Goal: Task Accomplishment & Management: Complete application form

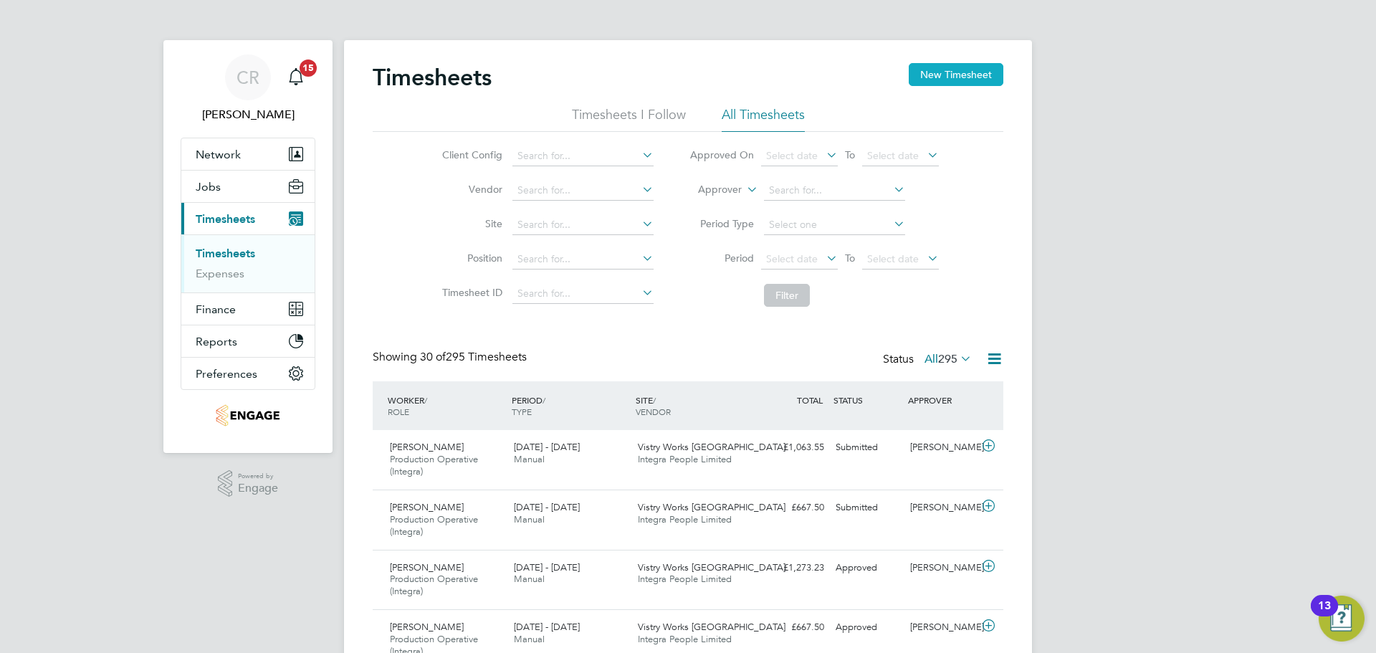
click at [979, 77] on button "New Timesheet" at bounding box center [956, 74] width 95 height 23
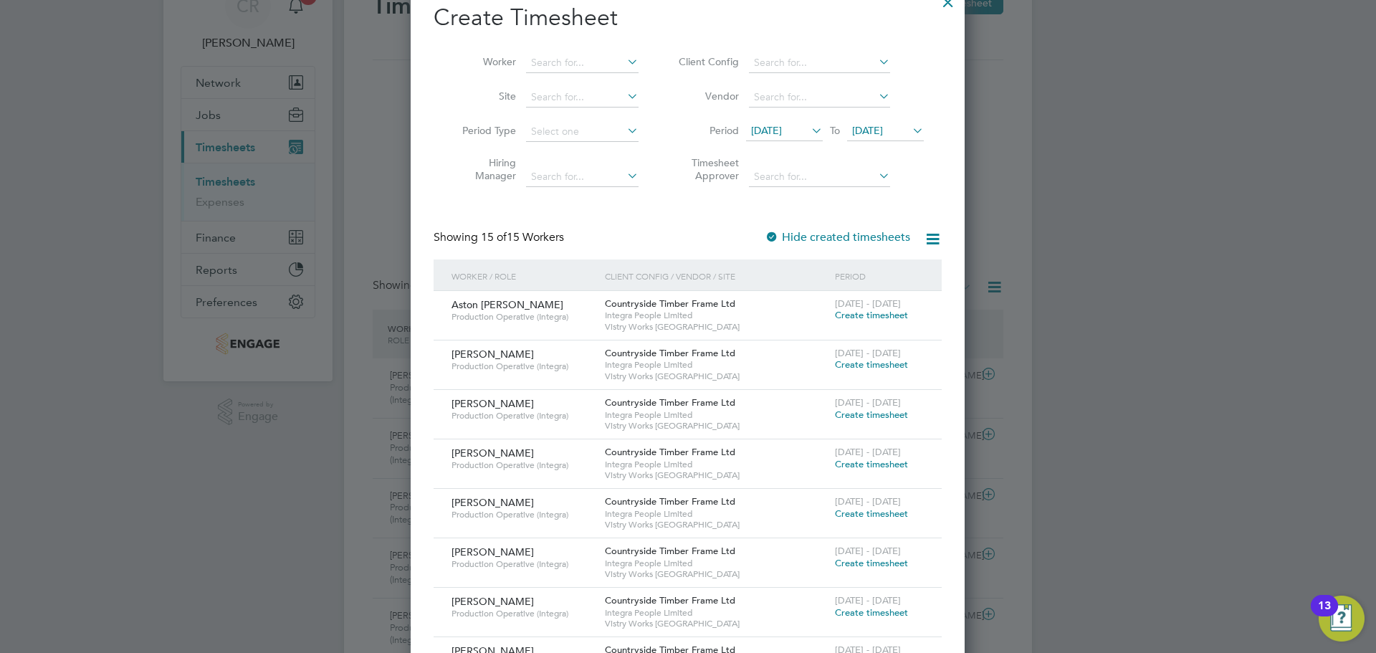
click at [877, 319] on span "Create timesheet" at bounding box center [871, 315] width 73 height 12
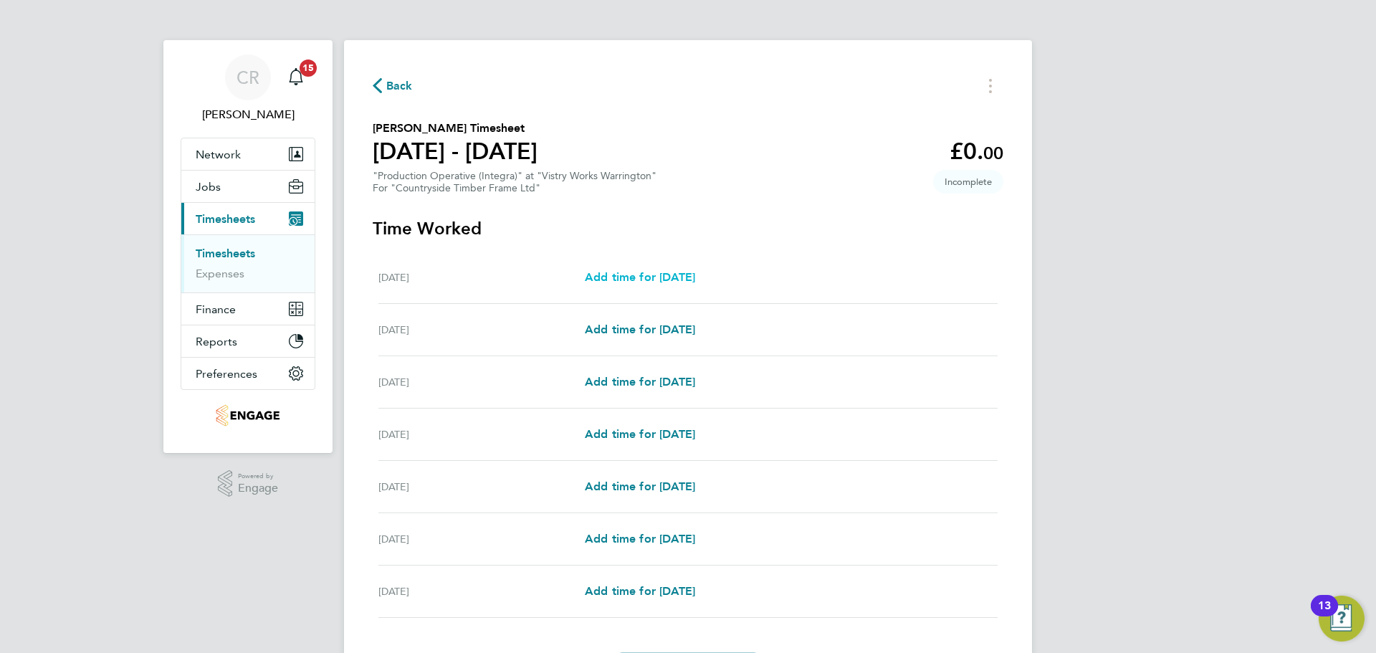
click at [695, 272] on span "Add time for Mon 18 Aug" at bounding box center [640, 277] width 110 height 14
select select "15"
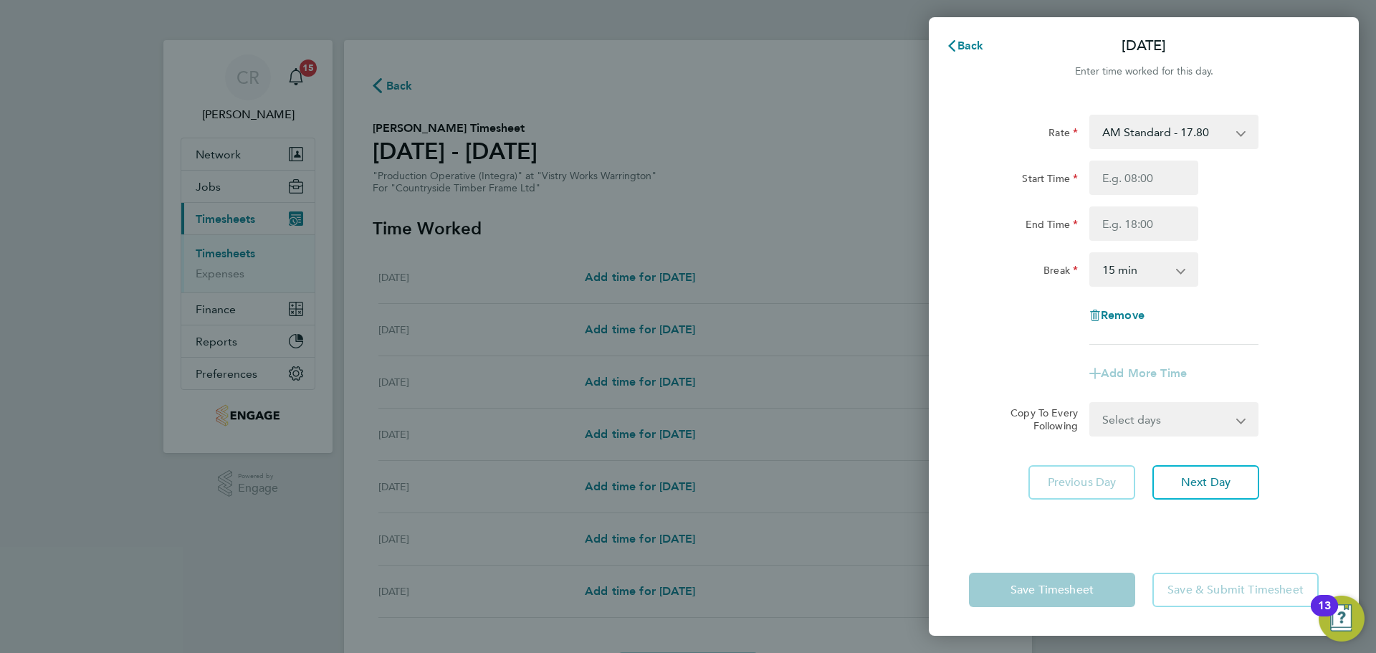
click at [1176, 134] on select "AM Standard - 17.80 BONUS - 13.50 PM OT2 - 38.18 PM OT1 - 28.64 PM Standard - 1…" at bounding box center [1165, 132] width 149 height 32
click at [1165, 171] on input "Start Time" at bounding box center [1143, 178] width 109 height 34
type input "06:00"
click at [1147, 225] on input "End Time" at bounding box center [1143, 223] width 109 height 34
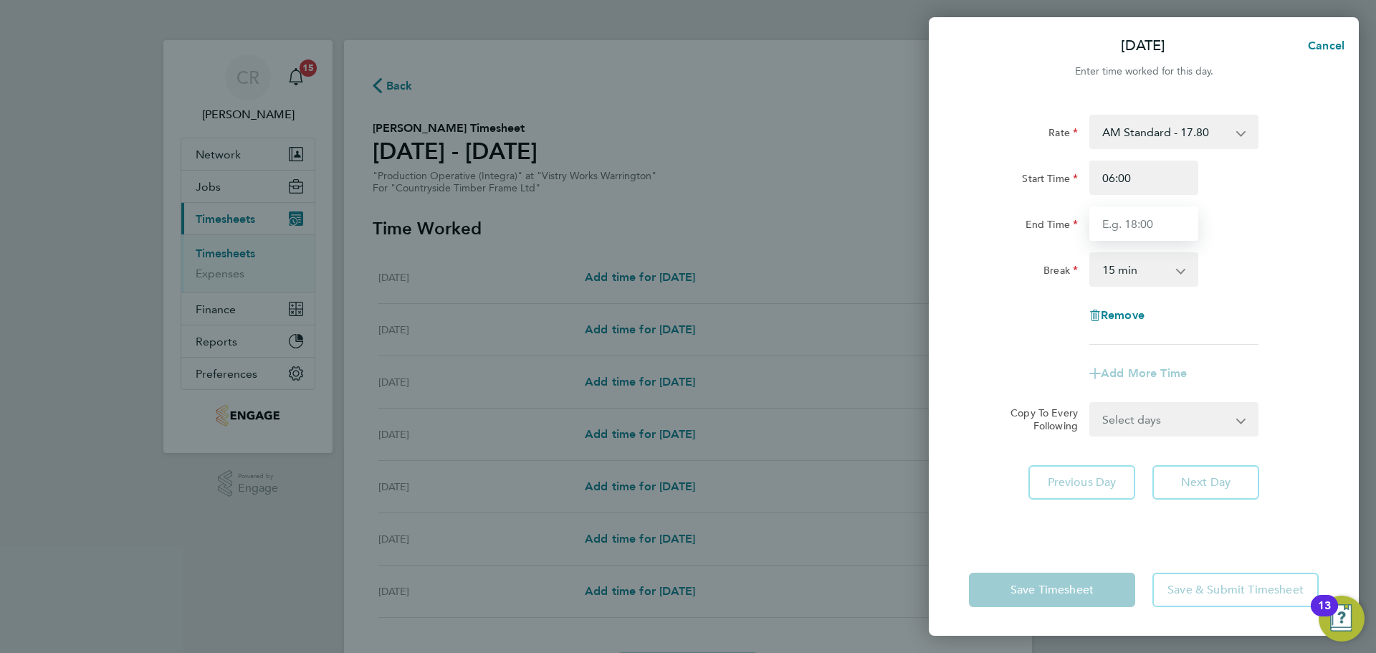
type input "14:00"
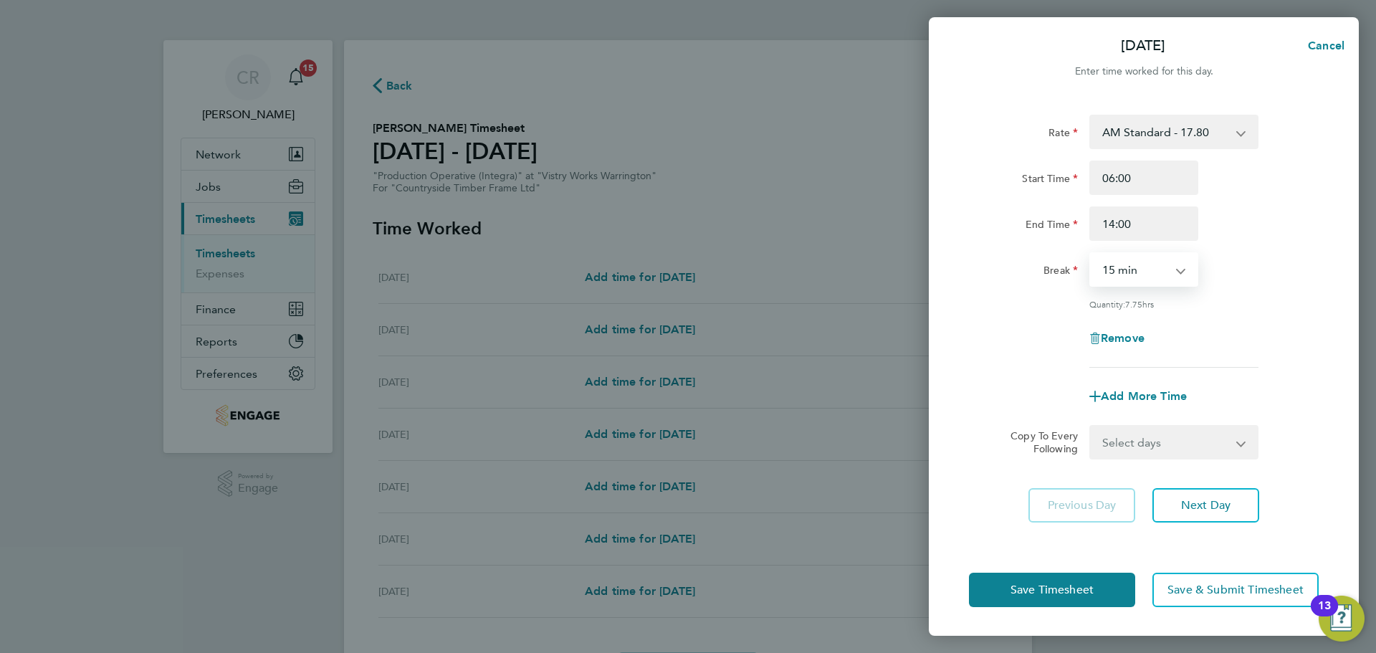
click at [1132, 263] on select "0 min 15 min 30 min 45 min 60 min 75 min 90 min" at bounding box center [1135, 270] width 89 height 32
select select "30"
click at [1091, 254] on select "0 min 15 min 30 min 45 min 60 min 75 min 90 min" at bounding box center [1135, 270] width 89 height 32
click at [1097, 593] on button "Save Timesheet" at bounding box center [1052, 590] width 166 height 34
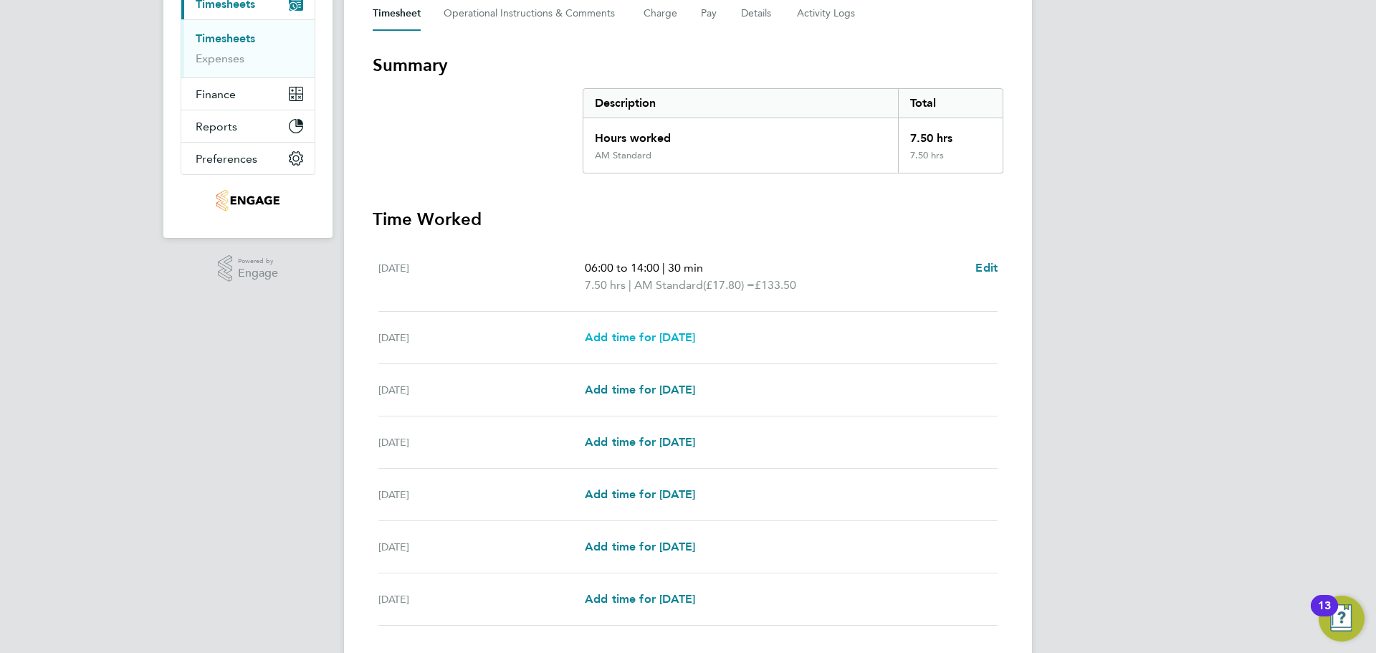
click at [694, 332] on span "Add time for [DATE]" at bounding box center [640, 337] width 110 height 14
select select "15"
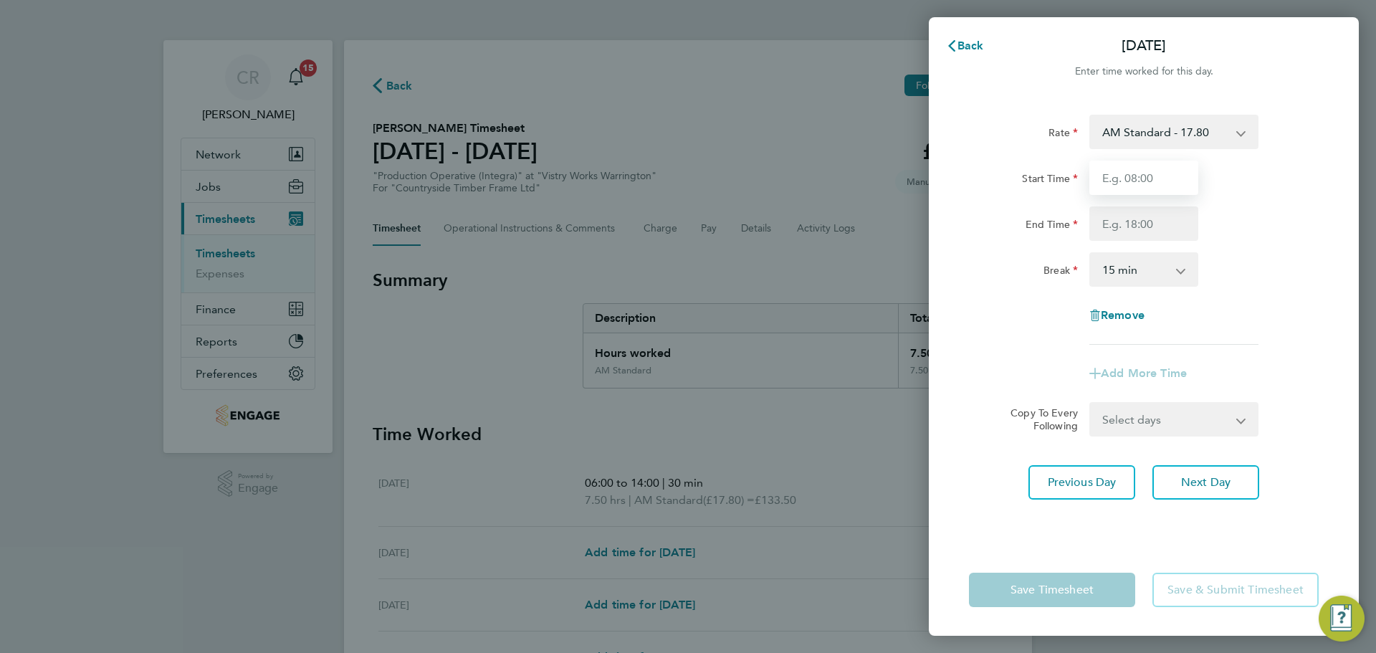
click at [1149, 180] on input "Start Time" at bounding box center [1143, 178] width 109 height 34
type input "06:00"
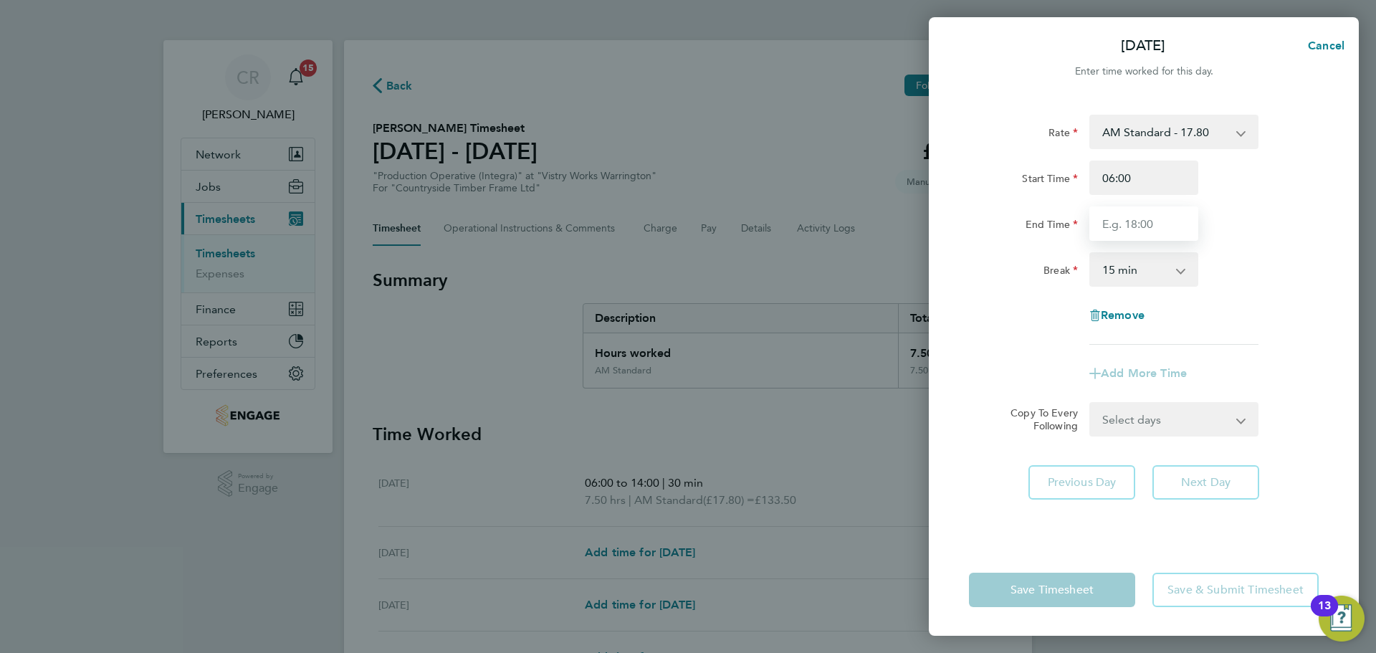
click at [1131, 215] on input "End Time" at bounding box center [1143, 223] width 109 height 34
type input "14:00"
click at [1142, 275] on select "0 min 15 min 30 min 45 min 60 min 75 min 90 min" at bounding box center [1135, 270] width 89 height 32
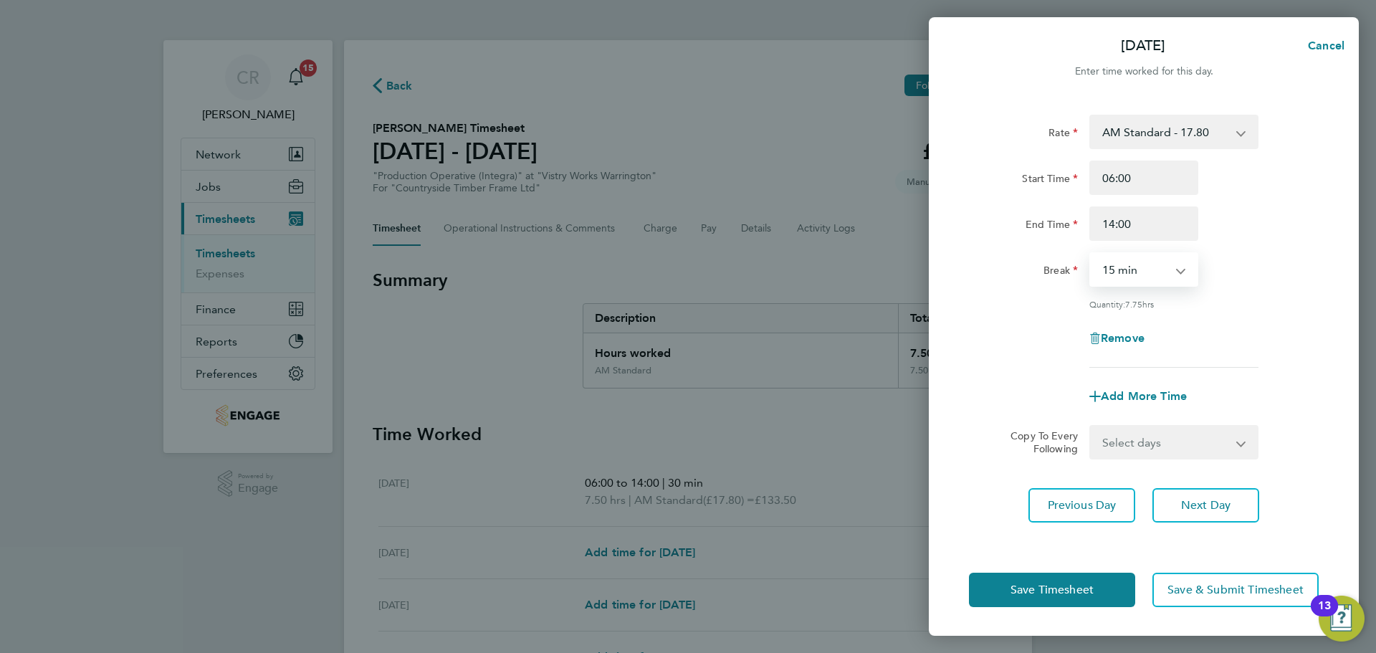
select select "30"
click at [1091, 254] on select "0 min 15 min 30 min 45 min 60 min 75 min 90 min" at bounding box center [1135, 270] width 89 height 32
click at [1102, 584] on button "Save Timesheet" at bounding box center [1052, 590] width 166 height 34
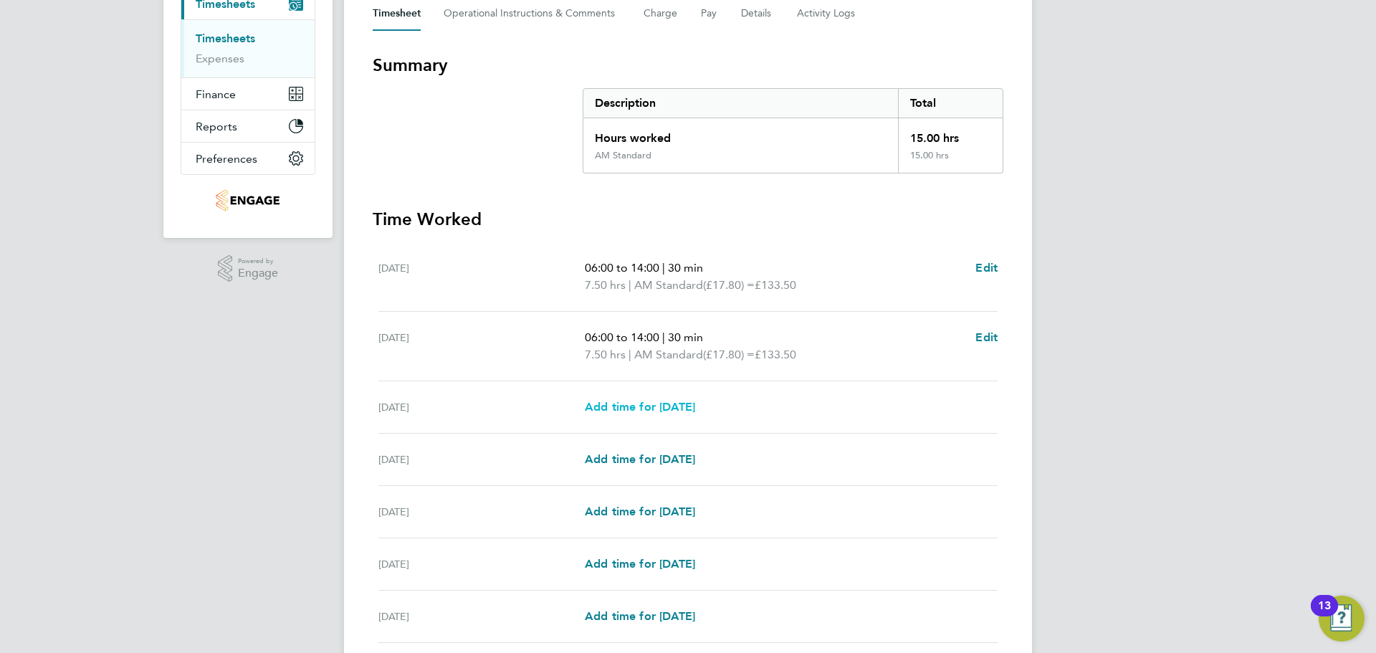
click at [692, 409] on span "Add time for [DATE]" at bounding box center [640, 407] width 110 height 14
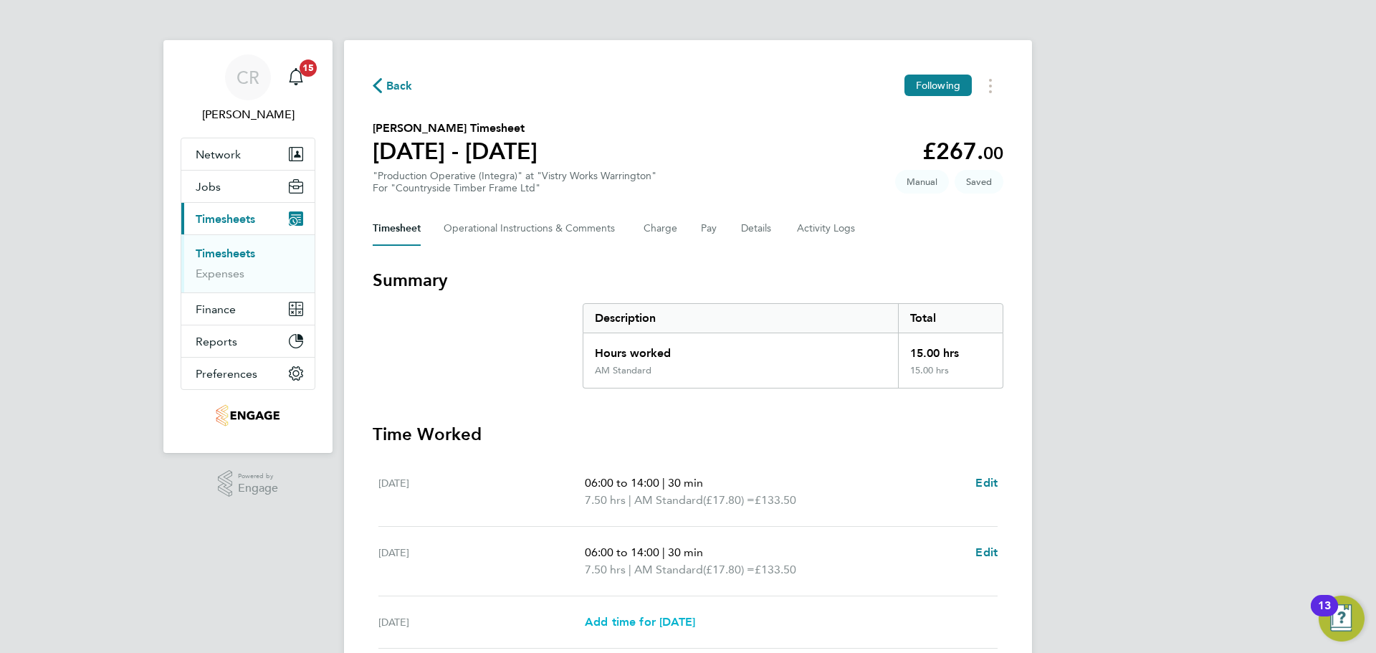
select select "15"
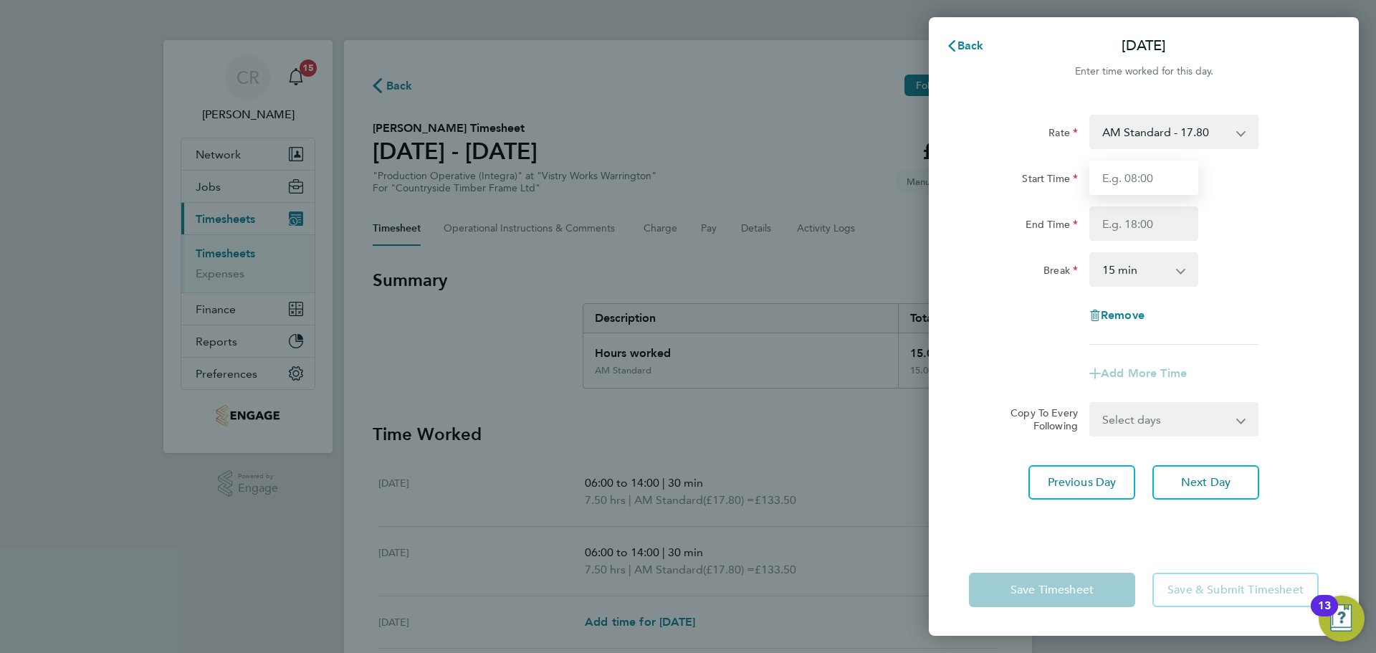
drag, startPoint x: 1162, startPoint y: 166, endPoint x: 1161, endPoint y: 191, distance: 25.8
click at [1162, 166] on input "Start Time" at bounding box center [1143, 178] width 109 height 34
type input "06:00"
drag, startPoint x: 1153, startPoint y: 221, endPoint x: 1155, endPoint y: 231, distance: 10.1
click at [1153, 221] on input "End Time" at bounding box center [1143, 223] width 109 height 34
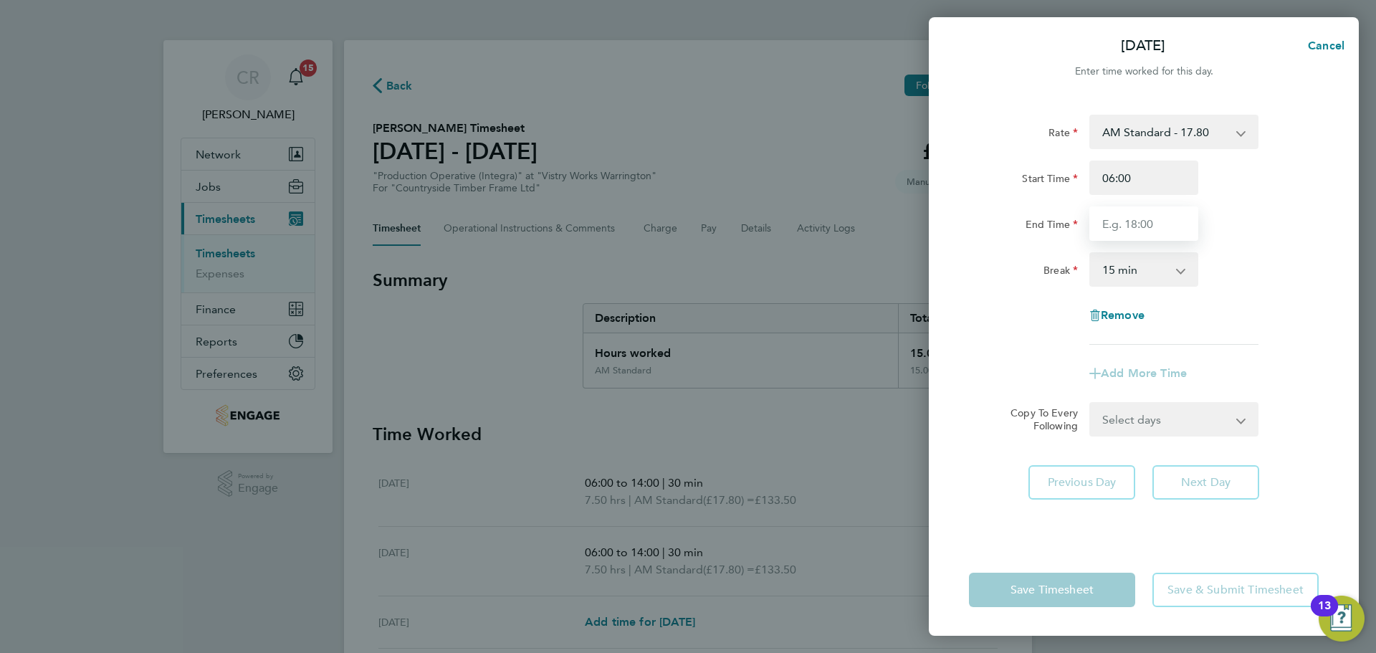
type input "14:00"
click at [1143, 267] on select "0 min 15 min 30 min 45 min 60 min 75 min 90 min" at bounding box center [1135, 270] width 89 height 32
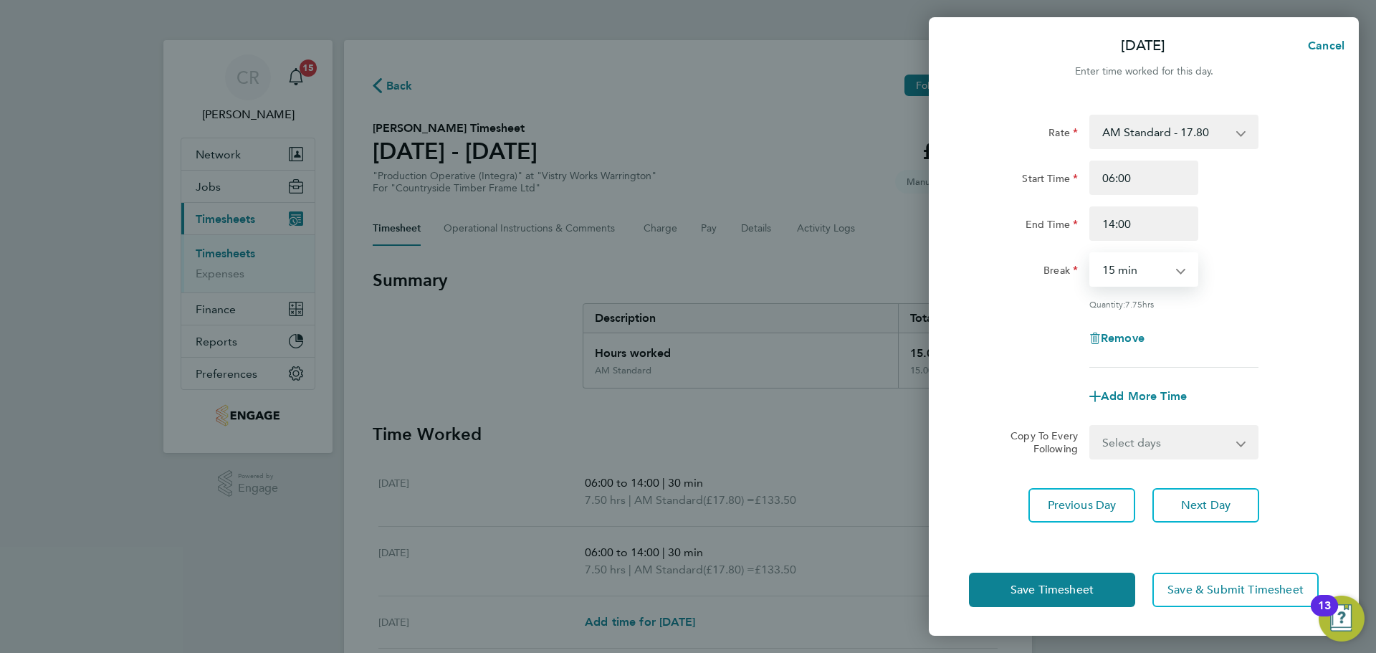
select select "30"
click at [1091, 254] on select "0 min 15 min 30 min 45 min 60 min 75 min 90 min" at bounding box center [1135, 270] width 89 height 32
click at [1103, 583] on button "Save Timesheet" at bounding box center [1052, 590] width 166 height 34
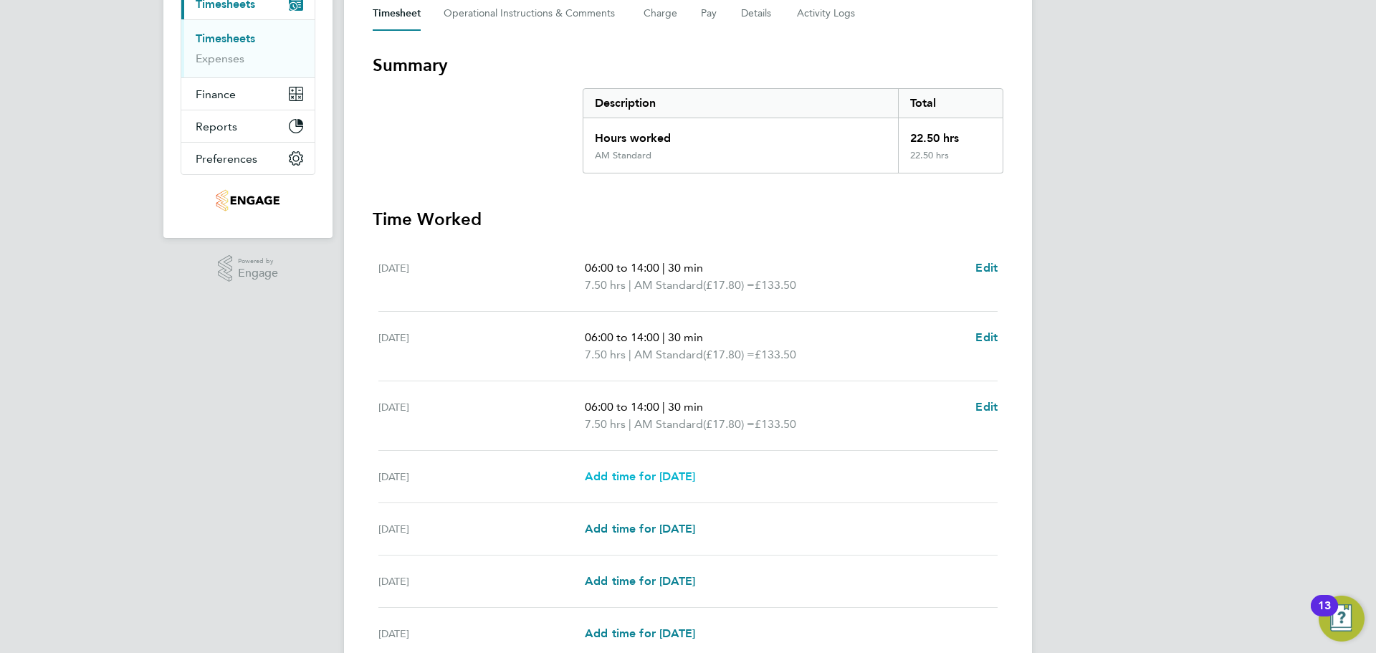
click at [692, 479] on span "Add time for Thu 21 Aug" at bounding box center [640, 476] width 110 height 14
select select "15"
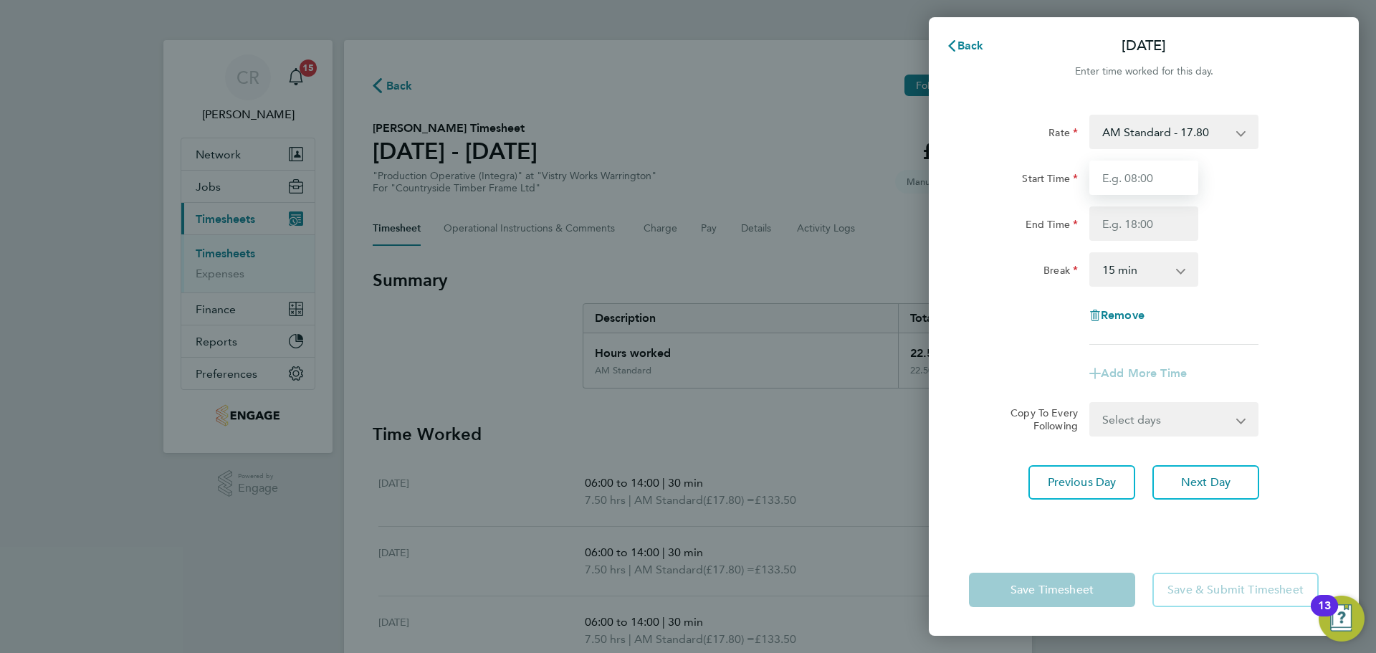
click at [1160, 186] on input "Start Time" at bounding box center [1143, 178] width 109 height 34
type input "06:00"
drag, startPoint x: 1152, startPoint y: 226, endPoint x: 1151, endPoint y: 238, distance: 11.5
click at [1152, 226] on input "End Time" at bounding box center [1143, 223] width 109 height 34
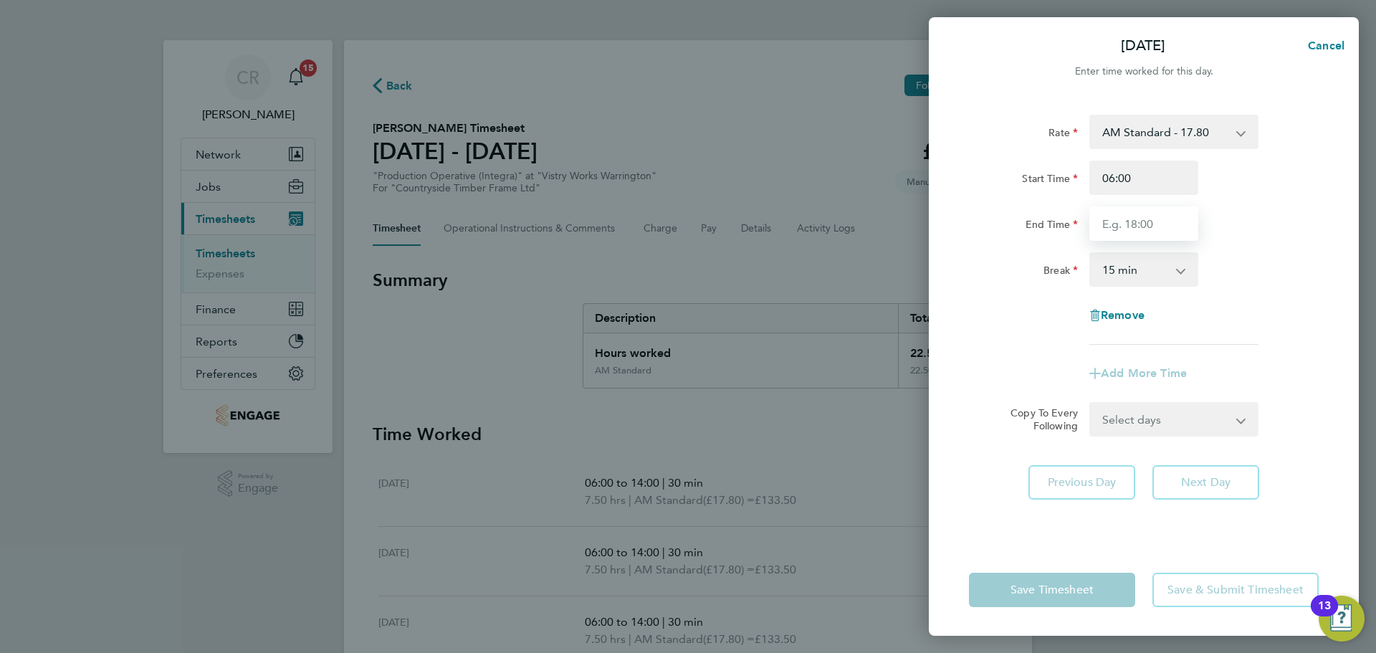
type input "14:00"
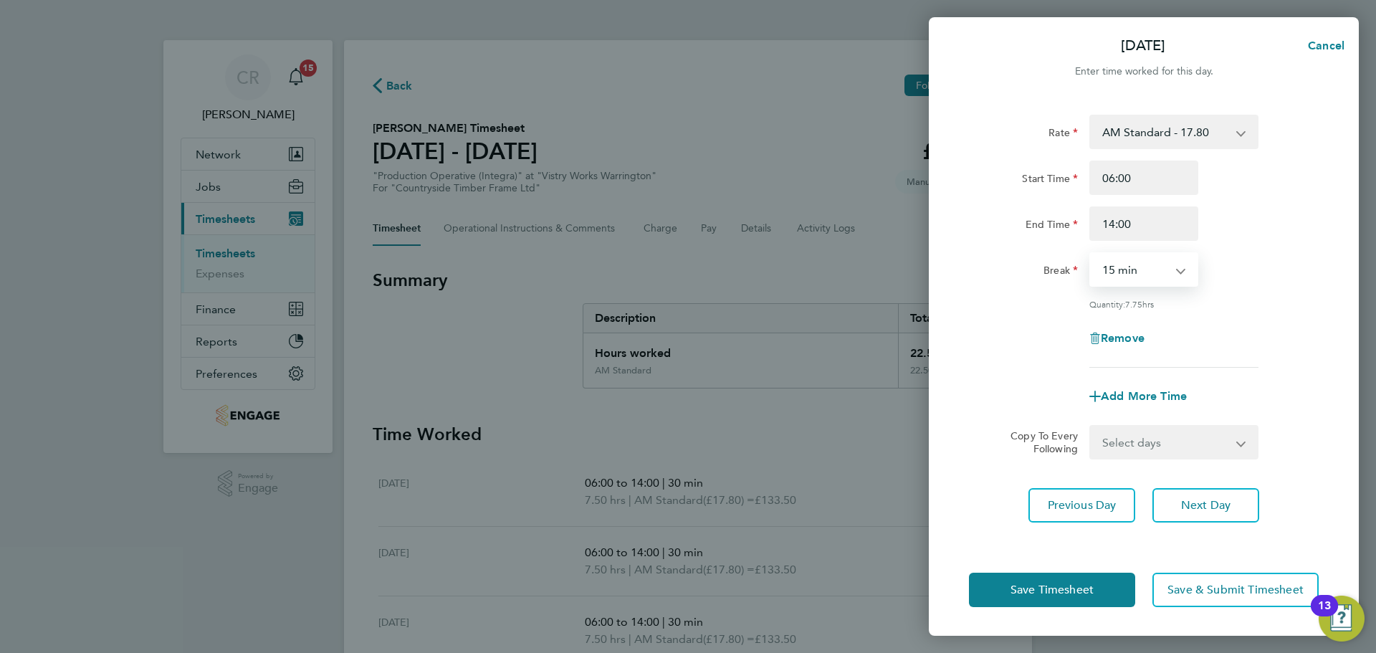
click at [1147, 268] on select "0 min 15 min 30 min 45 min 60 min 75 min 90 min" at bounding box center [1135, 270] width 89 height 32
select select "30"
click at [1091, 254] on select "0 min 15 min 30 min 45 min 60 min 75 min 90 min" at bounding box center [1135, 270] width 89 height 32
click at [1106, 593] on button "Save Timesheet" at bounding box center [1052, 590] width 166 height 34
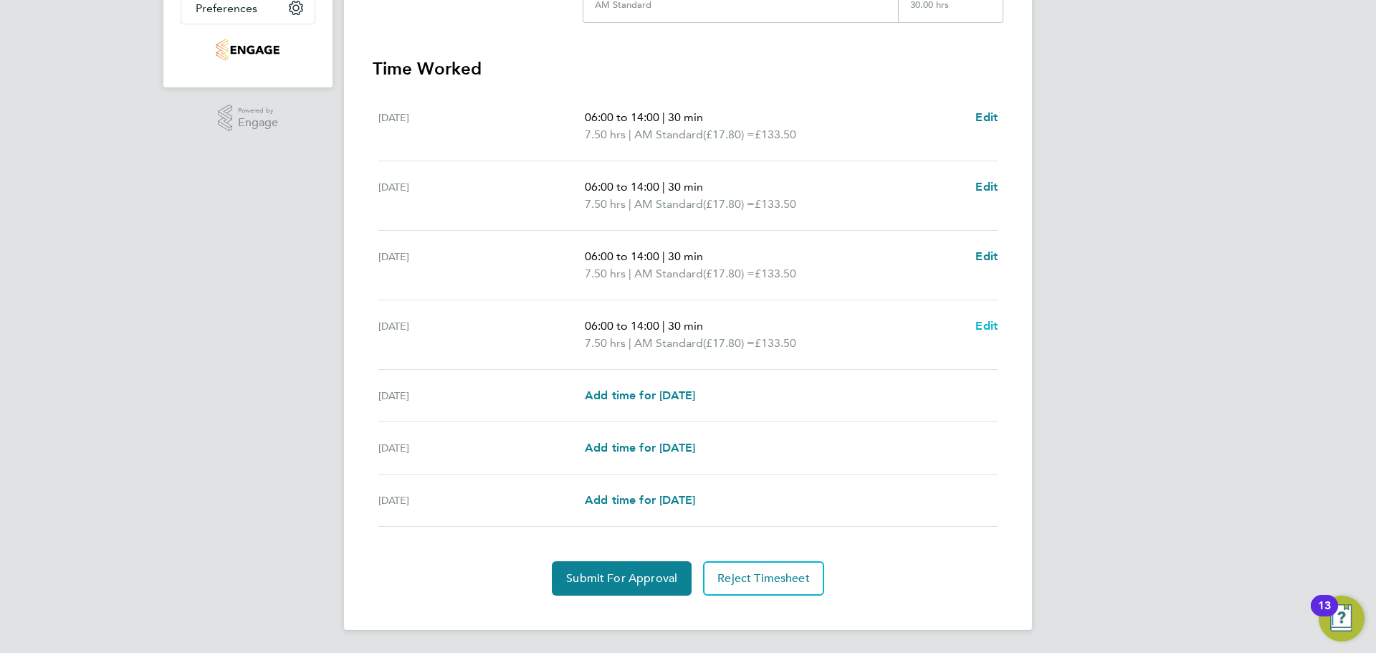
click at [981, 325] on span "Edit" at bounding box center [986, 326] width 22 height 14
select select "30"
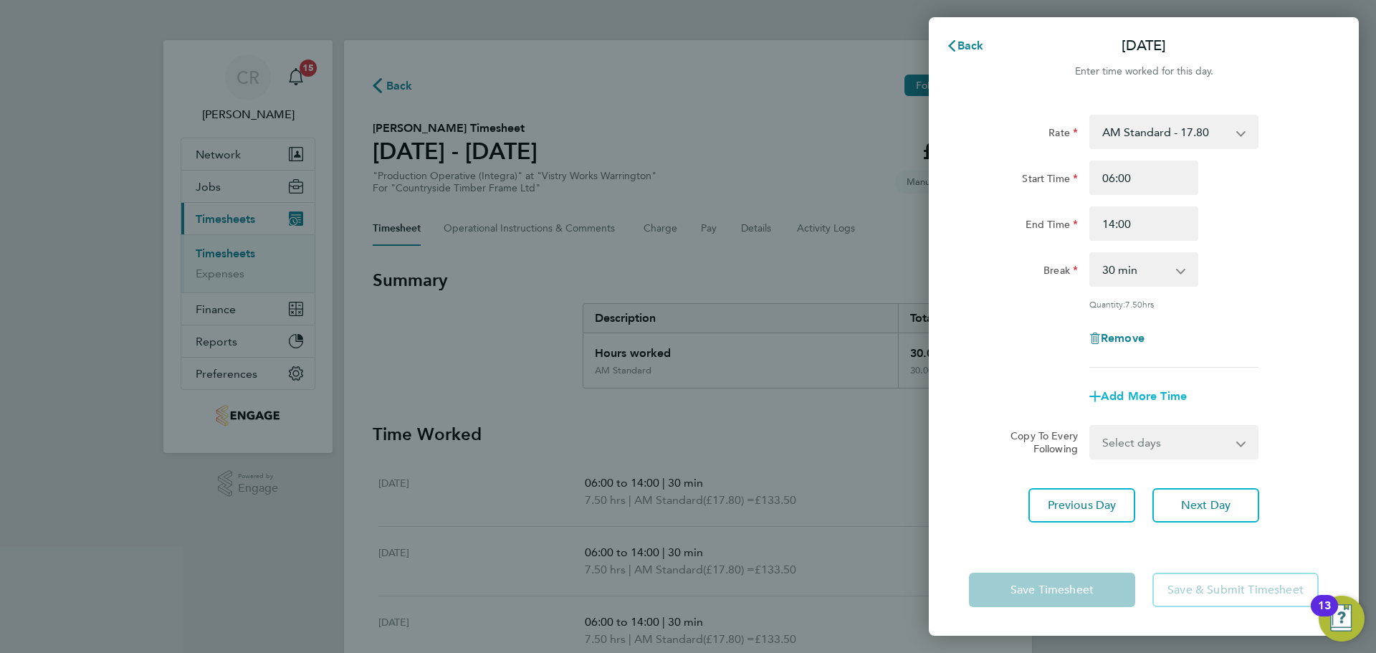
click at [1144, 392] on span "Add More Time" at bounding box center [1144, 396] width 86 height 14
select select "null"
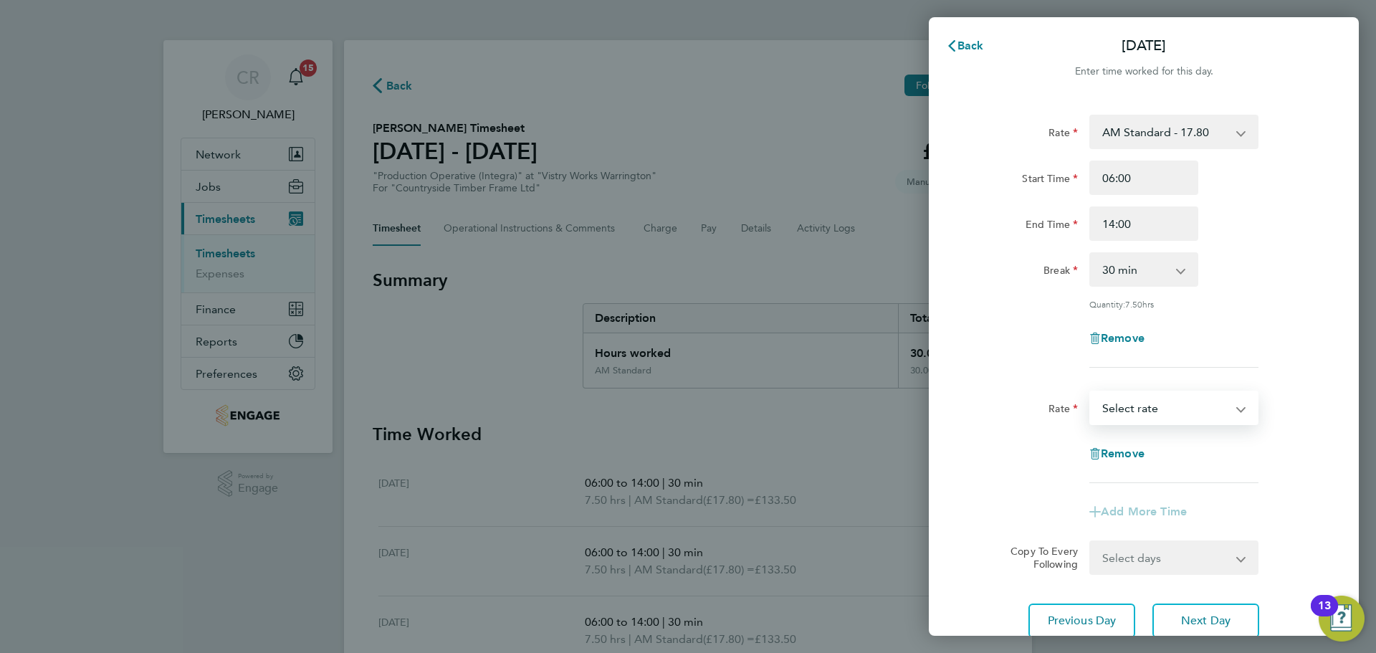
click at [1174, 396] on select "BONUS - 13.50 AM Standard - 17.80 PM OT2 - 38.18 PM OT1 - 28.64 PM Standard - 1…" at bounding box center [1165, 408] width 149 height 32
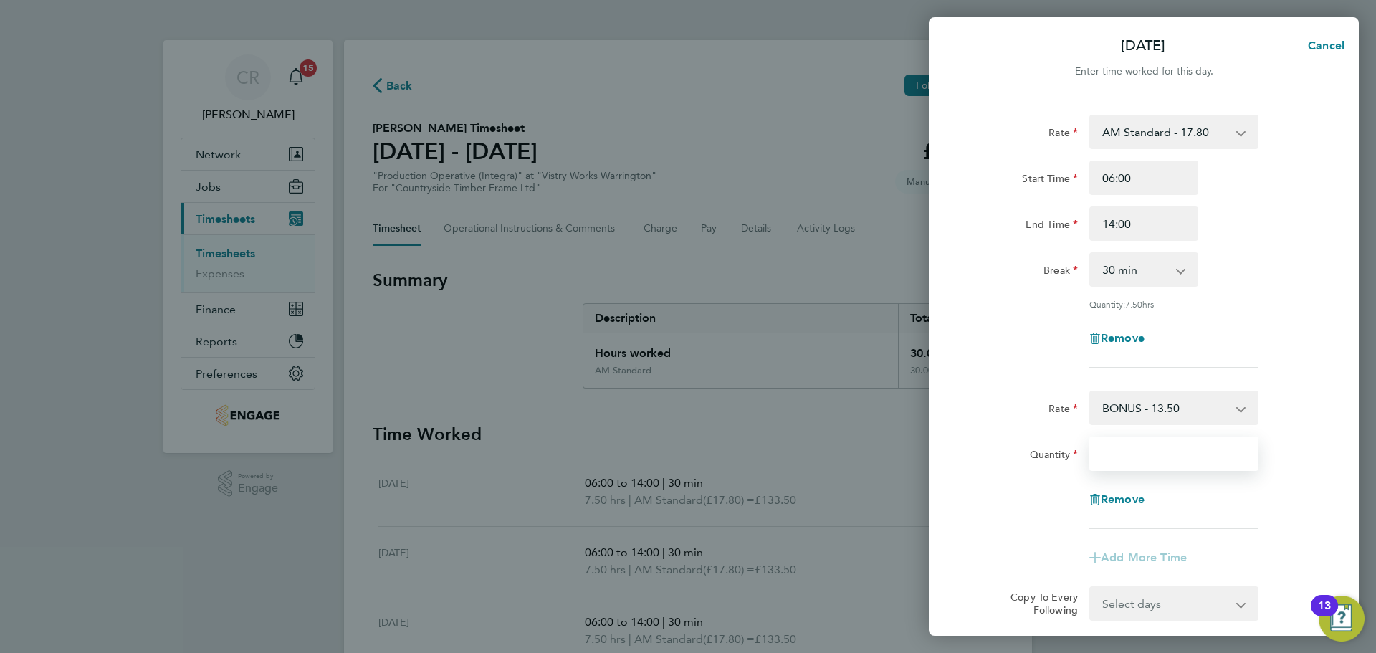
click at [1164, 441] on input "Quantity" at bounding box center [1173, 453] width 169 height 34
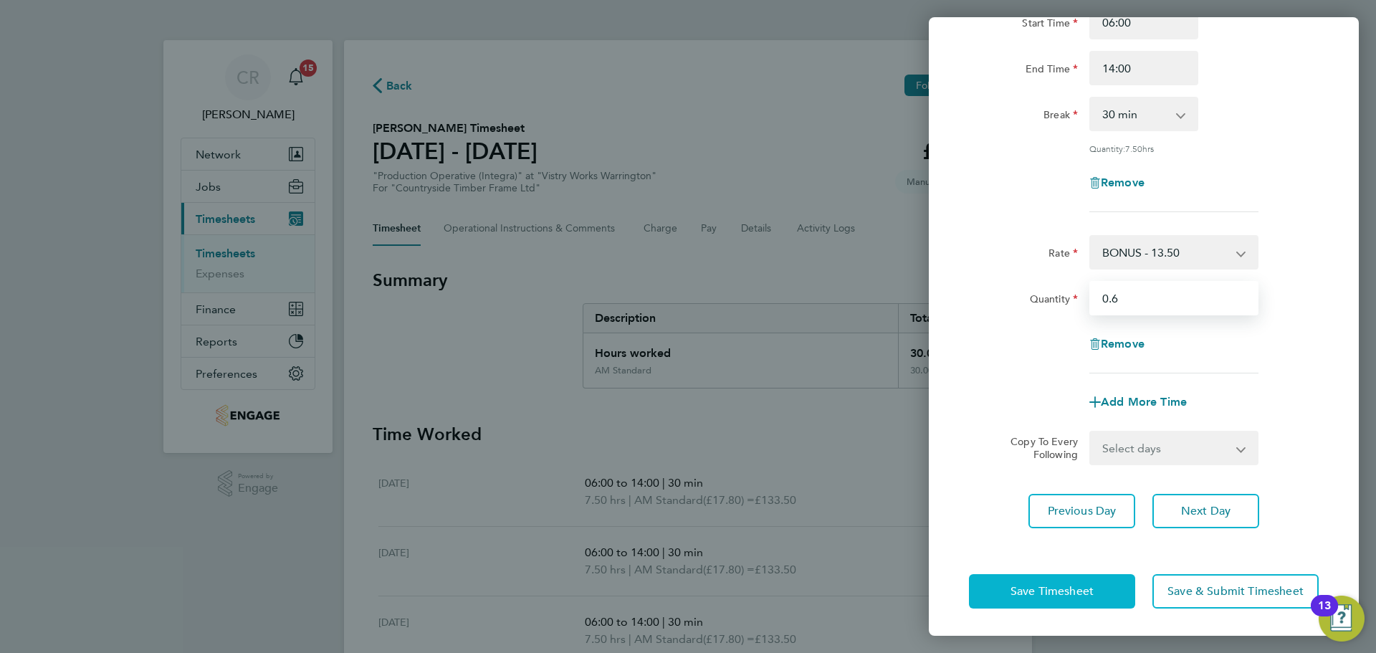
type input "0.6"
click at [1098, 590] on button "Save Timesheet" at bounding box center [1052, 591] width 166 height 34
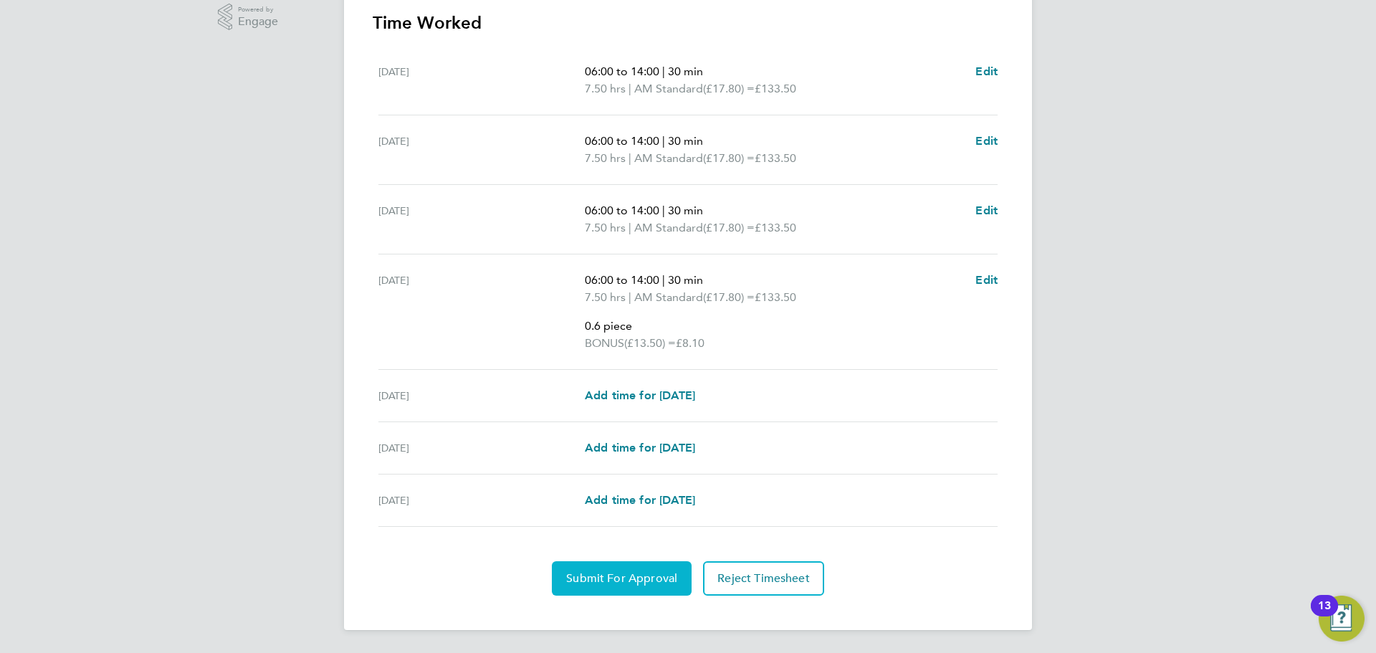
click at [658, 571] on span "Submit For Approval" at bounding box center [621, 578] width 111 height 14
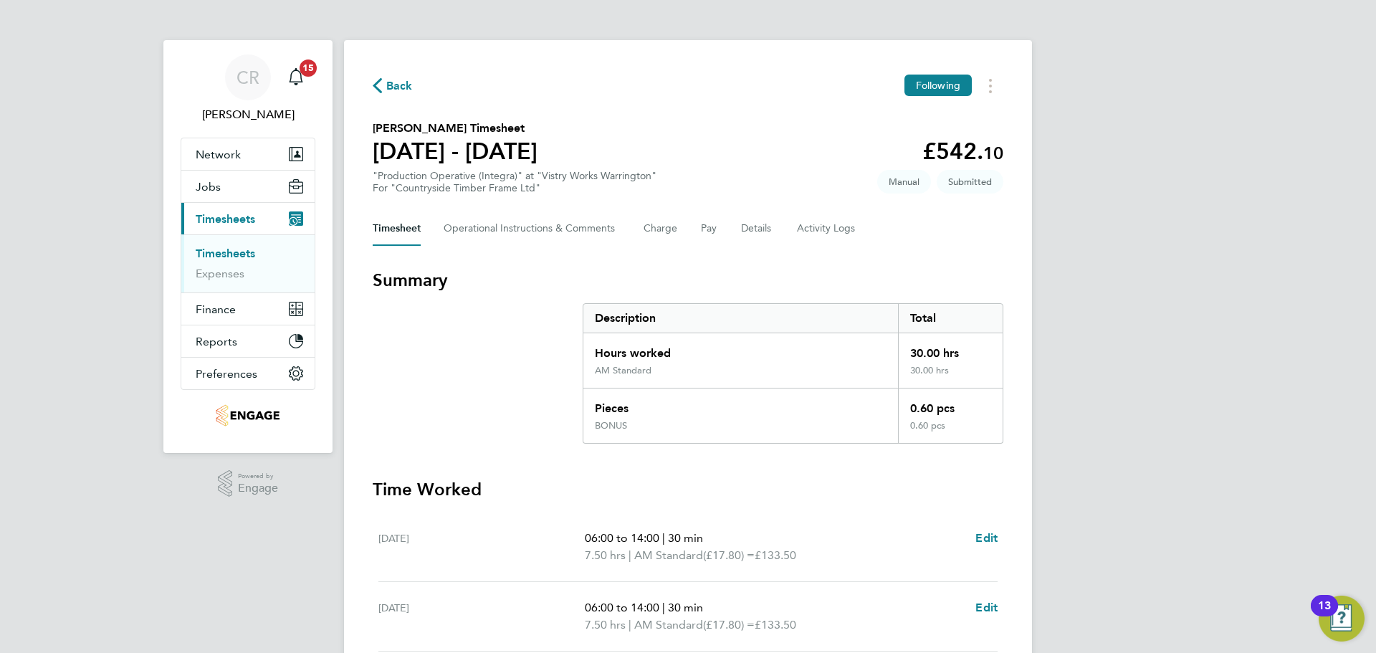
click at [391, 85] on span "Back" at bounding box center [399, 85] width 27 height 17
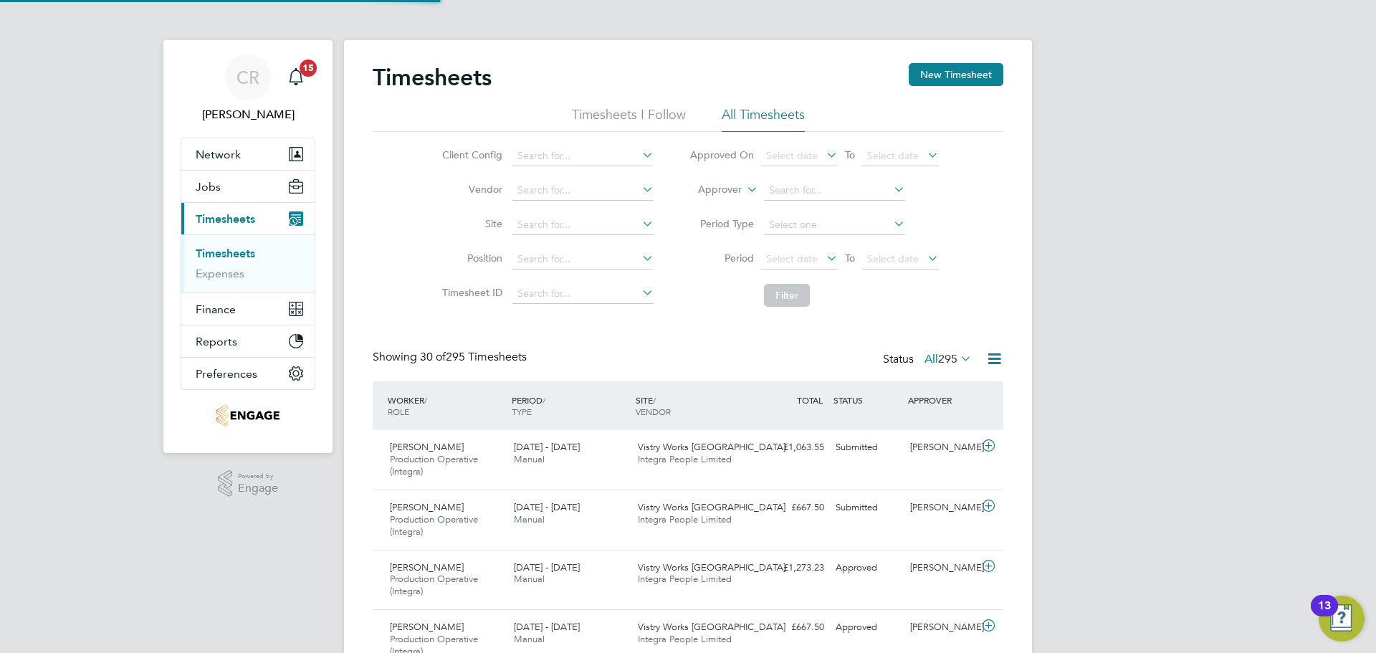
scroll to position [48, 125]
click at [957, 76] on button "New Timesheet" at bounding box center [956, 74] width 95 height 23
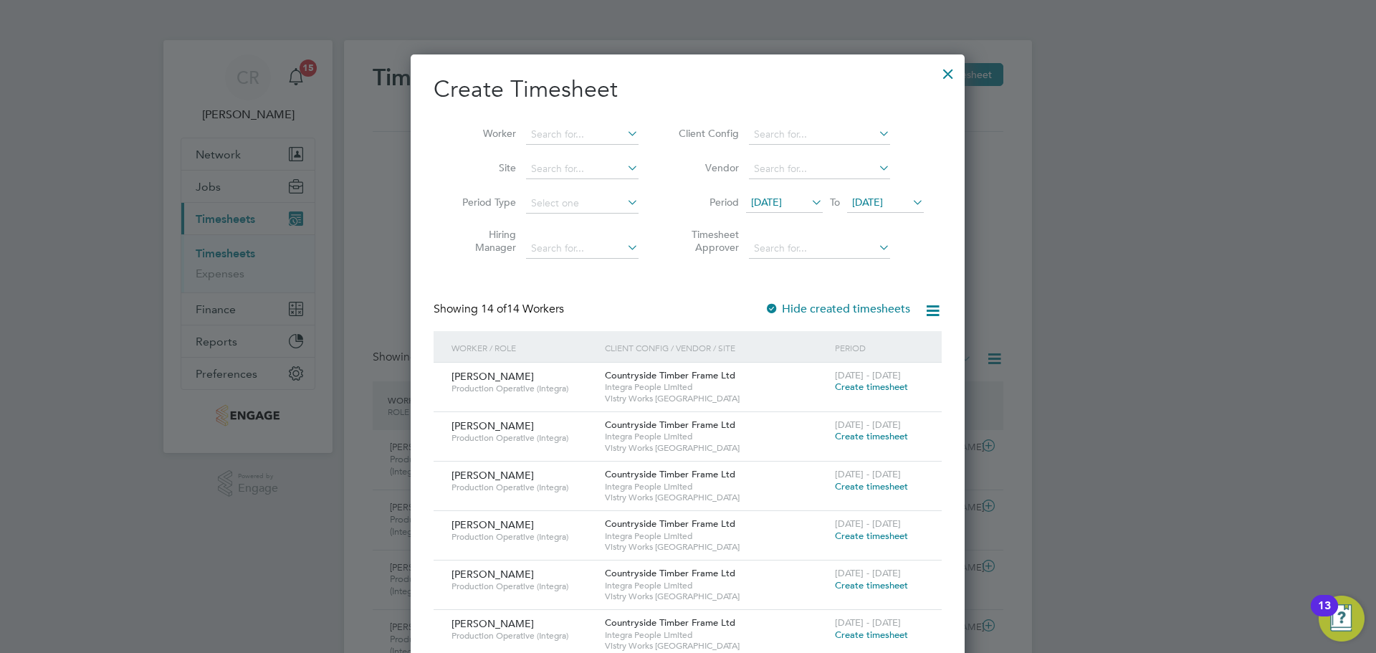
click at [867, 383] on span "Create timesheet" at bounding box center [871, 387] width 73 height 12
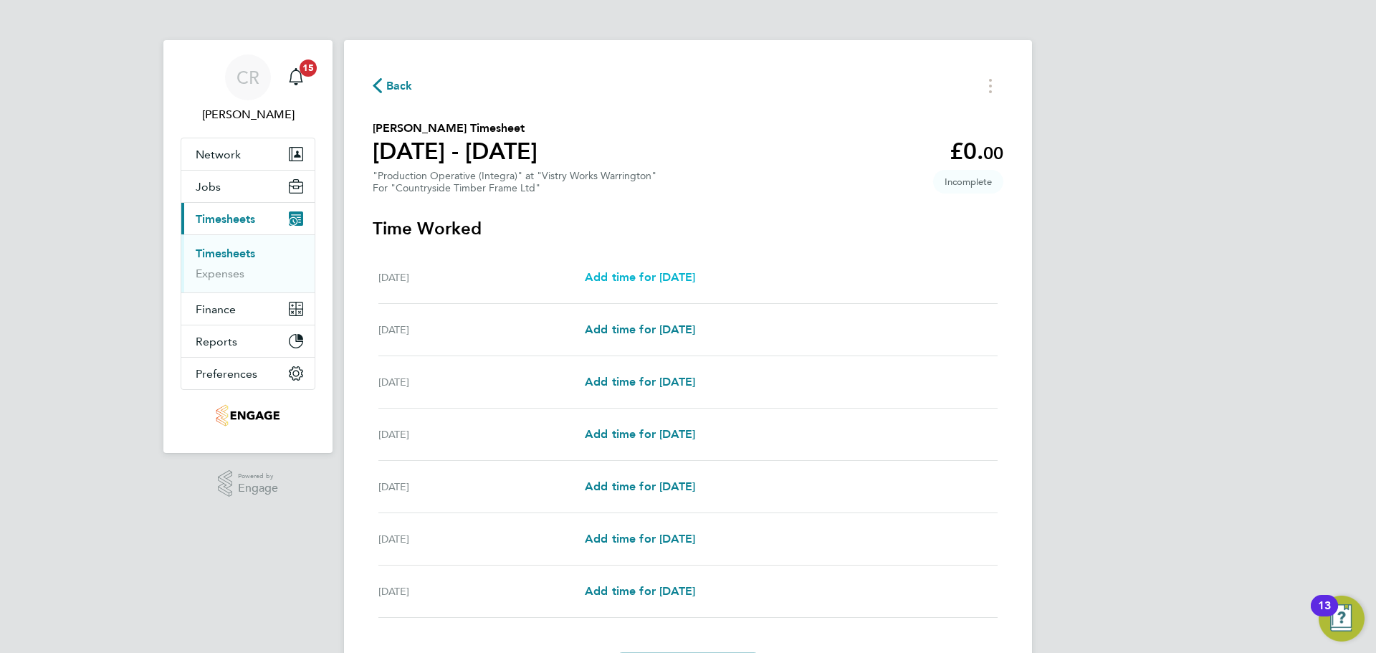
click at [682, 282] on span "Add time for [DATE]" at bounding box center [640, 277] width 110 height 14
select select "15"
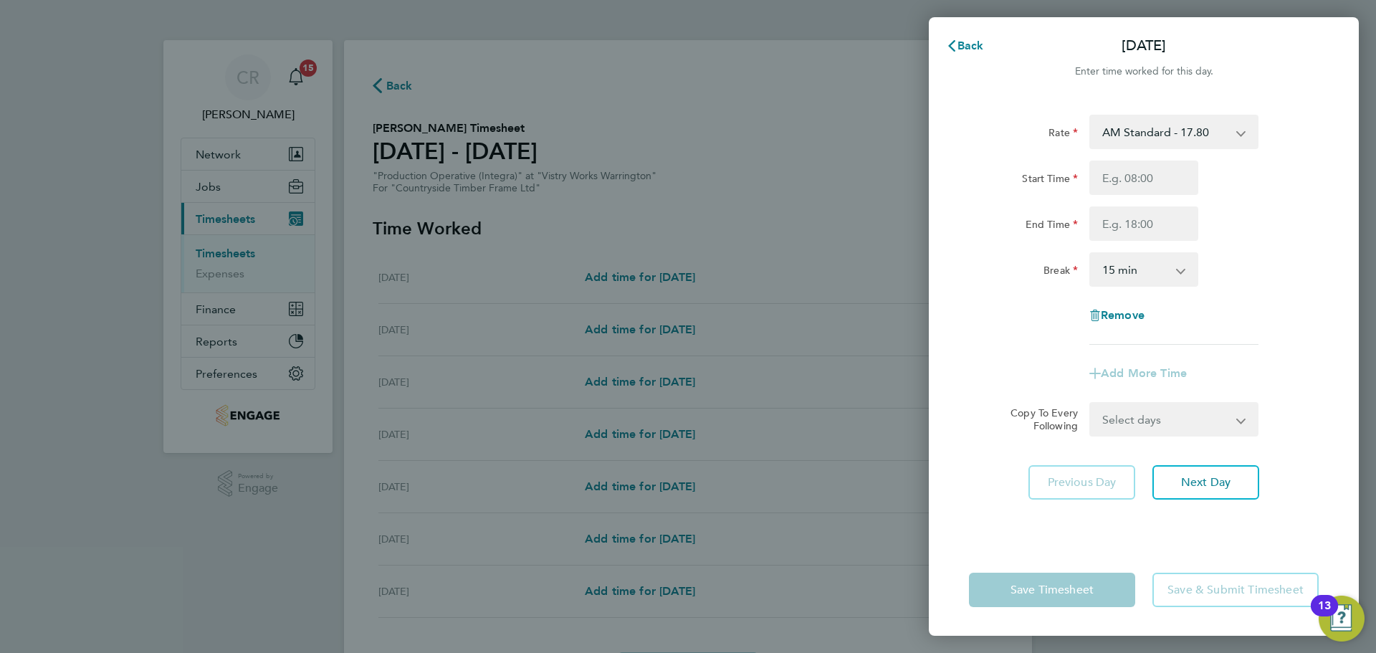
click at [1203, 147] on div "AM Standard - 17.80 BONUS - 13.50 AM OT1 - 26.70 PM OT2 - 38.18 PM Standard - 1…" at bounding box center [1173, 132] width 169 height 34
click at [1212, 138] on select "AM Standard - 17.80 BONUS - 13.50 AM OT1 - 26.70 PM OT2 - 38.18 PM Standard - 1…" at bounding box center [1165, 132] width 149 height 32
select select "15"
click at [1145, 170] on input "Start Time" at bounding box center [1143, 178] width 109 height 34
type input "14:00"
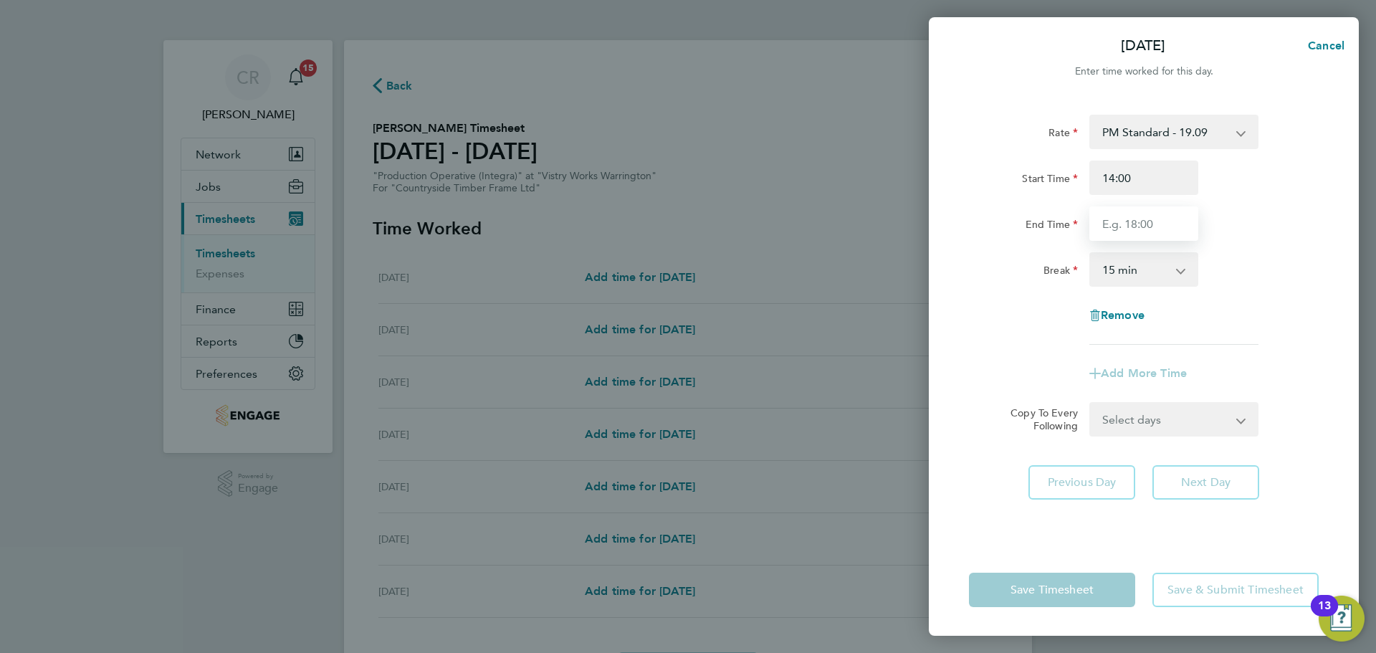
drag, startPoint x: 1134, startPoint y: 229, endPoint x: 1137, endPoint y: 240, distance: 12.0
click at [1134, 229] on input "End Time" at bounding box center [1143, 223] width 109 height 34
type input "00:00"
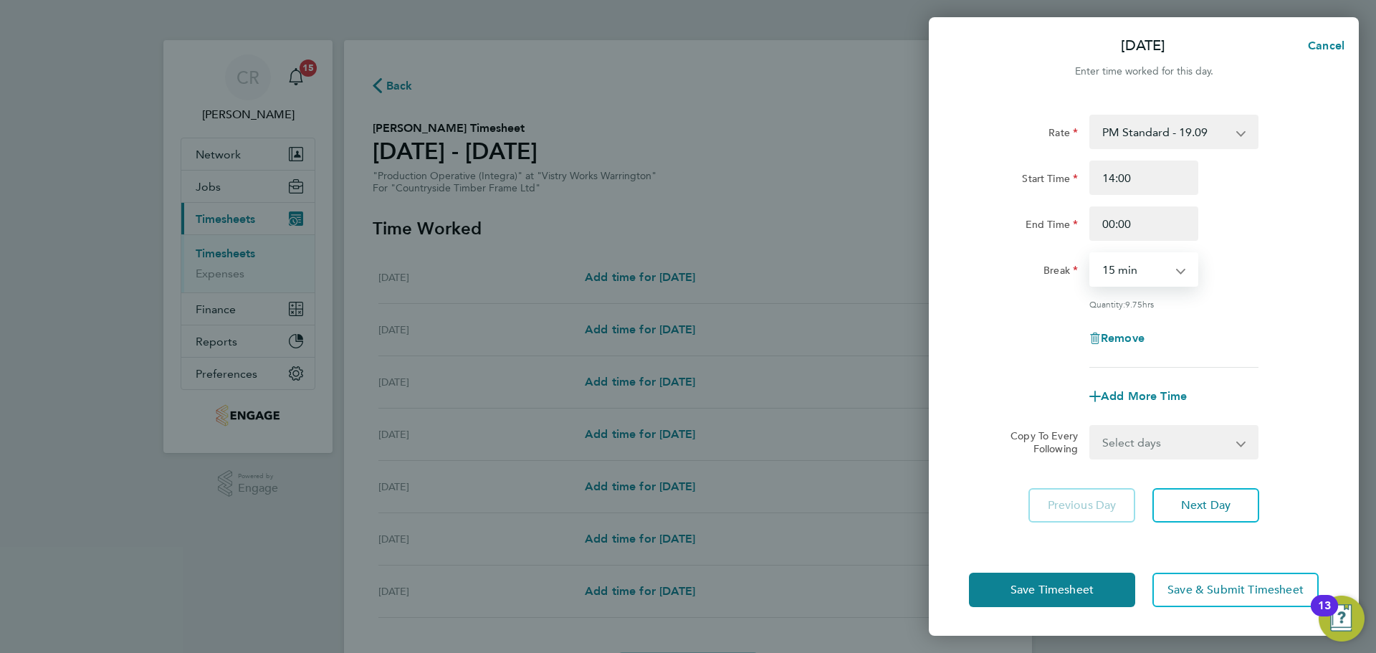
click at [1148, 270] on select "0 min 15 min 30 min 45 min 60 min 75 min 90 min" at bounding box center [1135, 270] width 89 height 32
select select "30"
click at [1091, 254] on select "0 min 15 min 30 min 45 min 60 min 75 min 90 min" at bounding box center [1135, 270] width 89 height 32
click at [1125, 601] on button "Save Timesheet" at bounding box center [1052, 590] width 166 height 34
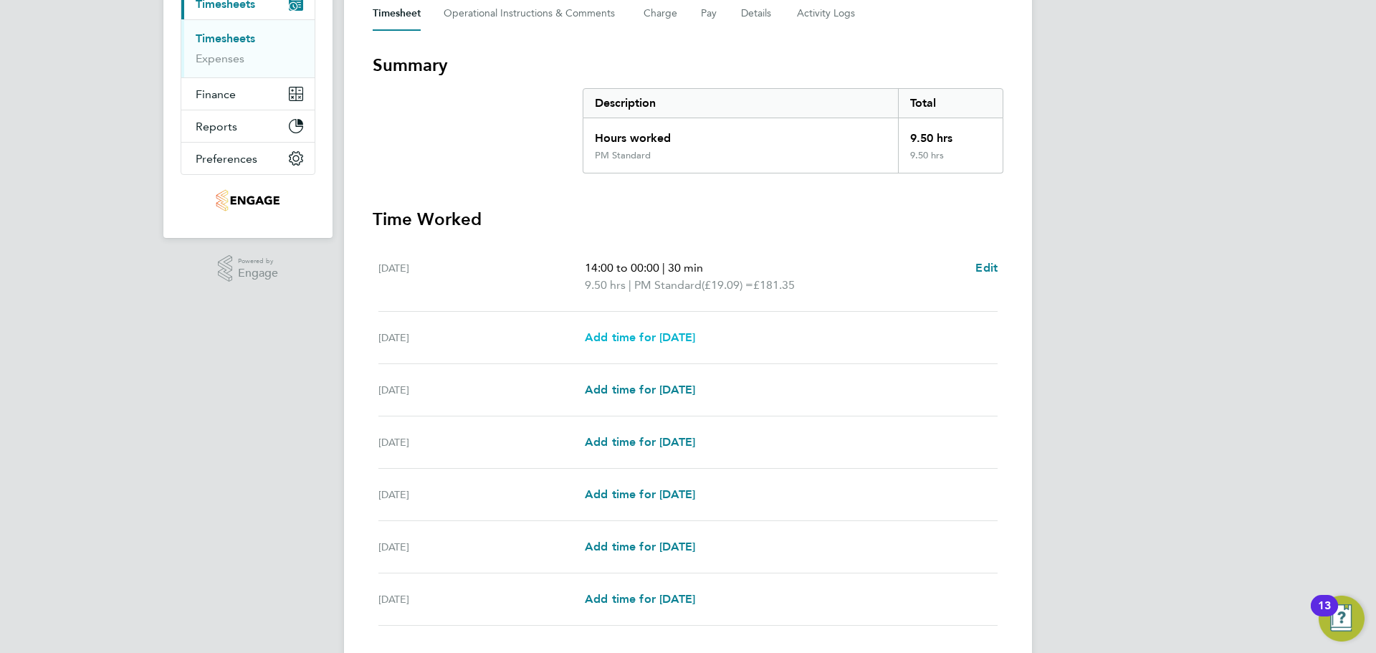
click at [685, 329] on link "Add time for [DATE]" at bounding box center [640, 337] width 110 height 17
select select "15"
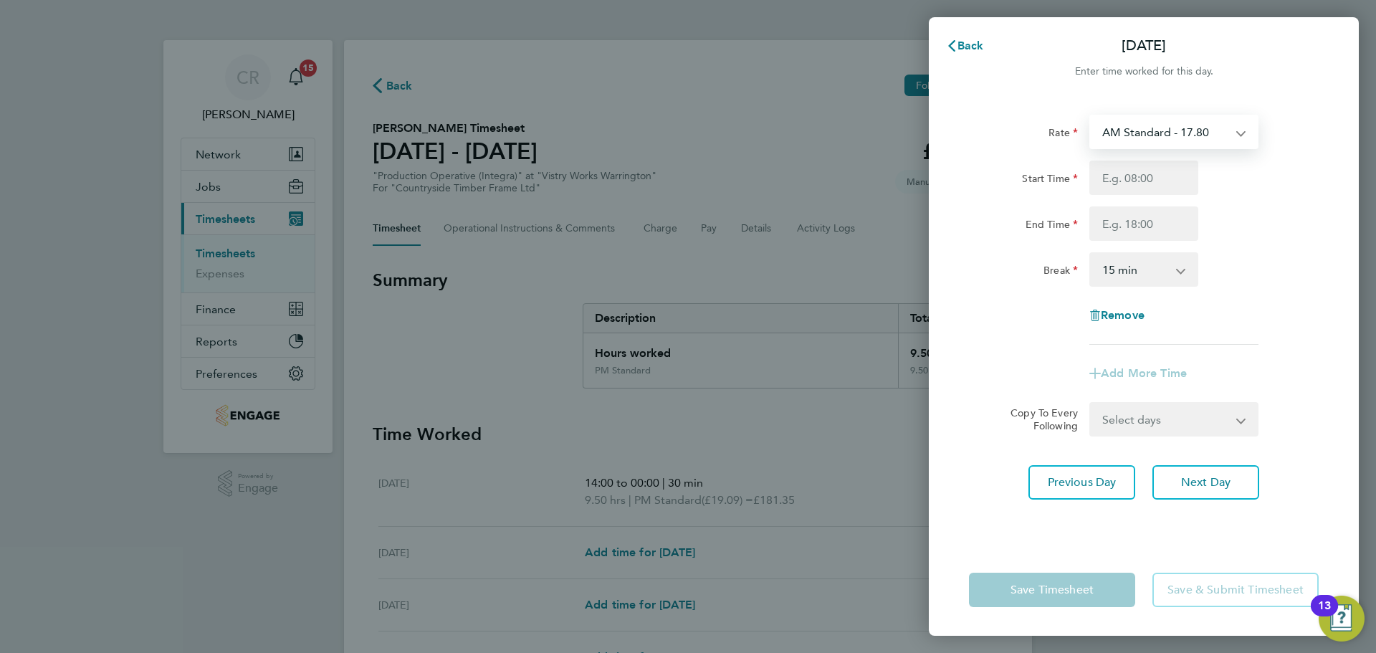
drag, startPoint x: 1148, startPoint y: 131, endPoint x: 1146, endPoint y: 146, distance: 15.2
click at [1148, 131] on select "AM Standard - 17.80 BONUS - 13.50 AM OT1 - 26.70 PM OT2 - 38.18 PM Standard - 1…" at bounding box center [1165, 132] width 149 height 32
select select "15"
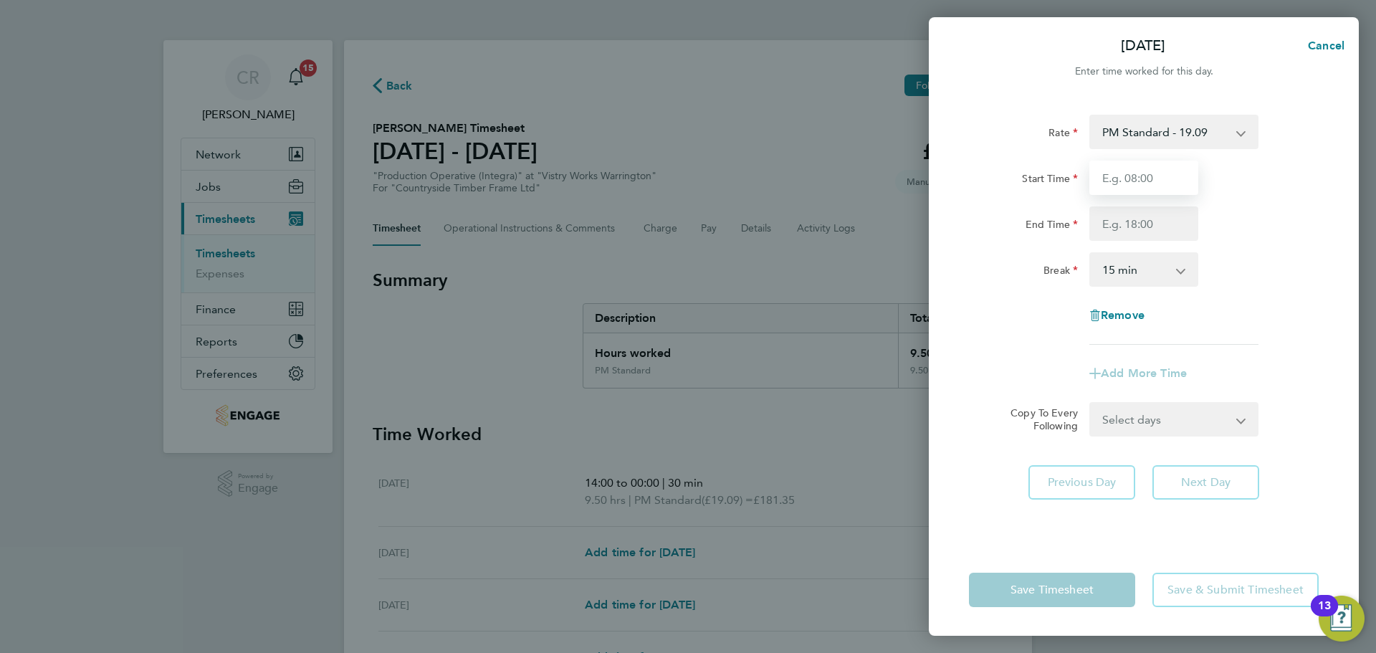
drag, startPoint x: 1143, startPoint y: 170, endPoint x: 1147, endPoint y: 191, distance: 21.9
click at [1144, 170] on input "Start Time" at bounding box center [1143, 178] width 109 height 34
type input "14:00"
click at [1140, 229] on input "End Time" at bounding box center [1143, 223] width 109 height 34
type input "00:00"
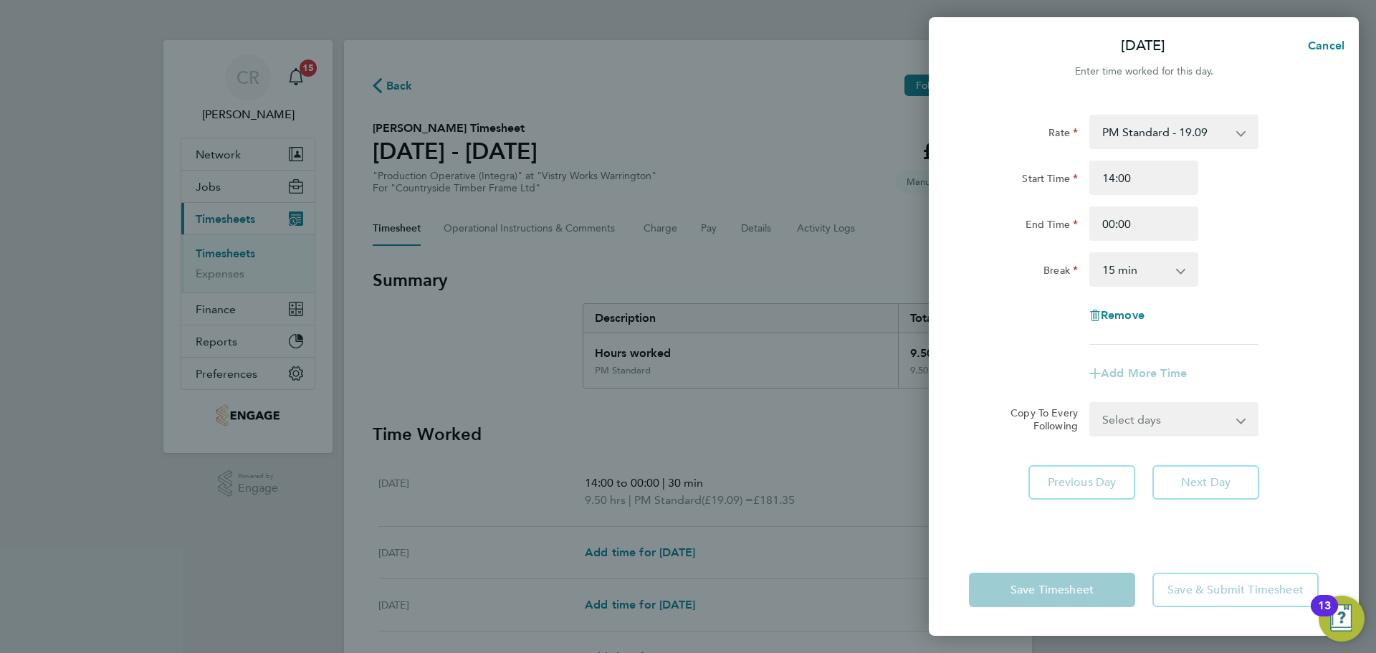
click at [1137, 282] on select "0 min 15 min 30 min 45 min 60 min 75 min 90 min" at bounding box center [1135, 270] width 89 height 32
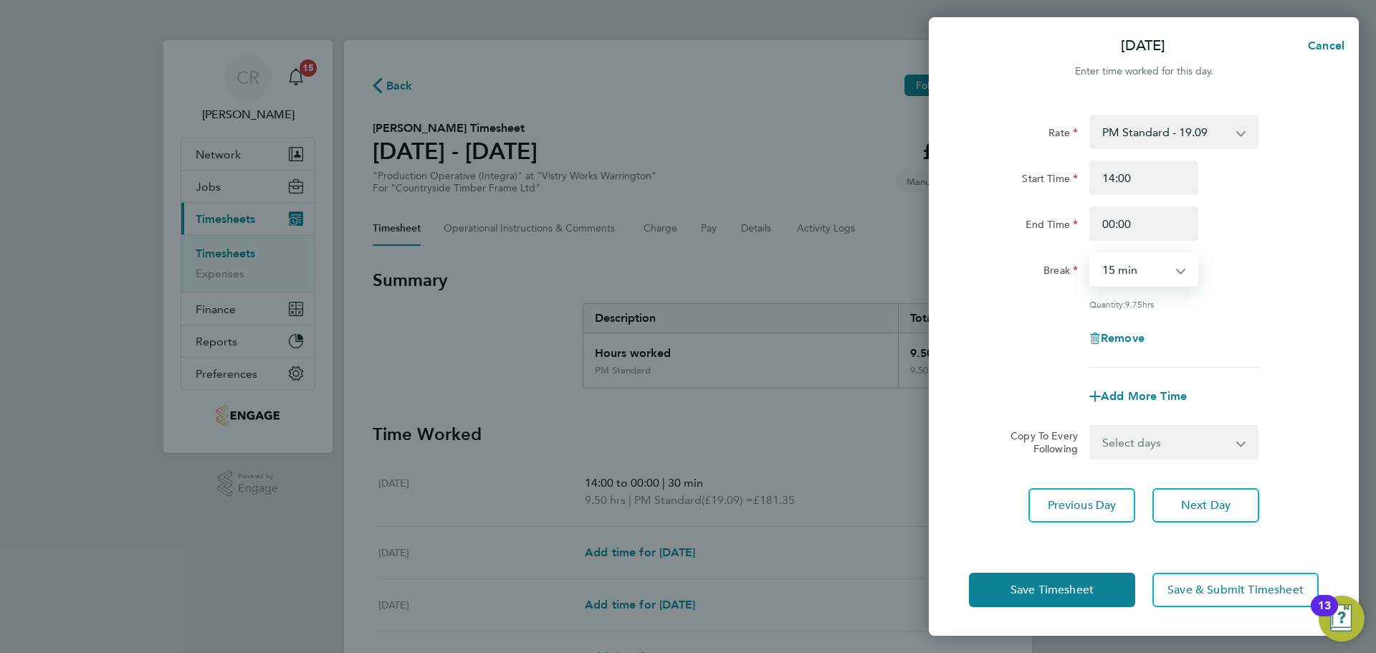
select select "30"
click at [1091, 254] on select "0 min 15 min 30 min 45 min 60 min 75 min 90 min" at bounding box center [1135, 270] width 89 height 32
click at [1111, 599] on button "Save Timesheet" at bounding box center [1052, 590] width 166 height 34
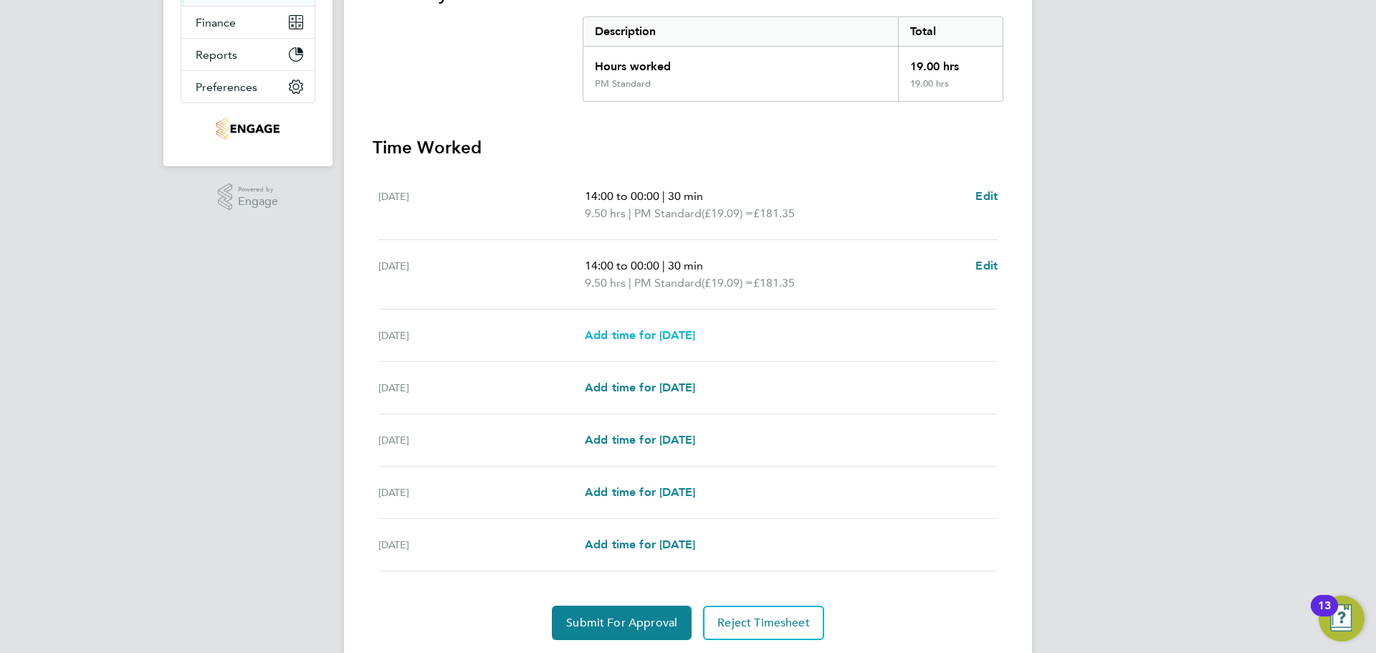
click at [677, 339] on span "Add time for Wed 20 Aug" at bounding box center [640, 335] width 110 height 14
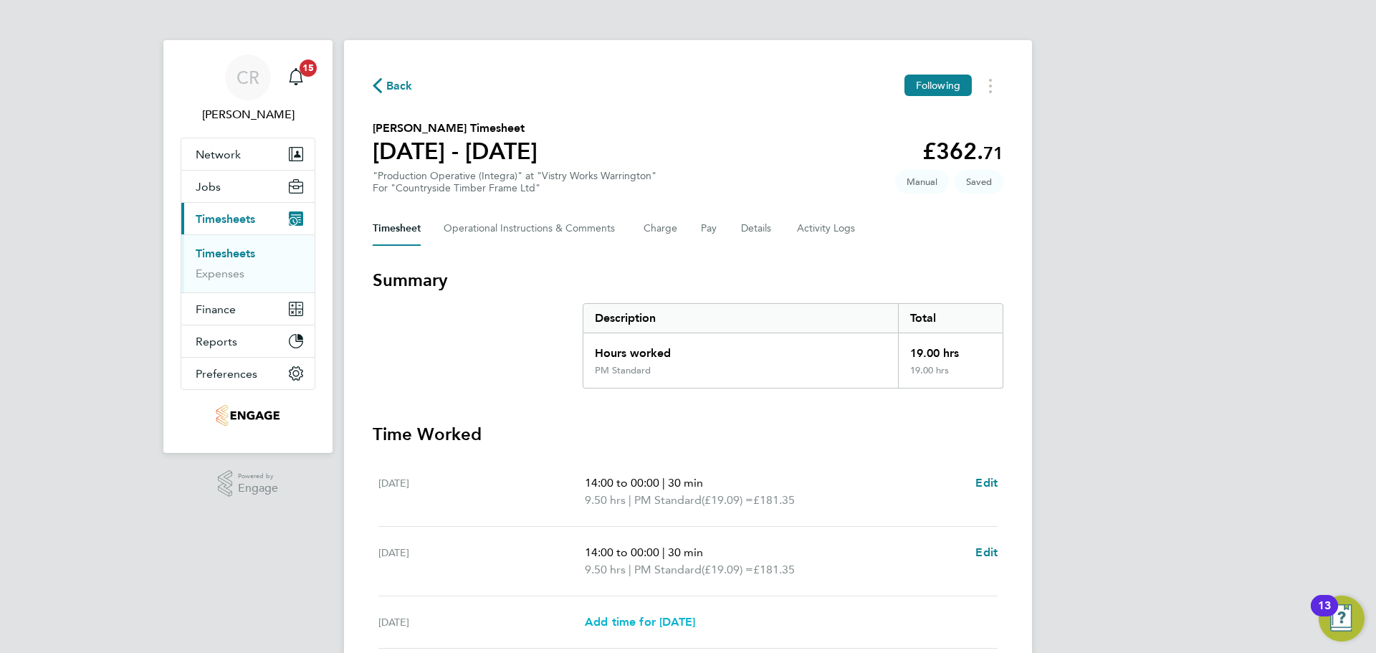
select select "15"
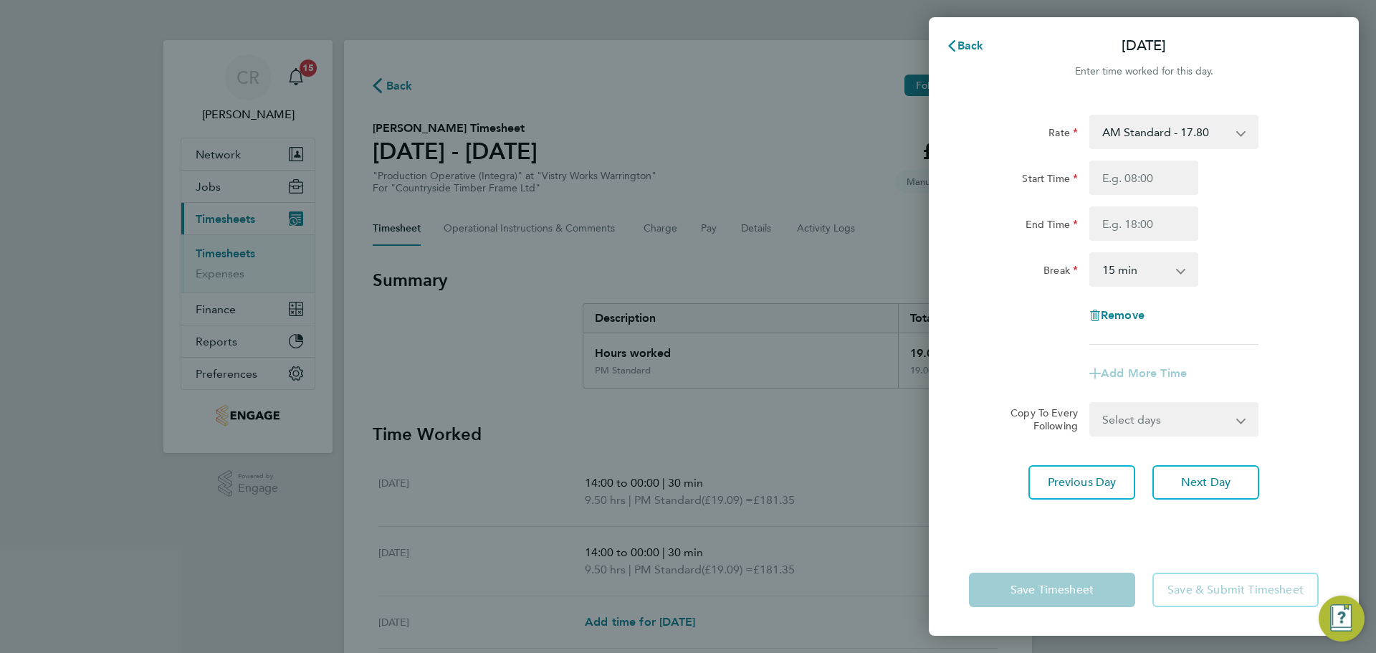
click at [1184, 137] on select "AM Standard - 17.80 BONUS - 13.50 AM OT1 - 26.70 PM OT2 - 38.18 PM Standard - 1…" at bounding box center [1165, 132] width 149 height 32
select select "15"
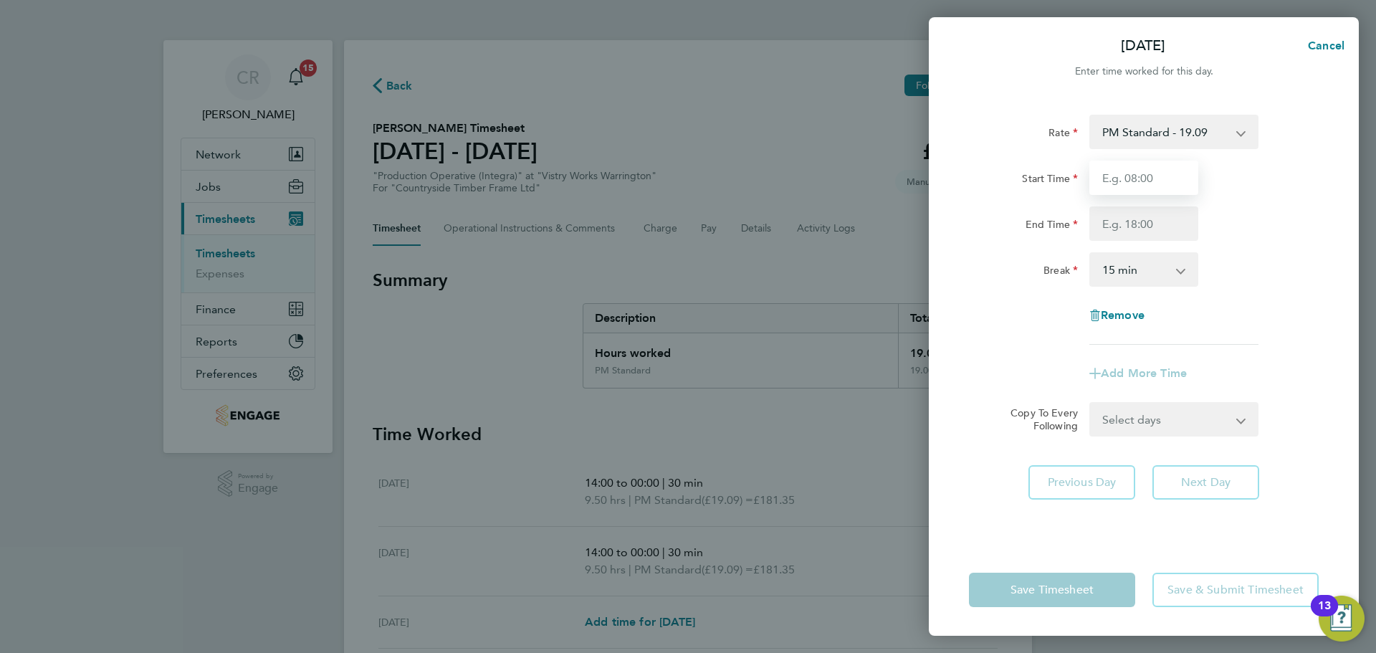
click at [1151, 189] on input "Start Time" at bounding box center [1143, 178] width 109 height 34
type input "14:00"
click at [1141, 224] on input "End Time" at bounding box center [1143, 223] width 109 height 34
type input "00:00"
click at [1145, 277] on select "0 min 15 min 30 min 45 min 60 min 75 min 90 min" at bounding box center [1135, 270] width 89 height 32
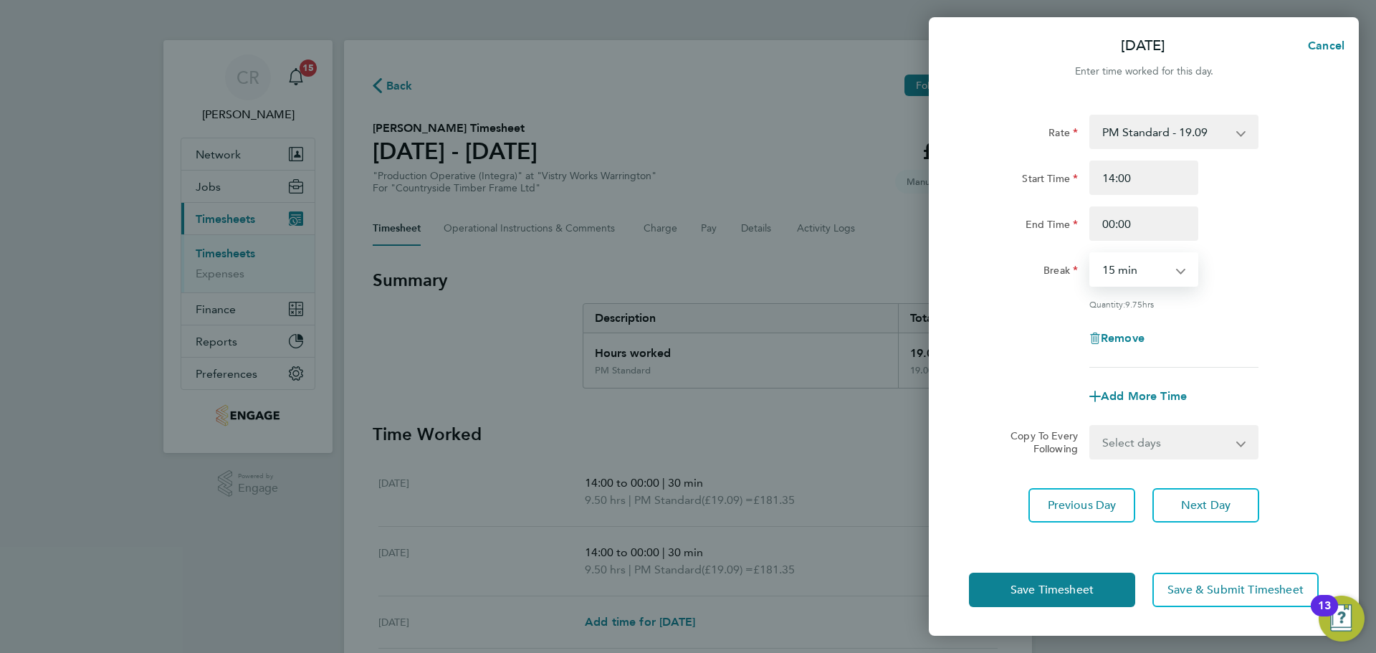
select select "30"
click at [1091, 254] on select "0 min 15 min 30 min 45 min 60 min 75 min 90 min" at bounding box center [1135, 270] width 89 height 32
click at [1102, 593] on button "Save Timesheet" at bounding box center [1052, 590] width 166 height 34
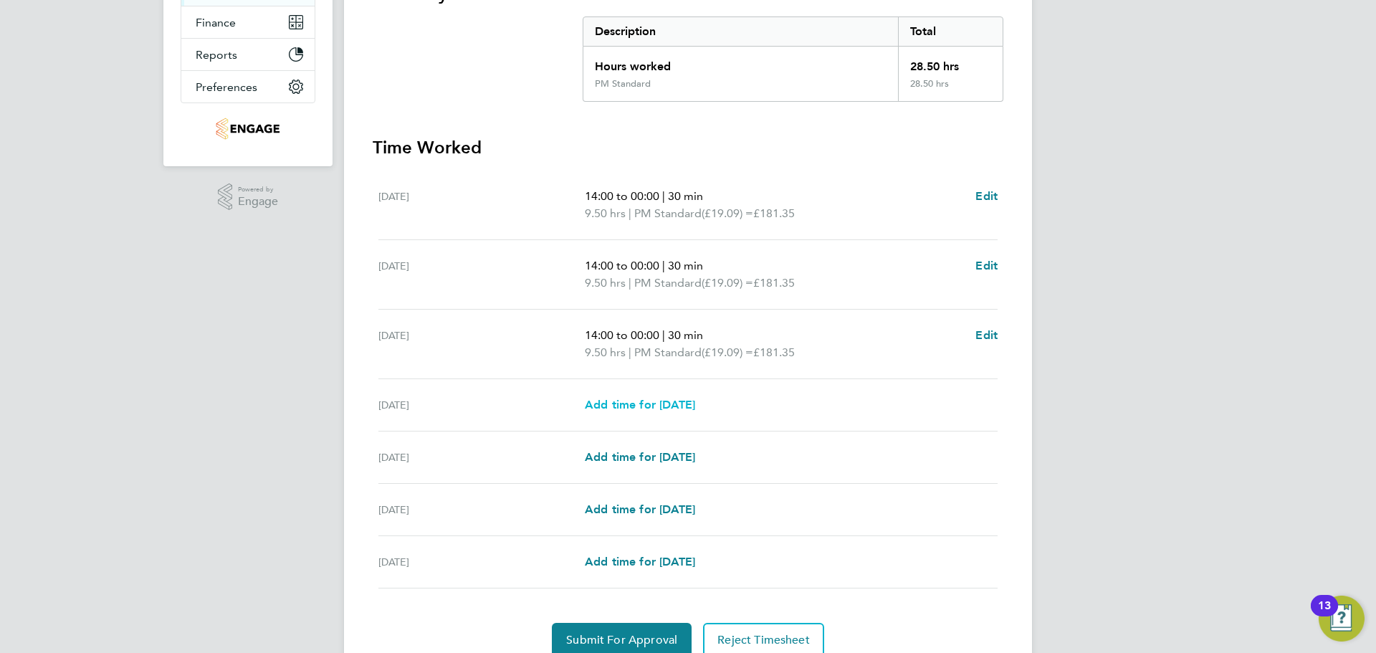
click at [671, 400] on span "Add time for Thu 21 Aug" at bounding box center [640, 405] width 110 height 14
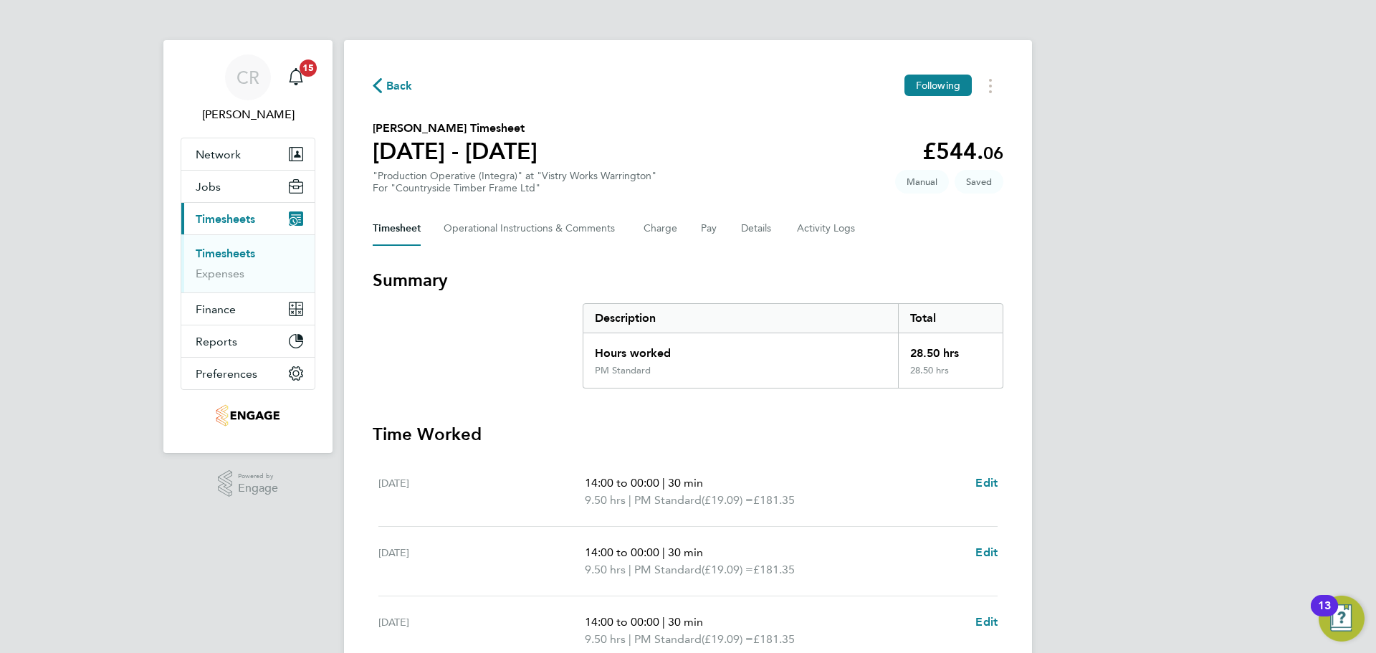
select select "15"
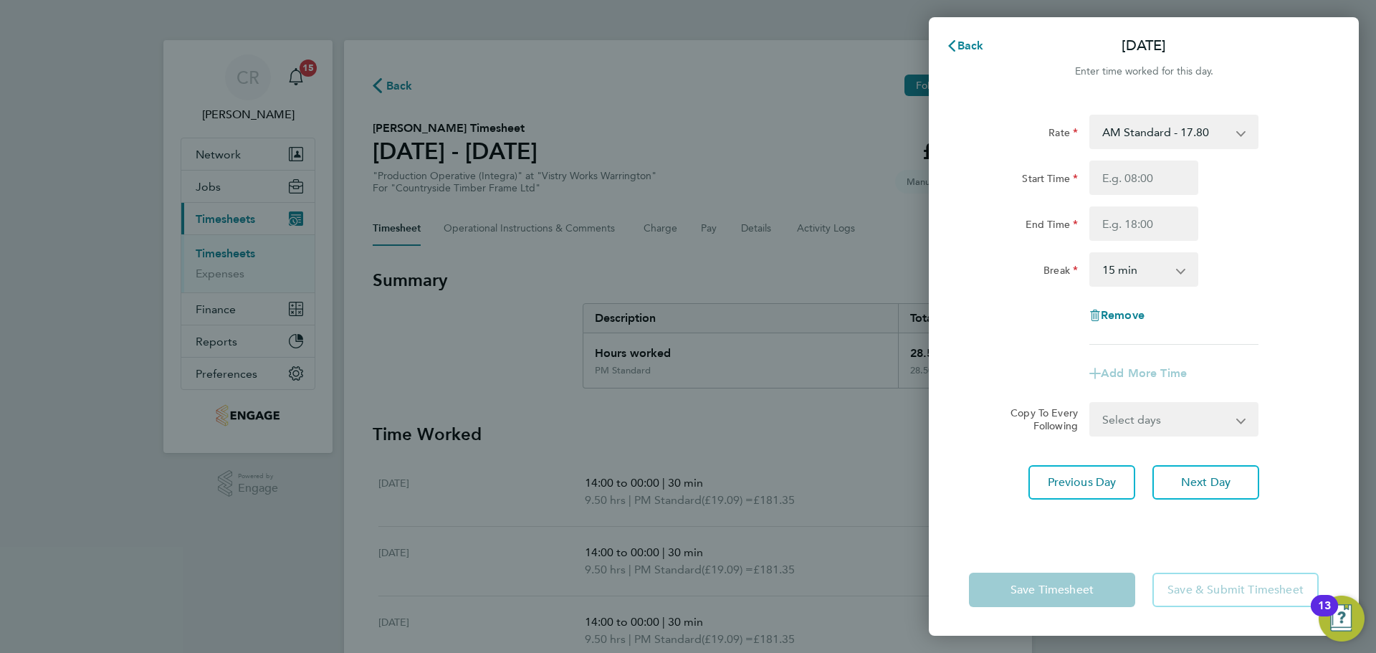
click at [1164, 138] on select "AM Standard - 17.80 BONUS - 13.50 AM OT1 - 26.70 PM OT2 - 38.18 PM Standard - 1…" at bounding box center [1165, 132] width 149 height 32
select select "15"
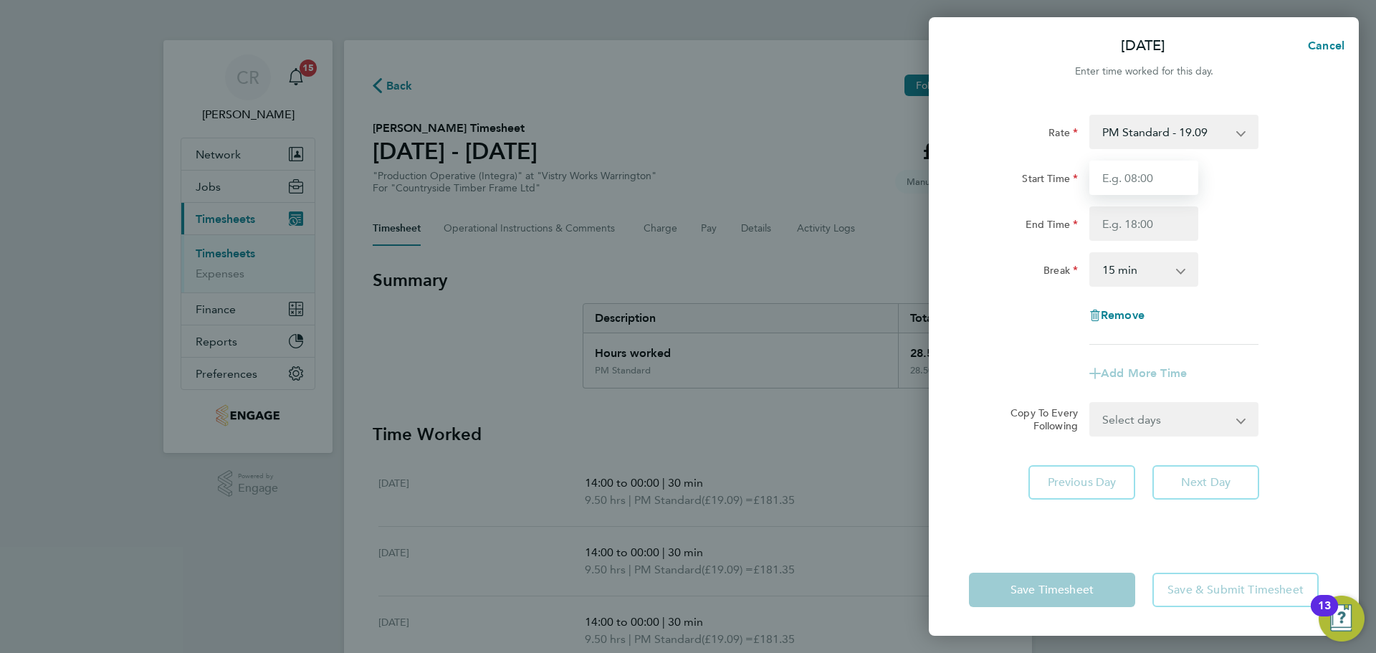
click at [1157, 176] on input "Start Time" at bounding box center [1143, 178] width 109 height 34
type input "06:00"
click at [1150, 225] on input "End Time" at bounding box center [1143, 223] width 109 height 34
type input "23:30"
click at [1152, 264] on select "0 min 15 min 30 min 45 min 60 min 75 min 90 min" at bounding box center [1135, 270] width 89 height 32
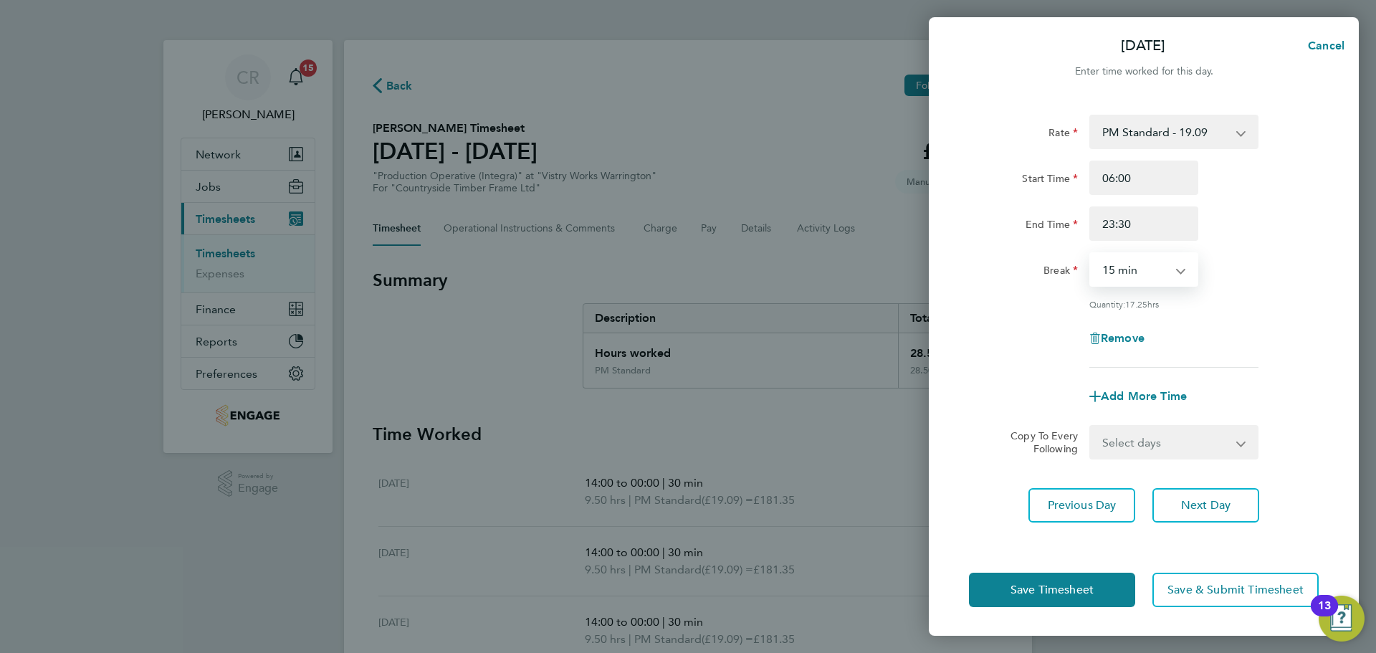
select select "30"
click at [1091, 254] on select "0 min 15 min 30 min 45 min 60 min 75 min 90 min" at bounding box center [1135, 270] width 89 height 32
click at [1151, 170] on input "06:00" at bounding box center [1143, 178] width 109 height 34
drag, startPoint x: 1133, startPoint y: 174, endPoint x: 1062, endPoint y: 166, distance: 71.4
click at [1062, 166] on div "Start Time 06:00" at bounding box center [1143, 178] width 361 height 34
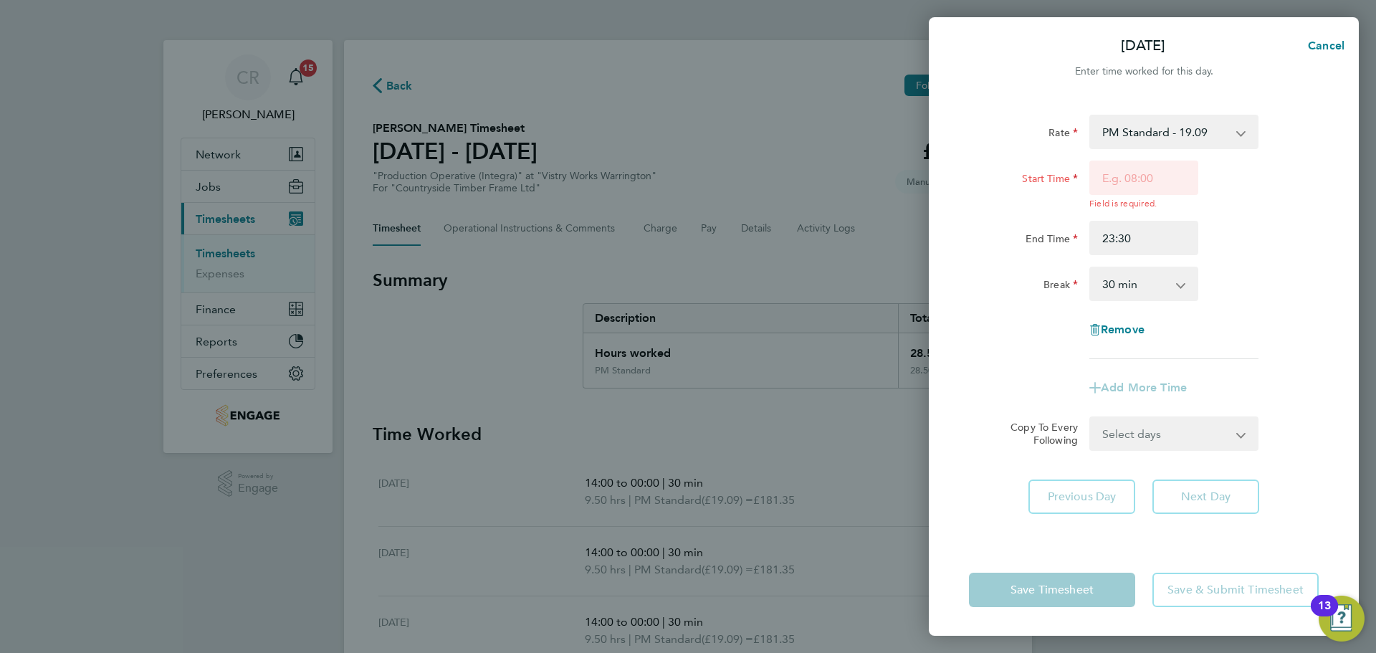
click at [1224, 178] on div "Start Time Field is required." at bounding box center [1143, 185] width 361 height 49
drag, startPoint x: 1173, startPoint y: 181, endPoint x: 1164, endPoint y: 187, distance: 10.8
click at [1173, 181] on input "Start Time" at bounding box center [1143, 178] width 109 height 34
type input "14:00"
click at [1175, 274] on select "0 min 15 min 30 min 45 min 60 min 75 min 90 min" at bounding box center [1135, 284] width 89 height 32
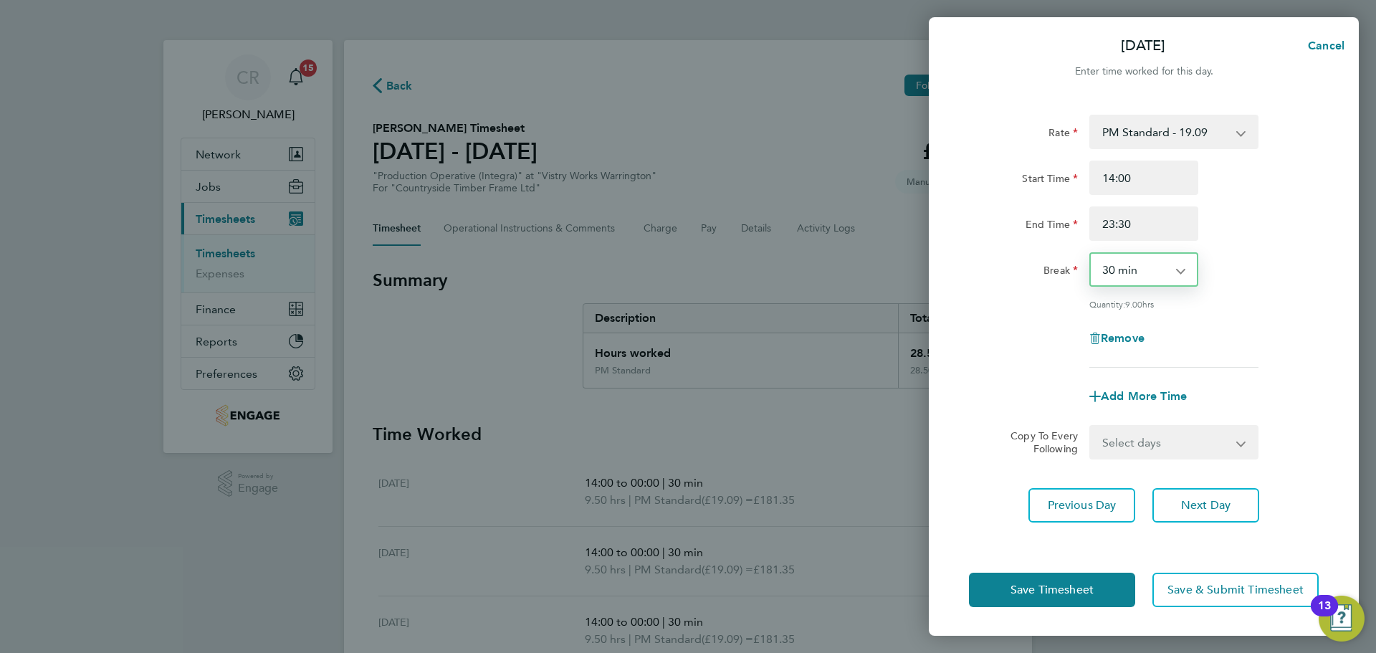
click at [1091, 254] on select "0 min 15 min 30 min 45 min 60 min 75 min 90 min" at bounding box center [1135, 270] width 89 height 32
click at [1093, 588] on span "Save Timesheet" at bounding box center [1052, 590] width 83 height 14
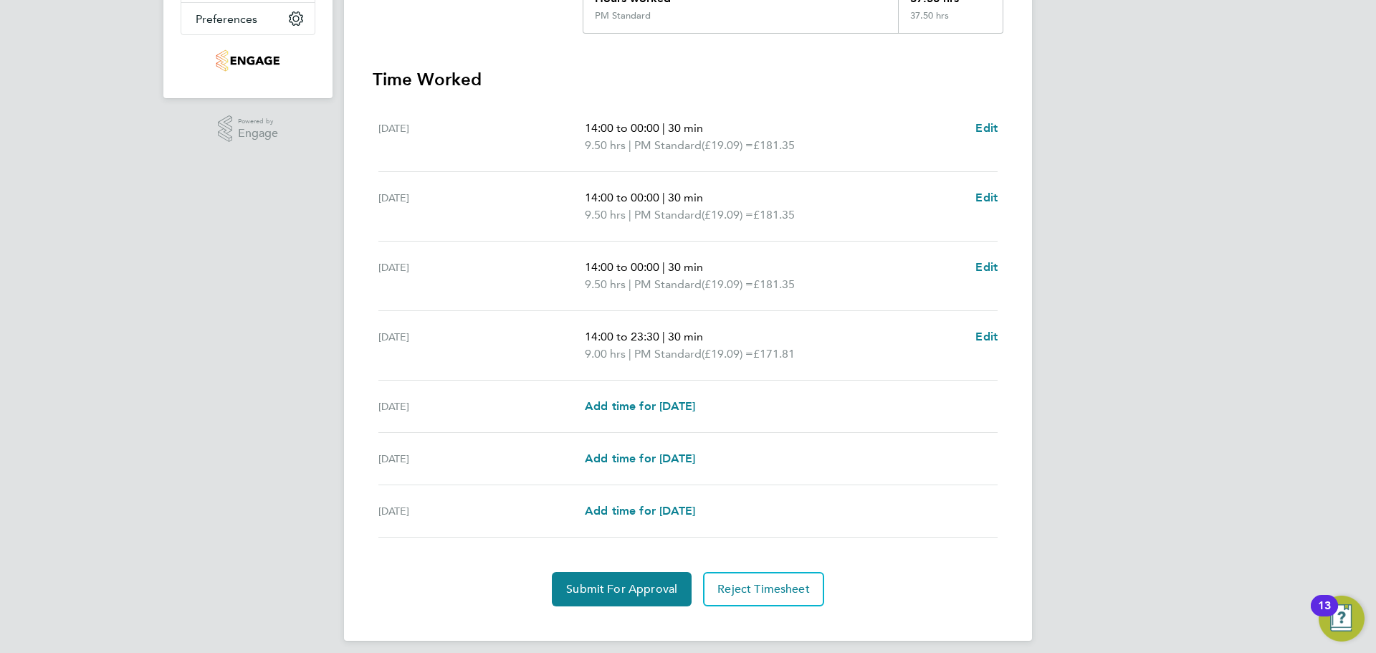
scroll to position [358, 0]
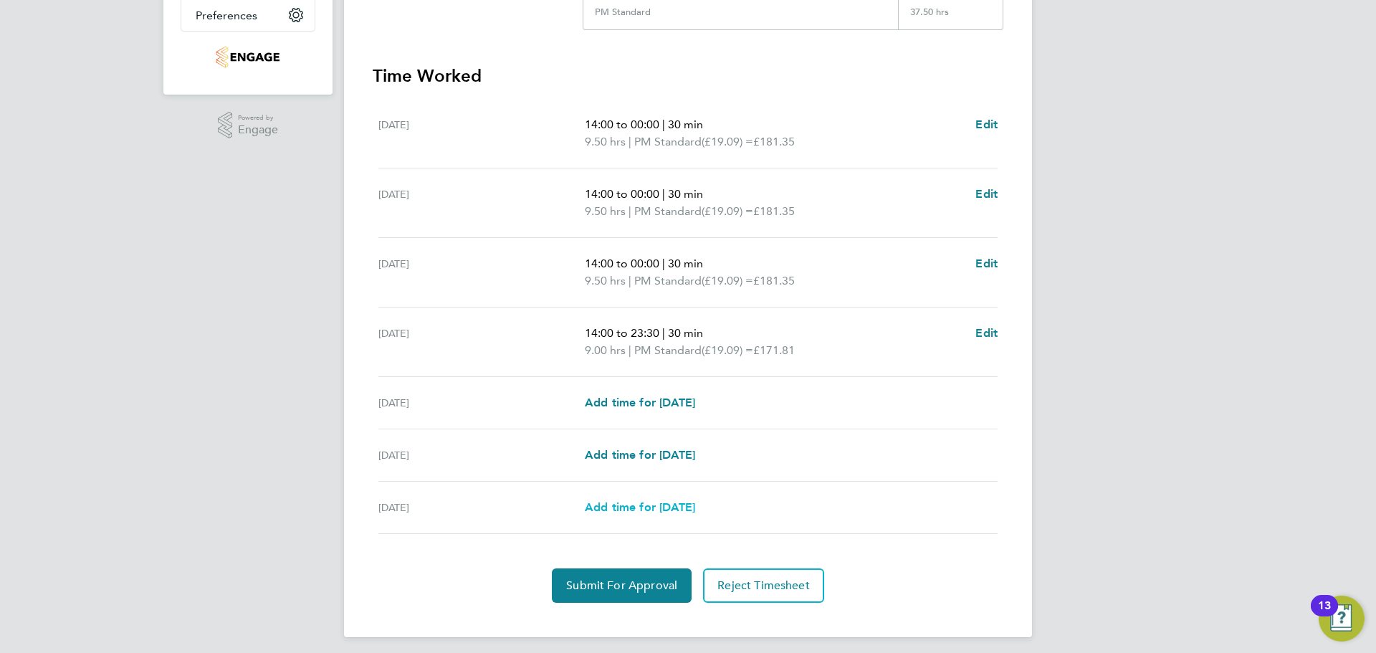
click at [686, 505] on span "Add time for Sun 24 Aug" at bounding box center [640, 507] width 110 height 14
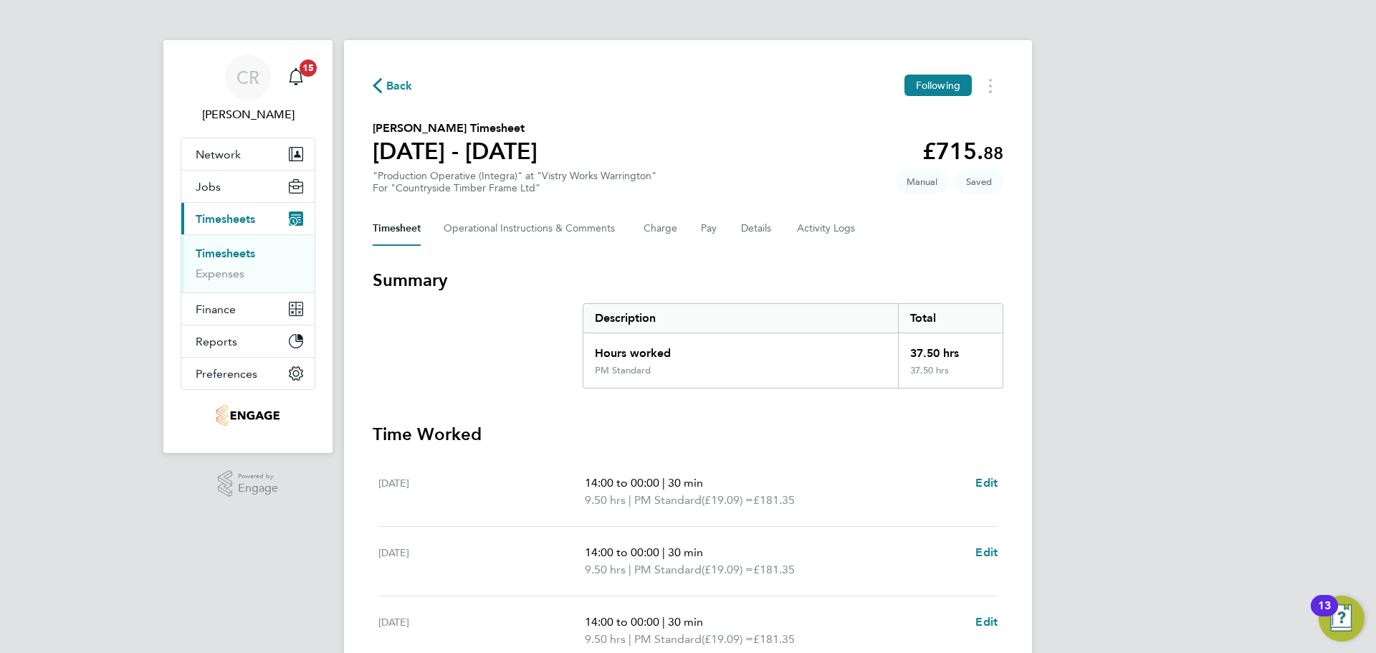
select select "15"
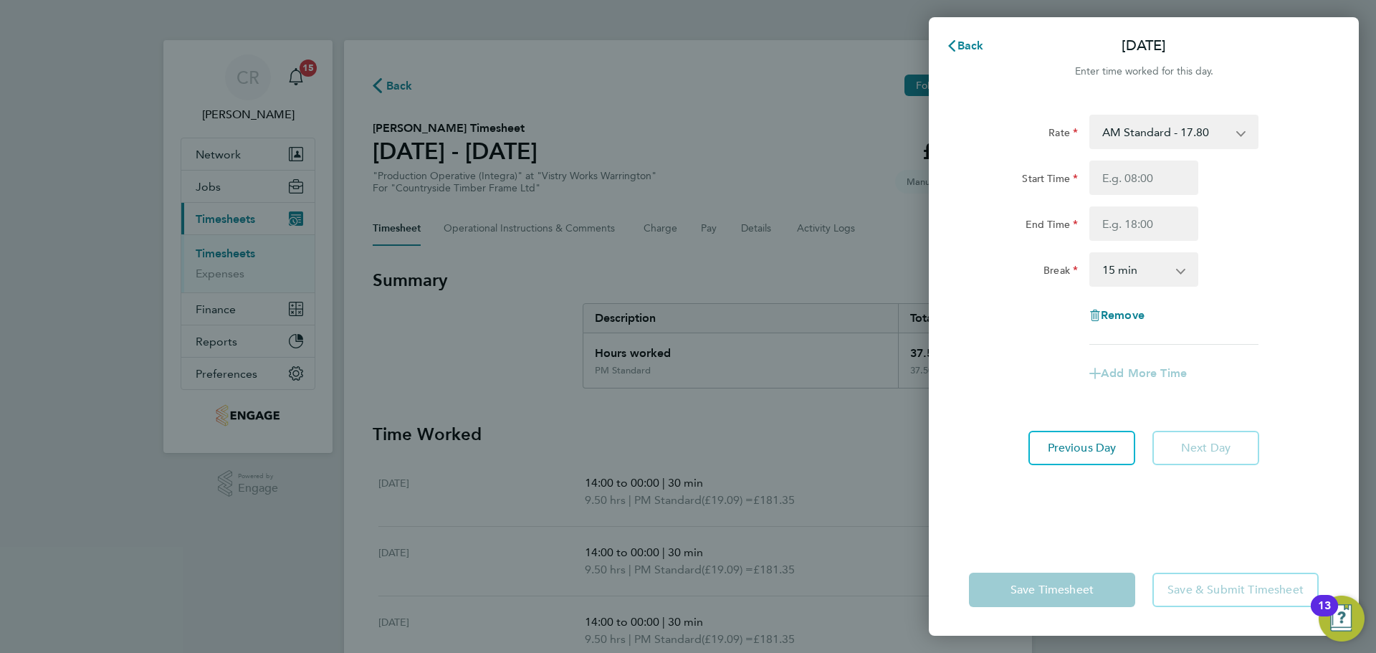
click at [1162, 130] on select "AM Standard - 17.80 BONUS - 13.50 AM OT1 - 26.70 PM OT2 - 38.18 PM Standard - 1…" at bounding box center [1165, 132] width 149 height 32
select select "15"
click at [1152, 186] on input "Start Time" at bounding box center [1143, 178] width 109 height 34
type input "14:00"
click at [1152, 222] on input "End Time" at bounding box center [1143, 223] width 109 height 34
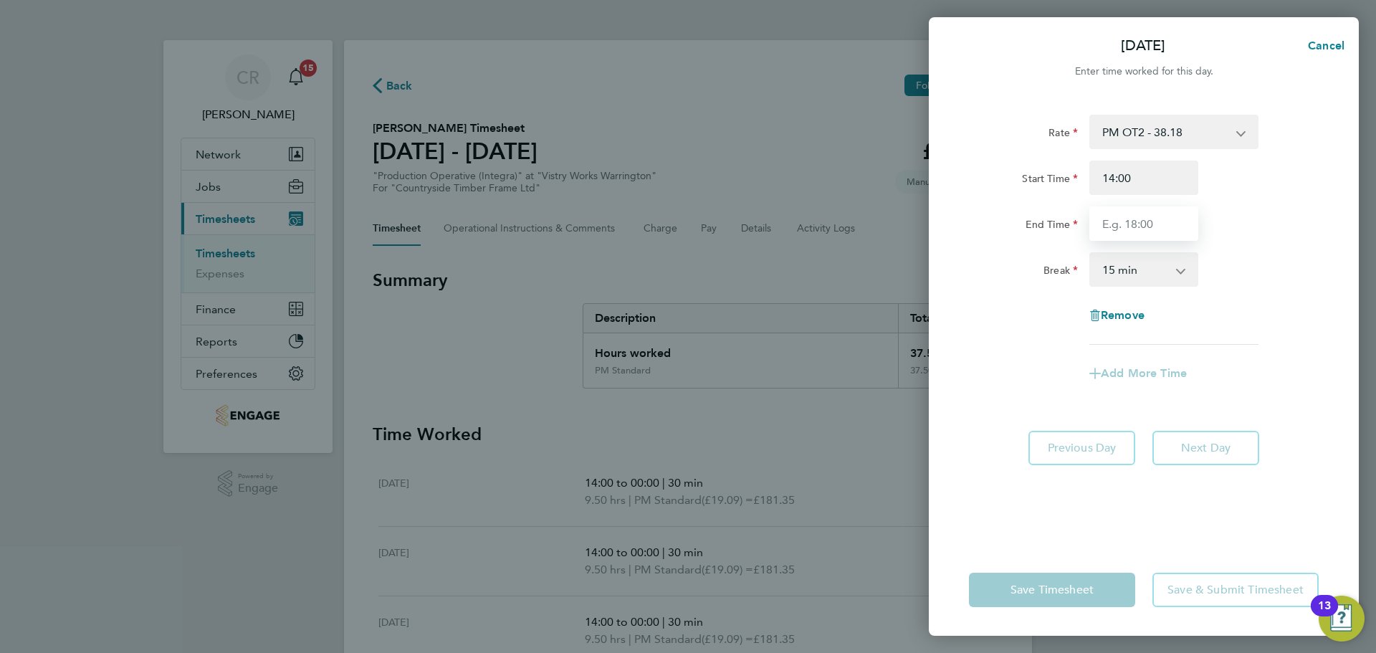
click at [1114, 225] on input "End Time" at bounding box center [1143, 223] width 109 height 34
type input "20:00"
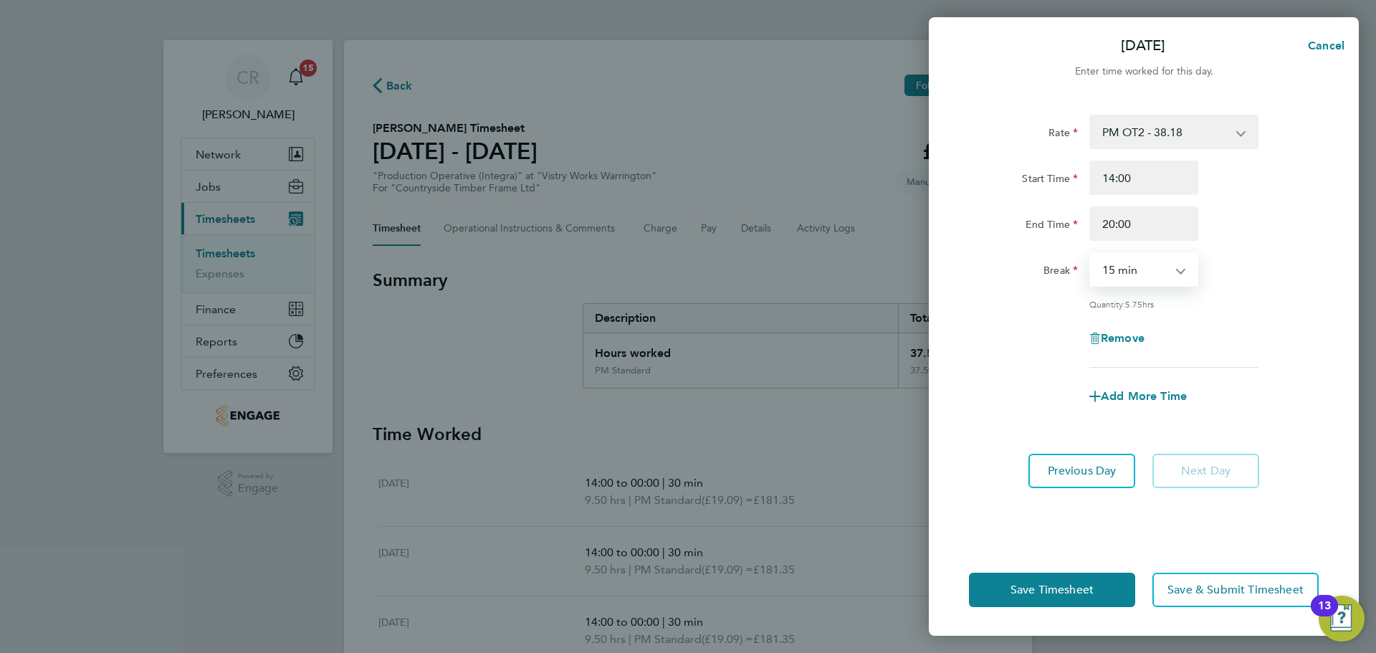
drag, startPoint x: 1139, startPoint y: 264, endPoint x: 1141, endPoint y: 282, distance: 17.3
click at [1139, 264] on select "0 min 15 min 30 min 45 min 60 min 75 min 90 min" at bounding box center [1135, 270] width 89 height 32
select select "0"
click at [1091, 254] on select "0 min 15 min 30 min 45 min 60 min 75 min 90 min" at bounding box center [1135, 270] width 89 height 32
click at [1100, 581] on button "Save Timesheet" at bounding box center [1052, 590] width 166 height 34
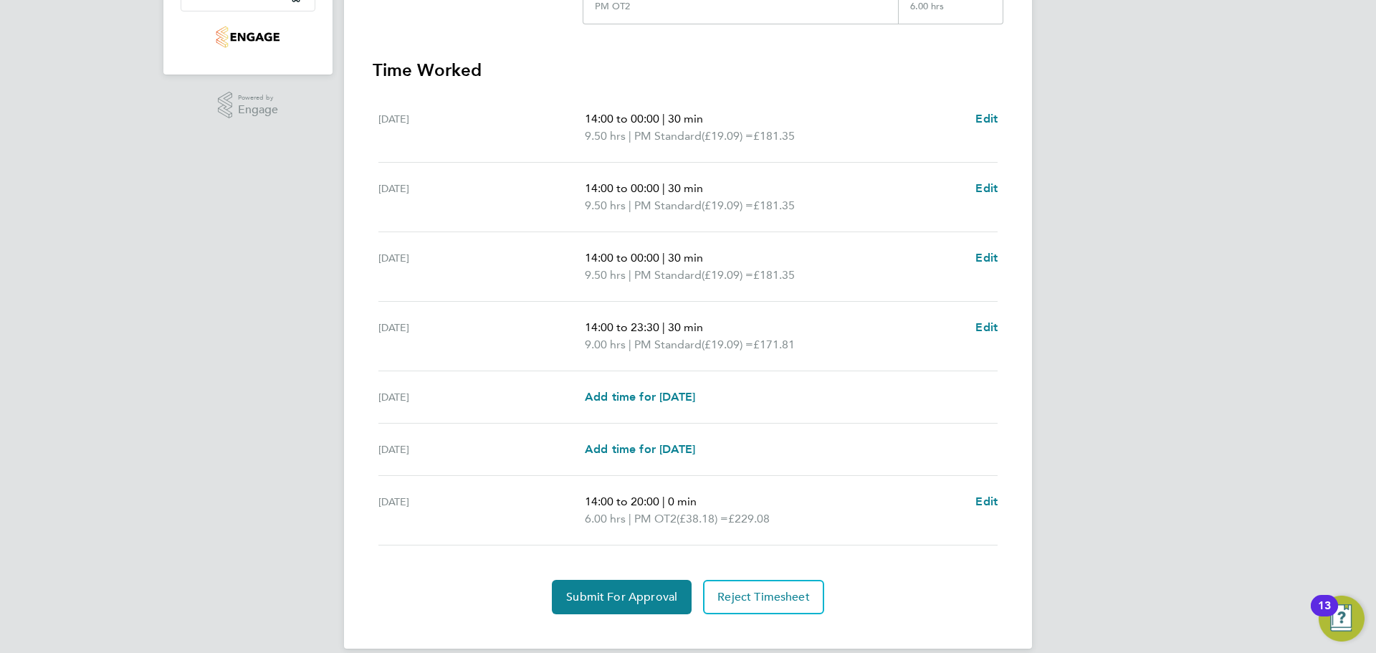
scroll to position [397, 0]
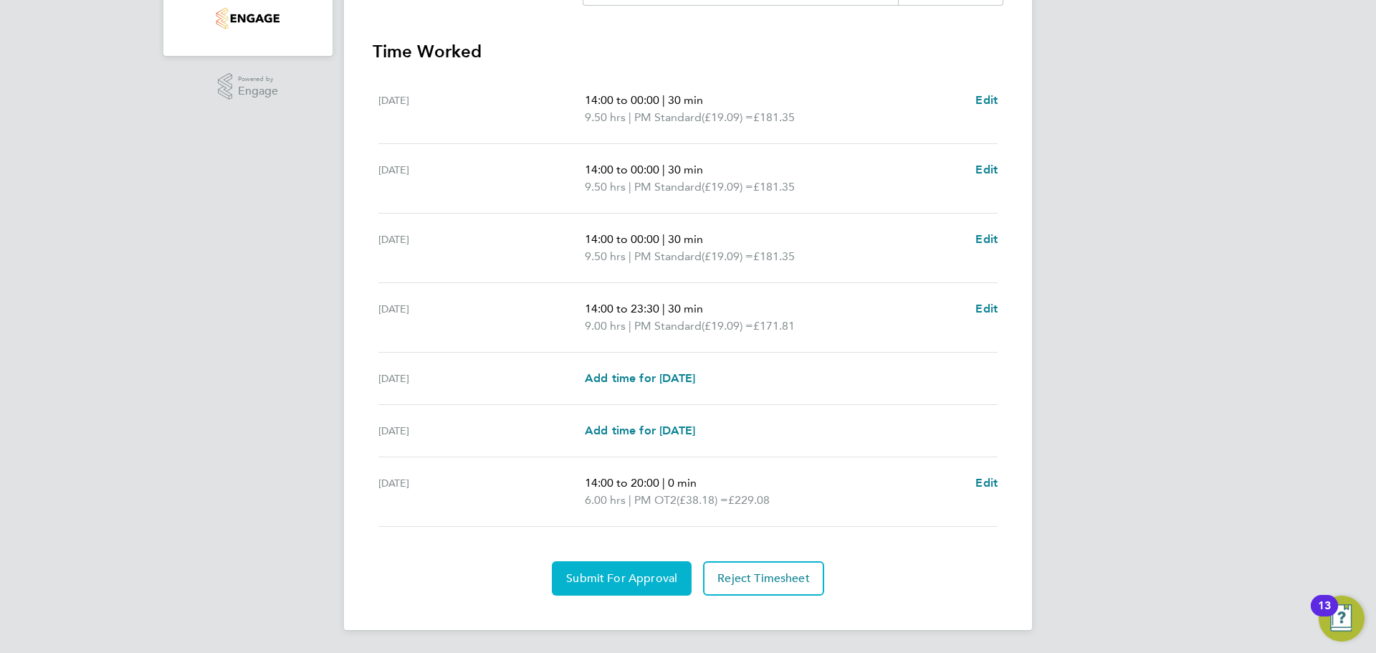
click at [656, 578] on span "Submit For Approval" at bounding box center [621, 578] width 111 height 14
click at [720, 573] on span "Reject Timesheet" at bounding box center [688, 578] width 92 height 14
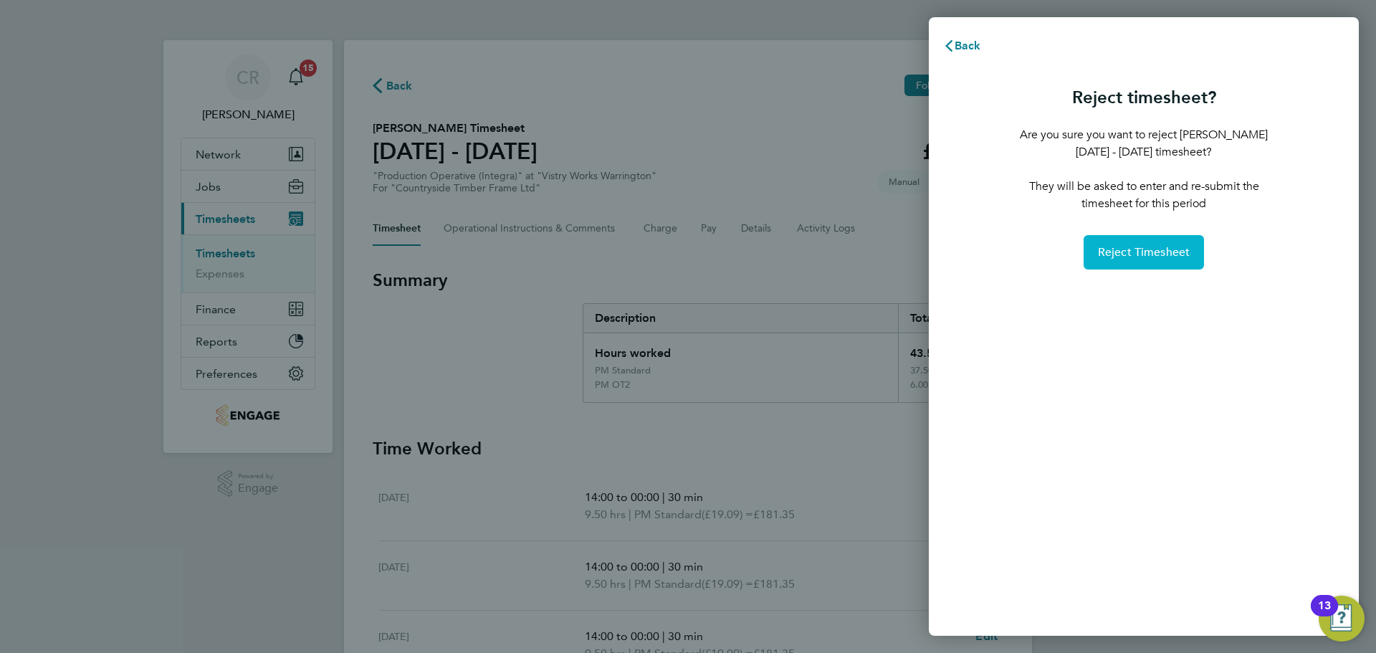
click at [1150, 252] on span "Reject Timesheet" at bounding box center [1144, 252] width 92 height 14
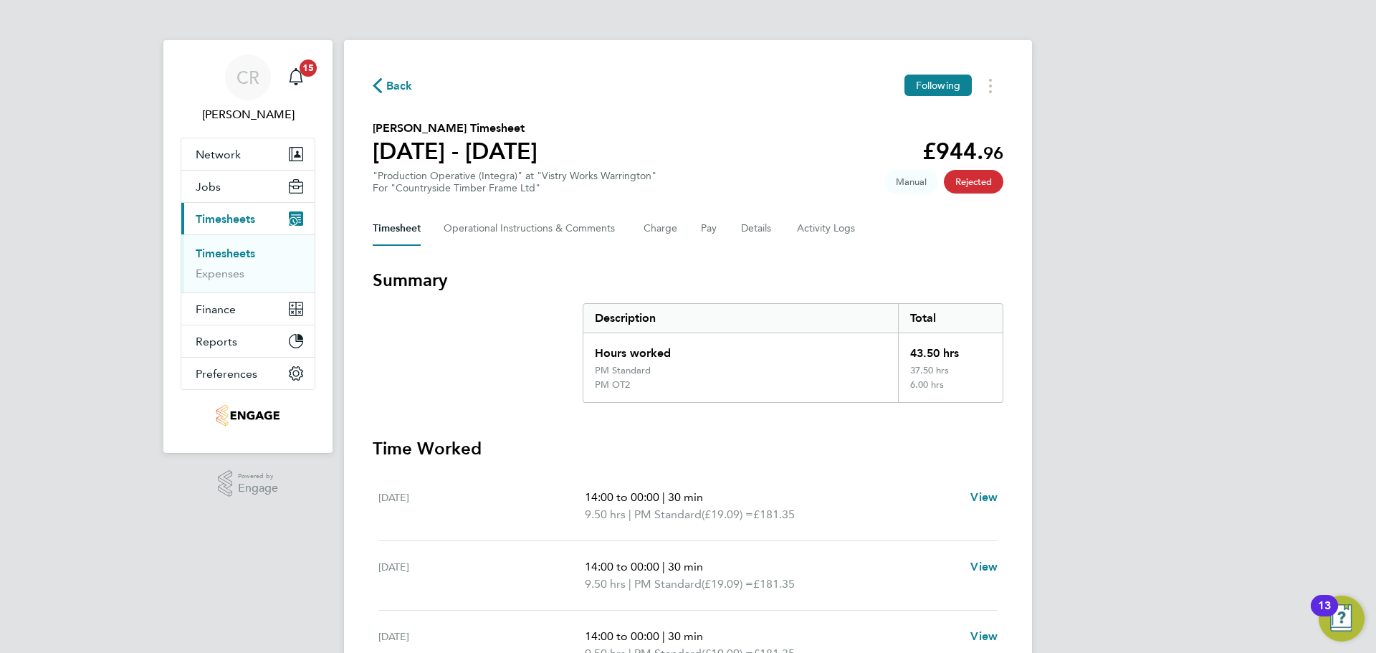
click at [391, 82] on span "Back" at bounding box center [399, 85] width 27 height 17
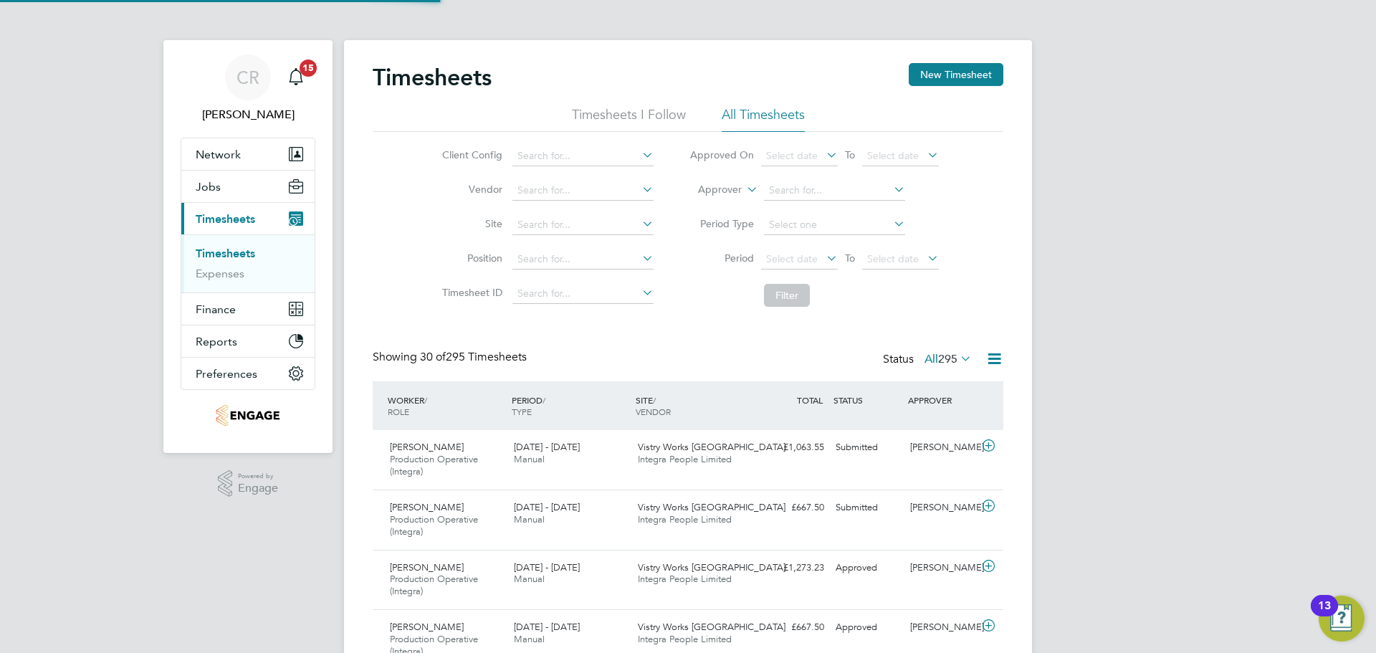
scroll to position [48, 125]
click at [972, 72] on button "New Timesheet" at bounding box center [956, 74] width 95 height 23
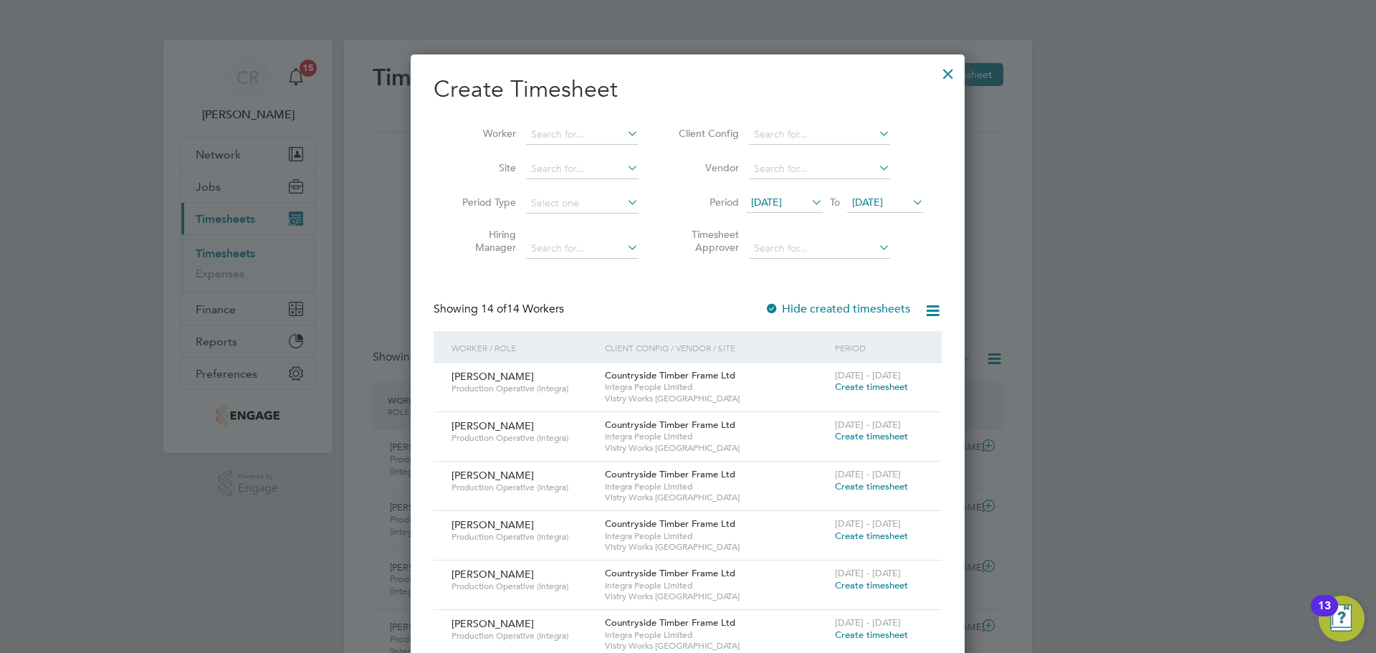
click at [868, 383] on span "Create timesheet" at bounding box center [871, 387] width 73 height 12
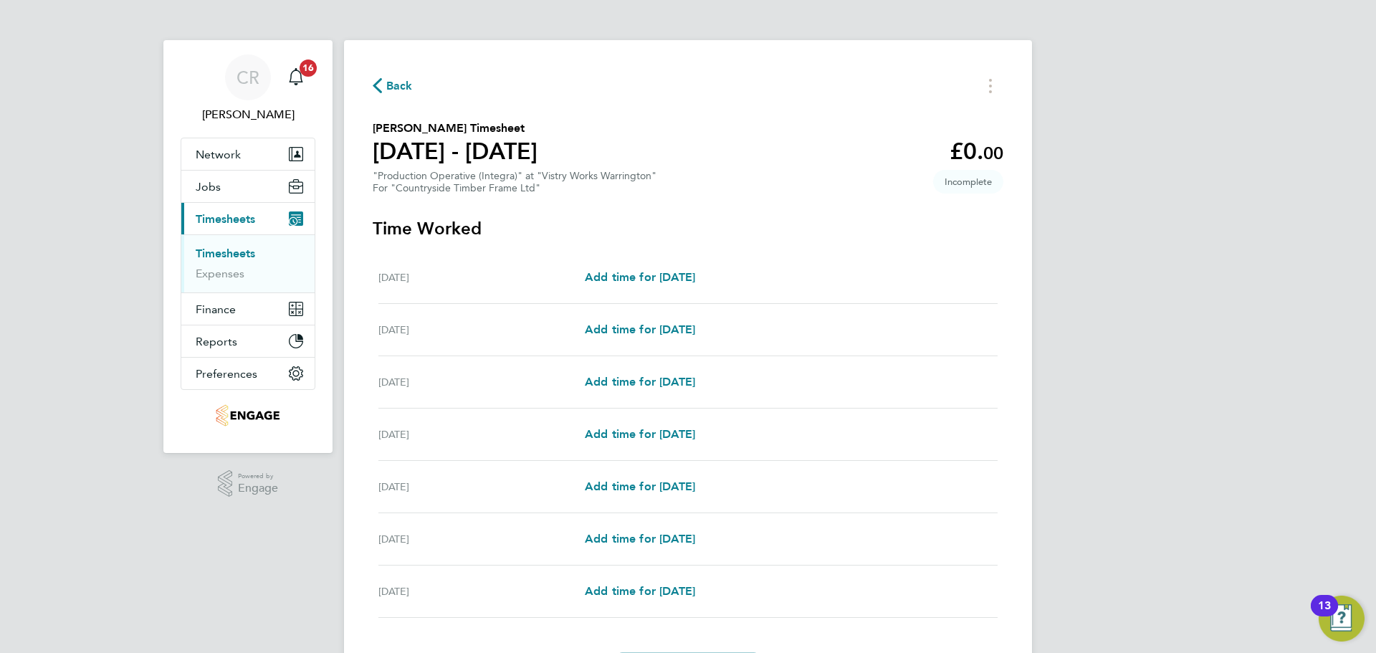
click at [715, 266] on div "Mon 18 Aug Add time for Mon 18 Aug Add time for Mon 18 Aug" at bounding box center [687, 278] width 619 height 52
click at [695, 275] on span "Add time for Mon 18 Aug" at bounding box center [640, 277] width 110 height 14
select select "15"
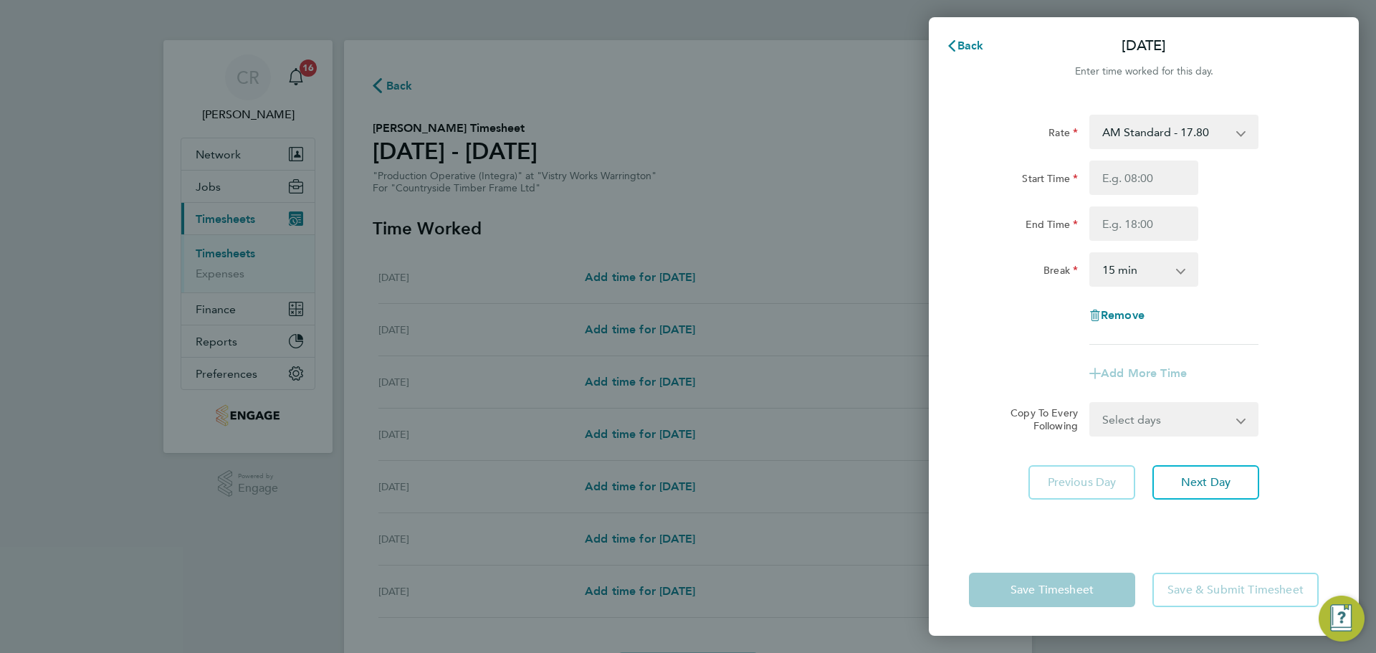
click at [1174, 138] on select "AM Standard - 17.80 BONUS - 13.50 AM OT1 - 26.70 PM OT2 - 38.18 PM Standard - 1…" at bounding box center [1165, 132] width 149 height 32
select select "15"
click at [1143, 183] on input "Start Time" at bounding box center [1143, 178] width 109 height 34
type input "14:00"
drag, startPoint x: 1152, startPoint y: 224, endPoint x: 1151, endPoint y: 231, distance: 7.3
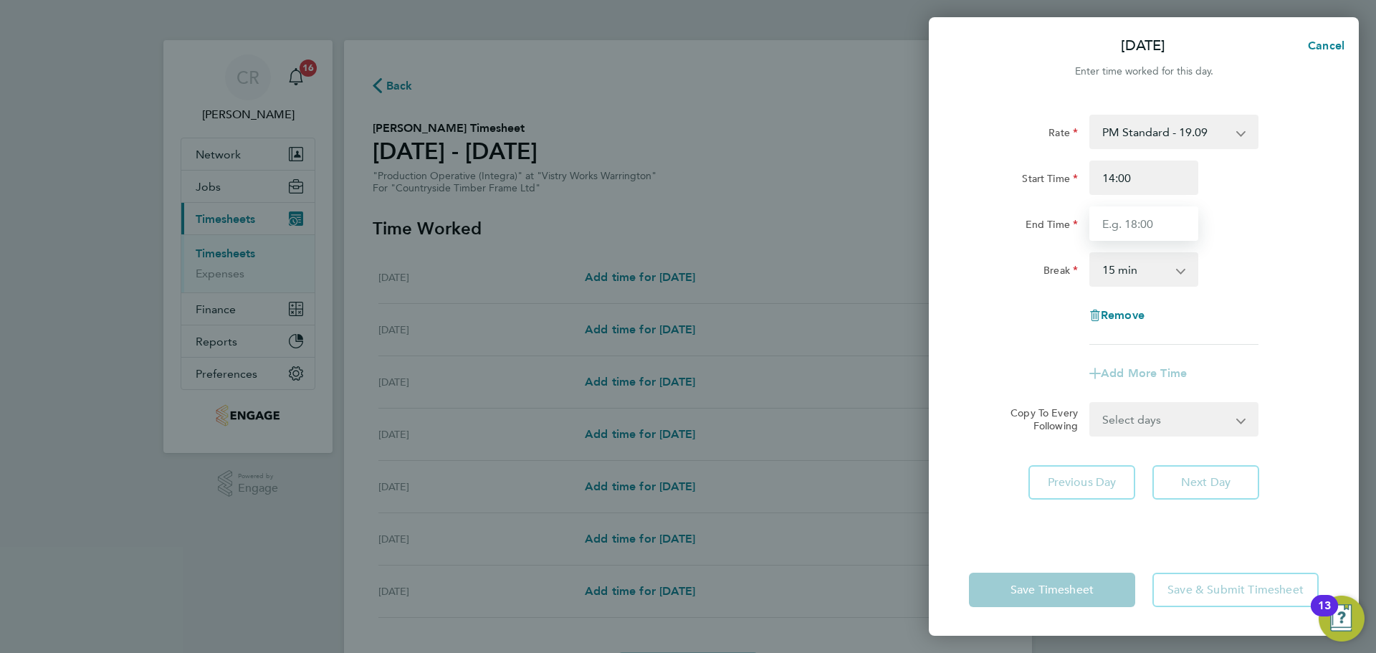
click at [1152, 224] on input "End Time" at bounding box center [1143, 223] width 109 height 34
type input "00:00"
click at [1157, 273] on select "0 min 15 min 30 min 45 min 60 min 75 min 90 min" at bounding box center [1135, 270] width 89 height 32
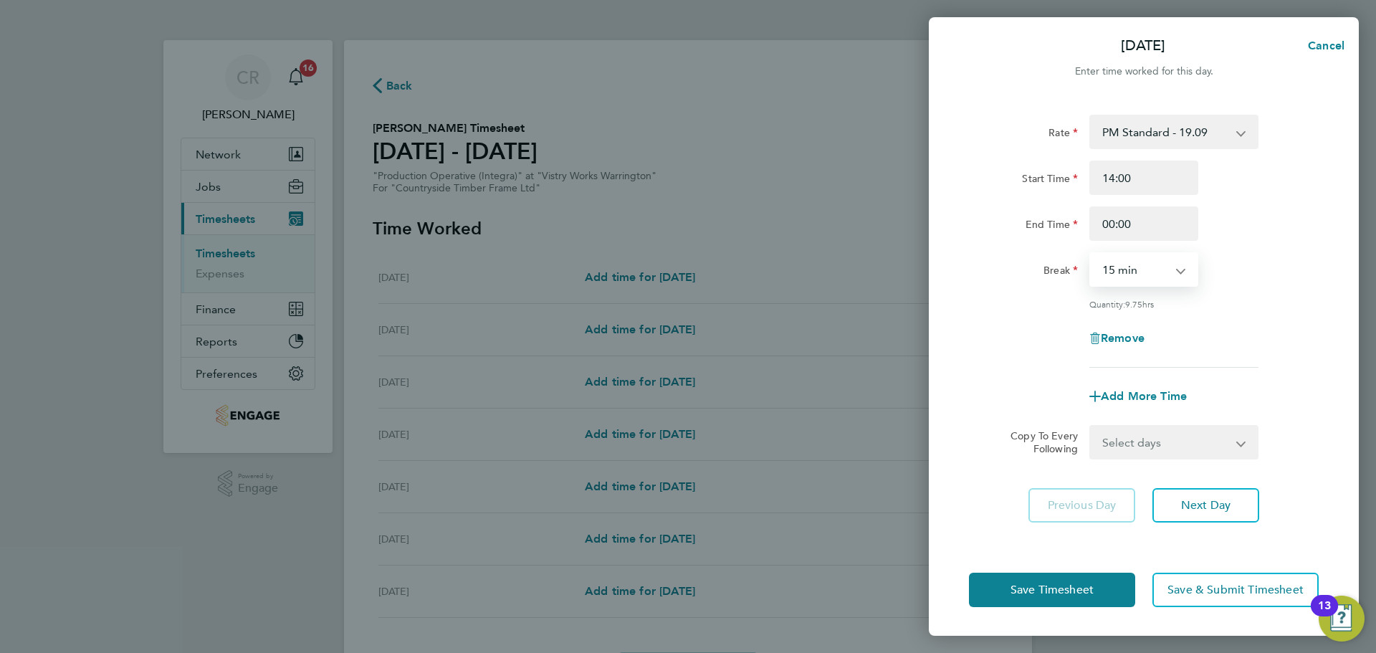
select select "30"
click at [1091, 254] on select "0 min 15 min 30 min 45 min 60 min 75 min 90 min" at bounding box center [1135, 270] width 89 height 32
click at [1183, 448] on select "Select days Day Weekday (Mon-Fri) Weekend (Sat-Sun) Tuesday Wednesday Thursday …" at bounding box center [1166, 442] width 151 height 32
select select "TUE"
click at [1091, 426] on select "Select days Day Weekday (Mon-Fri) Weekend (Sat-Sun) Tuesday Wednesday Thursday …" at bounding box center [1166, 442] width 151 height 32
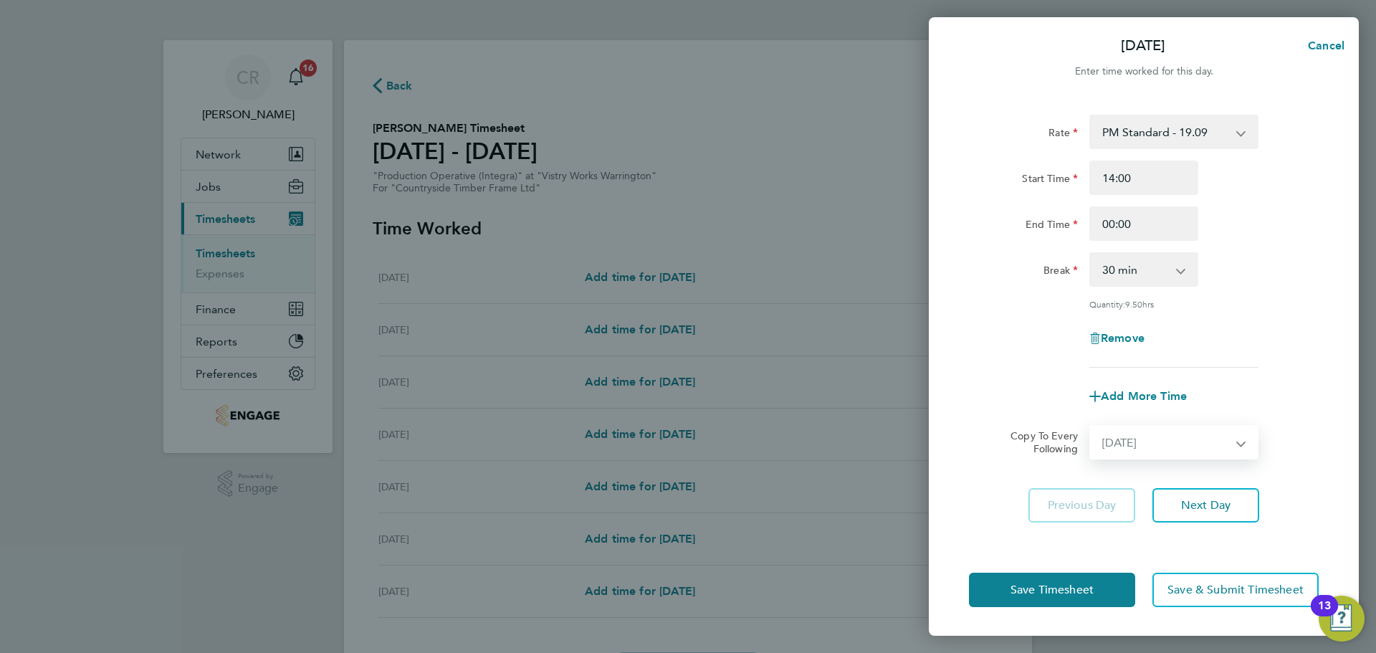
select select "2025-08-24"
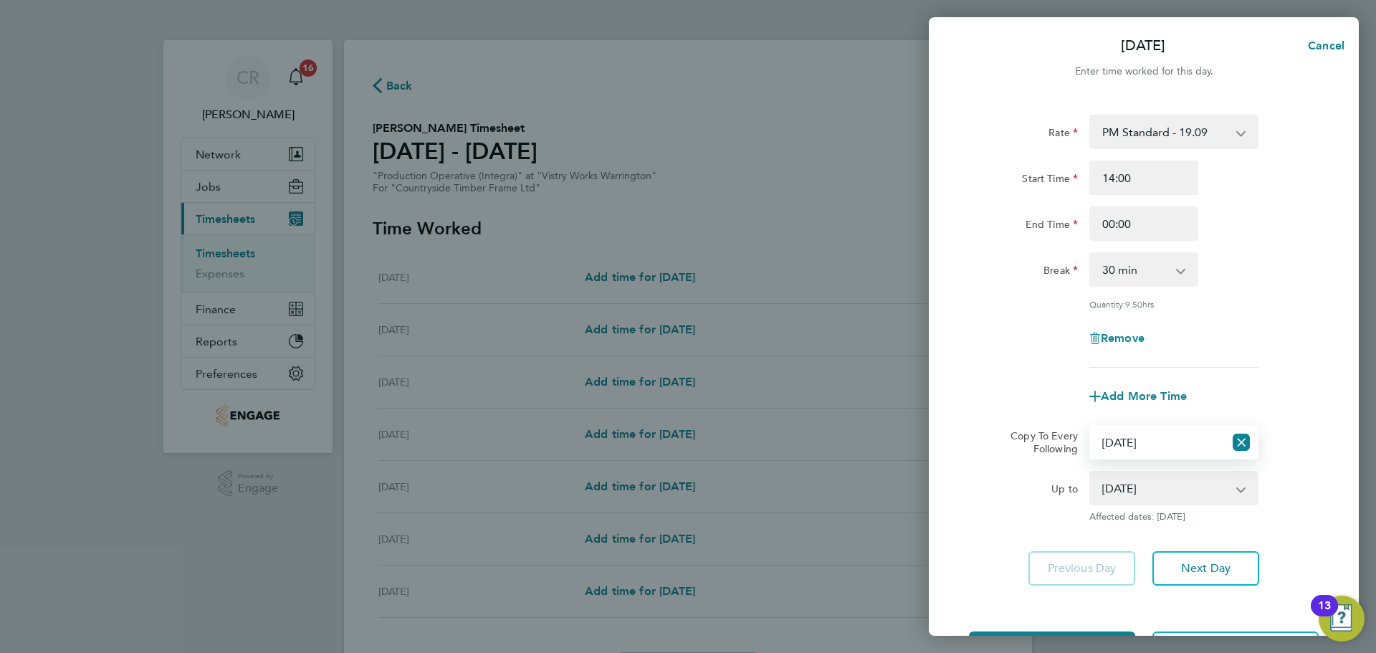
click at [1236, 497] on select "19 Aug 2025 20 Aug 2025 21 Aug 2025 22 Aug 2025 23 Aug 2025 24 Aug 2025" at bounding box center [1165, 488] width 149 height 32
click at [1042, 477] on div "Up to" at bounding box center [1023, 485] width 109 height 29
click at [1243, 446] on icon "Reset selection" at bounding box center [1241, 442] width 17 height 17
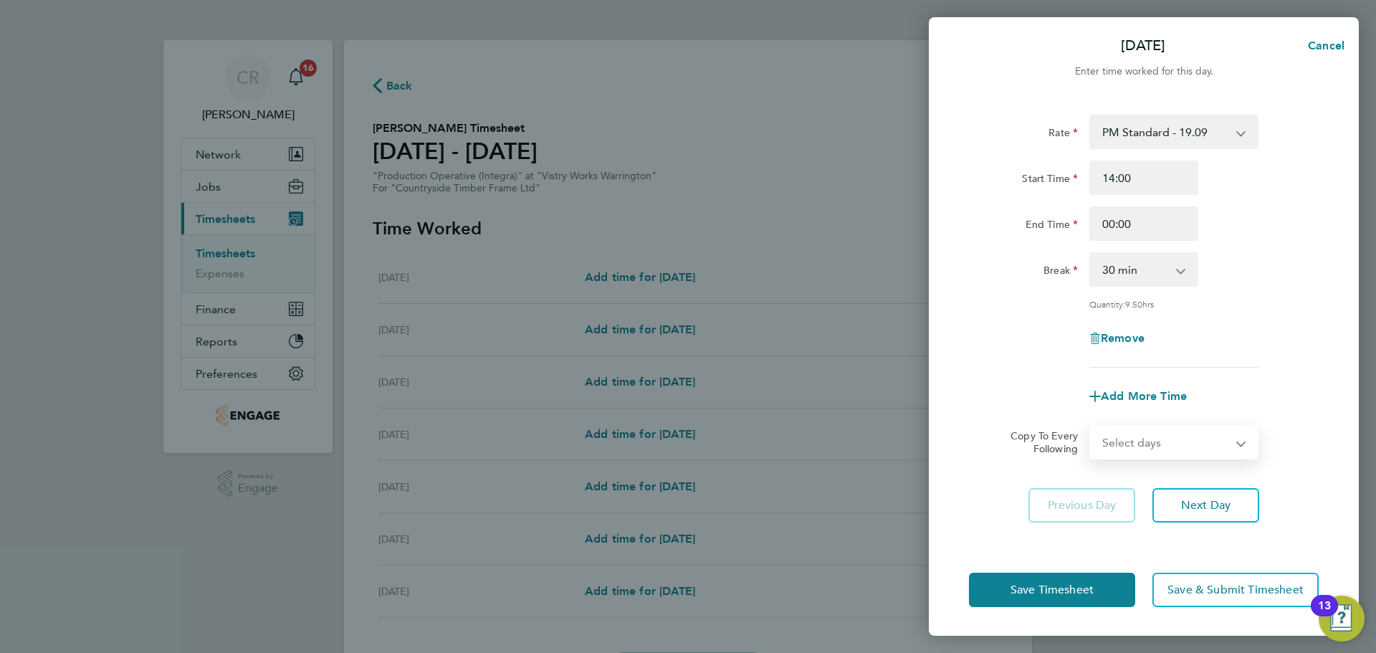
click at [1159, 439] on select "Select days Day Weekday (Mon-Fri) Weekend (Sat-Sun) Tuesday Wednesday Thursday …" at bounding box center [1166, 442] width 151 height 32
click at [1217, 436] on select "Select days Day Weekday (Mon-Fri) Weekend (Sat-Sun) Tuesday Wednesday Thursday …" at bounding box center [1166, 442] width 151 height 32
click at [1209, 454] on select "Select days Day Weekday (Mon-Fri) Weekend (Sat-Sun) Tuesday Wednesday Thursday …" at bounding box center [1166, 442] width 151 height 32
select select "TUE"
click at [1091, 426] on select "Select days Day Weekday (Mon-Fri) Weekend (Sat-Sun) Tuesday Wednesday Thursday …" at bounding box center [1166, 442] width 151 height 32
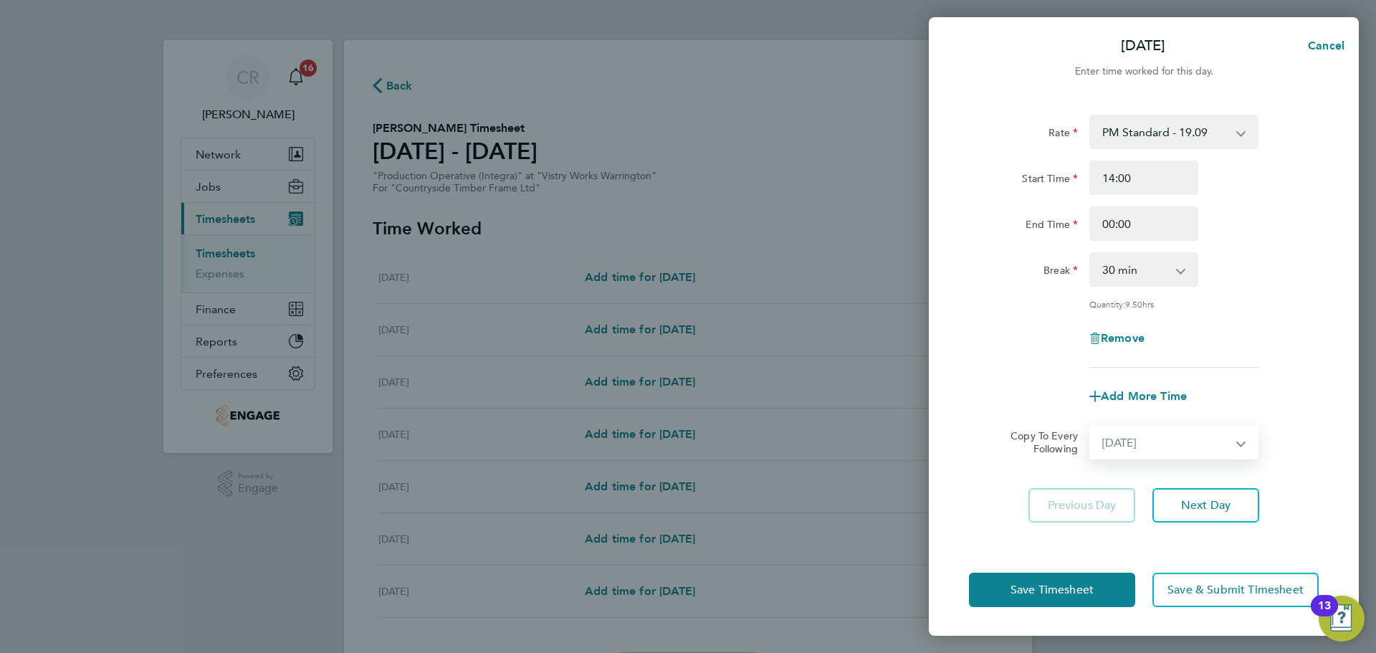
select select "2025-08-24"
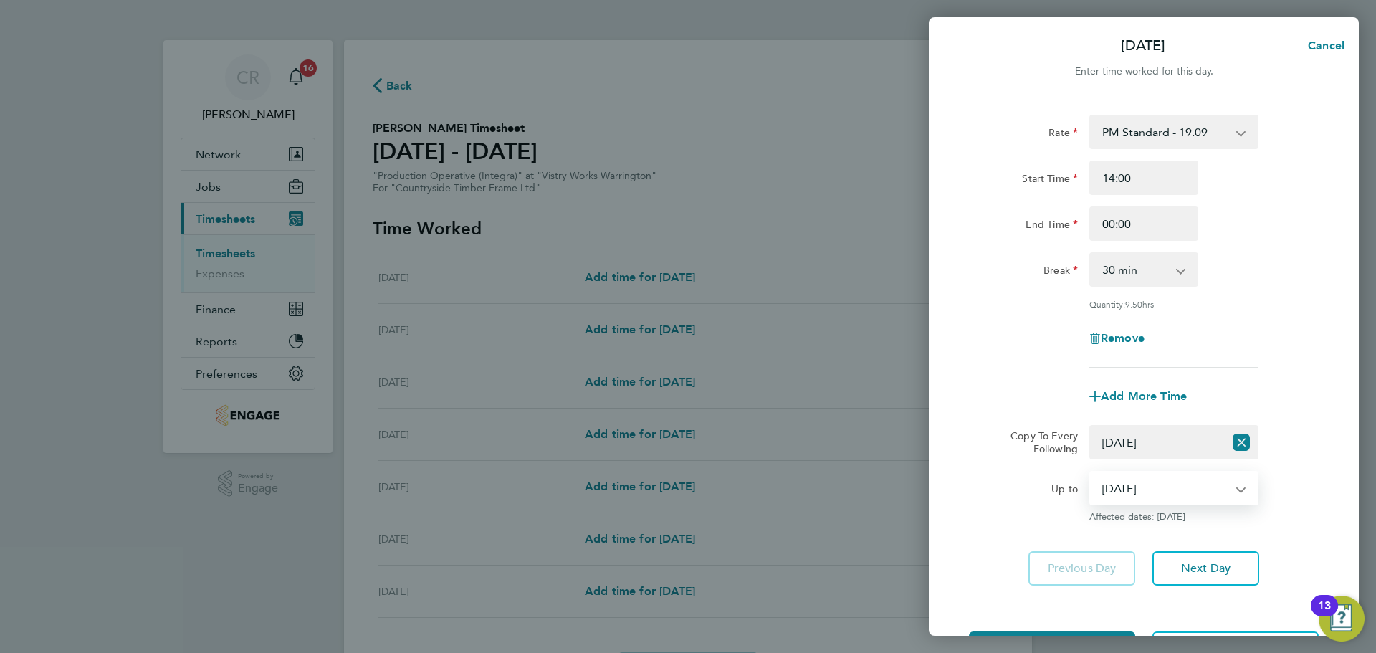
drag, startPoint x: 1215, startPoint y: 486, endPoint x: 1211, endPoint y: 499, distance: 13.4
click at [1215, 486] on select "19 Aug 2025 20 Aug 2025 21 Aug 2025 22 Aug 2025 23 Aug 2025 24 Aug 2025" at bounding box center [1165, 488] width 149 height 32
click at [1162, 445] on select "Select days Day Weekday (Mon-Fri) Weekend (Sat-Sun) Tuesday Wednesday Thursday …" at bounding box center [1157, 442] width 133 height 32
click at [1091, 426] on select "Select days Day Weekday (Mon-Fri) Weekend (Sat-Sun) Tuesday Wednesday Thursday …" at bounding box center [1157, 442] width 133 height 32
click at [1157, 495] on select "20 Aug 2025 21 Aug 2025 22 Aug 2025 23 Aug 2025 24 Aug 2025" at bounding box center [1165, 488] width 149 height 32
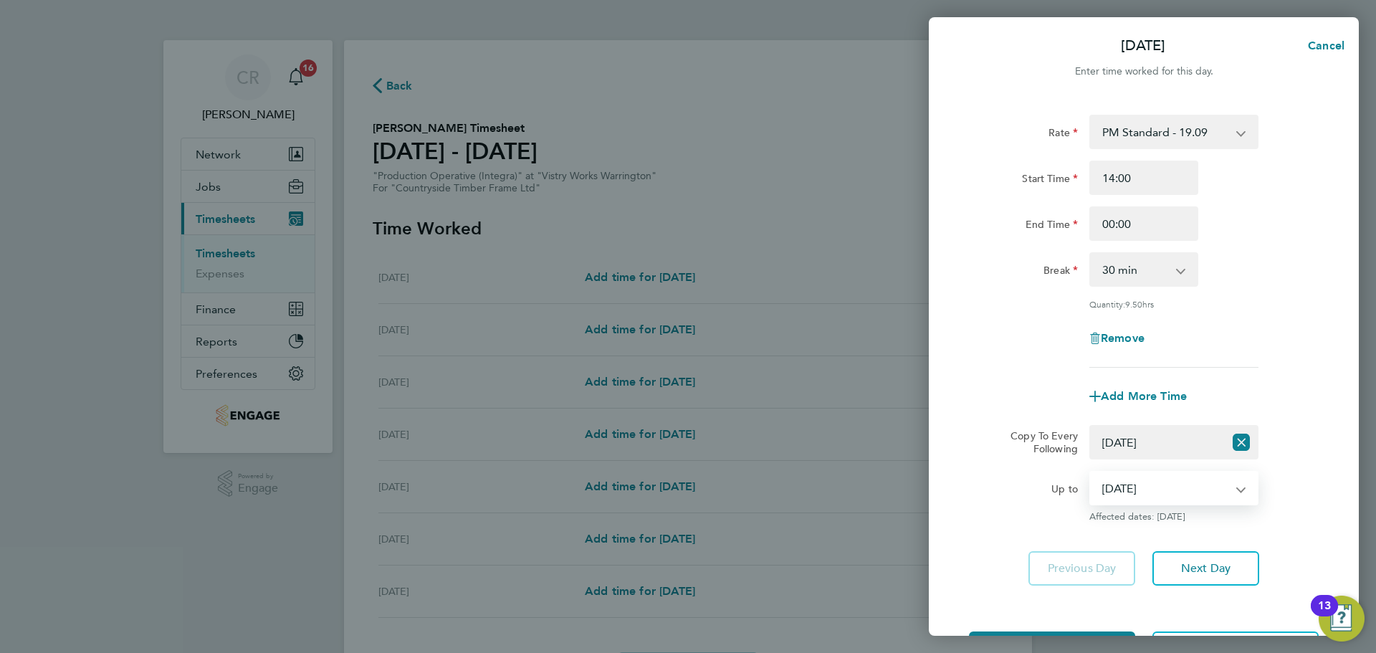
click at [1181, 433] on select "Select days Day Weekday (Mon-Fri) Weekend (Sat-Sun) Tuesday Wednesday Thursday …" at bounding box center [1157, 442] width 133 height 32
click at [1240, 445] on icon "Reset selection" at bounding box center [1241, 442] width 17 height 17
select select "0: null"
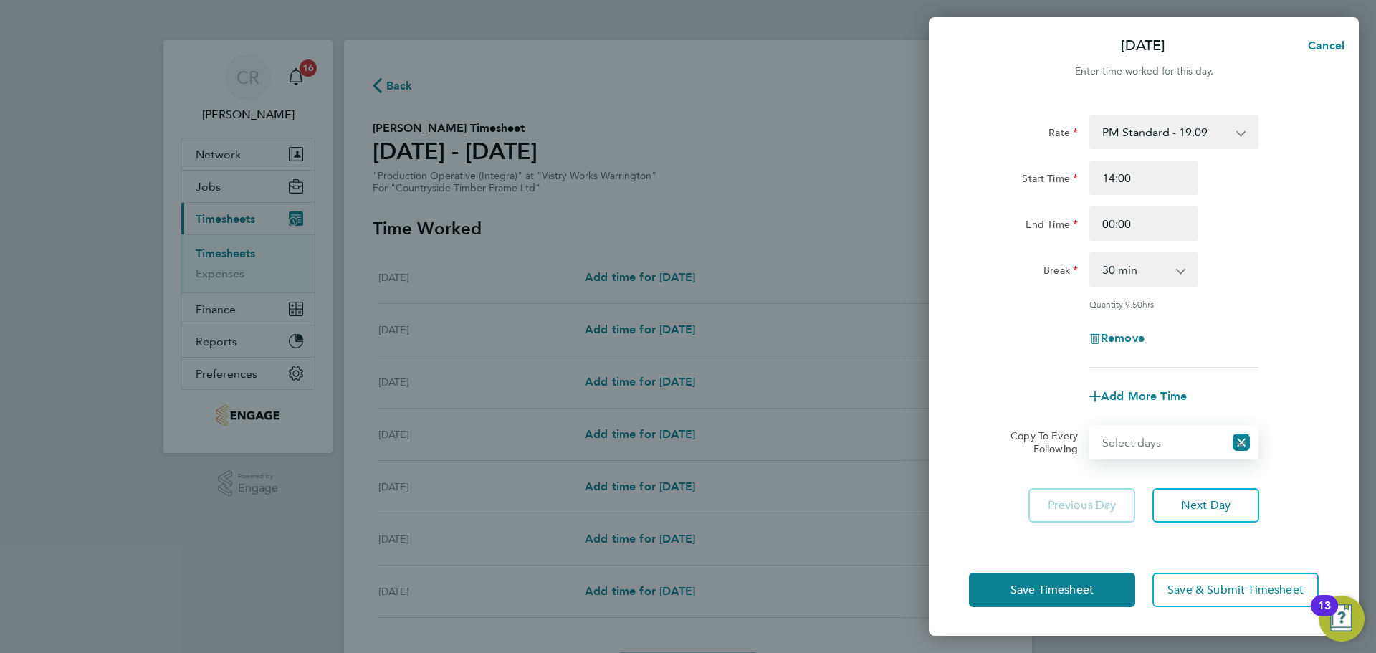
click at [1169, 435] on select "Select days Day Weekday (Mon-Fri) Weekend (Sat-Sun) Tuesday Wednesday Thursday …" at bounding box center [1157, 442] width 133 height 32
drag, startPoint x: 968, startPoint y: 404, endPoint x: 993, endPoint y: 484, distance: 83.9
click at [968, 404] on div "Add More Time" at bounding box center [1143, 396] width 361 height 34
click at [1043, 587] on span "Save Timesheet" at bounding box center [1052, 590] width 83 height 14
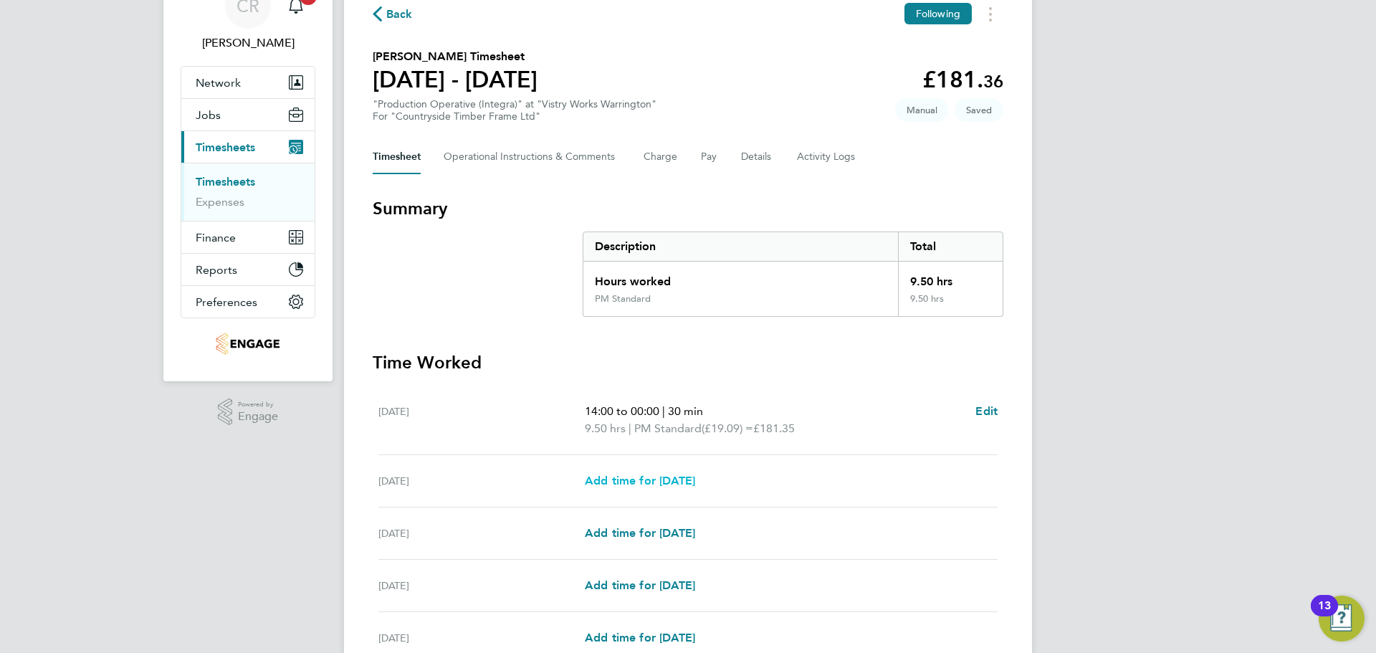
click at [695, 484] on span "Add time for Tue 19 Aug" at bounding box center [640, 481] width 110 height 14
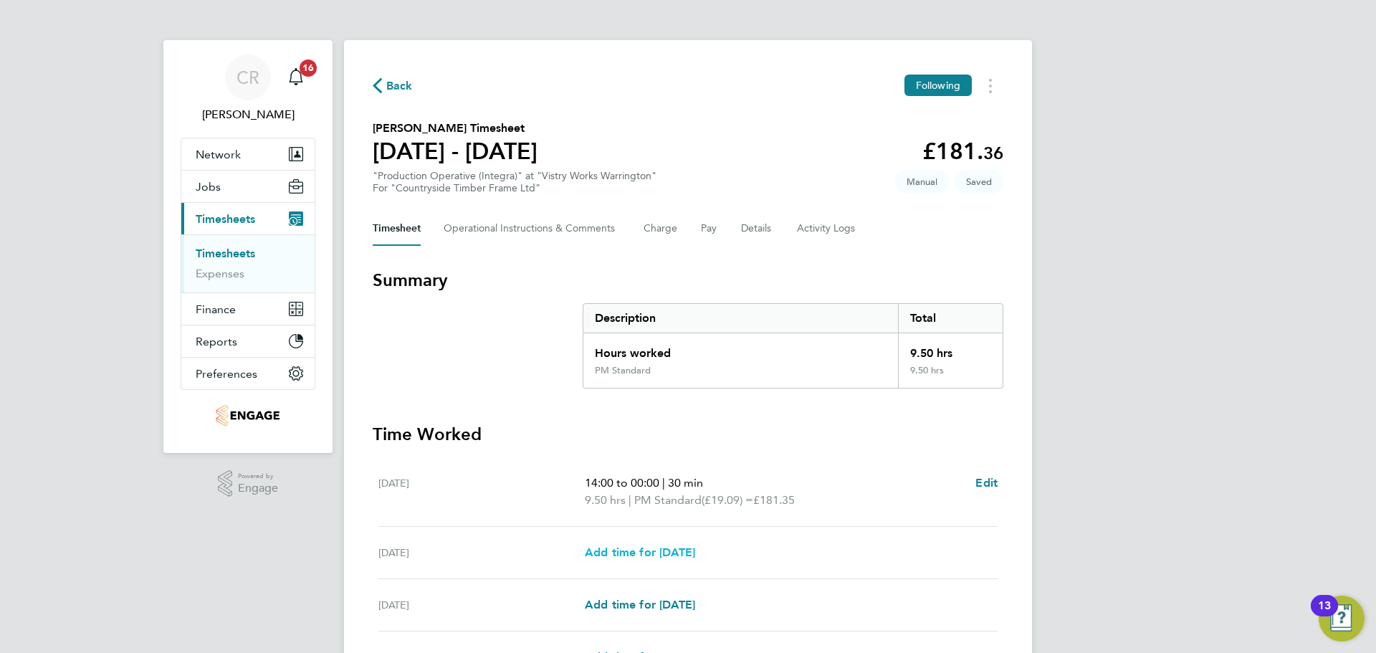
select select "15"
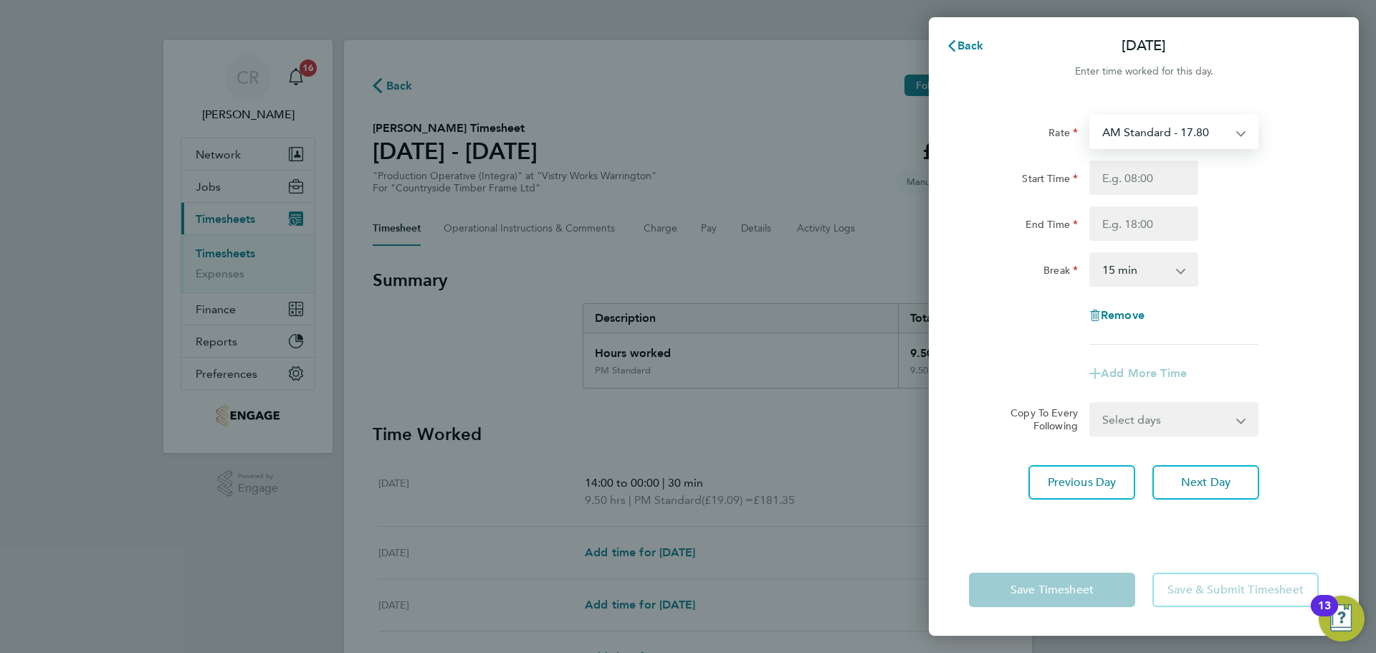
click at [1169, 130] on select "AM Standard - 17.80 BONUS - 13.50 AM OT1 - 26.70 PM OT2 - 38.18 PM Standard - 1…" at bounding box center [1165, 132] width 149 height 32
select select "15"
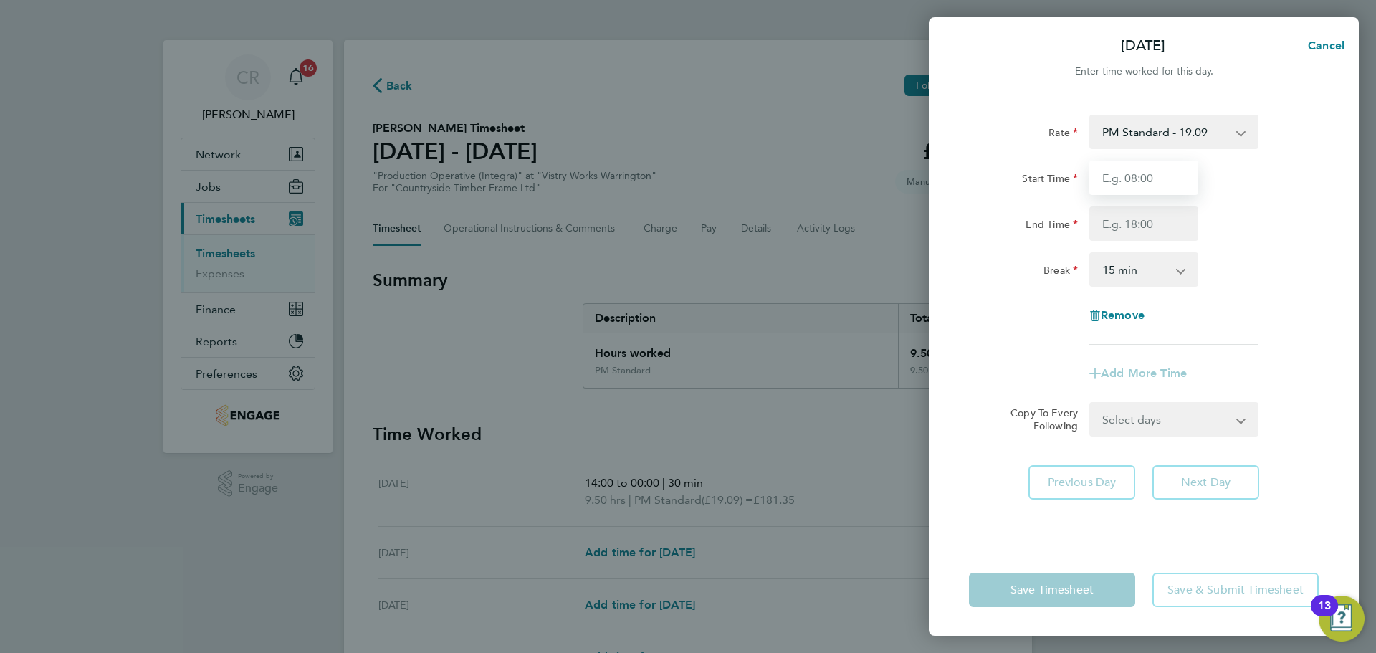
click at [1157, 187] on input "Start Time" at bounding box center [1143, 178] width 109 height 34
type input "14:00"
click at [1146, 231] on input "End Time" at bounding box center [1143, 223] width 109 height 34
type input "00:00"
drag, startPoint x: 1143, startPoint y: 259, endPoint x: 1147, endPoint y: 272, distance: 12.7
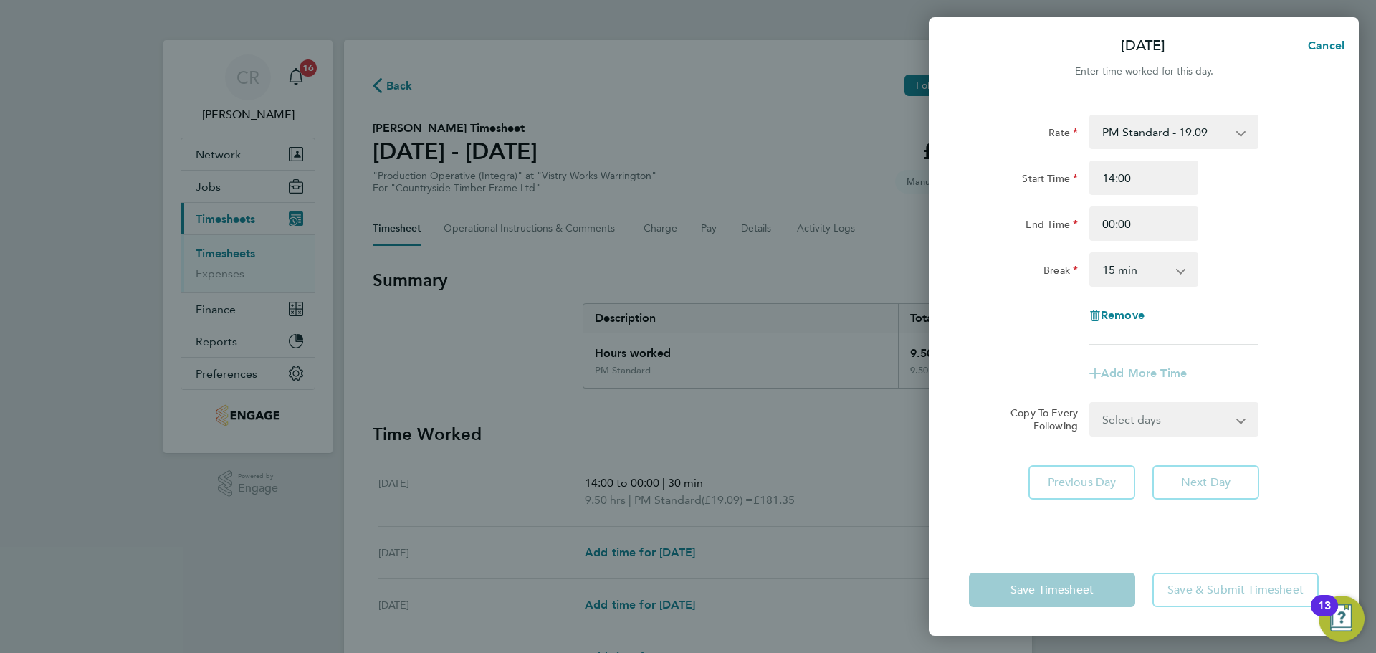
click at [1143, 259] on select "0 min 15 min 30 min 45 min 60 min 75 min 90 min" at bounding box center [1135, 270] width 89 height 32
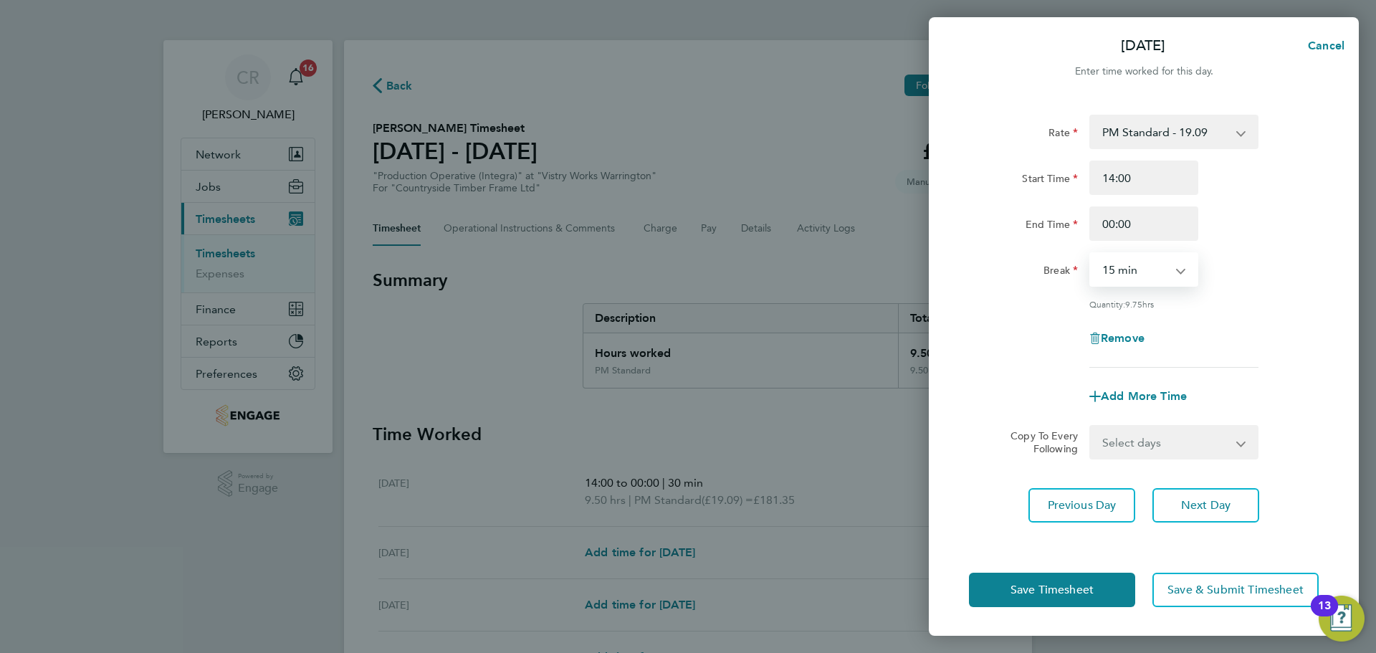
select select "30"
click at [1091, 254] on select "0 min 15 min 30 min 45 min 60 min 75 min 90 min" at bounding box center [1135, 270] width 89 height 32
click at [1112, 573] on button "Save Timesheet" at bounding box center [1052, 590] width 166 height 34
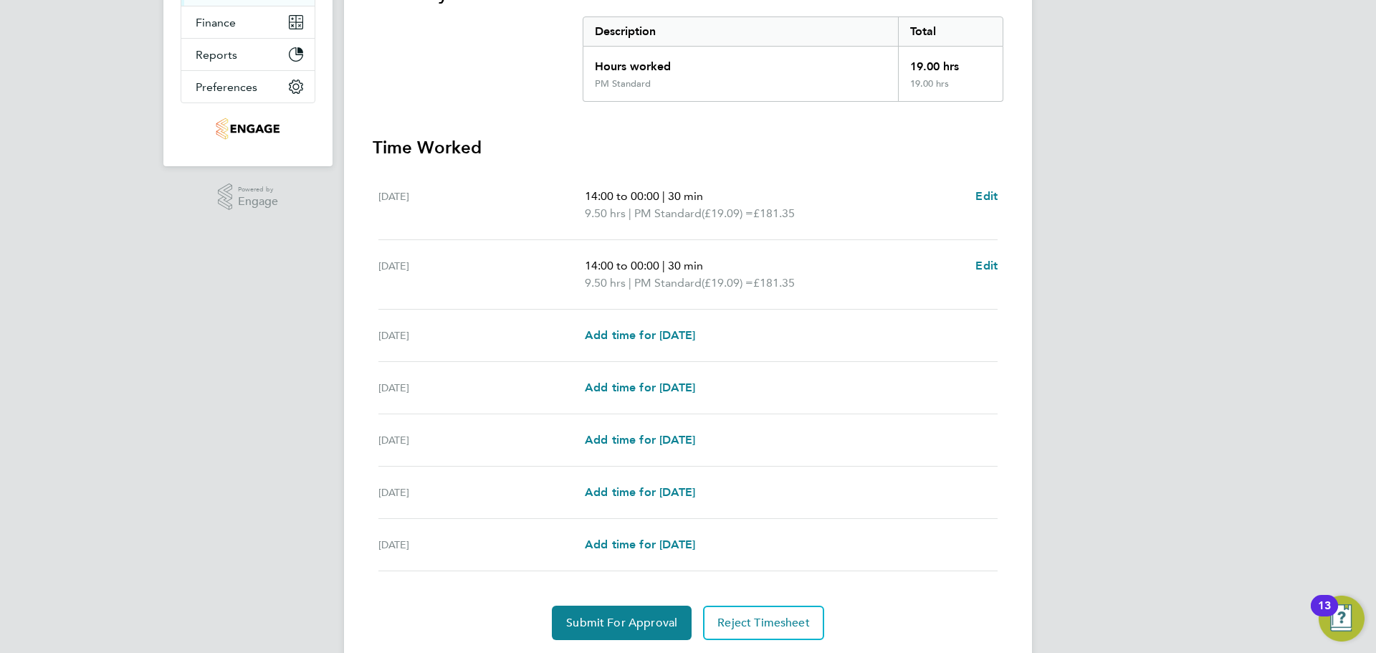
click at [699, 319] on div "Wed 20 Aug Add time for Wed 20 Aug Add time for Wed 20 Aug" at bounding box center [687, 336] width 619 height 52
click at [695, 331] on span "Add time for Wed 20 Aug" at bounding box center [640, 335] width 110 height 14
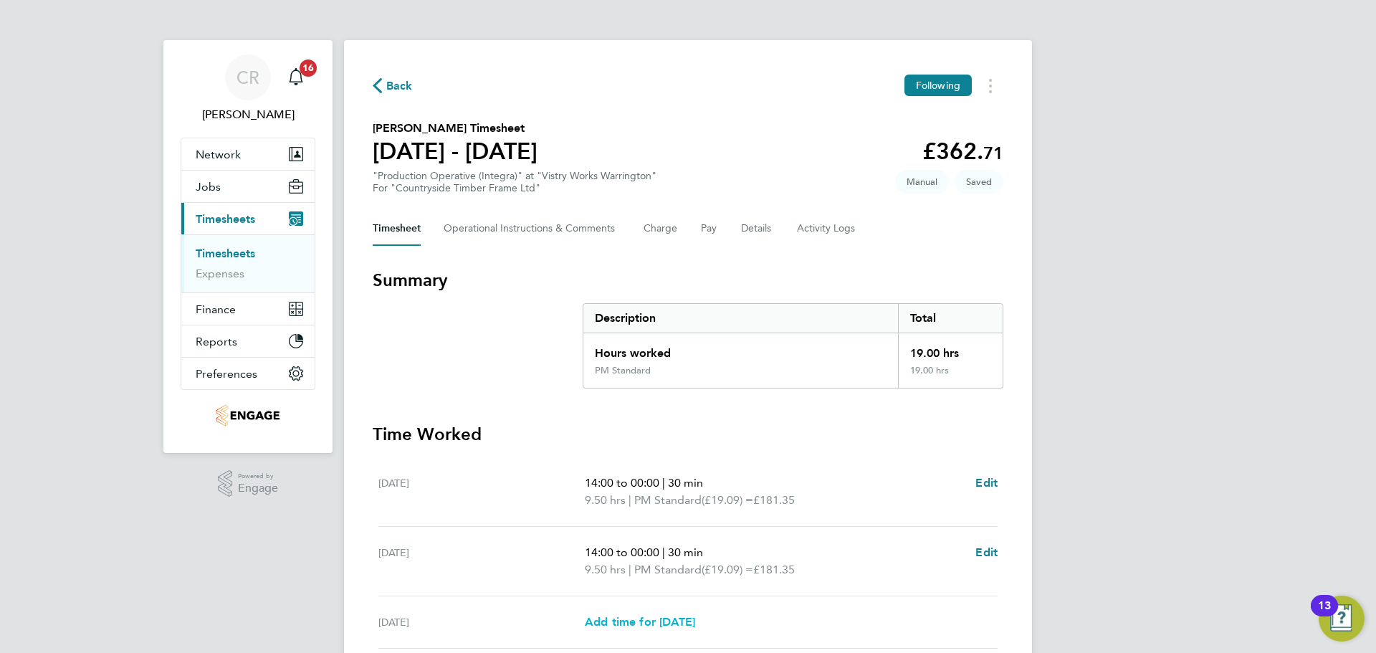
select select "15"
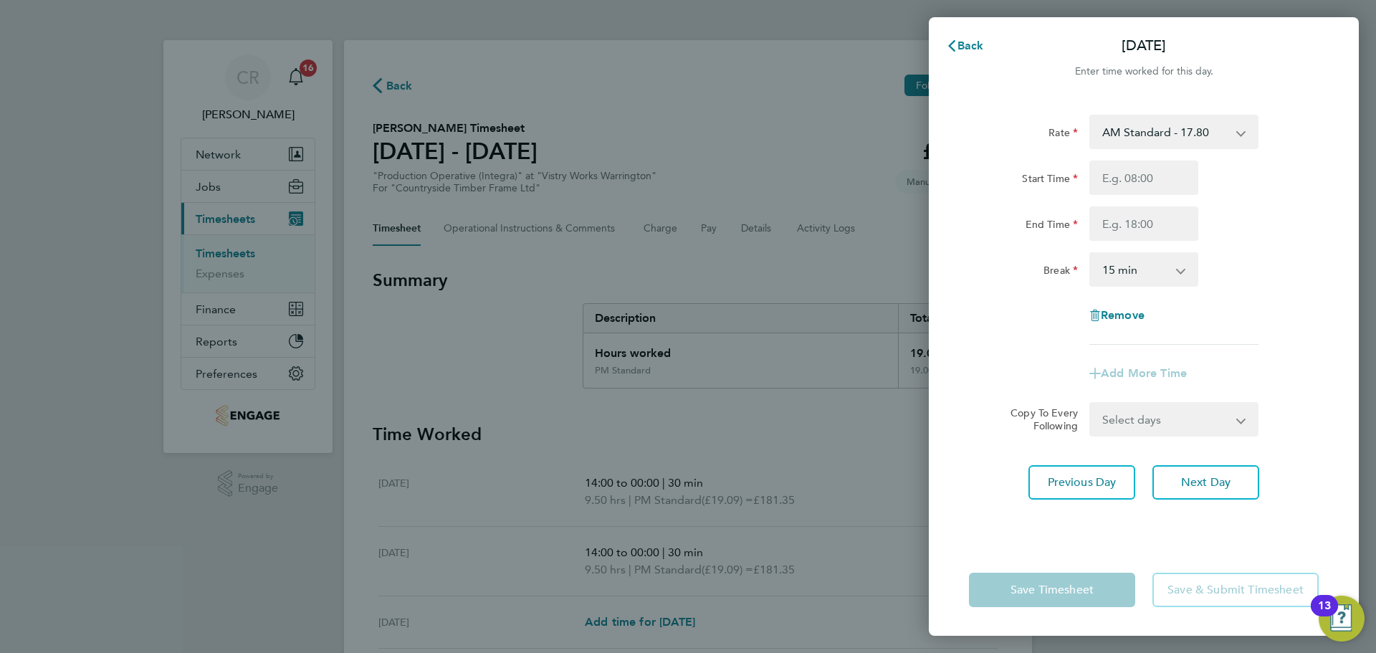
click at [1149, 133] on select "AM Standard - 17.80 BONUS - 13.50 AM OT1 - 26.70 PM OT2 - 38.18 PM Standard - 1…" at bounding box center [1165, 132] width 149 height 32
select select "15"
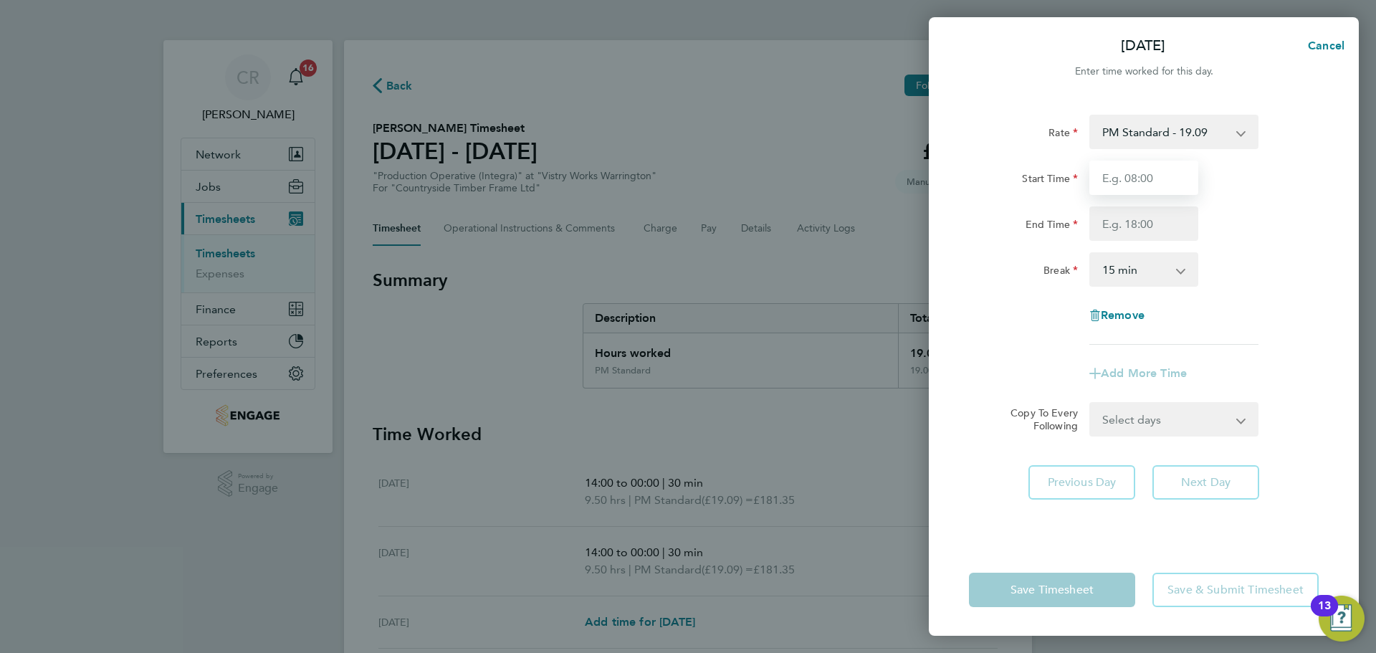
drag, startPoint x: 1147, startPoint y: 146, endPoint x: 1151, endPoint y: 191, distance: 45.4
click at [1151, 191] on input "Start Time" at bounding box center [1143, 178] width 109 height 34
type input "14:00"
click at [1144, 223] on input "End Time" at bounding box center [1143, 223] width 109 height 34
type input "00:00"
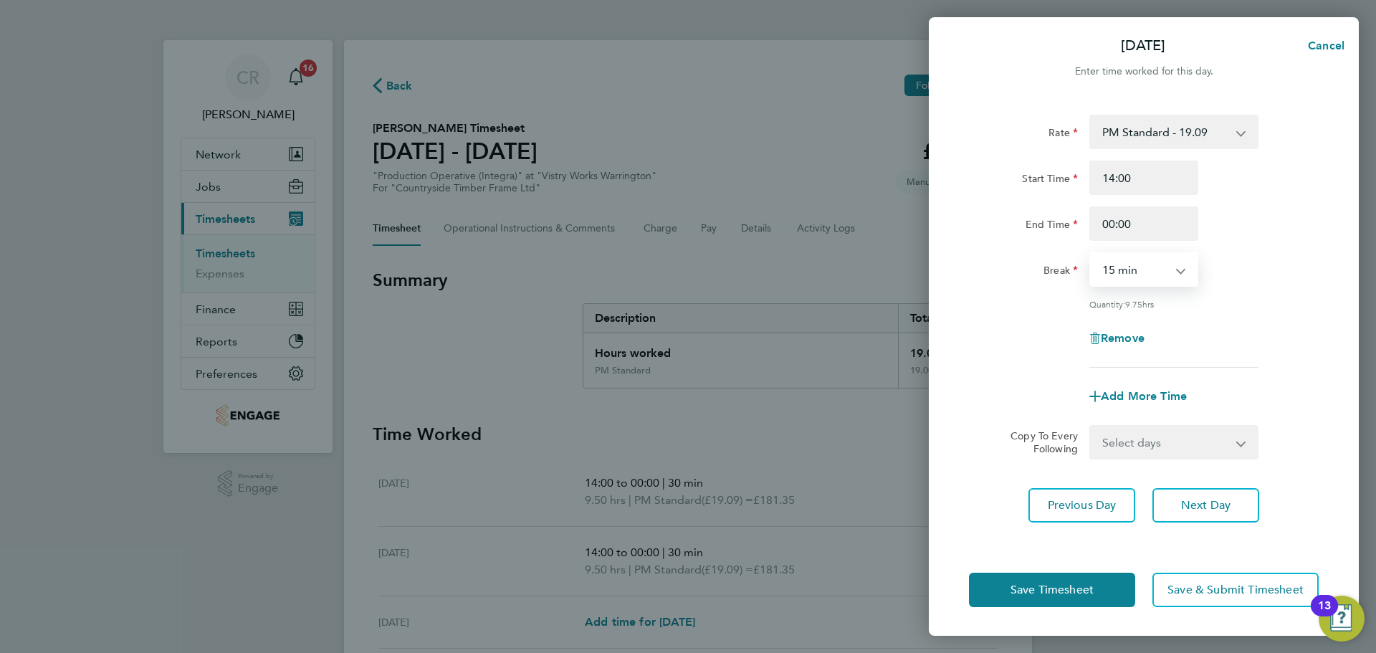
click at [1145, 271] on select "0 min 15 min 30 min 45 min 60 min 75 min 90 min" at bounding box center [1135, 270] width 89 height 32
select select "30"
click at [1091, 254] on select "0 min 15 min 30 min 45 min 60 min 75 min 90 min" at bounding box center [1135, 270] width 89 height 32
click at [1112, 579] on button "Save Timesheet" at bounding box center [1052, 590] width 166 height 34
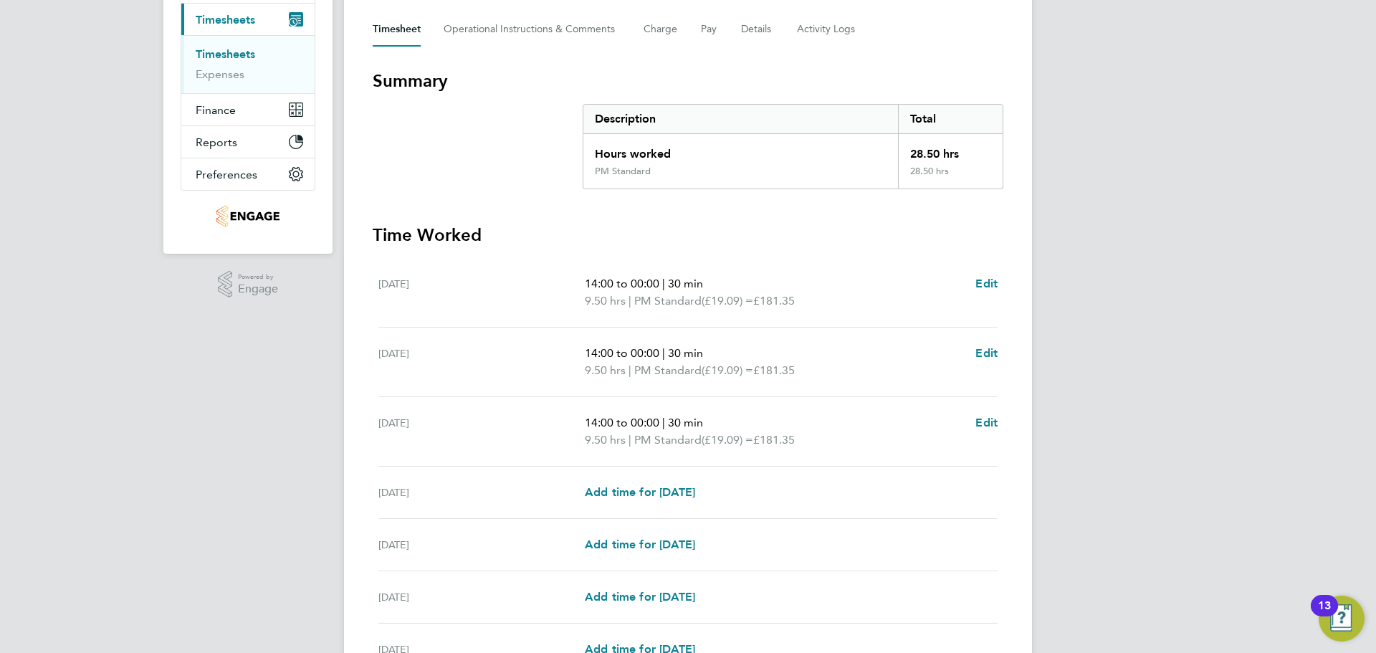
scroll to position [215, 0]
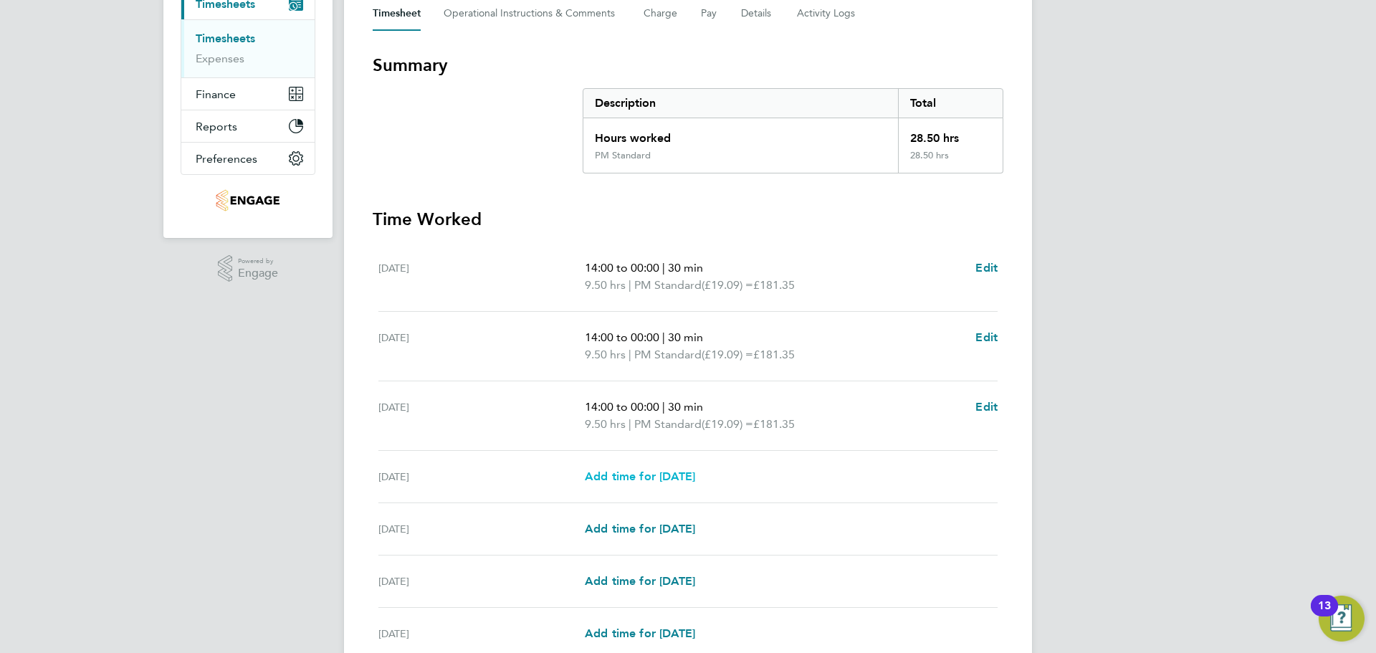
click at [682, 468] on link "Add time for Thu 21 Aug" at bounding box center [640, 476] width 110 height 17
select select "15"
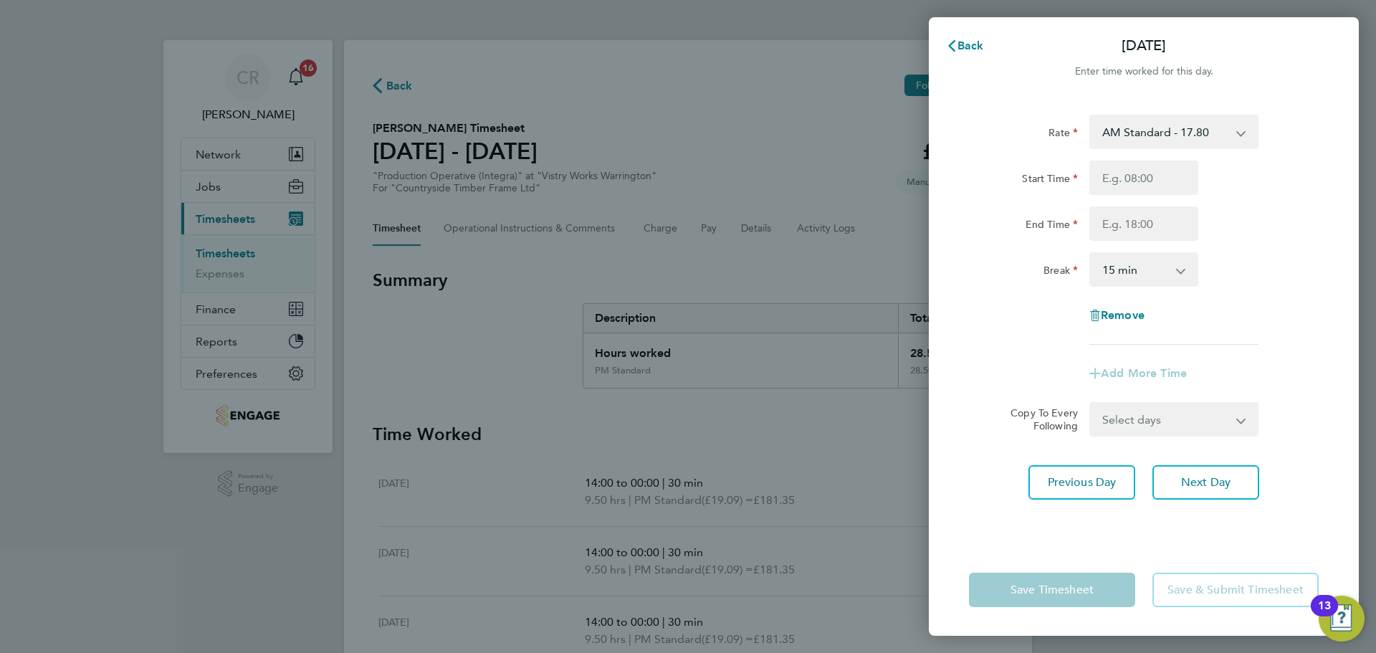
drag, startPoint x: 1159, startPoint y: 130, endPoint x: 1160, endPoint y: 144, distance: 13.7
click at [1159, 130] on select "AM Standard - 17.80 BONUS - 13.50 AM OT1 - 26.70 PM OT2 - 38.18 PM Standard - 1…" at bounding box center [1165, 132] width 149 height 32
select select "15"
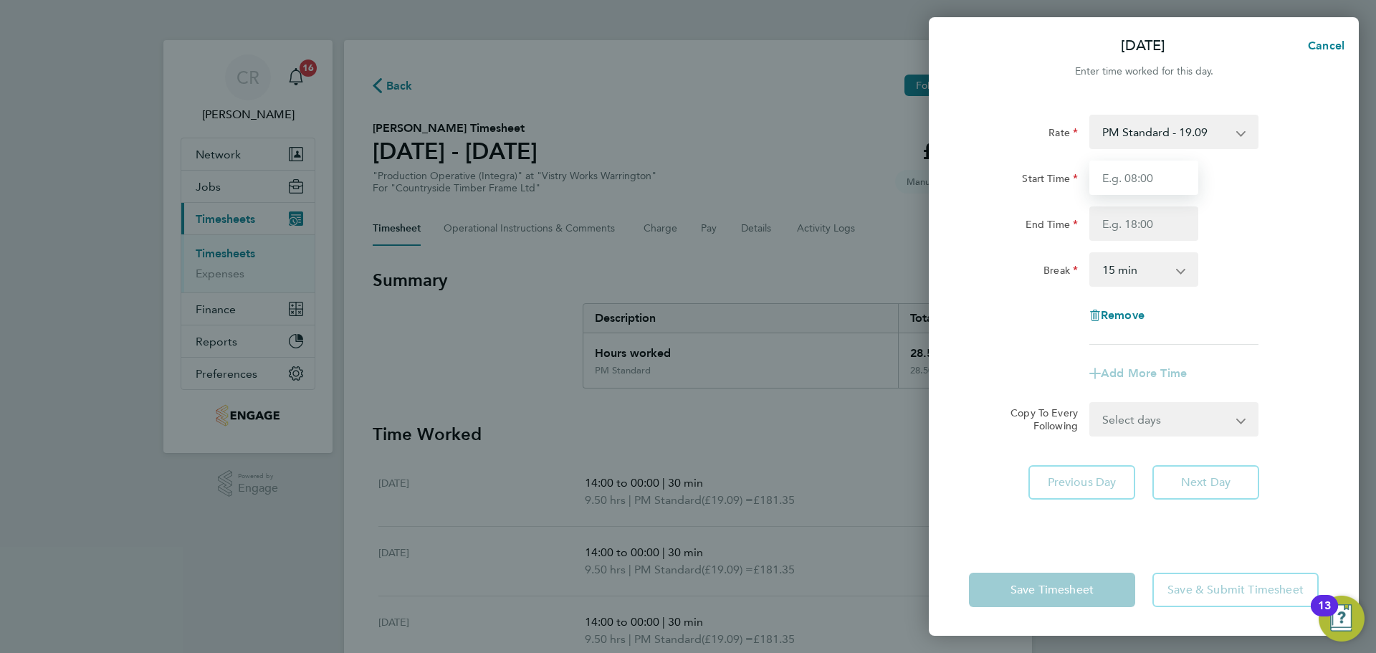
click at [1157, 180] on input "Start Time" at bounding box center [1143, 178] width 109 height 34
type input "14:00"
click at [1153, 223] on input "End Time" at bounding box center [1143, 223] width 109 height 34
type input "23:30"
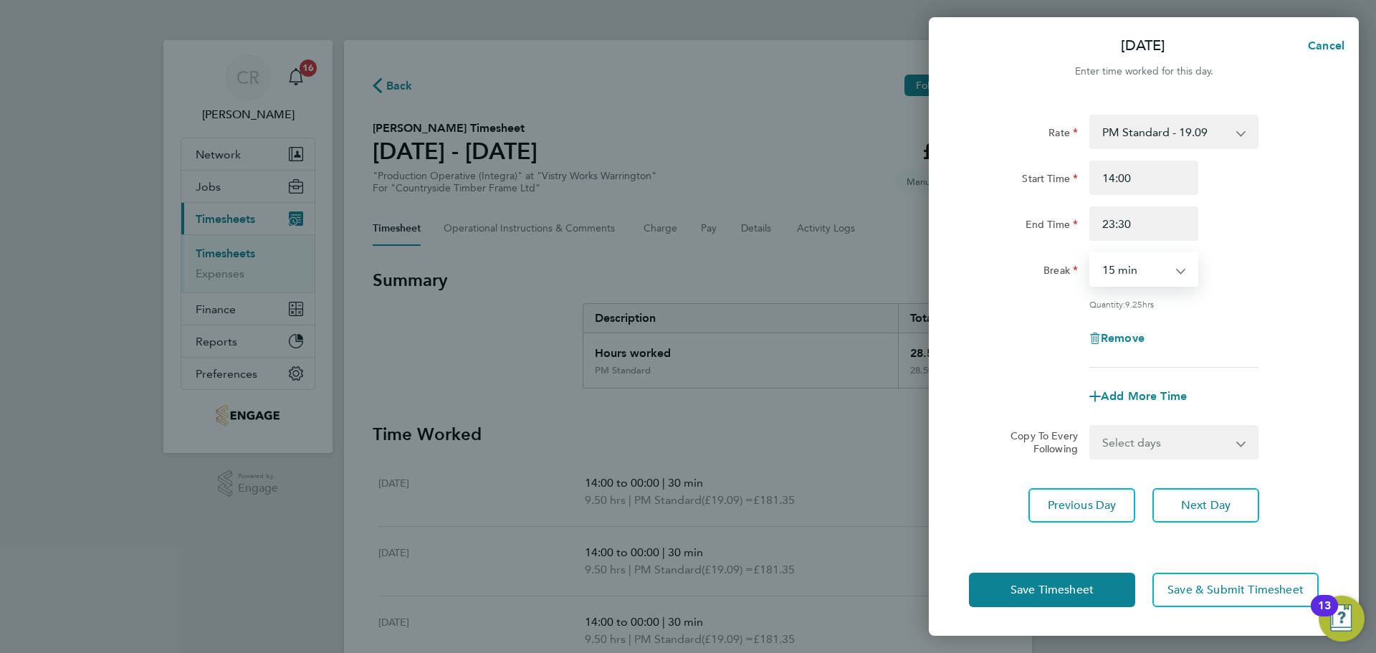
drag, startPoint x: 1154, startPoint y: 273, endPoint x: 1152, endPoint y: 285, distance: 11.6
click at [1154, 273] on select "0 min 15 min 30 min 45 min 60 min 75 min 90 min" at bounding box center [1135, 270] width 89 height 32
select select "30"
click at [1091, 254] on select "0 min 15 min 30 min 45 min 60 min 75 min 90 min" at bounding box center [1135, 270] width 89 height 32
click at [1111, 586] on button "Save Timesheet" at bounding box center [1052, 590] width 166 height 34
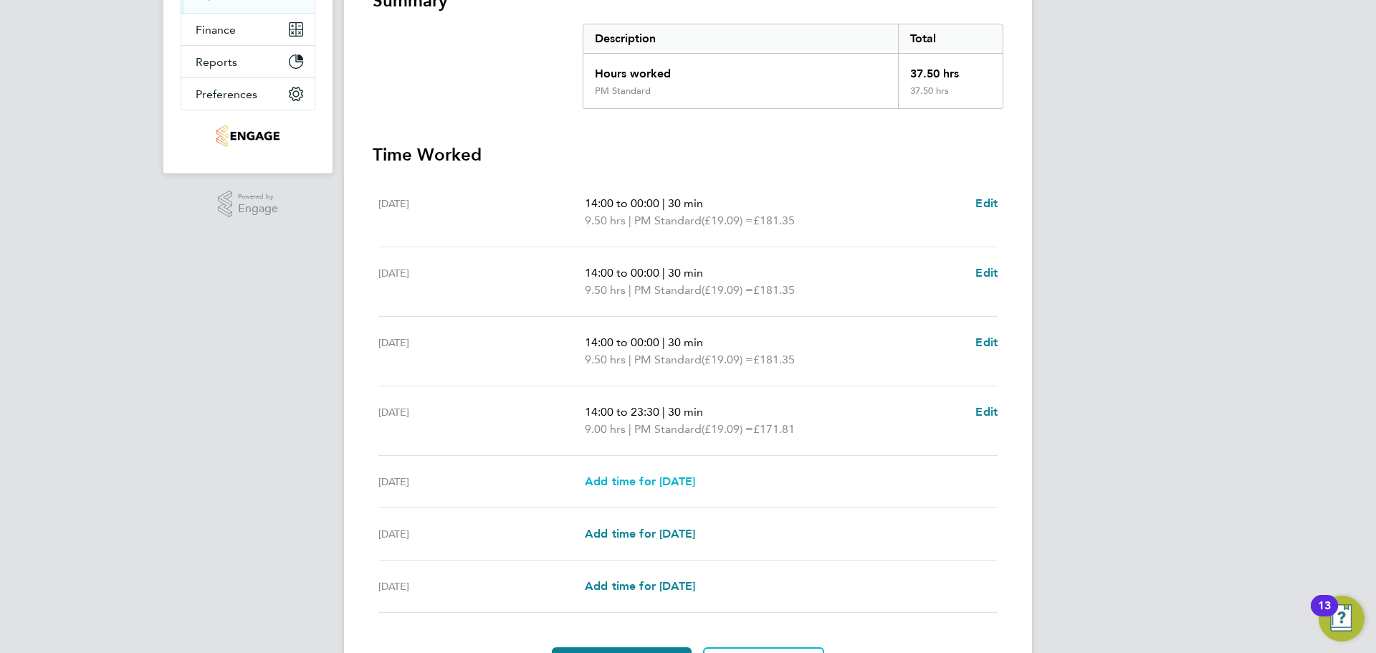
scroll to position [287, 0]
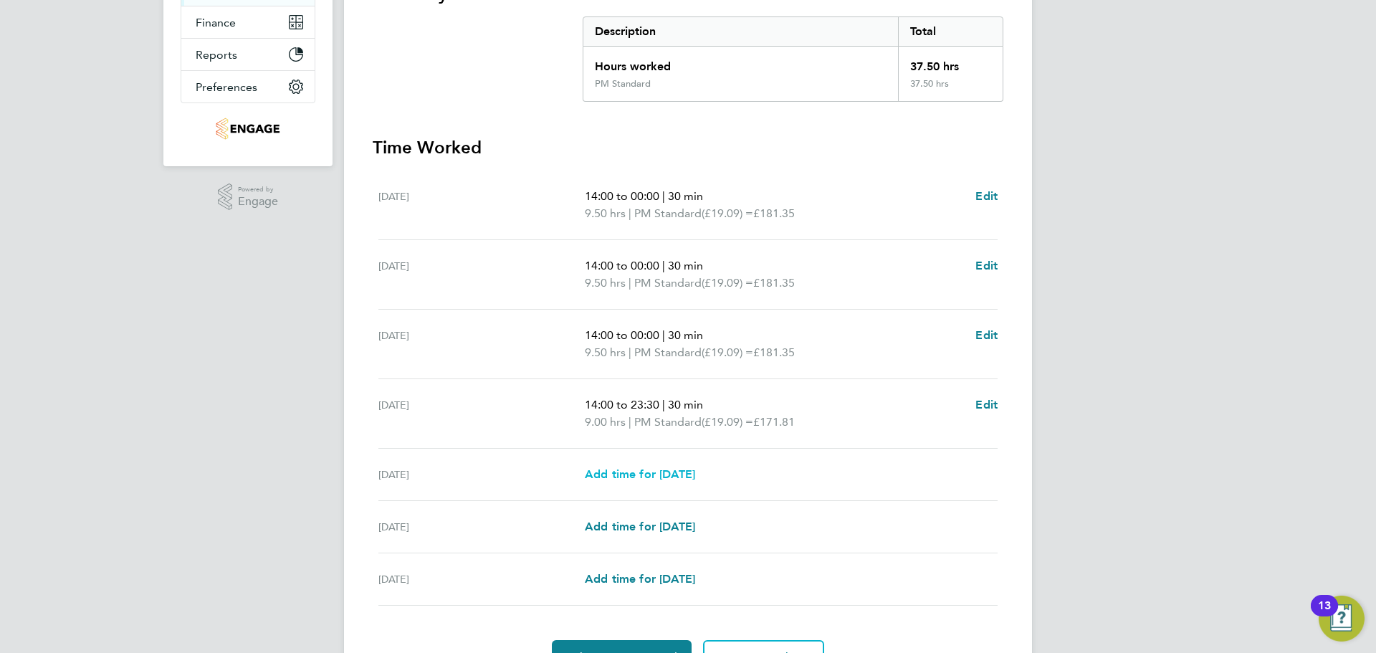
click at [692, 475] on span "Add time for Fri 22 Aug" at bounding box center [640, 474] width 110 height 14
select select "15"
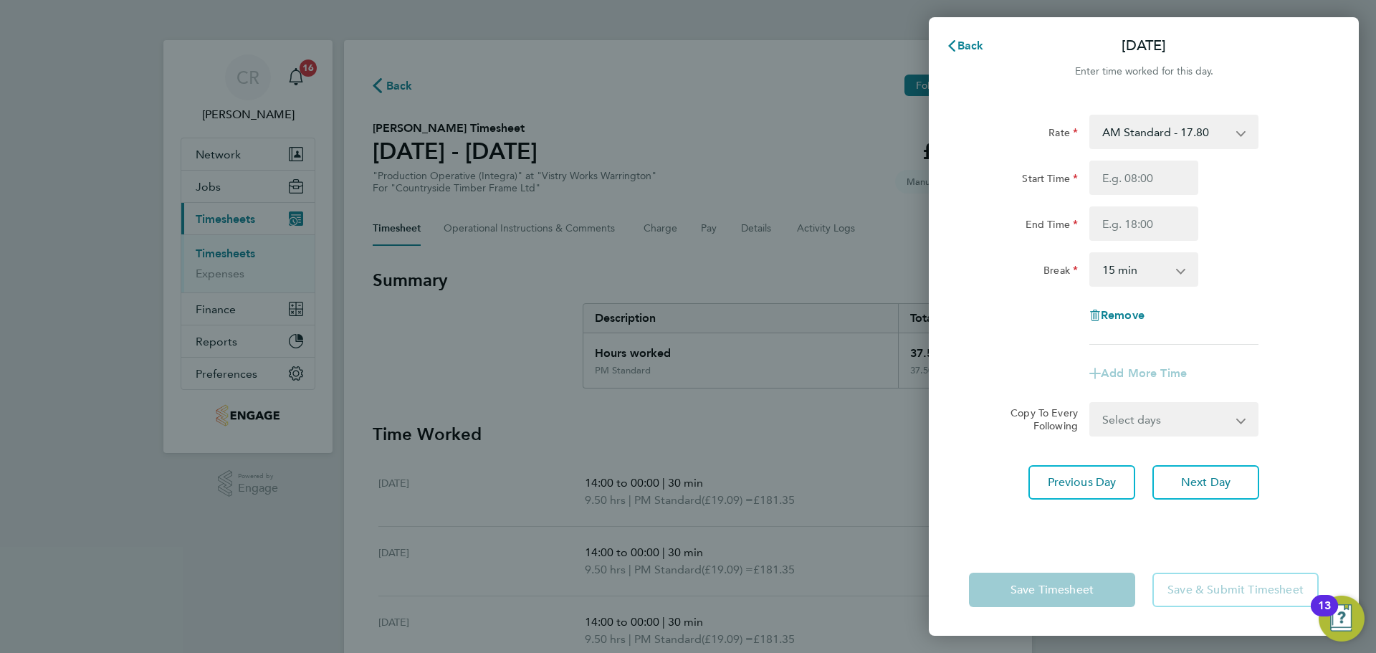
click at [983, 348] on app-timesheet-line-form-group "Rate AM Standard - 17.80 BONUS - 13.50 AM OT1 - 26.70 PM OT2 - 38.18 PM Standar…" at bounding box center [1144, 253] width 350 height 276
click at [973, 46] on span "Back" at bounding box center [970, 46] width 27 height 14
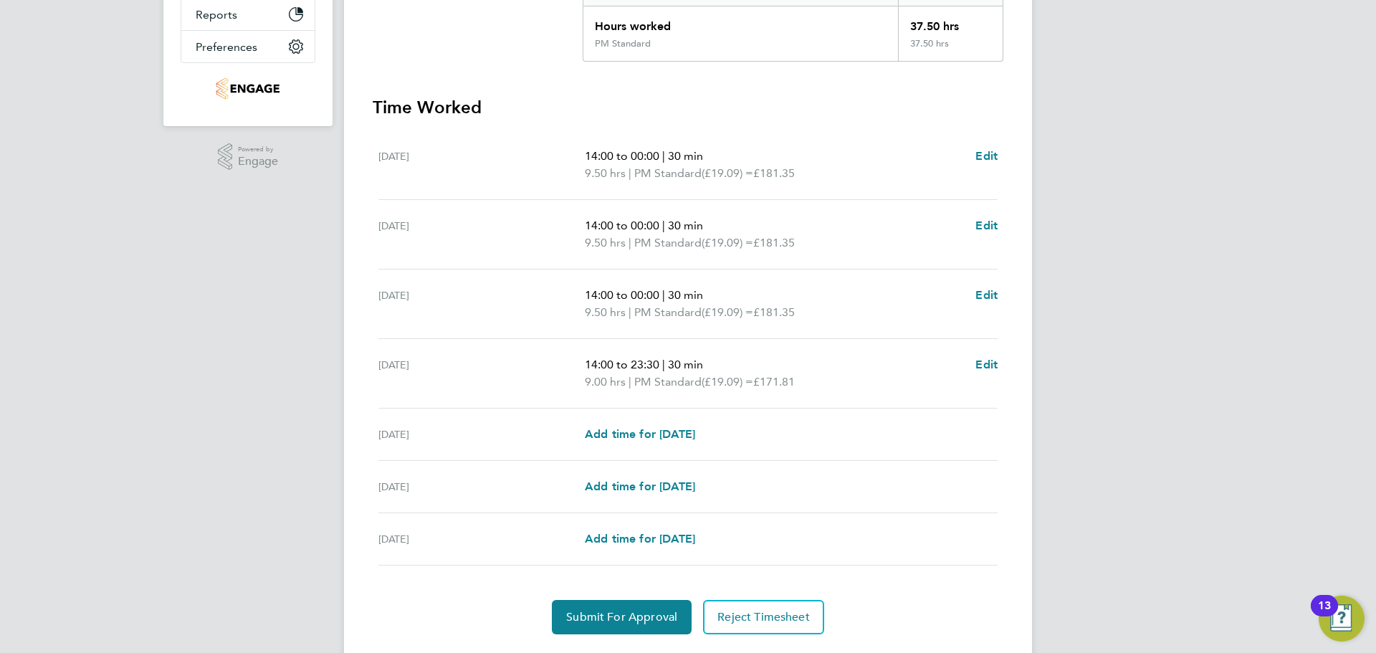
scroll to position [358, 0]
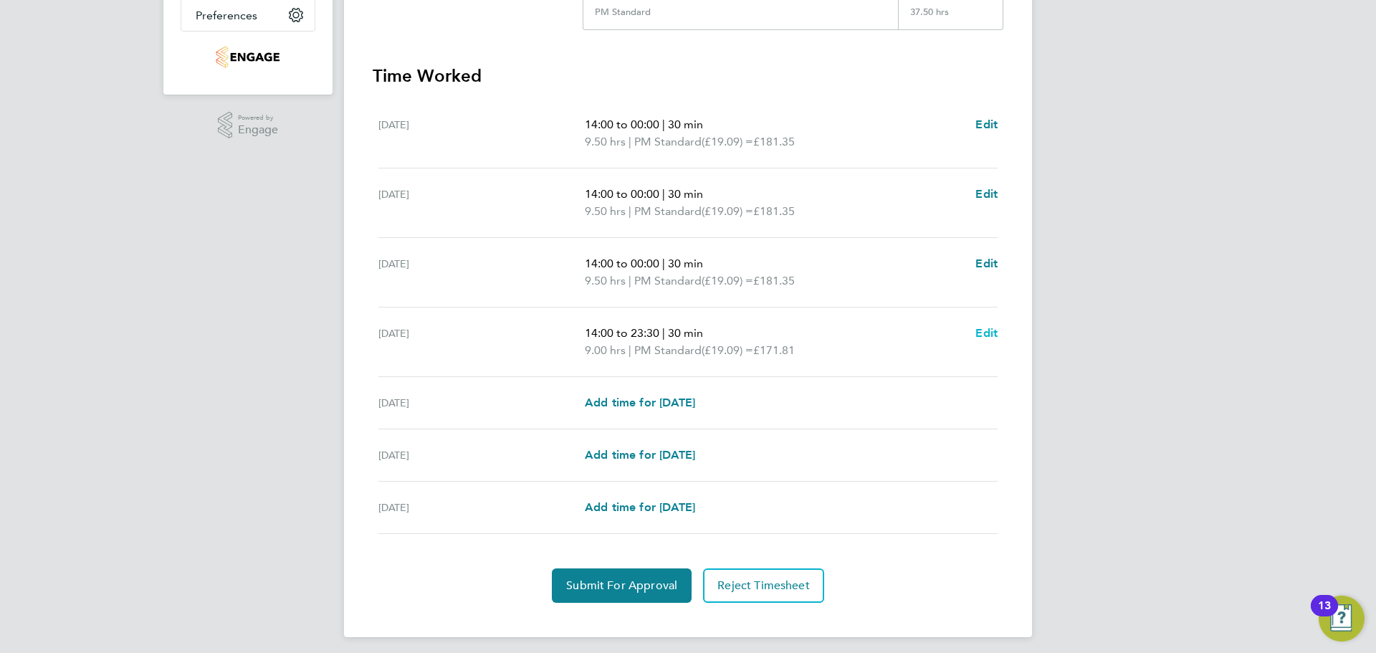
click at [977, 330] on span "Edit" at bounding box center [986, 333] width 22 height 14
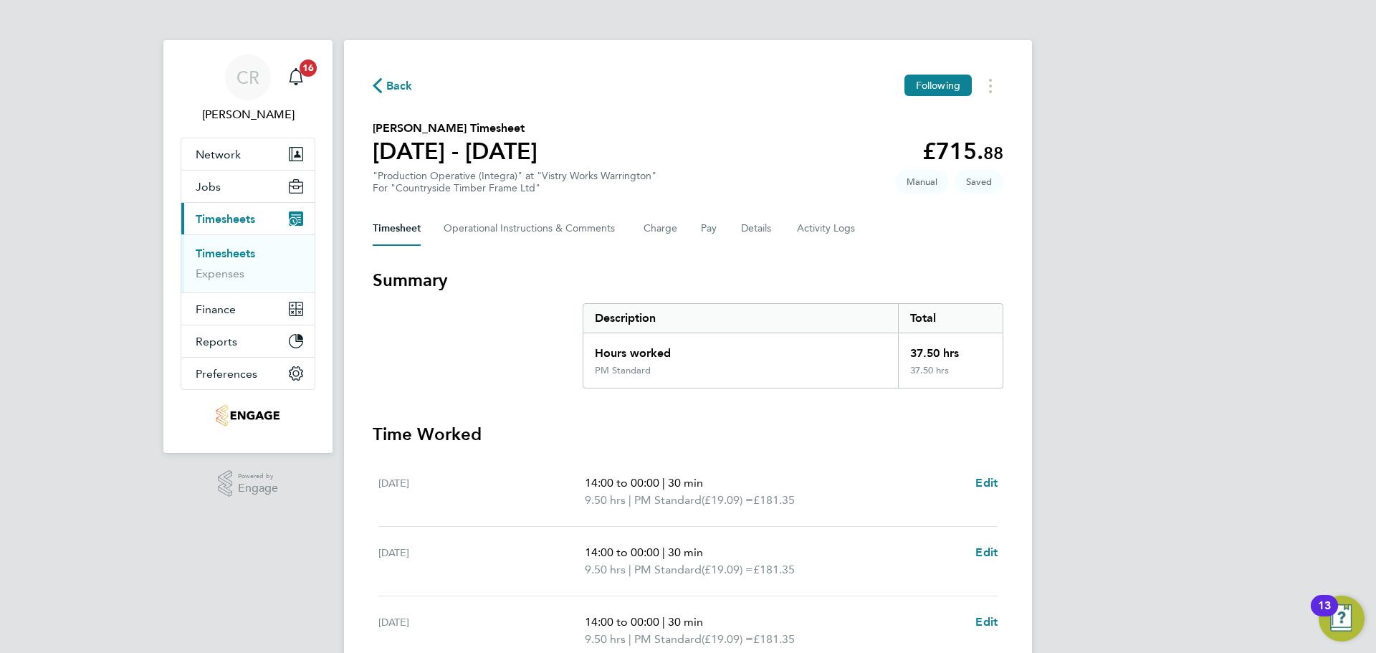
select select "30"
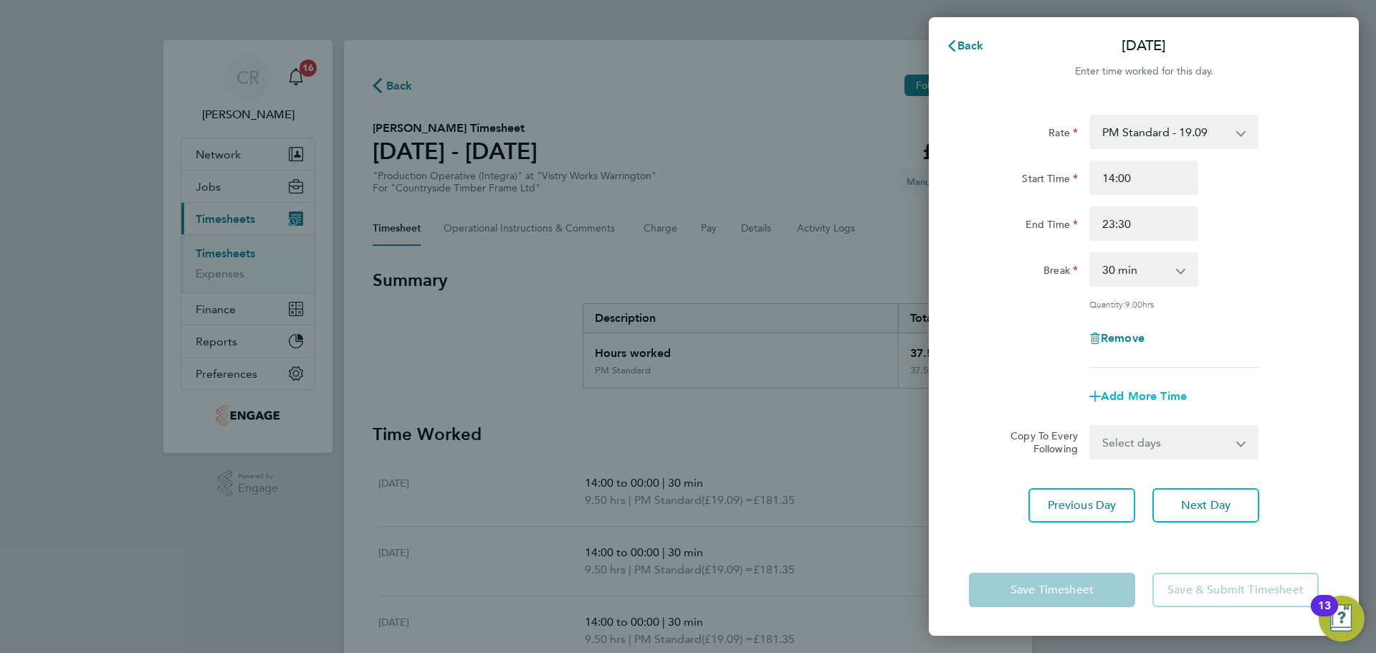
click at [1152, 401] on span "Add More Time" at bounding box center [1144, 396] width 86 height 14
select select "null"
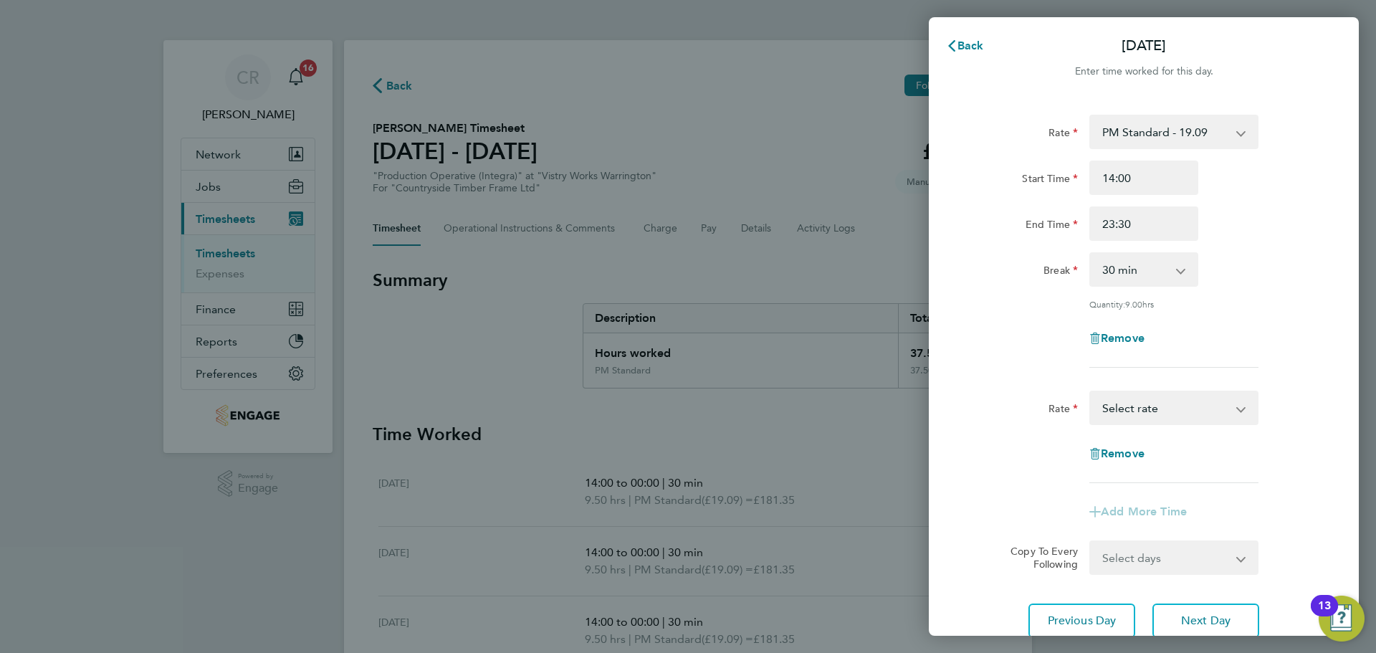
click at [1164, 416] on select "BONUS - 13.50 AM Standard - 17.80 AM OT1 - 26.70 PM OT2 - 38.18 PM Standard - 1…" at bounding box center [1165, 408] width 149 height 32
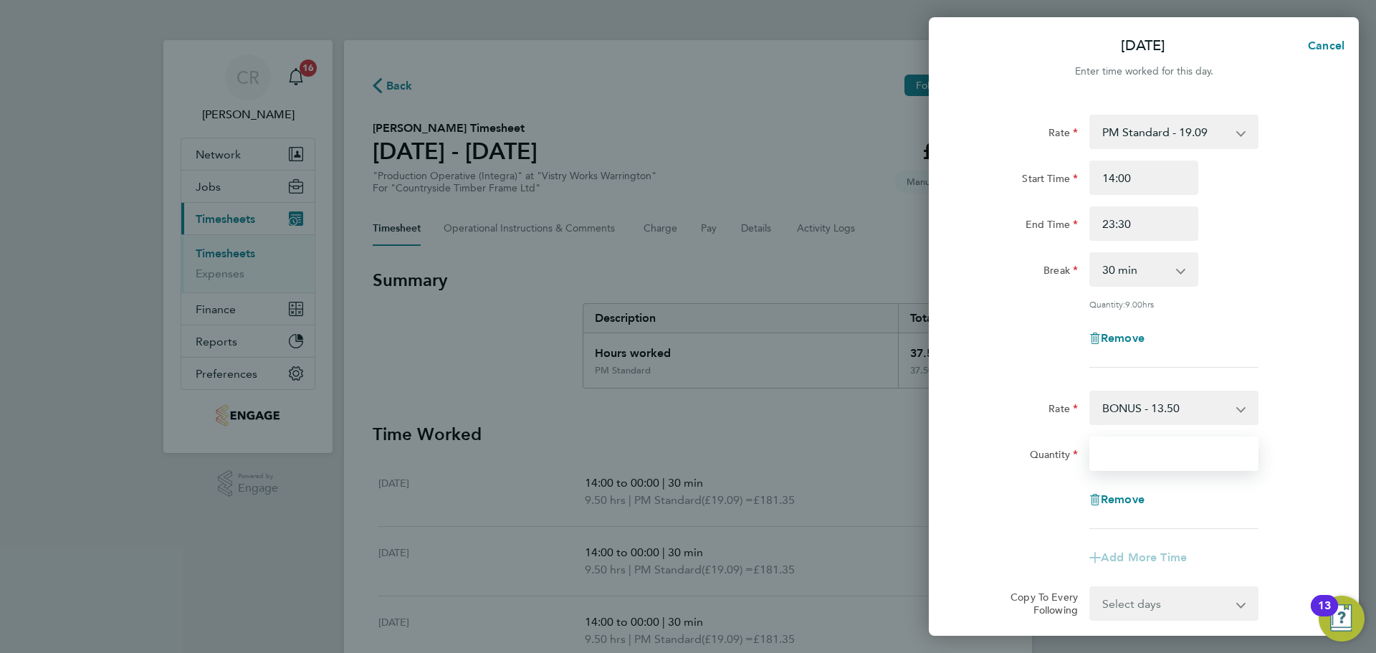
click at [1162, 454] on input "Quantity" at bounding box center [1173, 453] width 169 height 34
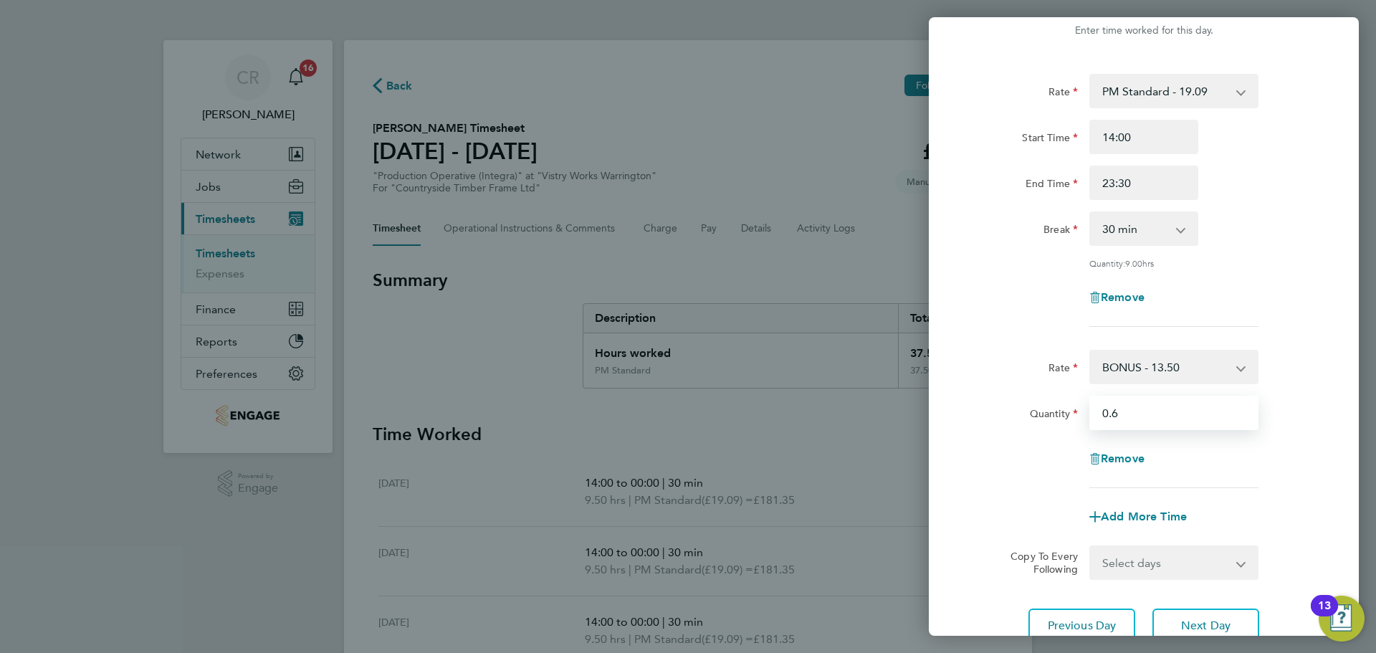
scroll to position [156, 0]
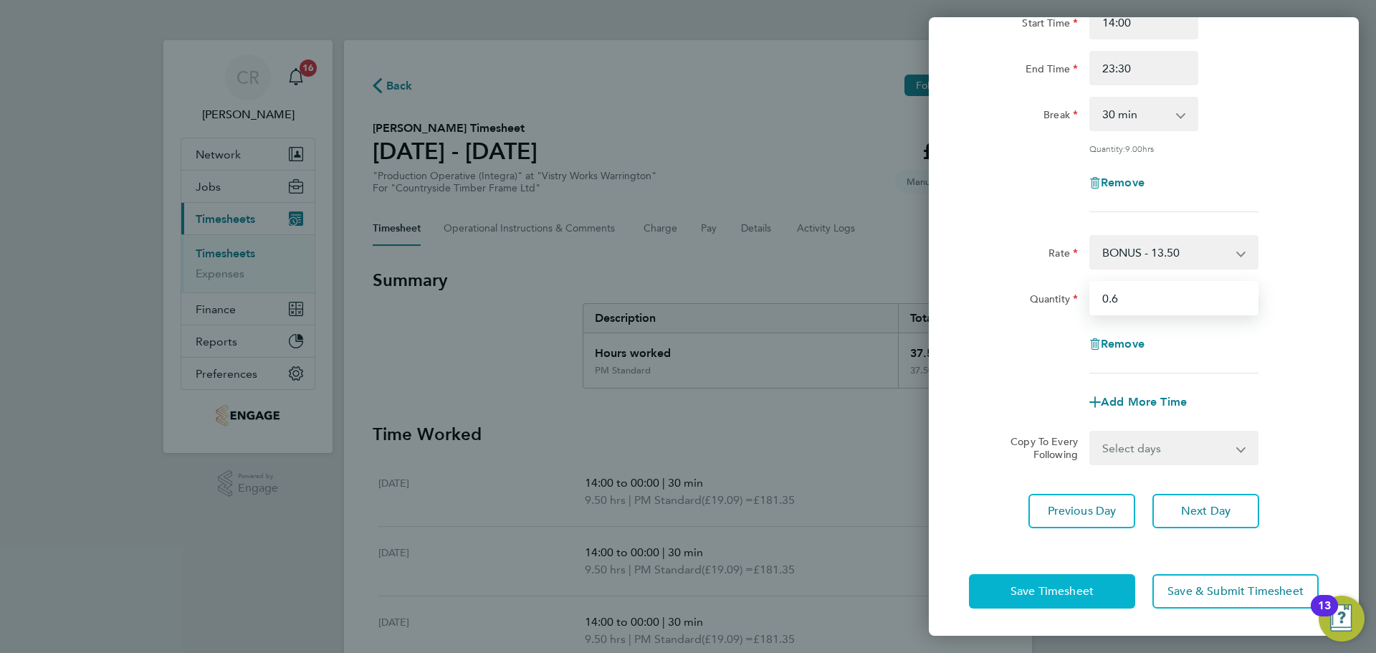
type input "0.6"
click at [1065, 581] on button "Save Timesheet" at bounding box center [1052, 591] width 166 height 34
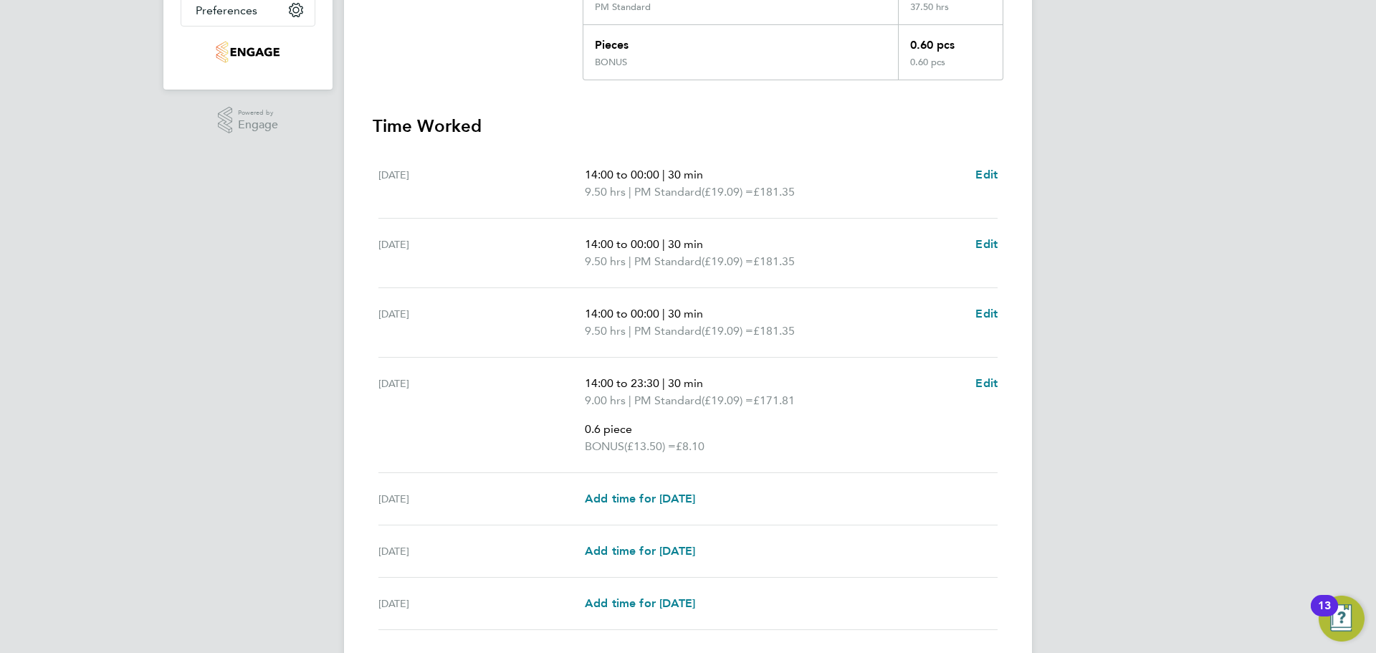
scroll to position [430, 0]
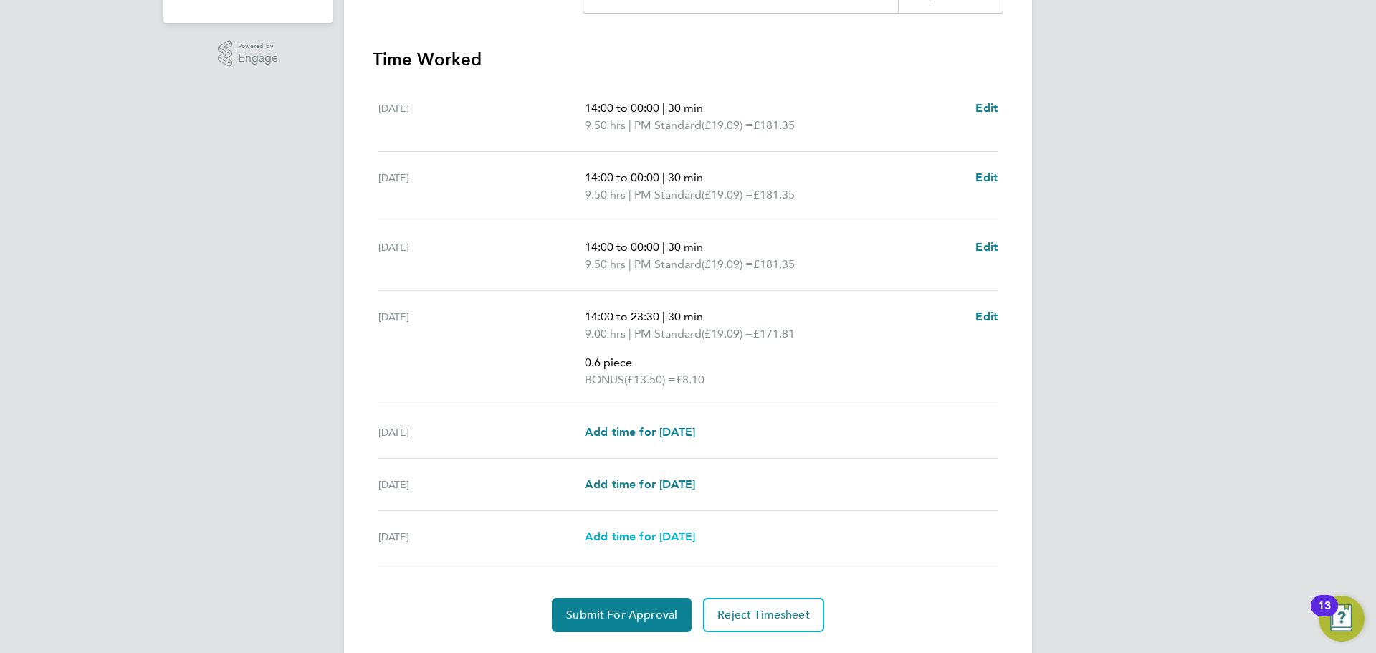
click at [695, 538] on span "Add time for Sun 24 Aug" at bounding box center [640, 537] width 110 height 14
select select "15"
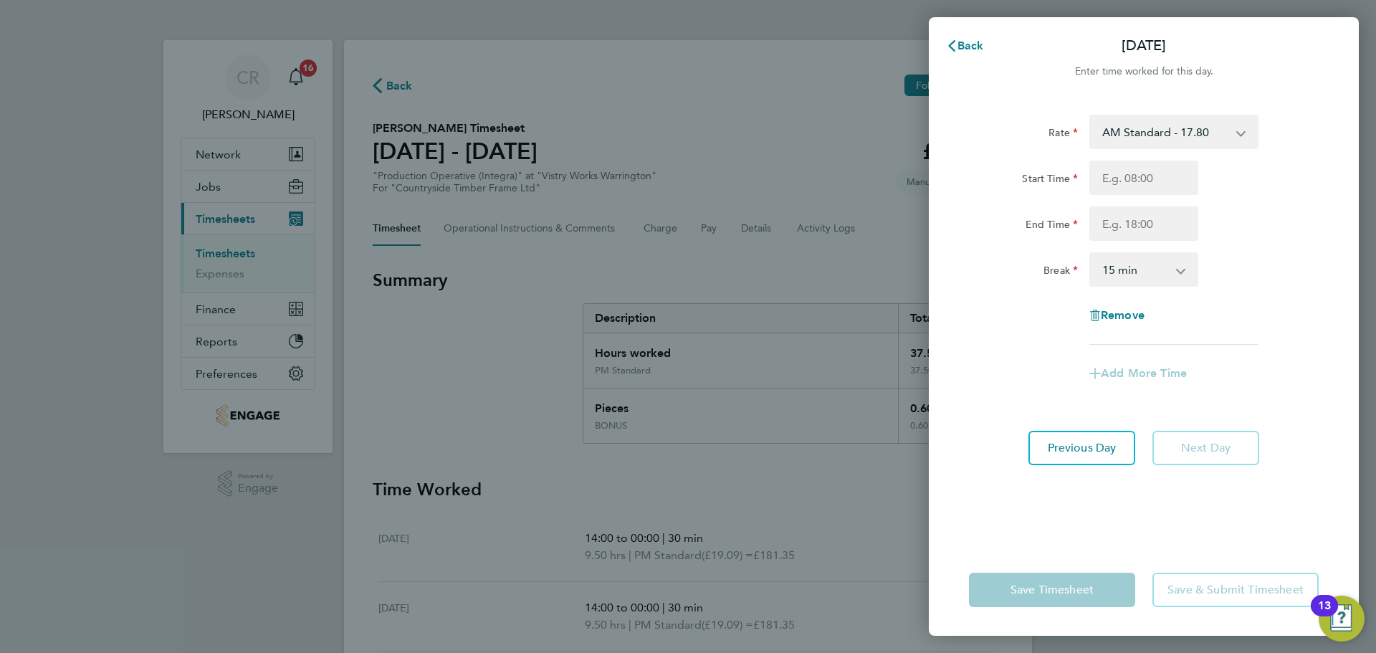
click at [1173, 133] on select "AM Standard - 17.80 BONUS - 13.50 AM OT1 - 26.70 PM OT2 - 38.18 PM Standard - 1…" at bounding box center [1165, 132] width 149 height 32
select select "15"
drag, startPoint x: 1173, startPoint y: 145, endPoint x: 1158, endPoint y: 170, distance: 29.3
click at [1158, 170] on input "Start Time" at bounding box center [1143, 178] width 109 height 34
type input "14:00"
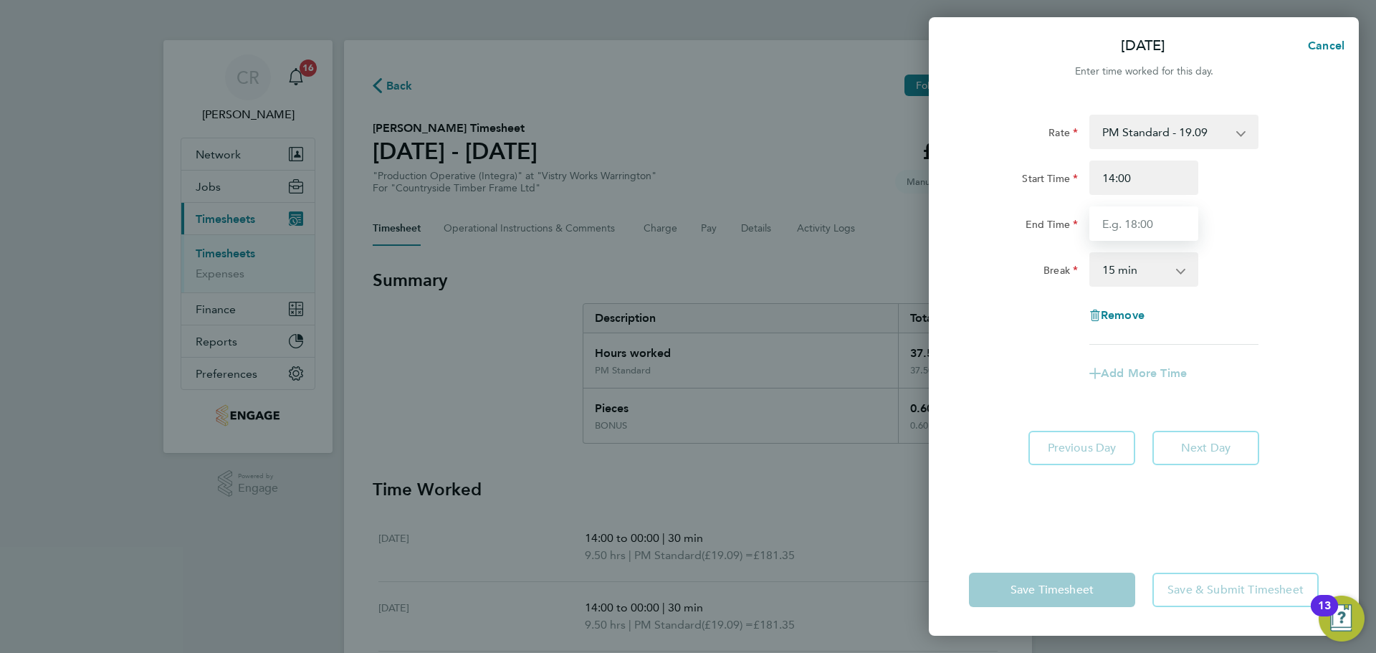
click at [1146, 229] on input "End Time" at bounding box center [1143, 223] width 109 height 34
type input "20:00"
drag, startPoint x: 1135, startPoint y: 264, endPoint x: 1135, endPoint y: 282, distance: 17.2
click at [1135, 266] on select "0 min 15 min 30 min 45 min 60 min 75 min 90 min" at bounding box center [1135, 270] width 89 height 32
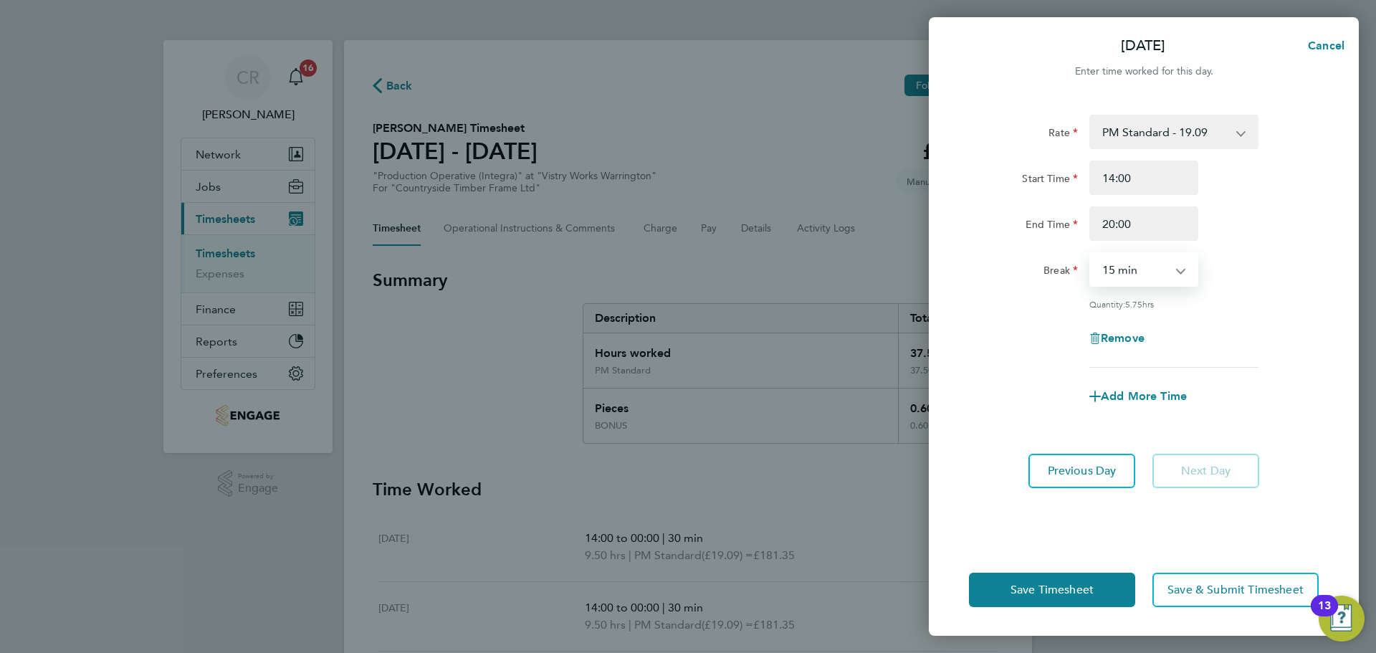
select select "0"
click at [1091, 254] on select "0 min 15 min 30 min 45 min 60 min 75 min 90 min" at bounding box center [1135, 270] width 89 height 32
click at [1093, 590] on span "Save Timesheet" at bounding box center [1052, 590] width 83 height 14
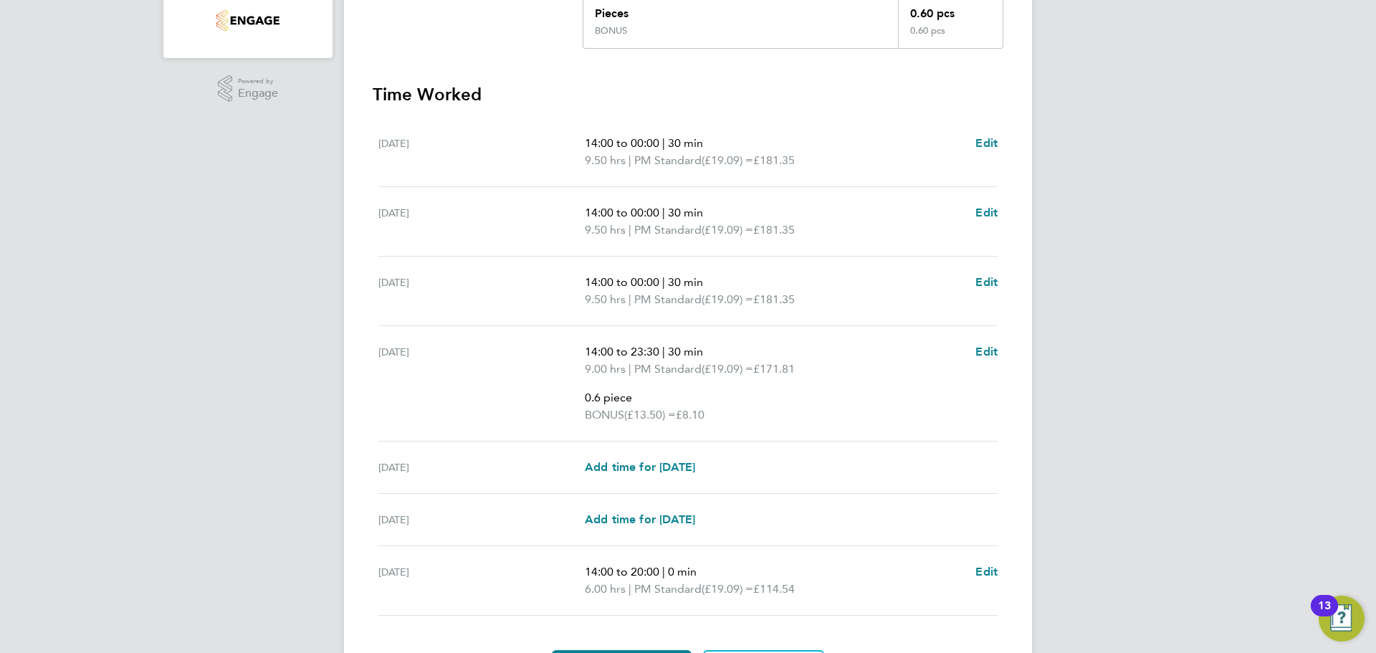
scroll to position [430, 0]
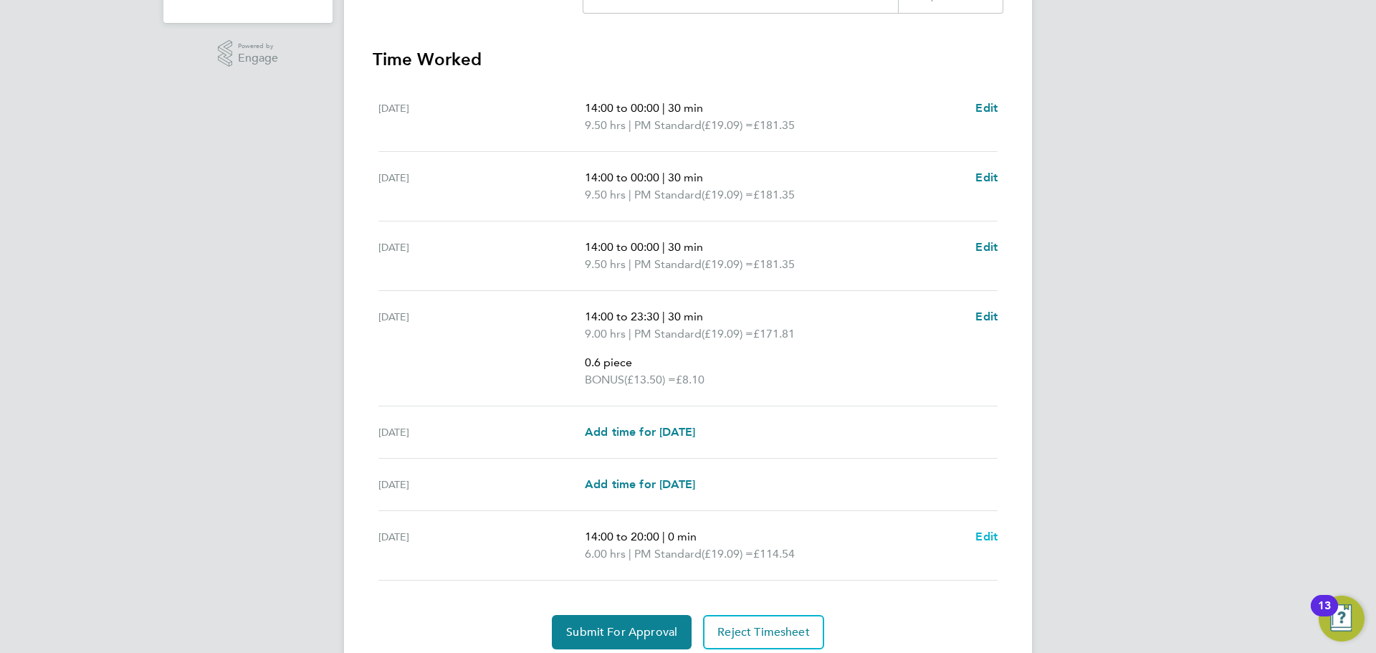
click at [980, 538] on span "Edit" at bounding box center [986, 537] width 22 height 14
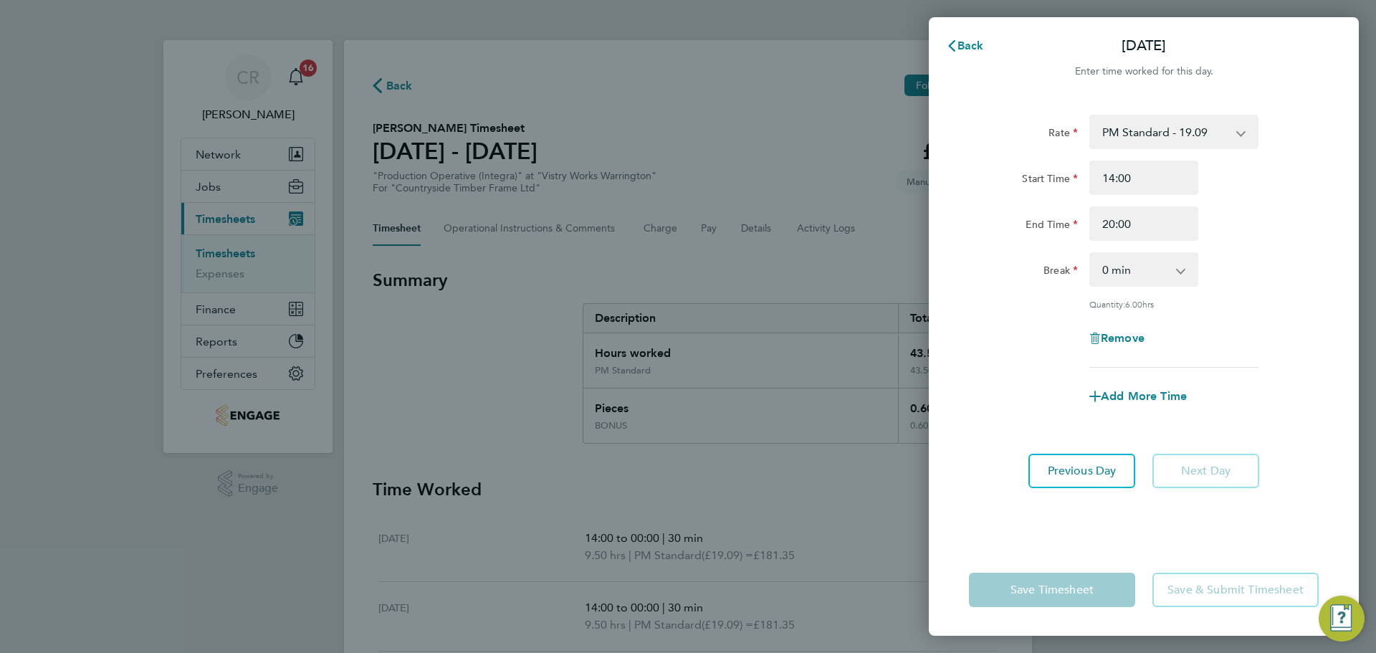
click at [1210, 125] on select "PM Standard - 19.09 BONUS - 13.50 AM Standard - 17.80 AM OT1 - 26.70 PM OT2 - 3…" at bounding box center [1165, 132] width 149 height 32
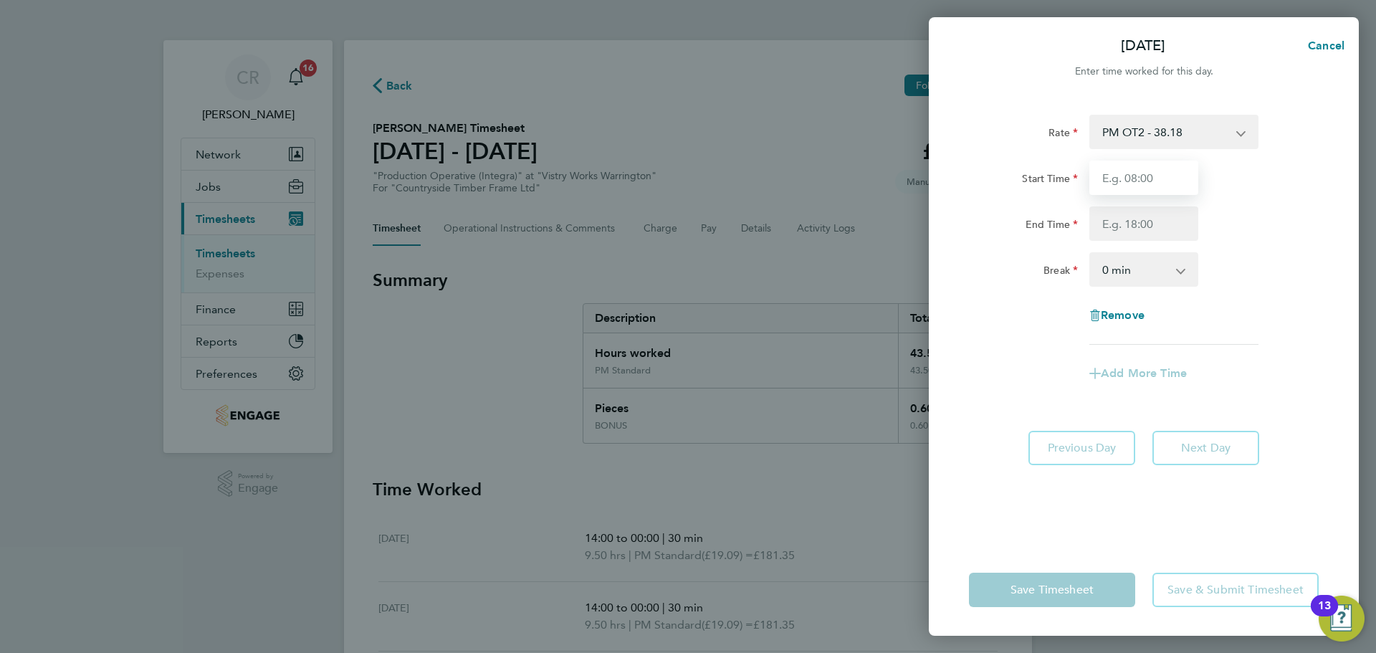
click at [1180, 190] on input "Start Time" at bounding box center [1143, 178] width 109 height 34
type input "14:00"
click at [1147, 224] on input "End Time" at bounding box center [1143, 223] width 109 height 34
type input "20:00"
click at [1095, 518] on div "Rate PM OT2 - 38.18 BONUS - 13.50 AM Standard - 17.80 AM OT1 - 26.70 PM Standar…" at bounding box center [1144, 320] width 430 height 446
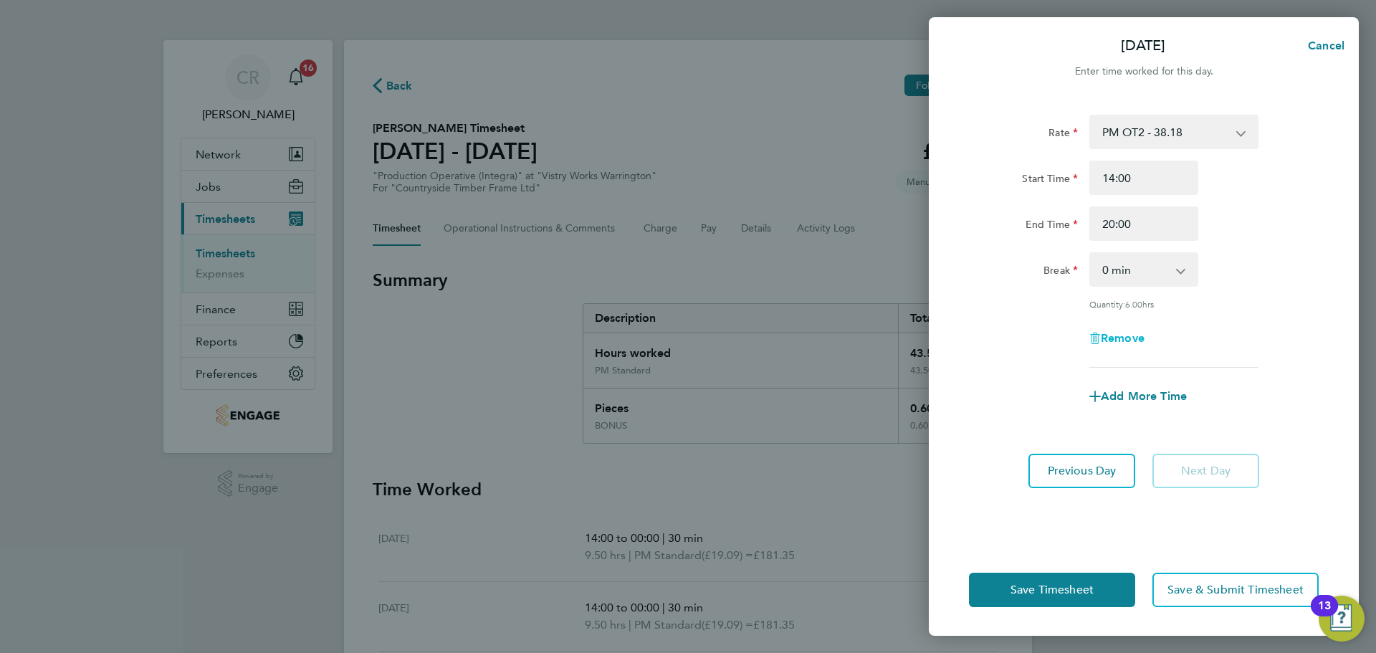
click at [1127, 335] on span "Remove" at bounding box center [1123, 338] width 44 height 14
select select "null"
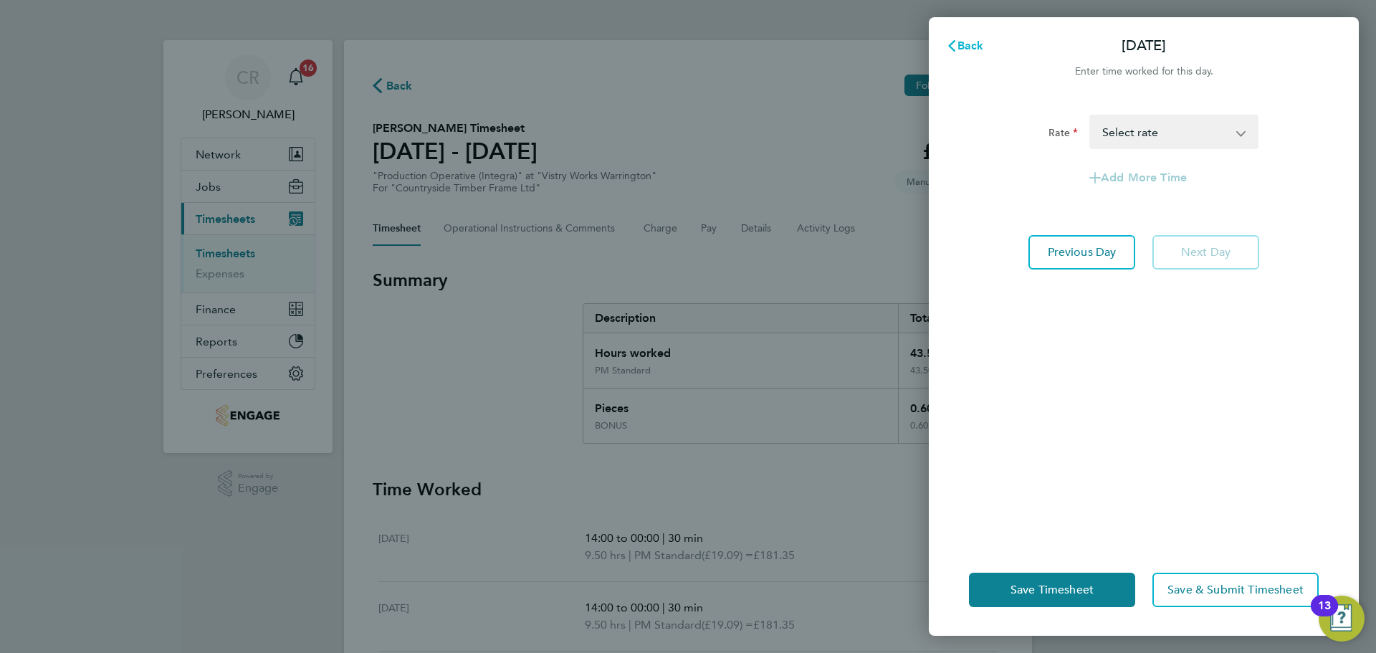
click at [974, 37] on button "Back" at bounding box center [965, 46] width 67 height 29
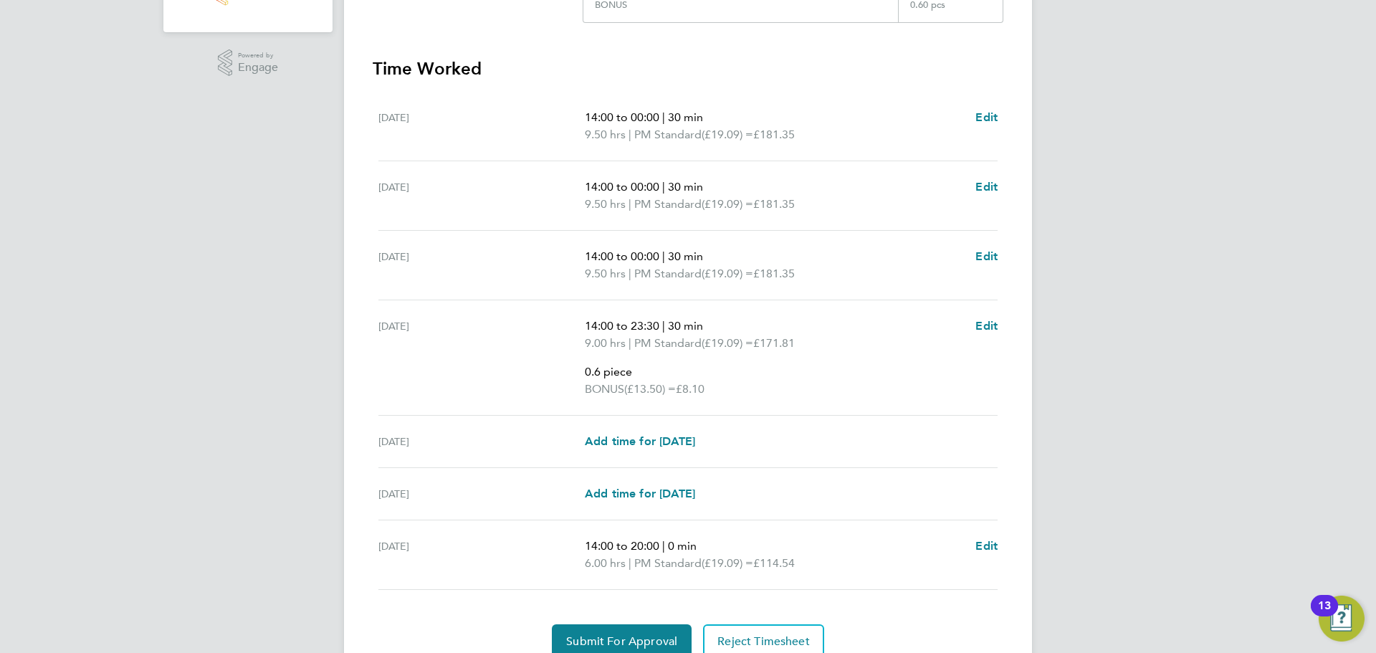
scroll to position [430, 0]
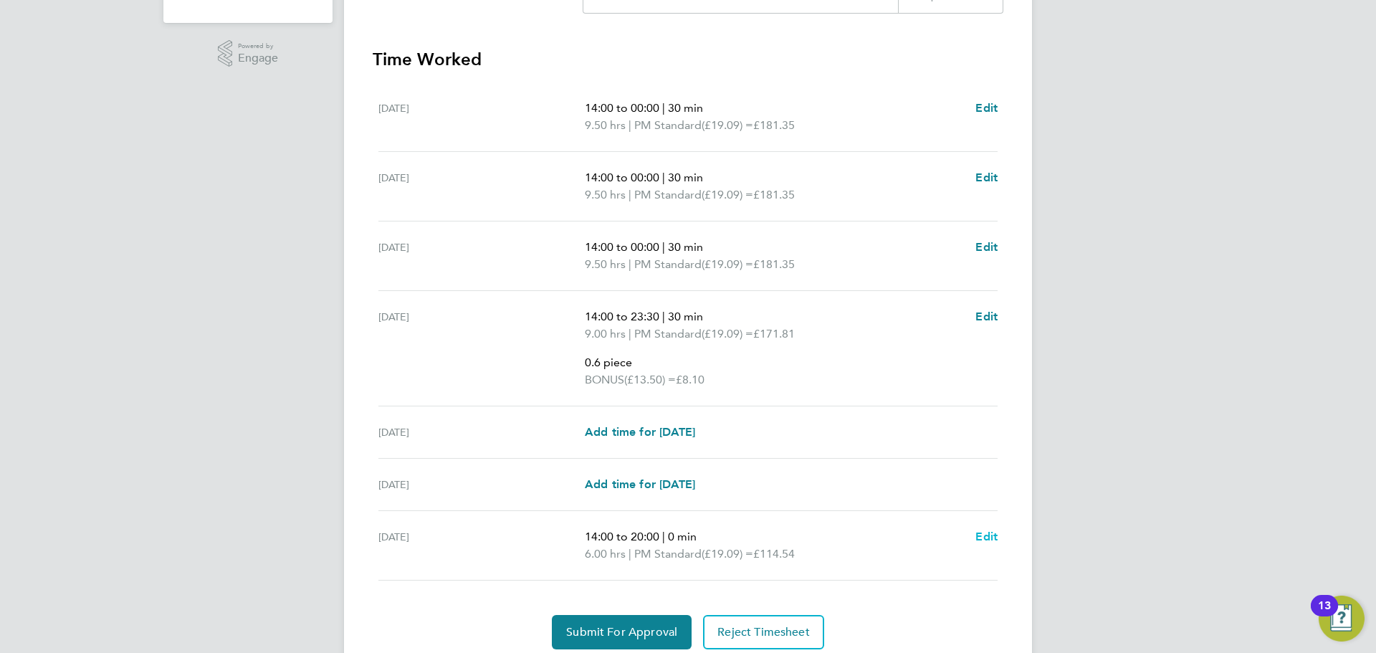
click at [979, 537] on span "Edit" at bounding box center [986, 537] width 22 height 14
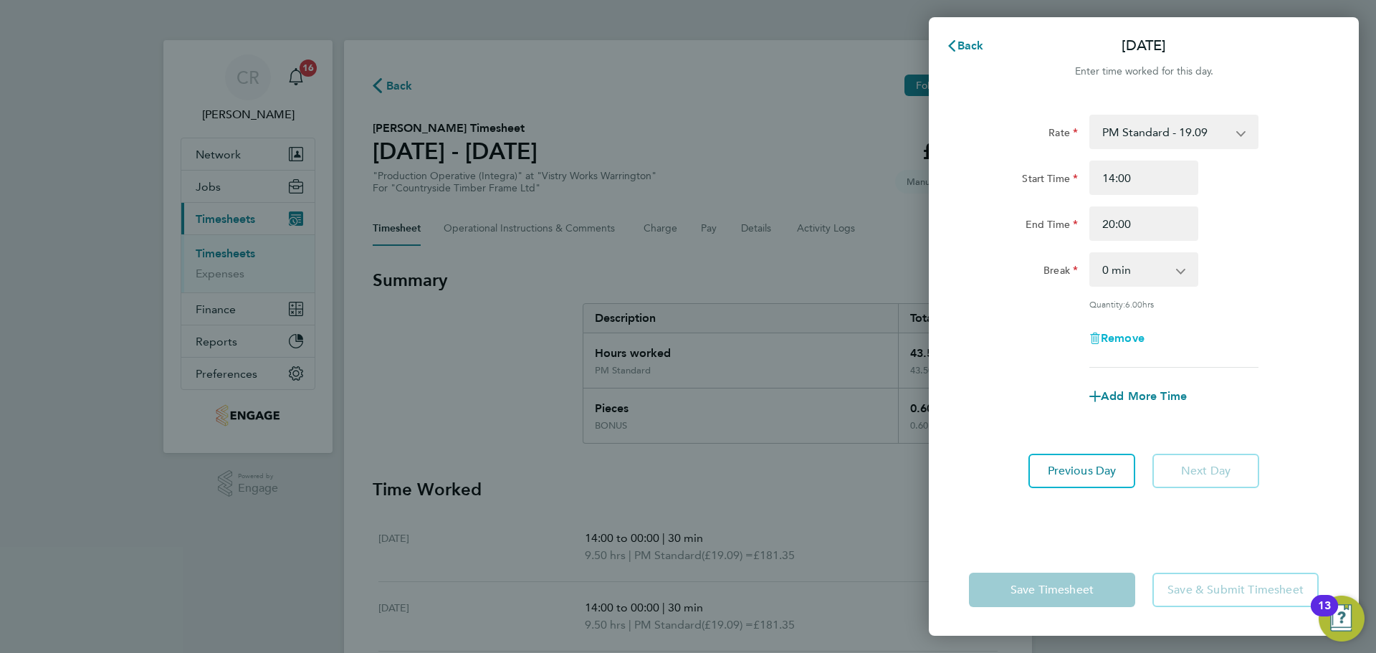
click at [1127, 335] on span "Remove" at bounding box center [1123, 338] width 44 height 14
select select "null"
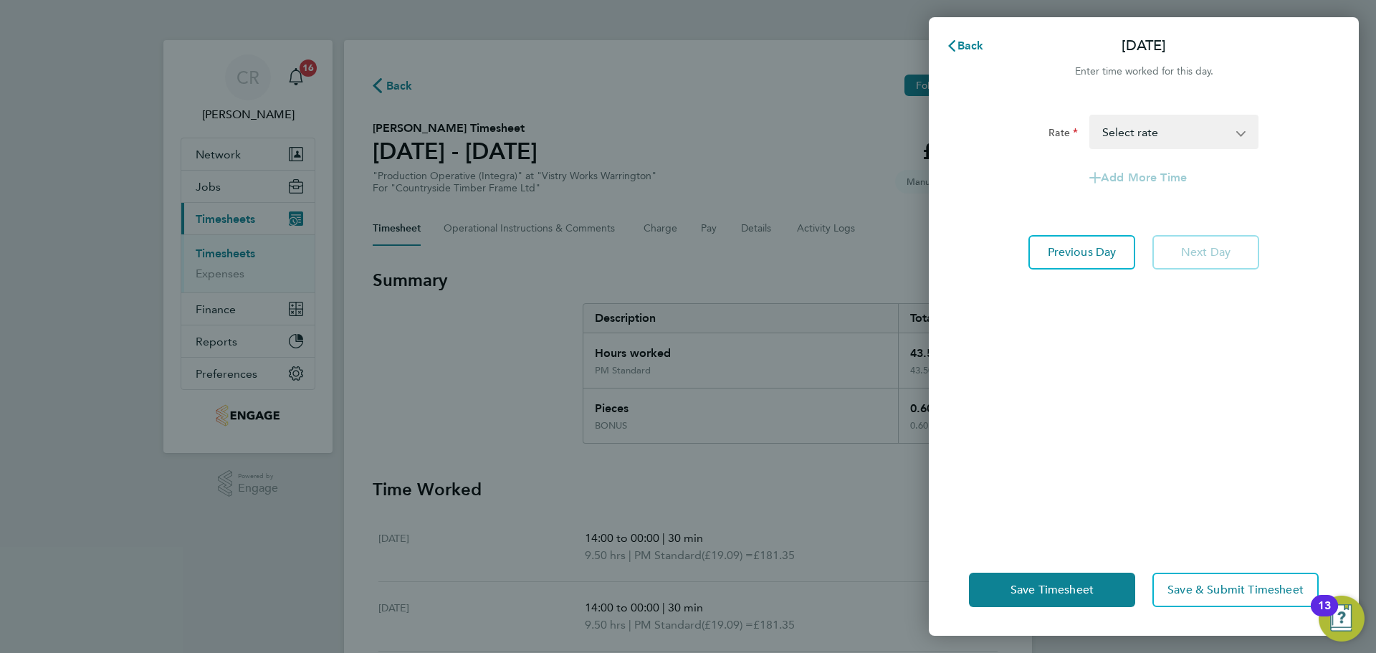
click at [1150, 120] on select "BONUS - 13.50 AM Standard - 17.80 AM OT1 - 26.70 PM OT2 - 38.18 PM Standard - 1…" at bounding box center [1165, 132] width 149 height 32
click at [973, 48] on span "Back" at bounding box center [970, 46] width 27 height 14
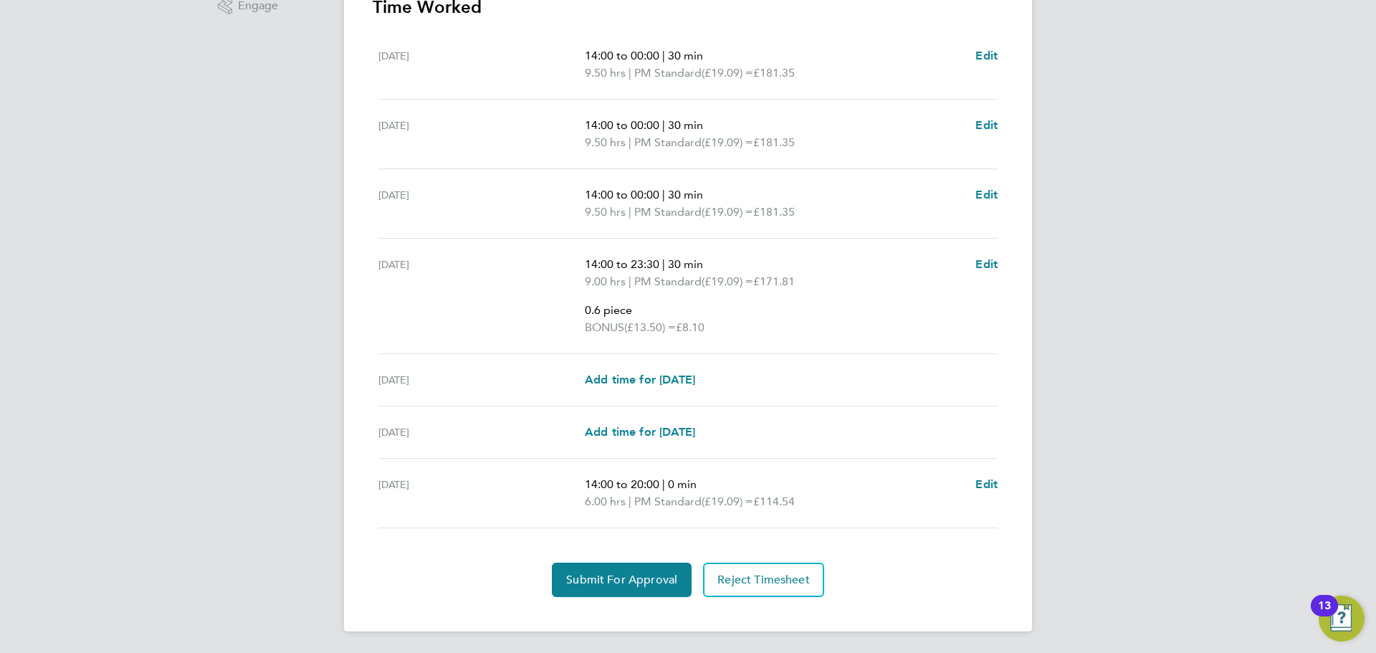
scroll to position [484, 0]
click at [984, 482] on span "Edit" at bounding box center [986, 483] width 22 height 14
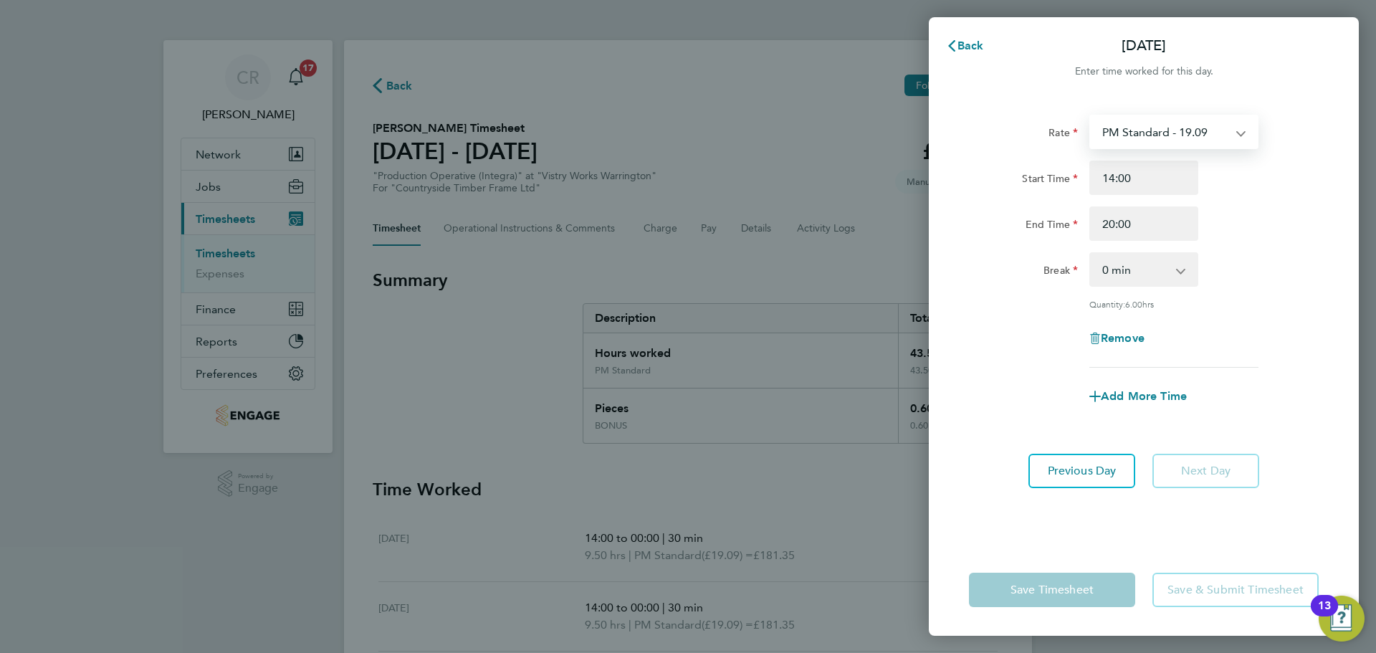
drag, startPoint x: 1183, startPoint y: 118, endPoint x: 1180, endPoint y: 130, distance: 12.7
click at [1183, 118] on select "PM Standard - 19.09 BONUS - 13.50 AM Standard - 17.80 AM OT1 - 26.70 PM OT2 - 3…" at bounding box center [1165, 132] width 149 height 32
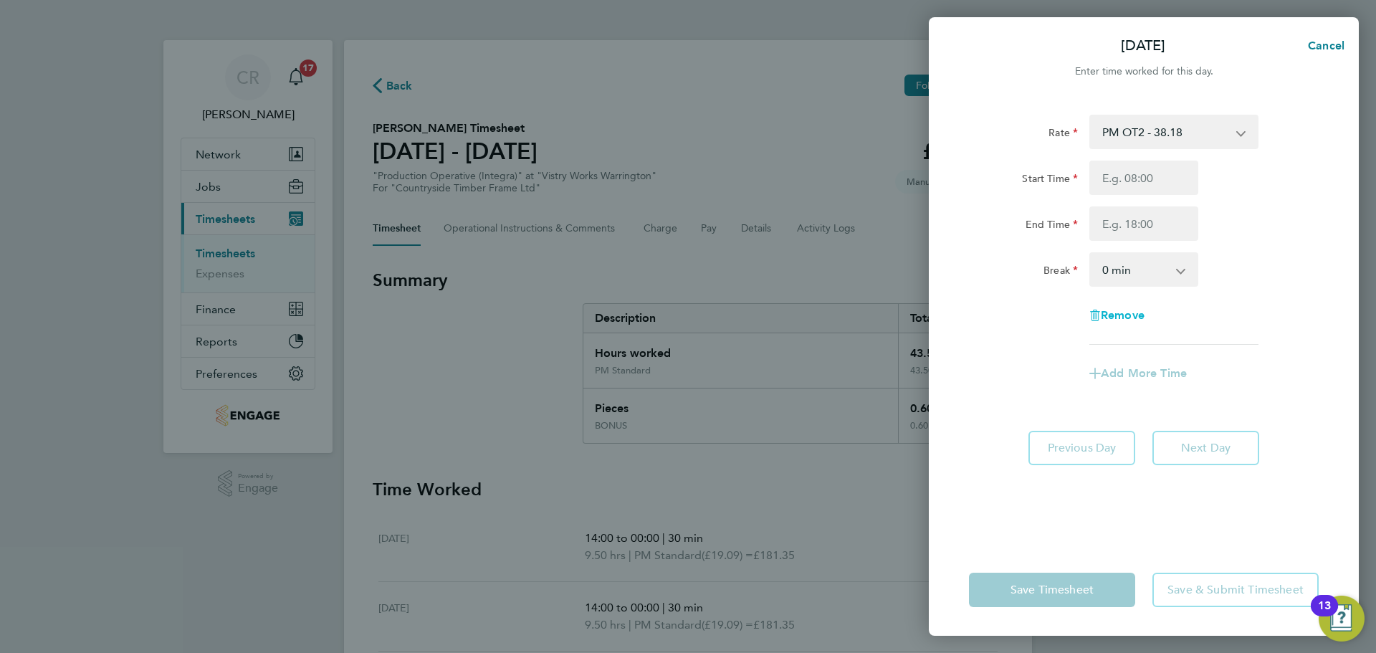
click at [1118, 319] on span "Remove" at bounding box center [1123, 315] width 44 height 14
select select "null"
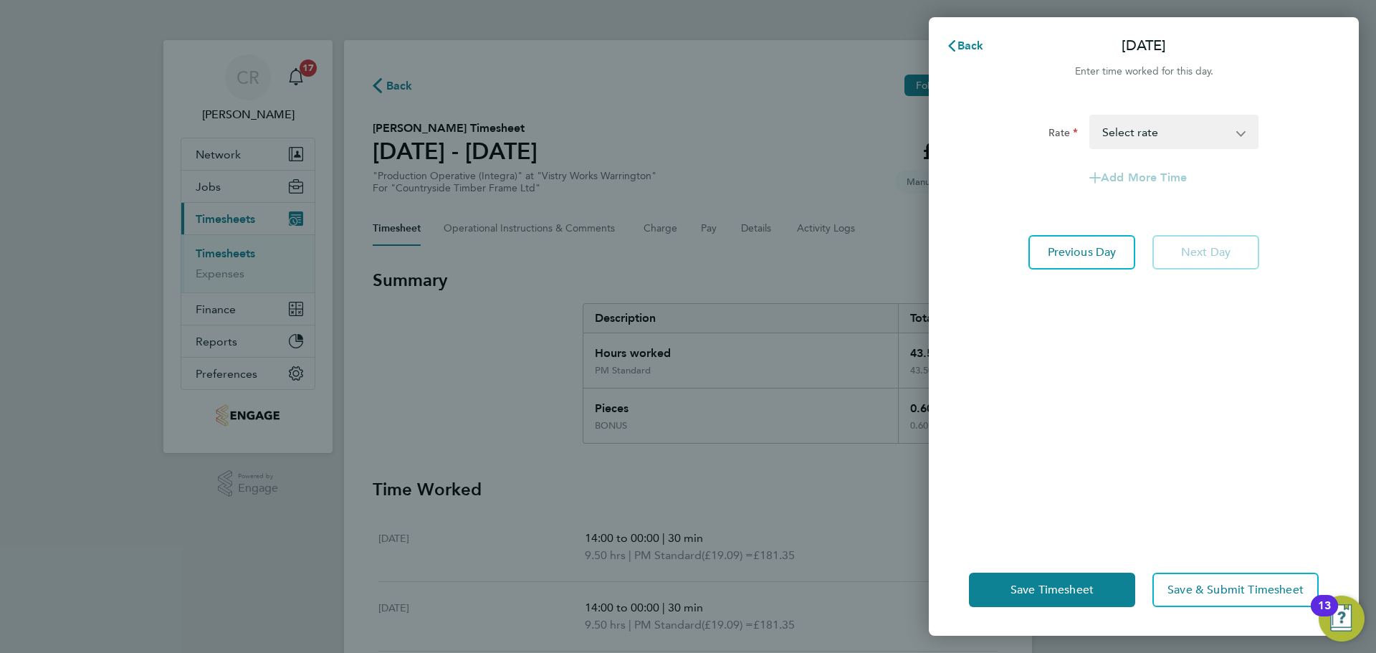
click at [1171, 126] on select "BONUS - 13.50 AM Standard - 17.80 AM OT1 - 26.70 PM OT2 - 38.18 PM Standard - 1…" at bounding box center [1165, 132] width 149 height 32
select select "15"
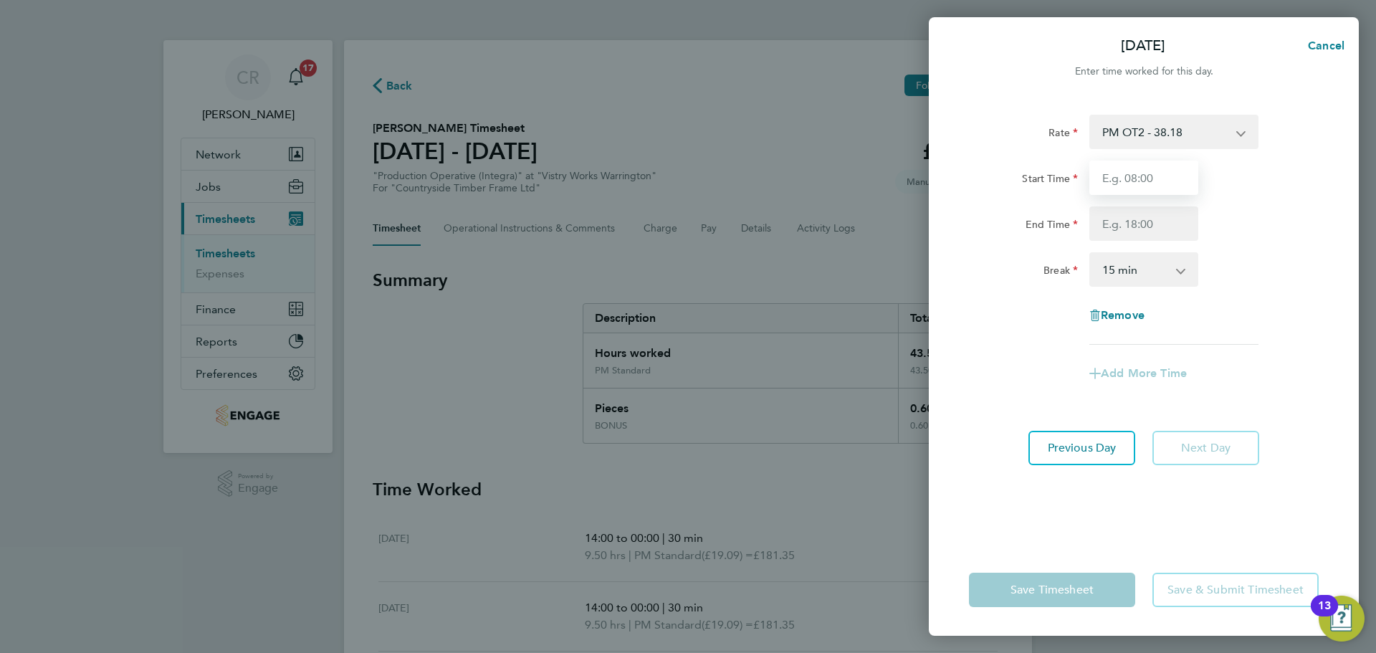
click at [1160, 184] on input "Start Time" at bounding box center [1143, 178] width 109 height 34
type input "14:00"
click at [1155, 226] on input "End Time" at bounding box center [1143, 223] width 109 height 34
type input "20:00"
click at [1145, 280] on select "0 min 15 min 30 min 45 min 60 min 75 min 90 min" at bounding box center [1135, 270] width 89 height 32
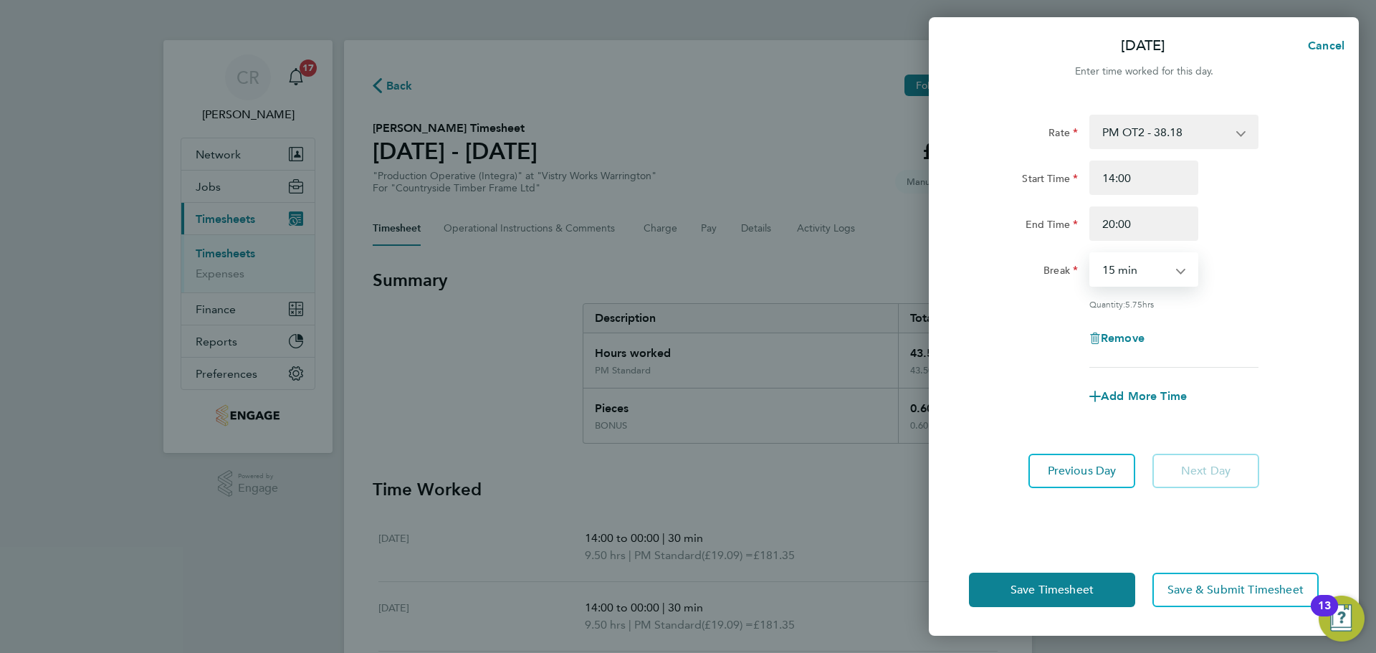
select select "0"
click at [1091, 254] on select "0 min 15 min 30 min 45 min 60 min 75 min 90 min" at bounding box center [1135, 270] width 89 height 32
click at [1097, 600] on button "Save Timesheet" at bounding box center [1052, 590] width 166 height 34
click at [1060, 597] on button "Save Timesheet" at bounding box center [1052, 590] width 166 height 34
click at [1321, 40] on span "Cancel" at bounding box center [1324, 46] width 41 height 14
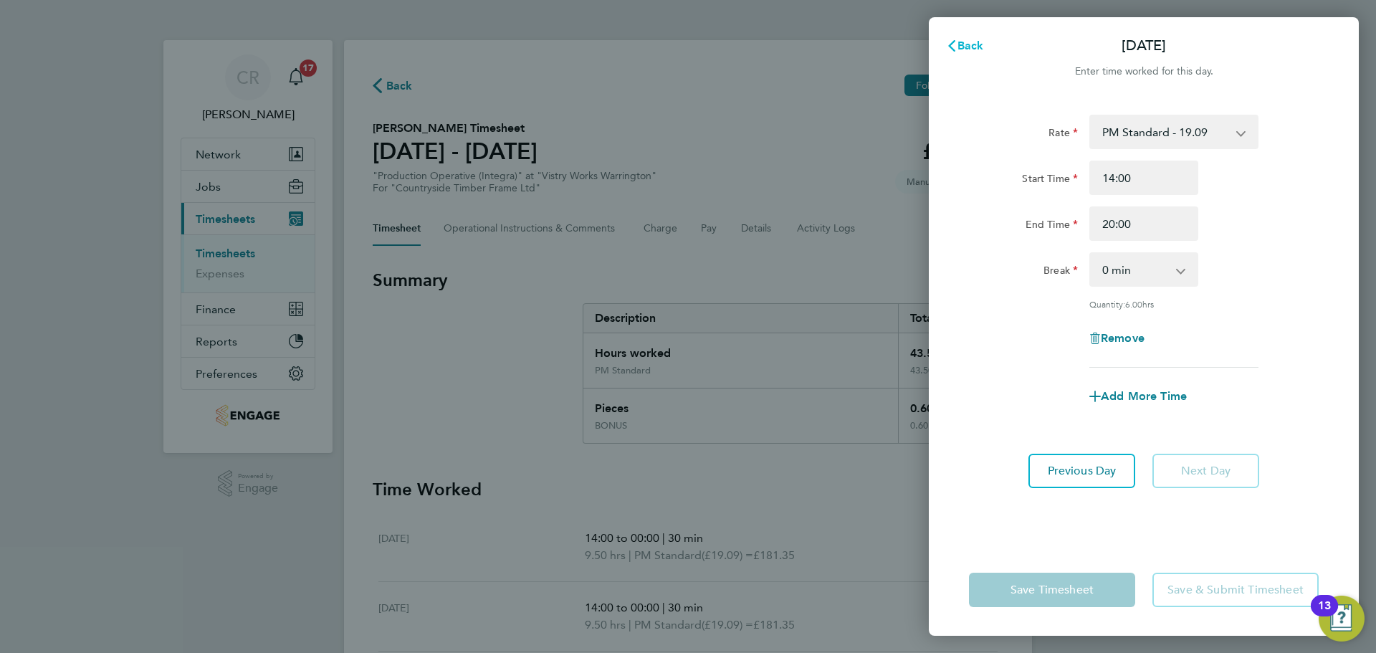
click at [971, 49] on span "Back" at bounding box center [970, 46] width 27 height 14
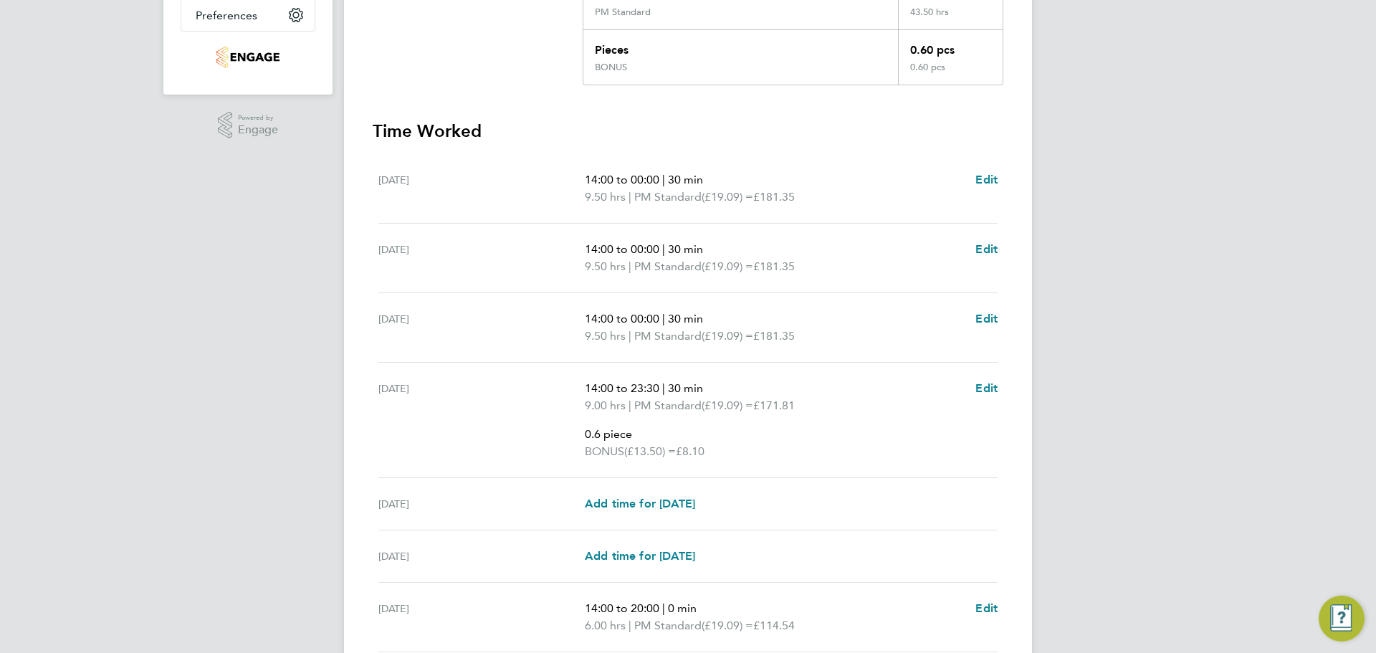
scroll to position [484, 0]
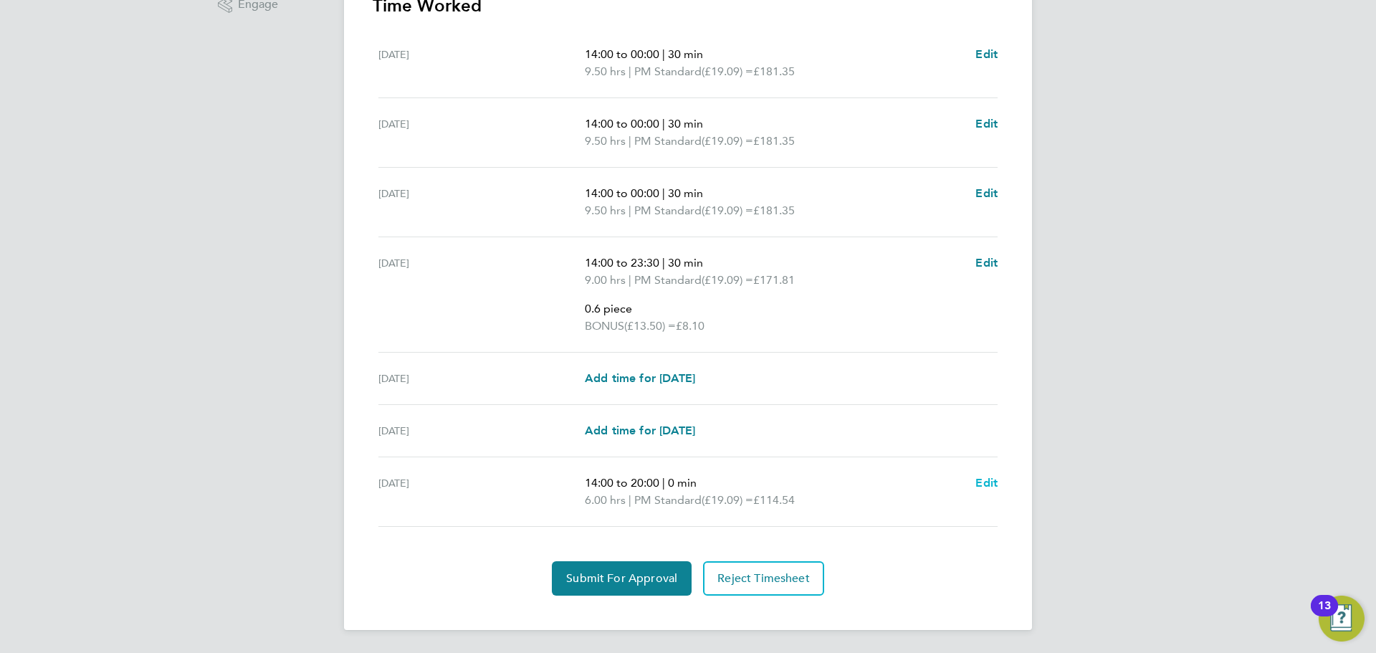
click at [976, 490] on link "Edit" at bounding box center [986, 482] width 22 height 17
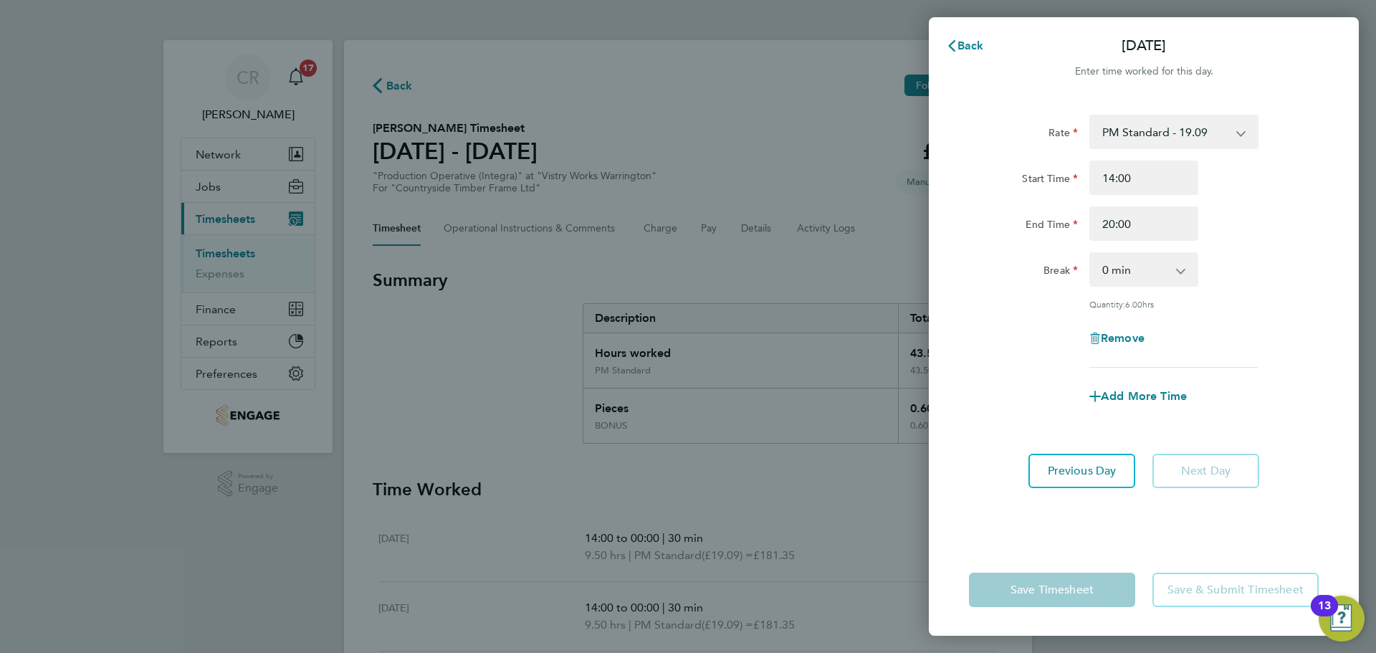
drag, startPoint x: 1157, startPoint y: 125, endPoint x: 1170, endPoint y: 146, distance: 24.7
click at [1157, 125] on select "PM Standard - 19.09 BONUS - 13.50 AM Standard - 17.80 AM OT1 - 26.70 PM OT2 - 3…" at bounding box center [1165, 132] width 149 height 32
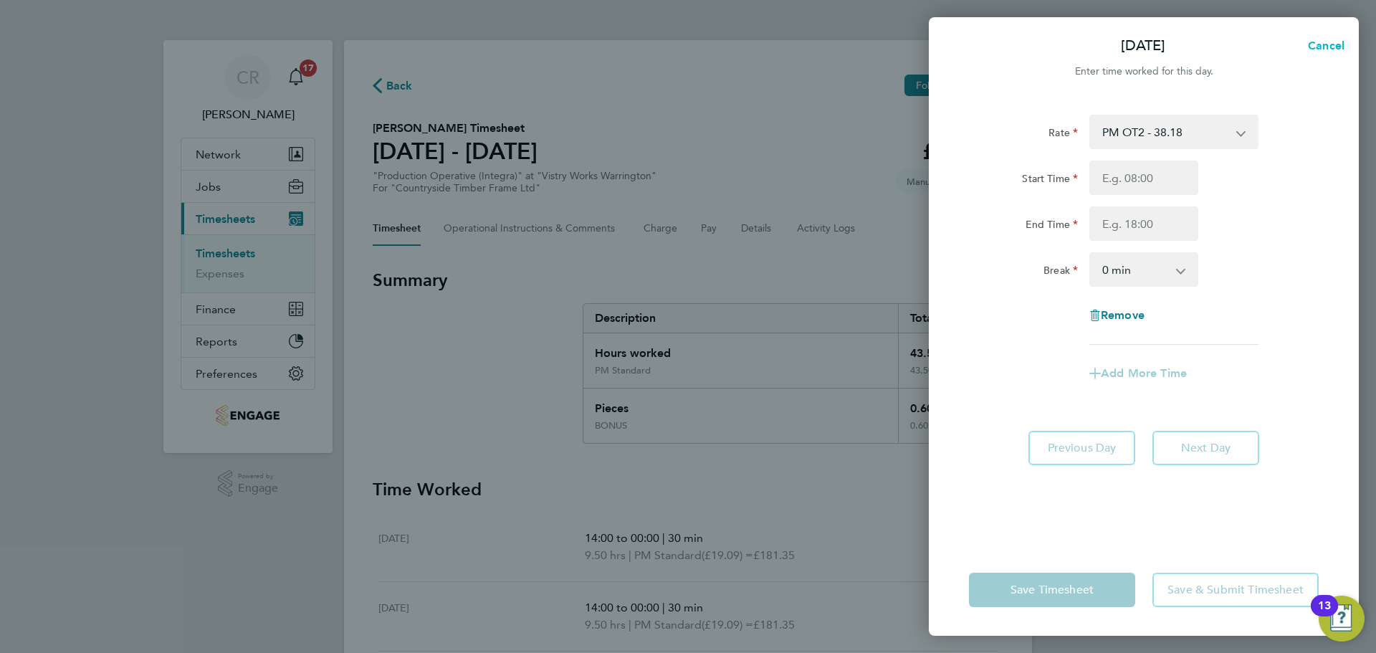
click at [1322, 46] on span "Cancel" at bounding box center [1324, 46] width 41 height 14
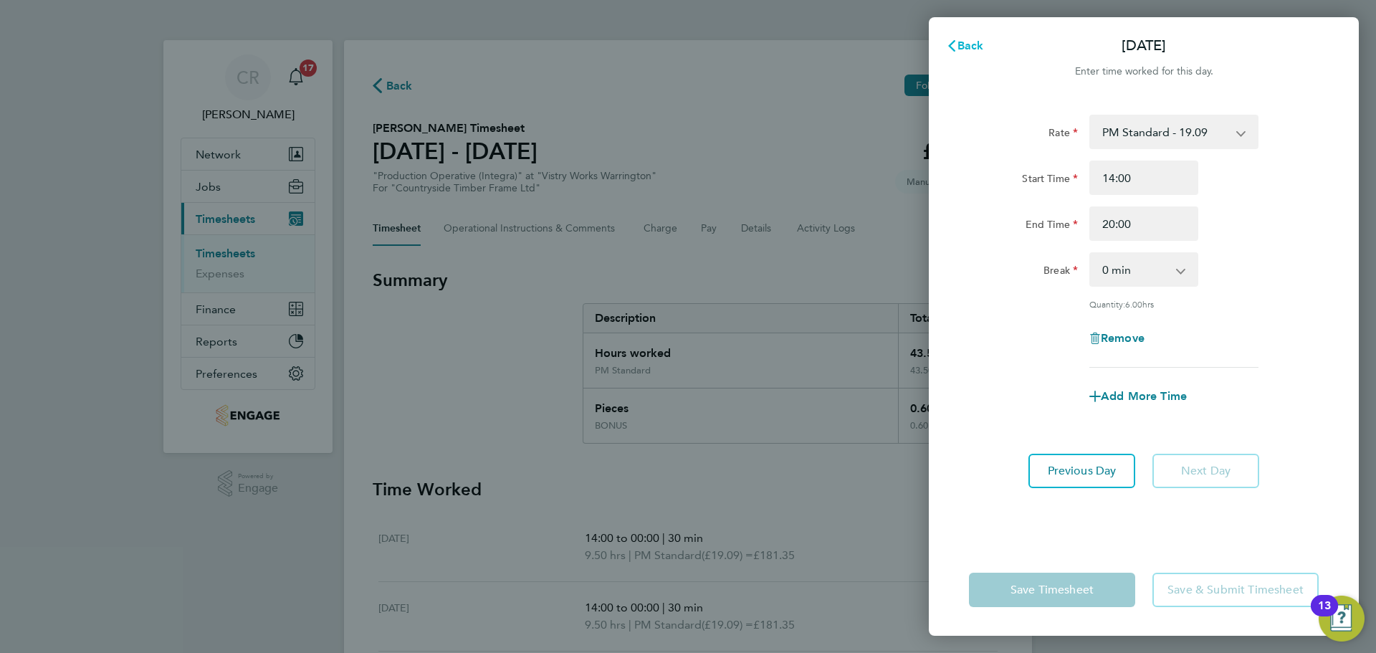
click at [974, 38] on button "Back" at bounding box center [965, 46] width 67 height 29
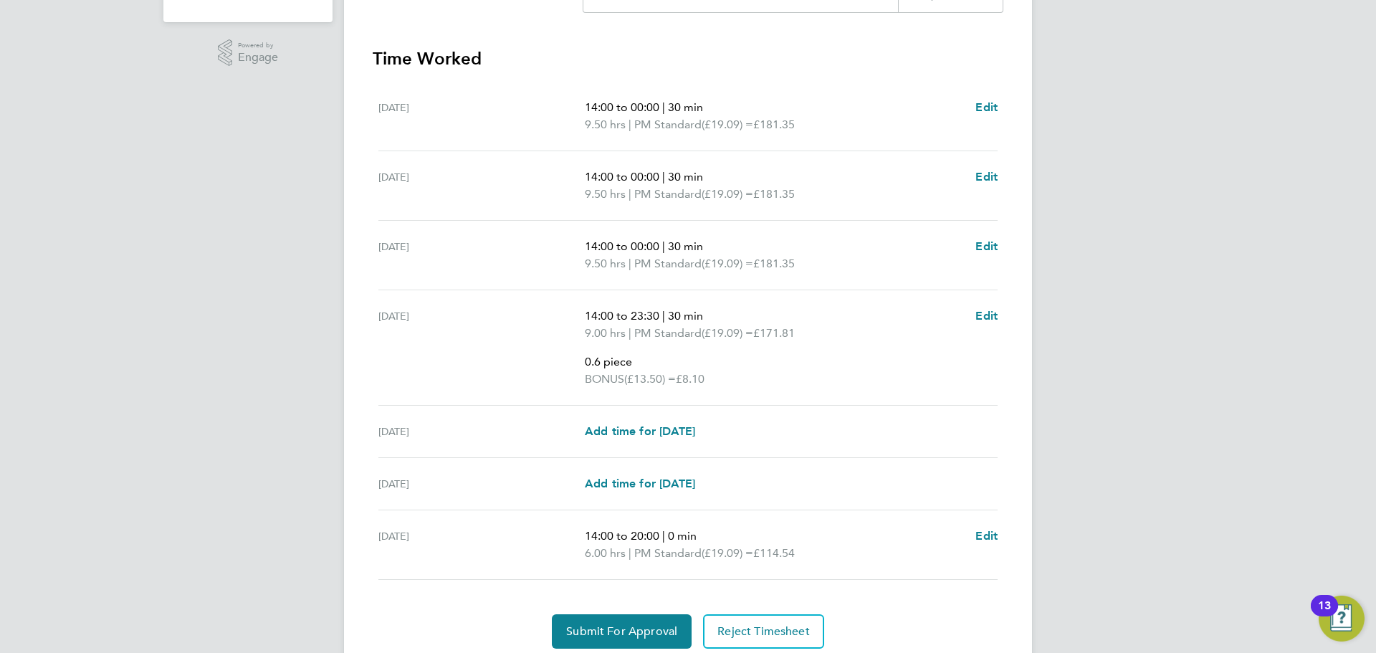
scroll to position [484, 0]
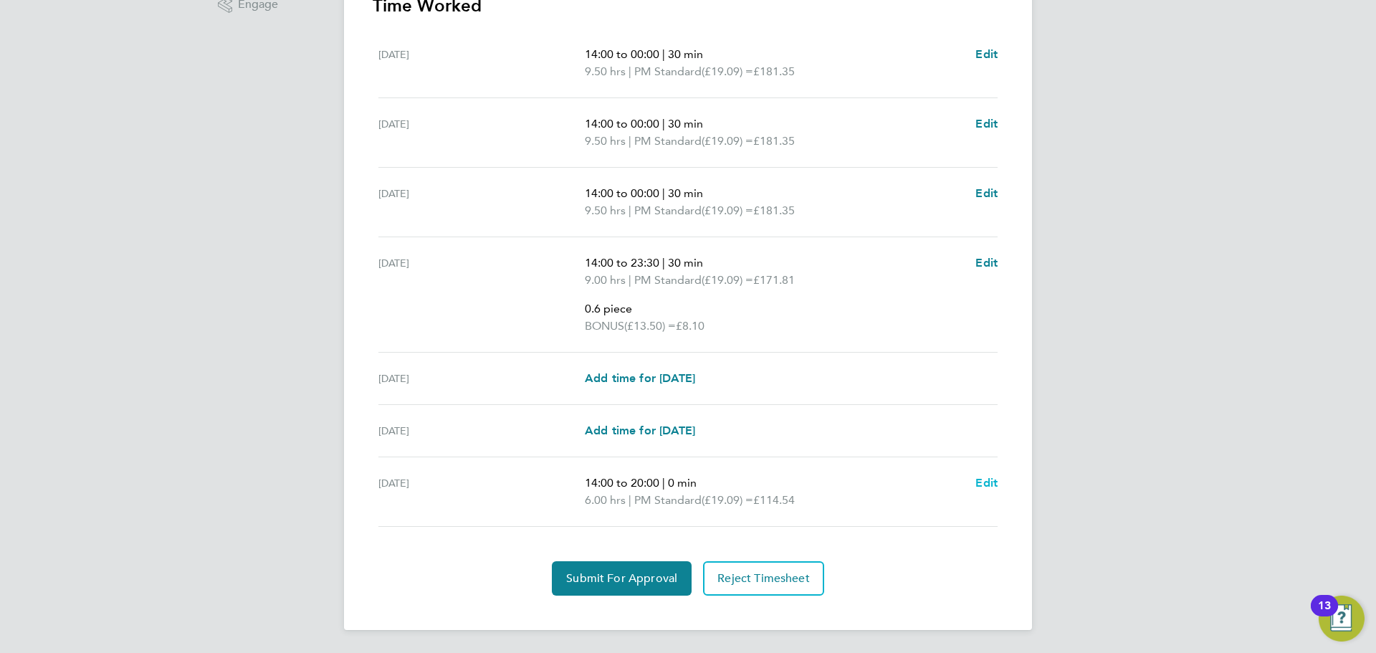
click at [983, 482] on span "Edit" at bounding box center [986, 483] width 22 height 14
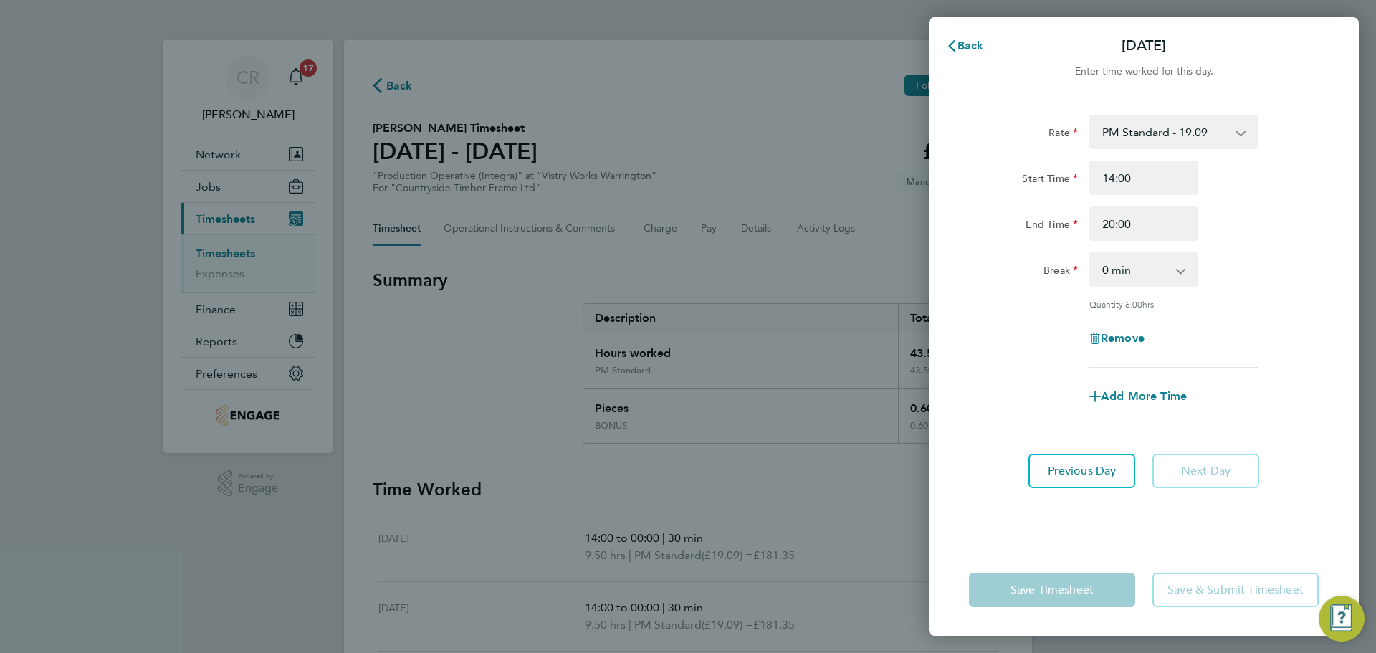
click at [1189, 135] on select "PM Standard - 19.09 BONUS - 13.50 AM Standard - 17.80 AM OT1 - 26.70 PM OT2 - 3…" at bounding box center [1165, 132] width 149 height 32
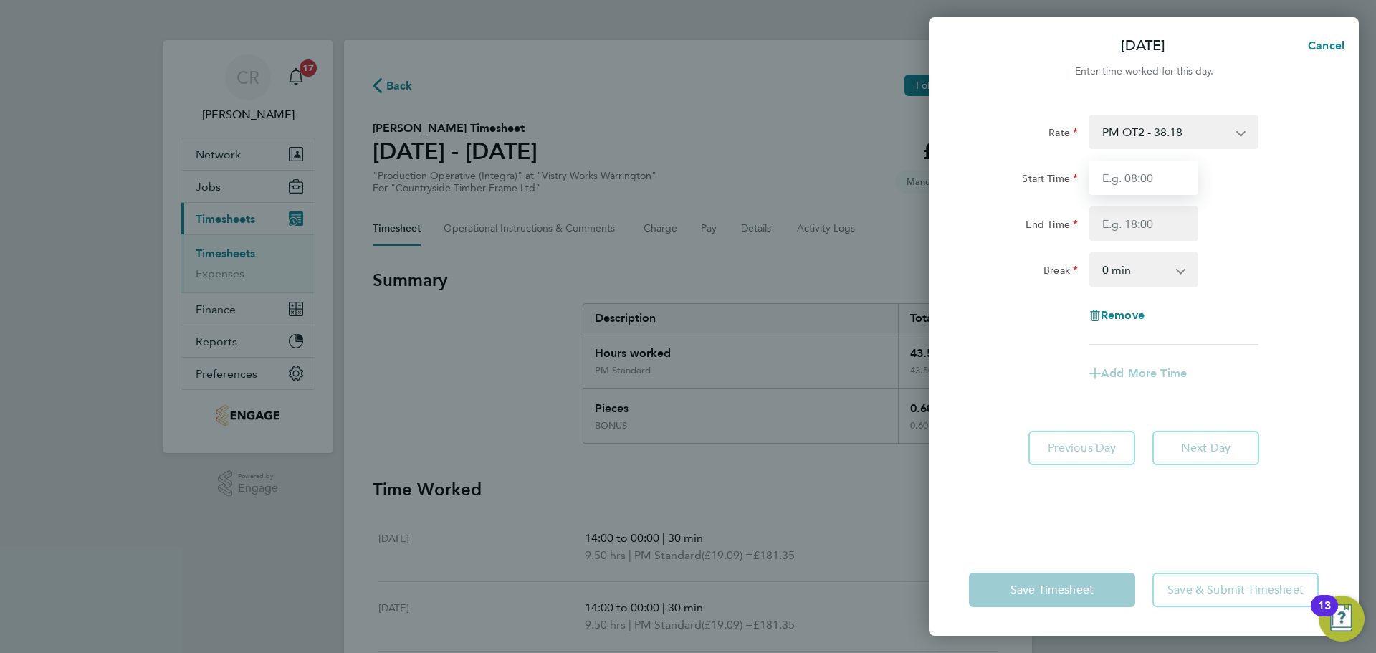
drag, startPoint x: 1130, startPoint y: 178, endPoint x: 1154, endPoint y: 194, distance: 28.4
click at [1130, 178] on input "Start Time" at bounding box center [1143, 178] width 109 height 34
click at [1338, 47] on span "Cancel" at bounding box center [1324, 46] width 41 height 14
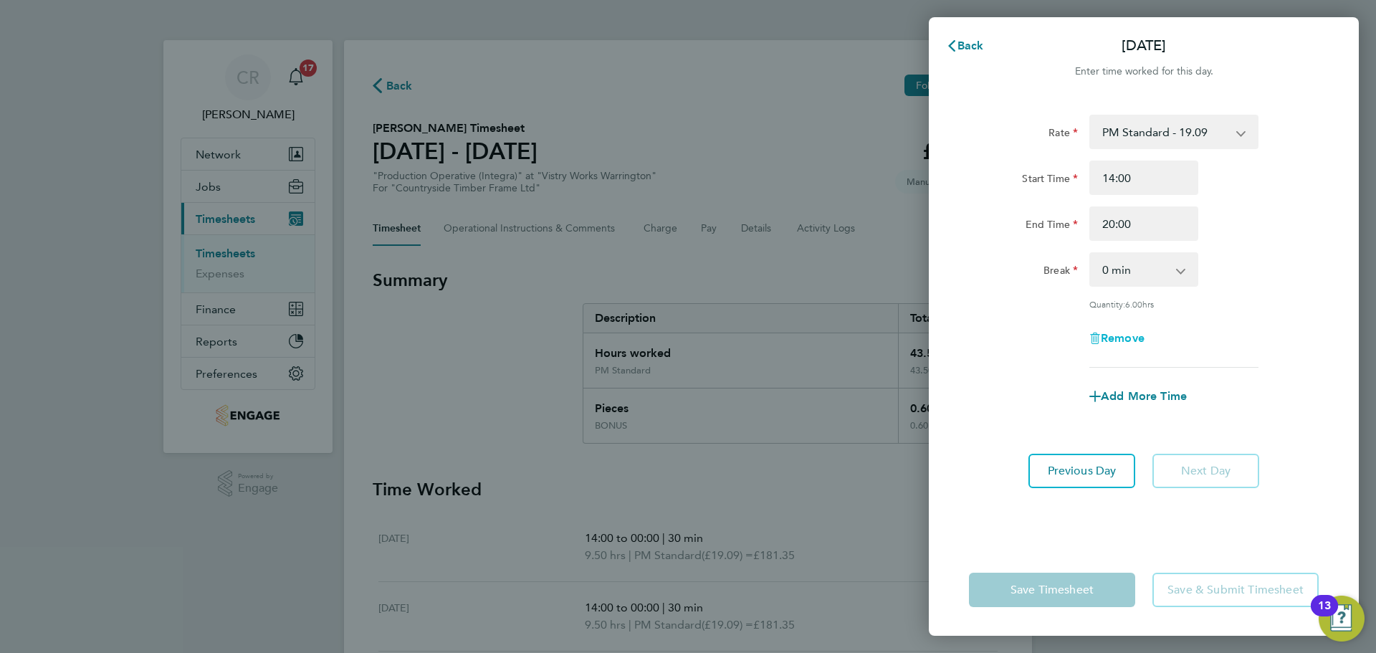
click at [1127, 337] on span "Remove" at bounding box center [1123, 338] width 44 height 14
select select "null"
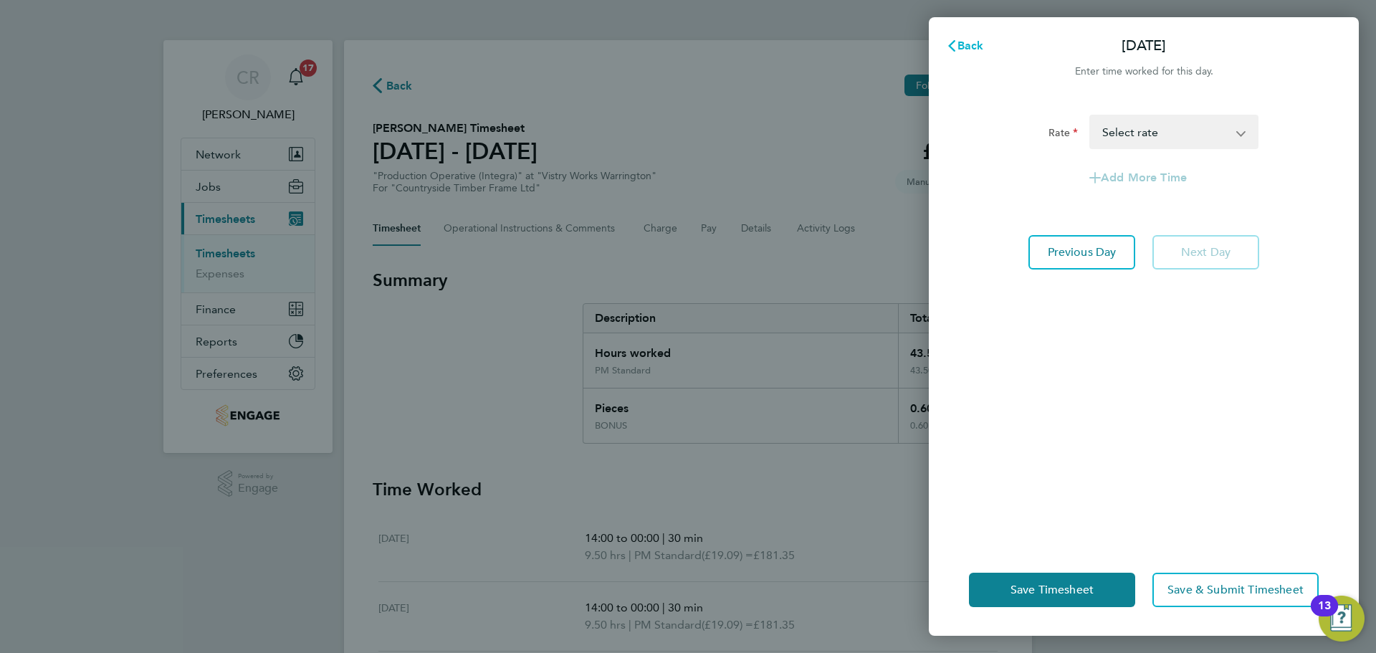
click at [965, 35] on button "Back" at bounding box center [965, 46] width 67 height 29
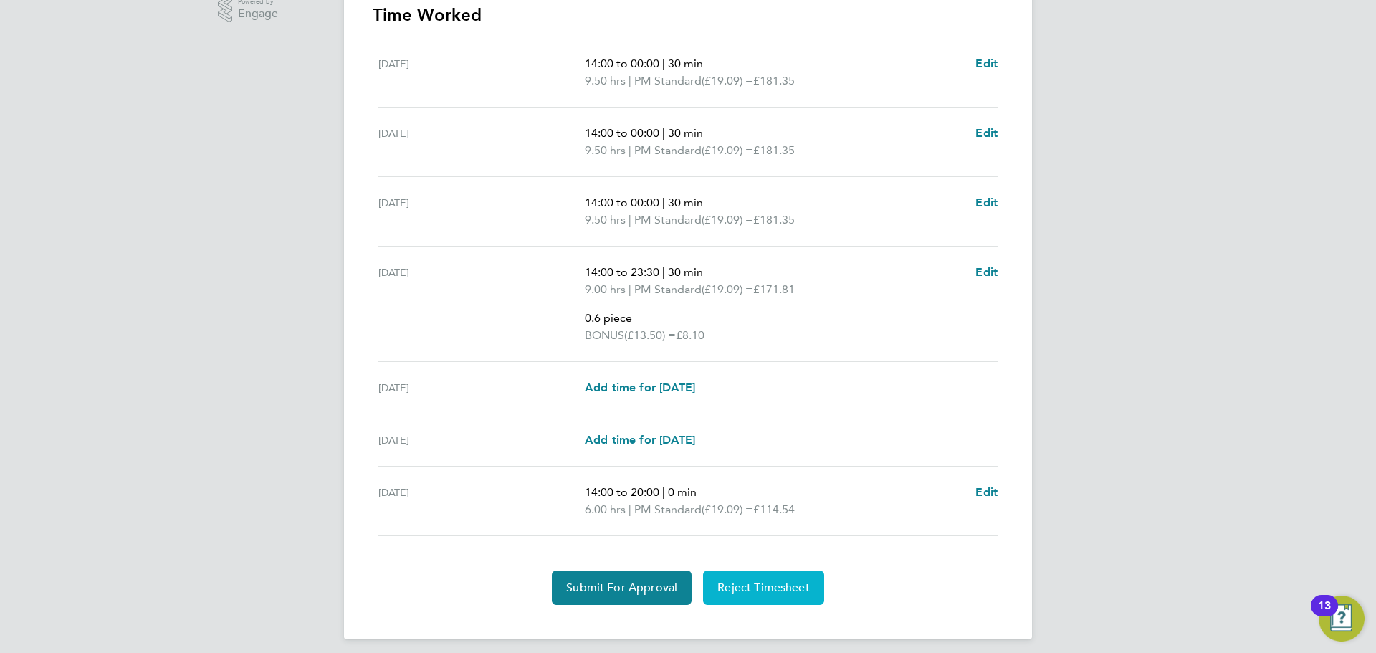
scroll to position [484, 0]
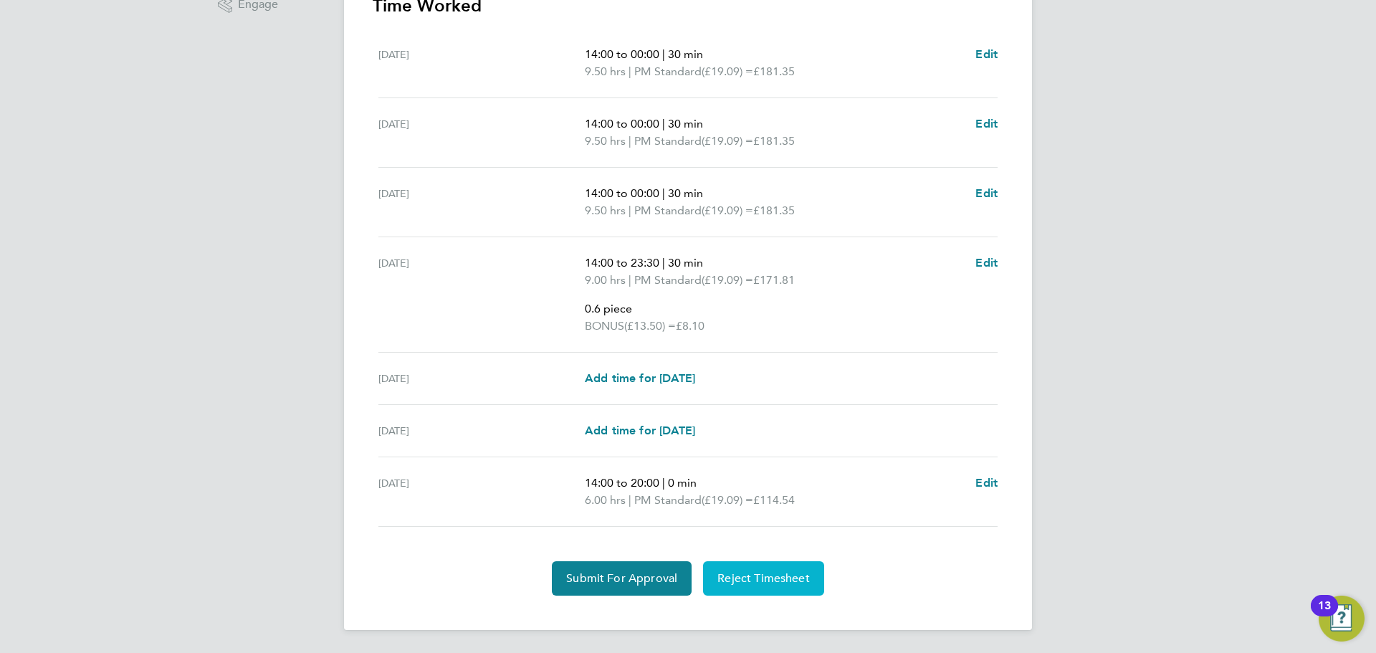
click at [752, 580] on span "Reject Timesheet" at bounding box center [763, 578] width 92 height 14
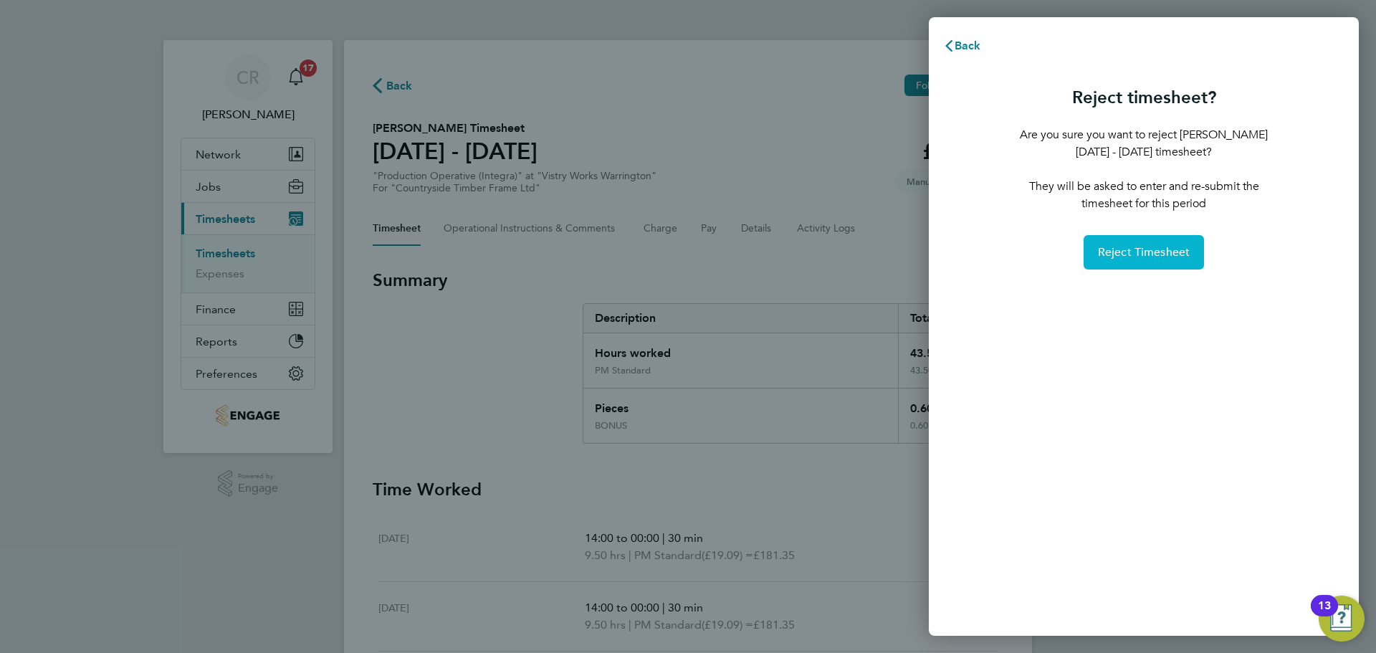
click at [1151, 239] on button "Reject Timesheet" at bounding box center [1144, 252] width 121 height 34
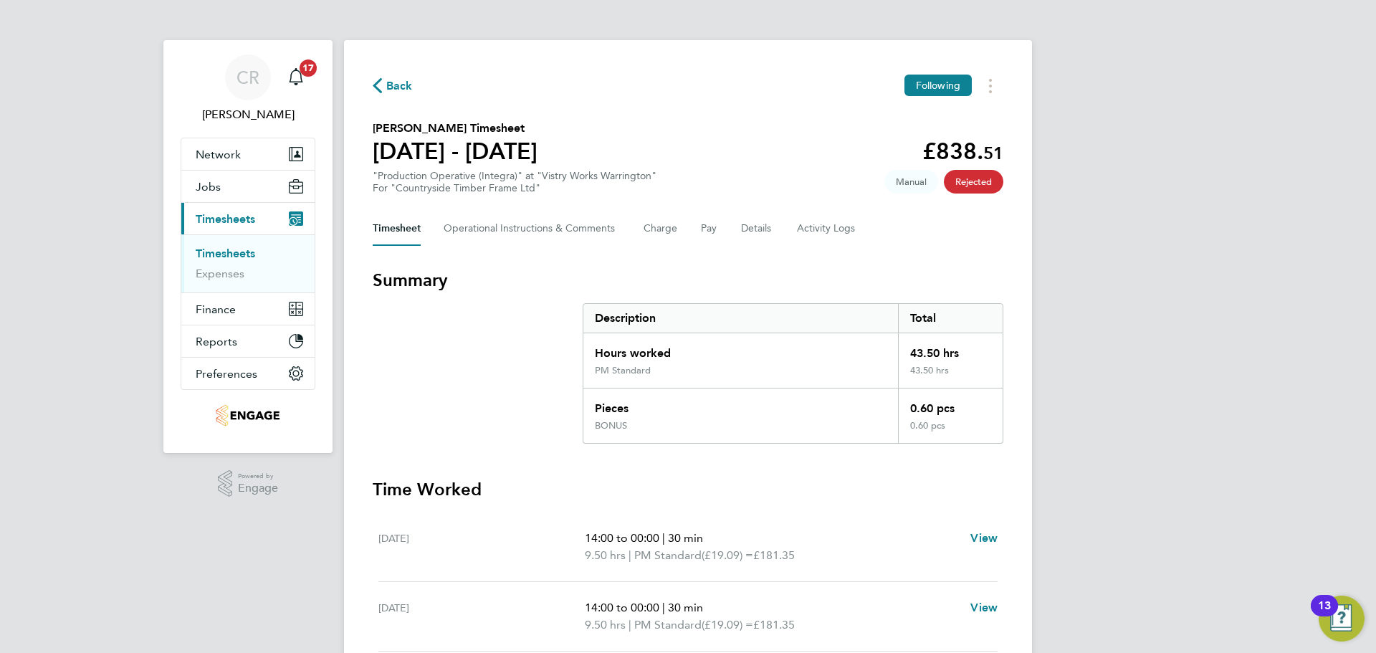
click at [391, 92] on span "Back" at bounding box center [399, 85] width 27 height 17
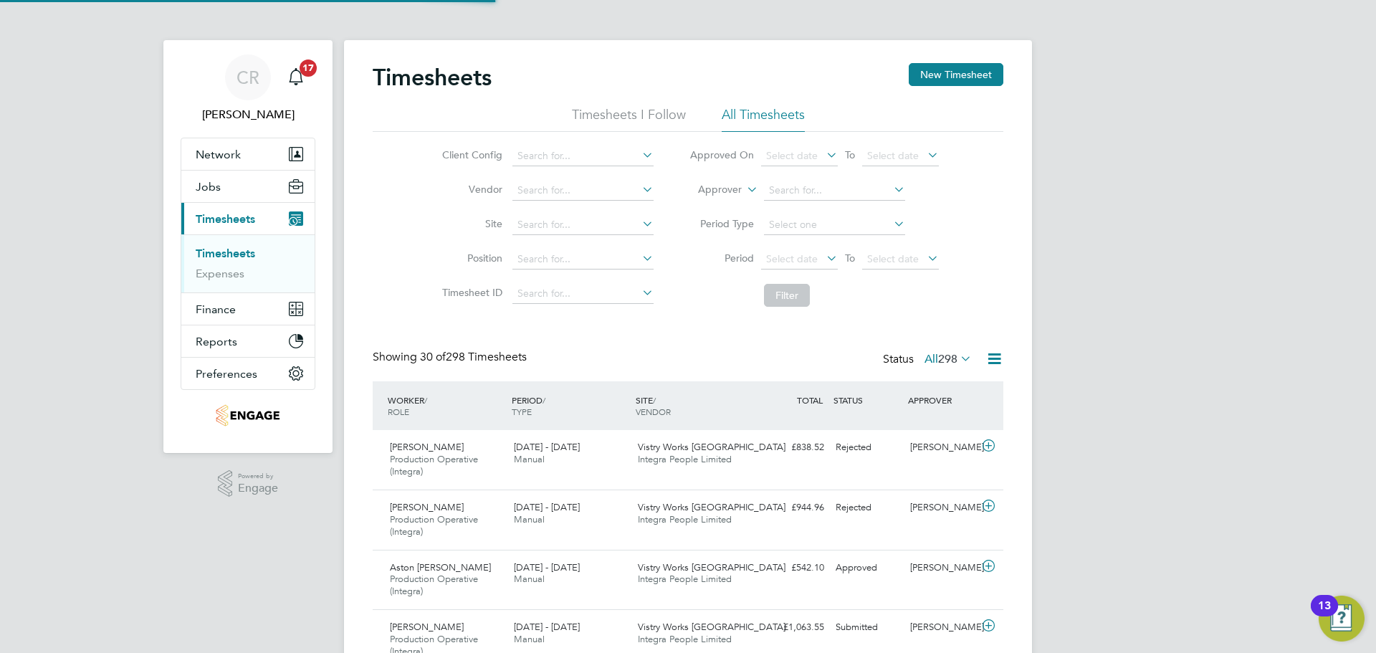
scroll to position [48, 125]
click at [965, 75] on button "New Timesheet" at bounding box center [956, 74] width 95 height 23
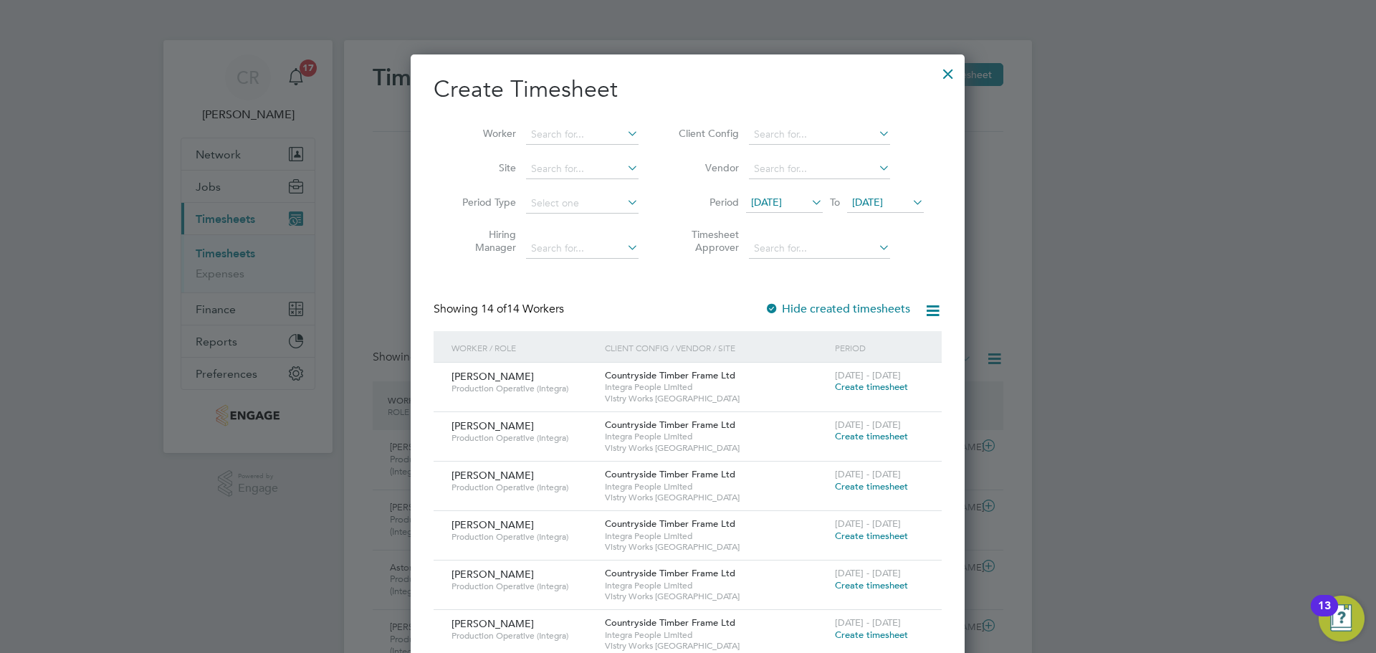
click at [880, 388] on span "Create timesheet" at bounding box center [871, 387] width 73 height 12
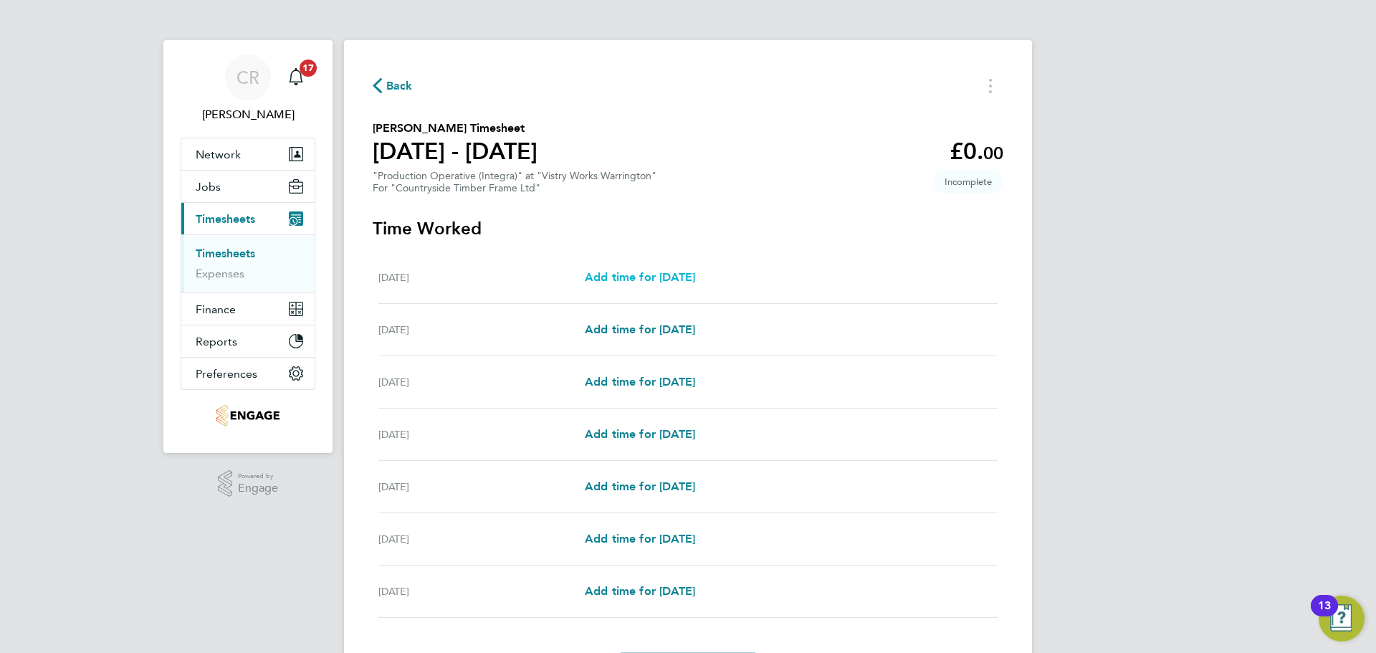
click at [695, 274] on span "Add time for Mon 18 Aug" at bounding box center [640, 277] width 110 height 14
select select "15"
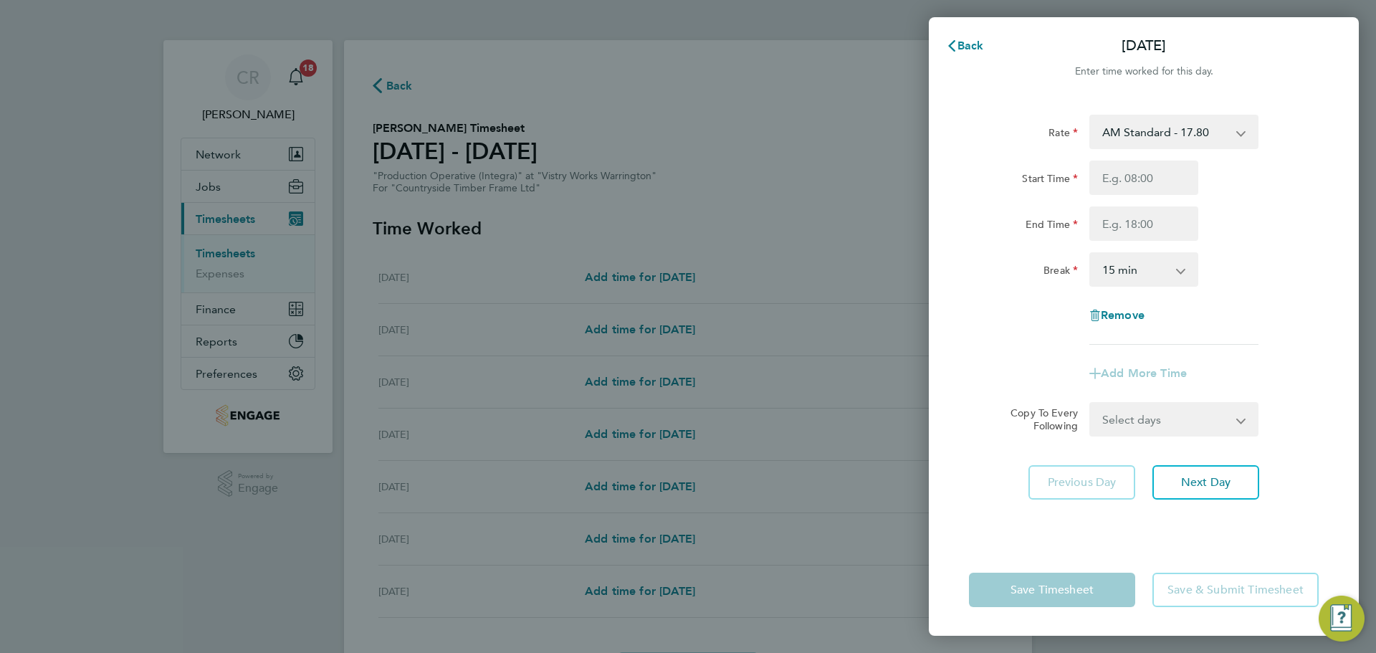
drag, startPoint x: 1176, startPoint y: 125, endPoint x: 1177, endPoint y: 139, distance: 14.4
click at [1176, 125] on select "AM Standard - 17.80 BONUS - 13.50 AM OT1 - 26.70 PM OT2 - 38.18 PM Standard - 1…" at bounding box center [1165, 132] width 149 height 32
select select "15"
click at [1154, 190] on input "Start Time" at bounding box center [1143, 178] width 109 height 34
type input "14:00"
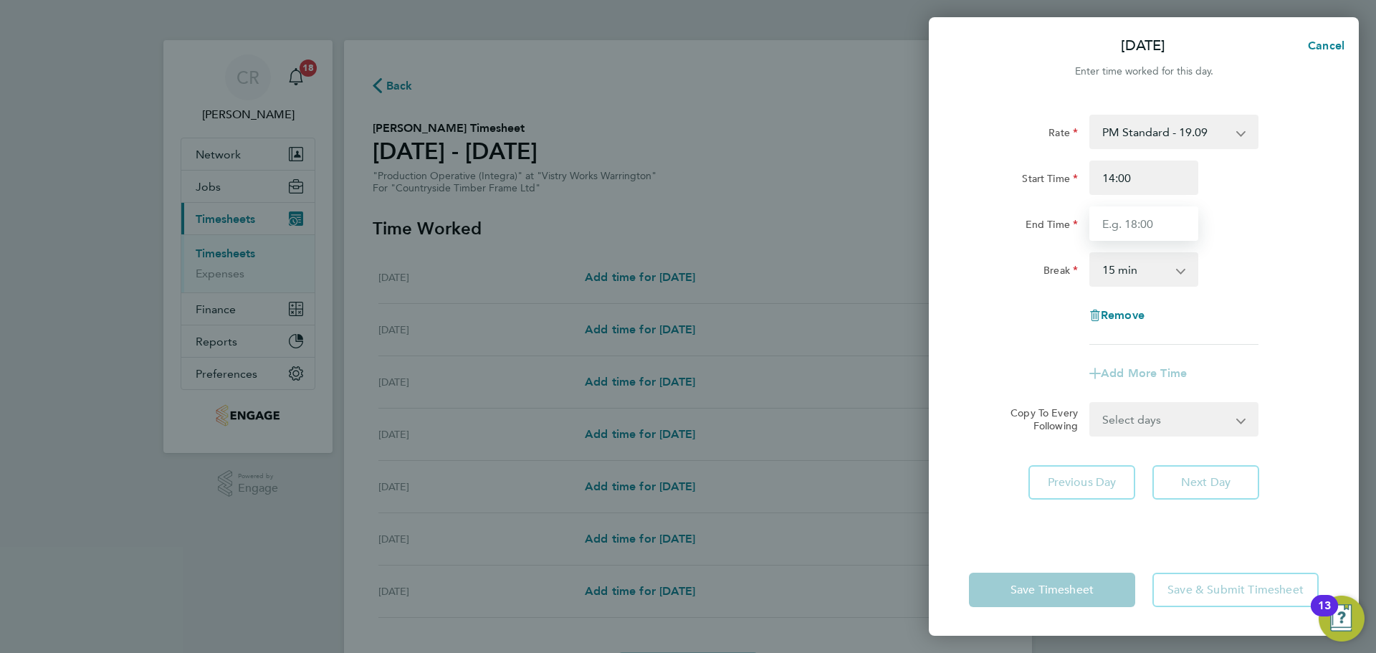
click at [1155, 216] on input "End Time" at bounding box center [1143, 223] width 109 height 34
type input "00:00"
click at [1142, 262] on select "0 min 15 min 30 min 45 min 60 min 75 min 90 min" at bounding box center [1135, 270] width 89 height 32
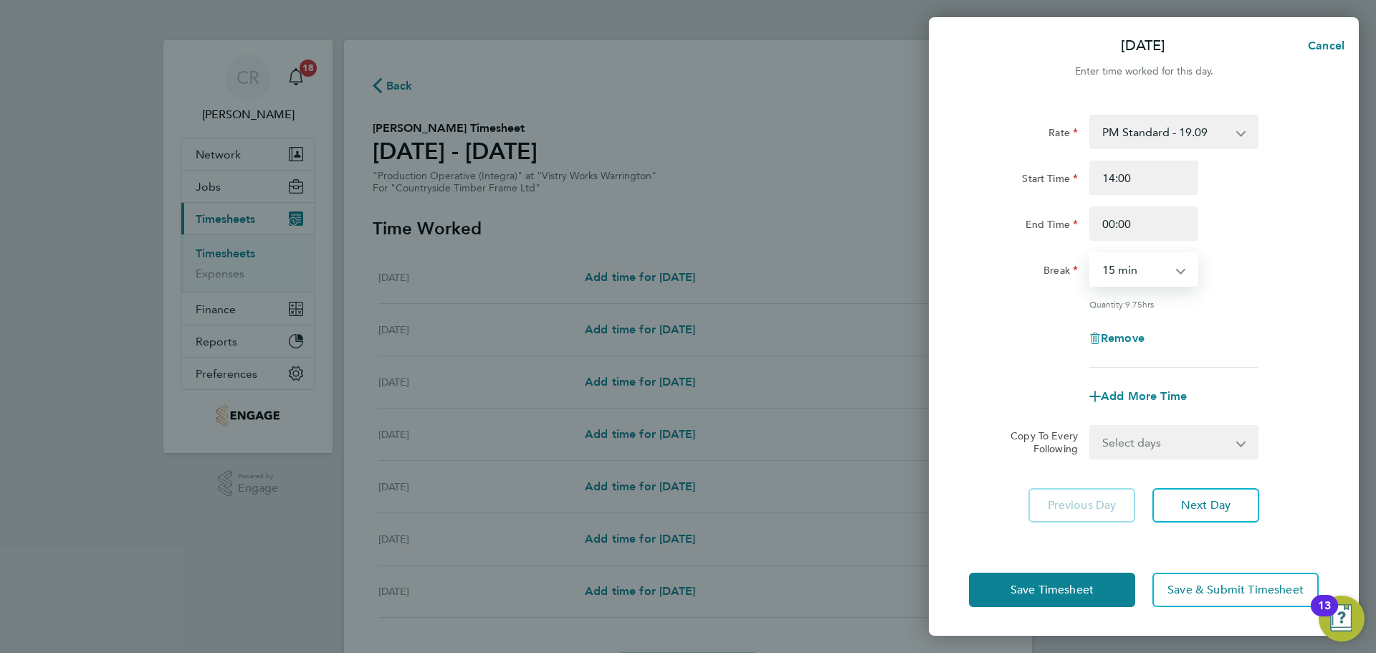
select select "30"
click at [1091, 254] on select "0 min 15 min 30 min 45 min 60 min 75 min 90 min" at bounding box center [1135, 270] width 89 height 32
click at [1088, 596] on span "Save Timesheet" at bounding box center [1052, 590] width 83 height 14
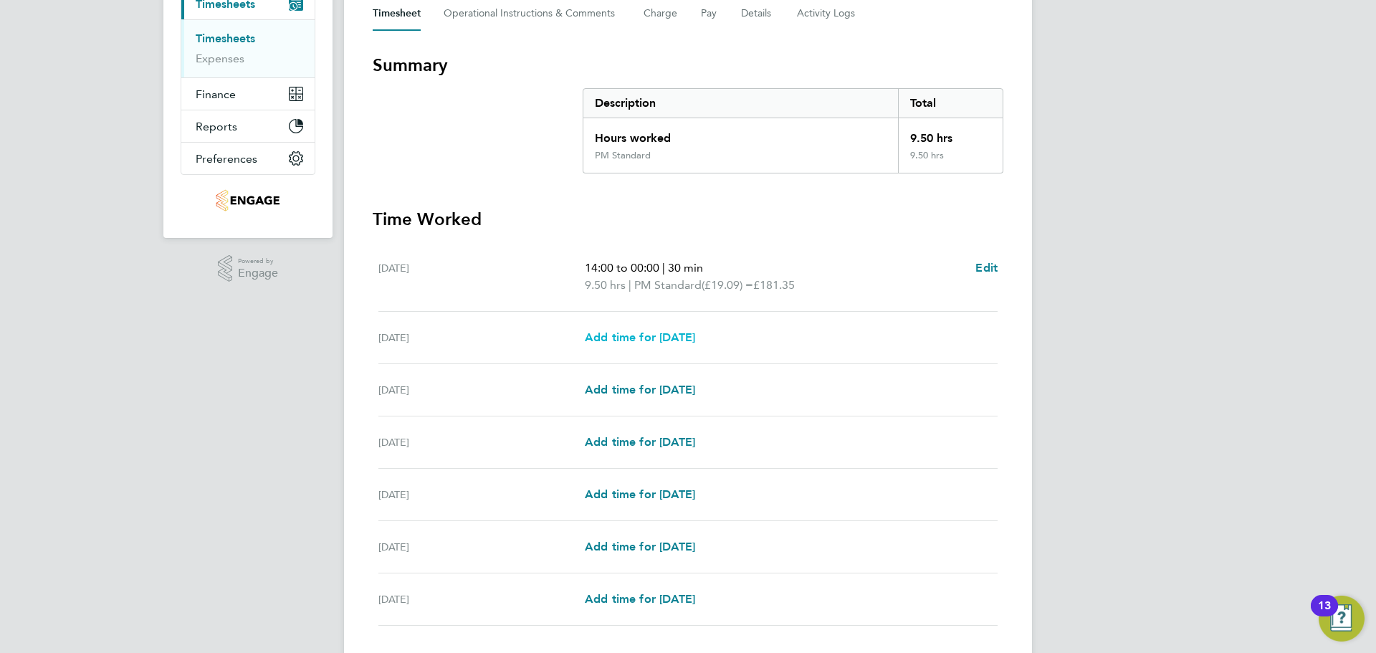
click at [692, 337] on span "Add time for Tue 19 Aug" at bounding box center [640, 337] width 110 height 14
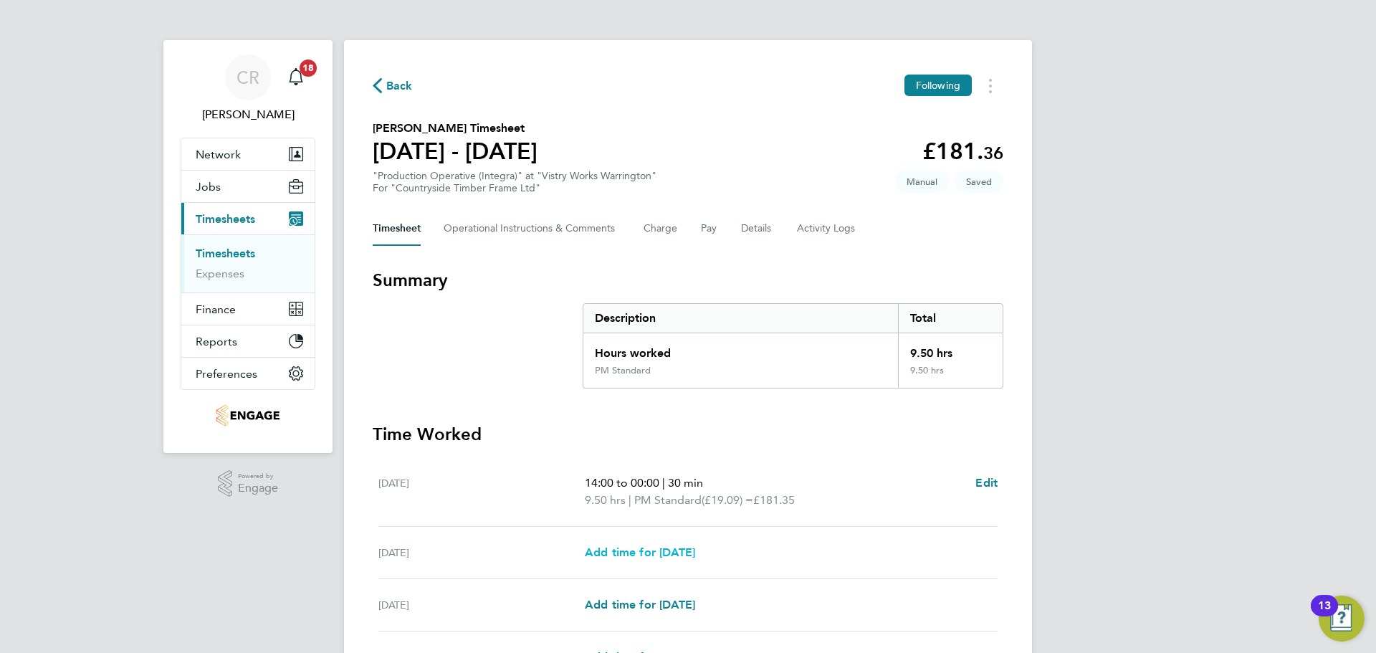
select select "15"
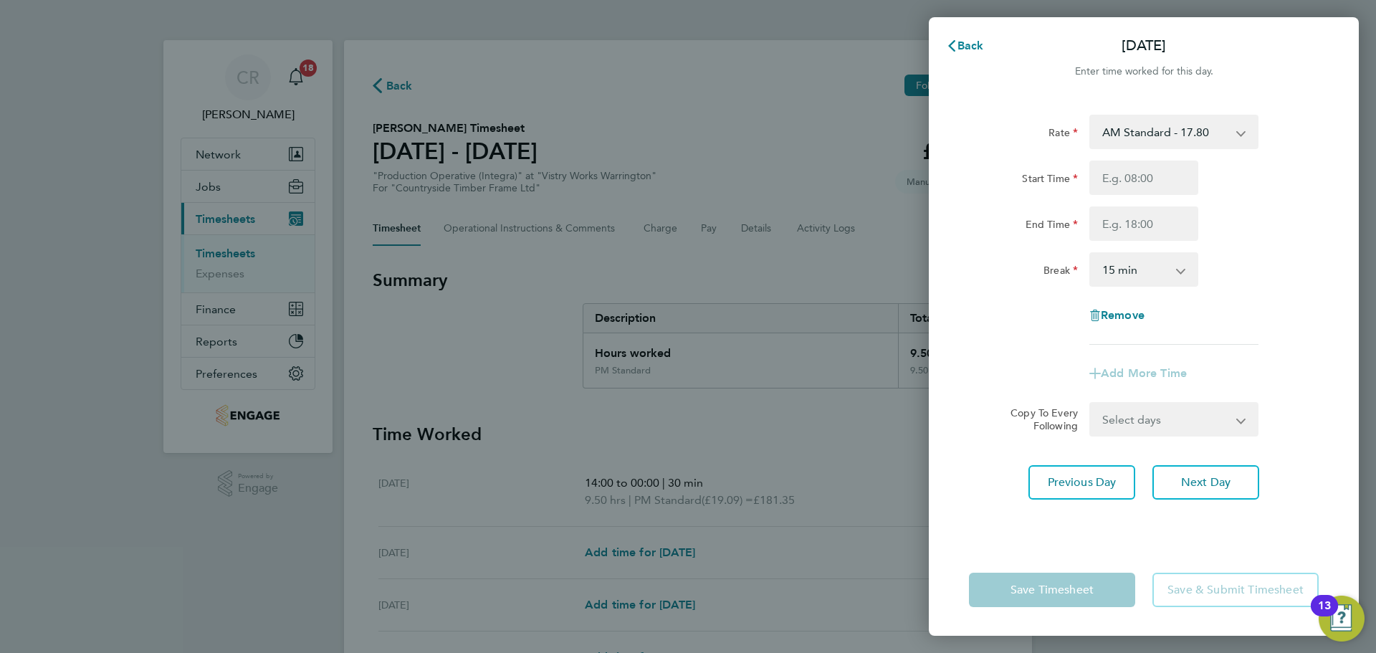
click at [1175, 129] on select "AM Standard - 17.80 BONUS - 13.50 AM OT1 - 26.70 PM OT2 - 38.18 PM Standard - 1…" at bounding box center [1165, 132] width 149 height 32
select select "15"
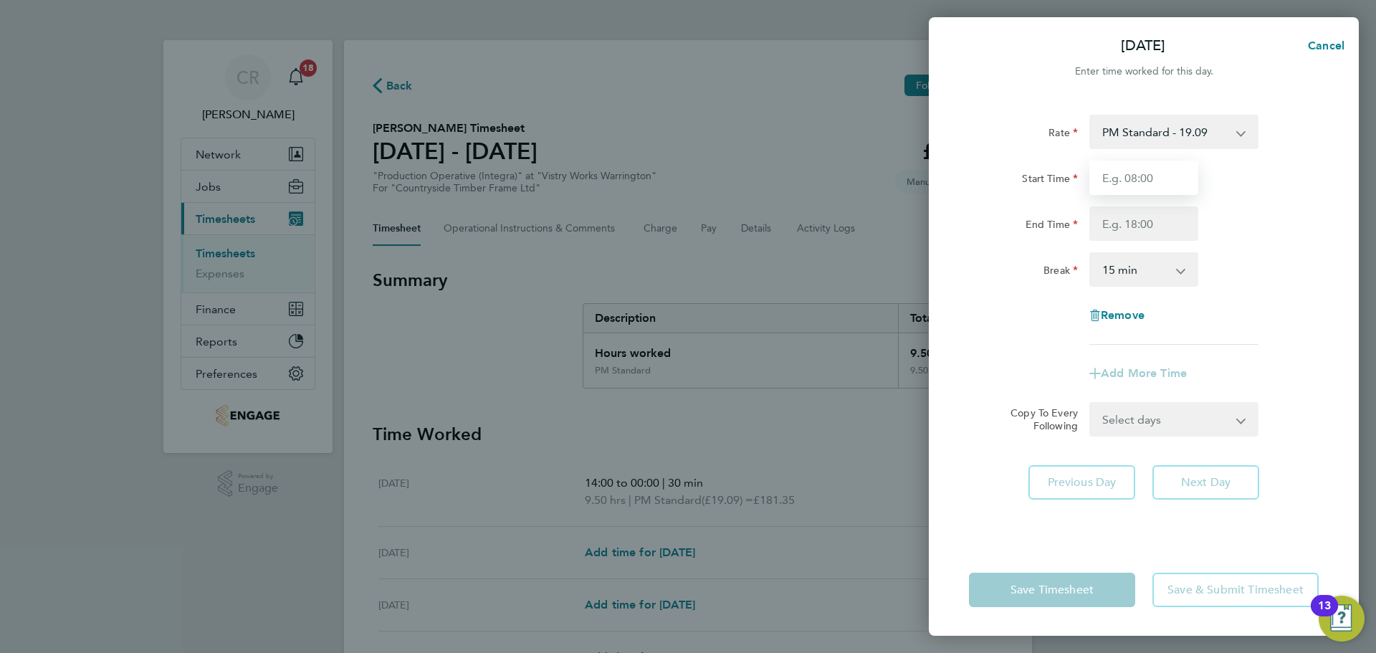
click at [1158, 181] on input "Start Time" at bounding box center [1143, 178] width 109 height 34
type input "14:00"
click at [1151, 209] on input "End Time" at bounding box center [1143, 223] width 109 height 34
type input "00:00"
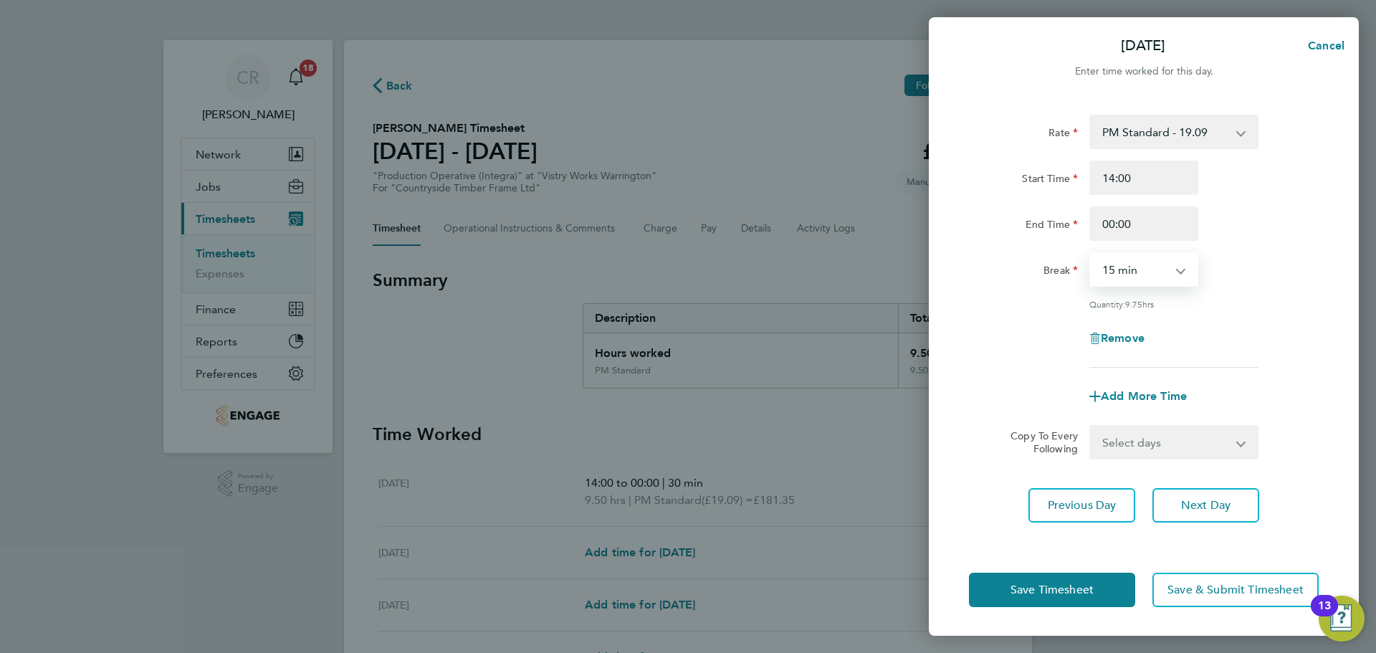
click at [1149, 274] on select "0 min 15 min 30 min 45 min 60 min 75 min 90 min" at bounding box center [1135, 270] width 89 height 32
select select "30"
click at [1091, 254] on select "0 min 15 min 30 min 45 min 60 min 75 min 90 min" at bounding box center [1135, 270] width 89 height 32
drag, startPoint x: 1109, startPoint y: 601, endPoint x: 1119, endPoint y: 598, distance: 10.4
click at [1109, 601] on button "Save Timesheet" at bounding box center [1052, 590] width 166 height 34
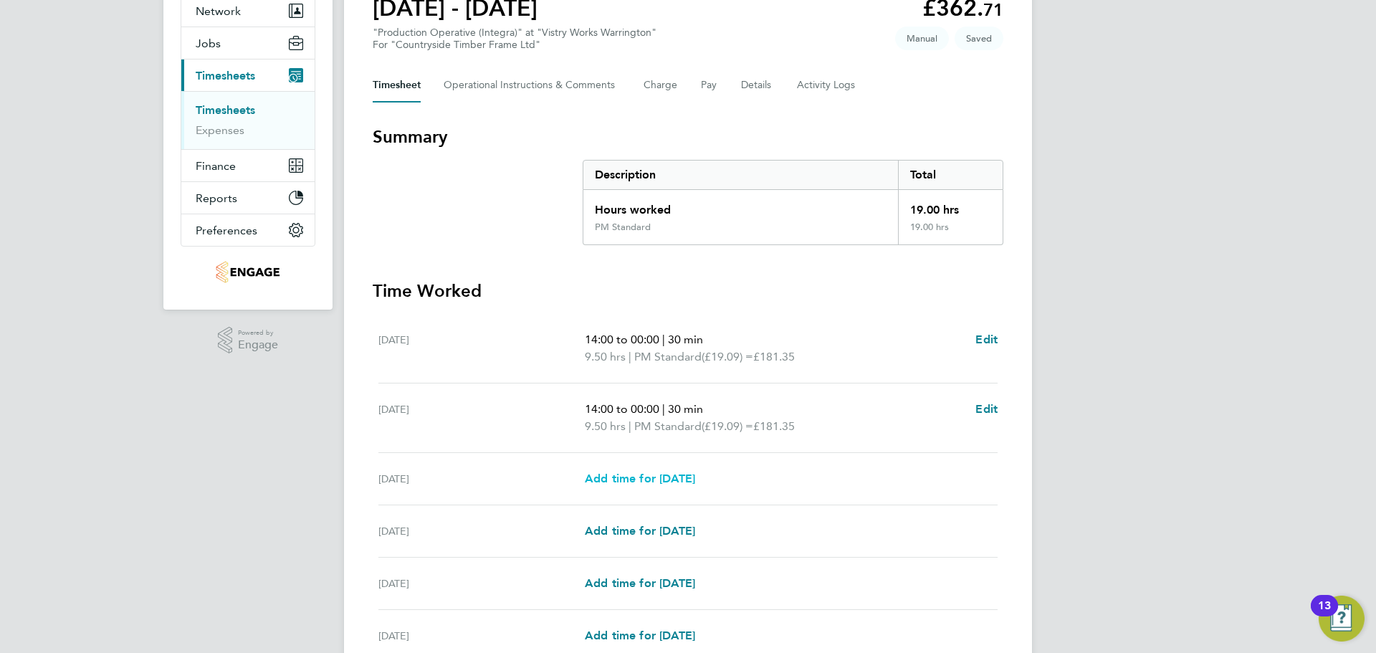
click at [687, 477] on span "Add time for Wed 20 Aug" at bounding box center [640, 479] width 110 height 14
select select "15"
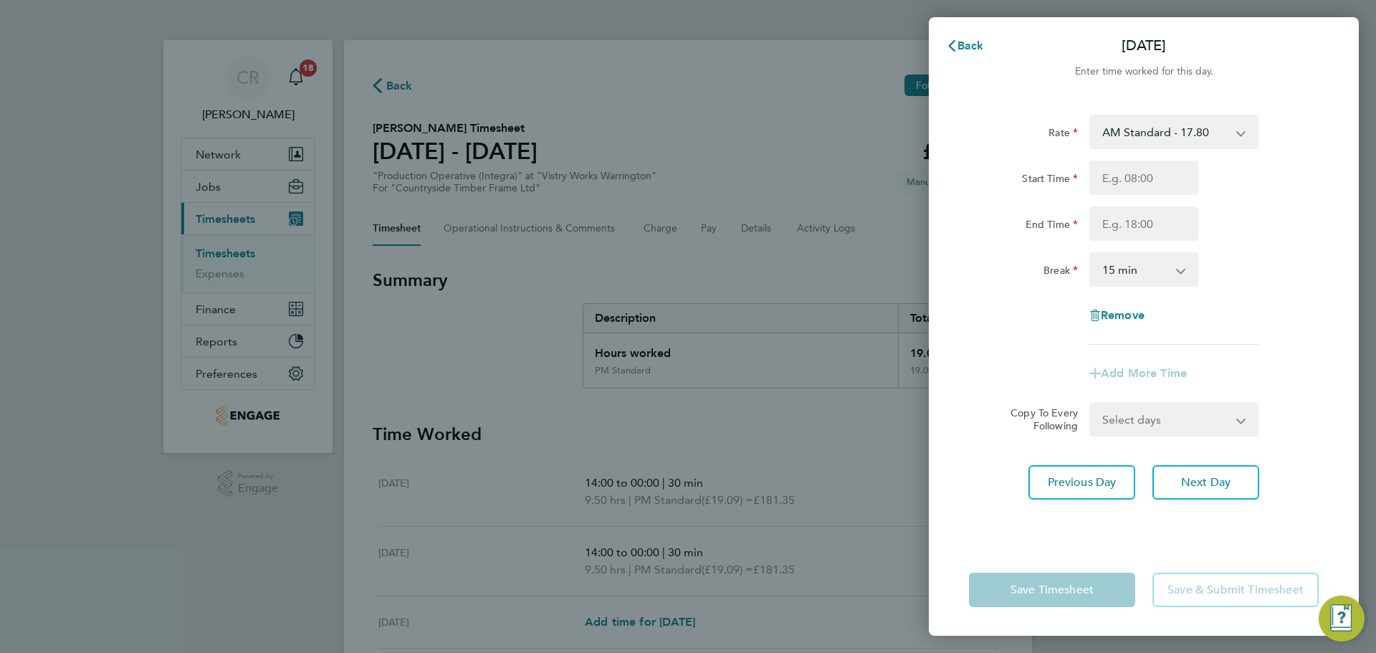
click at [1162, 123] on select "AM Standard - 17.80 BONUS - 13.50 AM OT1 - 26.70 PM OT2 - 38.18 PM Standard - 1…" at bounding box center [1165, 132] width 149 height 32
select select "15"
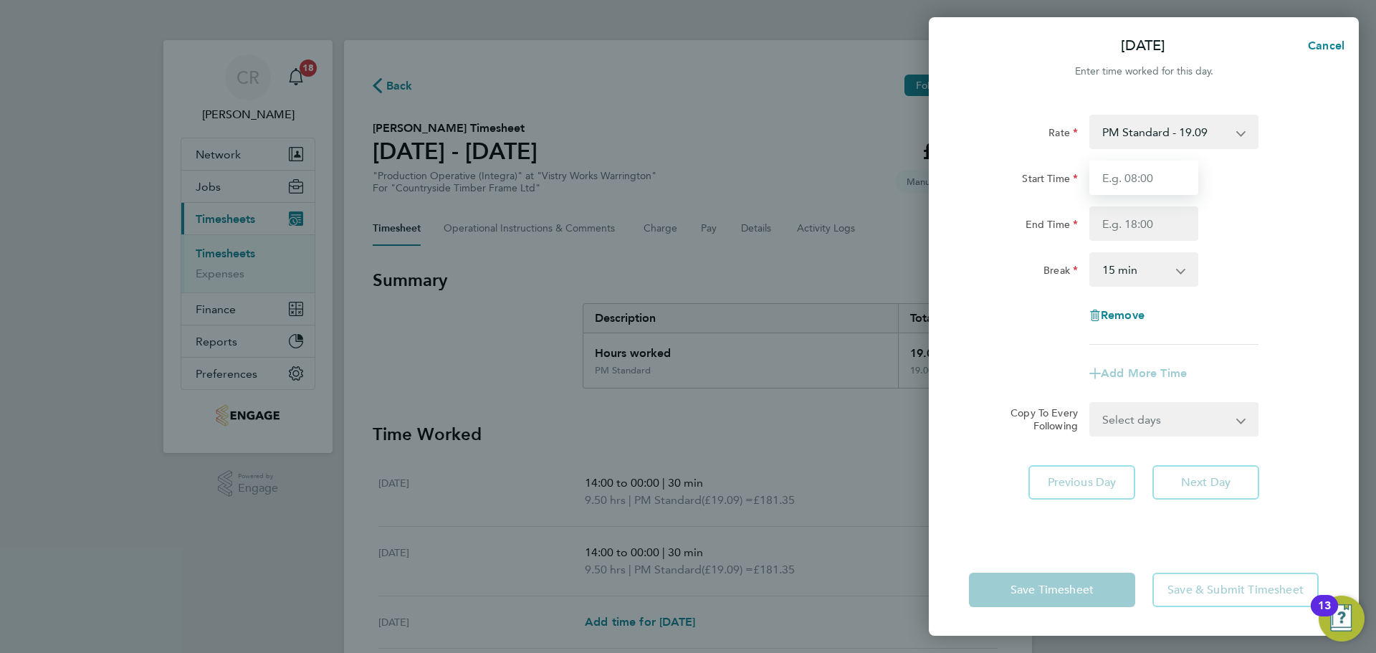
click at [1149, 193] on input "Start Time" at bounding box center [1143, 178] width 109 height 34
type input "14:00"
click at [1158, 221] on input "End Time" at bounding box center [1143, 223] width 109 height 34
type input "00:00"
click at [1158, 262] on select "0 min 15 min 30 min 45 min 60 min 75 min 90 min" at bounding box center [1135, 270] width 89 height 32
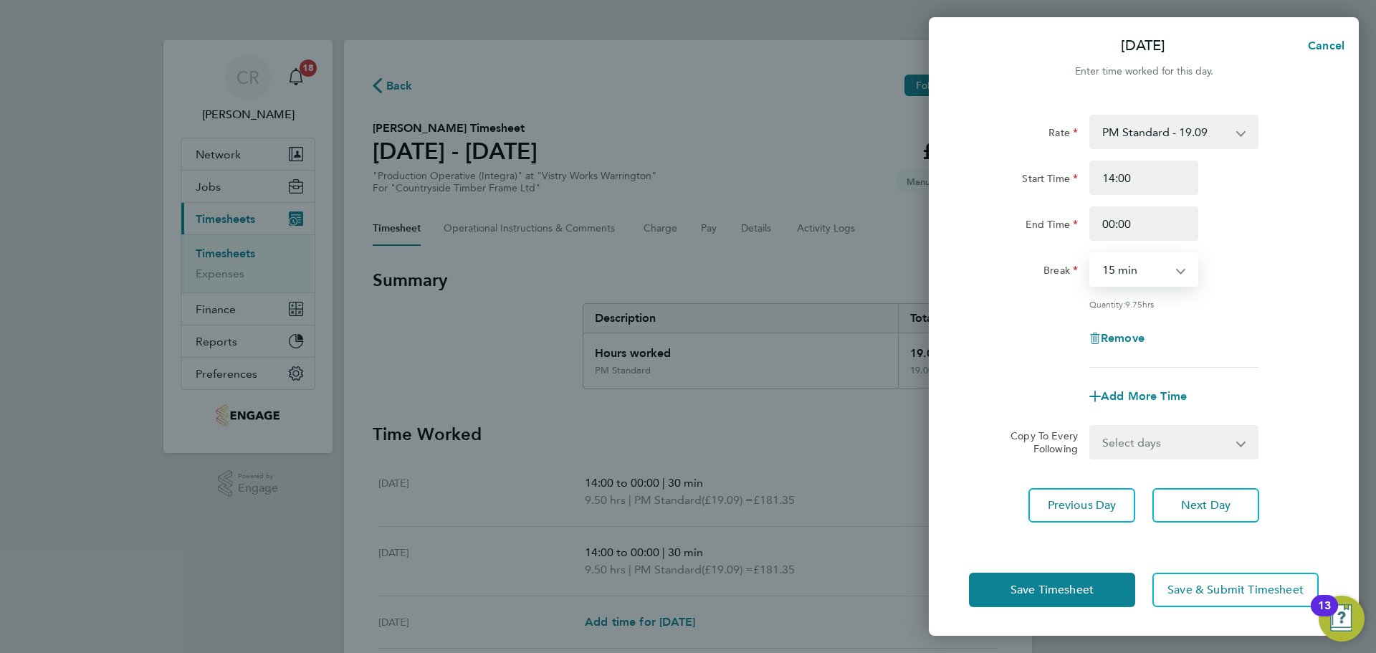
select select "30"
click at [1091, 254] on select "0 min 15 min 30 min 45 min 60 min 75 min 90 min" at bounding box center [1135, 270] width 89 height 32
click at [1096, 589] on button "Save Timesheet" at bounding box center [1052, 590] width 166 height 34
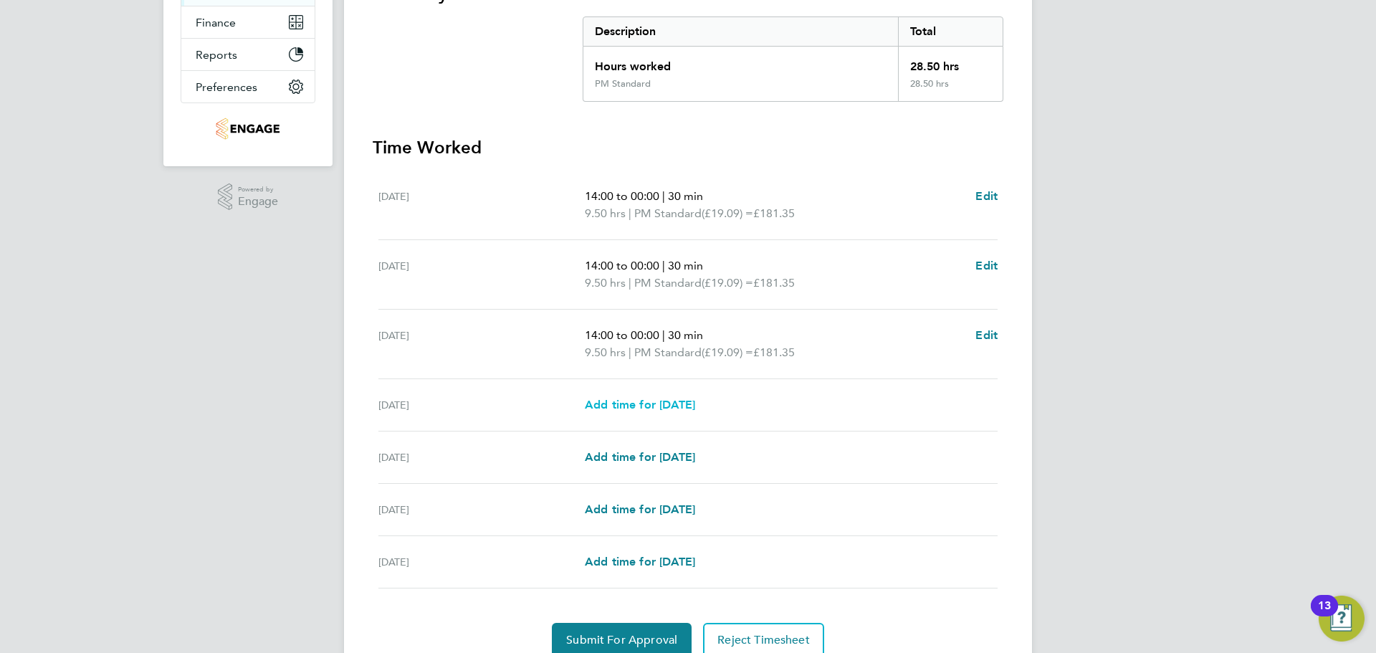
click at [695, 408] on span "Add time for Thu 21 Aug" at bounding box center [640, 405] width 110 height 14
select select "15"
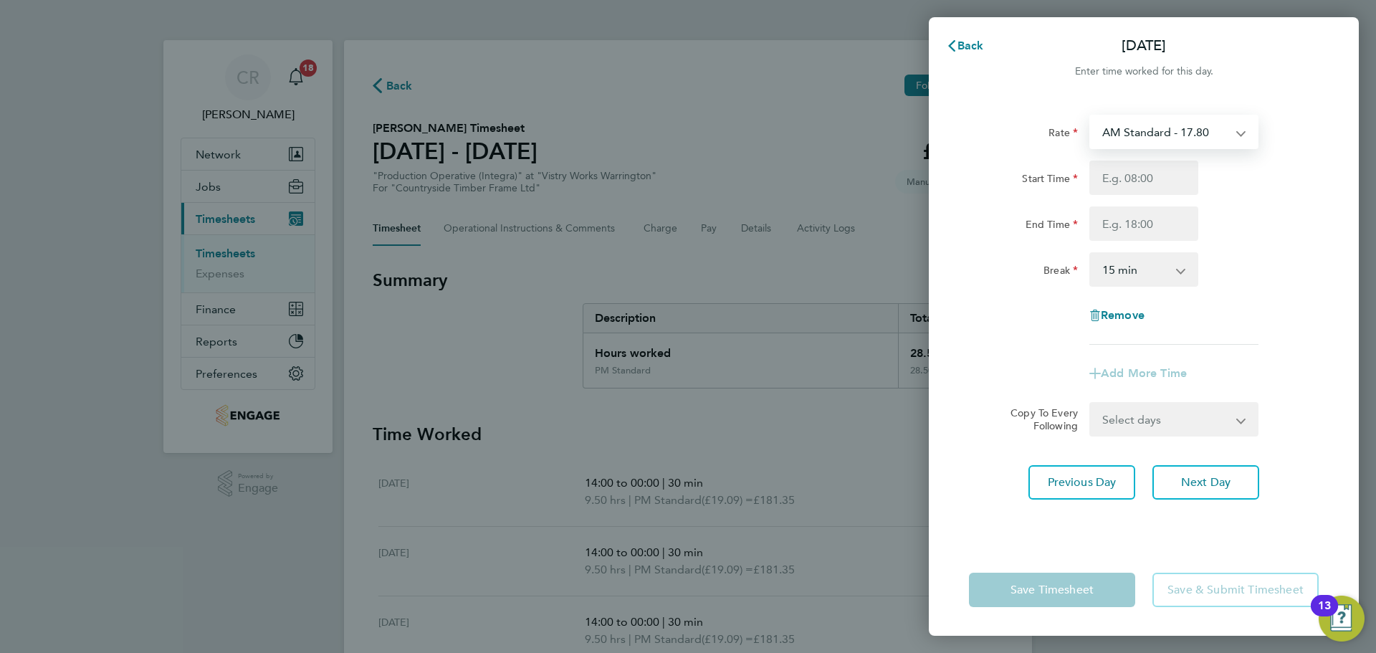
click at [1186, 147] on select "AM Standard - 17.80 BONUS - 13.50 AM OT1 - 26.70 PM OT2 - 38.18 PM Standard - 1…" at bounding box center [1165, 132] width 149 height 32
select select "15"
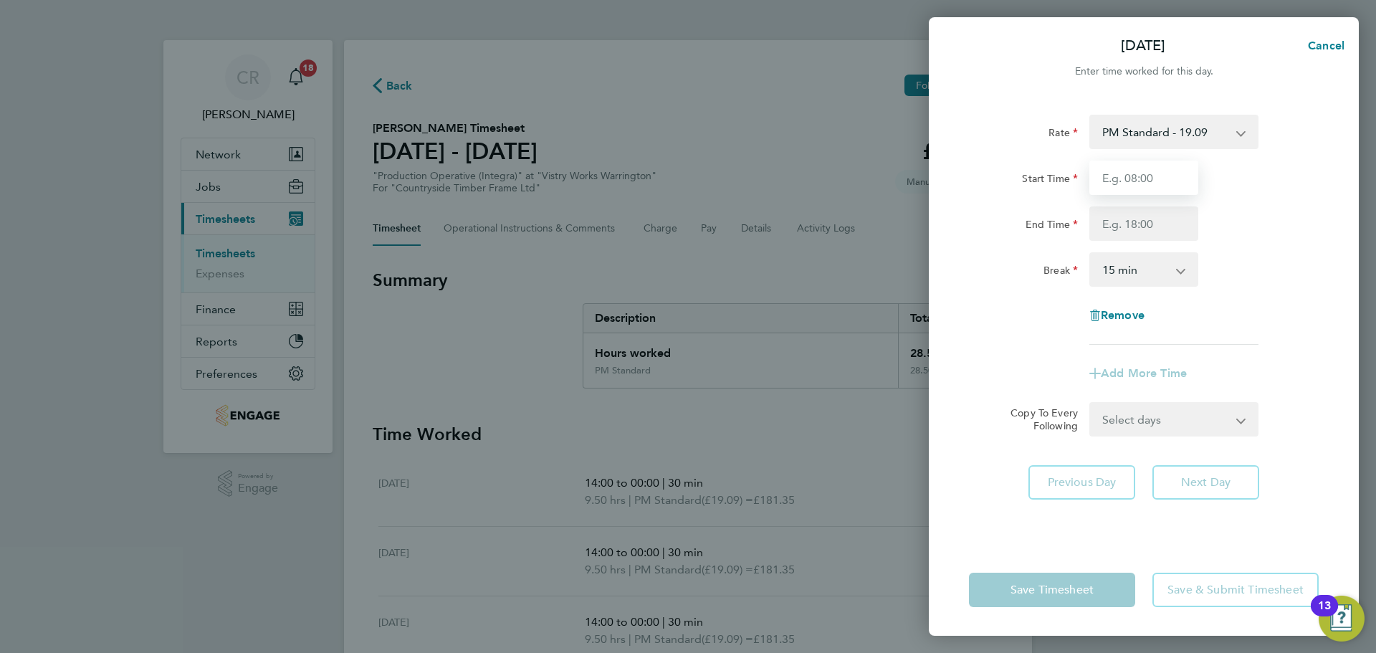
click at [1148, 183] on input "Start Time" at bounding box center [1143, 178] width 109 height 34
type input "14:00"
click at [1151, 221] on input "End Time" at bounding box center [1143, 223] width 109 height 34
type input "23:30"
click at [1151, 267] on select "0 min 15 min 30 min 45 min 60 min 75 min 90 min" at bounding box center [1135, 270] width 89 height 32
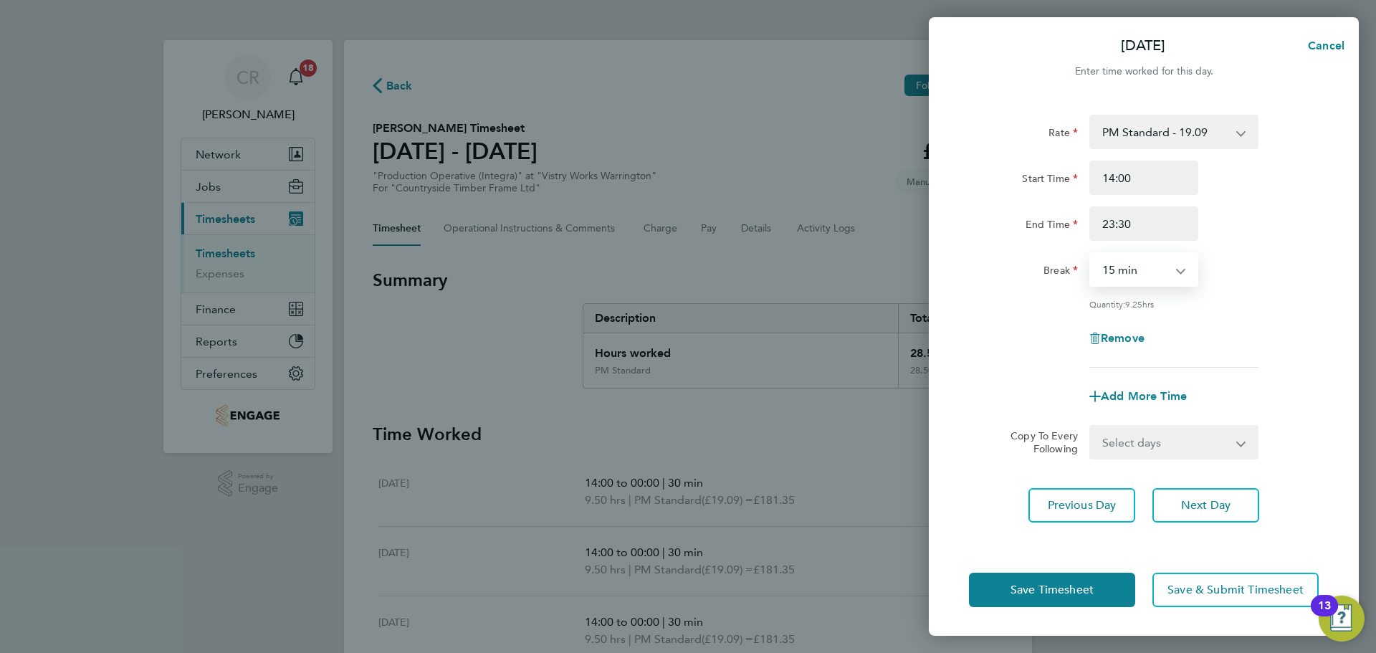
select select "30"
click at [1091, 254] on select "0 min 15 min 30 min 45 min 60 min 75 min 90 min" at bounding box center [1135, 270] width 89 height 32
click at [1088, 588] on span "Save Timesheet" at bounding box center [1052, 590] width 83 height 14
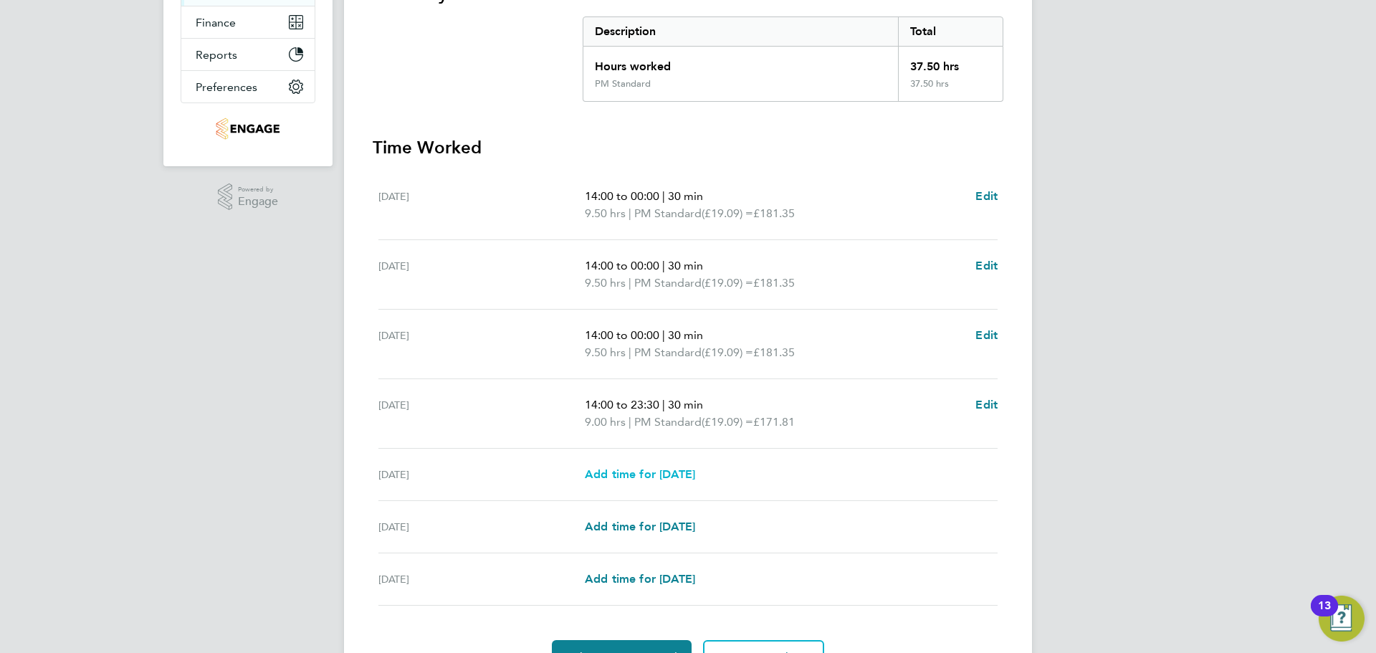
click at [686, 468] on span "Add time for Fri 22 Aug" at bounding box center [640, 474] width 110 height 14
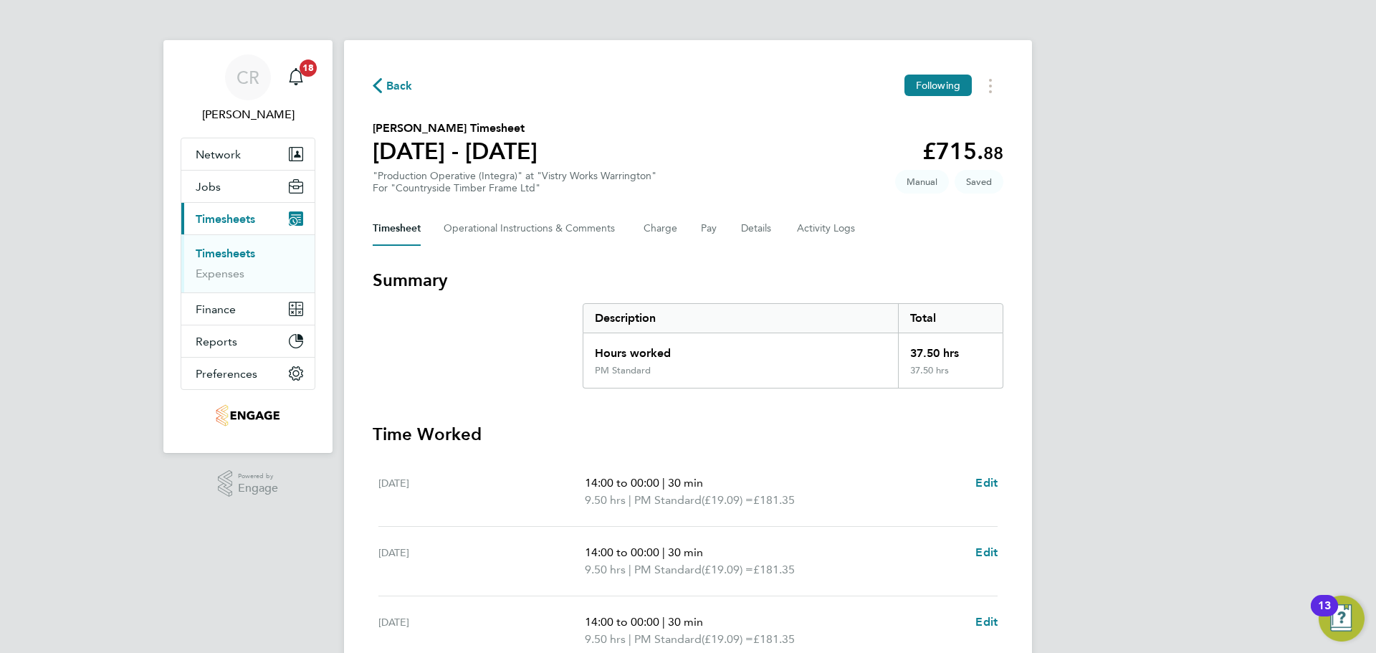
select select "15"
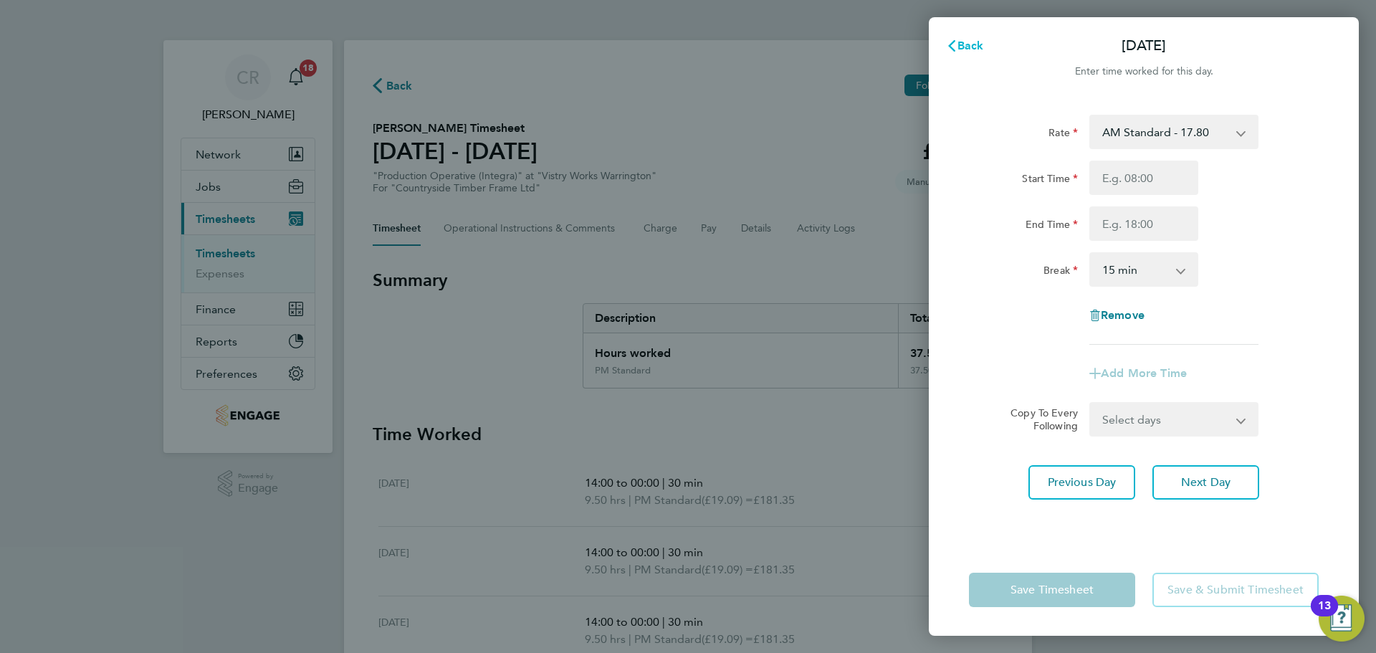
click at [973, 48] on span "Back" at bounding box center [970, 46] width 27 height 14
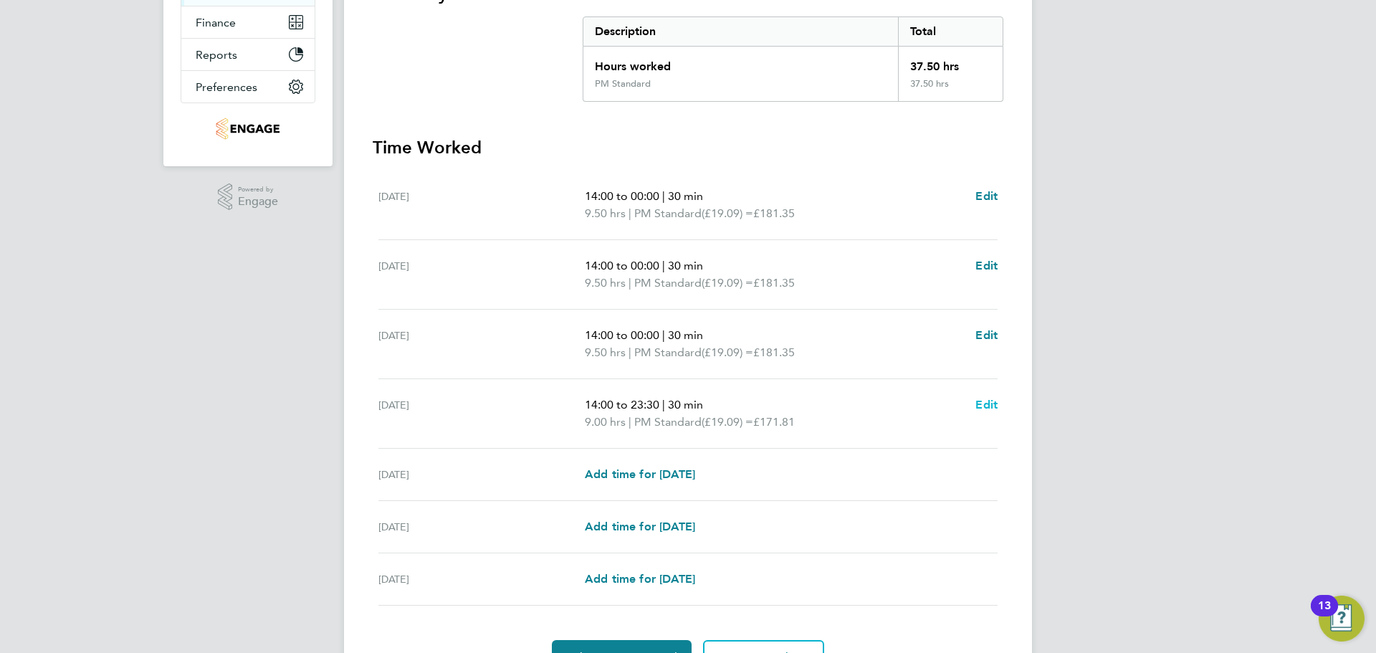
click at [989, 406] on span "Edit" at bounding box center [986, 405] width 22 height 14
select select "30"
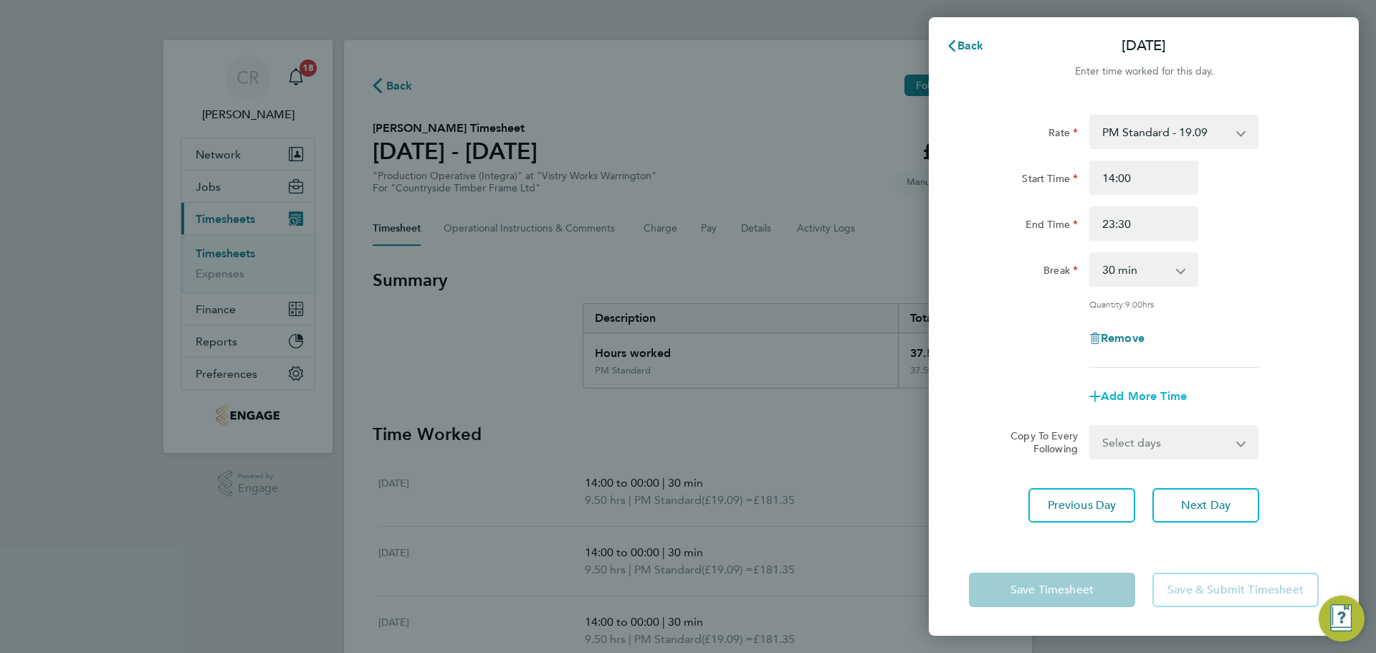
click at [1137, 393] on span "Add More Time" at bounding box center [1144, 396] width 86 height 14
select select "null"
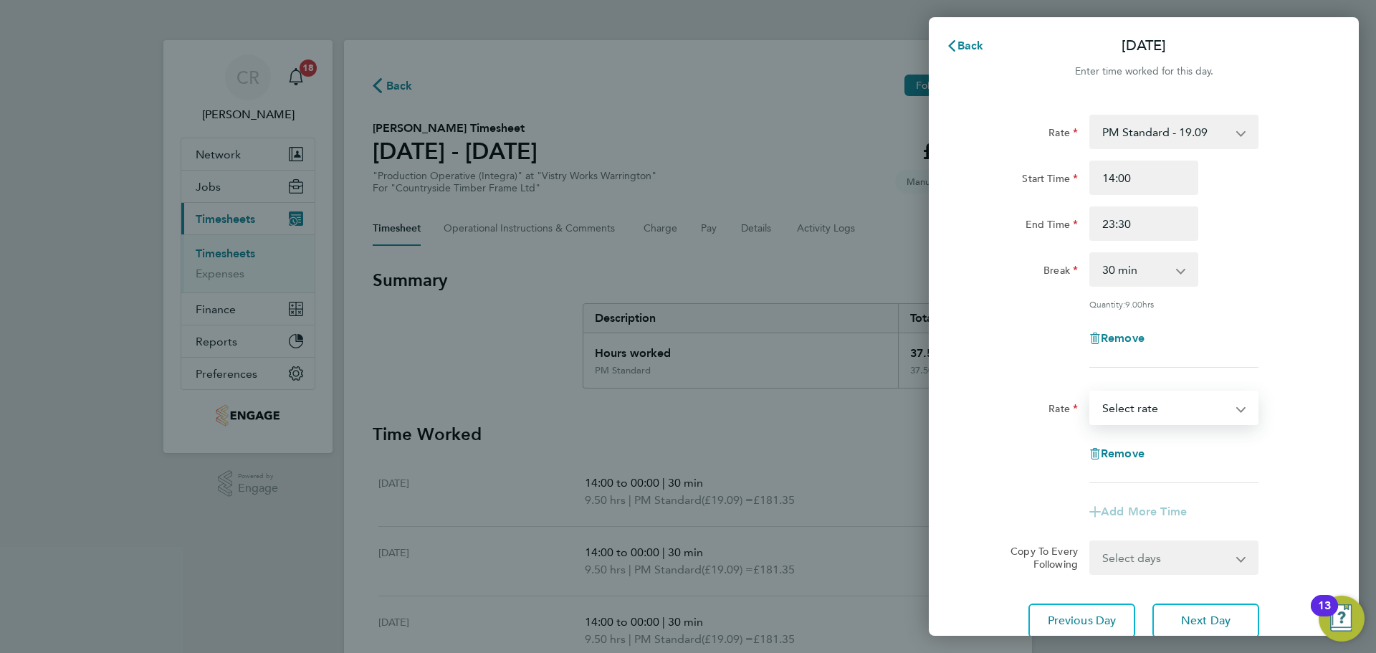
drag, startPoint x: 1152, startPoint y: 411, endPoint x: 1152, endPoint y: 420, distance: 8.6
click at [1155, 411] on select "BONUS - 13.50 AM Standard - 17.80 AM OT1 - 26.70 PM OT2 - 38.18 PM Standard - 1…" at bounding box center [1165, 408] width 149 height 32
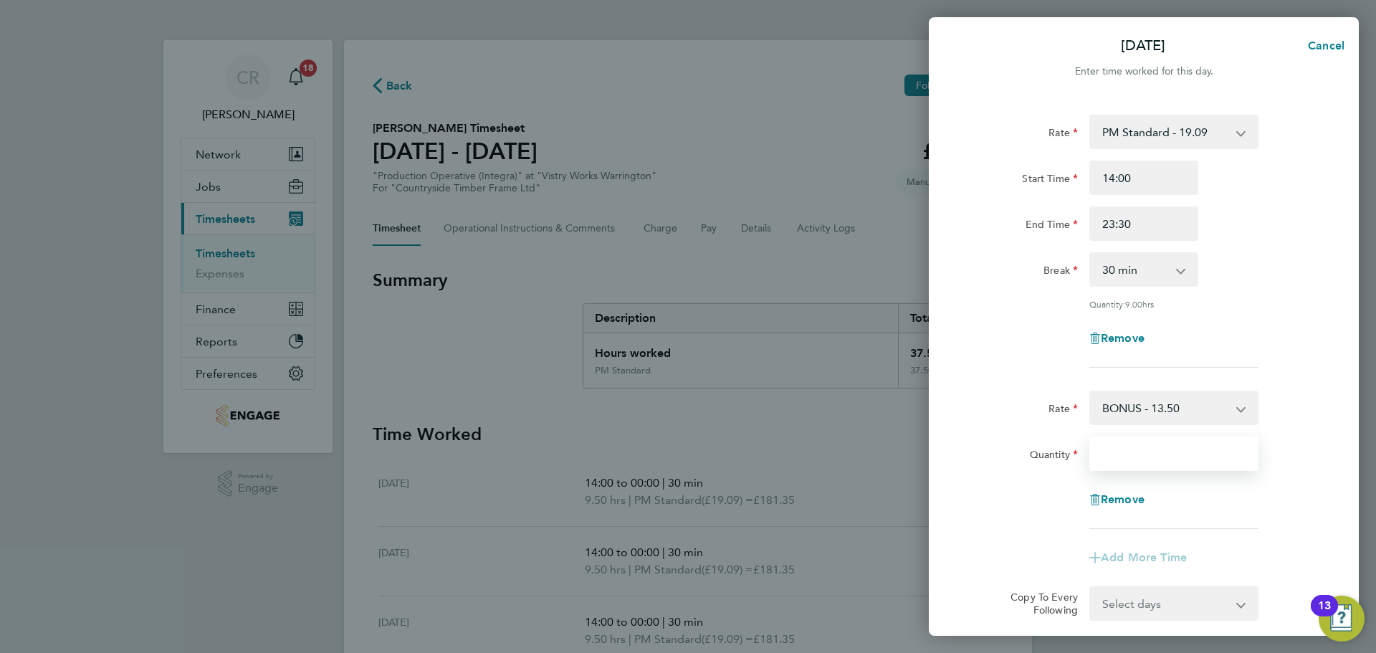
click at [1142, 454] on input "Quantity" at bounding box center [1173, 453] width 169 height 34
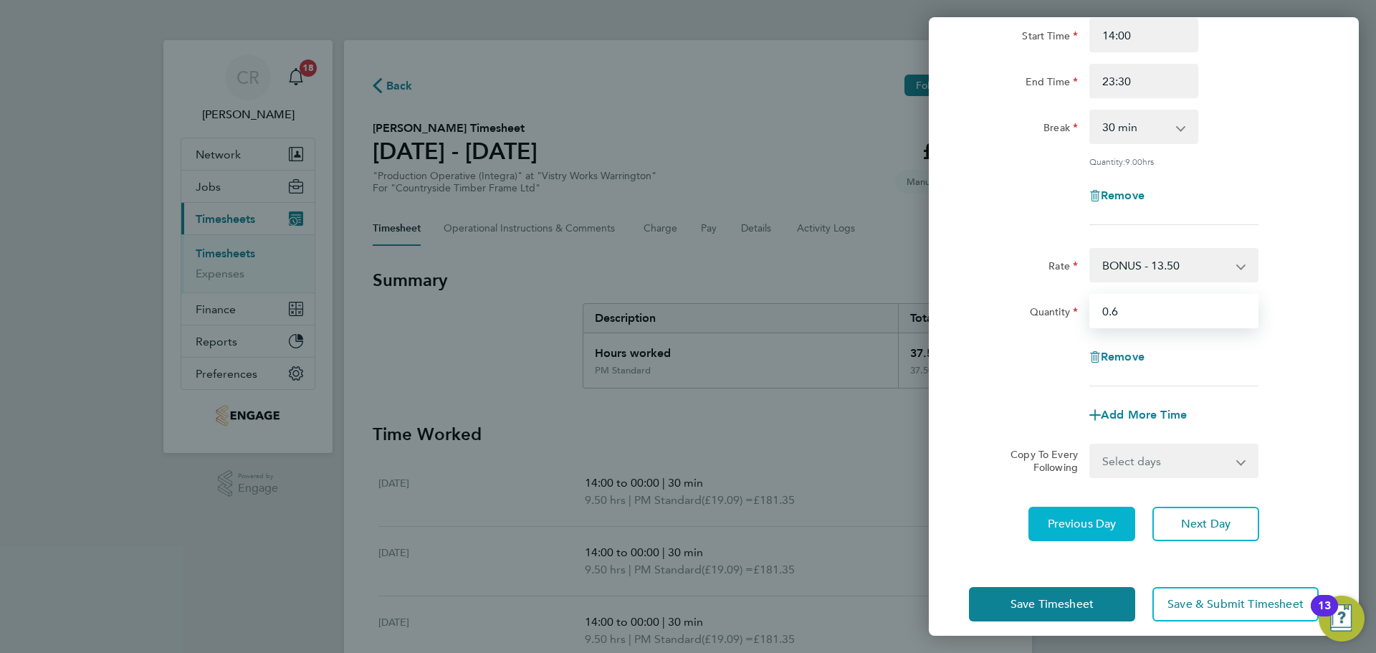
scroll to position [156, 0]
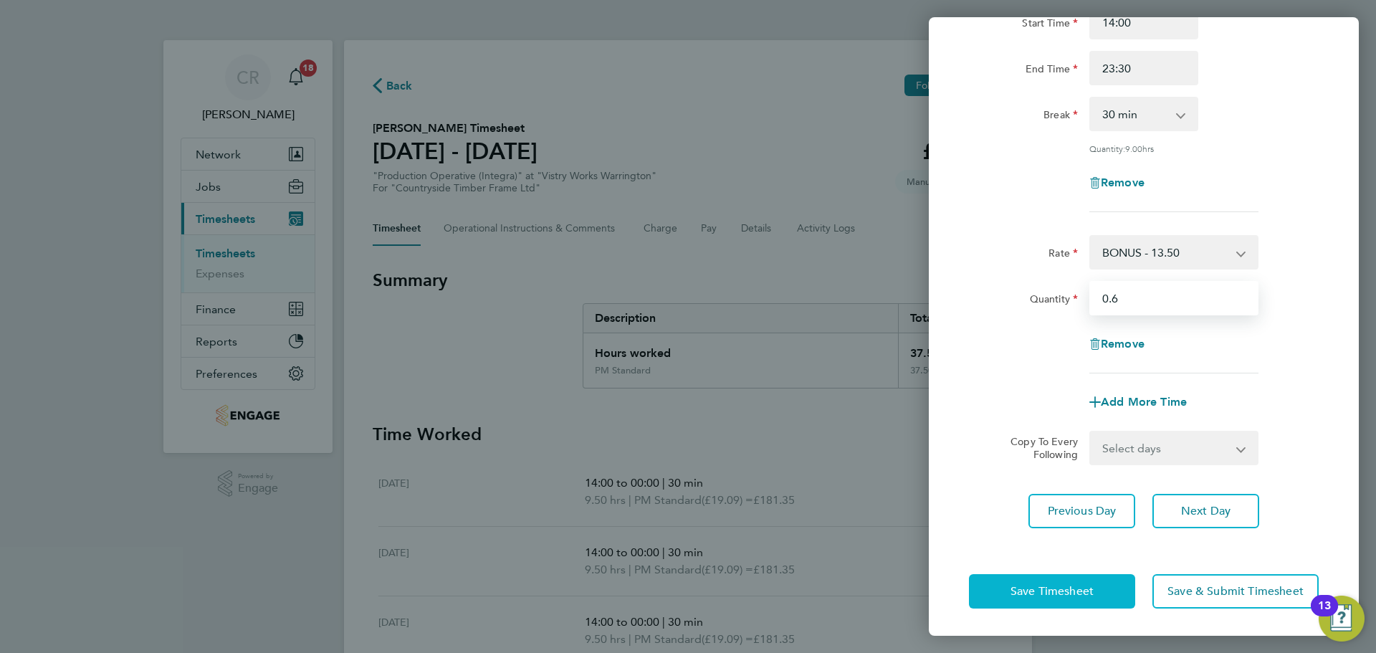
type input "0.6"
click at [1078, 584] on span "Save Timesheet" at bounding box center [1052, 591] width 83 height 14
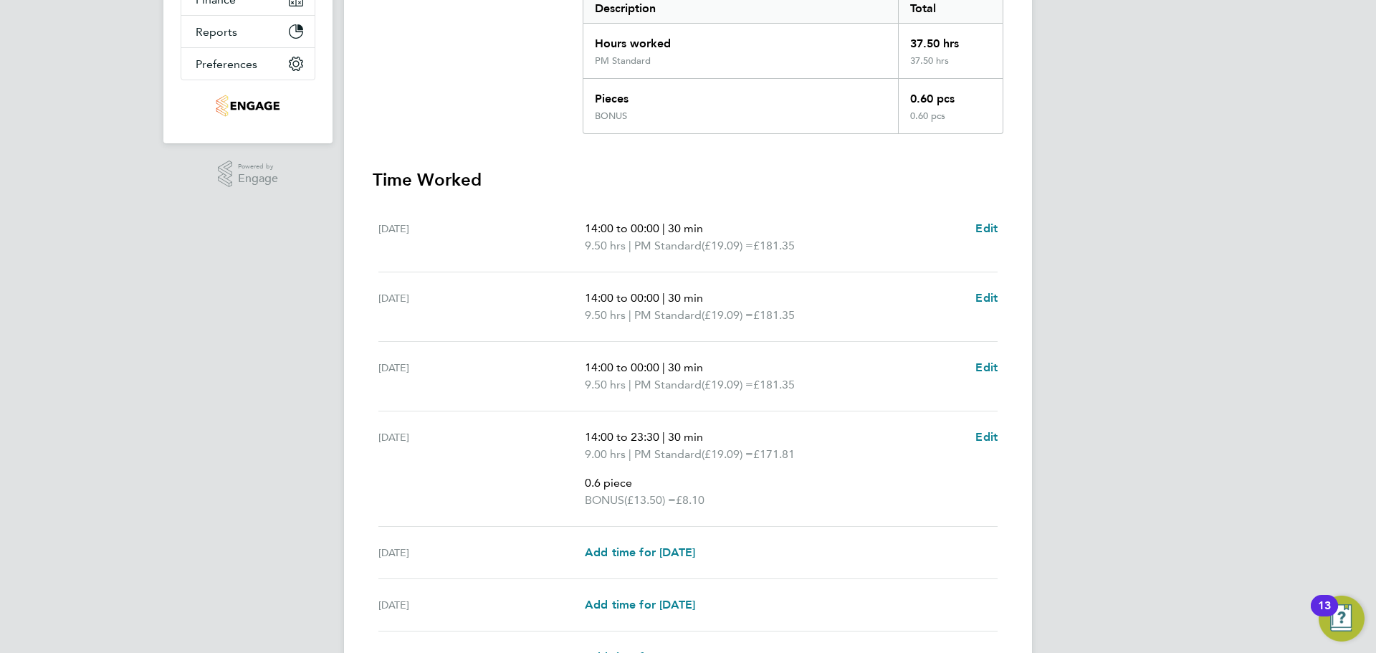
scroll to position [467, 0]
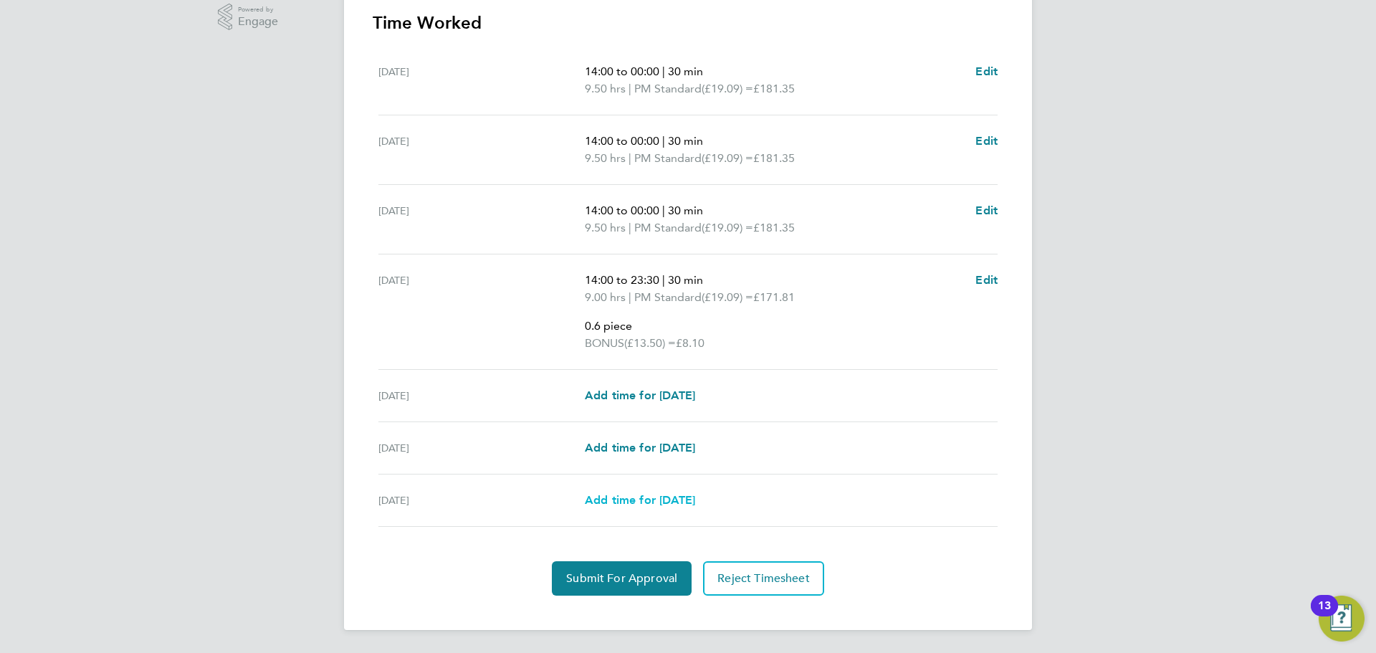
click at [692, 496] on span "Add time for Sun 24 Aug" at bounding box center [640, 500] width 110 height 14
select select "15"
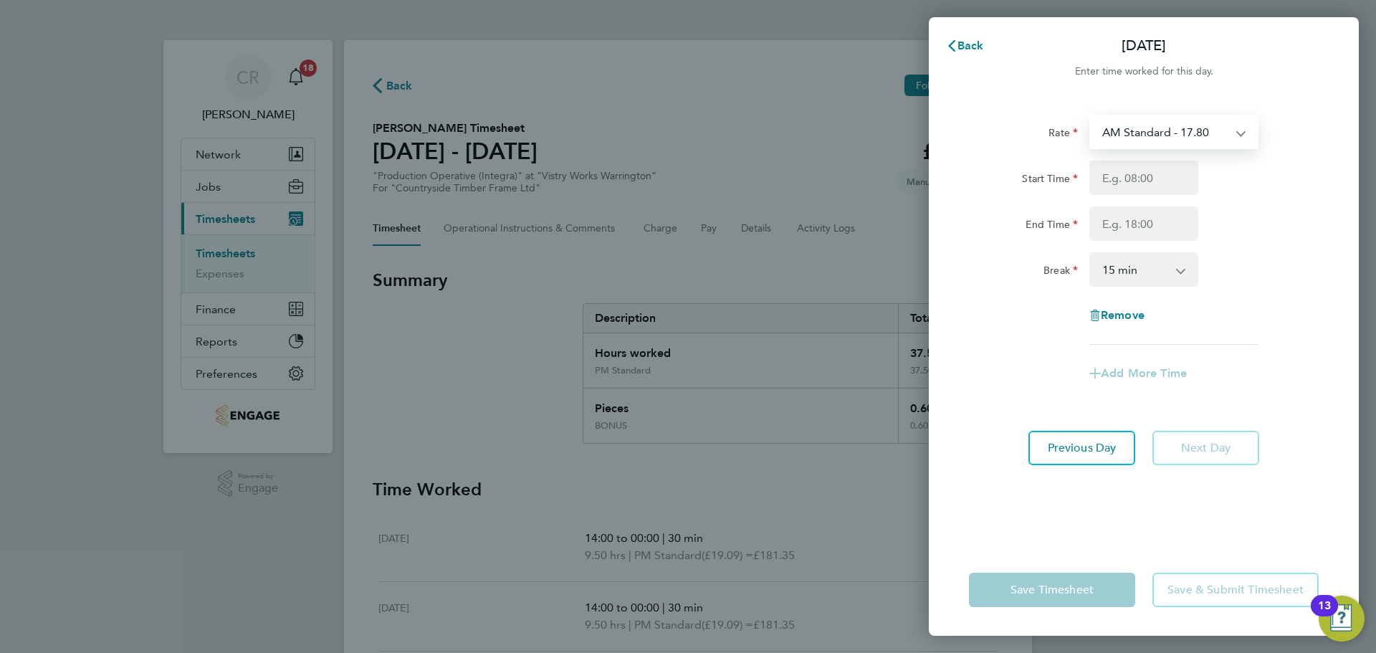
click at [1182, 124] on select "AM Standard - 17.80 BONUS - 13.50 AM OT1 - 26.70 PM OT2 - 38.18 PM Standard - 1…" at bounding box center [1165, 132] width 149 height 32
select select "15"
drag, startPoint x: 1162, startPoint y: 135, endPoint x: 1165, endPoint y: 143, distance: 8.4
click at [1162, 135] on select "AM OT2 - 35.60 BONUS - 13.50 AM Standard - 17.80 AM OT1 - 26.70 PM OT2 - 38.18 …" at bounding box center [1165, 132] width 149 height 32
select select "15"
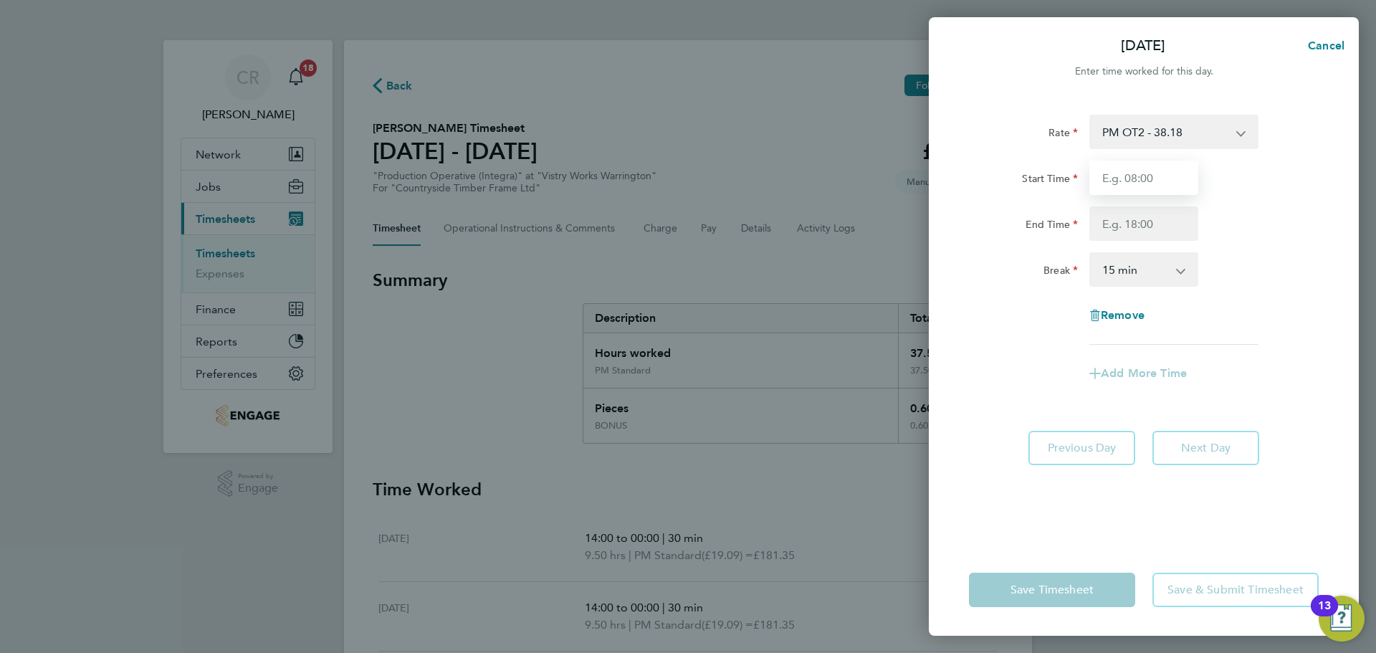
click at [1145, 186] on input "Start Time" at bounding box center [1143, 178] width 109 height 34
type input "14:00"
click at [1147, 226] on input "End Time" at bounding box center [1143, 223] width 109 height 34
type input "20:00"
click at [1159, 269] on select "0 min 15 min 30 min 45 min 60 min 75 min 90 min" at bounding box center [1135, 270] width 89 height 32
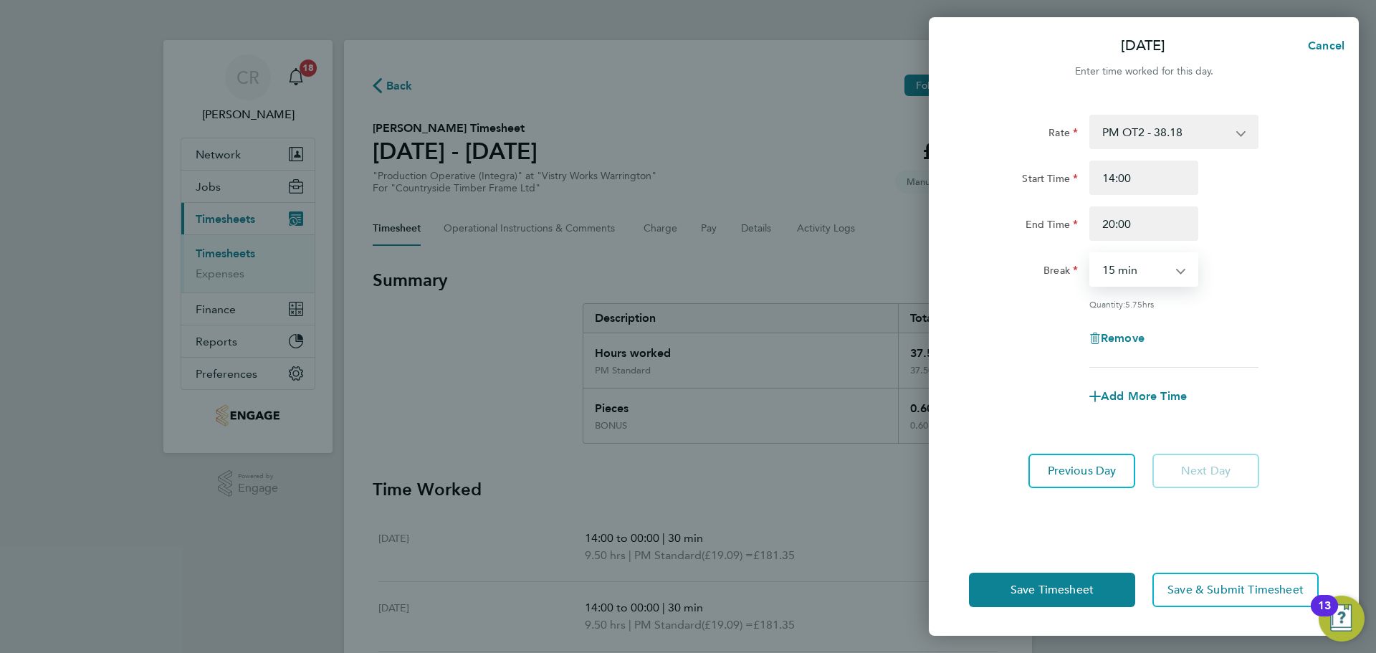
select select "0"
click at [1091, 254] on select "0 min 15 min 30 min 45 min 60 min 75 min 90 min" at bounding box center [1135, 270] width 89 height 32
click at [1102, 598] on button "Save Timesheet" at bounding box center [1052, 590] width 166 height 34
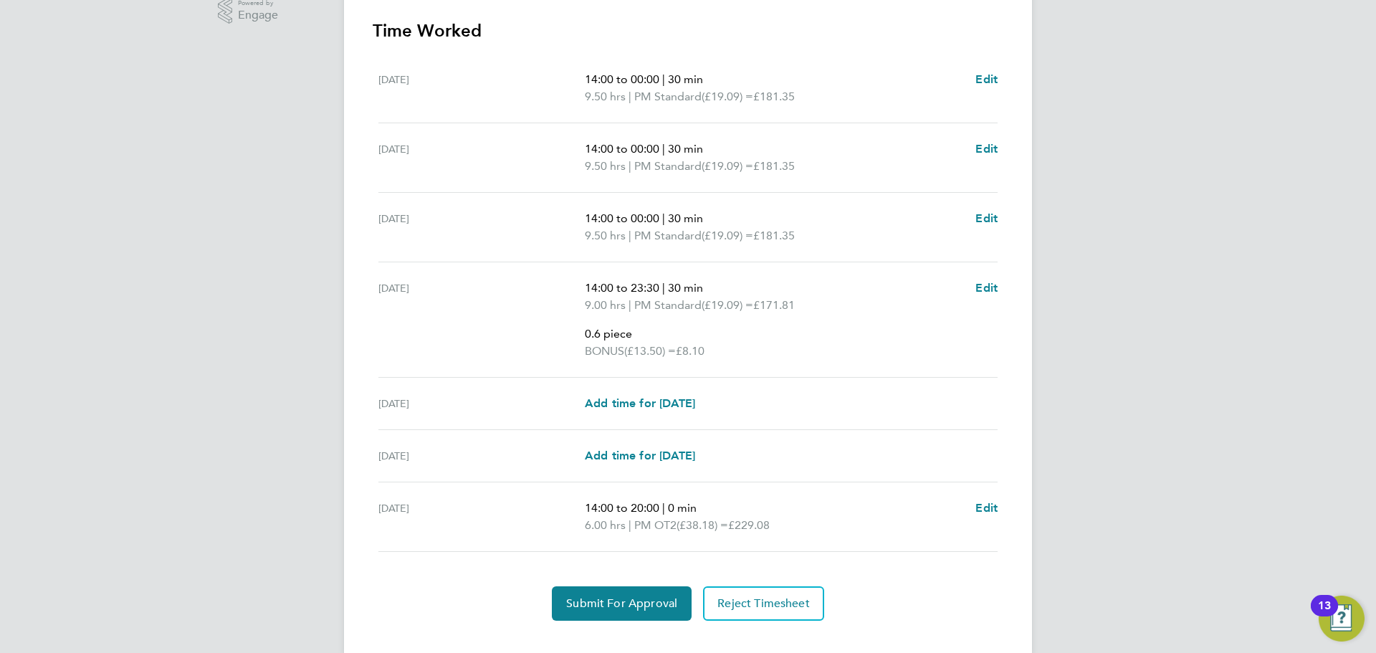
scroll to position [498, 0]
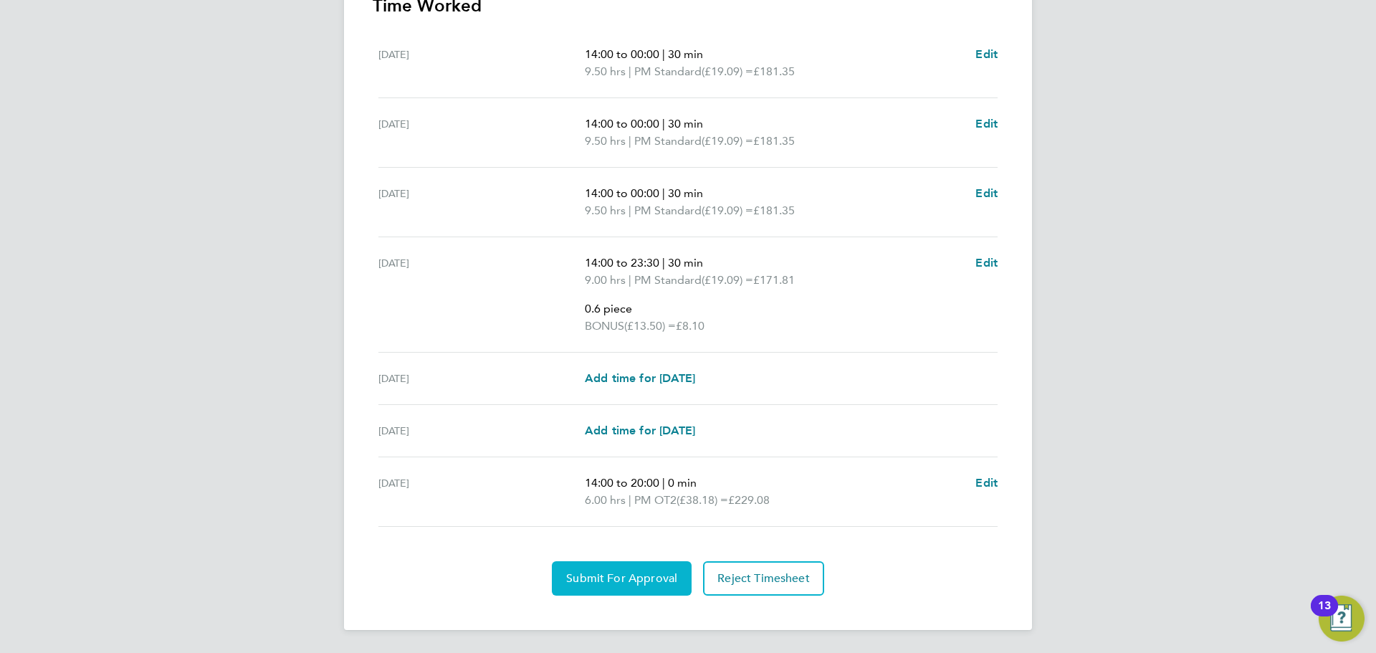
click at [625, 570] on button "Submit For Approval" at bounding box center [622, 578] width 140 height 34
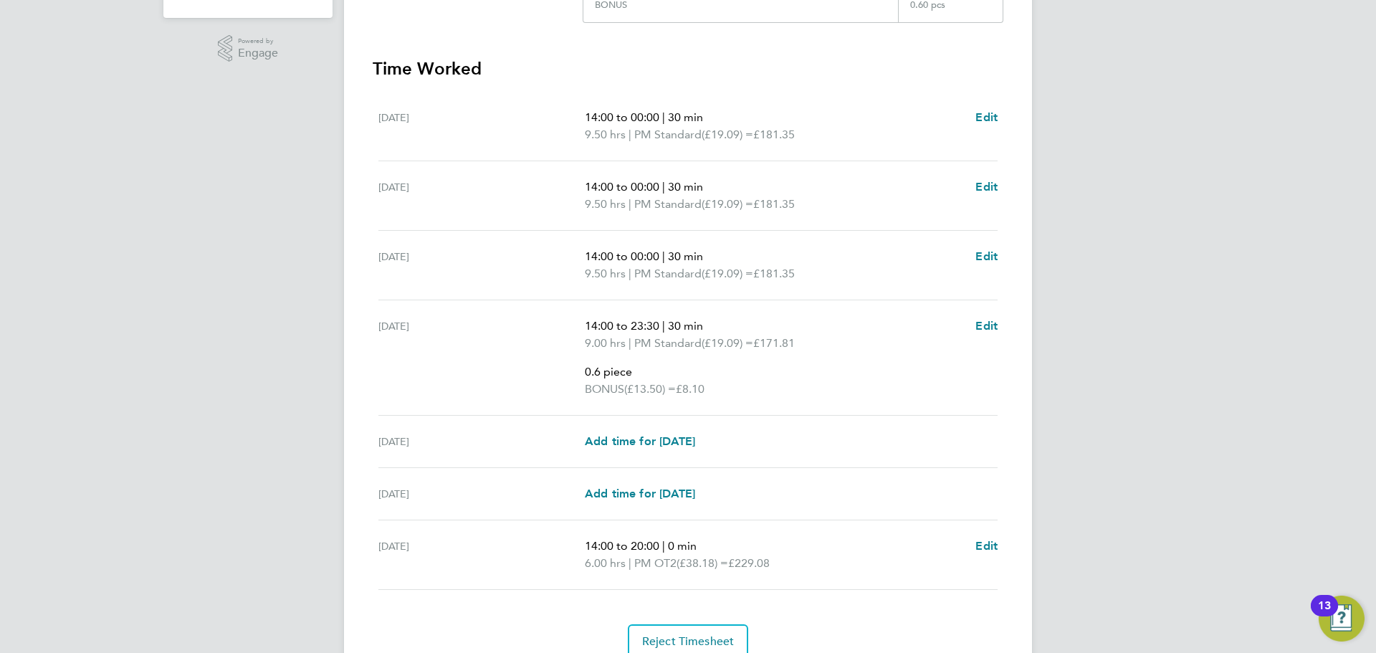
scroll to position [0, 0]
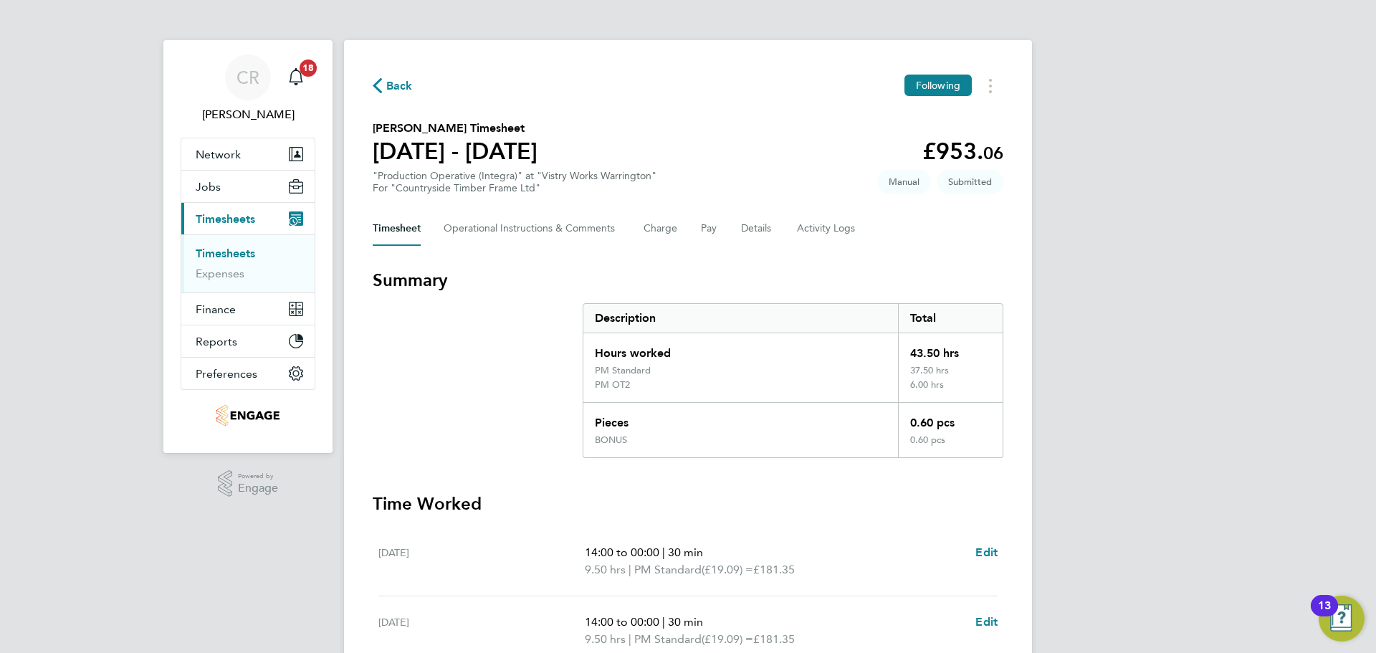
click at [392, 83] on span "Back" at bounding box center [399, 85] width 27 height 17
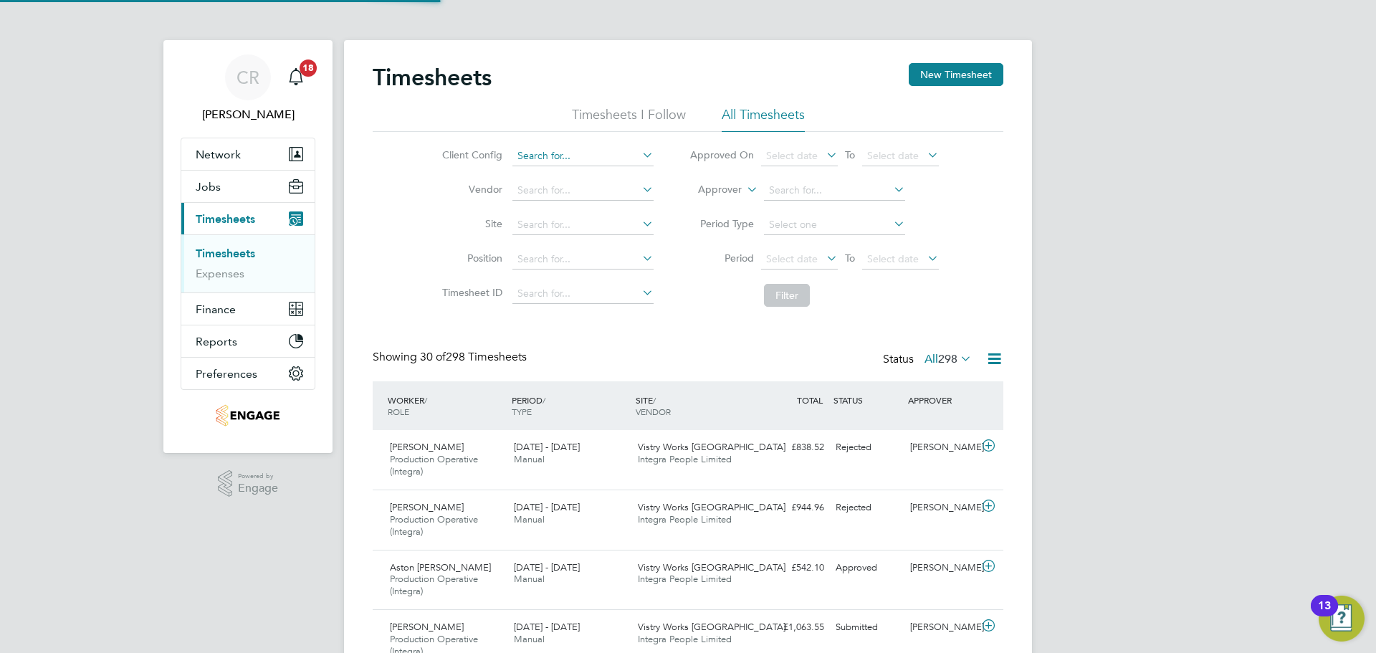
scroll to position [48, 125]
click at [964, 77] on button "New Timesheet" at bounding box center [956, 74] width 95 height 23
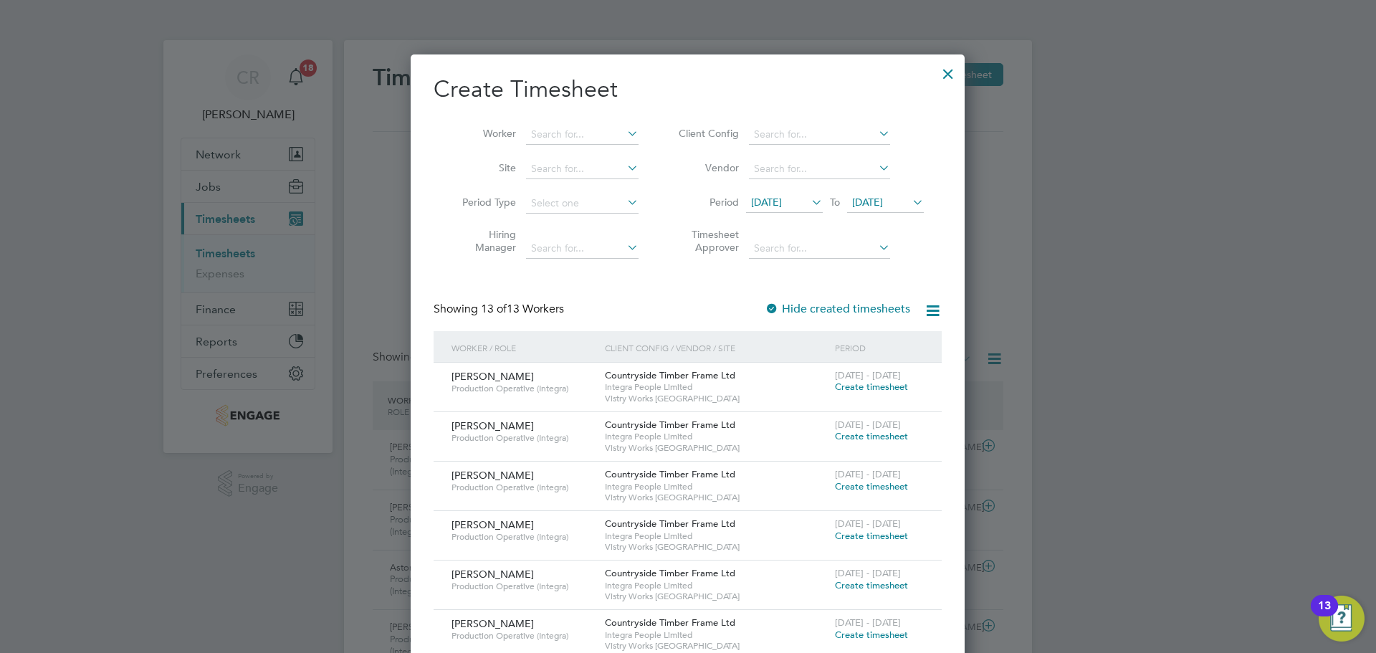
click at [861, 386] on span "Create timesheet" at bounding box center [871, 387] width 73 height 12
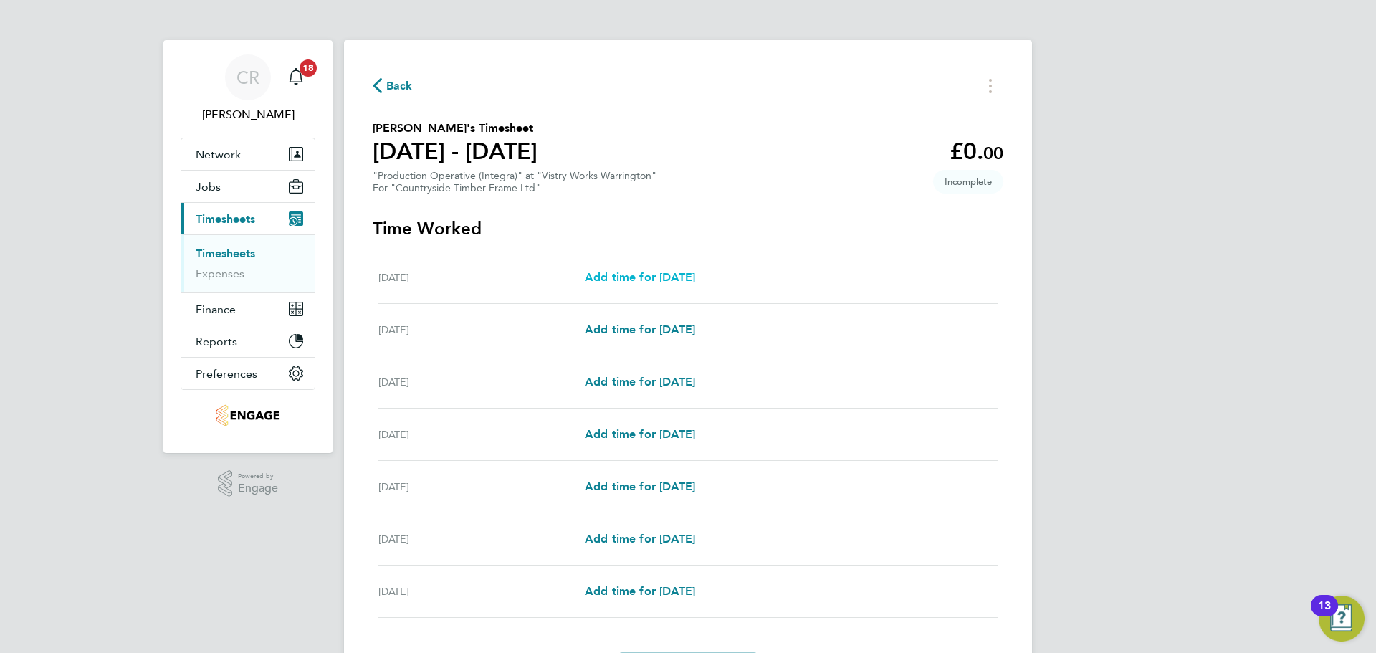
click at [655, 273] on span "Add time for Mon 18 Aug" at bounding box center [640, 277] width 110 height 14
select select "15"
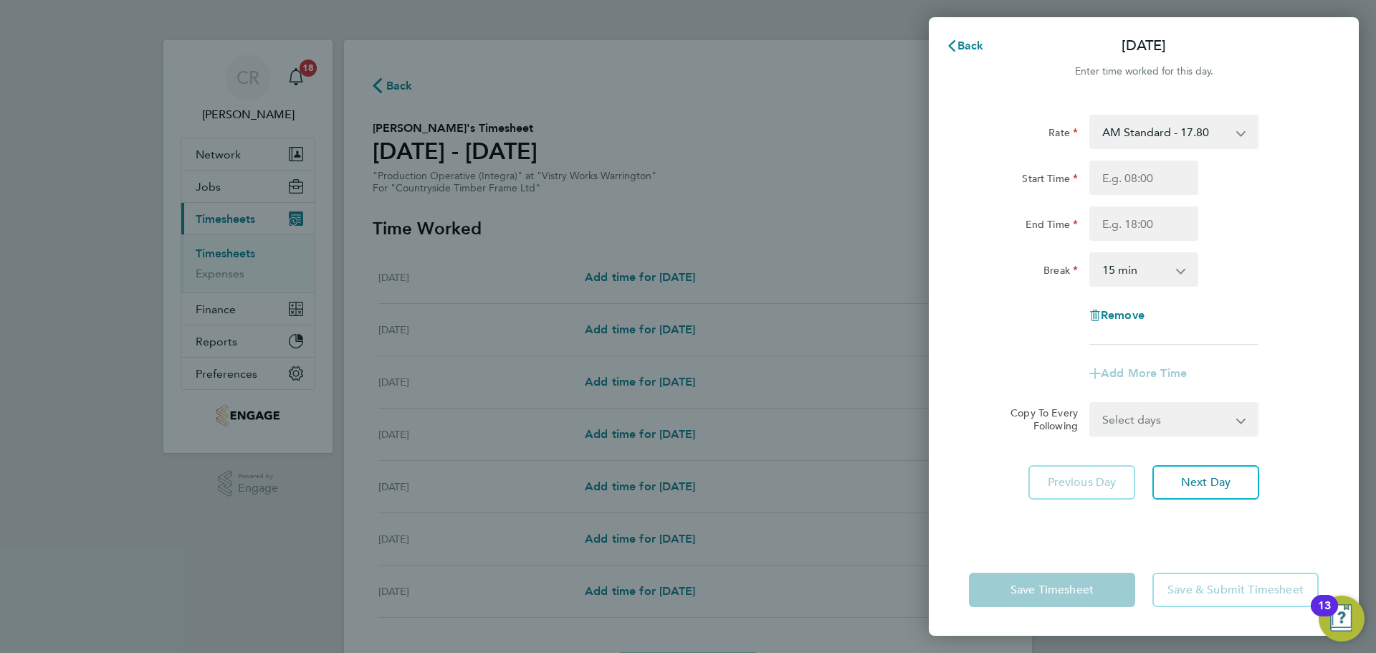
click at [1164, 133] on select "AM Standard - 17.80 BONUS - 13.50 PM OT1 - 28.64 AM OT1 - 26.70 PM Standard - 1…" at bounding box center [1165, 132] width 149 height 32
select select "15"
click at [1142, 184] on input "Start Time" at bounding box center [1143, 178] width 109 height 34
type input "14:00"
click at [1143, 224] on input "End Time" at bounding box center [1143, 223] width 109 height 34
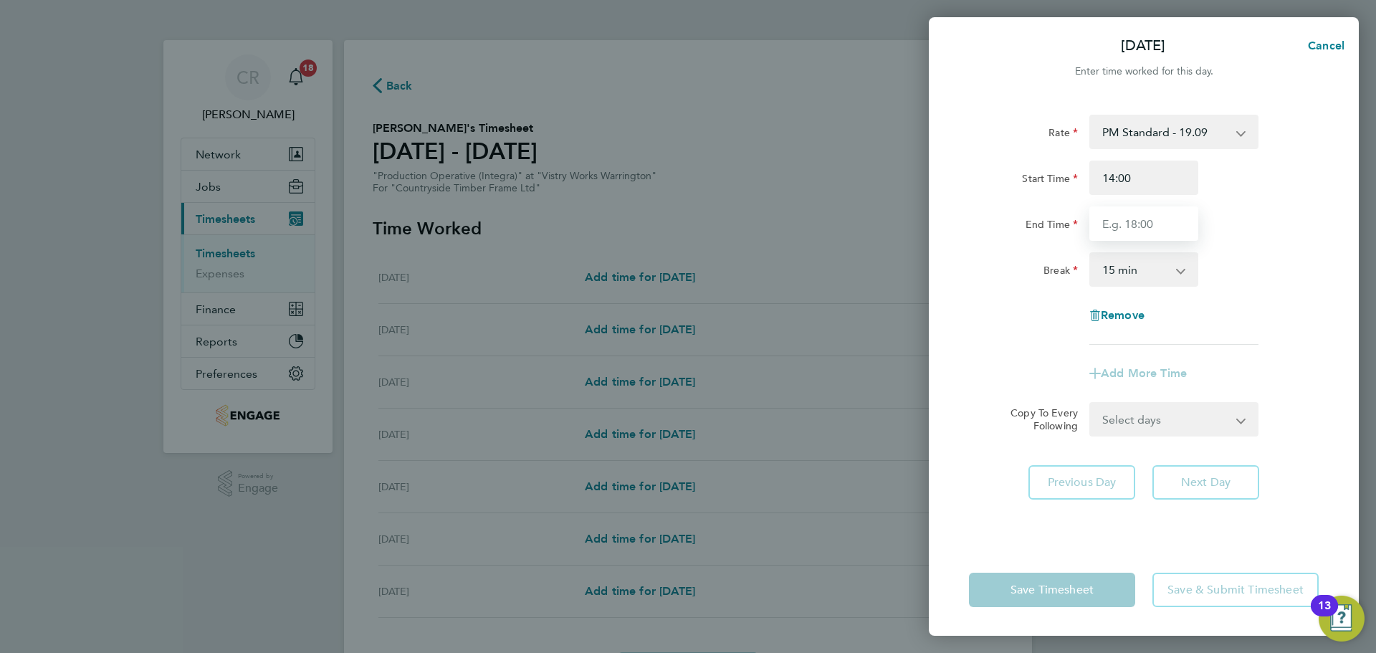
click at [1152, 230] on input "End Time" at bounding box center [1143, 223] width 109 height 34
type input "00:00"
click at [1150, 269] on select "0 min 15 min 30 min 45 min 60 min 75 min 90 min" at bounding box center [1135, 270] width 89 height 32
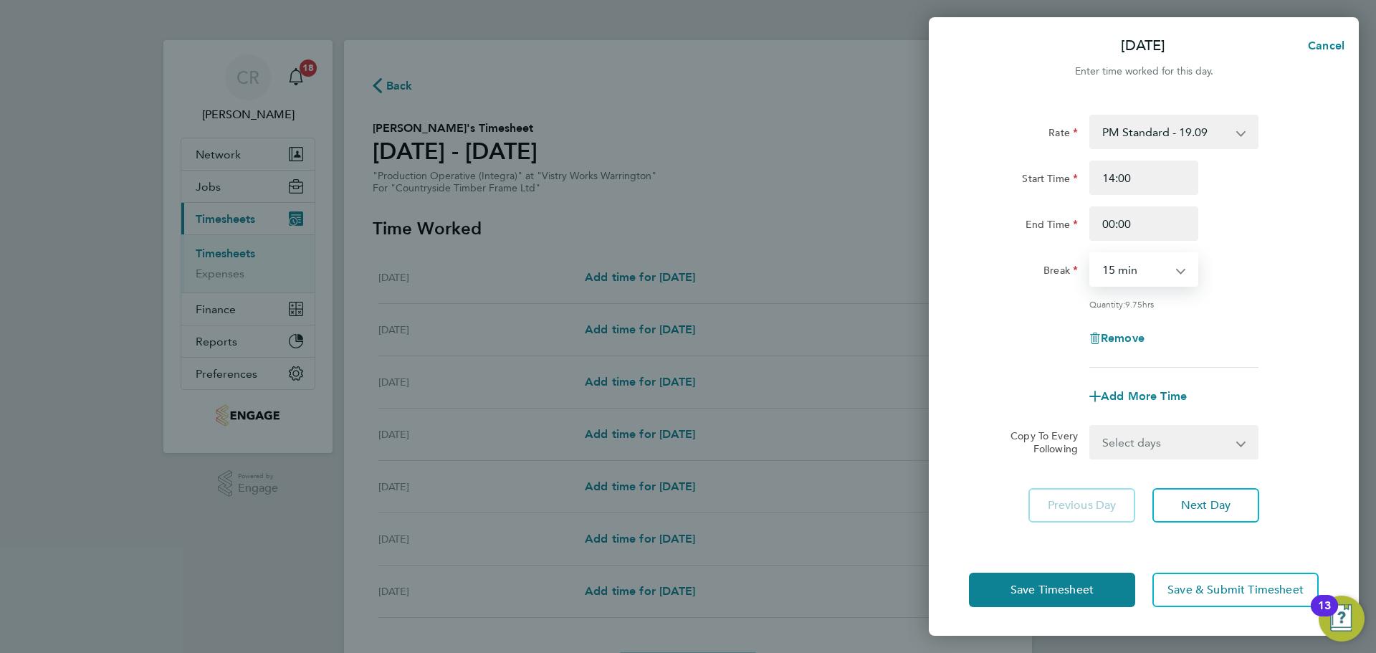
select select "30"
click at [1091, 254] on select "0 min 15 min 30 min 45 min 60 min 75 min 90 min" at bounding box center [1135, 270] width 89 height 32
click at [1074, 595] on span "Save Timesheet" at bounding box center [1052, 590] width 83 height 14
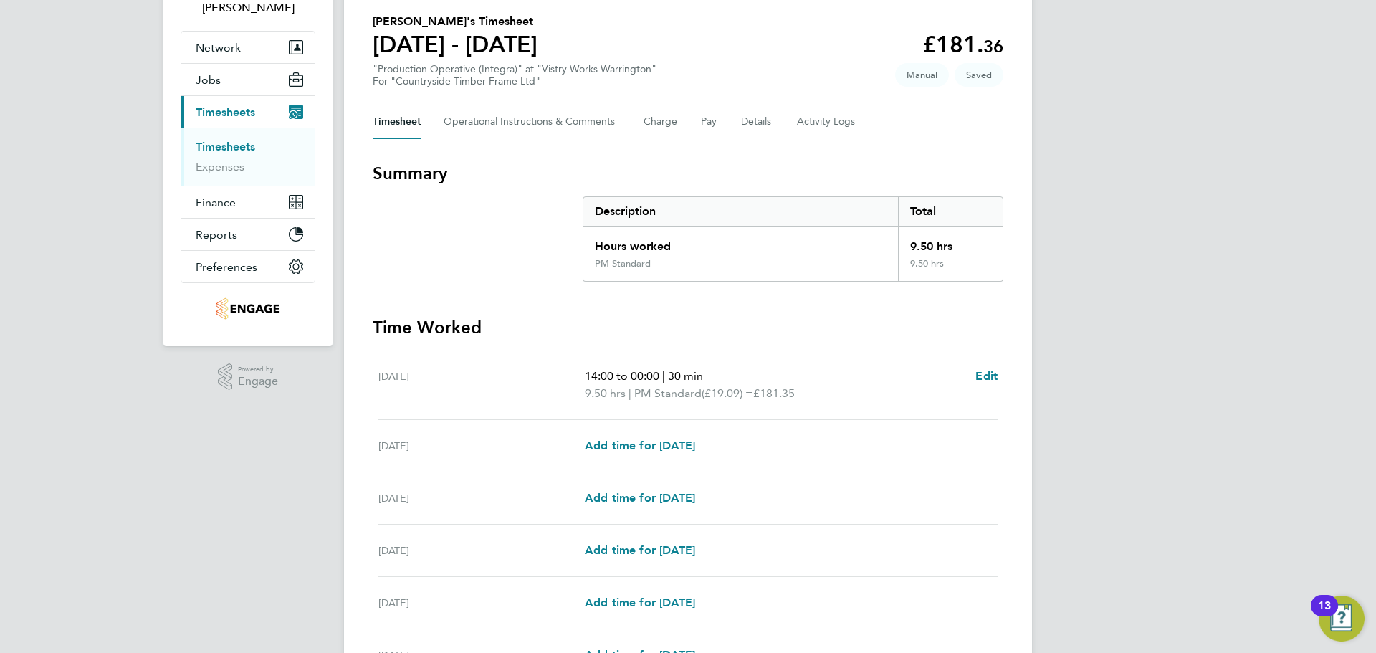
scroll to position [287, 0]
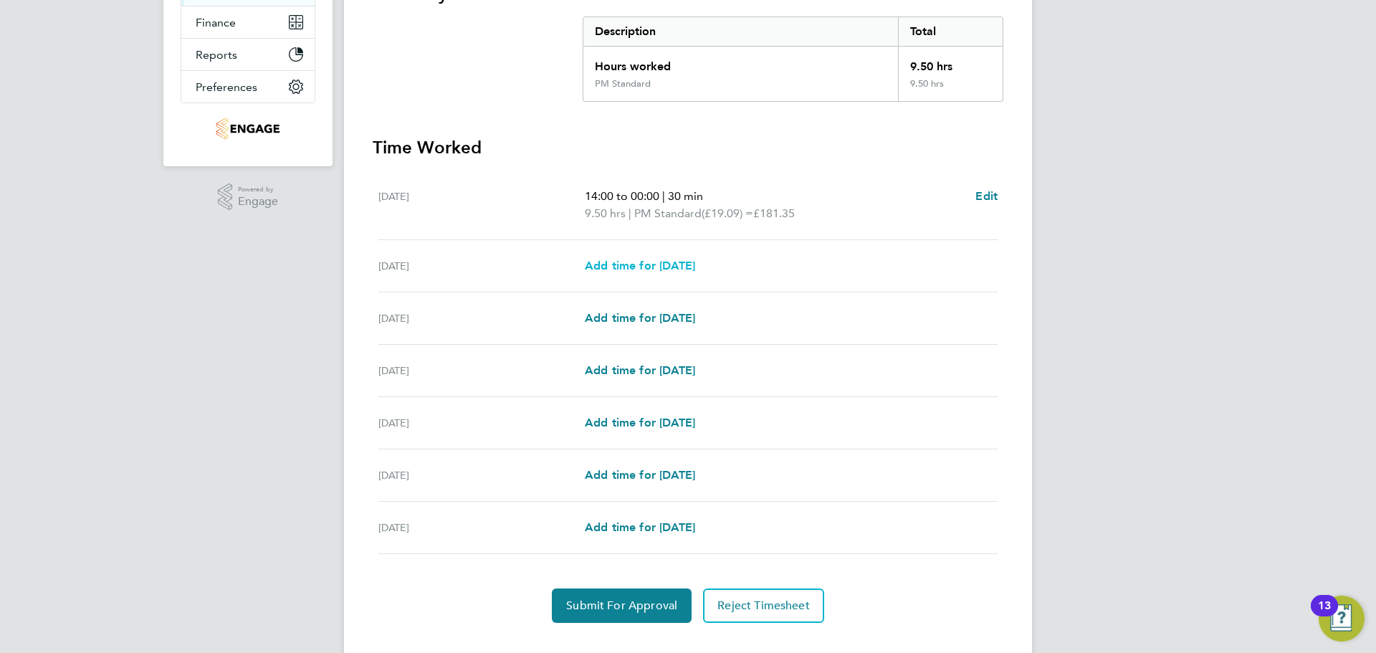
click at [695, 269] on span "Add time for Tue 19 Aug" at bounding box center [640, 266] width 110 height 14
select select "15"
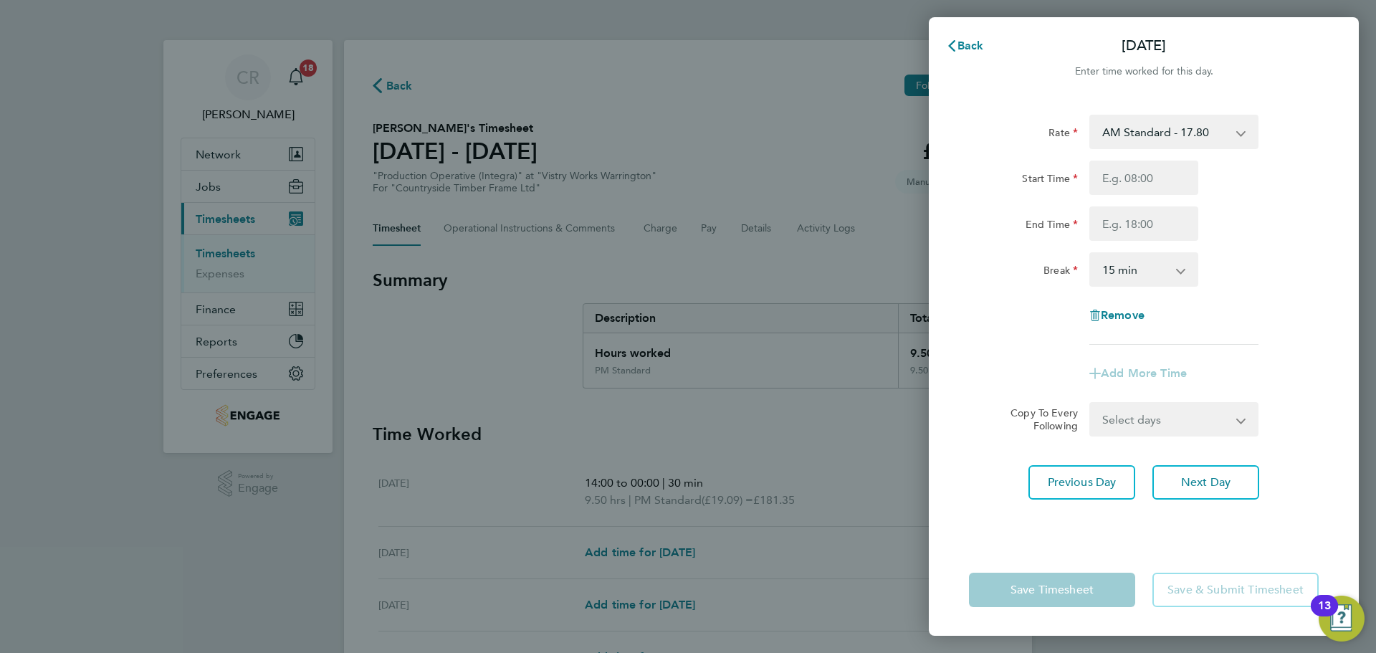
click at [1170, 138] on select "AM Standard - 17.80 BONUS - 13.50 PM OT1 - 28.64 AM OT1 - 26.70 PM Standard - 1…" at bounding box center [1165, 132] width 149 height 32
select select "15"
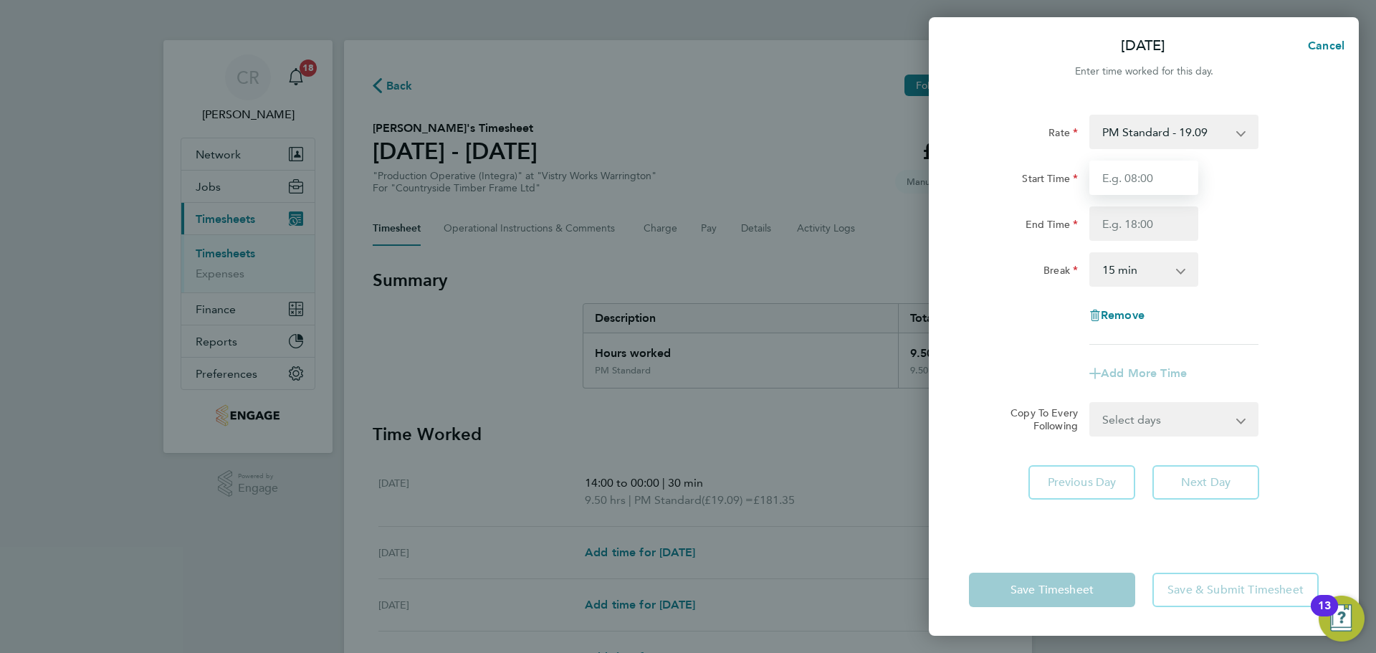
click at [1155, 186] on input "Start Time" at bounding box center [1143, 178] width 109 height 34
type input "14:00"
click at [1148, 229] on input "End Time" at bounding box center [1143, 223] width 109 height 34
type input "00:00"
click at [1146, 269] on select "0 min 15 min 30 min 45 min 60 min 75 min 90 min" at bounding box center [1135, 270] width 89 height 32
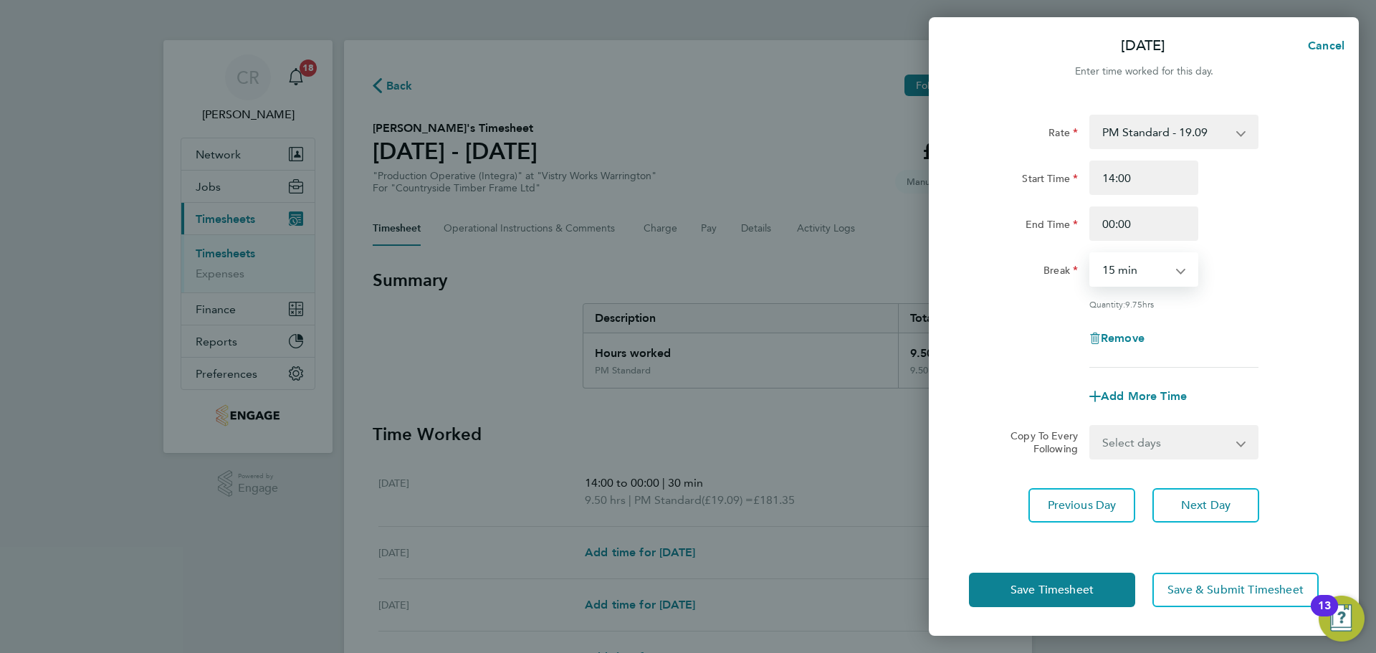
click at [1091, 254] on select "0 min 15 min 30 min 45 min 60 min 75 min 90 min" at bounding box center [1135, 270] width 89 height 32
click at [1157, 247] on div "Rate PM Standard - 19.09 BONUS - 13.50 AM Standard - 17.80 PM OT1 - 28.64 AM OT…" at bounding box center [1144, 241] width 350 height 253
click at [1152, 267] on select "0 min 15 min 30 min 45 min 60 min 75 min 90 min" at bounding box center [1135, 270] width 89 height 32
select select "30"
click at [1091, 254] on select "0 min 15 min 30 min 45 min 60 min 75 min 90 min" at bounding box center [1135, 270] width 89 height 32
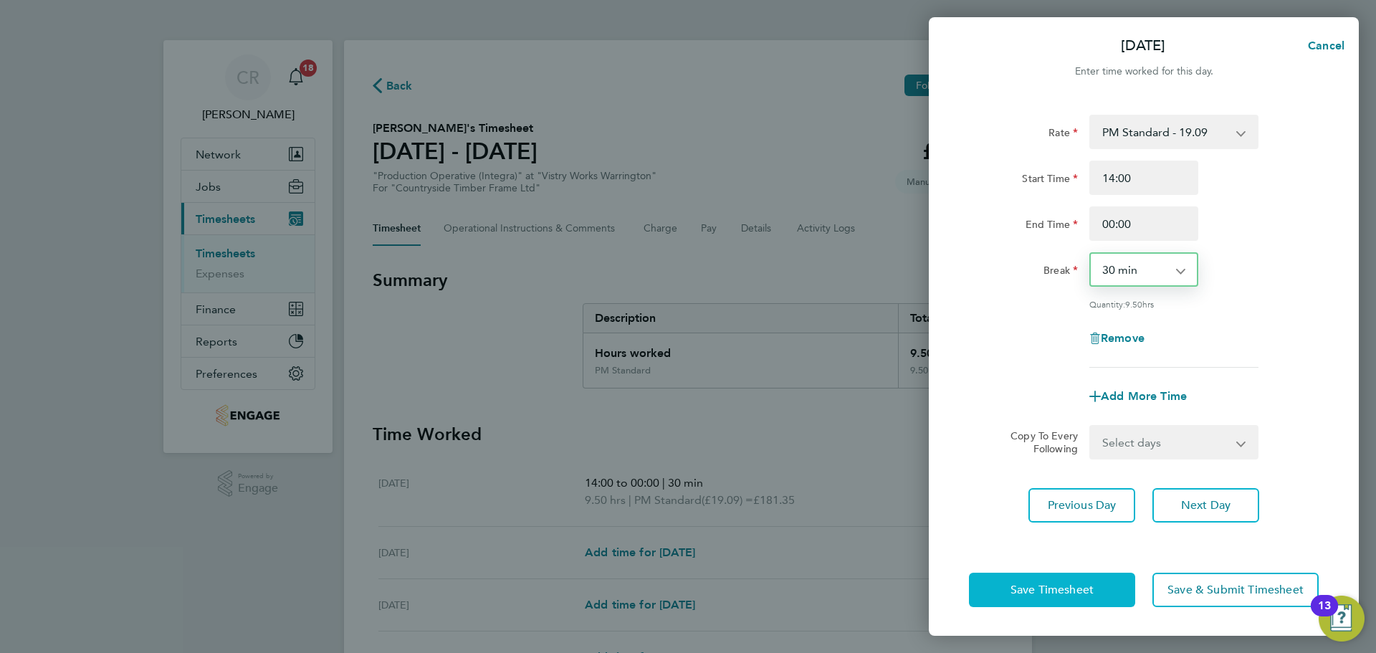
click at [1100, 579] on button "Save Timesheet" at bounding box center [1052, 590] width 166 height 34
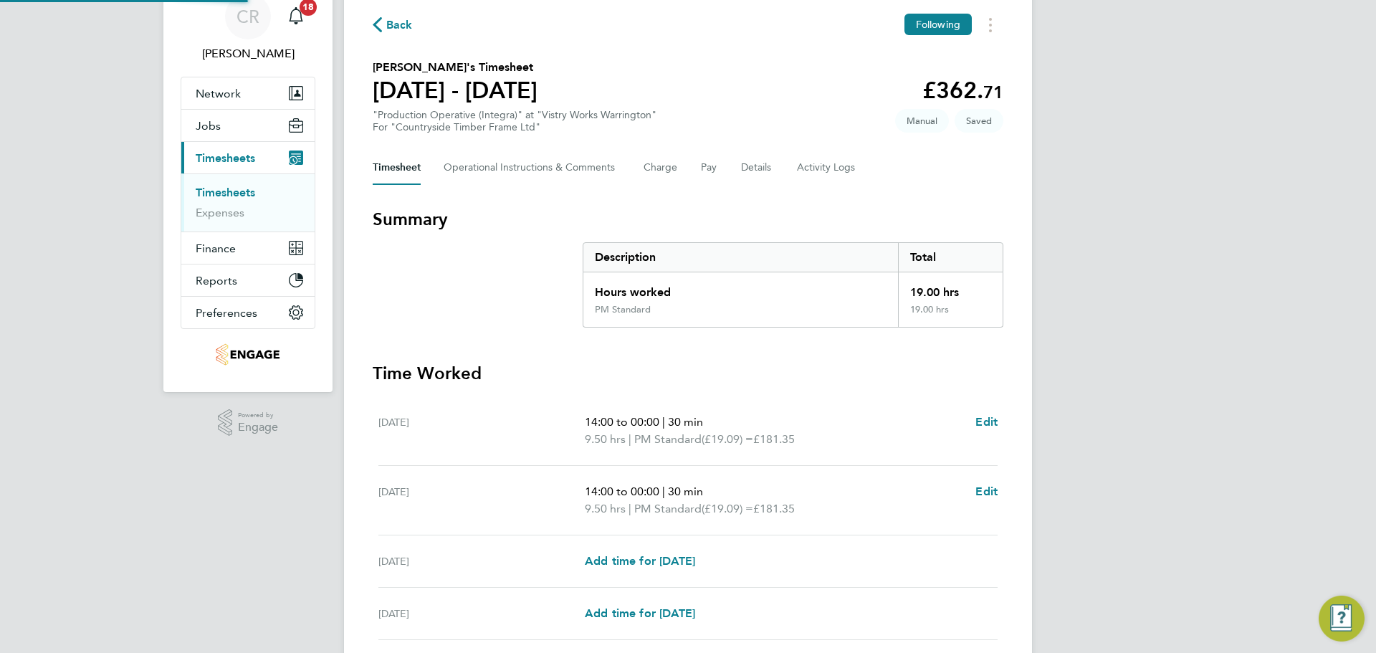
scroll to position [287, 0]
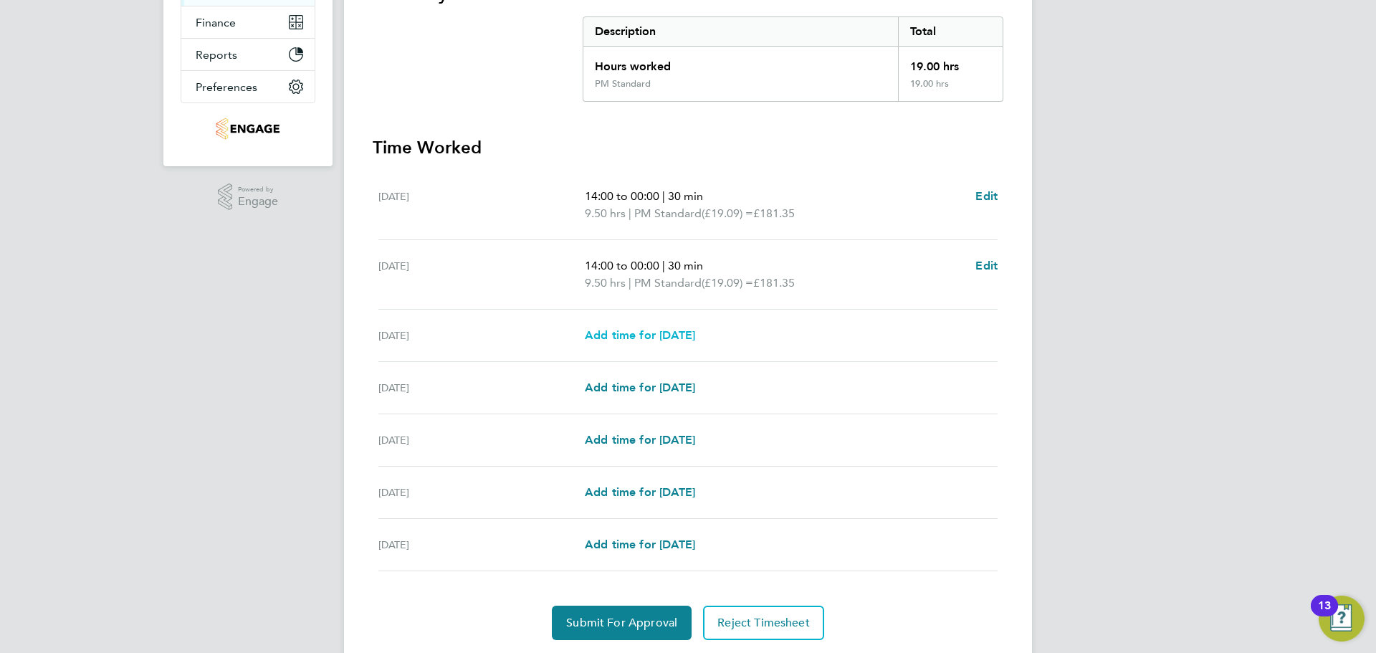
click at [679, 340] on span "Add time for Wed 20 Aug" at bounding box center [640, 335] width 110 height 14
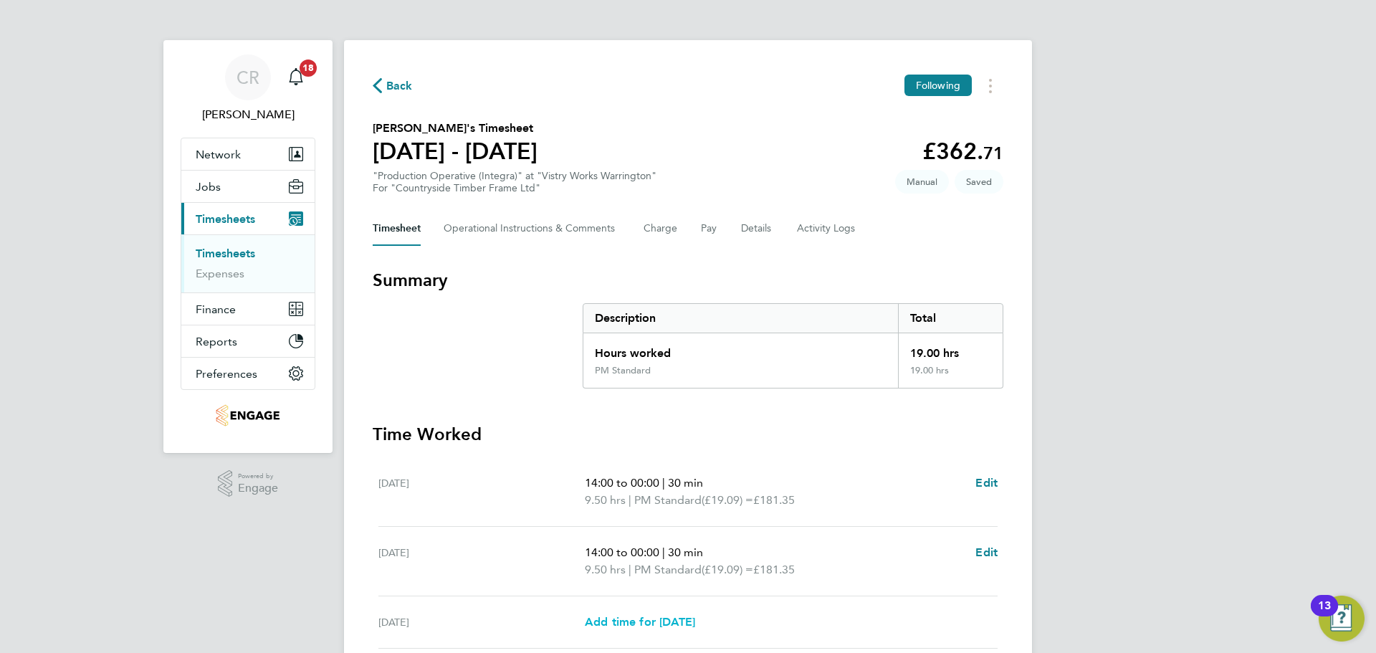
select select "15"
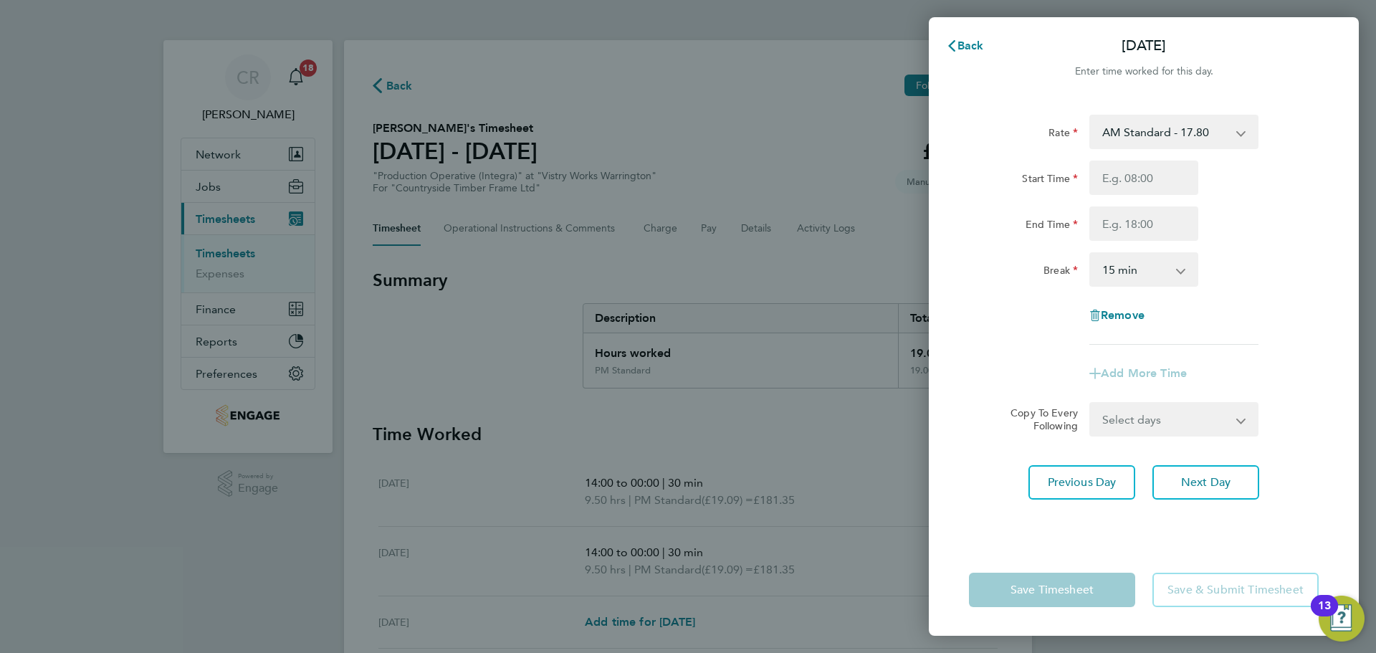
click at [1185, 146] on select "AM Standard - 17.80 BONUS - 13.50 PM OT1 - 28.64 AM OT1 - 26.70 PM Standard - 1…" at bounding box center [1165, 132] width 149 height 32
select select "15"
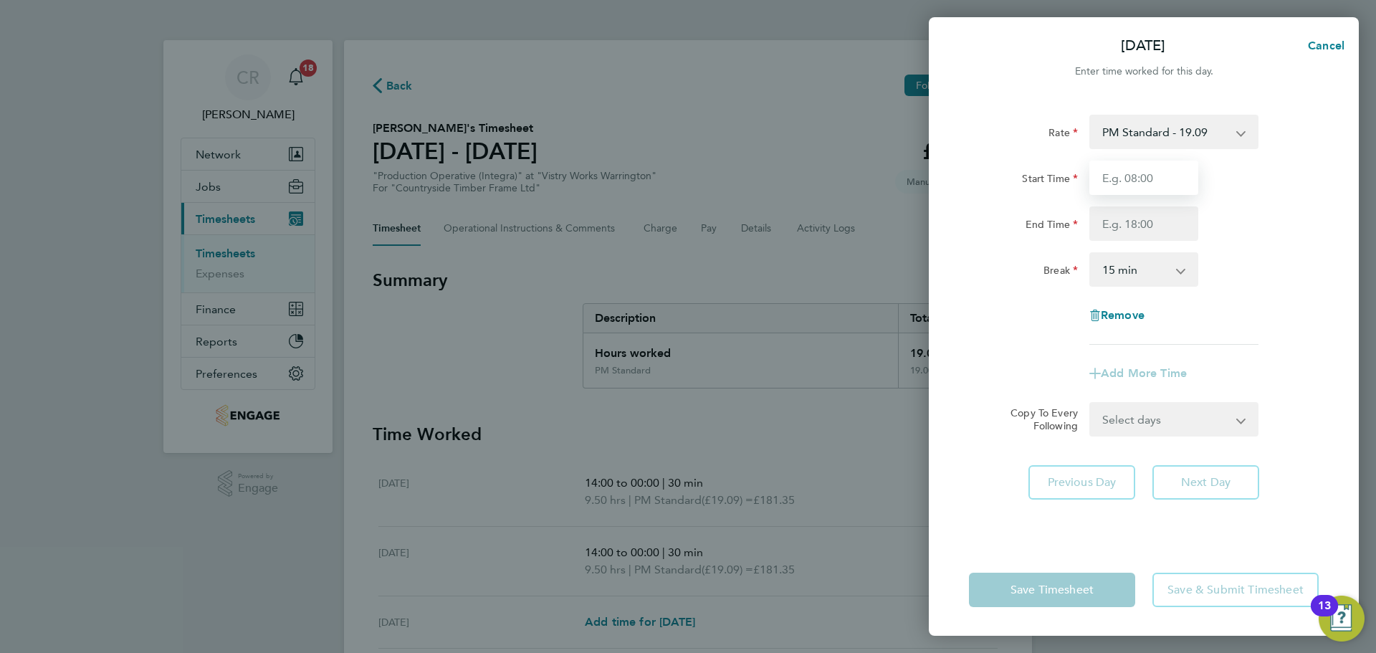
click at [1157, 194] on input "Start Time" at bounding box center [1143, 178] width 109 height 34
type input "14:00"
click at [1152, 231] on input "End Time" at bounding box center [1143, 223] width 109 height 34
type input "00:00"
click at [1147, 274] on select "0 min 15 min 30 min 45 min 60 min 75 min 90 min" at bounding box center [1135, 270] width 89 height 32
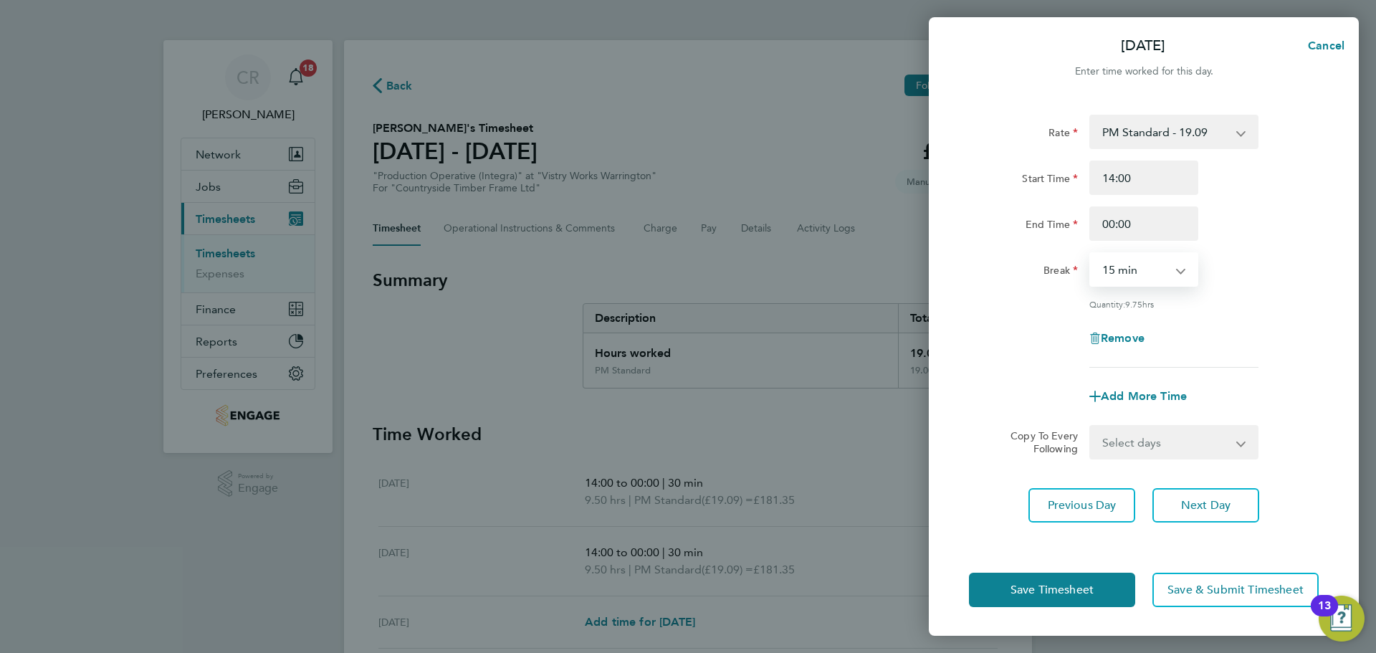
select select "30"
click at [1091, 254] on select "0 min 15 min 30 min 45 min 60 min 75 min 90 min" at bounding box center [1135, 270] width 89 height 32
click at [1113, 579] on button "Save Timesheet" at bounding box center [1052, 590] width 166 height 34
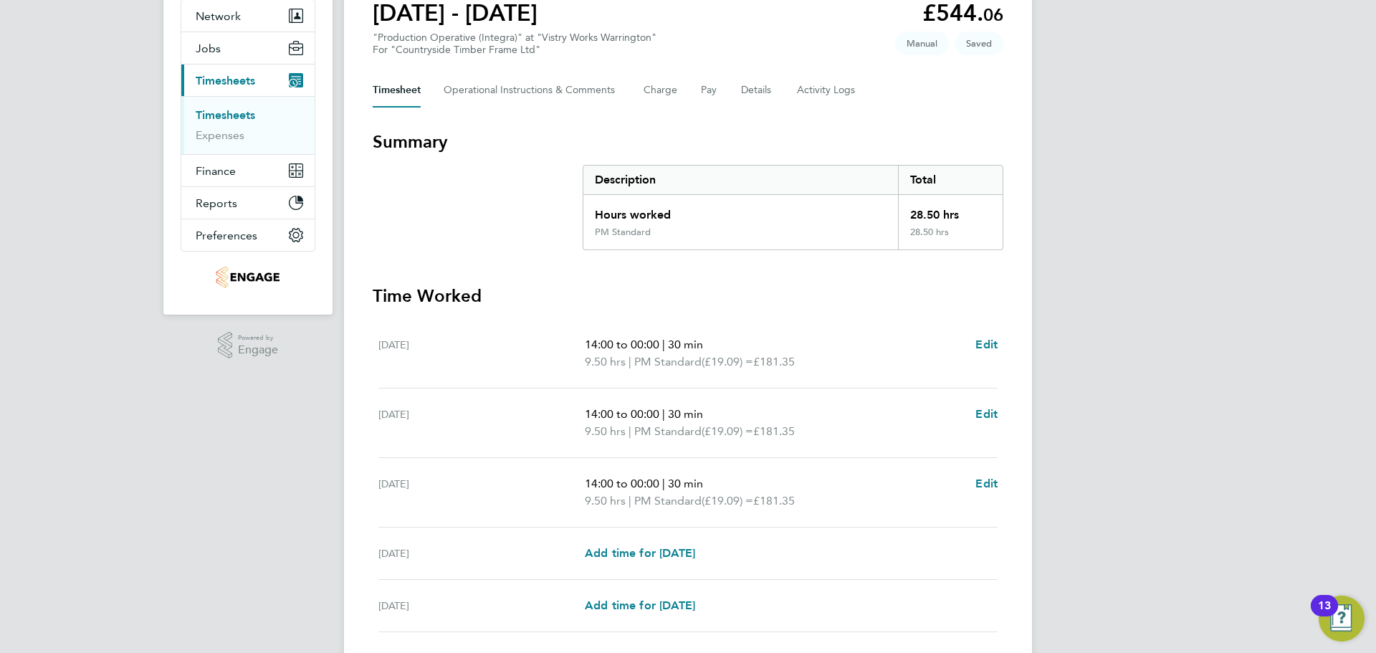
scroll to position [287, 0]
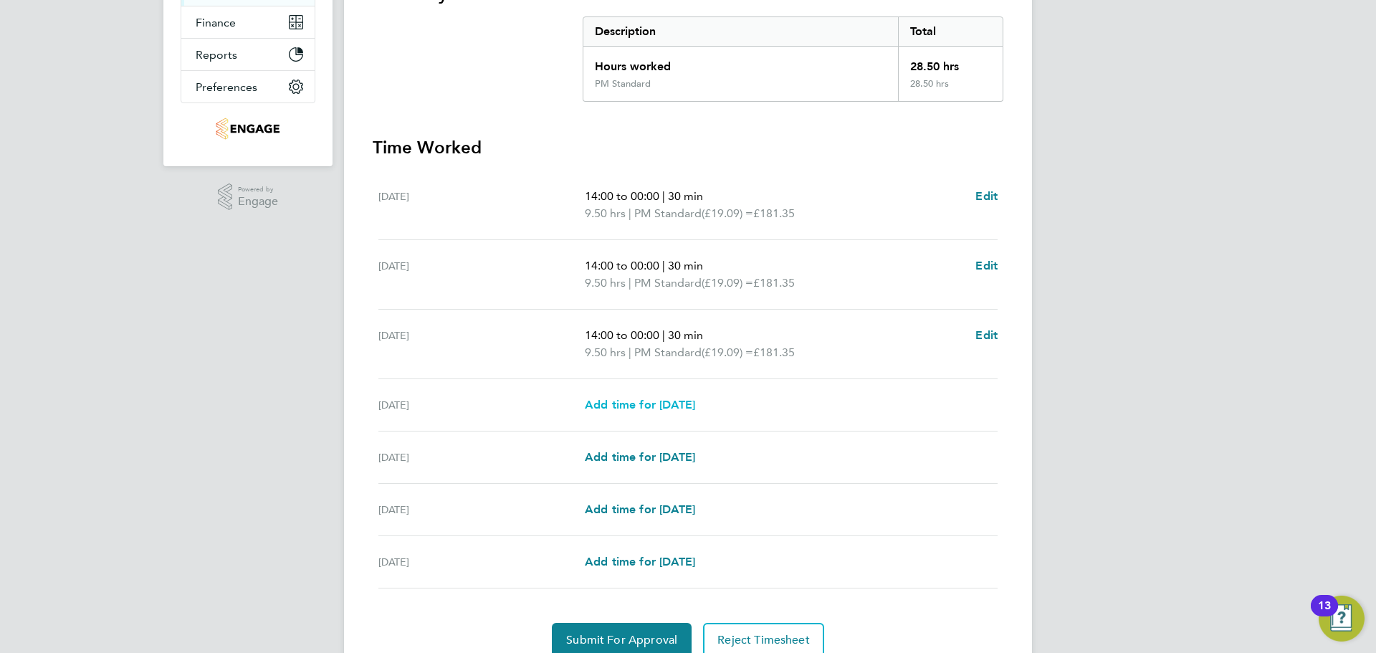
click at [695, 406] on span "Add time for Thu 21 Aug" at bounding box center [640, 405] width 110 height 14
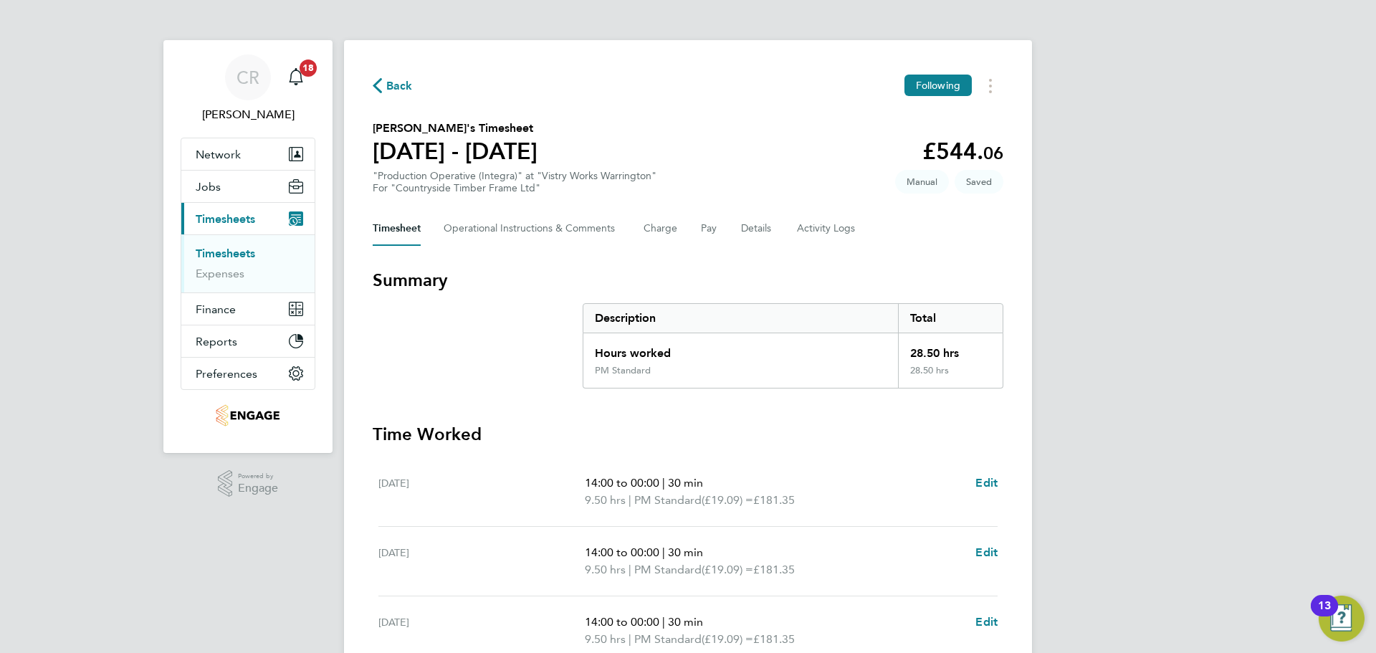
select select "15"
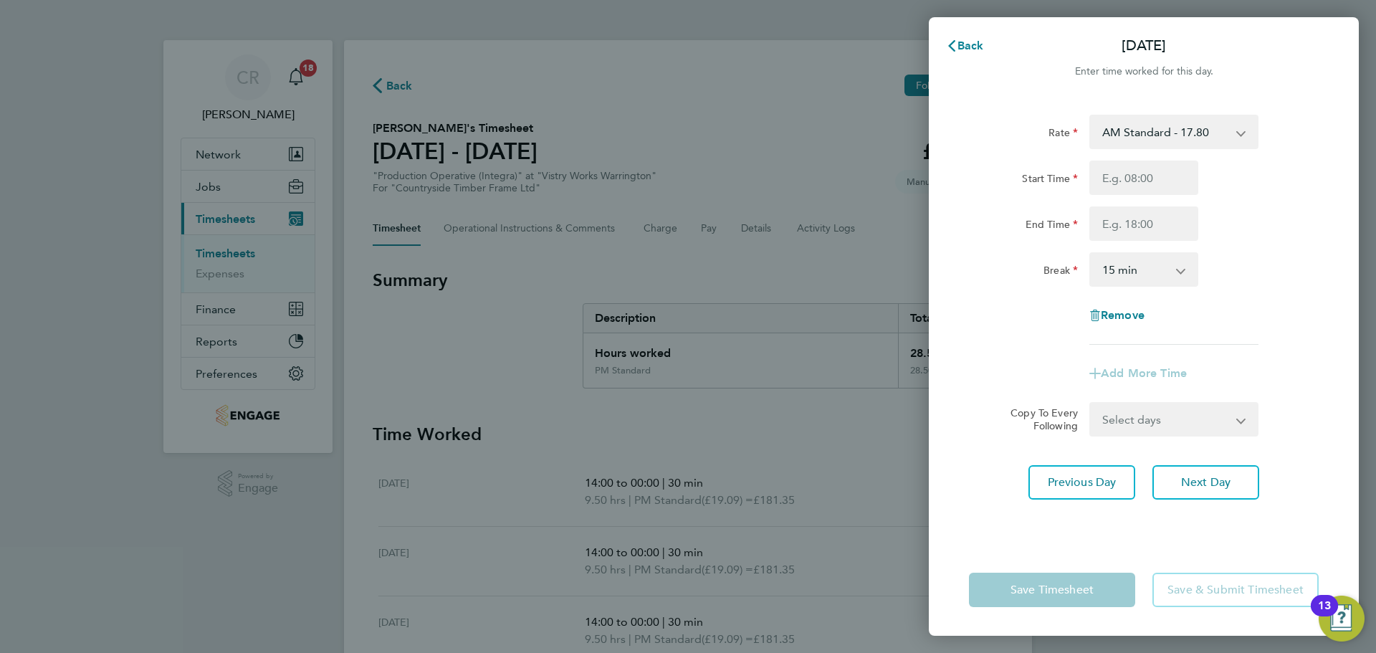
click at [1205, 131] on select "AM Standard - 17.80 BONUS - 13.50 PM OT1 - 28.64 AM OT1 - 26.70 PM Standard - 1…" at bounding box center [1165, 132] width 149 height 32
select select "15"
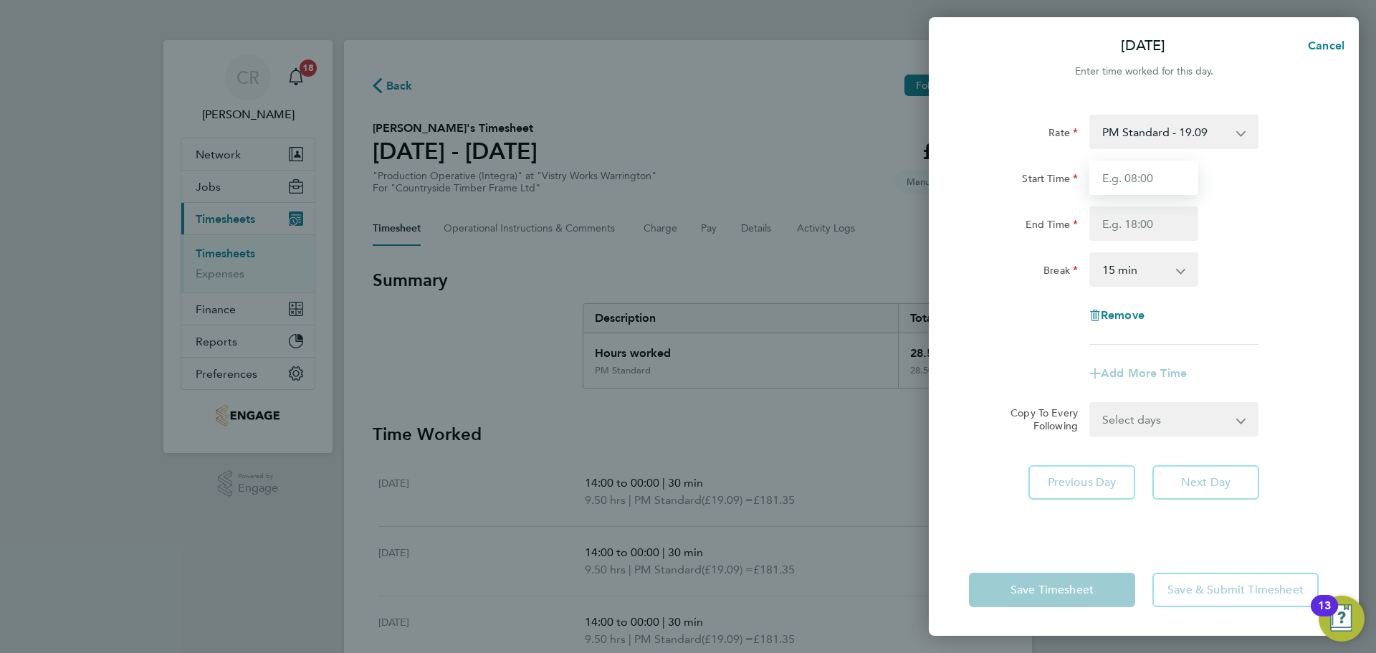
click at [1145, 176] on input "Start Time" at bounding box center [1143, 178] width 109 height 34
type input "14:00"
click at [1149, 233] on input "End Time" at bounding box center [1143, 223] width 109 height 34
type input "23:30"
click at [1143, 272] on select "0 min 15 min 30 min 45 min 60 min 75 min 90 min" at bounding box center [1135, 270] width 89 height 32
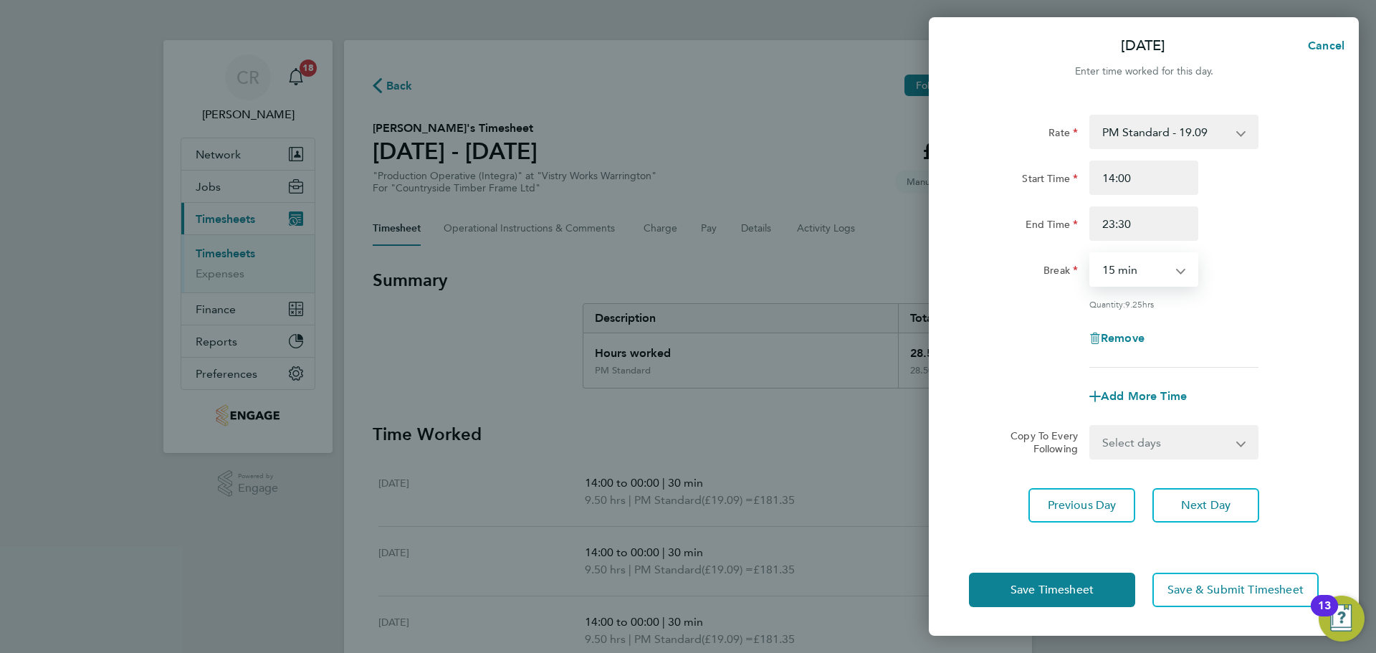
select select "30"
click at [1091, 254] on select "0 min 15 min 30 min 45 min 60 min 75 min 90 min" at bounding box center [1135, 270] width 89 height 32
click at [1097, 579] on button "Save Timesheet" at bounding box center [1052, 590] width 166 height 34
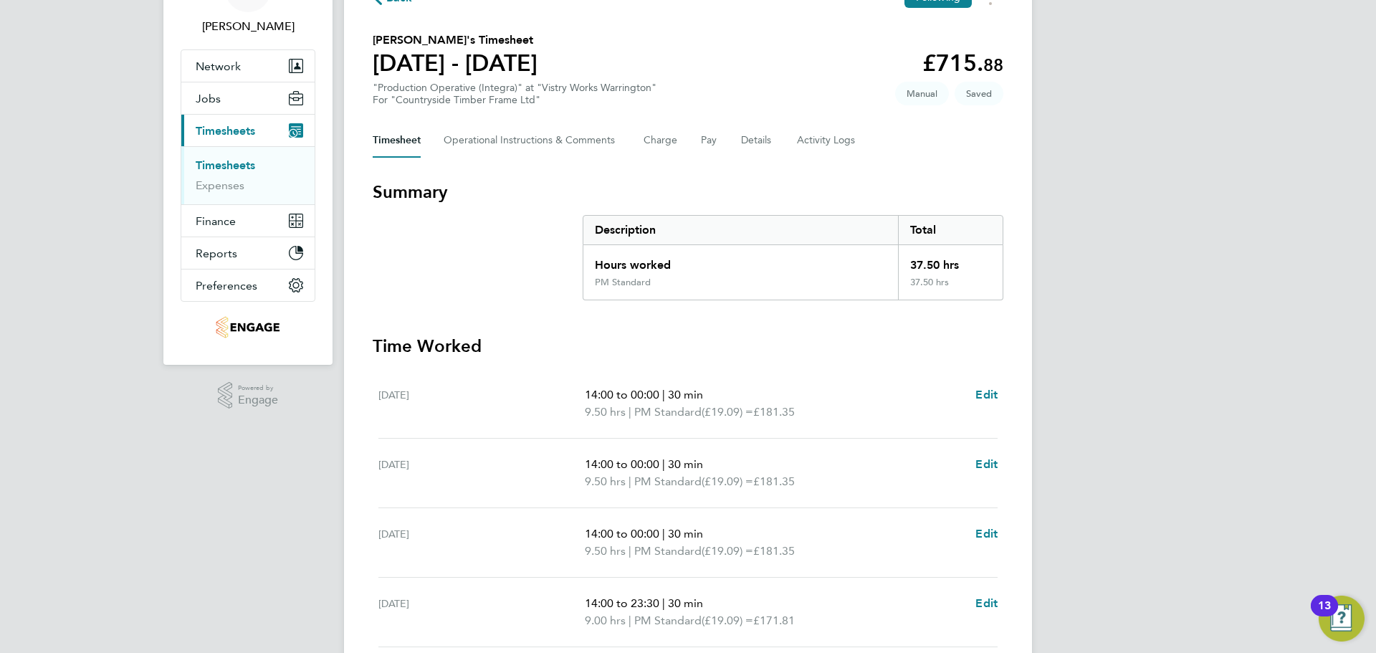
scroll to position [366, 0]
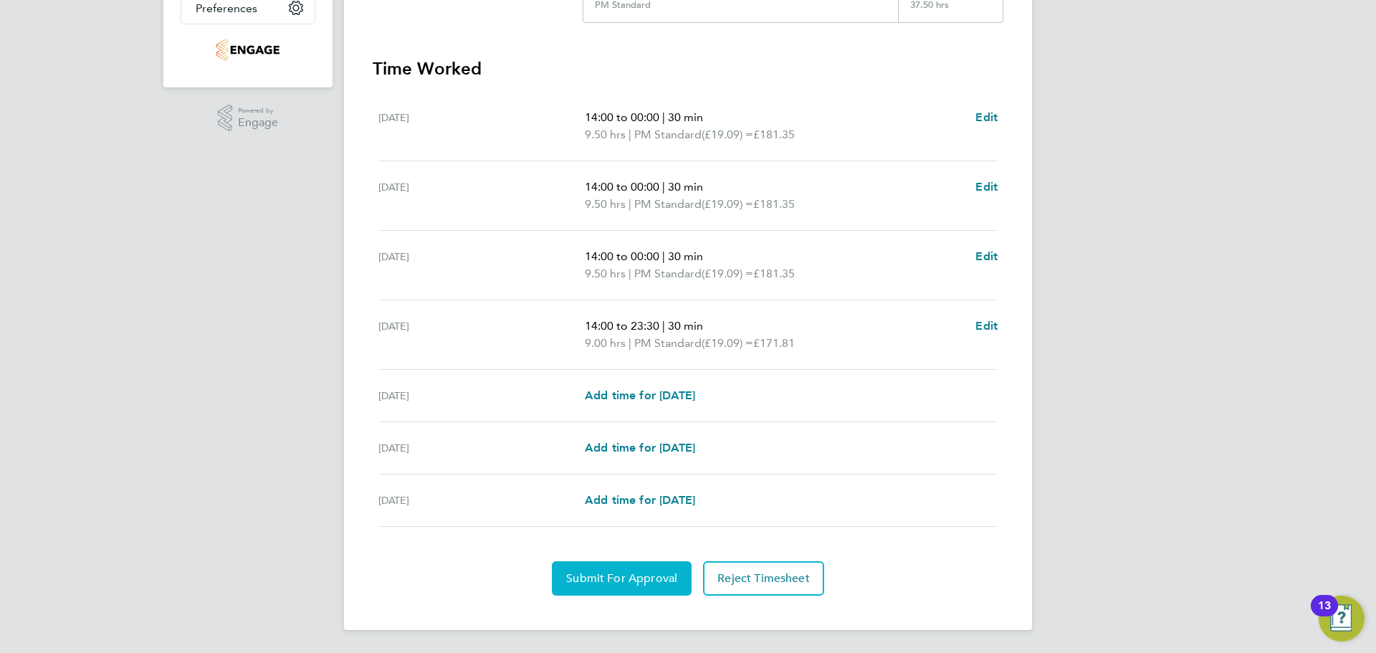
click at [638, 567] on button "Submit For Approval" at bounding box center [622, 578] width 140 height 34
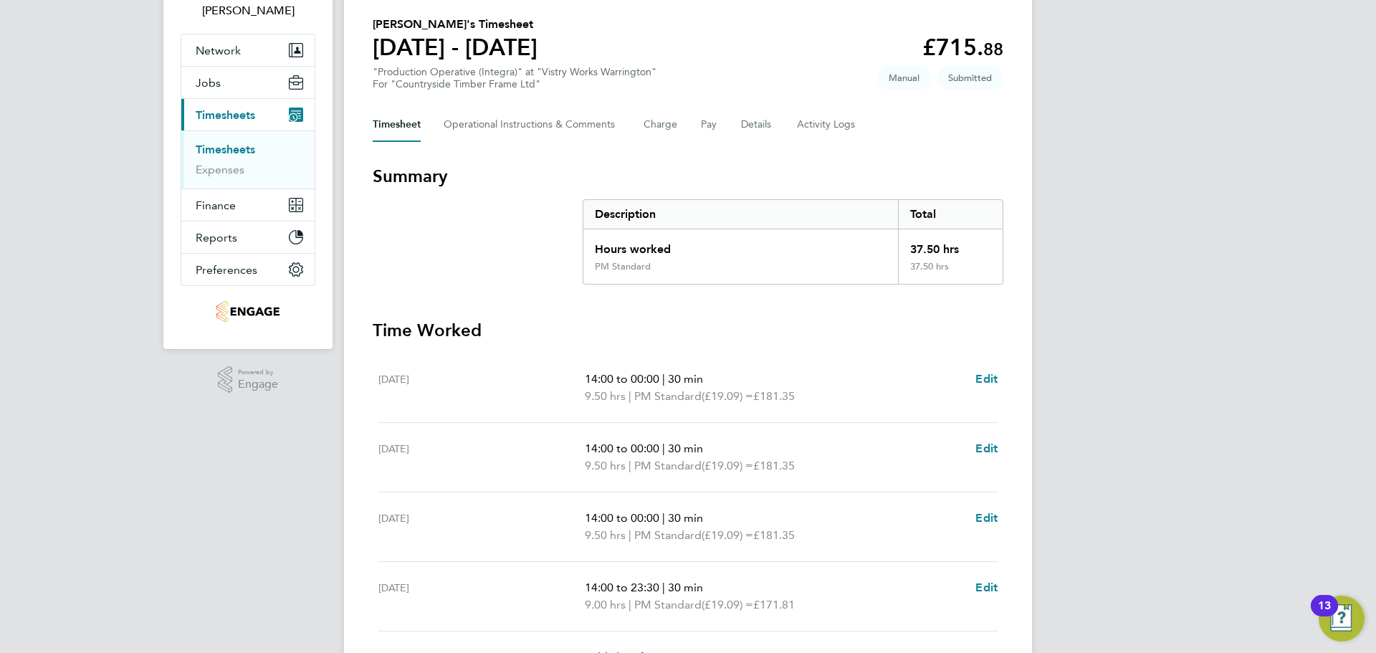
scroll to position [0, 0]
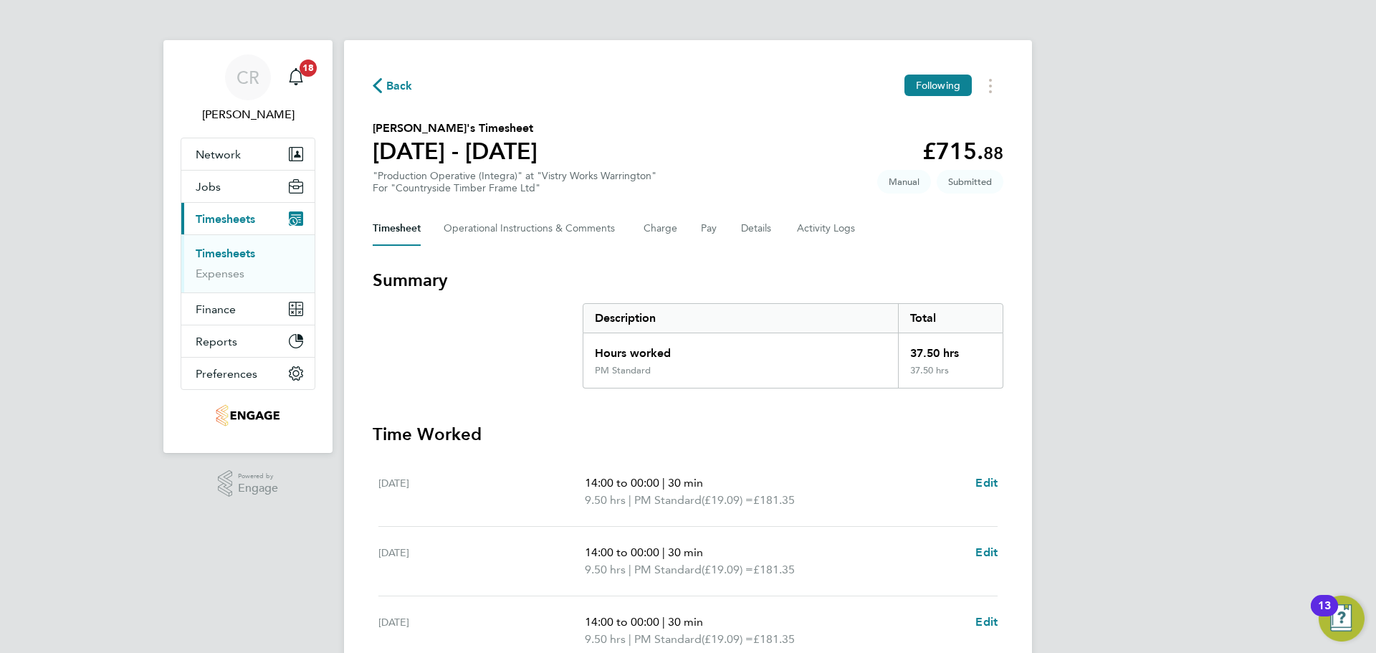
click at [397, 90] on span "Back" at bounding box center [399, 85] width 27 height 17
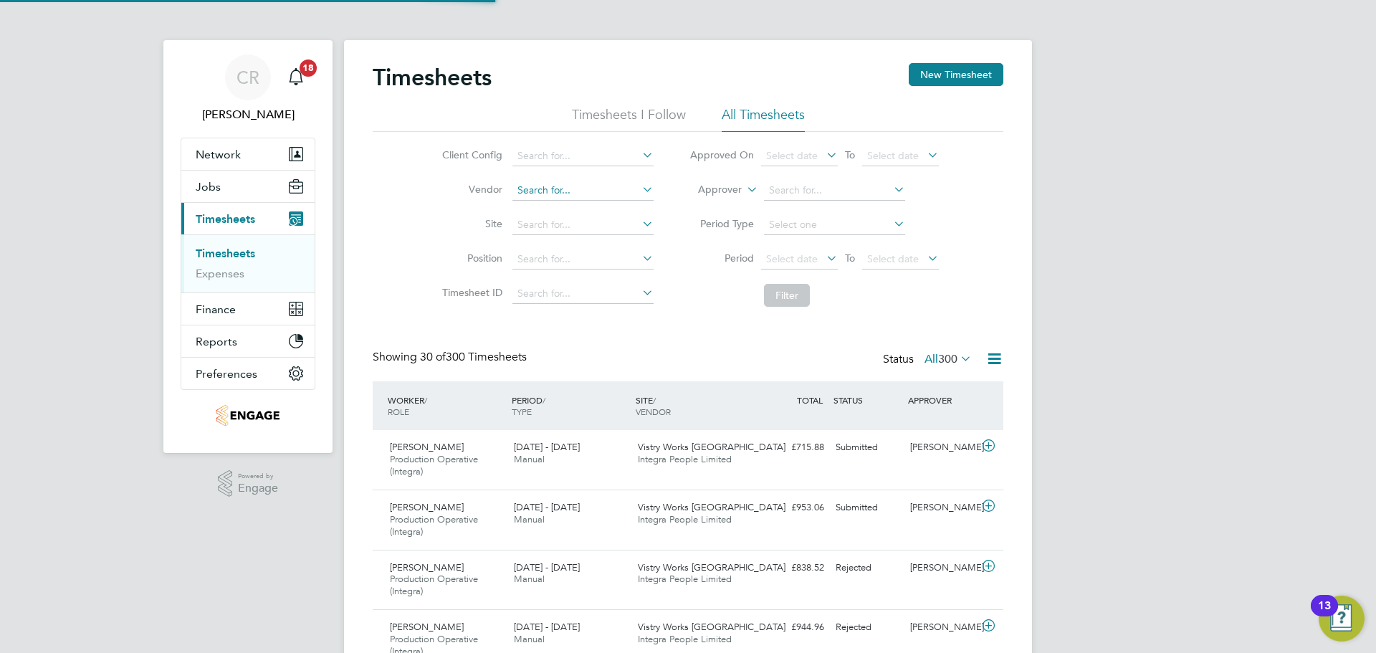
scroll to position [48, 125]
click at [934, 68] on button "New Timesheet" at bounding box center [956, 74] width 95 height 23
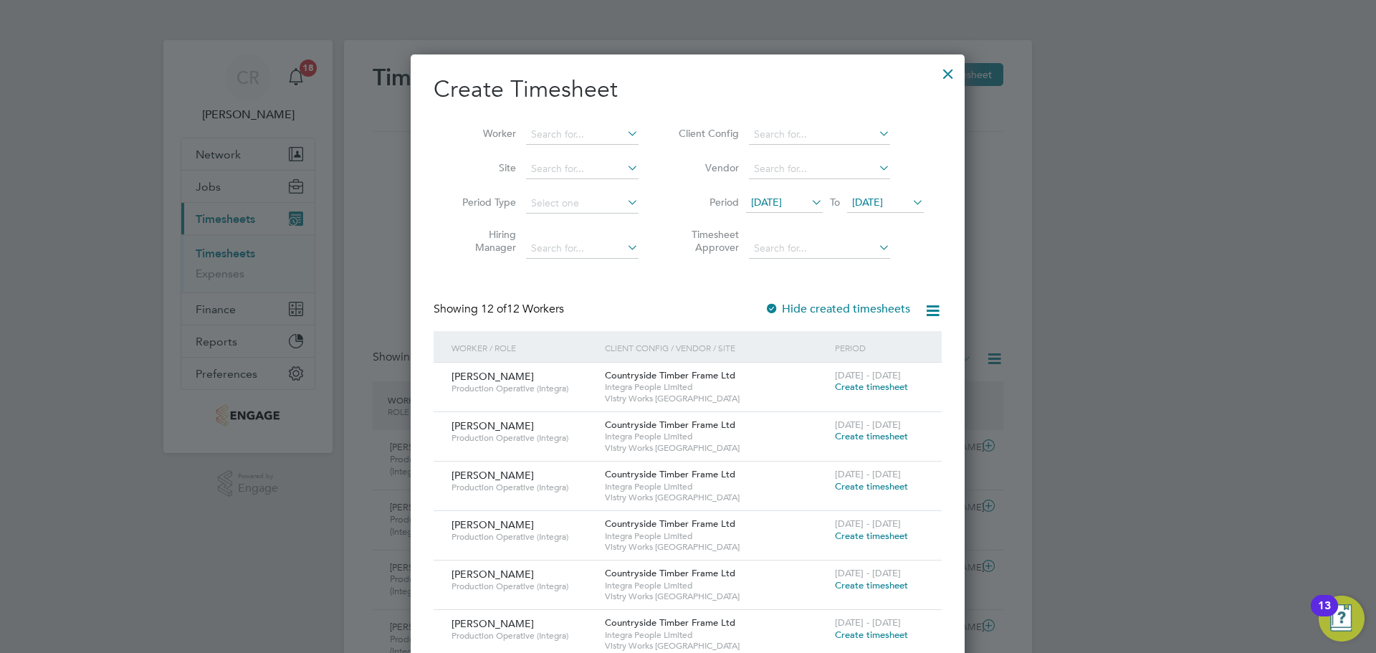
click at [948, 72] on div at bounding box center [948, 70] width 26 height 26
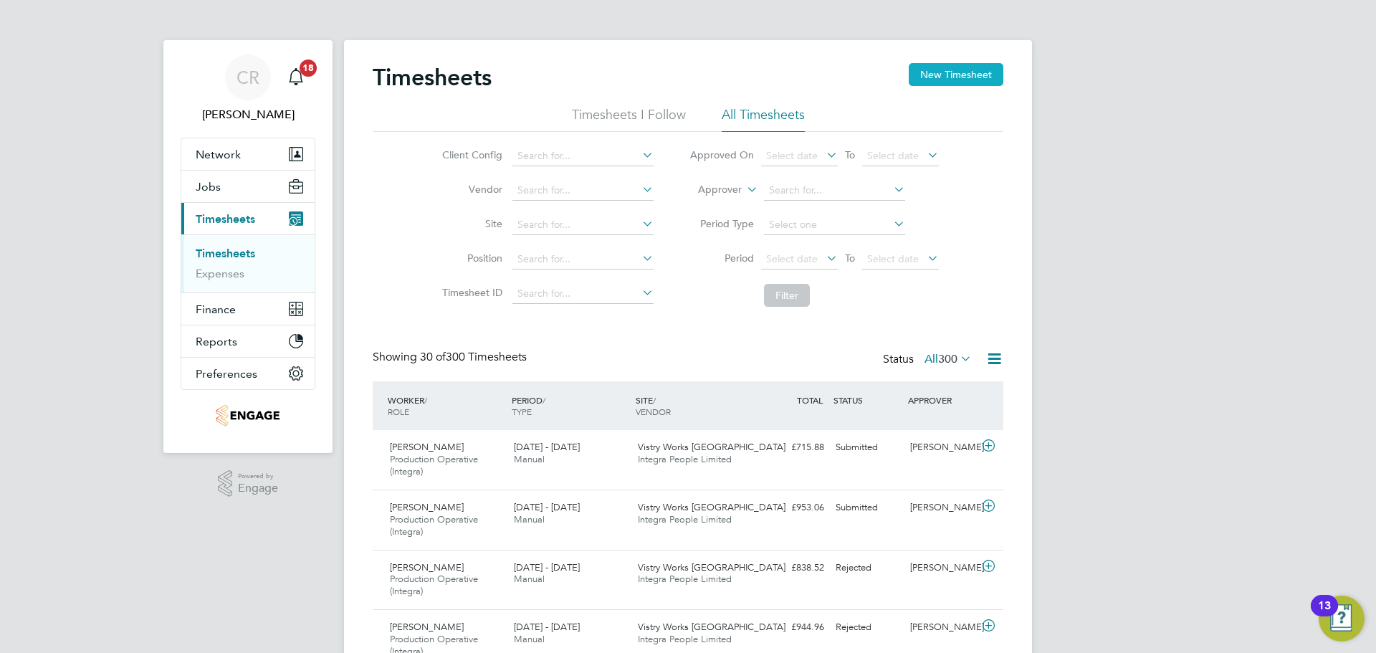
click at [948, 74] on button "New Timesheet" at bounding box center [956, 74] width 95 height 23
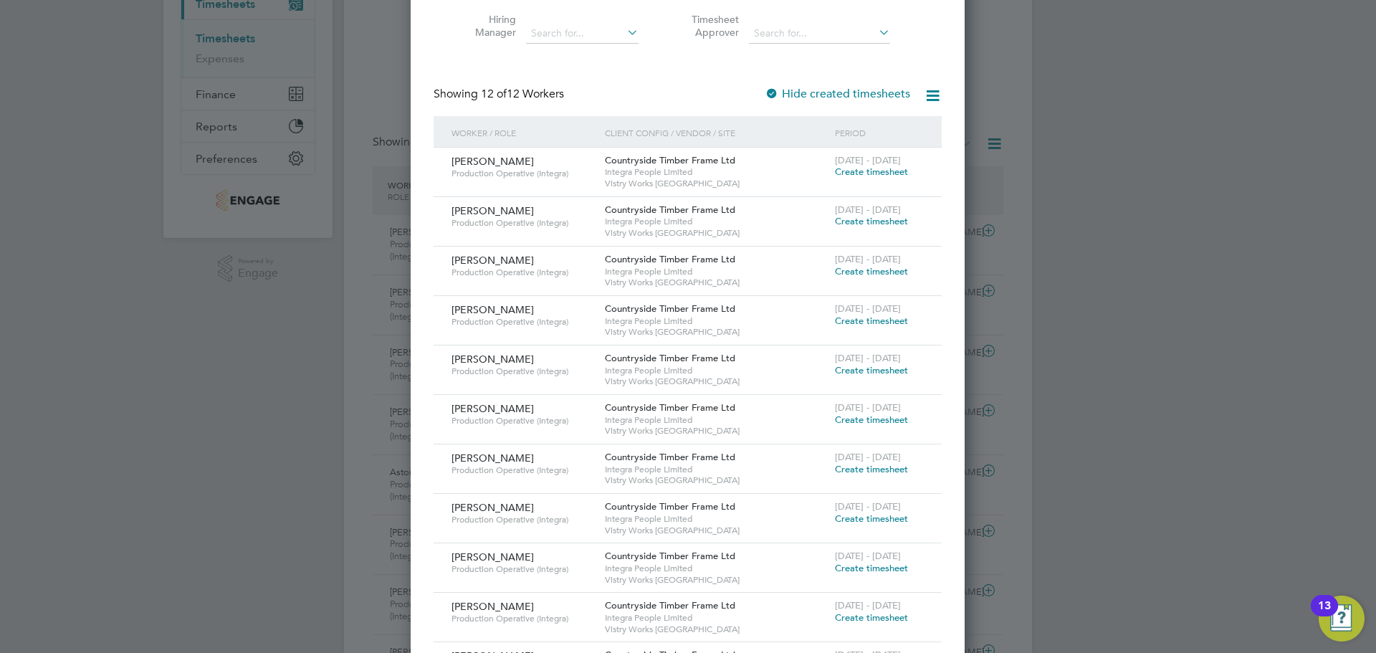
click at [878, 171] on span "Create timesheet" at bounding box center [871, 172] width 73 height 12
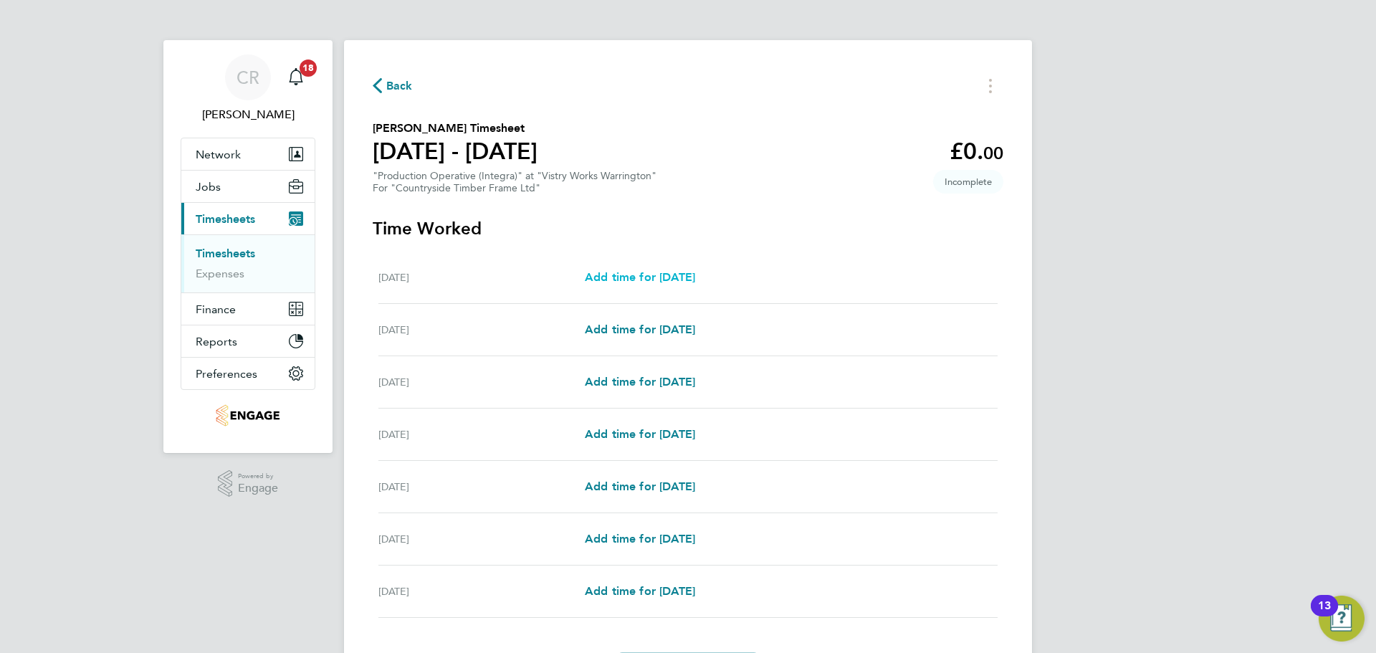
click at [679, 274] on span "Add time for Mon 18 Aug" at bounding box center [640, 277] width 110 height 14
select select "15"
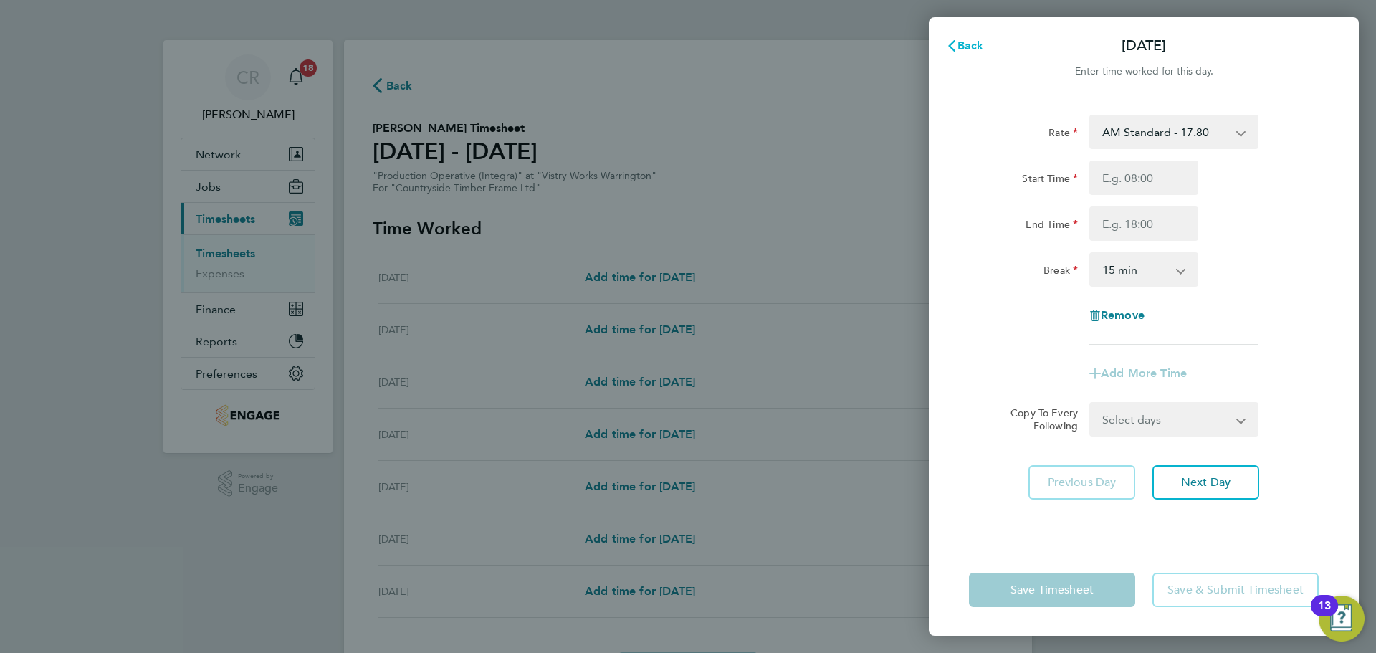
click at [968, 51] on span "Back" at bounding box center [970, 46] width 27 height 14
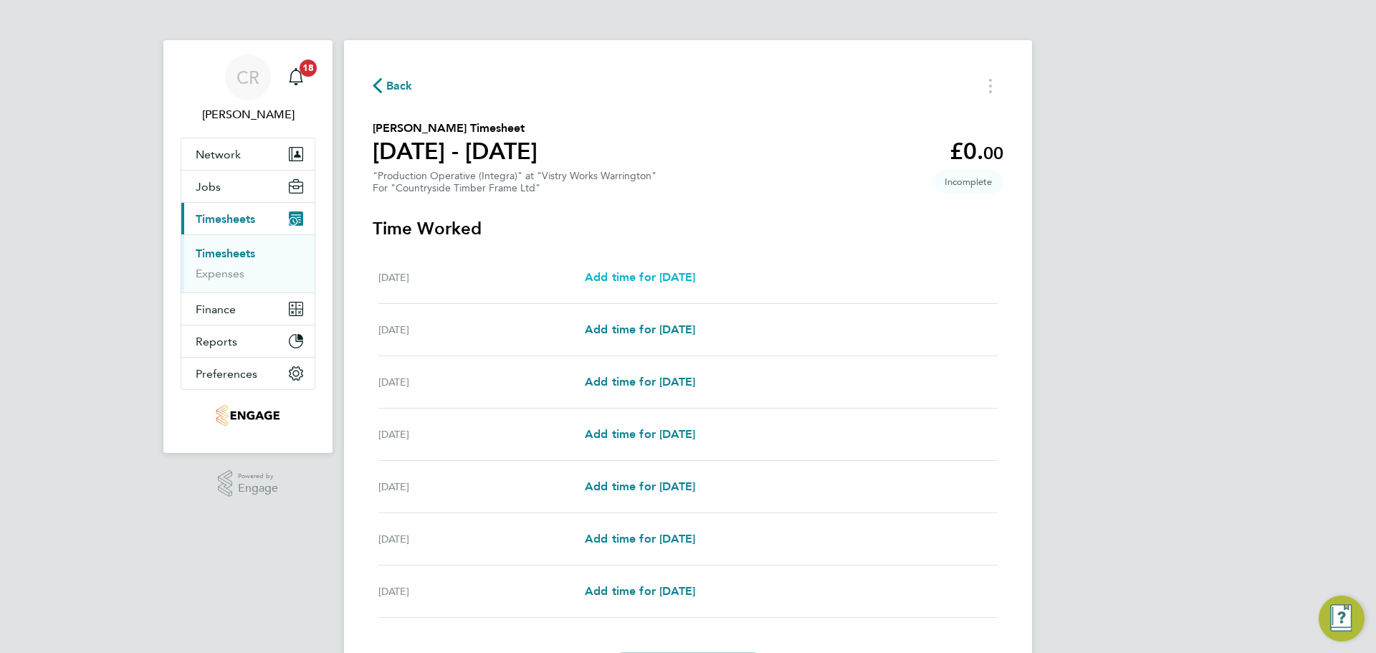
click at [695, 270] on span "Add time for Mon 18 Aug" at bounding box center [640, 277] width 110 height 14
select select "15"
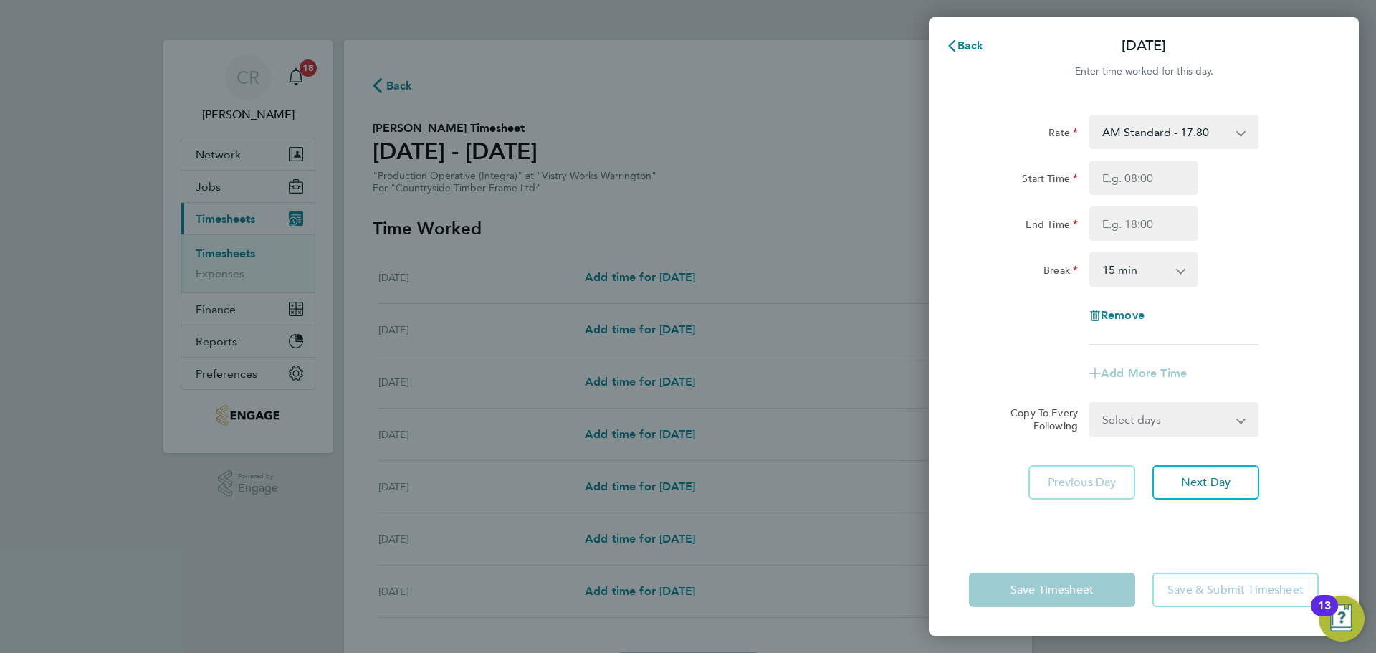
click at [1218, 127] on select "AM Standard - 17.80 BONUS - 13.50 AM OT2 - 35.60 AM OT1 - 26.70 PM OT2 - 38.18 …" at bounding box center [1165, 132] width 149 height 32
click at [1216, 117] on select "AM Standard - 17.80 BONUS - 13.50 AM OT2 - 35.60 AM OT1 - 26.70 PM OT2 - 38.18 …" at bounding box center [1165, 132] width 149 height 32
drag, startPoint x: 1157, startPoint y: 174, endPoint x: 1161, endPoint y: 182, distance: 8.7
click at [1157, 174] on input "Start Time" at bounding box center [1143, 178] width 109 height 34
type input "06:00"
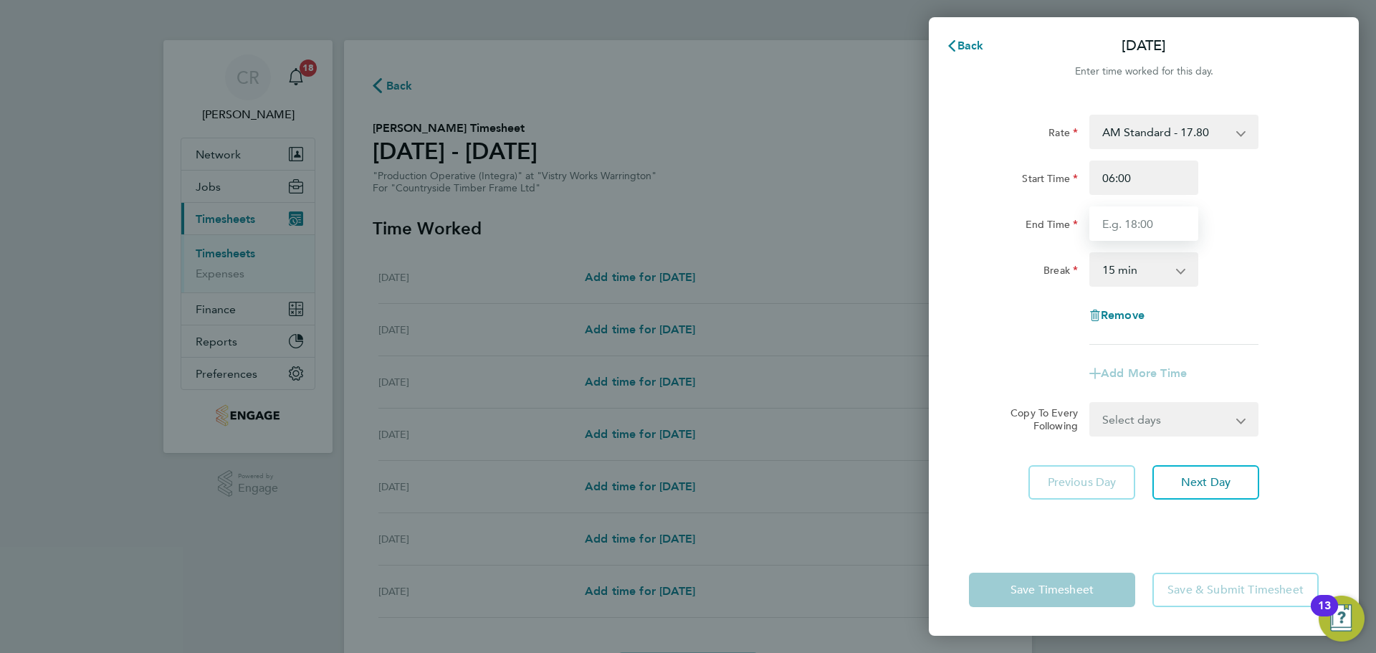
click at [1147, 228] on input "End Time" at bounding box center [1143, 223] width 109 height 34
type input "14:00"
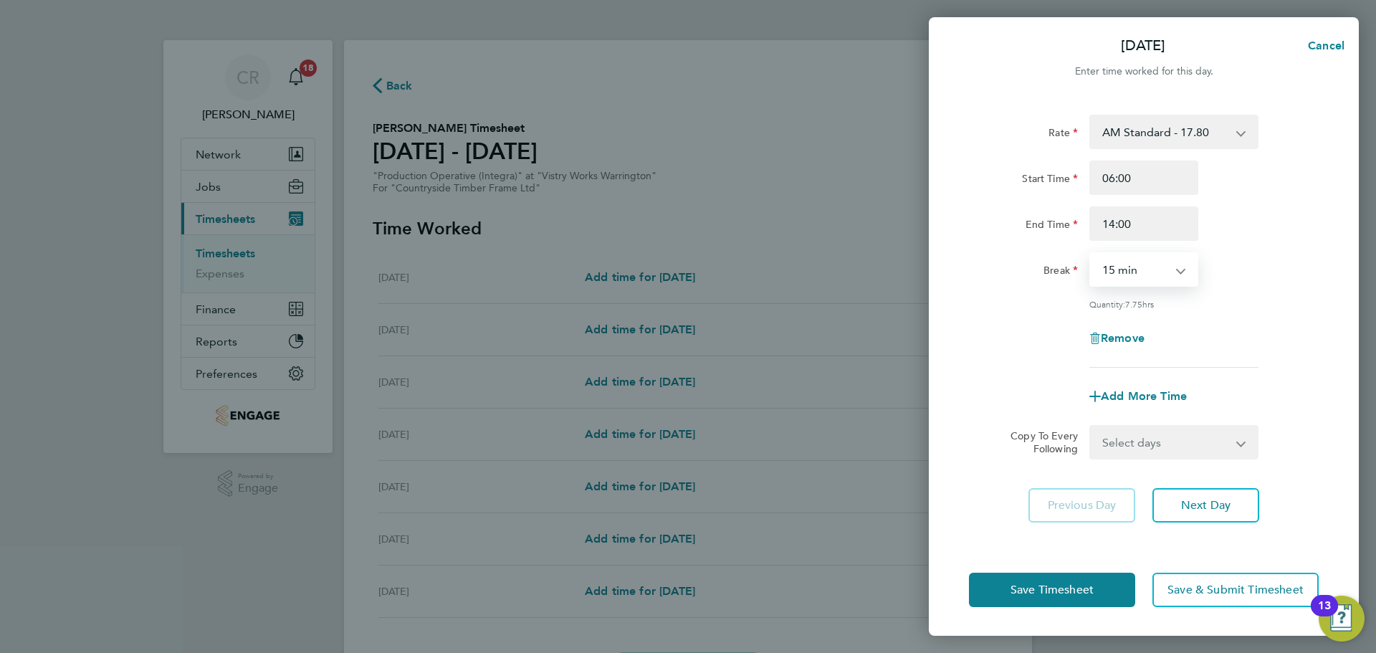
click at [1142, 274] on select "0 min 15 min 30 min 45 min 60 min 75 min 90 min" at bounding box center [1135, 270] width 89 height 32
select select "30"
click at [1091, 254] on select "0 min 15 min 30 min 45 min 60 min 75 min 90 min" at bounding box center [1135, 270] width 89 height 32
click at [1117, 590] on button "Save Timesheet" at bounding box center [1052, 590] width 166 height 34
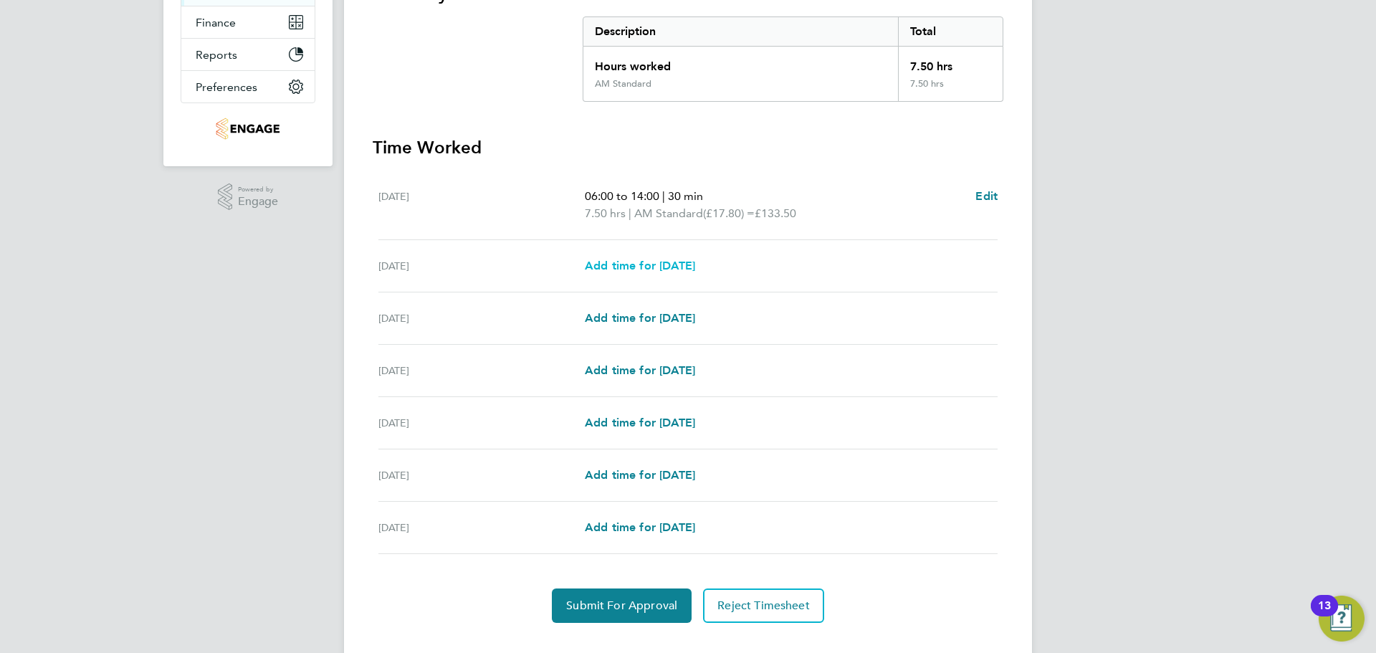
click at [687, 263] on span "Add time for Tue 19 Aug" at bounding box center [640, 266] width 110 height 14
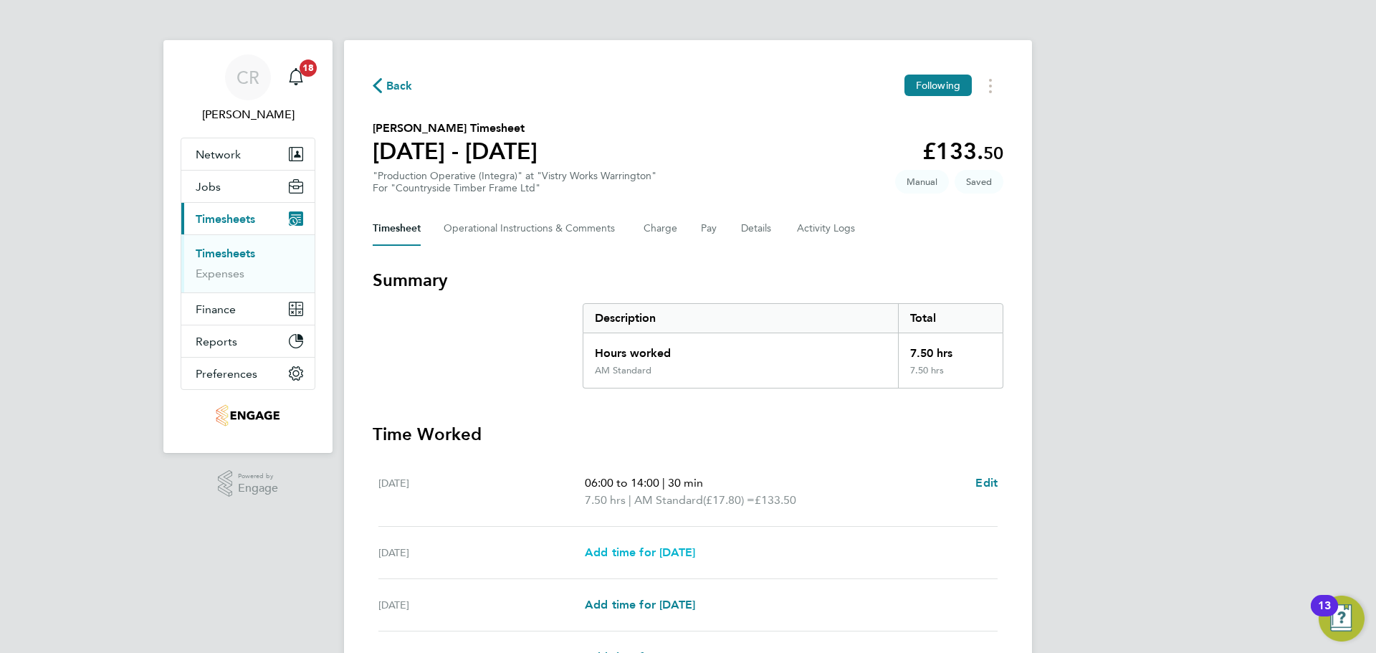
select select "15"
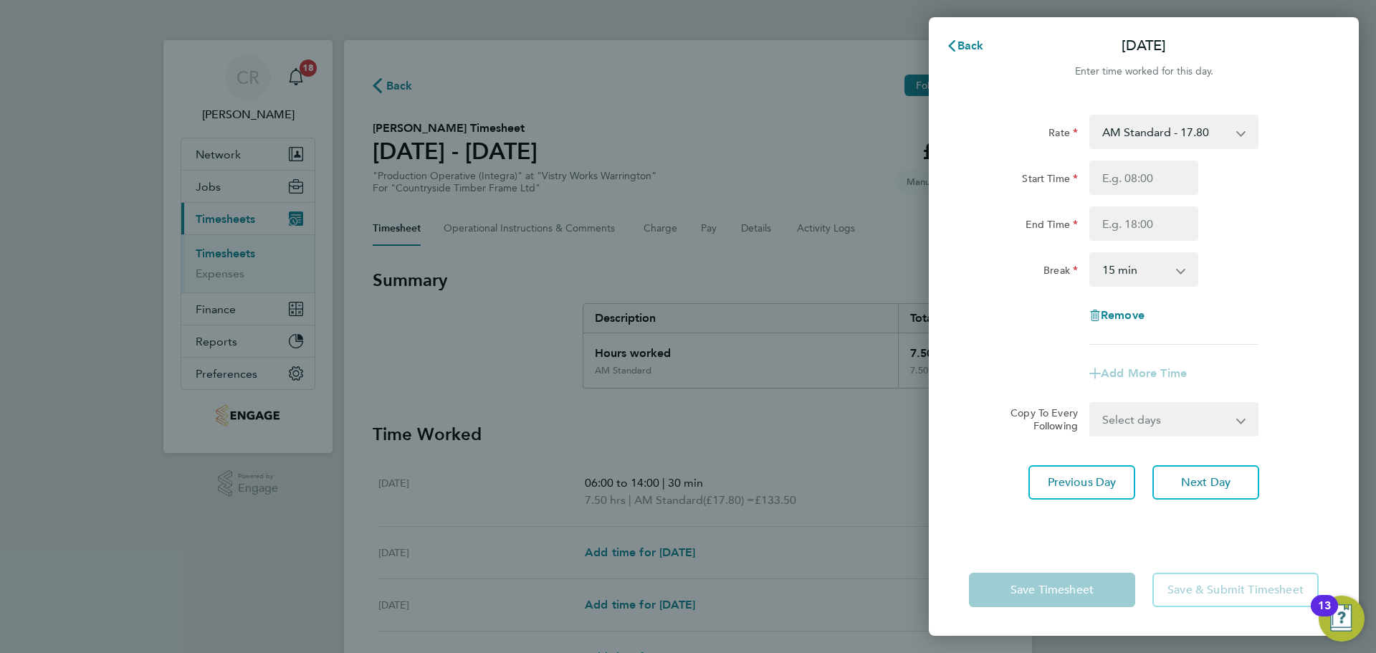
click at [1170, 131] on select "AM Standard - 17.80 BONUS - 13.50 AM OT2 - 35.60 AM OT1 - 26.70 PM OT2 - 38.18 …" at bounding box center [1165, 132] width 149 height 32
drag, startPoint x: 1170, startPoint y: 130, endPoint x: 1155, endPoint y: 148, distance: 24.0
click at [1170, 130] on select "AM Standard - 17.80 BONUS - 13.50 AM OT2 - 35.60 AM OT1 - 26.70 PM OT2 - 38.18 …" at bounding box center [1165, 132] width 149 height 32
click at [1147, 171] on input "Start Time" at bounding box center [1143, 178] width 109 height 34
type input "06:00"
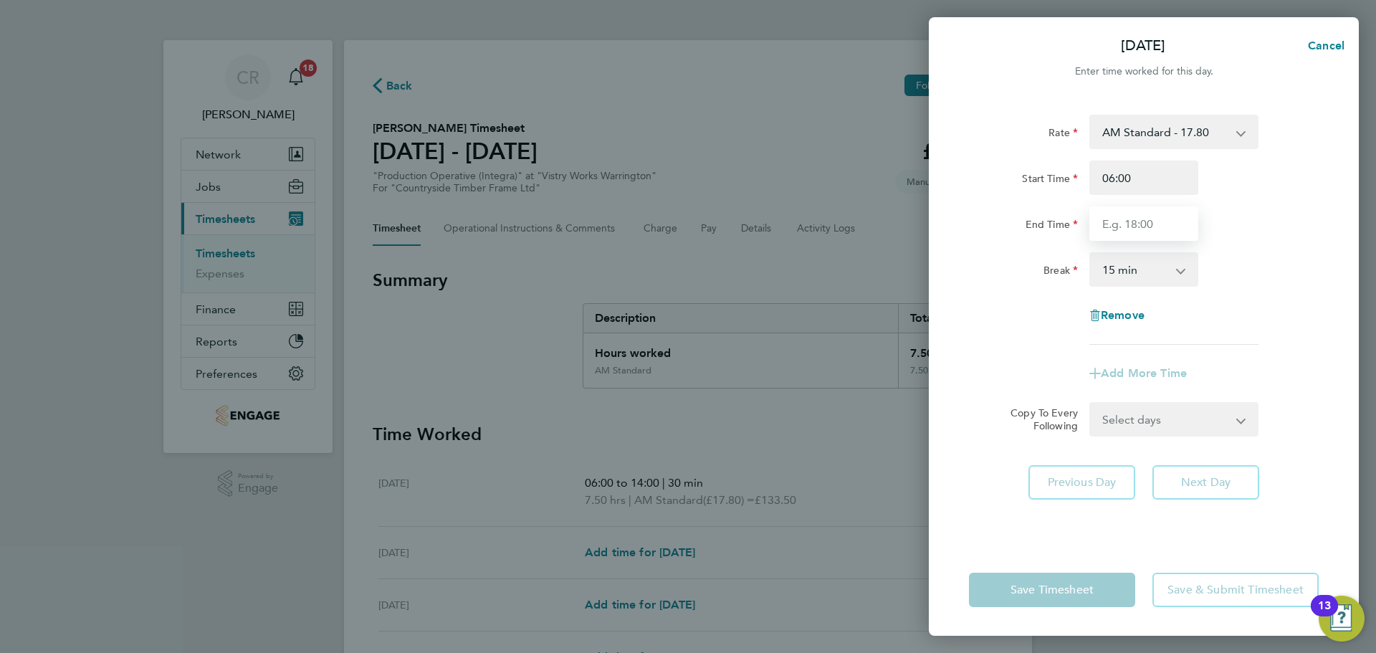
click at [1142, 219] on input "End Time" at bounding box center [1143, 223] width 109 height 34
type input "14:00"
click at [1142, 267] on select "0 min 15 min 30 min 45 min 60 min 75 min 90 min" at bounding box center [1135, 270] width 89 height 32
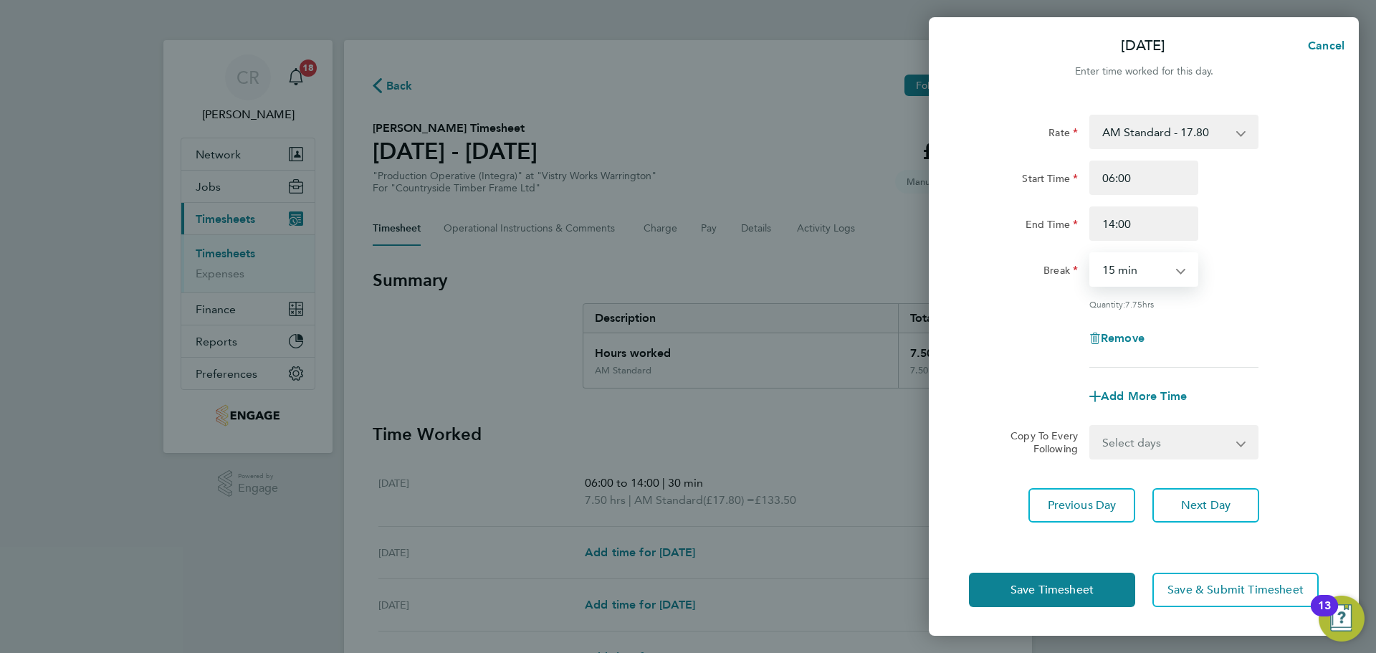
select select "30"
click at [1091, 254] on select "0 min 15 min 30 min 45 min 60 min 75 min 90 min" at bounding box center [1135, 270] width 89 height 32
click at [1093, 597] on button "Save Timesheet" at bounding box center [1052, 590] width 166 height 34
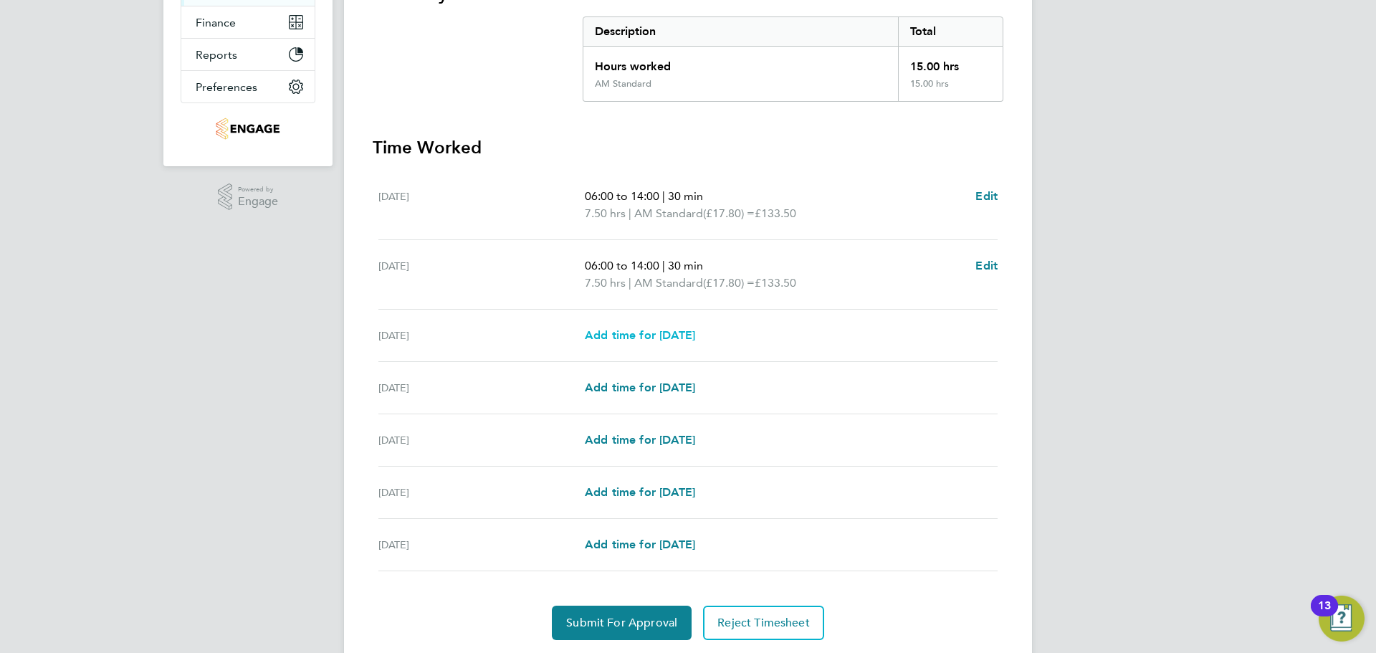
click at [695, 335] on span "Add time for Wed 20 Aug" at bounding box center [640, 335] width 110 height 14
select select "15"
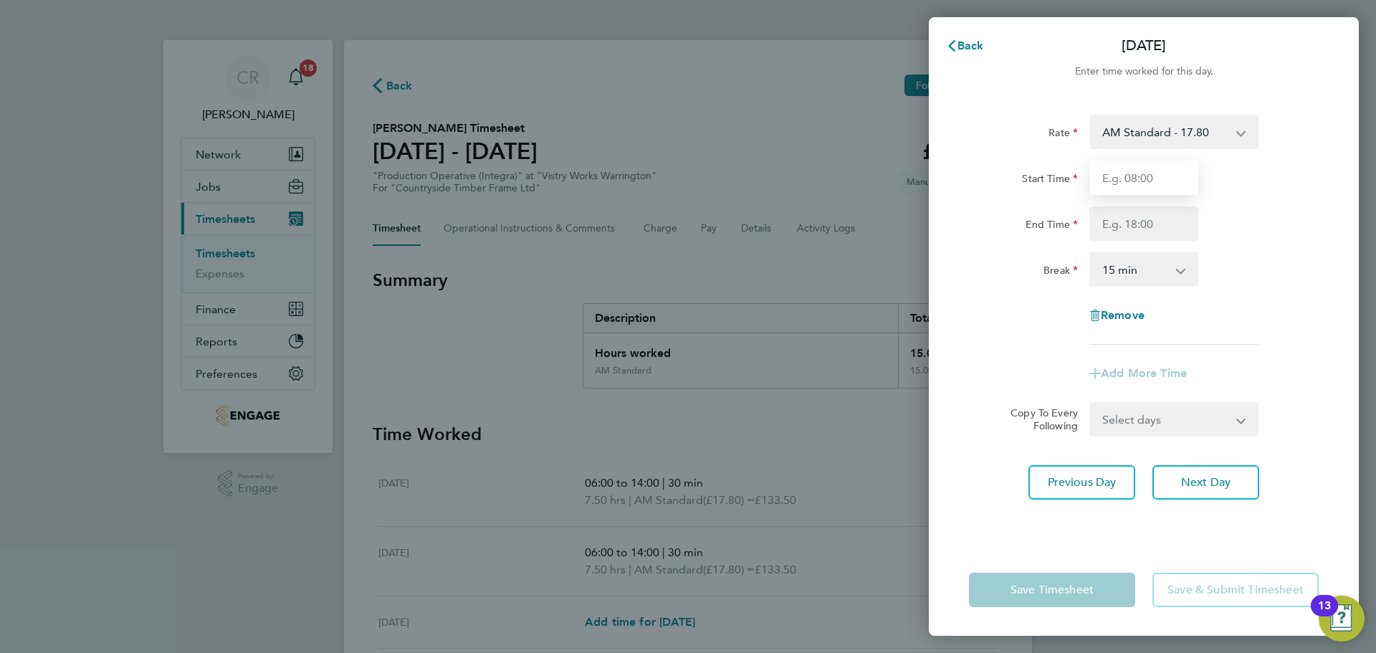
click at [1162, 185] on input "Start Time" at bounding box center [1143, 178] width 109 height 34
type input "06:00"
click at [1151, 223] on input "End Time" at bounding box center [1143, 223] width 109 height 34
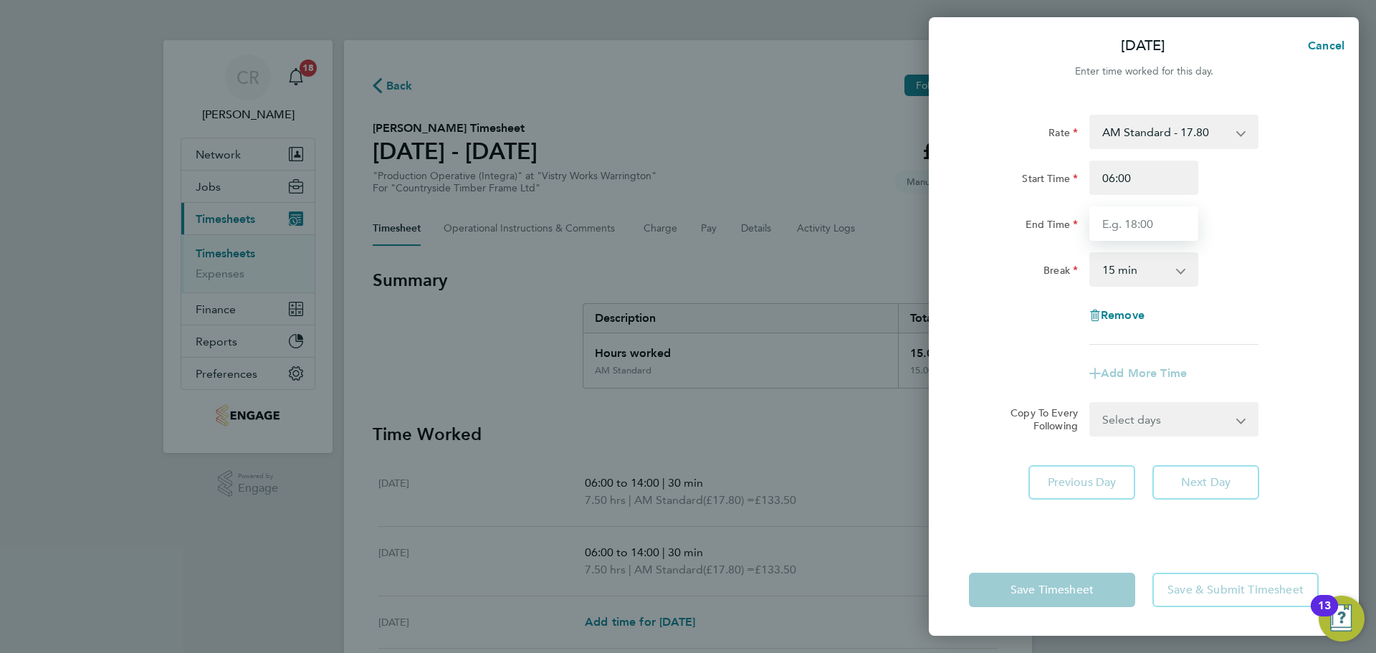
type input "14:00"
click at [1142, 270] on select "0 min 15 min 30 min 45 min 60 min 75 min 90 min" at bounding box center [1135, 270] width 89 height 32
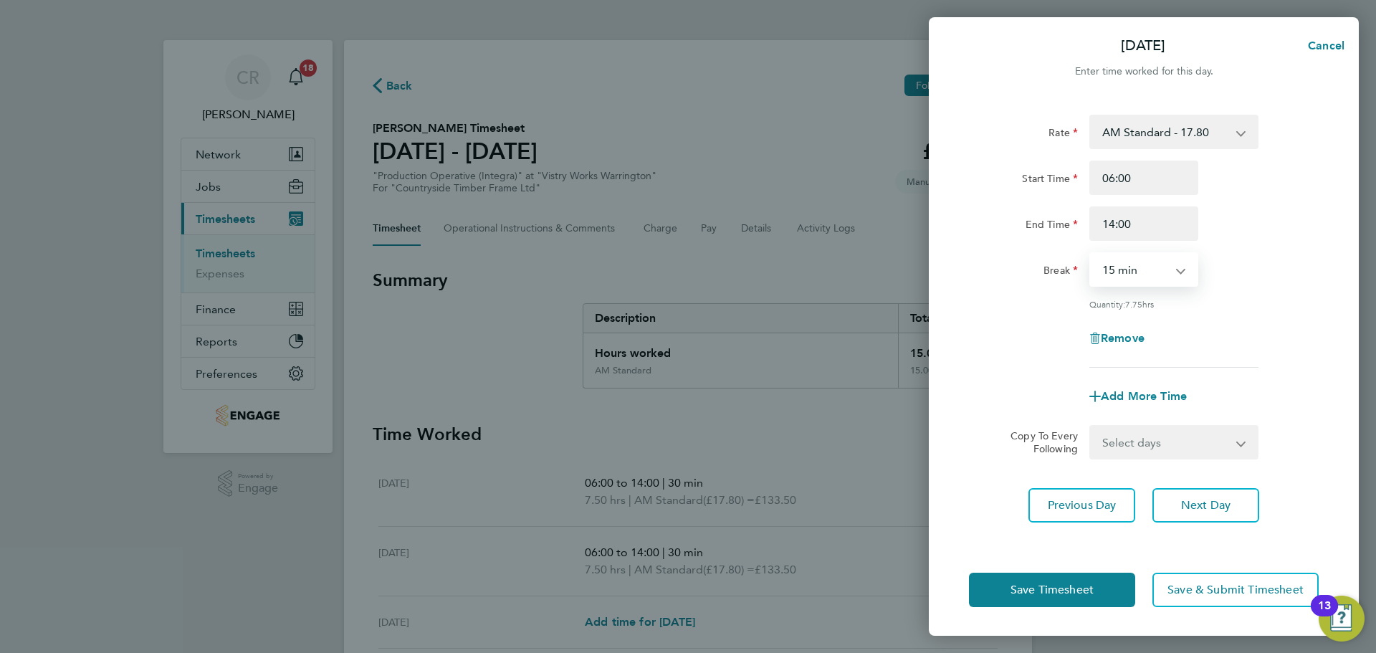
select select "30"
click at [1091, 254] on select "0 min 15 min 30 min 45 min 60 min 75 min 90 min" at bounding box center [1135, 270] width 89 height 32
drag, startPoint x: 1122, startPoint y: 598, endPoint x: 991, endPoint y: 512, distance: 156.6
click at [1118, 591] on button "Save Timesheet" at bounding box center [1052, 590] width 166 height 34
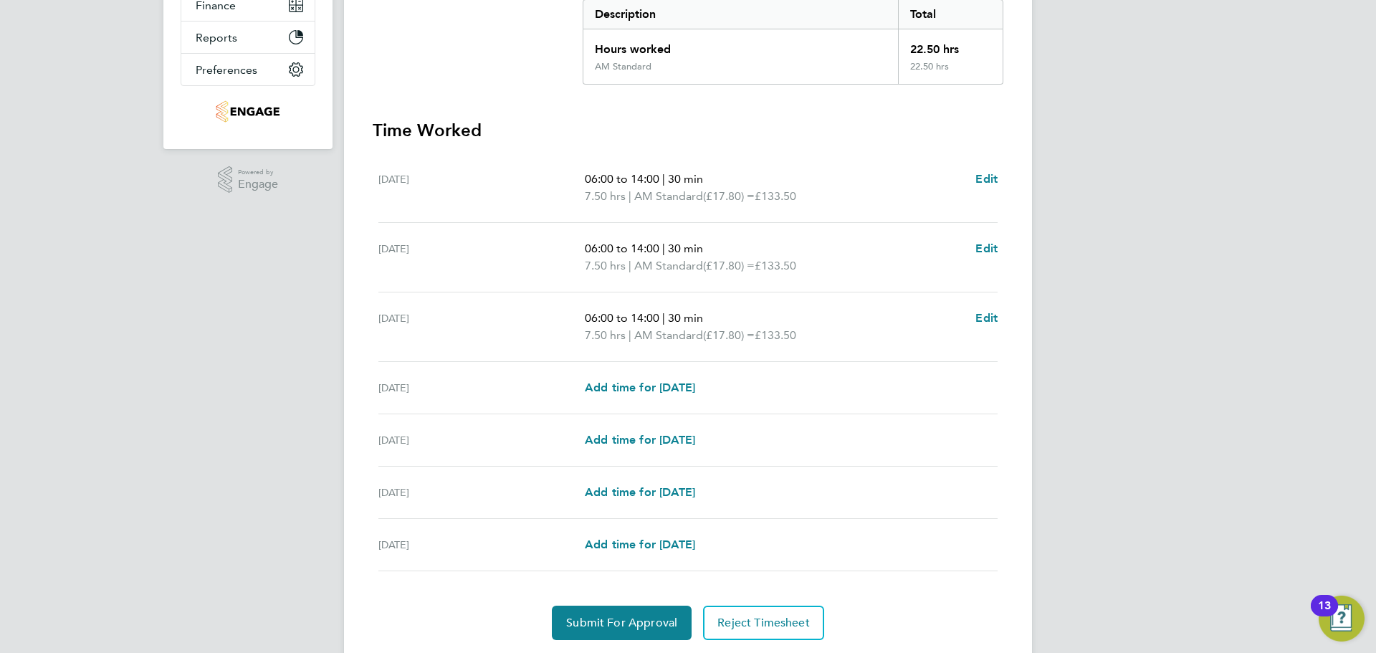
scroll to position [348, 0]
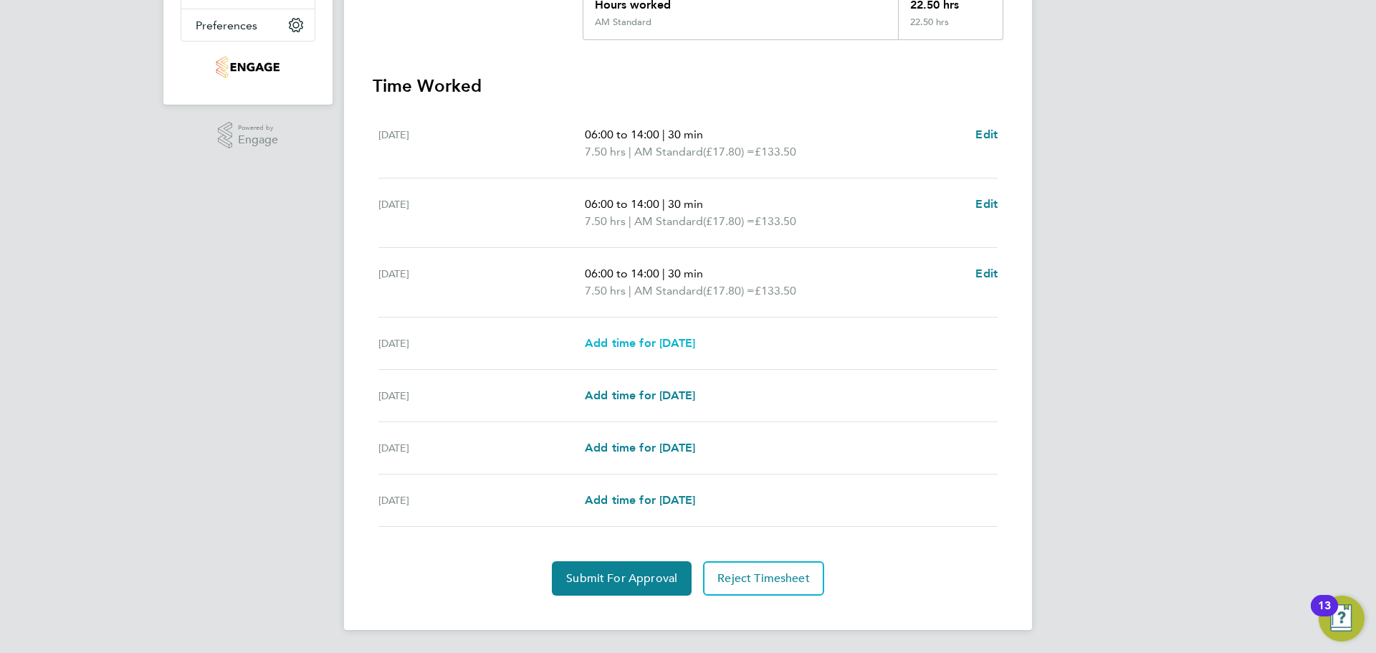
click at [695, 343] on span "Add time for Thu 21 Aug" at bounding box center [640, 343] width 110 height 14
select select "15"
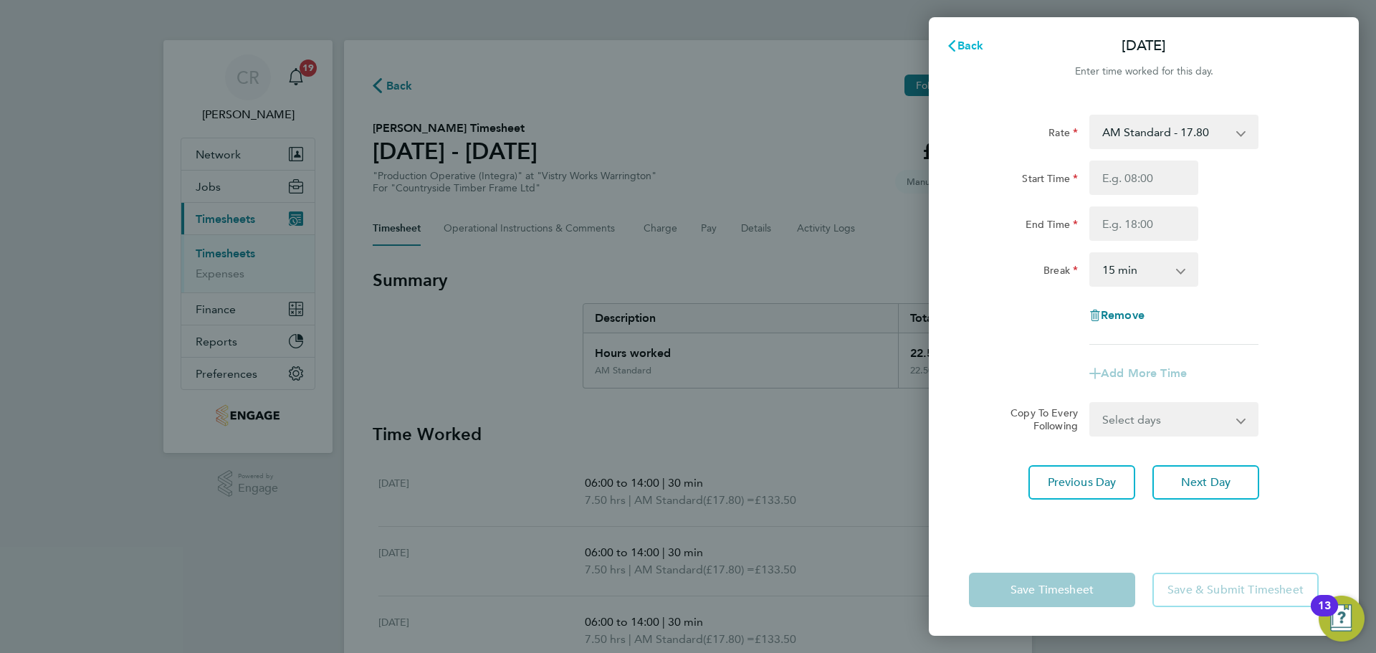
click at [964, 38] on button "Back" at bounding box center [965, 46] width 67 height 29
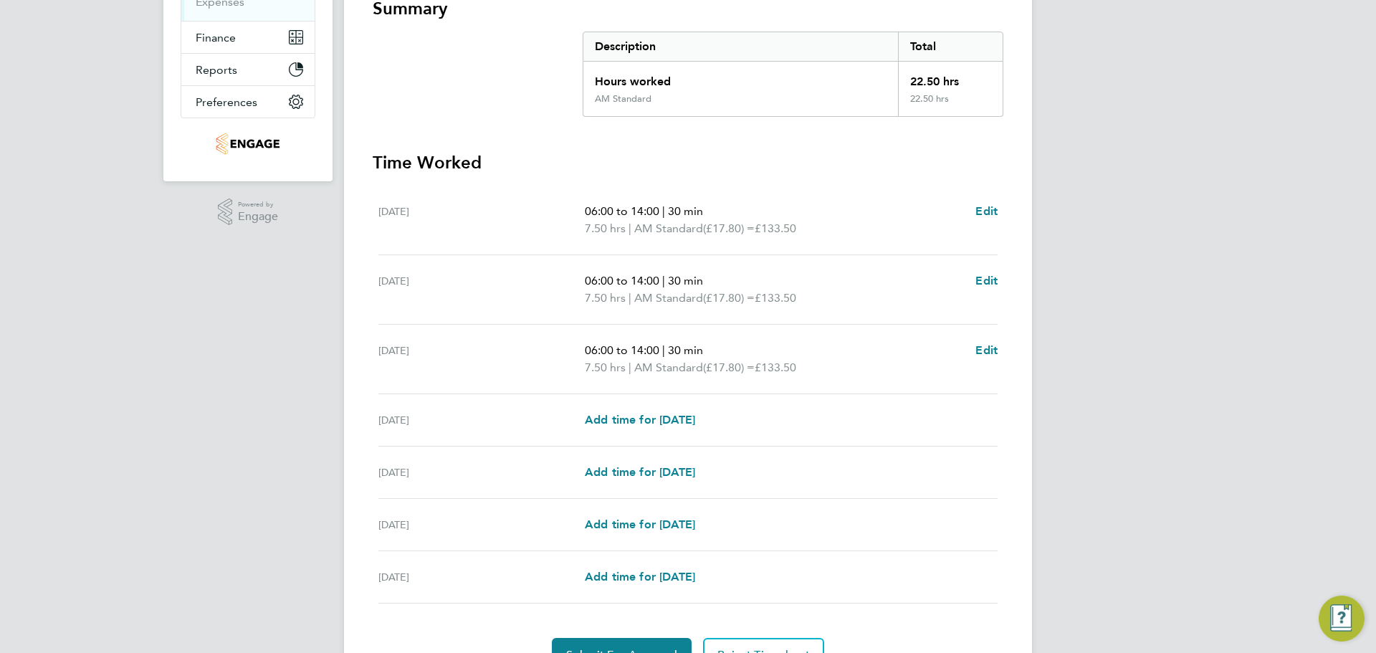
scroll to position [287, 0]
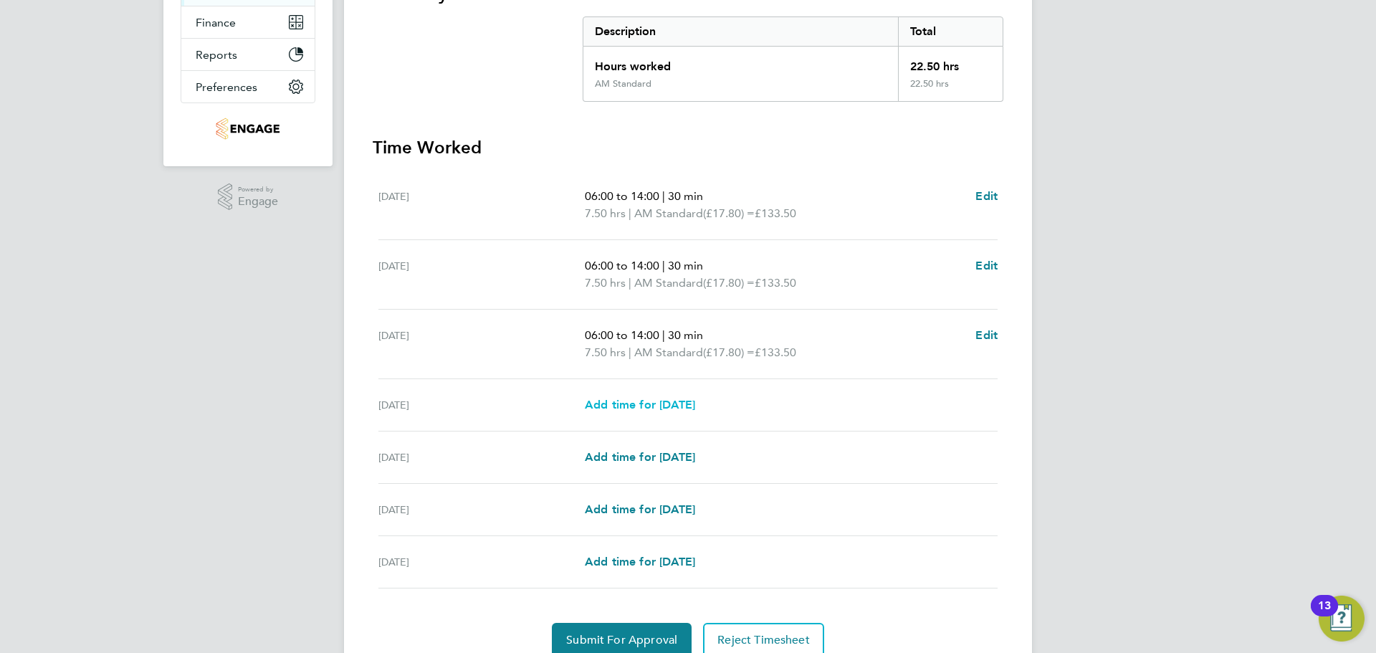
click at [695, 409] on span "Add time for Thu 21 Aug" at bounding box center [640, 405] width 110 height 14
select select "15"
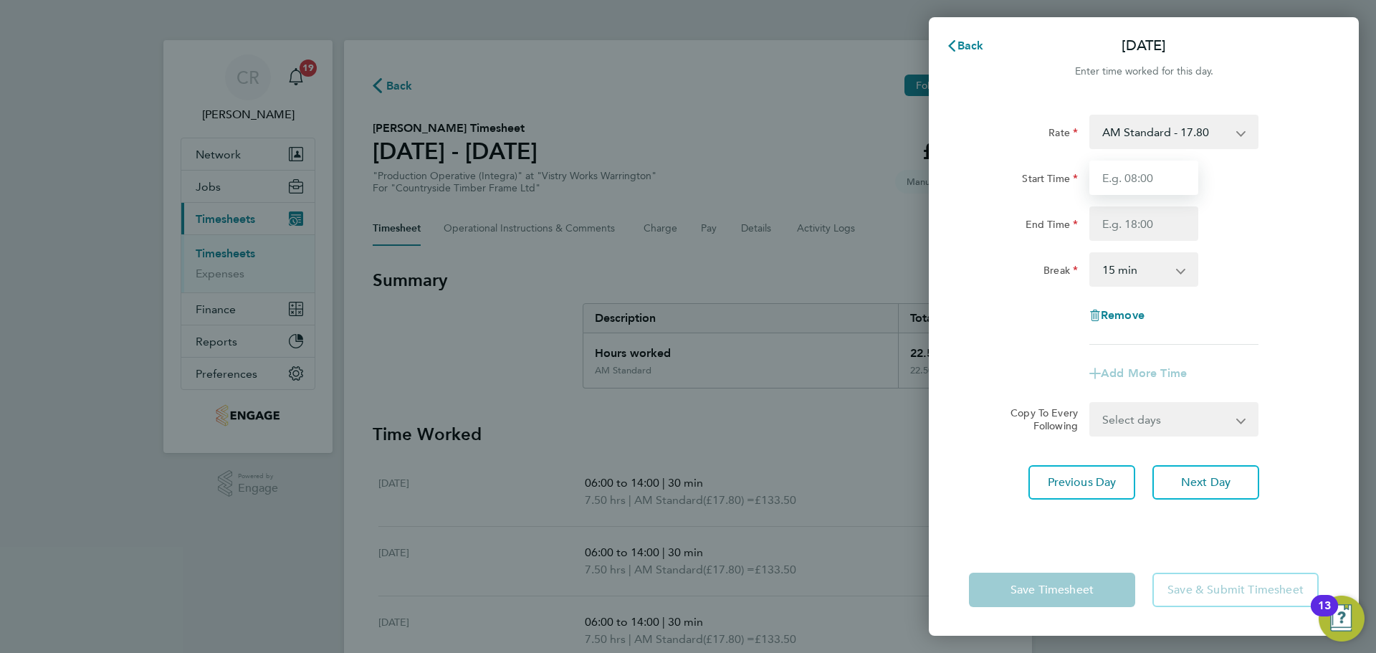
click at [1130, 190] on input "Start Time" at bounding box center [1143, 178] width 109 height 34
type input "06:00"
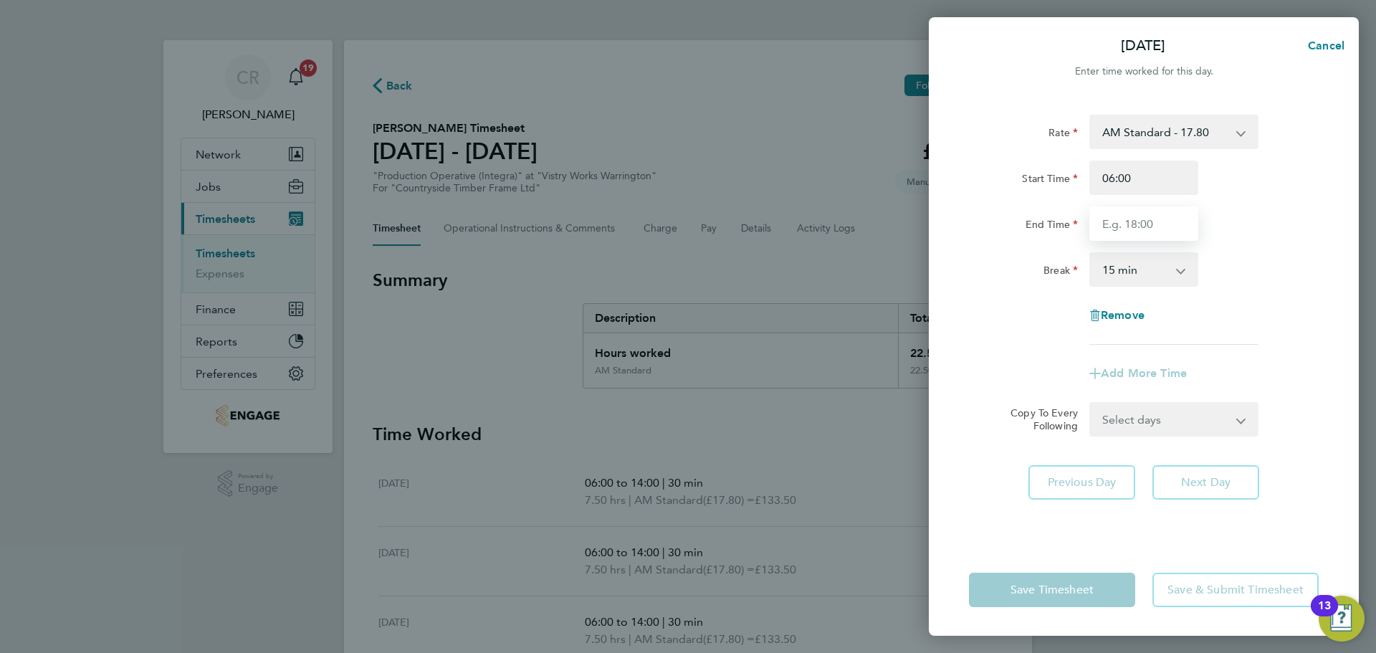
click at [1174, 221] on input "End Time" at bounding box center [1143, 223] width 109 height 34
type input "14:00"
click at [1155, 270] on select "0 min 15 min 30 min 45 min 60 min 75 min 90 min" at bounding box center [1135, 270] width 89 height 32
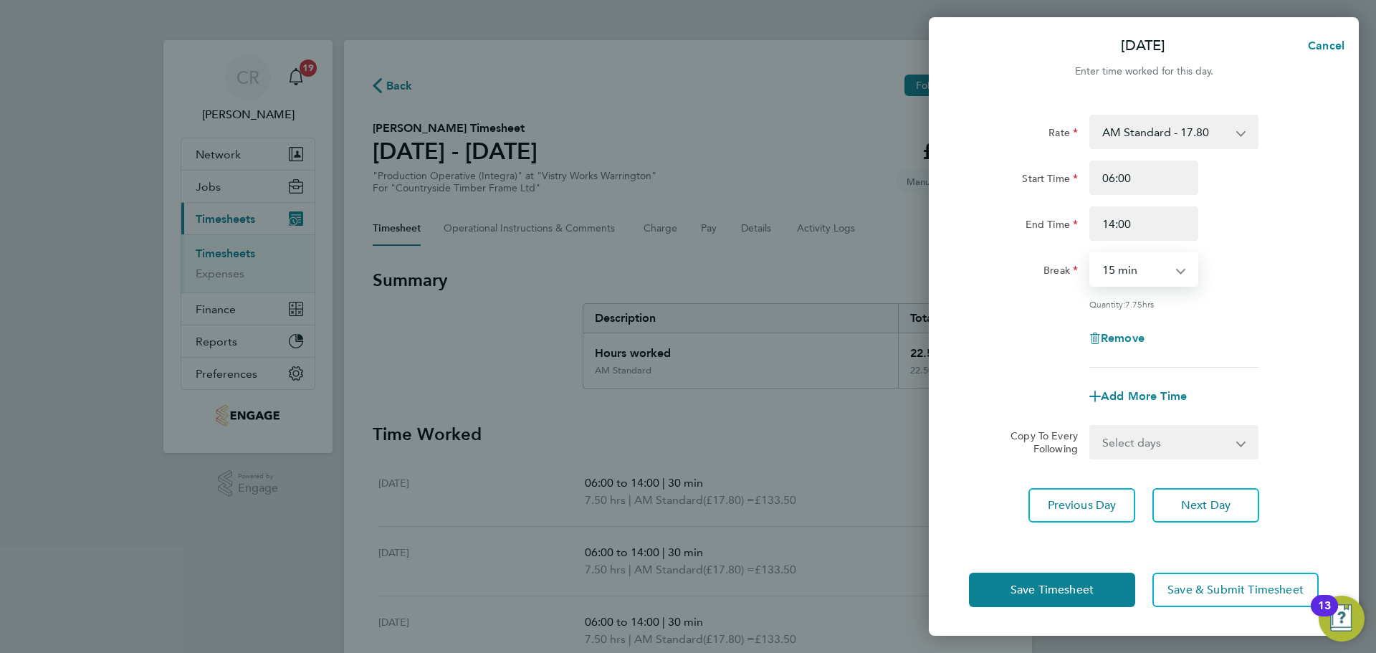
select select "30"
click at [1091, 254] on select "0 min 15 min 30 min 45 min 60 min 75 min 90 min" at bounding box center [1135, 270] width 89 height 32
click at [1104, 589] on button "Save Timesheet" at bounding box center [1052, 590] width 166 height 34
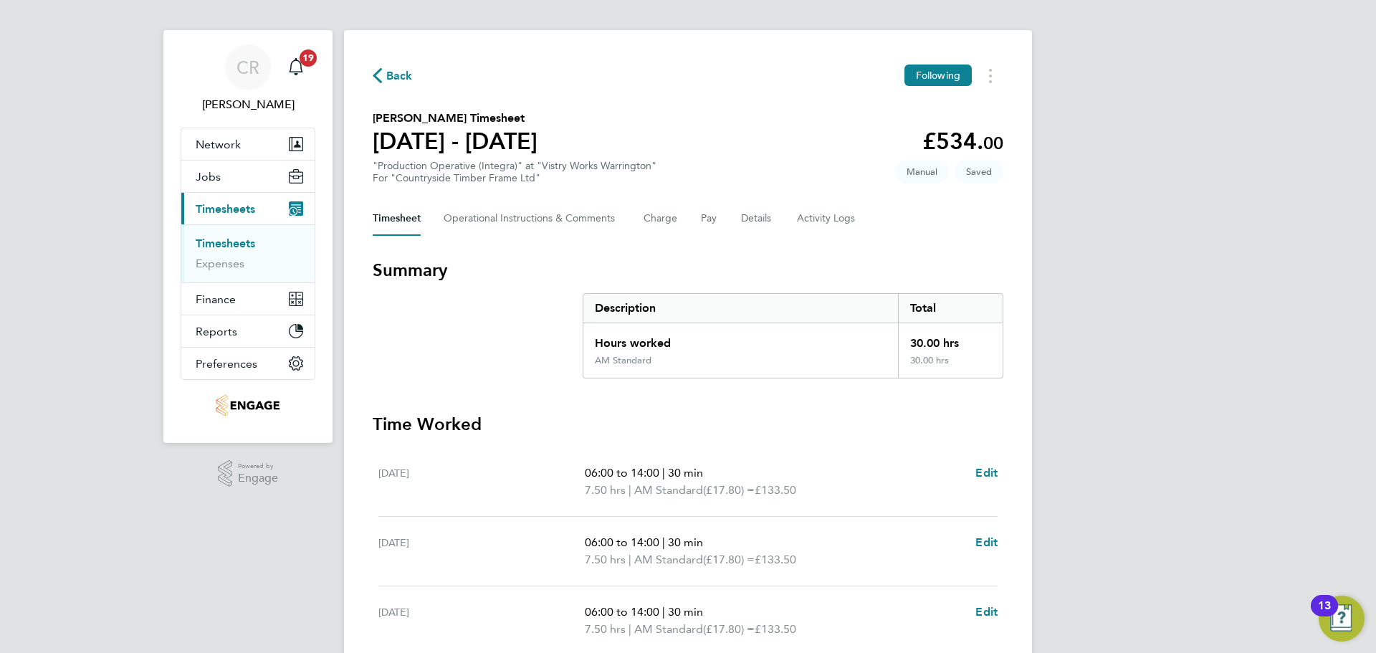
scroll to position [358, 0]
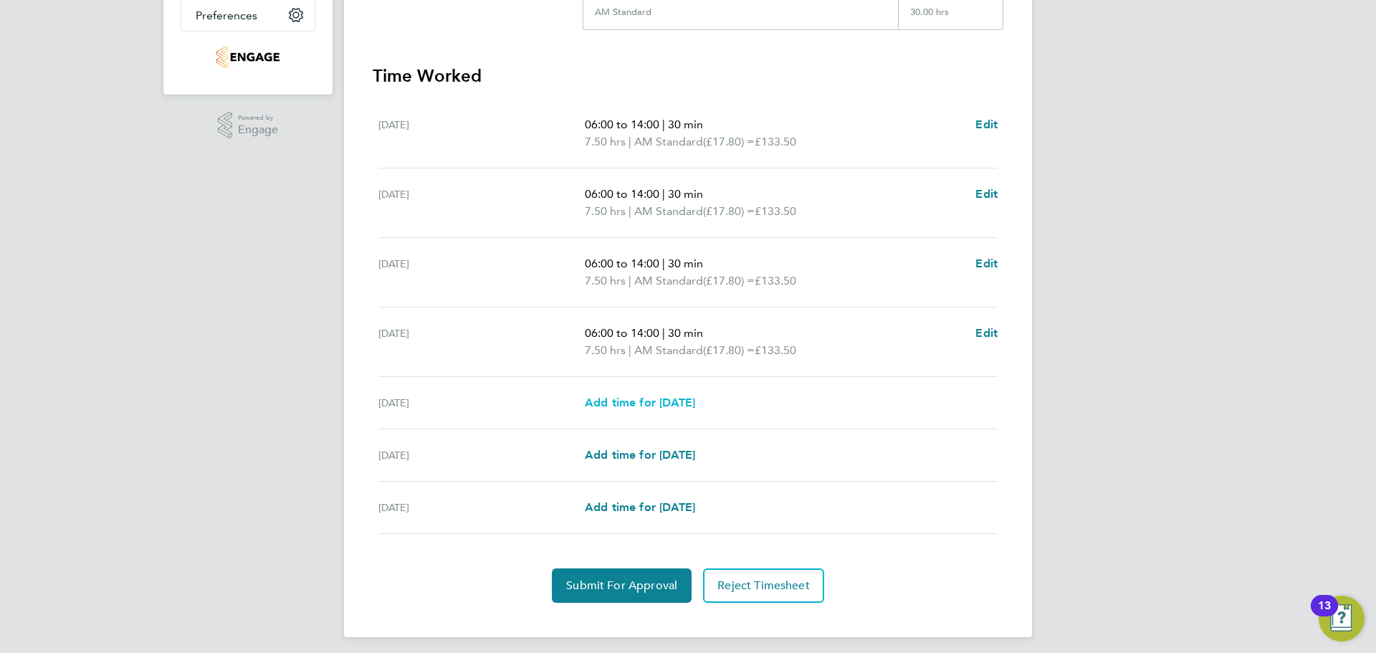
click at [665, 403] on span "Add time for Fri 22 Aug" at bounding box center [640, 403] width 110 height 14
select select "15"
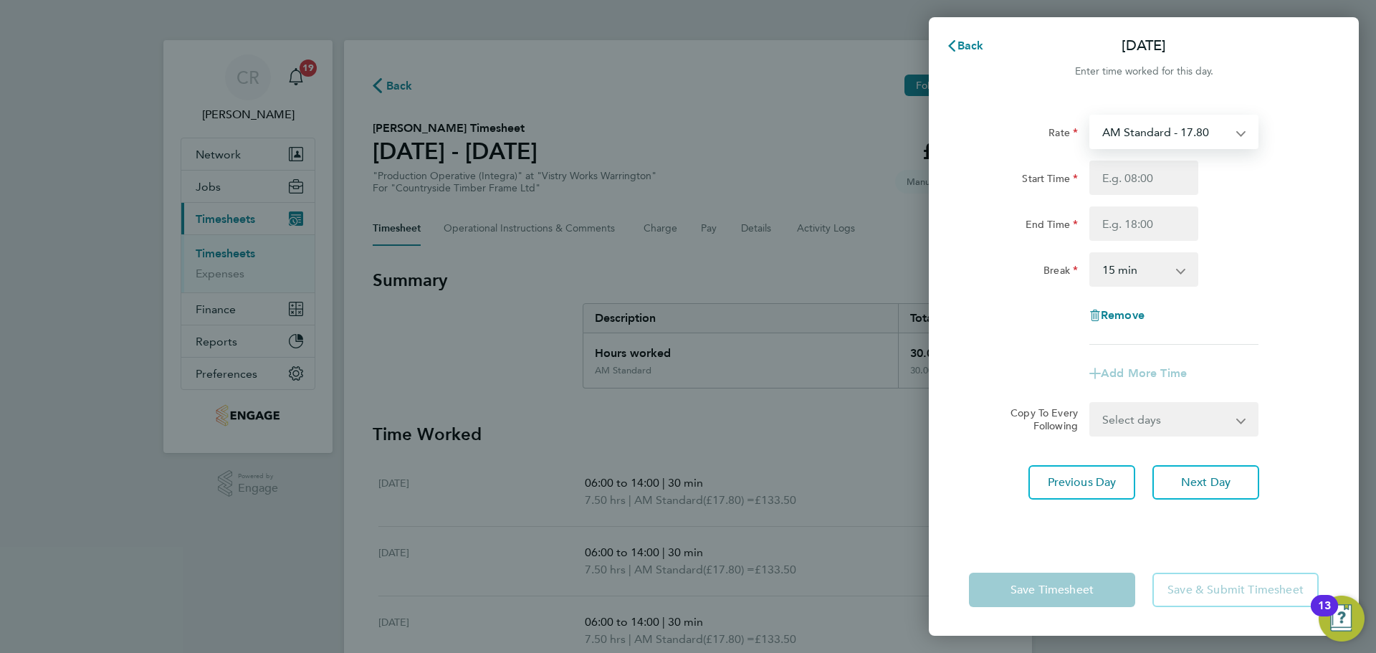
click at [1218, 143] on select "AM Standard - 17.80 BONUS - 13.50 AM OT2 - 35.60 AM OT1 - 26.70 PM OT2 - 38.18 …" at bounding box center [1165, 132] width 149 height 32
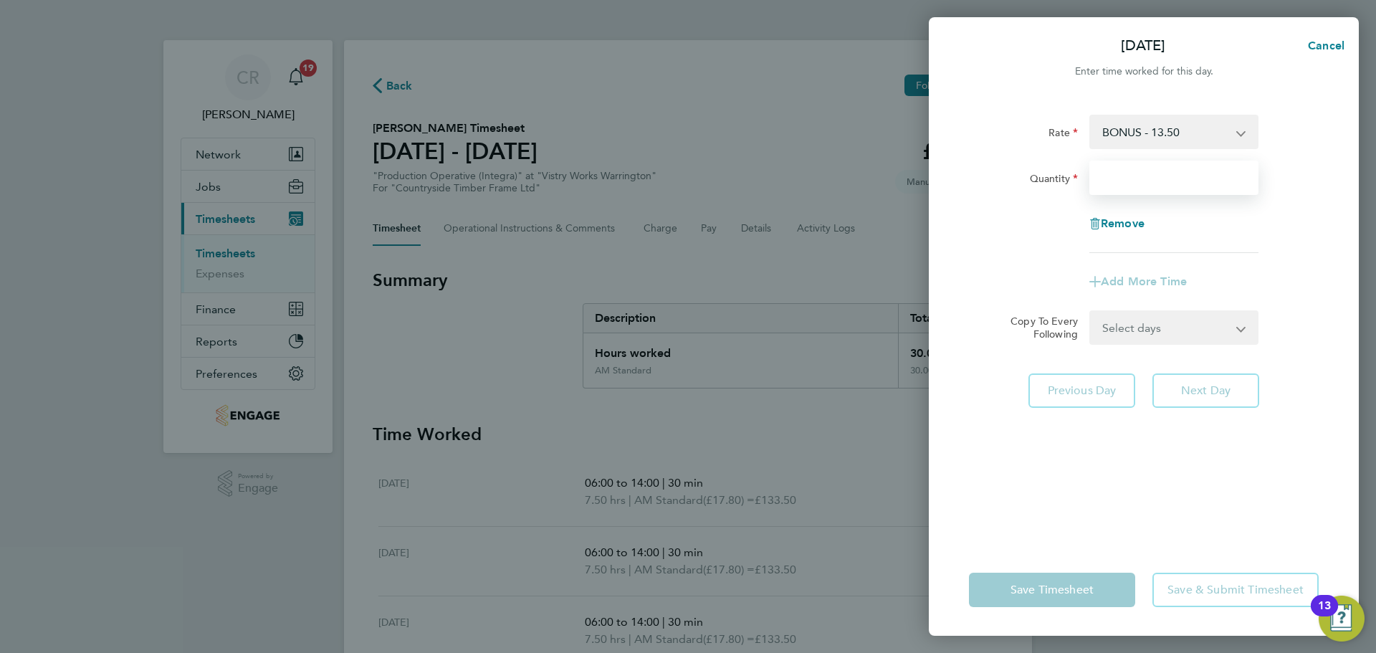
click at [1146, 178] on input "Quantity" at bounding box center [1173, 178] width 169 height 34
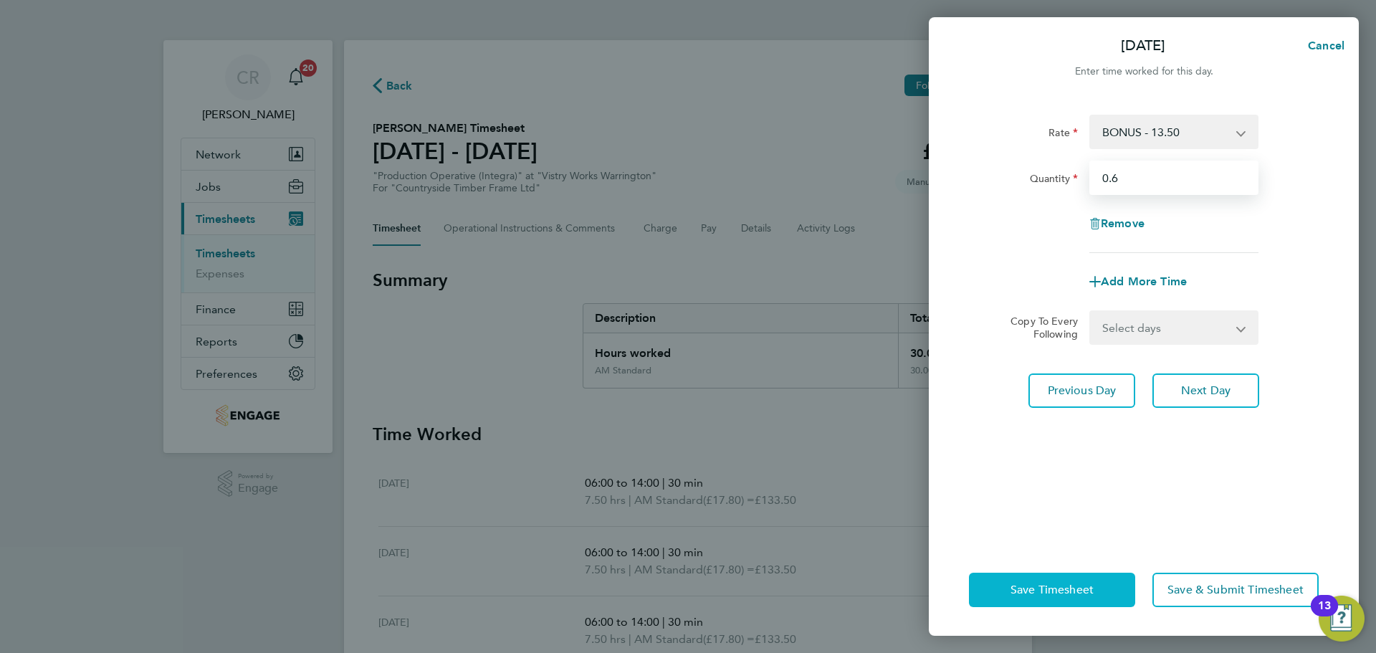
type input "0.6"
click at [1093, 581] on button "Save Timesheet" at bounding box center [1052, 590] width 166 height 34
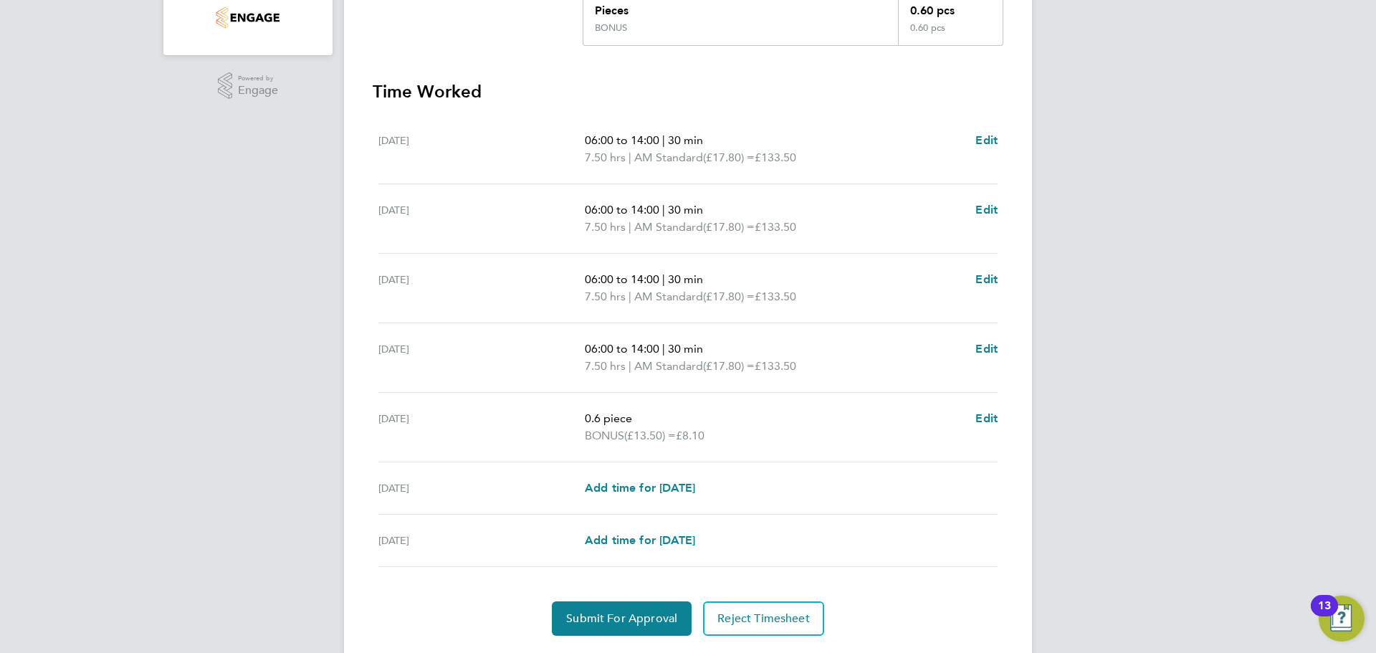
scroll to position [438, 0]
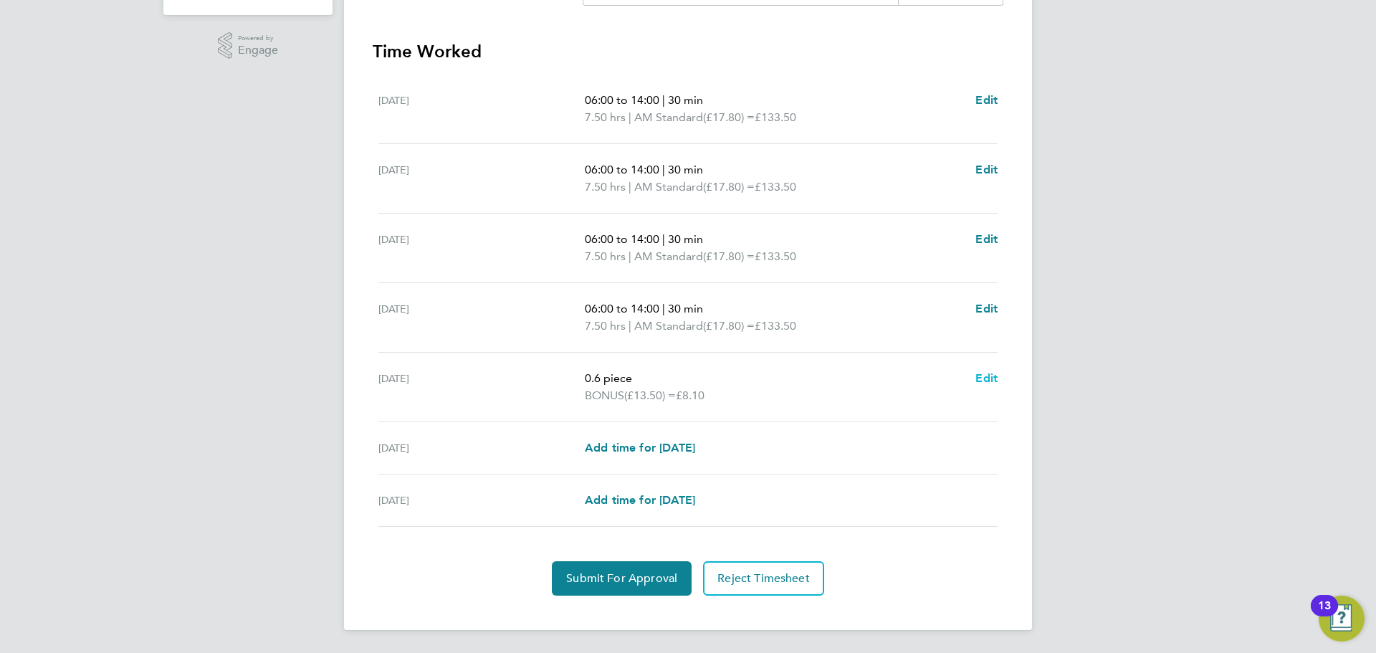
click at [980, 373] on span "Edit" at bounding box center [986, 378] width 22 height 14
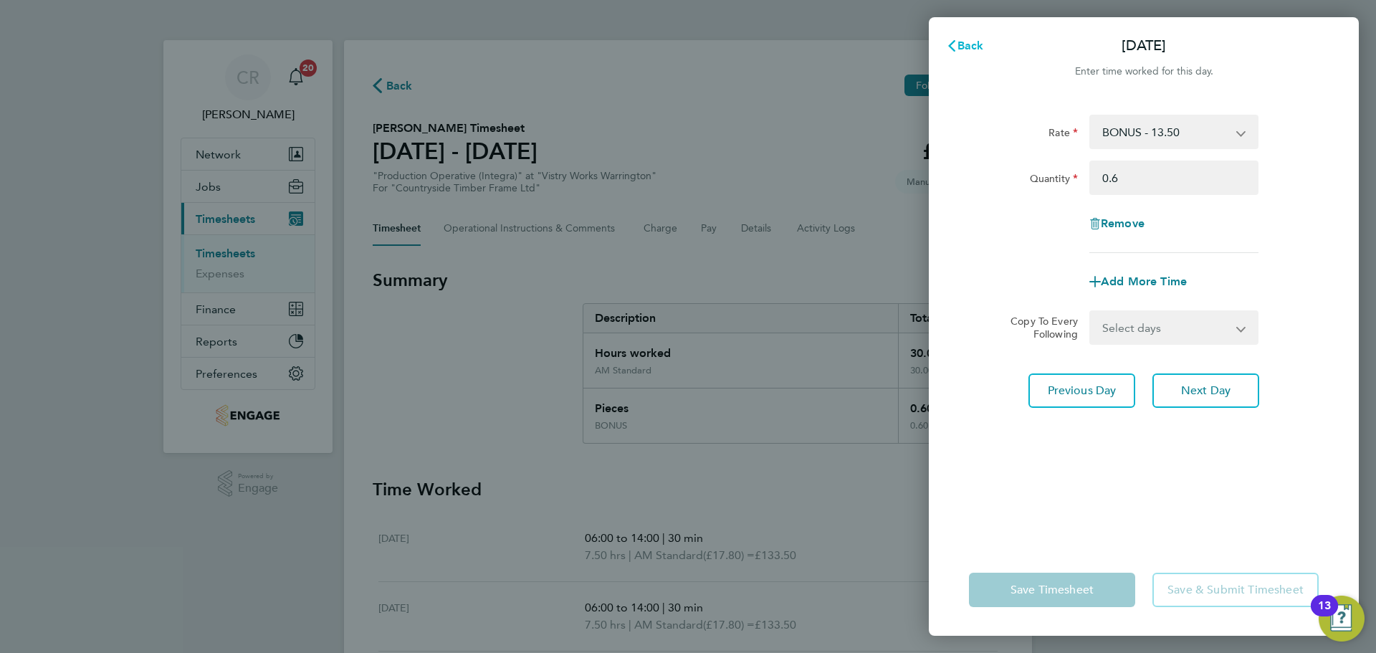
click at [970, 44] on span "Back" at bounding box center [970, 46] width 27 height 14
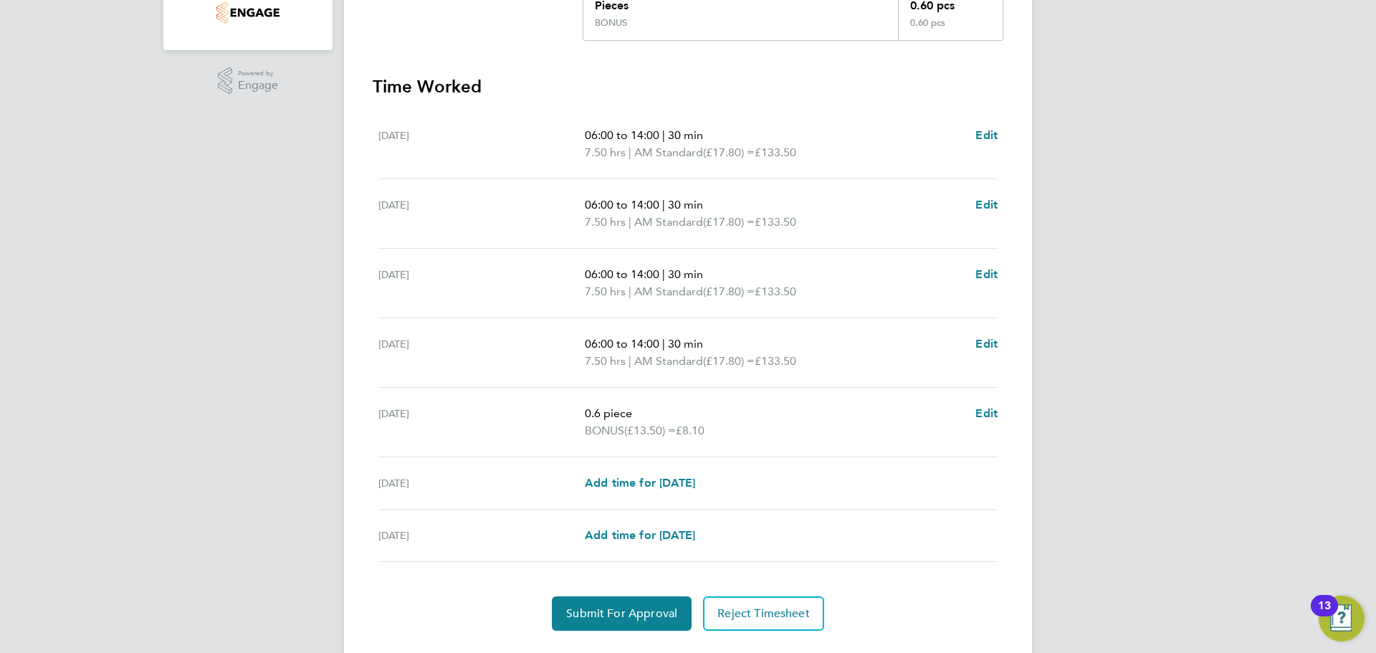
scroll to position [438, 0]
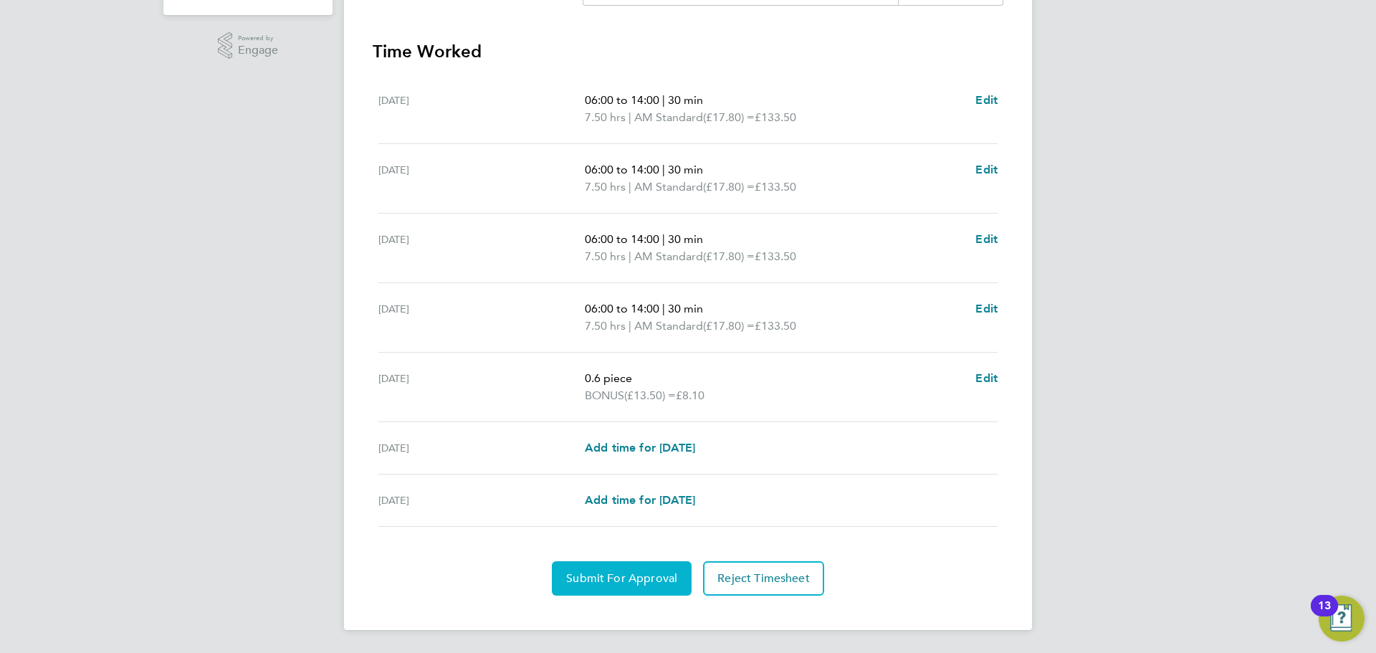
click at [655, 576] on span "Submit For Approval" at bounding box center [621, 578] width 111 height 14
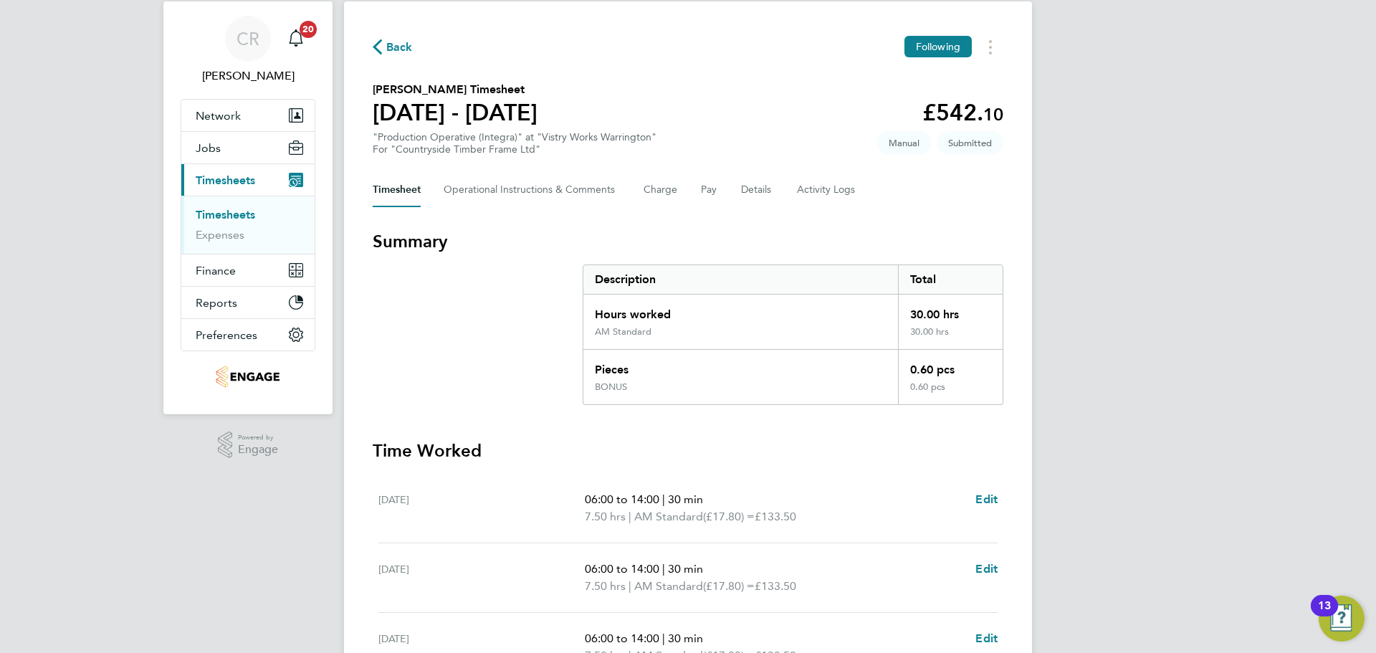
scroll to position [0, 0]
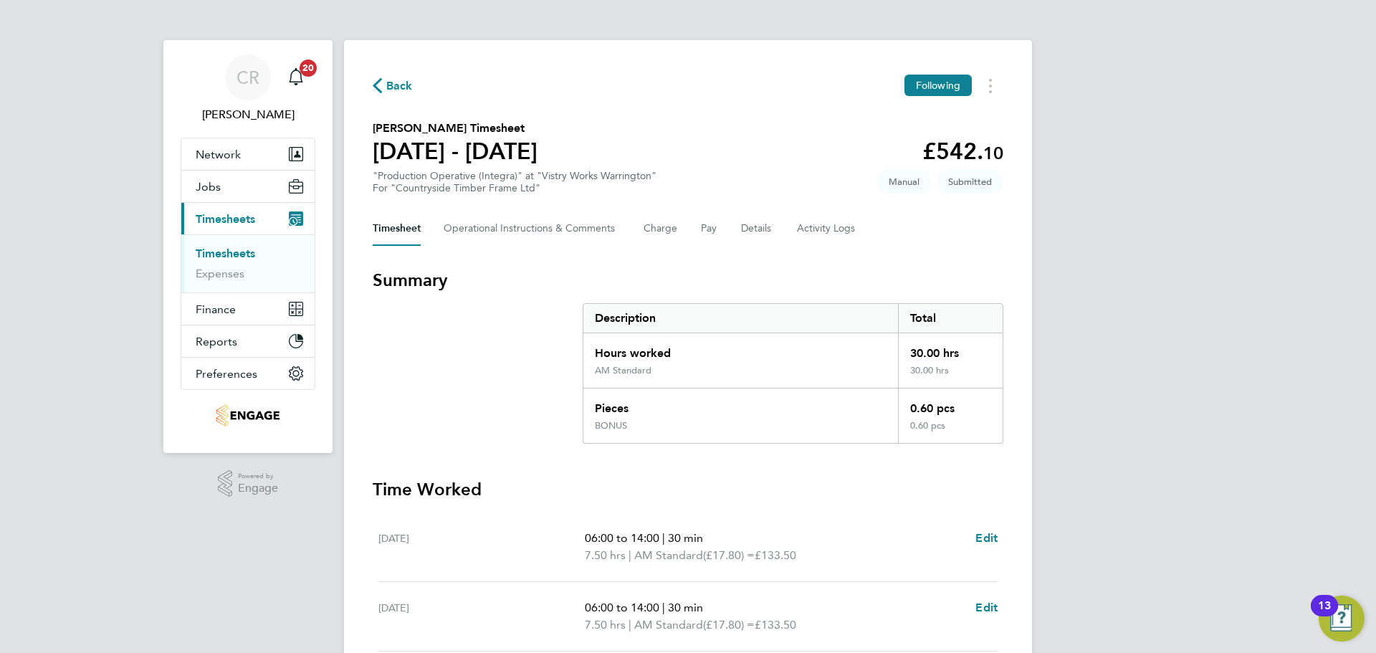
click at [386, 85] on span "Back" at bounding box center [399, 85] width 27 height 17
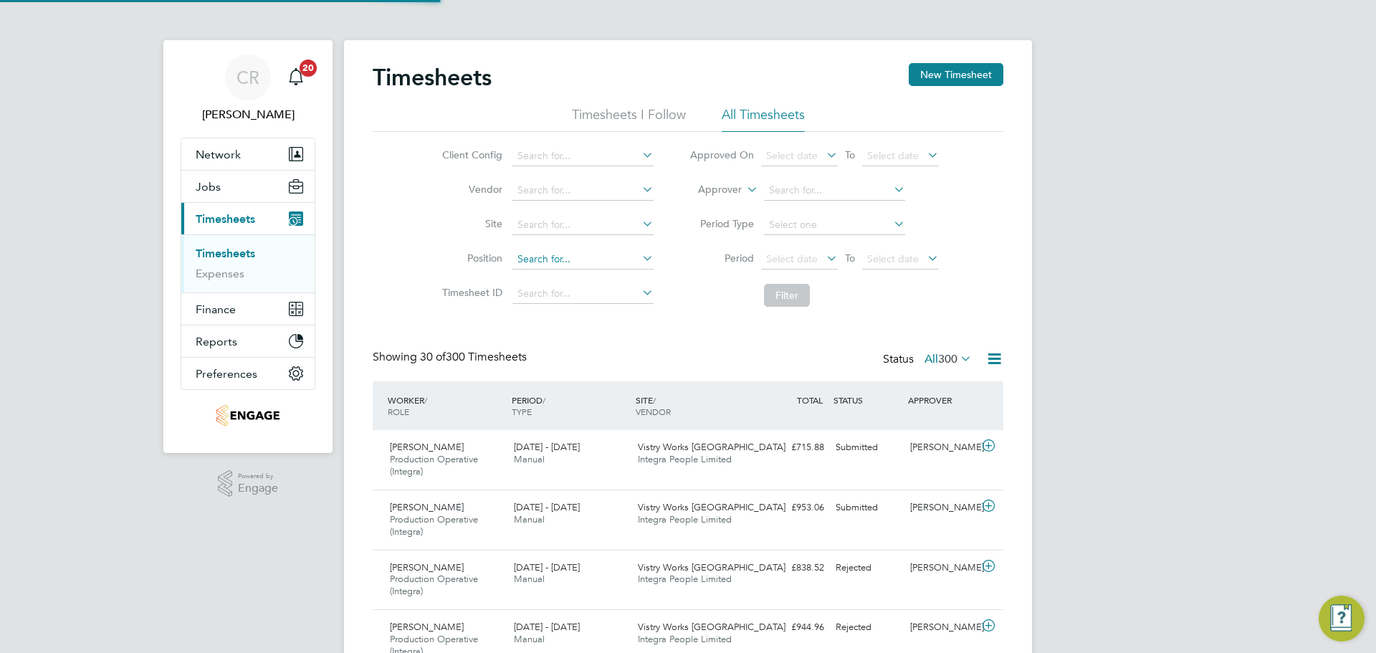
scroll to position [48, 125]
click at [966, 68] on button "New Timesheet" at bounding box center [956, 74] width 95 height 23
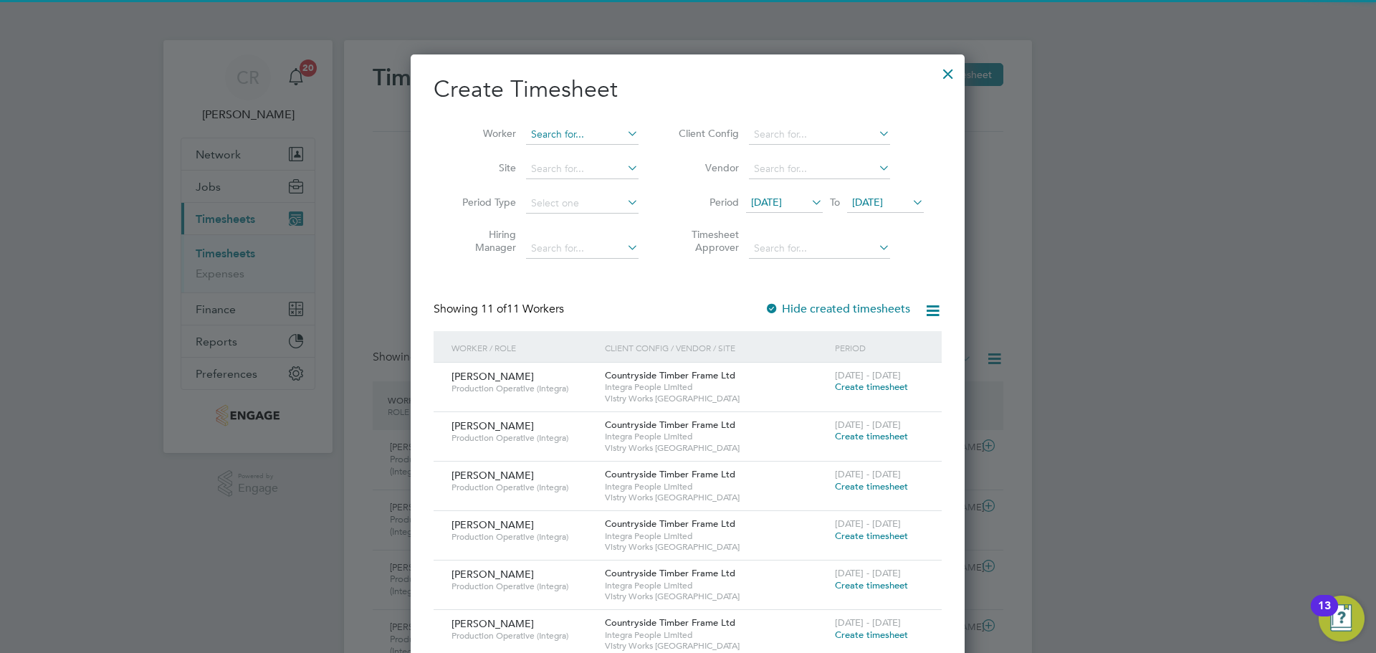
click at [589, 138] on input at bounding box center [582, 135] width 113 height 20
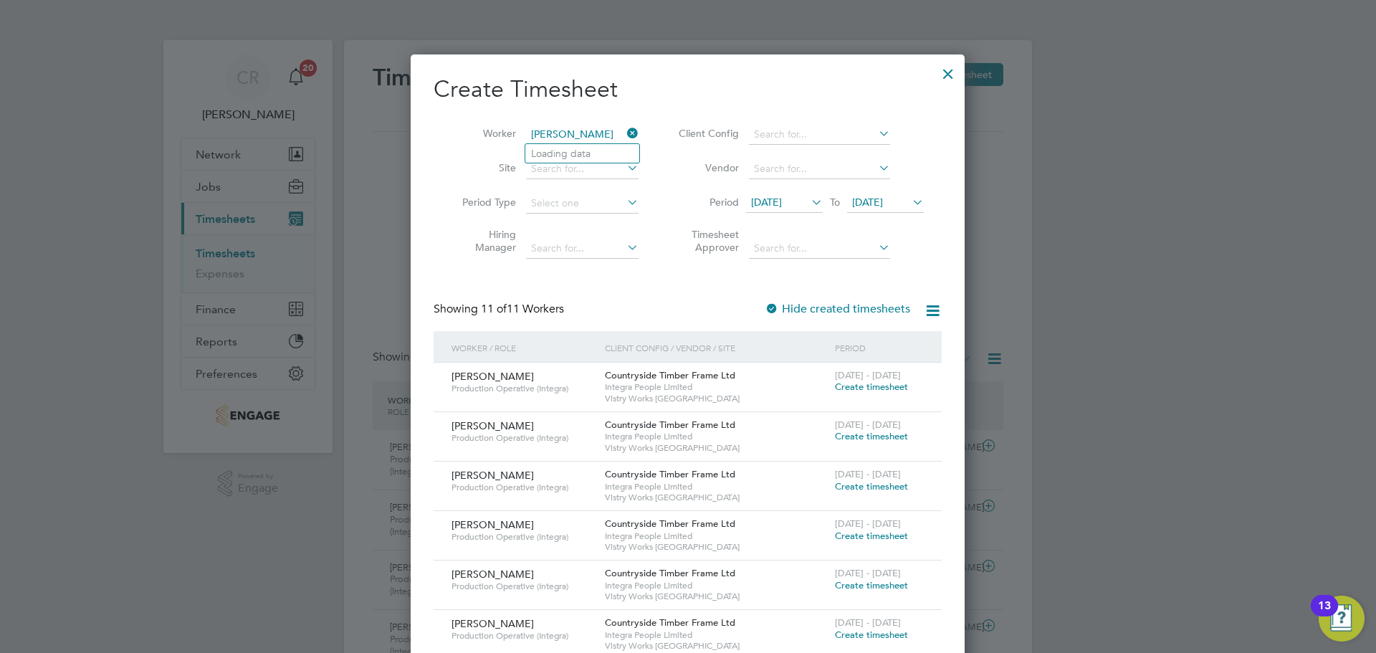
type input "wayne molloy"
click at [575, 143] on input at bounding box center [582, 135] width 113 height 20
click at [569, 149] on li "Wayne Molloy" at bounding box center [613, 153] width 177 height 19
type input "Wayne Molloy"
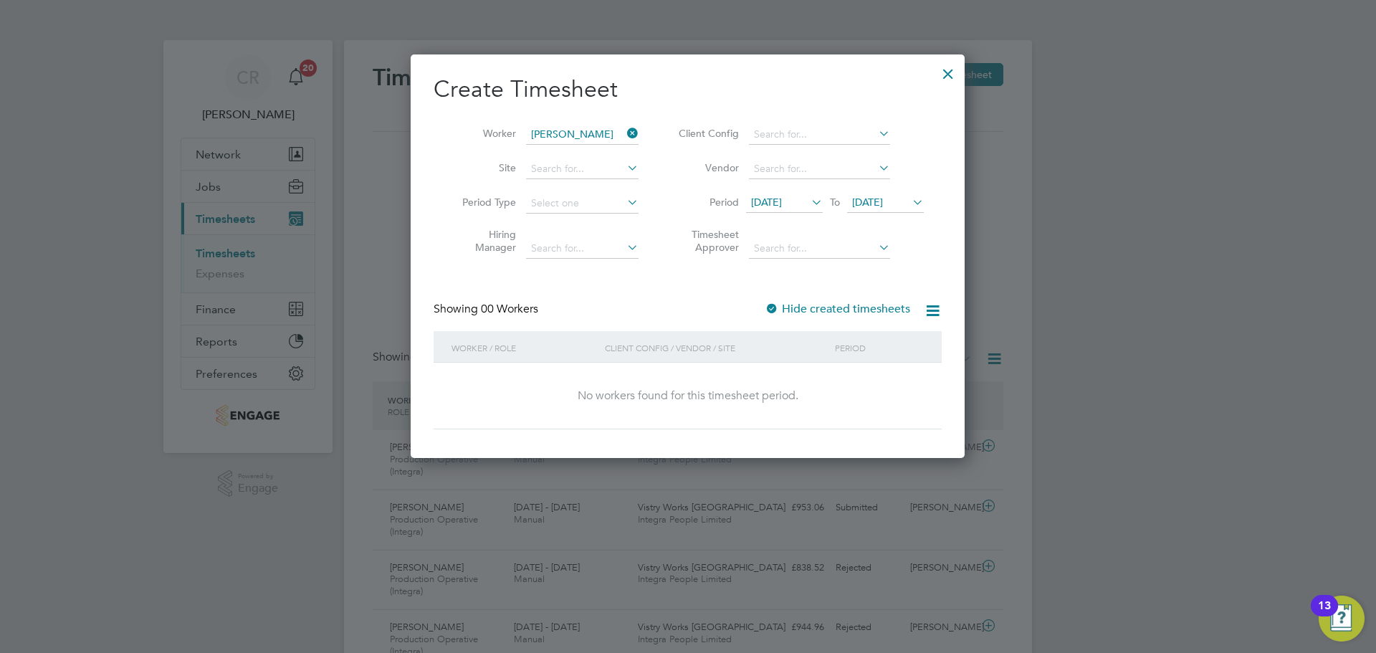
click at [782, 198] on span "12 Aug 2025" at bounding box center [766, 202] width 31 height 13
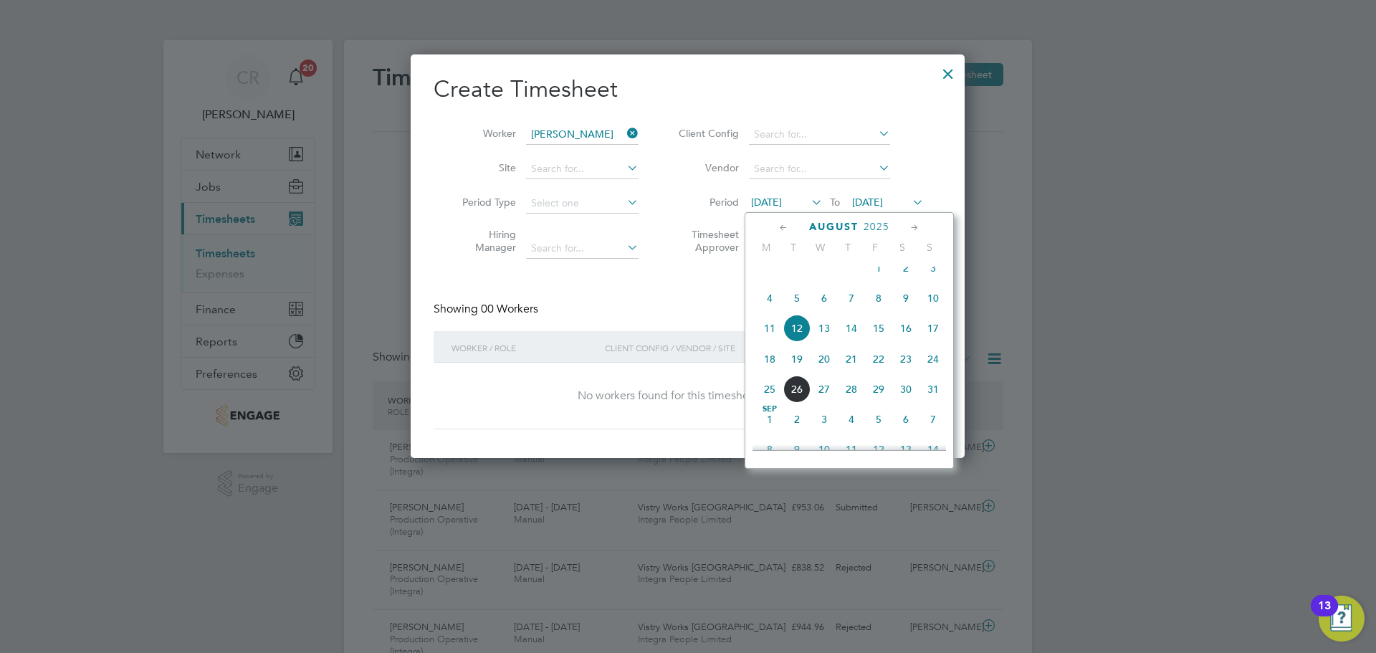
click at [770, 367] on span "18" at bounding box center [769, 358] width 27 height 27
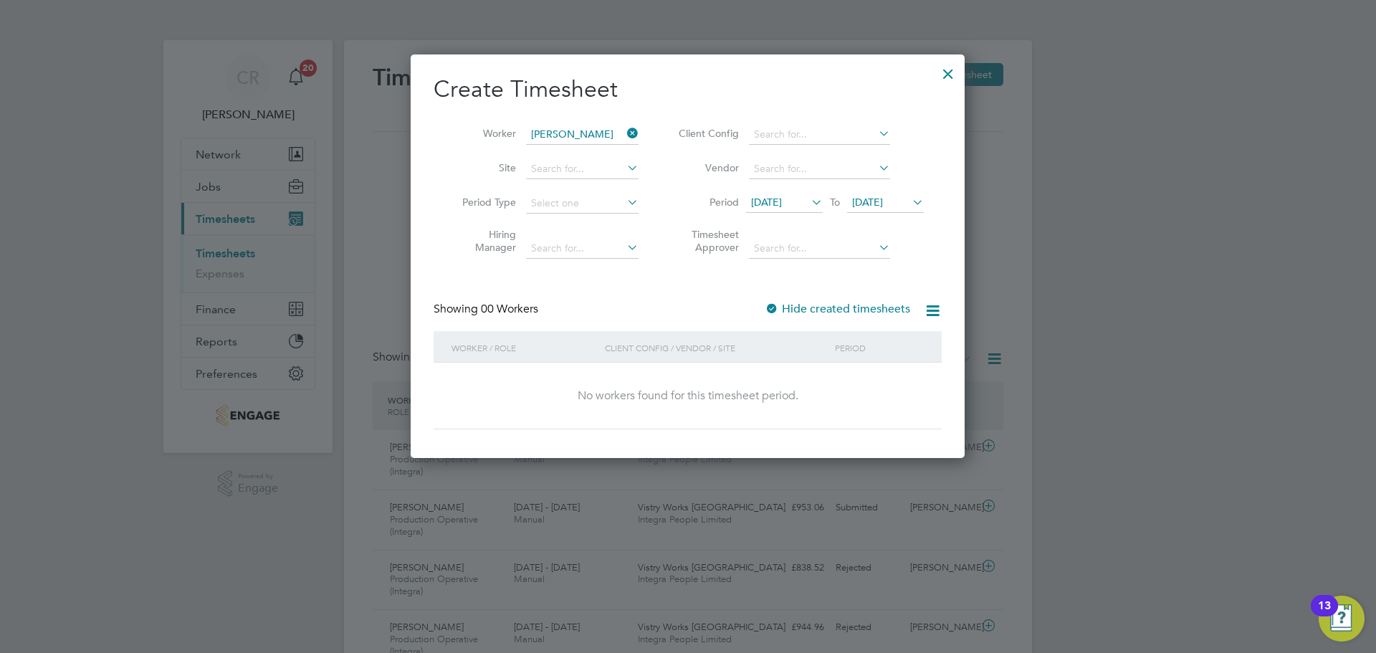
click at [882, 195] on span "19 Aug 2025" at bounding box center [885, 203] width 77 height 19
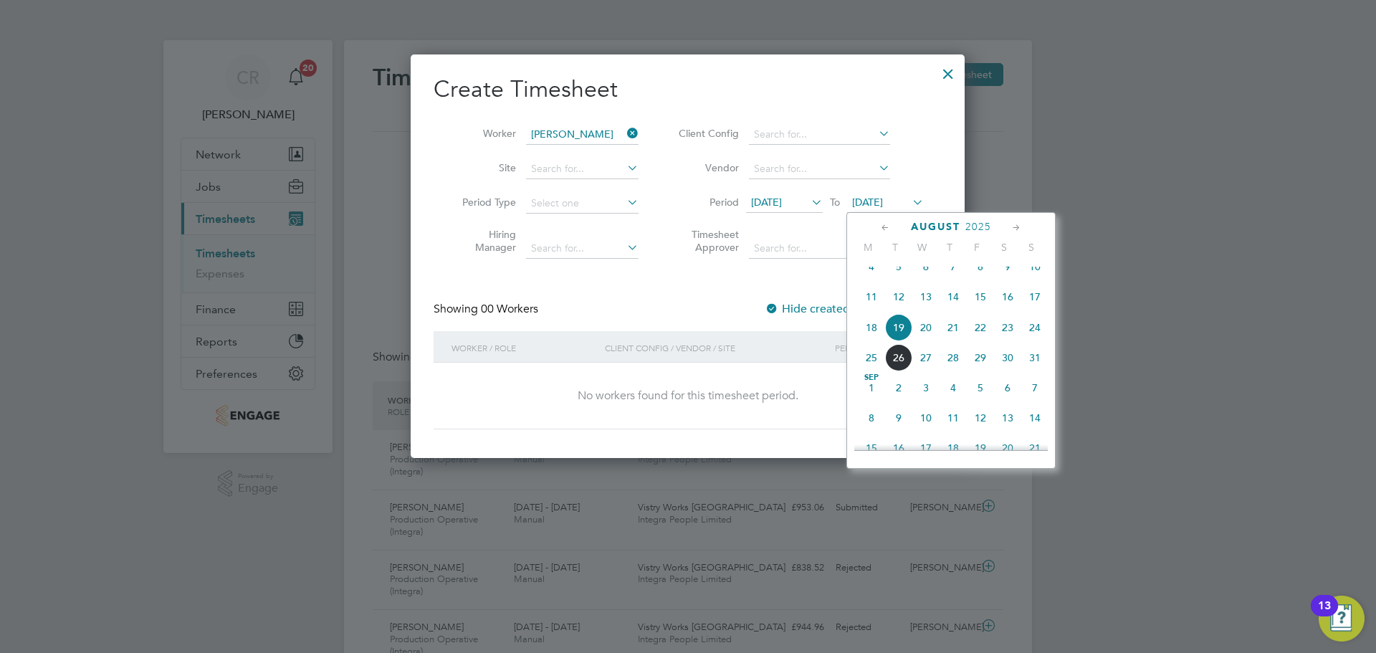
click at [1038, 340] on span "24" at bounding box center [1034, 327] width 27 height 27
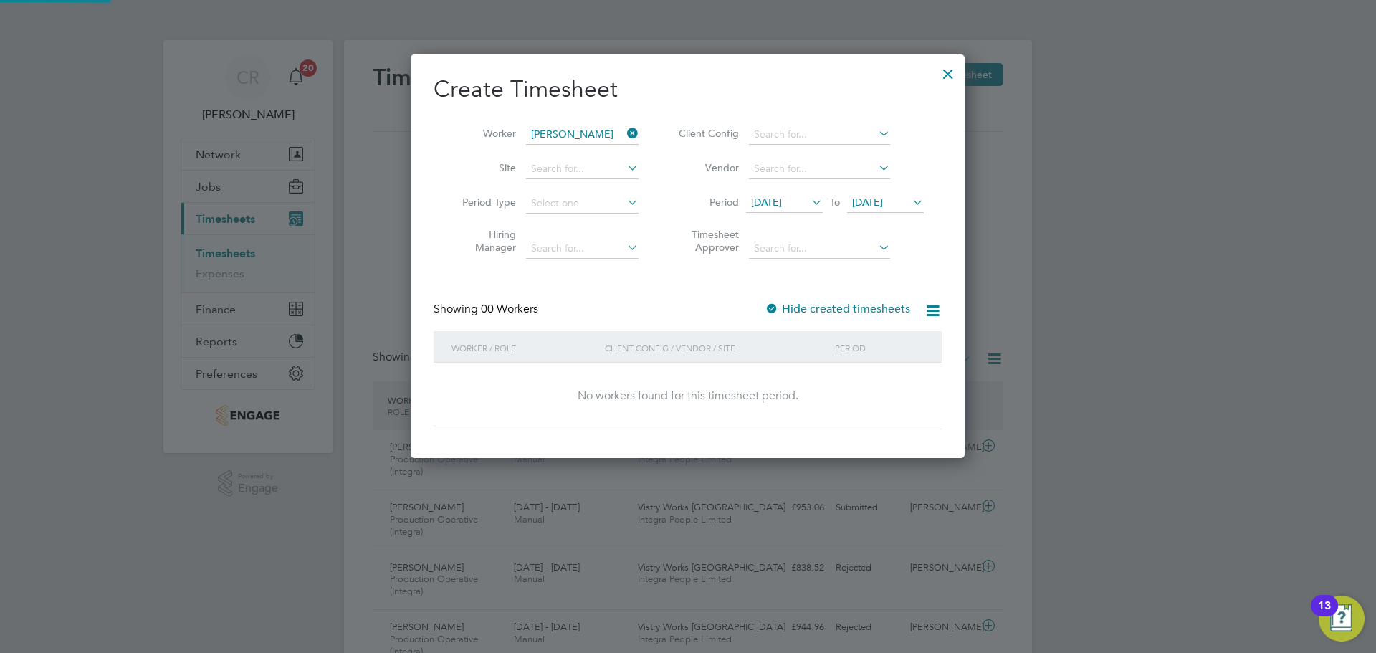
click at [775, 307] on div at bounding box center [772, 309] width 14 height 14
click at [950, 77] on div at bounding box center [948, 70] width 26 height 26
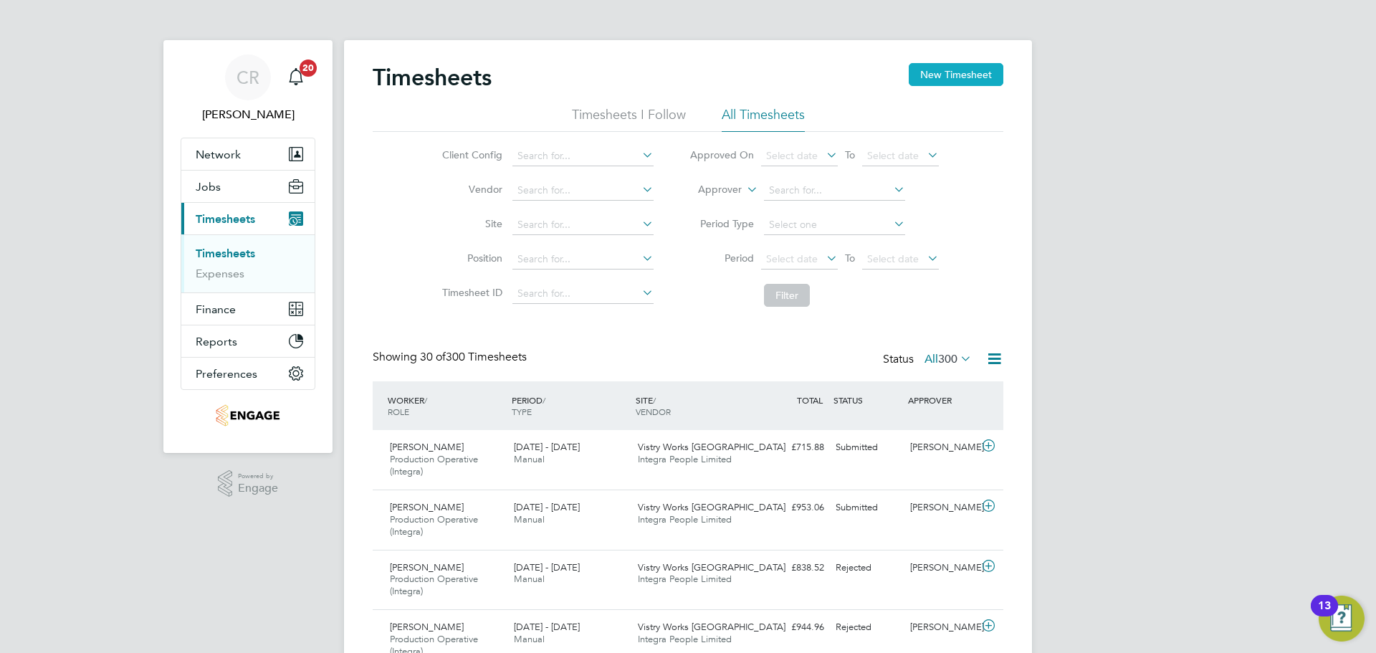
click at [940, 66] on button "New Timesheet" at bounding box center [956, 74] width 95 height 23
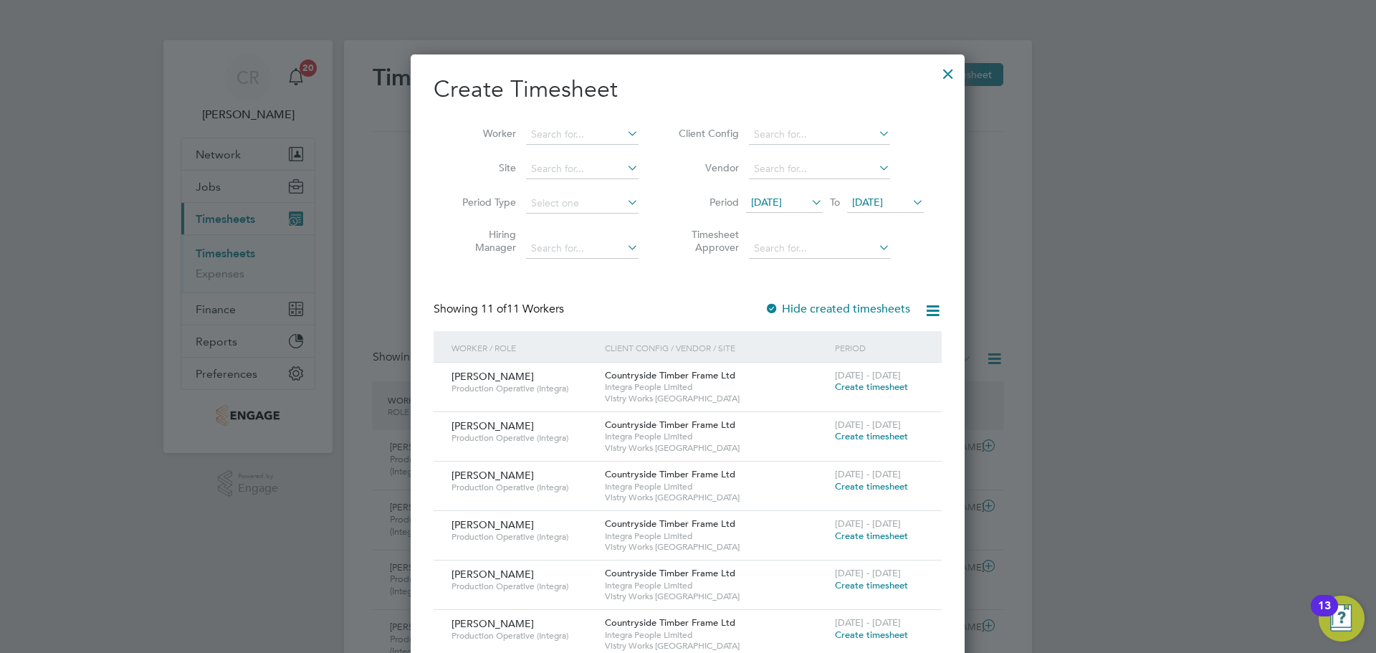
click at [876, 386] on span "Create timesheet" at bounding box center [871, 387] width 73 height 12
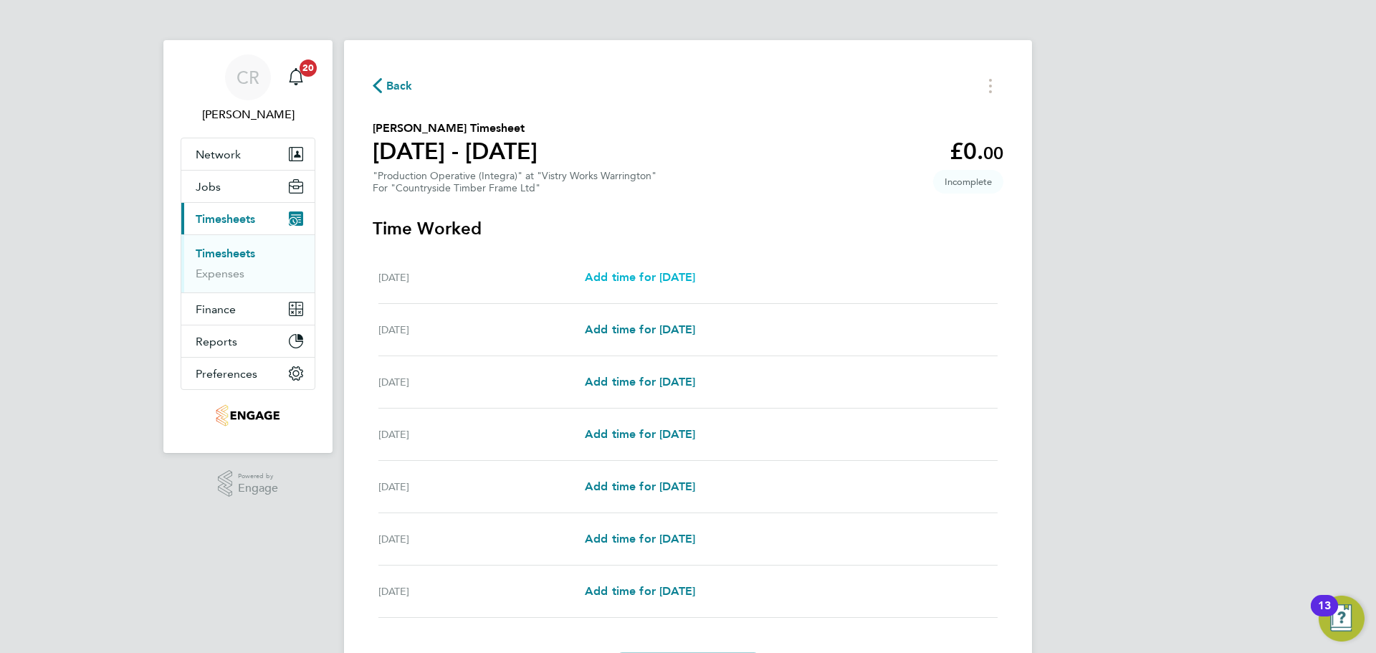
click at [690, 276] on span "Add time for Mon 18 Aug" at bounding box center [640, 277] width 110 height 14
select select "15"
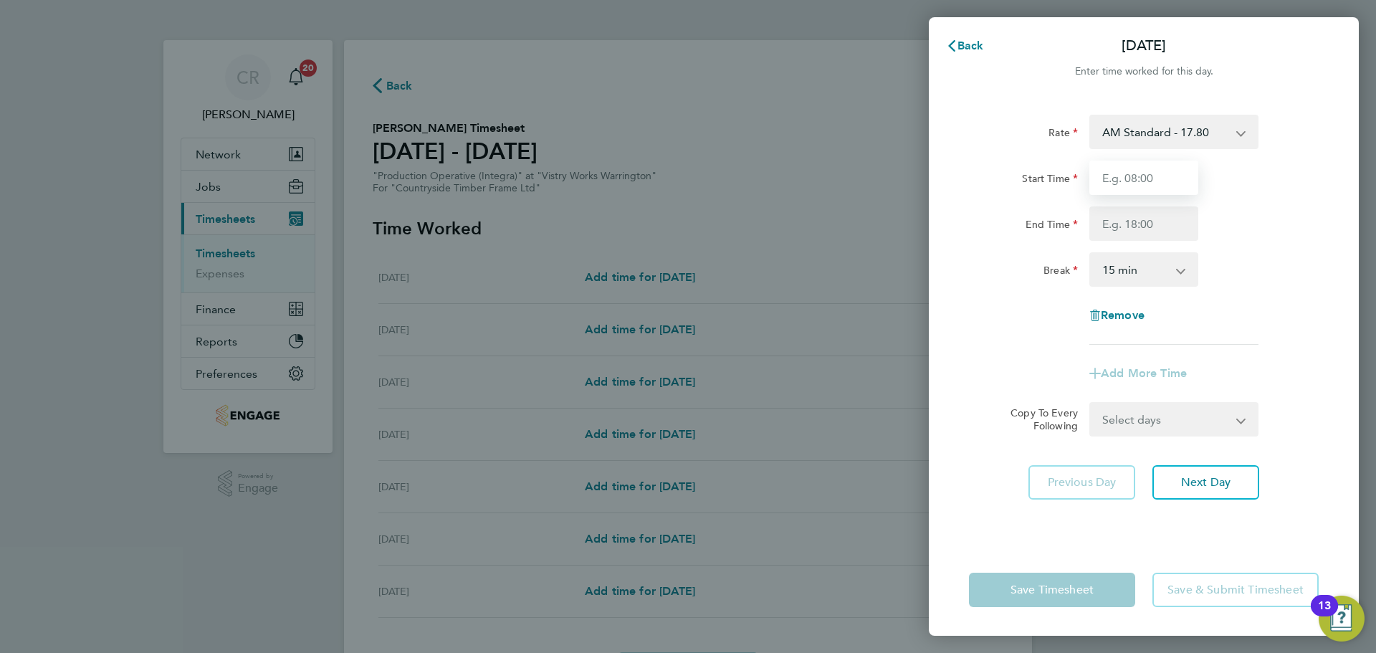
click at [1128, 183] on input "Start Time" at bounding box center [1143, 178] width 109 height 34
type input "06:00"
click at [1145, 221] on input "End Time" at bounding box center [1143, 223] width 109 height 34
type input "10:00"
click at [1157, 270] on select "0 min 15 min 30 min 45 min 60 min 75 min 90 min" at bounding box center [1135, 270] width 89 height 32
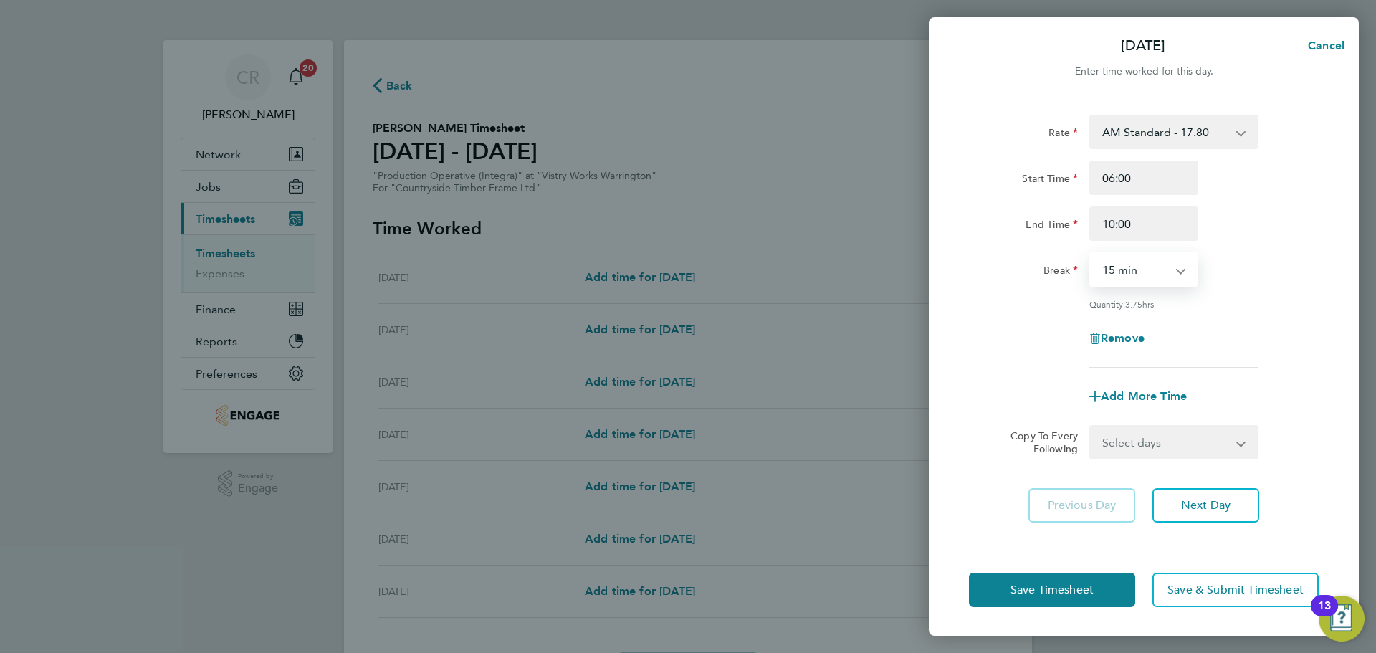
select select "0"
click at [1091, 254] on select "0 min 15 min 30 min 45 min 60 min 75 min 90 min" at bounding box center [1135, 270] width 89 height 32
click at [1110, 591] on button "Save Timesheet" at bounding box center [1052, 590] width 166 height 34
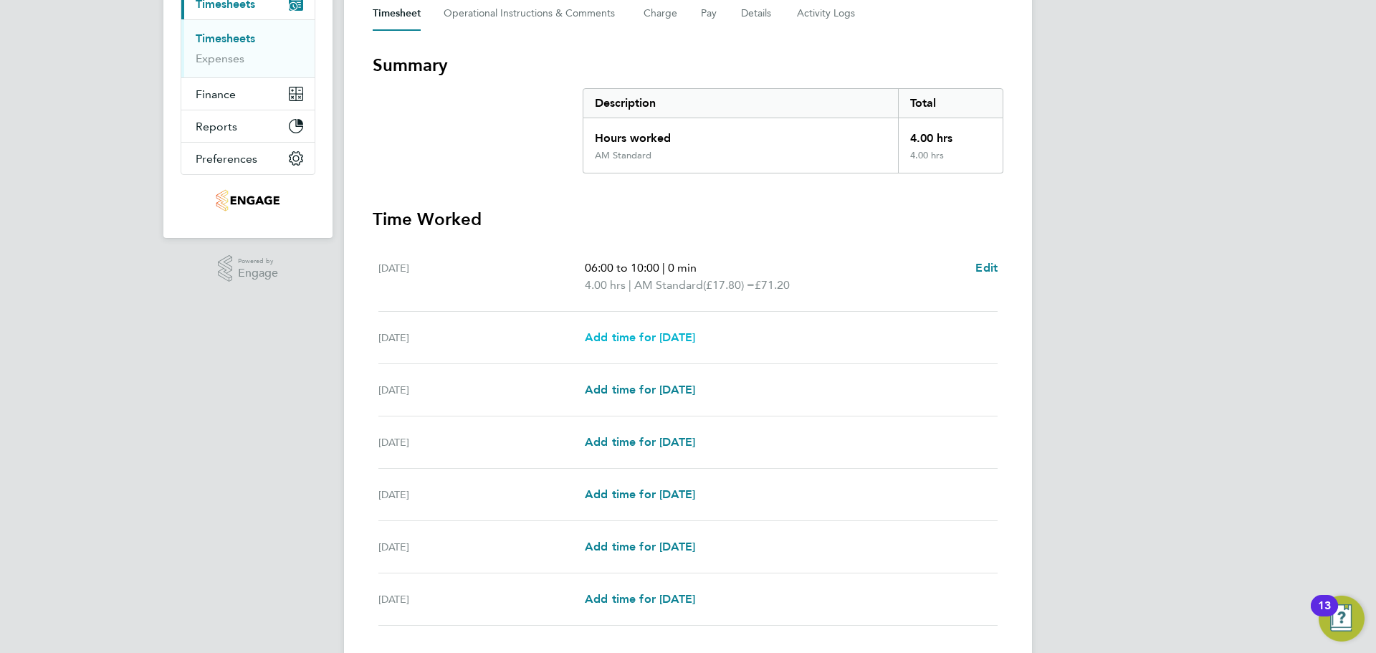
click at [692, 332] on span "Add time for Tue 19 Aug" at bounding box center [640, 337] width 110 height 14
select select "15"
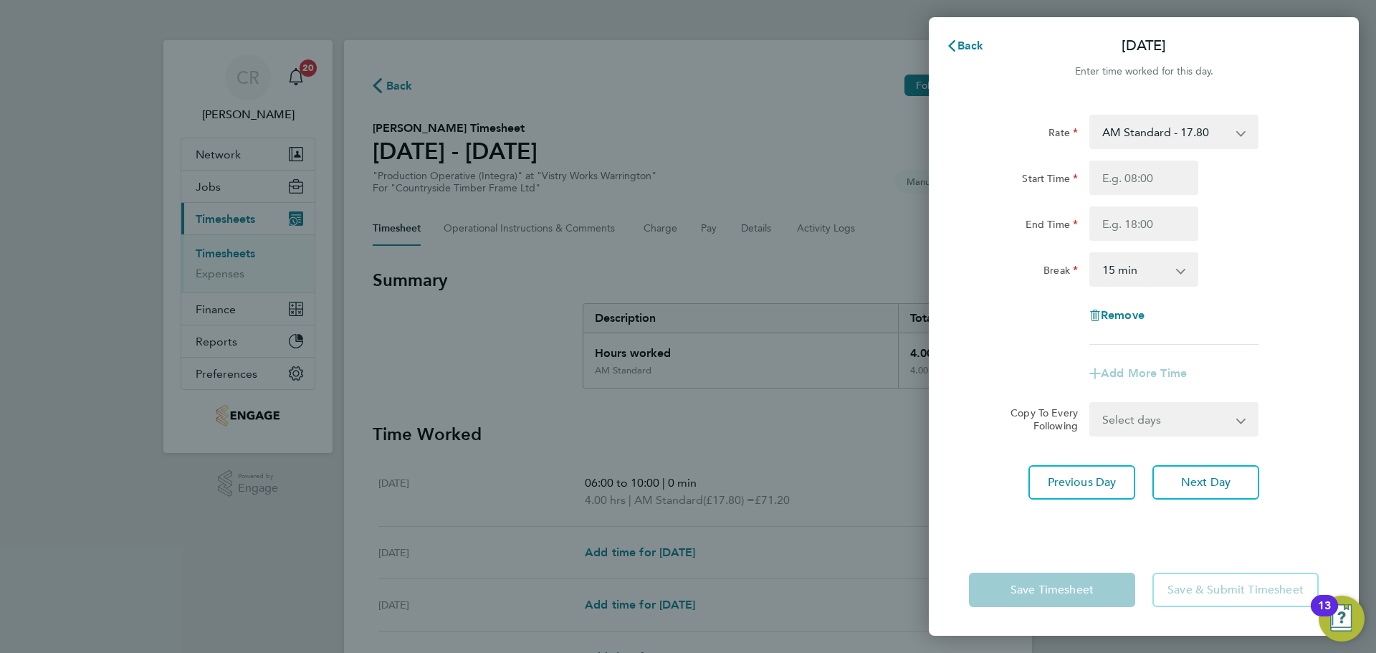
click at [1223, 136] on select "AM Standard - 17.80 Bonus - 13.50 PM OT1 - 28.64 AM OT1 - 26.70 AM OT2 - 35.60 …" at bounding box center [1165, 132] width 149 height 32
drag, startPoint x: 1212, startPoint y: 122, endPoint x: 1195, endPoint y: 132, distance: 19.3
click at [1212, 122] on select "AM Standard - 17.80 Bonus - 13.50 PM OT1 - 28.64 AM OT1 - 26.70 AM OT2 - 35.60 …" at bounding box center [1165, 132] width 149 height 32
click at [1146, 171] on input "Start Time" at bounding box center [1143, 178] width 109 height 34
type input "06:00"
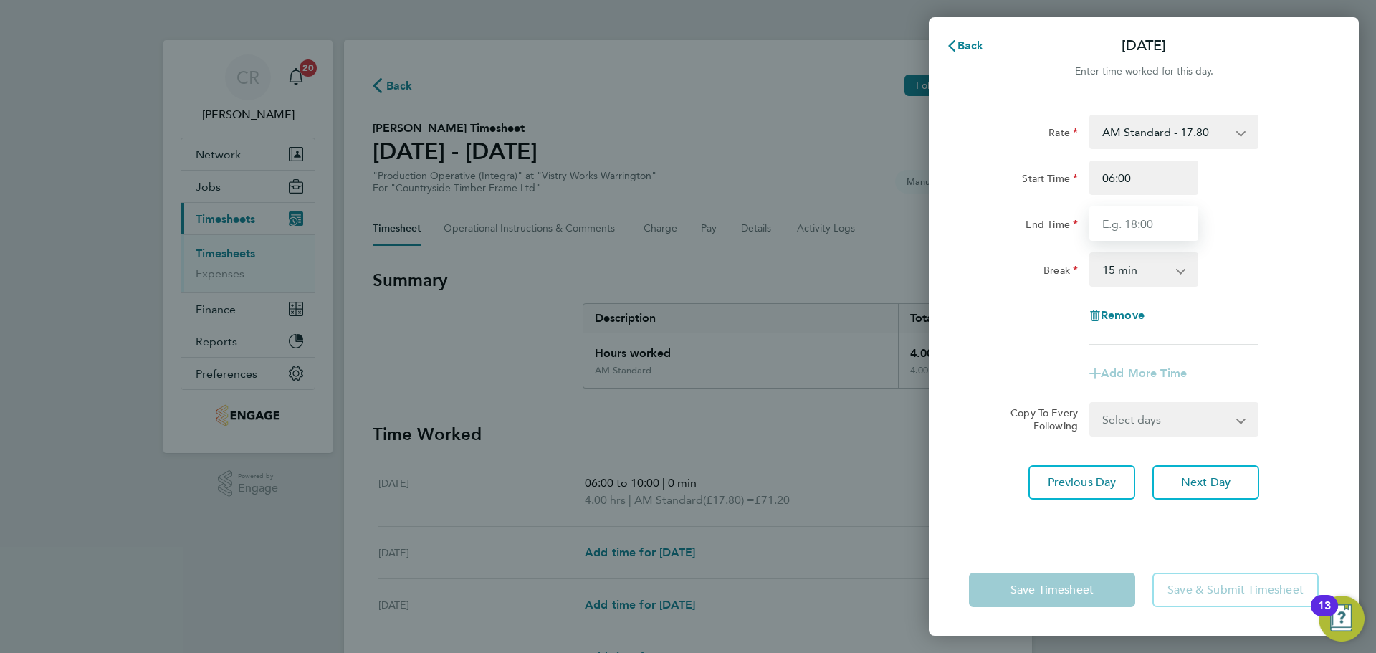
click at [1143, 227] on input "End Time" at bounding box center [1143, 223] width 109 height 34
type input "14:00"
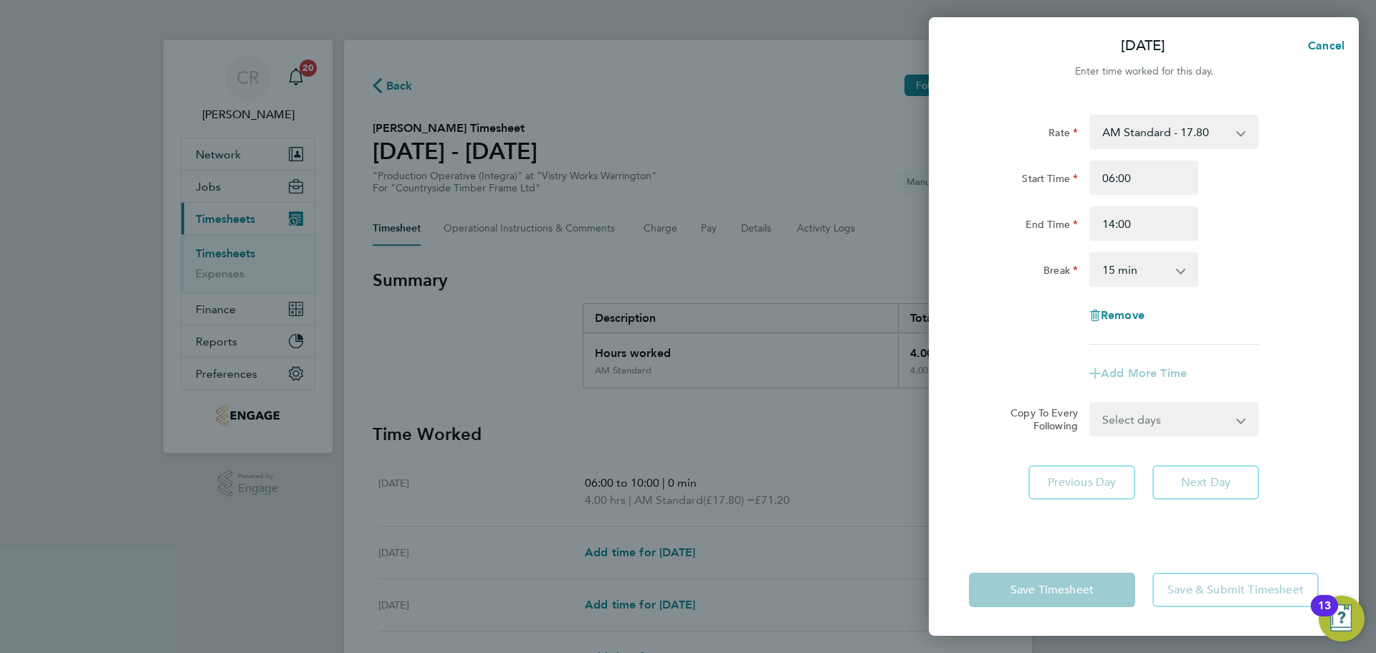
drag, startPoint x: 1134, startPoint y: 270, endPoint x: 1131, endPoint y: 285, distance: 14.6
click at [1134, 270] on select "0 min 15 min 30 min 45 min 60 min 75 min 90 min" at bounding box center [1135, 270] width 89 height 32
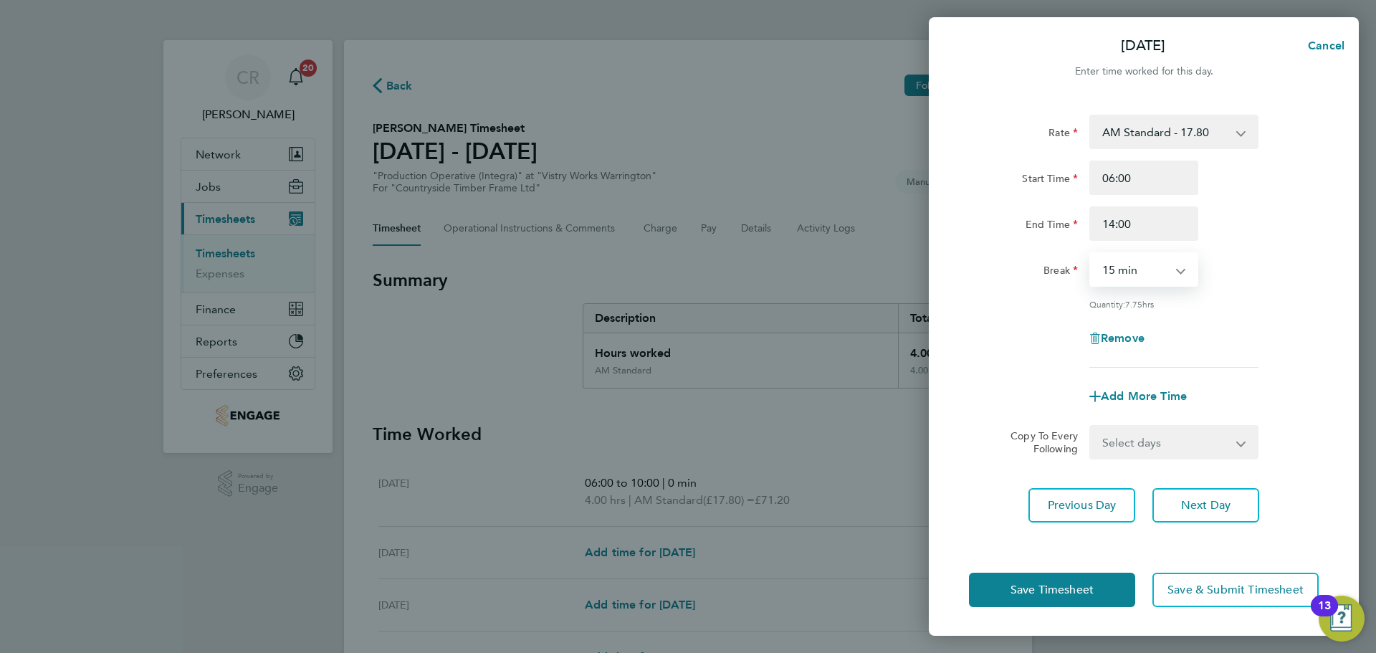
select select "30"
click at [1091, 254] on select "0 min 15 min 30 min 45 min 60 min 75 min 90 min" at bounding box center [1135, 270] width 89 height 32
click at [1087, 574] on button "Save Timesheet" at bounding box center [1052, 590] width 166 height 34
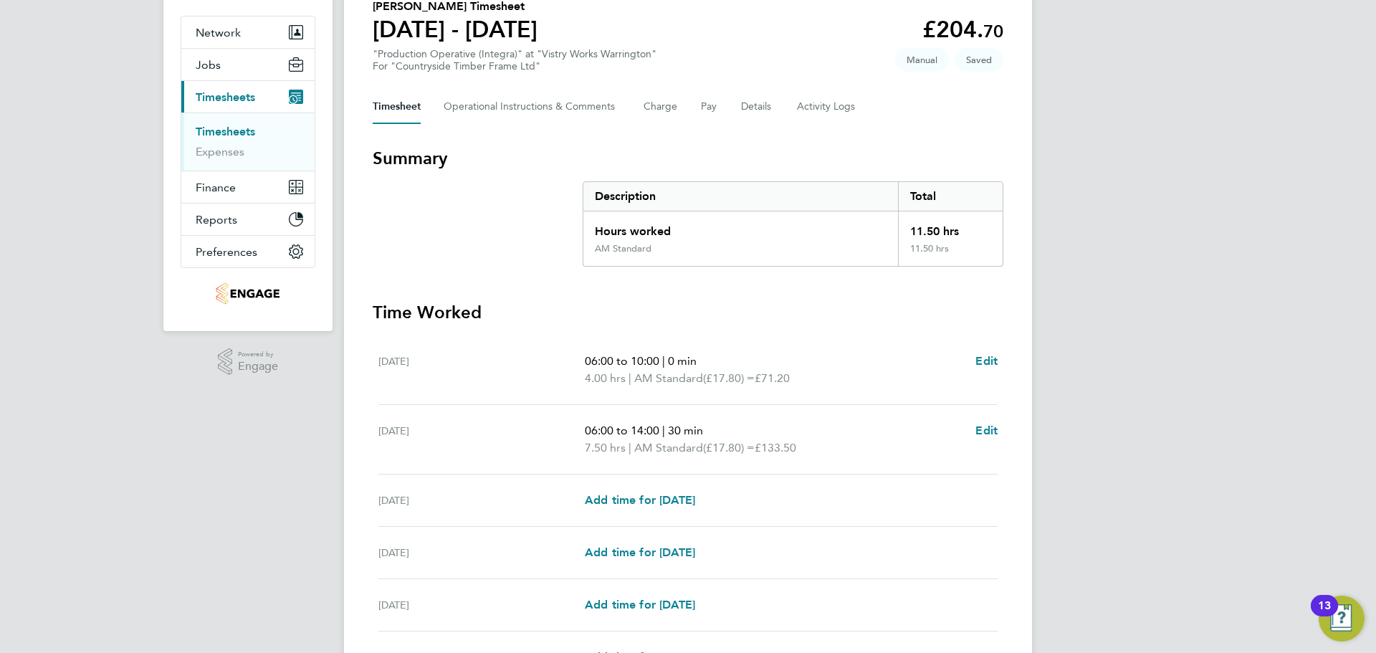
scroll to position [143, 0]
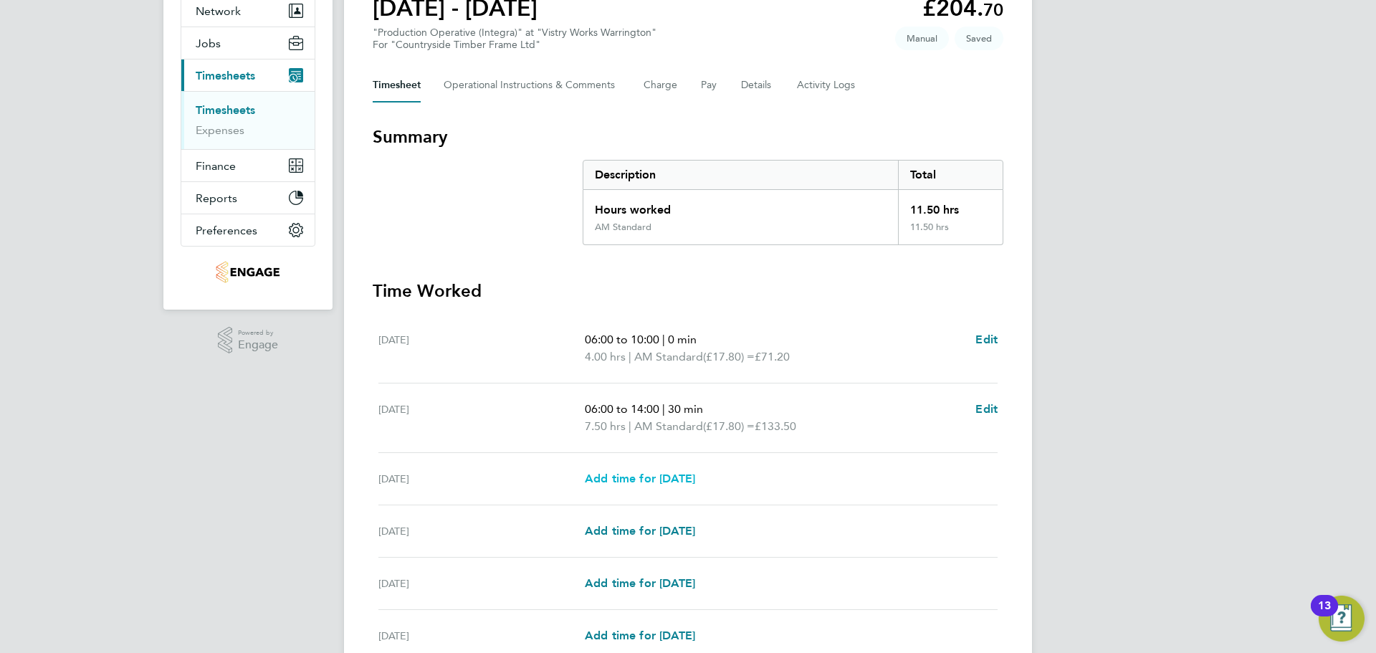
click at [669, 474] on span "Add time for Wed 20 Aug" at bounding box center [640, 479] width 110 height 14
select select "15"
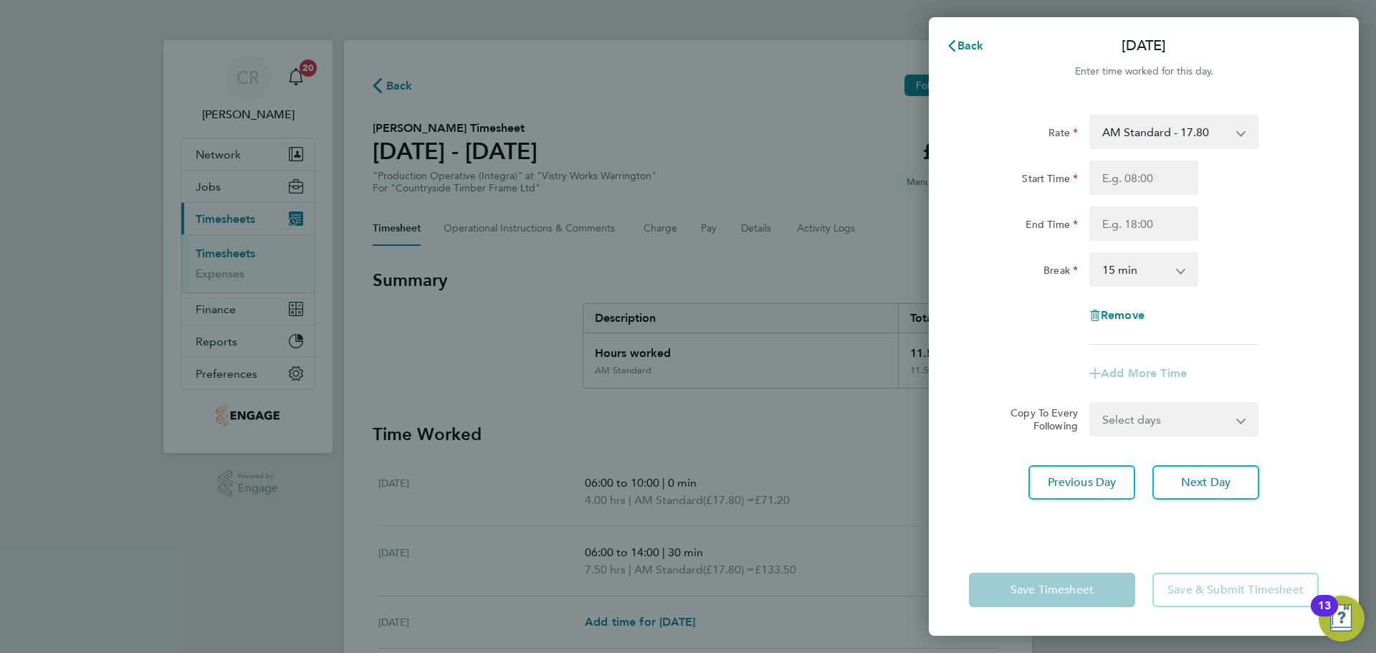
click at [1132, 133] on select "AM Standard - 17.80 Bonus - 13.50 PM OT1 - 28.64 AM OT1 - 26.70 AM OT2 - 35.60 …" at bounding box center [1165, 132] width 149 height 32
click at [1149, 128] on select "AM Standard - 17.80 Bonus - 13.50 PM OT1 - 28.64 AM OT1 - 26.70 AM OT2 - 35.60 …" at bounding box center [1165, 132] width 149 height 32
click at [1135, 176] on input "Start Time" at bounding box center [1143, 178] width 109 height 34
type input "06:00"
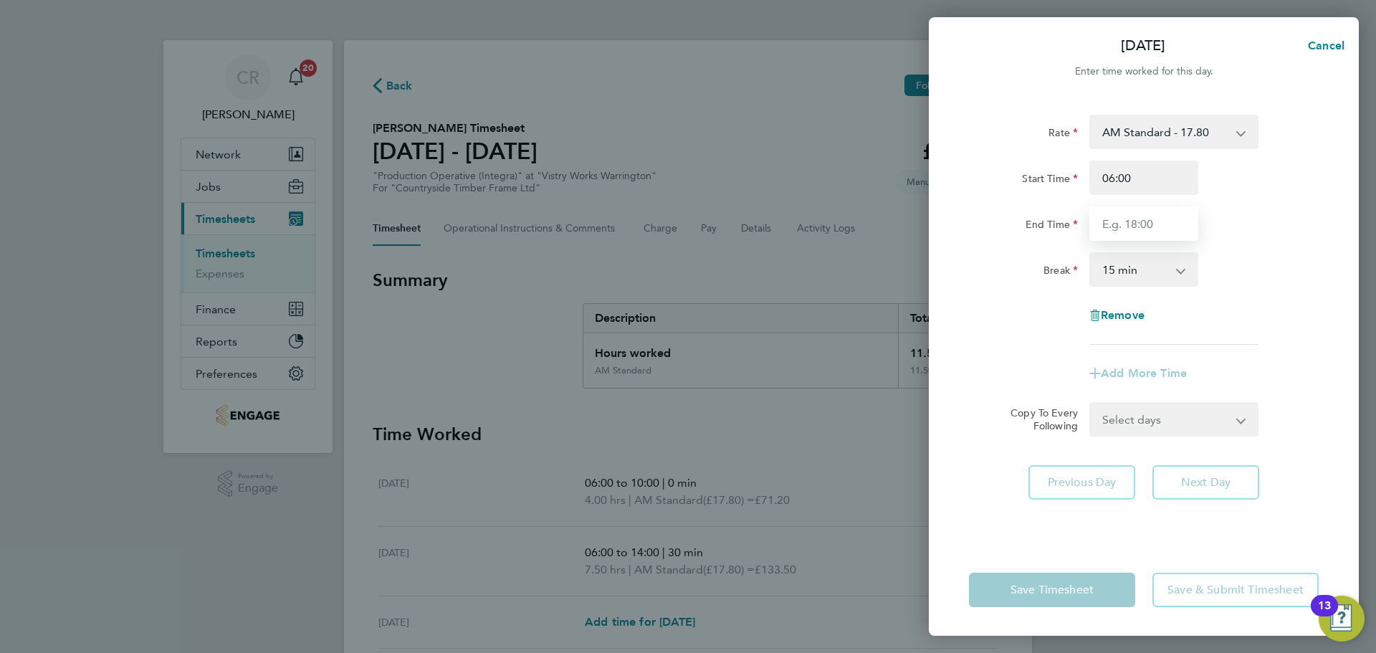
click at [1151, 224] on input "End Time" at bounding box center [1143, 223] width 109 height 34
type input "14:00"
click at [1145, 262] on select "0 min 15 min 30 min 45 min 60 min 75 min 90 min" at bounding box center [1135, 270] width 89 height 32
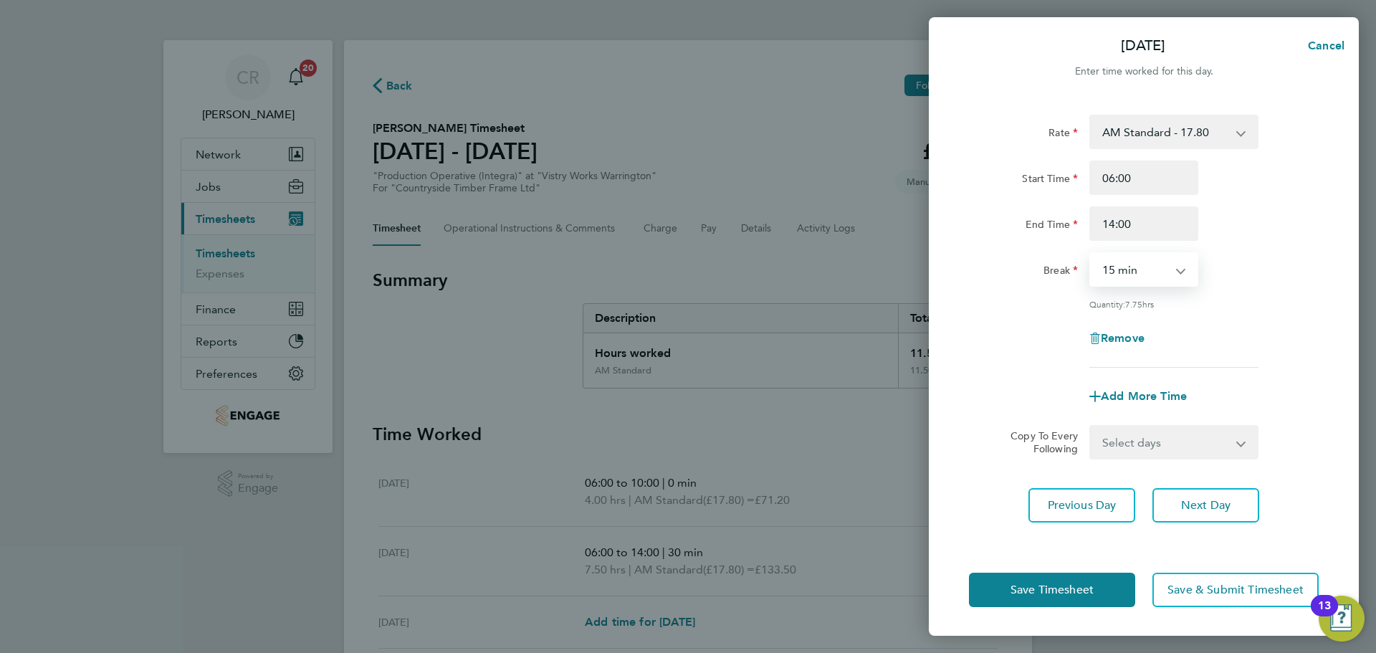
select select "30"
click at [1091, 254] on select "0 min 15 min 30 min 45 min 60 min 75 min 90 min" at bounding box center [1135, 270] width 89 height 32
click at [1102, 584] on button "Save Timesheet" at bounding box center [1052, 590] width 166 height 34
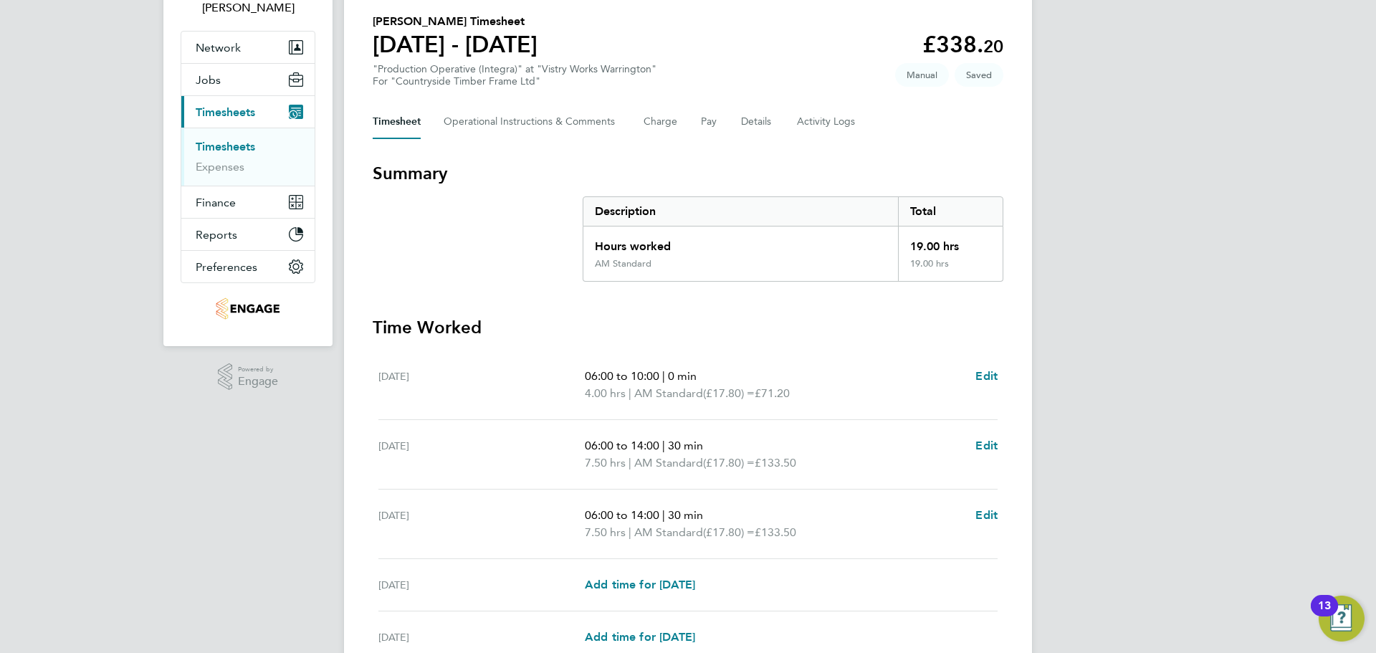
scroll to position [215, 0]
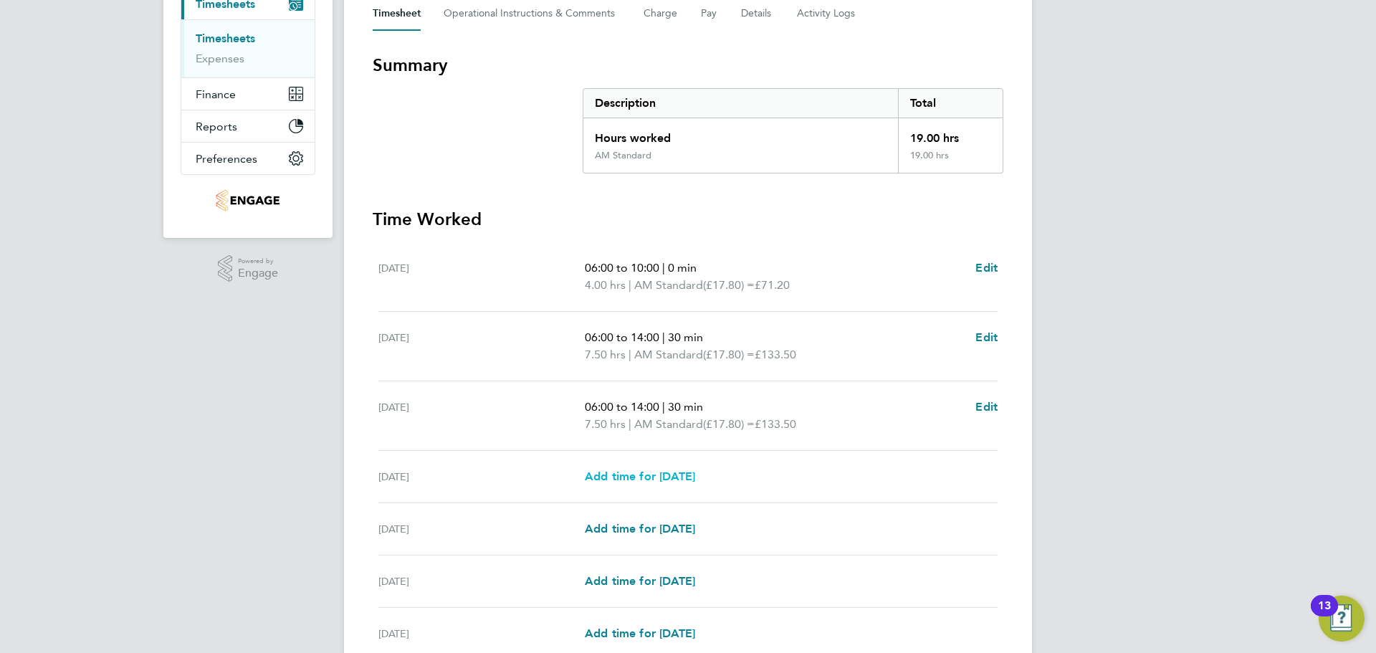
click at [695, 482] on span "Add time for Thu 21 Aug" at bounding box center [640, 476] width 110 height 14
select select "15"
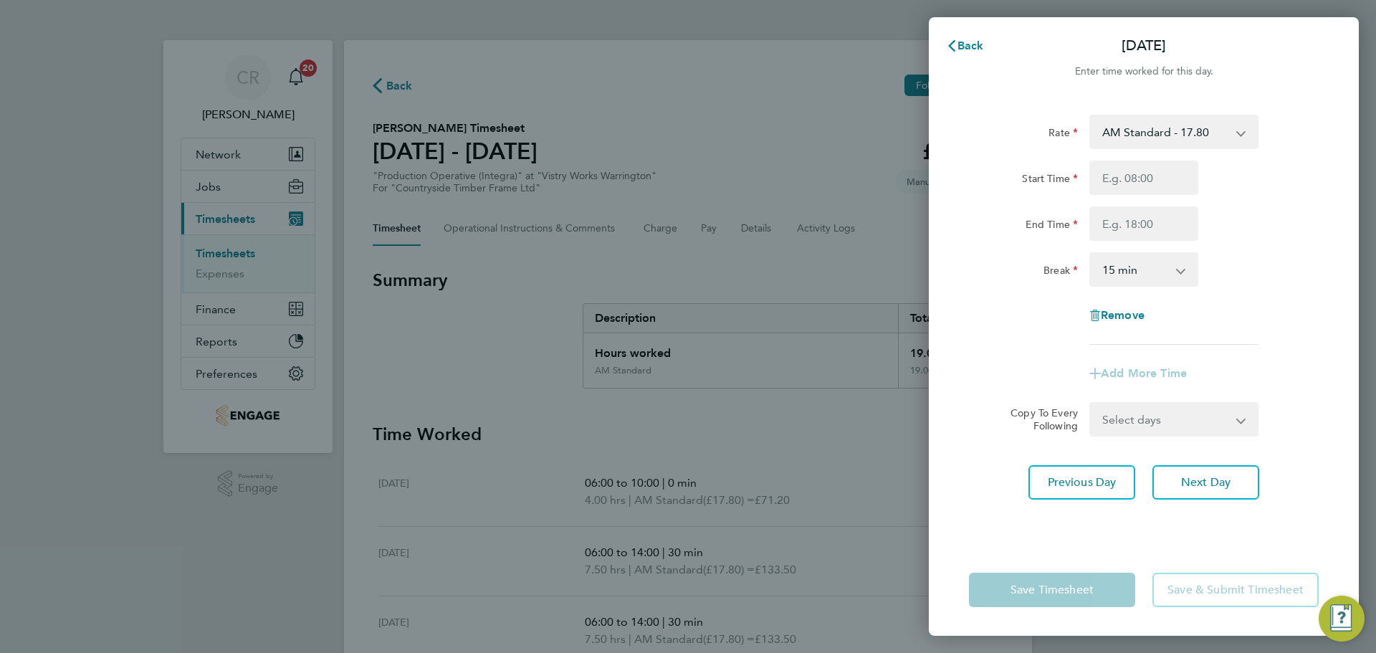
click at [1137, 136] on select "AM Standard - 17.80 Bonus - 13.50 PM OT1 - 28.64 AM OT1 - 26.70 AM OT2 - 35.60 …" at bounding box center [1165, 132] width 149 height 32
click at [1155, 142] on select "AM Standard - 17.80 Bonus - 13.50 PM OT1 - 28.64 AM OT1 - 26.70 AM OT2 - 35.60 …" at bounding box center [1165, 132] width 149 height 32
click at [1138, 183] on input "Start Time" at bounding box center [1143, 178] width 109 height 34
type input "06:00"
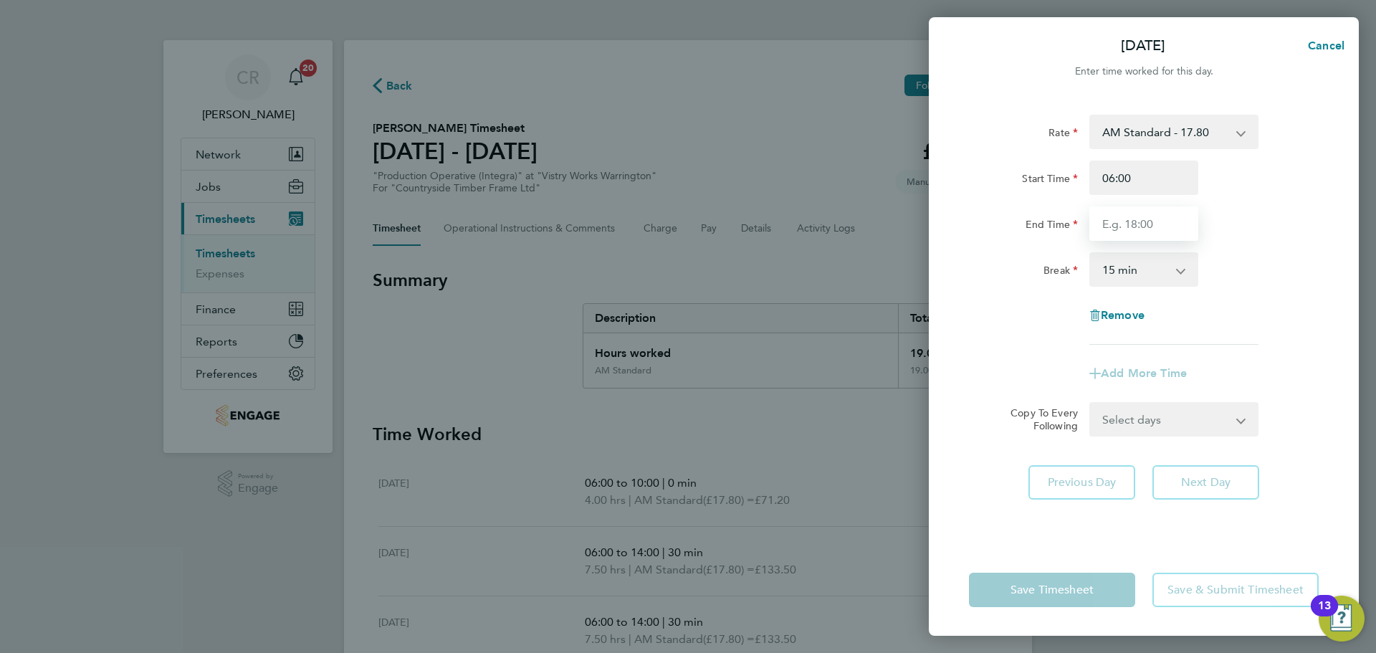
drag, startPoint x: 1148, startPoint y: 227, endPoint x: 1142, endPoint y: 240, distance: 14.1
click at [1148, 227] on input "End Time" at bounding box center [1143, 223] width 109 height 34
type input "14:00"
click at [1144, 269] on select "0 min 15 min 30 min 45 min 60 min 75 min 90 min" at bounding box center [1135, 270] width 89 height 32
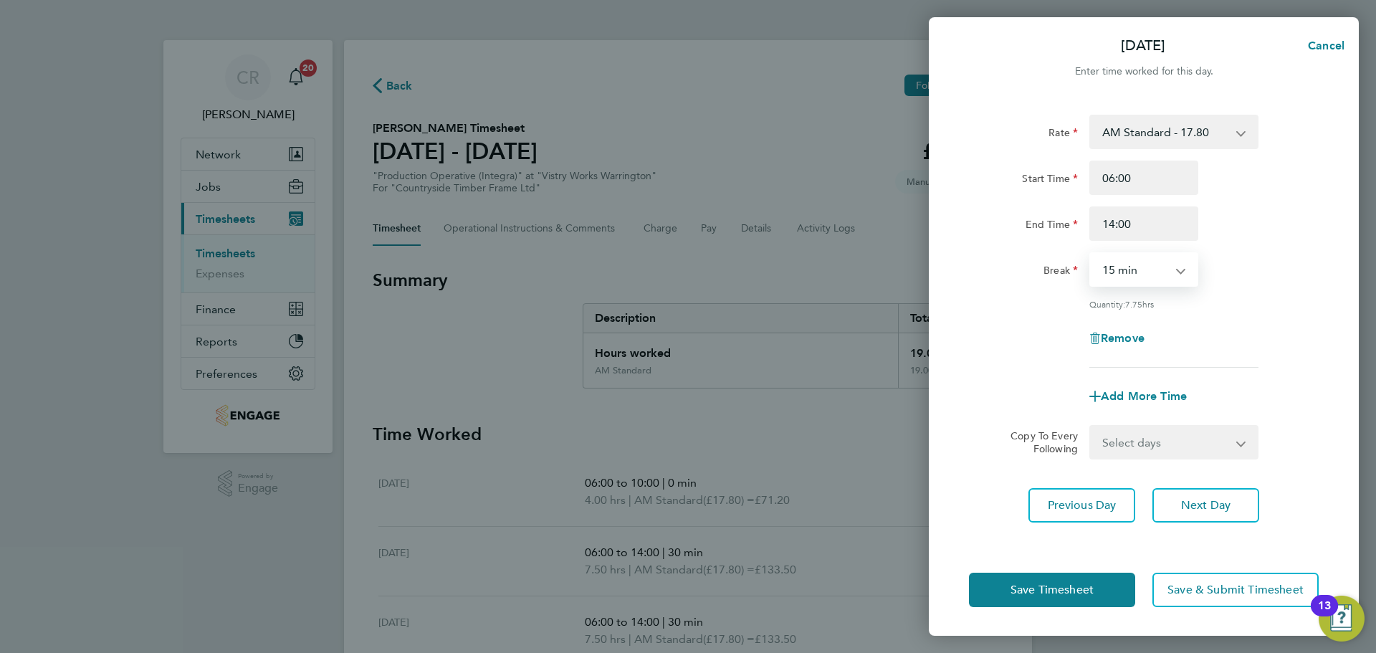
select select "30"
click at [1091, 254] on select "0 min 15 min 30 min 45 min 60 min 75 min 90 min" at bounding box center [1135, 270] width 89 height 32
click at [1138, 397] on span "Add More Time" at bounding box center [1144, 396] width 86 height 14
select select "null"
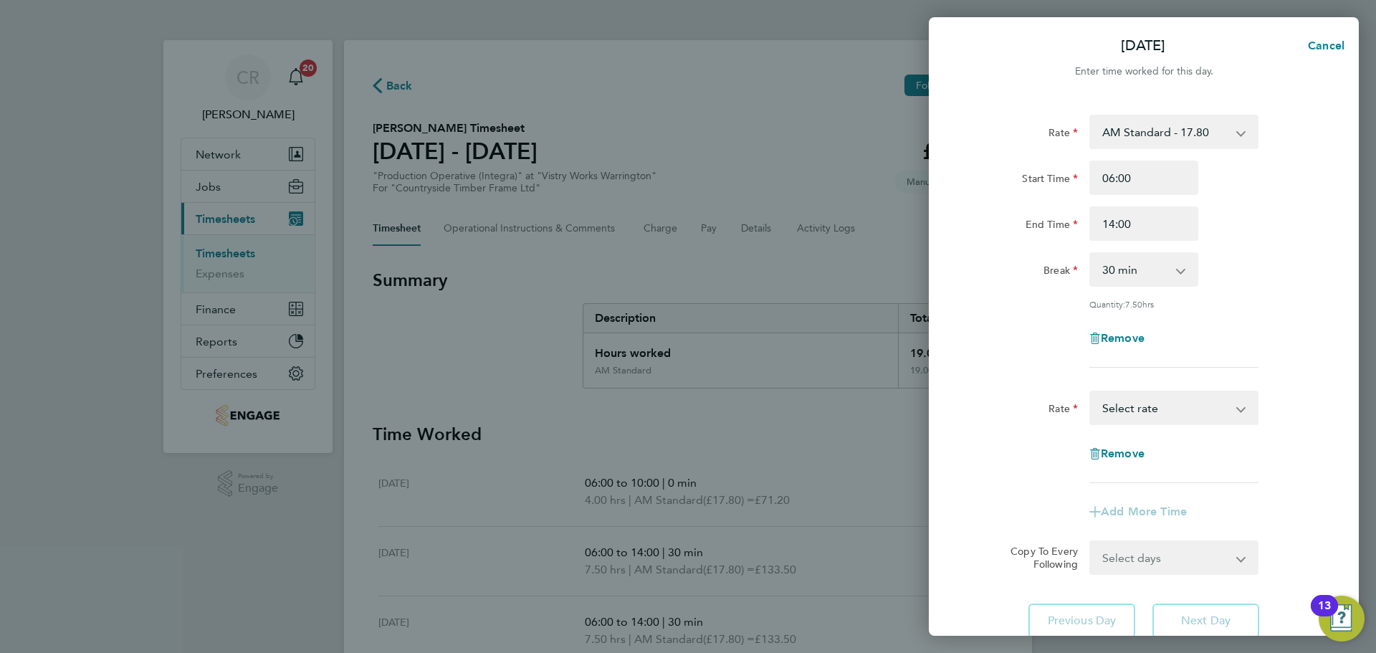
click at [1163, 404] on select "Bonus - 13.50 AM Standard - 17.80 PM OT1 - 28.64 AM OT1 - 26.70 AM OT2 - 35.60 …" at bounding box center [1165, 408] width 149 height 32
select select "15"
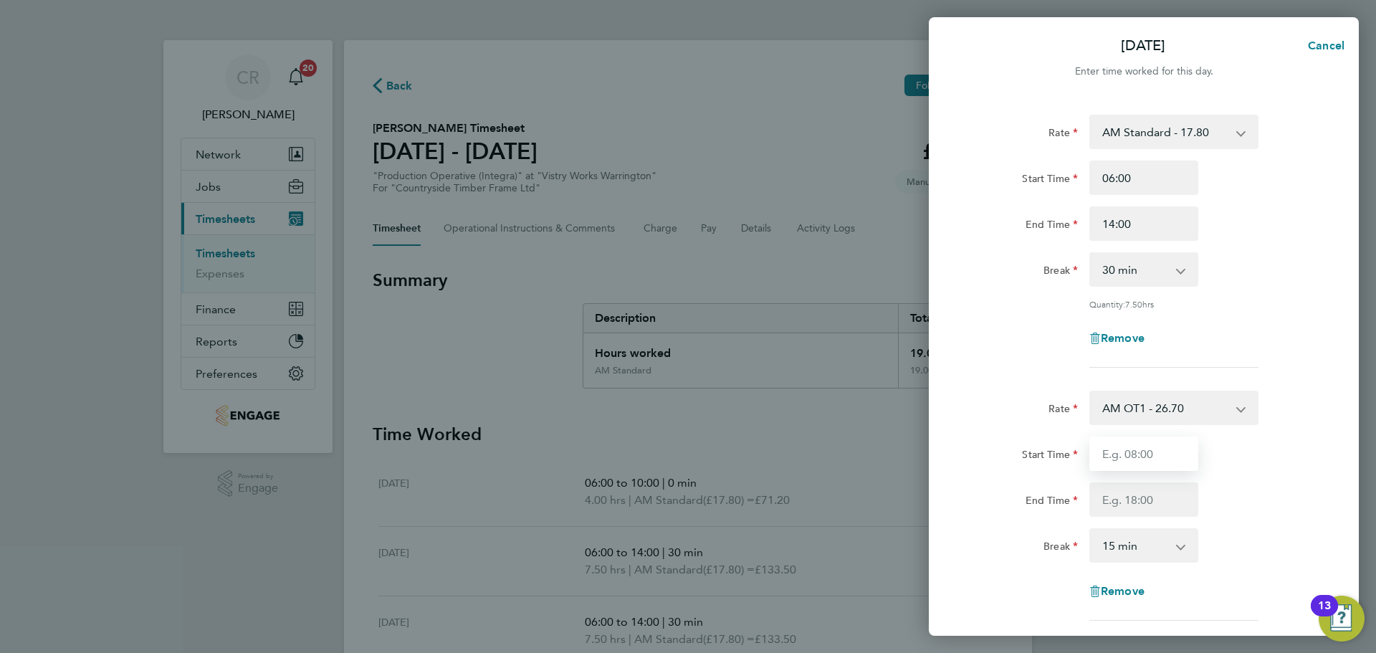
click at [1139, 457] on input "Start Time" at bounding box center [1143, 453] width 109 height 34
click at [1149, 459] on input "Start Time" at bounding box center [1143, 453] width 109 height 34
type input "14:00"
click at [1154, 500] on input "End Time" at bounding box center [1143, 499] width 109 height 34
type input "15:30"
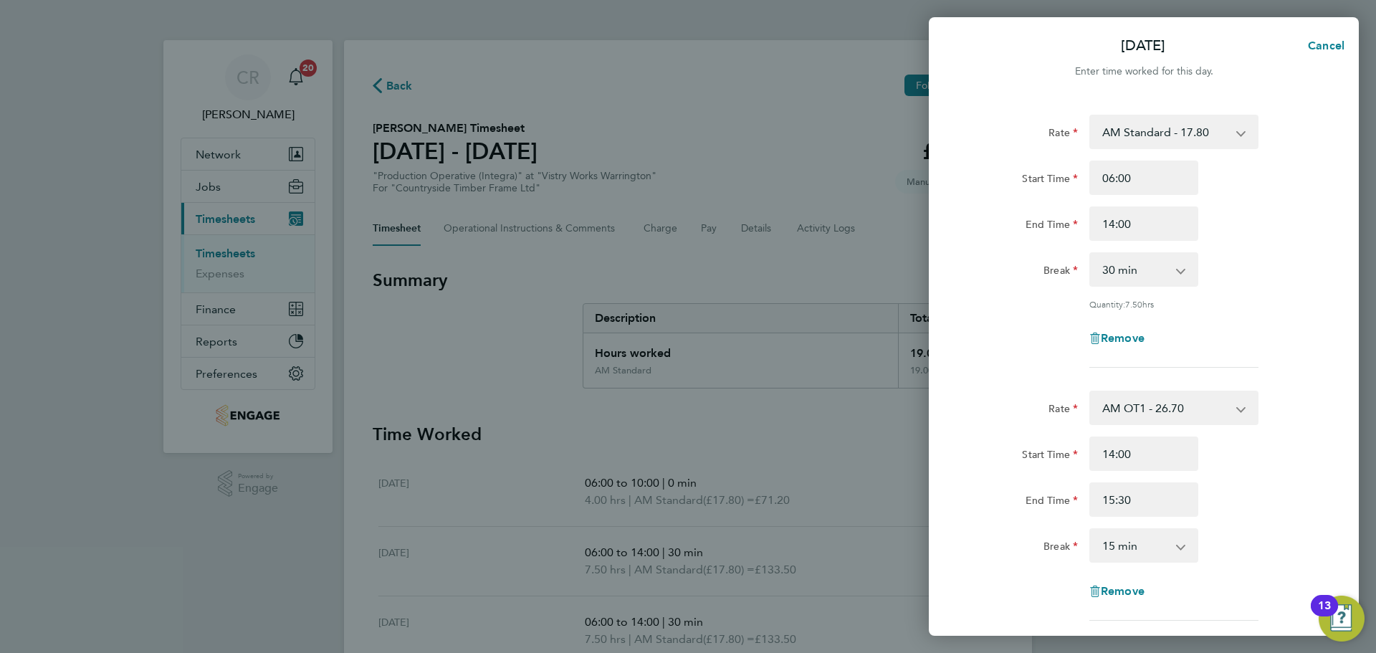
click at [1153, 531] on select "0 min 15 min 30 min 45 min 60 min 75 min 90 min" at bounding box center [1135, 546] width 89 height 32
select select "0"
click at [1091, 530] on select "0 min 15 min 30 min 45 min 60 min 75 min" at bounding box center [1135, 546] width 89 height 32
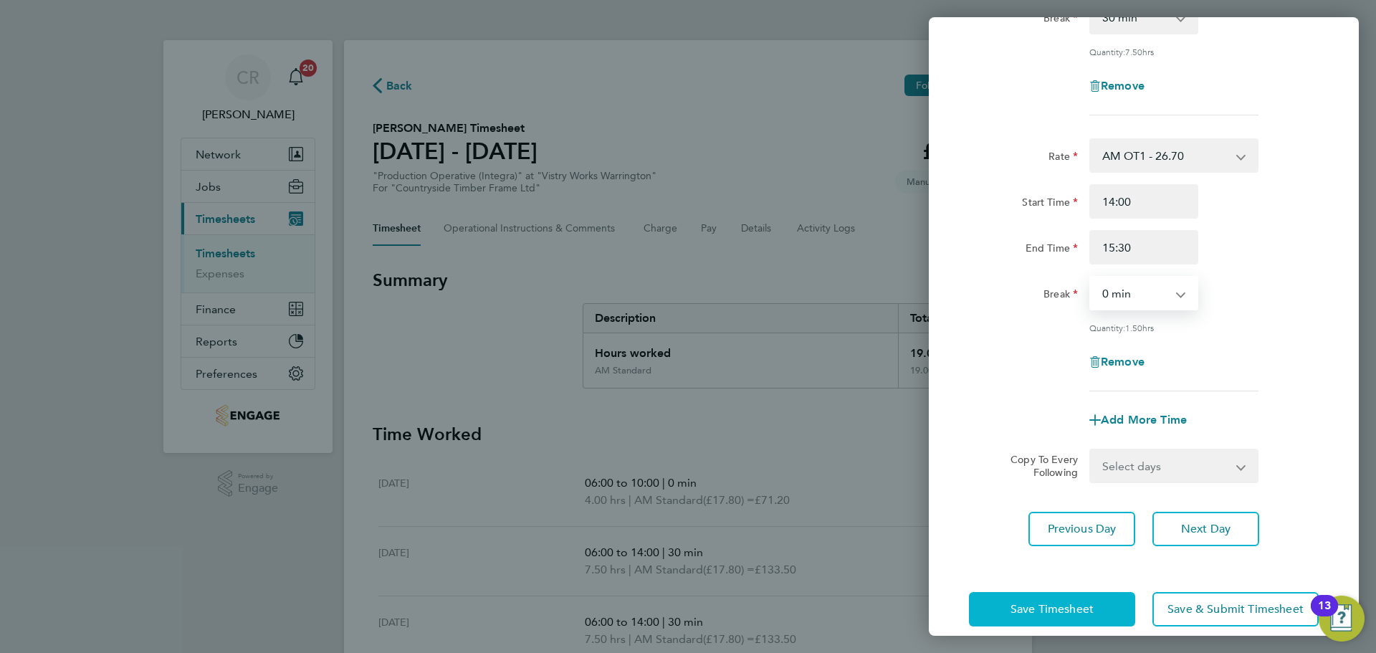
scroll to position [269, 0]
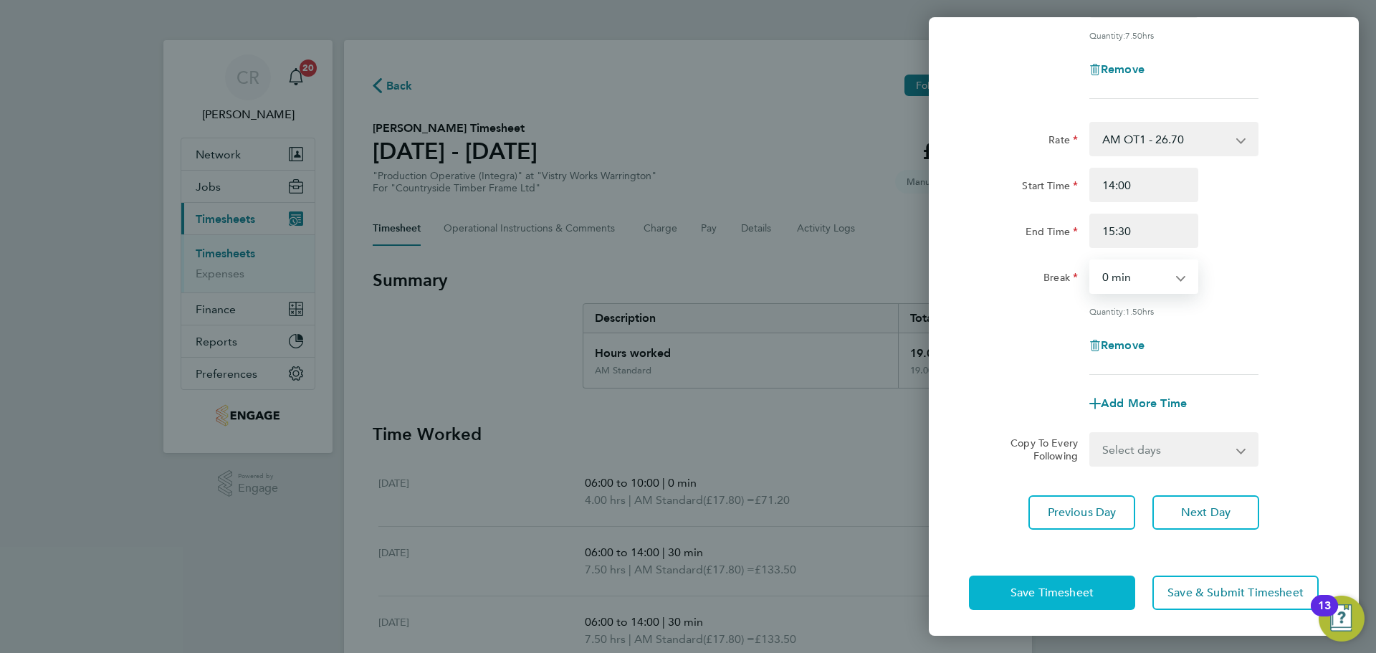
click at [1086, 592] on span "Save Timesheet" at bounding box center [1052, 593] width 83 height 14
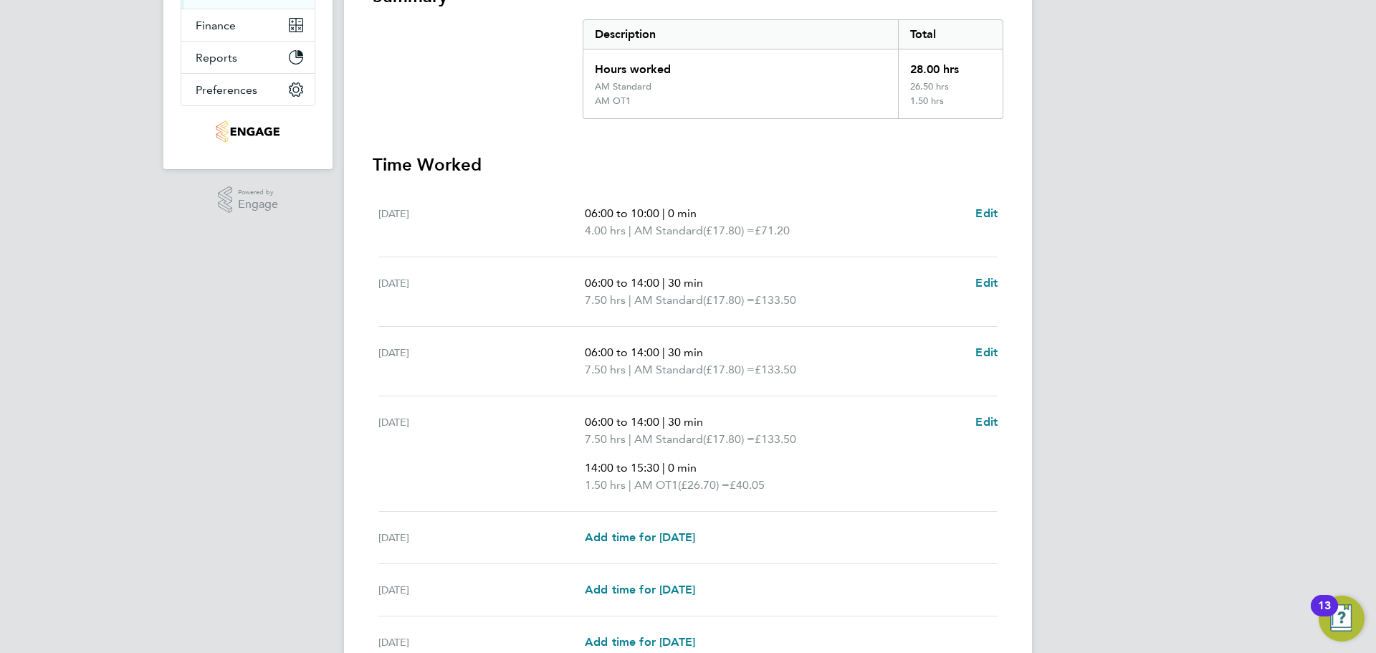
scroll to position [287, 0]
click at [980, 345] on span "Edit" at bounding box center [986, 350] width 22 height 14
select select "30"
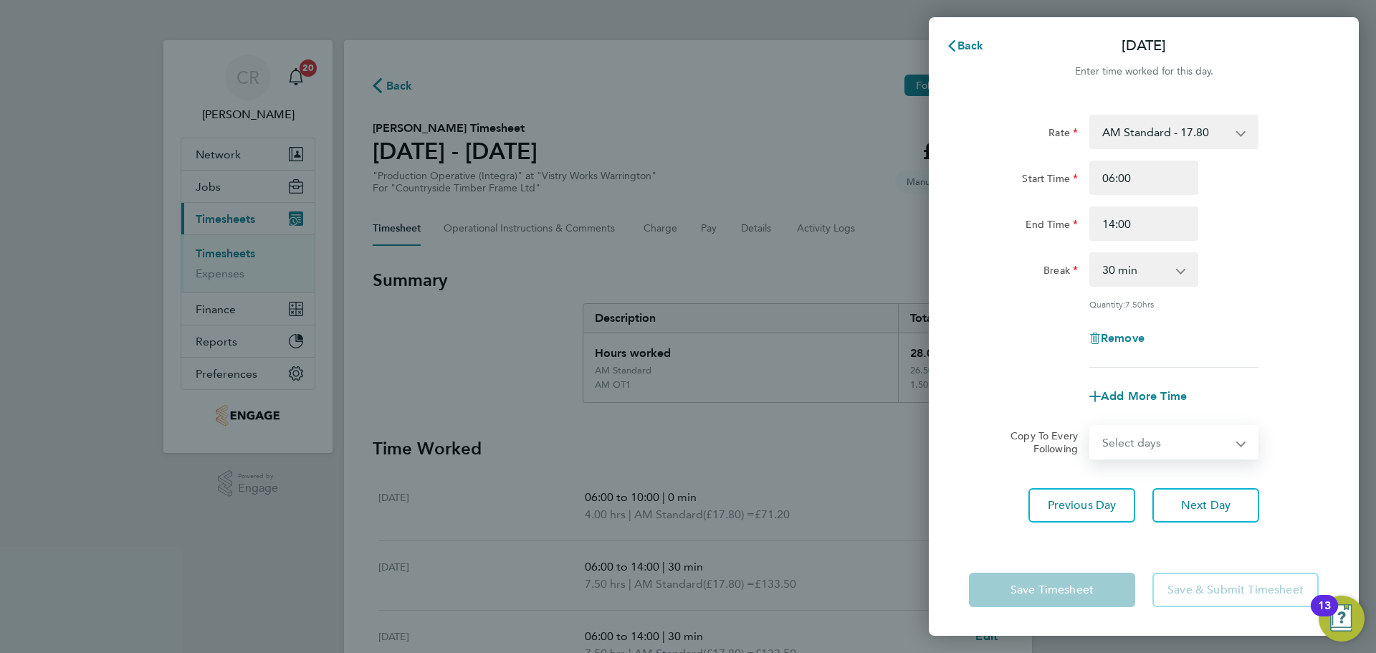
click at [1175, 441] on select "Select days Day Weekday (Mon-Fri) Weekend (Sat-Sun) Thursday Friday Saturday Su…" at bounding box center [1166, 442] width 151 height 32
click at [1173, 434] on select "Select days Day Weekday (Mon-Fri) Weekend (Sat-Sun) Thursday Friday Saturday Su…" at bounding box center [1166, 442] width 151 height 32
click at [1156, 398] on span "Add More Time" at bounding box center [1144, 396] width 86 height 14
select select "null"
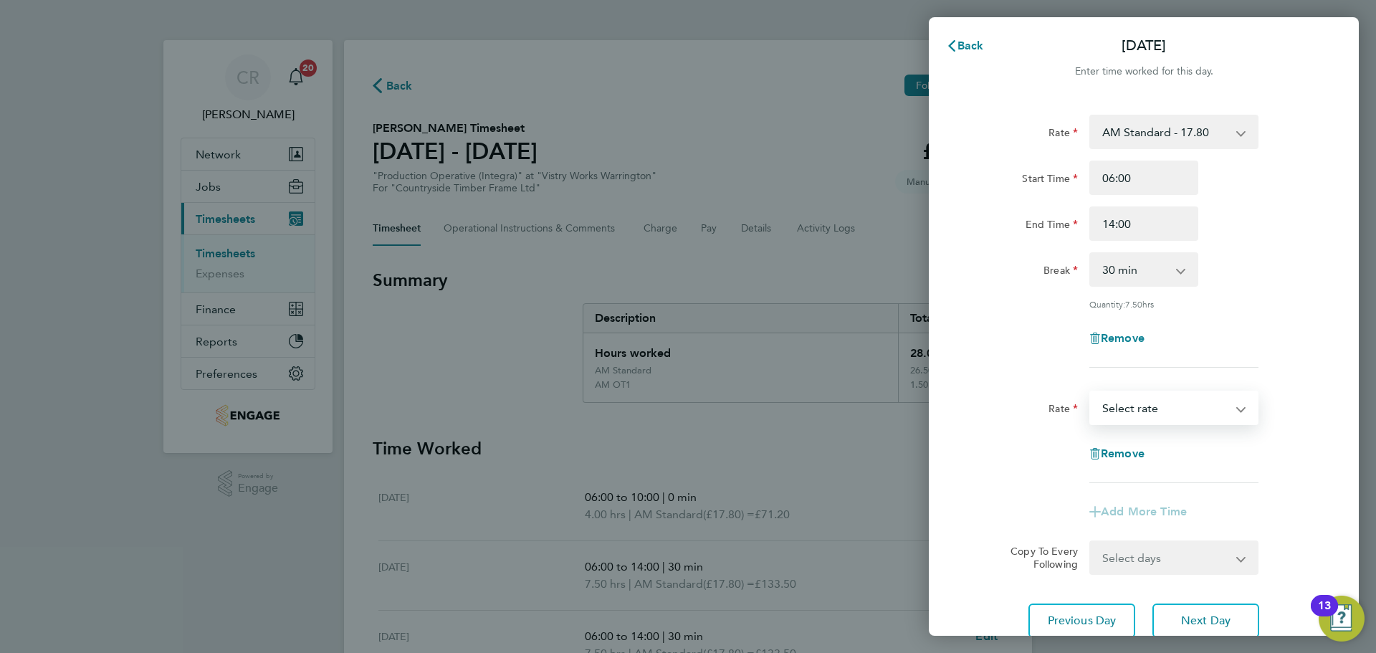
click at [1160, 407] on select "Bonus - 13.50 AM Standard - 17.80 PM OT1 - 28.64 AM OT1 - 26.70 AM OT2 - 35.60 …" at bounding box center [1165, 408] width 149 height 32
select select "15"
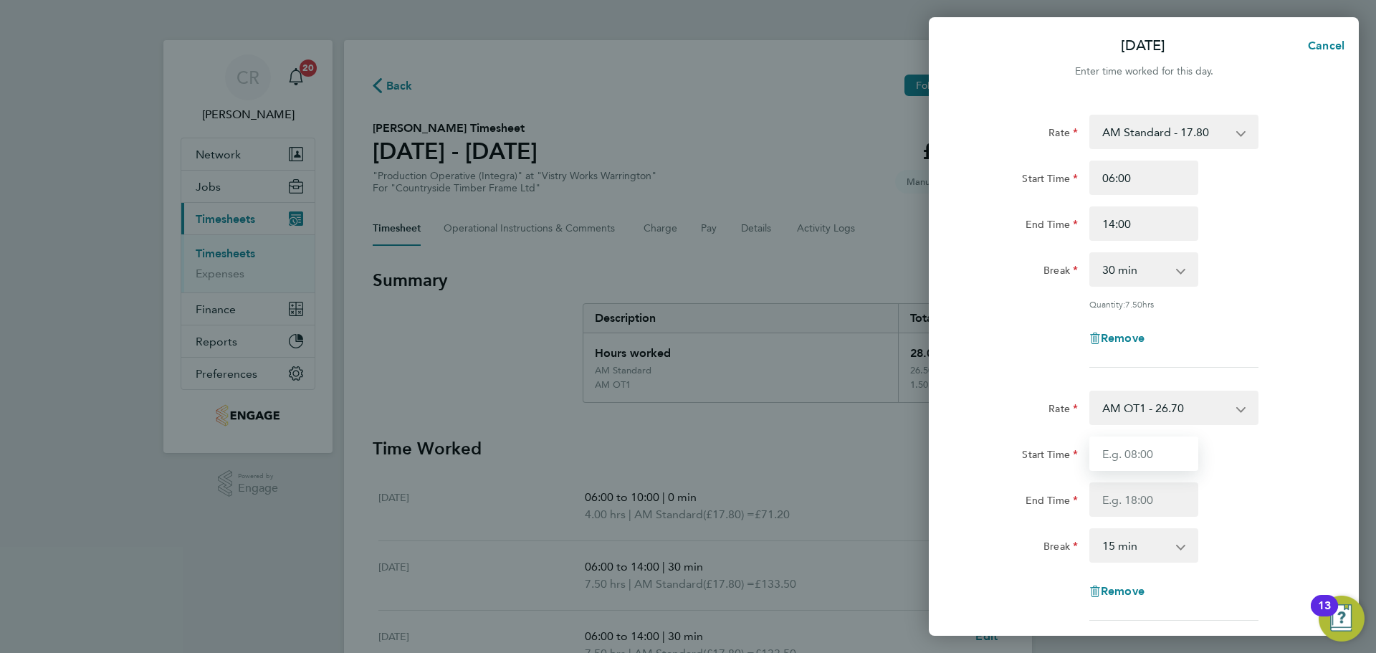
click at [1145, 455] on input "Start Time" at bounding box center [1143, 453] width 109 height 34
type input "14:00"
click at [1149, 497] on input "End Time" at bounding box center [1143, 499] width 109 height 34
type input "16:00"
drag, startPoint x: 1187, startPoint y: 546, endPoint x: 1186, endPoint y: 558, distance: 12.2
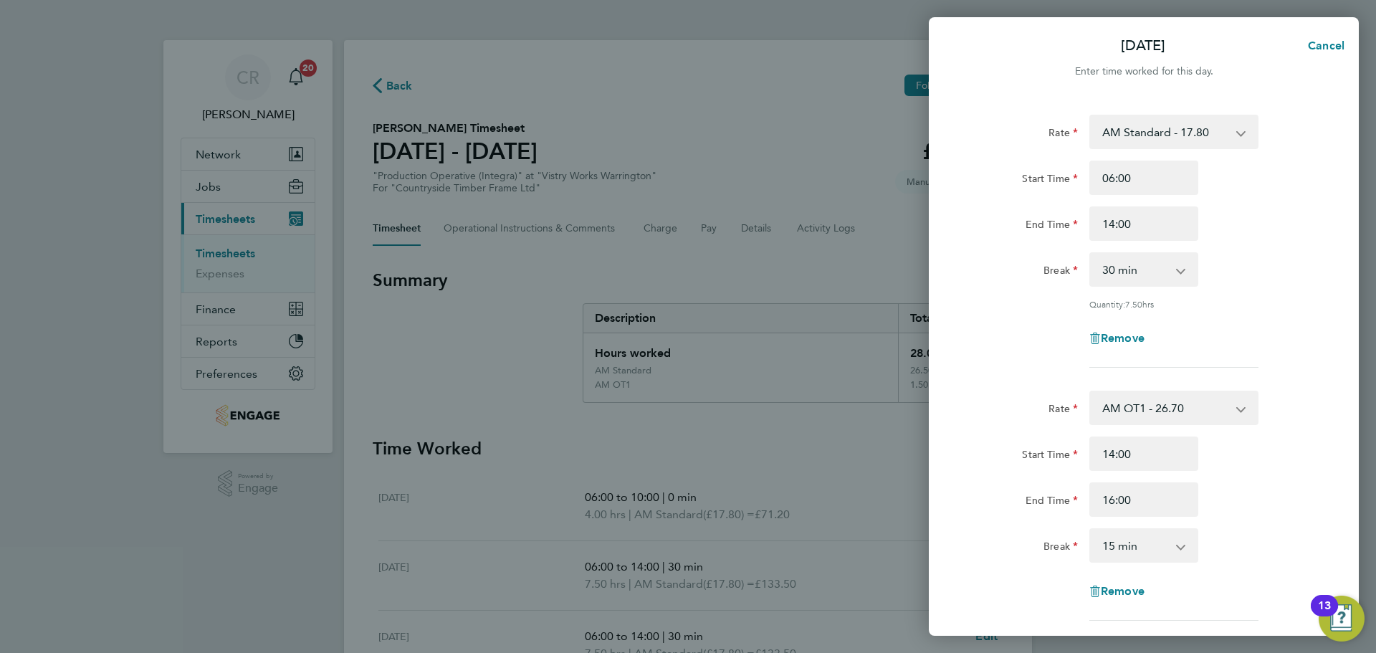
click at [1188, 546] on app-icon-cross-button at bounding box center [1188, 546] width 17 height 32
click at [1173, 537] on select "0 min 15 min 30 min 45 min 60 min 75 min 90 min" at bounding box center [1135, 546] width 89 height 32
select select "0"
click at [1091, 530] on select "0 min 15 min 30 min 45 min 60 min 75 min 90 min" at bounding box center [1135, 546] width 89 height 32
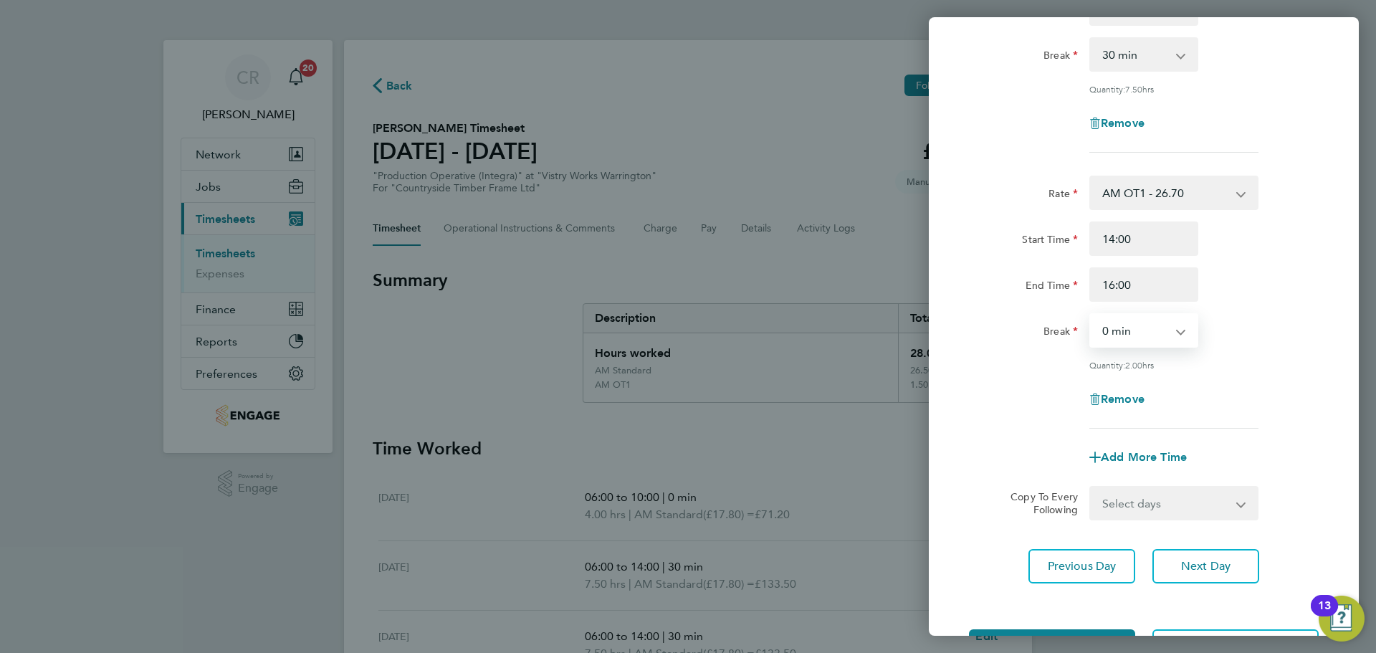
scroll to position [269, 0]
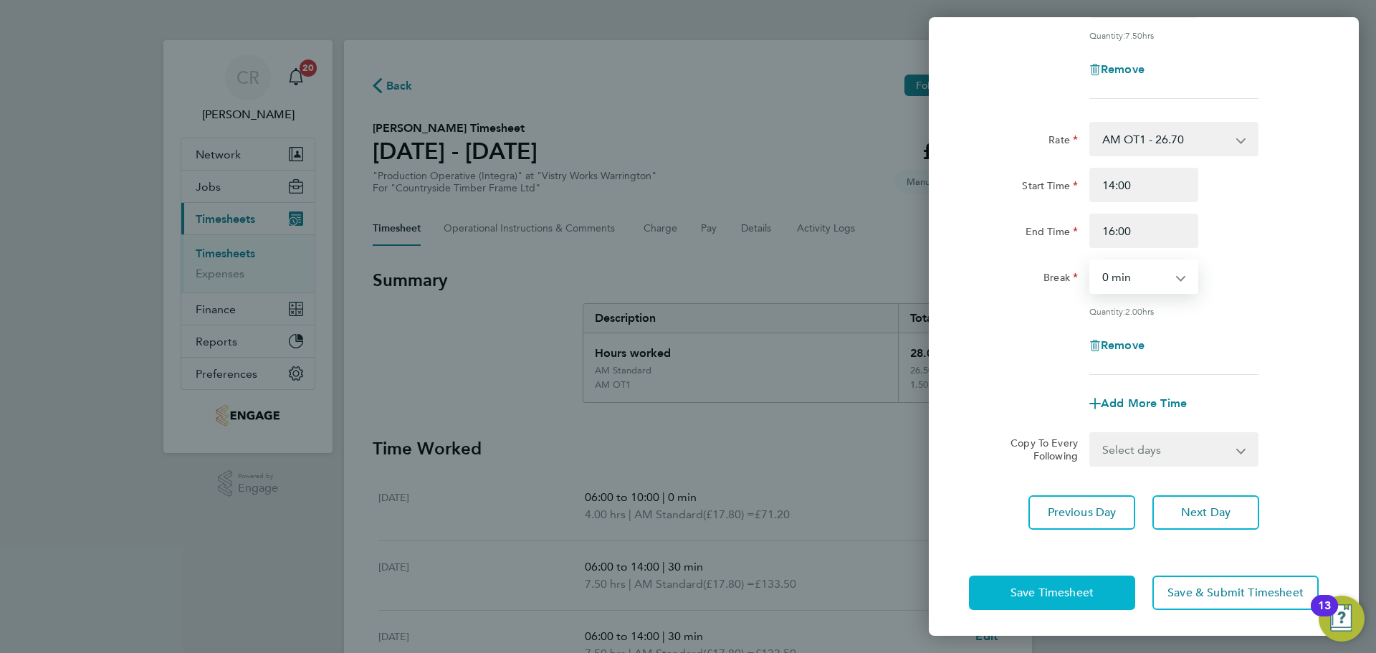
click at [1069, 578] on button "Save Timesheet" at bounding box center [1052, 593] width 166 height 34
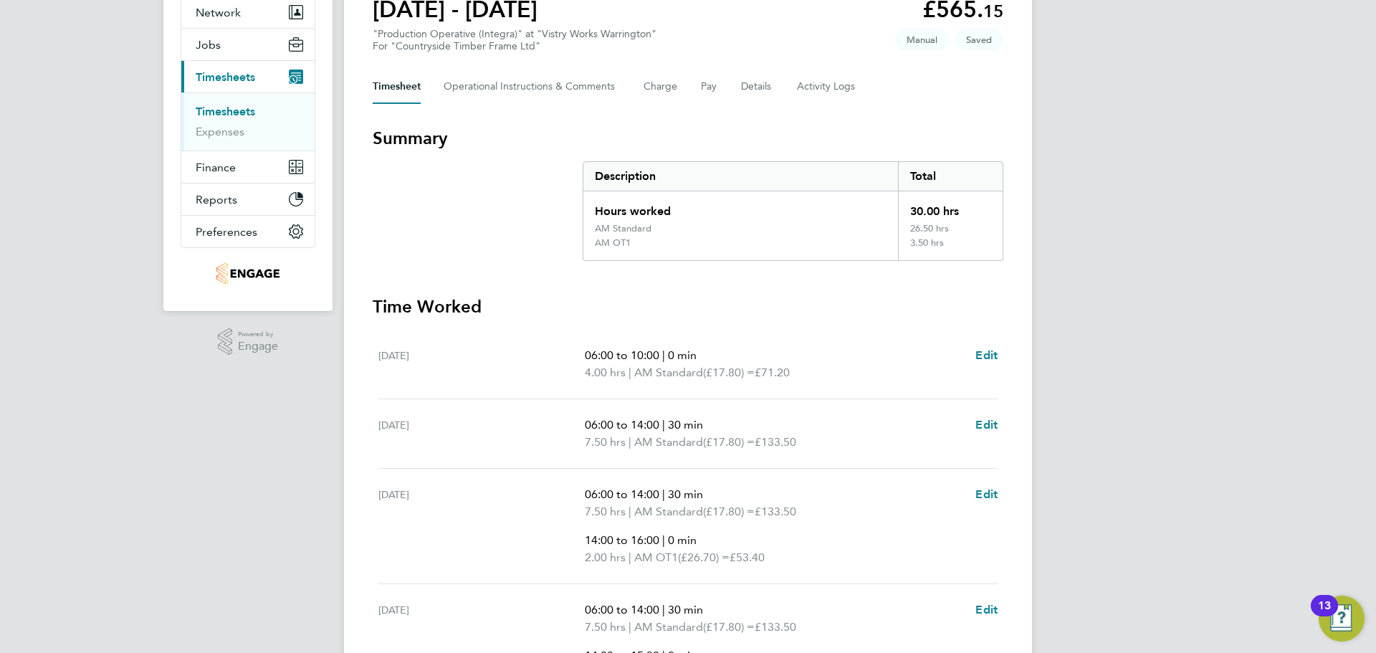
scroll to position [143, 0]
click at [986, 425] on span "Edit" at bounding box center [986, 423] width 22 height 14
select select "30"
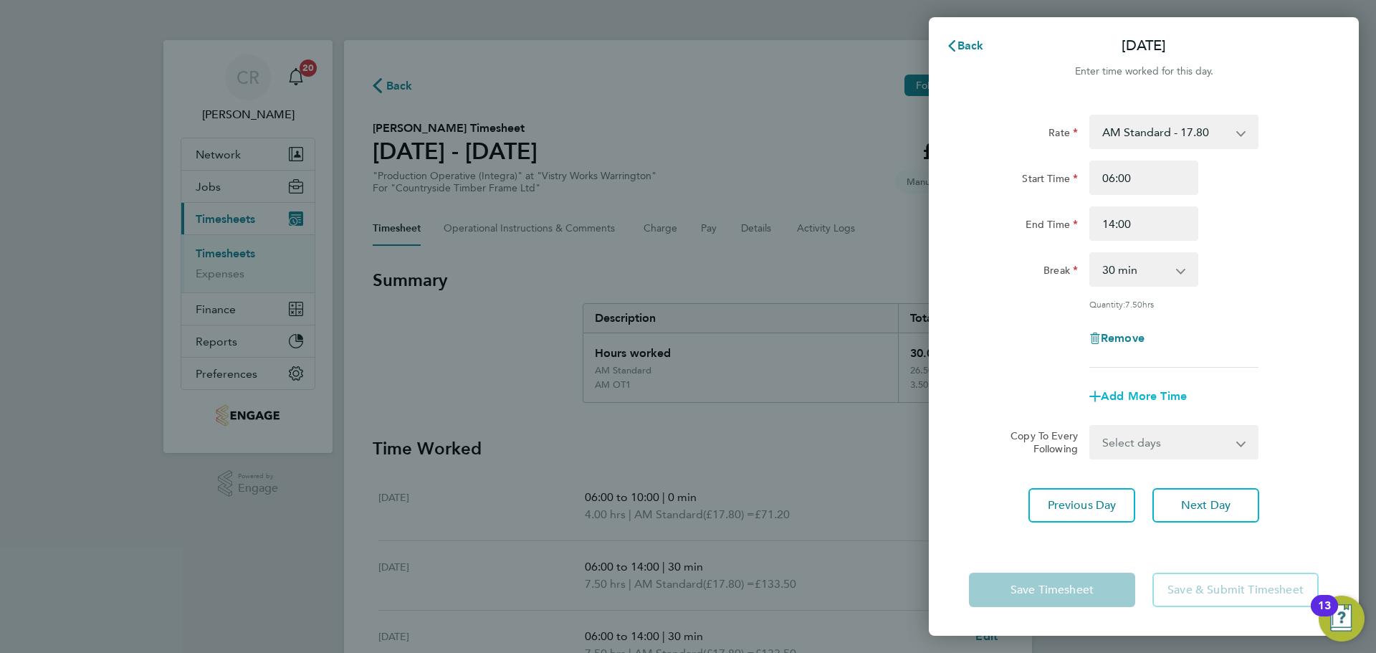
click at [1135, 389] on span "Add More Time" at bounding box center [1144, 396] width 86 height 14
select select "null"
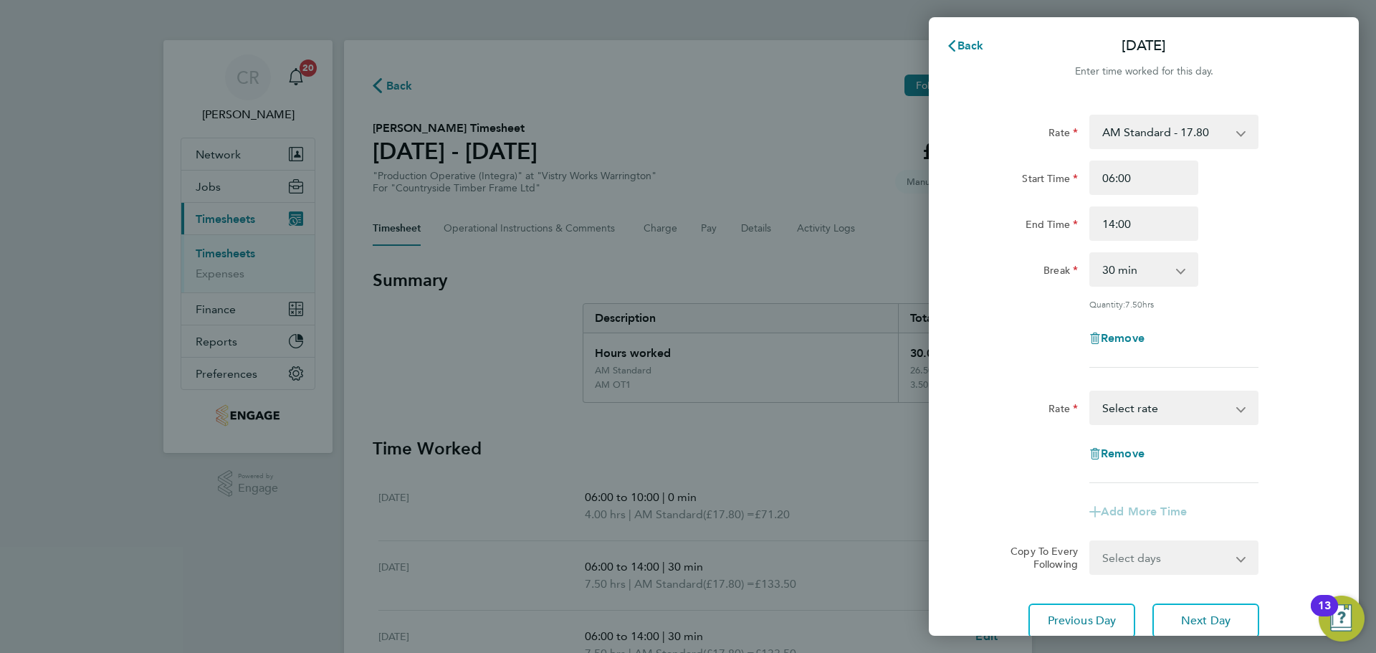
click at [1147, 412] on select "Bonus - 13.50 AM Standard - 17.80 PM OT1 - 28.64 AM OT1 - 26.70 AM OT2 - 35.60 …" at bounding box center [1165, 408] width 149 height 32
select select "15"
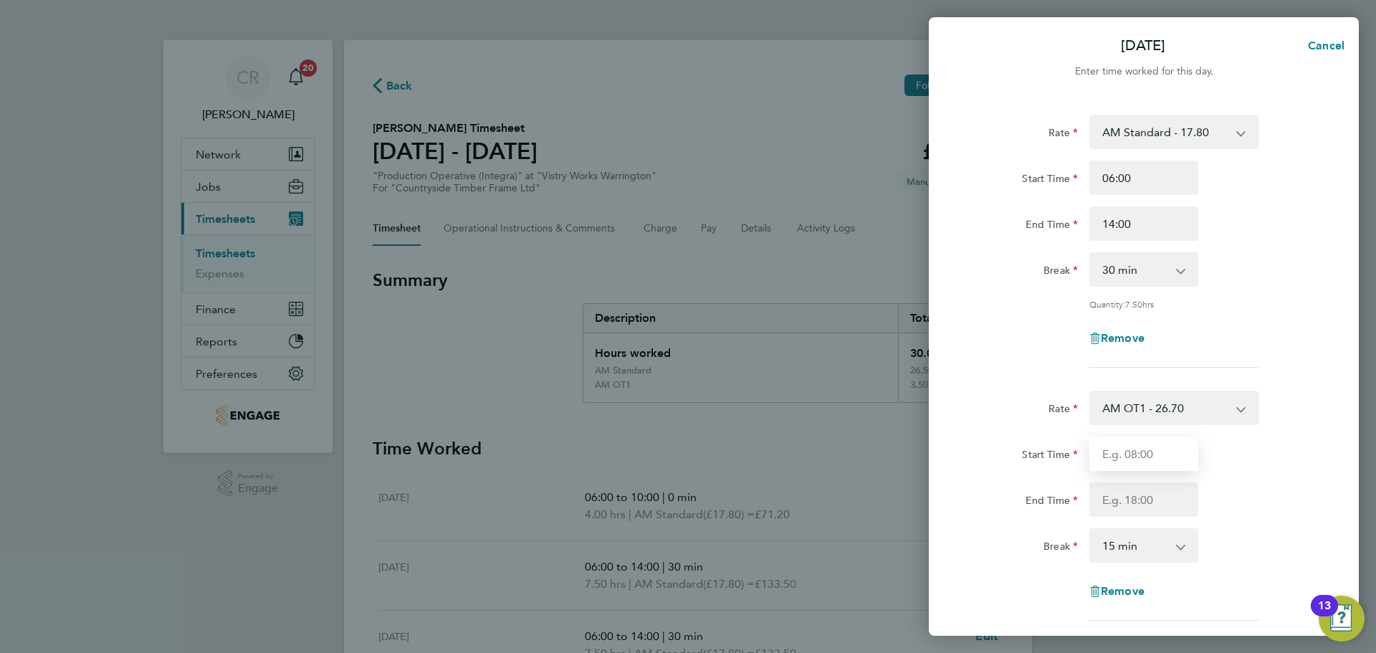
click at [1152, 467] on input "Start Time" at bounding box center [1143, 453] width 109 height 34
type input "14:00"
click at [1153, 487] on input "End Time" at bounding box center [1143, 499] width 109 height 34
type input "16:00"
drag, startPoint x: 1167, startPoint y: 544, endPoint x: 1165, endPoint y: 531, distance: 13.1
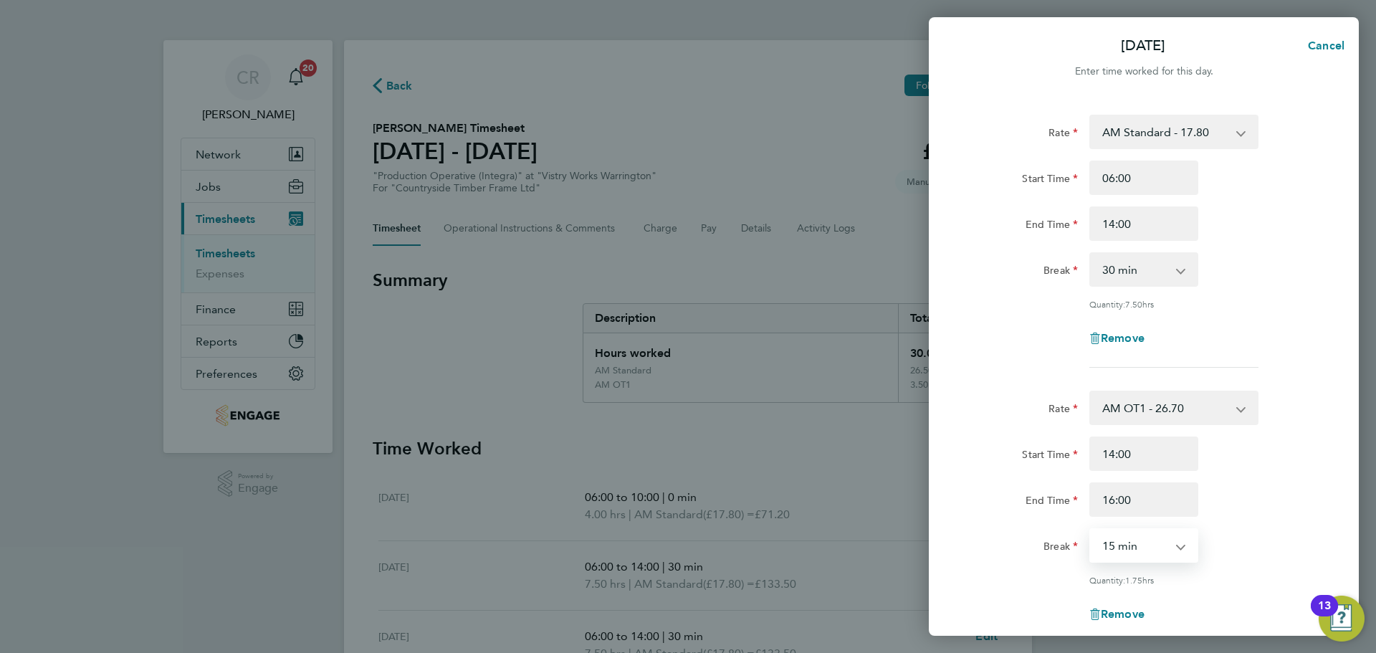
click at [1167, 544] on select "0 min 15 min 30 min 45 min 60 min 75 min 90 min" at bounding box center [1135, 546] width 89 height 32
click at [1091, 530] on select "0 min 15 min 30 min 45 min 60 min 75 min 90 min" at bounding box center [1135, 546] width 89 height 32
drag, startPoint x: 1175, startPoint y: 547, endPoint x: 1175, endPoint y: 533, distance: 13.6
click at [1175, 547] on select "0 min 15 min 30 min 45 min 60 min 75 min 90 min" at bounding box center [1135, 546] width 89 height 32
select select "0"
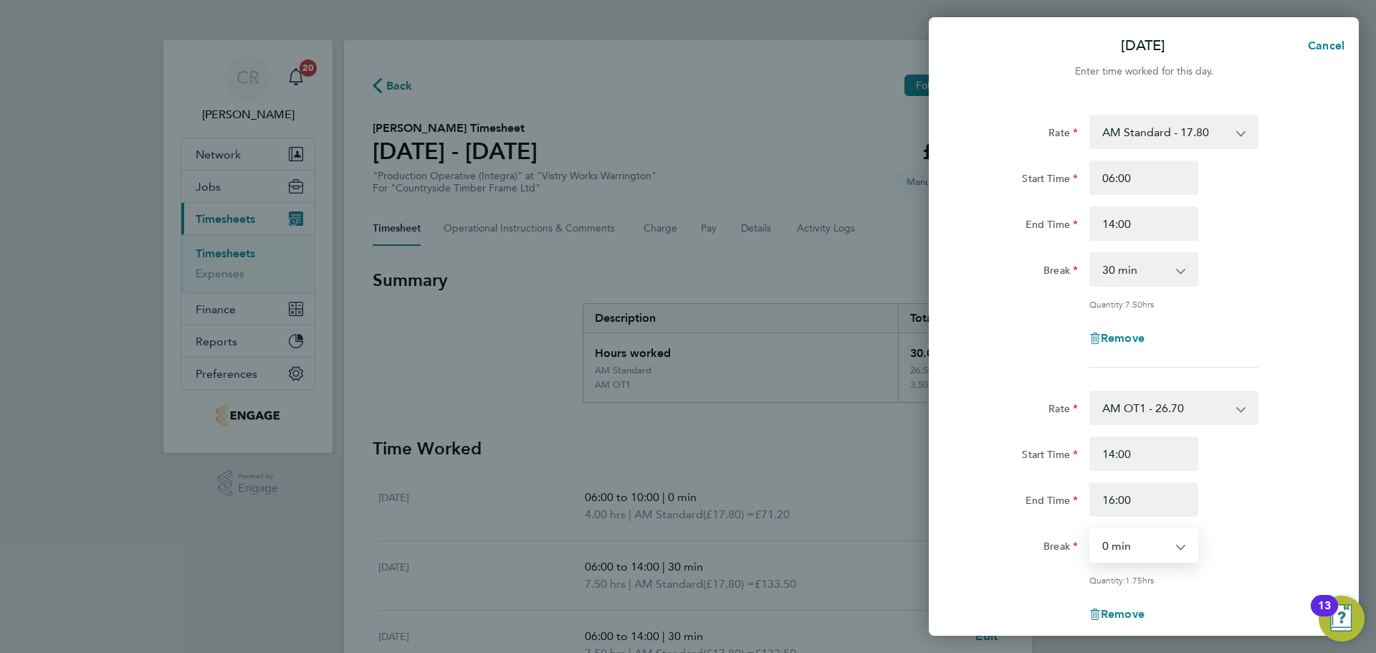
click at [1091, 530] on select "0 min 15 min 30 min 45 min 60 min 75 min 90 min" at bounding box center [1135, 546] width 89 height 32
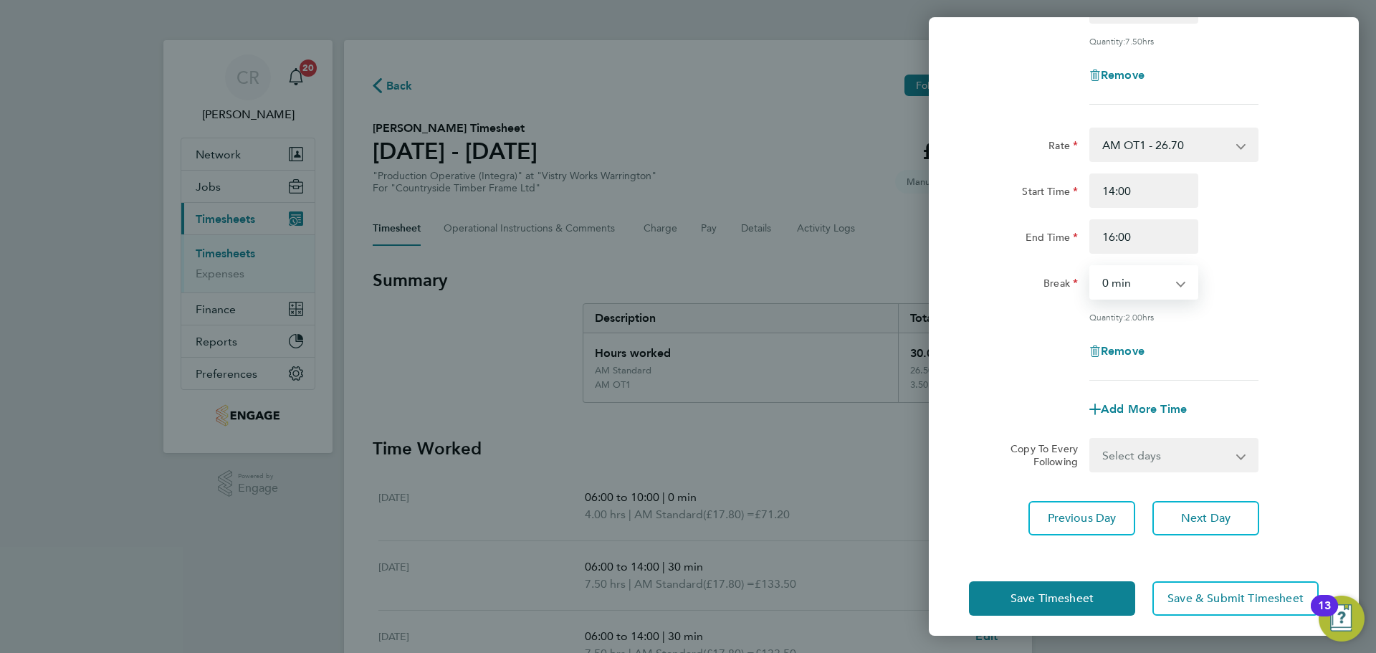
scroll to position [269, 0]
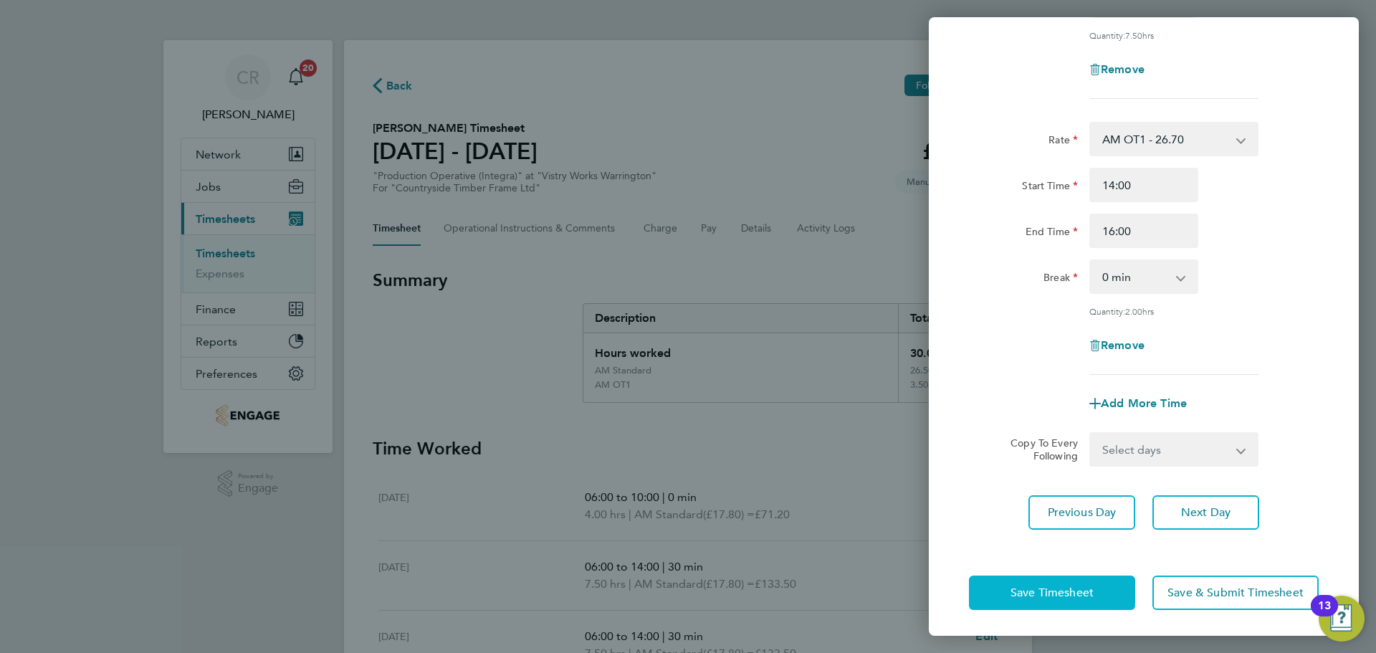
click at [1099, 581] on button "Save Timesheet" at bounding box center [1052, 593] width 166 height 34
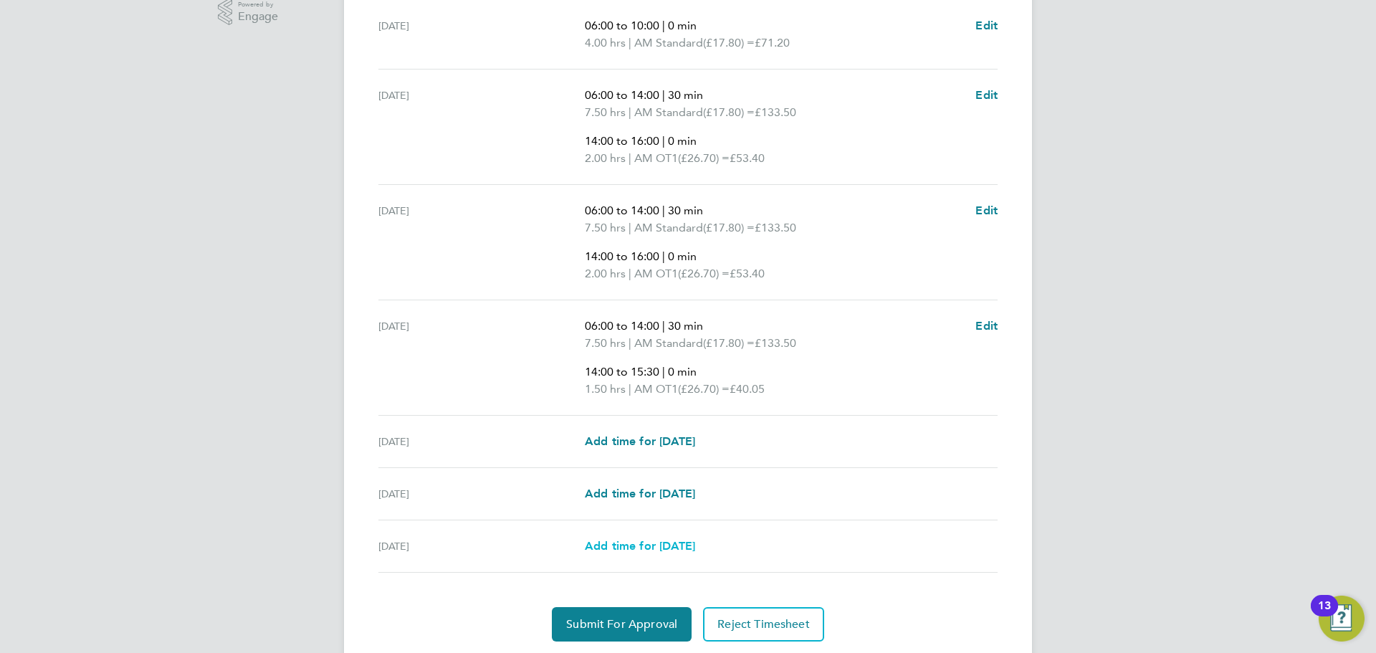
scroll to position [517, 0]
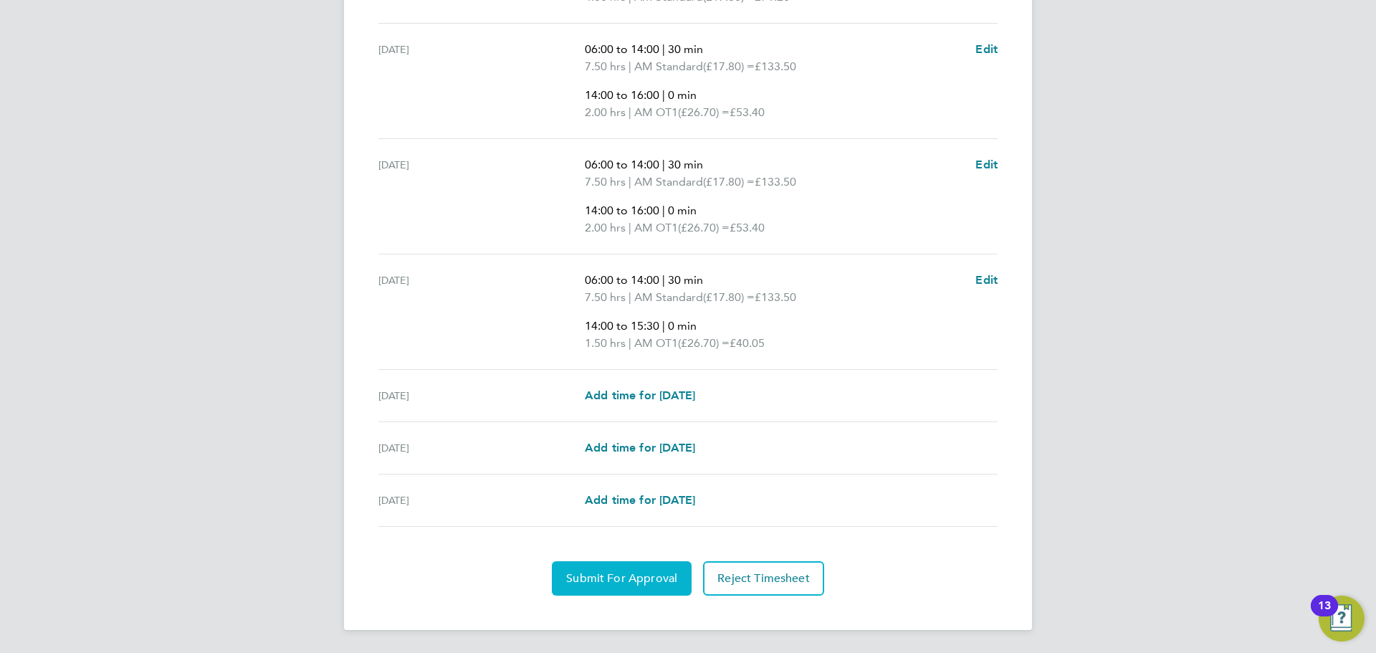
click at [668, 576] on span "Submit For Approval" at bounding box center [621, 578] width 111 height 14
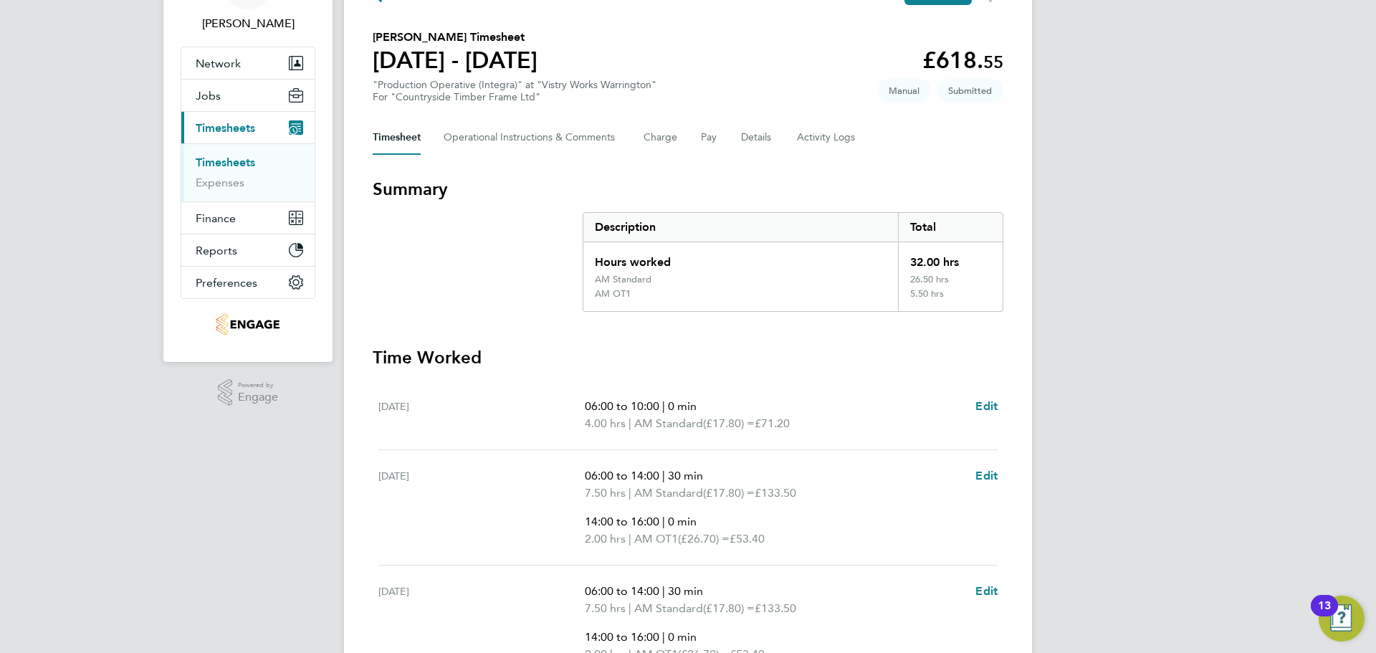
scroll to position [0, 0]
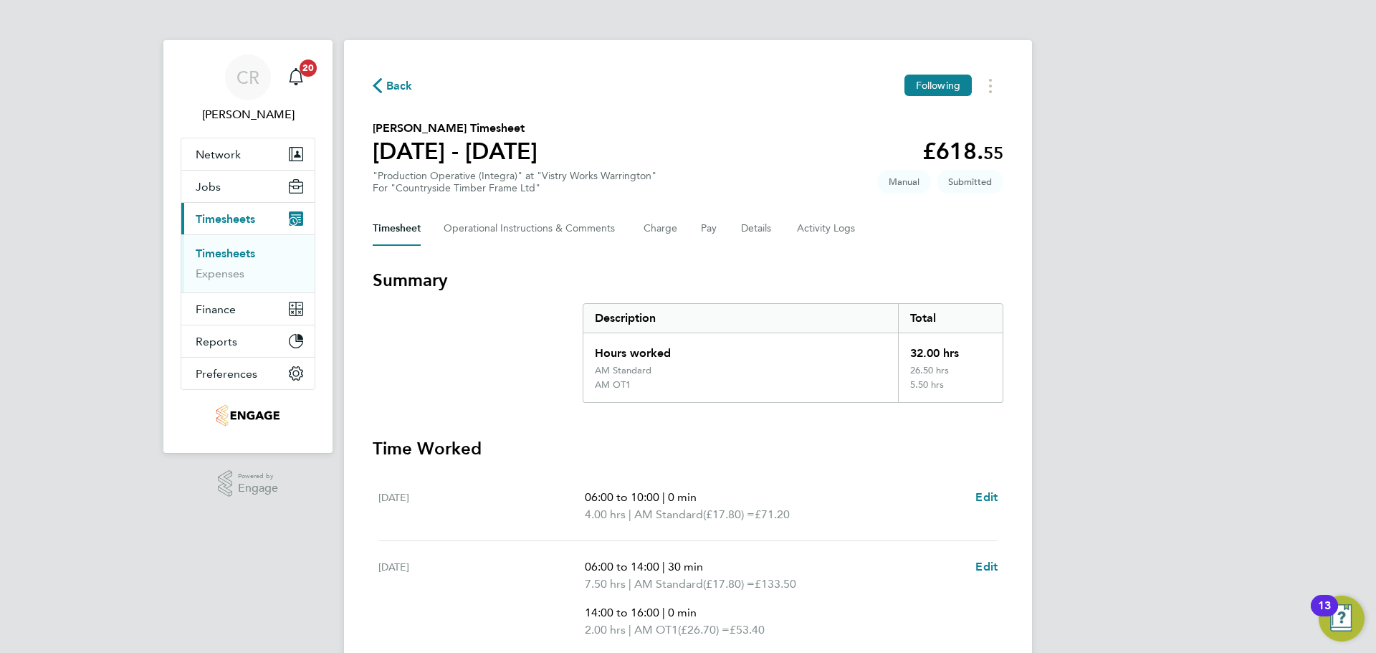
click at [395, 83] on span "Back" at bounding box center [399, 85] width 27 height 17
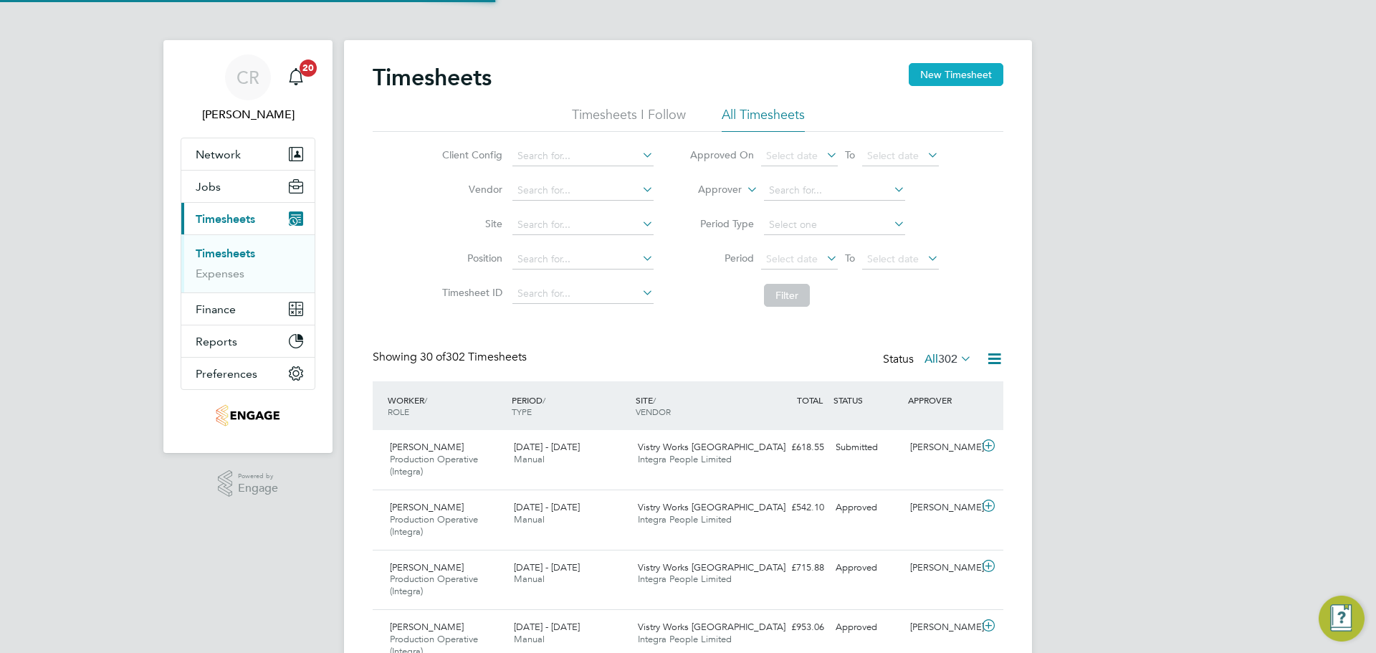
click at [948, 71] on button "New Timesheet" at bounding box center [956, 74] width 95 height 23
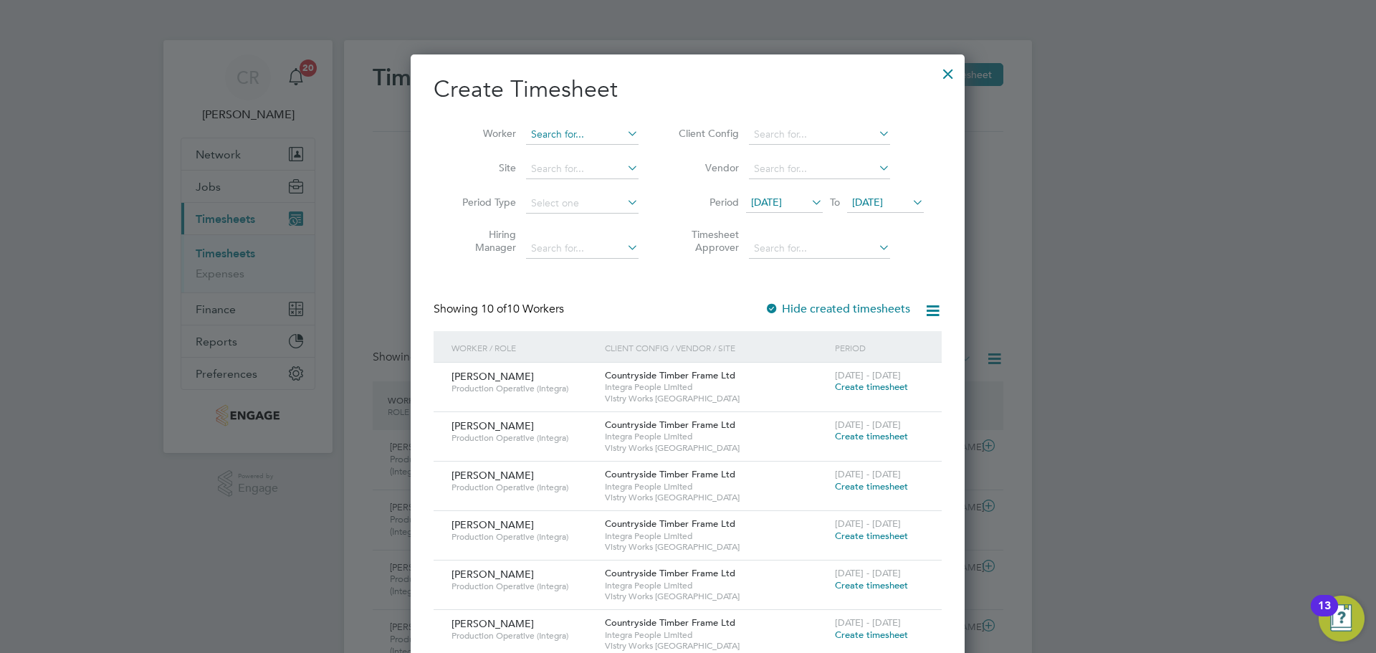
click at [543, 135] on input at bounding box center [582, 135] width 113 height 20
click at [574, 159] on li "Trevor Tavlin" at bounding box center [613, 153] width 177 height 19
type input "Trevor Tavlin"
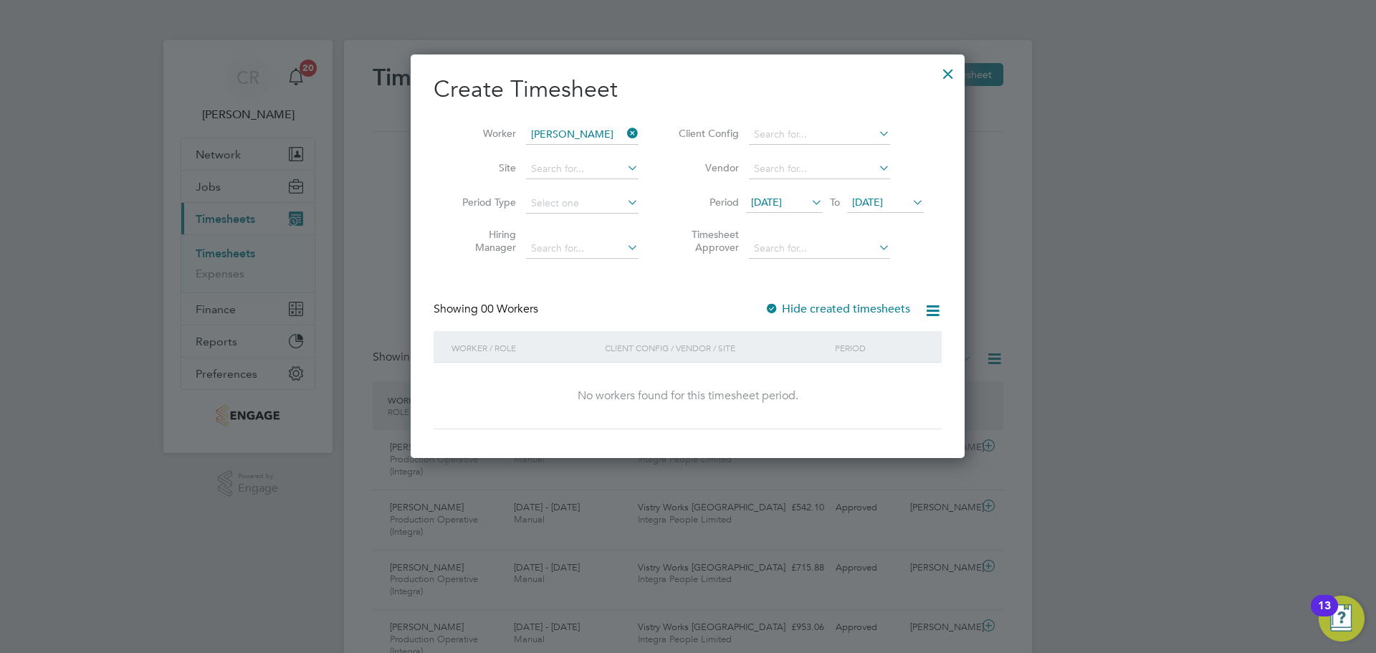
click at [782, 202] on span "12 Aug 2025" at bounding box center [766, 202] width 31 height 13
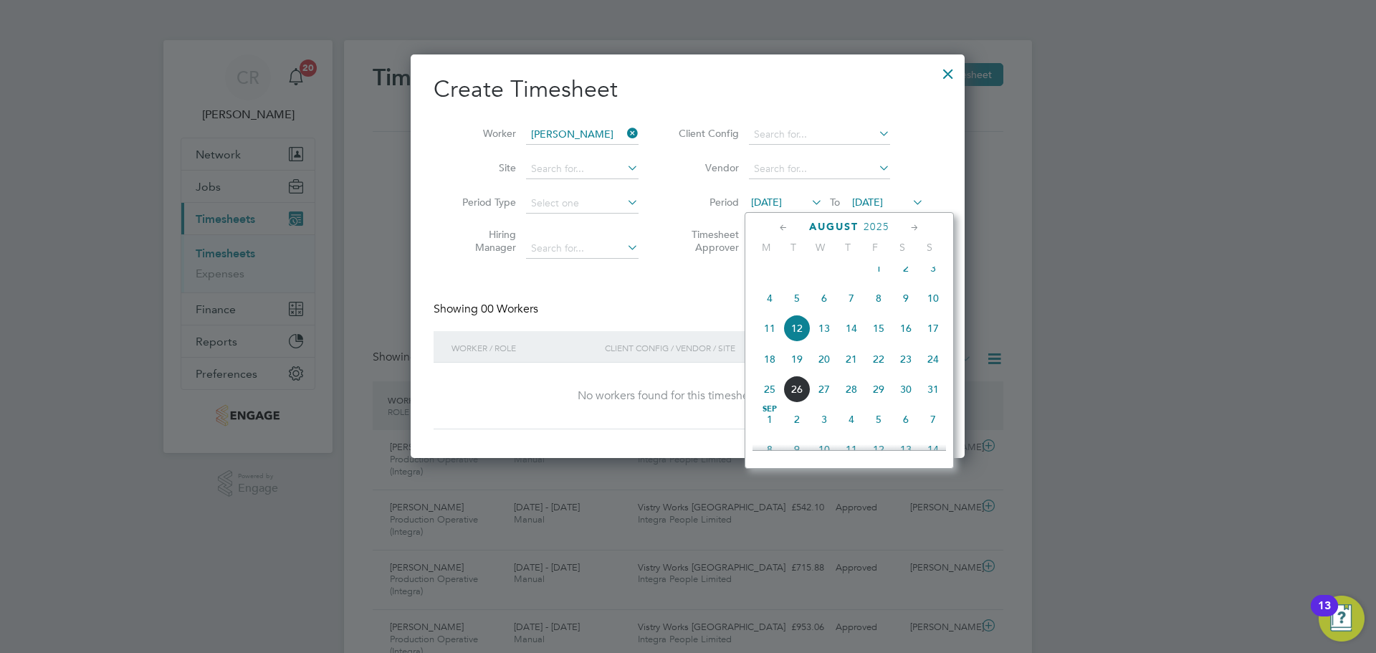
click at [771, 371] on span "18" at bounding box center [769, 358] width 27 height 27
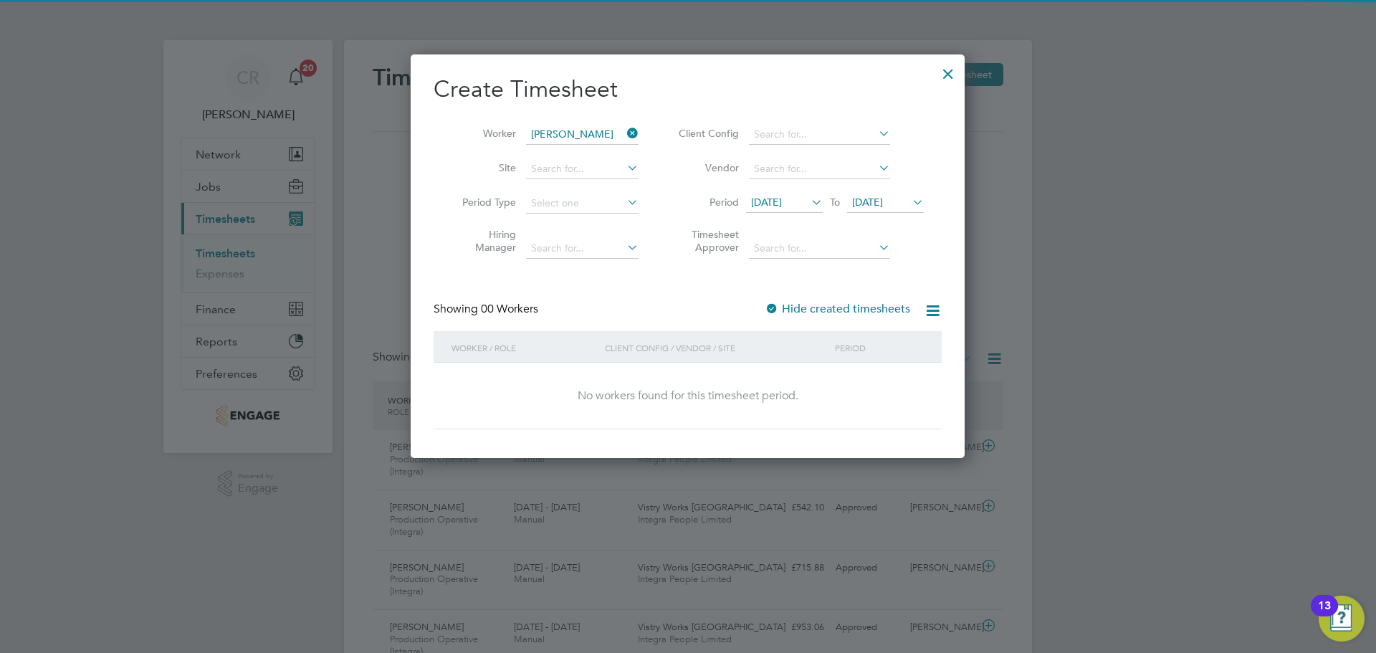
click at [883, 196] on span "19 Aug 2025" at bounding box center [867, 202] width 31 height 13
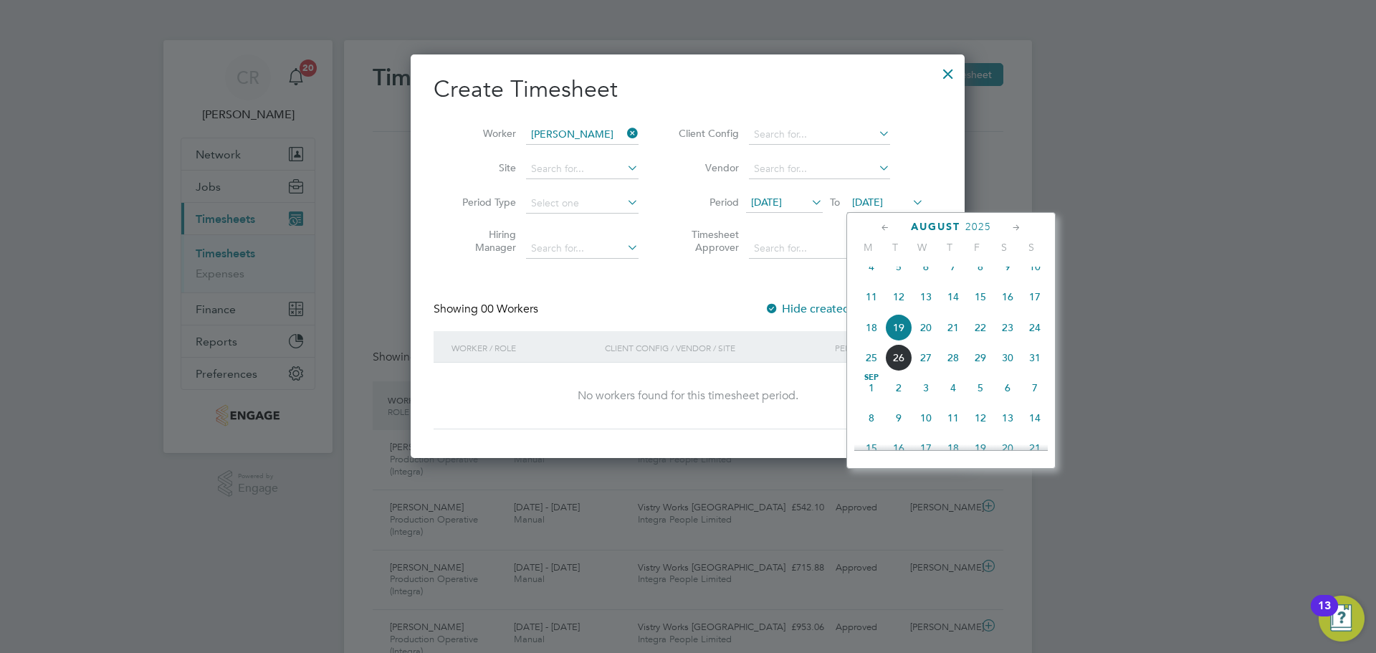
click at [897, 369] on span "26" at bounding box center [898, 357] width 27 height 27
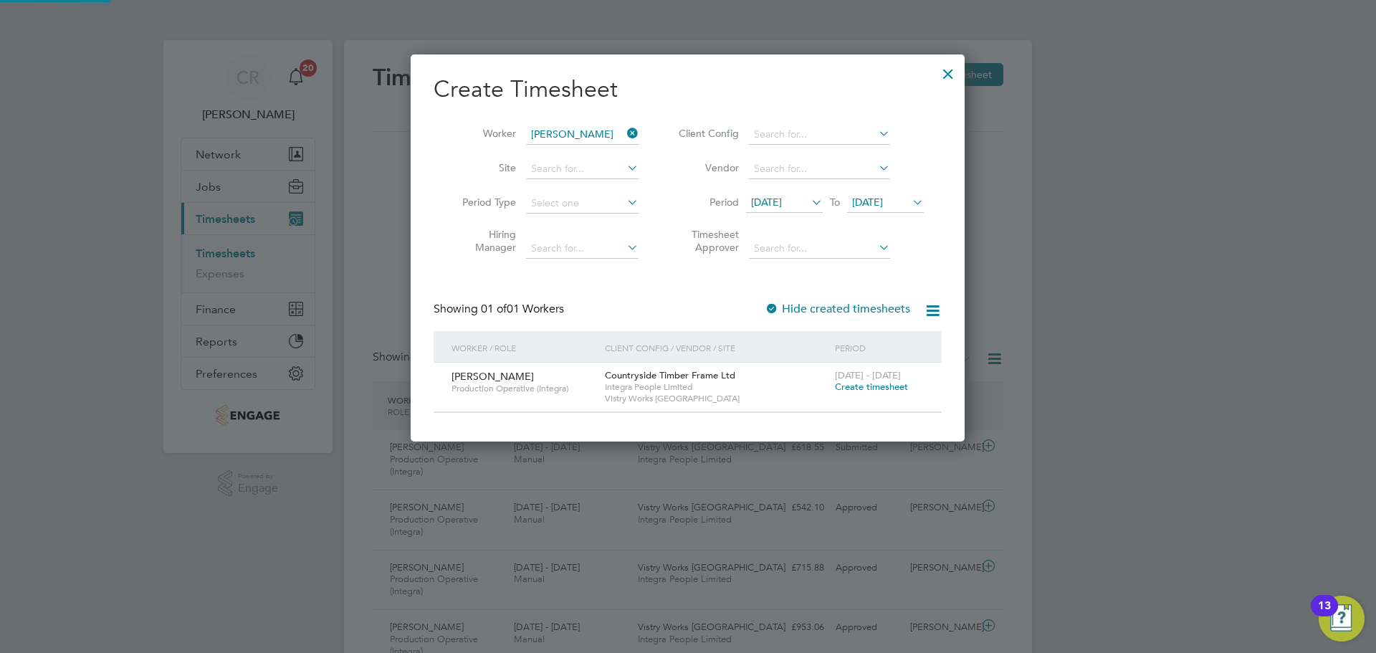
click at [784, 307] on label "Hide created timesheets" at bounding box center [837, 309] width 145 height 14
click at [883, 201] on span "26 Aug 2025" at bounding box center [867, 202] width 31 height 13
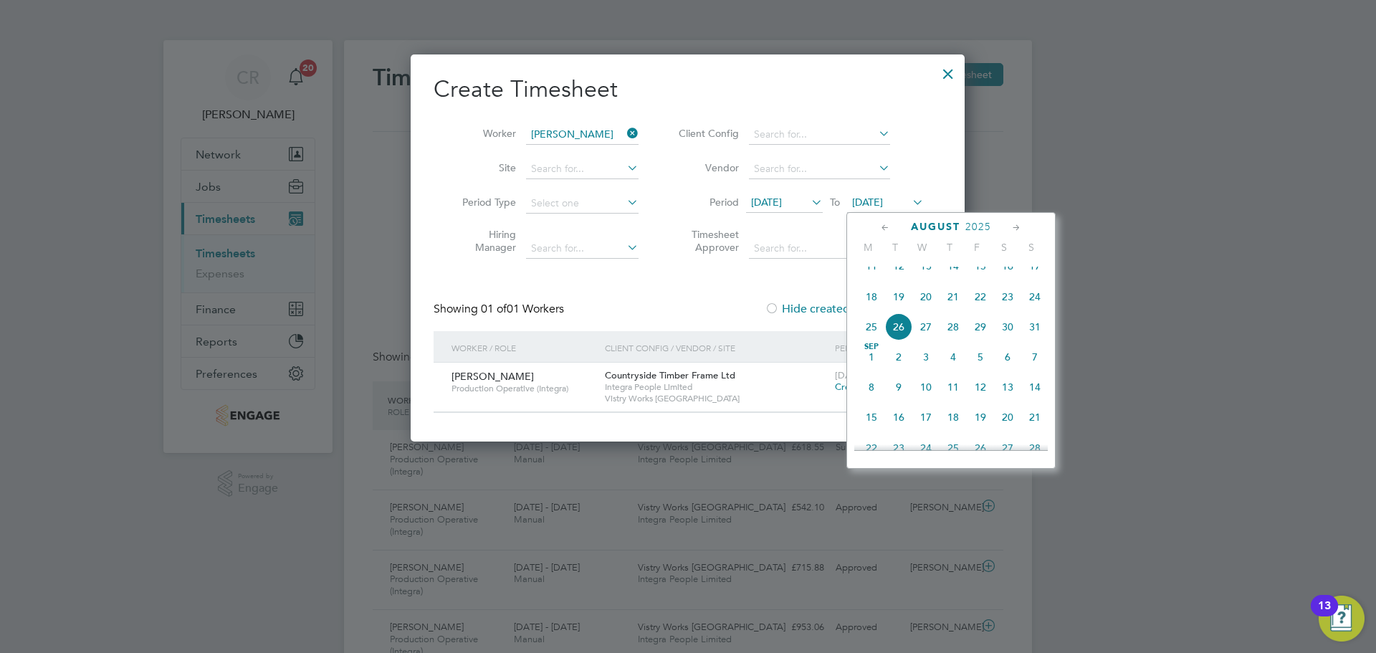
click at [1029, 310] on span "24" at bounding box center [1034, 296] width 27 height 27
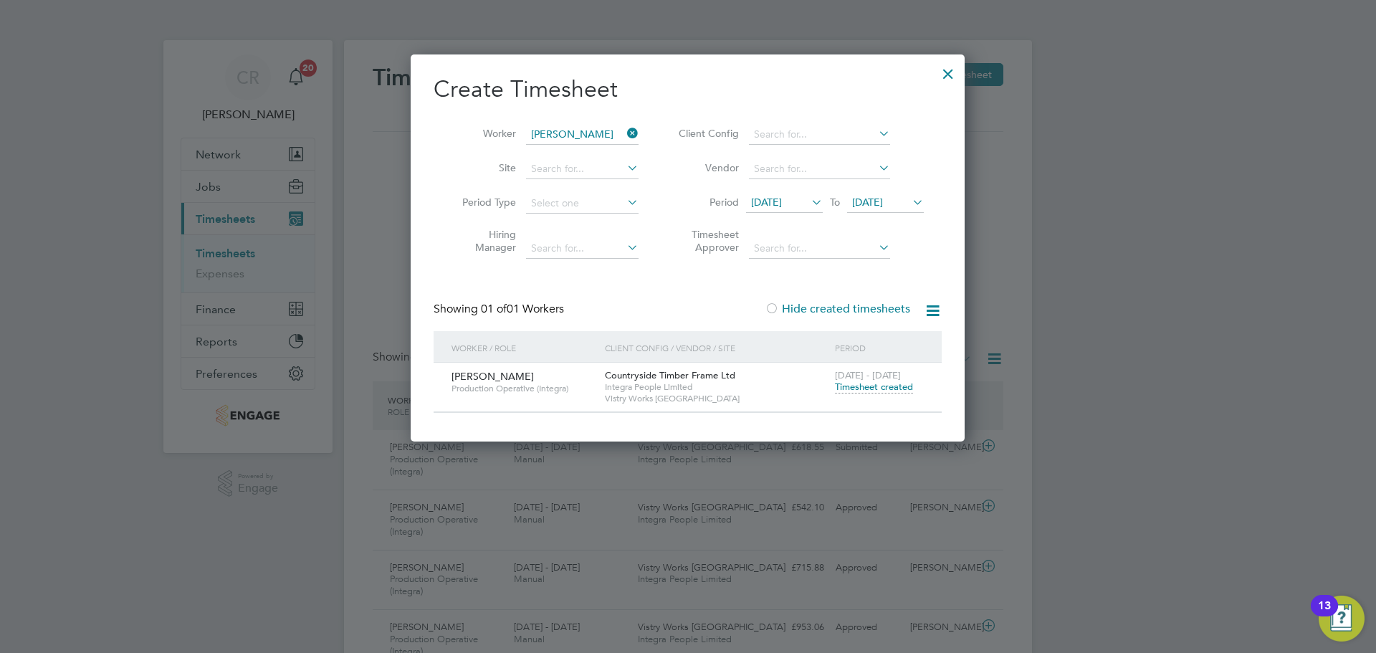
click at [859, 386] on span "Timesheet created" at bounding box center [874, 387] width 78 height 13
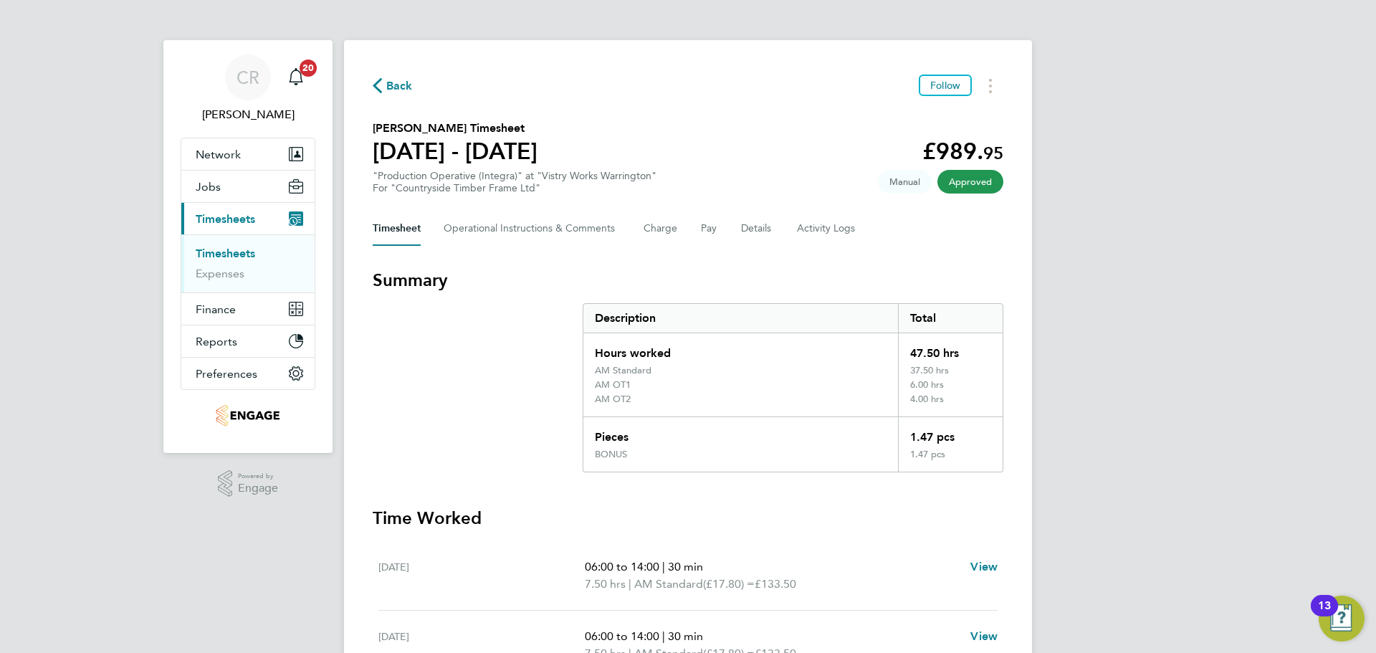
drag, startPoint x: 401, startPoint y: 81, endPoint x: 1005, endPoint y: 55, distance: 604.7
click at [401, 81] on span "Back" at bounding box center [399, 85] width 27 height 17
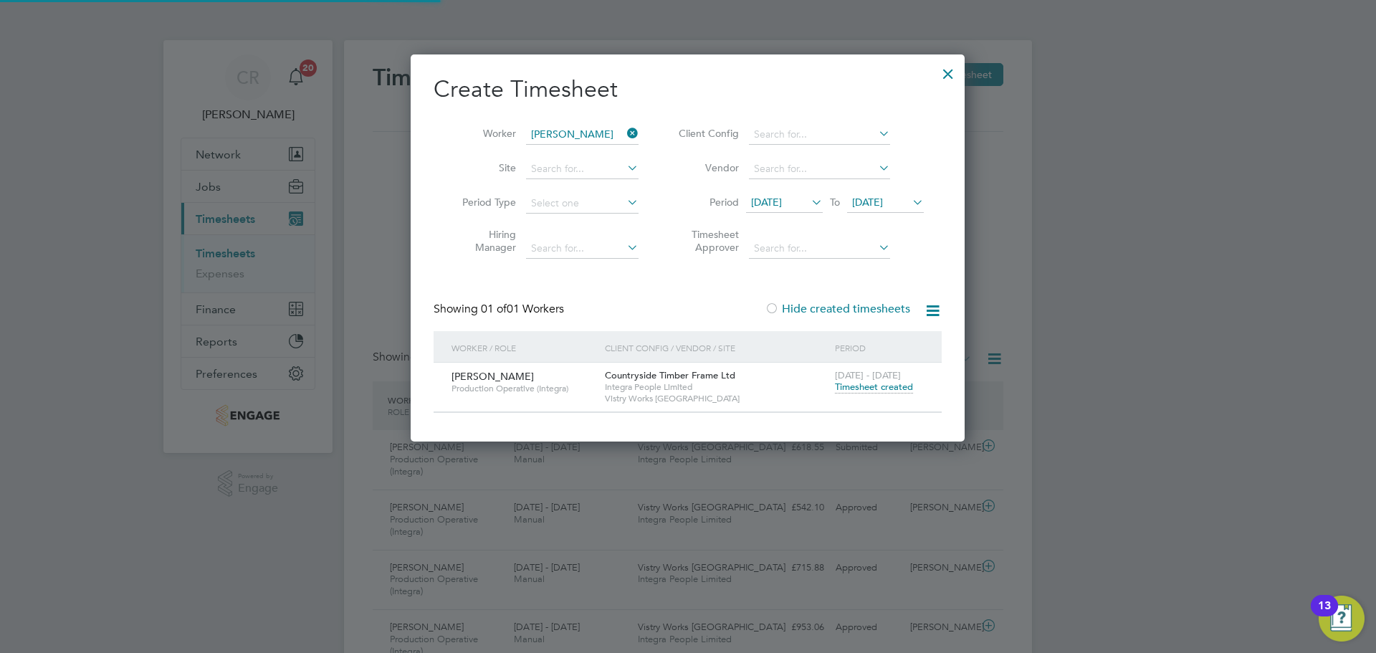
scroll to position [37, 125]
click at [624, 132] on icon at bounding box center [624, 133] width 0 height 20
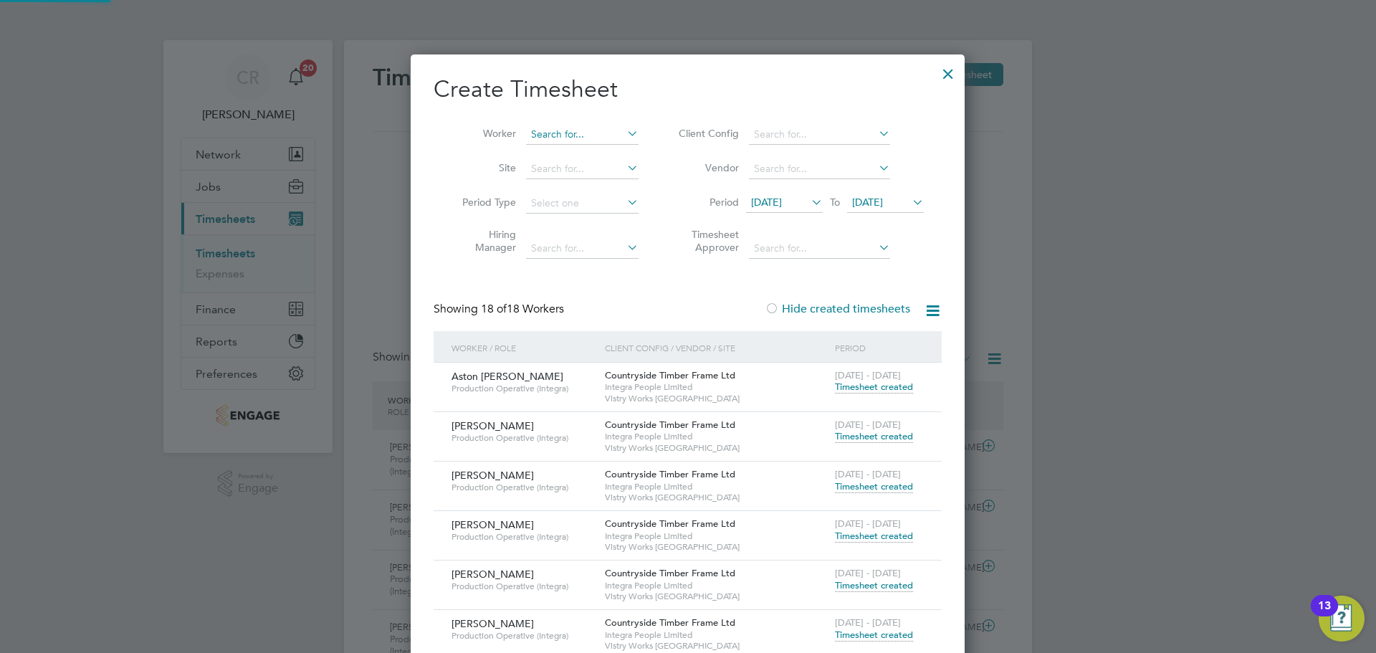
click at [592, 135] on input at bounding box center [582, 135] width 113 height 20
click at [592, 148] on li "Tamas Lakatos" at bounding box center [586, 153] width 123 height 19
type input "Tamas Lakatos"
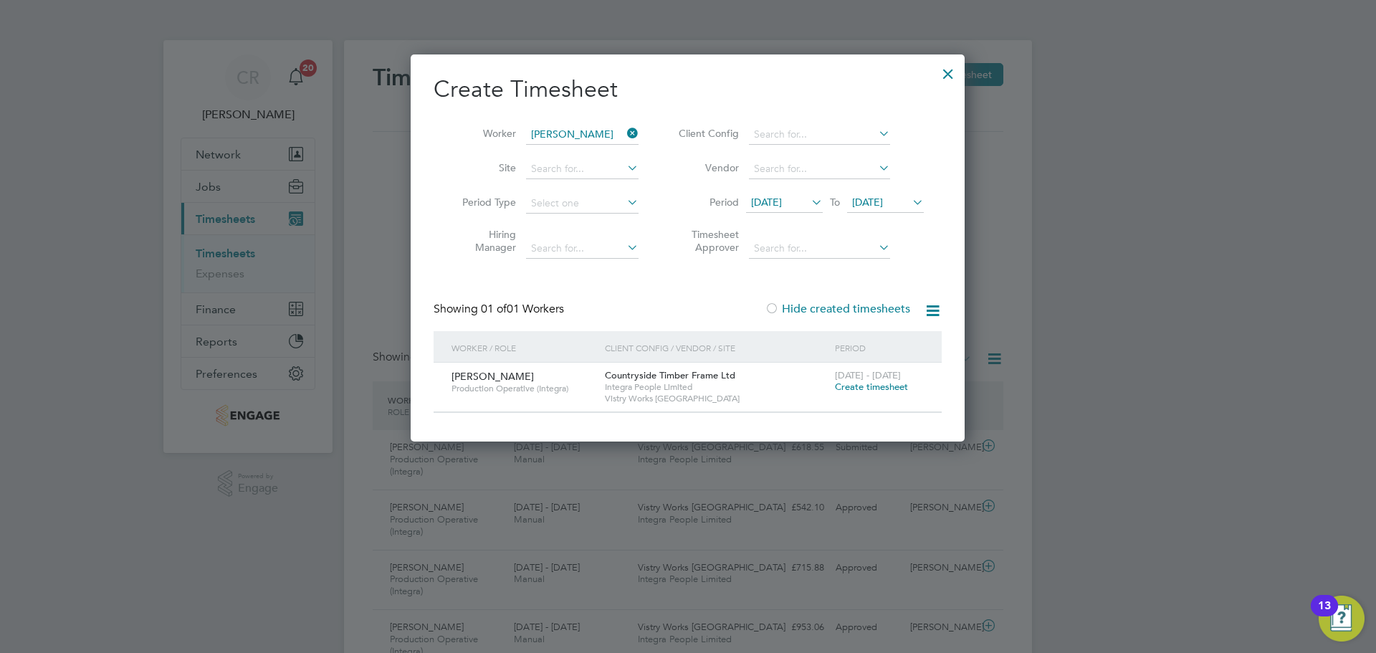
click at [879, 383] on span "Create timesheet" at bounding box center [871, 387] width 73 height 12
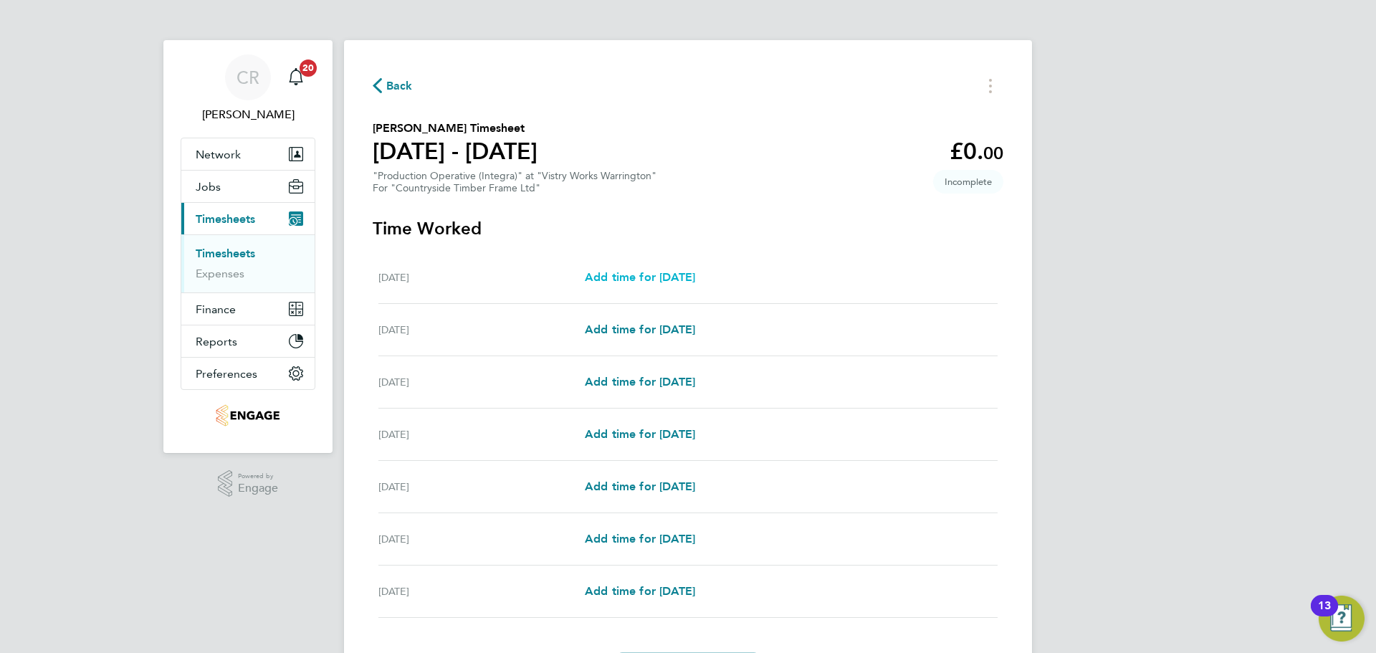
click at [695, 280] on span "Add time for Mon 18 Aug" at bounding box center [640, 277] width 110 height 14
select select "15"
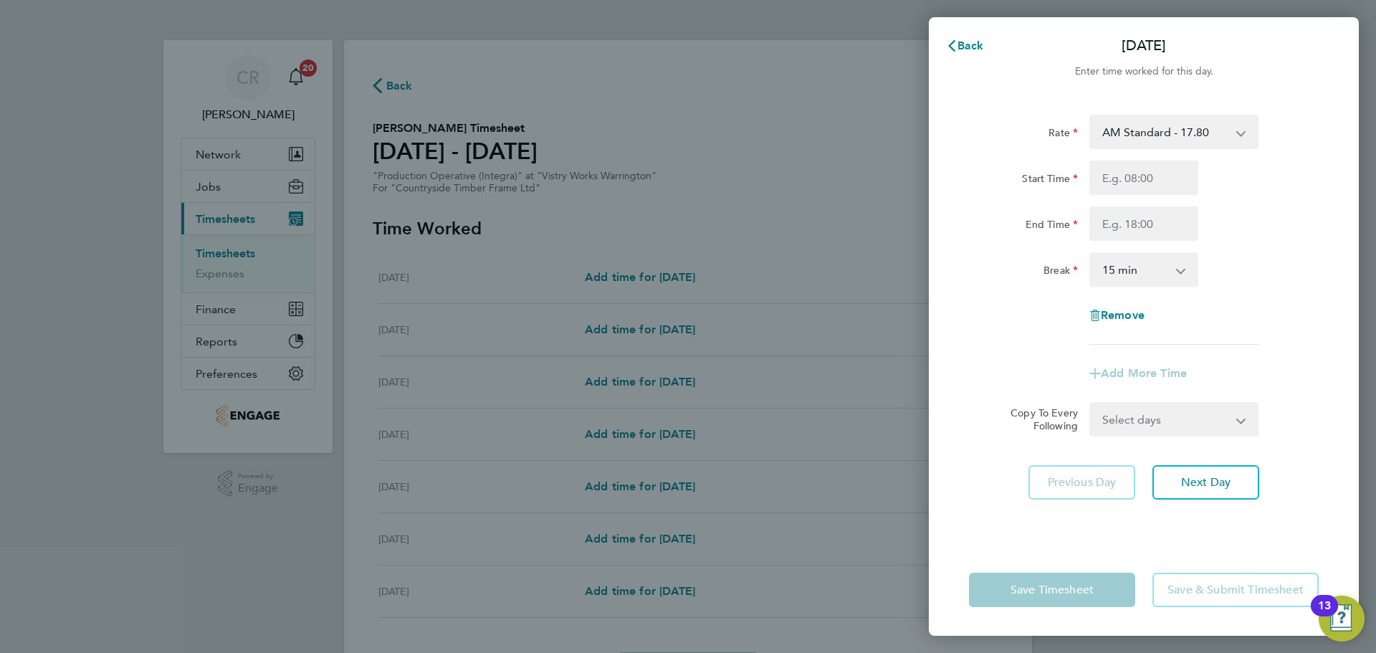
drag, startPoint x: 1231, startPoint y: 120, endPoint x: 1221, endPoint y: 138, distance: 20.2
click at [1231, 120] on select "AM Standard - 17.80 BONUS - 13.50 PM Standard - 19.09 AM OT2 - 35.60 AM OT1 - 2…" at bounding box center [1165, 132] width 149 height 32
select select "15"
click at [1184, 170] on input "Start Time" at bounding box center [1143, 178] width 109 height 34
type input "14:00"
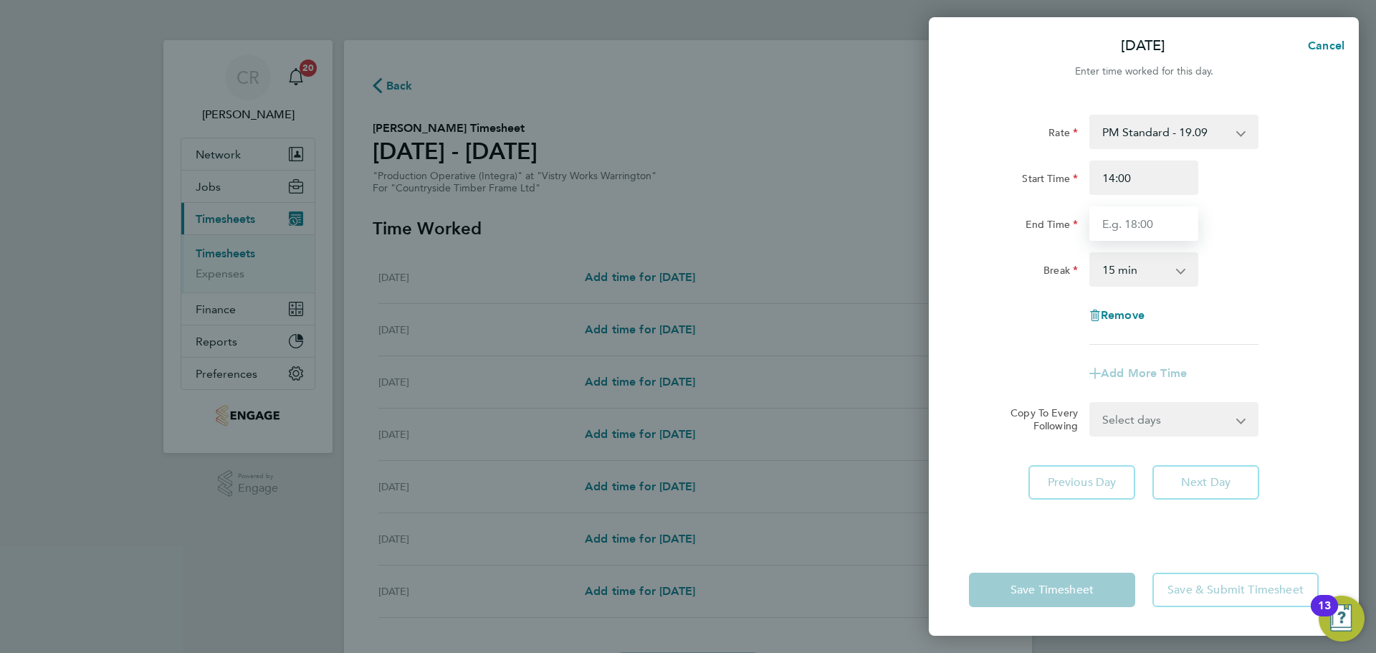
click at [1159, 221] on input "End Time" at bounding box center [1143, 223] width 109 height 34
type input "00:00"
click at [1156, 275] on select "0 min 15 min 30 min 45 min 60 min 75 min 90 min" at bounding box center [1135, 270] width 89 height 32
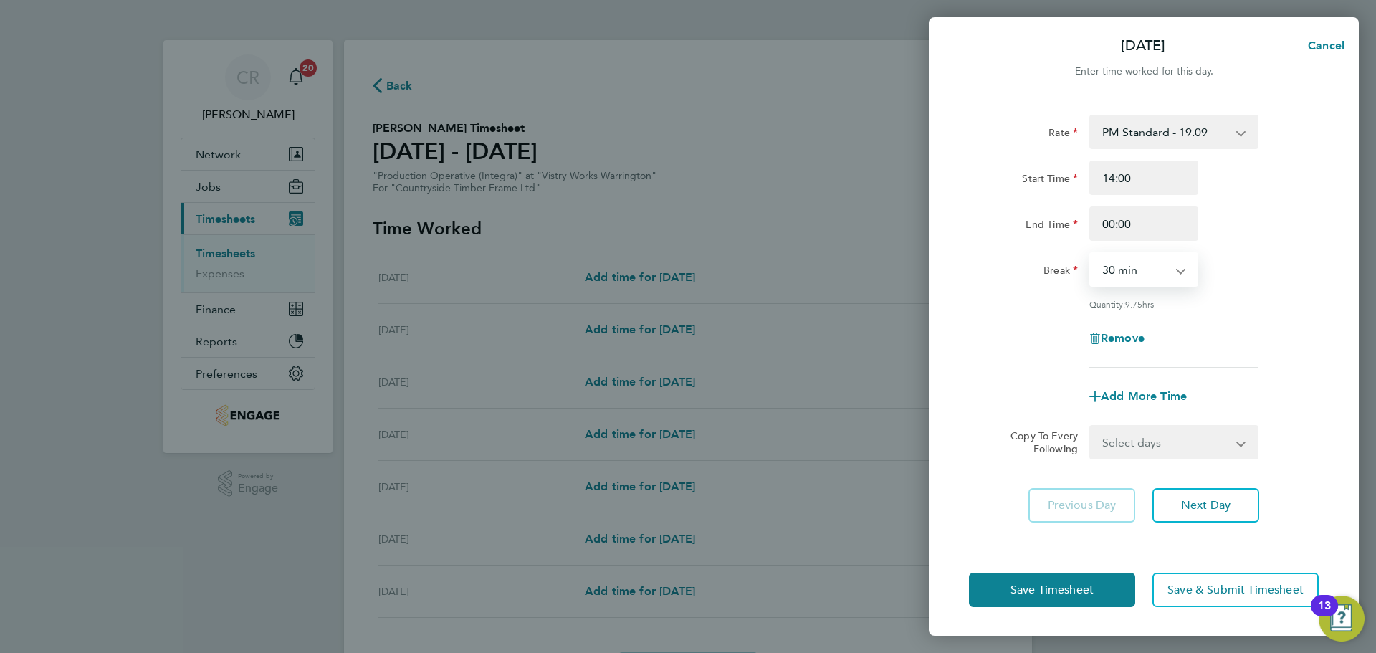
click at [1091, 254] on select "0 min 15 min 30 min 45 min 60 min 75 min 90 min" at bounding box center [1135, 270] width 89 height 32
click at [1109, 581] on button "Save Timesheet" at bounding box center [1052, 590] width 166 height 34
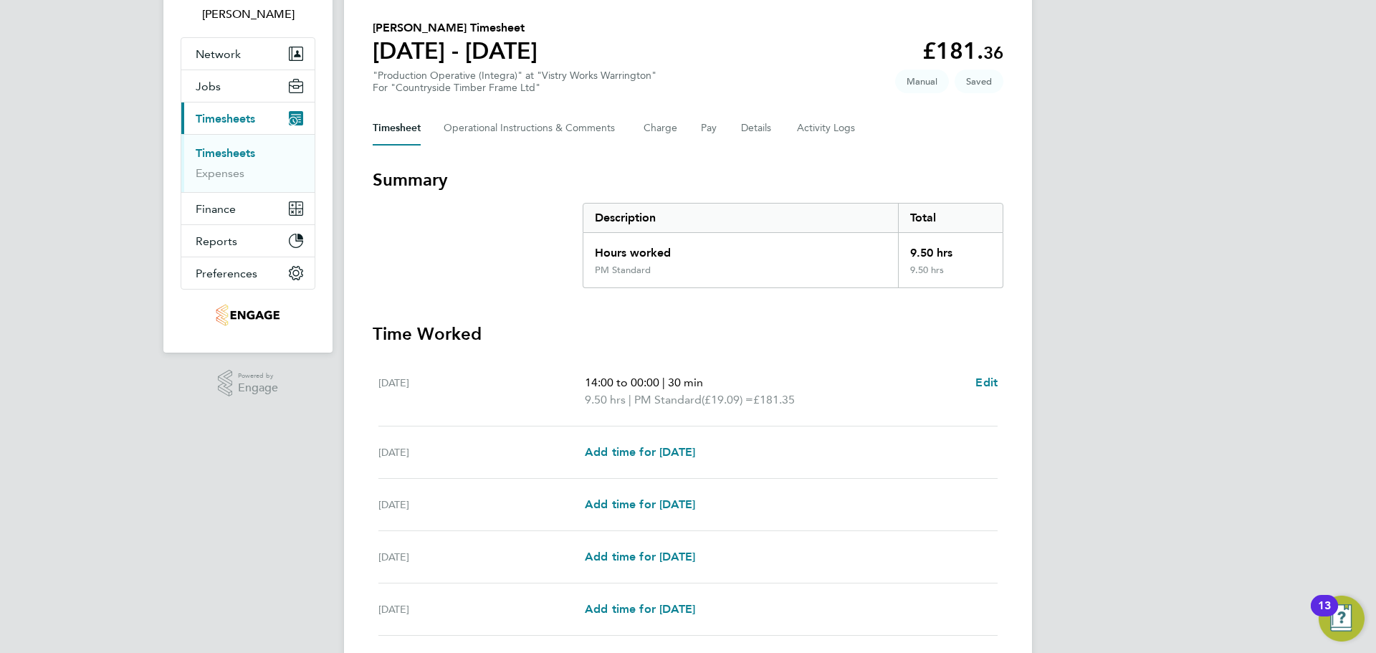
scroll to position [215, 0]
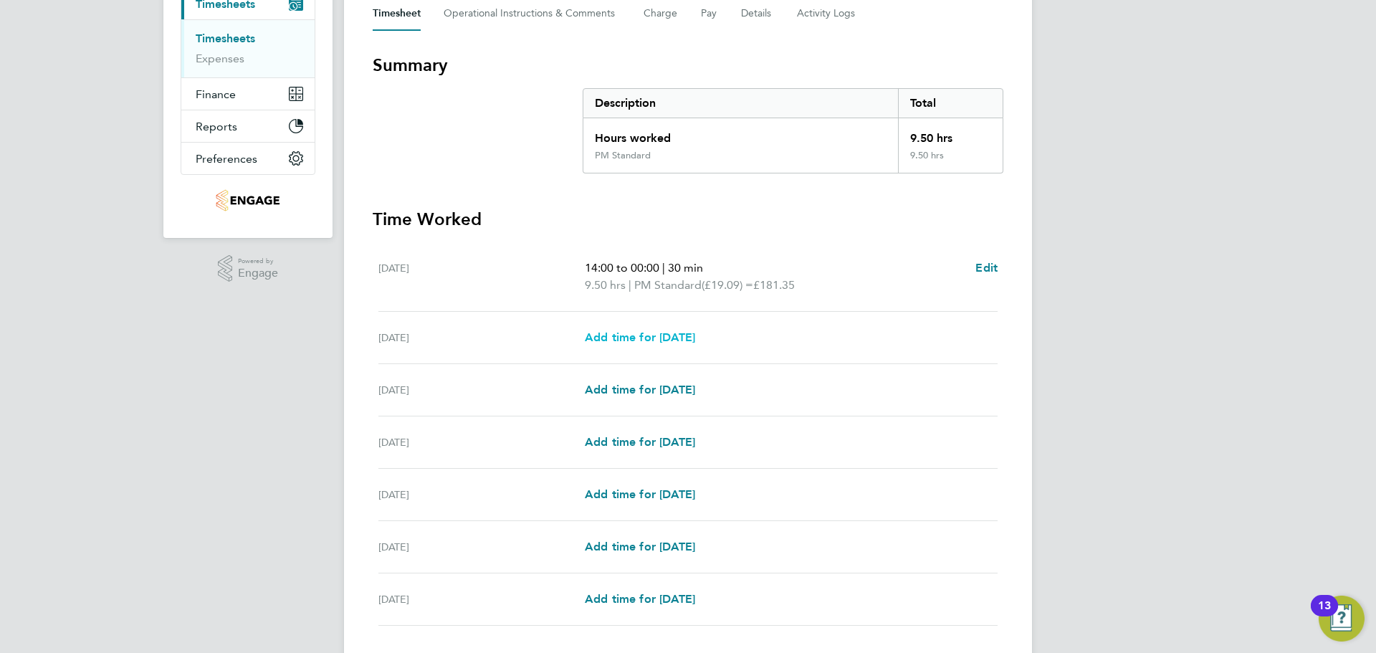
click at [693, 332] on span "Add time for Tue 19 Aug" at bounding box center [640, 337] width 110 height 14
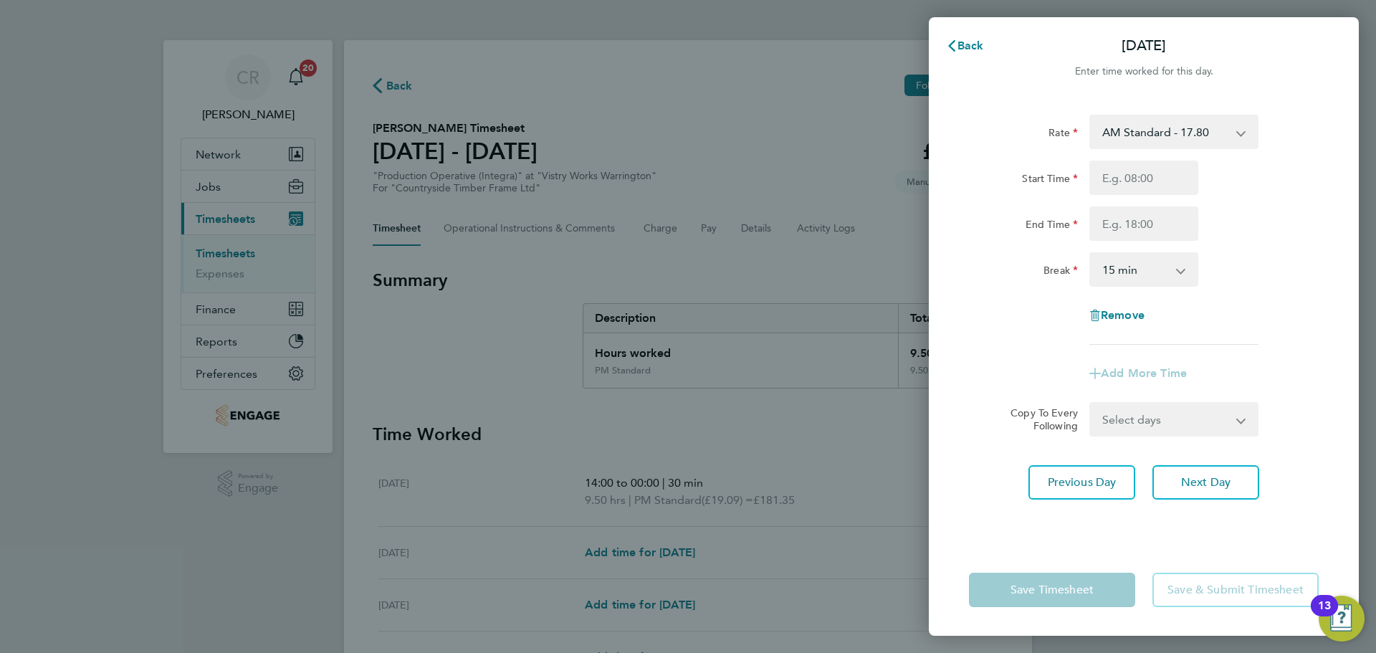
click at [1228, 137] on select "AM Standard - 17.80 BONUS - 13.50 PM Standard - 19.09 AM OT2 - 35.60 AM OT1 - 2…" at bounding box center [1165, 132] width 149 height 32
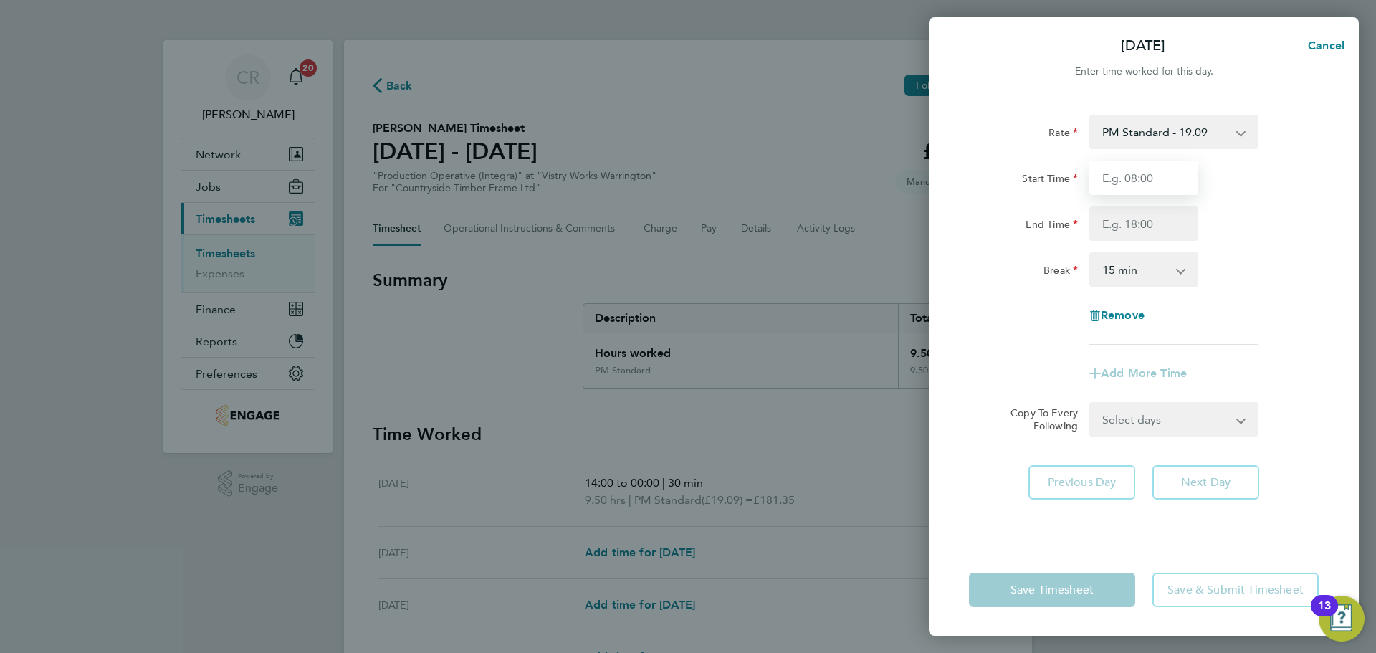
click at [1161, 188] on input "Start Time" at bounding box center [1143, 178] width 109 height 34
click at [1150, 219] on input "End Time" at bounding box center [1143, 223] width 109 height 34
click at [1144, 261] on select "0 min 15 min 30 min 45 min 60 min 75 min 90 min" at bounding box center [1135, 270] width 89 height 32
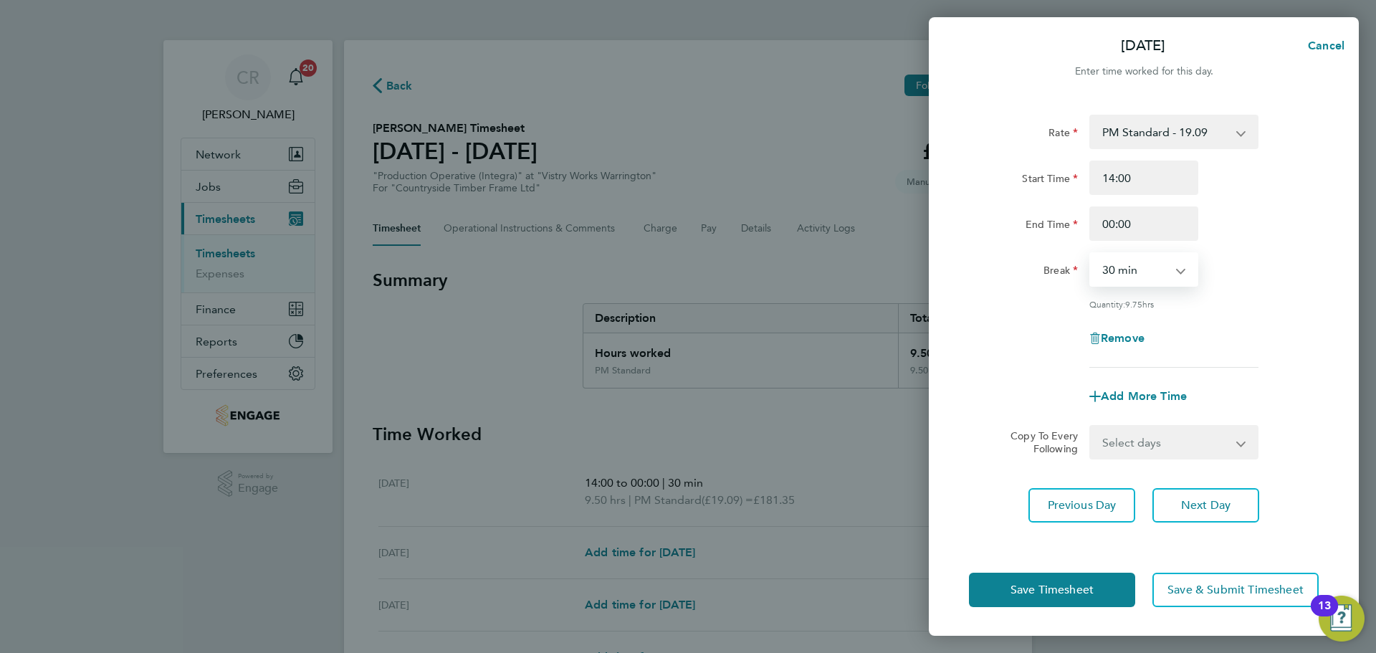
click at [1091, 254] on select "0 min 15 min 30 min 45 min 60 min 75 min 90 min" at bounding box center [1135, 270] width 89 height 32
click at [1107, 586] on button "Save Timesheet" at bounding box center [1052, 590] width 166 height 34
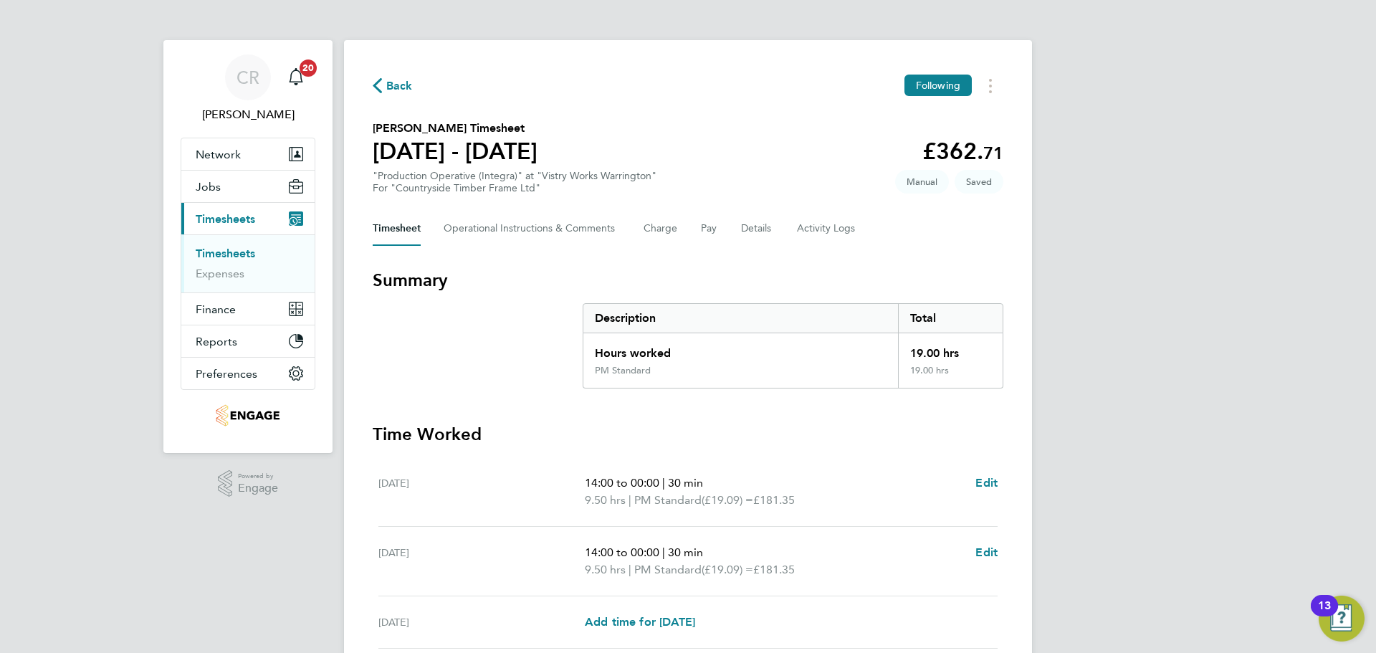
scroll to position [215, 0]
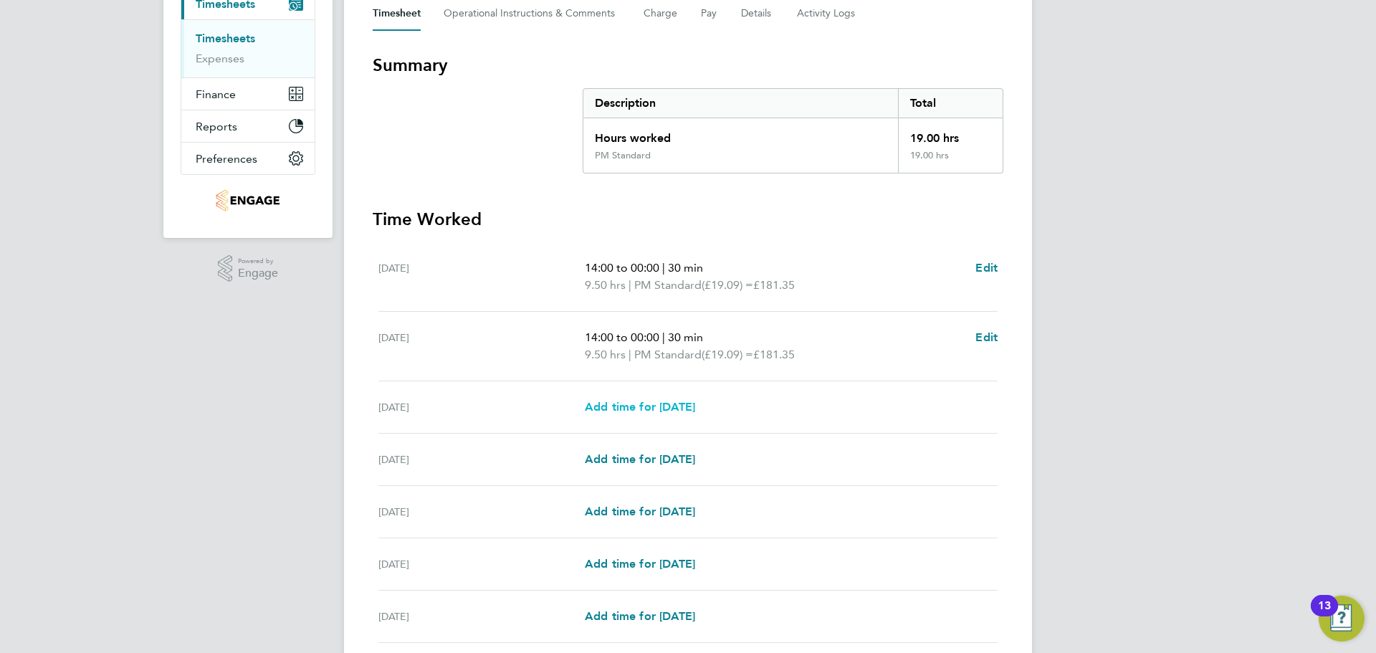
click at [695, 402] on span "Add time for Wed 20 Aug" at bounding box center [640, 407] width 110 height 14
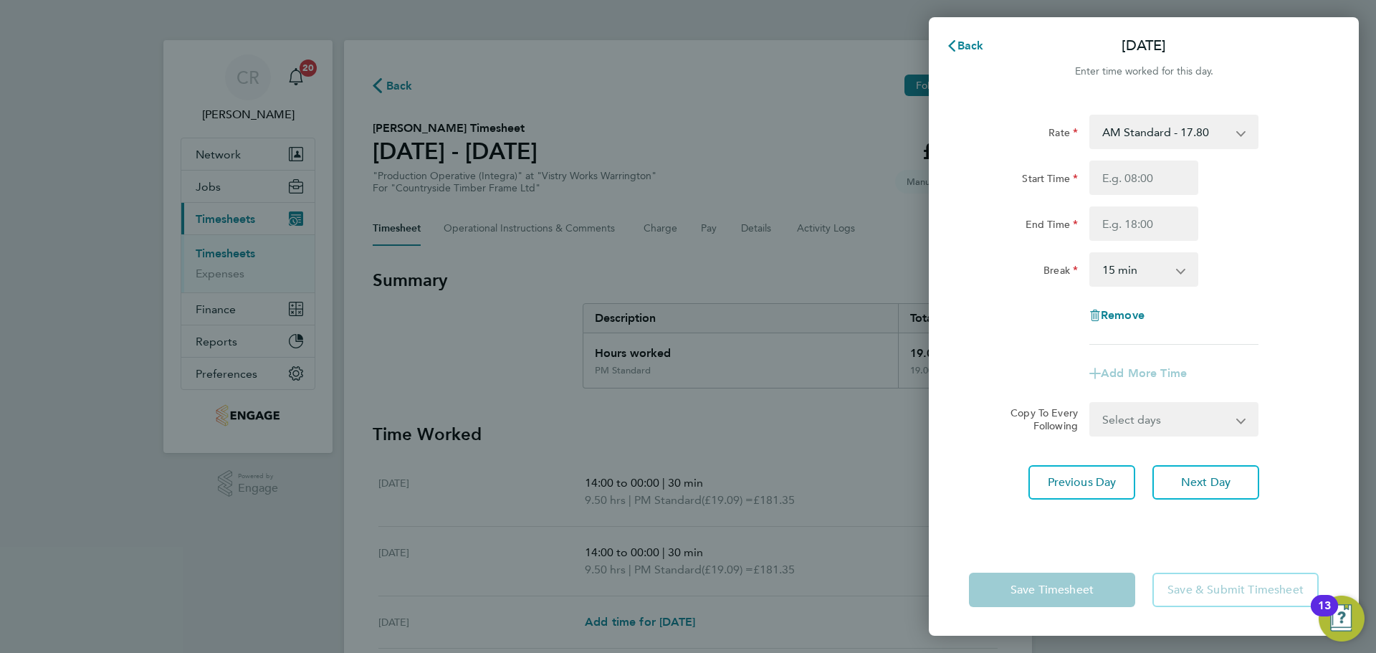
click at [1132, 136] on select "AM Standard - 17.80 BONUS - 13.50 PM Standard - 19.09 AM OT2 - 35.60 AM OT1 - 2…" at bounding box center [1165, 132] width 149 height 32
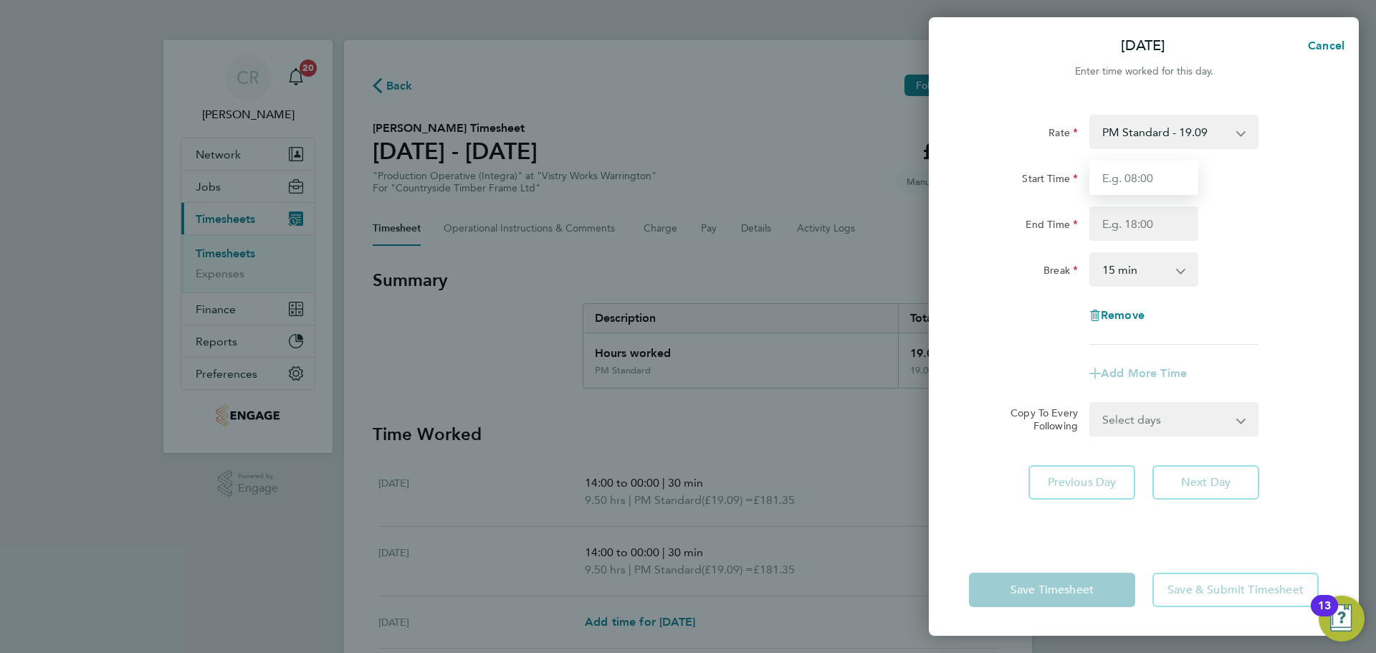
click at [1150, 181] on input "Start Time" at bounding box center [1143, 178] width 109 height 34
click at [1150, 216] on input "End Time" at bounding box center [1143, 223] width 109 height 34
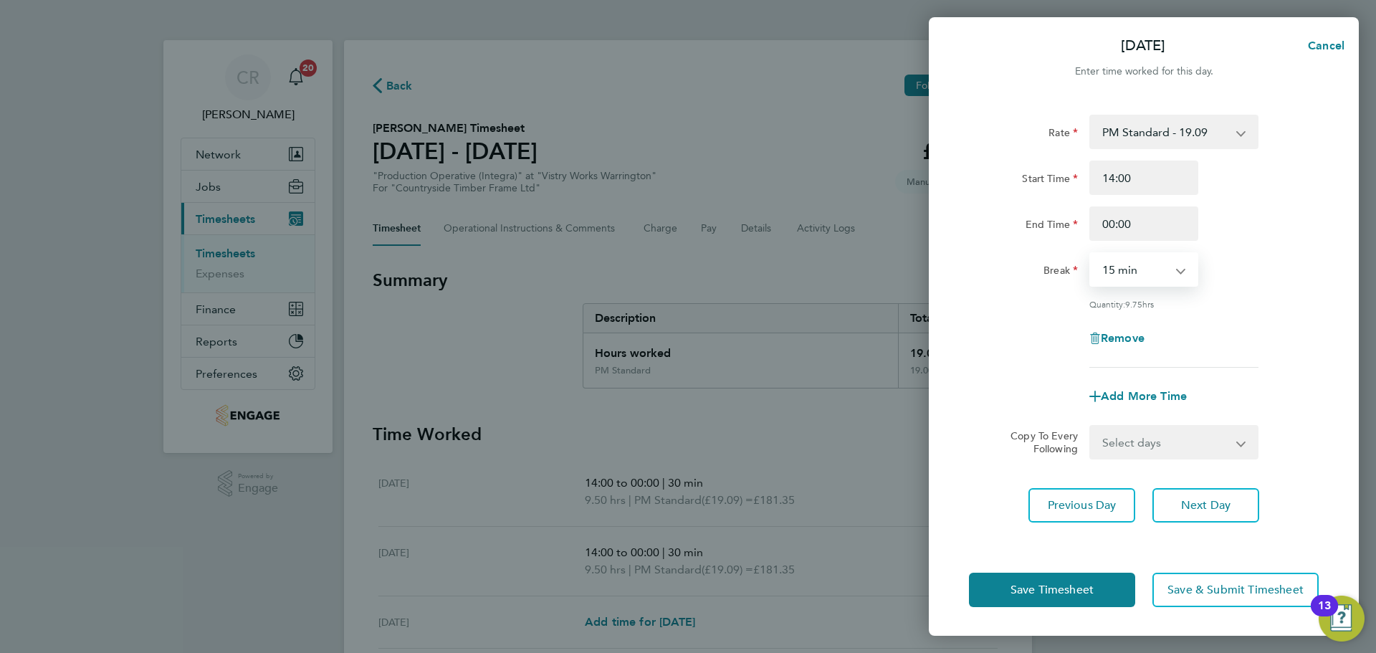
click at [1144, 277] on select "0 min 15 min 30 min 45 min 60 min 75 min 90 min" at bounding box center [1135, 270] width 89 height 32
click at [1091, 254] on select "0 min 15 min 30 min 45 min 60 min 75 min 90 min" at bounding box center [1135, 270] width 89 height 32
click at [1064, 576] on button "Save Timesheet" at bounding box center [1052, 590] width 166 height 34
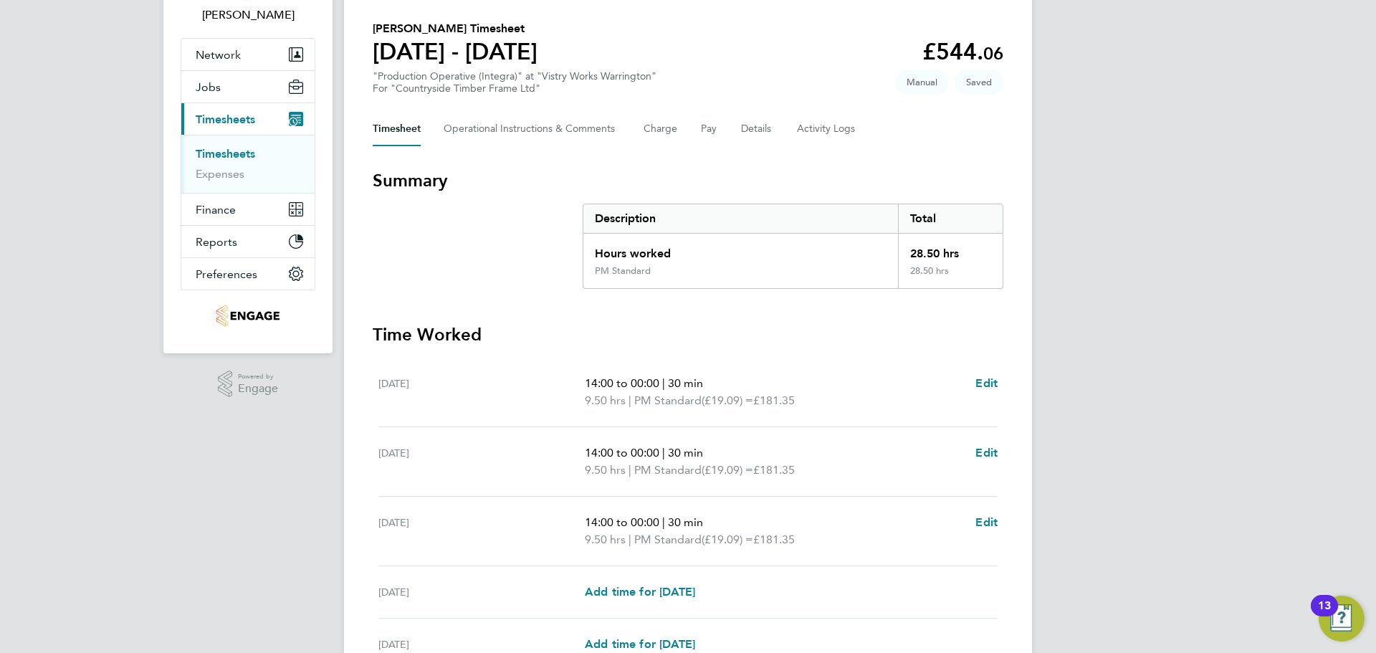
scroll to position [215, 0]
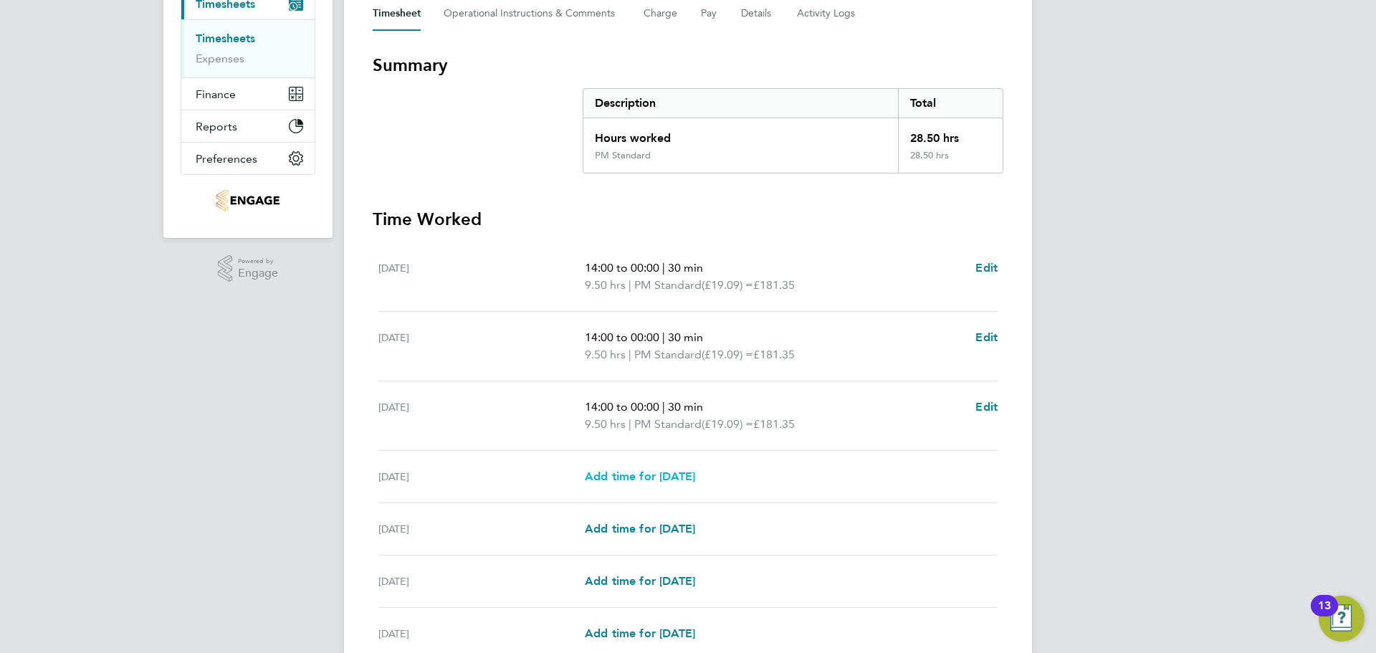
click at [695, 472] on span "Add time for Thu 21 Aug" at bounding box center [640, 476] width 110 height 14
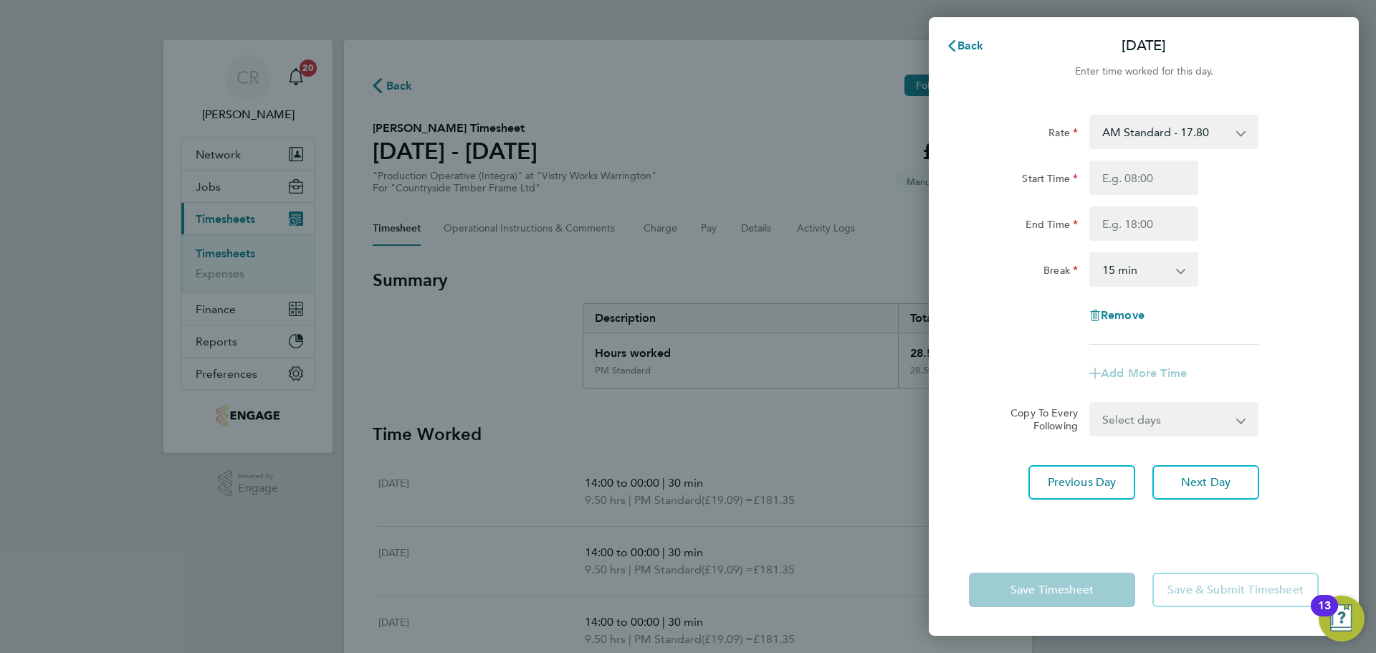
click at [1167, 138] on select "AM Standard - 17.80 BONUS - 13.50 PM Standard - 19.09 AM OT2 - 35.60 AM OT1 - 2…" at bounding box center [1165, 132] width 149 height 32
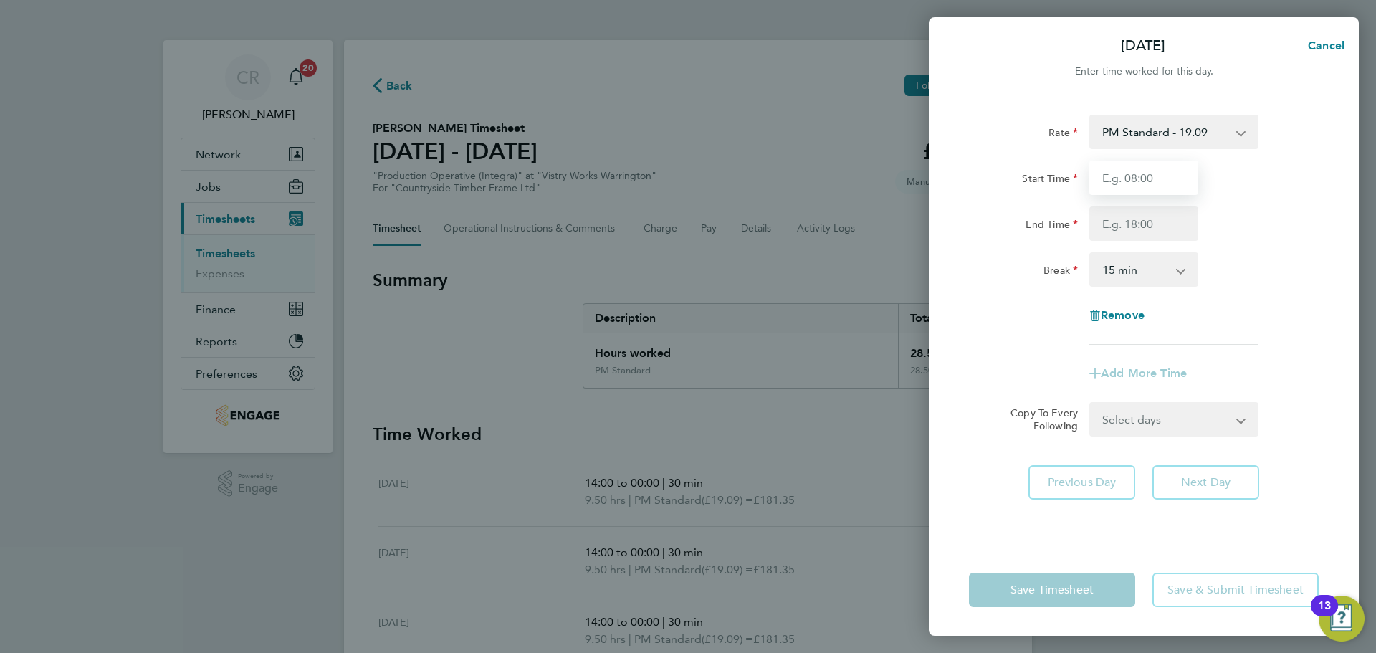
click at [1152, 181] on input "Start Time" at bounding box center [1143, 178] width 109 height 34
drag, startPoint x: 1148, startPoint y: 221, endPoint x: 1148, endPoint y: 229, distance: 7.9
click at [1148, 221] on input "End Time" at bounding box center [1143, 223] width 109 height 34
click at [1141, 272] on select "0 min 15 min 30 min 45 min 60 min 75 min 90 min" at bounding box center [1135, 270] width 89 height 32
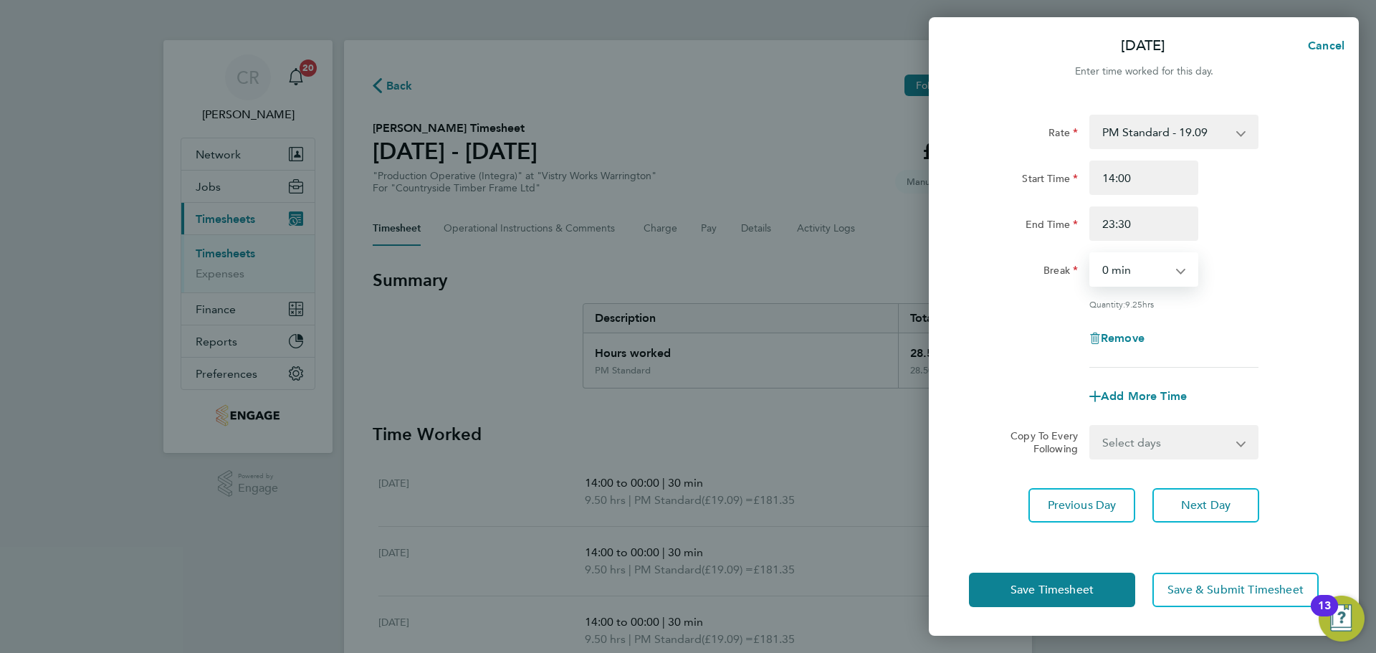
click at [1091, 254] on select "0 min 15 min 30 min 45 min 60 min 75 min 90 min" at bounding box center [1135, 270] width 89 height 32
click at [1152, 274] on select "0 min 15 min 30 min 45 min 60 min 75 min 90 min" at bounding box center [1135, 270] width 89 height 32
click at [1091, 254] on select "0 min 15 min 30 min 45 min 60 min 75 min 90 min" at bounding box center [1135, 270] width 89 height 32
click at [1097, 583] on button "Save Timesheet" at bounding box center [1052, 590] width 166 height 34
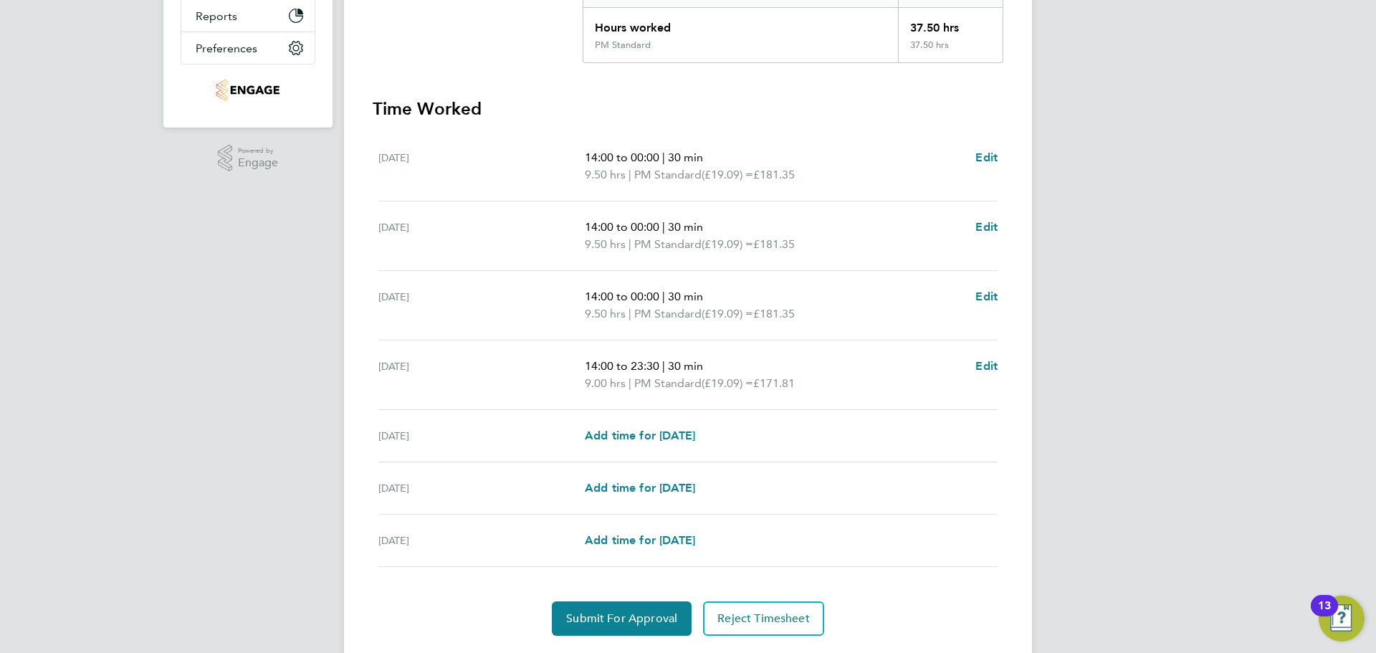
scroll to position [358, 0]
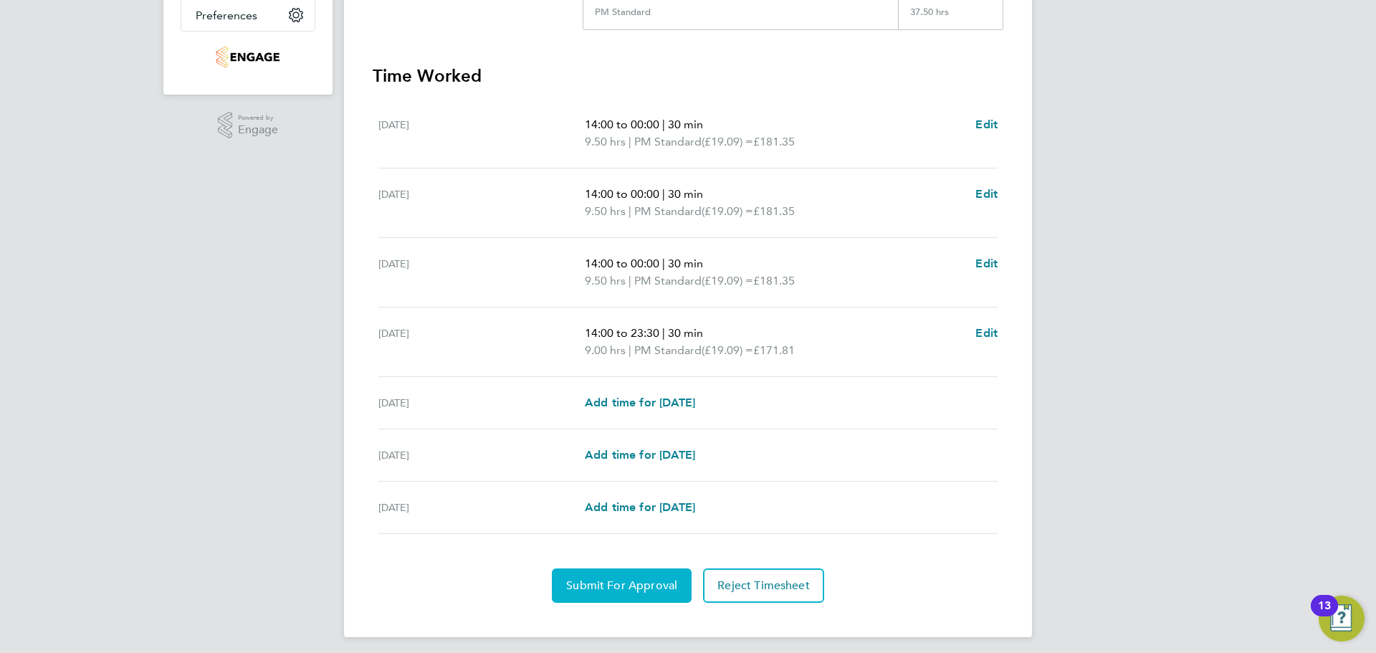
click at [649, 591] on span "Submit For Approval" at bounding box center [621, 585] width 111 height 14
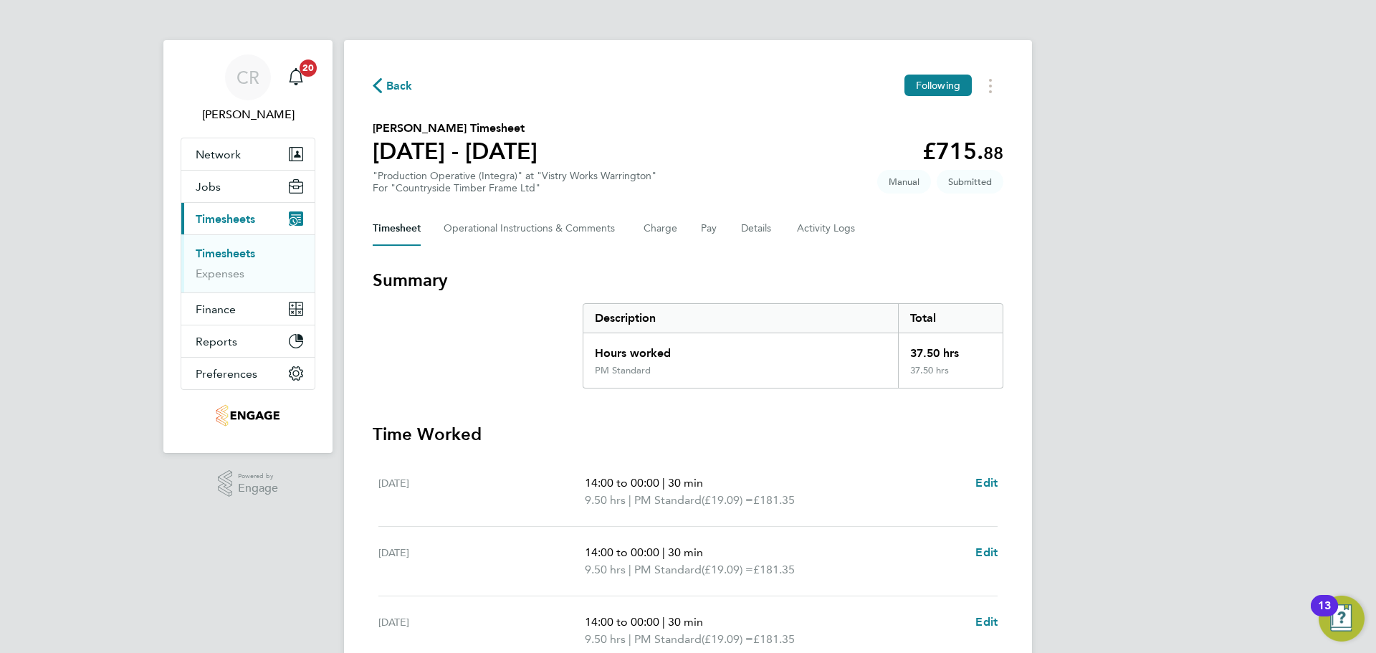
click at [407, 82] on span "Back" at bounding box center [399, 85] width 27 height 17
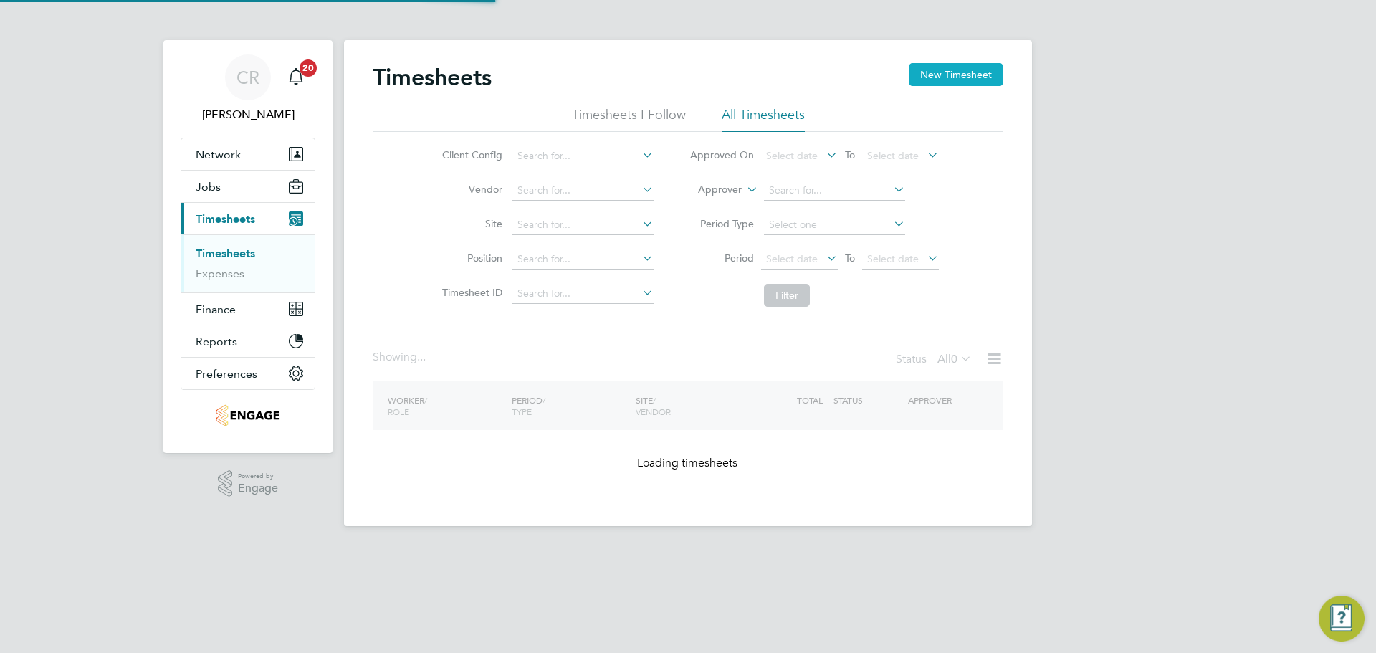
click at [944, 70] on button "New Timesheet" at bounding box center [956, 74] width 95 height 23
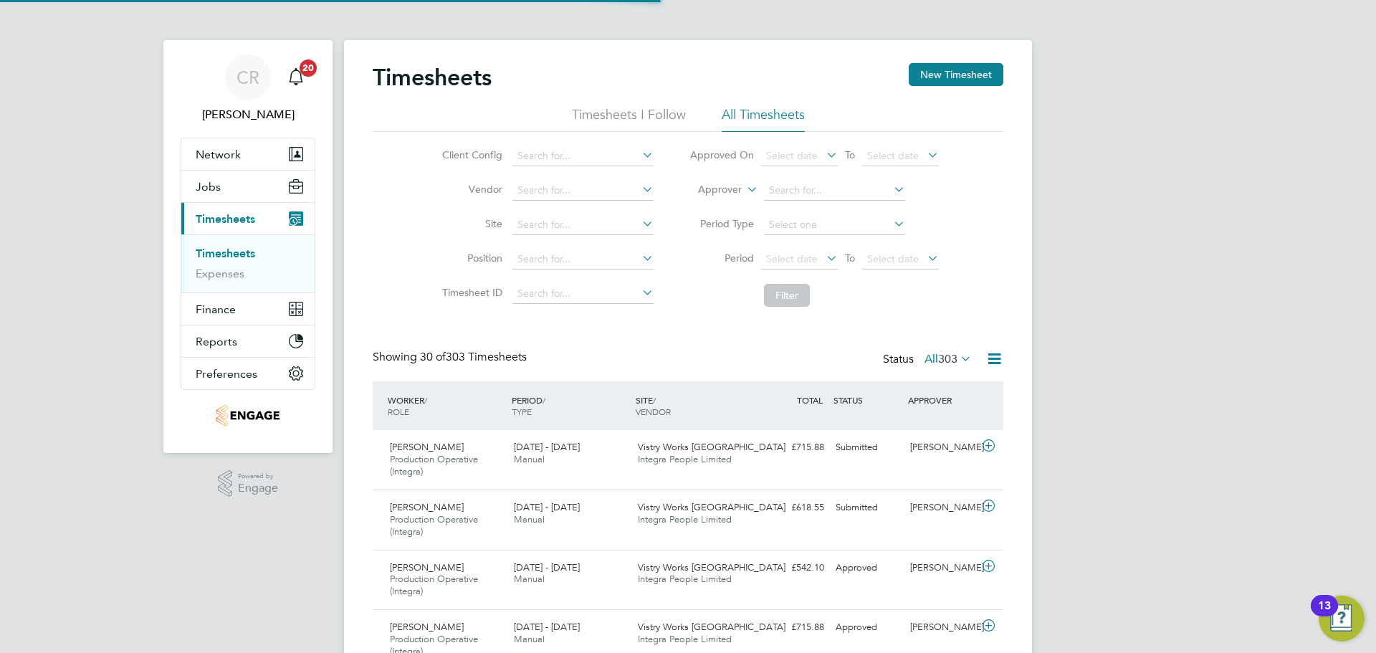
scroll to position [48, 125]
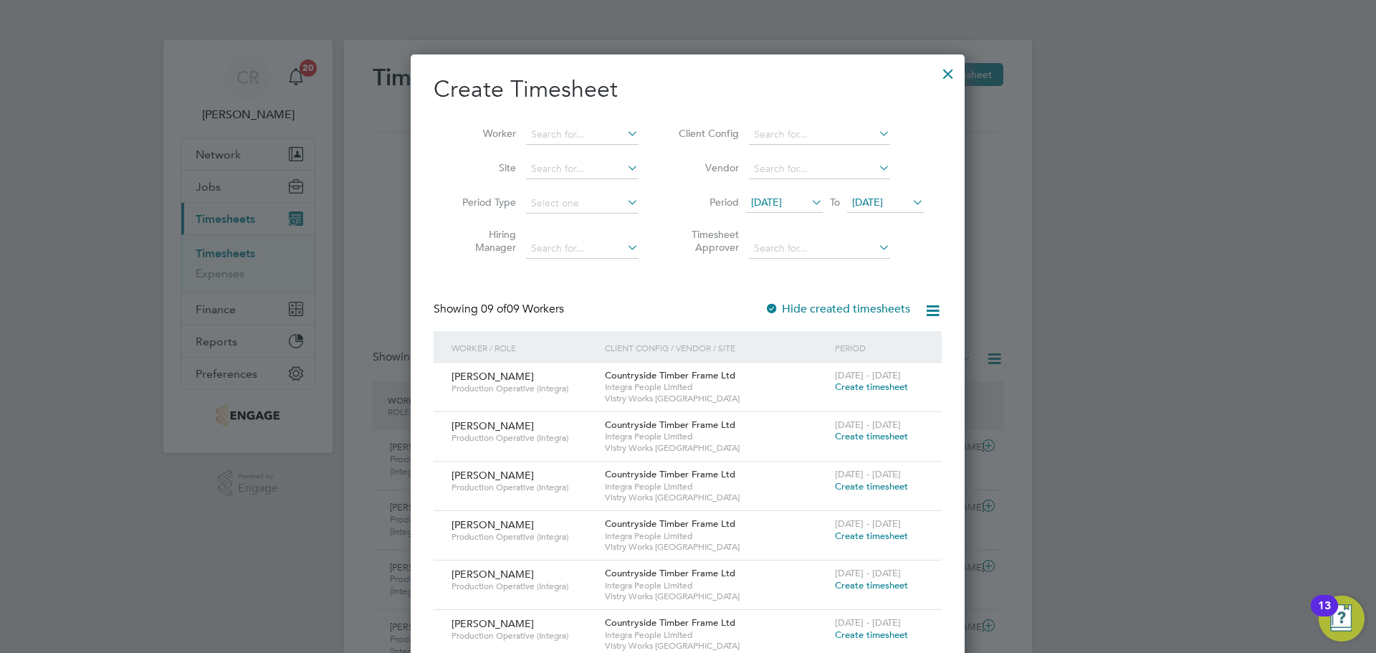
click at [859, 385] on span "Create timesheet" at bounding box center [871, 387] width 73 height 12
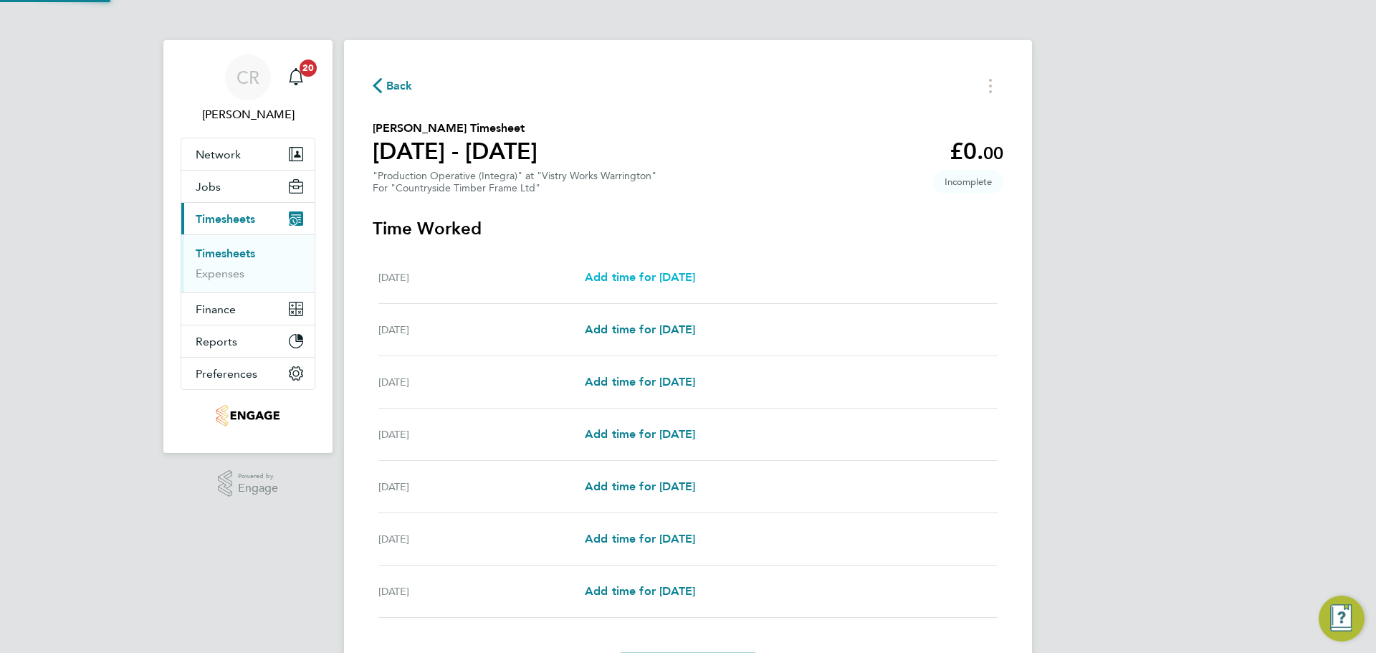
click at [689, 285] on link "Add time for Mon 18 Aug" at bounding box center [640, 277] width 110 height 17
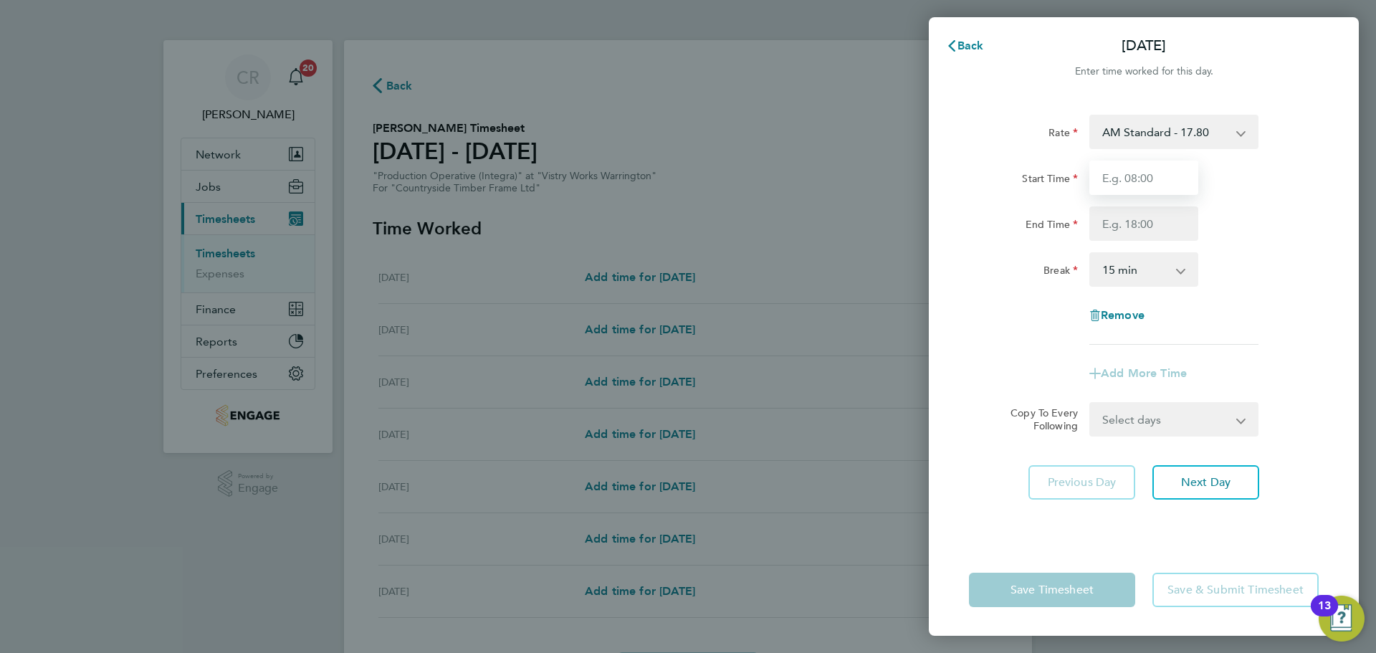
click at [1178, 178] on input "Start Time" at bounding box center [1143, 178] width 109 height 34
click at [1159, 226] on input "End Time" at bounding box center [1143, 223] width 109 height 34
drag, startPoint x: 1159, startPoint y: 240, endPoint x: 1155, endPoint y: 284, distance: 43.9
click at [1155, 276] on select "0 min 15 min 30 min 45 min 60 min 75 min 90 min" at bounding box center [1135, 270] width 89 height 32
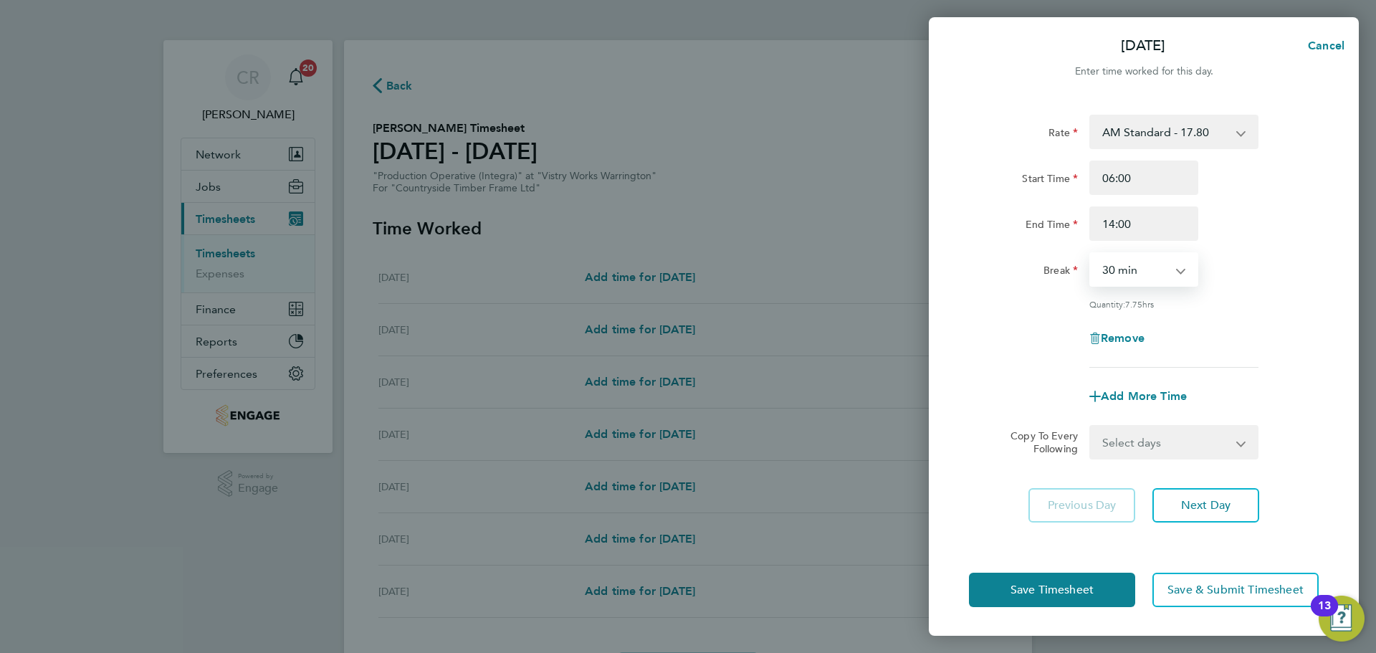
click at [1091, 254] on select "0 min 15 min 30 min 45 min 60 min 75 min 90 min" at bounding box center [1135, 270] width 89 height 32
click at [1106, 604] on button "Save Timesheet" at bounding box center [1052, 590] width 166 height 34
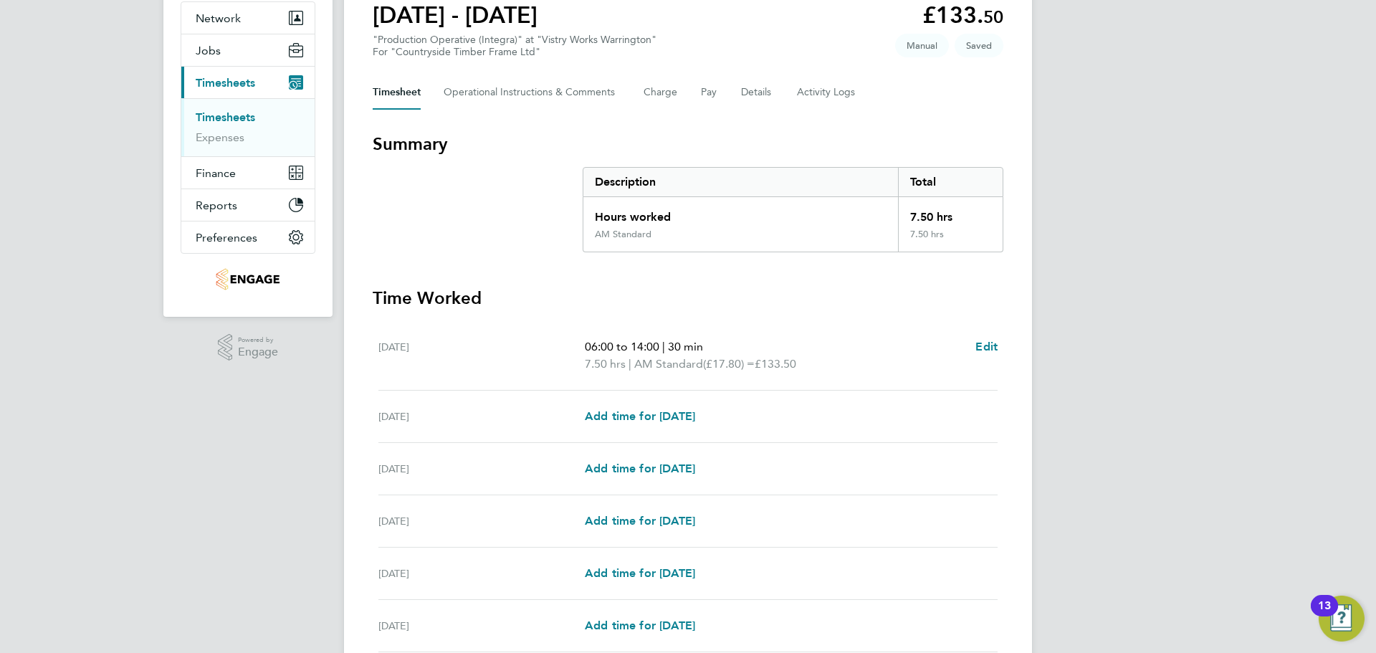
scroll to position [143, 0]
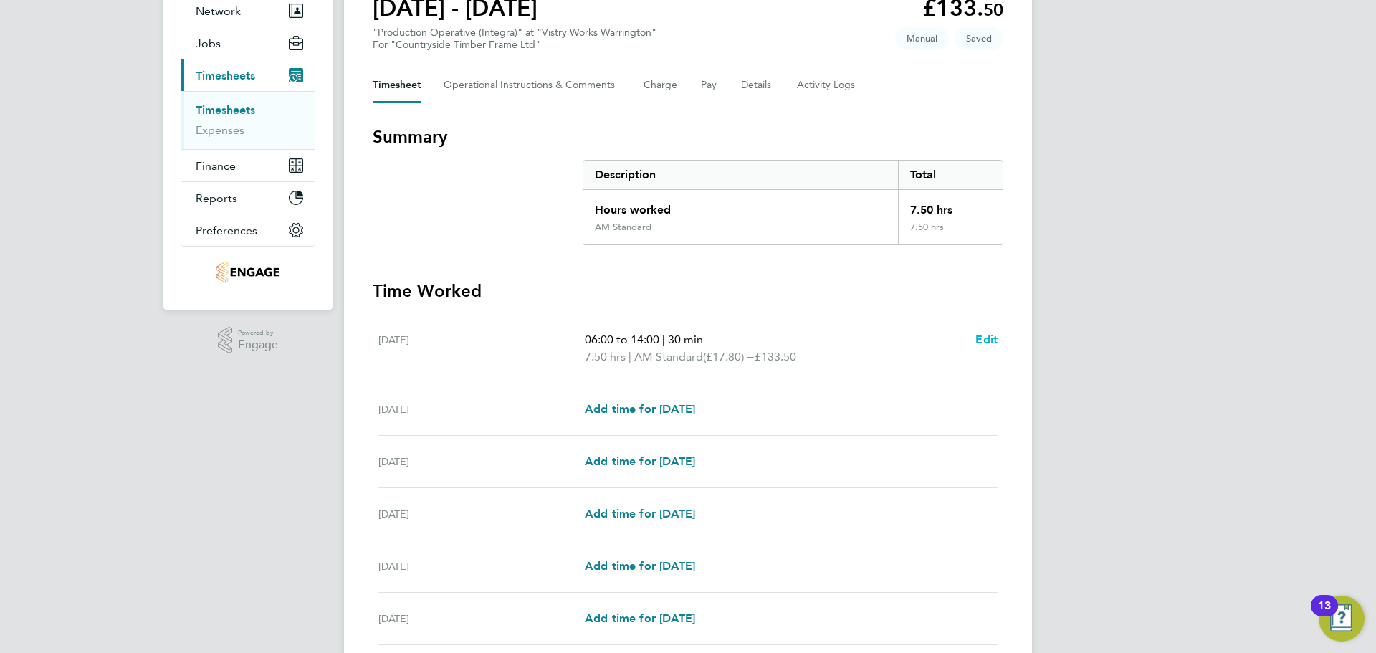
click at [995, 339] on span "Edit" at bounding box center [986, 340] width 22 height 14
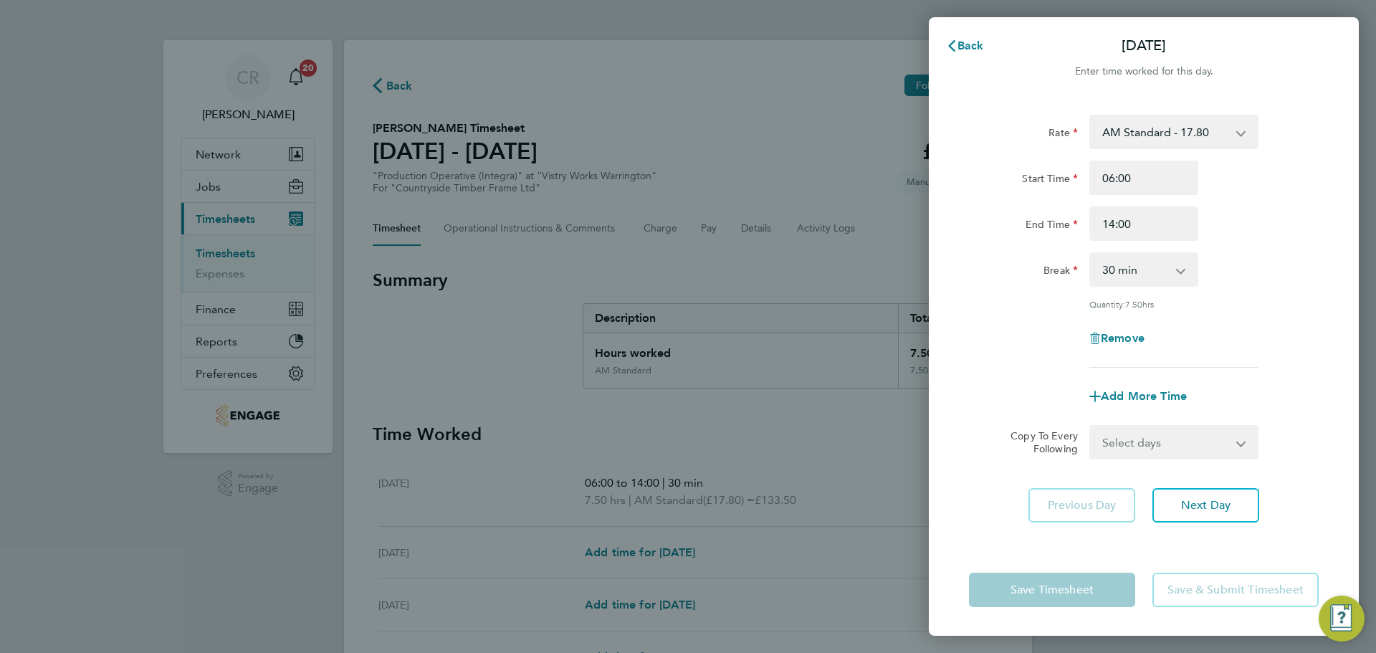
click at [1204, 443] on select "Select days Day Weekday (Mon-Fri) Weekend (Sat-Sun) Tuesday Wednesday Thursday …" at bounding box center [1166, 442] width 151 height 32
click at [1091, 426] on select "Select days Day Weekday (Mon-Fri) Weekend (Sat-Sun) Tuesday Wednesday Thursday …" at bounding box center [1166, 442] width 151 height 32
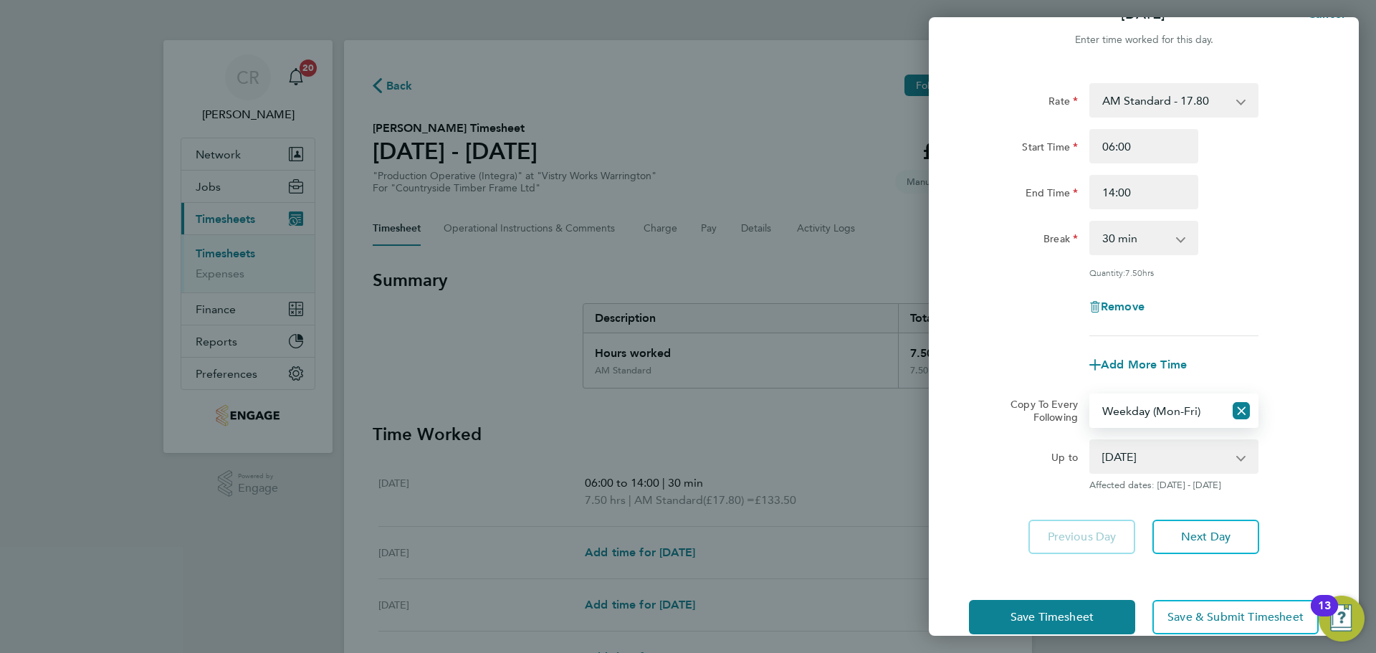
scroll to position [57, 0]
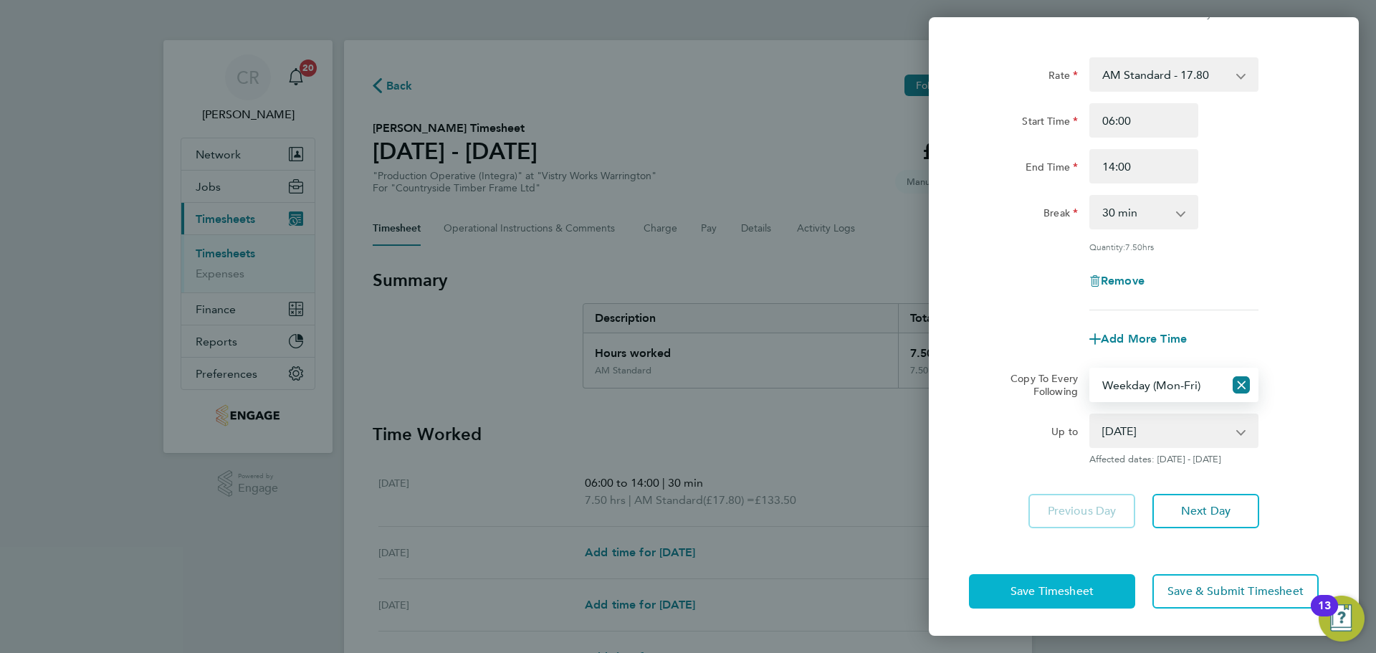
click at [1094, 588] on button "Save Timesheet" at bounding box center [1052, 591] width 166 height 34
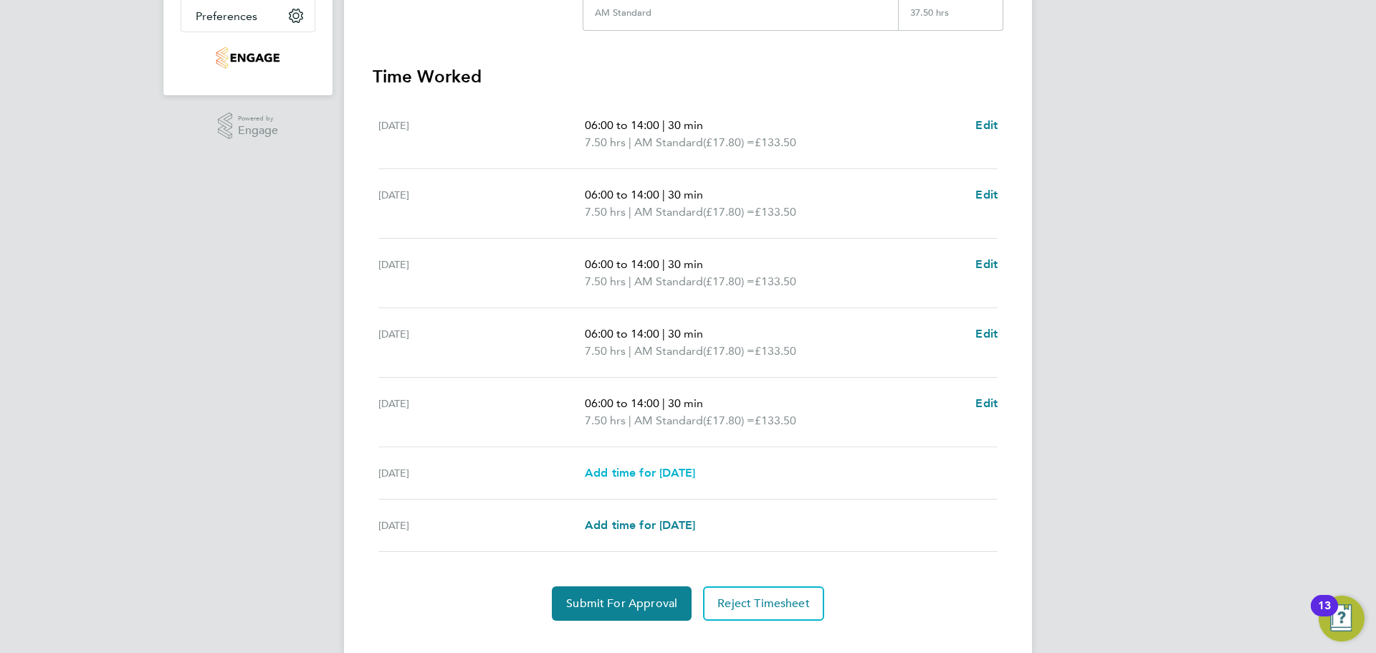
scroll to position [358, 0]
click at [982, 405] on span "Edit" at bounding box center [986, 403] width 22 height 14
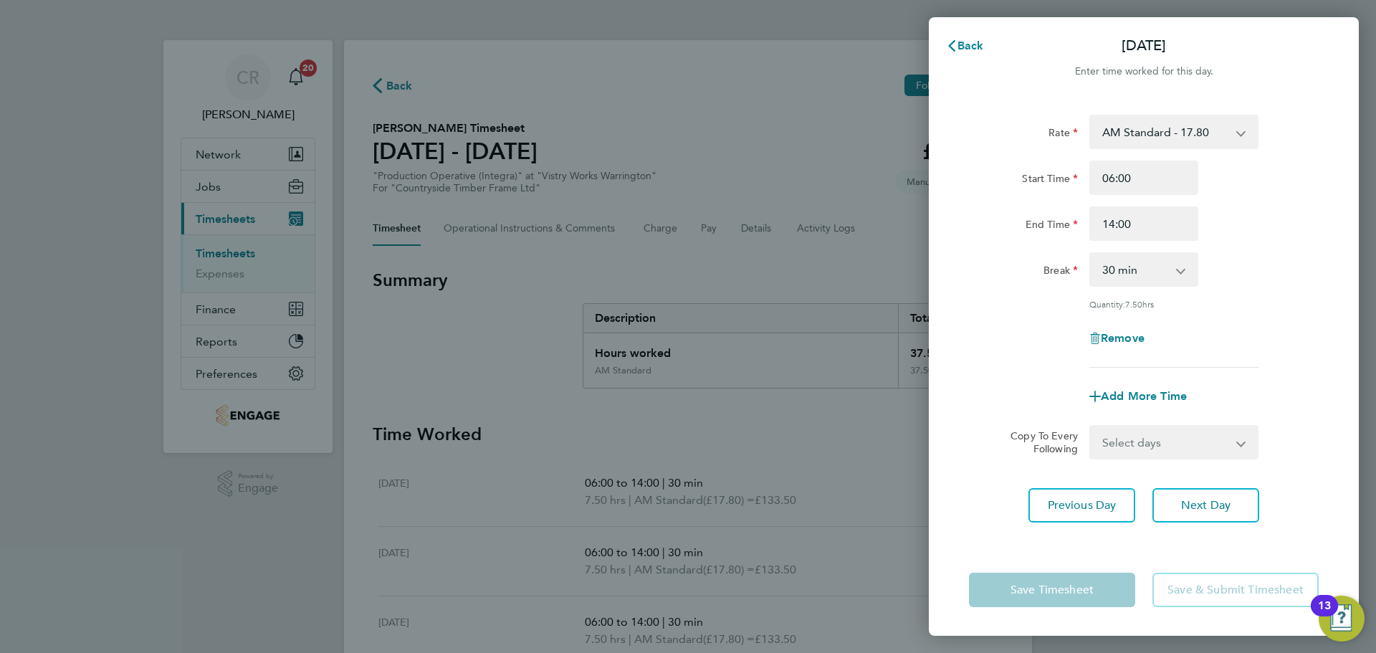
click at [1184, 438] on select "Select days Day Weekend (Sat-Sun) Saturday Sunday" at bounding box center [1166, 442] width 151 height 32
click at [1162, 440] on select "Select days Day Weekend (Sat-Sun) Saturday Sunday" at bounding box center [1166, 442] width 151 height 32
click at [1134, 392] on span "Add More Time" at bounding box center [1144, 396] width 86 height 14
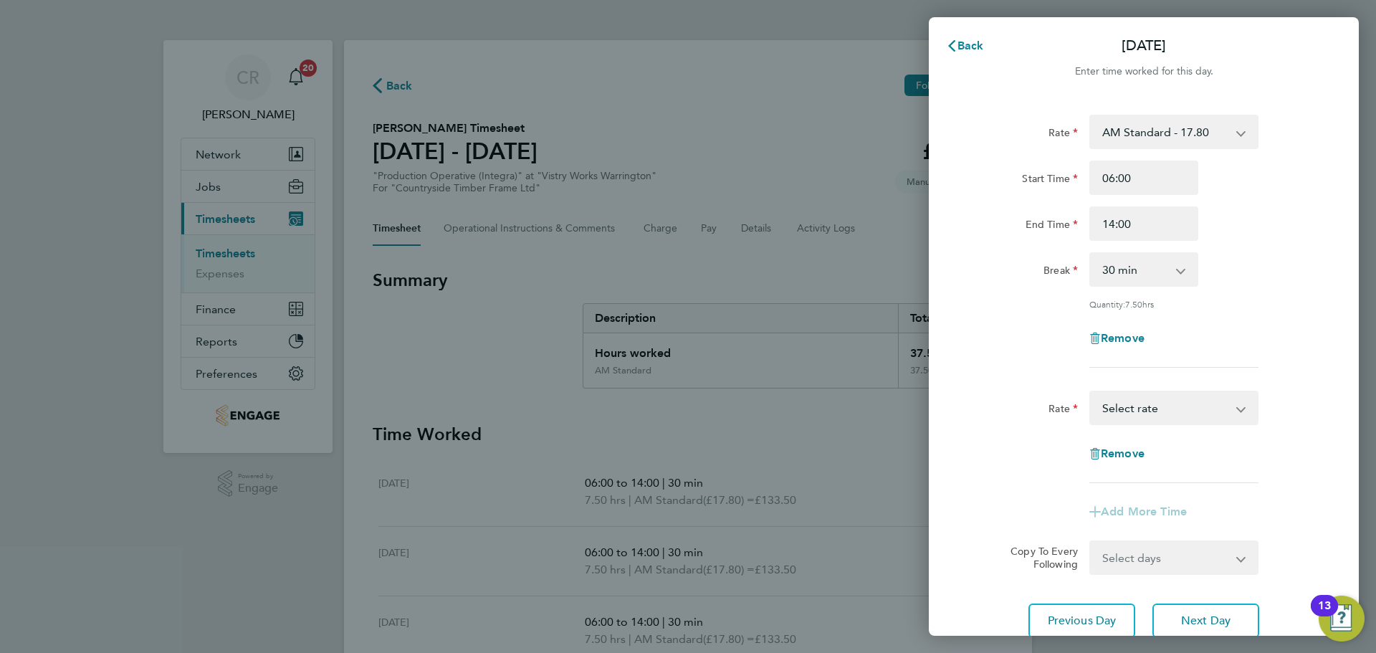
click at [1152, 508] on app-form-button "Add More Time" at bounding box center [1143, 511] width 109 height 11
click at [1132, 417] on select "BONUS - 13.50 AM Standard - 17.80 AM OT2 - 35.60 PM OT1 - 28.64 PM OT2 - 38.18 …" at bounding box center [1165, 408] width 149 height 32
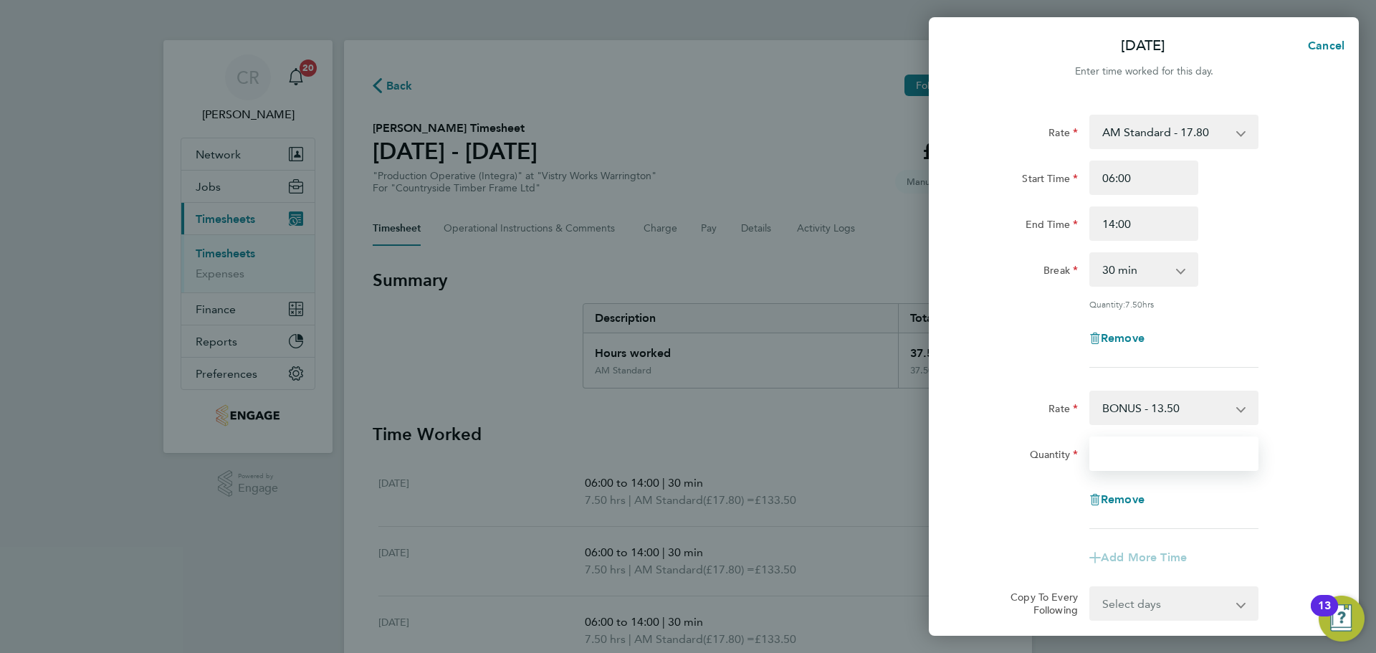
click at [1137, 462] on input "Quantity" at bounding box center [1173, 453] width 169 height 34
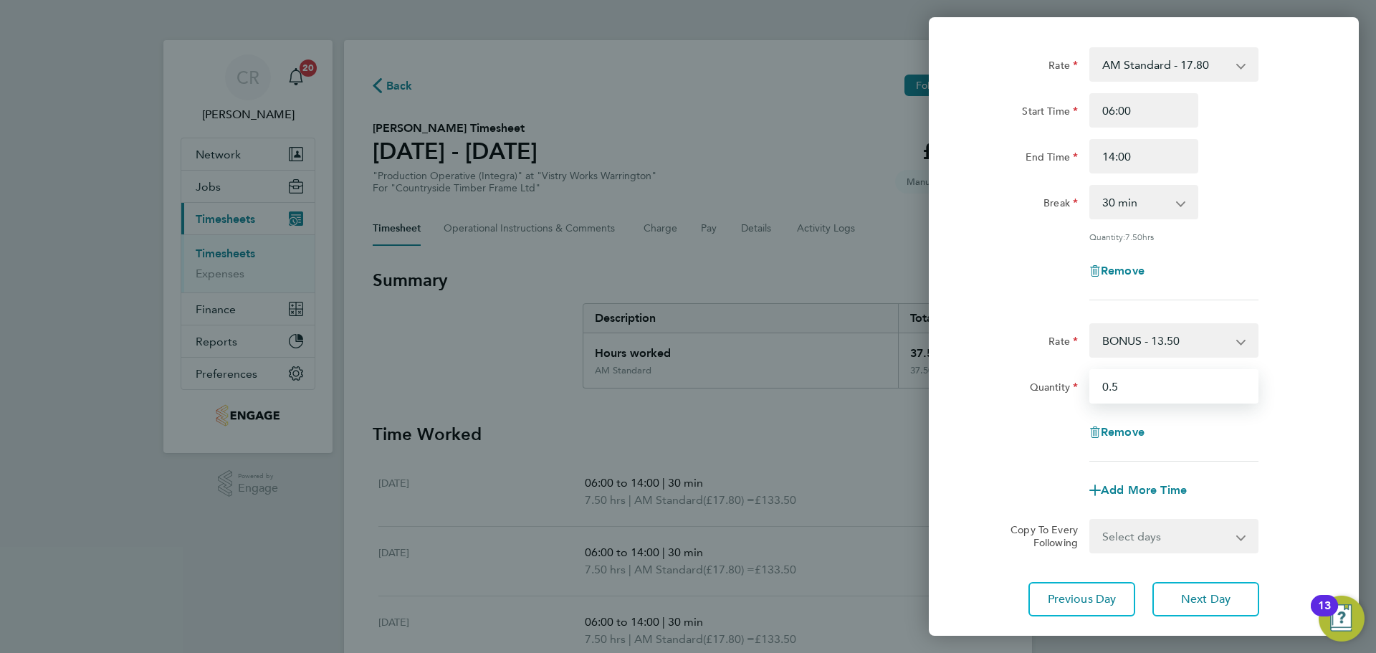
scroll to position [156, 0]
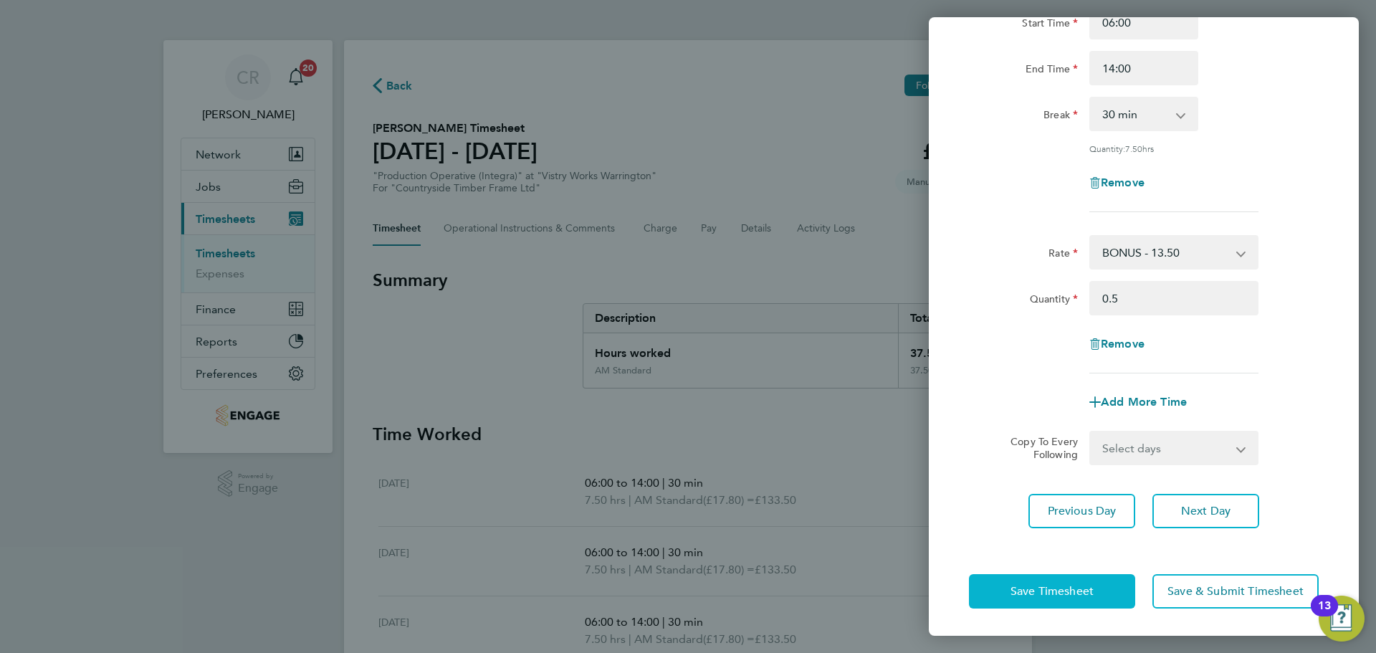
click at [1043, 596] on span "Save Timesheet" at bounding box center [1052, 591] width 83 height 14
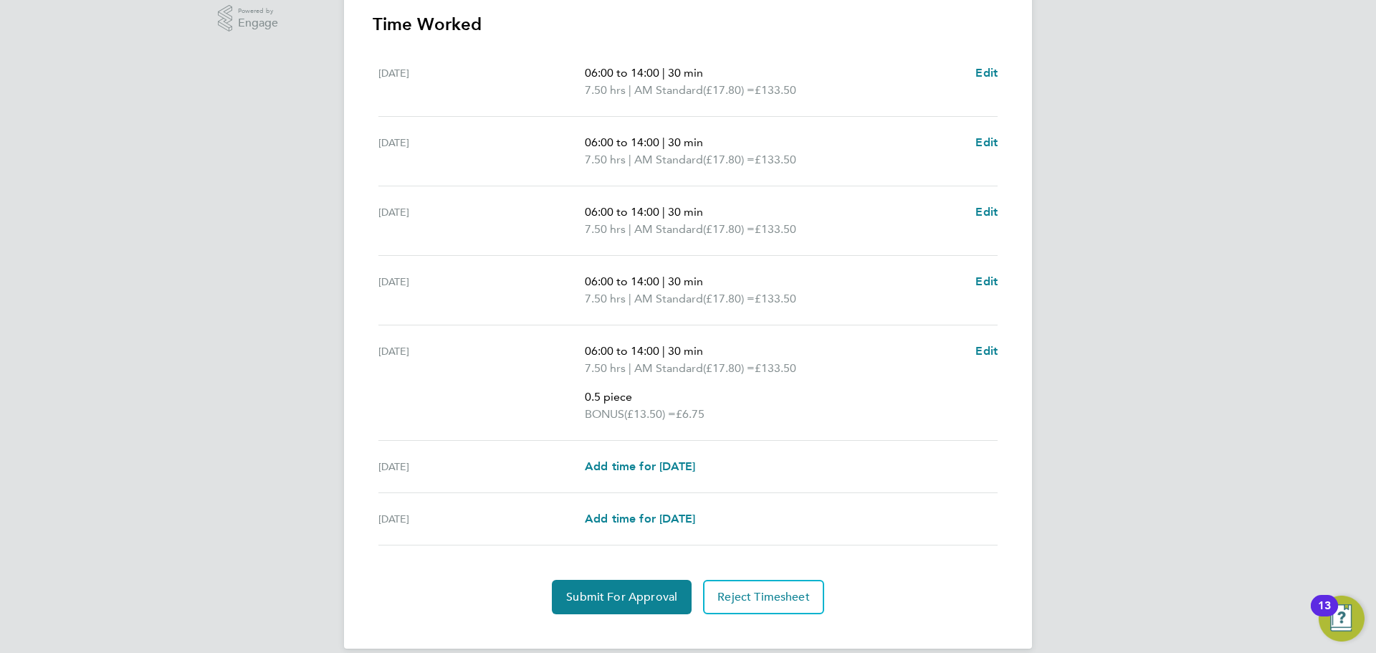
scroll to position [484, 0]
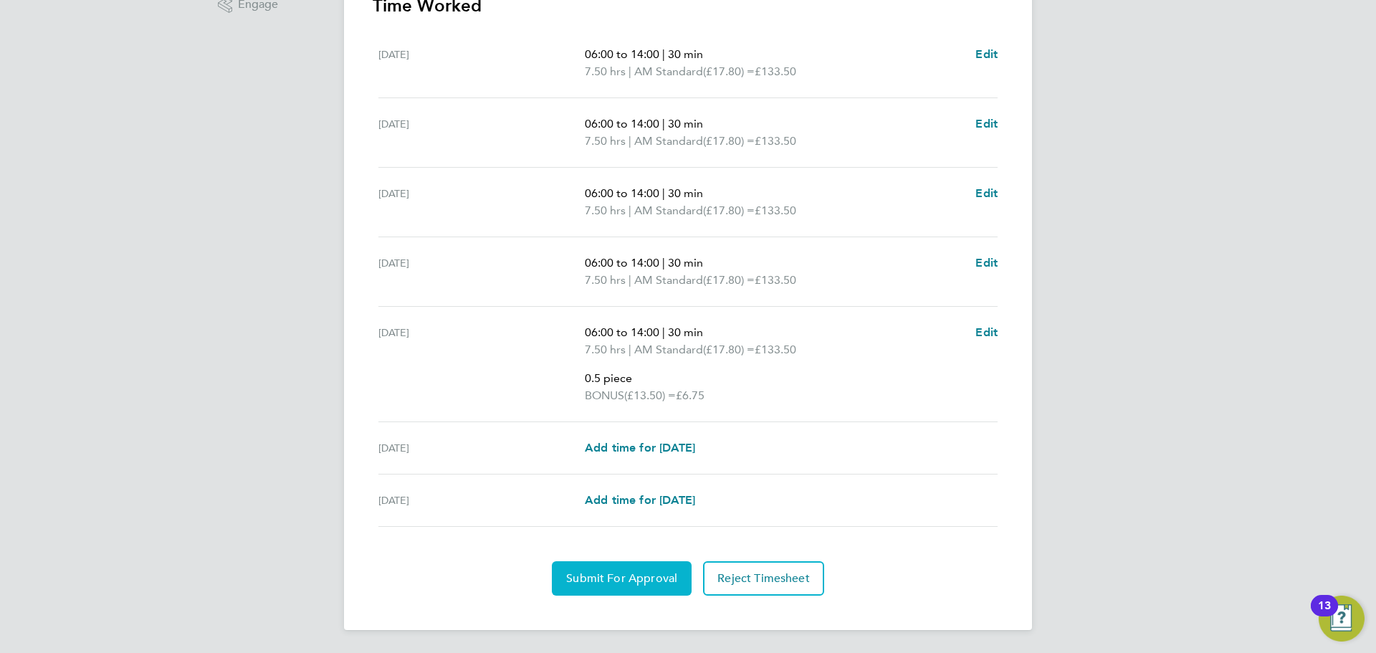
click at [644, 578] on span "Submit For Approval" at bounding box center [621, 578] width 111 height 14
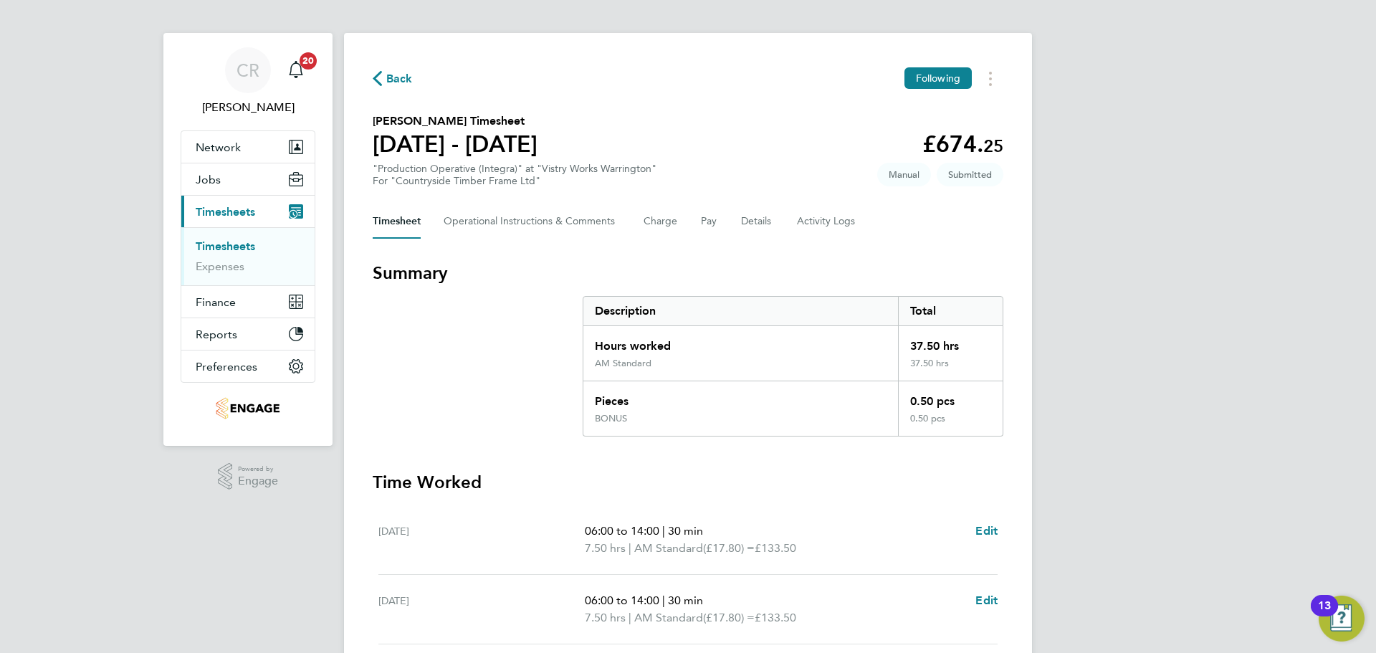
scroll to position [0, 0]
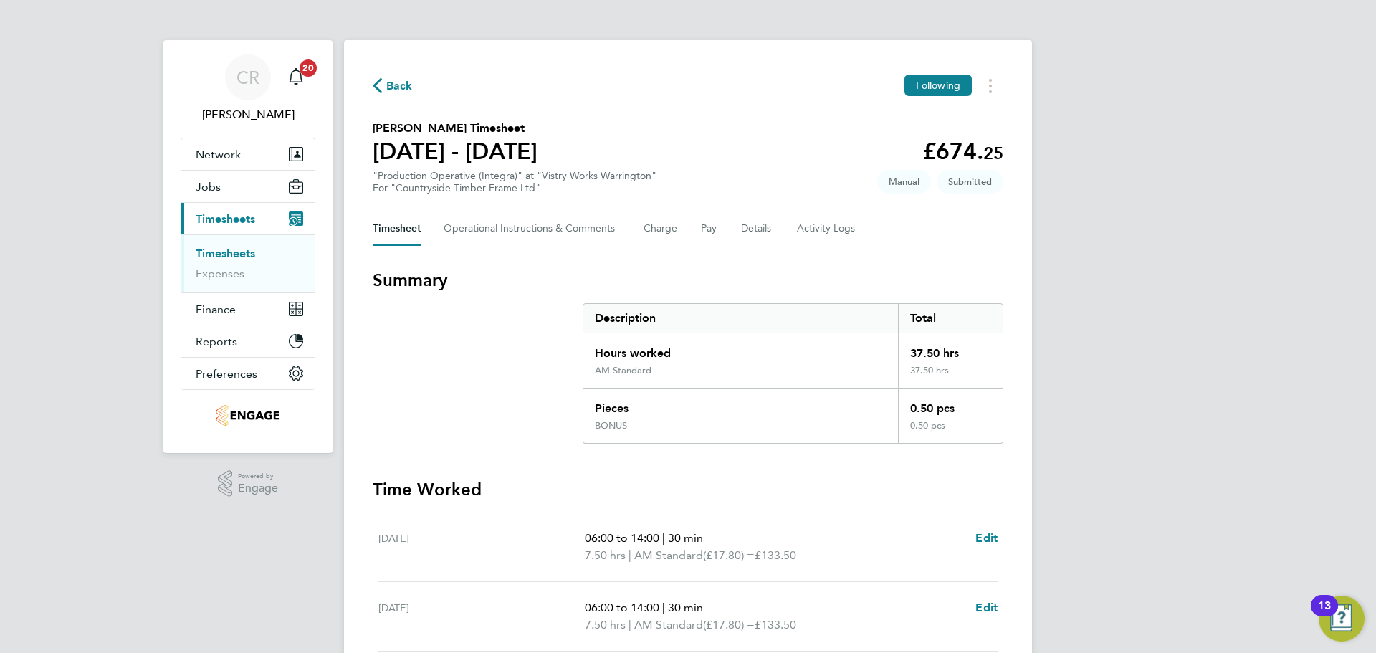
click at [406, 80] on span "Back" at bounding box center [399, 85] width 27 height 17
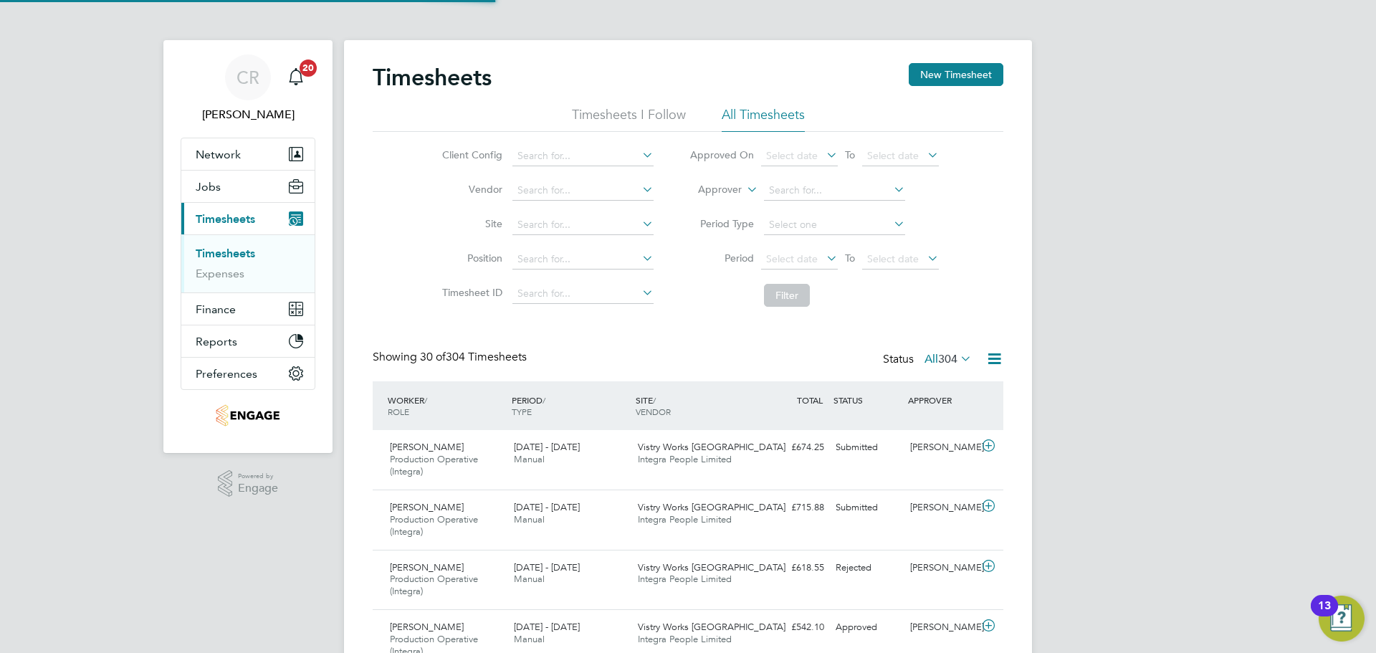
scroll to position [48, 125]
click at [944, 67] on button "New Timesheet" at bounding box center [956, 74] width 95 height 23
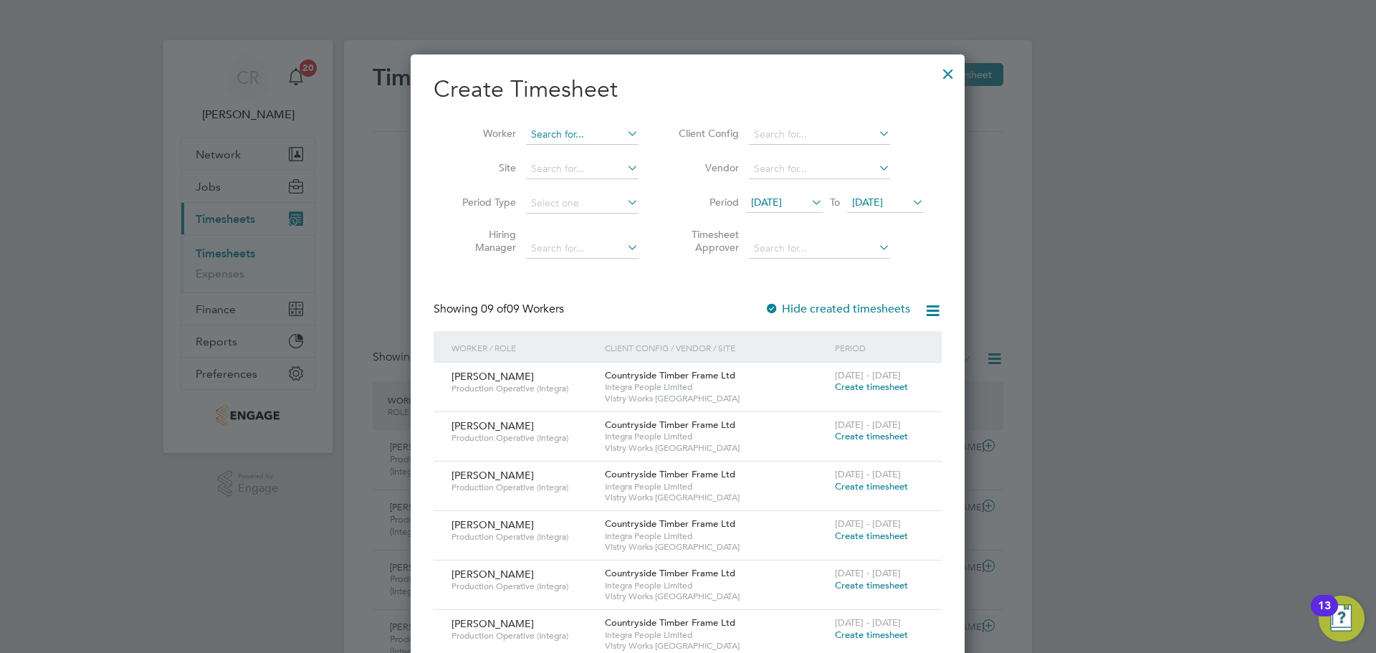
click at [563, 132] on input at bounding box center [582, 135] width 113 height 20
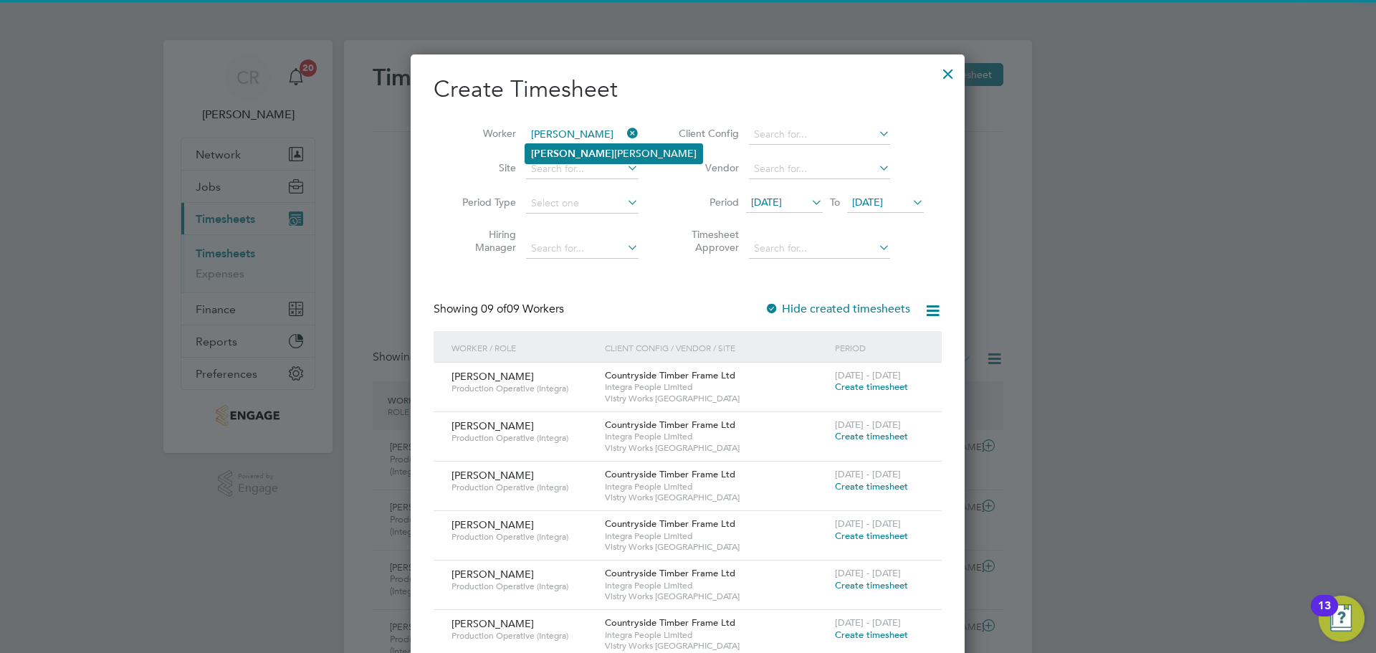
click at [569, 147] on li "Ashley Hayes" at bounding box center [613, 153] width 177 height 19
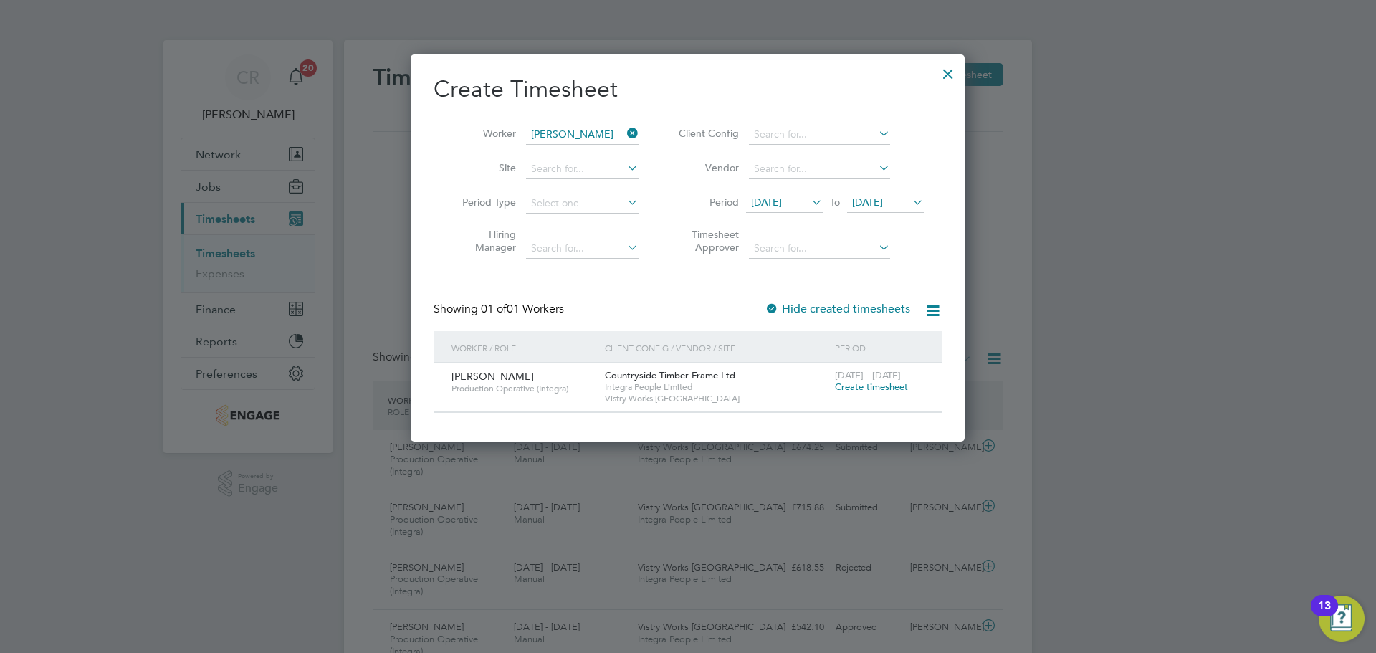
click at [874, 387] on span "Create timesheet" at bounding box center [871, 387] width 73 height 12
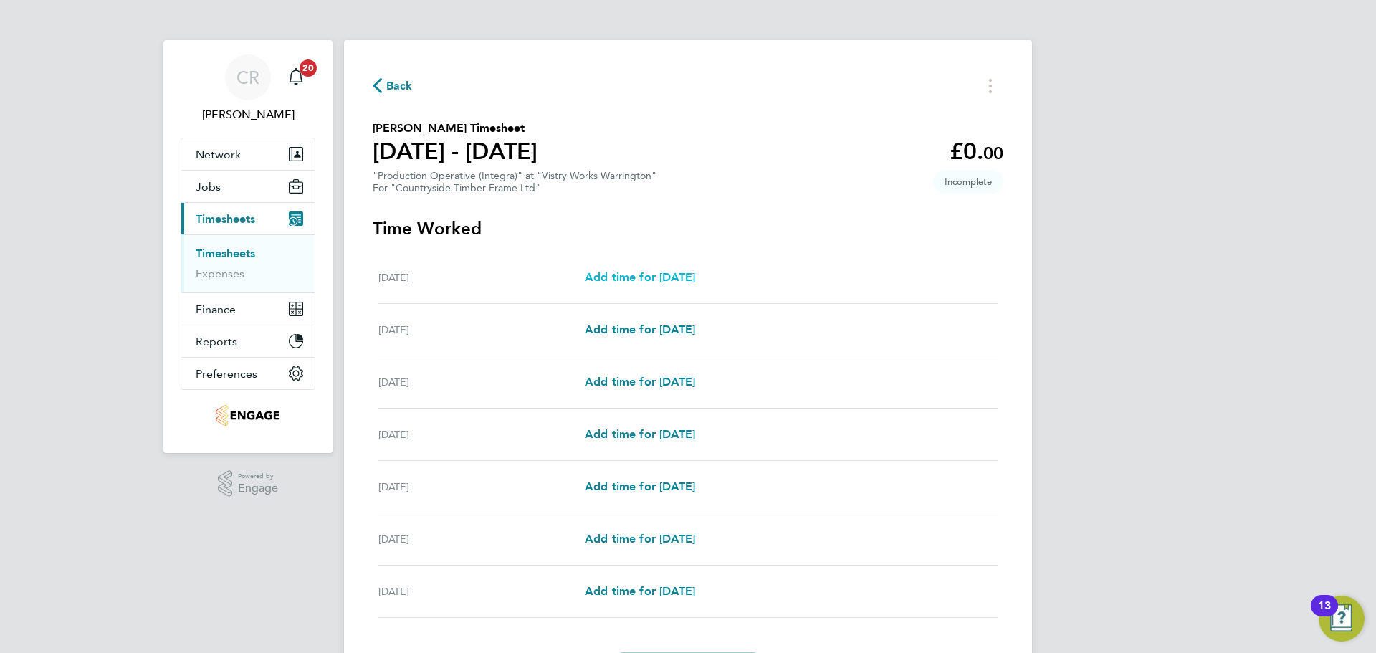
click at [671, 280] on span "Add time for Mon 18 Aug" at bounding box center [640, 277] width 110 height 14
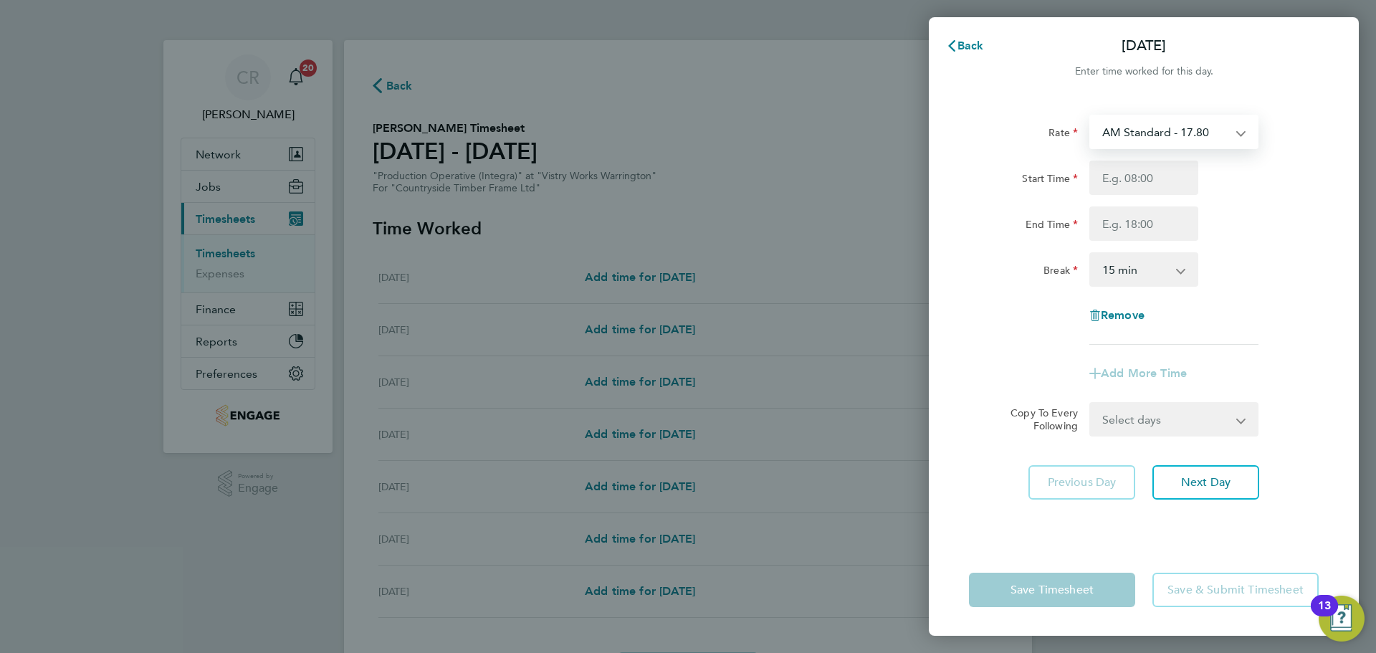
drag, startPoint x: 1150, startPoint y: 122, endPoint x: 1150, endPoint y: 145, distance: 23.7
click at [1150, 122] on select "AM Standard - 17.80 BONUS - 13.50 AM OT1 - 26.70 PM Standard - 19.09 PM OT2 - 3…" at bounding box center [1165, 132] width 149 height 32
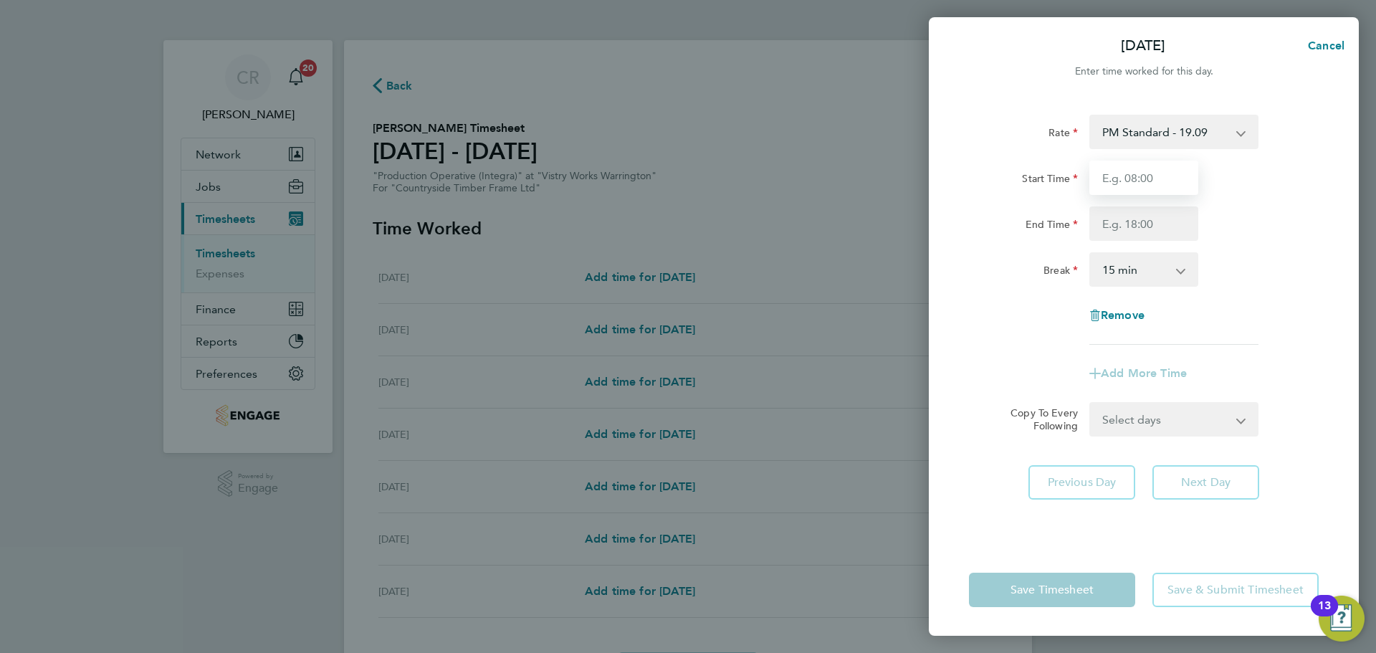
click at [1144, 177] on input "Start Time" at bounding box center [1143, 178] width 109 height 34
click at [1134, 244] on div "Rate PM Standard - 19.09 BONUS - 13.50 AM Standard - 17.80 AM OT1 - 26.70 PM OT…" at bounding box center [1144, 230] width 350 height 230
click at [1137, 234] on input "End Time" at bounding box center [1143, 223] width 109 height 34
click at [1151, 269] on select "0 min 15 min 30 min 45 min 60 min 75 min 90 min" at bounding box center [1135, 270] width 89 height 32
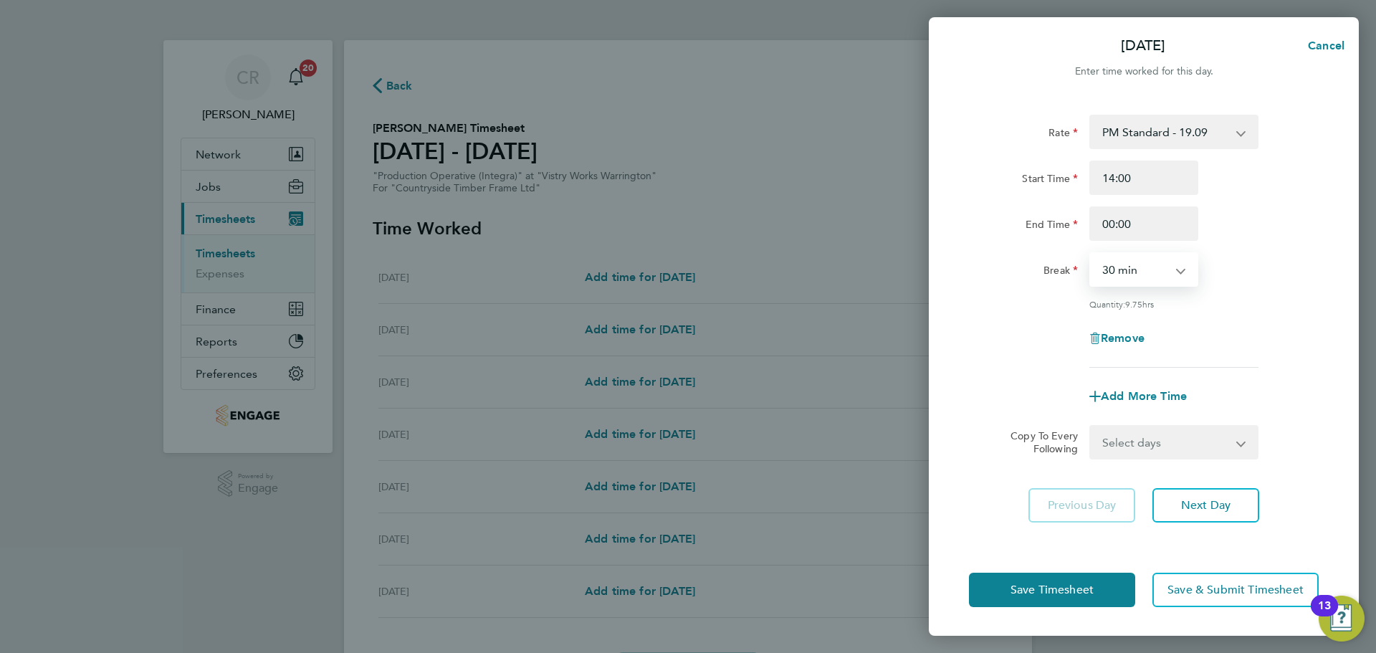
click at [1091, 254] on select "0 min 15 min 30 min 45 min 60 min 75 min 90 min" at bounding box center [1135, 270] width 89 height 32
click at [1117, 583] on button "Save Timesheet" at bounding box center [1052, 590] width 166 height 34
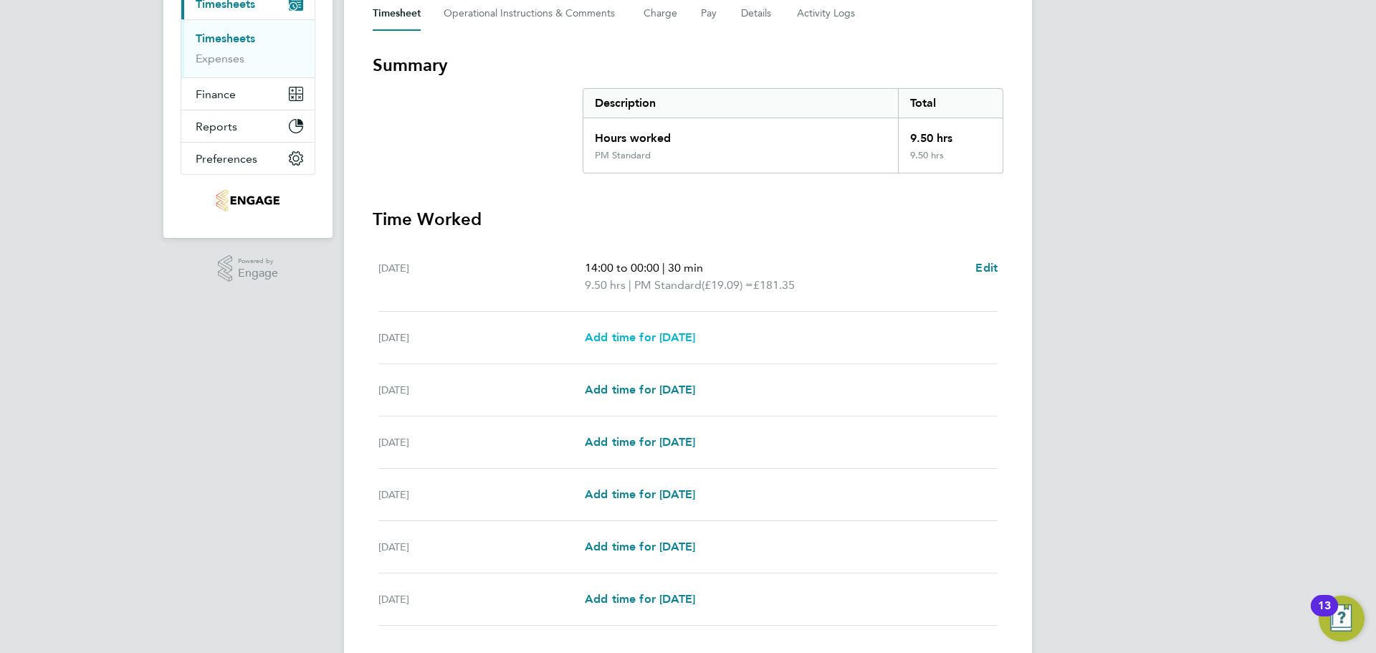
click at [667, 336] on span "Add time for Tue 19 Aug" at bounding box center [640, 337] width 110 height 14
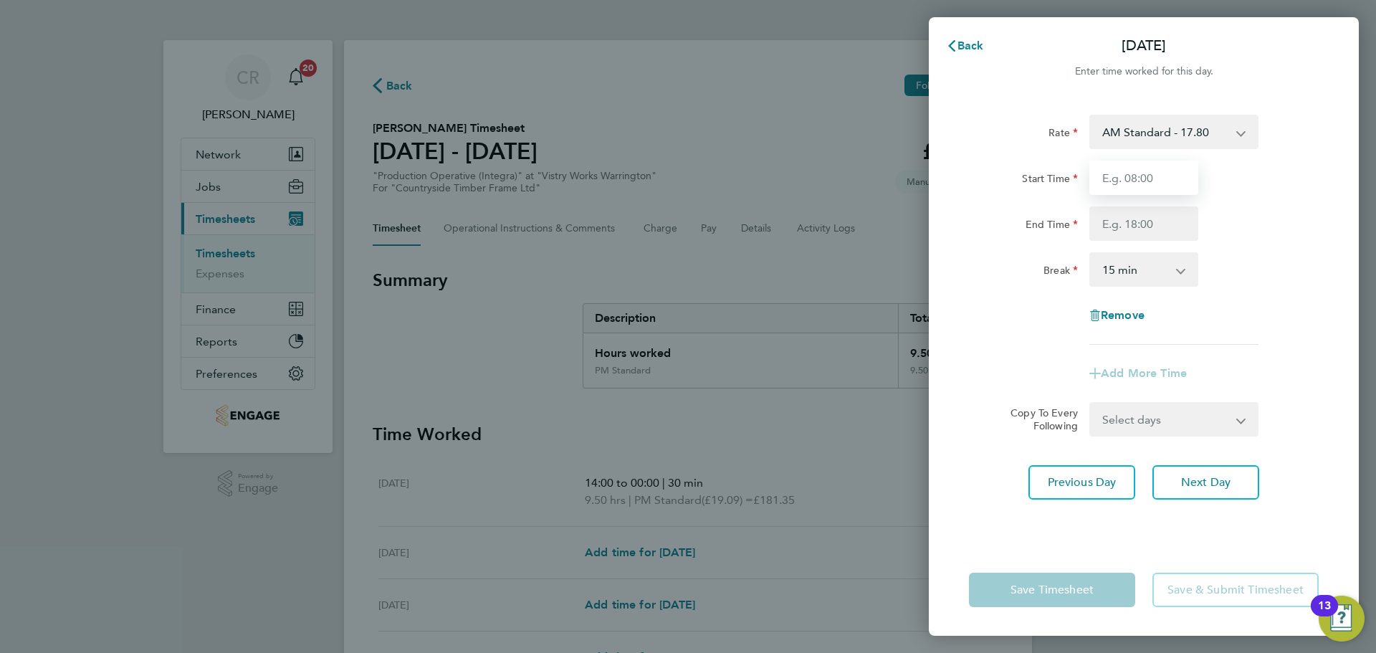
drag, startPoint x: 1155, startPoint y: 180, endPoint x: 1157, endPoint y: 194, distance: 13.7
click at [1155, 180] on input "Start Time" at bounding box center [1143, 178] width 109 height 34
click at [1140, 229] on input "End Time" at bounding box center [1143, 223] width 109 height 34
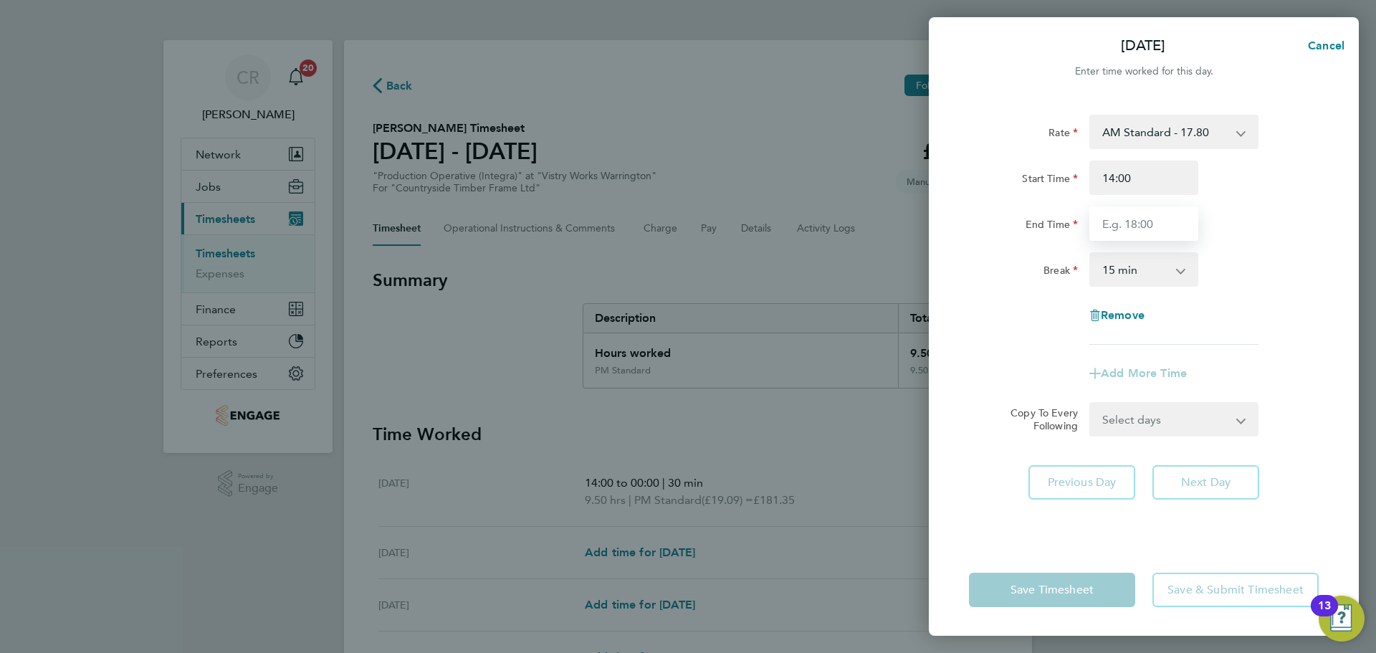
click at [1157, 226] on input "End Time" at bounding box center [1143, 223] width 109 height 34
click at [1162, 274] on select "0 min 15 min 30 min 45 min 60 min 75 min 90 min" at bounding box center [1135, 270] width 89 height 32
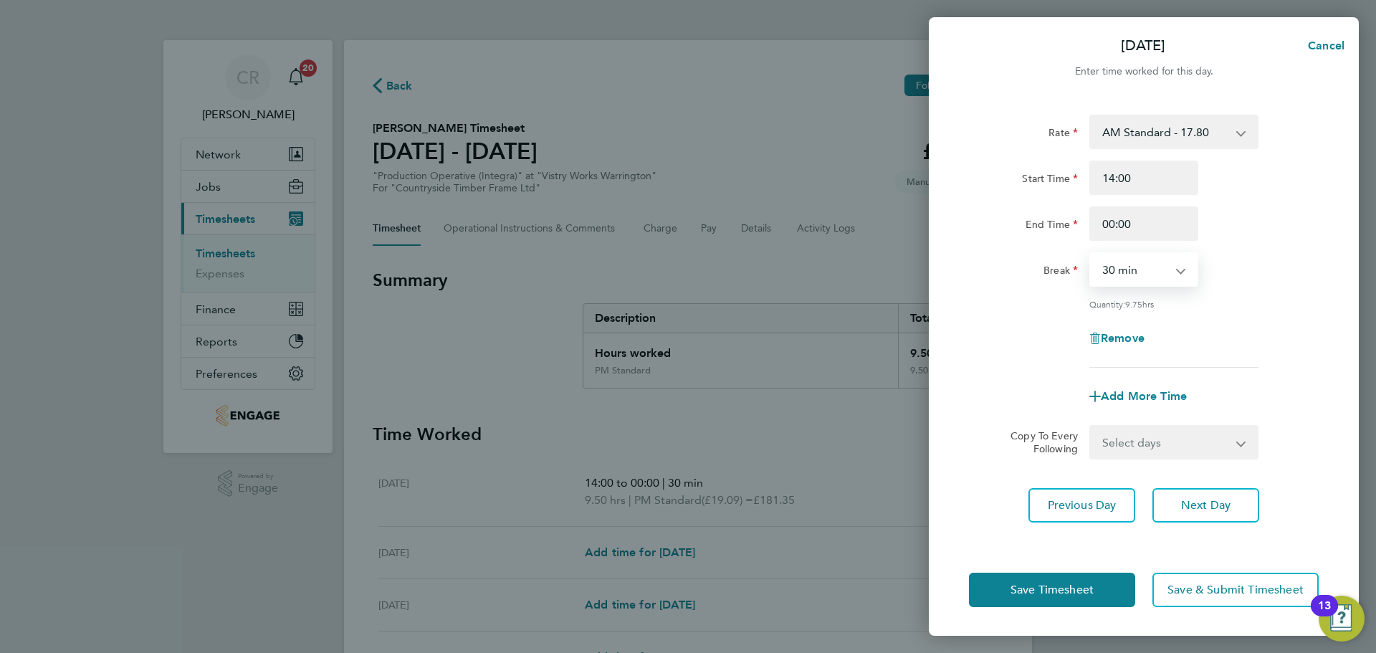
click at [1091, 254] on select "0 min 15 min 30 min 45 min 60 min 75 min 90 min" at bounding box center [1135, 270] width 89 height 32
click at [1097, 591] on button "Save Timesheet" at bounding box center [1052, 590] width 166 height 34
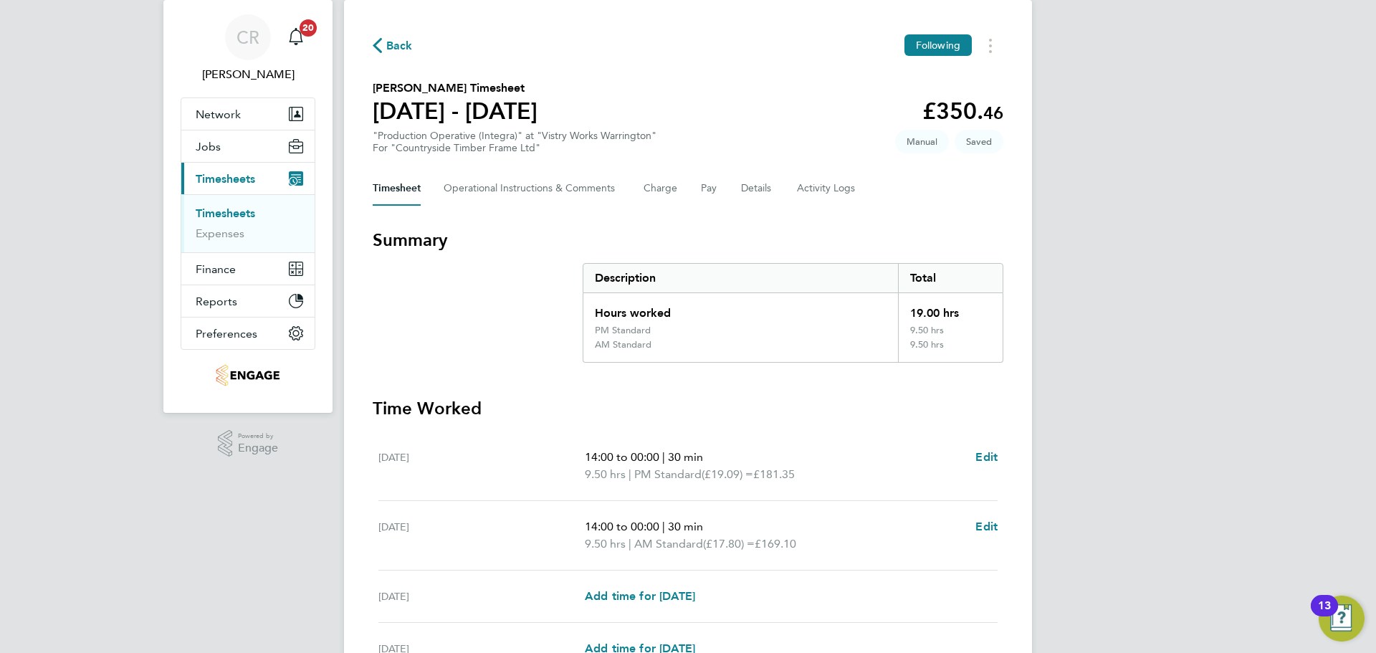
scroll to position [143, 0]
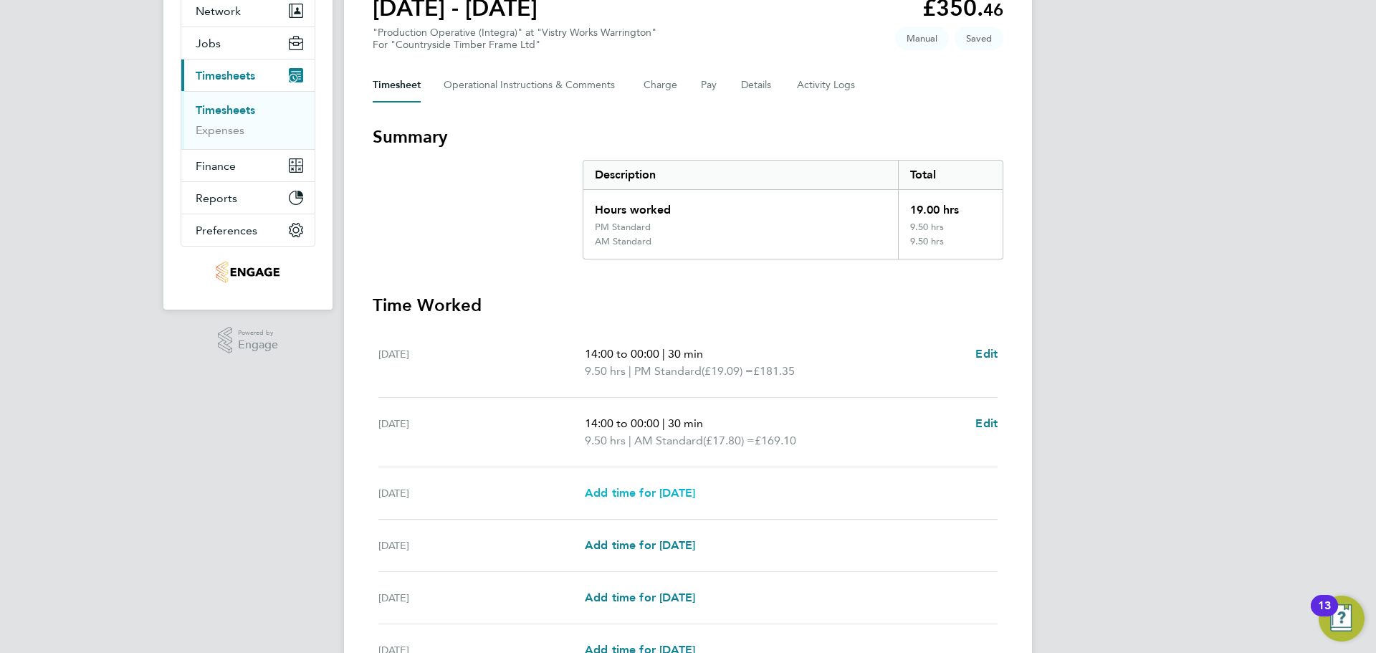
click at [695, 487] on span "Add time for Wed 20 Aug" at bounding box center [640, 493] width 110 height 14
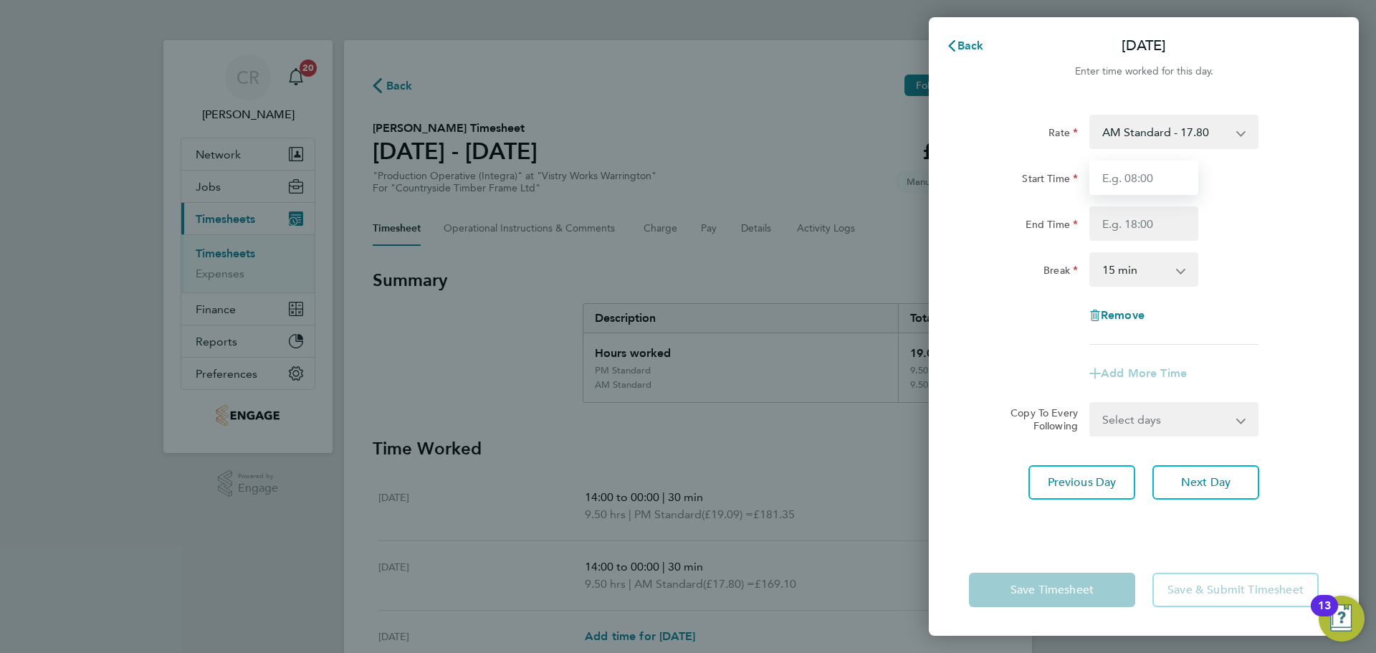
click at [1182, 183] on input "Start Time" at bounding box center [1143, 178] width 109 height 34
click at [1196, 138] on select "AM Standard - 17.80 BONUS - 13.50 AM OT1 - 26.70 PM Standard - 19.09 PM OT2 - 3…" at bounding box center [1165, 132] width 149 height 32
click at [1153, 179] on input "Start Time" at bounding box center [1143, 178] width 109 height 34
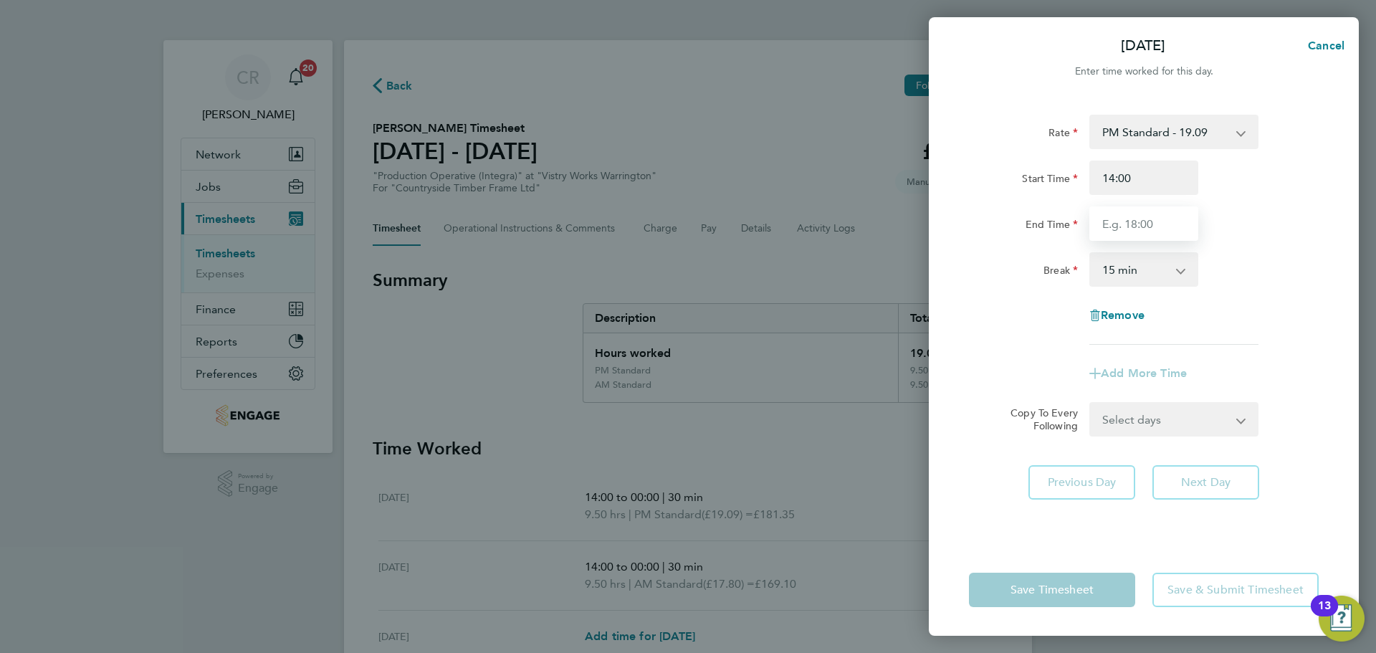
click at [1131, 216] on input "End Time" at bounding box center [1143, 223] width 109 height 34
drag, startPoint x: 1175, startPoint y: 269, endPoint x: 1162, endPoint y: 279, distance: 15.8
click at [1174, 269] on select "0 min 15 min 30 min 45 min 60 min 75 min 90 min" at bounding box center [1135, 270] width 89 height 32
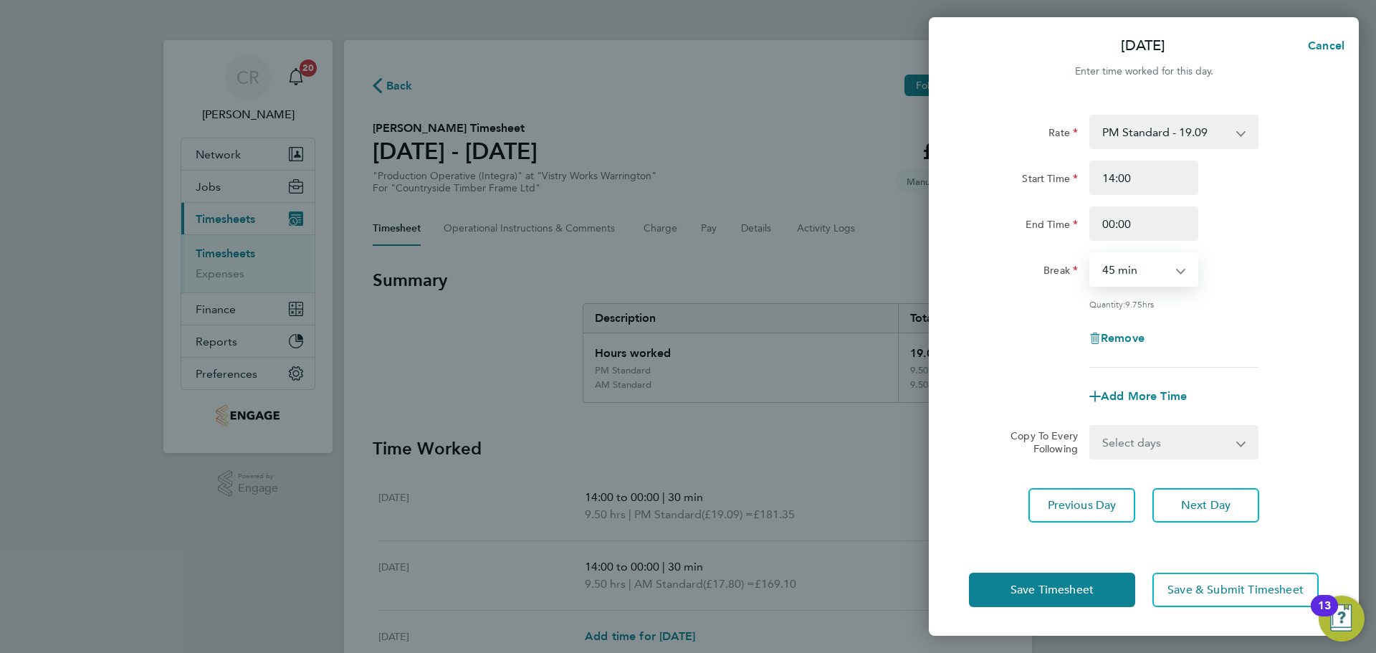
click at [1091, 254] on select "0 min 15 min 30 min 45 min 60 min 75 min 90 min" at bounding box center [1135, 270] width 89 height 32
click at [1123, 345] on div "Remove" at bounding box center [1144, 338] width 120 height 34
click at [1167, 253] on div "0 min 15 min 30 min 45 min 60 min 75 min 90 min" at bounding box center [1143, 269] width 109 height 34
click at [1160, 281] on select "0 min 15 min 30 min 45 min 60 min 75 min 90 min" at bounding box center [1135, 270] width 89 height 32
click at [1091, 254] on select "0 min 15 min 30 min 45 min 60 min 75 min 90 min" at bounding box center [1135, 270] width 89 height 32
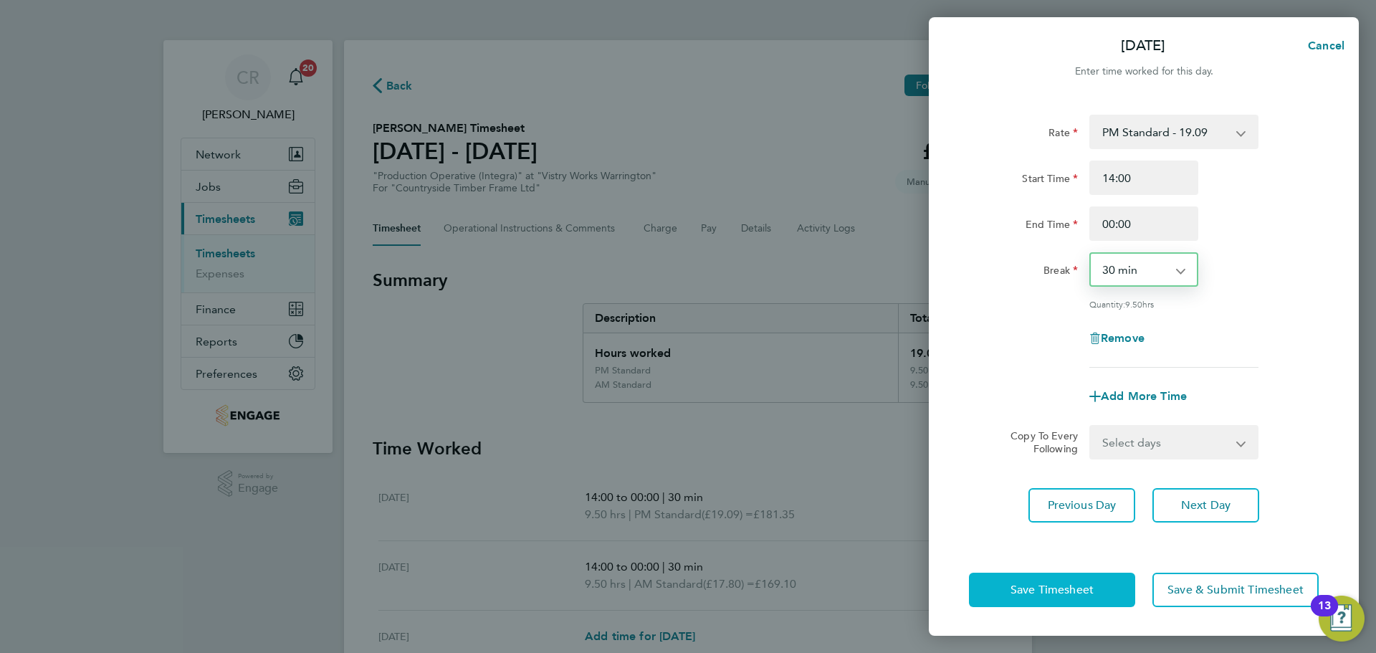
click at [1103, 578] on button "Save Timesheet" at bounding box center [1052, 590] width 166 height 34
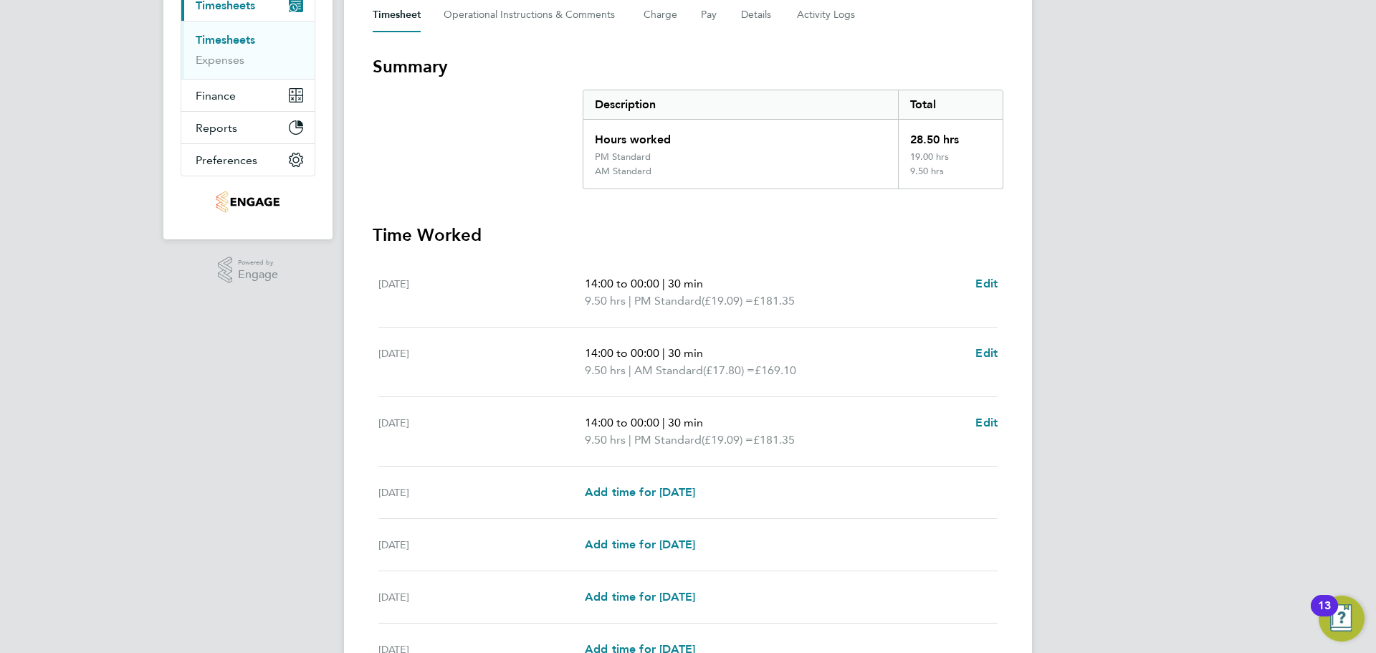
scroll to position [287, 0]
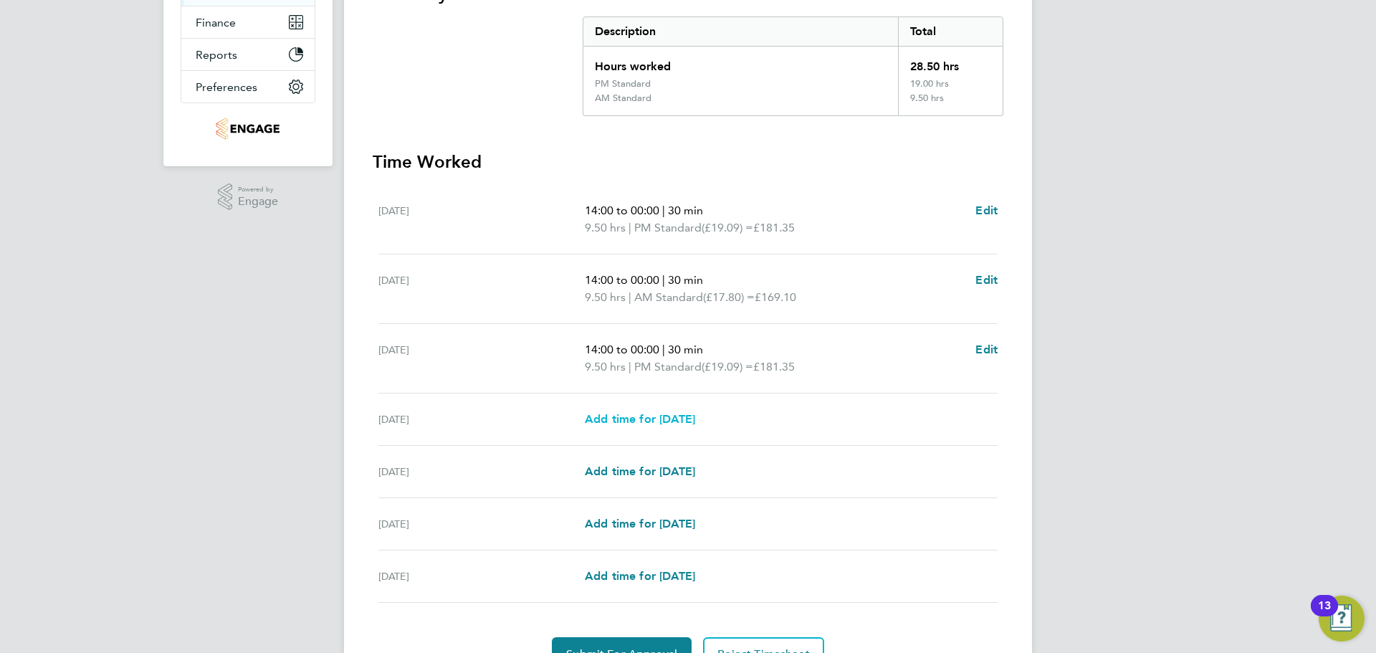
click at [695, 418] on span "Add time for Thu 21 Aug" at bounding box center [640, 419] width 110 height 14
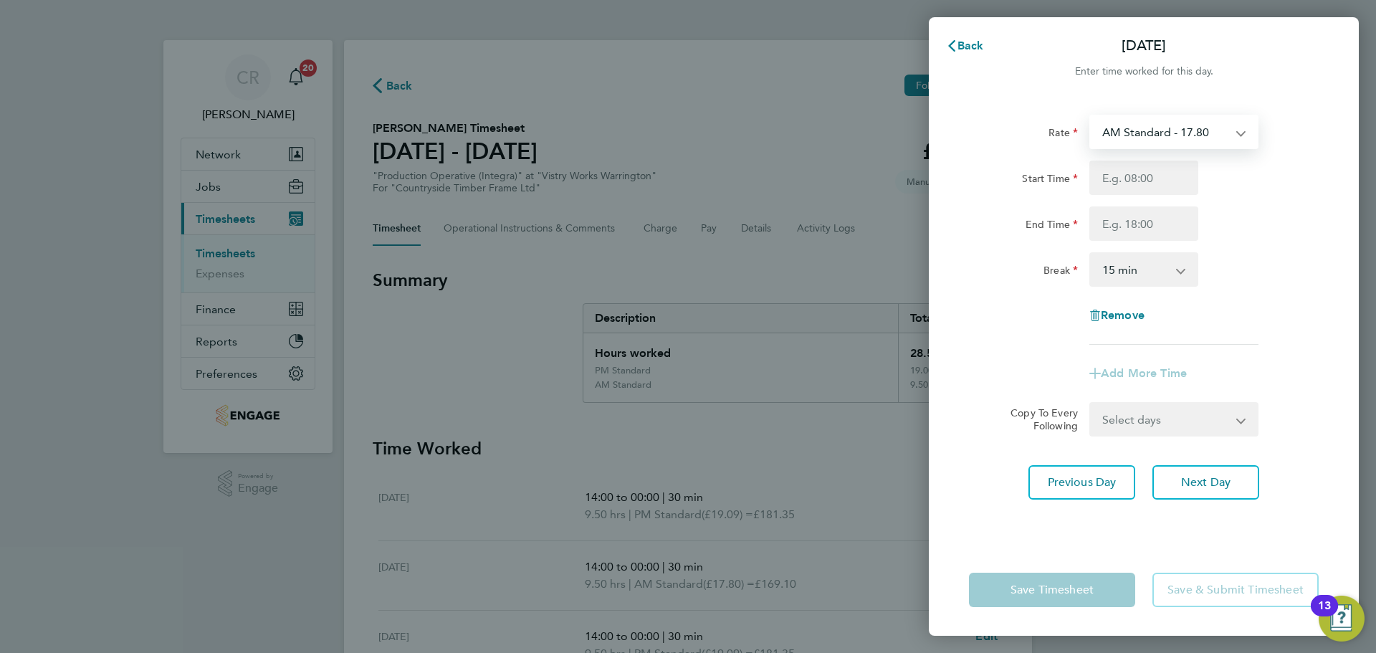
drag, startPoint x: 1235, startPoint y: 128, endPoint x: 1222, endPoint y: 143, distance: 20.4
click at [1235, 128] on select "AM Standard - 17.80 BONUS - 13.50 AM OT1 - 26.70 PM Standard - 19.09 PM OT2 - 3…" at bounding box center [1165, 132] width 149 height 32
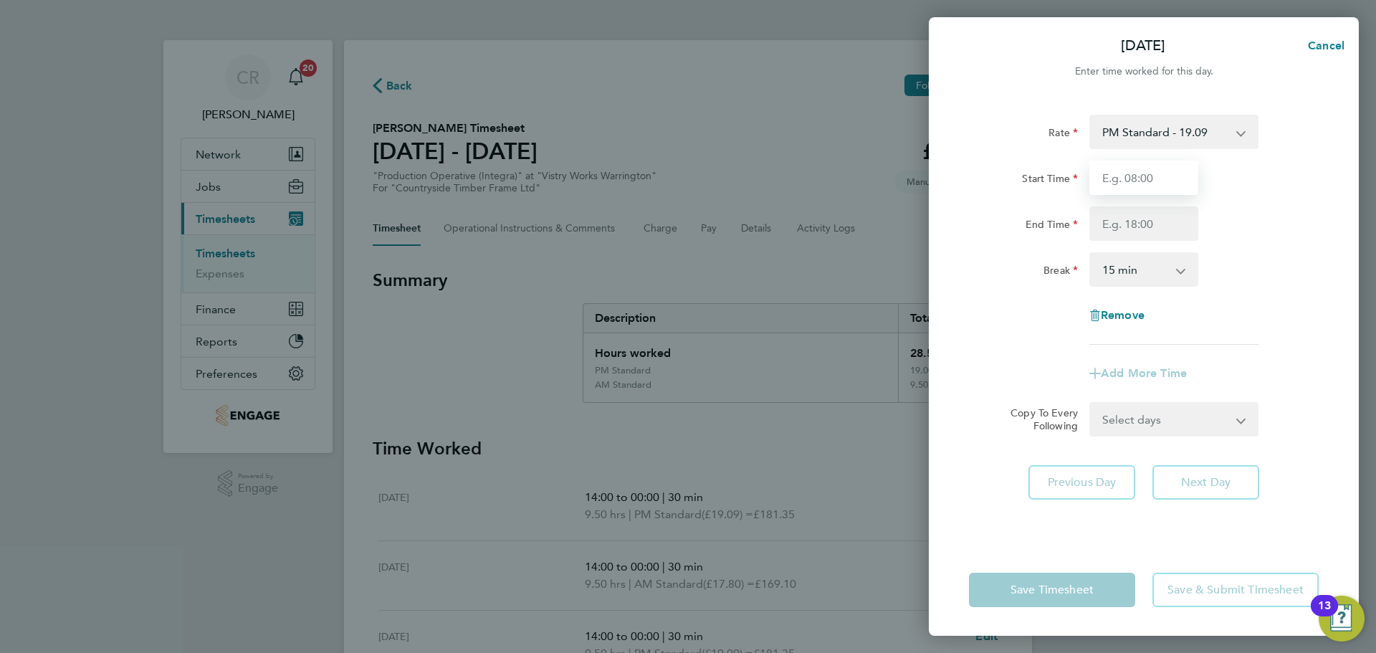
click at [1163, 191] on input "Start Time" at bounding box center [1143, 178] width 109 height 34
click at [1157, 224] on input "End Time" at bounding box center [1143, 223] width 109 height 34
click at [1147, 279] on select "0 min 15 min 30 min 45 min 60 min 75 min 90 min" at bounding box center [1135, 270] width 89 height 32
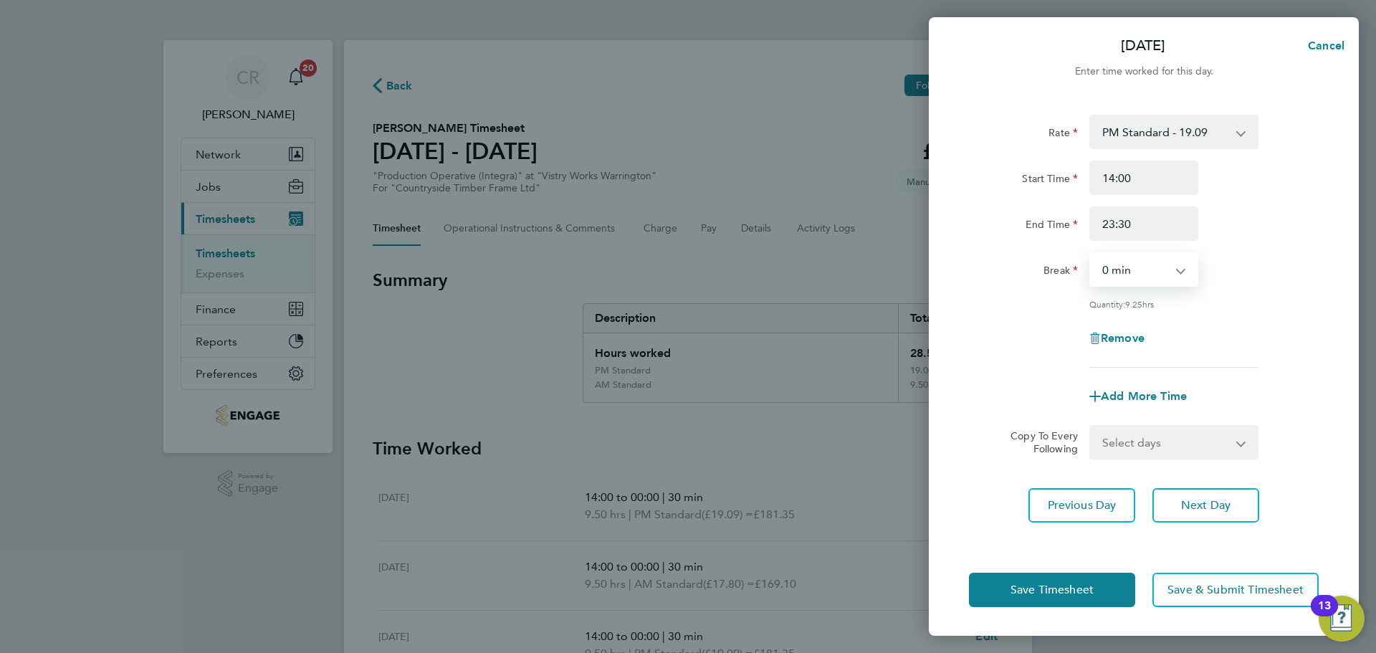
click at [1091, 254] on select "0 min 15 min 30 min 45 min 60 min 75 min 90 min" at bounding box center [1135, 270] width 89 height 32
click at [1173, 271] on select "0 min 15 min 30 min 45 min 60 min 75 min 90 min" at bounding box center [1135, 270] width 89 height 32
click at [1091, 254] on select "0 min 15 min 30 min 45 min 60 min 75 min 90 min" at bounding box center [1135, 270] width 89 height 32
click at [1097, 587] on button "Save Timesheet" at bounding box center [1052, 590] width 166 height 34
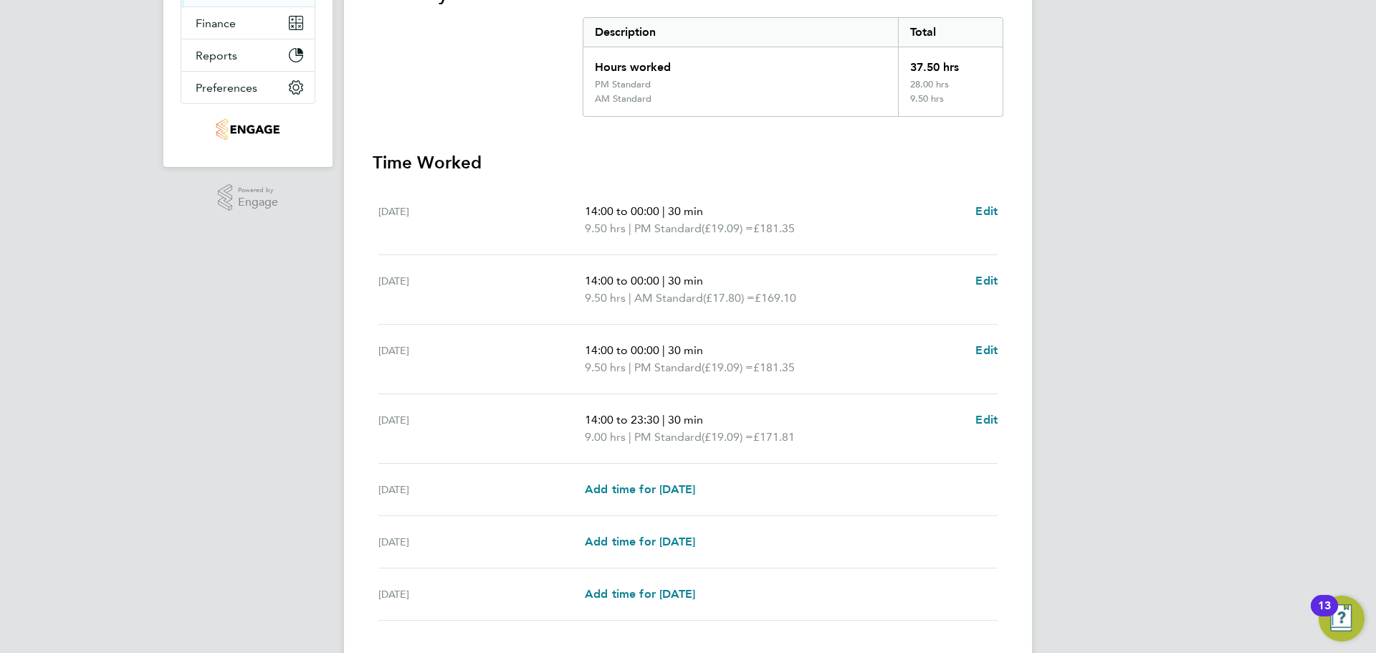
scroll to position [287, 0]
click at [980, 273] on span "Edit" at bounding box center [986, 280] width 22 height 14
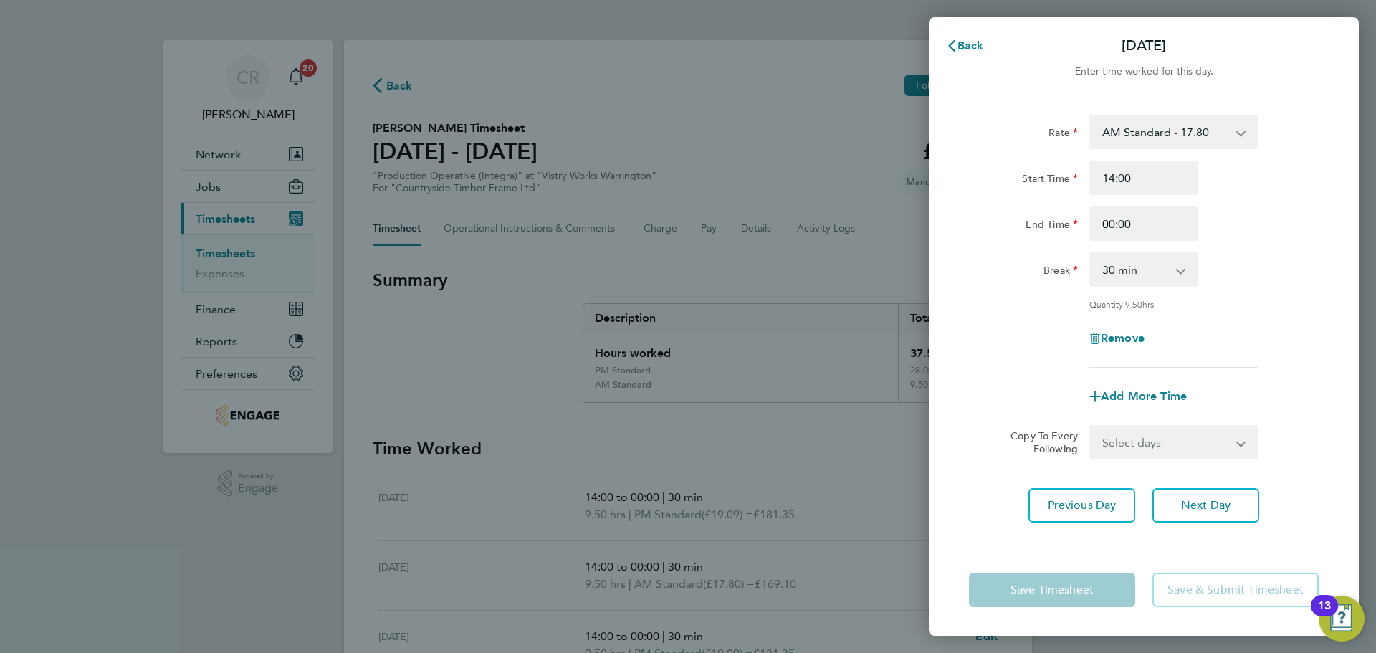
click at [1245, 115] on div "AM Standard - 17.80 BONUS - 13.50 AM OT1 - 26.70 PM Standard - 19.09 PM OT2 - 3…" at bounding box center [1173, 132] width 169 height 34
click at [1233, 133] on select "AM Standard - 17.80 BONUS - 13.50 AM OT1 - 26.70 PM Standard - 19.09 PM OT2 - 3…" at bounding box center [1165, 132] width 149 height 32
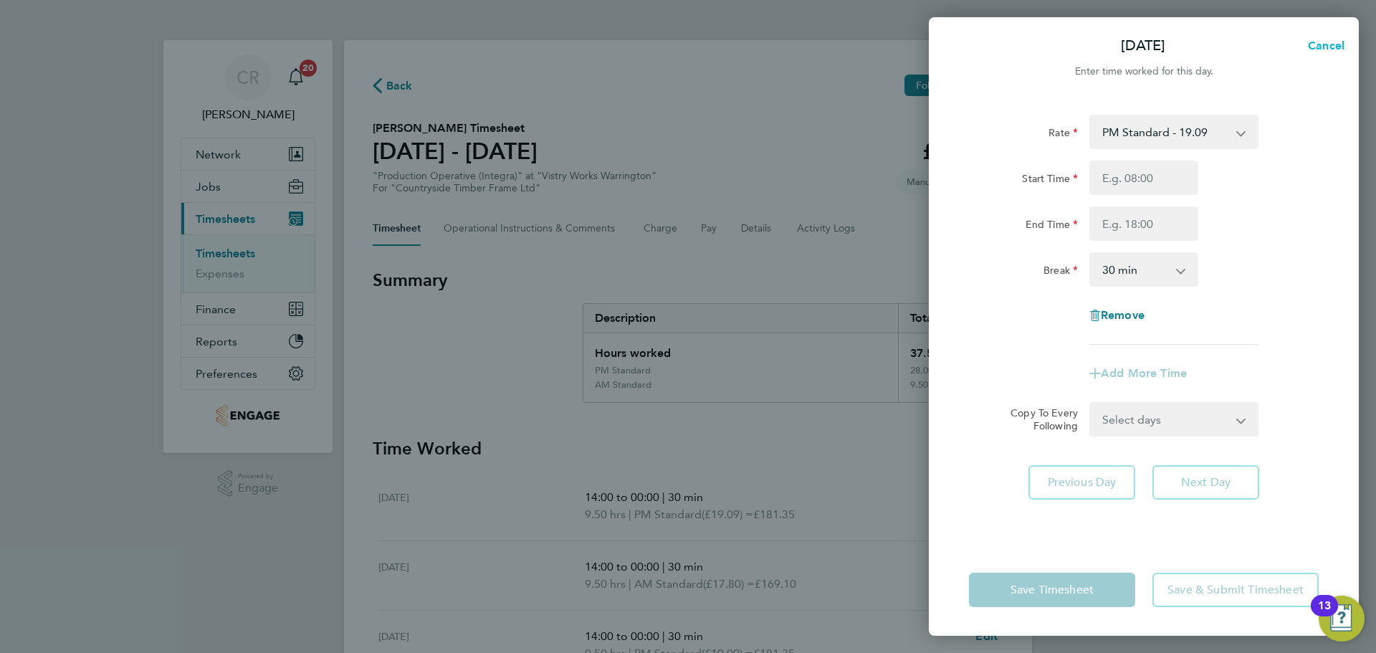
click at [1319, 57] on button "Cancel" at bounding box center [1322, 46] width 74 height 29
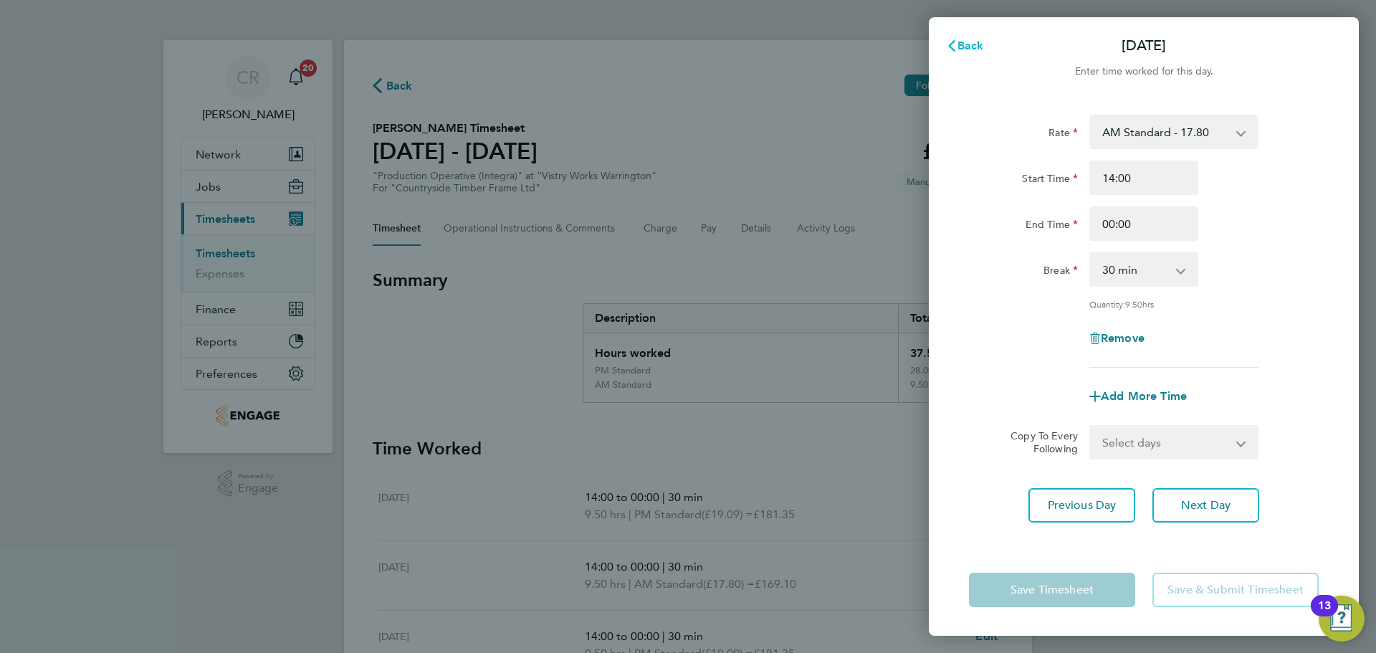
click at [985, 47] on button "Back" at bounding box center [965, 46] width 67 height 29
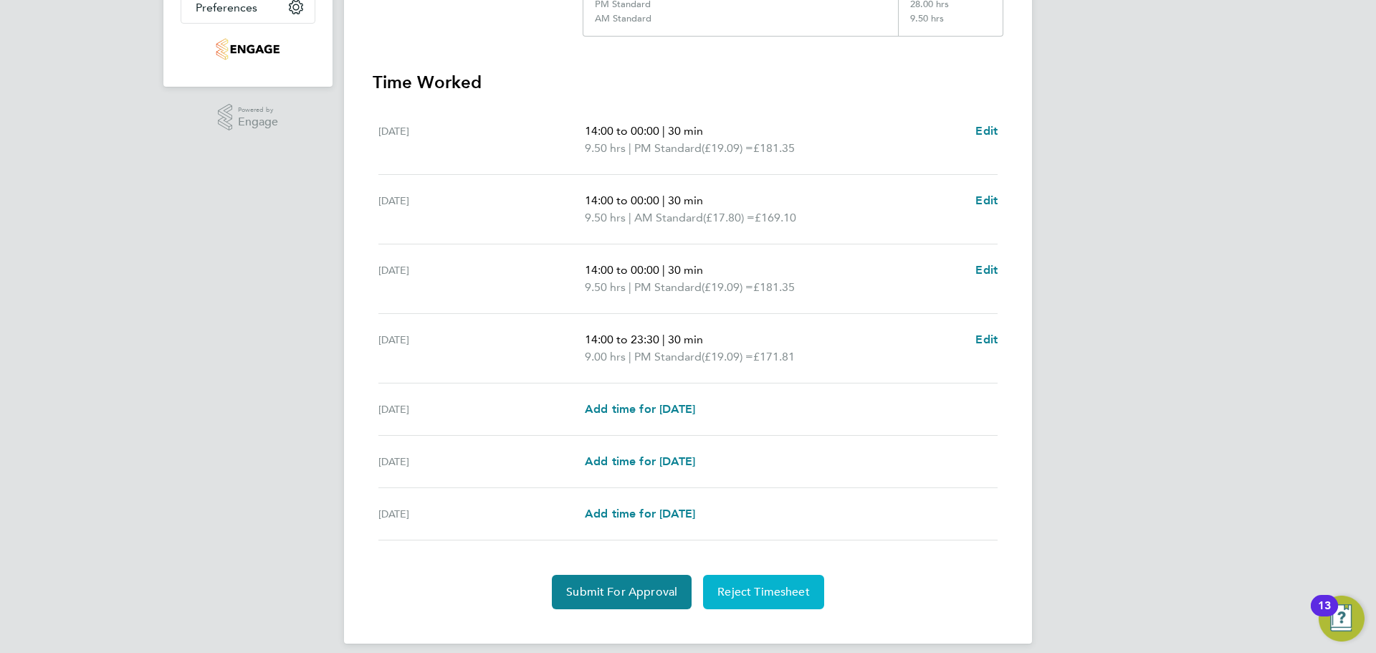
scroll to position [380, 0]
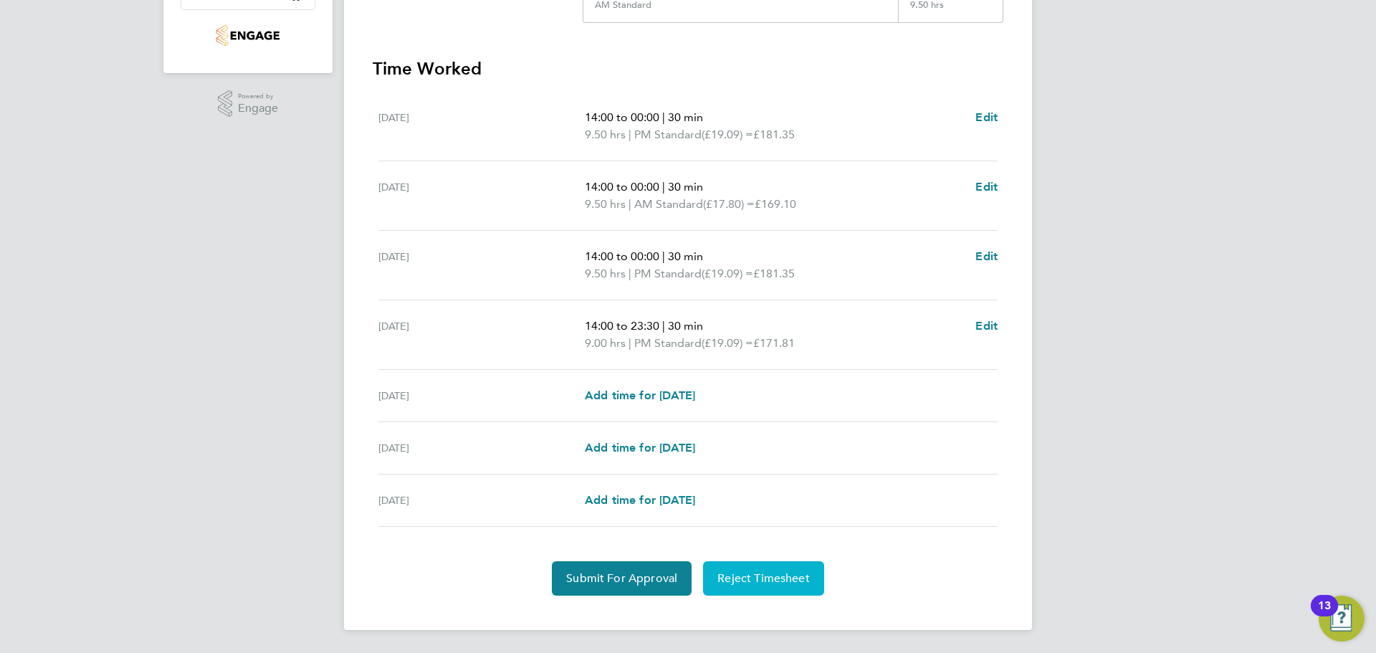
click at [796, 583] on span "Reject Timesheet" at bounding box center [763, 578] width 92 height 14
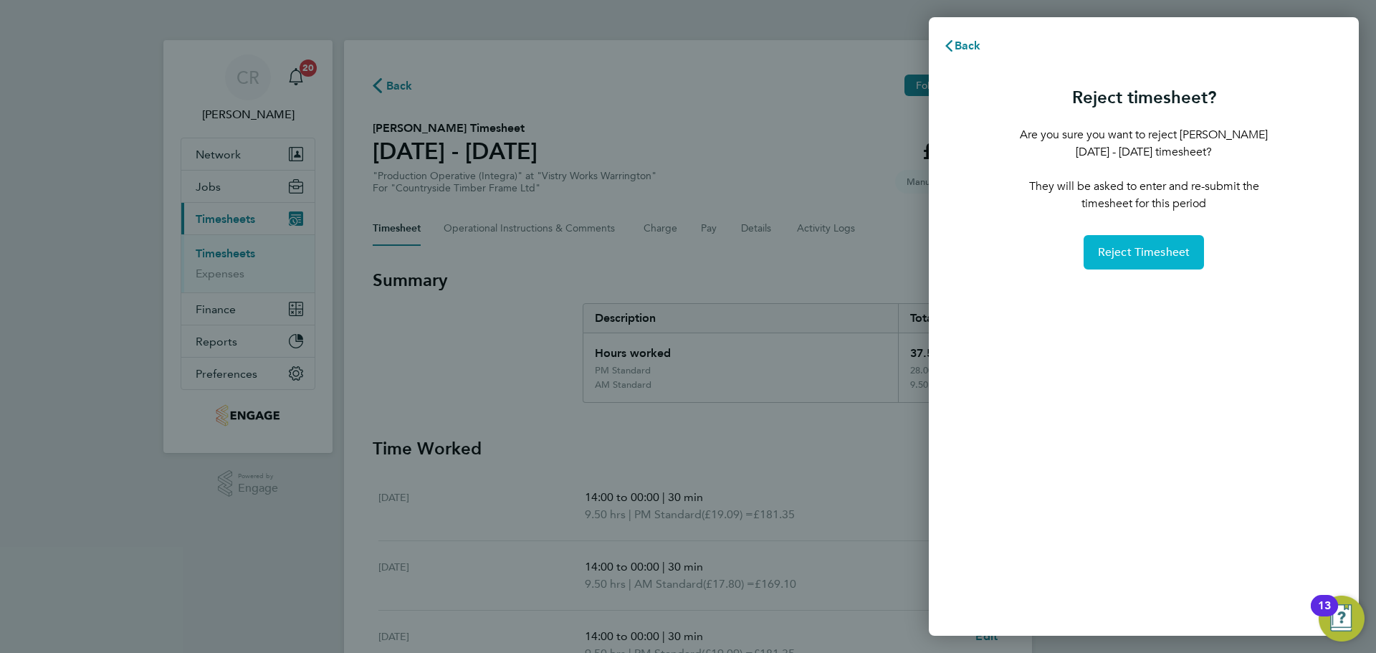
click at [1110, 244] on button "Reject Timesheet" at bounding box center [1144, 252] width 121 height 34
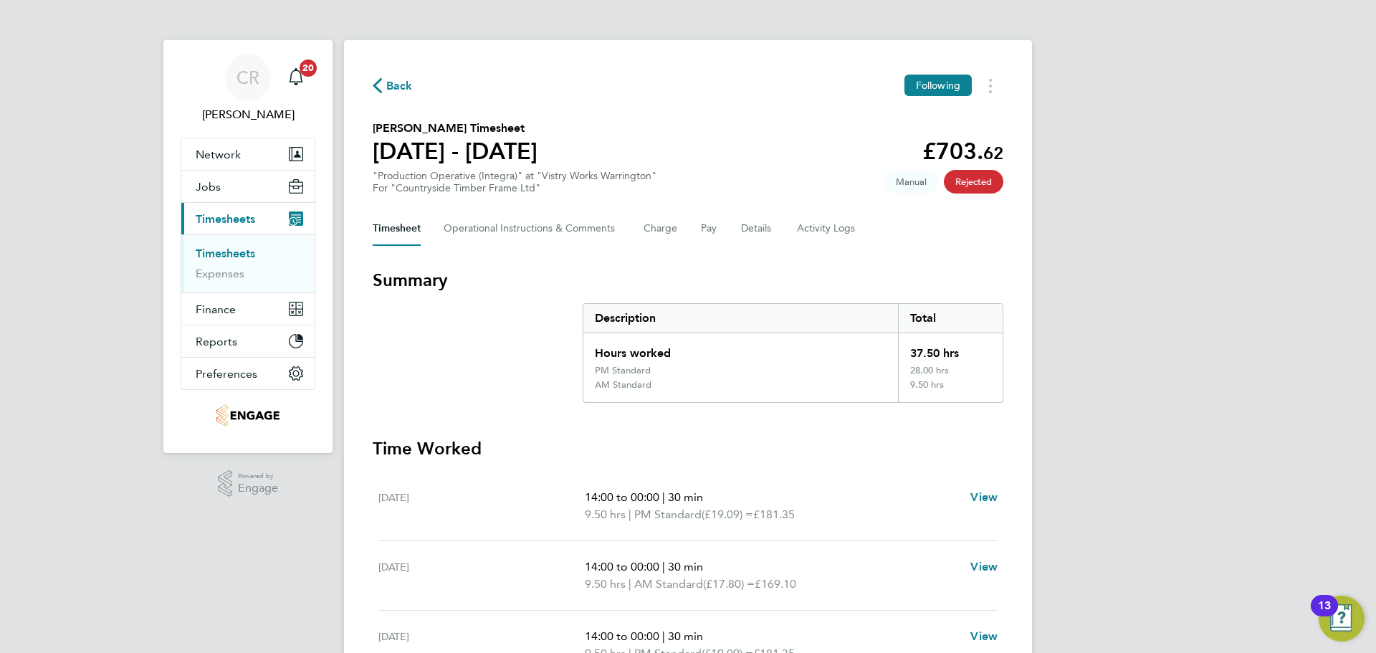
click at [404, 87] on span "Back" at bounding box center [399, 85] width 27 height 17
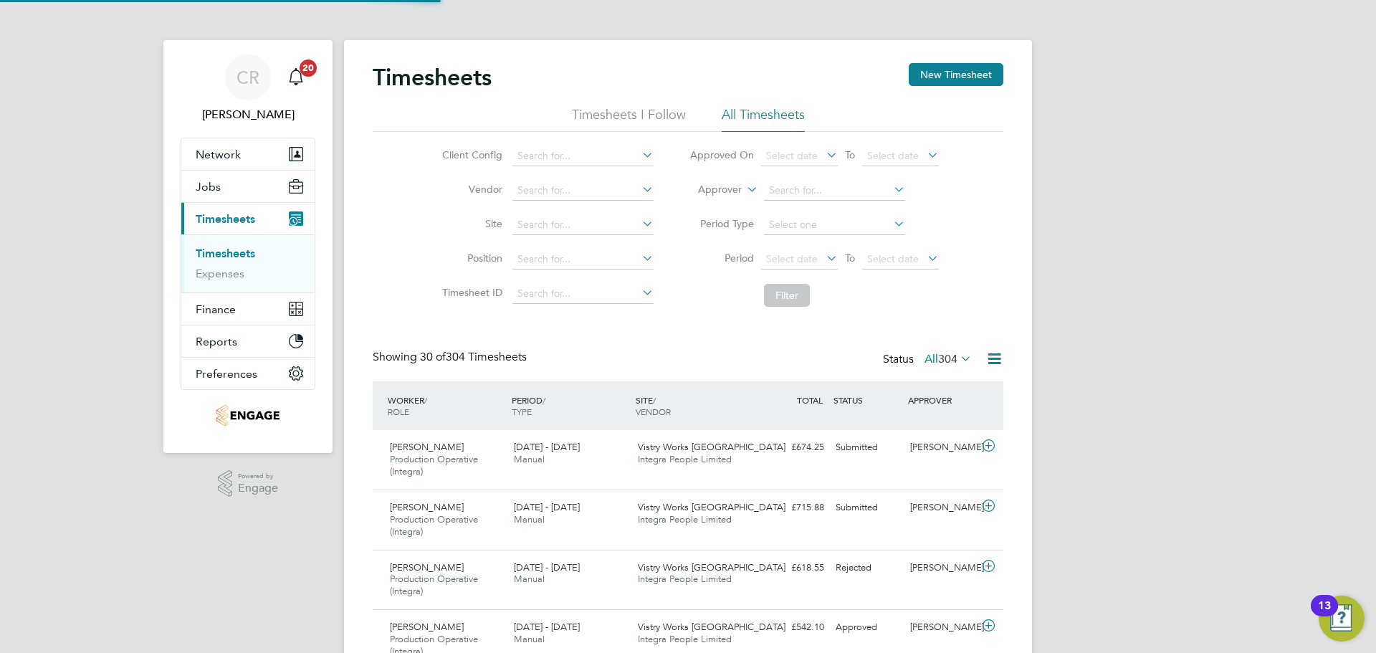
scroll to position [48, 125]
click at [535, 156] on input at bounding box center [582, 156] width 141 height 20
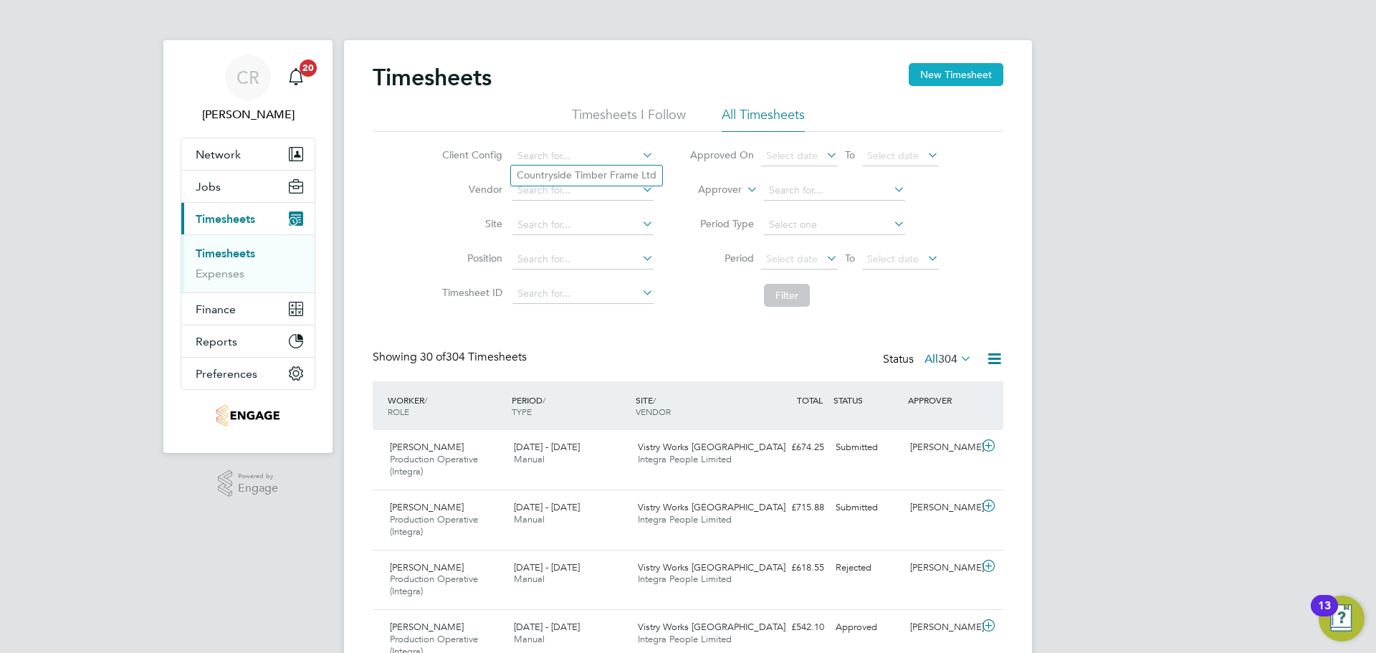
click at [947, 77] on button "New Timesheet" at bounding box center [956, 74] width 95 height 23
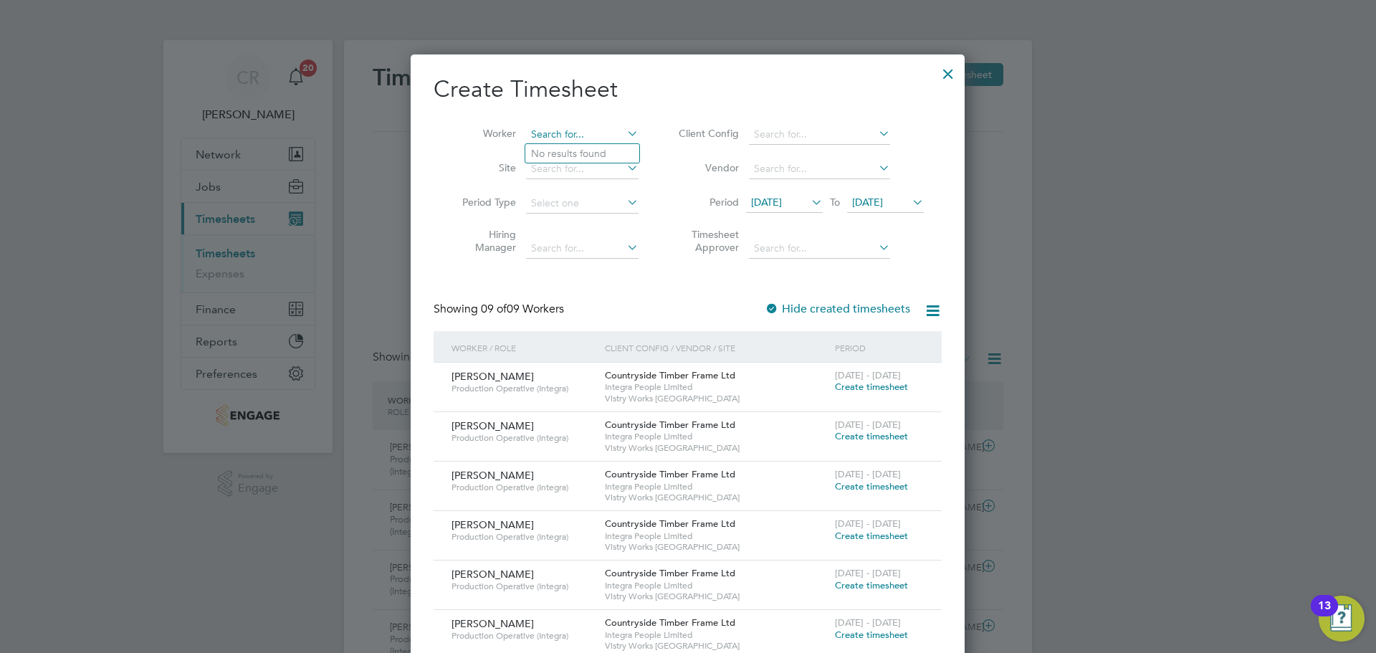
click at [564, 126] on input at bounding box center [582, 135] width 113 height 20
click at [589, 148] on li "Ashley Hayes" at bounding box center [613, 153] width 177 height 19
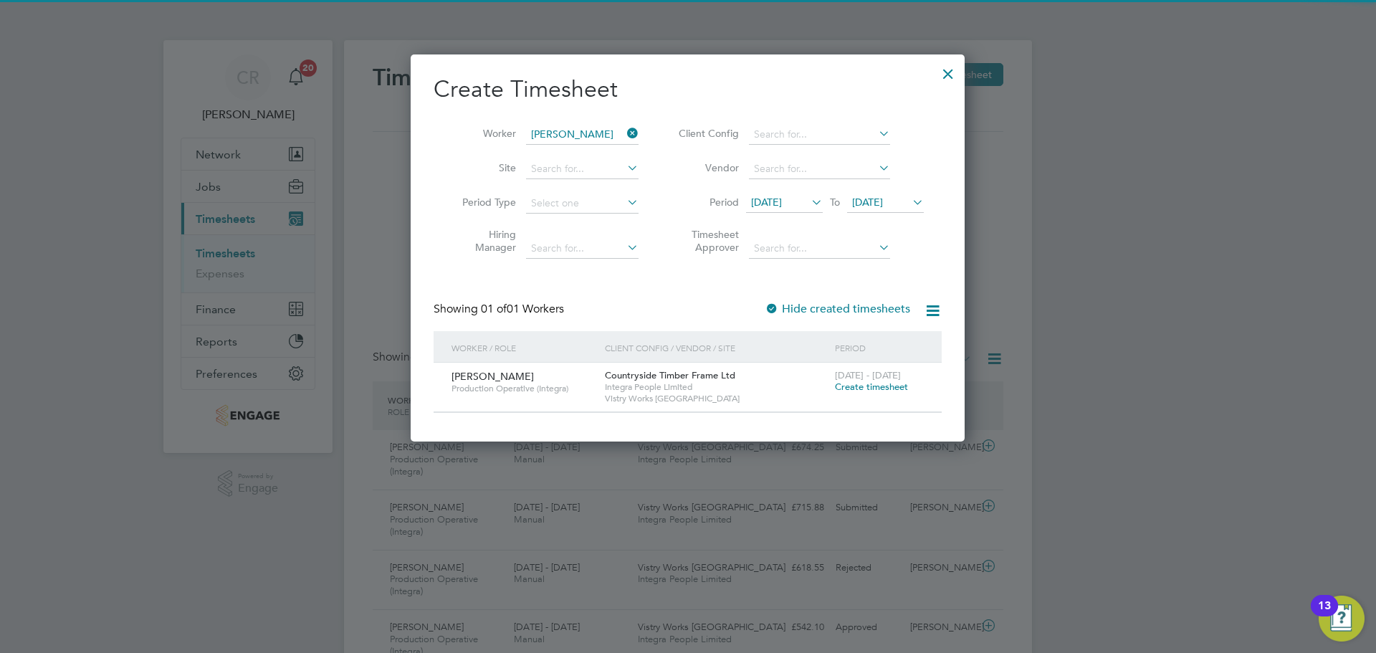
click at [875, 385] on span "Create timesheet" at bounding box center [871, 387] width 73 height 12
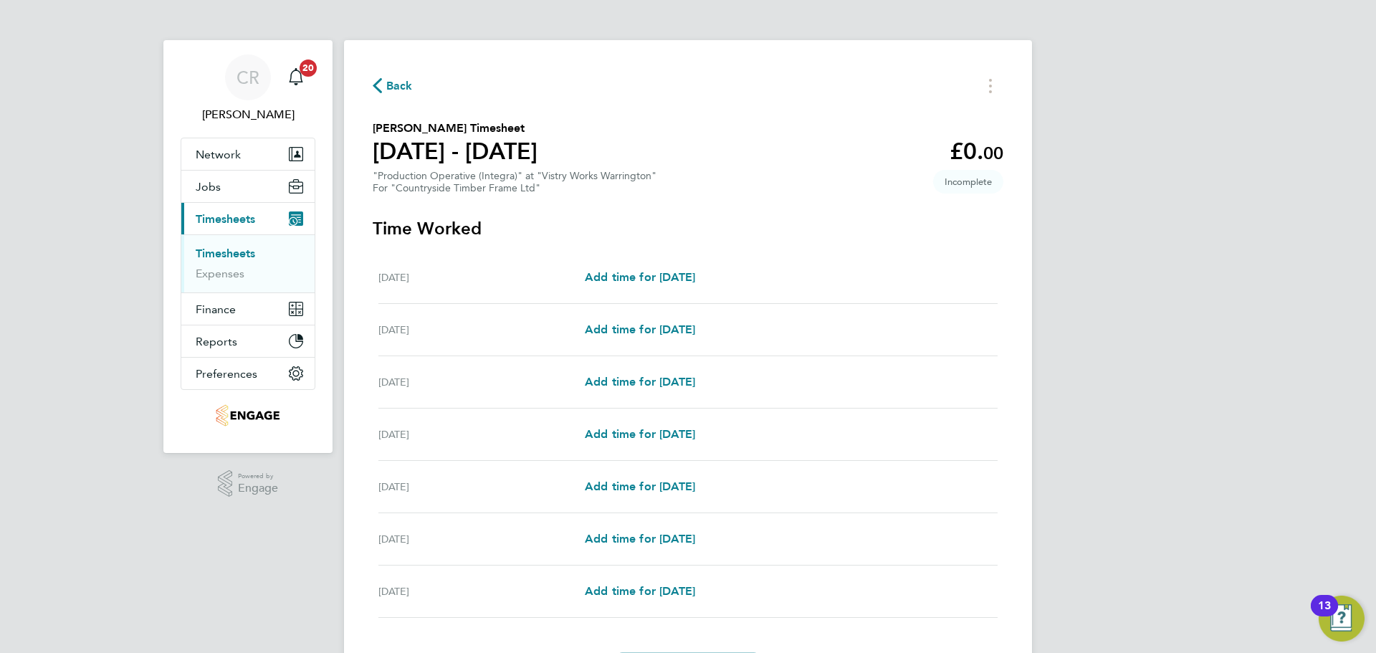
click at [697, 288] on div "Mon 18 Aug Add time for Mon 18 Aug Add time for Mon 18 Aug" at bounding box center [687, 278] width 619 height 52
click at [674, 277] on span "Add time for Mon 18 Aug" at bounding box center [640, 277] width 110 height 14
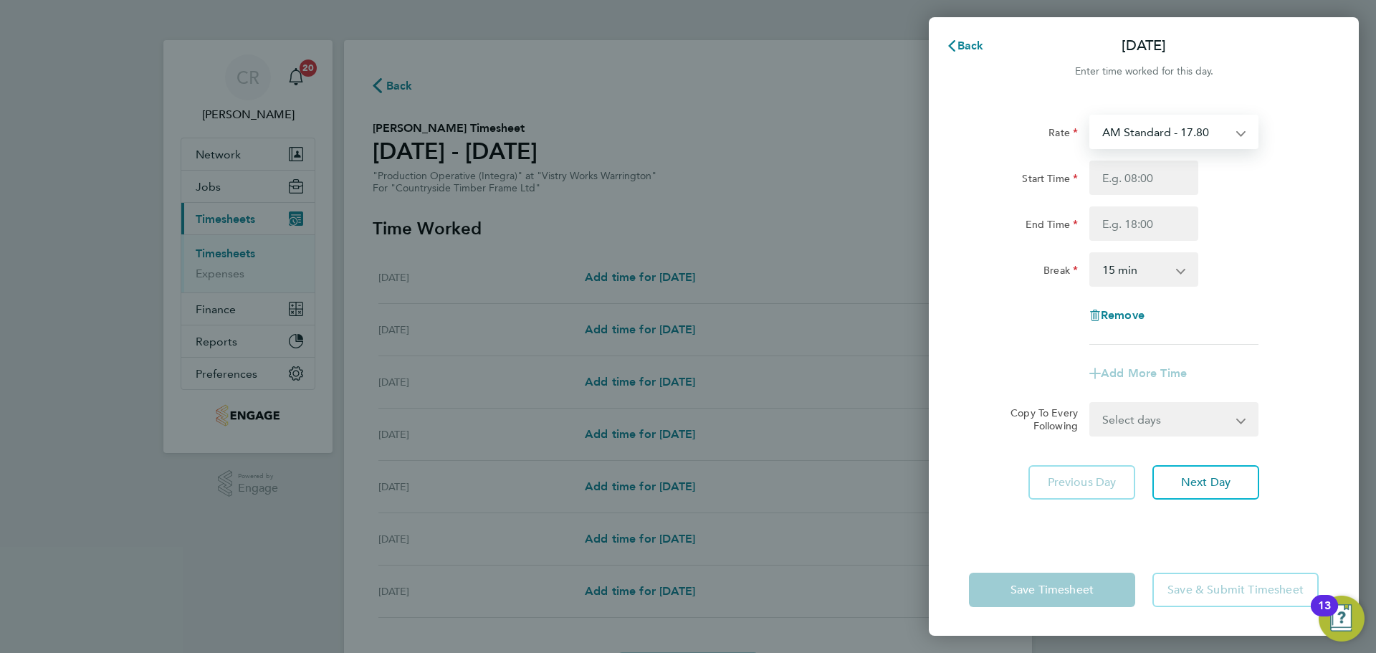
drag, startPoint x: 1153, startPoint y: 129, endPoint x: 1156, endPoint y: 139, distance: 10.4
click at [1154, 129] on select "AM Standard - 17.80 BONUS - 13.50 AM OT1 - 26.70 PM Standard - 19.09 PM OT2 - 3…" at bounding box center [1165, 132] width 149 height 32
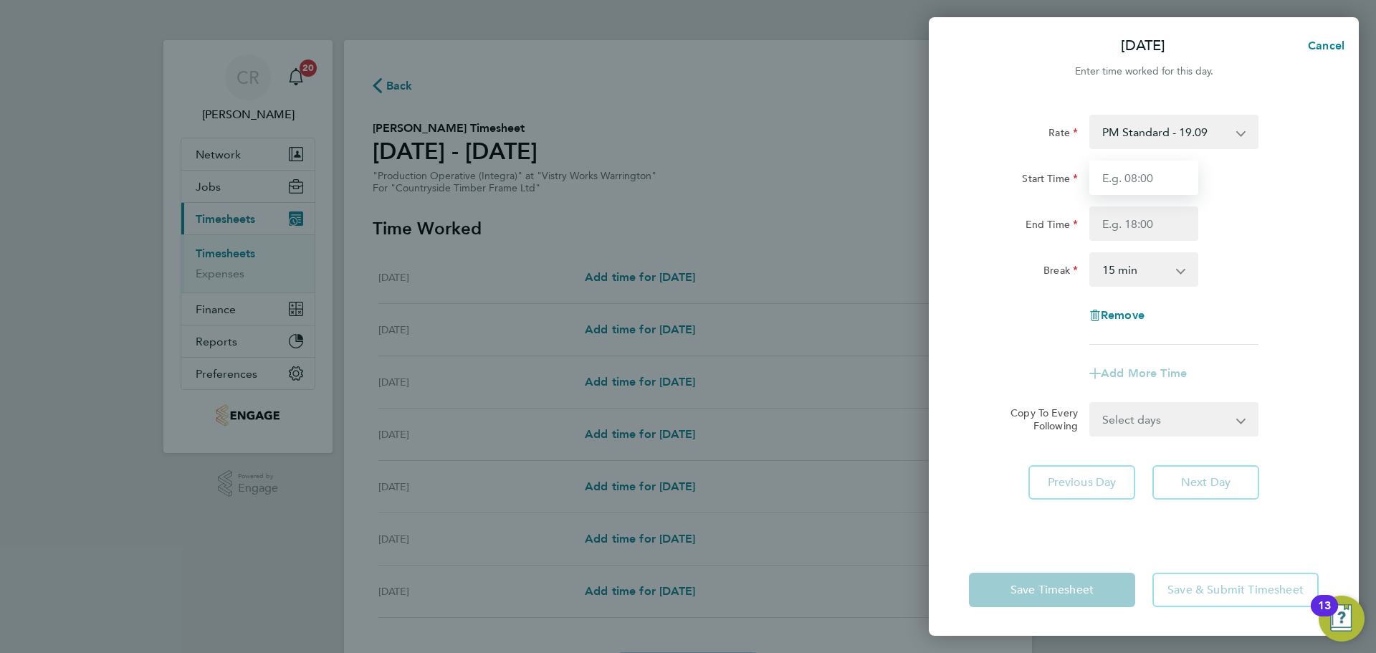
click at [1142, 177] on input "Start Time" at bounding box center [1143, 178] width 109 height 34
click at [1146, 221] on input "End Time" at bounding box center [1143, 223] width 109 height 34
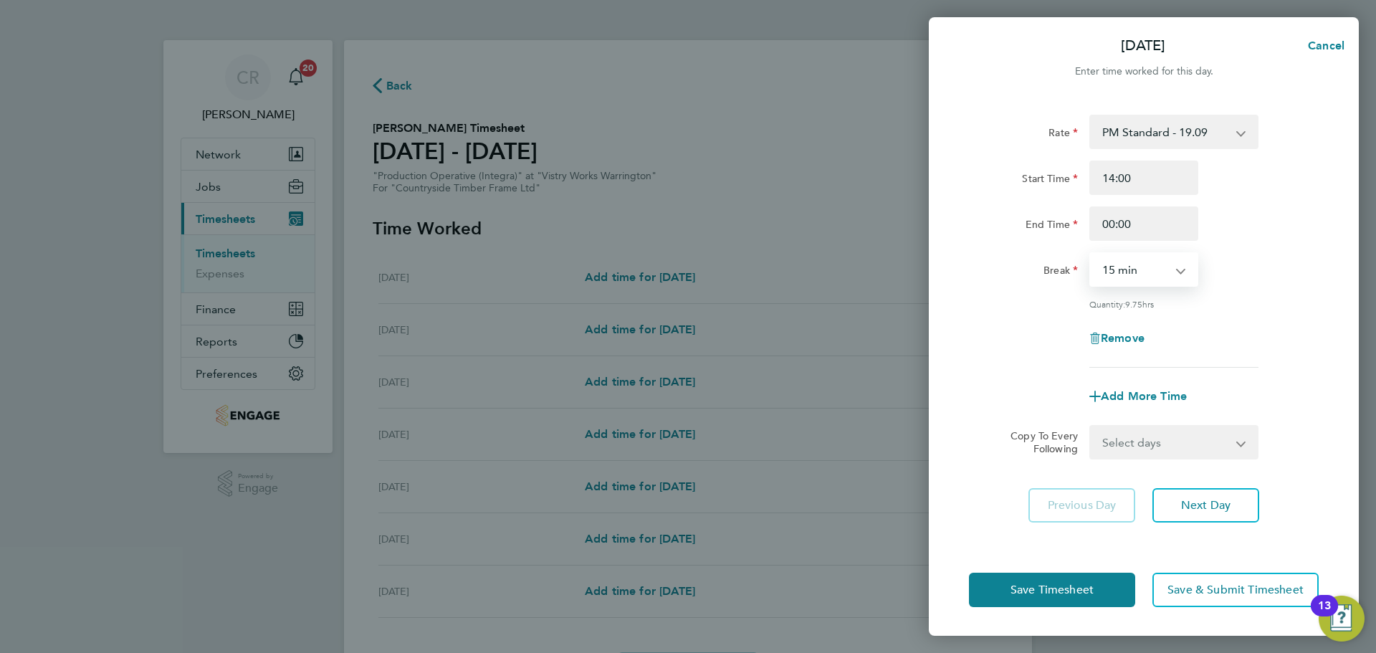
click at [1131, 260] on select "0 min 15 min 30 min 45 min 60 min 75 min 90 min" at bounding box center [1135, 270] width 89 height 32
click at [1091, 254] on select "0 min 15 min 30 min 45 min 60 min 75 min 90 min" at bounding box center [1135, 270] width 89 height 32
click at [1102, 573] on div "Save Timesheet Save & Submit Timesheet" at bounding box center [1144, 590] width 430 height 92
click at [1108, 591] on button "Save Timesheet" at bounding box center [1052, 590] width 166 height 34
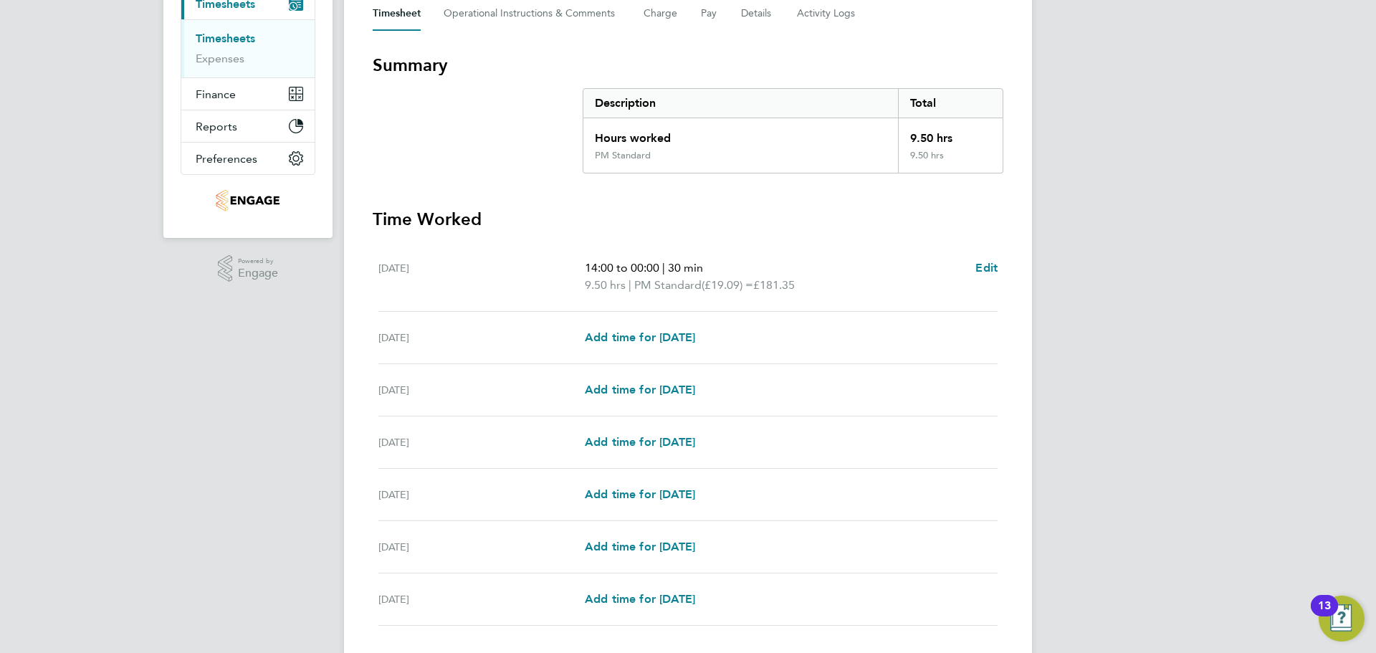
click at [699, 350] on div "Tue 19 Aug Add time for Tue 19 Aug Add time for Tue 19 Aug" at bounding box center [687, 338] width 619 height 52
click at [694, 338] on span "Add time for Tue 19 Aug" at bounding box center [640, 337] width 110 height 14
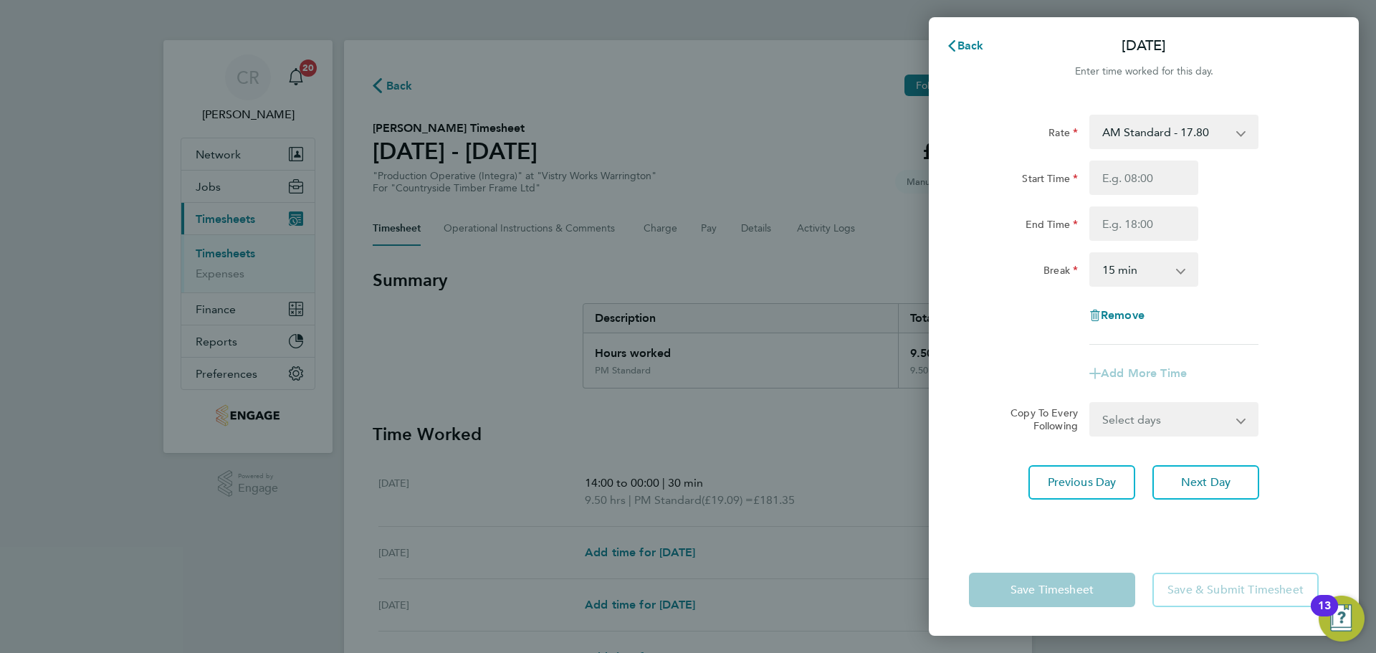
click at [1188, 140] on select "AM Standard - 17.80 BONUS - 13.50 AM OT1 - 26.70 PM Standard - 19.09 PM OT2 - 3…" at bounding box center [1165, 132] width 149 height 32
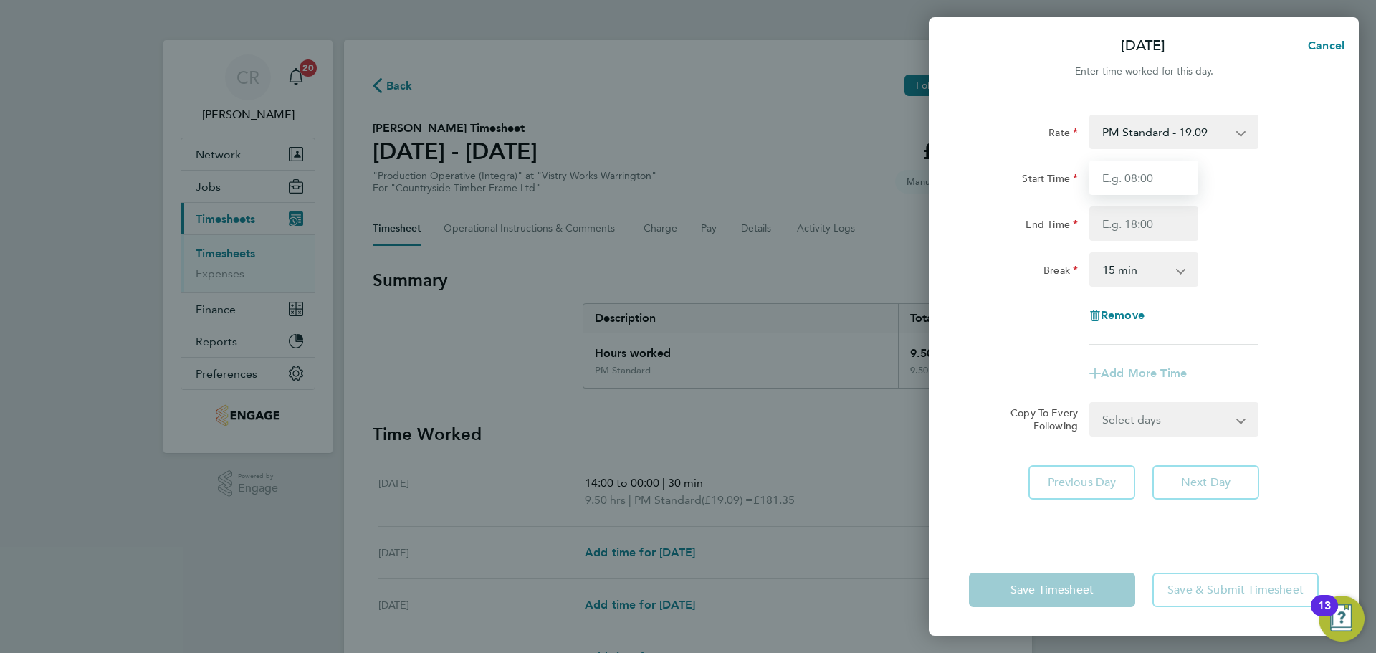
click at [1160, 190] on input "Start Time" at bounding box center [1143, 178] width 109 height 34
click at [1154, 223] on input "End Time" at bounding box center [1143, 223] width 109 height 34
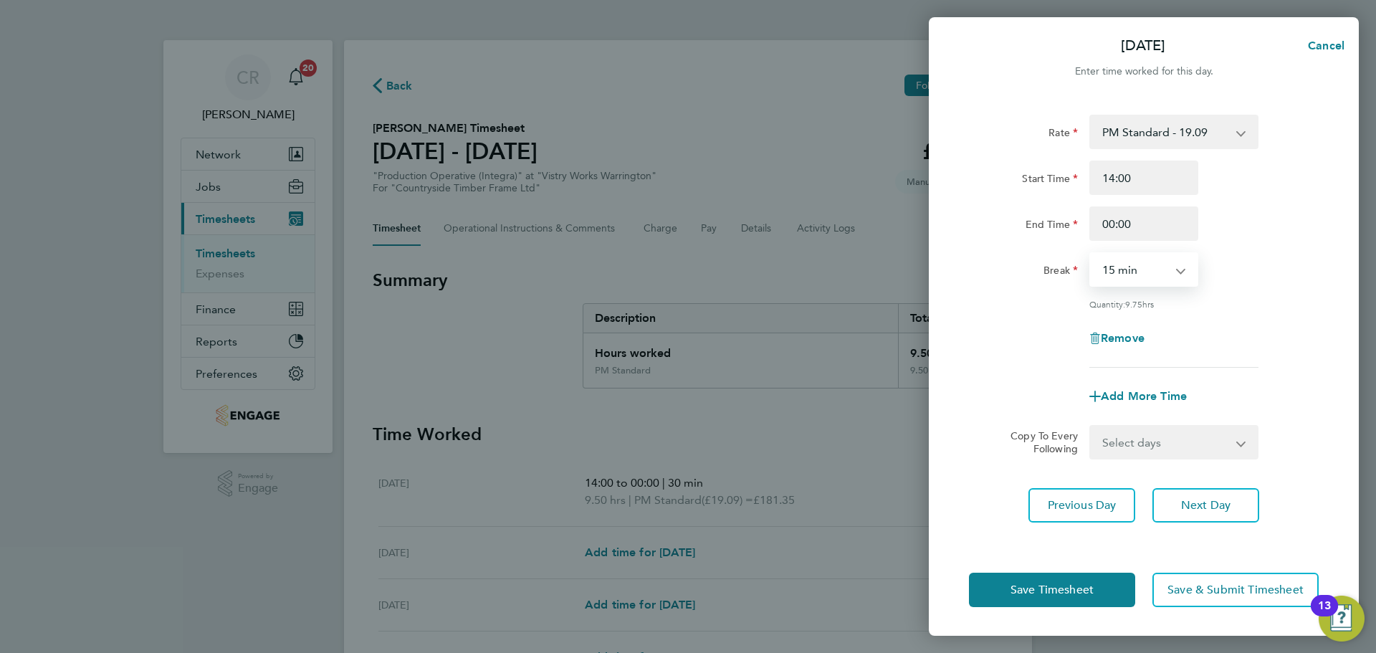
click at [1137, 267] on select "0 min 15 min 30 min 45 min 60 min 75 min 90 min" at bounding box center [1135, 270] width 89 height 32
click at [1091, 254] on select "0 min 15 min 30 min 45 min 60 min 75 min 90 min" at bounding box center [1135, 270] width 89 height 32
click at [1071, 574] on button "Save Timesheet" at bounding box center [1052, 590] width 166 height 34
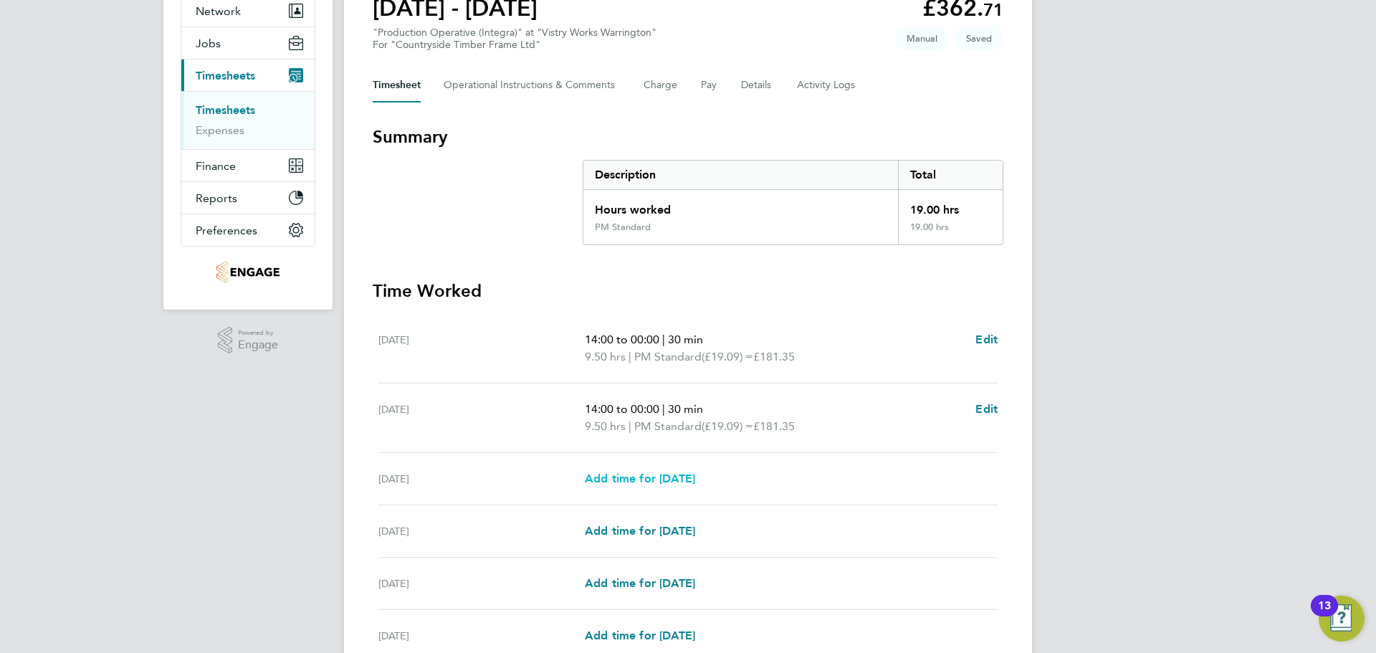
click at [677, 472] on span "Add time for Wed 20 Aug" at bounding box center [640, 479] width 110 height 14
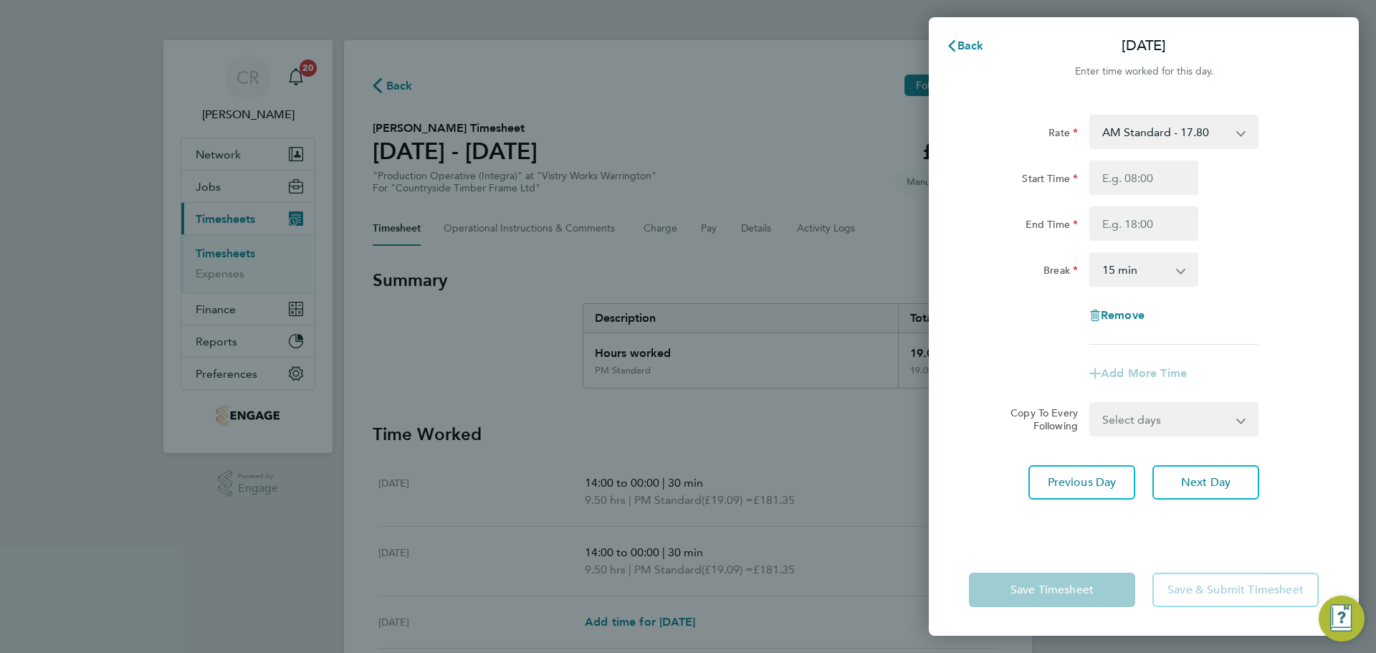
click at [1155, 138] on select "AM Standard - 17.80 BONUS - 13.50 AM OT1 - 26.70 PM Standard - 19.09 PM OT2 - 3…" at bounding box center [1165, 132] width 149 height 32
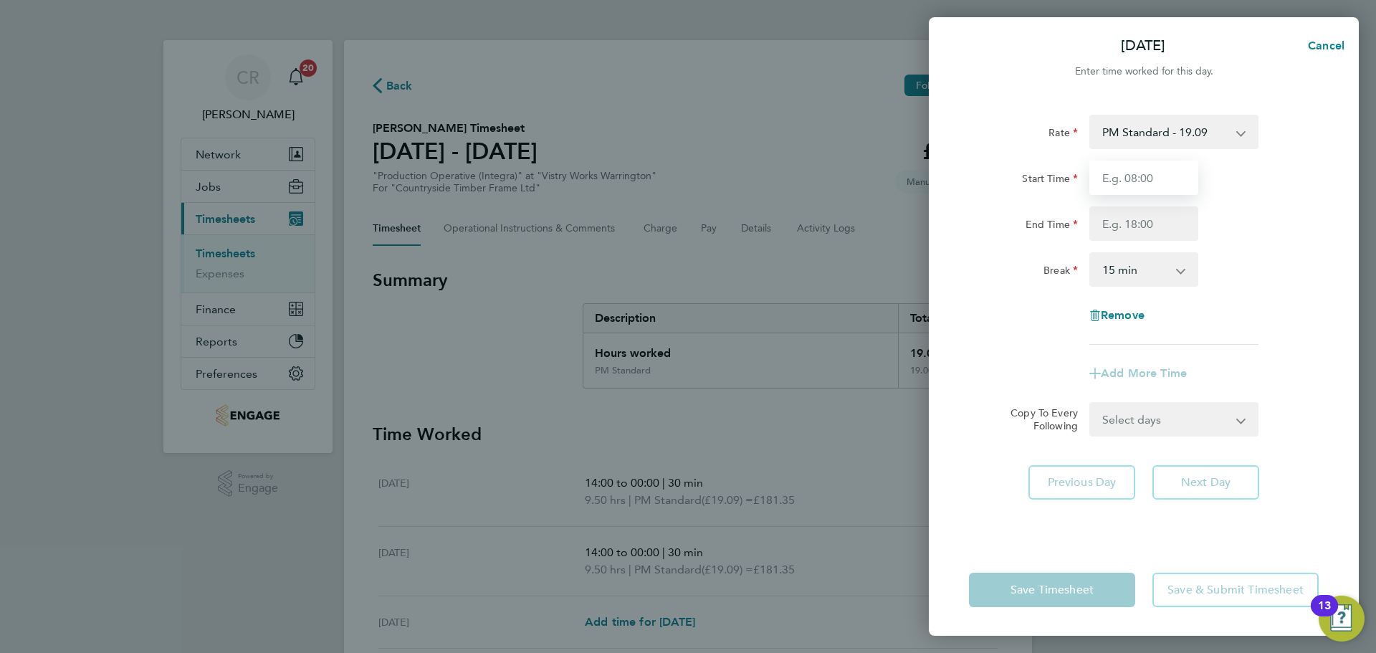
click at [1156, 178] on input "Start Time" at bounding box center [1143, 178] width 109 height 34
click at [1143, 221] on input "End Time" at bounding box center [1143, 223] width 109 height 34
click at [1149, 257] on select "0 min 15 min 30 min 45 min 60 min 75 min 90 min" at bounding box center [1135, 270] width 89 height 32
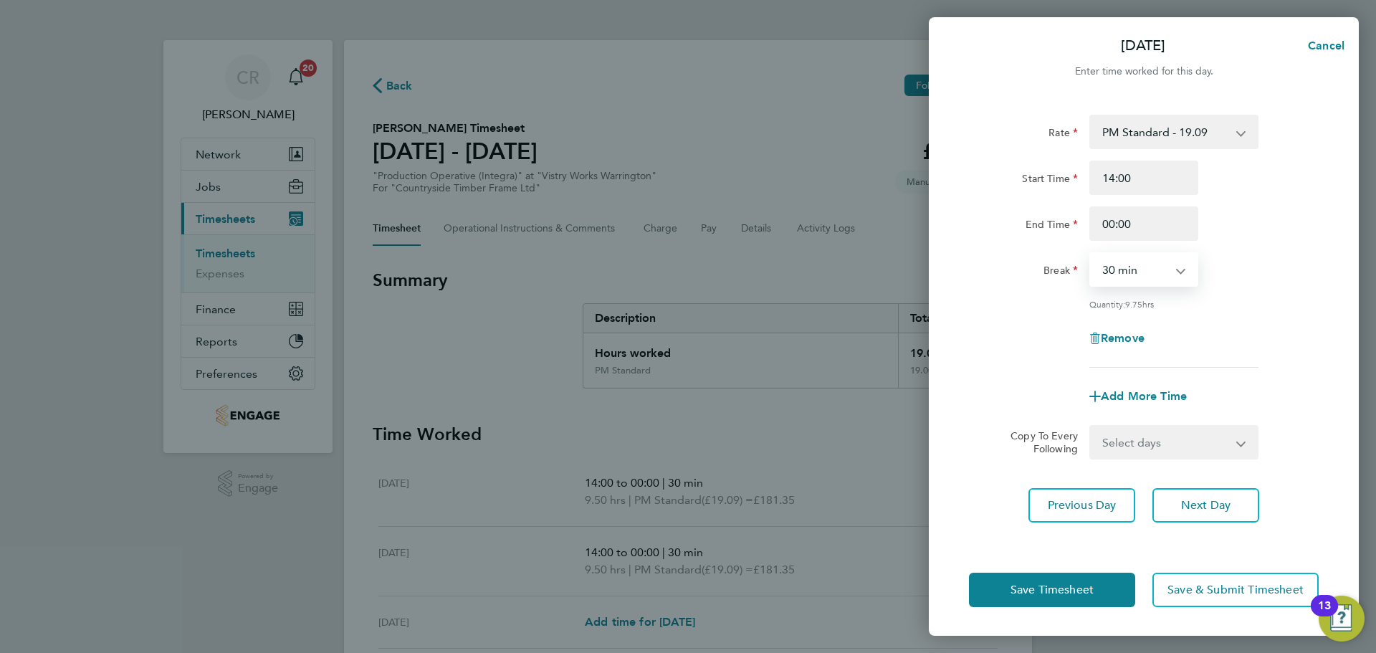
click at [1091, 254] on select "0 min 15 min 30 min 45 min 60 min 75 min 90 min" at bounding box center [1135, 270] width 89 height 32
click at [1085, 591] on span "Save Timesheet" at bounding box center [1052, 590] width 83 height 14
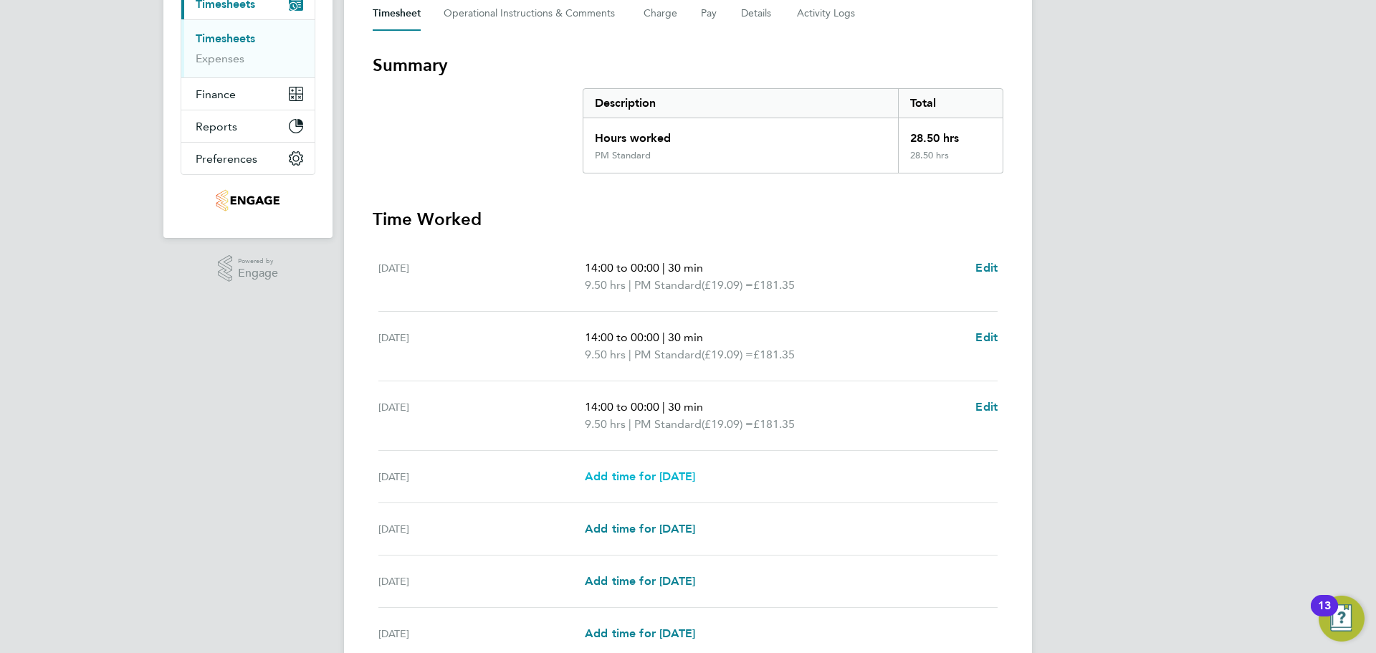
click at [685, 472] on span "Add time for Thu 21 Aug" at bounding box center [640, 476] width 110 height 14
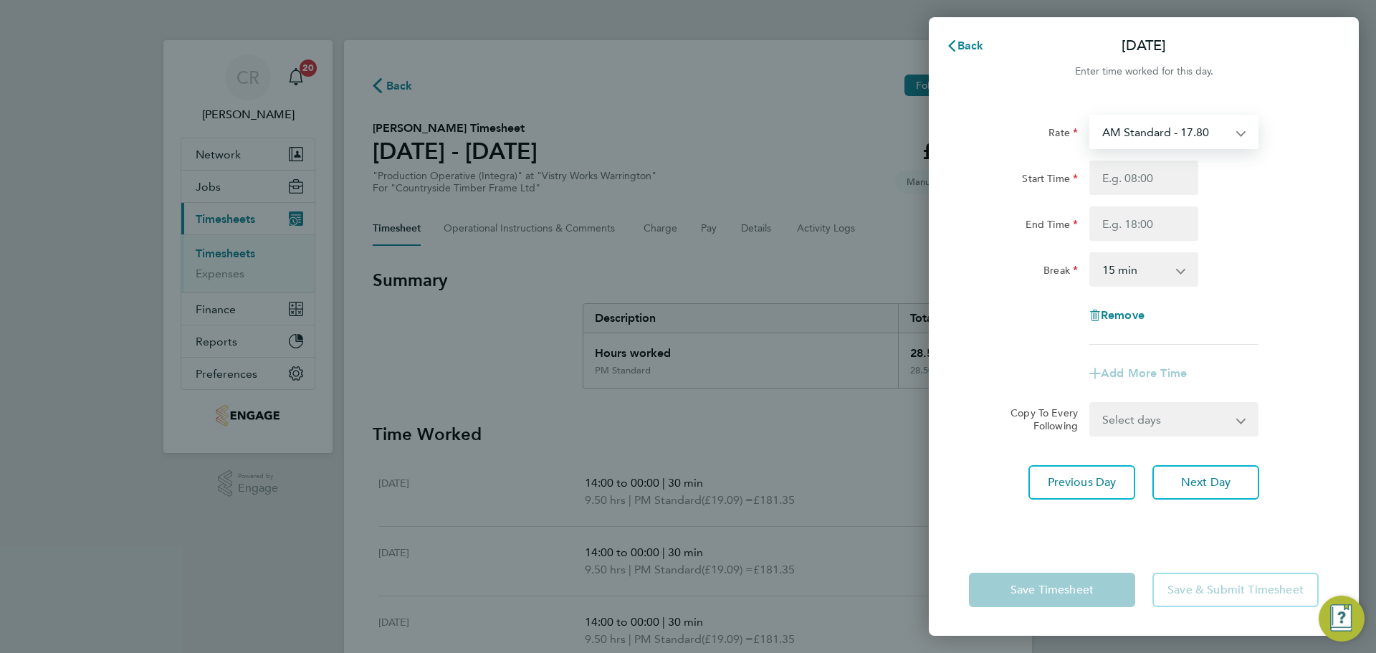
drag, startPoint x: 1200, startPoint y: 127, endPoint x: 1196, endPoint y: 143, distance: 16.9
click at [1200, 127] on select "AM Standard - 17.80 BONUS - 13.50 AM OT1 - 26.70 PM Standard - 19.09 PM OT2 - 3…" at bounding box center [1165, 132] width 149 height 32
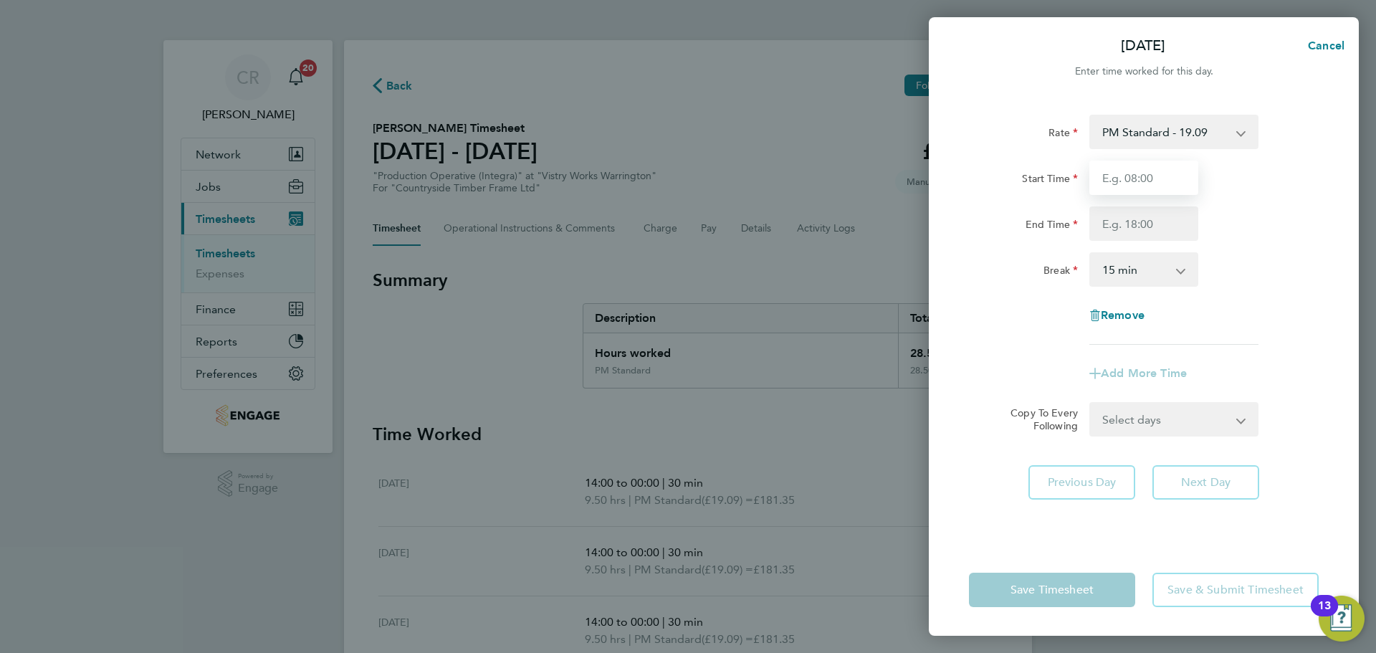
click at [1161, 176] on input "Start Time" at bounding box center [1143, 178] width 109 height 34
drag, startPoint x: 1162, startPoint y: 191, endPoint x: 1149, endPoint y: 226, distance: 38.1
click at [1149, 226] on input "End Time" at bounding box center [1143, 223] width 109 height 34
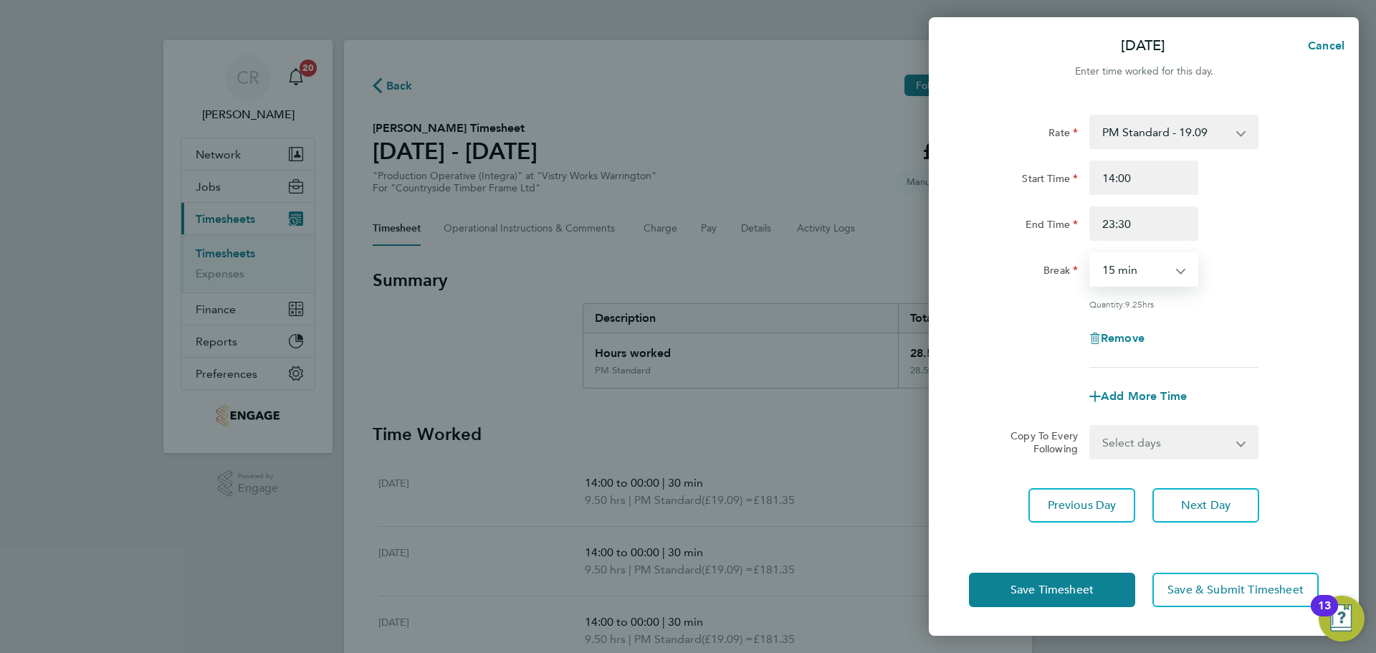
click at [1148, 269] on select "0 min 15 min 30 min 45 min 60 min 75 min 90 min" at bounding box center [1135, 270] width 89 height 32
click at [1091, 254] on select "0 min 15 min 30 min 45 min 60 min 75 min 90 min" at bounding box center [1135, 270] width 89 height 32
click at [1106, 580] on button "Save Timesheet" at bounding box center [1052, 590] width 166 height 34
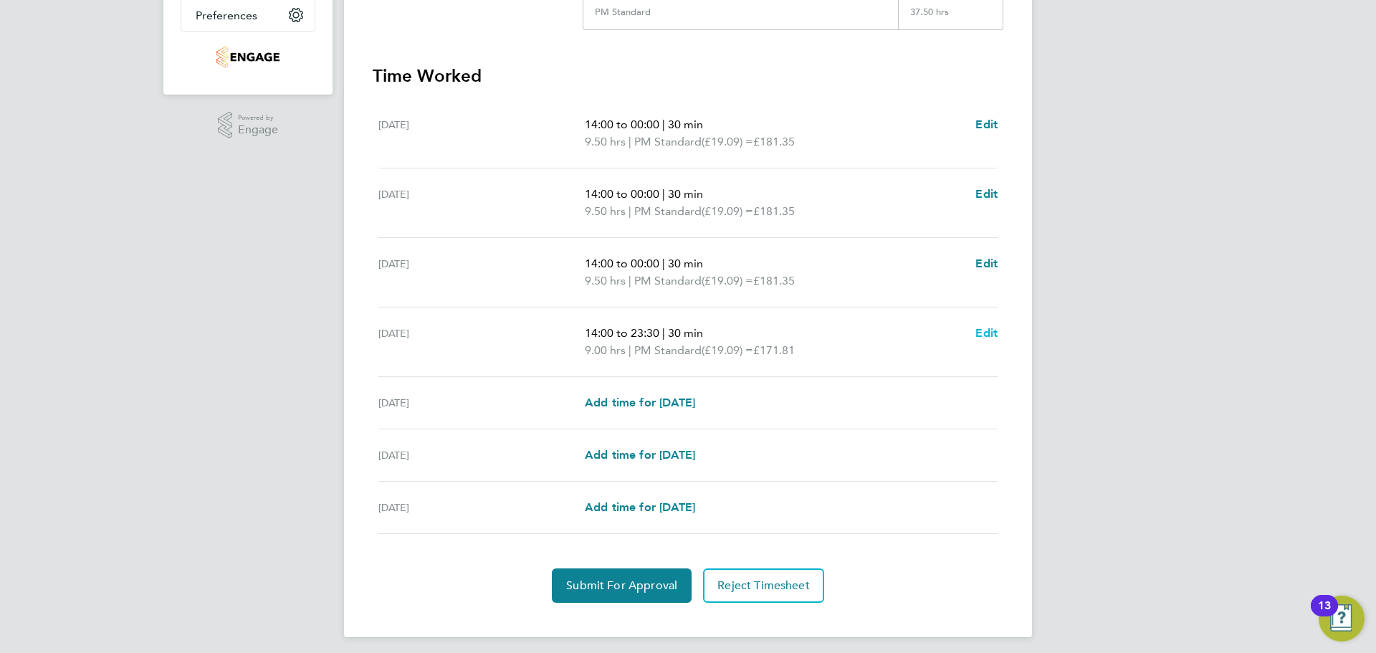
click at [978, 333] on span "Edit" at bounding box center [986, 333] width 22 height 14
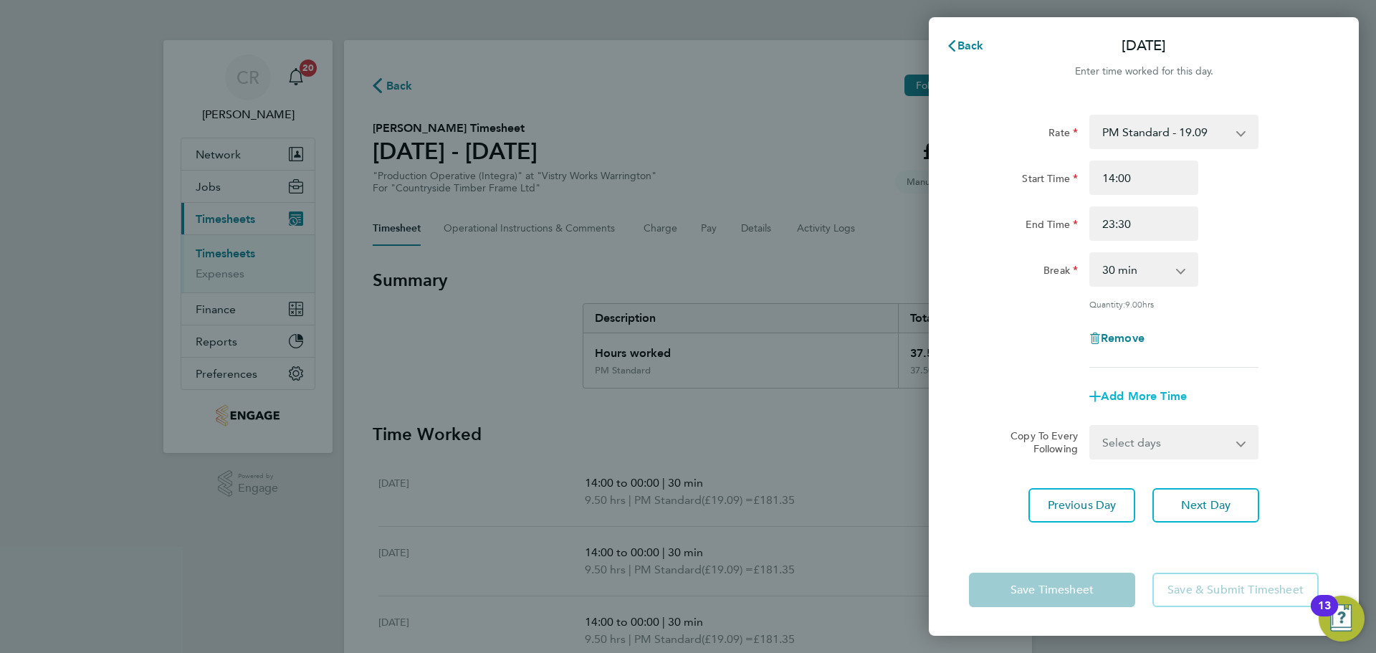
click at [1132, 398] on span "Add More Time" at bounding box center [1144, 396] width 86 height 14
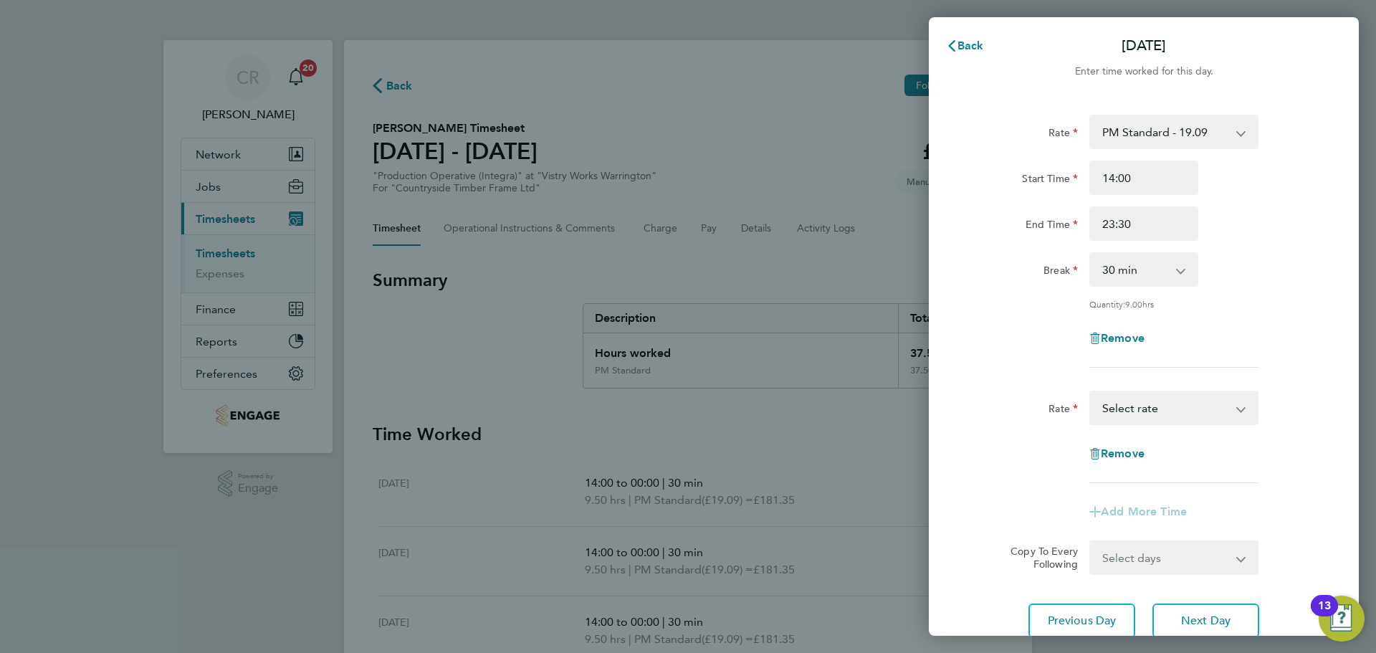
click at [1188, 409] on select "BONUS - 13.50 AM Standard - 17.80 AM OT1 - 26.70 PM Standard - 19.09 PM OT2 - 3…" at bounding box center [1165, 408] width 149 height 32
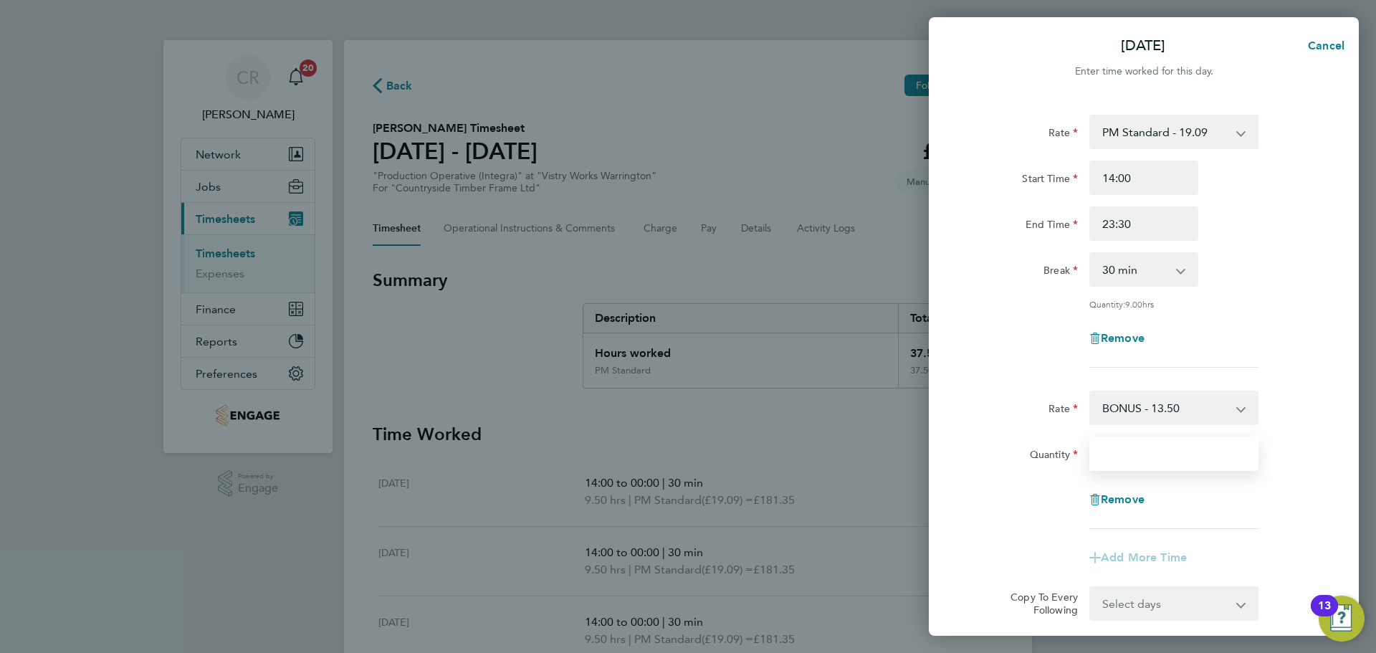
click at [1136, 452] on input "Quantity" at bounding box center [1173, 453] width 169 height 34
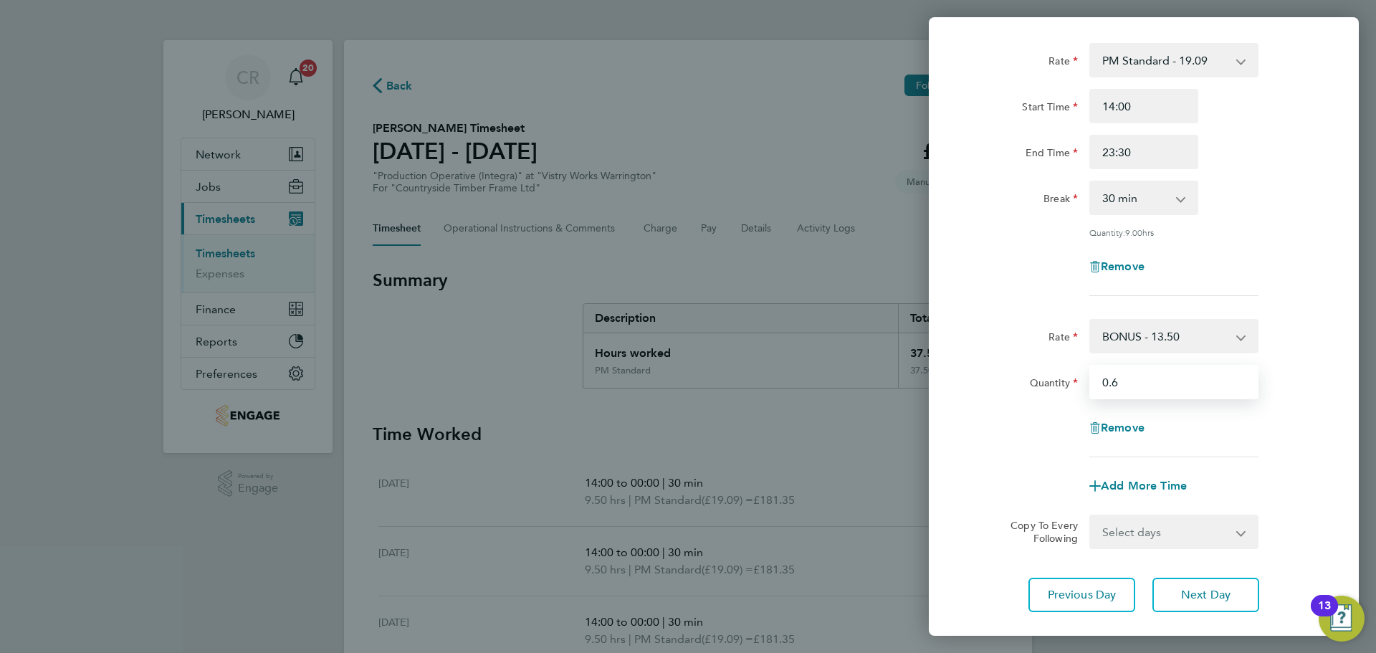
scroll to position [156, 0]
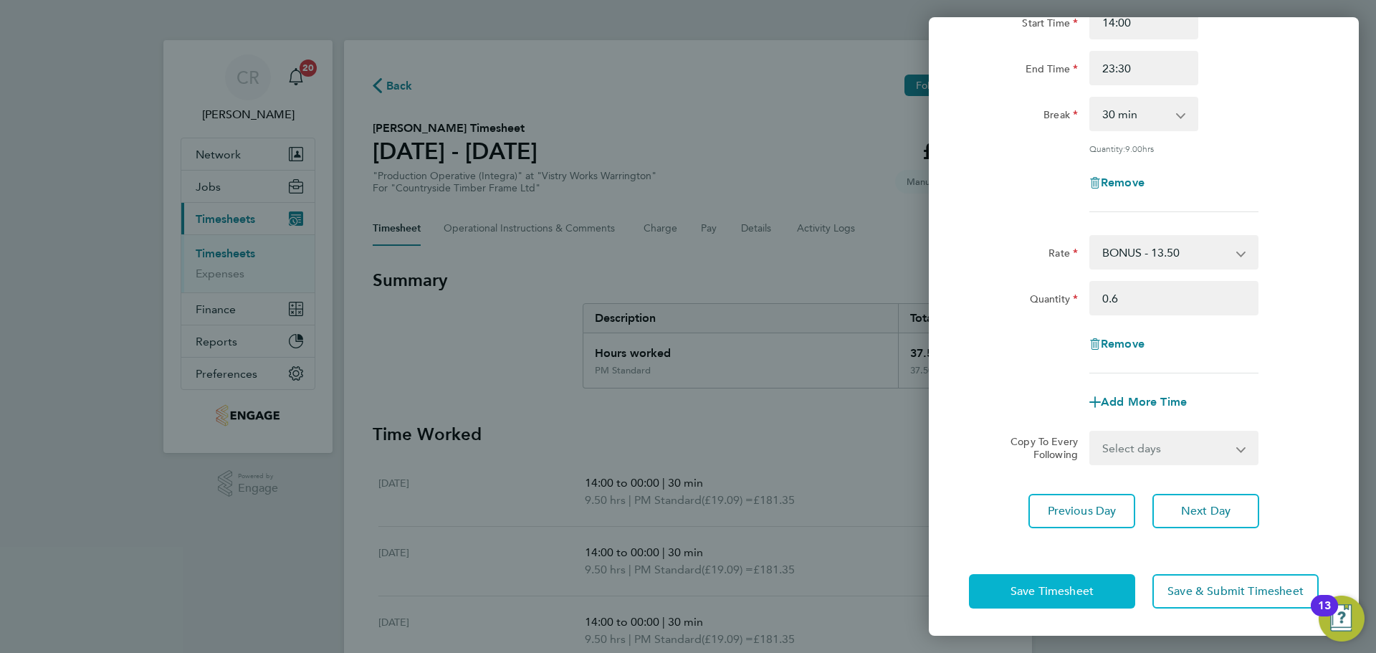
click at [1051, 573] on div "Save Timesheet Save & Submit Timesheet" at bounding box center [1144, 591] width 430 height 92
click at [1051, 578] on button "Save Timesheet" at bounding box center [1052, 591] width 166 height 34
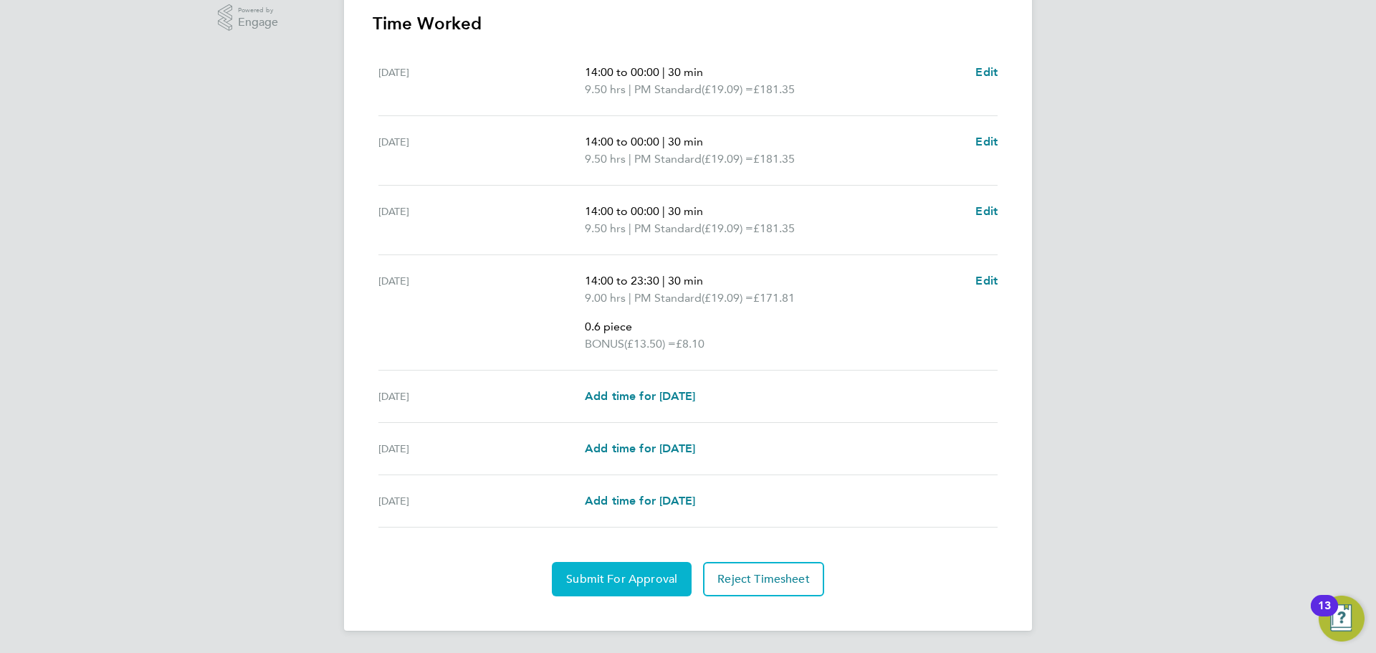
scroll to position [467, 0]
drag, startPoint x: 601, startPoint y: 570, endPoint x: 604, endPoint y: 563, distance: 8.0
click at [602, 568] on button "Submit For Approval" at bounding box center [622, 578] width 140 height 34
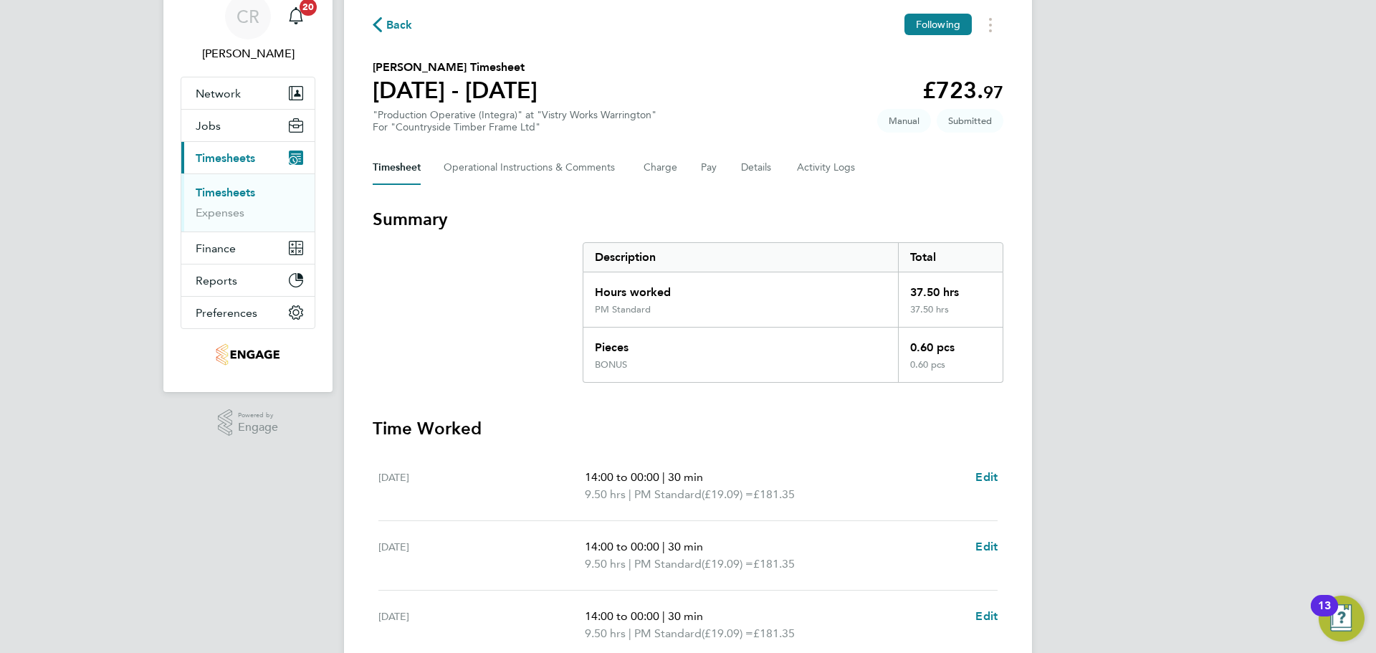
scroll to position [0, 0]
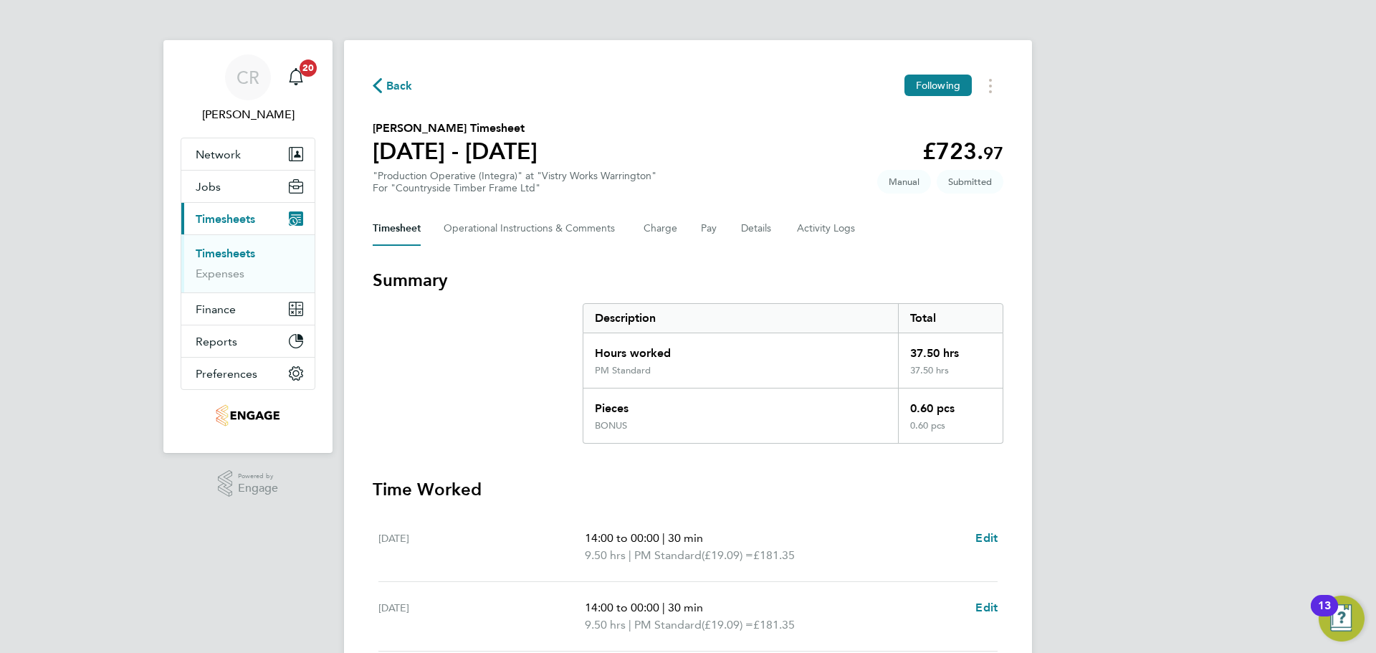
click at [401, 79] on span "Back" at bounding box center [399, 85] width 27 height 17
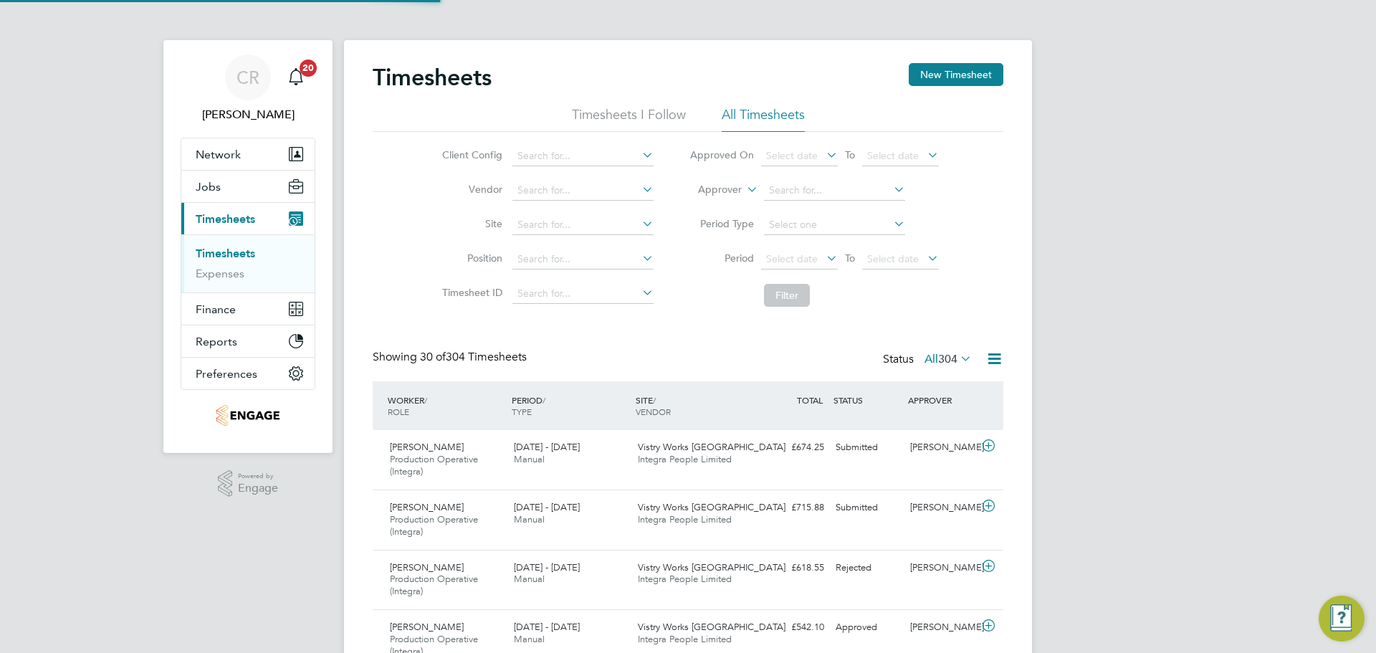
scroll to position [48, 125]
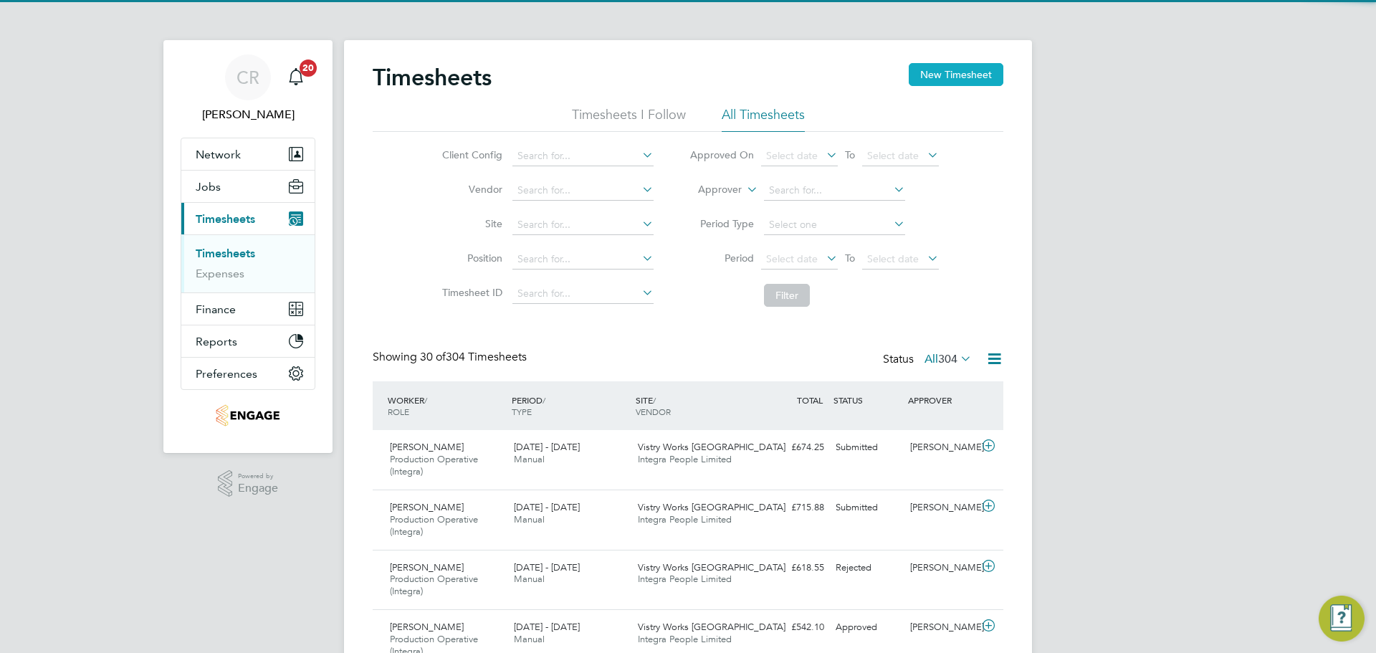
click at [970, 79] on button "New Timesheet" at bounding box center [956, 74] width 95 height 23
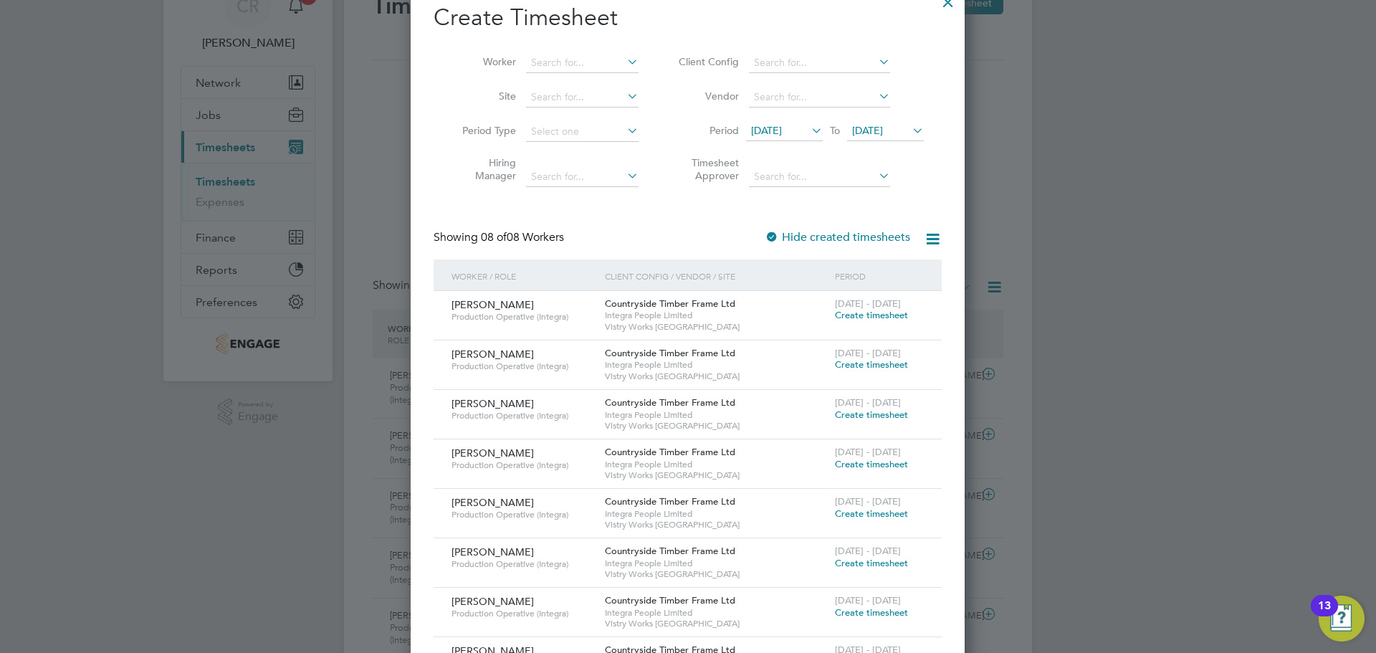
click at [884, 366] on span "Create timesheet" at bounding box center [871, 364] width 73 height 12
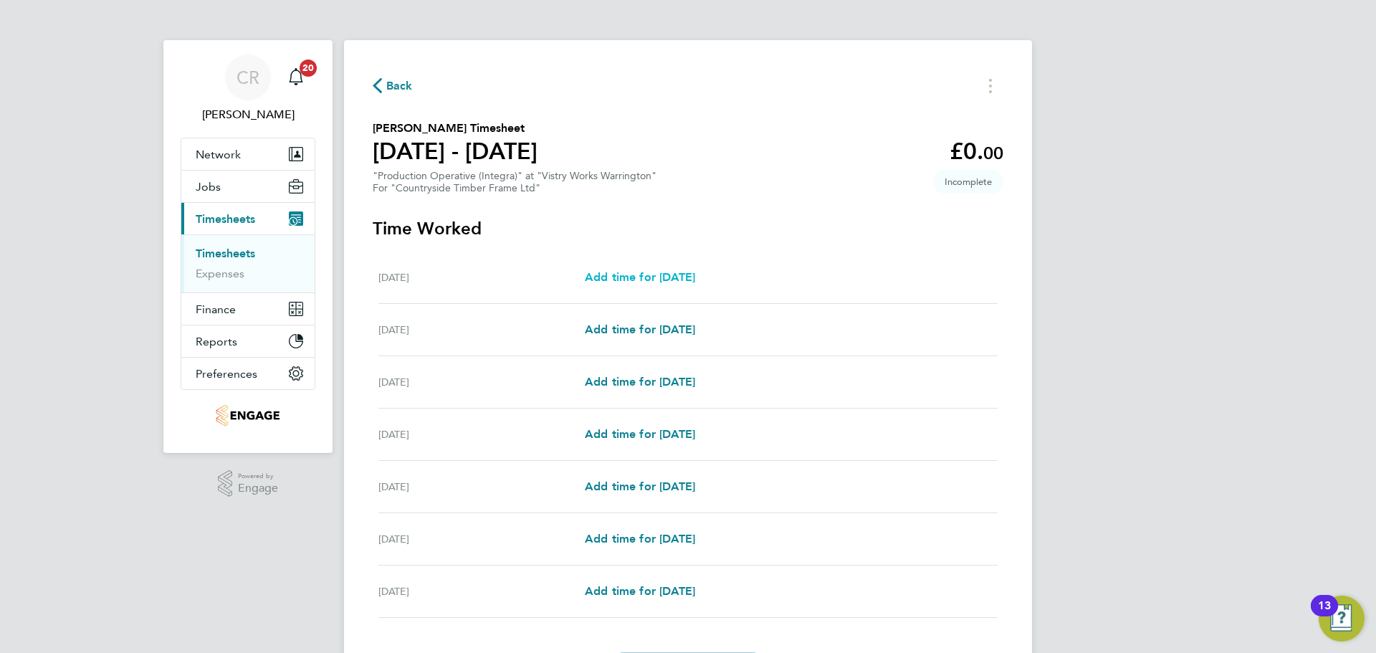
click at [695, 274] on span "Add time for Mon 18 Aug" at bounding box center [640, 277] width 110 height 14
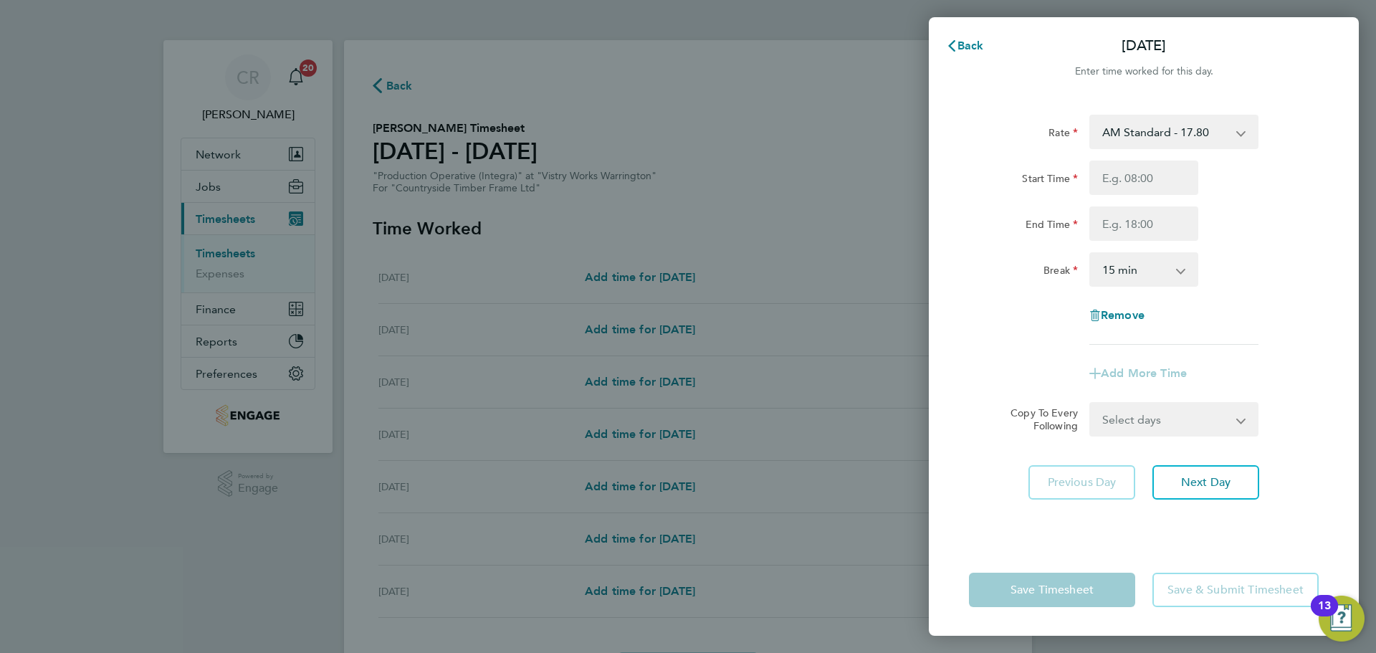
click at [1166, 141] on select "AM Standard - 17.80 BONUS - 13.50 AM OT2 - 35.60 AM OT1 - 26.70 PM Standard - 1…" at bounding box center [1165, 132] width 149 height 32
click at [1185, 133] on select "AM Standard - 17.80 BONUS - 13.50 AM OT2 - 35.60 AM OT1 - 26.70 PM Standard - 1…" at bounding box center [1165, 132] width 149 height 32
click at [1158, 166] on input "Start Time" at bounding box center [1143, 178] width 109 height 34
click at [1162, 187] on input "Start Time" at bounding box center [1143, 178] width 109 height 34
click at [1160, 228] on input "End Time" at bounding box center [1143, 223] width 109 height 34
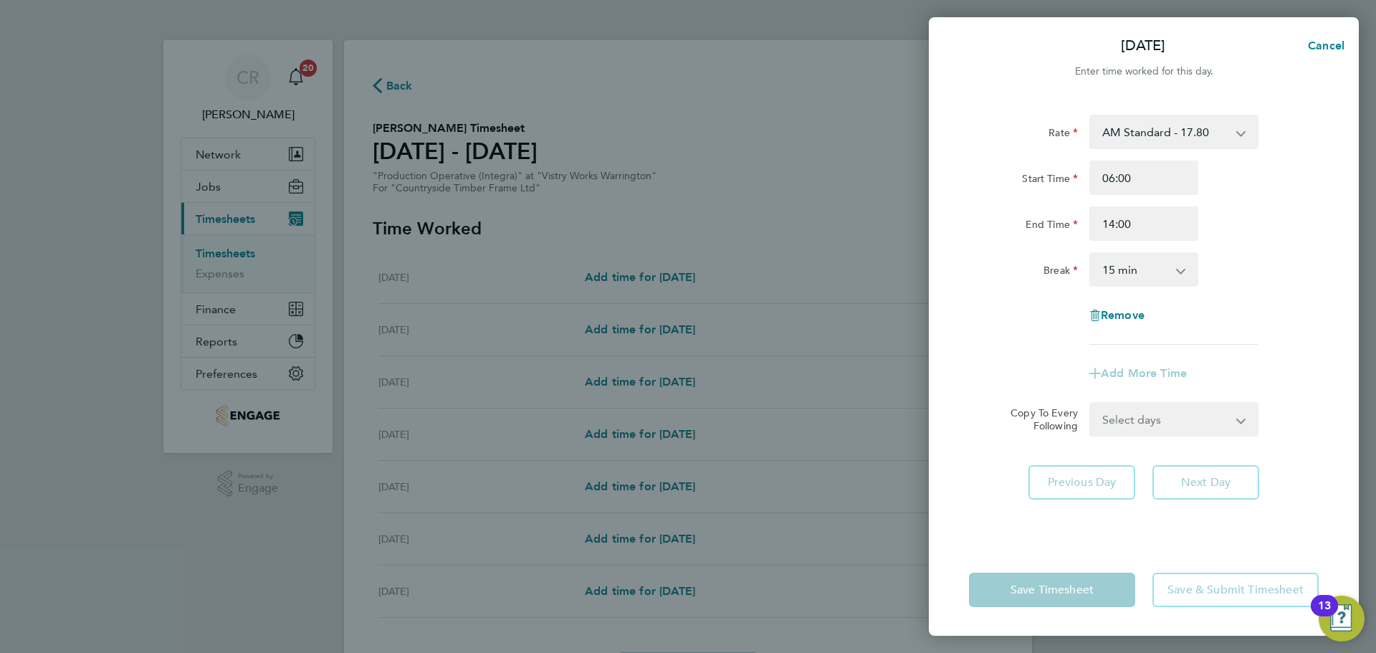
click at [1151, 272] on select "0 min 15 min 30 min 45 min 60 min 75 min 90 min" at bounding box center [1135, 270] width 89 height 32
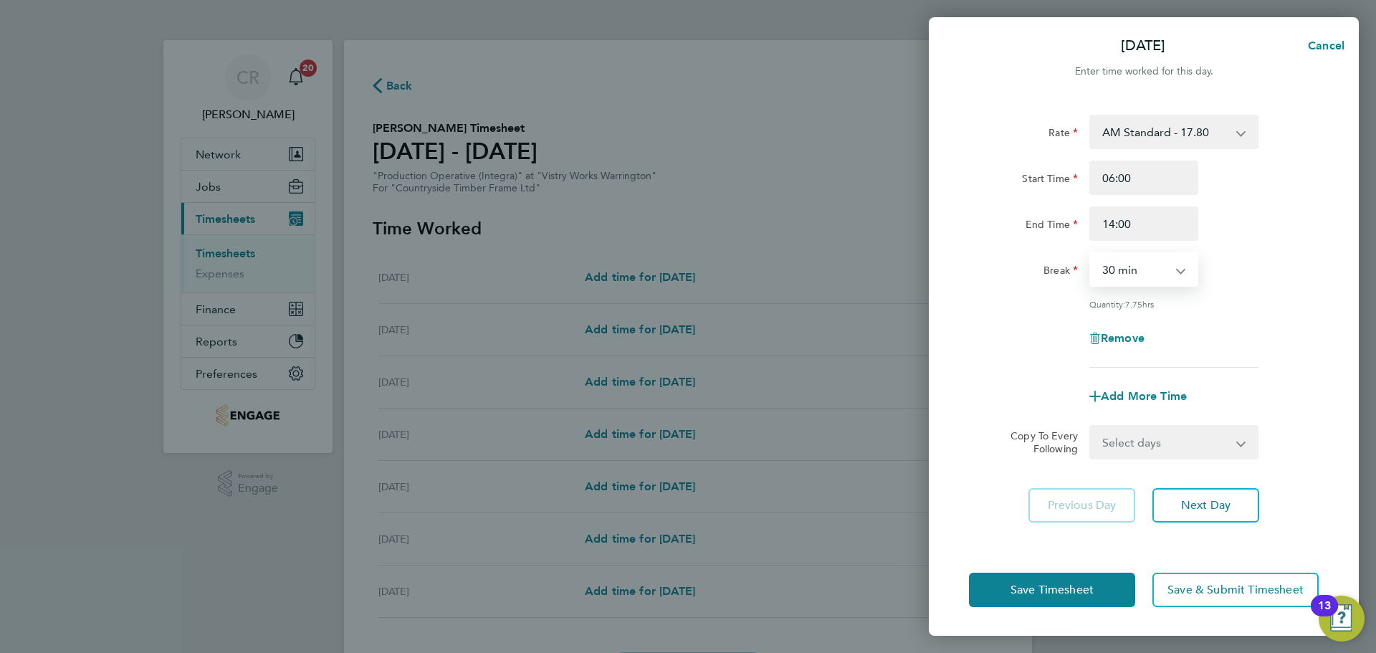
click at [1091, 254] on select "0 min 15 min 30 min 45 min 60 min 75 min 90 min" at bounding box center [1135, 270] width 89 height 32
click at [1098, 595] on button "Save Timesheet" at bounding box center [1052, 590] width 166 height 34
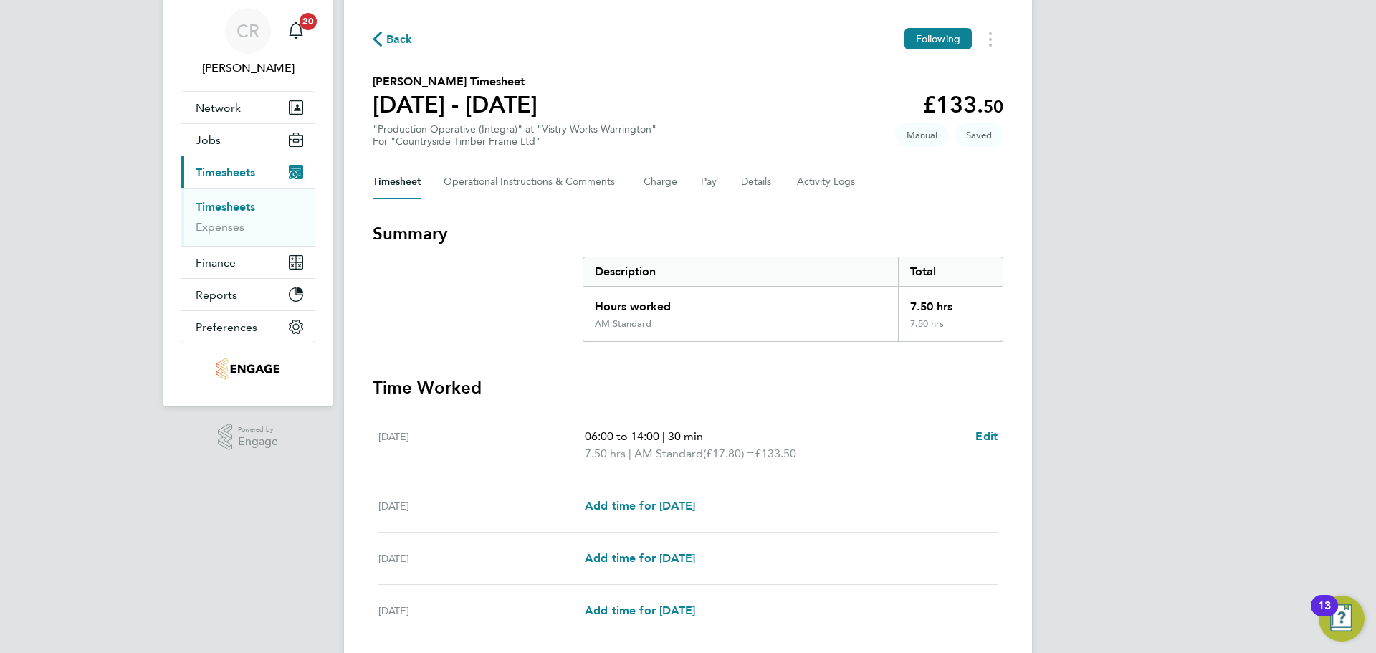
scroll to position [72, 0]
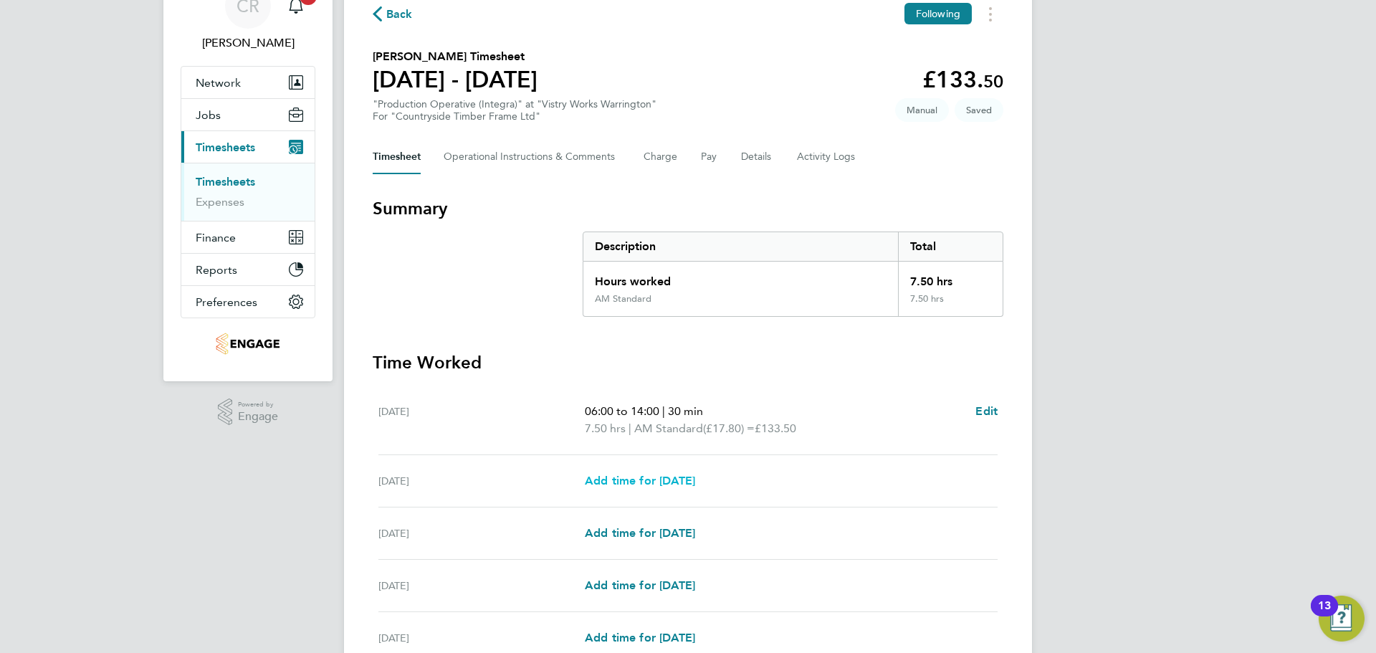
click at [695, 483] on span "Add time for Tue 19 Aug" at bounding box center [640, 481] width 110 height 14
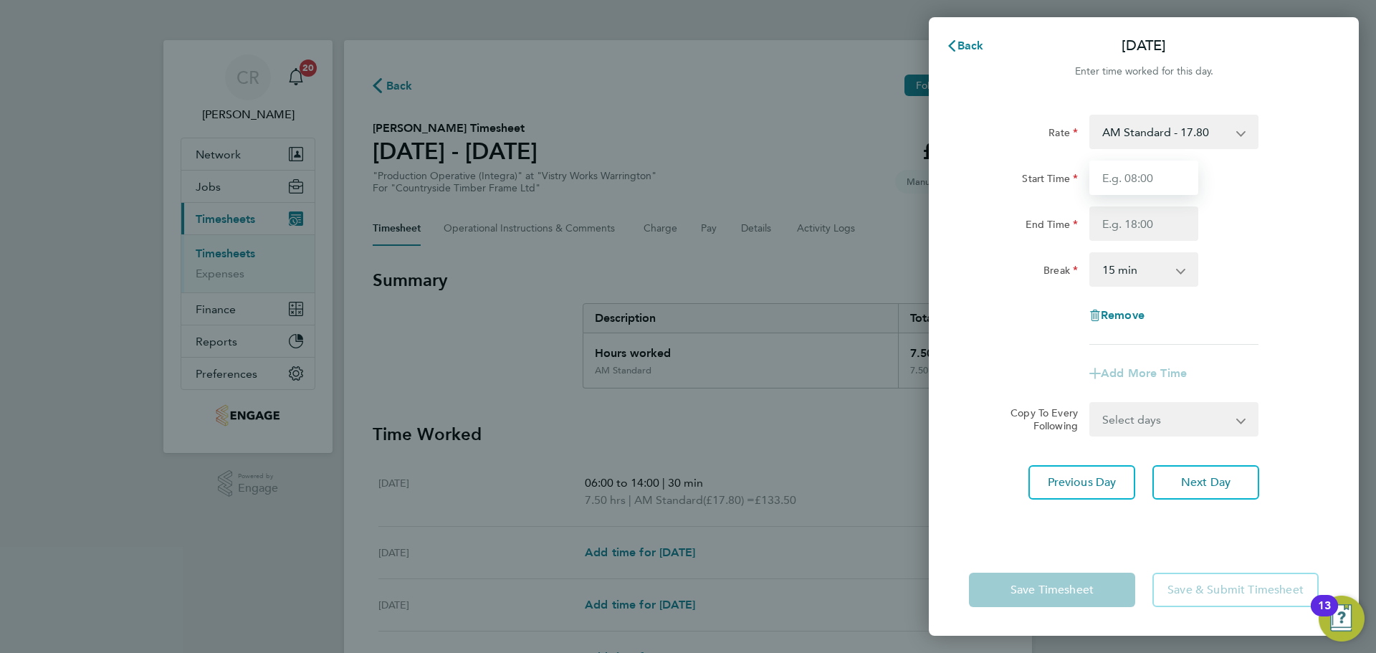
drag, startPoint x: 1155, startPoint y: 184, endPoint x: 1155, endPoint y: 194, distance: 10.1
click at [1155, 184] on input "Start Time" at bounding box center [1143, 178] width 109 height 34
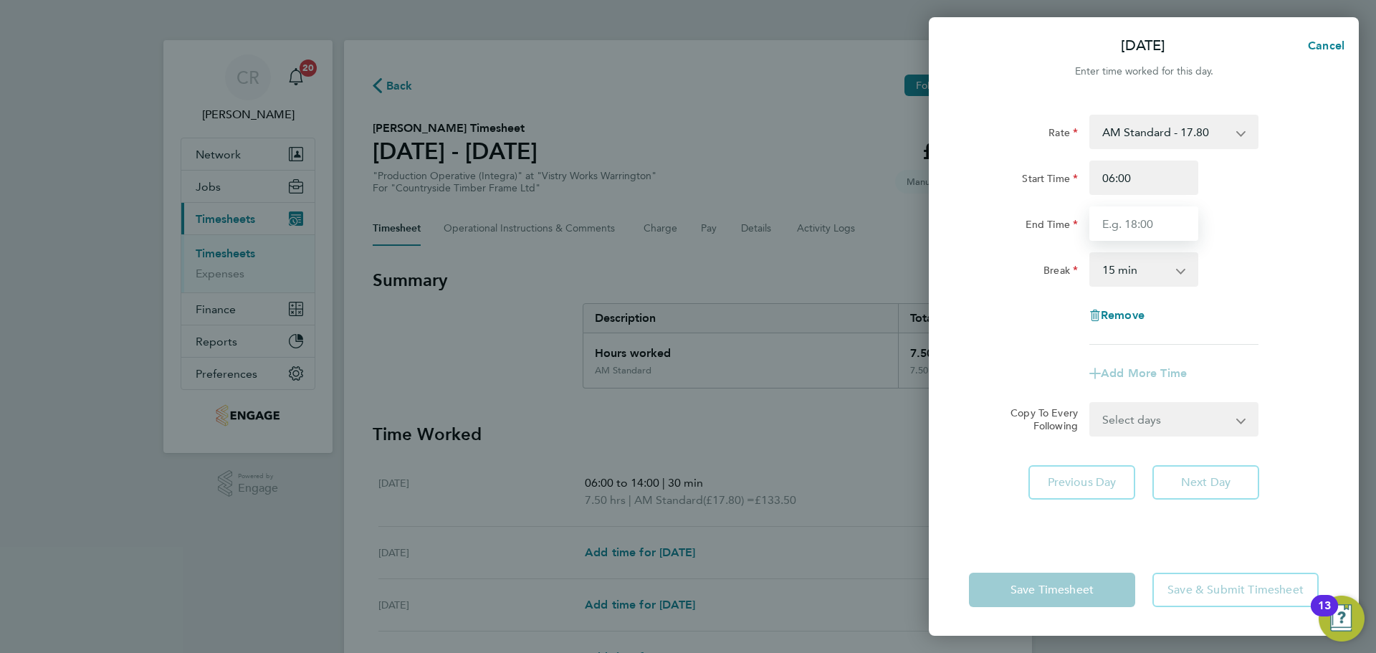
click at [1150, 229] on input "End Time" at bounding box center [1143, 223] width 109 height 34
click at [1151, 274] on select "0 min 15 min 30 min 45 min 60 min 75 min 90 min" at bounding box center [1135, 270] width 89 height 32
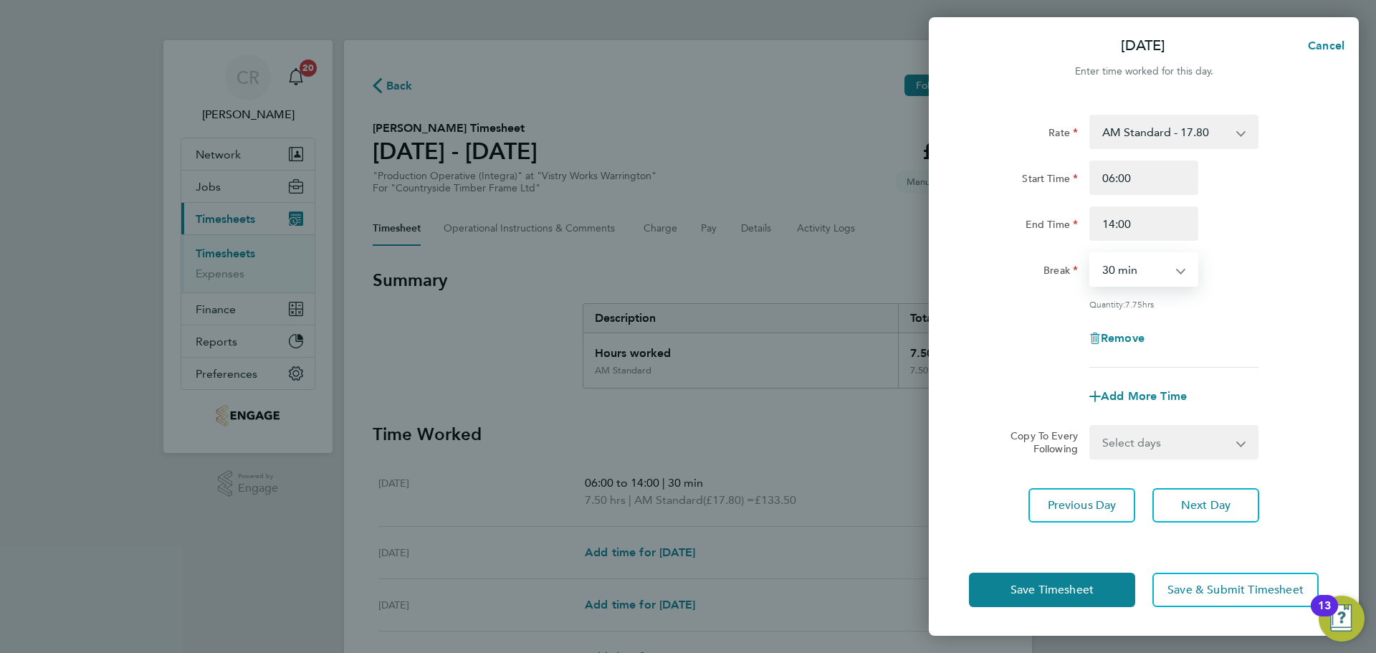
click at [1091, 254] on select "0 min 15 min 30 min 45 min 60 min 75 min 90 min" at bounding box center [1135, 270] width 89 height 32
click at [1102, 576] on button "Save Timesheet" at bounding box center [1052, 590] width 166 height 34
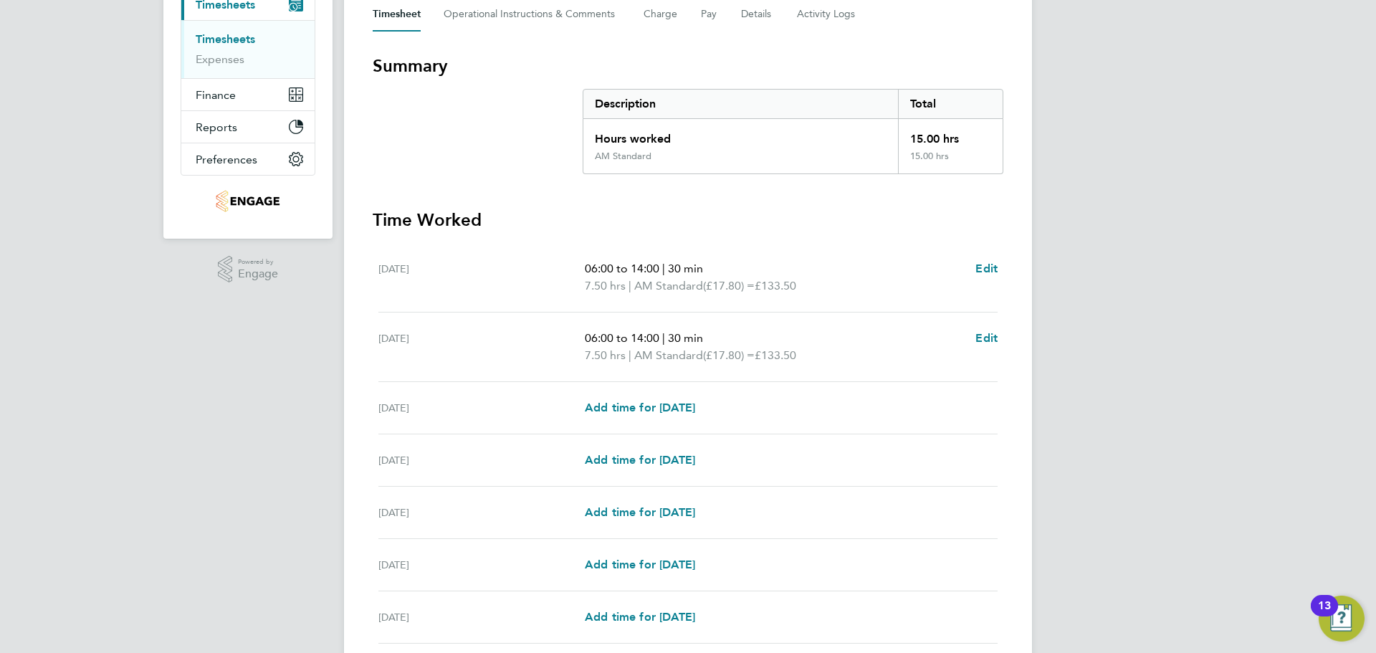
scroll to position [215, 0]
click at [989, 338] on span "Edit" at bounding box center [986, 337] width 22 height 14
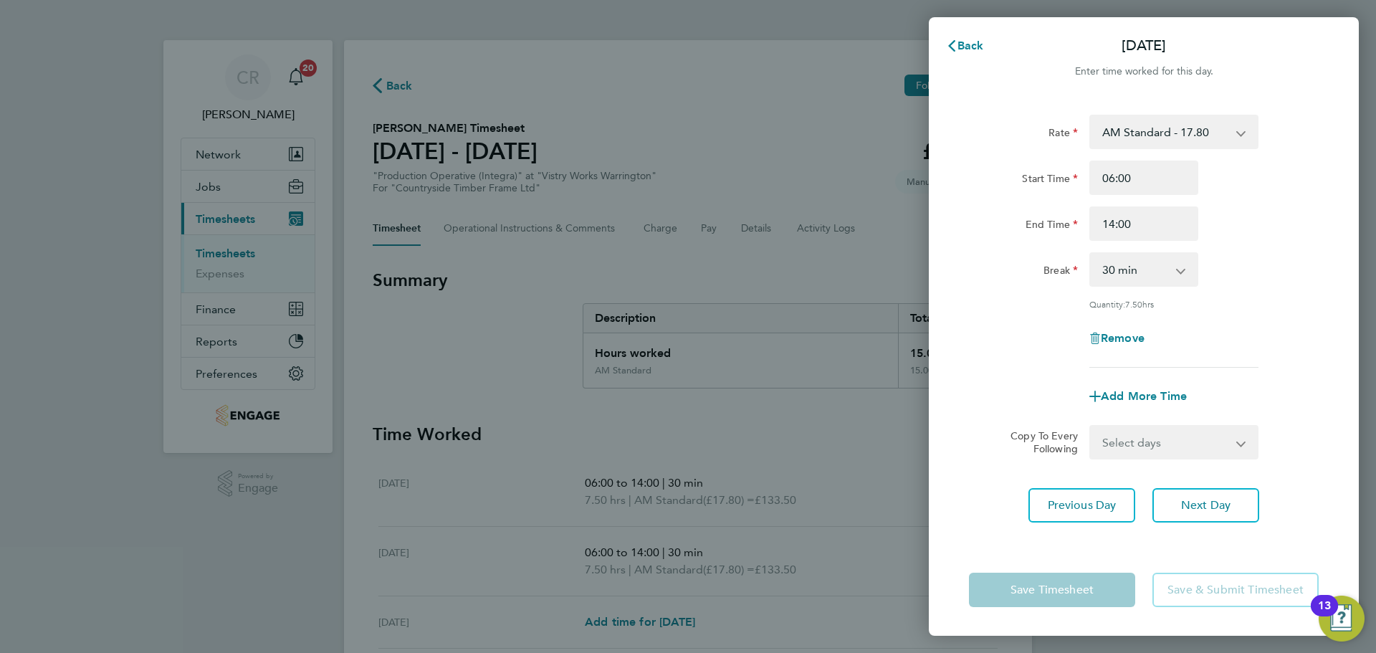
click at [1188, 452] on select "Select days Day Weekday (Mon-Fri) Weekend (Sat-Sun) Wednesday Thursday Friday S…" at bounding box center [1166, 442] width 151 height 32
click at [1091, 426] on select "Select days Day Weekday (Mon-Fri) Weekend (Sat-Sun) Wednesday Thursday Friday S…" at bounding box center [1166, 442] width 151 height 32
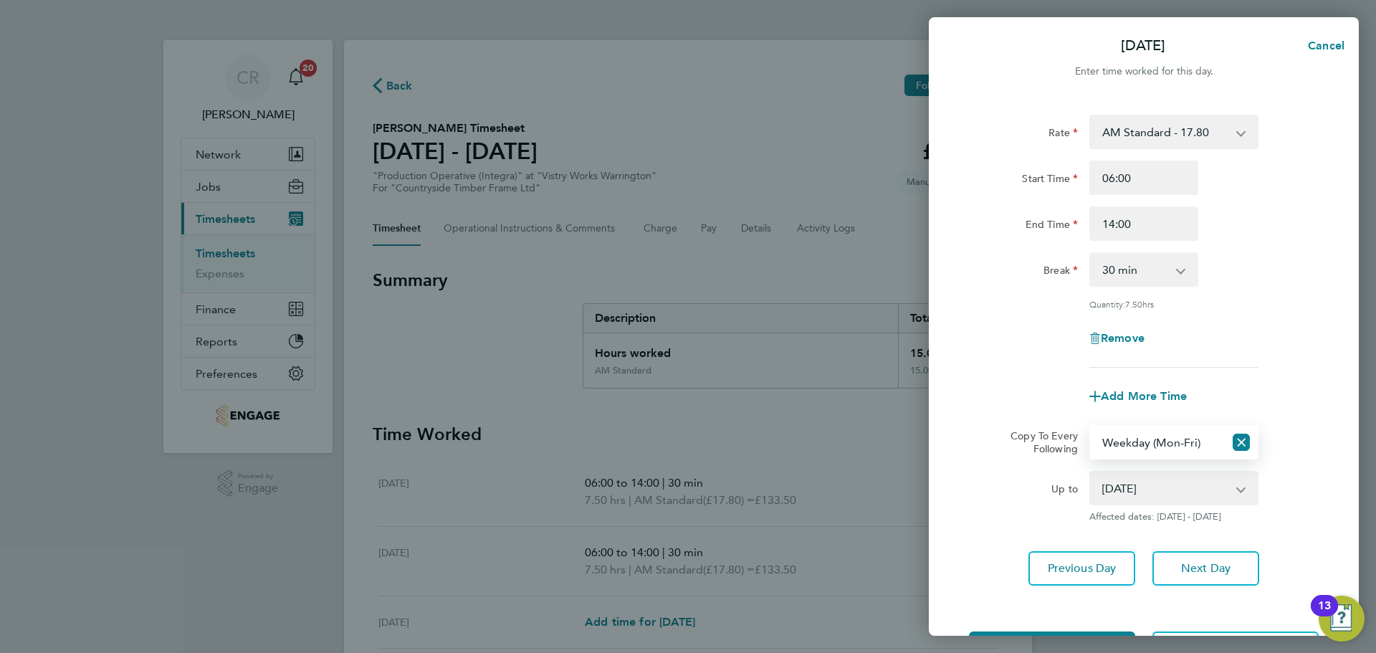
scroll to position [57, 0]
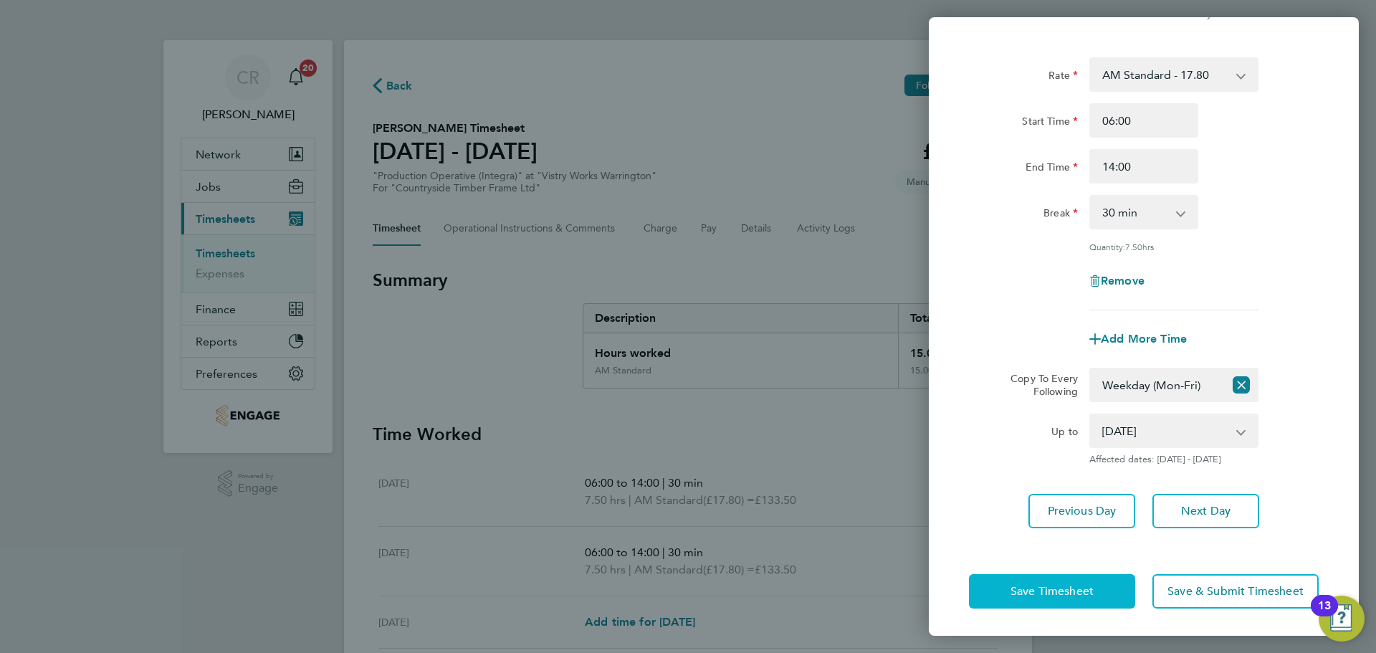
click at [1079, 578] on button "Save Timesheet" at bounding box center [1052, 591] width 166 height 34
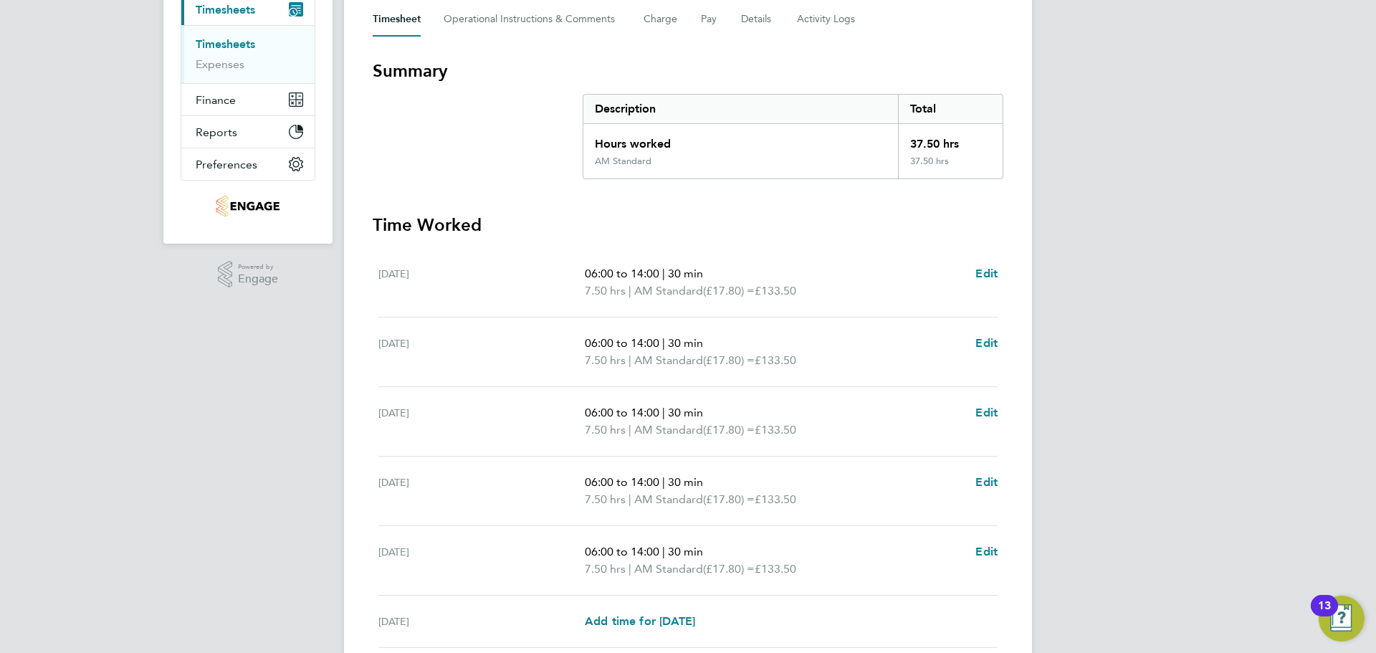
scroll to position [358, 0]
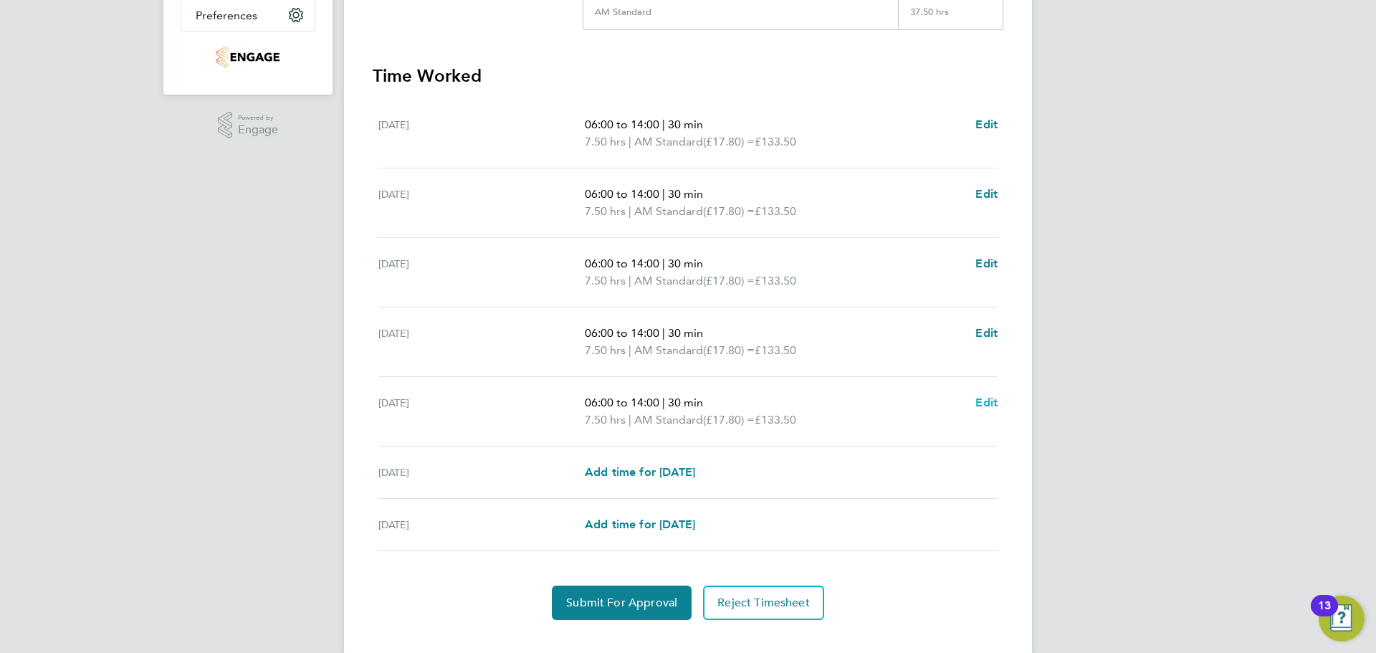
click at [985, 399] on span "Edit" at bounding box center [986, 403] width 22 height 14
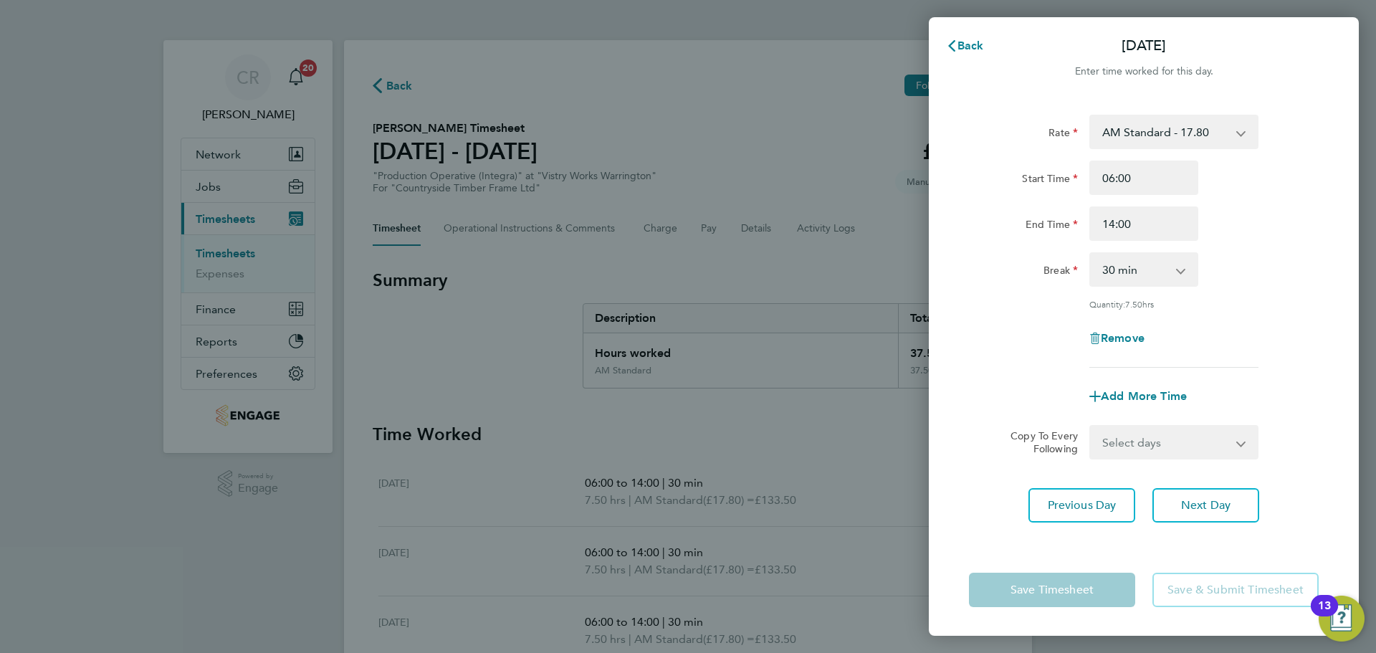
click at [1178, 437] on select "Select days Day Weekend (Sat-Sun) Saturday Sunday" at bounding box center [1166, 442] width 151 height 32
click at [1152, 398] on span "Add More Time" at bounding box center [1144, 396] width 86 height 14
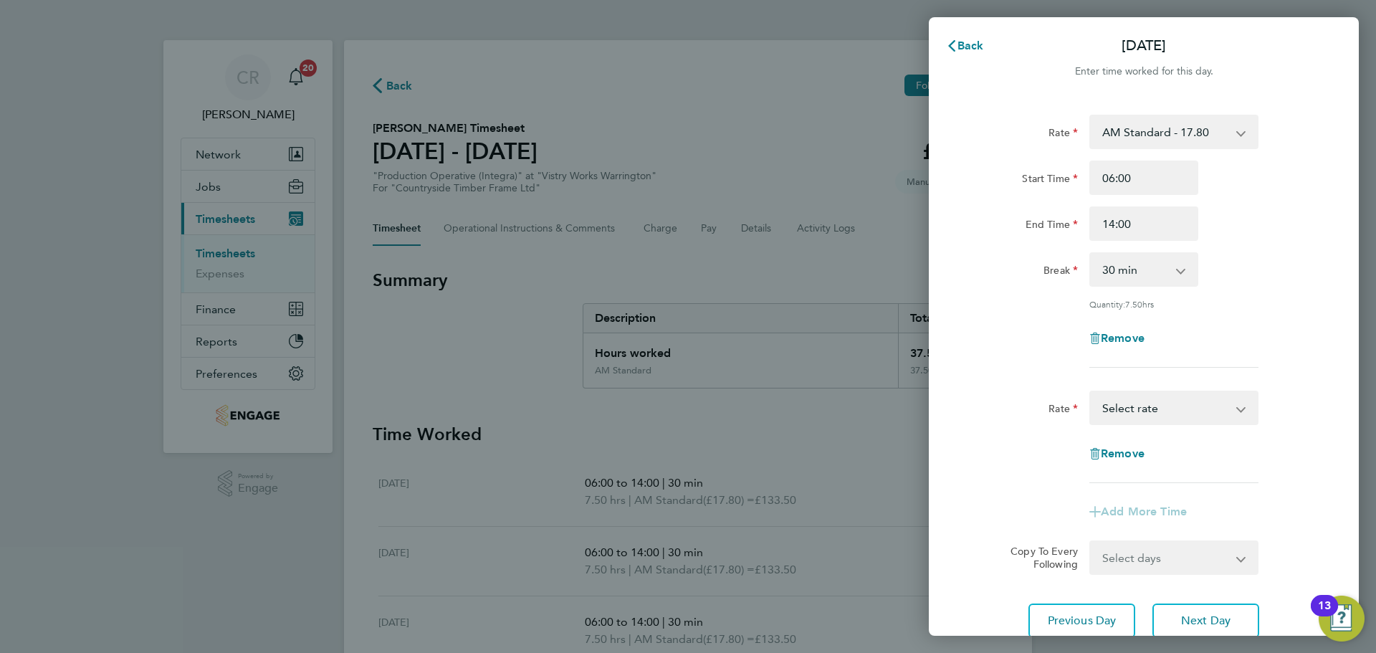
click at [1165, 413] on select "BONUS - 13.50 AM Standard - 17.80 AM OT2 - 35.60 AM OT1 - 26.70 PM Standard - 1…" at bounding box center [1165, 408] width 149 height 32
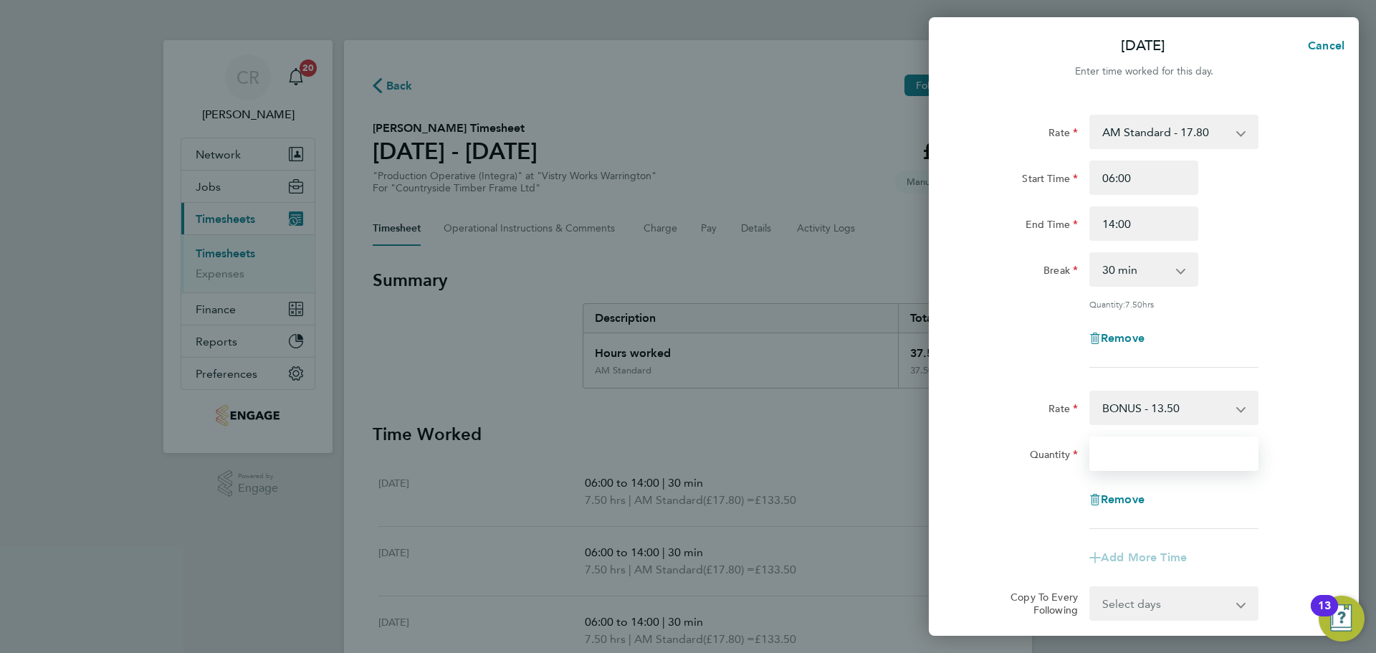
click at [1150, 449] on input "Quantity" at bounding box center [1173, 453] width 169 height 34
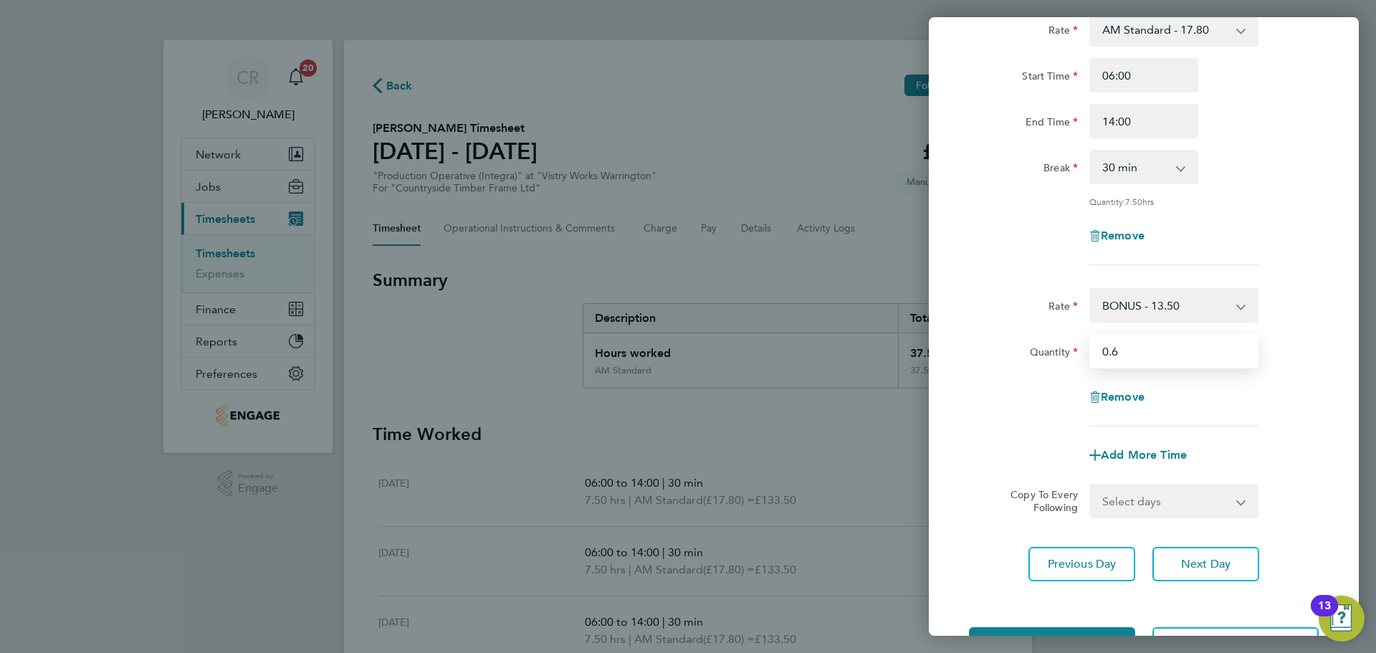
scroll to position [156, 0]
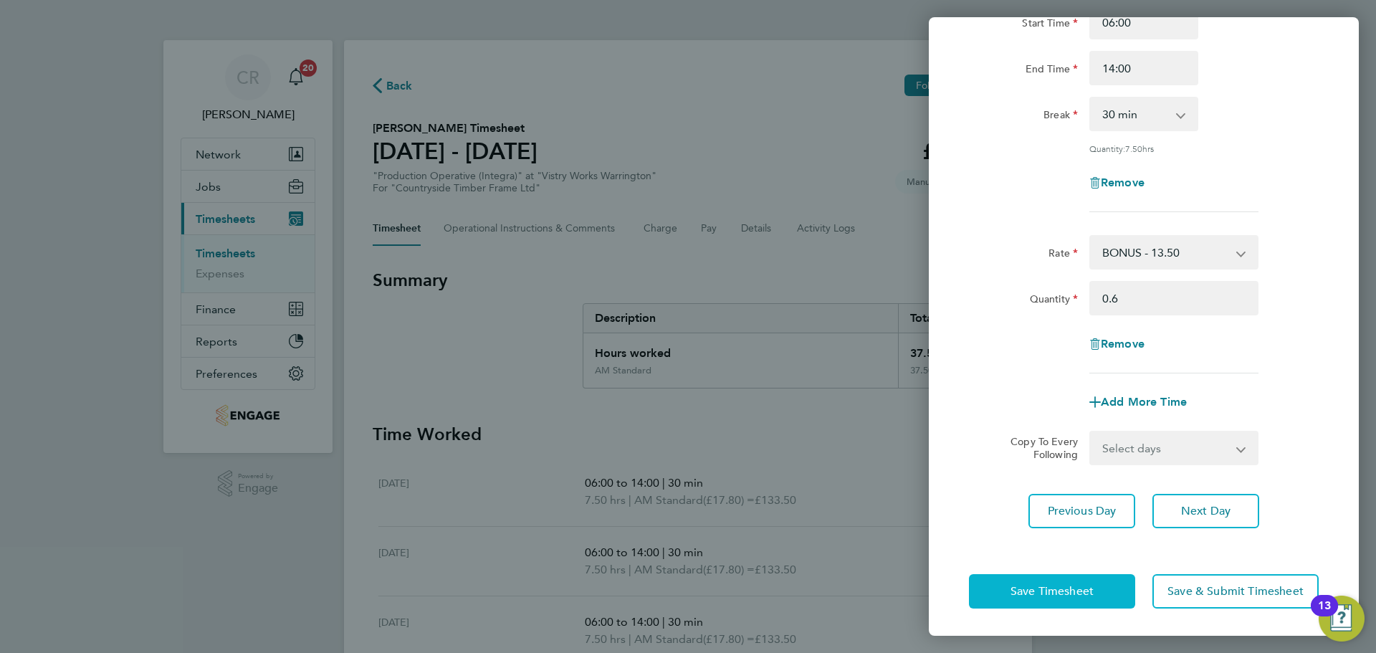
click at [1113, 586] on button "Save Timesheet" at bounding box center [1052, 591] width 166 height 34
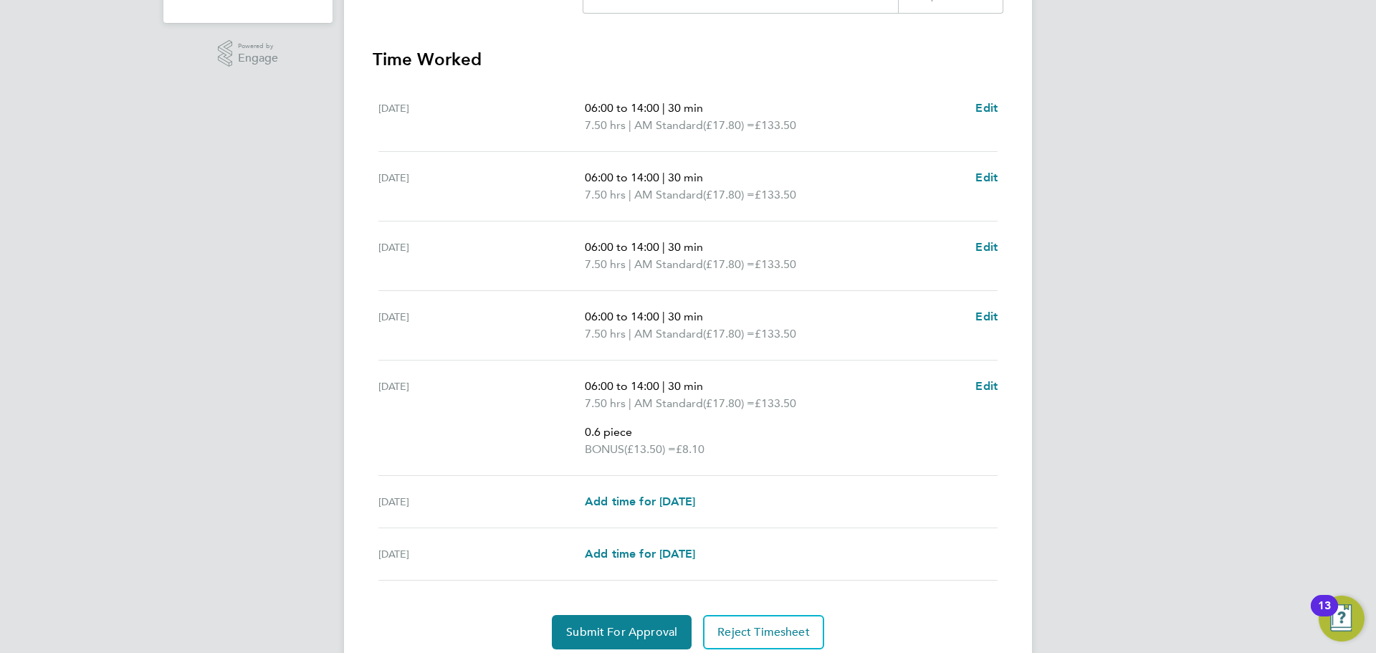
scroll to position [484, 0]
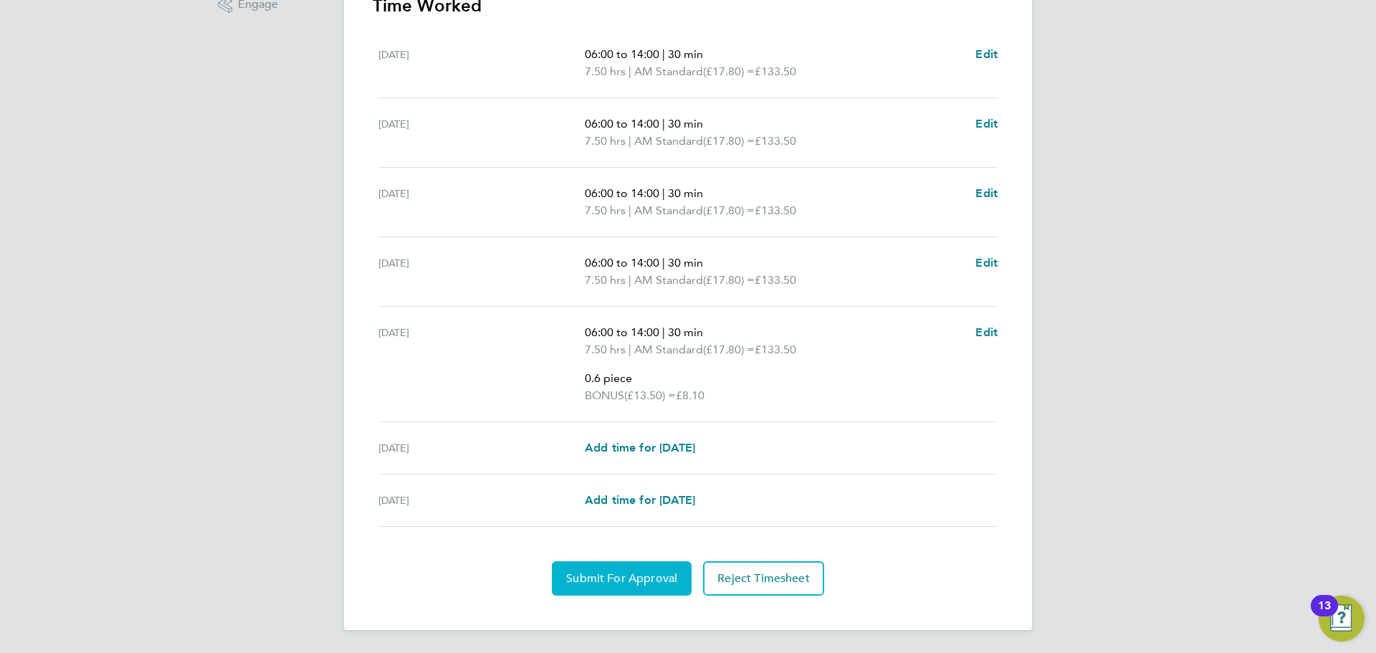
click at [656, 570] on button "Submit For Approval" at bounding box center [622, 578] width 140 height 34
drag, startPoint x: 950, startPoint y: 344, endPoint x: 1298, endPoint y: 535, distance: 397.4
click at [1216, 485] on div "CR Caitlin Rae Notifications 20 Applications: Network Team Members Businesses S…" at bounding box center [688, 84] width 1376 height 1137
click at [935, 538] on section "Time Worked Mon 18 Aug 06:00 to 14:00 | 30 min 7.50 hrs | AM Standard (£17.80) …" at bounding box center [688, 294] width 631 height 601
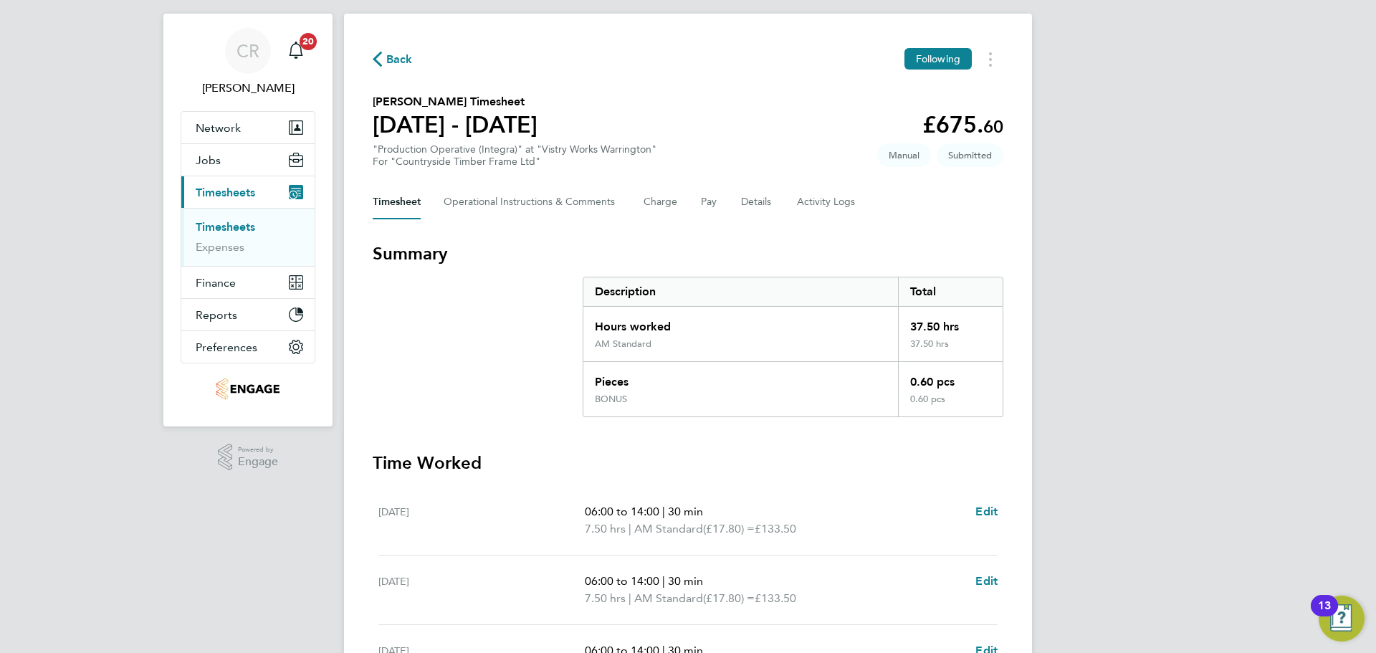
scroll to position [0, 0]
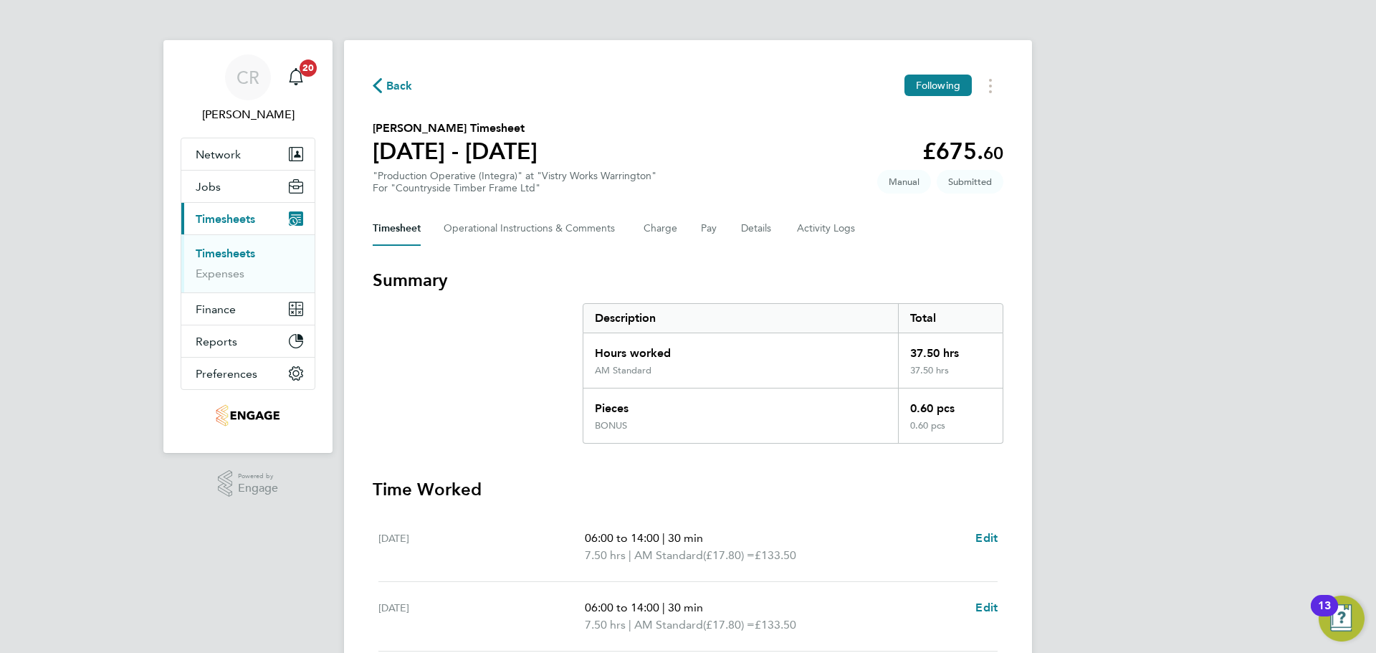
click at [398, 83] on span "Back" at bounding box center [399, 85] width 27 height 17
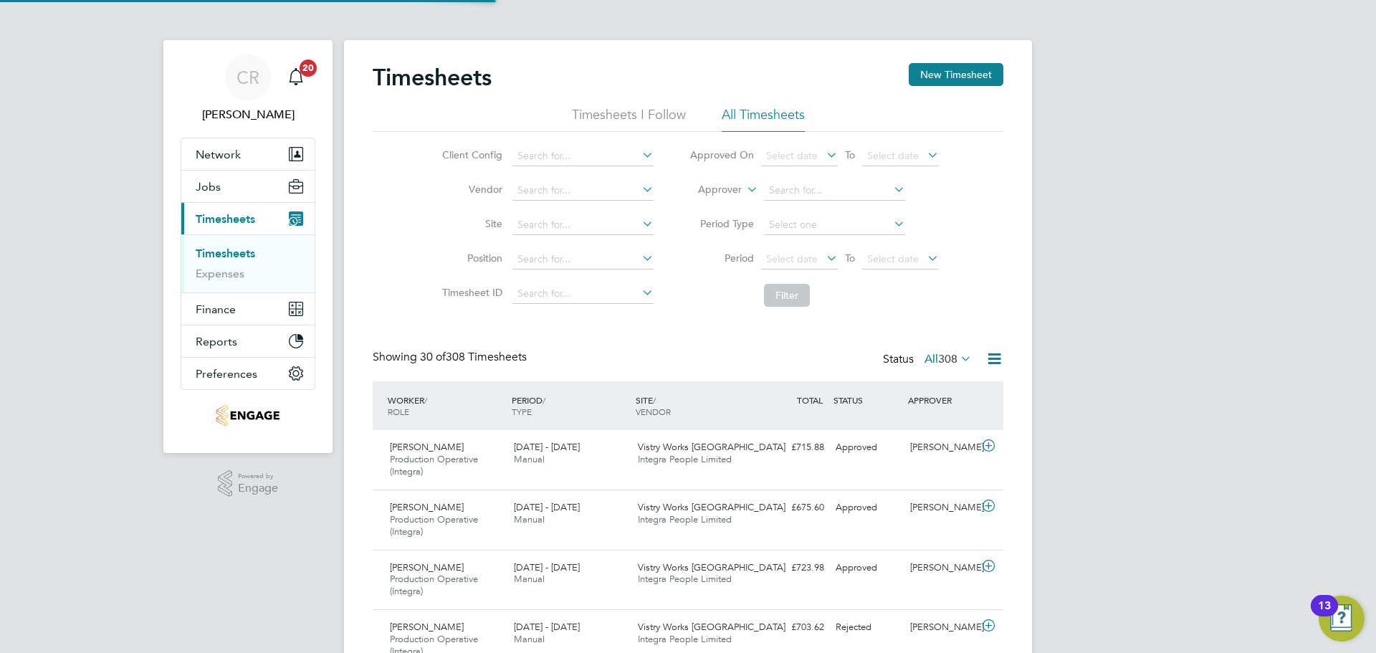
scroll to position [48, 125]
click at [943, 68] on button "New Timesheet" at bounding box center [956, 74] width 95 height 23
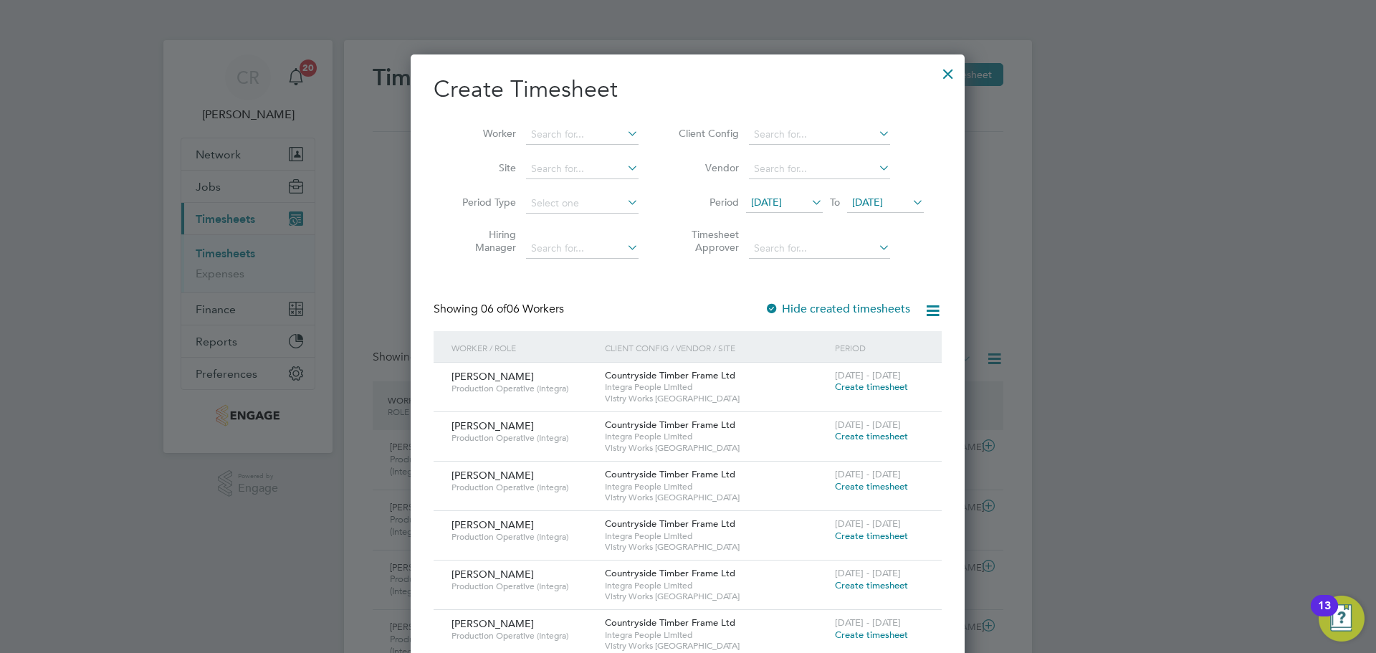
click at [871, 483] on span "Create timesheet" at bounding box center [871, 486] width 73 height 12
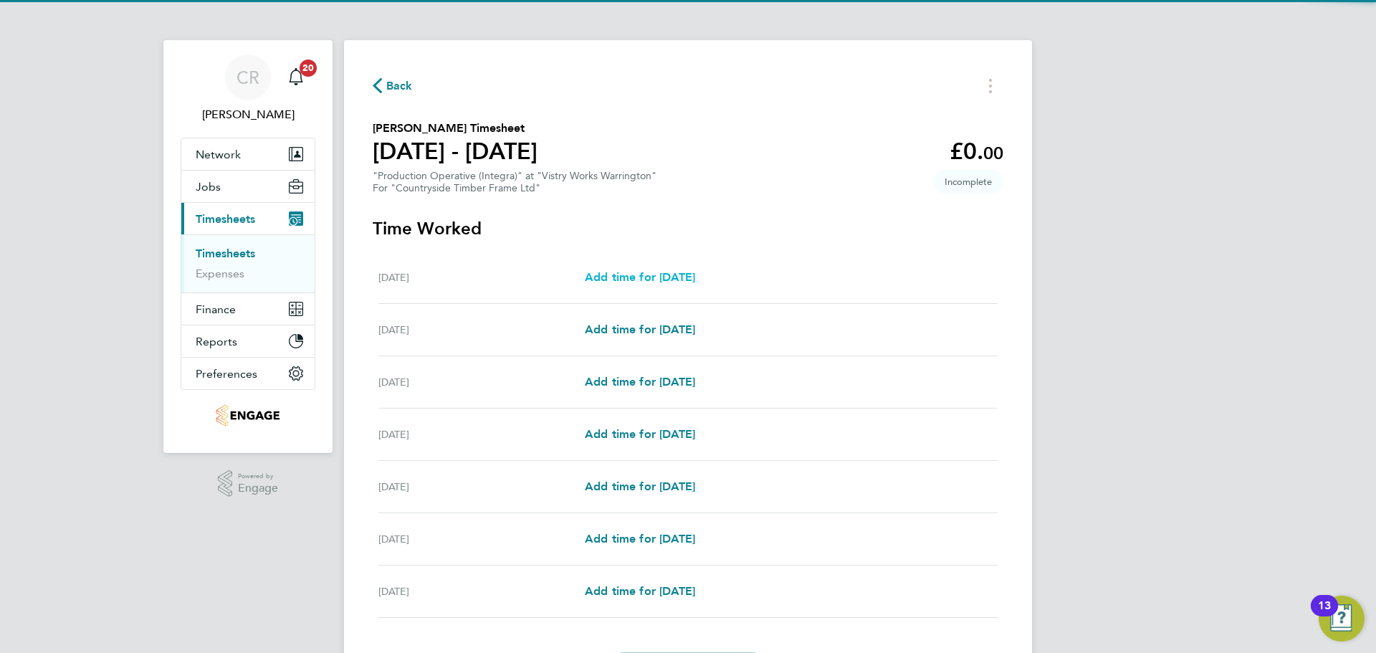
click at [695, 278] on span "Add time for Mon 18 Aug" at bounding box center [640, 277] width 110 height 14
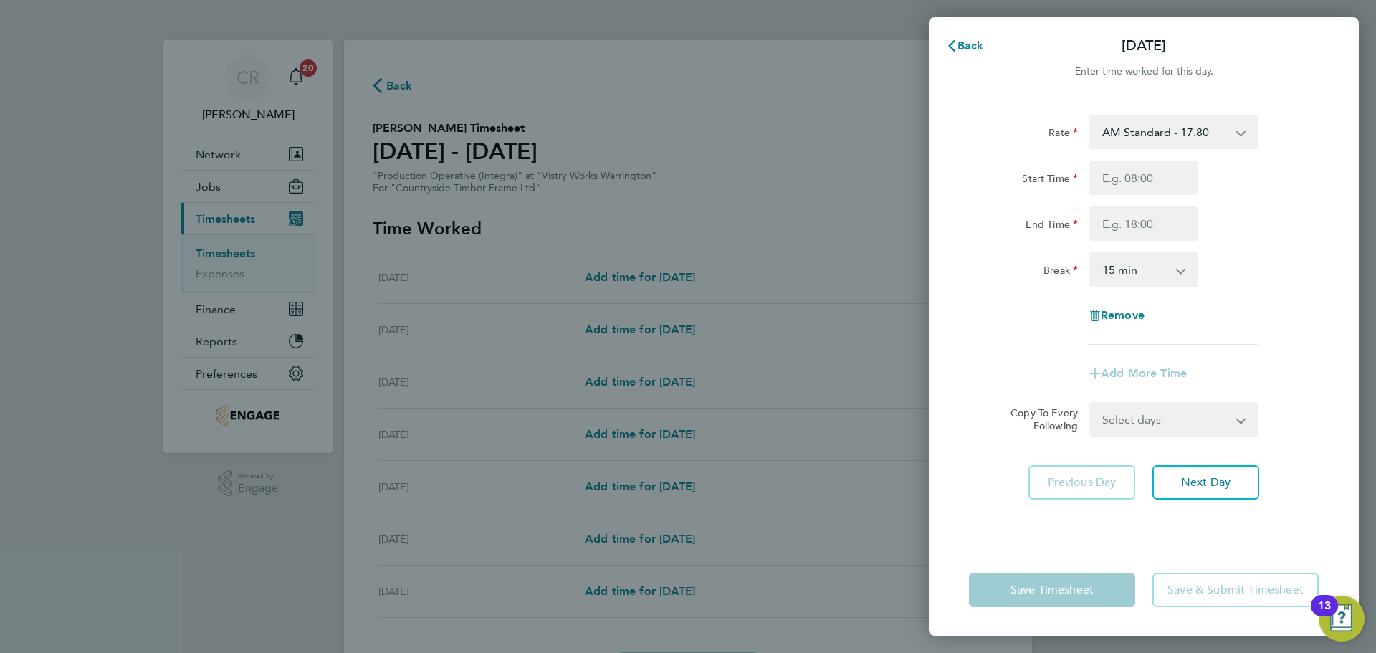
click at [1184, 135] on select "AM Standard - 17.80 BONUS - 13.50 AM OT1 - 26.70 AM OT2 - 35.60 PM Standard - 1…" at bounding box center [1165, 132] width 149 height 32
click at [1183, 135] on select "AM Standard - 17.80 BONUS - 13.50 AM OT1 - 26.70 AM OT2 - 35.60 PM Standard - 1…" at bounding box center [1165, 132] width 149 height 32
drag, startPoint x: 1173, startPoint y: 176, endPoint x: 1173, endPoint y: 186, distance: 10.0
click at [1173, 177] on input "Start Time" at bounding box center [1143, 178] width 109 height 34
click at [1161, 233] on input "End Time" at bounding box center [1143, 223] width 109 height 34
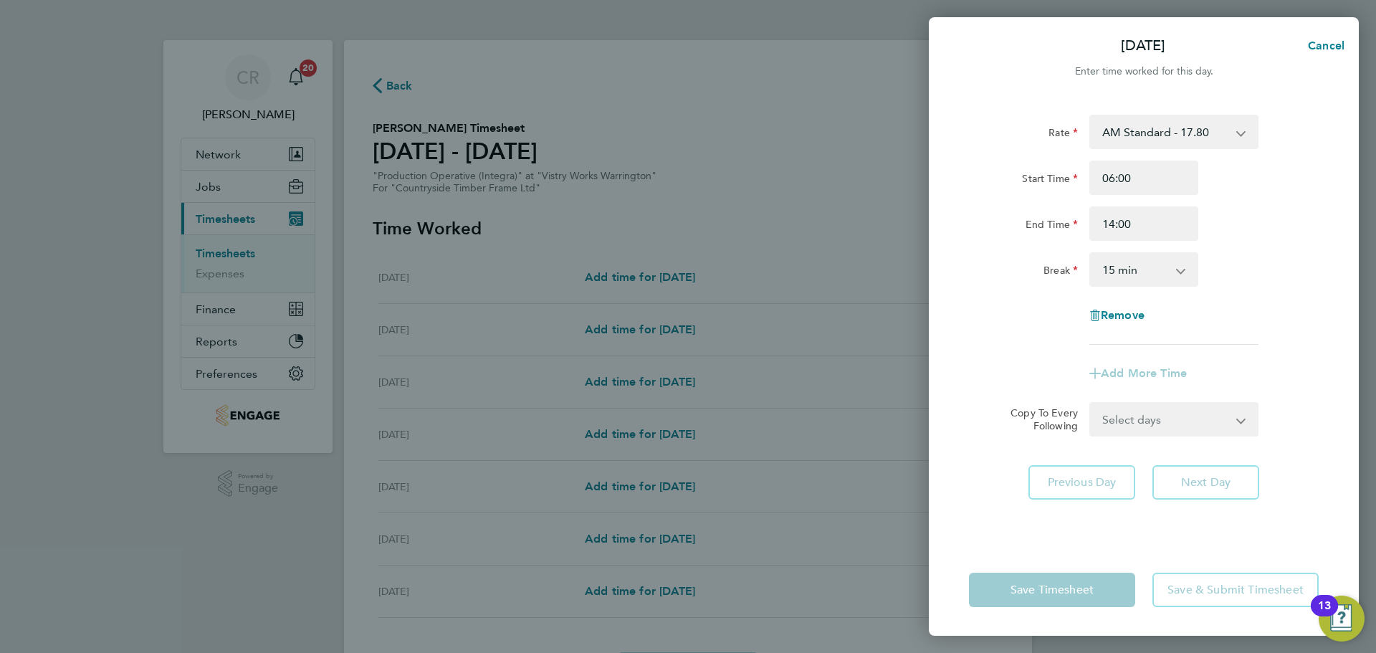
click at [1160, 279] on select "0 min 15 min 30 min 45 min 60 min 75 min 90 min" at bounding box center [1135, 270] width 89 height 32
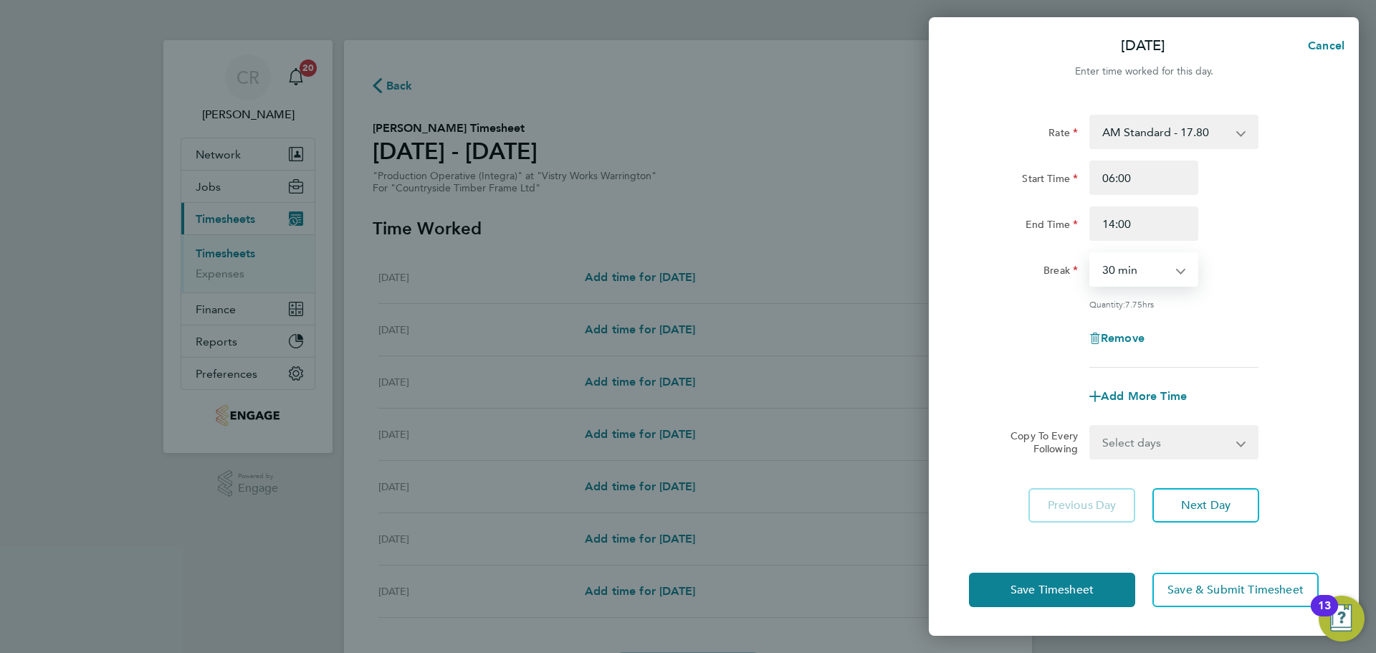
click at [1091, 254] on select "0 min 15 min 30 min 45 min 60 min 75 min 90 min" at bounding box center [1135, 270] width 89 height 32
click at [1183, 431] on select "Select days Day Weekday (Mon-Fri) Weekend (Sat-Sun) Tuesday Wednesday Thursday …" at bounding box center [1166, 442] width 151 height 32
click at [1091, 426] on select "Select days Day Weekday (Mon-Fri) Weekend (Sat-Sun) Tuesday Wednesday Thursday …" at bounding box center [1166, 442] width 151 height 32
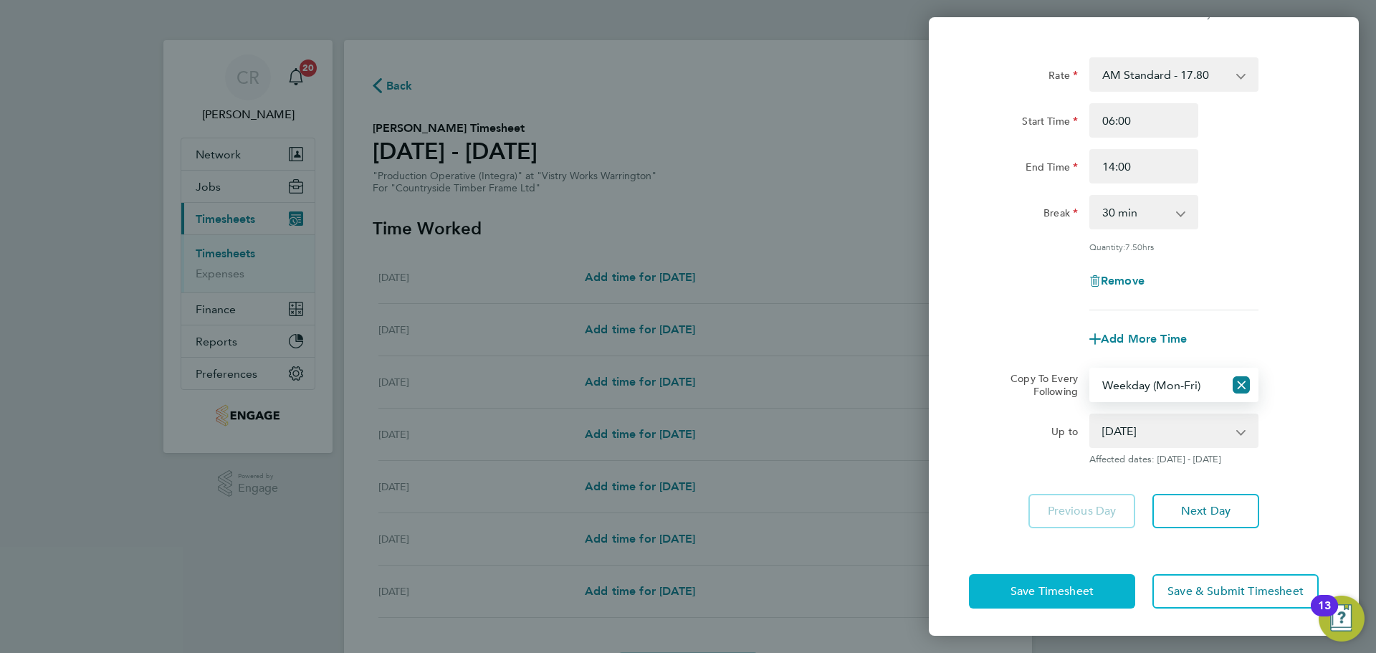
click at [1090, 586] on span "Save Timesheet" at bounding box center [1052, 591] width 83 height 14
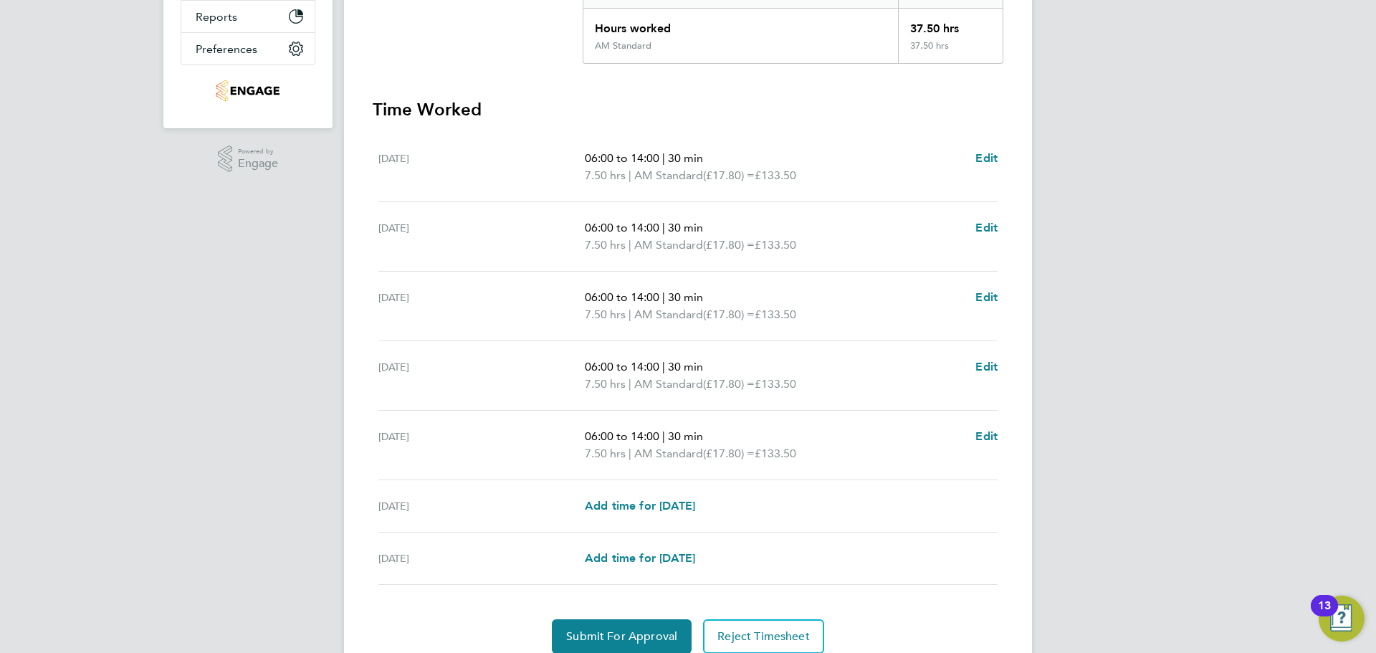
scroll to position [358, 0]
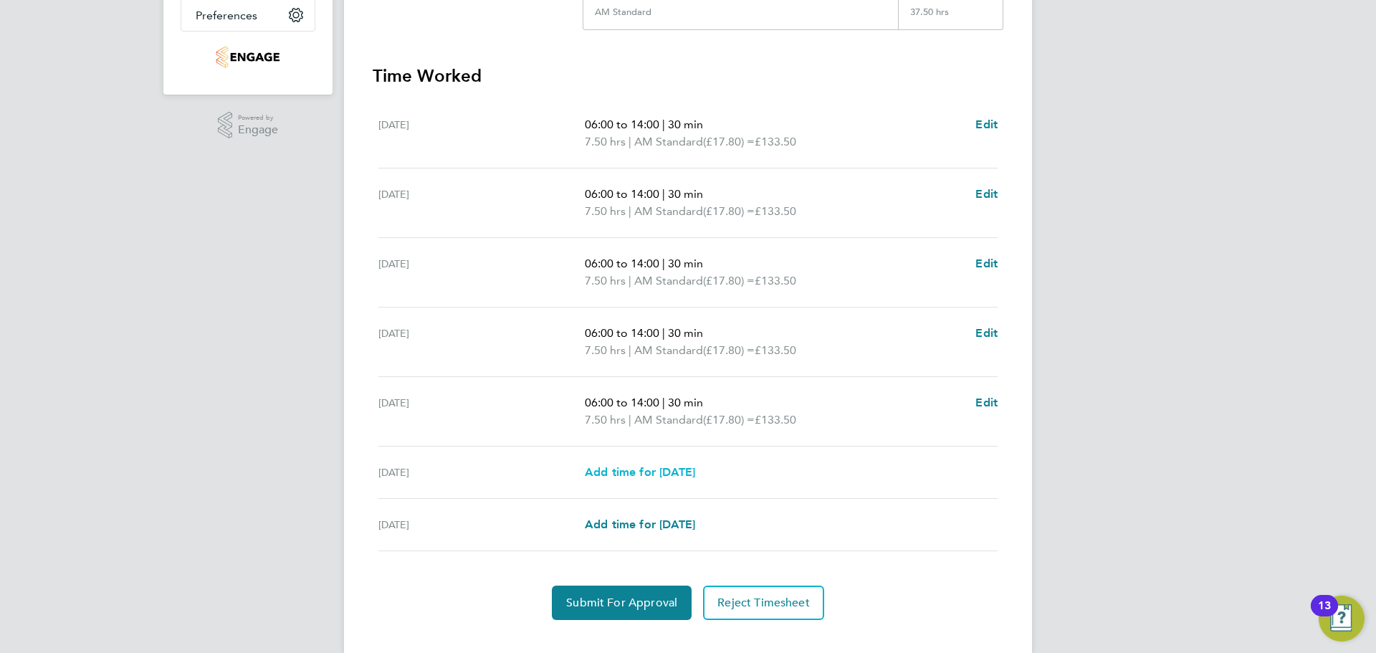
click at [670, 469] on span "Add time for [DATE]" at bounding box center [640, 472] width 110 height 14
select select "15"
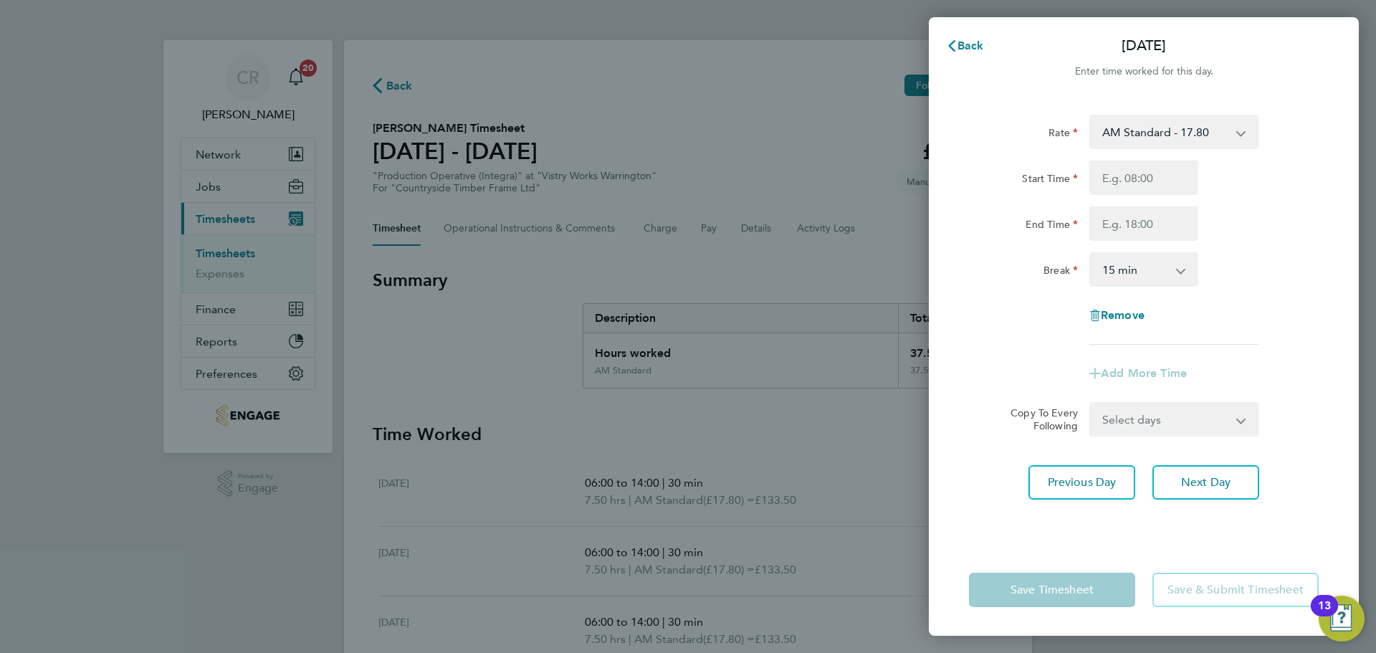
click at [1203, 137] on select "AM Standard - 17.80 BONUS - 13.50 AM OT1 - 26.70 AM OT2 - 35.60 PM Standard - 1…" at bounding box center [1165, 132] width 149 height 32
select select "15"
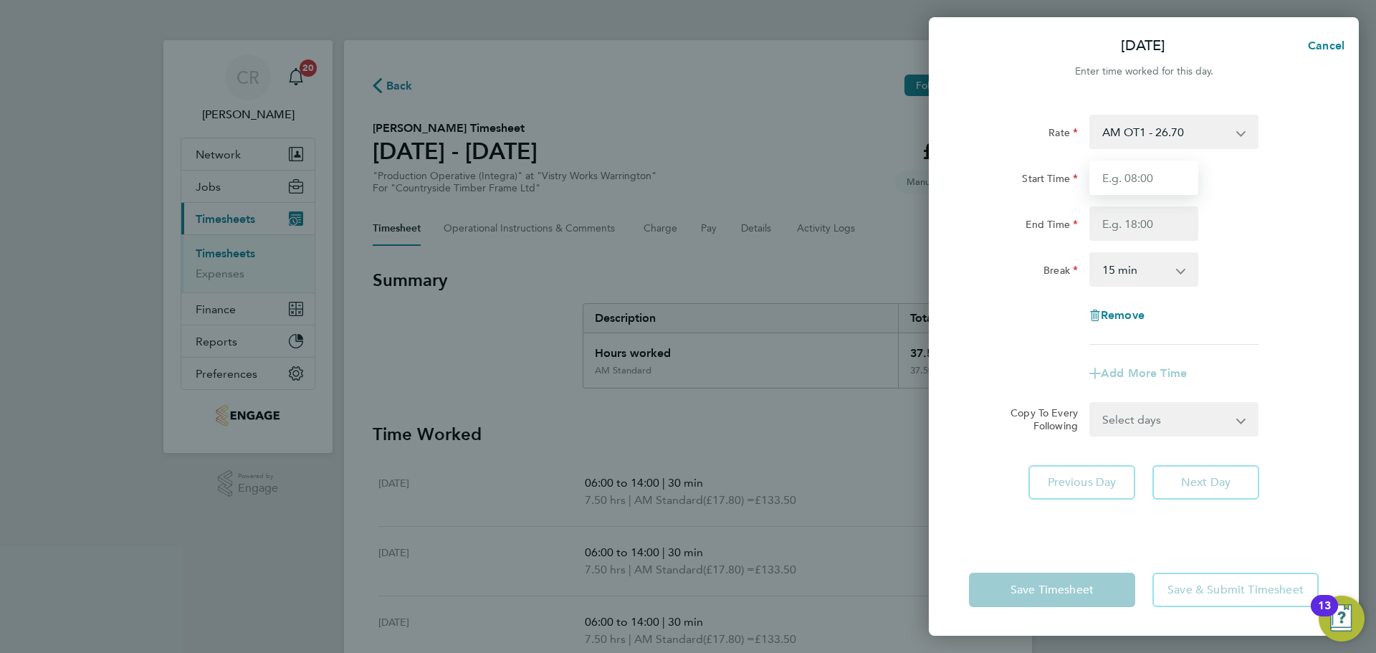
click at [1162, 183] on input "Start Time" at bounding box center [1143, 178] width 109 height 34
type input "06:00"
click at [1155, 226] on input "End Time" at bounding box center [1143, 223] width 109 height 34
type input "12:00"
drag, startPoint x: 1160, startPoint y: 269, endPoint x: 1157, endPoint y: 284, distance: 14.6
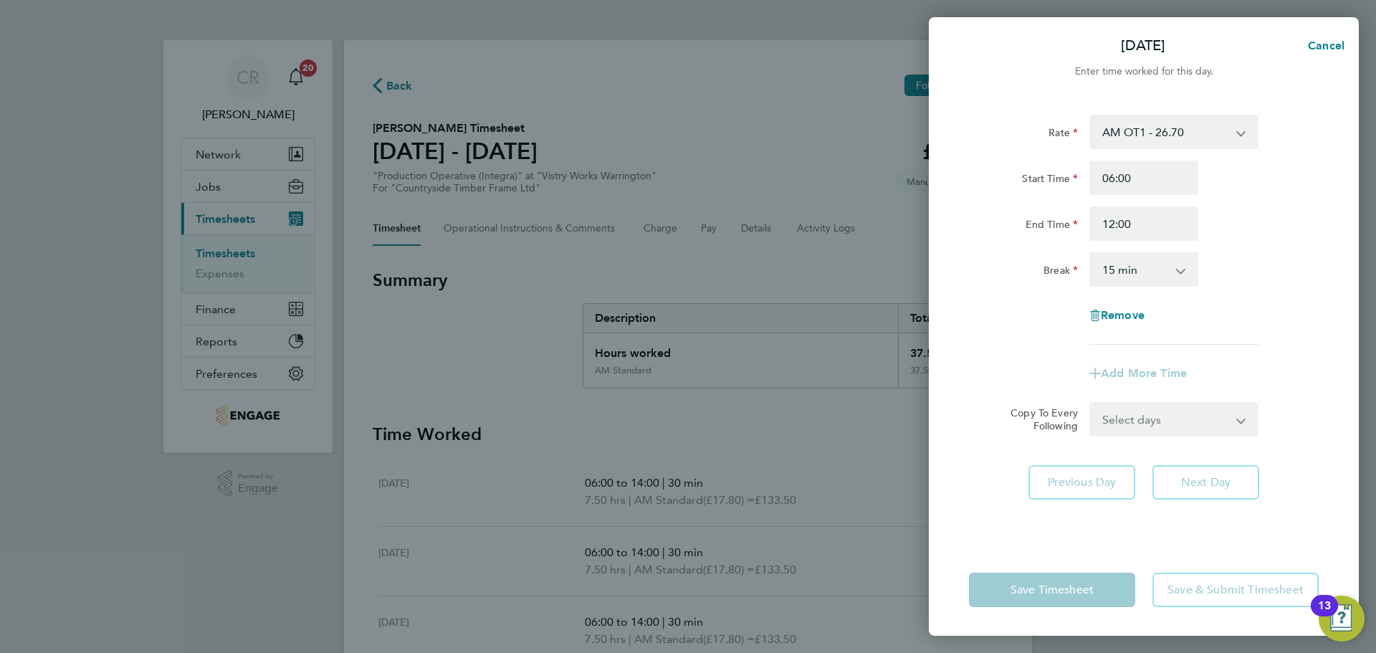
click at [1160, 269] on select "0 min 15 min 30 min 45 min 60 min 75 min 90 min" at bounding box center [1135, 270] width 89 height 32
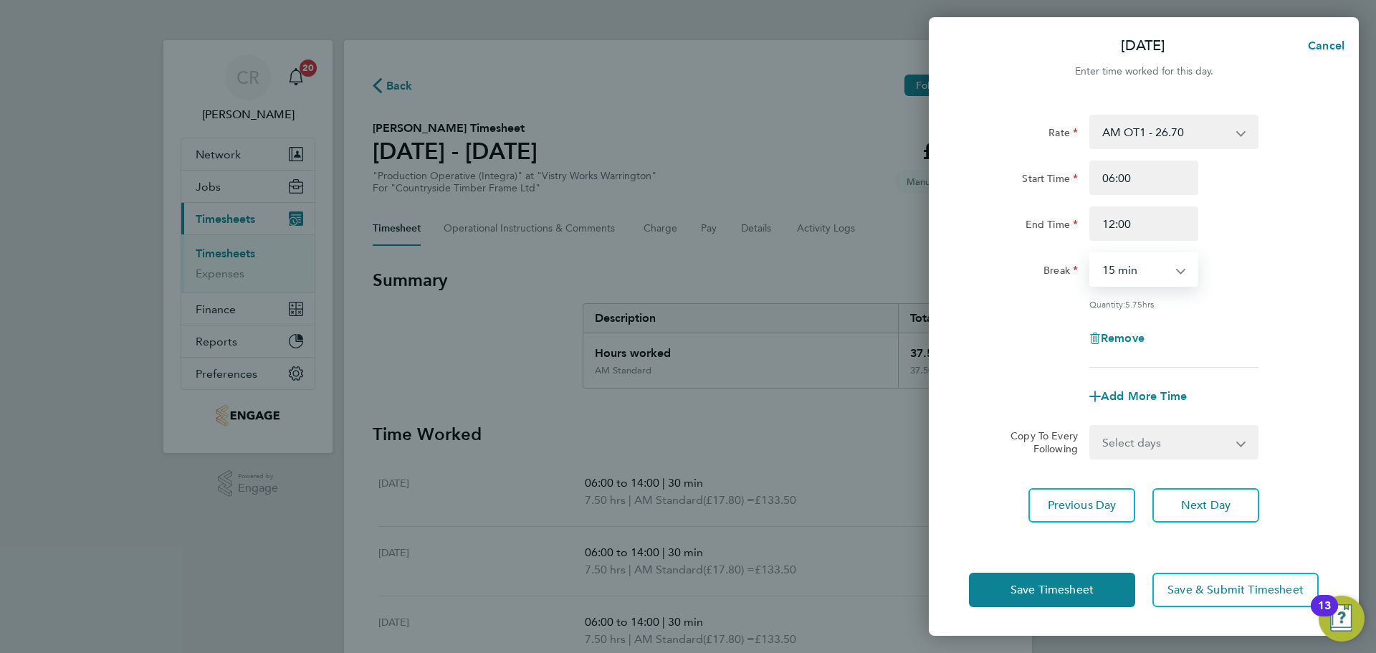
select select "0"
click at [1091, 254] on select "0 min 15 min 30 min 45 min 60 min 75 min 90 min" at bounding box center [1135, 270] width 89 height 32
click at [1101, 583] on button "Save Timesheet" at bounding box center [1052, 590] width 166 height 34
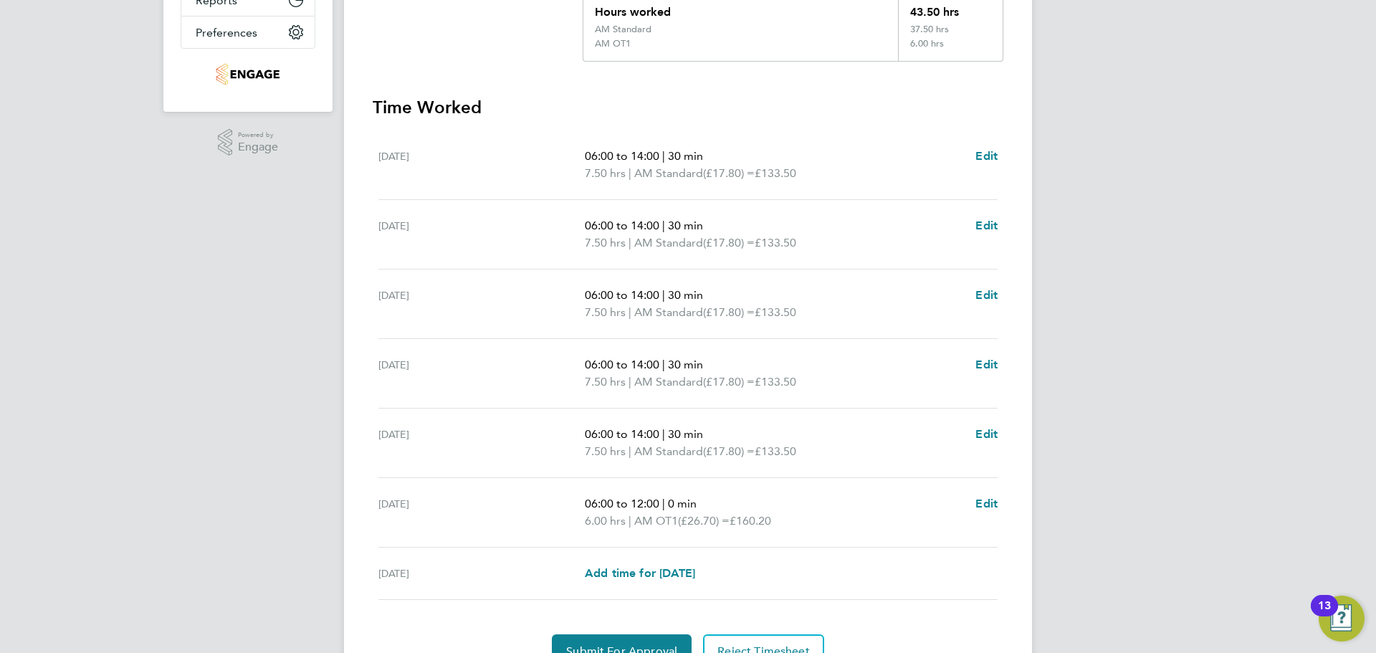
scroll to position [343, 0]
click at [983, 433] on span "Edit" at bounding box center [986, 433] width 22 height 14
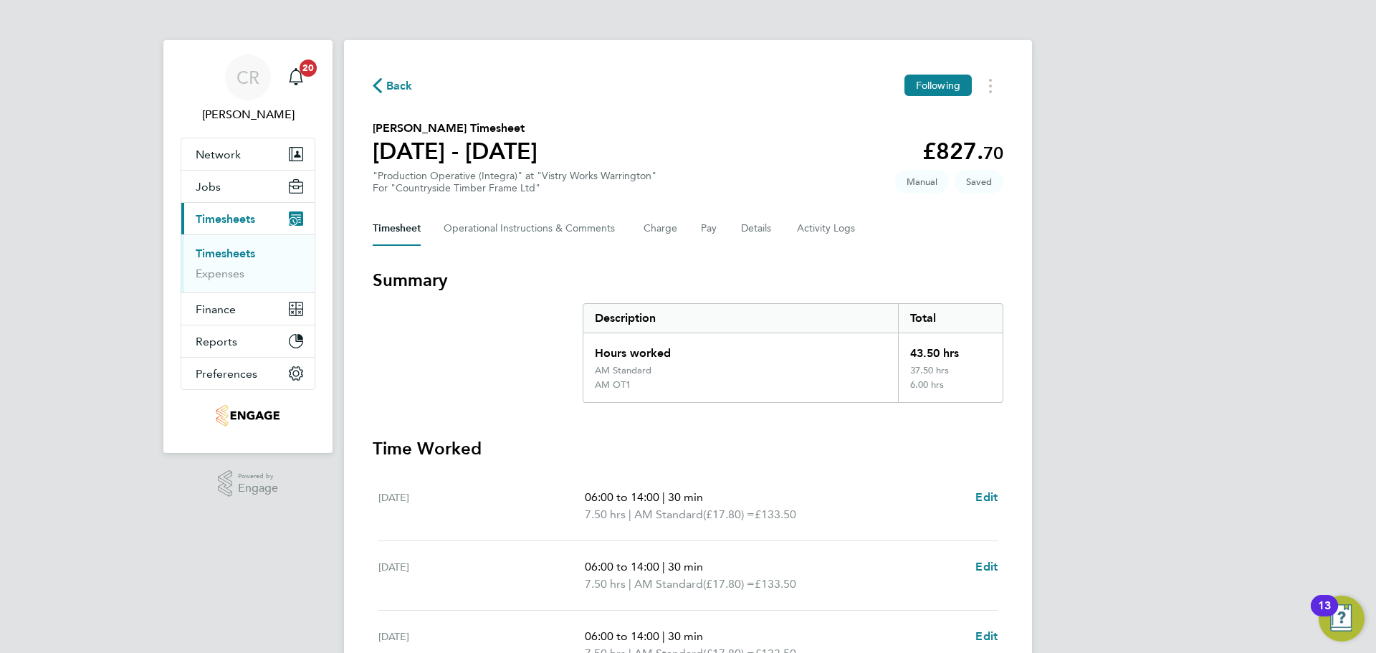
select select "30"
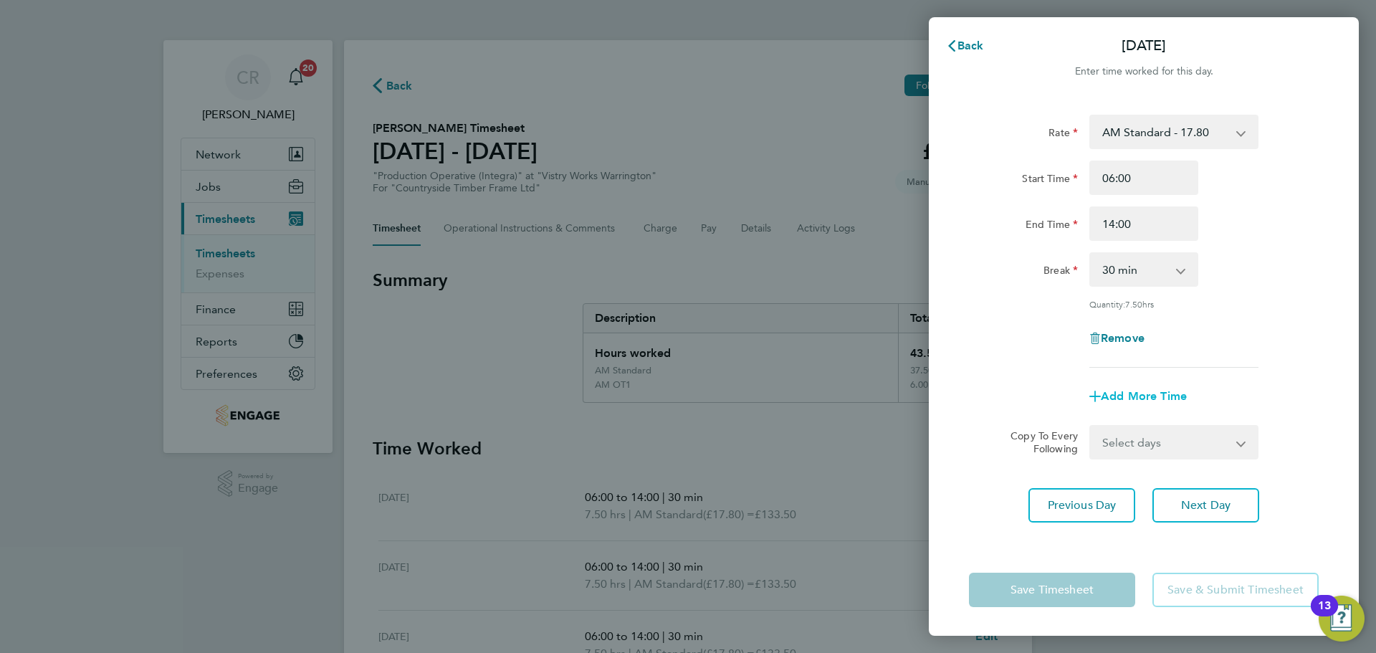
click at [1132, 389] on span "Add More Time" at bounding box center [1144, 396] width 86 height 14
select select "null"
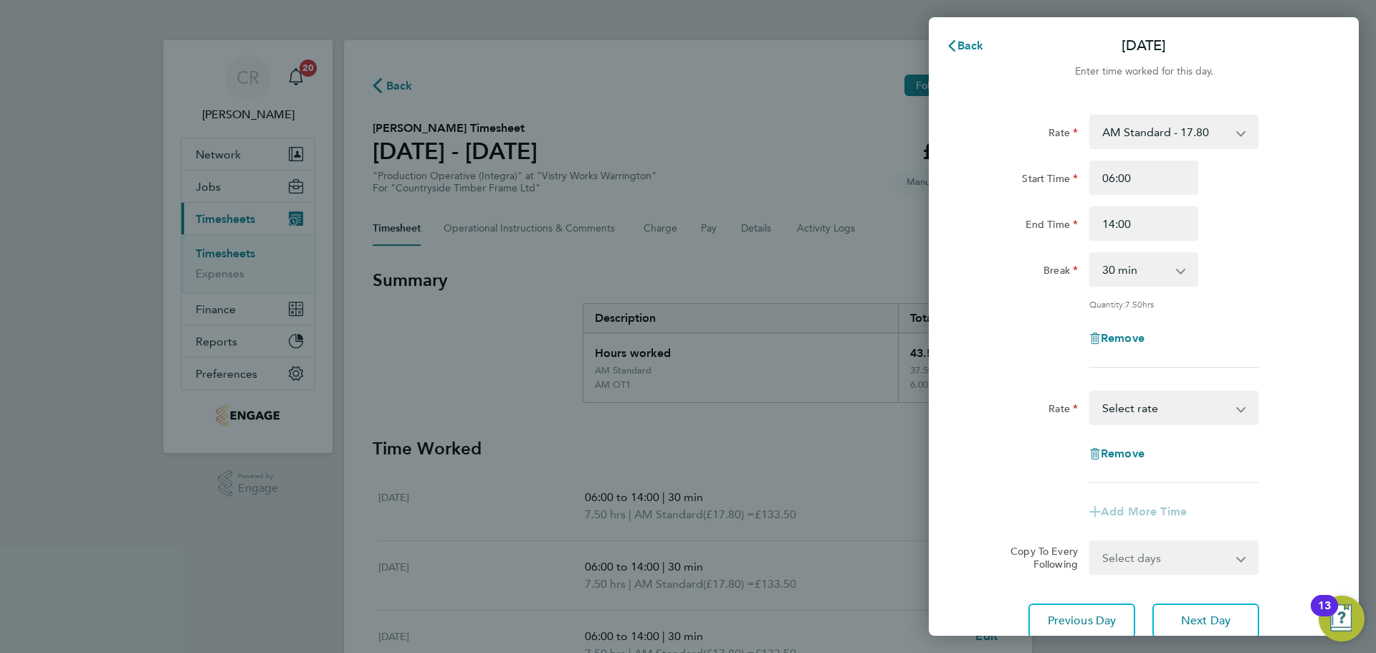
click at [1146, 418] on select "BONUS - 13.50 AM Standard - 17.80 AM OT1 - 26.70 AM OT2 - 35.60 PM Standard - 1…" at bounding box center [1165, 408] width 149 height 32
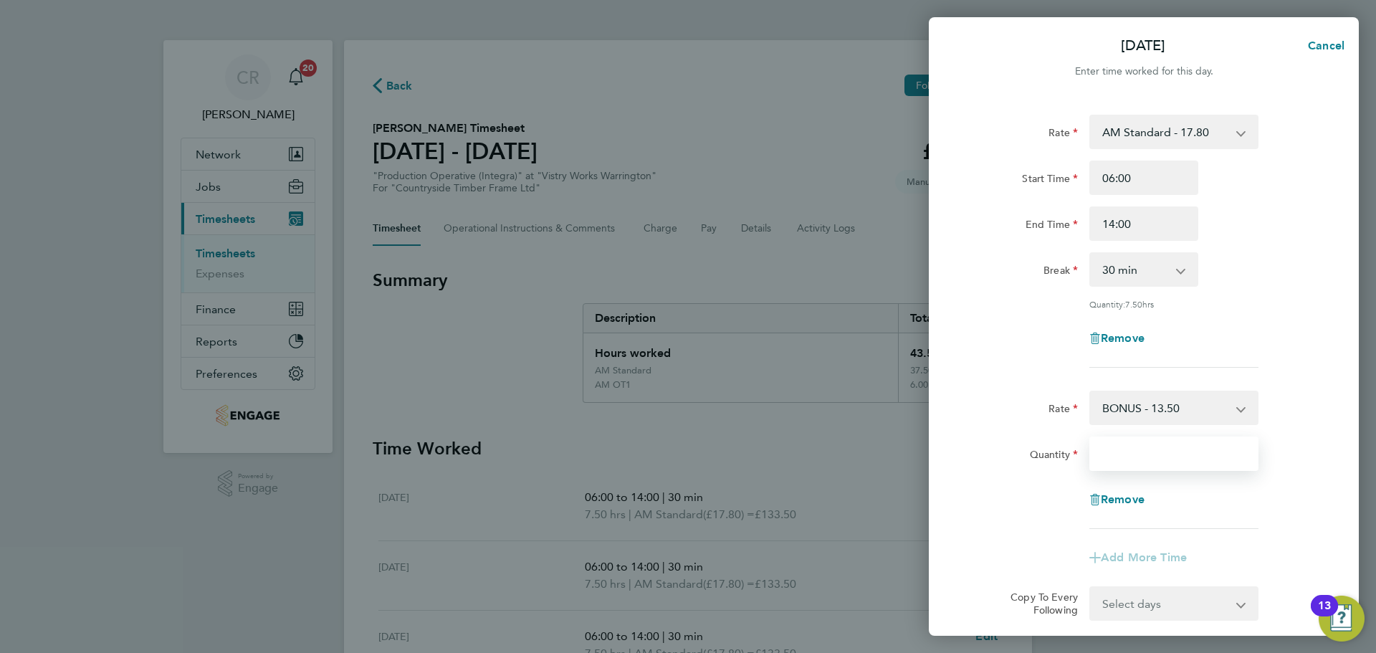
drag, startPoint x: 1150, startPoint y: 457, endPoint x: 1190, endPoint y: 460, distance: 40.2
click at [1150, 457] on input "Quantity" at bounding box center [1173, 453] width 169 height 34
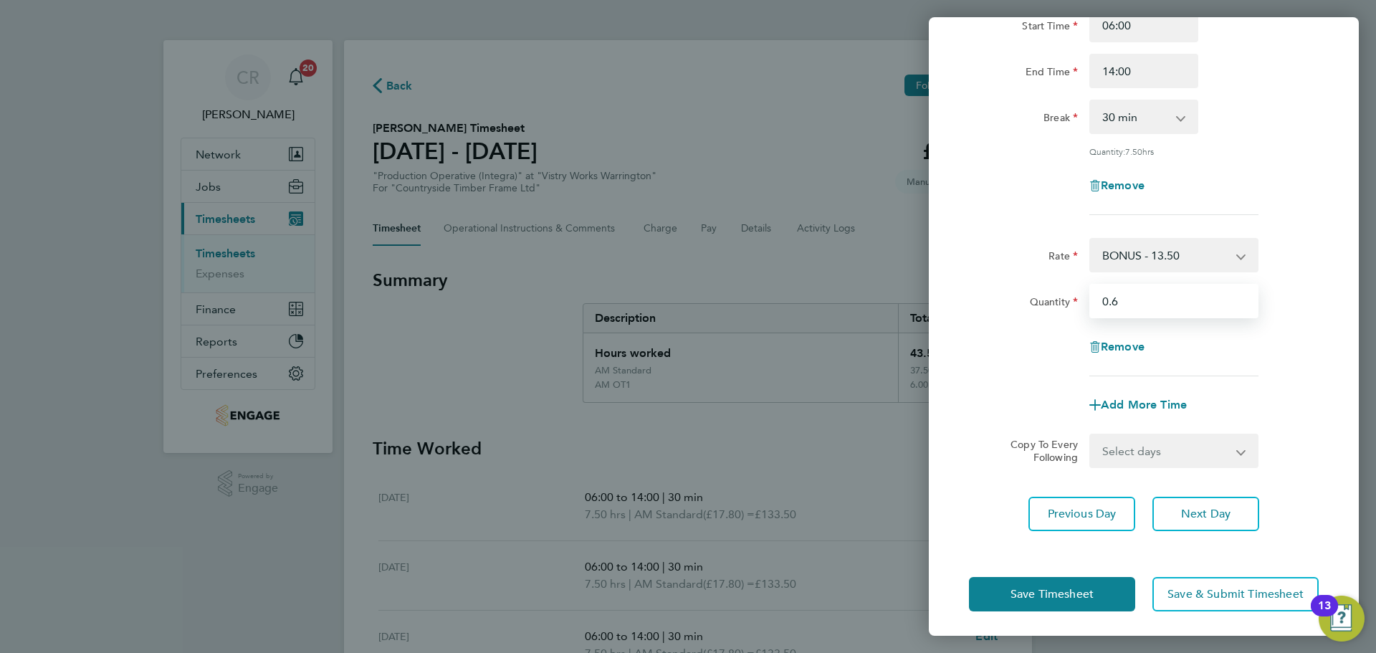
scroll to position [156, 0]
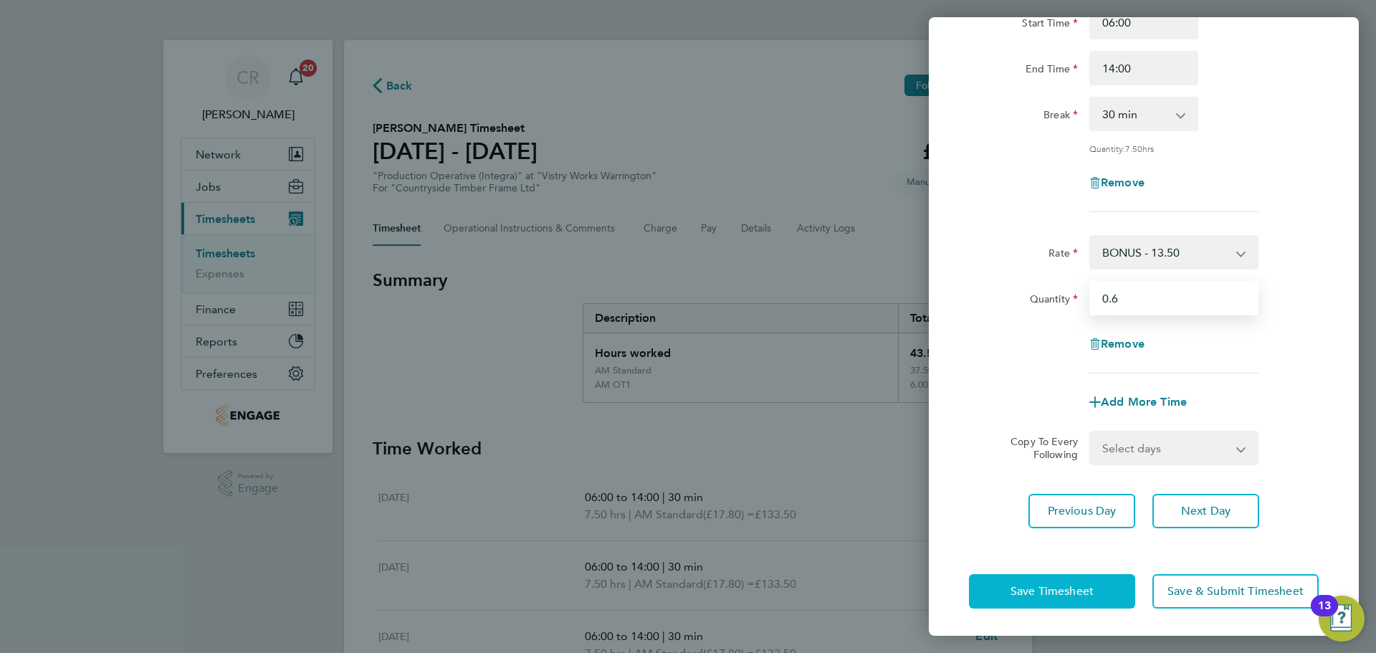
type input "0.6"
click at [1090, 581] on button "Save Timesheet" at bounding box center [1052, 591] width 166 height 34
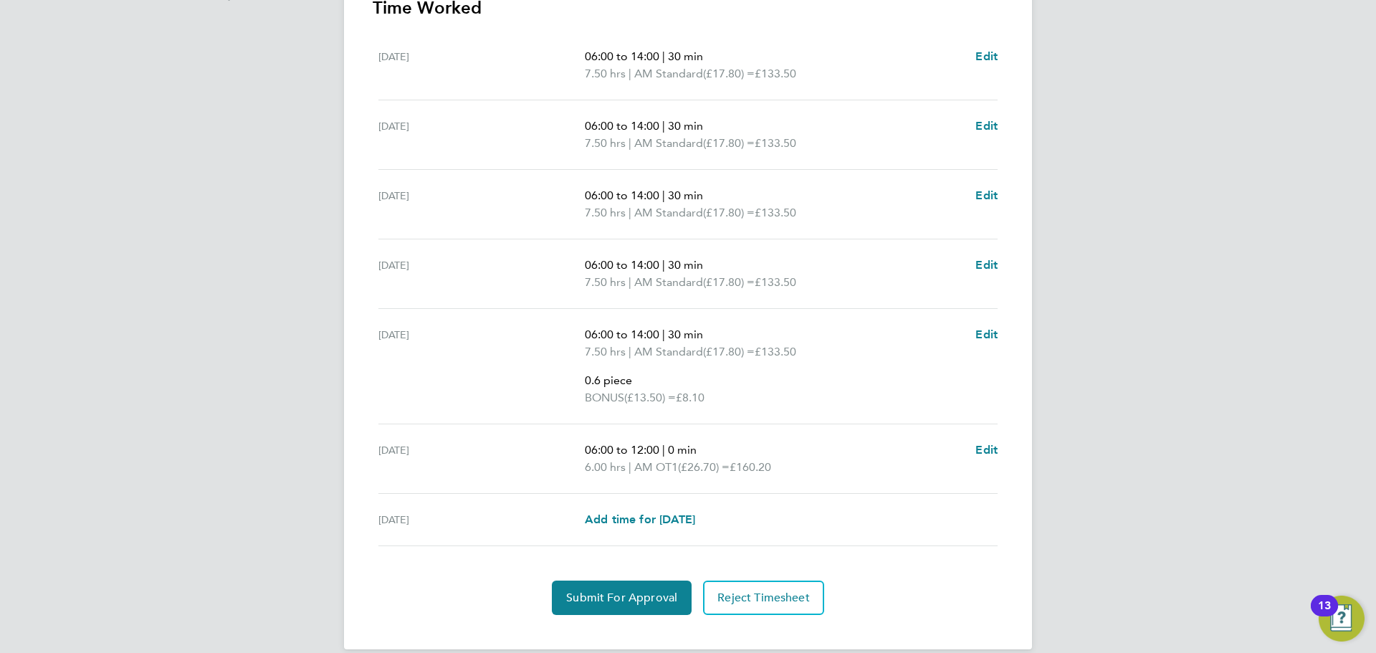
scroll to position [515, 0]
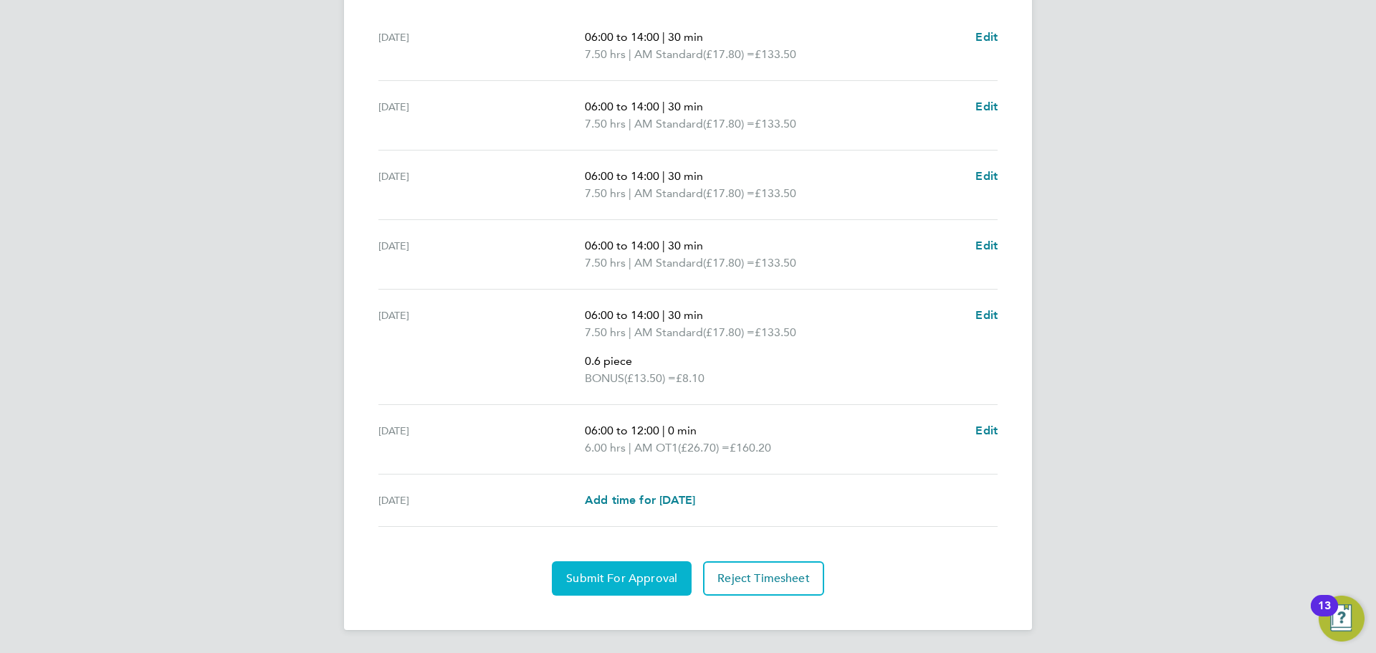
click at [662, 588] on button "Submit For Approval" at bounding box center [622, 578] width 140 height 34
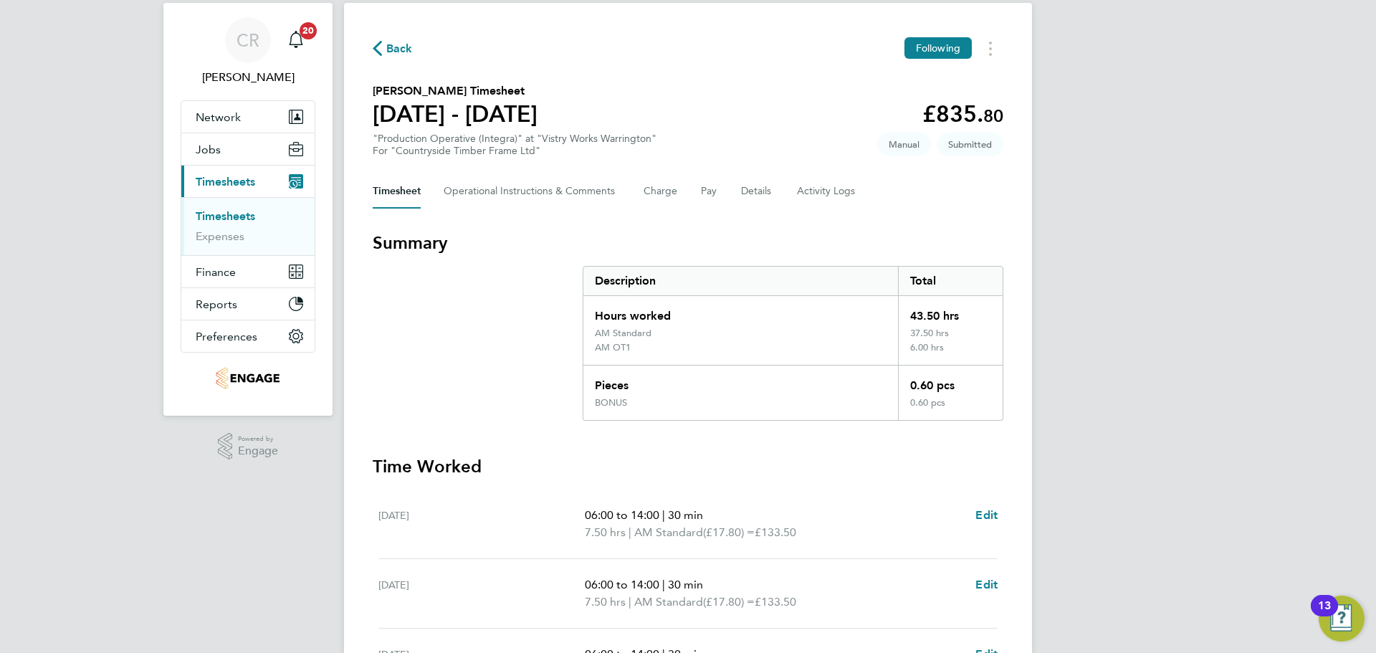
scroll to position [0, 0]
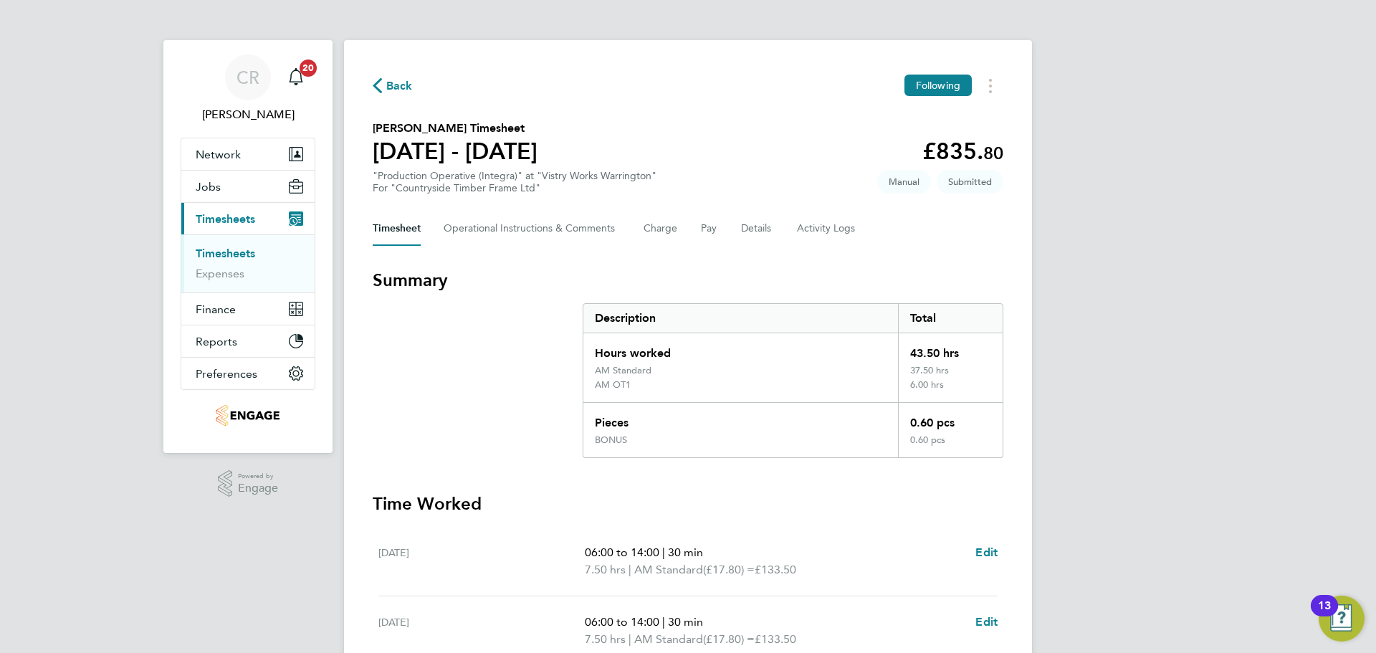
click at [409, 87] on span "Back" at bounding box center [399, 85] width 27 height 17
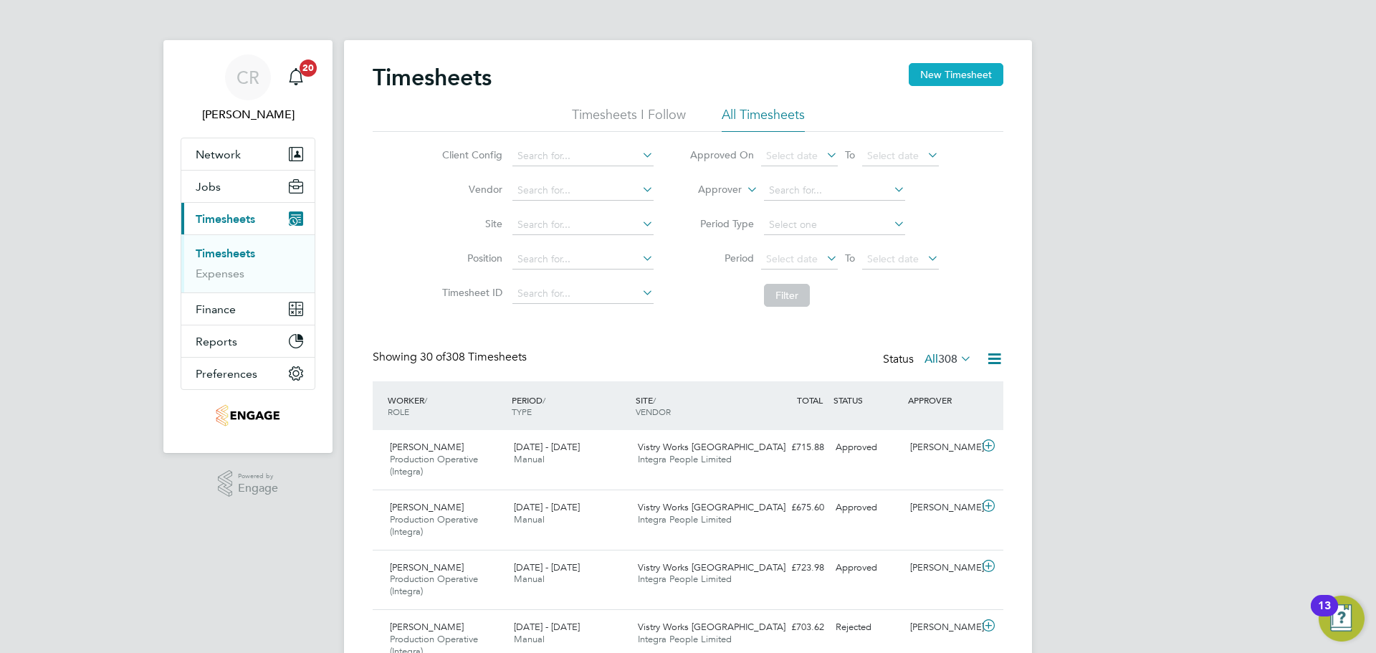
click at [940, 70] on button "New Timesheet" at bounding box center [956, 74] width 95 height 23
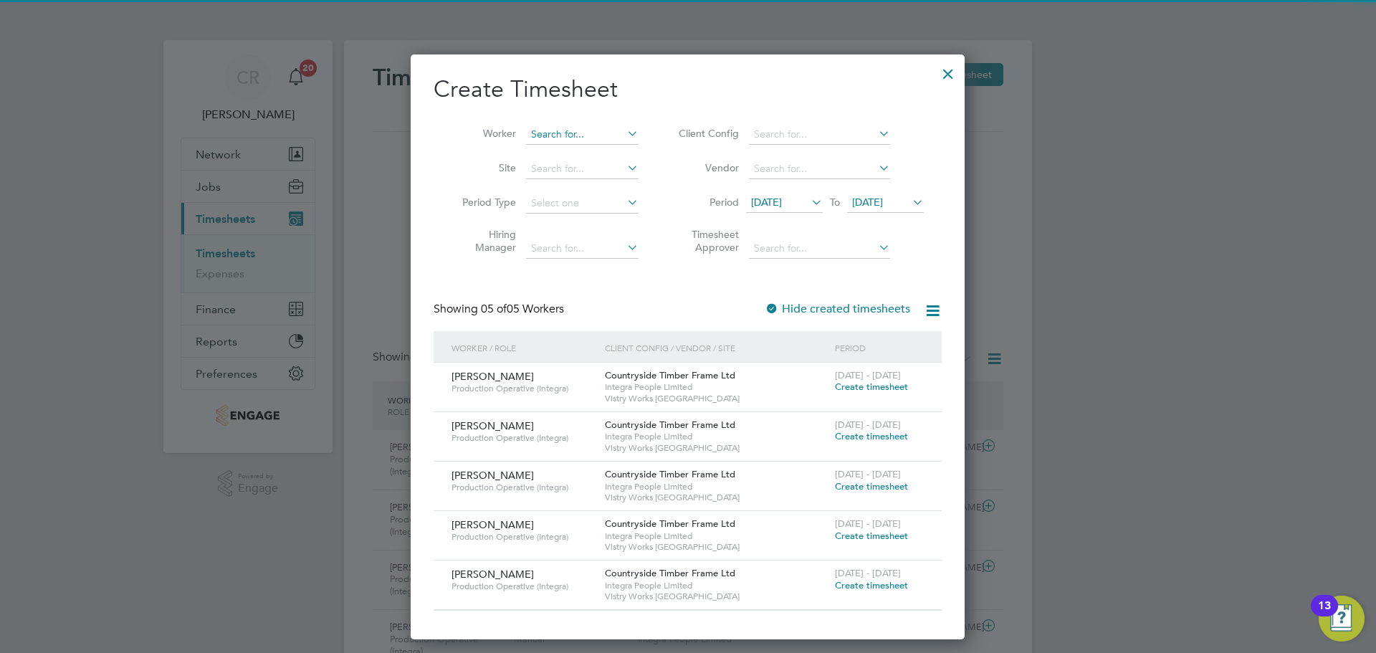
click at [615, 134] on input at bounding box center [582, 135] width 113 height 20
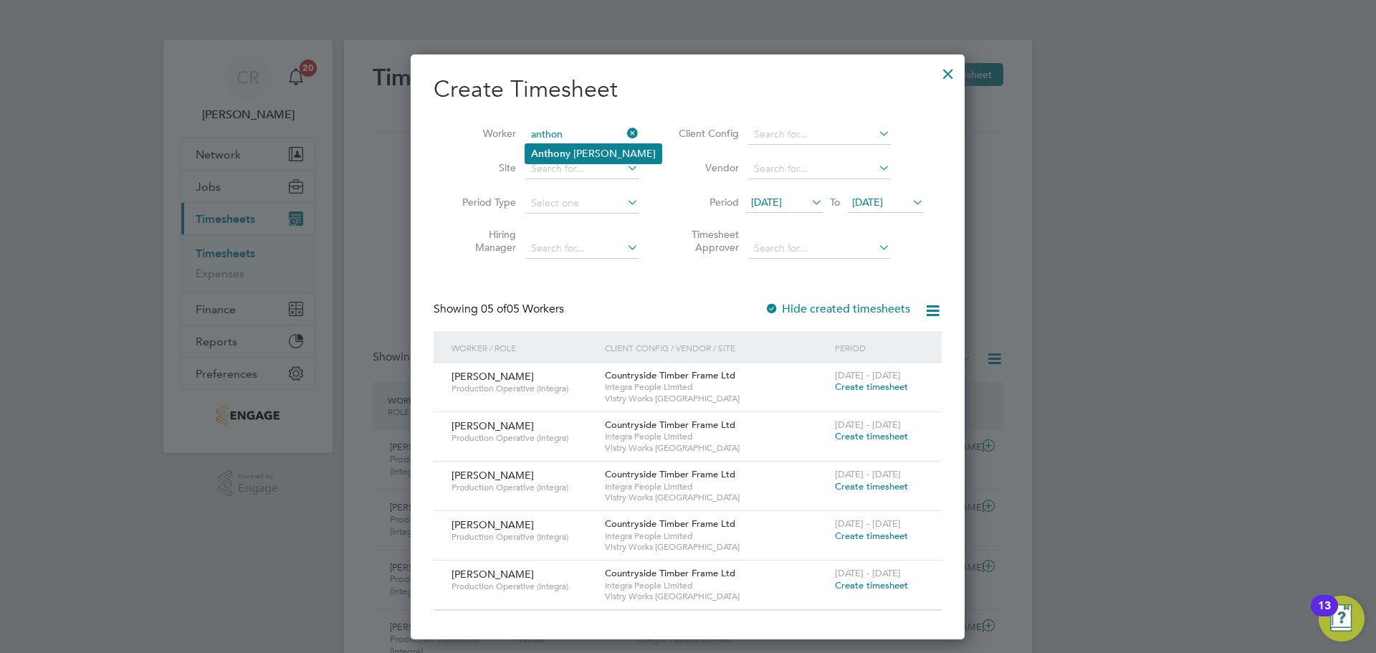
click at [610, 160] on li "Anthon y Judson" at bounding box center [593, 153] width 136 height 19
type input "[PERSON_NAME]"
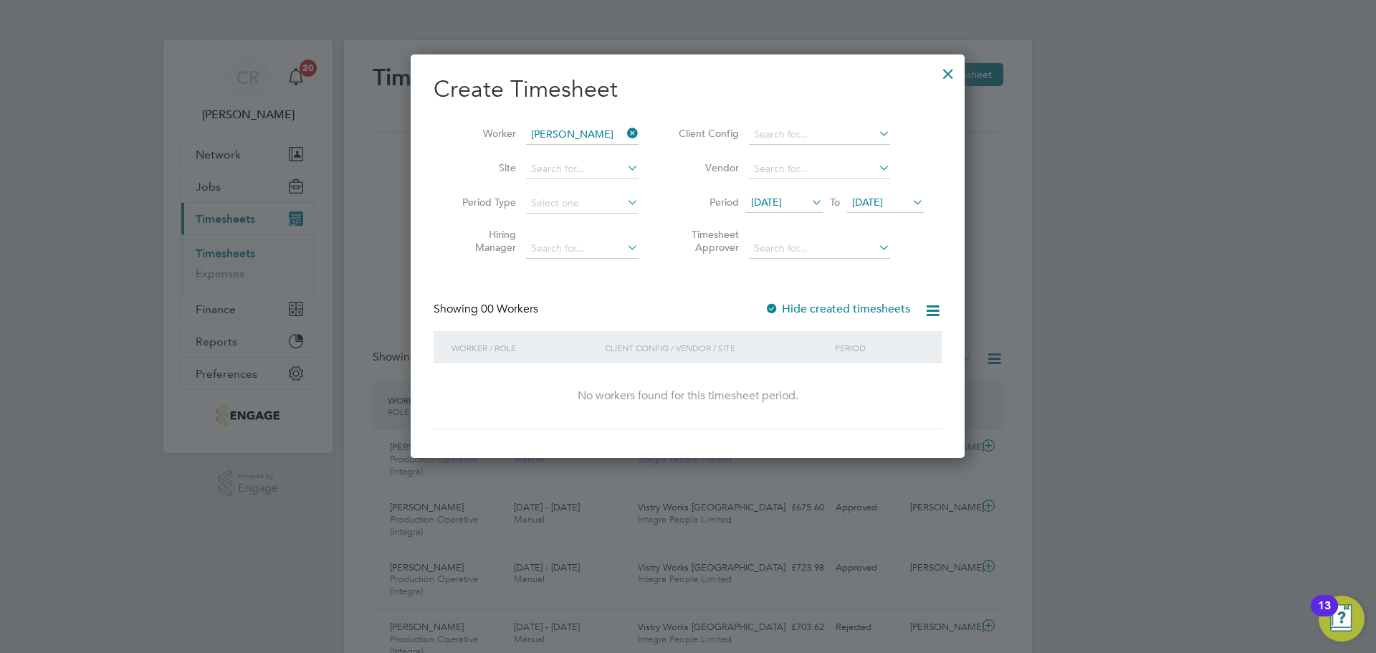
click at [883, 201] on span "[DATE]" at bounding box center [867, 202] width 31 height 13
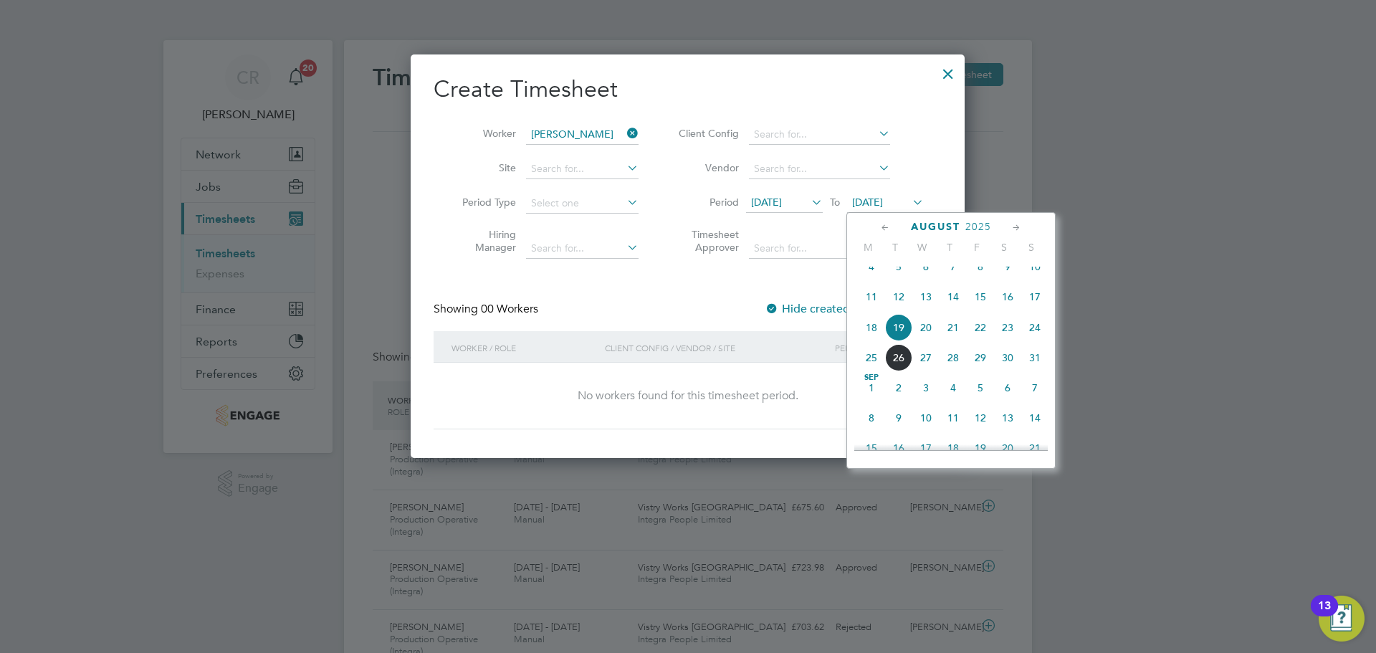
click at [904, 365] on span "26" at bounding box center [898, 357] width 27 height 27
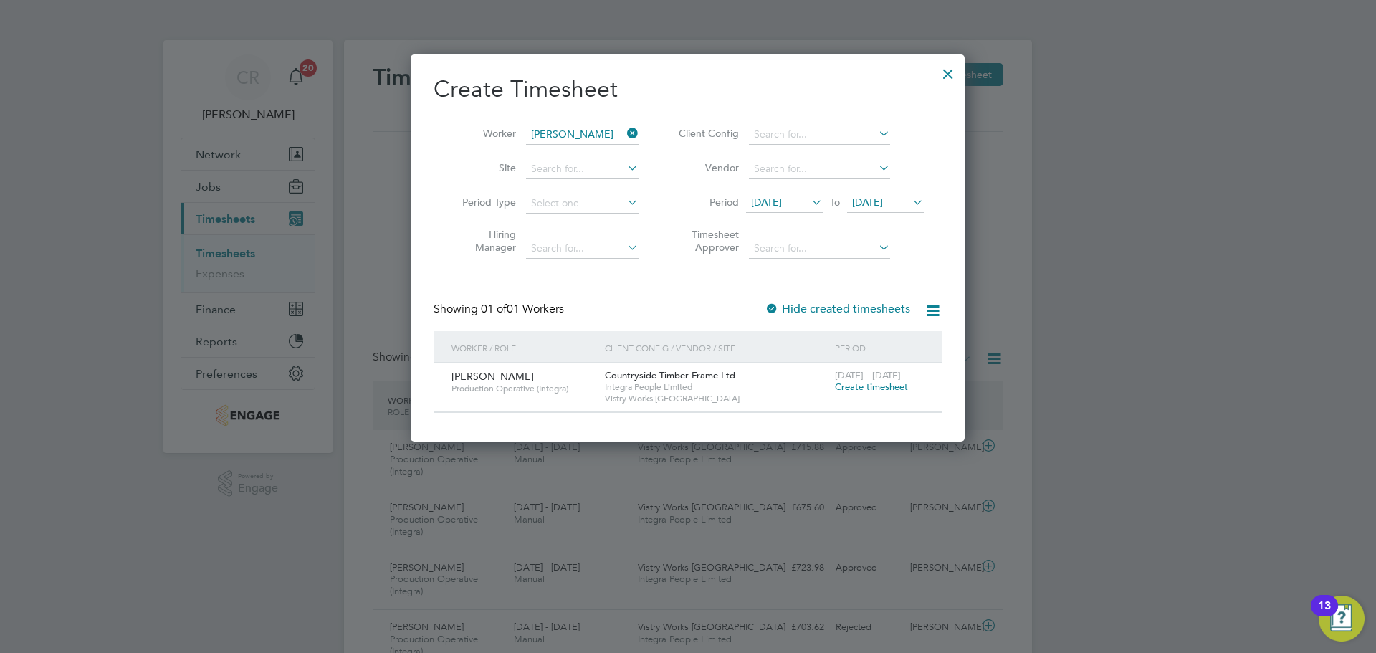
click at [880, 196] on span "26 Aug 2025" at bounding box center [867, 202] width 31 height 13
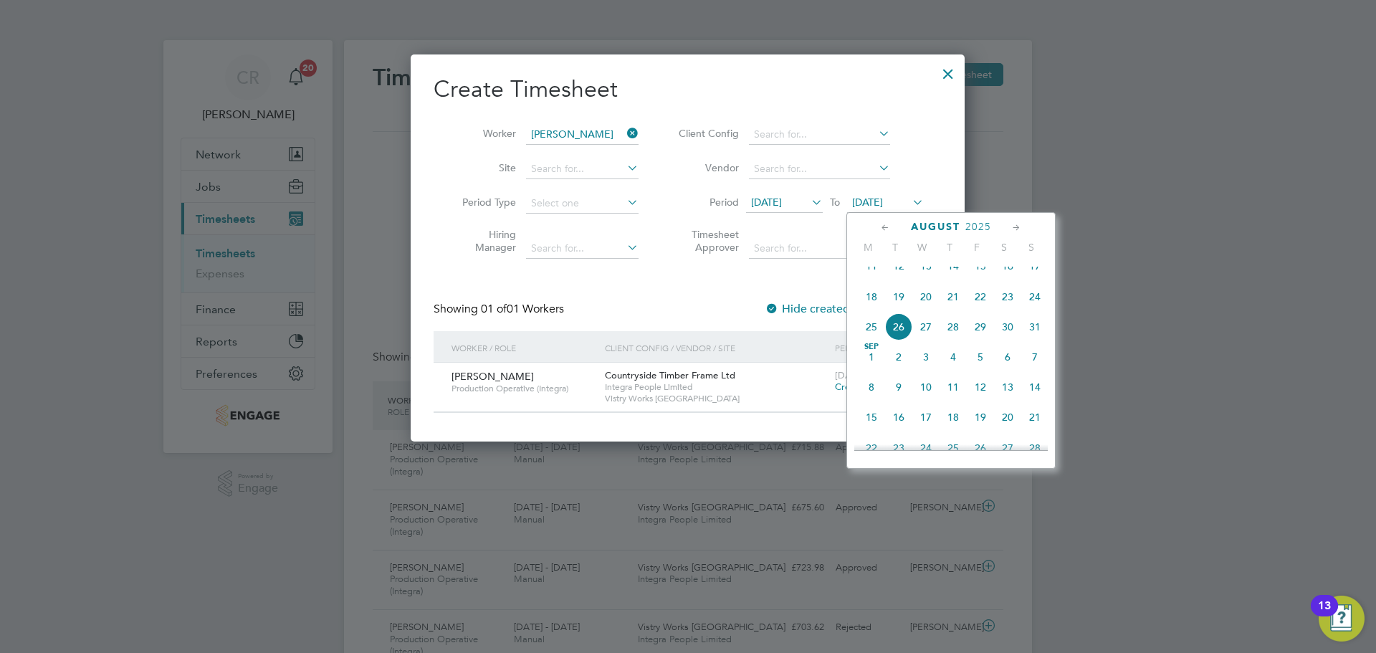
click at [1034, 310] on span "24" at bounding box center [1034, 296] width 27 height 27
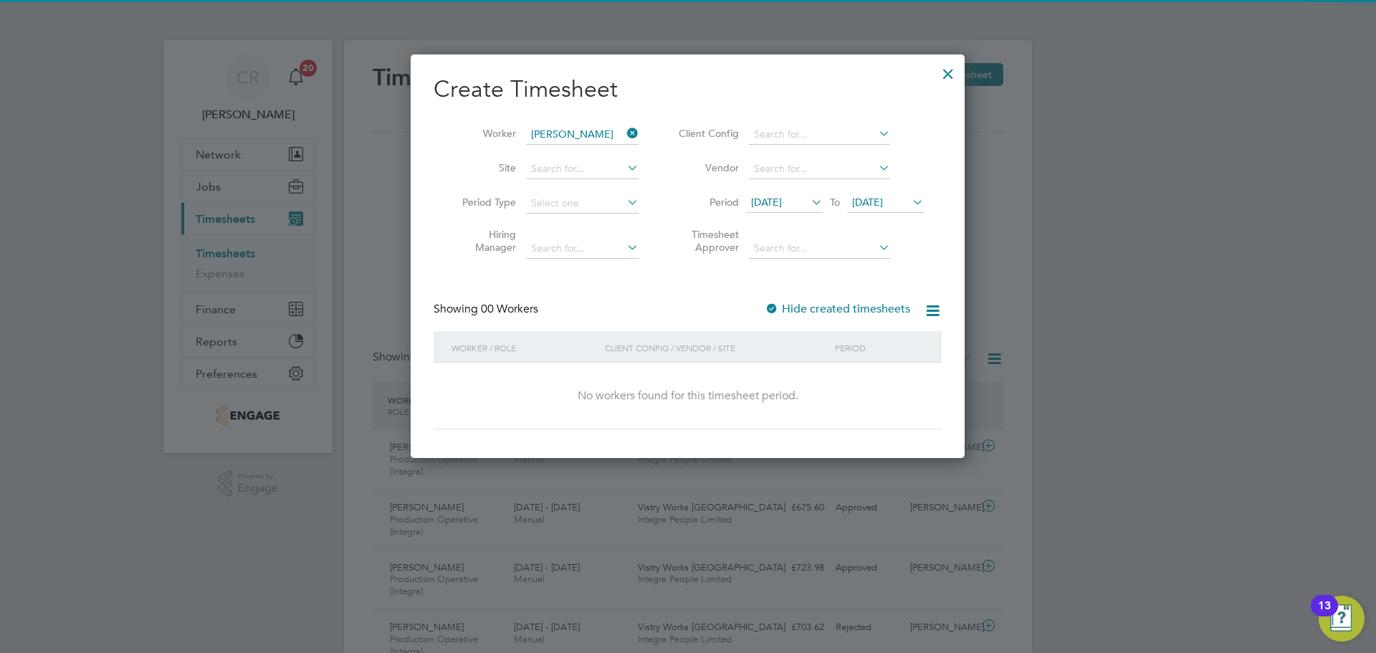
click at [788, 307] on label "Hide created timesheets" at bounding box center [837, 309] width 145 height 14
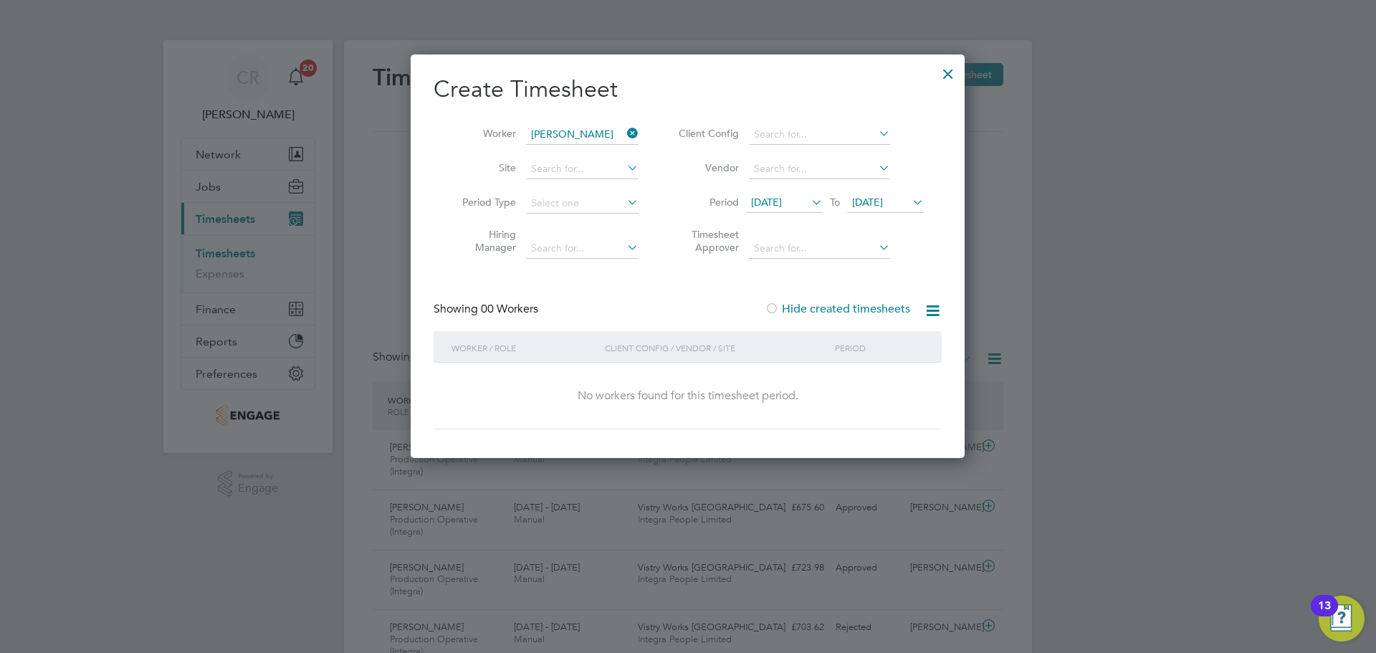
click at [952, 70] on div at bounding box center [948, 70] width 26 height 26
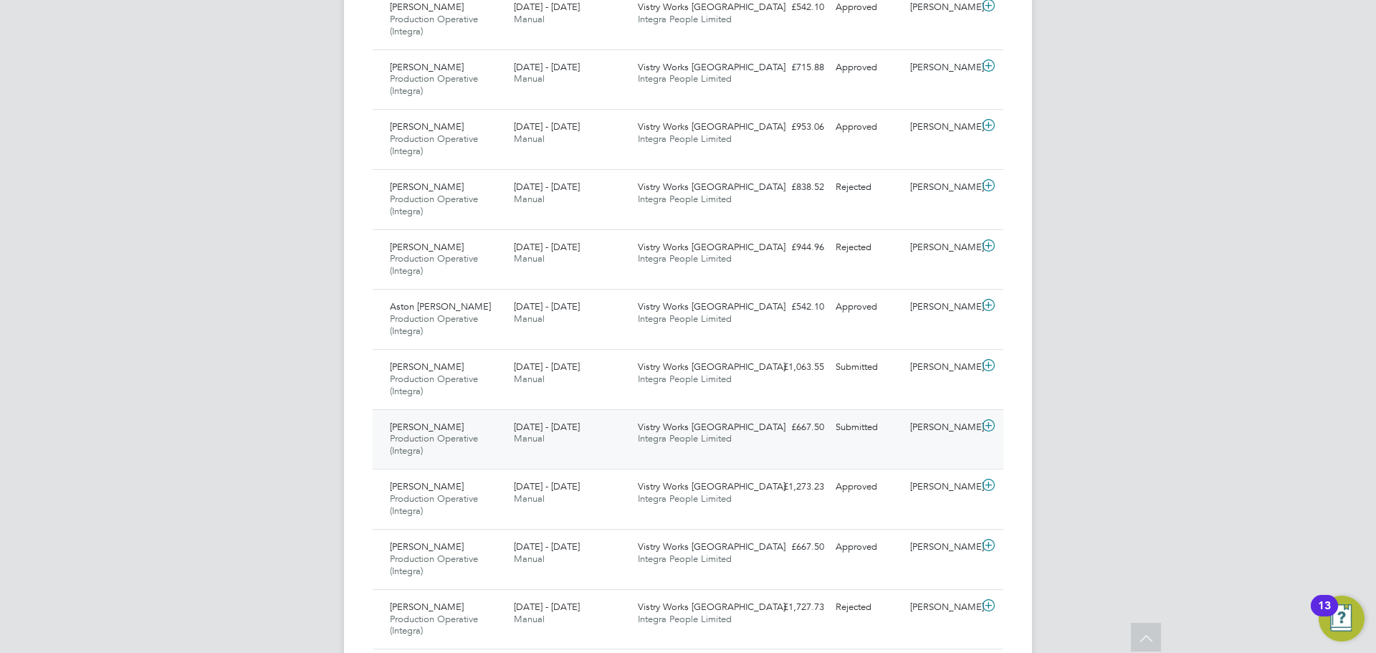
click at [760, 437] on div "£667.50 Submitted" at bounding box center [792, 428] width 75 height 24
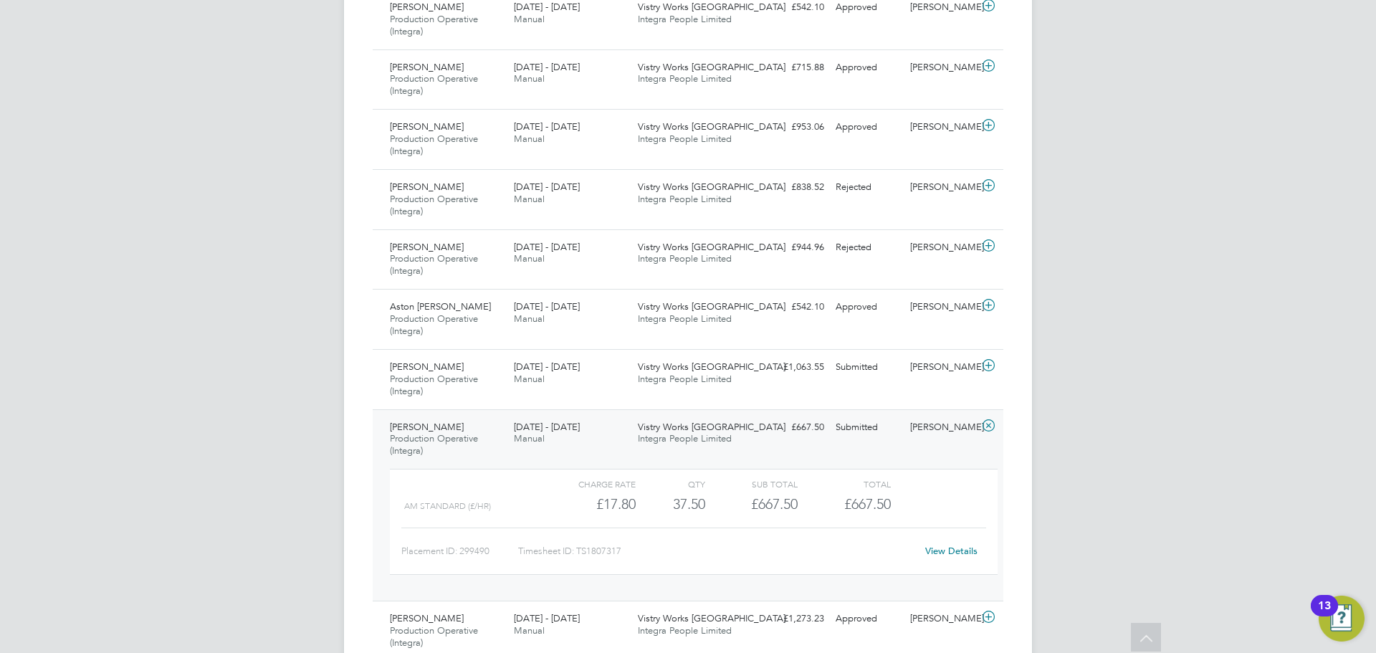
click at [945, 555] on link "View Details" at bounding box center [951, 551] width 52 height 12
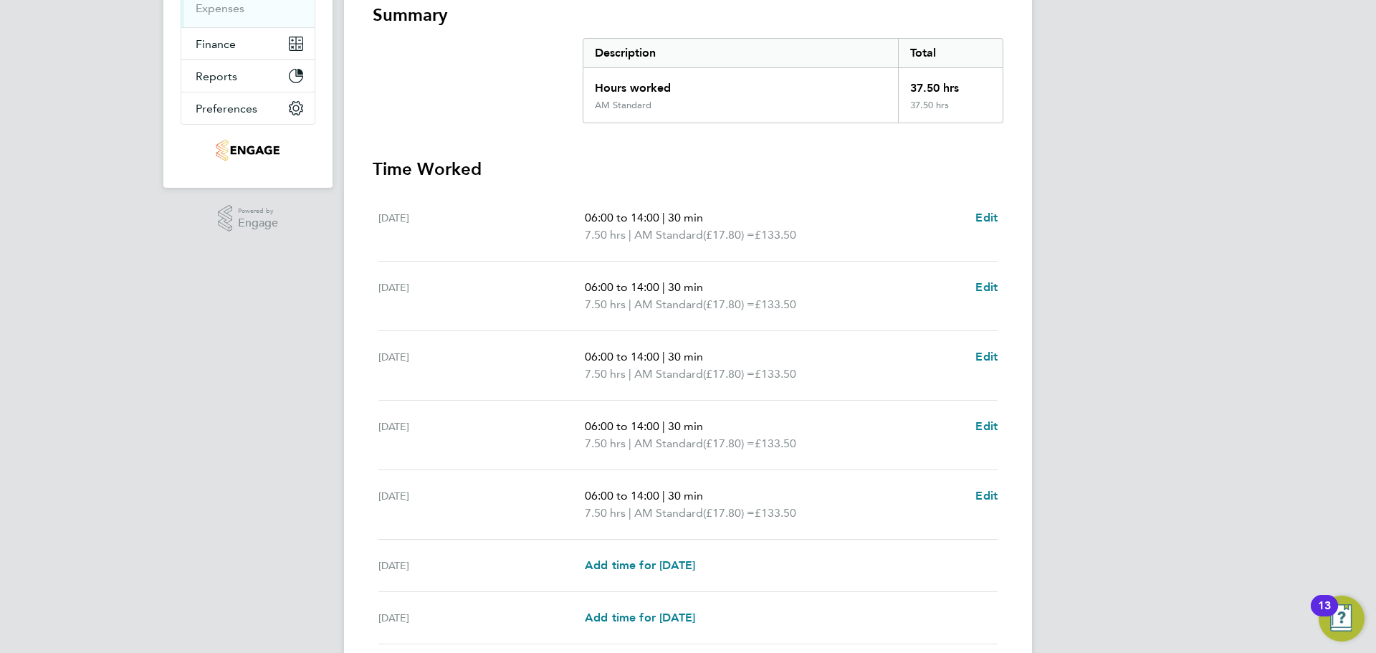
scroll to position [287, 0]
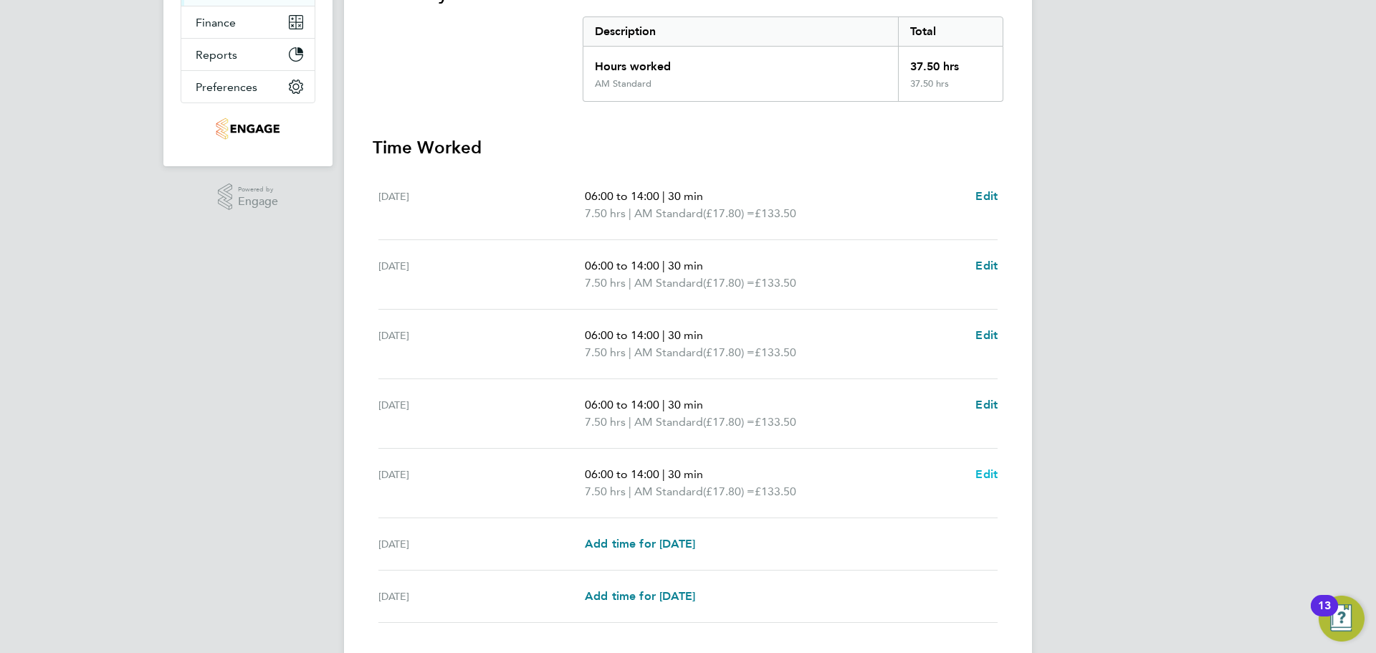
click at [985, 477] on span "Edit" at bounding box center [986, 474] width 22 height 14
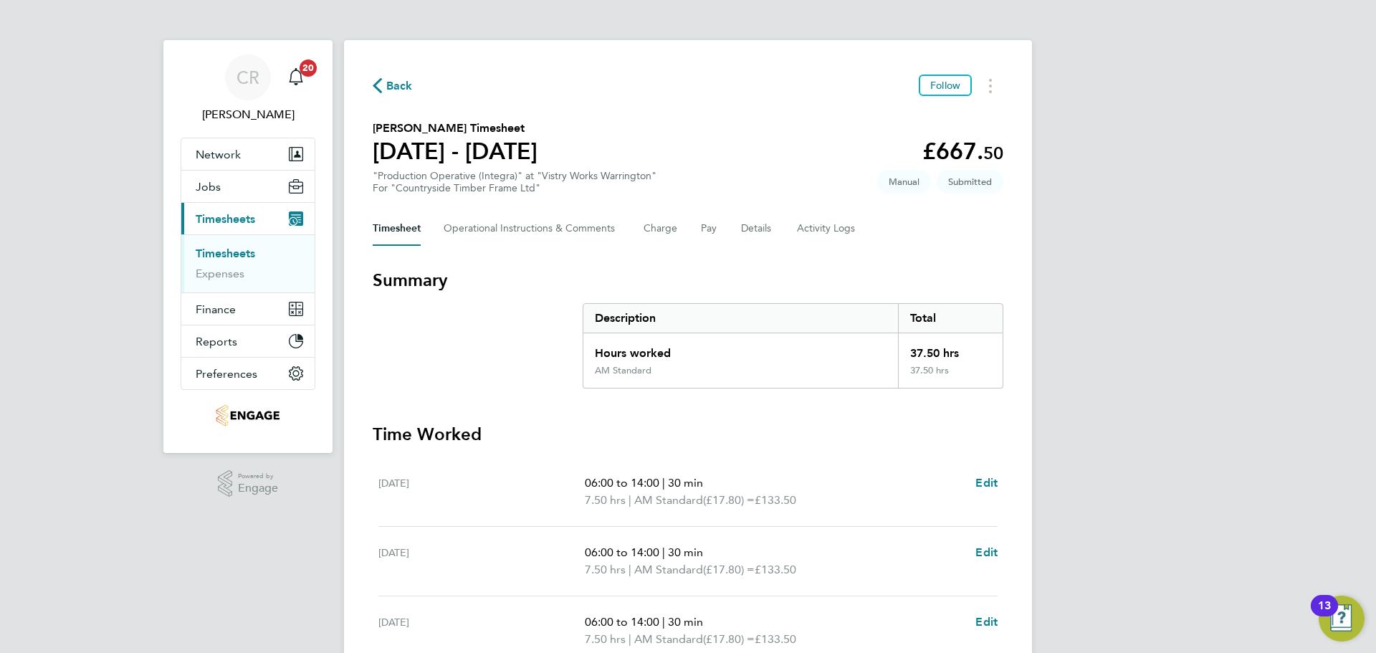
select select "30"
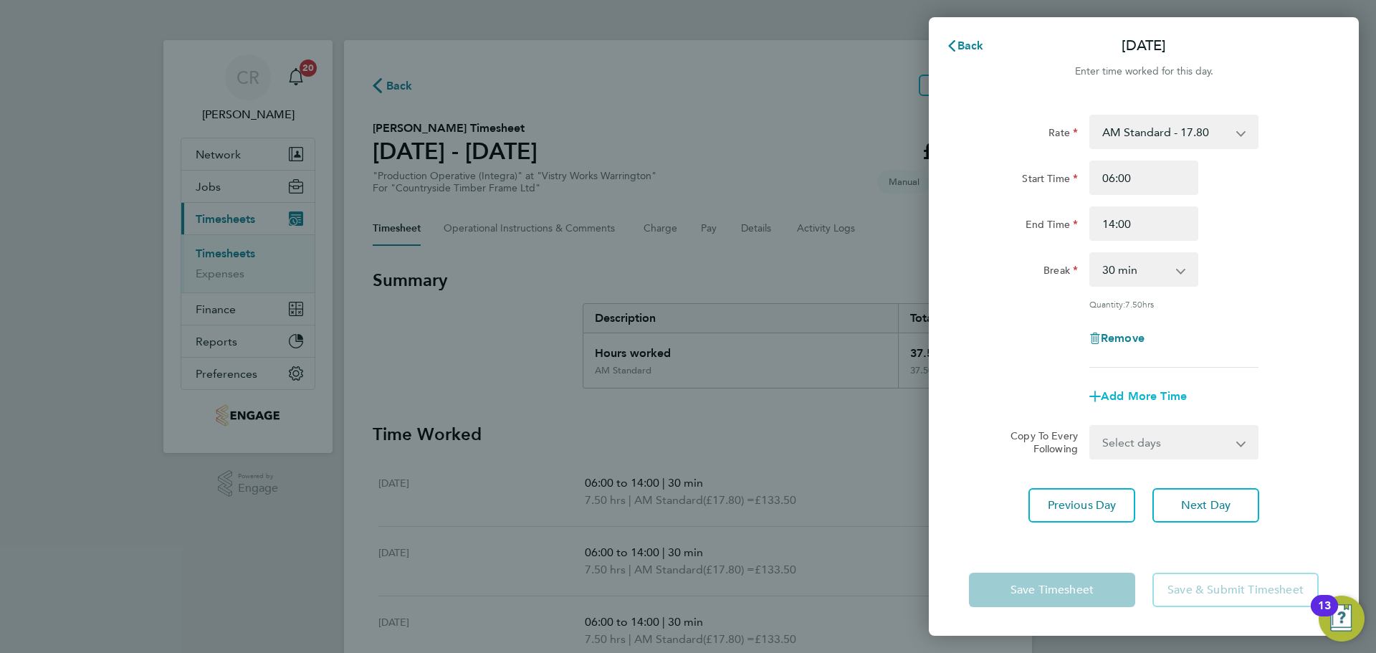
click at [1131, 391] on span "Add More Time" at bounding box center [1144, 396] width 86 height 14
select select "null"
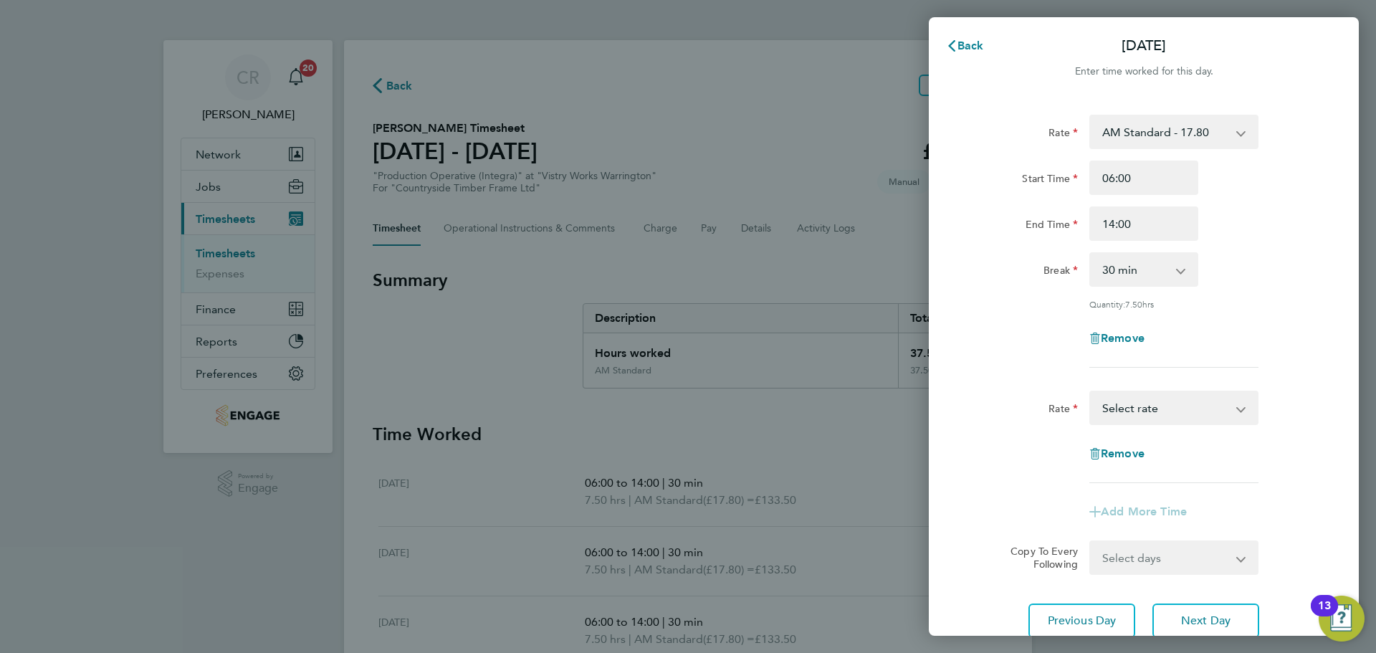
click at [1134, 415] on select "BONUS - 13.50 AM Standard - 17.80 PM OT1 - 28.64 PM Standard - 19.09 AM OT1 - 2…" at bounding box center [1165, 408] width 149 height 32
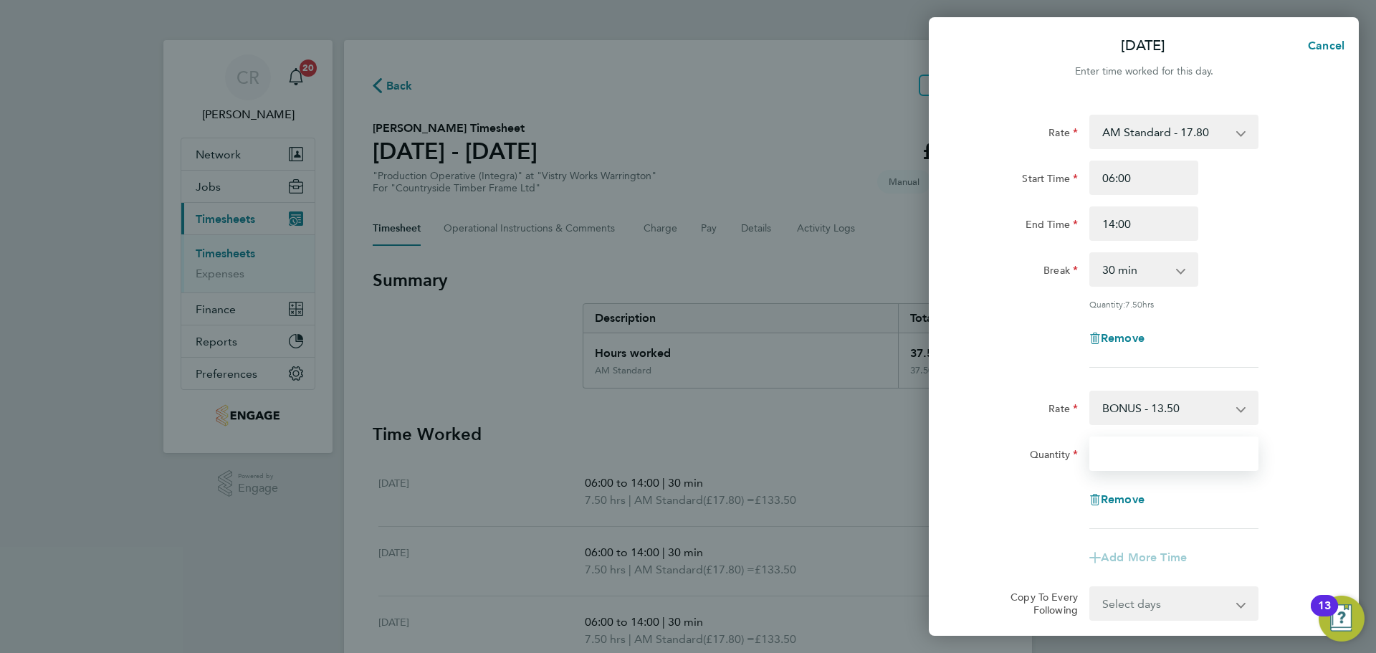
click at [1147, 455] on input "Quantity" at bounding box center [1173, 453] width 169 height 34
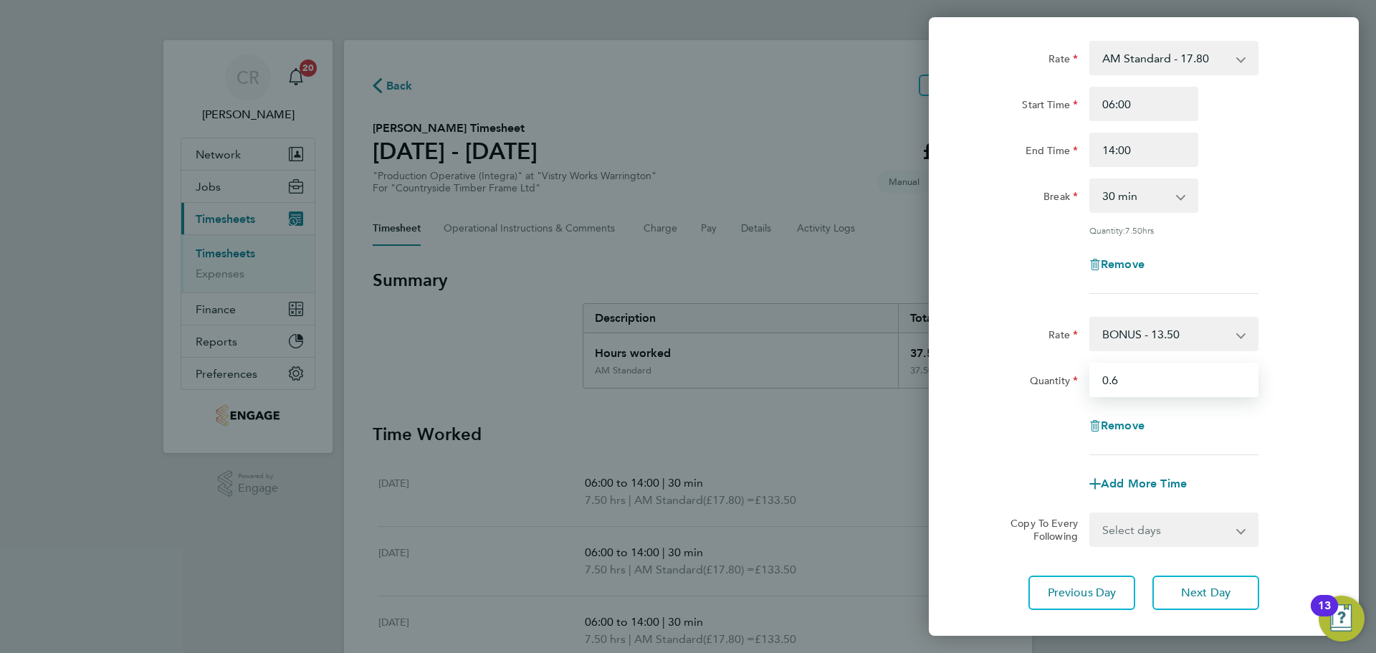
scroll to position [156, 0]
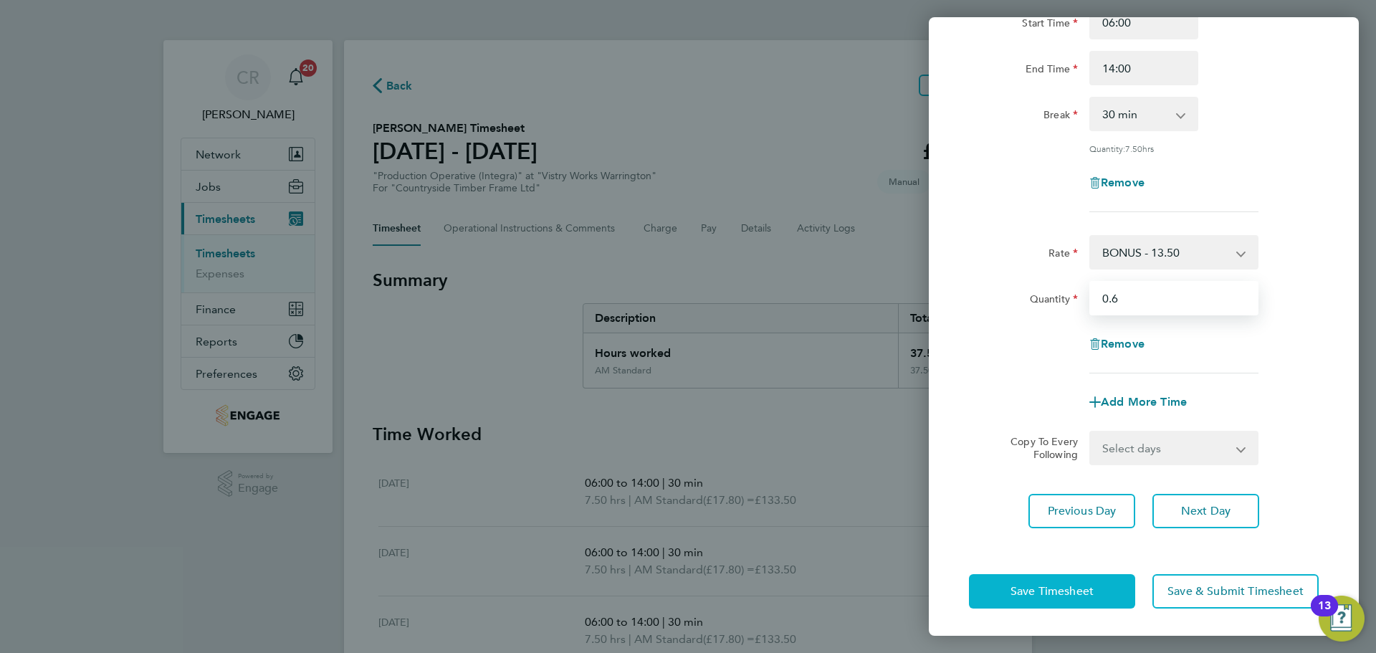
type input "0.6"
click at [1049, 589] on span "Save Timesheet" at bounding box center [1052, 591] width 83 height 14
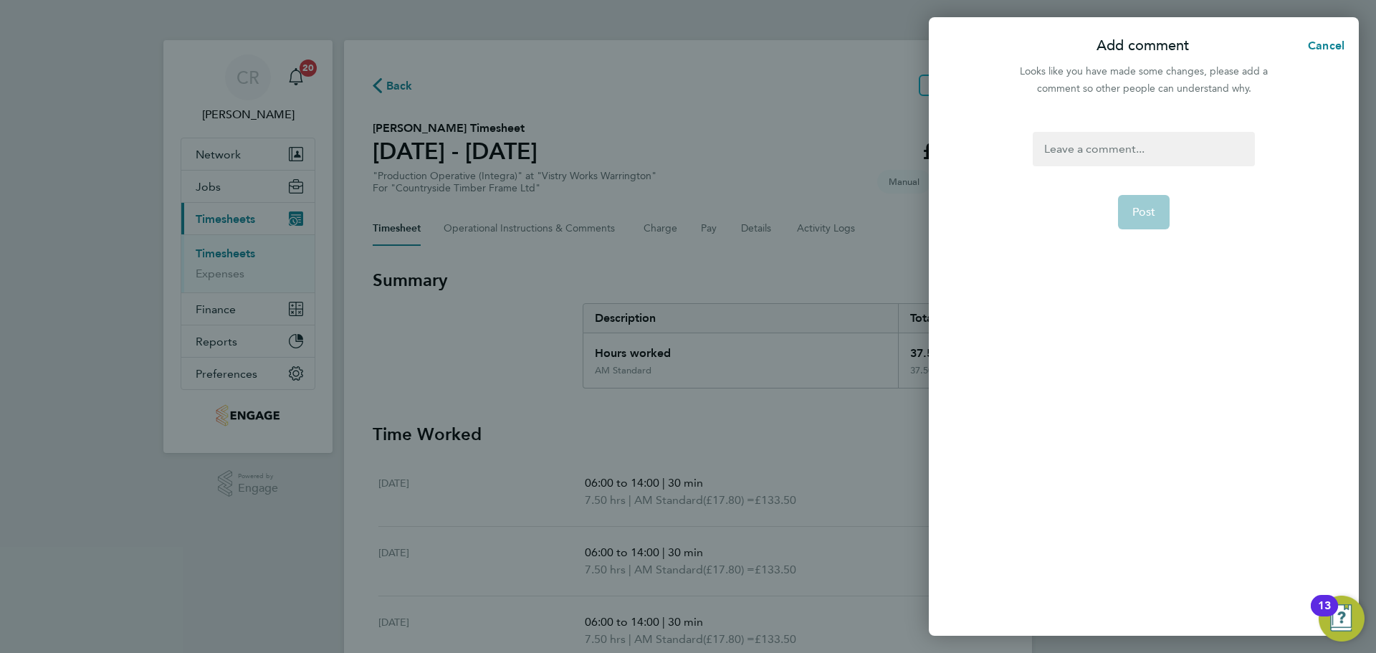
click at [1185, 153] on div at bounding box center [1143, 149] width 221 height 34
click at [1193, 144] on div at bounding box center [1143, 149] width 221 height 34
click at [1167, 211] on button "Post" at bounding box center [1144, 212] width 52 height 34
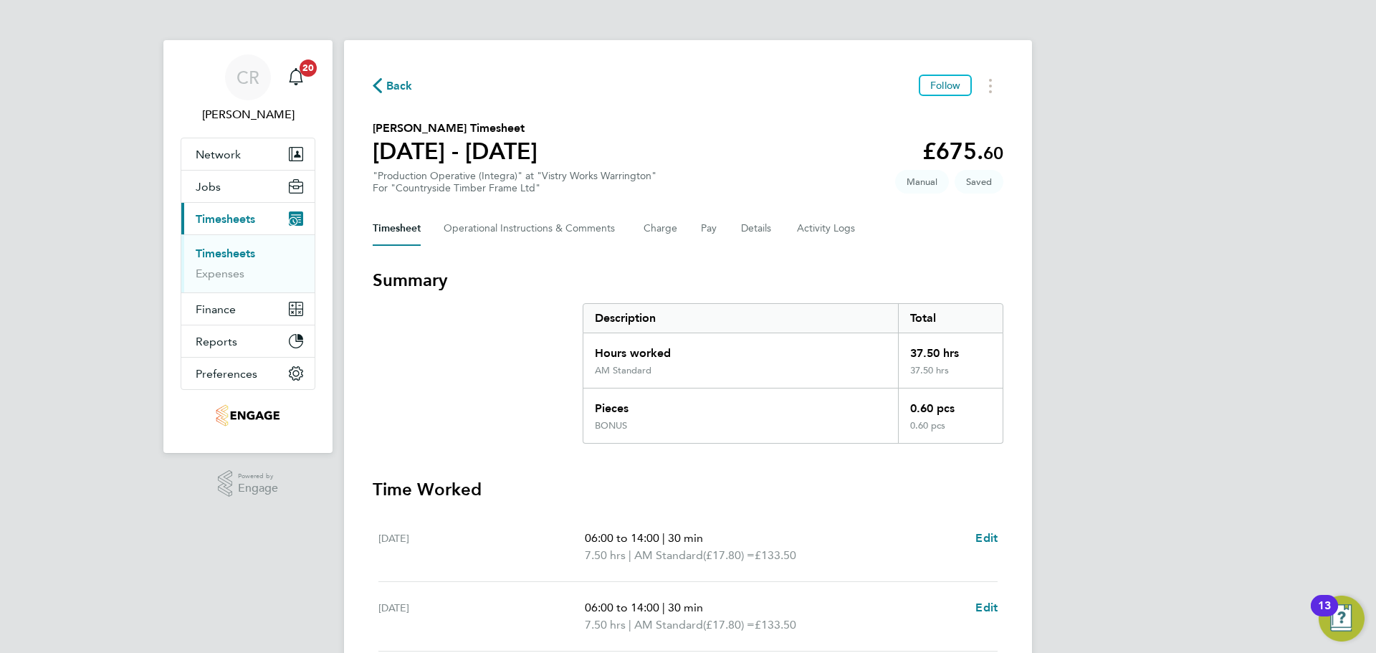
click at [405, 91] on span "Back" at bounding box center [399, 85] width 27 height 17
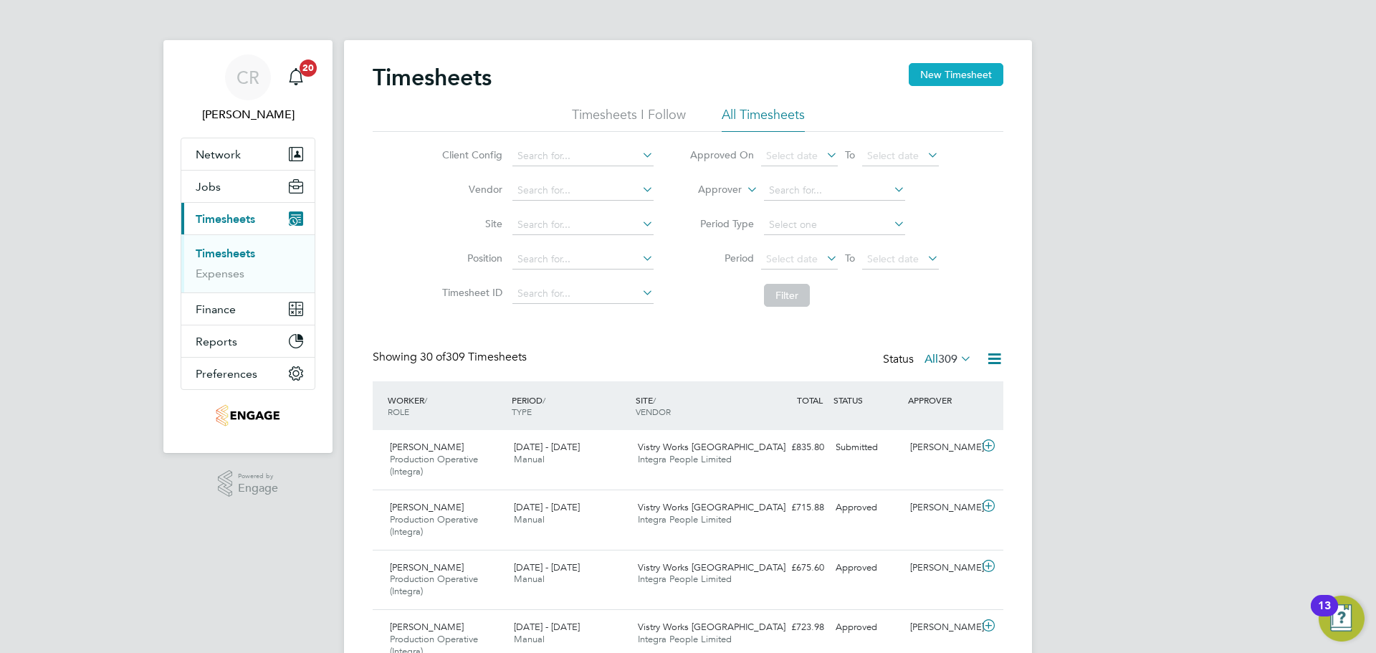
click at [962, 79] on button "New Timesheet" at bounding box center [956, 74] width 95 height 23
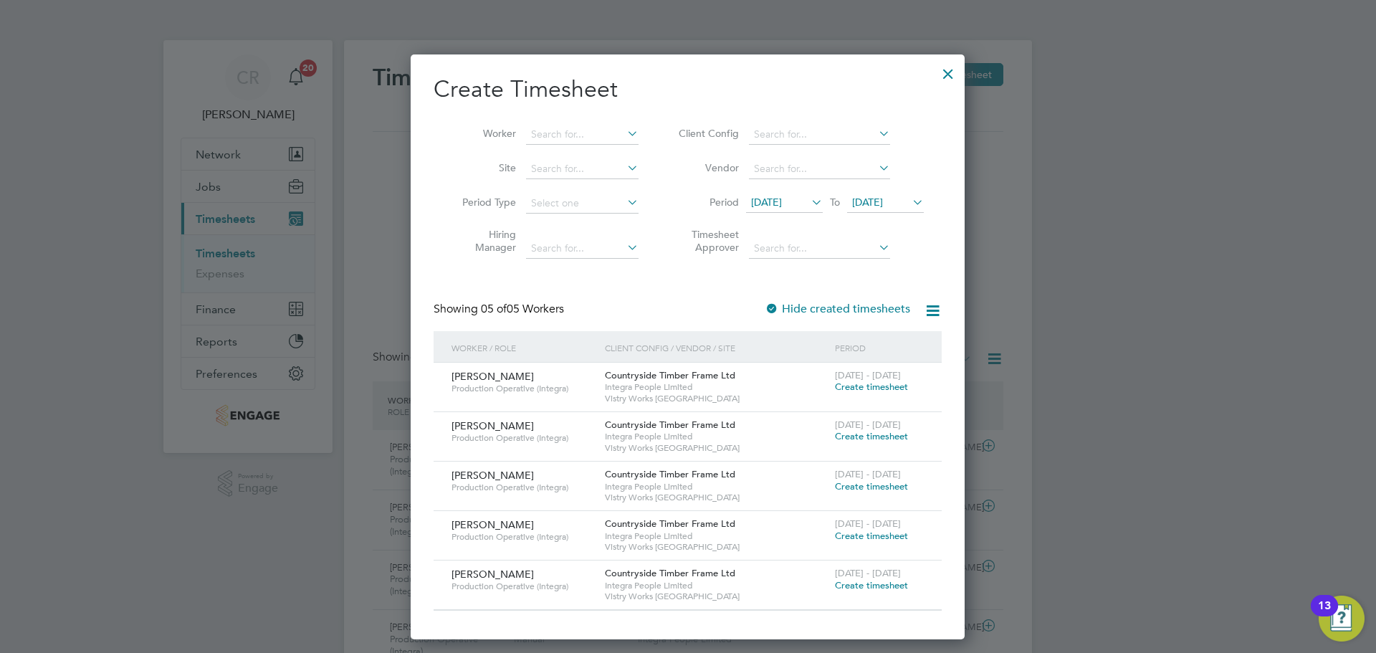
drag, startPoint x: 871, startPoint y: 484, endPoint x: 807, endPoint y: 366, distance: 133.7
click at [871, 484] on span "Create timesheet" at bounding box center [871, 486] width 73 height 12
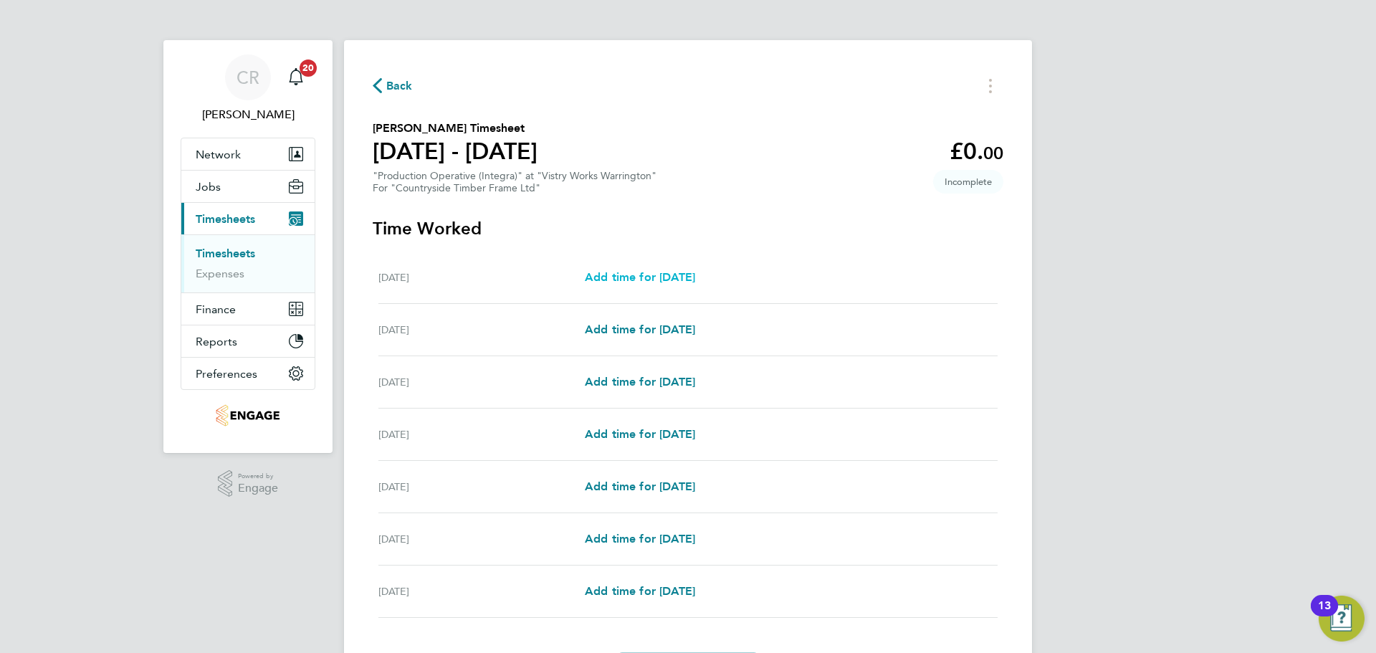
click at [651, 276] on span "Add time for Mon 18 Aug" at bounding box center [640, 277] width 110 height 14
select select "15"
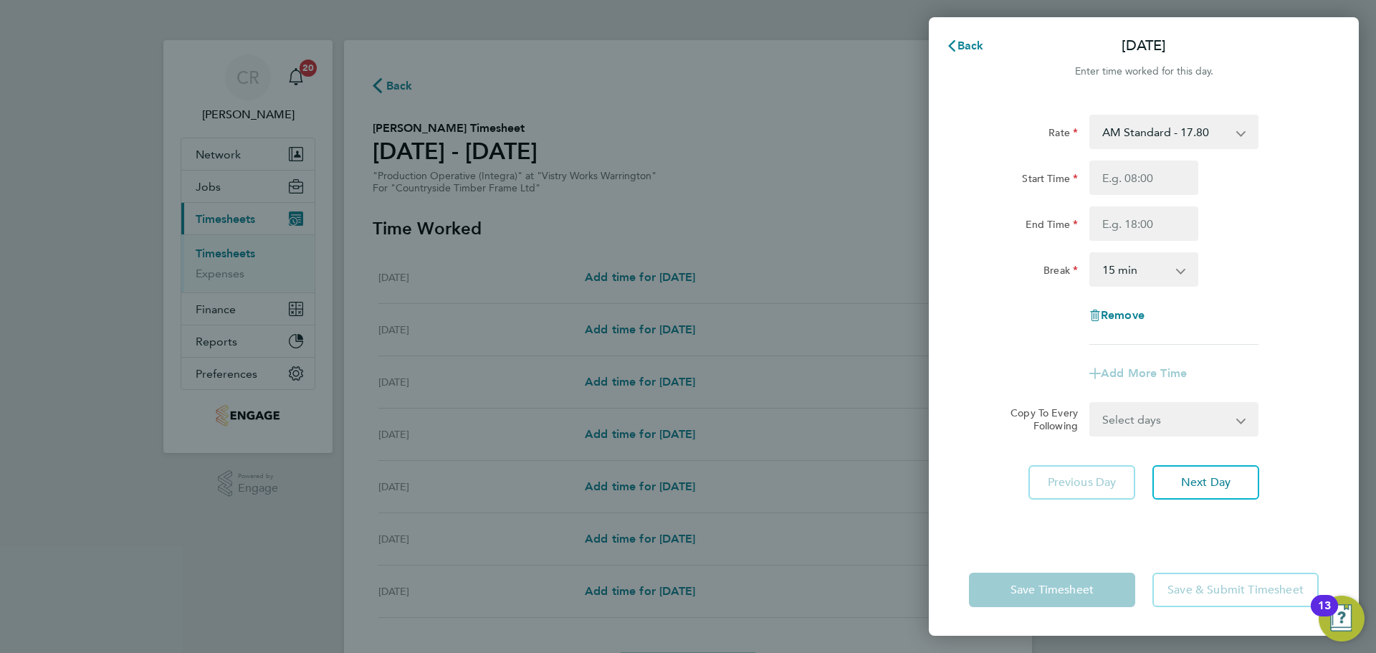
click at [1184, 130] on select "AM Standard - 17.80 BONUS - 13.50 AM OT2 - 35.60 PM OT1 - 28.64 AM OT1 - 26.70 …" at bounding box center [1165, 132] width 149 height 32
drag, startPoint x: 1188, startPoint y: 127, endPoint x: 1181, endPoint y: 142, distance: 16.4
click at [1188, 127] on select "AM Standard - 17.80 BONUS - 13.50 AM OT2 - 35.60 PM OT1 - 28.64 AM OT1 - 26.70 …" at bounding box center [1165, 132] width 149 height 32
click at [1160, 174] on input "Start Time" at bounding box center [1143, 178] width 109 height 34
type input "06:00"
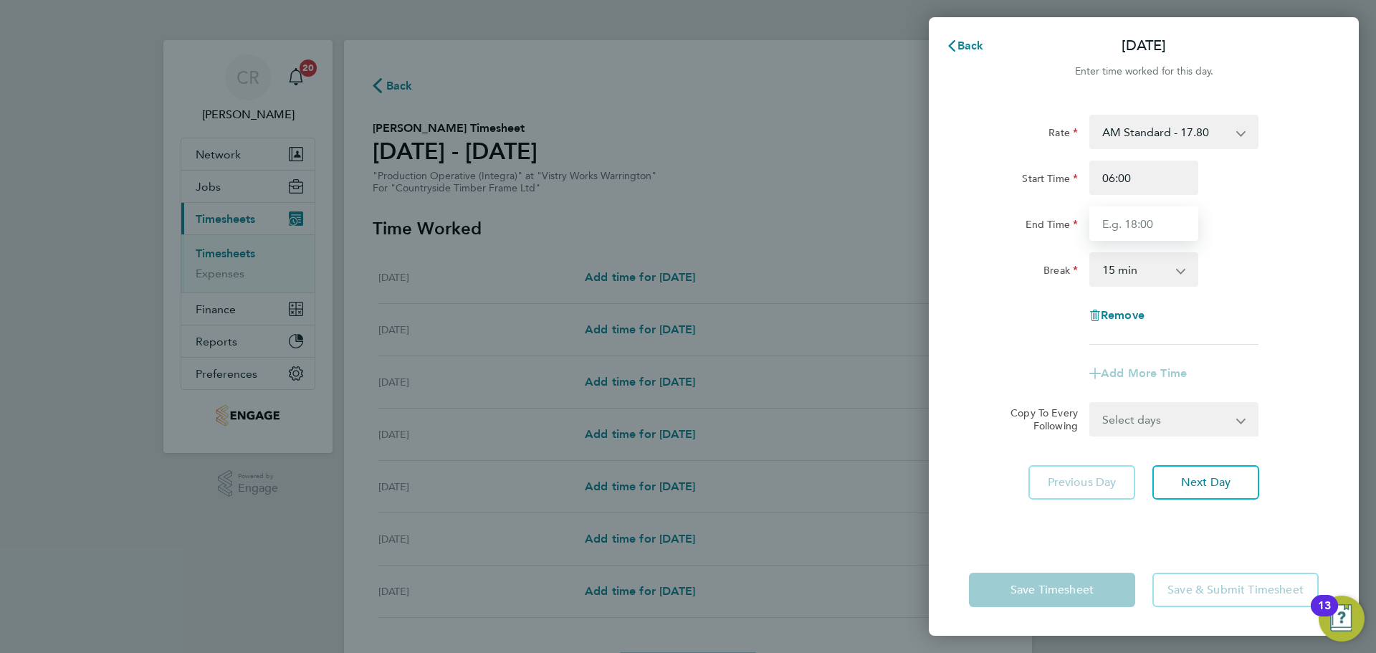
click at [1150, 232] on input "End Time" at bounding box center [1143, 223] width 109 height 34
click at [1144, 225] on input "End Time" at bounding box center [1143, 223] width 109 height 34
type input "14:00"
drag, startPoint x: 1149, startPoint y: 239, endPoint x: 1146, endPoint y: 274, distance: 35.2
click at [1143, 271] on select "0 min 15 min 30 min 45 min 60 min 75 min 90 min" at bounding box center [1135, 270] width 89 height 32
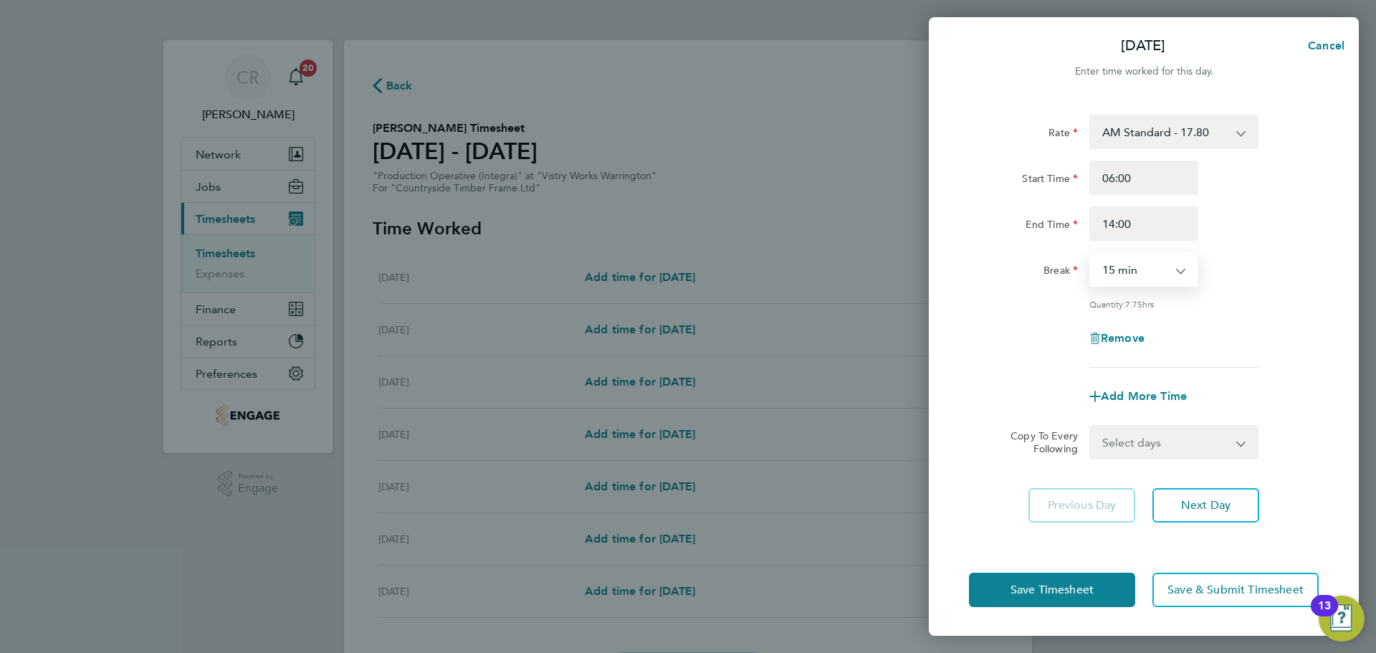
select select "30"
click at [1091, 254] on select "0 min 15 min 30 min 45 min 60 min 75 min 90 min" at bounding box center [1135, 270] width 89 height 32
click at [1104, 585] on button "Save Timesheet" at bounding box center [1052, 590] width 166 height 34
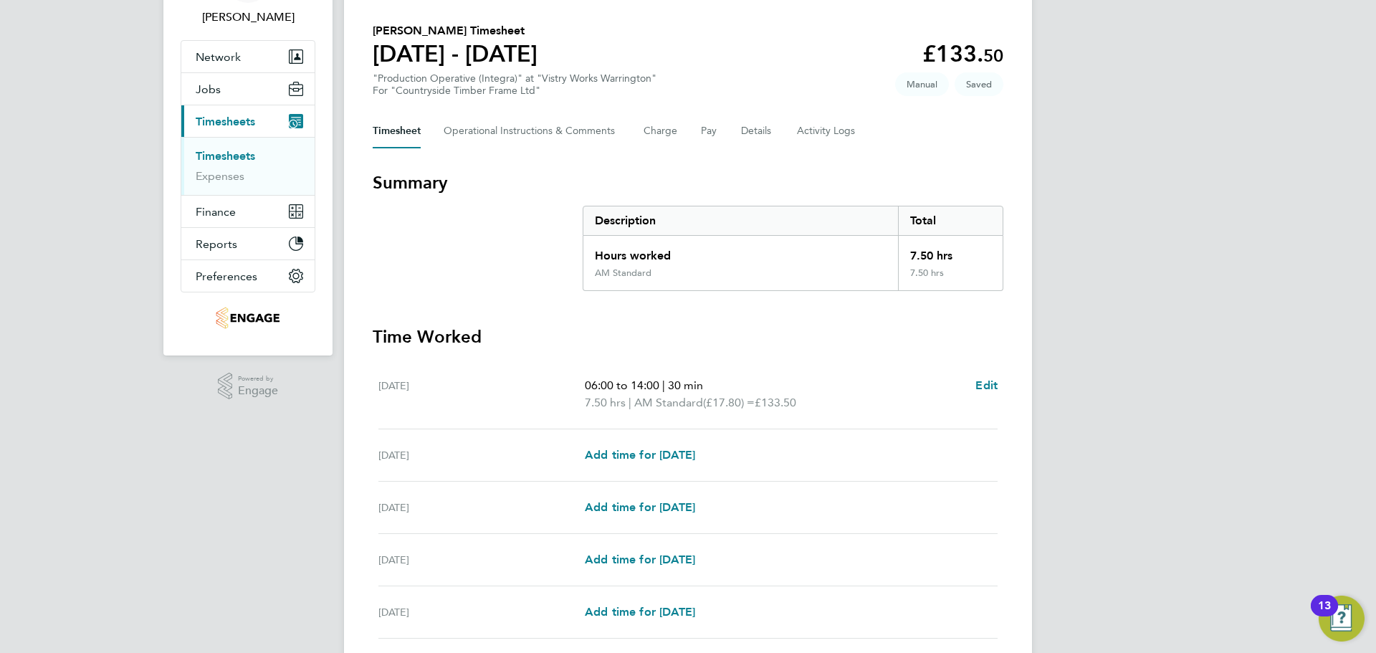
scroll to position [143, 0]
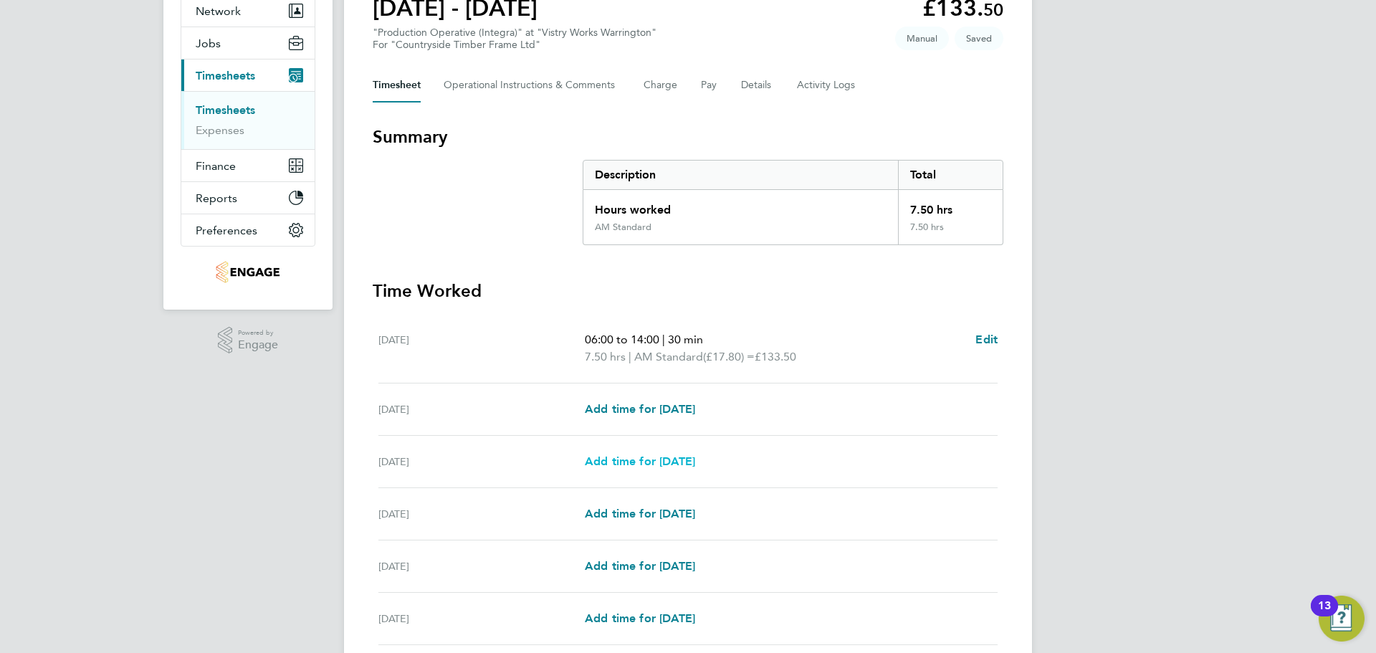
click at [677, 464] on span "Add time for [DATE]" at bounding box center [640, 461] width 110 height 14
select select "15"
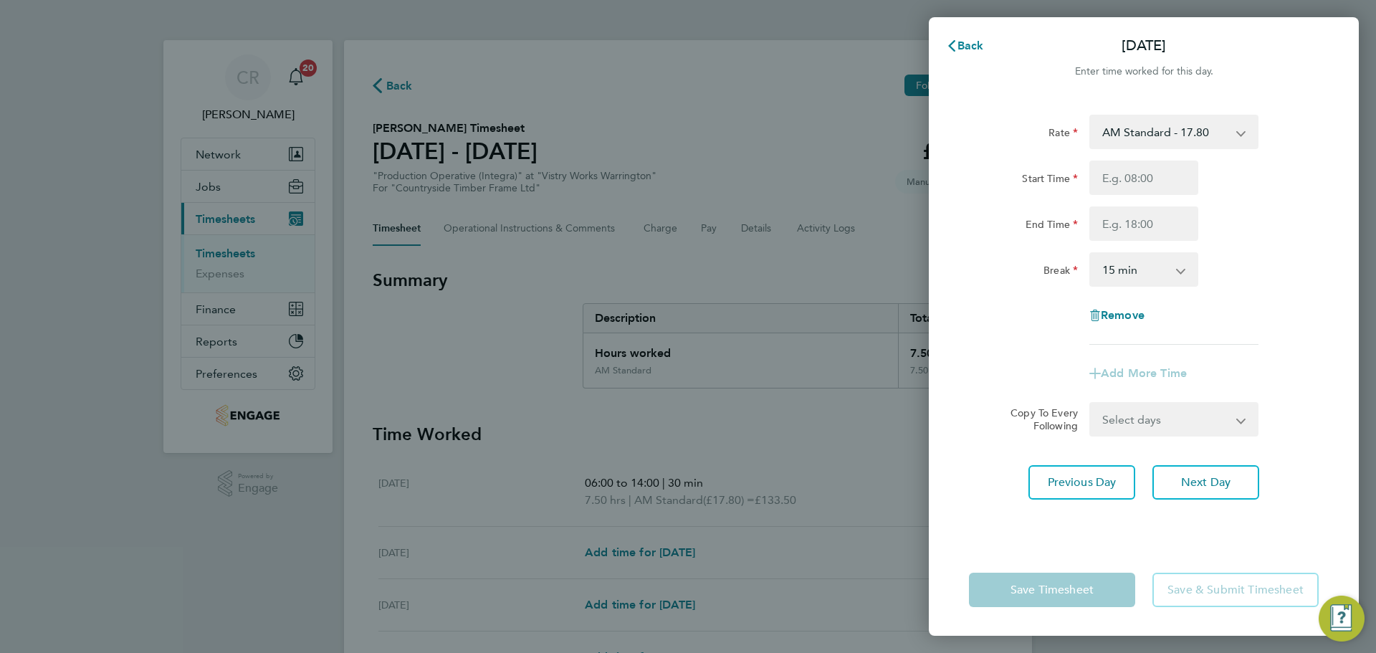
drag, startPoint x: 1177, startPoint y: 134, endPoint x: 1175, endPoint y: 144, distance: 10.3
click at [1177, 134] on select "AM Standard - 17.80 BONUS - 13.50 AM OT2 - 35.60 PM OT1 - 28.64 AM OT1 - 26.70 …" at bounding box center [1165, 132] width 149 height 32
click at [1181, 137] on select "AM Standard - 17.80 BONUS - 13.50 AM OT2 - 35.60 PM OT1 - 28.64 AM OT1 - 26.70 …" at bounding box center [1165, 132] width 149 height 32
click at [1145, 183] on input "Start Time" at bounding box center [1143, 178] width 109 height 34
type input "06:00"
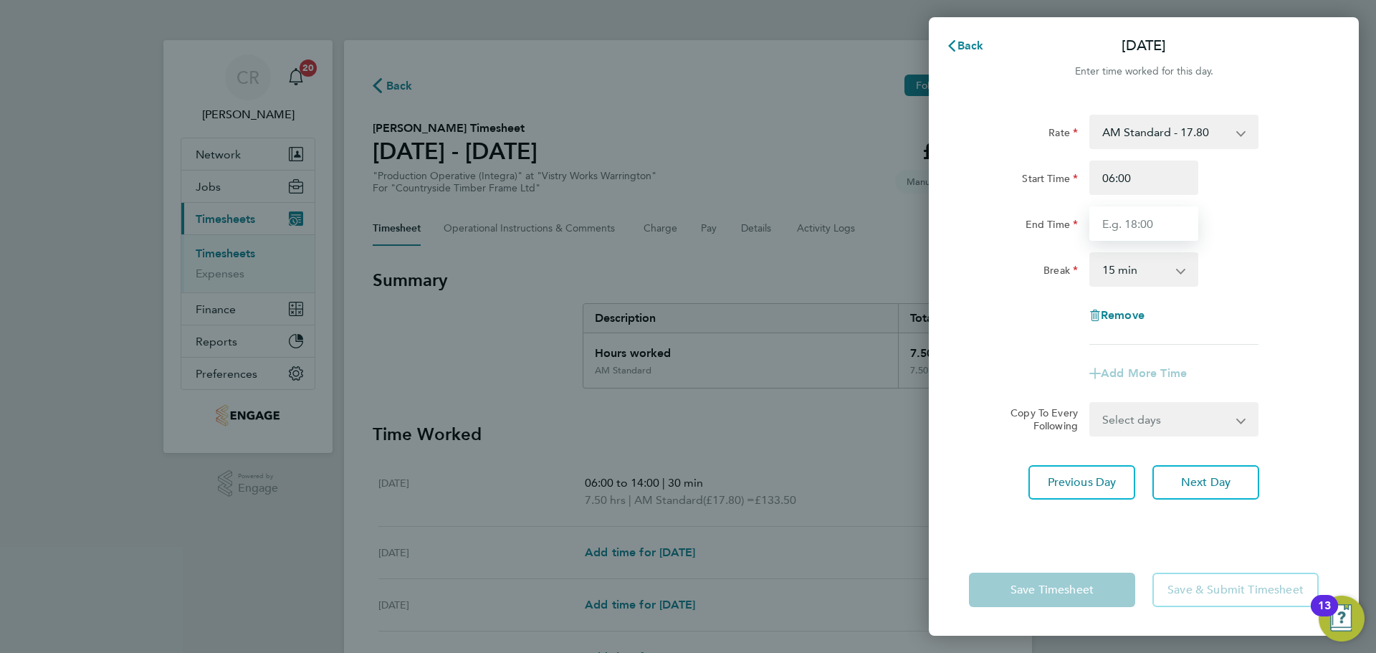
click at [1142, 225] on input "End Time" at bounding box center [1143, 223] width 109 height 34
type input "14:00"
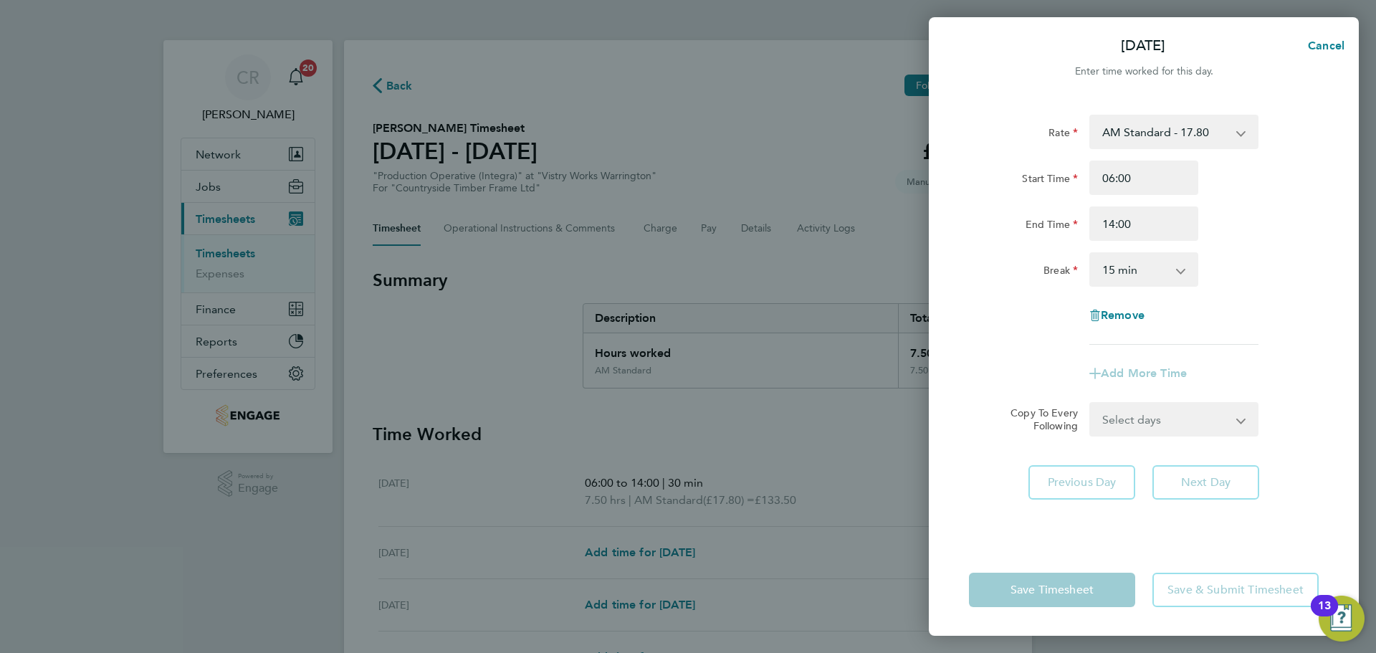
click at [1140, 275] on select "0 min 15 min 30 min 45 min 60 min 75 min 90 min" at bounding box center [1135, 270] width 89 height 32
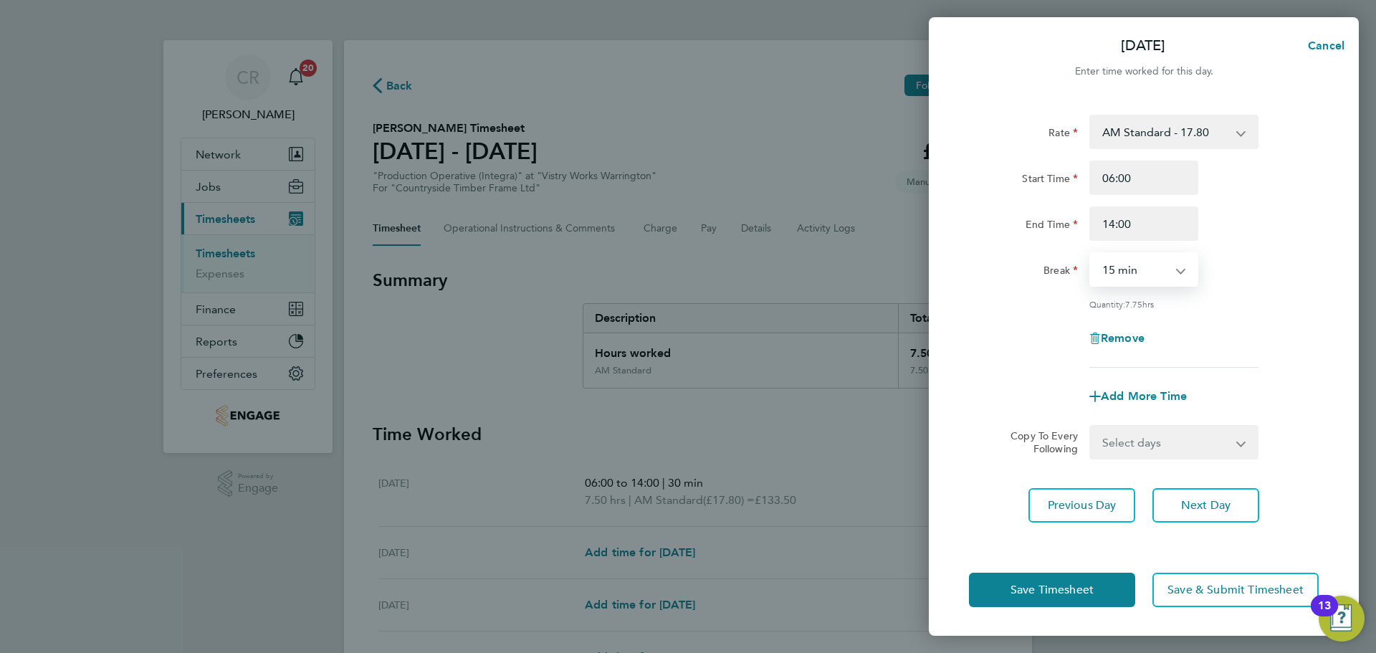
select select "30"
click at [1091, 254] on select "0 min 15 min 30 min 45 min 60 min 75 min 90 min" at bounding box center [1135, 270] width 89 height 32
click at [1193, 132] on select "AM Standard - 17.80 BONUS - 13.50 AM OT2 - 35.60 PM OT1 - 28.64 AM OT1 - 26.70 …" at bounding box center [1165, 132] width 149 height 32
click at [1322, 51] on span "Cancel" at bounding box center [1324, 46] width 41 height 14
select select "15"
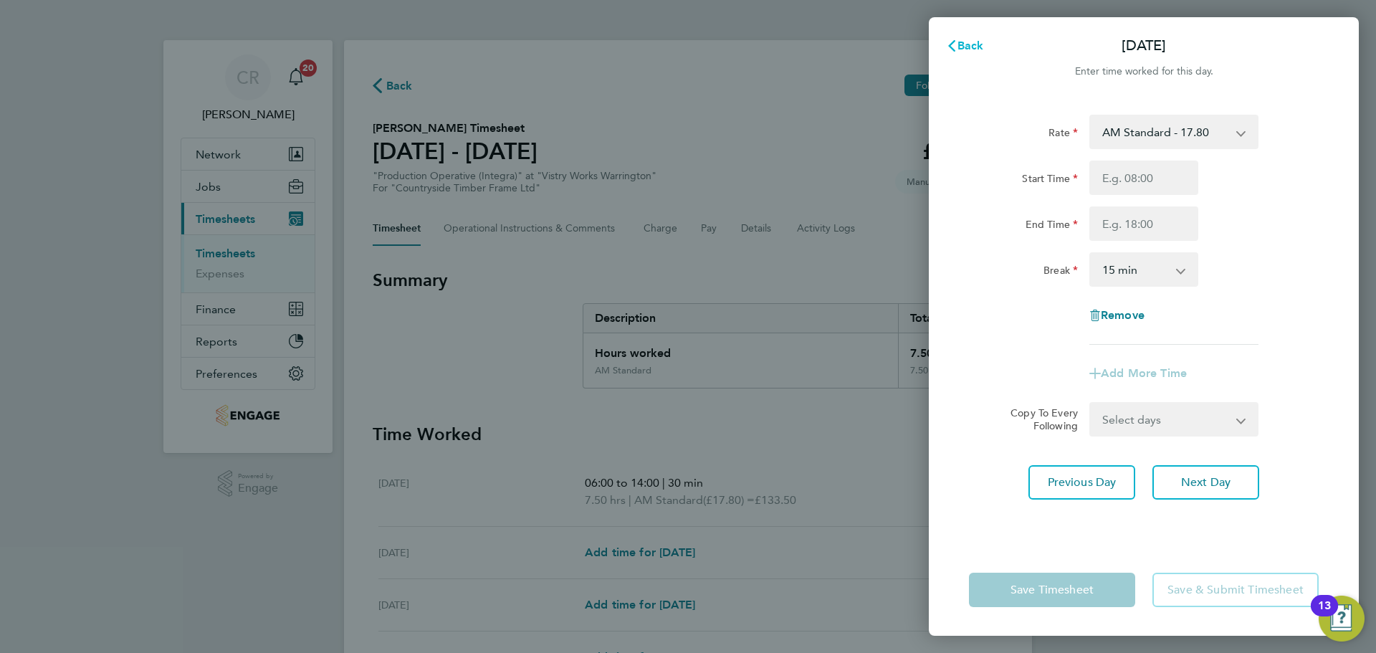
click at [970, 39] on span "Back" at bounding box center [970, 46] width 27 height 14
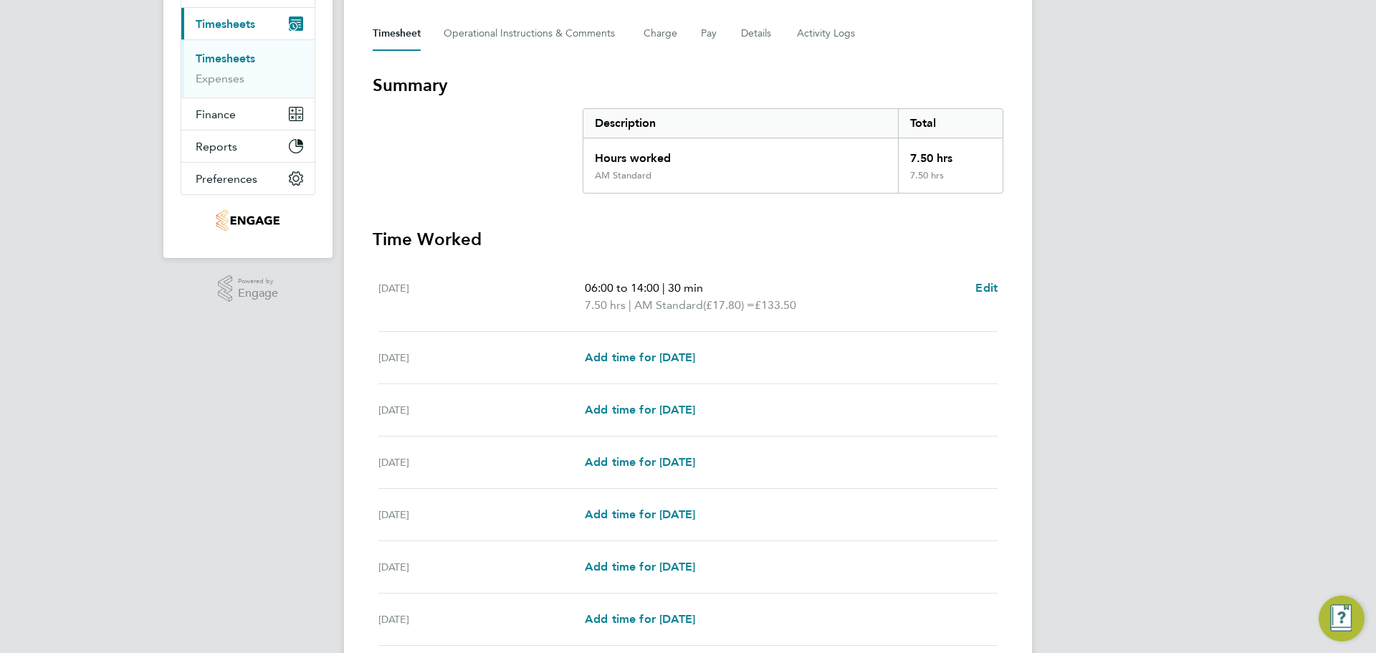
scroll to position [215, 0]
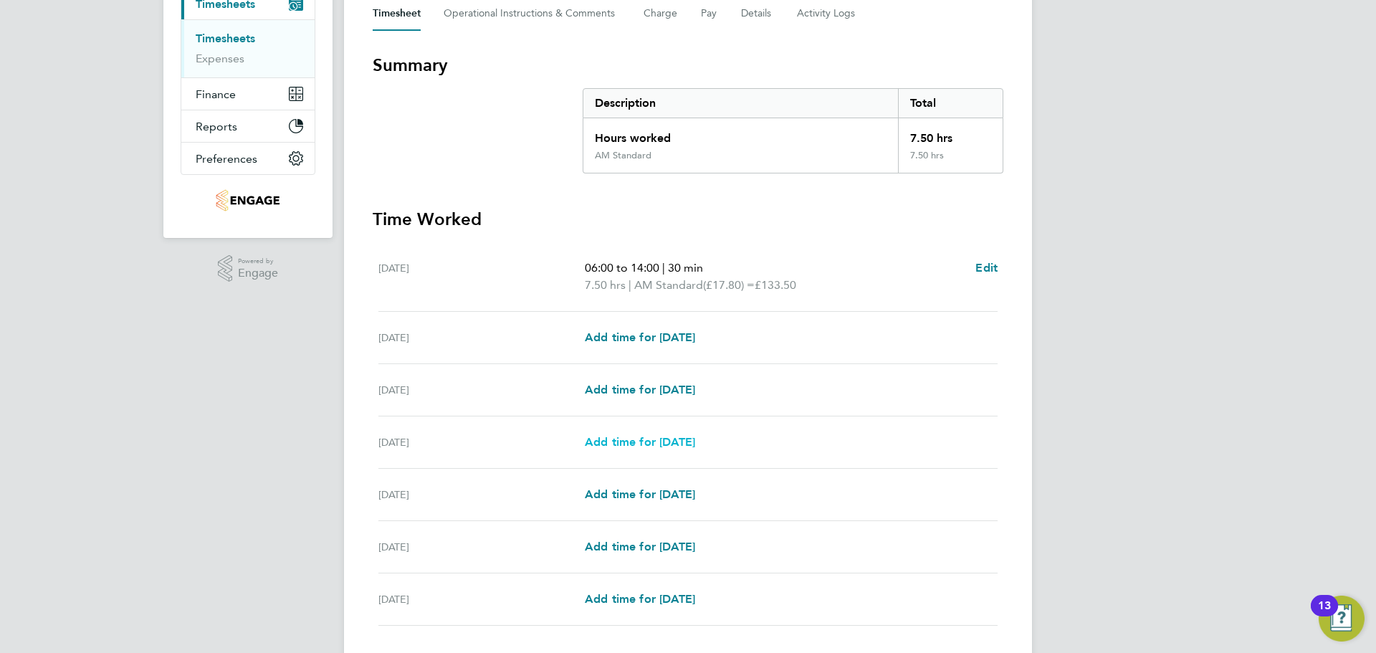
click at [693, 439] on span "Add time for [DATE]" at bounding box center [640, 442] width 110 height 14
select select "15"
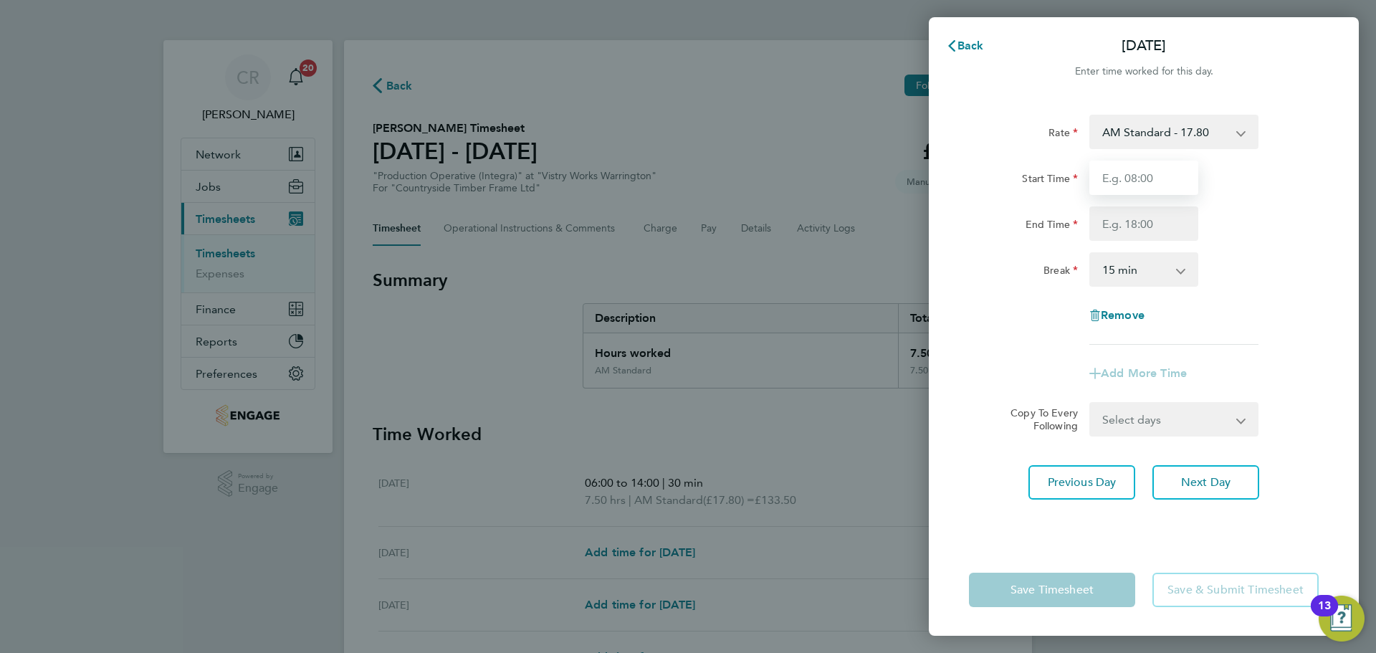
click at [1157, 178] on input "Start Time" at bounding box center [1143, 178] width 109 height 34
type input "06:00"
drag, startPoint x: 1160, startPoint y: 194, endPoint x: 1150, endPoint y: 219, distance: 27.7
click at [1150, 219] on input "End Time" at bounding box center [1143, 223] width 109 height 34
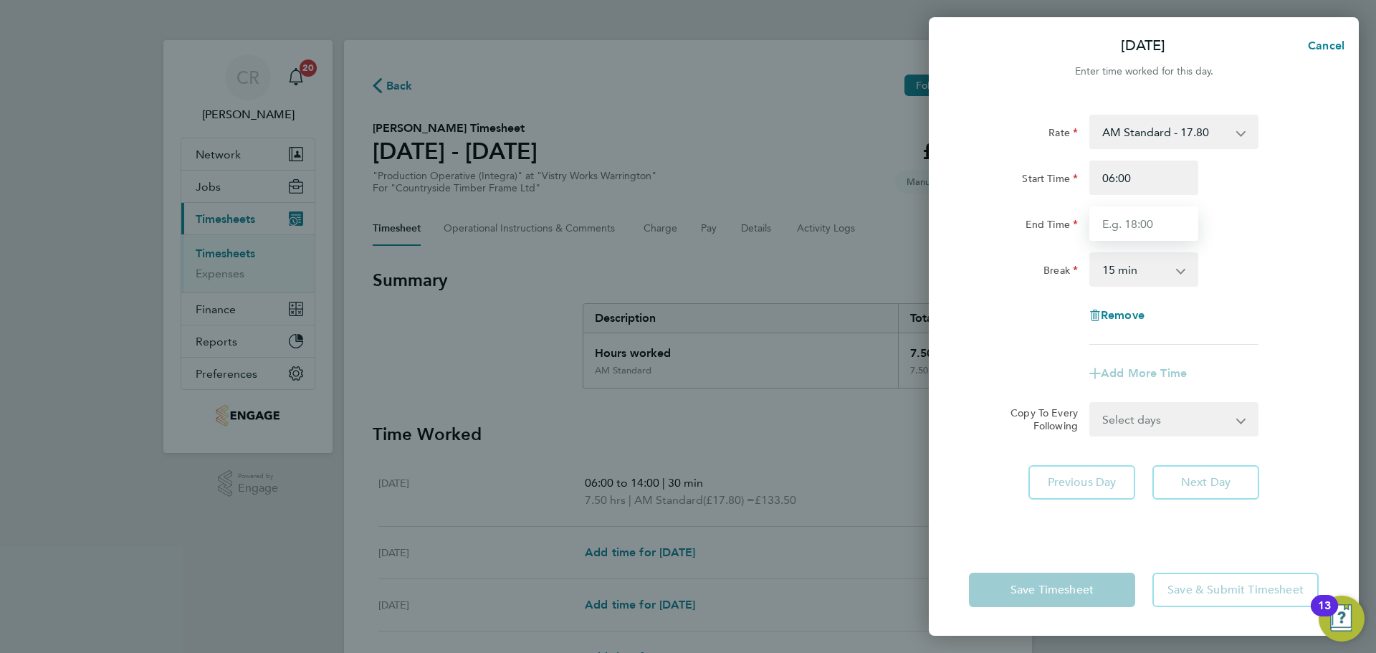
type input "14:00"
click at [1155, 271] on select "0 min 15 min 30 min 45 min 60 min 75 min 90 min" at bounding box center [1135, 270] width 89 height 32
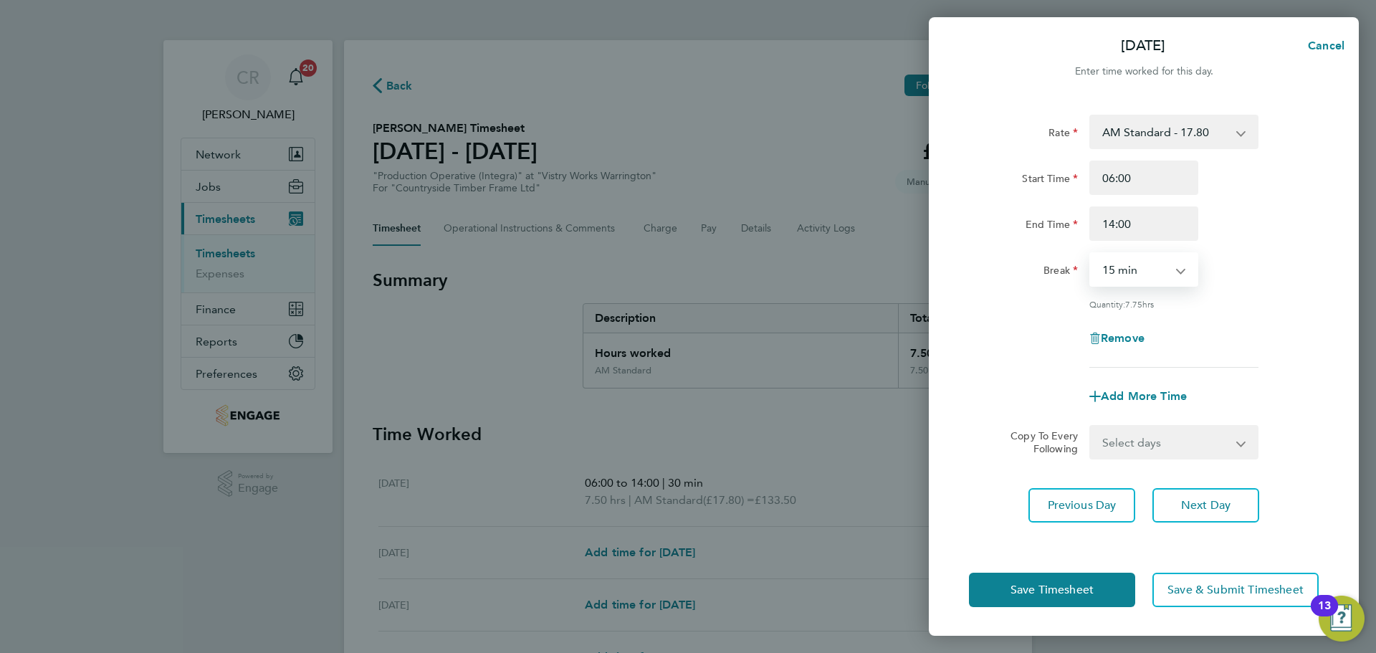
select select "30"
click at [1091, 254] on select "0 min 15 min 30 min 45 min 60 min 75 min 90 min" at bounding box center [1135, 270] width 89 height 32
click at [1059, 593] on span "Save Timesheet" at bounding box center [1052, 590] width 83 height 14
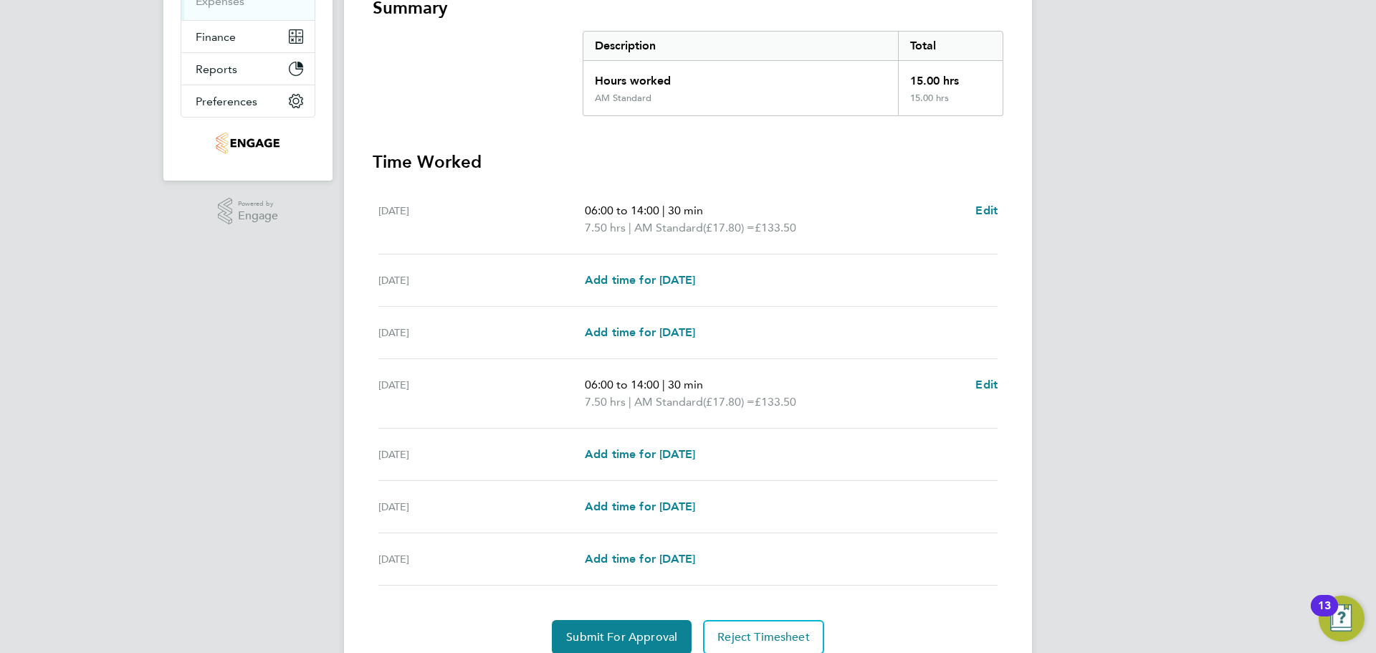
scroll to position [287, 0]
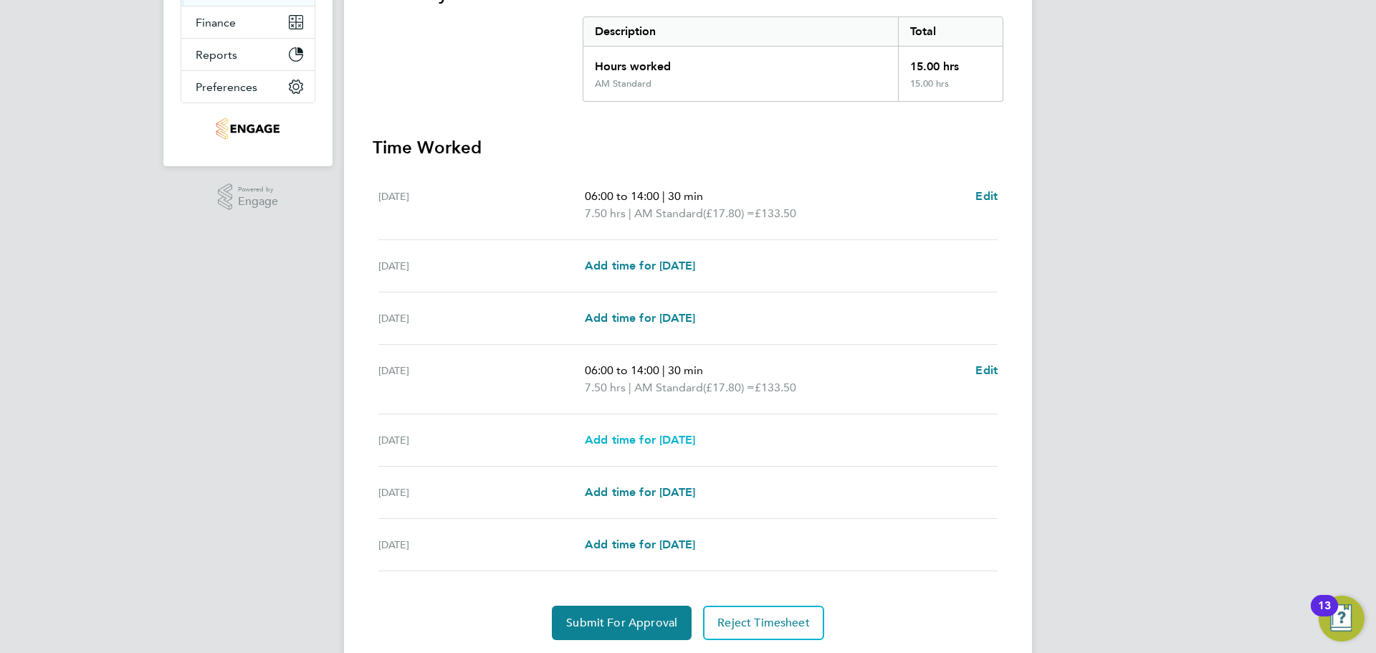
click at [677, 437] on span "Add time for [DATE]" at bounding box center [640, 440] width 110 height 14
select select "15"
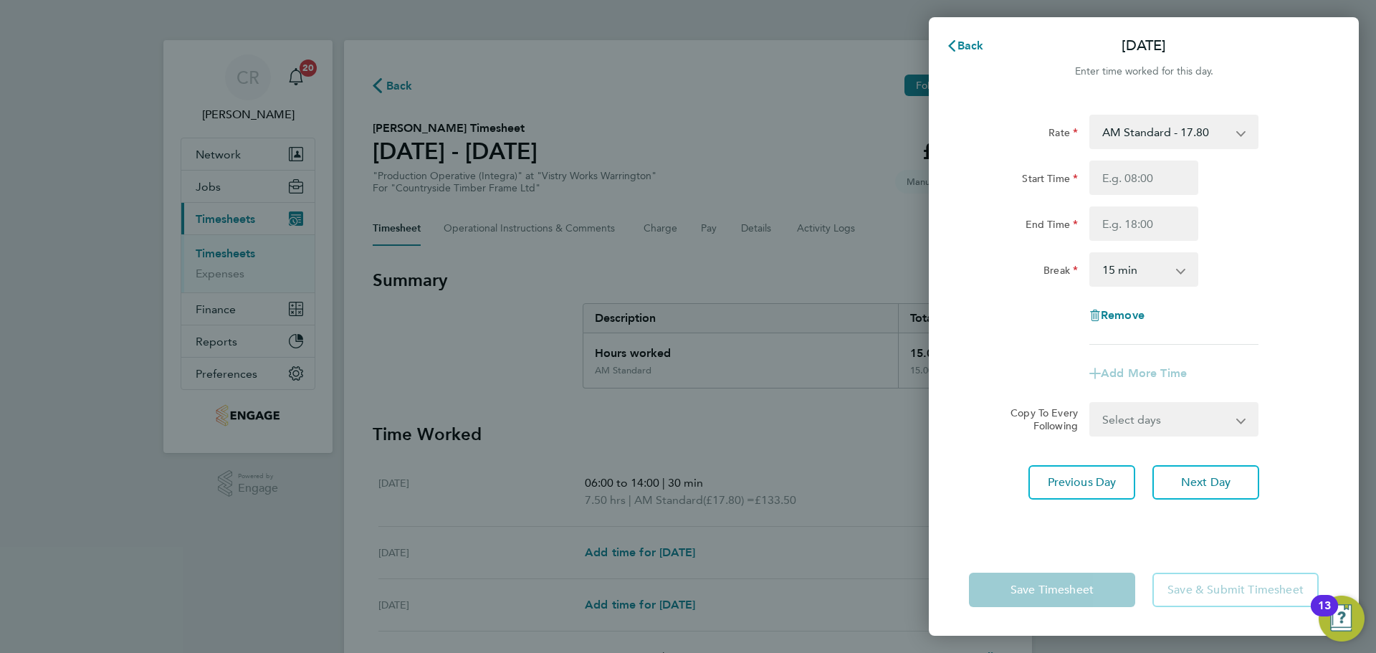
drag, startPoint x: 1181, startPoint y: 121, endPoint x: 1181, endPoint y: 133, distance: 12.2
click at [1181, 121] on select "AM Standard - 17.80 BONUS - 13.50 AM OT2 - 35.60 PM OT1 - 28.64 AM OT1 - 26.70 …" at bounding box center [1165, 132] width 149 height 32
click at [1066, 125] on div "Rate" at bounding box center [1023, 129] width 109 height 29
click at [1144, 185] on input "Start Time" at bounding box center [1143, 178] width 109 height 34
type input "06:00"
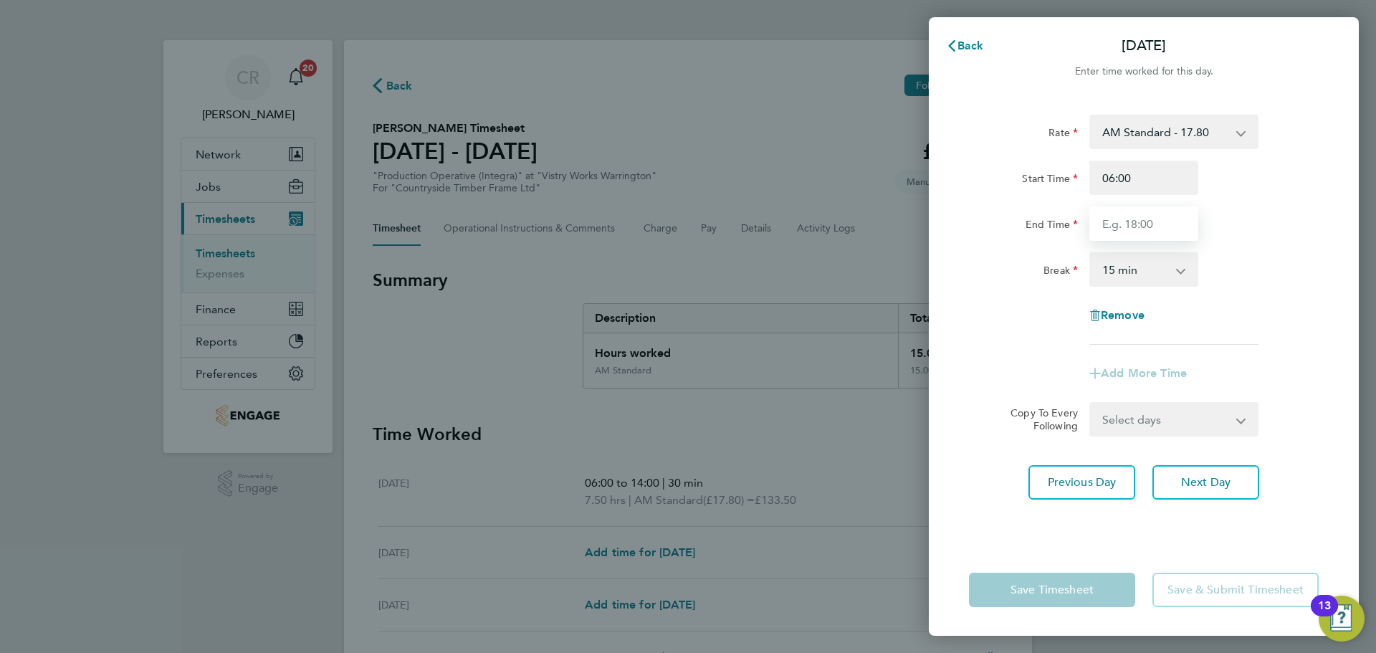
click at [1140, 225] on input "End Time" at bounding box center [1143, 223] width 109 height 34
type input "14:00"
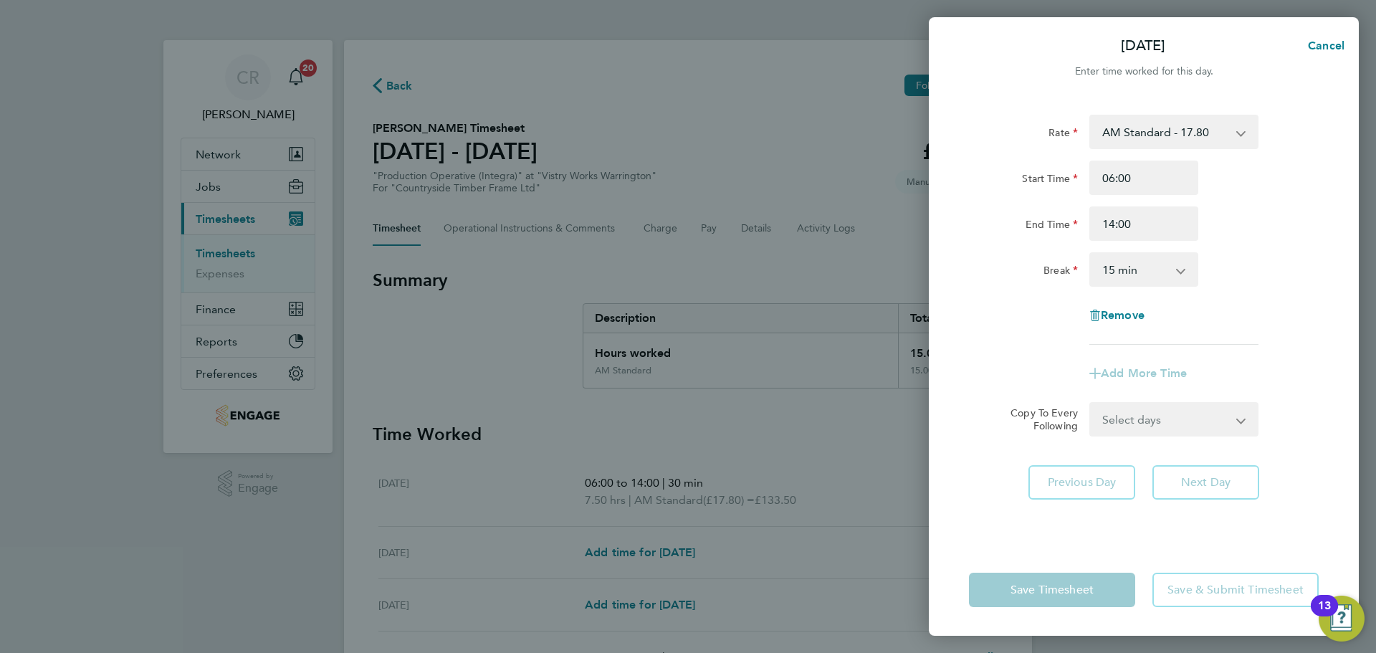
click at [1190, 265] on app-icon-cross-button at bounding box center [1188, 270] width 17 height 32
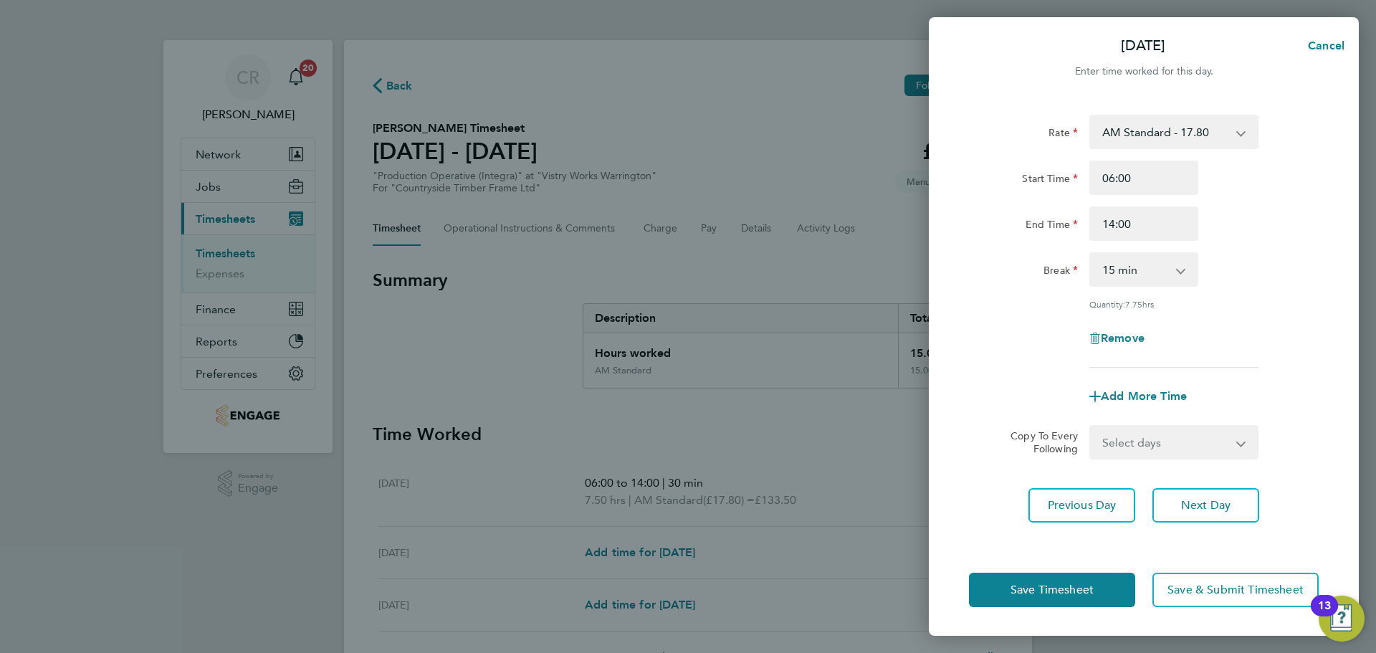
click at [1183, 275] on app-icon-cross-button at bounding box center [1188, 270] width 17 height 32
click at [1167, 273] on select "0 min 15 min 30 min 45 min 60 min 75 min 90 min" at bounding box center [1135, 270] width 89 height 32
select select "30"
click at [1091, 254] on select "0 min 15 min 30 min 45 min 60 min 75 min 90 min" at bounding box center [1135, 270] width 89 height 32
click at [1097, 598] on button "Save Timesheet" at bounding box center [1052, 590] width 166 height 34
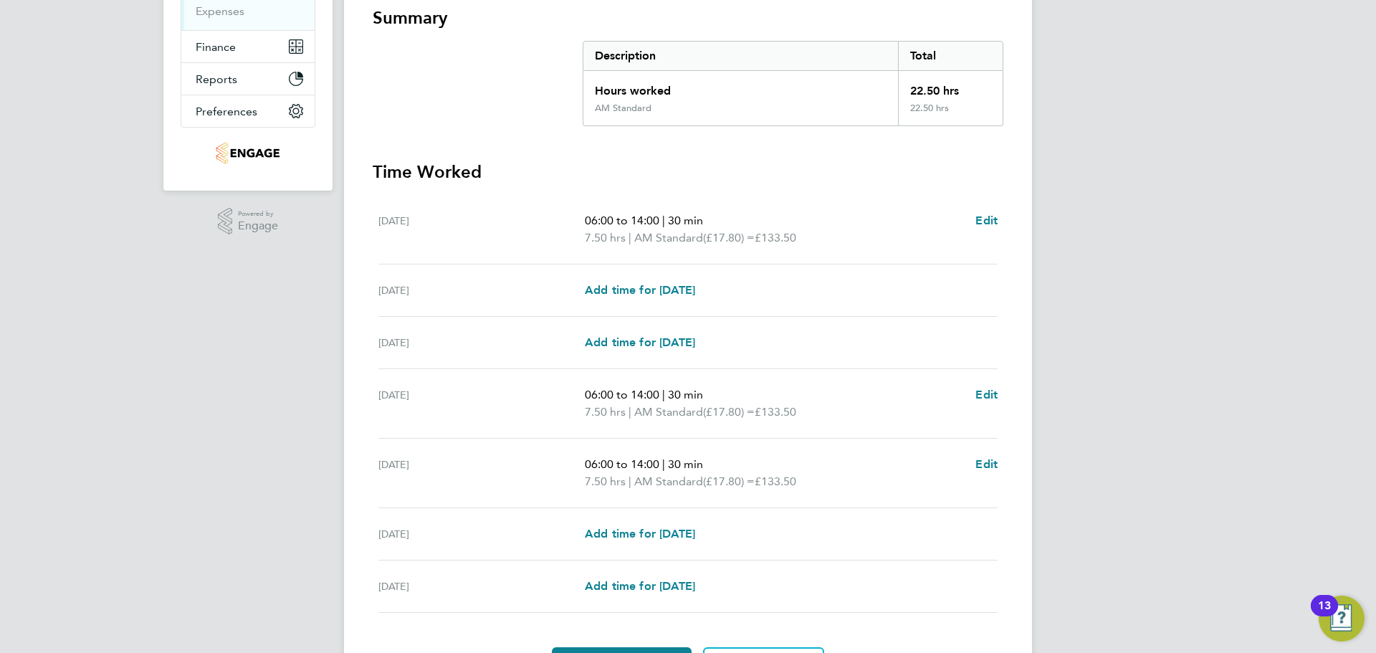
scroll to position [287, 0]
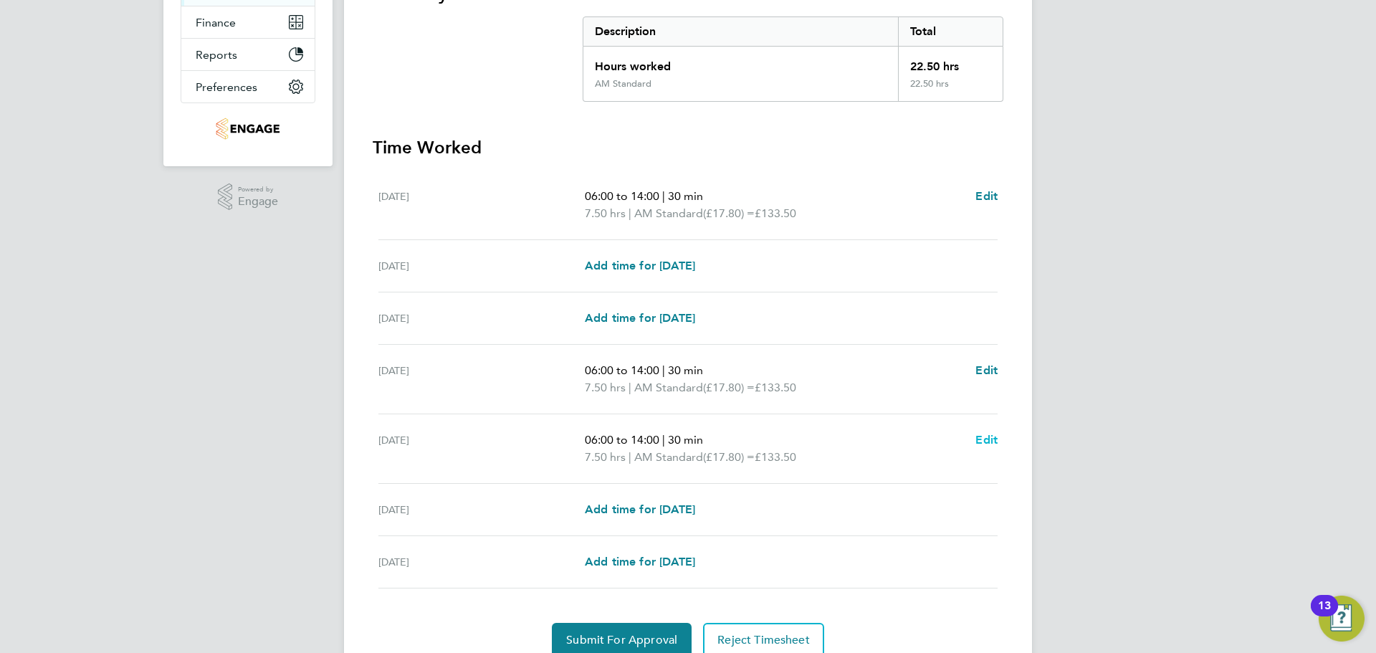
click at [994, 438] on span "Edit" at bounding box center [986, 440] width 22 height 14
select select "30"
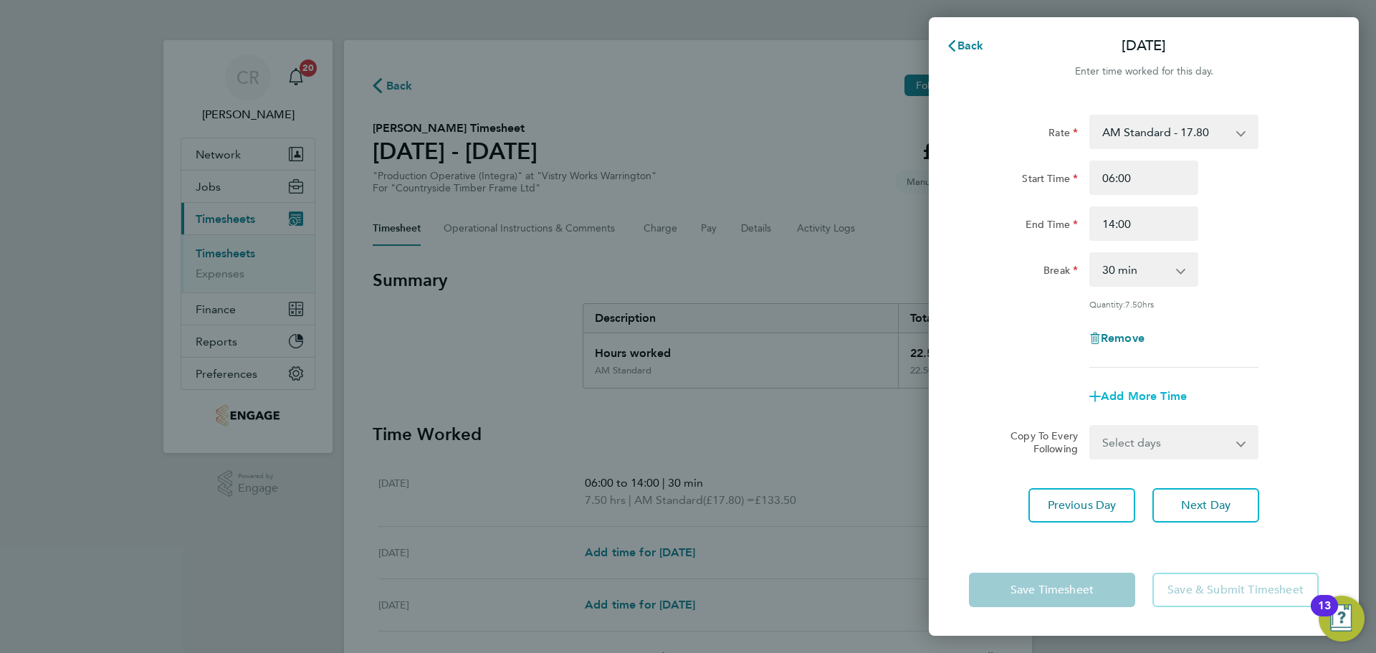
click at [1132, 389] on span "Add More Time" at bounding box center [1144, 396] width 86 height 14
select select "null"
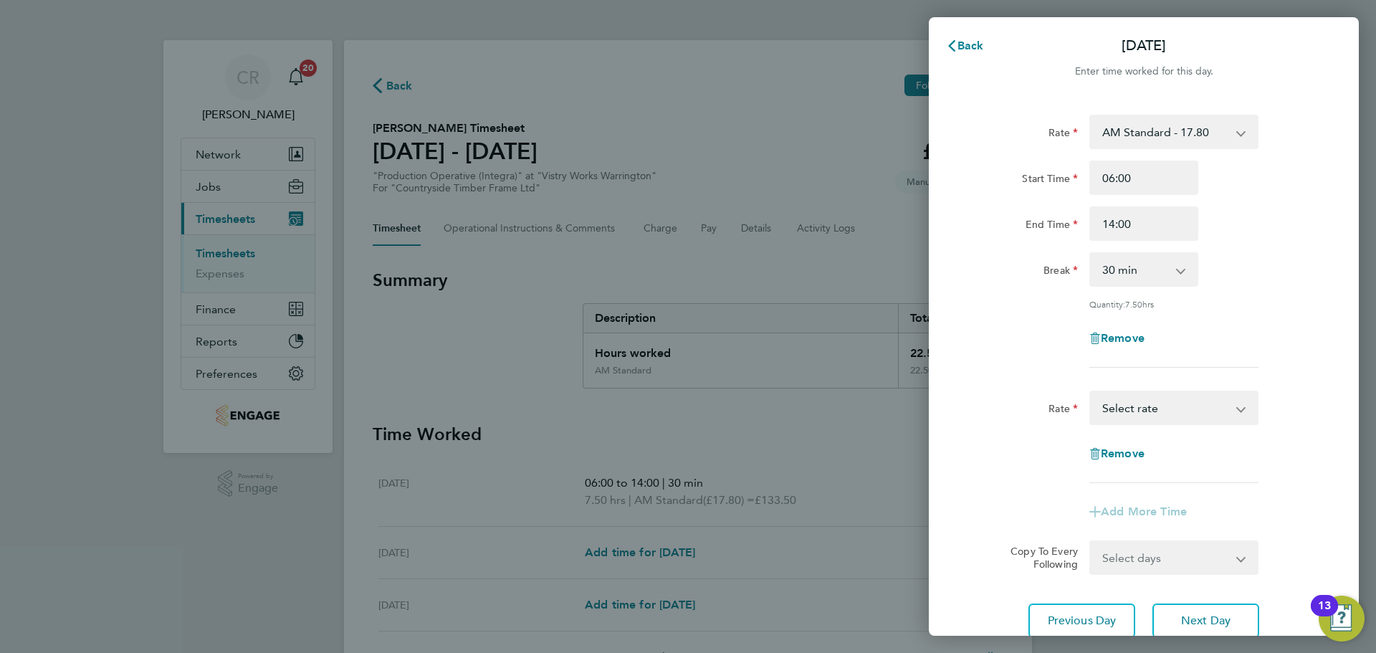
click at [1157, 431] on div "Rate BONUS - 13.50 AM Standard - 17.80 AM OT2 - 35.60 PM OT1 - 28.64 AM OT1 - 2…" at bounding box center [1144, 437] width 350 height 92
drag, startPoint x: 1156, startPoint y: 414, endPoint x: 1155, endPoint y: 421, distance: 7.2
click at [1156, 414] on select "BONUS - 13.50 AM Standard - 17.80 AM OT2 - 35.60 PM OT1 - 28.64 AM OT1 - 26.70 …" at bounding box center [1165, 408] width 149 height 32
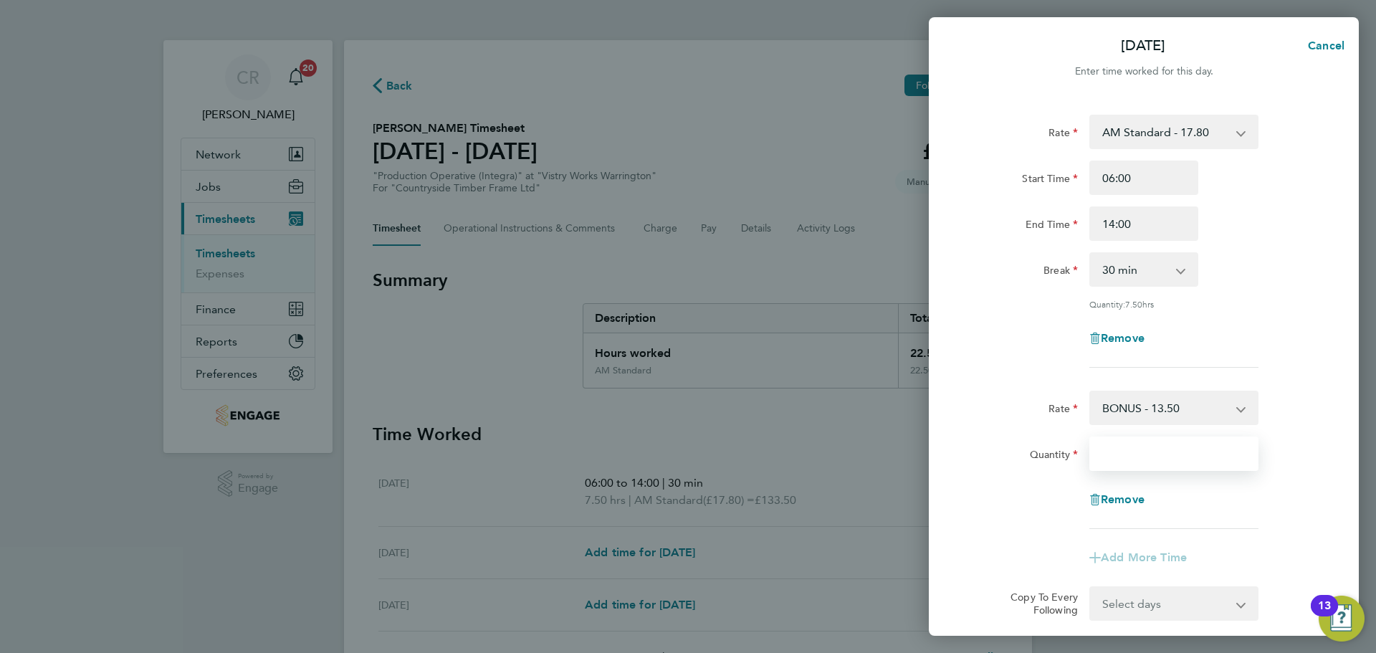
click at [1147, 460] on input "Quantity" at bounding box center [1173, 453] width 169 height 34
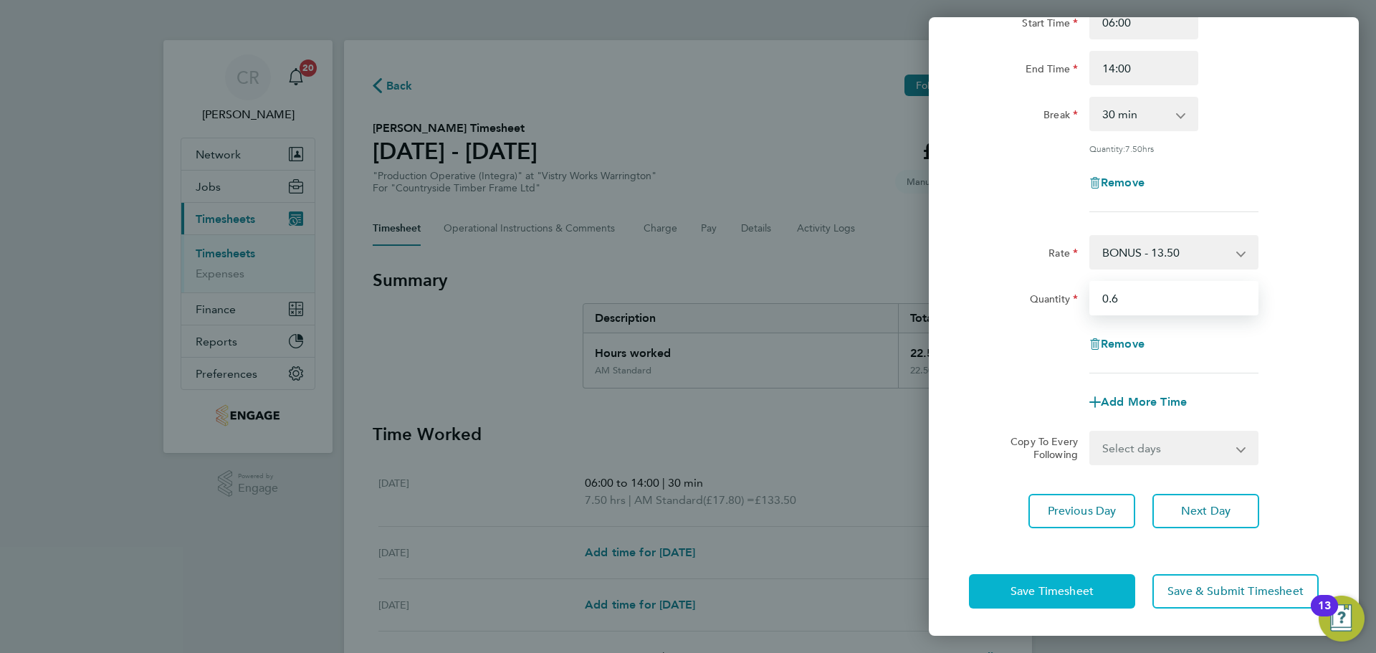
type input "0.6"
click at [1069, 582] on button "Save Timesheet" at bounding box center [1052, 591] width 166 height 34
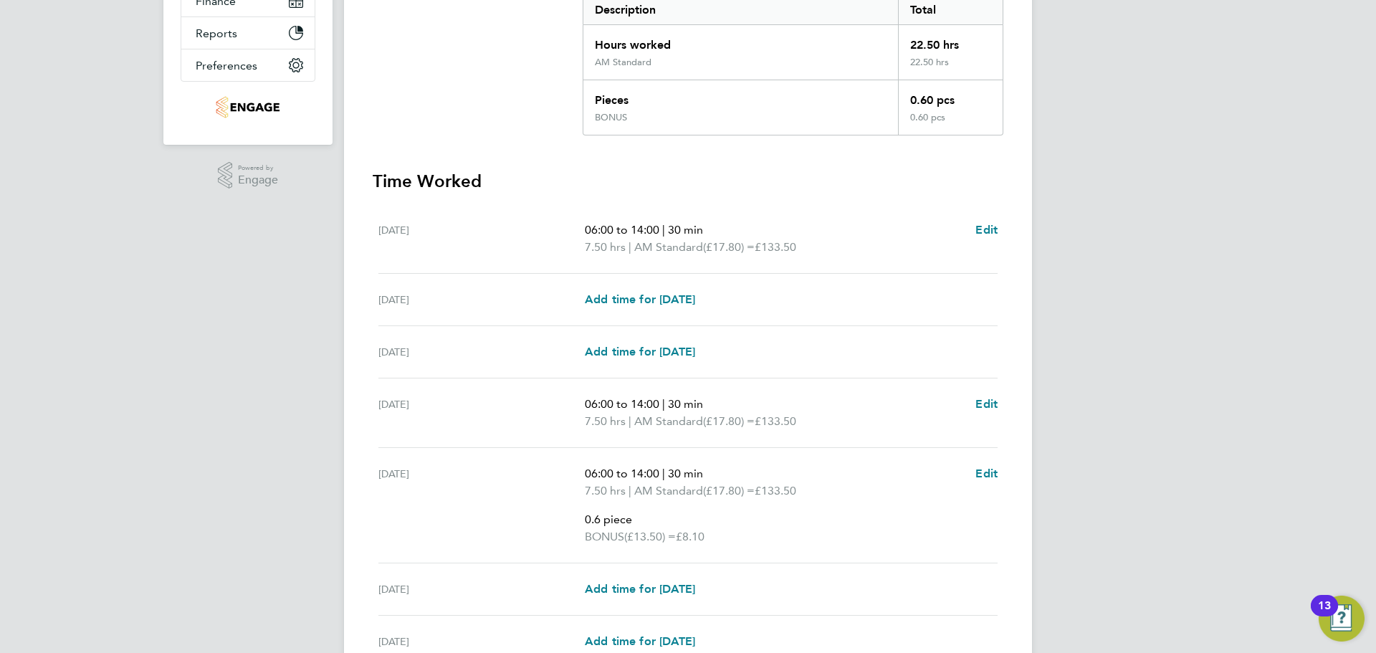
scroll to position [449, 0]
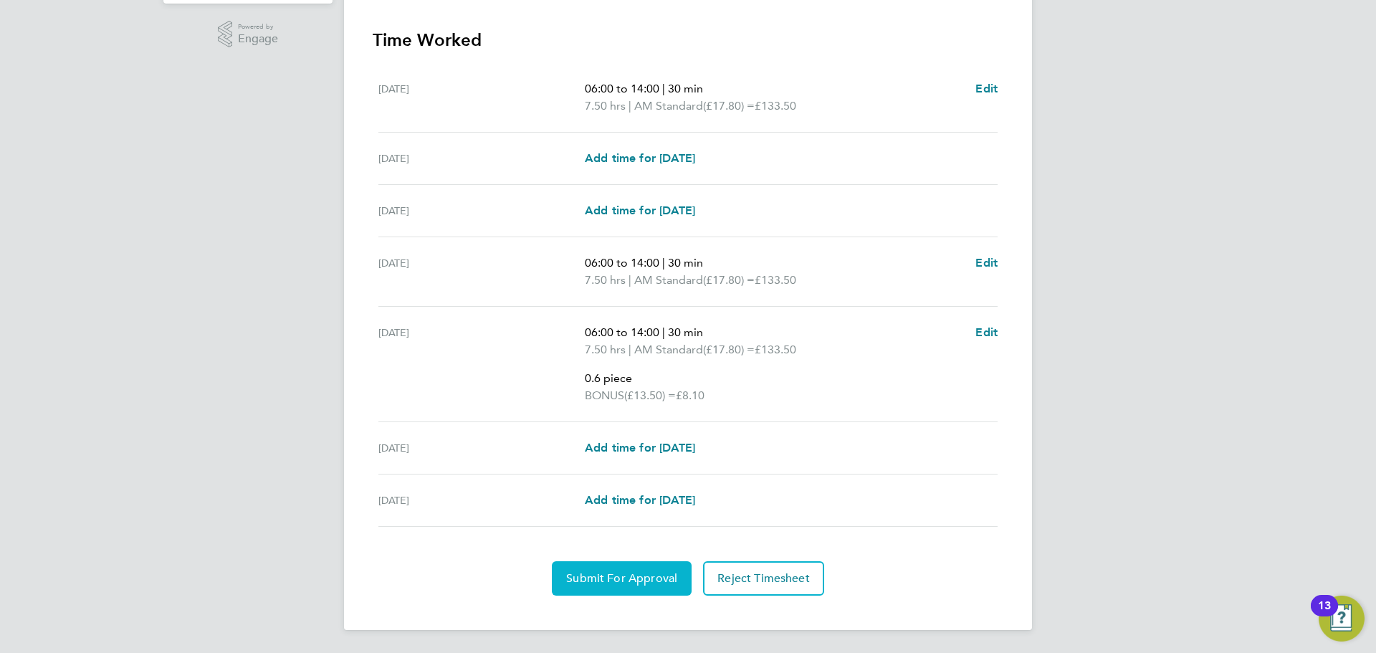
click at [631, 570] on button "Submit For Approval" at bounding box center [622, 578] width 140 height 34
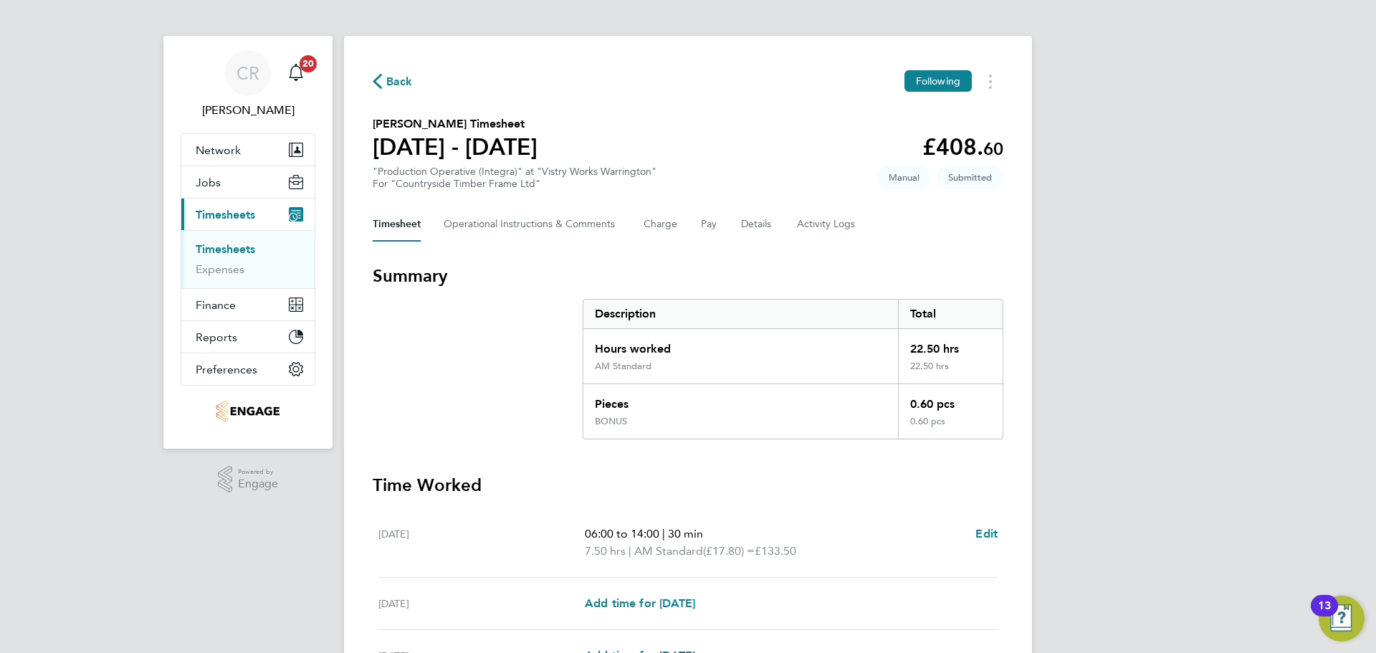
scroll to position [0, 0]
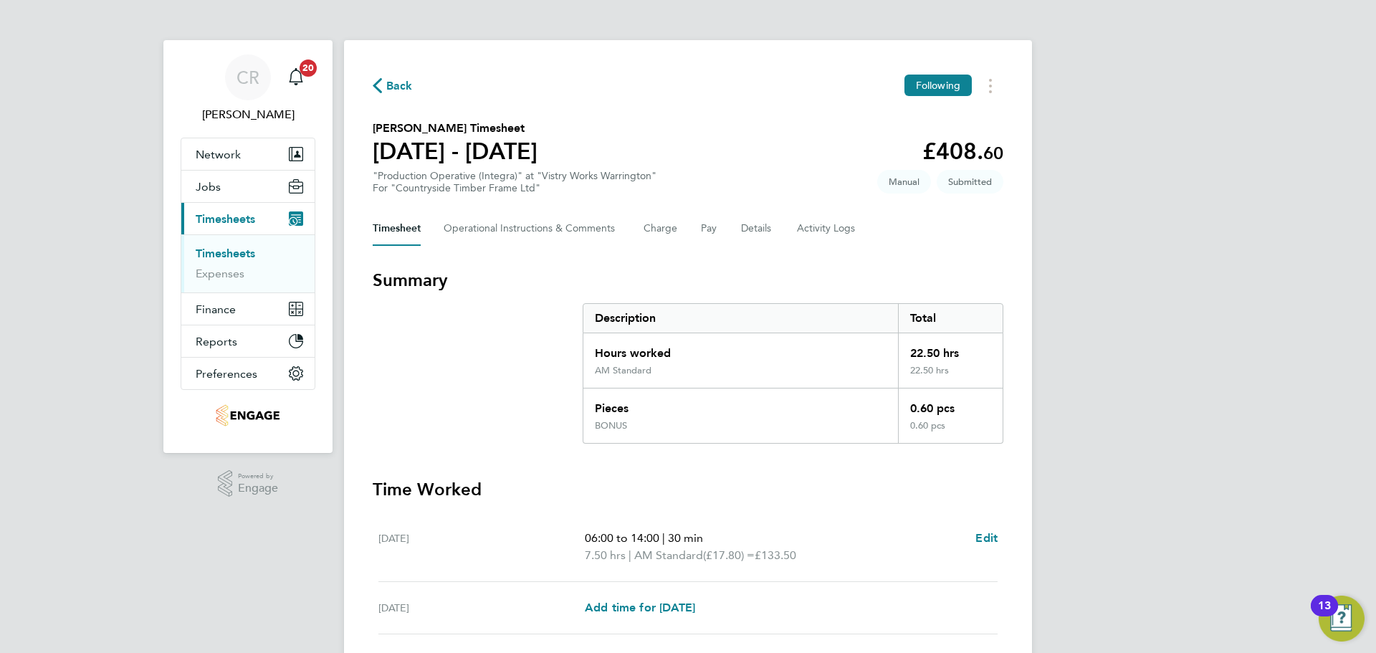
click at [376, 82] on icon "button" at bounding box center [377, 85] width 9 height 15
click at [388, 92] on span "Back" at bounding box center [399, 85] width 27 height 17
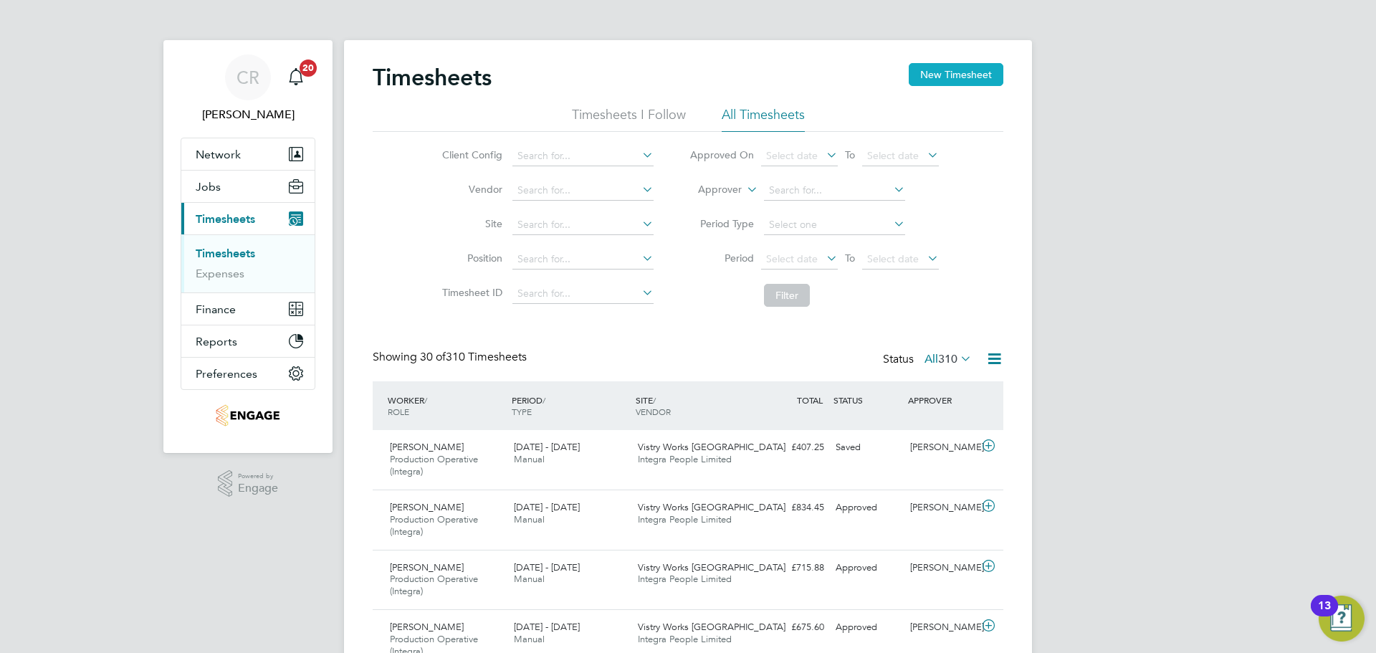
click at [945, 72] on button "New Timesheet" at bounding box center [956, 74] width 95 height 23
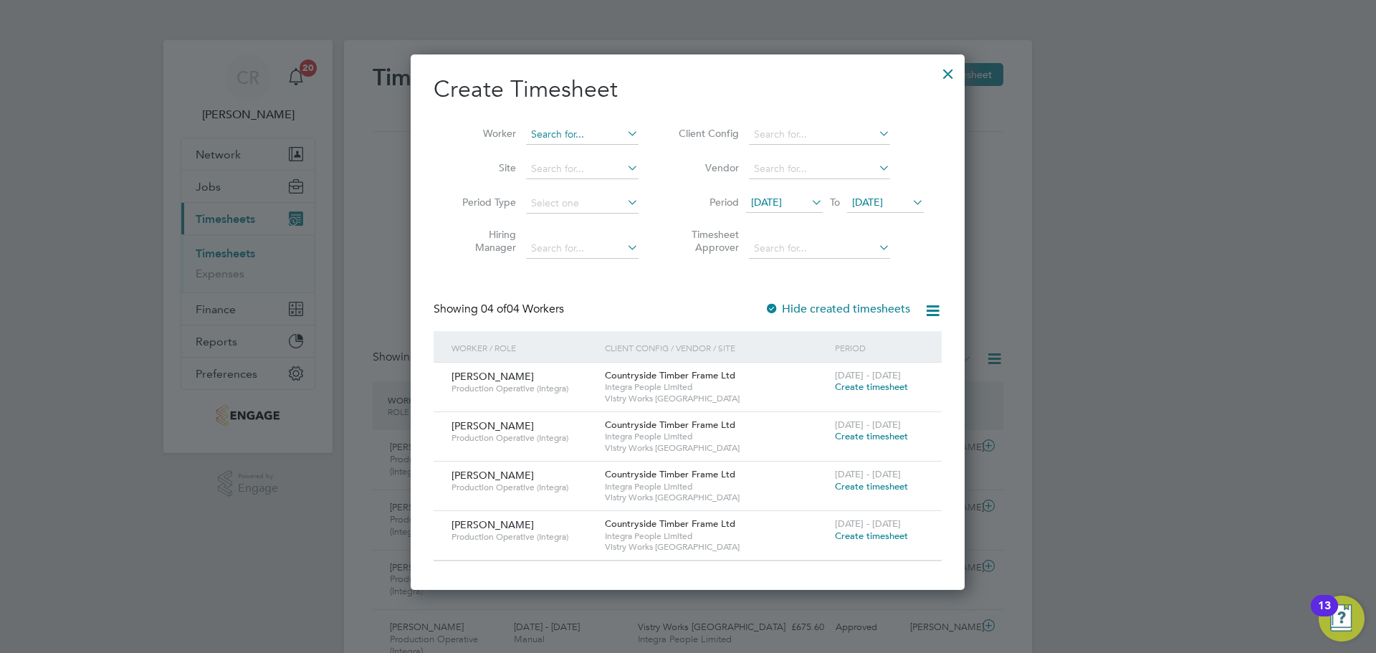
click at [582, 139] on input at bounding box center [582, 135] width 113 height 20
type input "[PERSON_NAME]"
click at [569, 142] on input at bounding box center [582, 135] width 113 height 20
click at [570, 169] on li "Wayne Tunnicliffe" at bounding box center [613, 172] width 177 height 19
type input "[PERSON_NAME]"
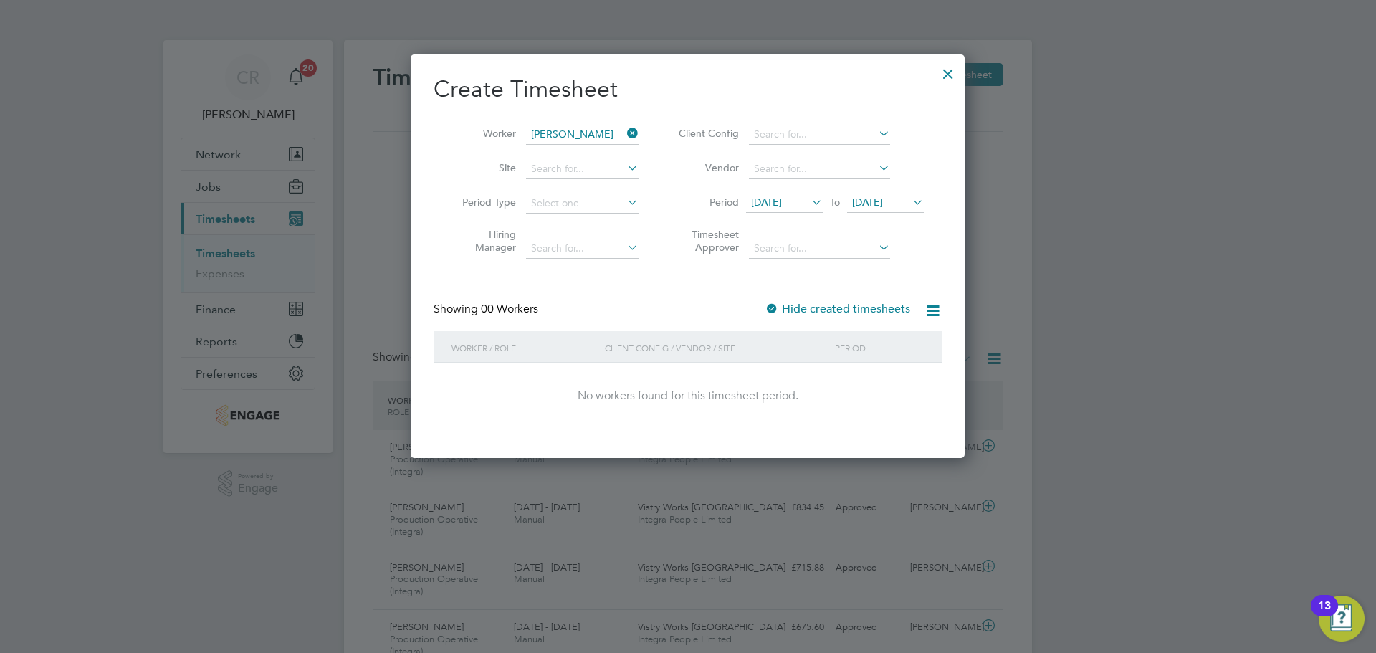
click at [883, 196] on span "19 Aug 2025" at bounding box center [867, 202] width 31 height 13
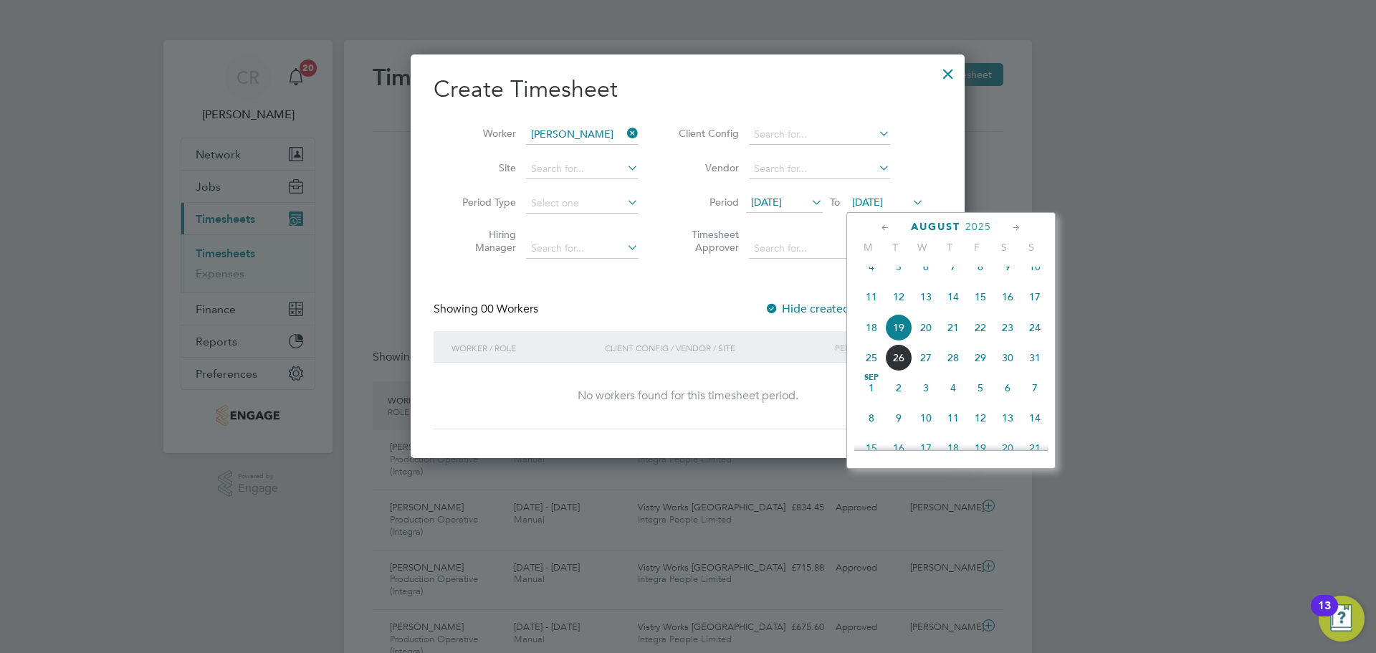
click at [1038, 334] on span "24" at bounding box center [1034, 327] width 27 height 27
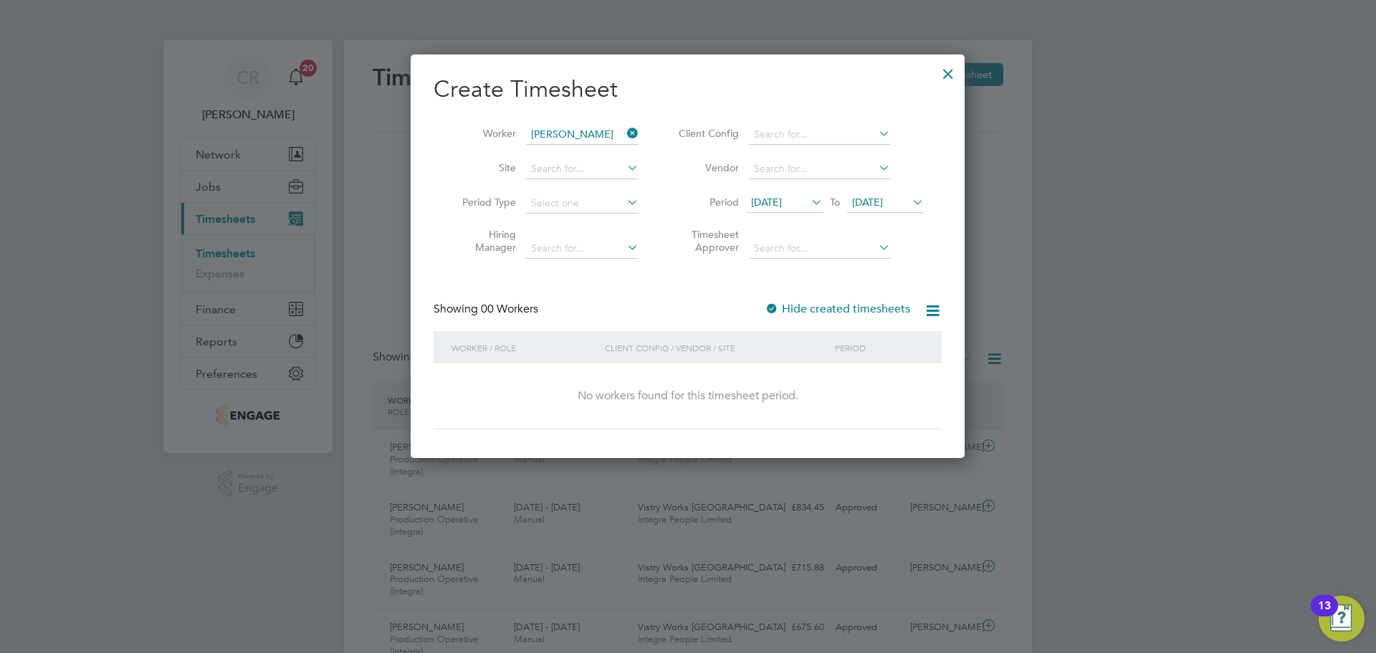
click at [774, 306] on div at bounding box center [772, 309] width 14 height 14
click at [955, 78] on div at bounding box center [948, 70] width 26 height 26
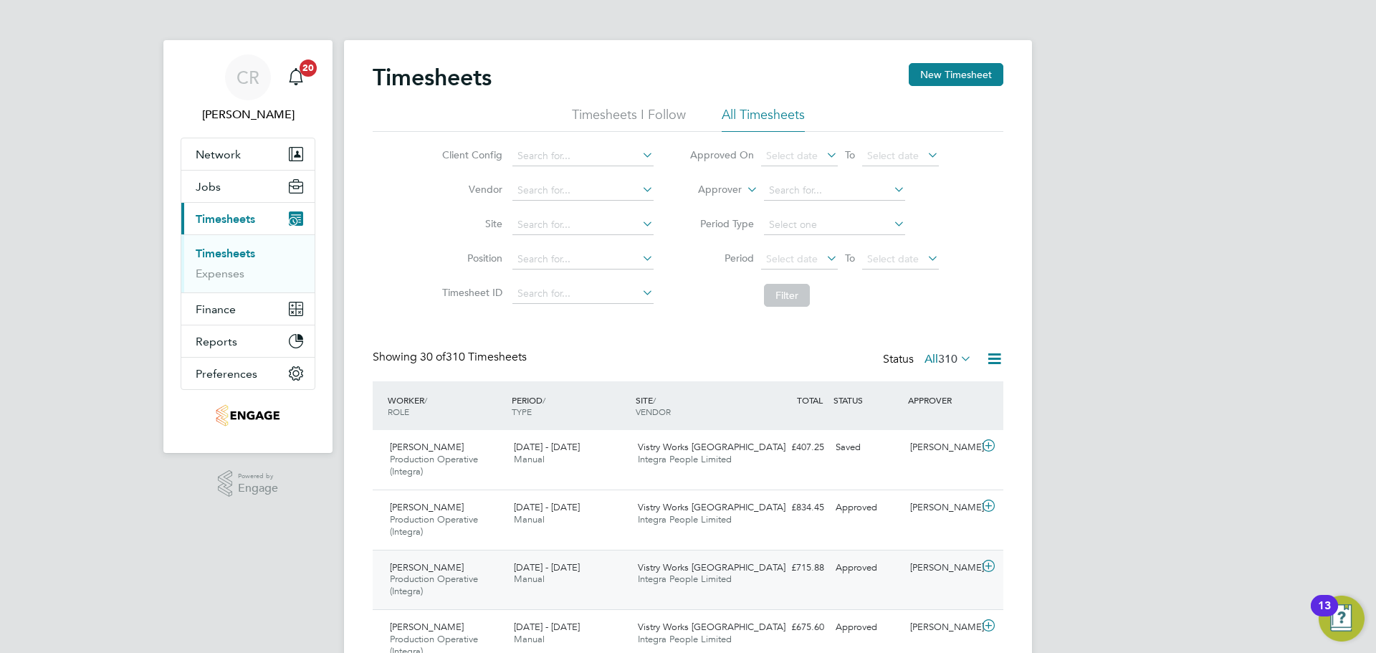
click at [843, 580] on div "Wayne Tunnicliffe Production Operative (Integra) 18 - 24 Aug 2025 18 - 24 Aug 2…" at bounding box center [688, 580] width 631 height 60
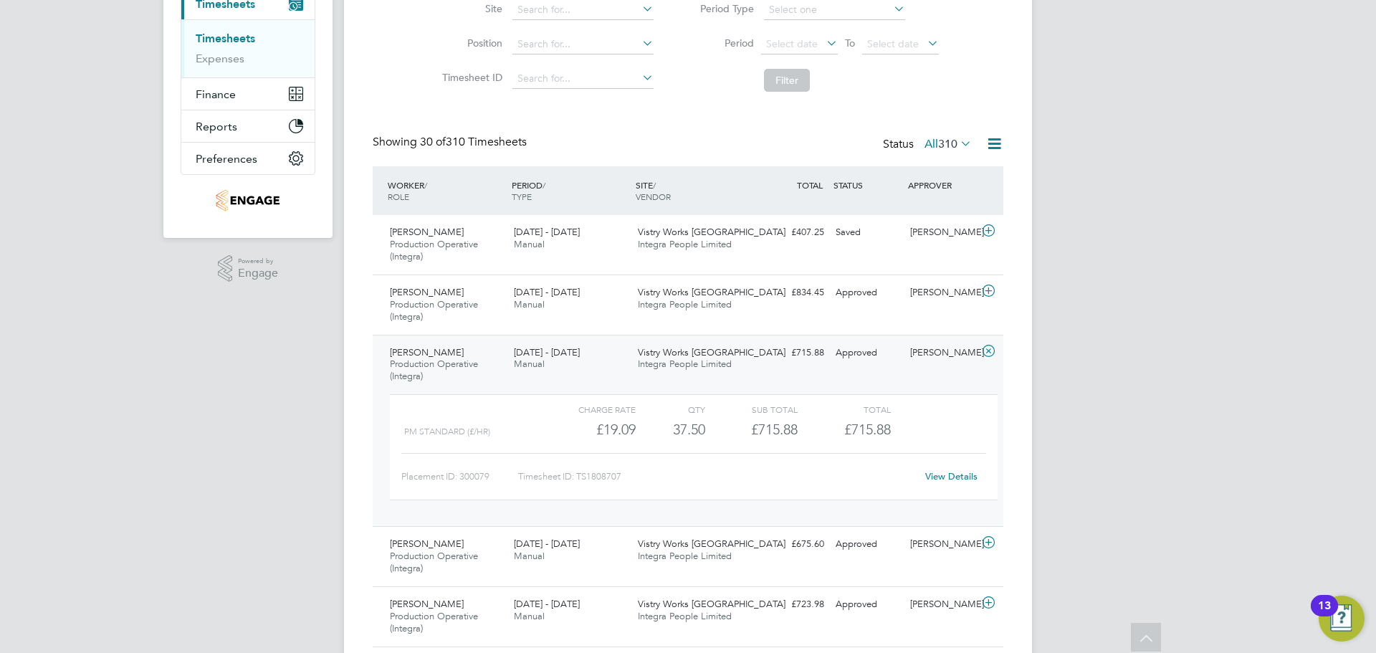
click at [959, 478] on link "View Details" at bounding box center [951, 476] width 52 height 12
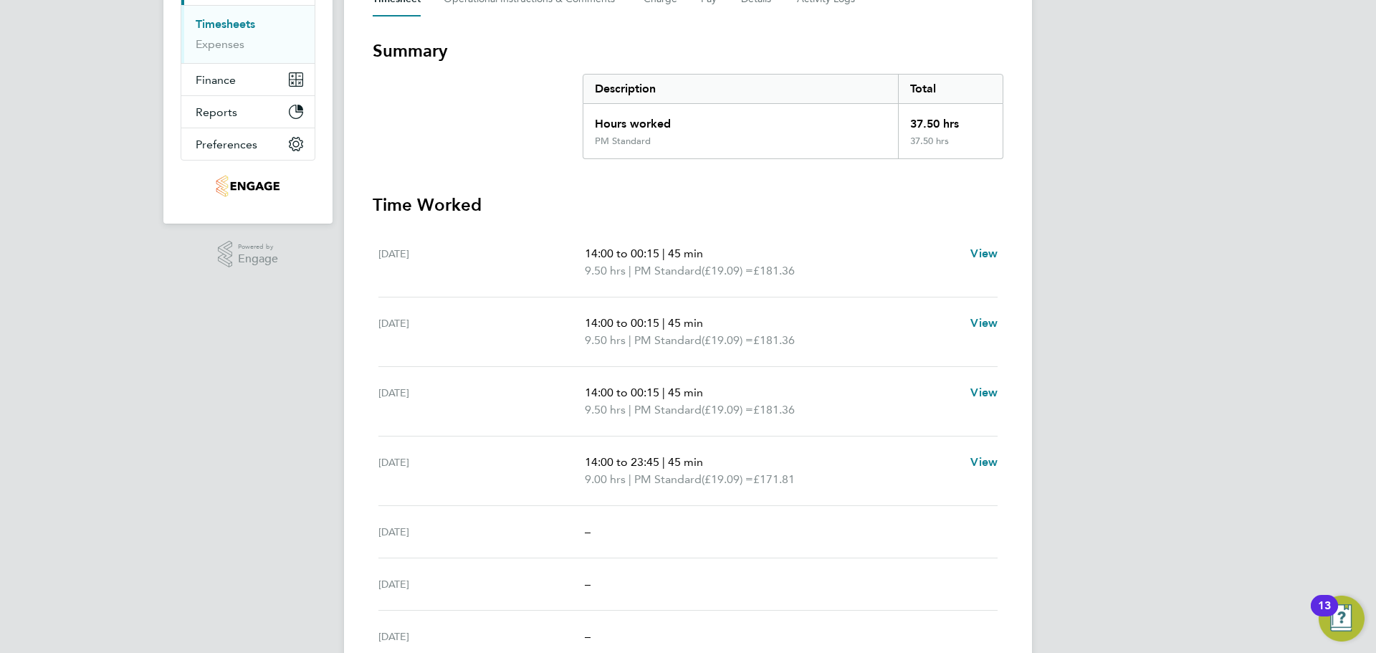
scroll to position [297, 0]
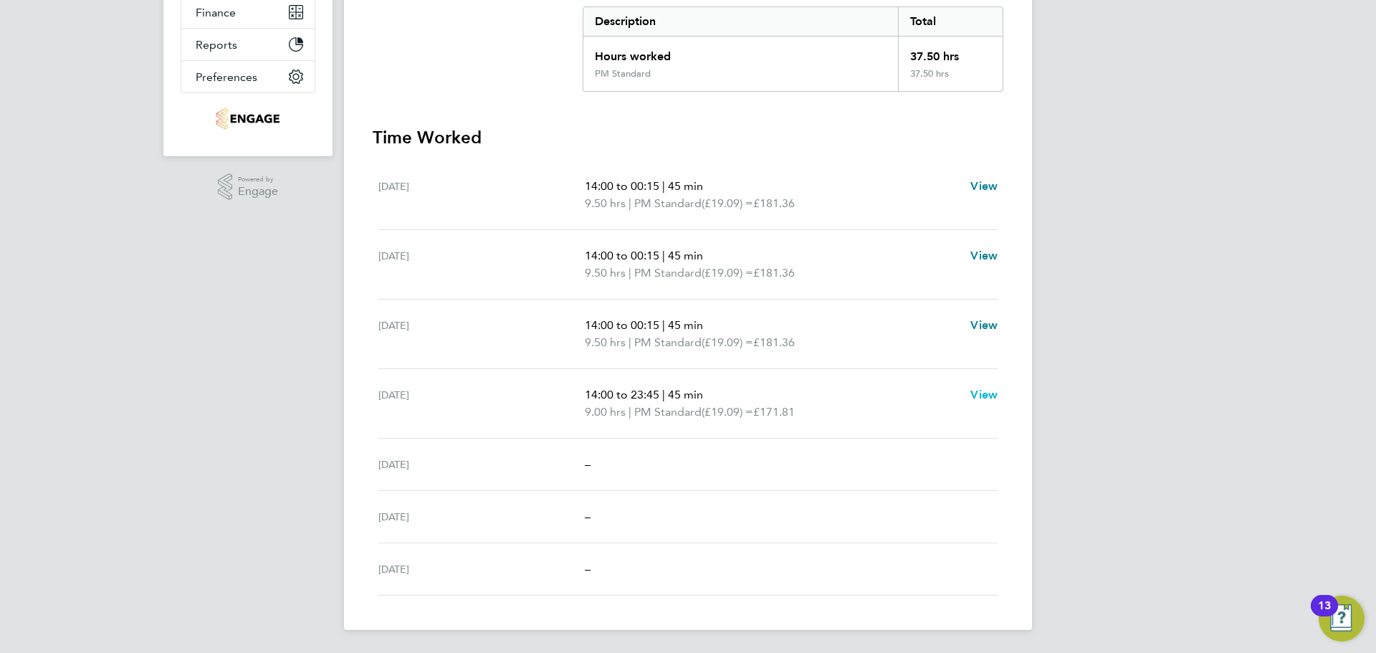
click at [993, 396] on span "View" at bounding box center [983, 395] width 27 height 14
select select "45"
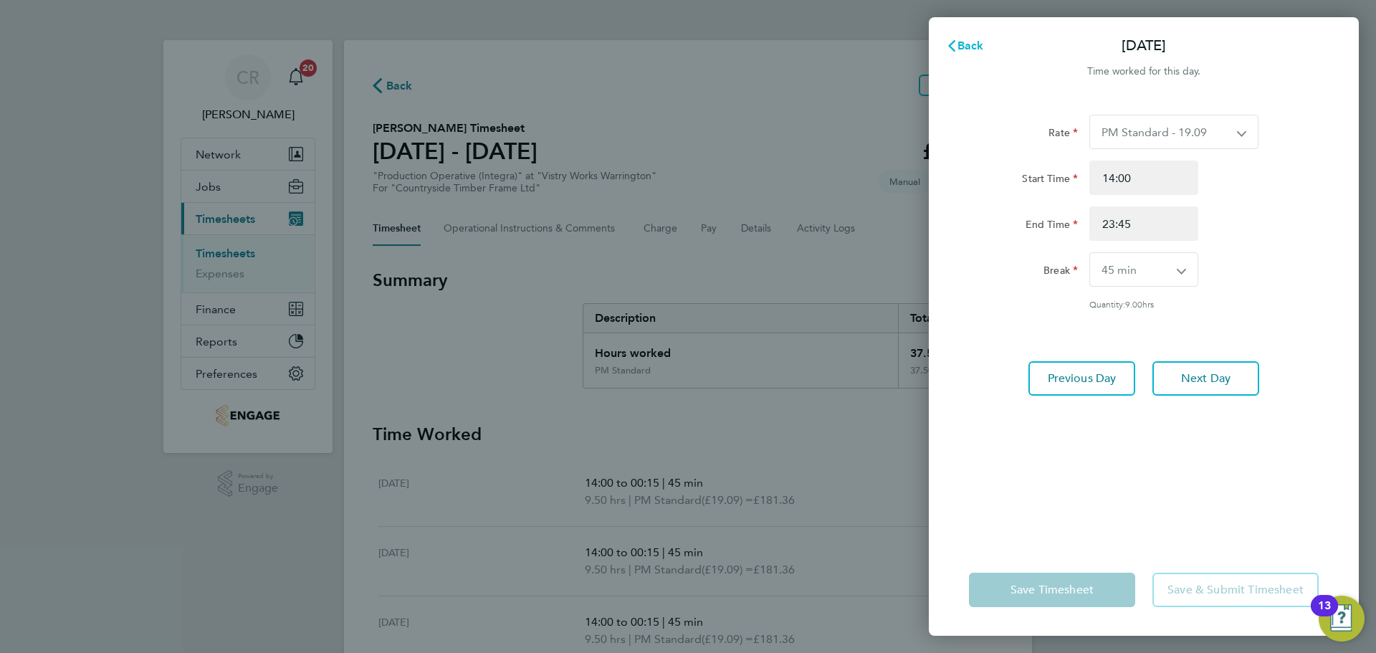
click at [969, 56] on button "Back" at bounding box center [965, 46] width 67 height 29
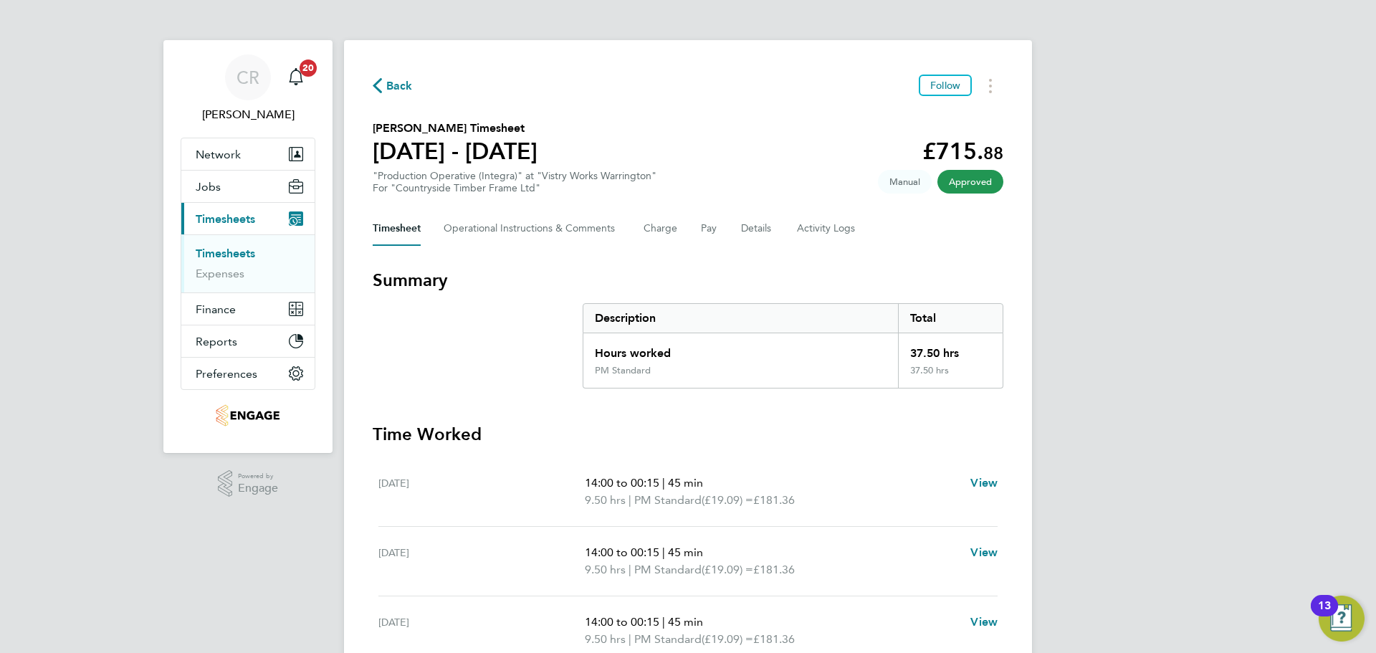
click at [391, 90] on span "Back" at bounding box center [399, 85] width 27 height 17
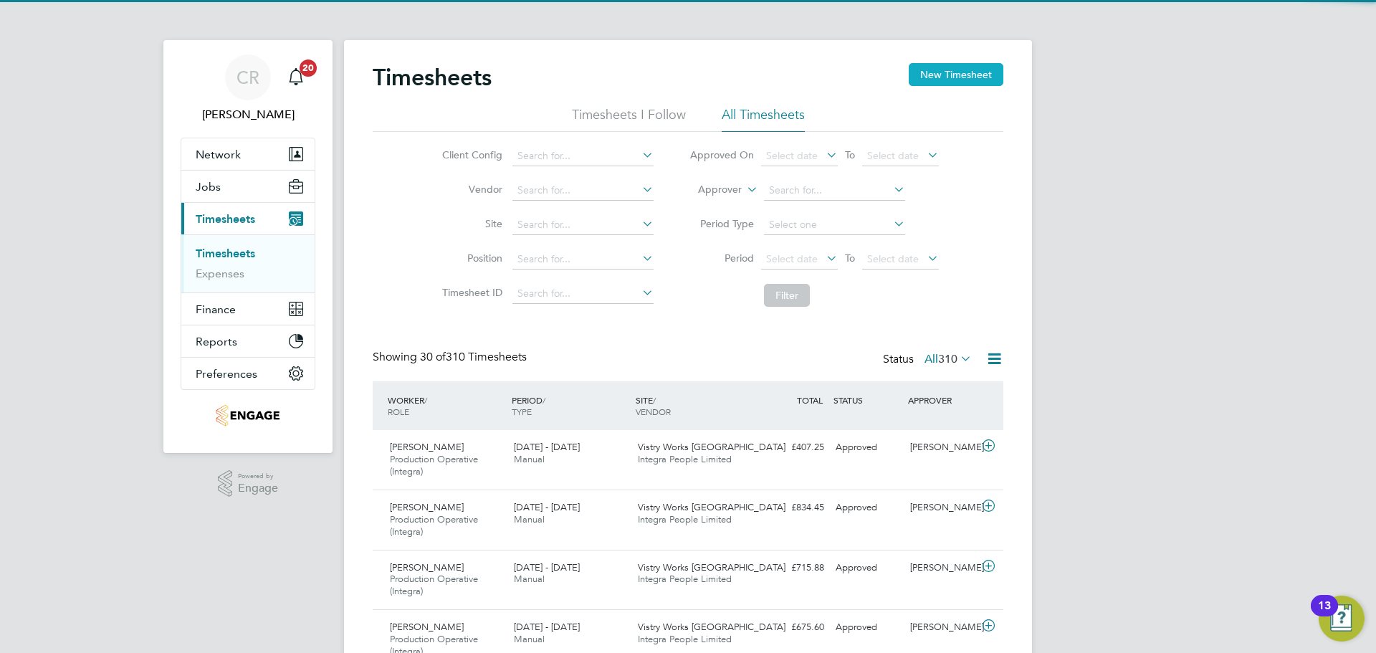
click at [950, 68] on button "New Timesheet" at bounding box center [956, 74] width 95 height 23
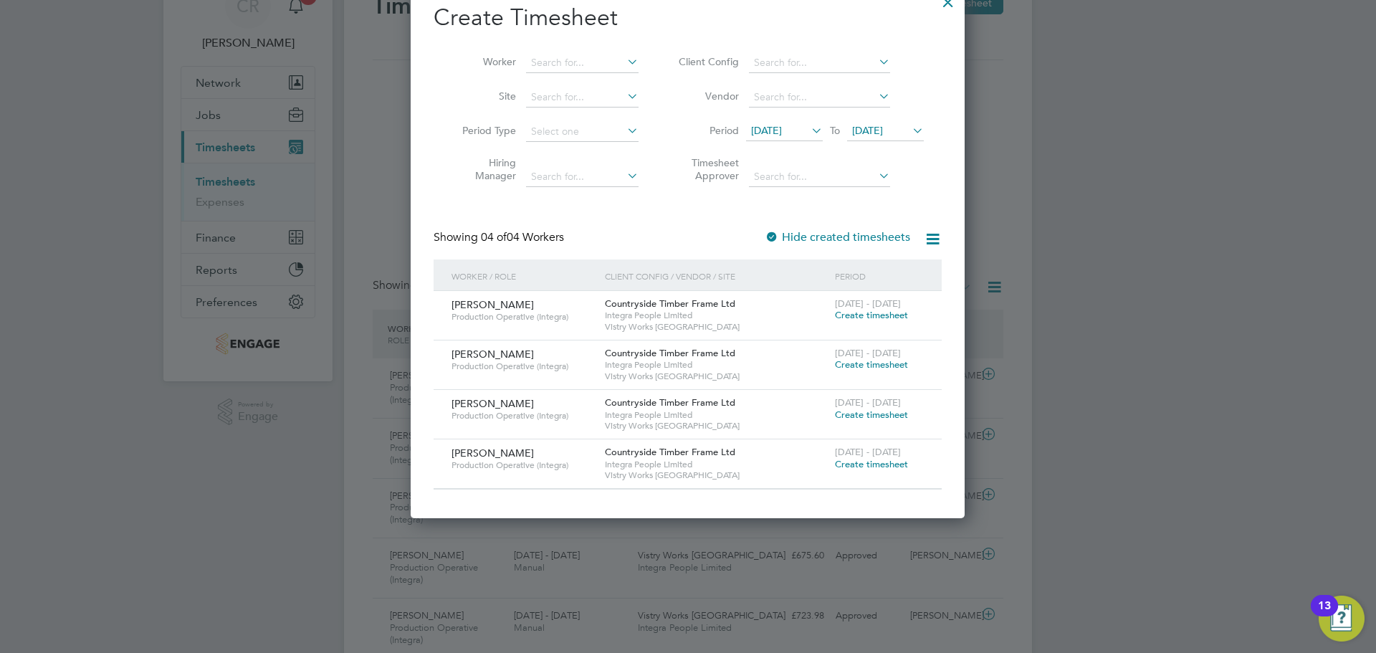
click at [872, 410] on span "Create timesheet" at bounding box center [871, 415] width 73 height 12
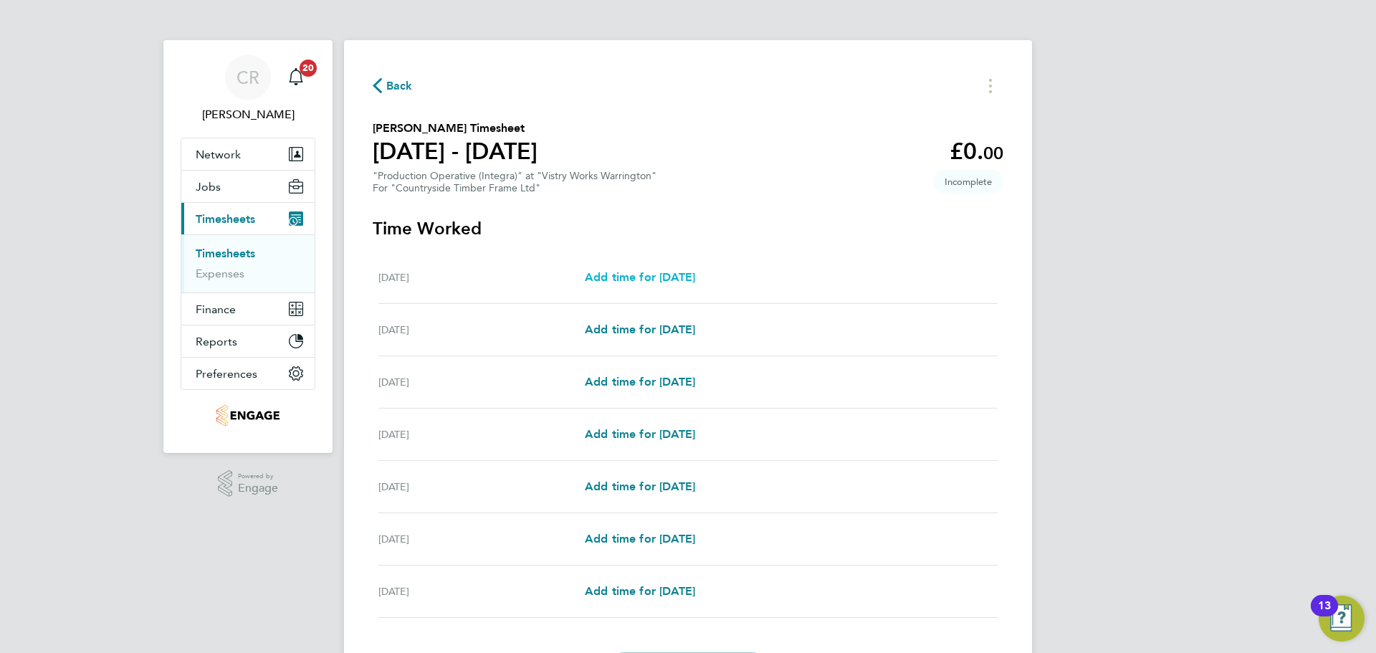
click at [658, 277] on span "Add time for Mon 18 Aug" at bounding box center [640, 277] width 110 height 14
select select "15"
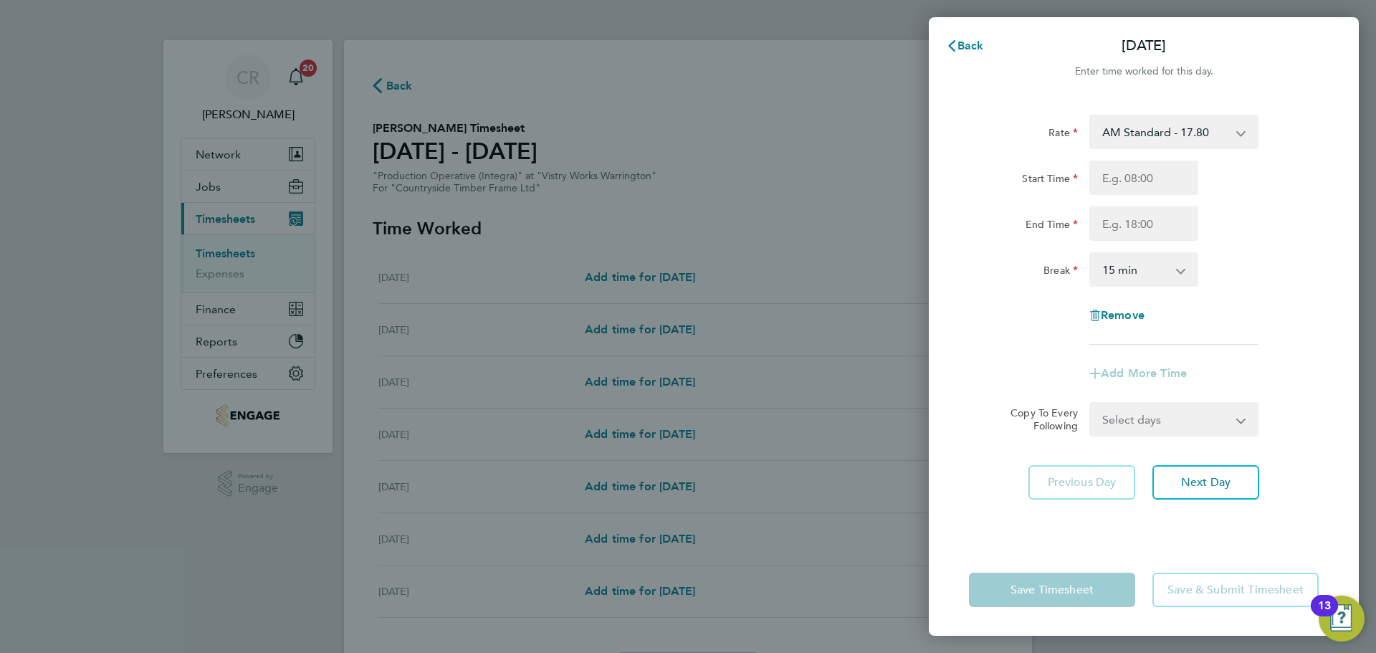
click at [1178, 125] on select "AM Standard - 17.80 BONUS - 13.50 PM Standard - 19.09 PM OT2 - 38.18 AM OT2 - 3…" at bounding box center [1165, 132] width 149 height 32
click at [1183, 126] on select "AM Standard - 17.80 BONUS - 13.50 PM Standard - 19.09 PM OT2 - 38.18 AM OT2 - 3…" at bounding box center [1165, 132] width 149 height 32
click at [1167, 167] on input "Start Time" at bounding box center [1143, 178] width 109 height 34
type input "06:00"
drag, startPoint x: 1159, startPoint y: 193, endPoint x: 1147, endPoint y: 219, distance: 29.2
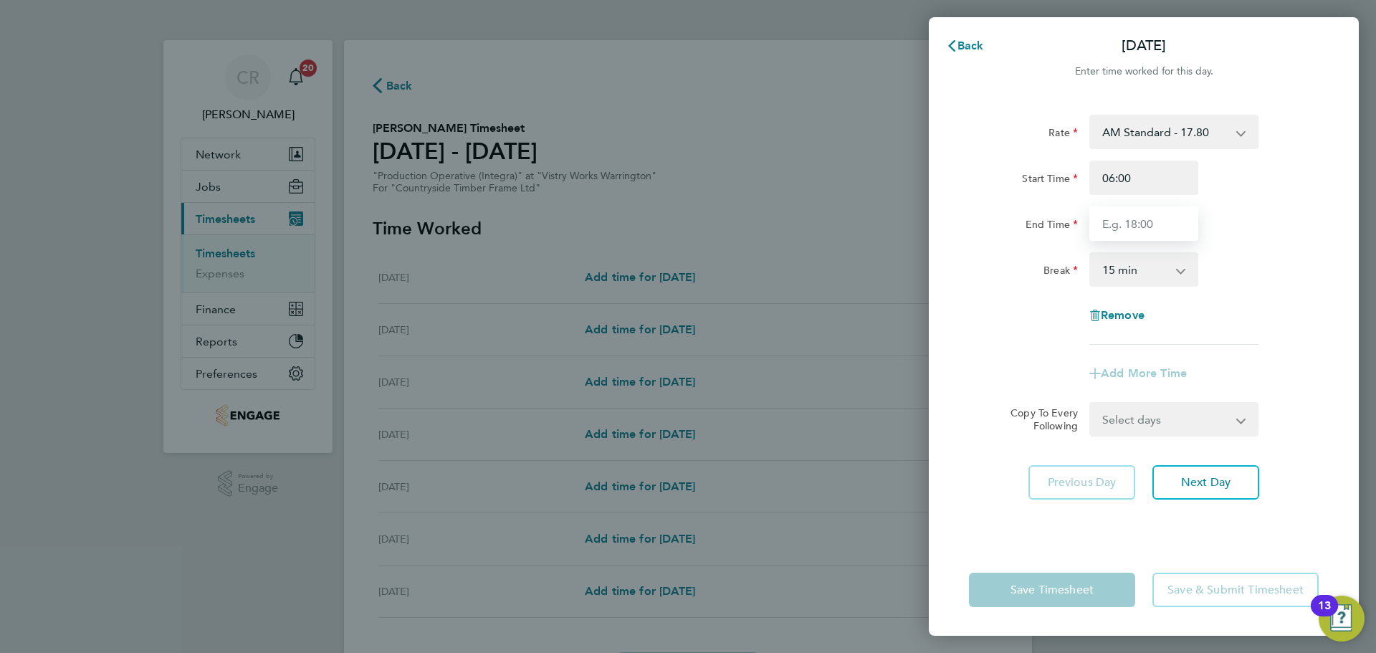
click at [1147, 219] on input "End Time" at bounding box center [1143, 223] width 109 height 34
type input "14:00"
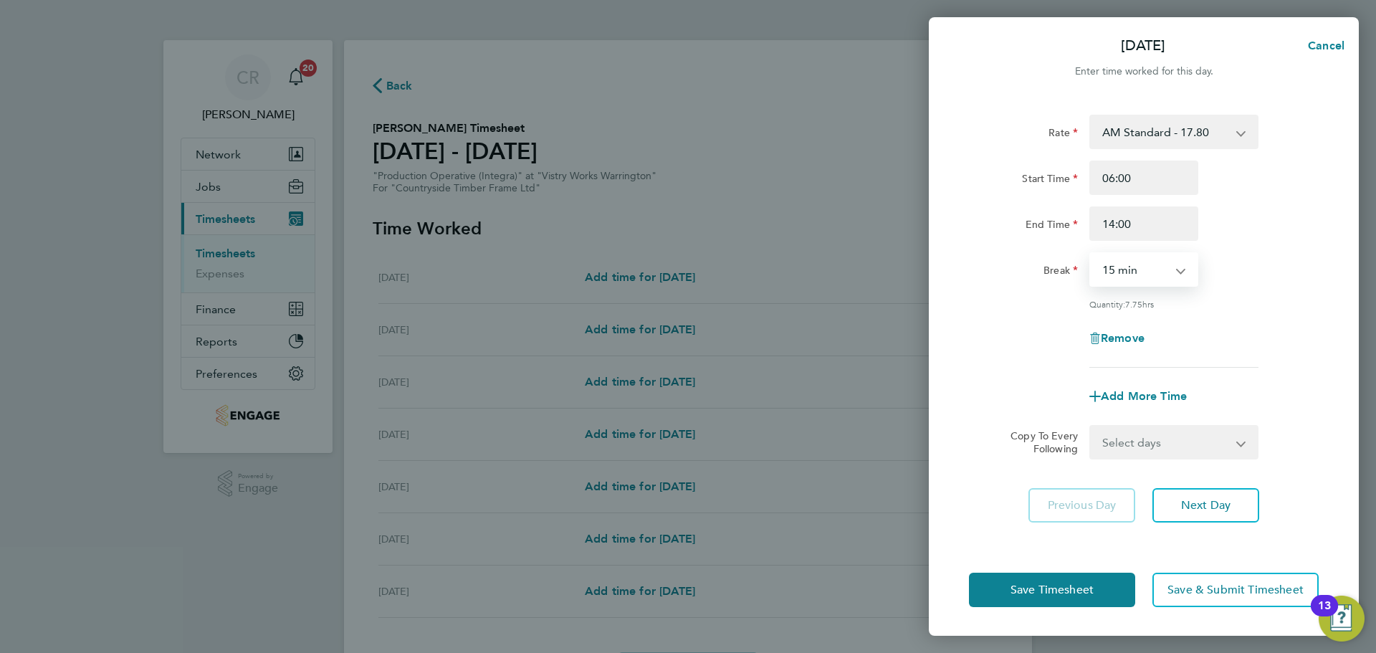
click at [1147, 262] on select "0 min 15 min 30 min 45 min 60 min 75 min 90 min" at bounding box center [1135, 270] width 89 height 32
select select "30"
click at [1091, 254] on select "0 min 15 min 30 min 45 min 60 min 75 min 90 min" at bounding box center [1135, 270] width 89 height 32
click at [1104, 591] on button "Save Timesheet" at bounding box center [1052, 590] width 166 height 34
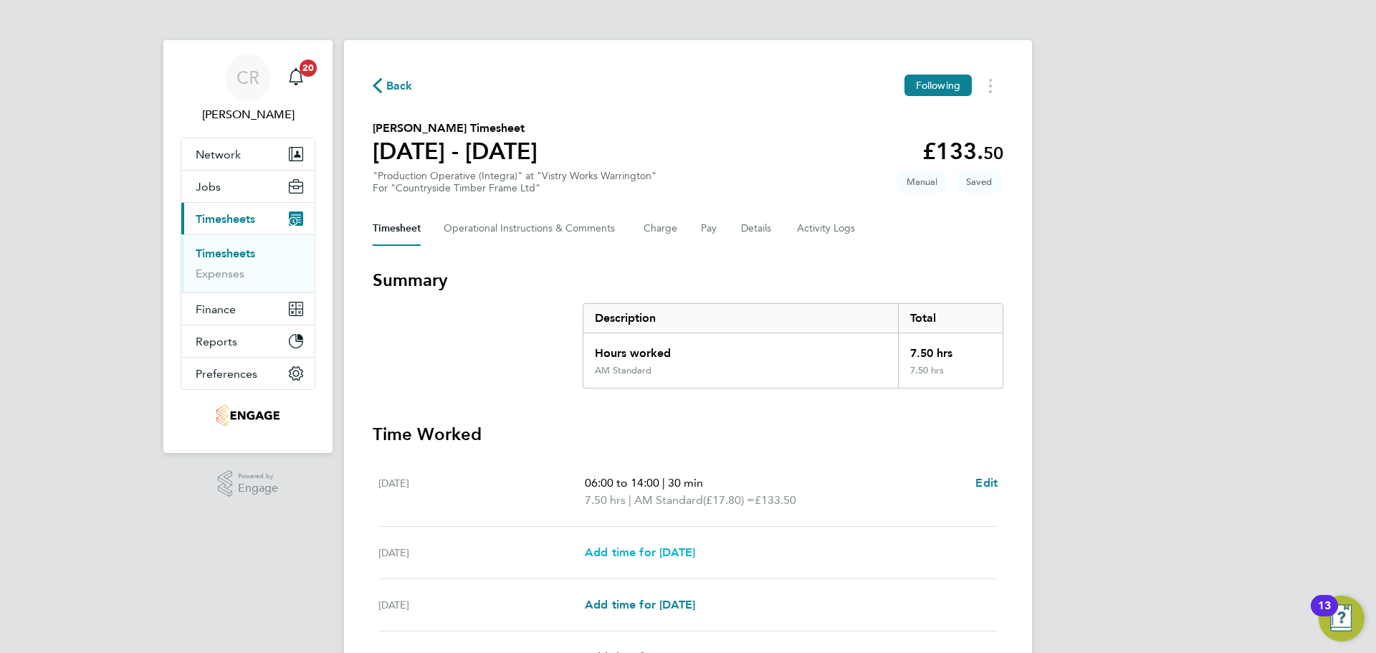
click at [693, 546] on span "Add time for Tue 19 Aug" at bounding box center [640, 552] width 110 height 14
select select "15"
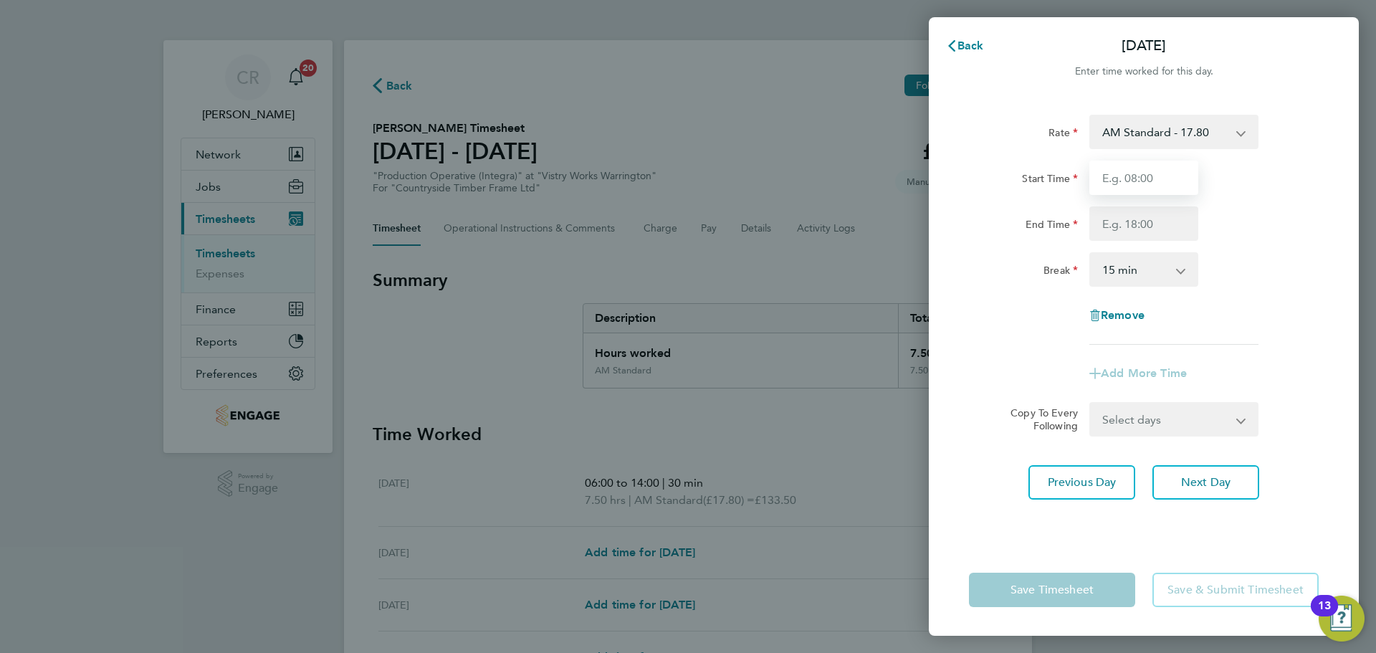
drag, startPoint x: 1145, startPoint y: 178, endPoint x: 1145, endPoint y: 192, distance: 13.6
click at [1145, 178] on input "Start Time" at bounding box center [1143, 178] width 109 height 34
type input "14:00"
click at [1156, 179] on input "14:00" at bounding box center [1143, 178] width 109 height 34
drag, startPoint x: 1130, startPoint y: 178, endPoint x: 1087, endPoint y: 183, distance: 43.2
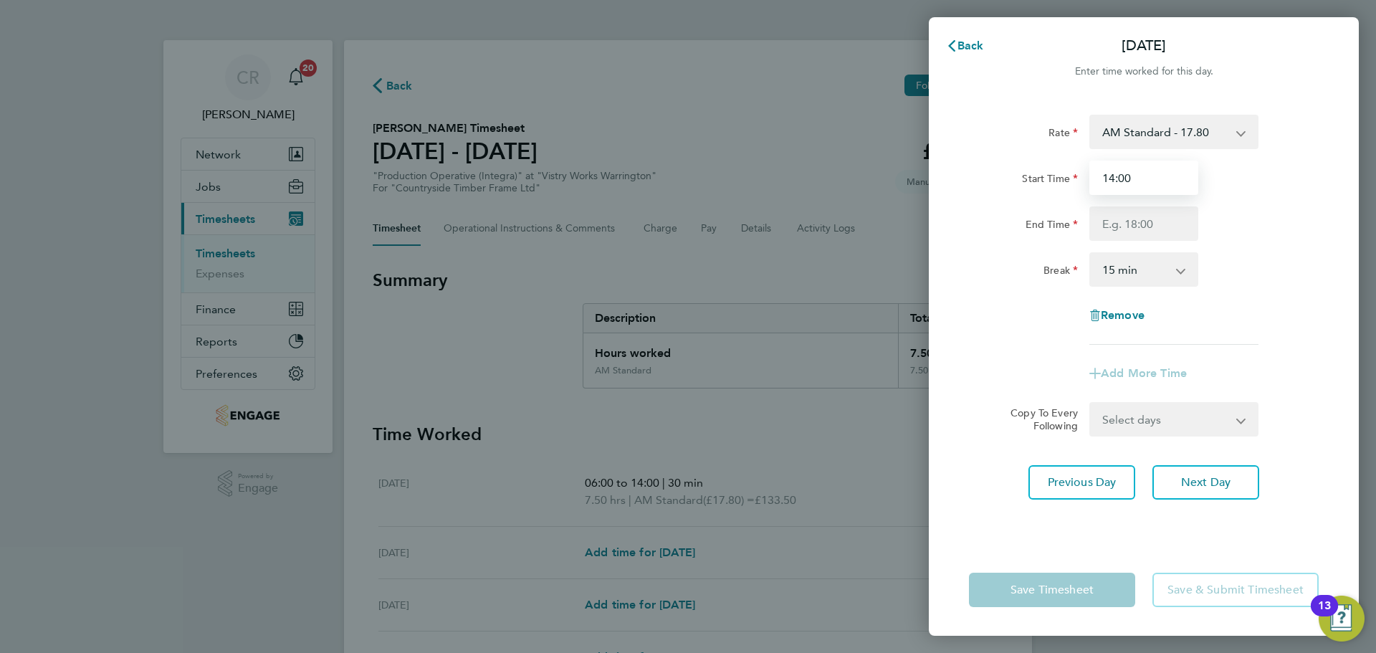
click at [1089, 183] on input "14:00" at bounding box center [1143, 178] width 109 height 34
click at [1149, 179] on input "Start Time" at bounding box center [1143, 178] width 109 height 34
type input "06:00"
click at [1147, 231] on input "End Time" at bounding box center [1143, 223] width 109 height 34
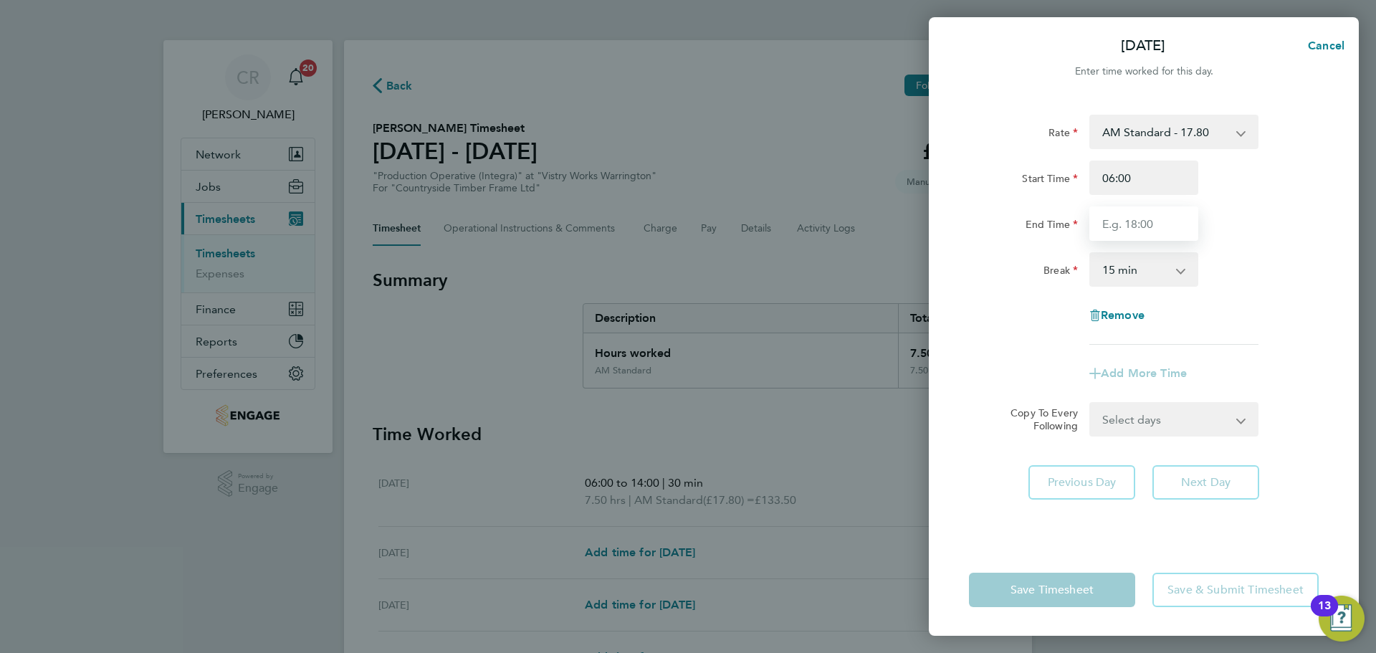
type input "14:00"
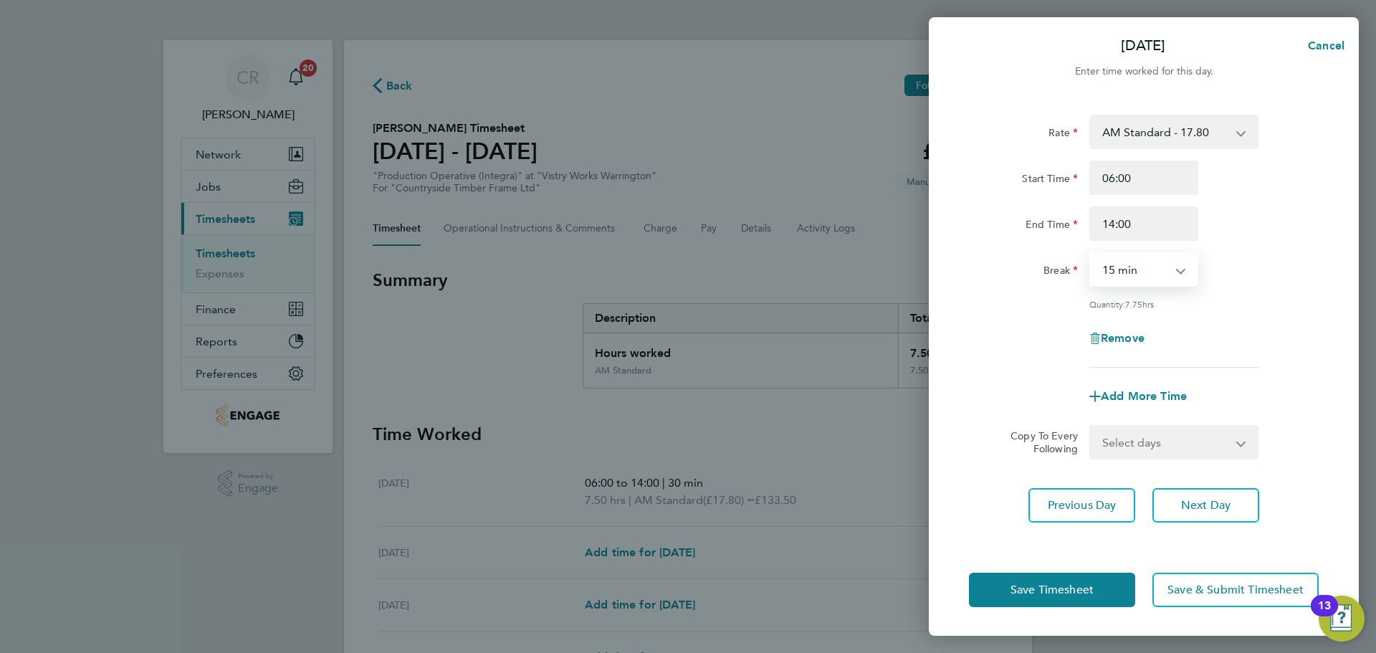
click at [1142, 272] on select "0 min 15 min 30 min 45 min 60 min 75 min 90 min" at bounding box center [1135, 270] width 89 height 32
select select "30"
click at [1091, 254] on select "0 min 15 min 30 min 45 min 60 min 75 min 90 min" at bounding box center [1135, 270] width 89 height 32
click at [1104, 597] on button "Save Timesheet" at bounding box center [1052, 590] width 166 height 34
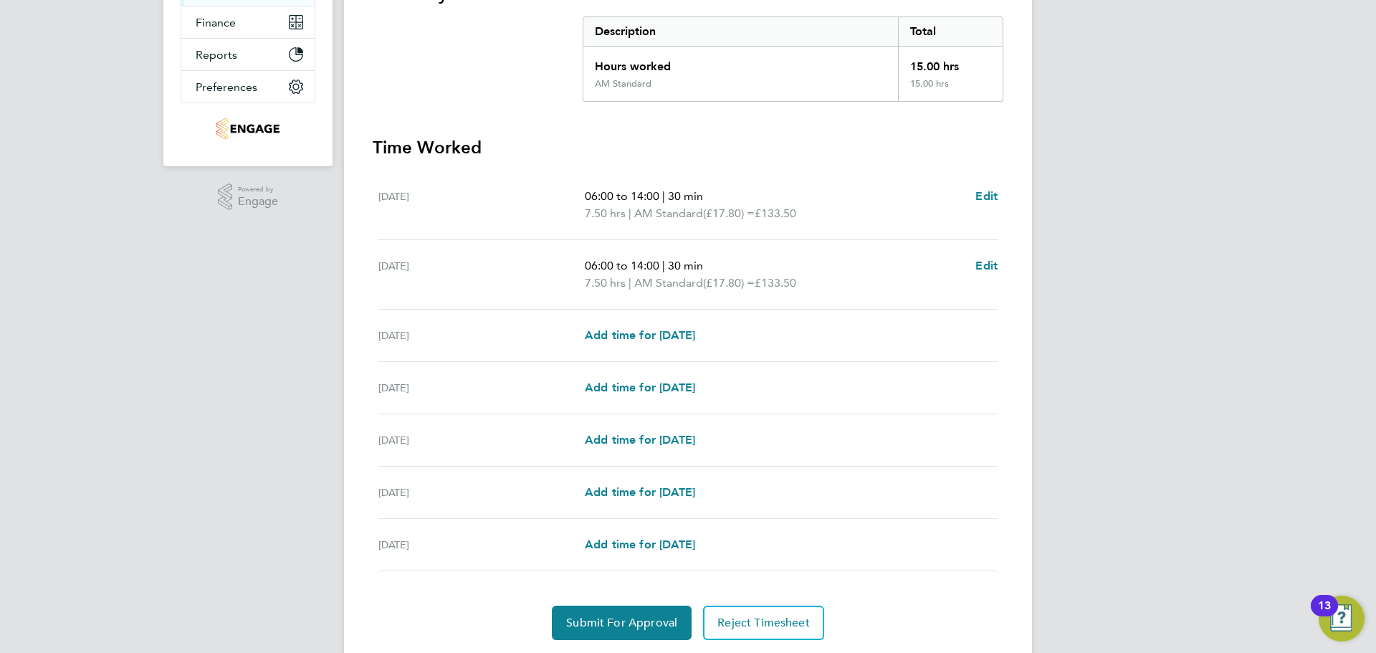
click at [732, 334] on div "Add time for Wed 20 Aug Add time for Wed 20 Aug" at bounding box center [791, 335] width 413 height 17
click at [695, 331] on span "Add time for Wed 20 Aug" at bounding box center [640, 335] width 110 height 14
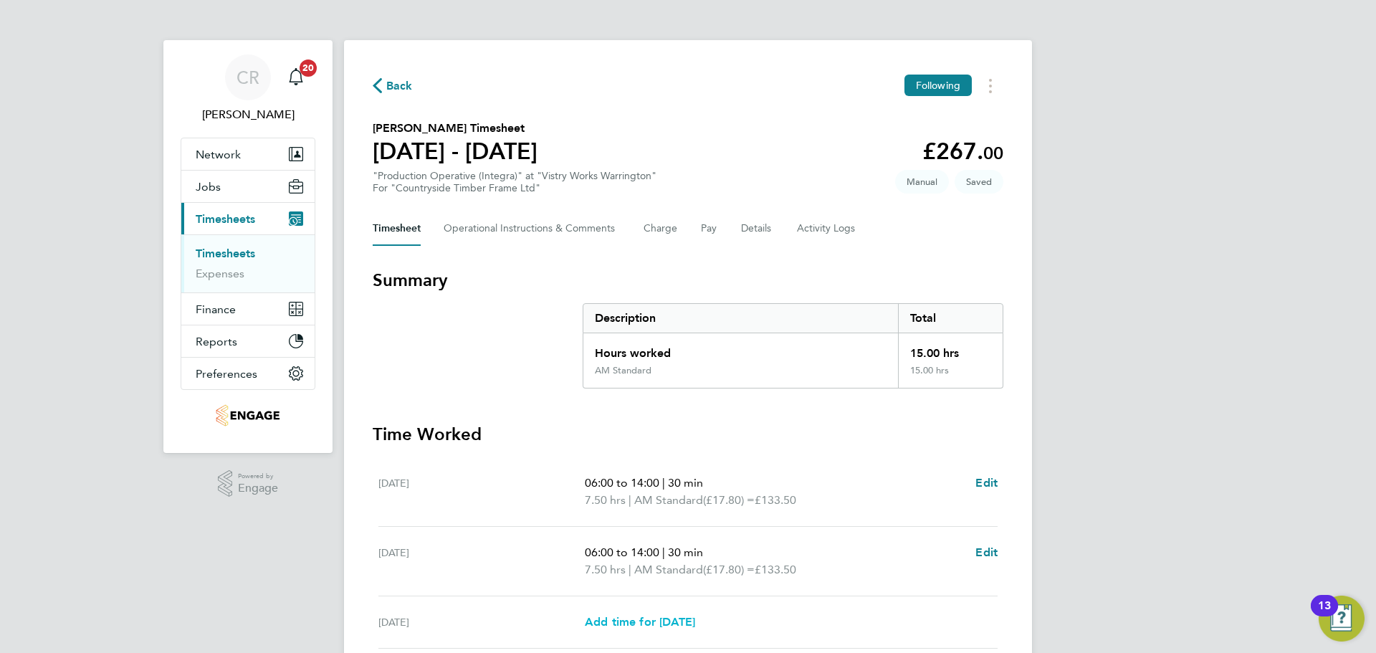
select select "15"
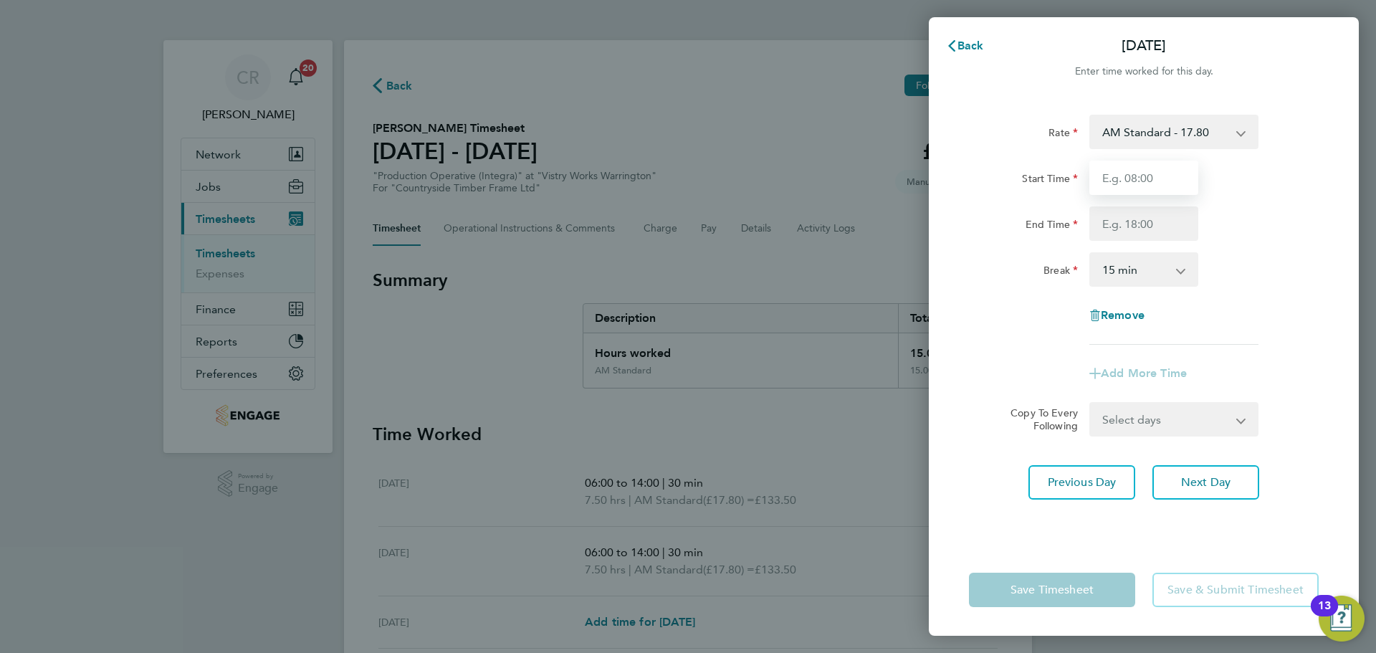
click at [1173, 179] on input "Start Time" at bounding box center [1143, 178] width 109 height 34
type input "06:00"
click at [1155, 224] on input "End Time" at bounding box center [1143, 223] width 109 height 34
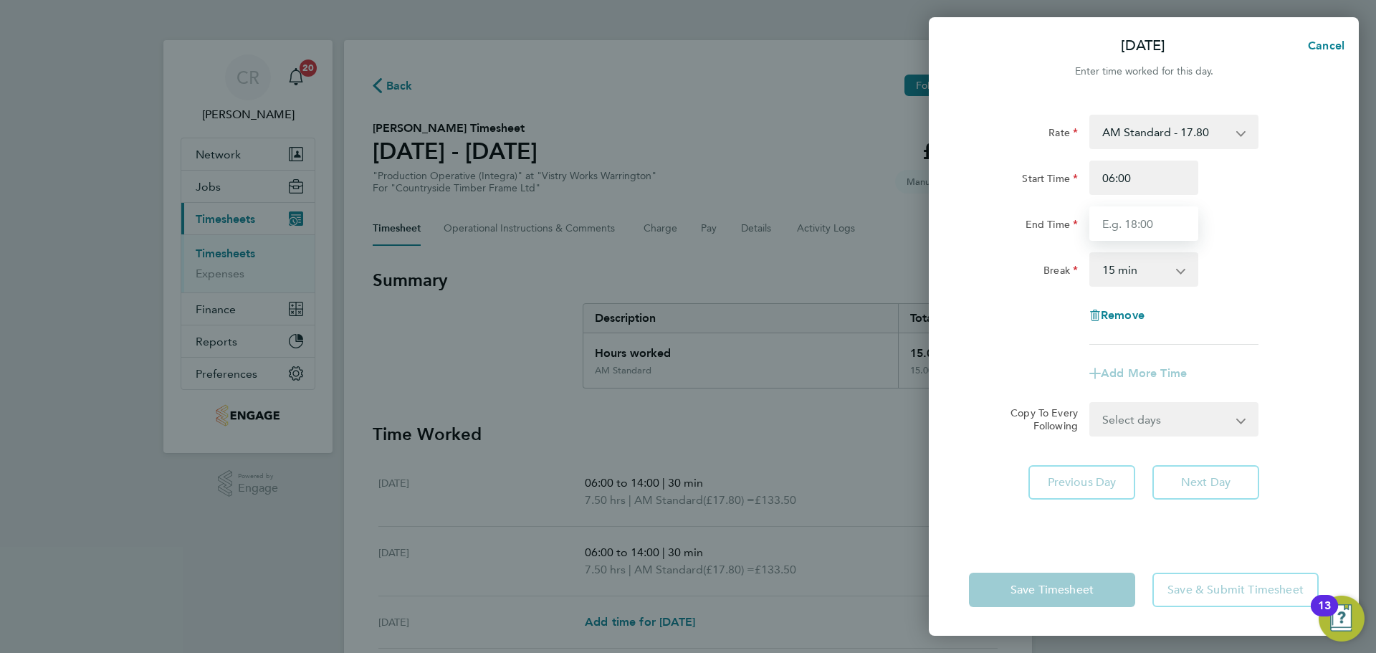
type input "14:00"
click at [1155, 268] on select "0 min 15 min 30 min 45 min 60 min 75 min 90 min" at bounding box center [1135, 270] width 89 height 32
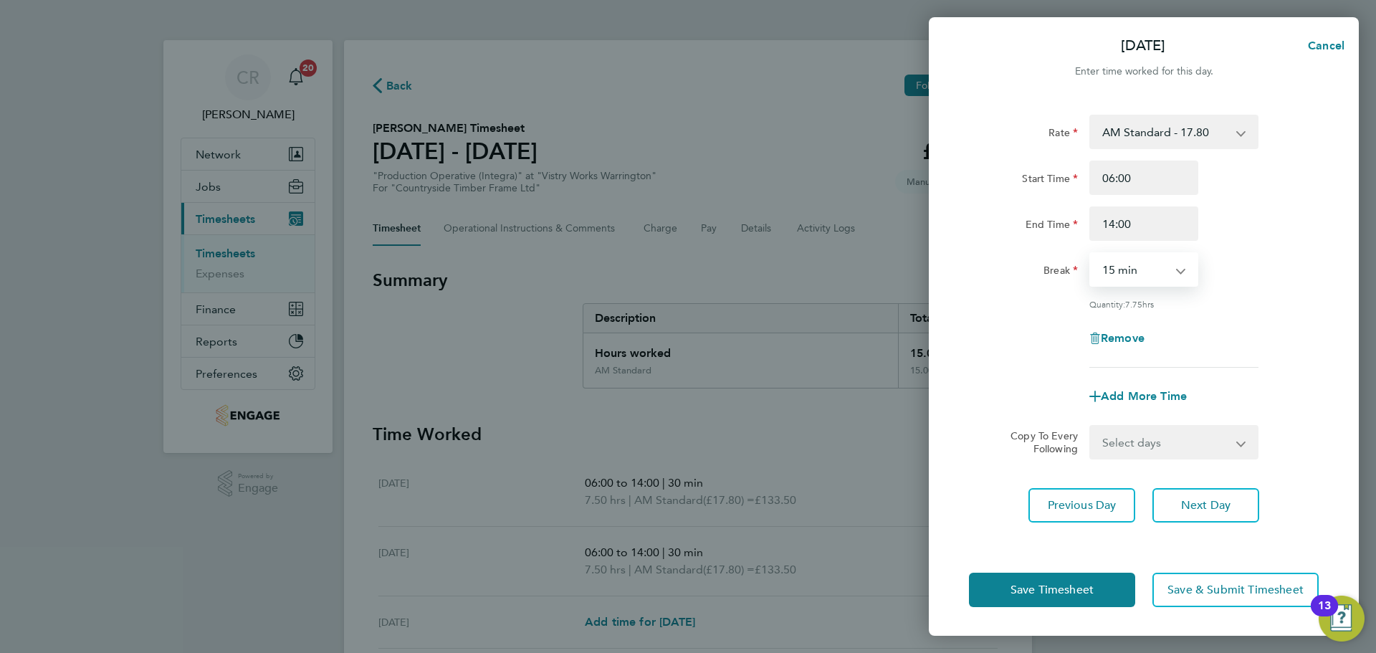
select select "30"
click at [1091, 254] on select "0 min 15 min 30 min 45 min 60 min 75 min 90 min" at bounding box center [1135, 270] width 89 height 32
click at [1113, 591] on button "Save Timesheet" at bounding box center [1052, 590] width 166 height 34
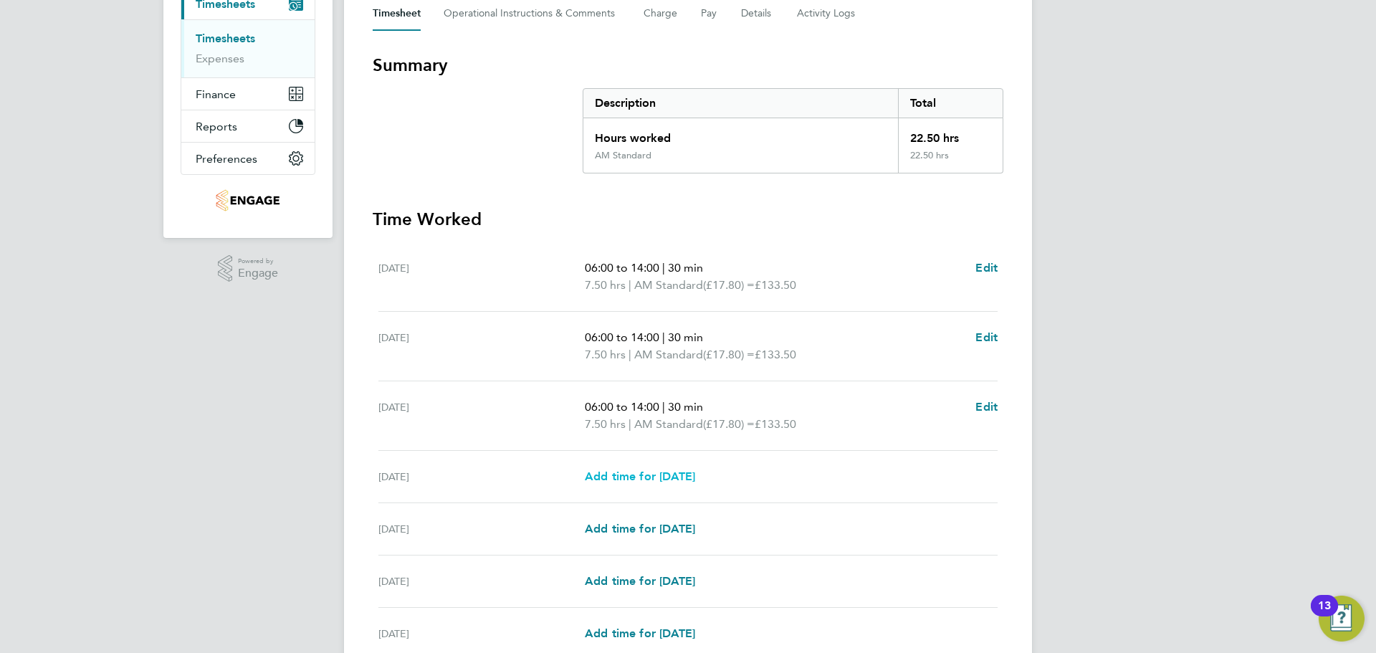
click at [695, 480] on span "Add time for Thu 21 Aug" at bounding box center [640, 476] width 110 height 14
select select "15"
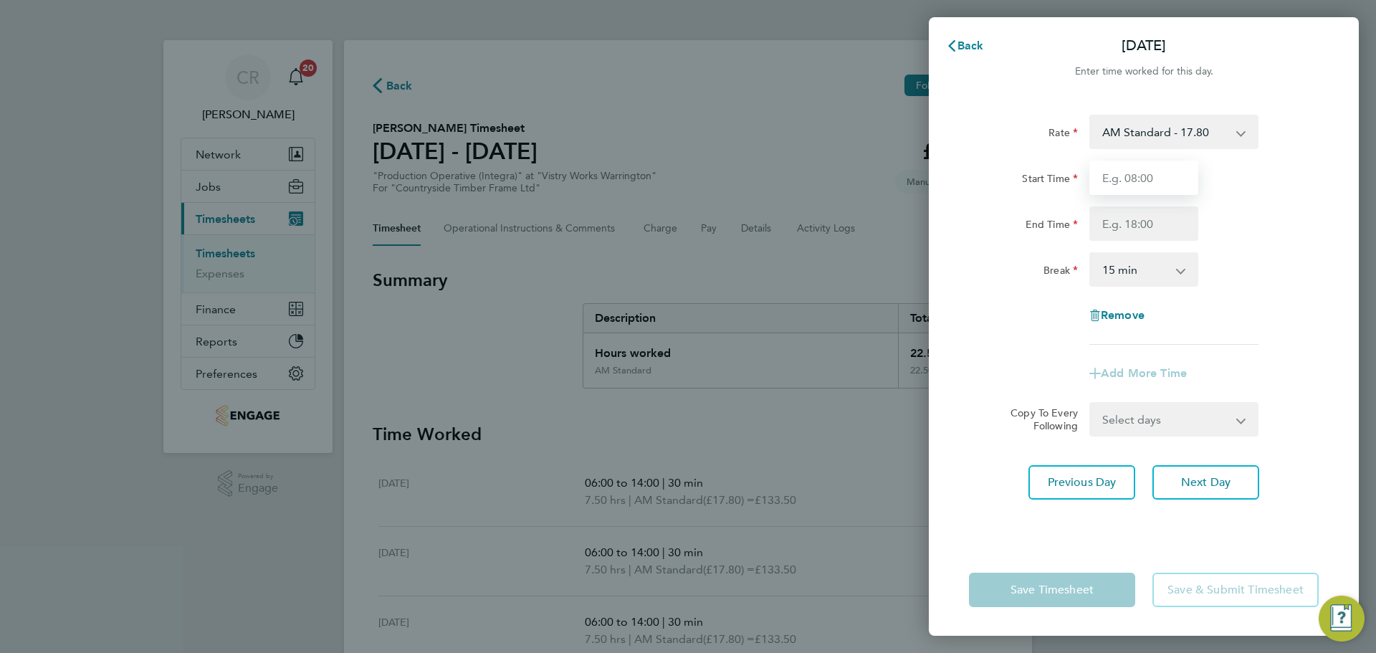
click at [1132, 181] on input "Start Time" at bounding box center [1143, 178] width 109 height 34
type input "06:00"
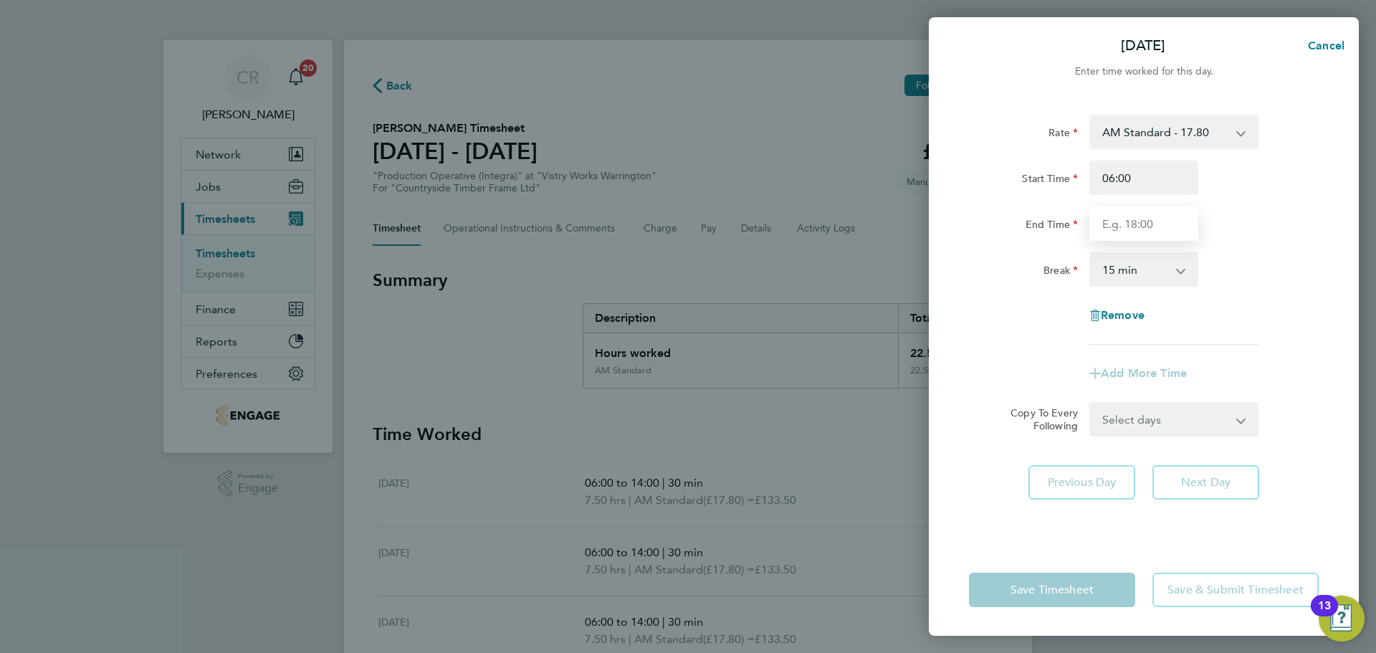
click at [1155, 232] on input "End Time" at bounding box center [1143, 223] width 109 height 34
type input "14:00"
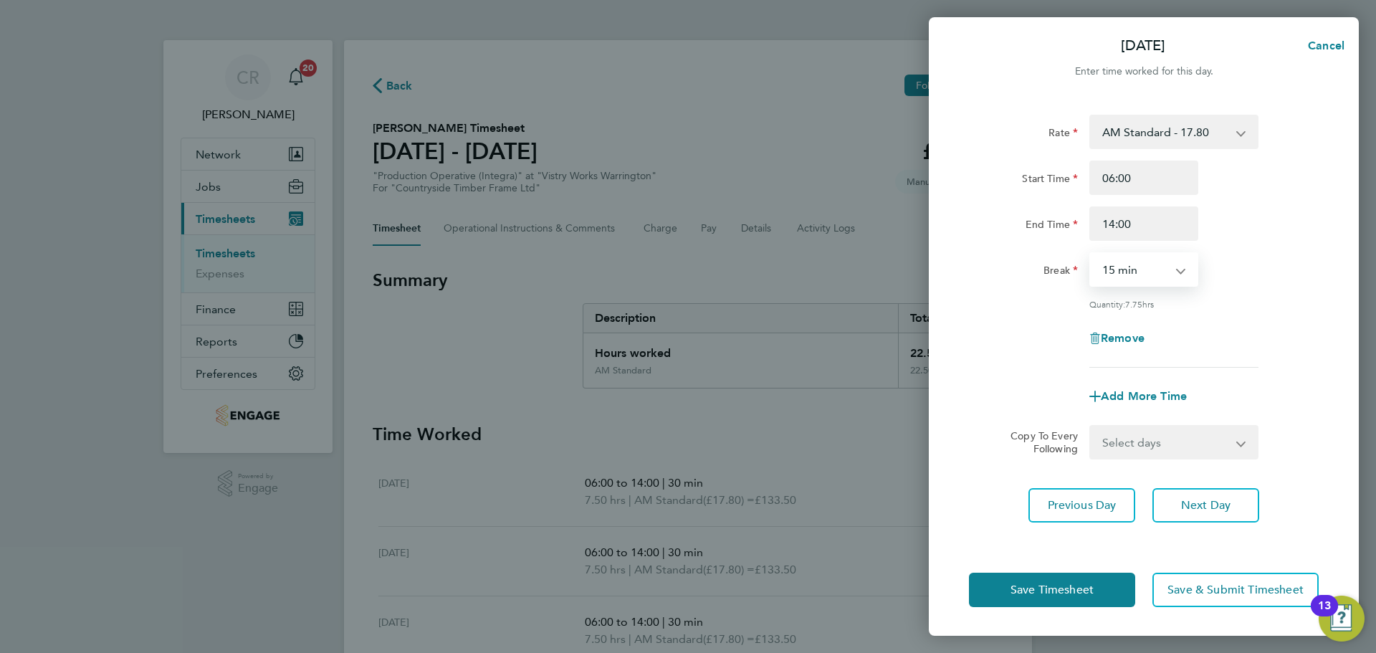
drag, startPoint x: 1158, startPoint y: 271, endPoint x: 1157, endPoint y: 282, distance: 11.6
click at [1158, 271] on select "0 min 15 min 30 min 45 min 60 min 75 min 90 min" at bounding box center [1135, 270] width 89 height 32
select select "30"
click at [1091, 254] on select "0 min 15 min 30 min 45 min 60 min 75 min 90 min" at bounding box center [1135, 270] width 89 height 32
click at [1108, 583] on button "Save Timesheet" at bounding box center [1052, 590] width 166 height 34
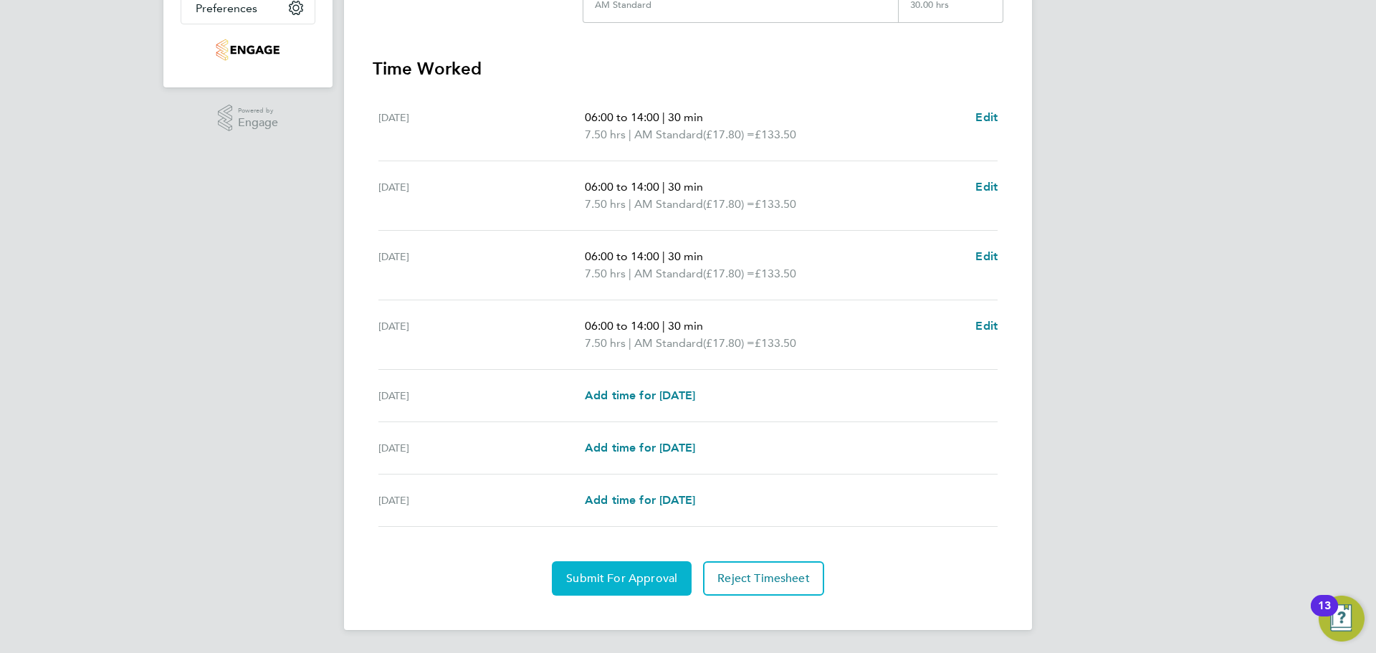
click at [629, 566] on button "Submit For Approval" at bounding box center [622, 578] width 140 height 34
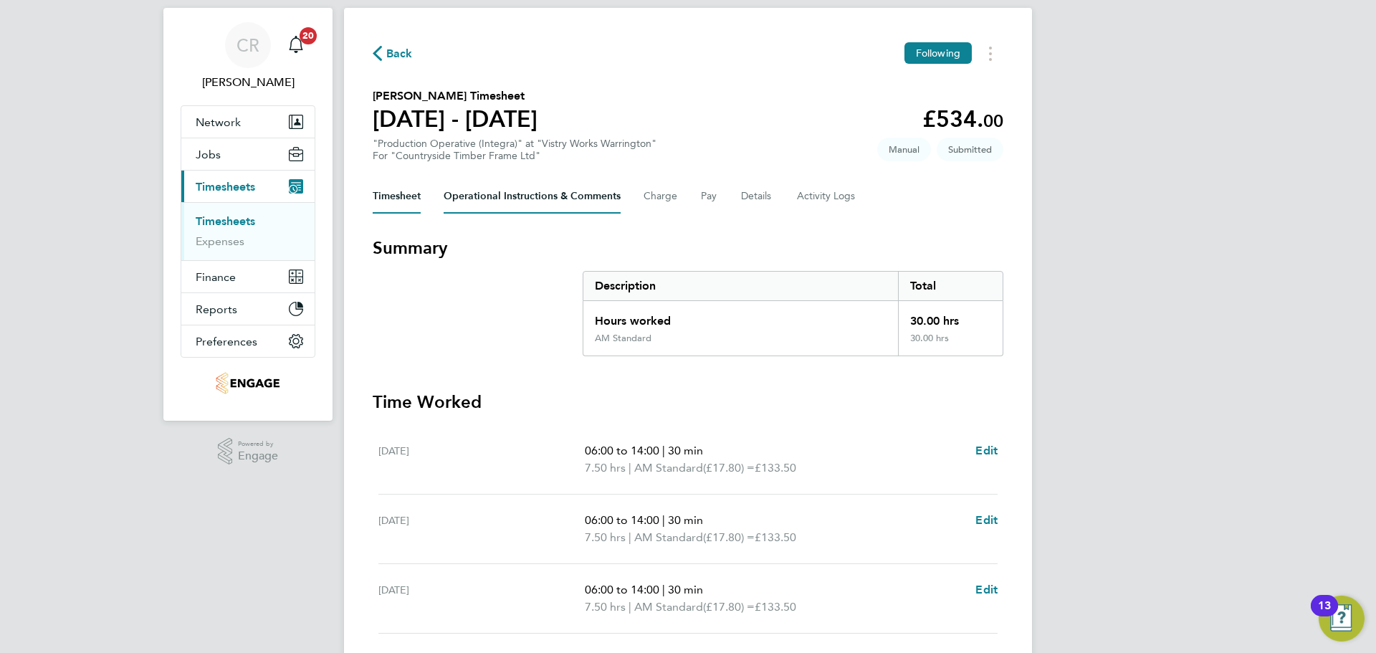
scroll to position [7, 0]
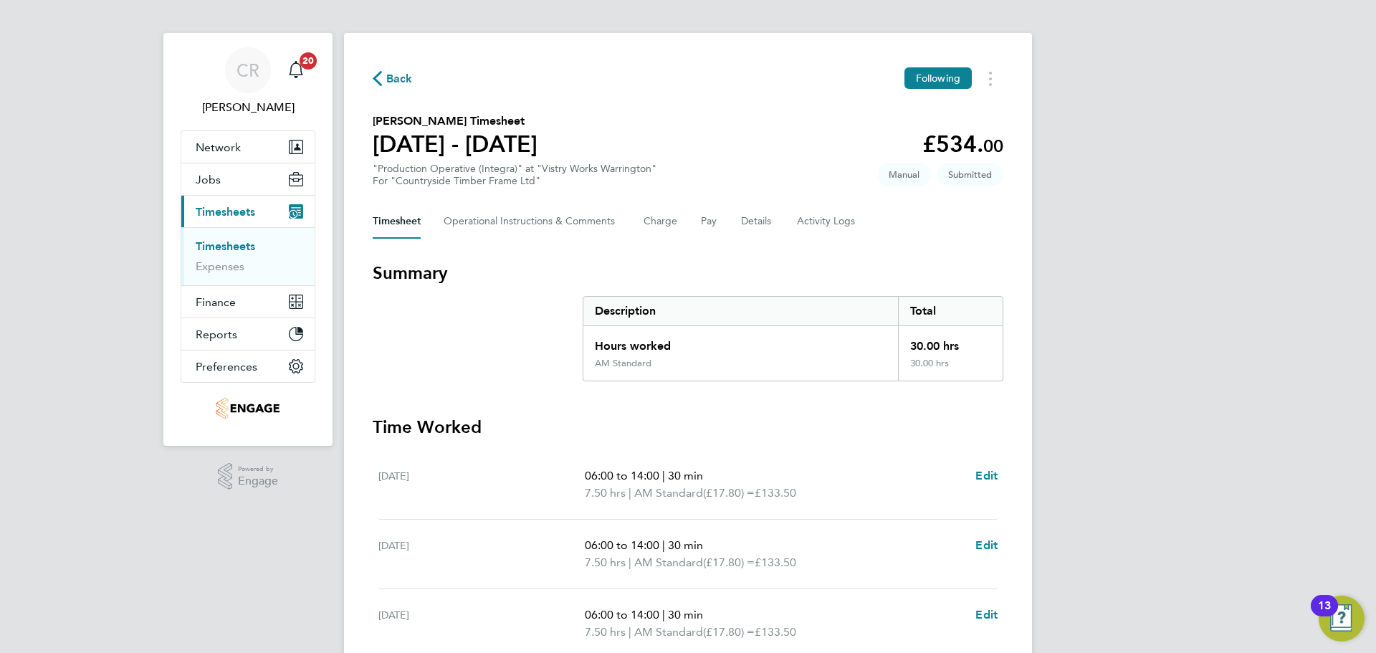
click at [397, 70] on span "Back" at bounding box center [399, 78] width 27 height 17
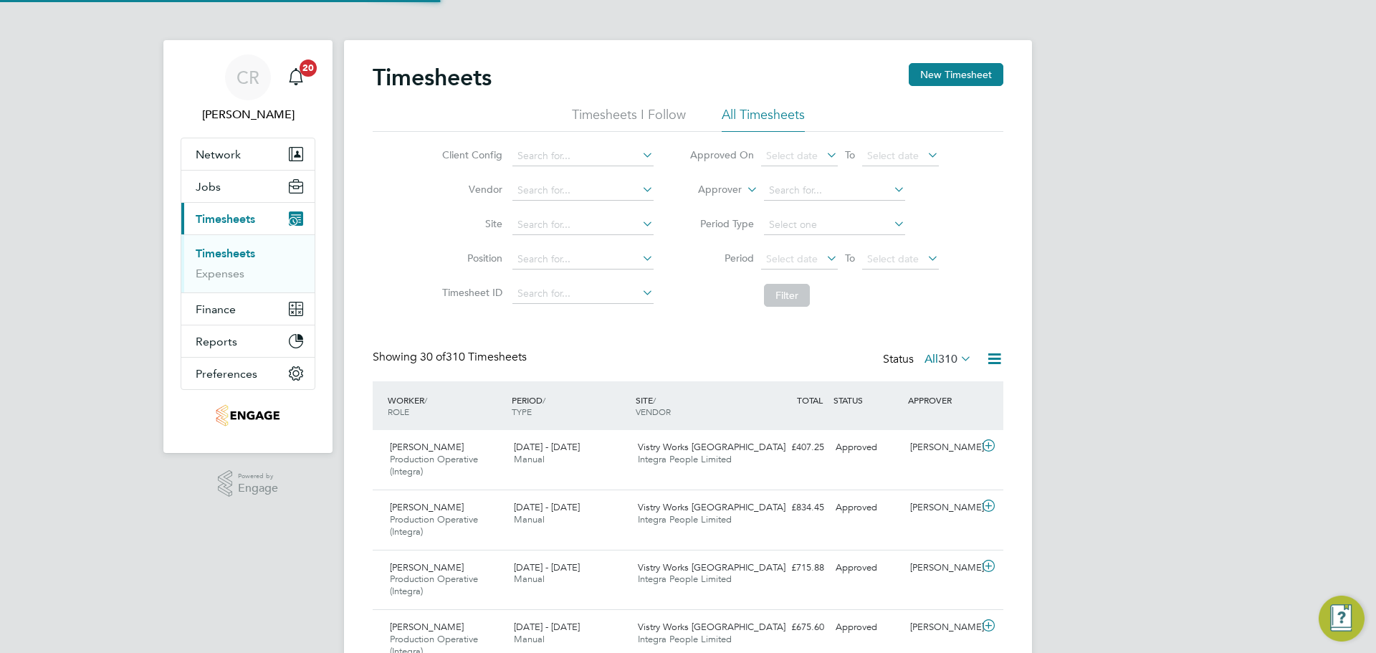
scroll to position [7, 7]
click at [584, 148] on input at bounding box center [582, 156] width 141 height 20
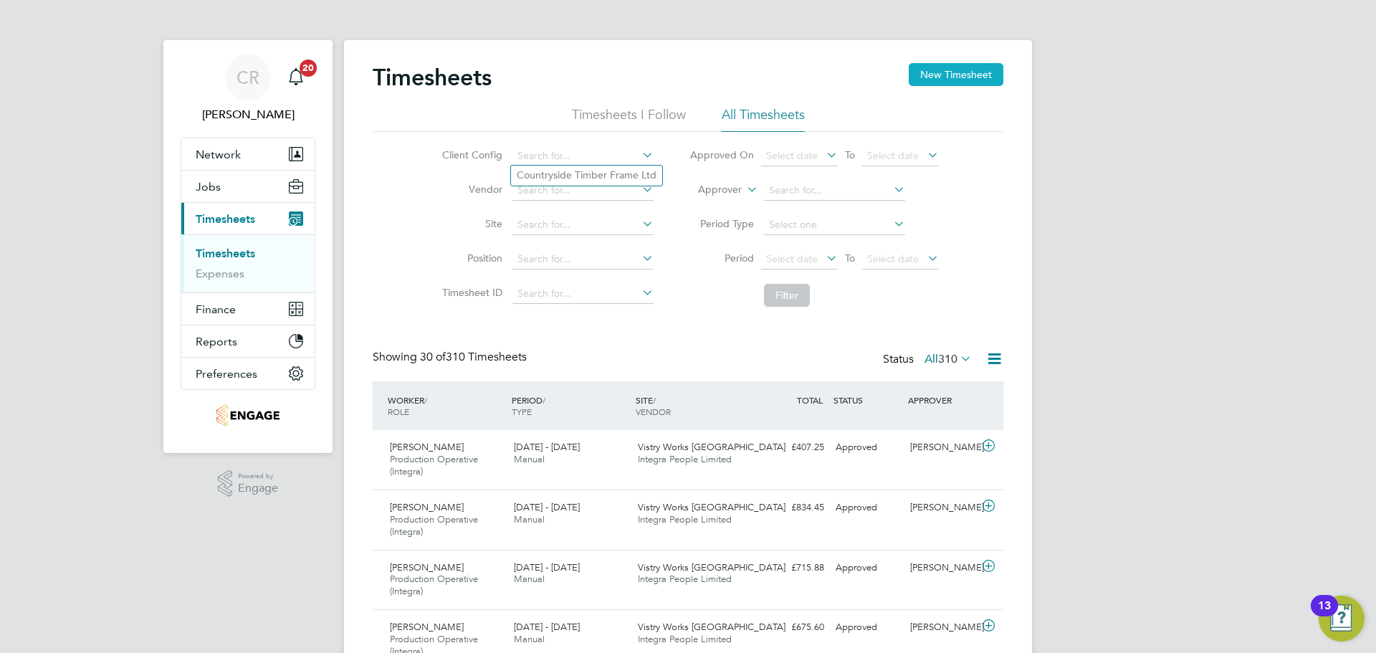
click at [925, 73] on button "New Timesheet" at bounding box center [956, 74] width 95 height 23
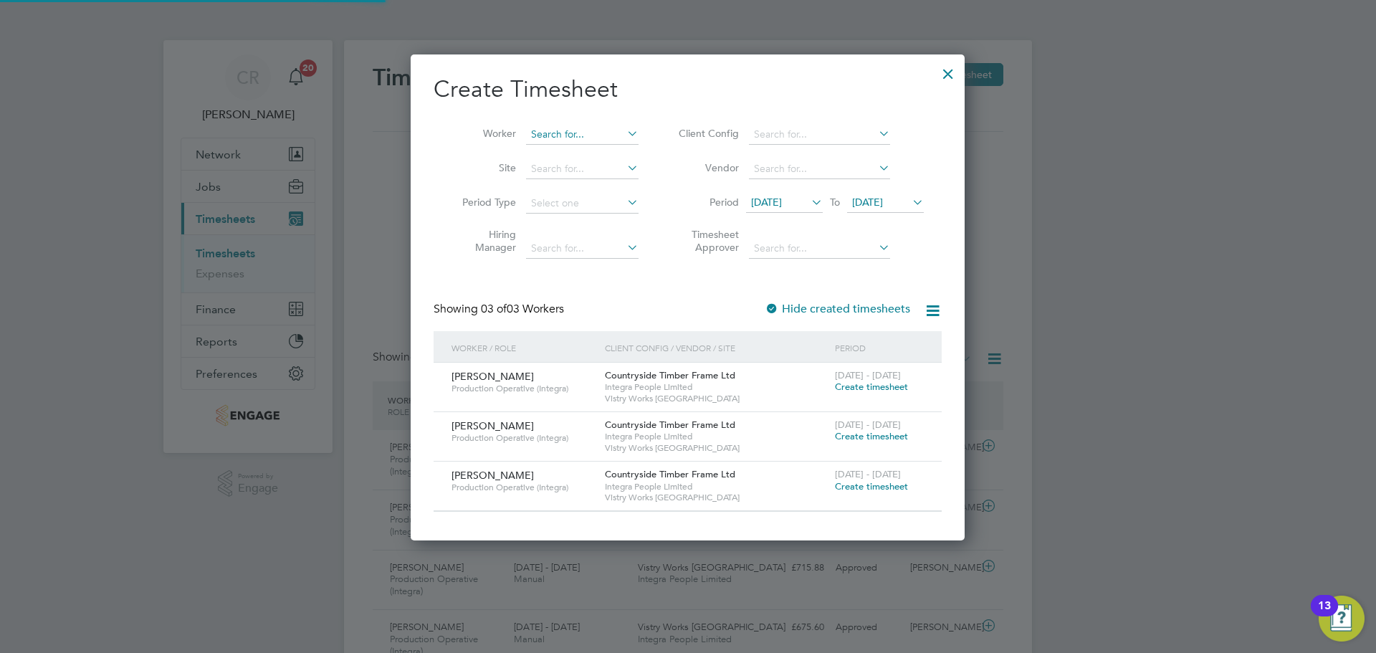
click at [567, 140] on input at bounding box center [582, 135] width 113 height 20
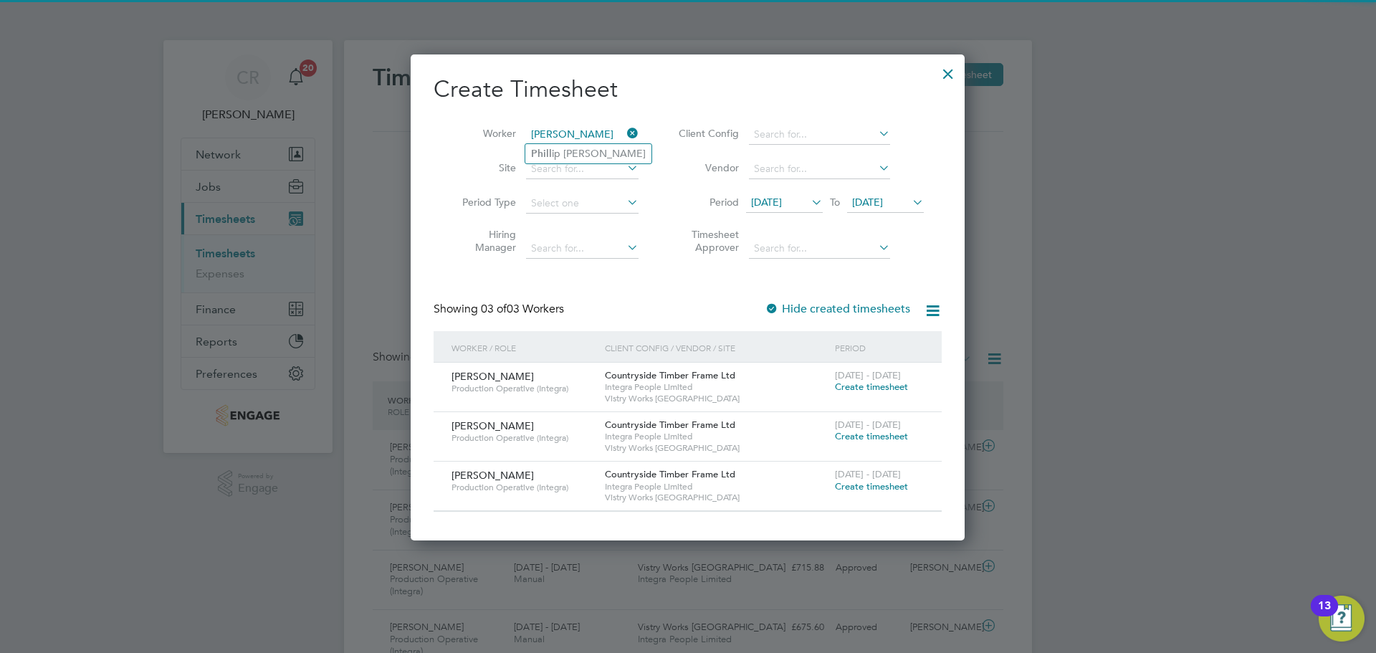
type input "Phillip Taylor"
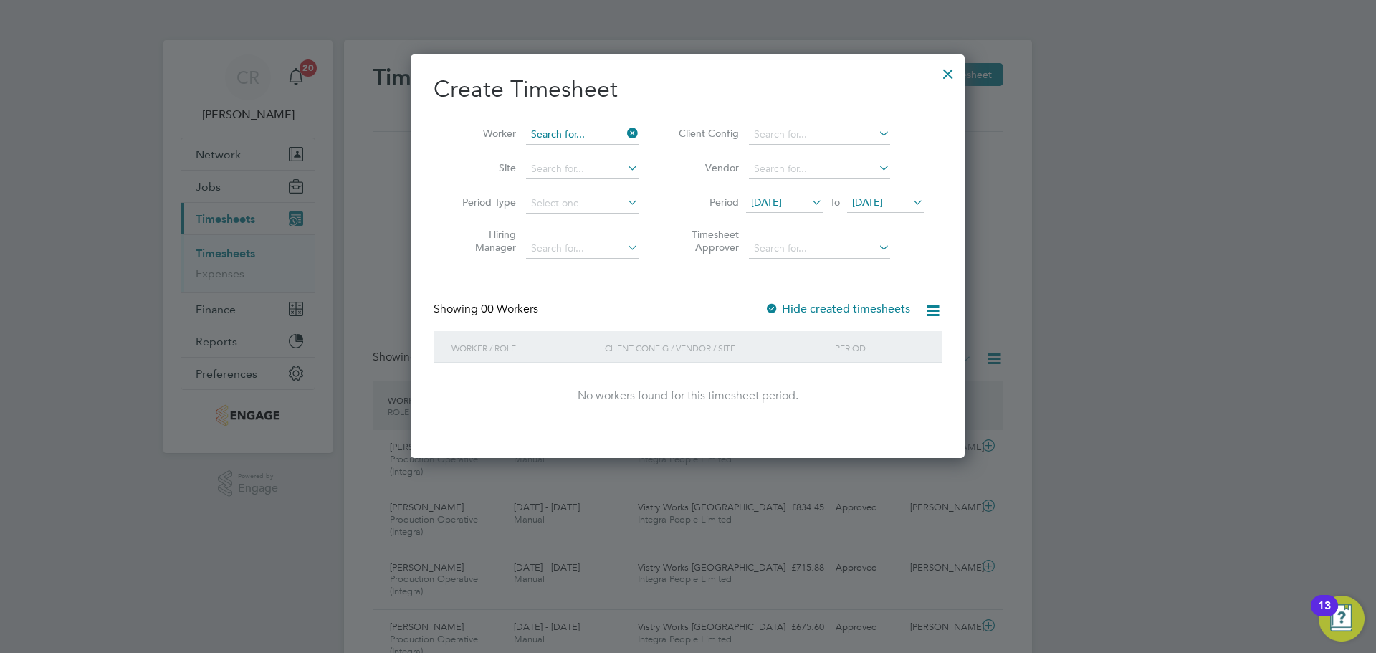
click at [585, 133] on input at bounding box center [582, 135] width 113 height 20
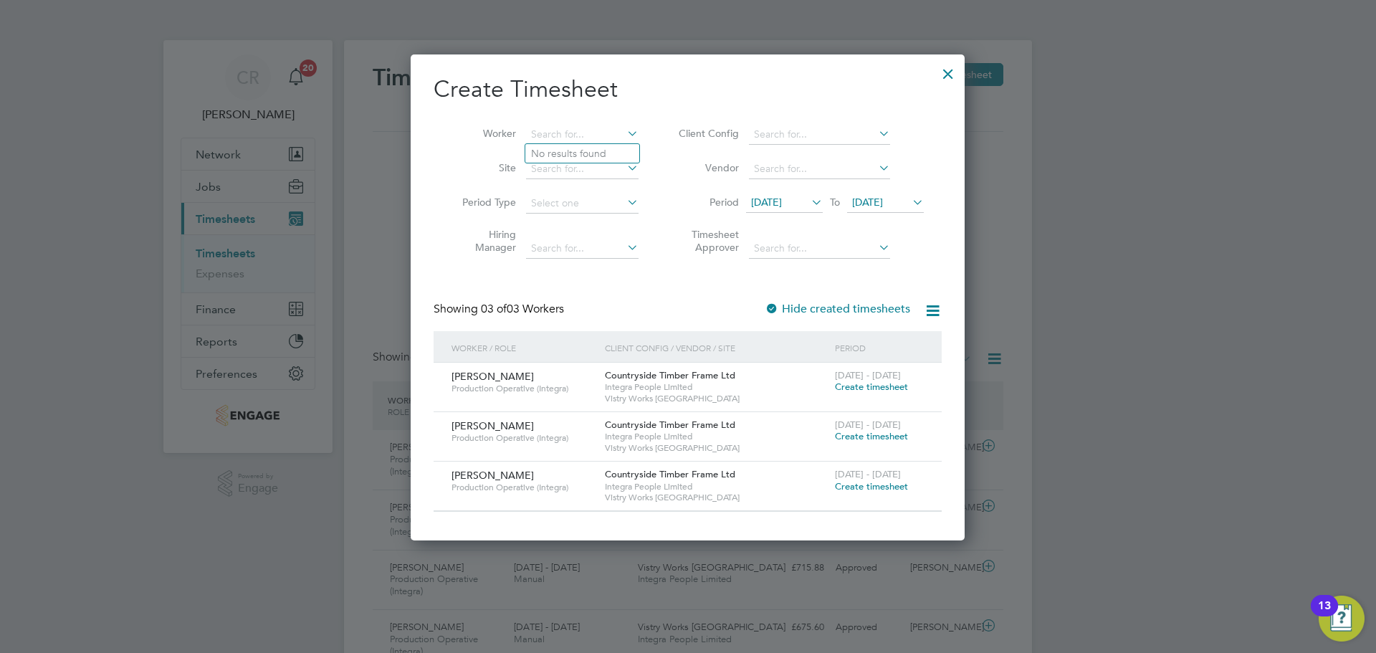
drag, startPoint x: 941, startPoint y: 80, endPoint x: 524, endPoint y: 90, distance: 417.2
click at [942, 80] on div at bounding box center [948, 70] width 26 height 26
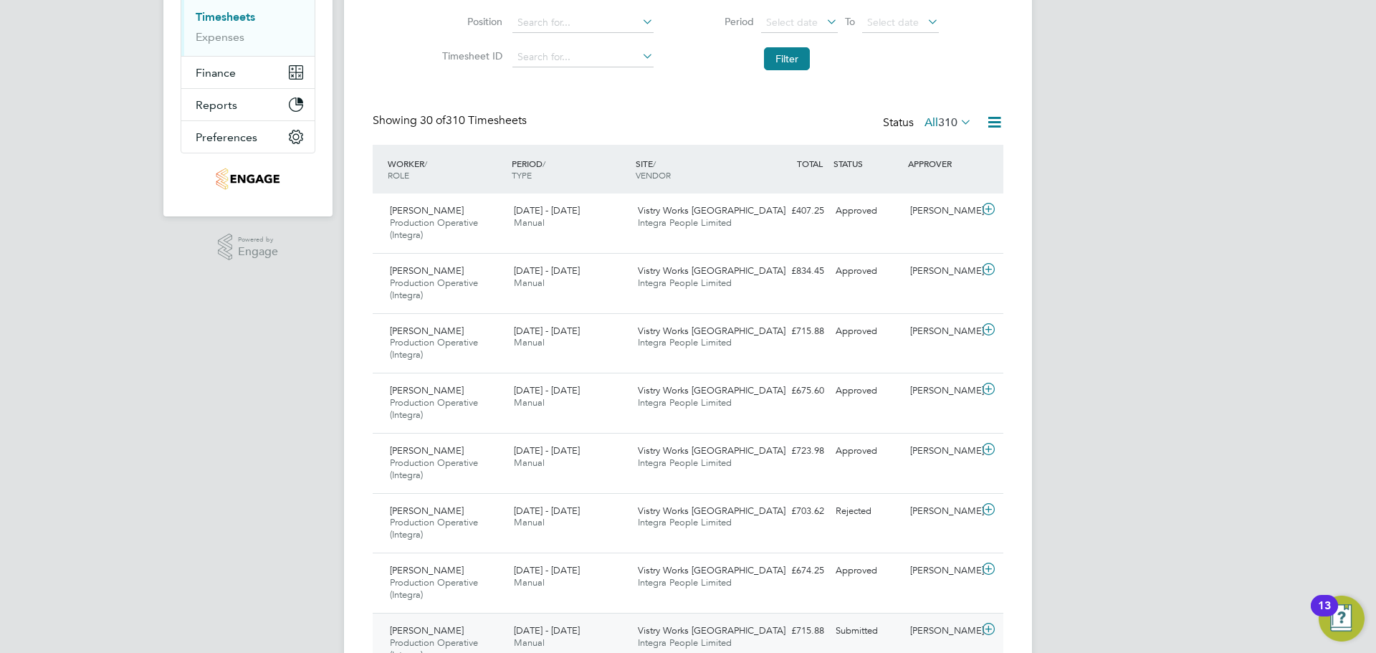
scroll to position [358, 0]
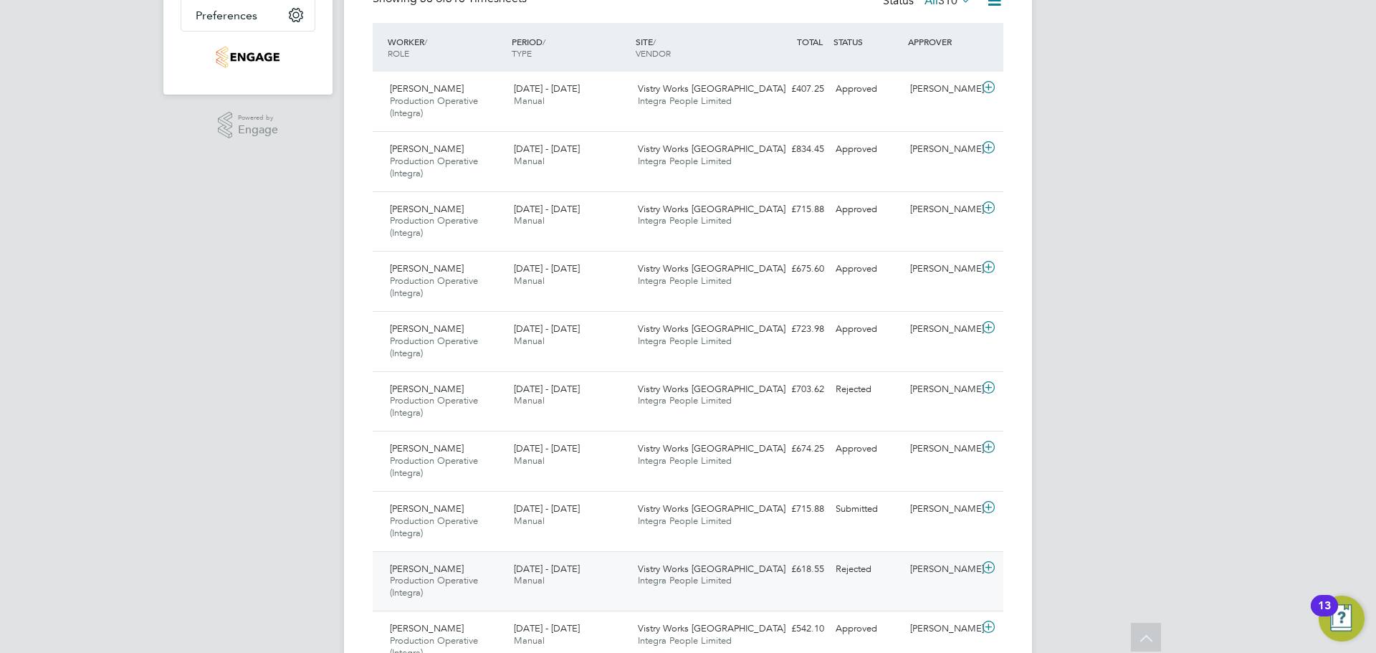
click at [598, 573] on div "18 - 24 Aug 2025 Manual" at bounding box center [570, 576] width 124 height 36
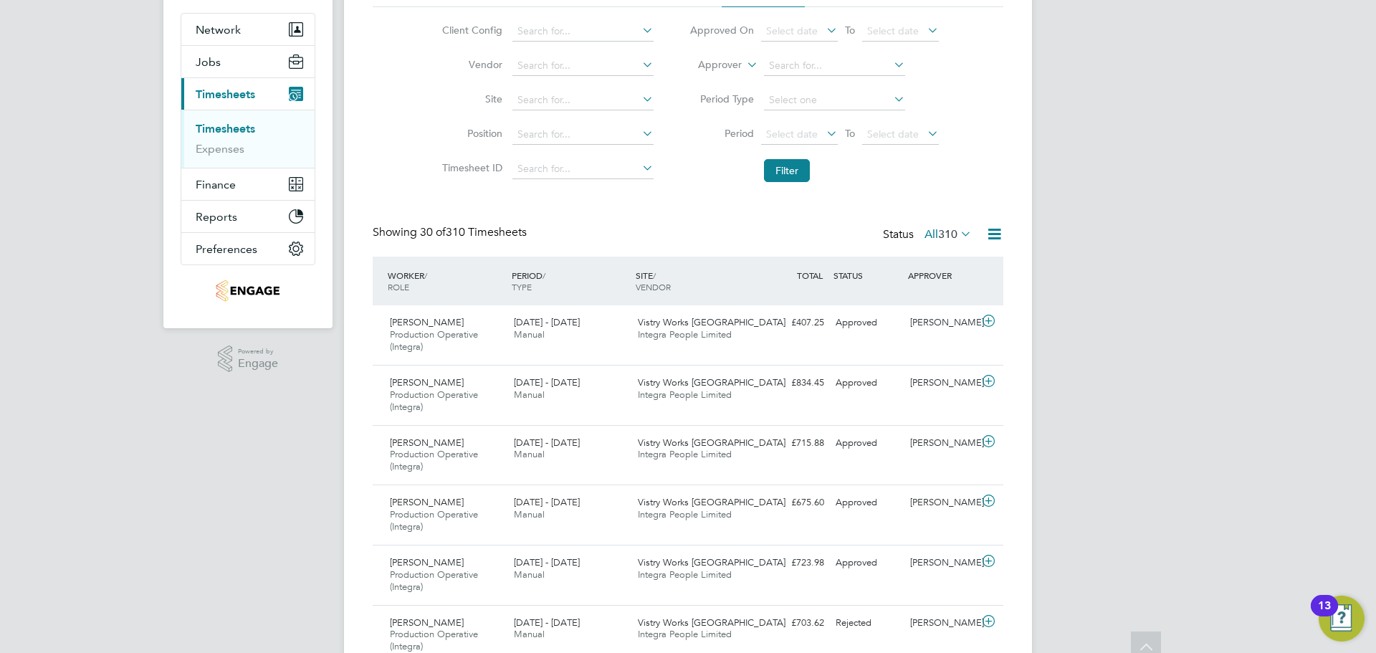
scroll to position [0, 0]
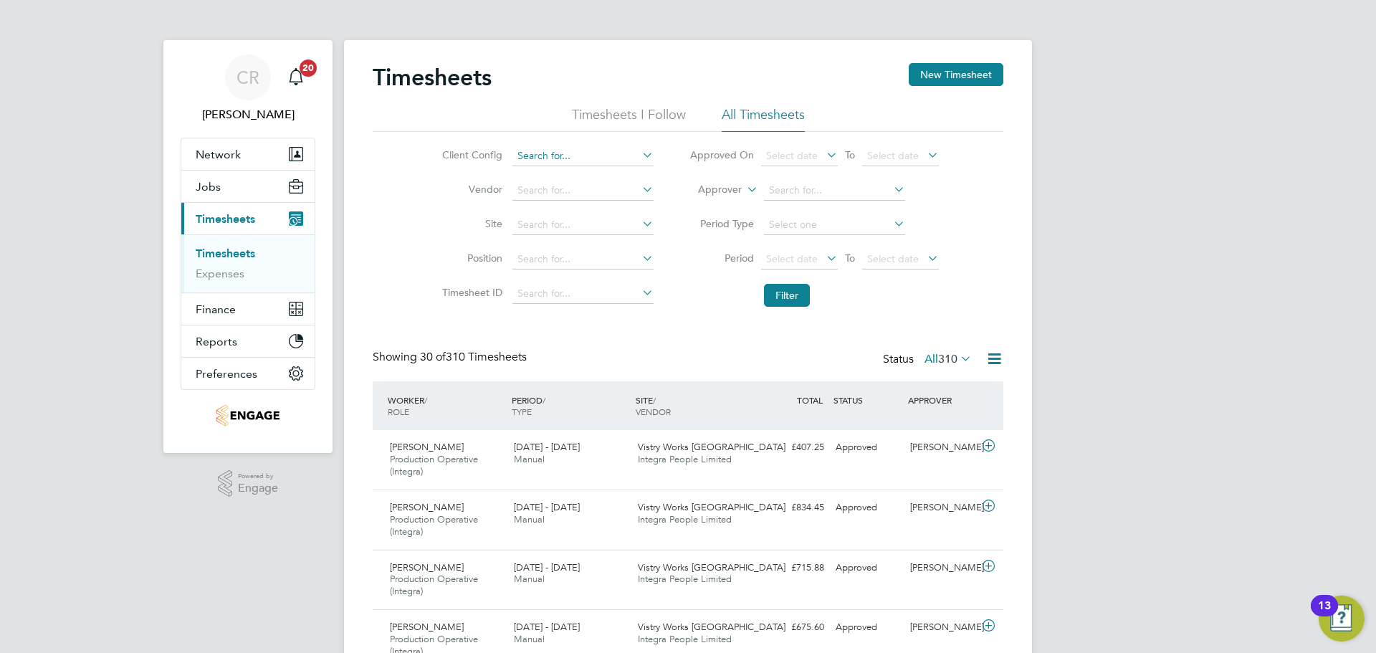
click at [559, 154] on input at bounding box center [582, 156] width 141 height 20
click at [960, 65] on button "New Timesheet" at bounding box center [956, 74] width 95 height 23
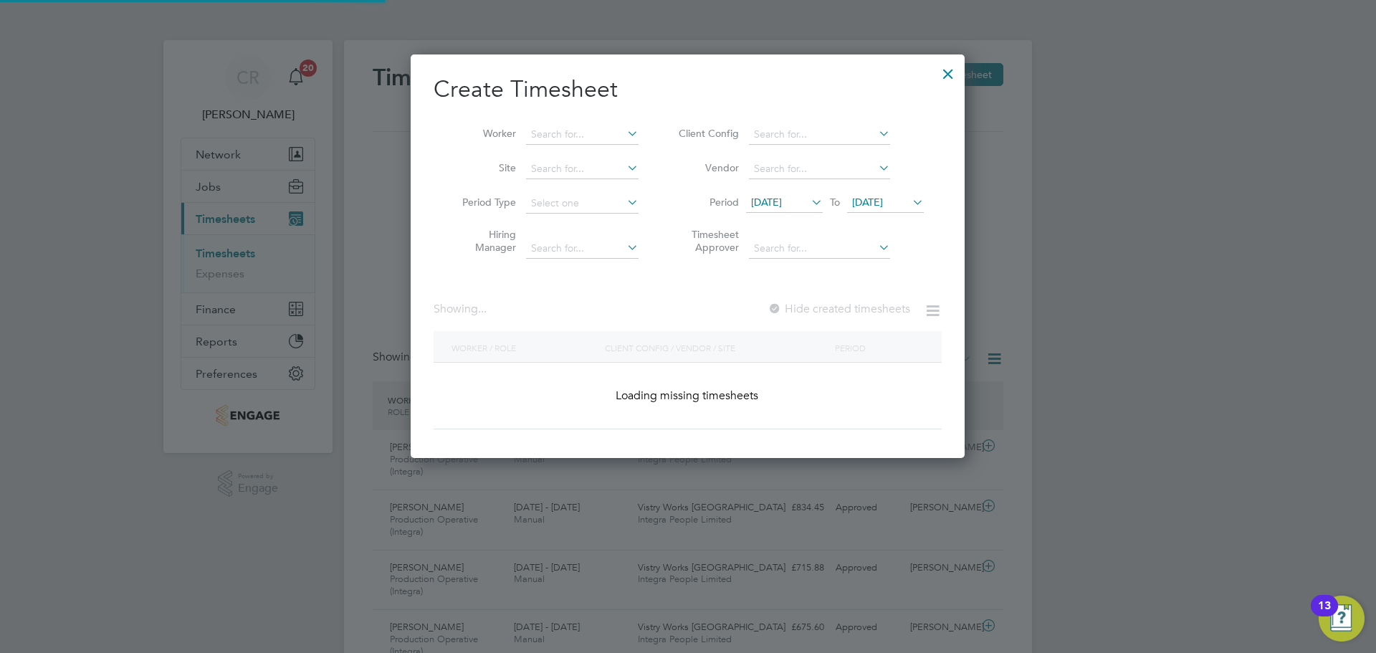
scroll to position [485, 555]
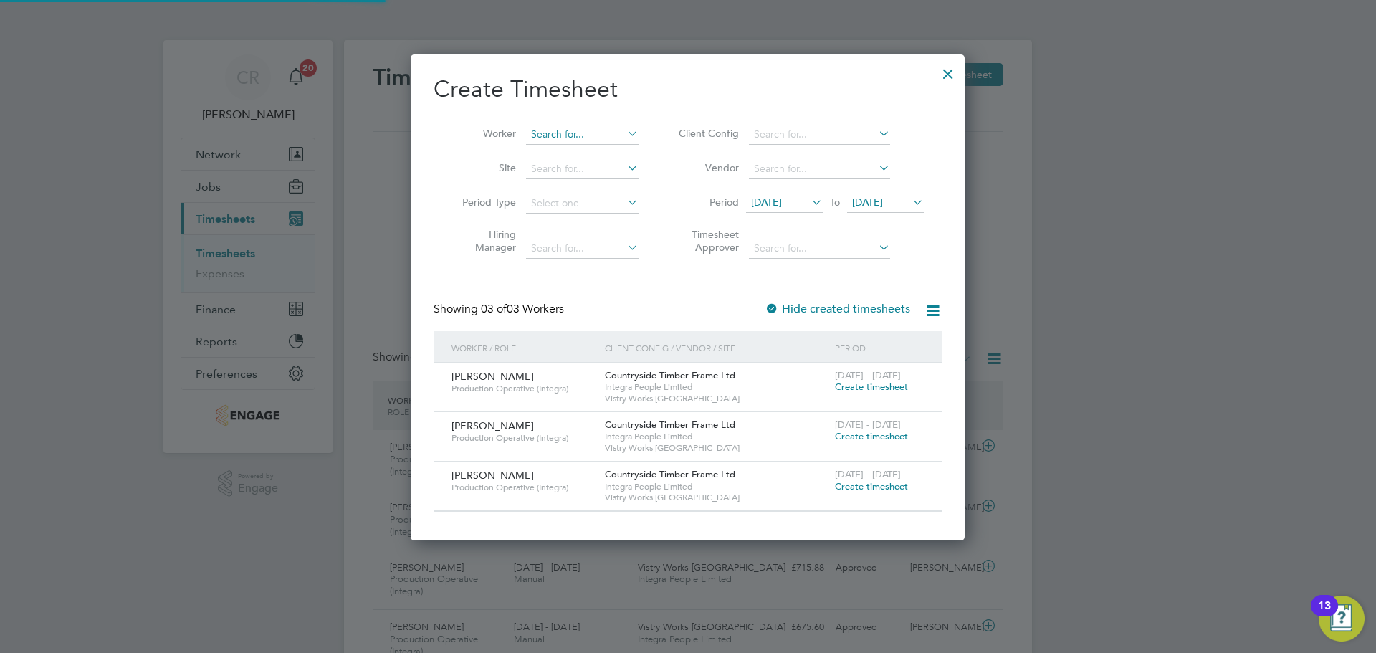
click at [558, 134] on input at bounding box center [582, 135] width 113 height 20
click at [853, 392] on span "Create timesheet" at bounding box center [871, 387] width 73 height 12
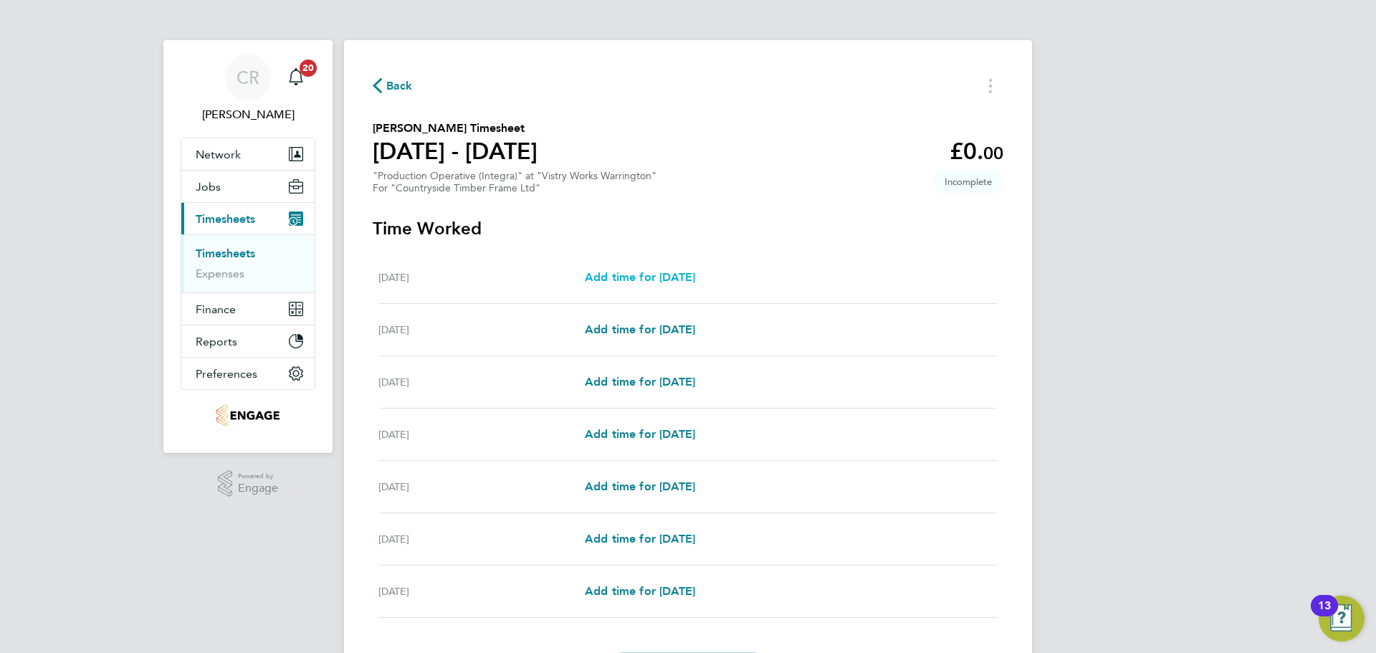
click at [669, 284] on link "Add time for Mon 18 Aug" at bounding box center [640, 277] width 110 height 17
select select "15"
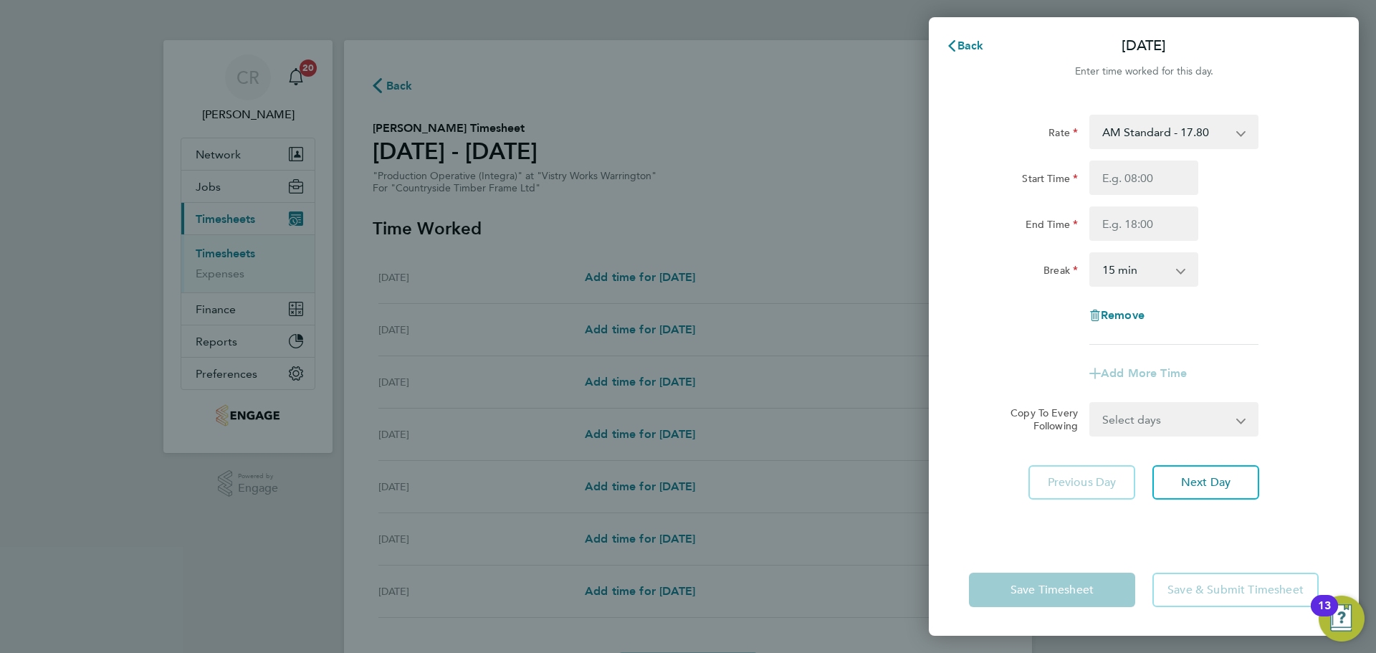
click at [1161, 144] on select "AM Standard - 17.80 Bonus - 13.50 PM OT1 - 28.64 AM OT1 - 26.70 AM OT2 - 35.60 …" at bounding box center [1165, 132] width 149 height 32
select select "15"
click at [1142, 175] on input "Start Time" at bounding box center [1143, 178] width 109 height 34
type input "14:00"
click at [1147, 217] on input "End Time" at bounding box center [1143, 223] width 109 height 34
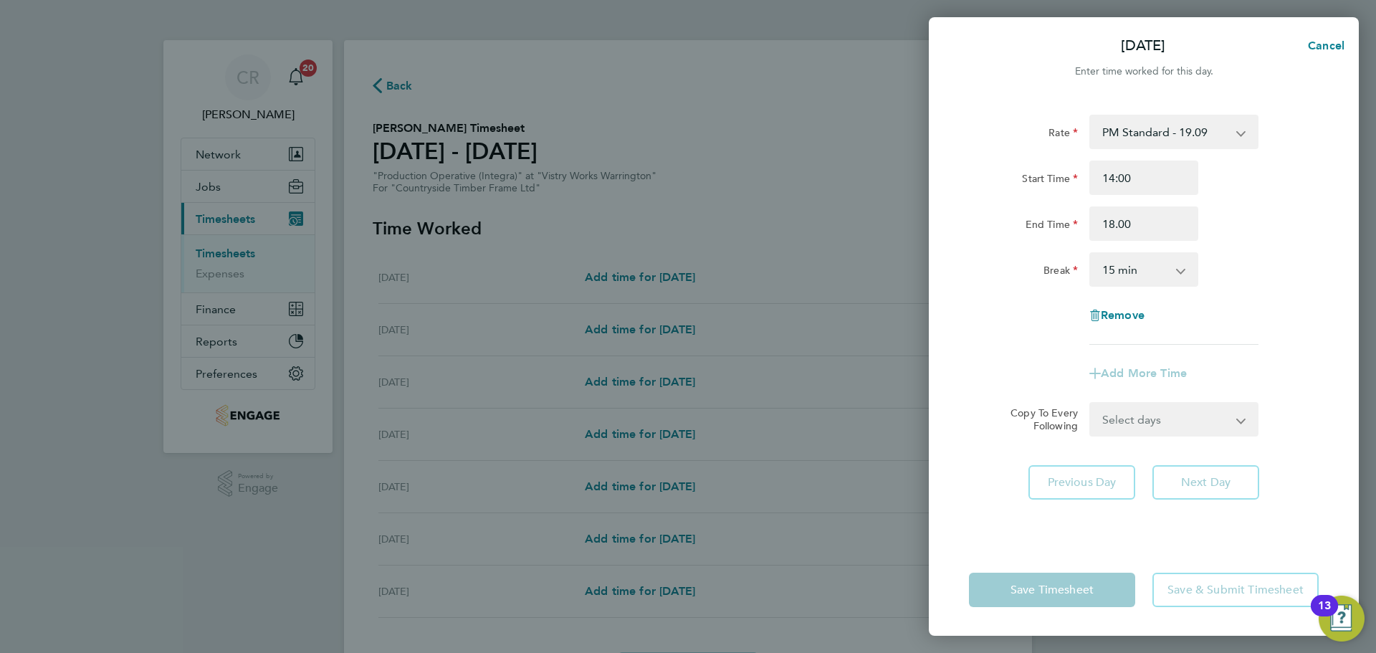
type input "18:00"
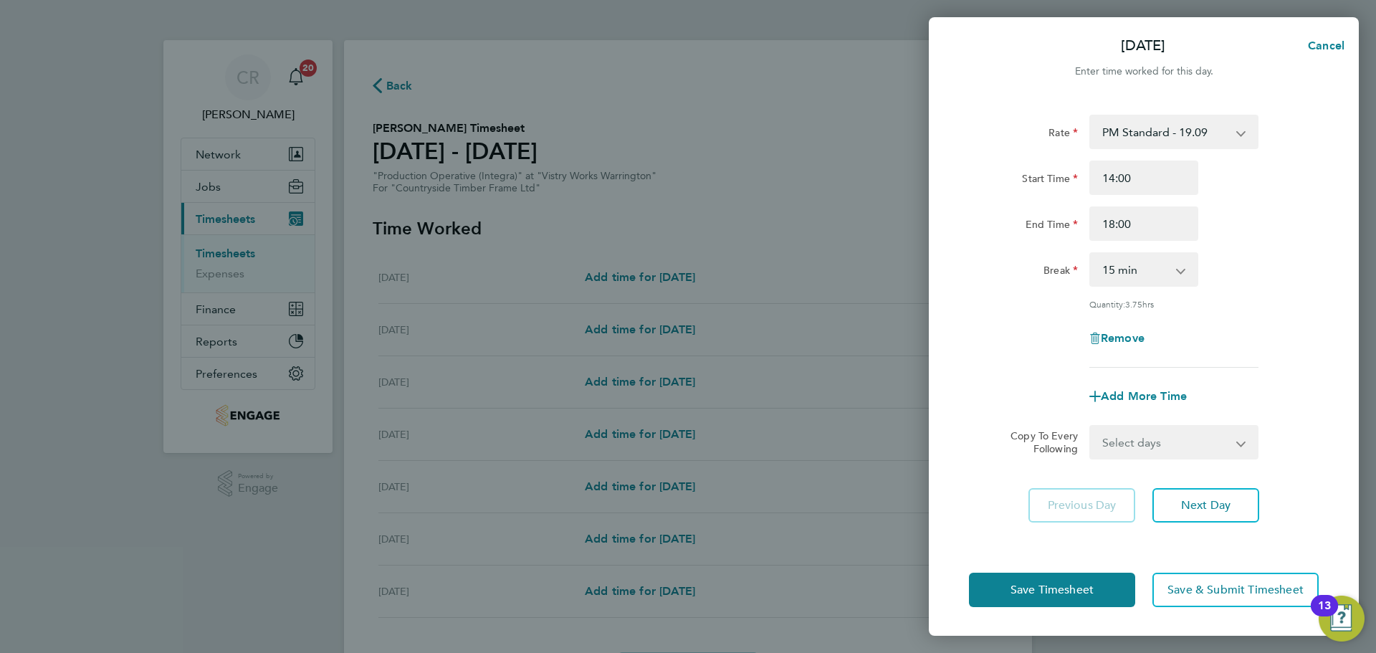
click at [1198, 267] on div "0 min 15 min 30 min 45 min 60 min 75 min 90 min" at bounding box center [1143, 269] width 109 height 34
click at [1159, 270] on select "0 min 15 min 30 min 45 min 60 min 75 min 90 min" at bounding box center [1135, 270] width 89 height 32
select select "0"
click at [1091, 254] on select "0 min 15 min 30 min 45 min 60 min 75 min 90 min" at bounding box center [1135, 270] width 89 height 32
click at [1086, 591] on span "Save Timesheet" at bounding box center [1052, 590] width 83 height 14
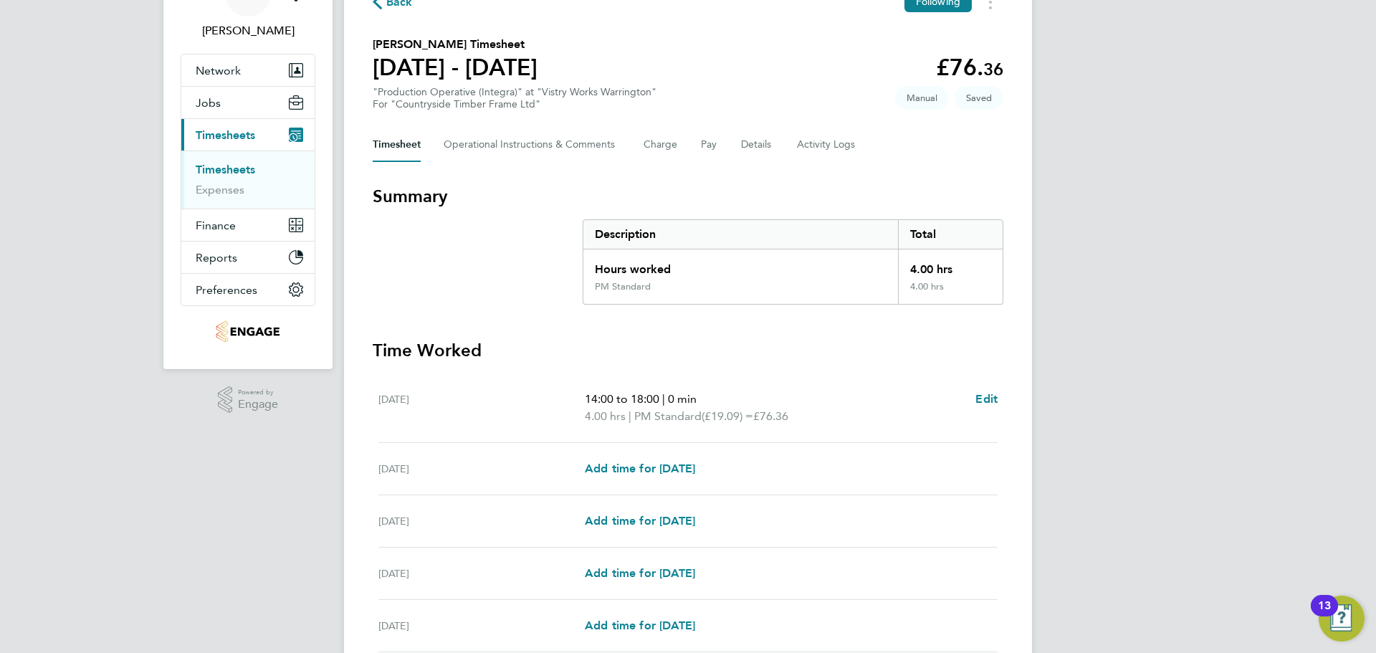
scroll to position [143, 0]
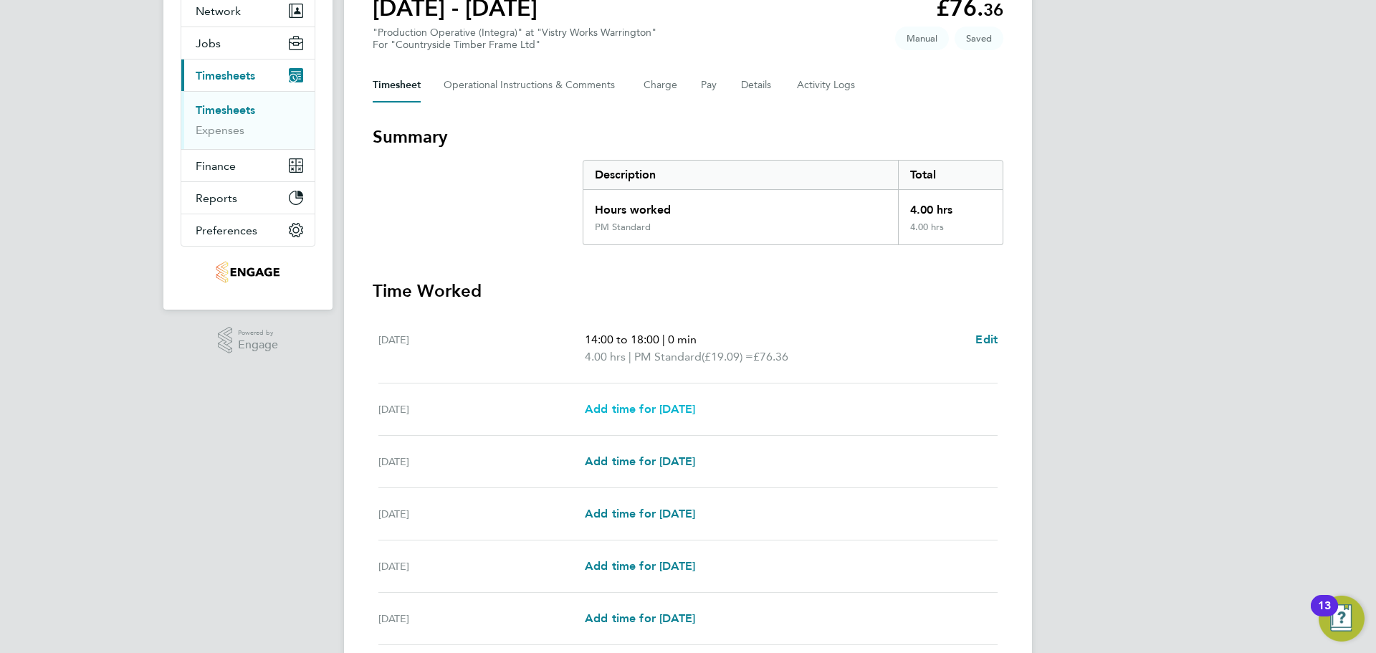
click at [679, 401] on link "Add time for Tue 19 Aug" at bounding box center [640, 409] width 110 height 17
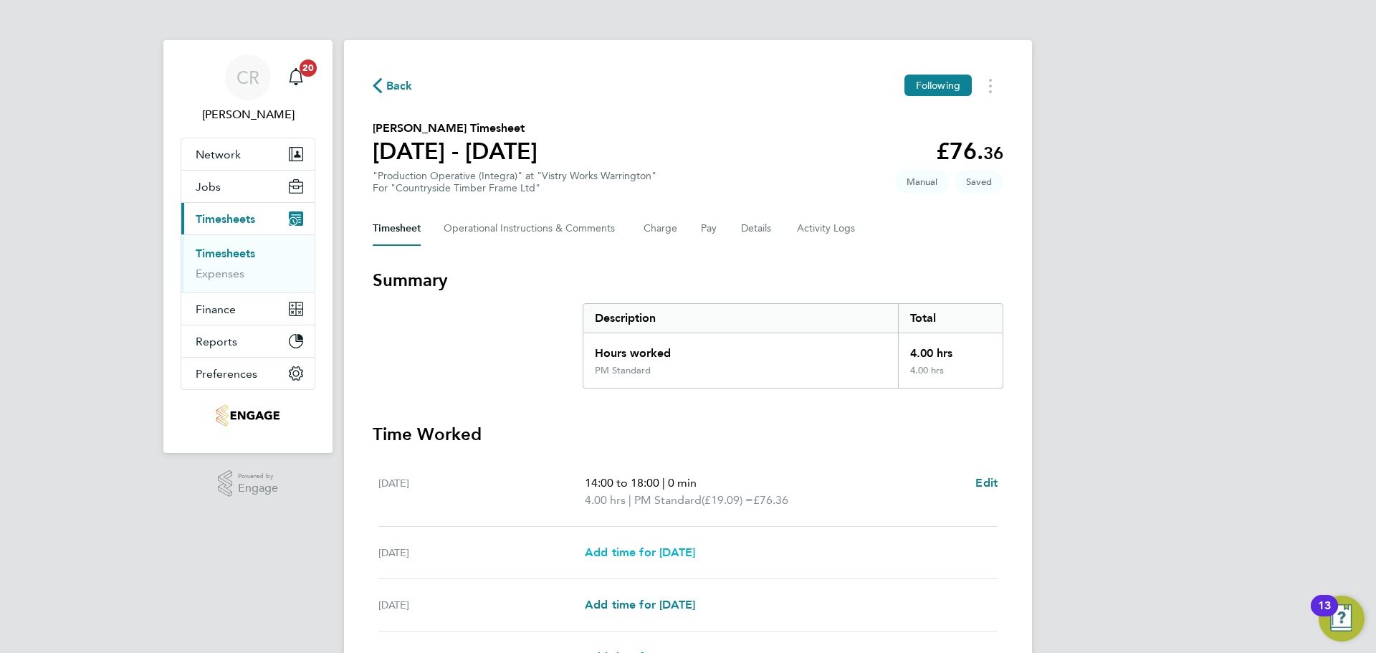
select select "15"
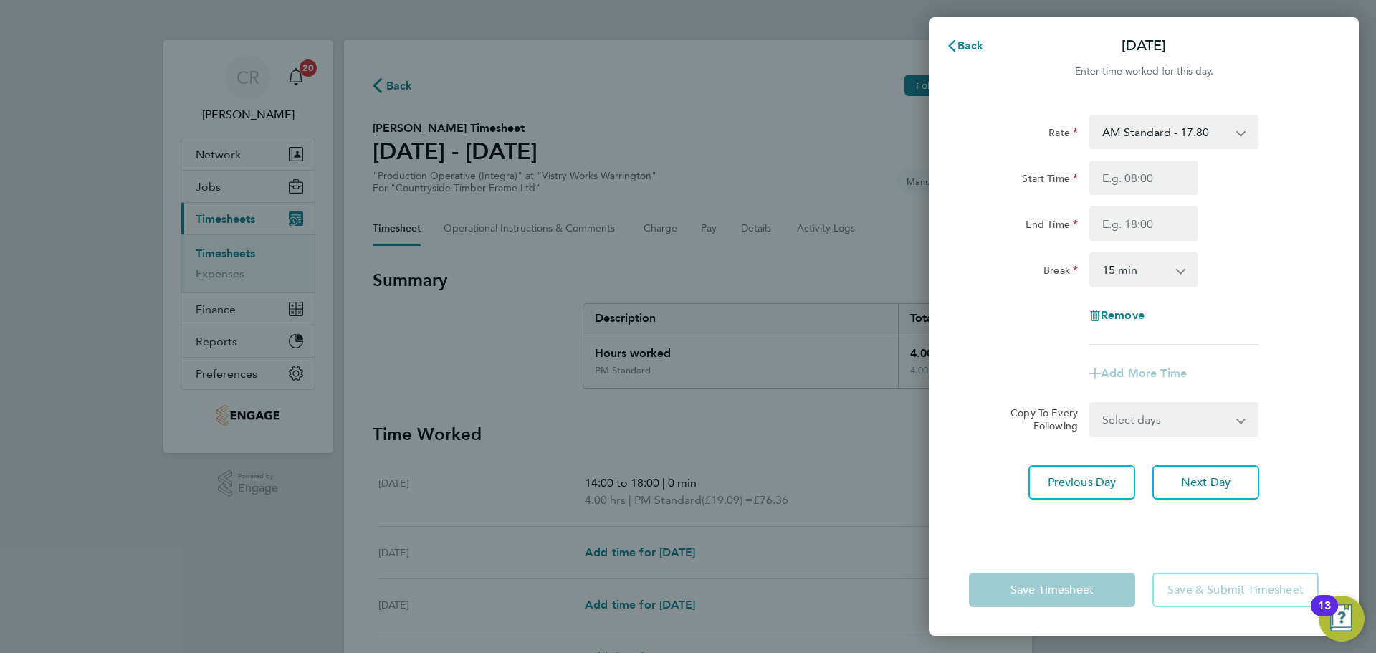
drag, startPoint x: 1156, startPoint y: 133, endPoint x: 1157, endPoint y: 143, distance: 10.8
click at [1157, 133] on select "AM Standard - 17.80 Bonus - 13.50 PM OT1 - 28.64 AM OT1 - 26.70 AM OT2 - 35.60 …" at bounding box center [1165, 132] width 149 height 32
select select "15"
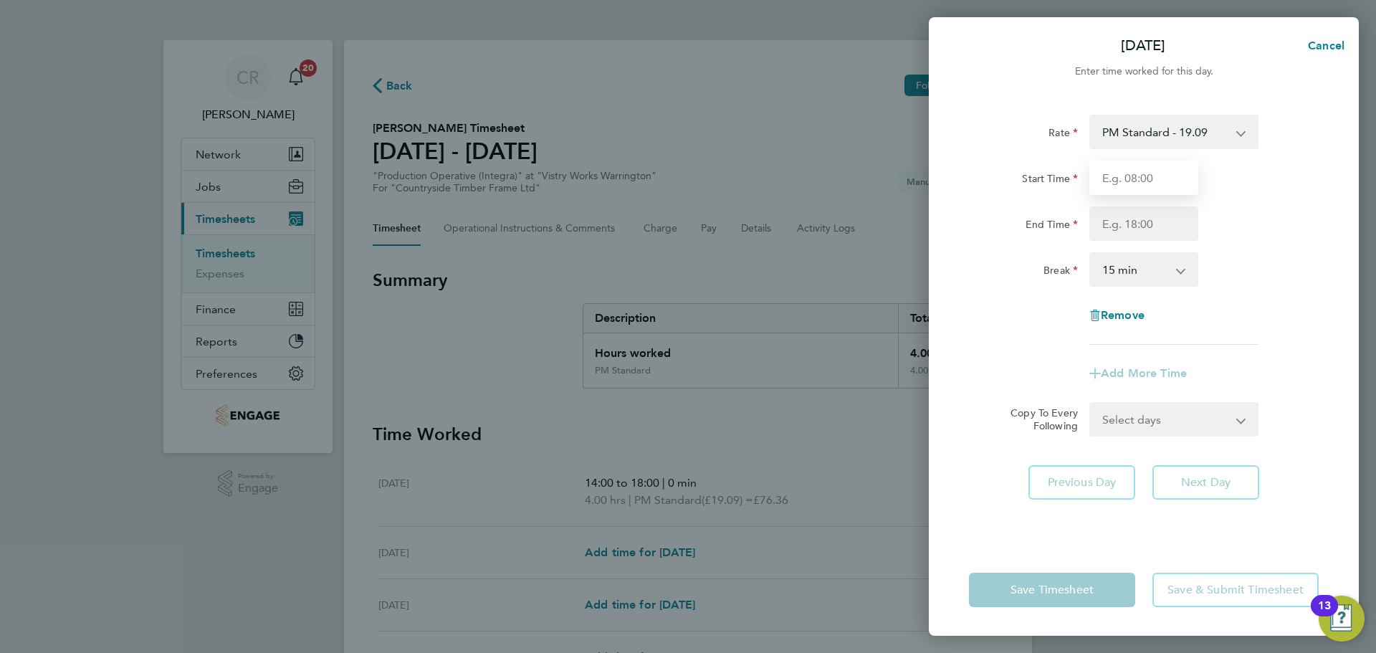
click at [1152, 173] on input "Start Time" at bounding box center [1143, 178] width 109 height 34
type input "14:00"
drag, startPoint x: 1150, startPoint y: 191, endPoint x: 1145, endPoint y: 225, distance: 34.1
click at [1145, 224] on input "End Time" at bounding box center [1143, 223] width 109 height 34
type input "00:00"
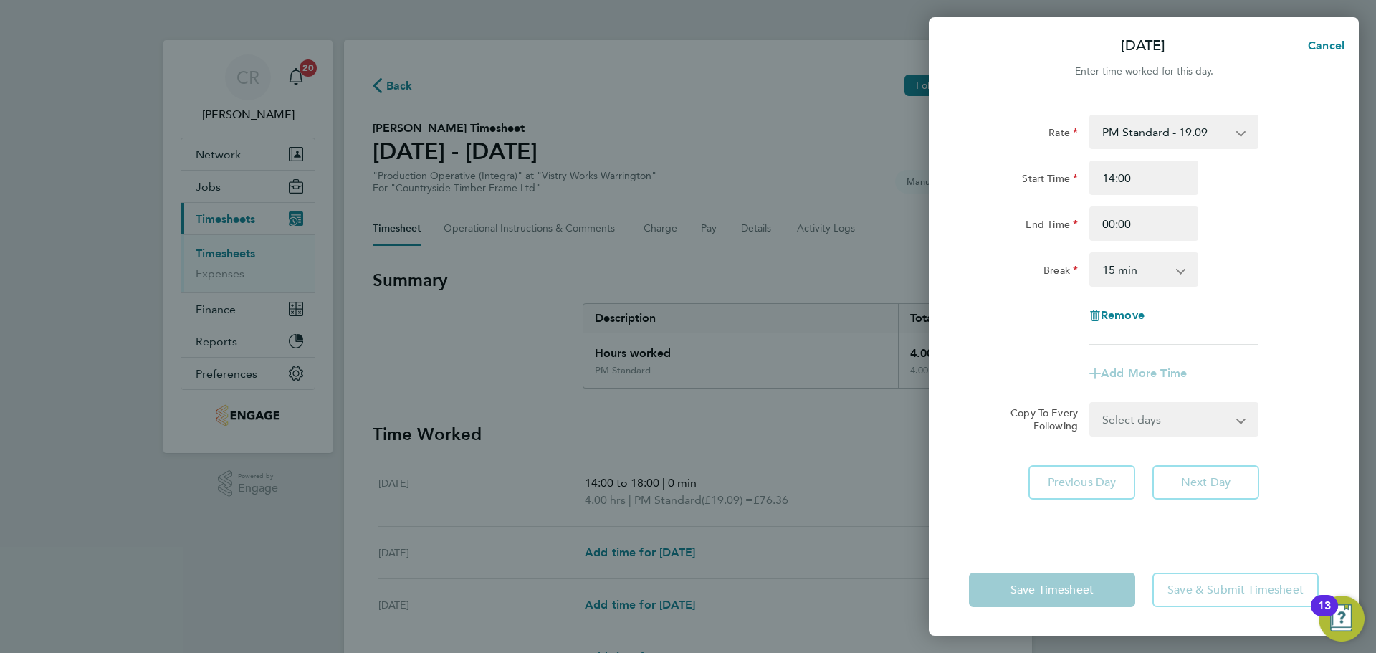
click at [1141, 268] on select "0 min 15 min 30 min 45 min 60 min 75 min 90 min" at bounding box center [1135, 270] width 89 height 32
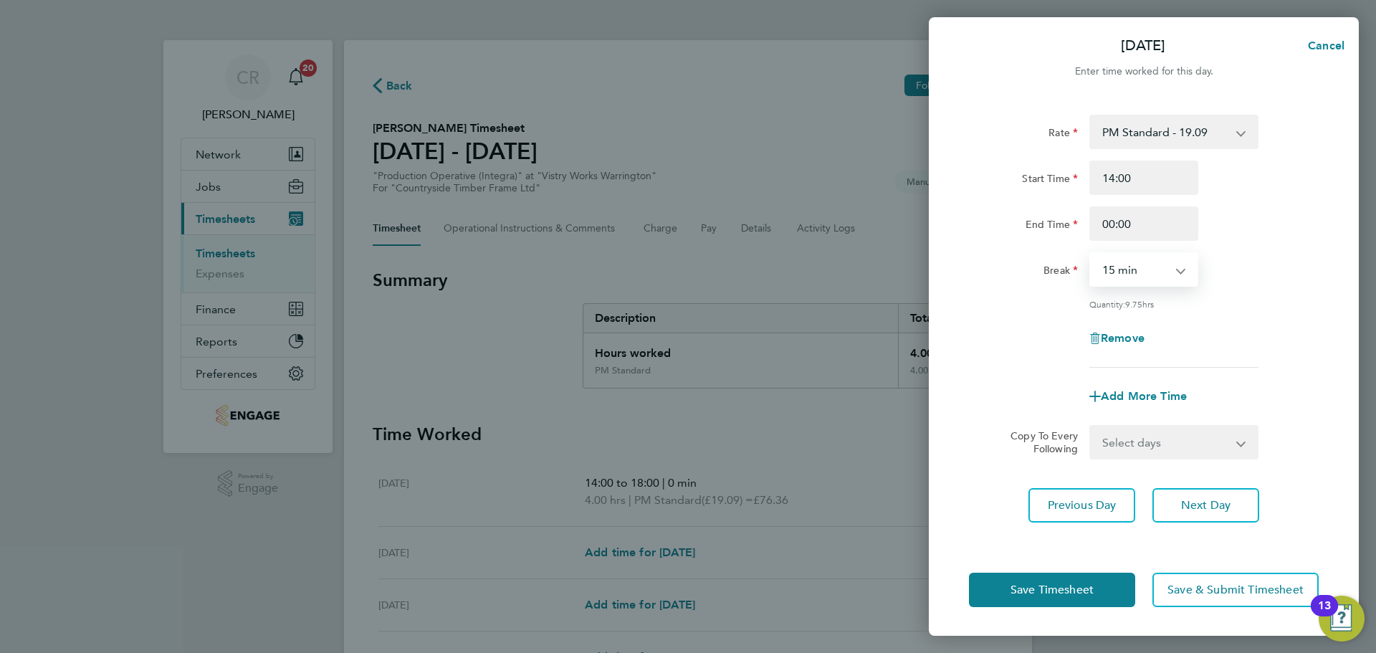
select select "30"
click at [1091, 254] on select "0 min 15 min 30 min 45 min 60 min 75 min 90 min" at bounding box center [1135, 270] width 89 height 32
click at [1076, 585] on span "Save Timesheet" at bounding box center [1052, 590] width 83 height 14
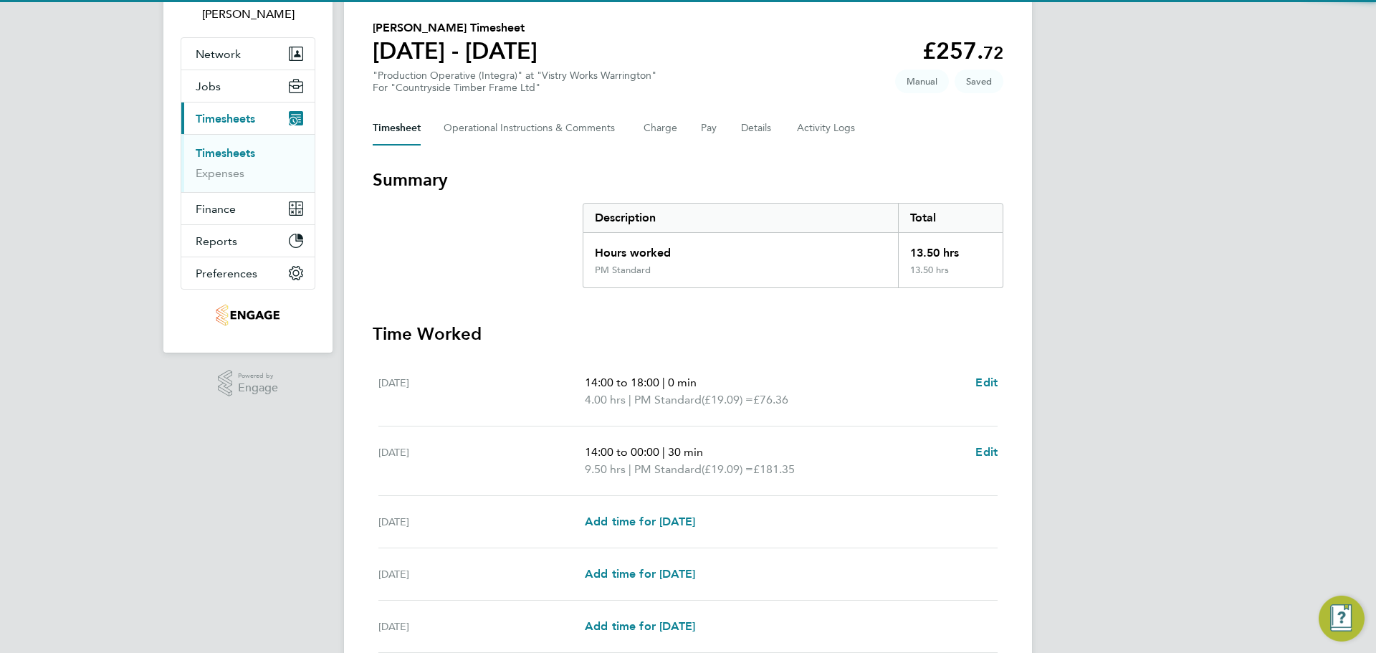
scroll to position [215, 0]
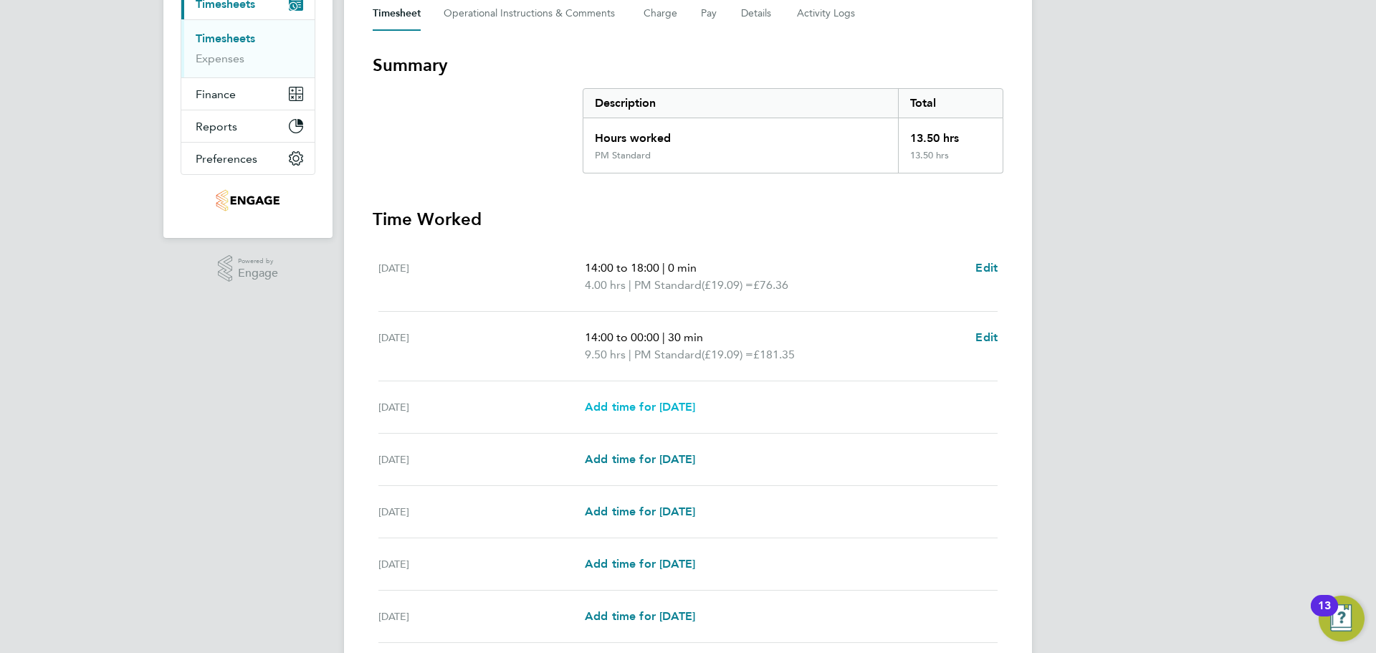
click at [680, 409] on span "Add time for Wed 20 Aug" at bounding box center [640, 407] width 110 height 14
select select "15"
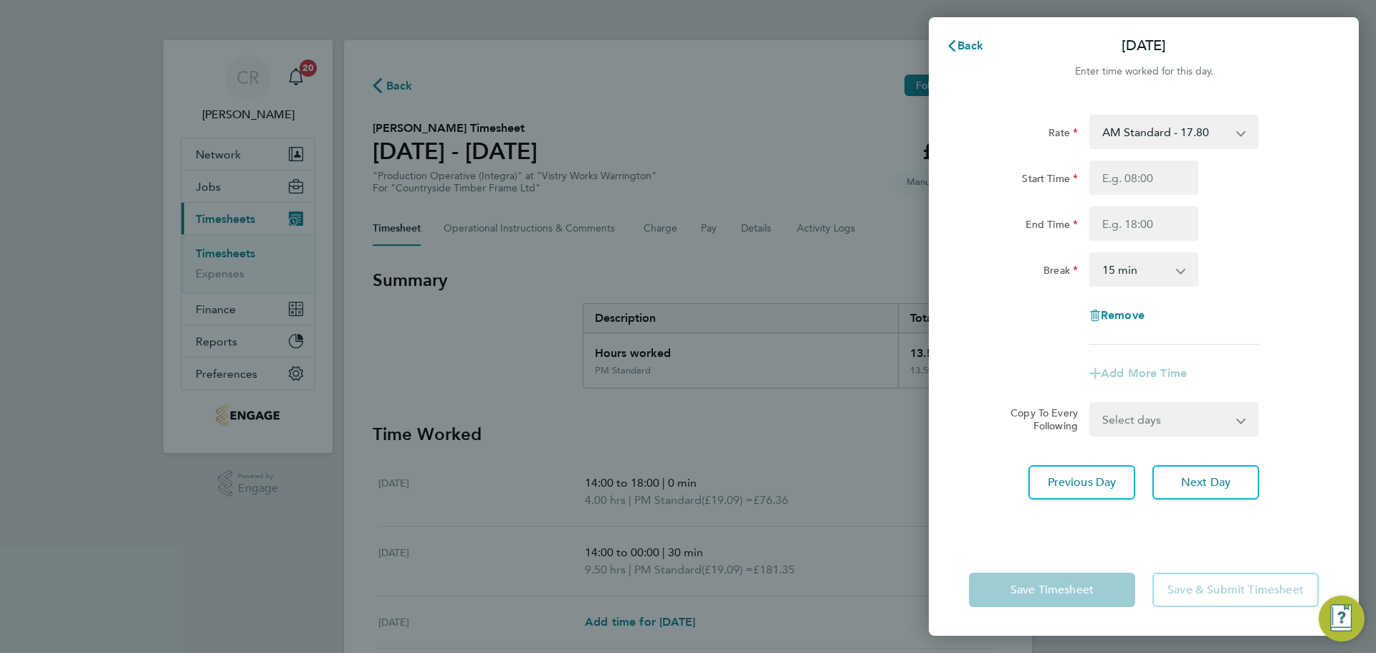
click at [1183, 136] on select "AM Standard - 17.80 Bonus - 13.50 PM OT1 - 28.64 AM OT1 - 26.70 AM OT2 - 35.60 …" at bounding box center [1165, 132] width 149 height 32
select select "15"
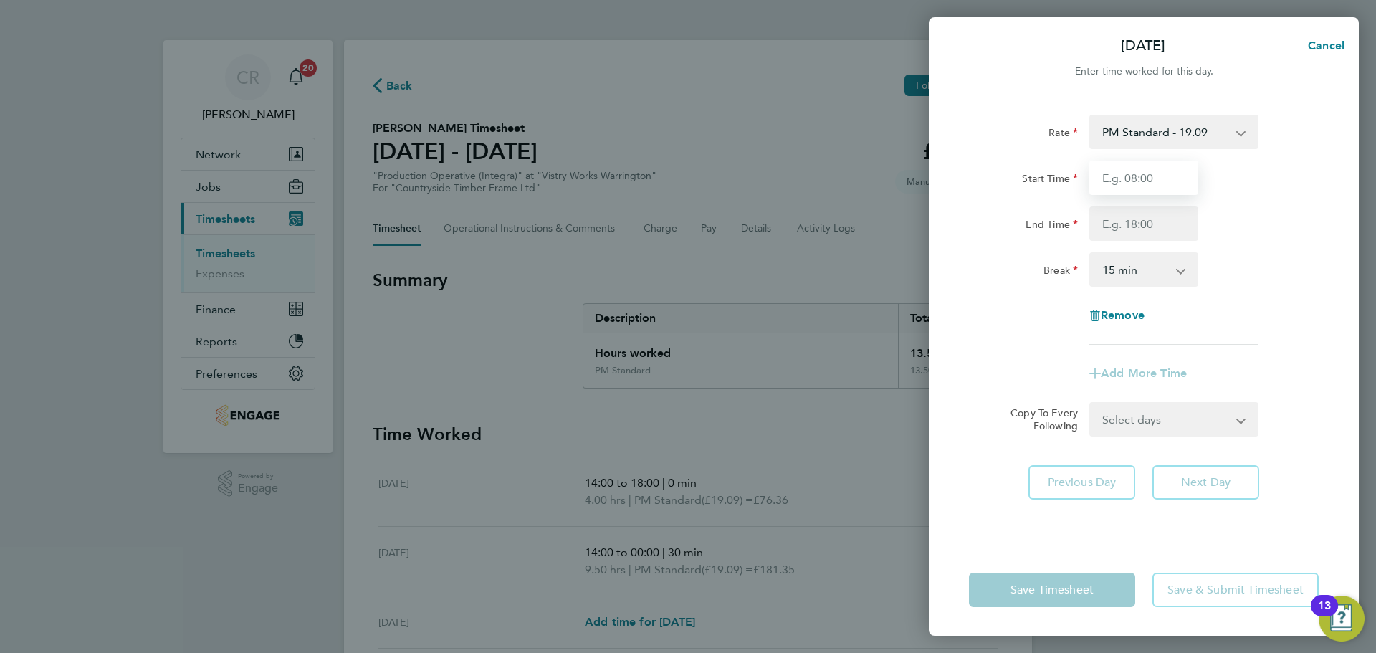
click at [1153, 177] on input "Start Time" at bounding box center [1143, 178] width 109 height 34
type input "14:00"
click at [1147, 228] on input "End Time" at bounding box center [1143, 223] width 109 height 34
type input "00:00"
click at [1148, 274] on select "0 min 15 min 30 min 45 min 60 min 75 min 90 min" at bounding box center [1135, 270] width 89 height 32
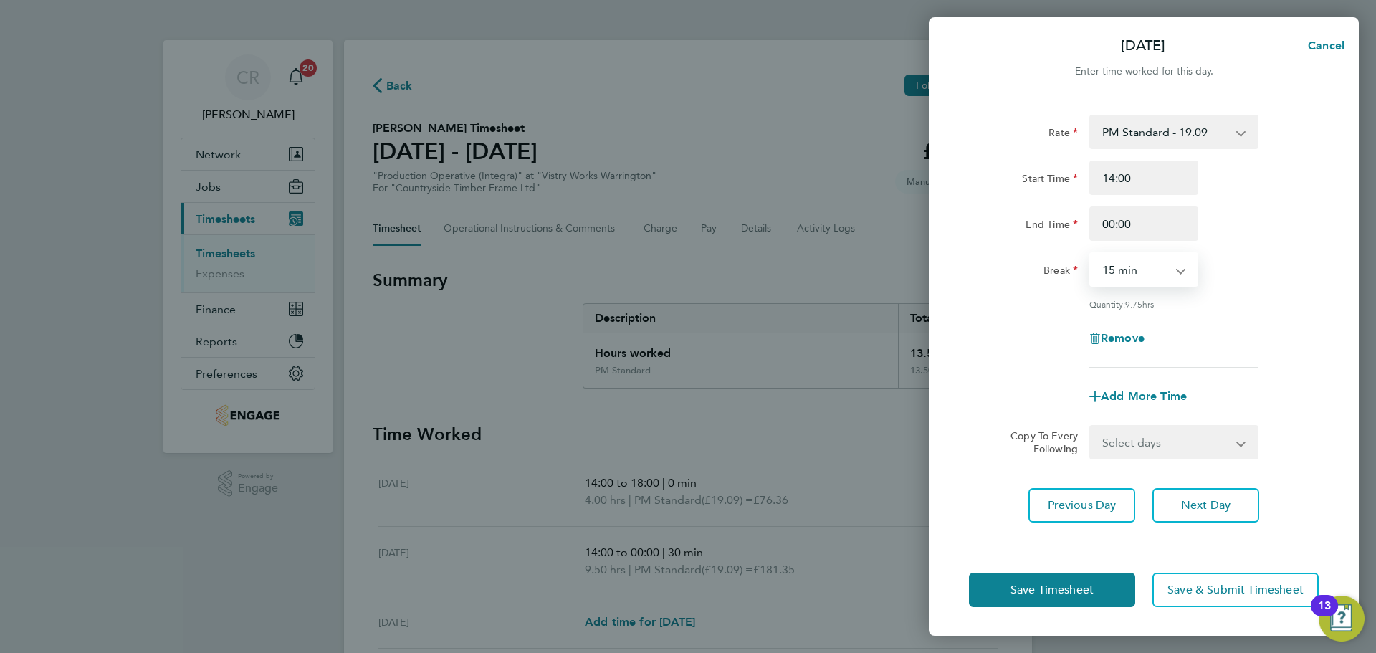
select select "30"
click at [1091, 254] on select "0 min 15 min 30 min 45 min 60 min 75 min 90 min" at bounding box center [1135, 270] width 89 height 32
click at [1097, 602] on button "Save Timesheet" at bounding box center [1052, 590] width 166 height 34
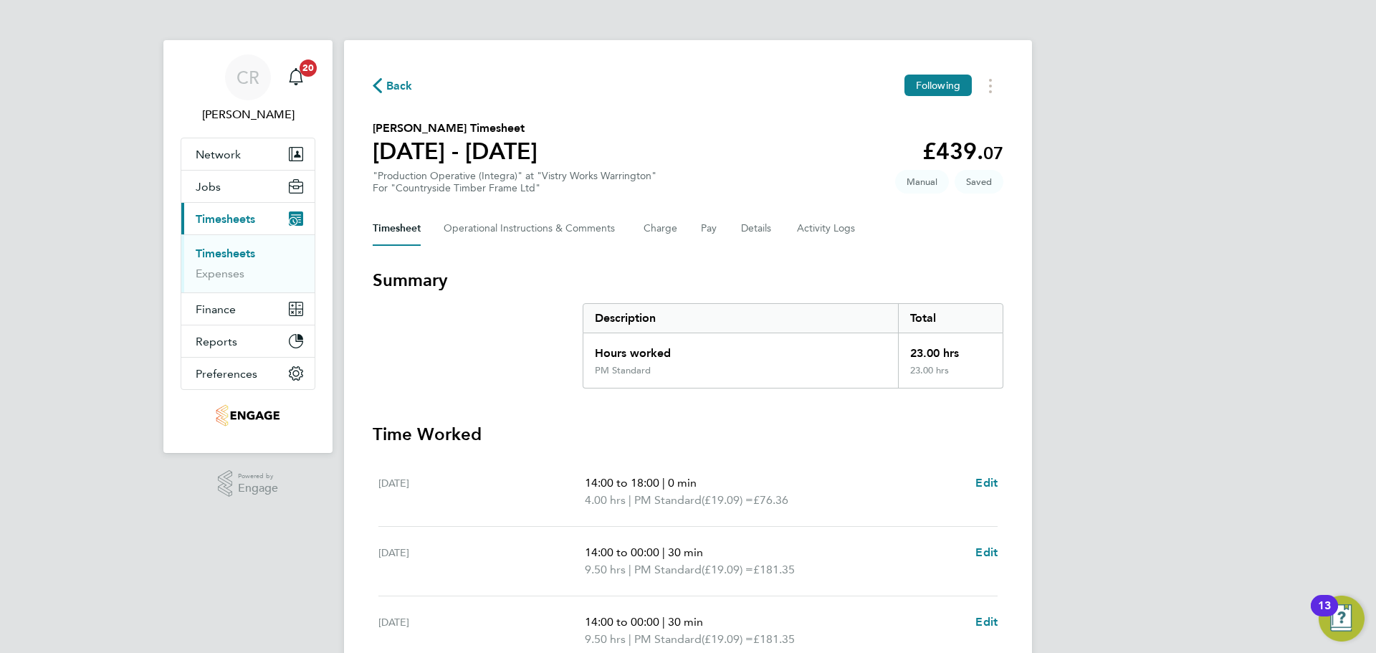
scroll to position [215, 0]
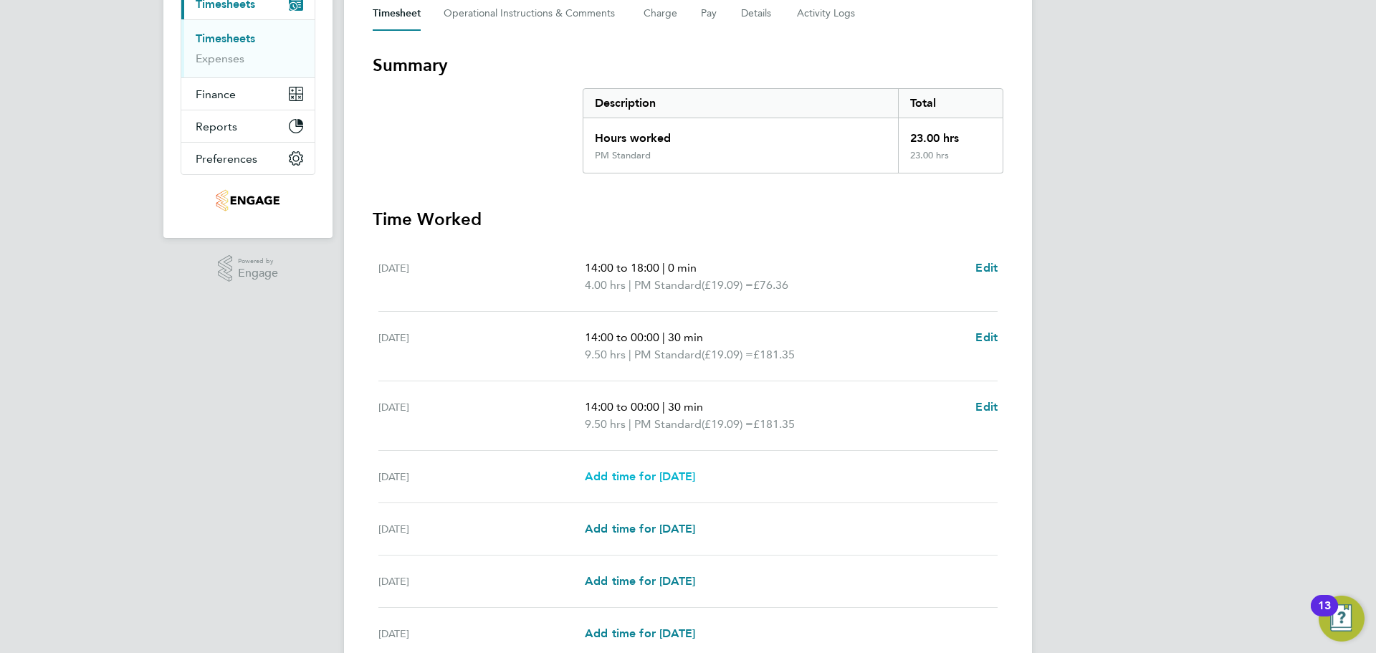
click at [695, 472] on span "Add time for Thu 21 Aug" at bounding box center [640, 476] width 110 height 14
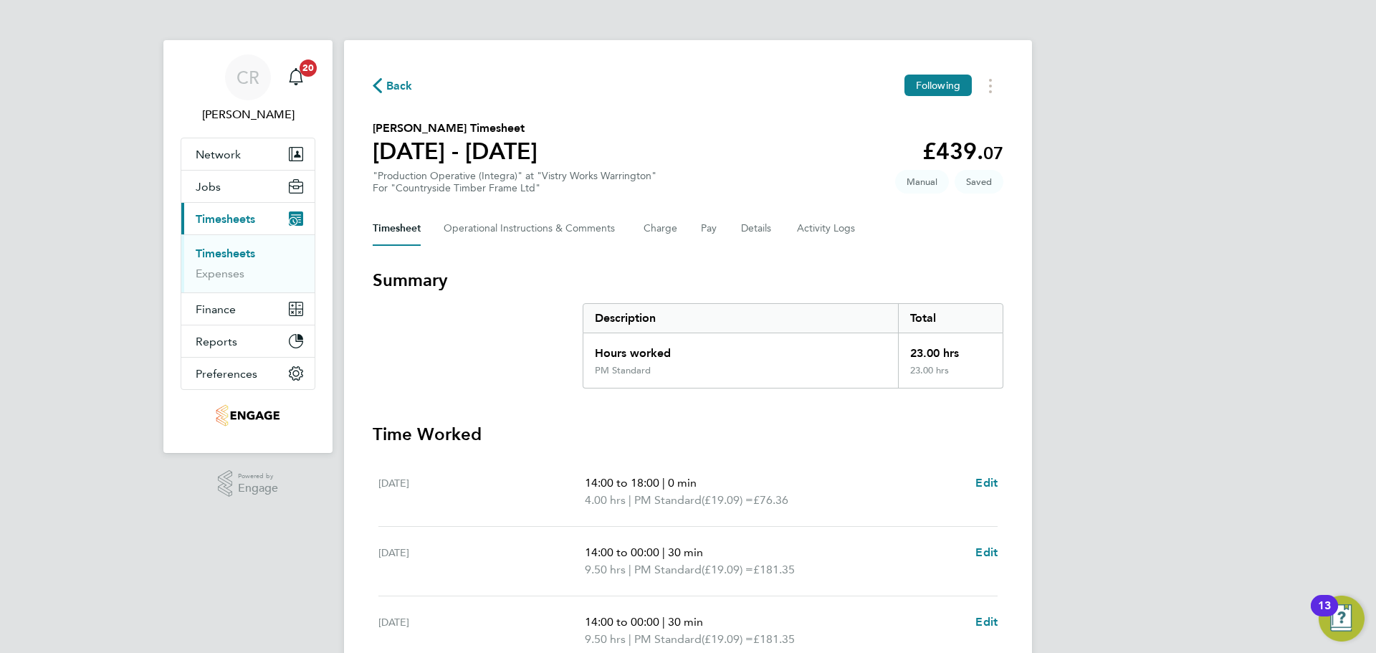
select select "15"
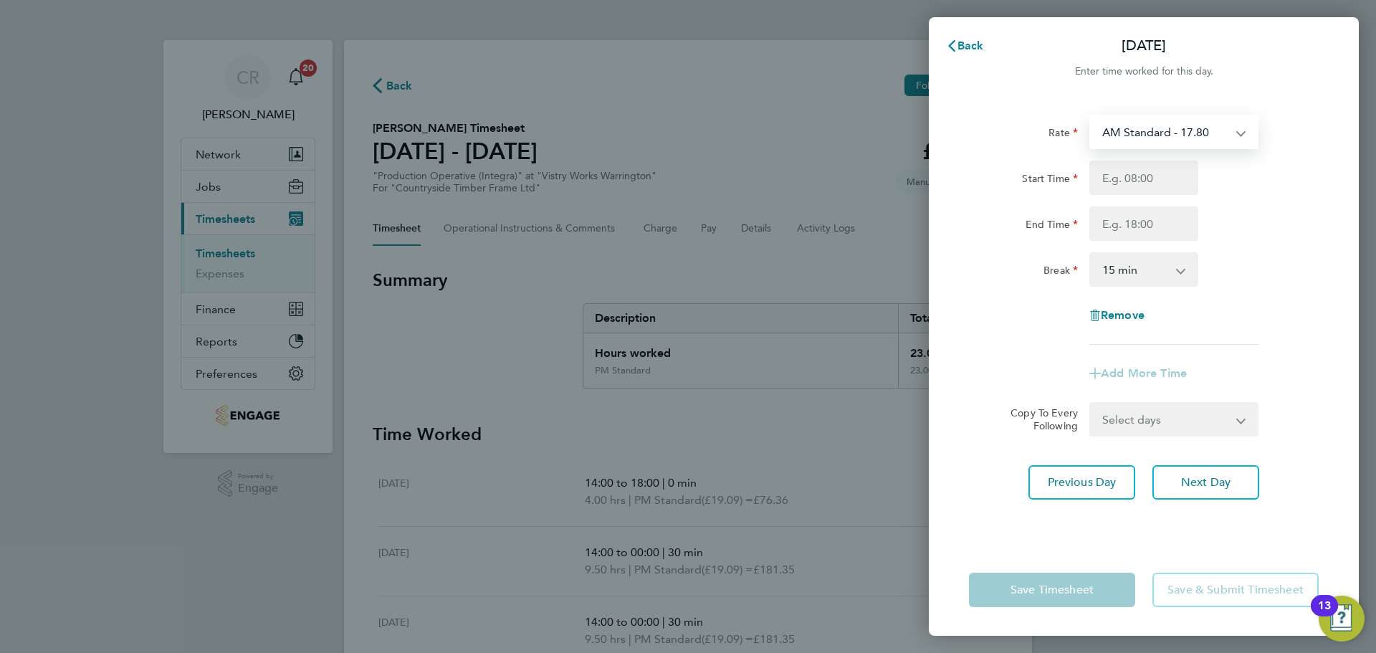
click at [1157, 139] on select "AM Standard - 17.80 Bonus - 13.50 PM OT1 - 28.64 AM OT1 - 26.70 AM OT2 - 35.60 …" at bounding box center [1165, 132] width 149 height 32
select select "15"
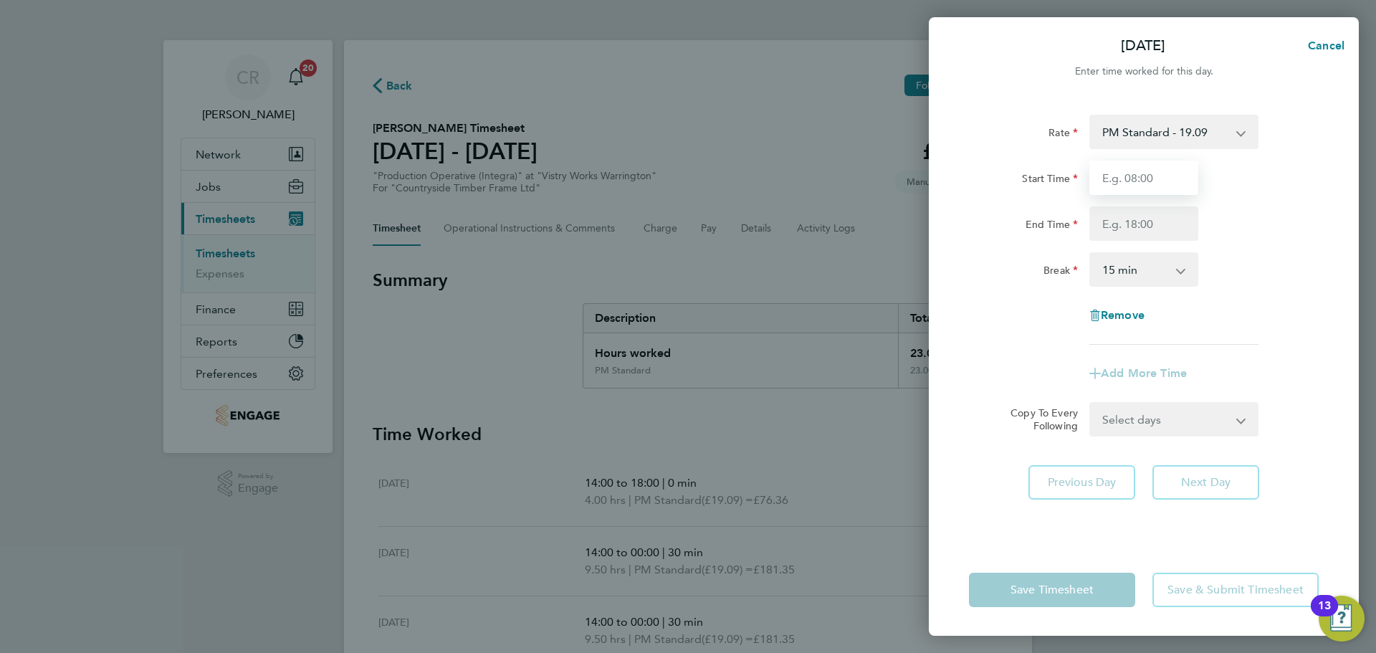
click at [1150, 191] on input "Start Time" at bounding box center [1143, 178] width 109 height 34
type input "14:00"
drag, startPoint x: 1151, startPoint y: 194, endPoint x: 1151, endPoint y: 226, distance: 32.3
click at [1151, 226] on input "End Time" at bounding box center [1143, 223] width 109 height 34
type input "23:30"
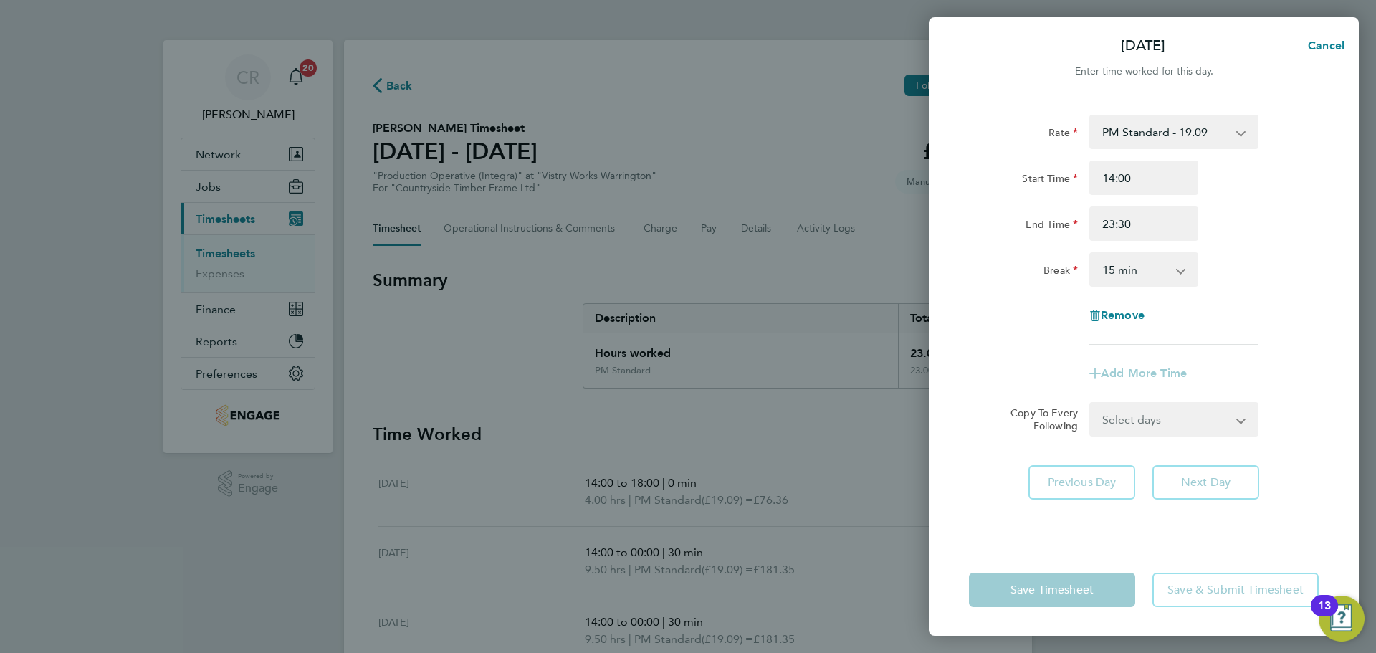
click at [1152, 279] on select "0 min 15 min 30 min 45 min 60 min 75 min 90 min" at bounding box center [1135, 270] width 89 height 32
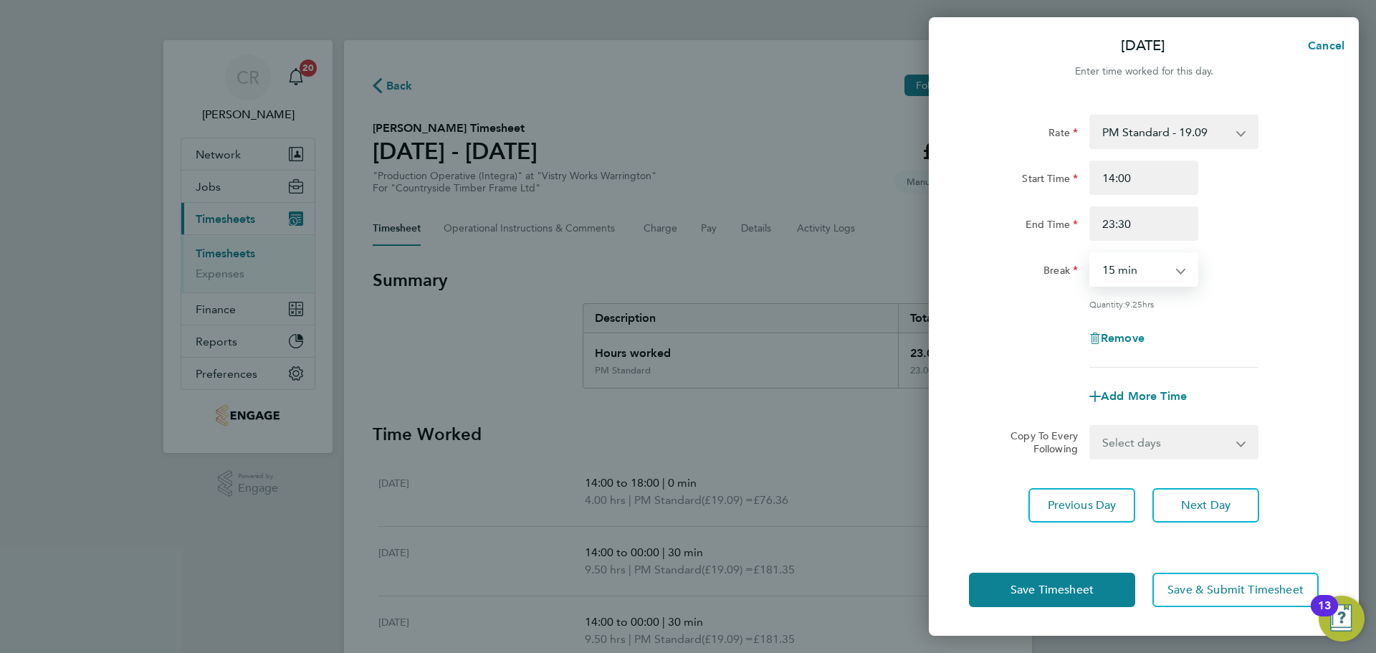
select select "30"
click at [1091, 254] on select "0 min 15 min 30 min 45 min 60 min 75 min 90 min" at bounding box center [1135, 270] width 89 height 32
drag, startPoint x: 1079, startPoint y: 596, endPoint x: 1073, endPoint y: 583, distance: 14.8
click at [1079, 596] on span "Save Timesheet" at bounding box center [1052, 590] width 83 height 14
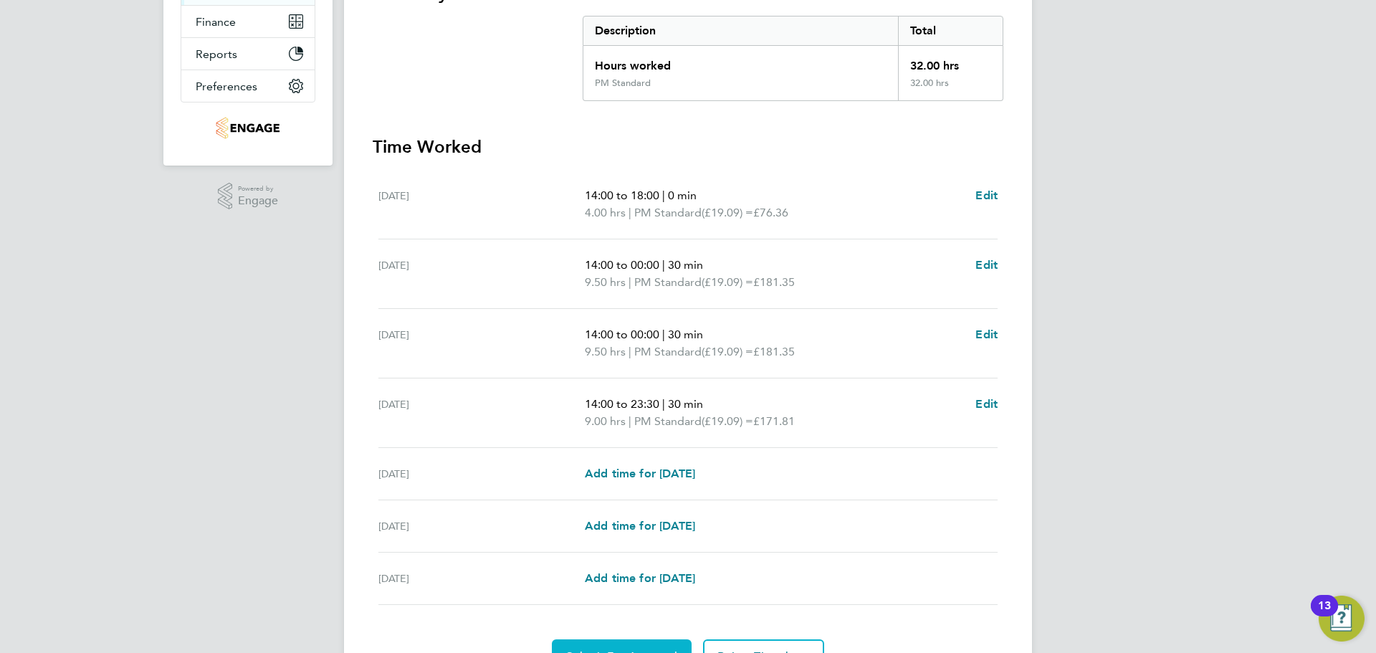
scroll to position [366, 0]
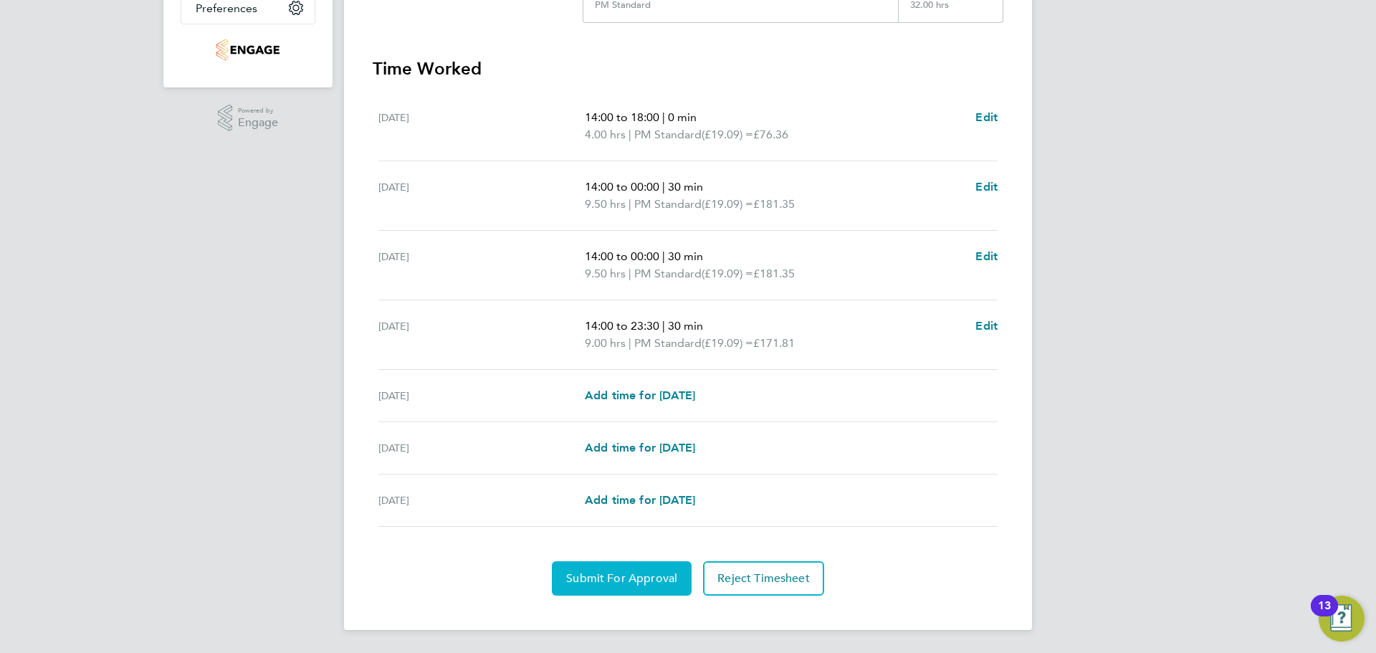
click at [650, 581] on span "Submit For Approval" at bounding box center [621, 578] width 111 height 14
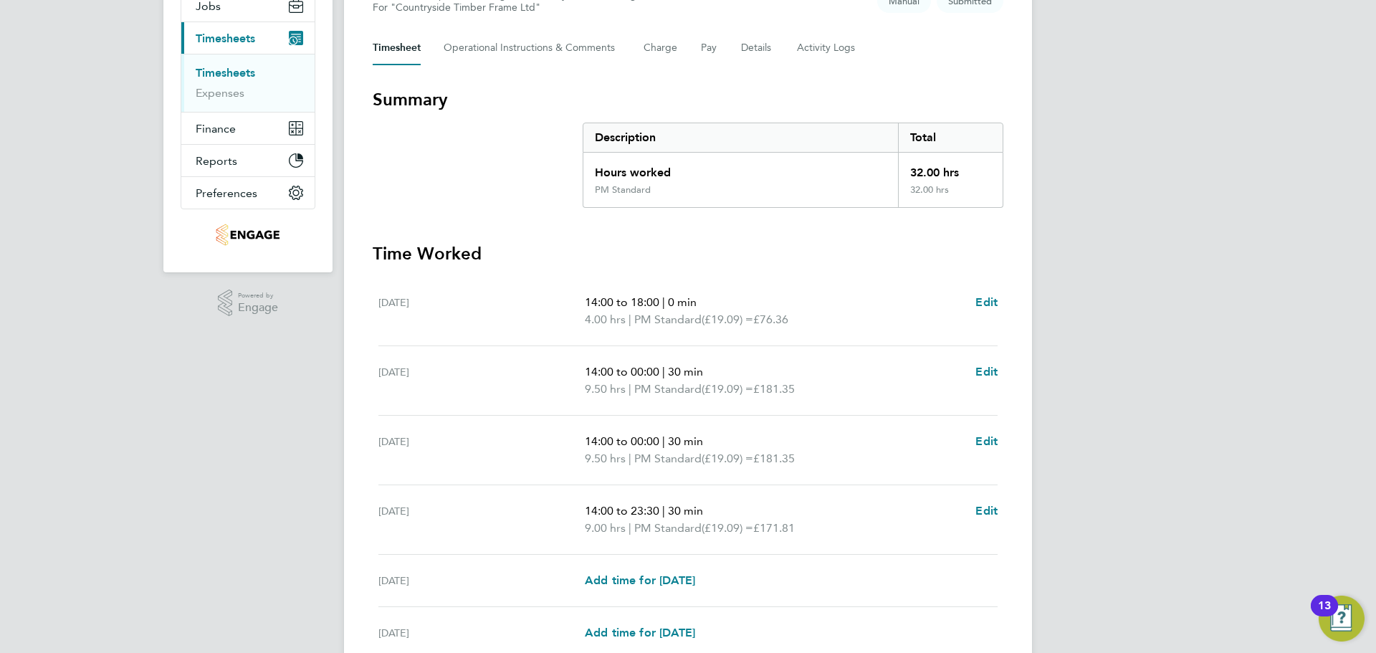
scroll to position [7, 0]
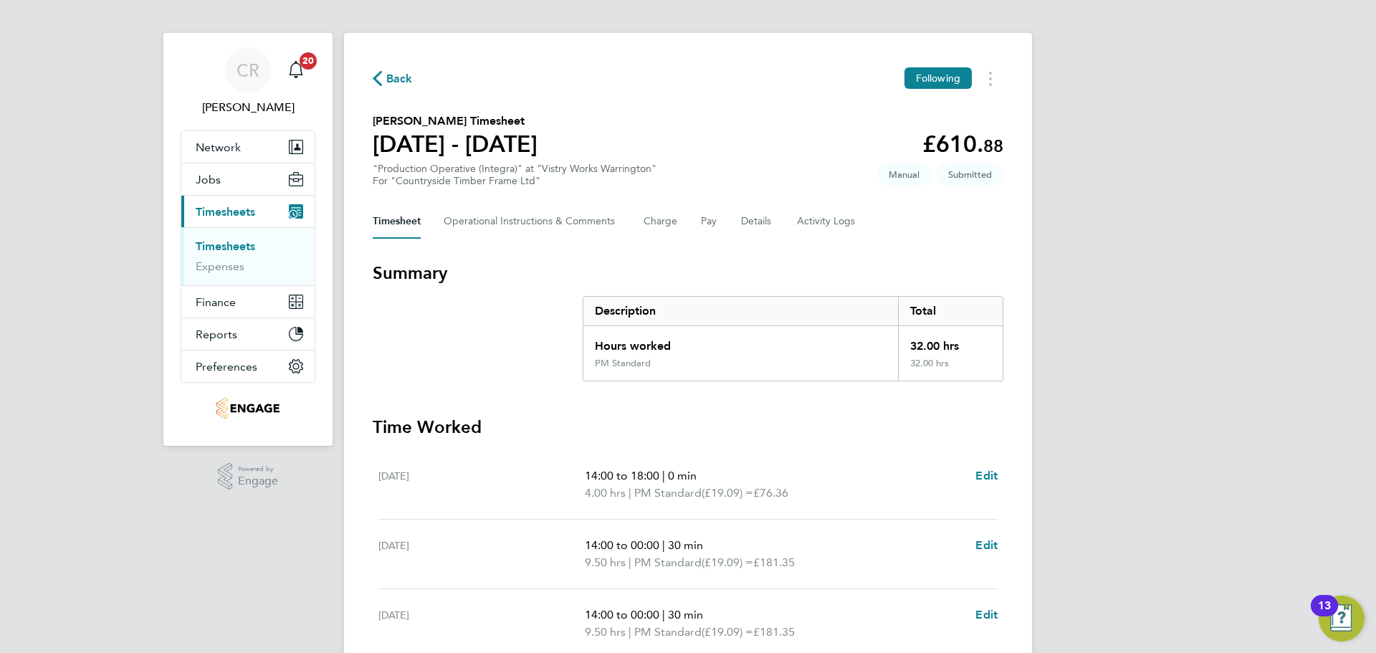
click at [396, 70] on button "Back" at bounding box center [393, 79] width 40 height 18
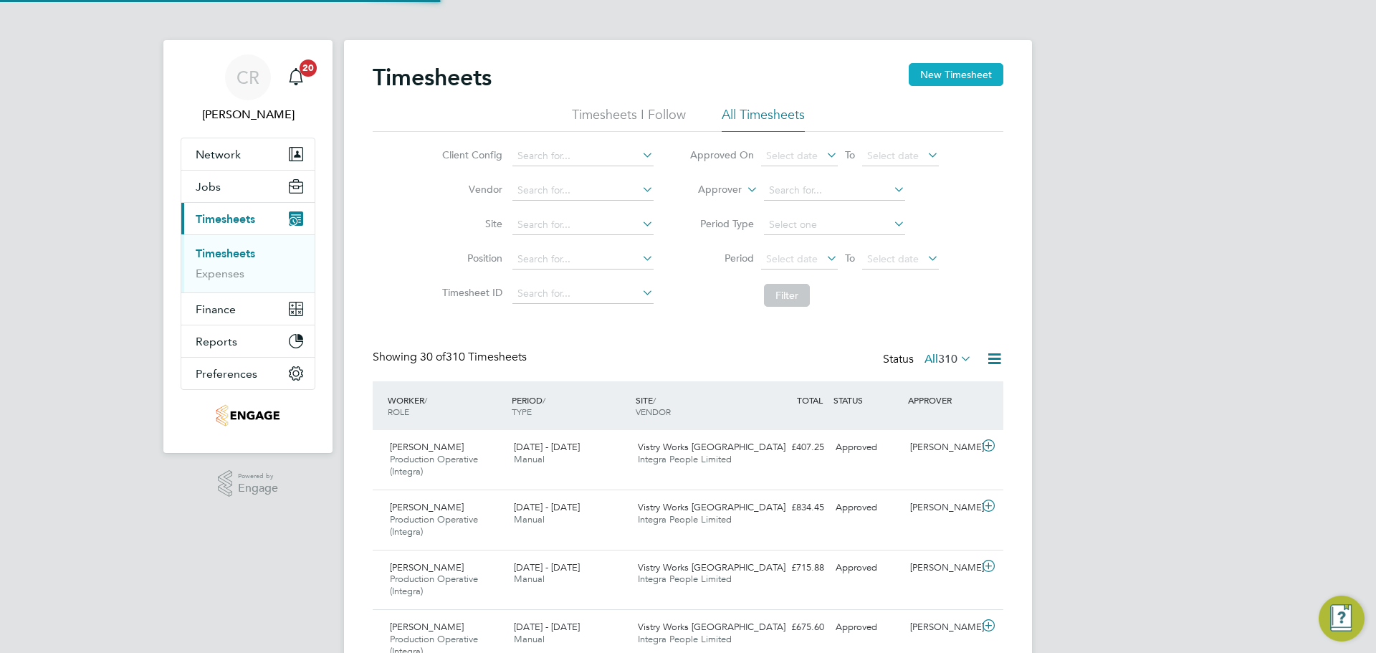
scroll to position [7, 7]
click at [944, 70] on button "New Timesheet" at bounding box center [956, 74] width 95 height 23
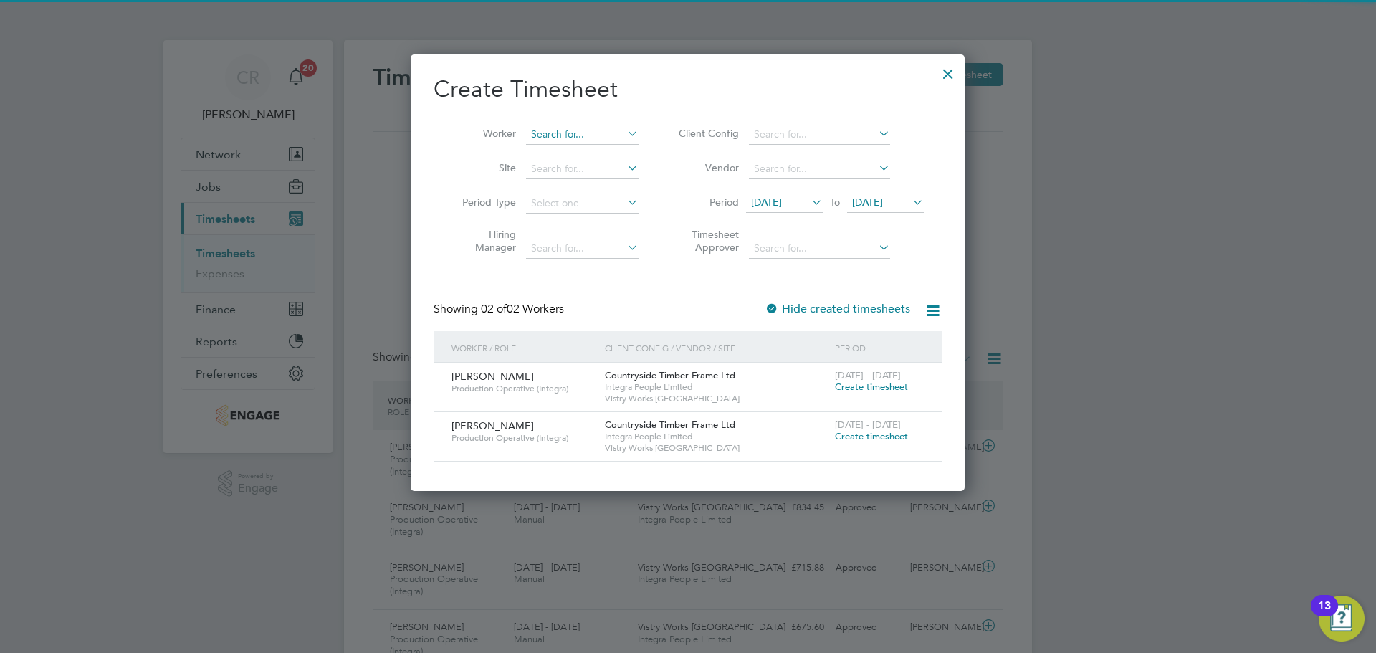
click at [574, 131] on input at bounding box center [582, 135] width 113 height 20
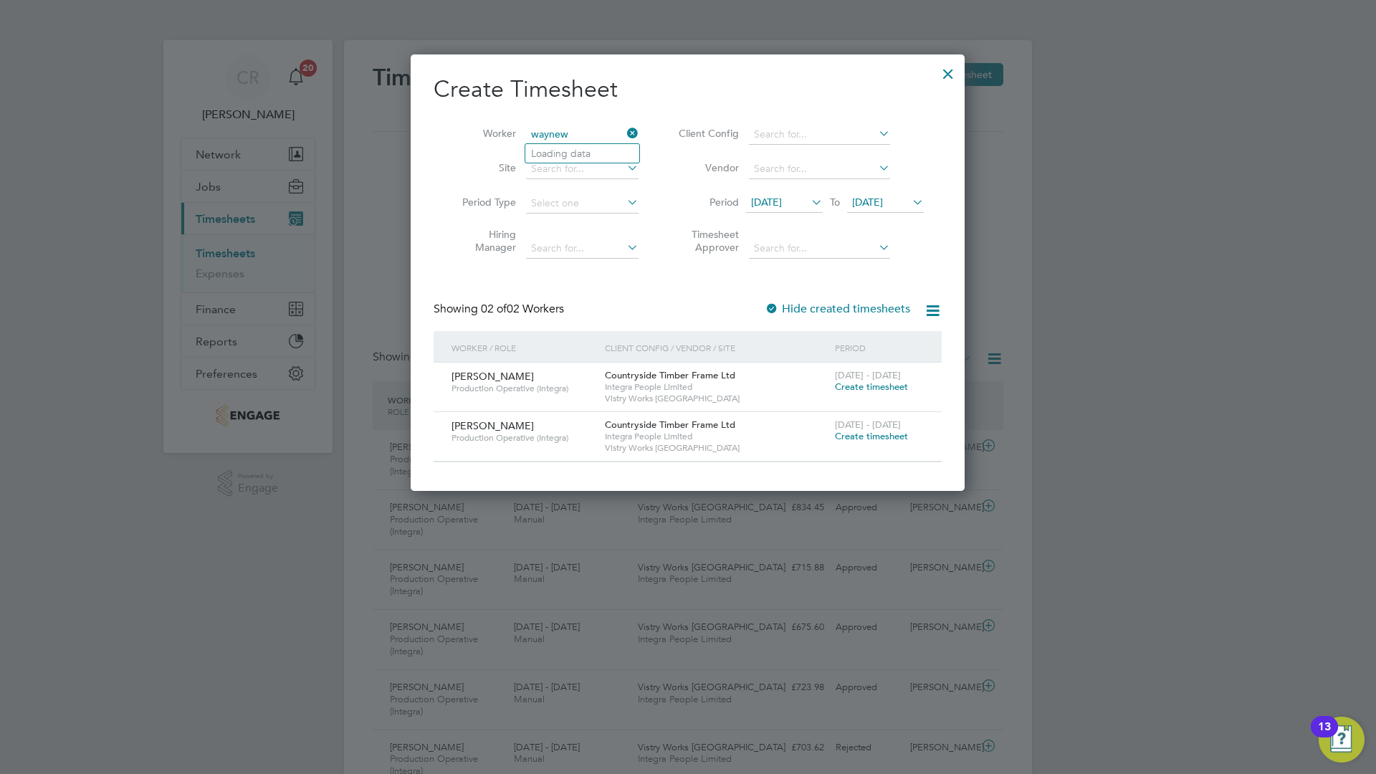
type input "waynew"
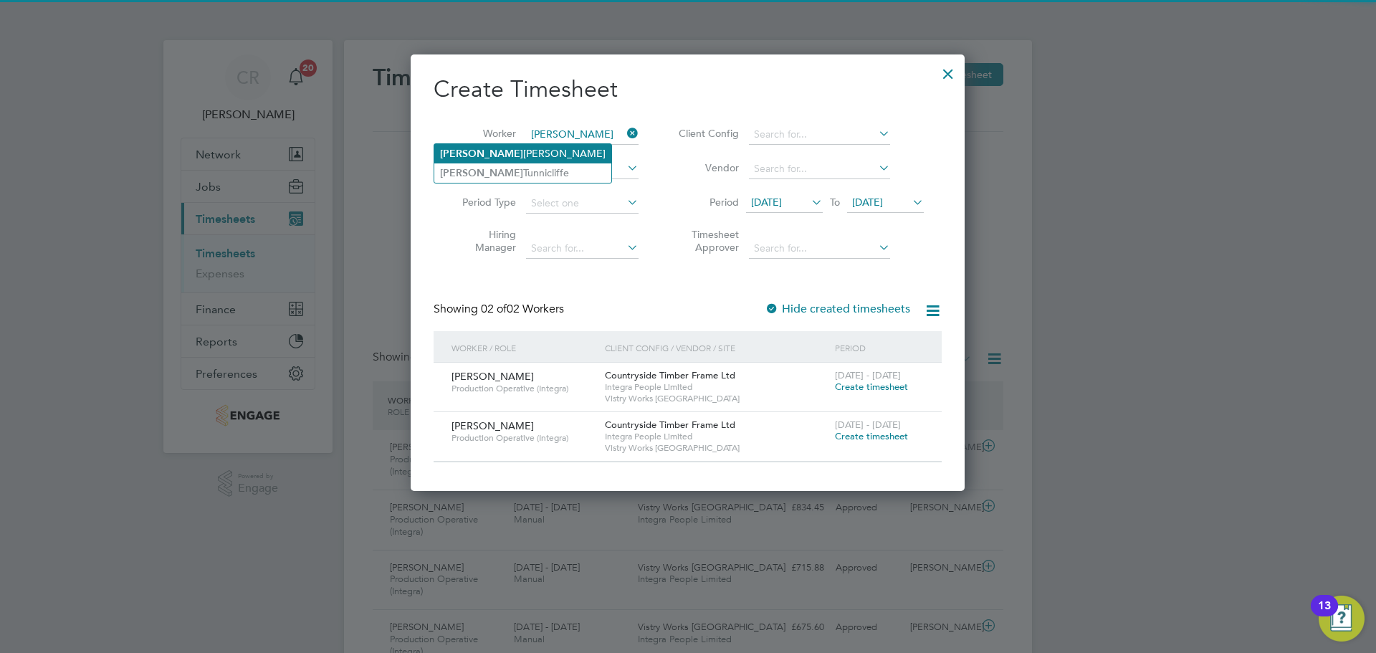
click at [489, 153] on li "Wayne Molloy" at bounding box center [522, 153] width 177 height 19
type input "Wayne Molloy"
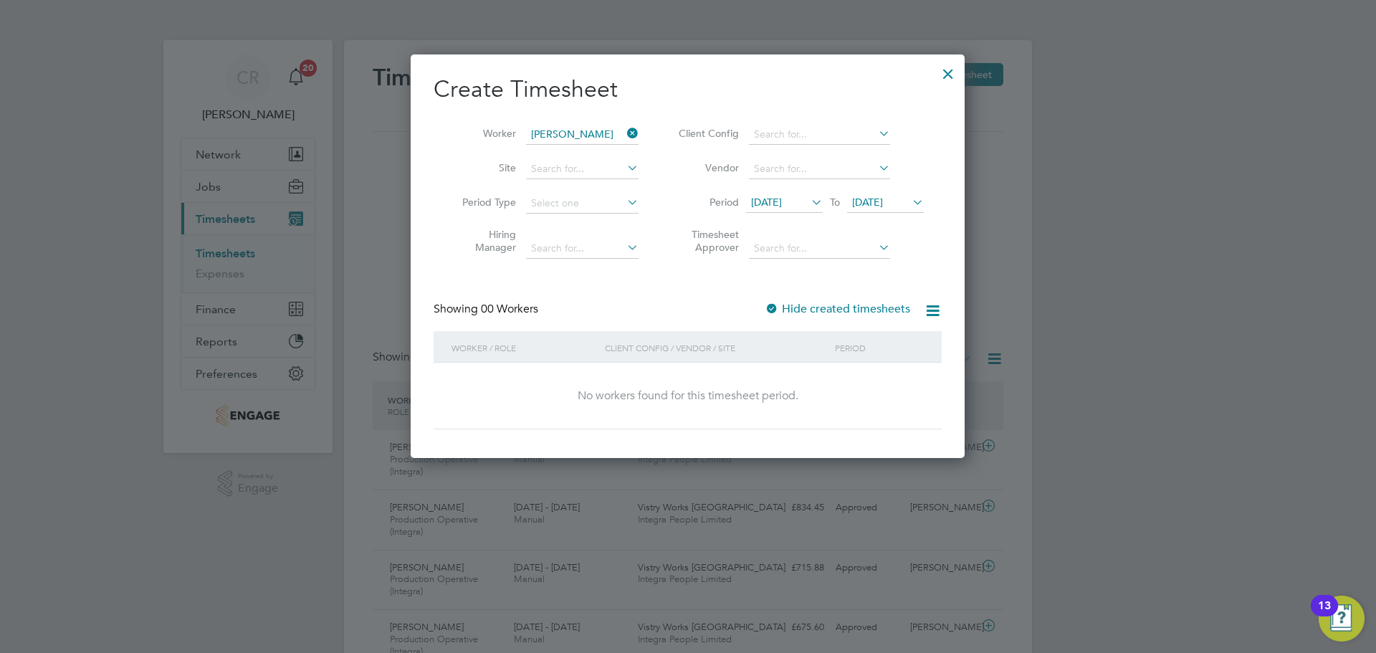
click at [797, 210] on span "12 Aug 2025" at bounding box center [784, 203] width 77 height 19
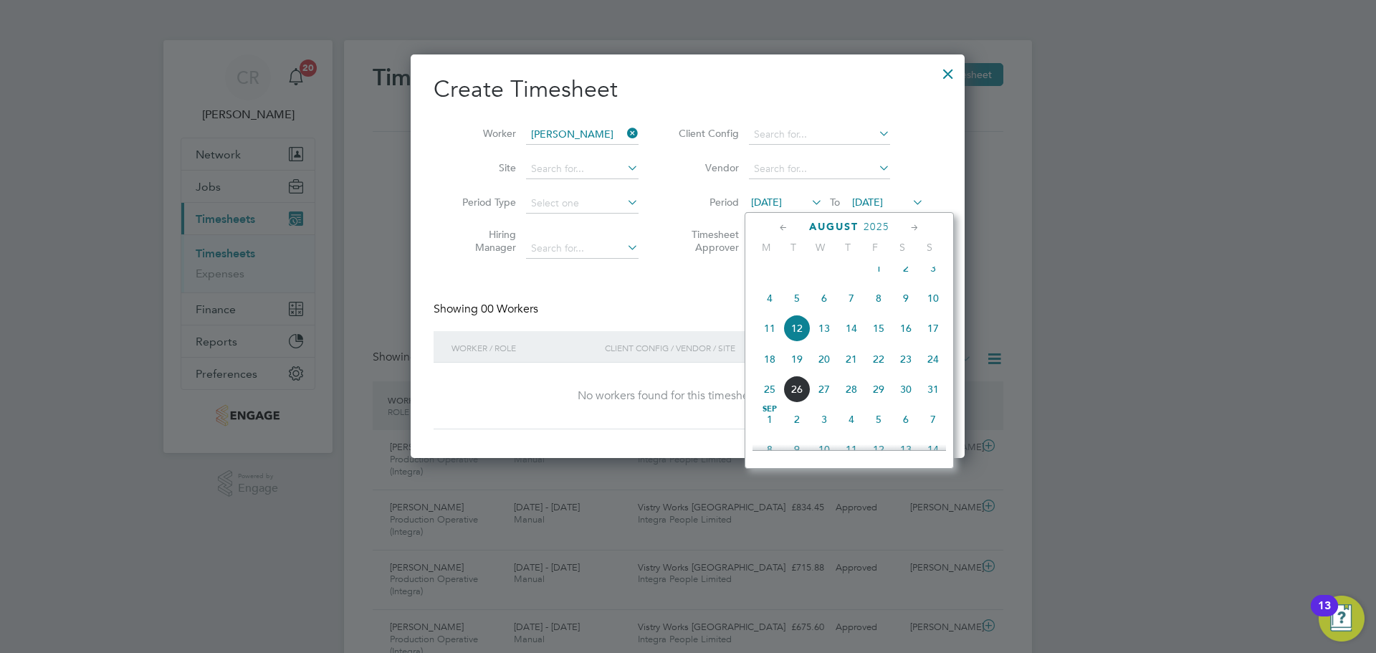
click at [772, 363] on span "18" at bounding box center [769, 358] width 27 height 27
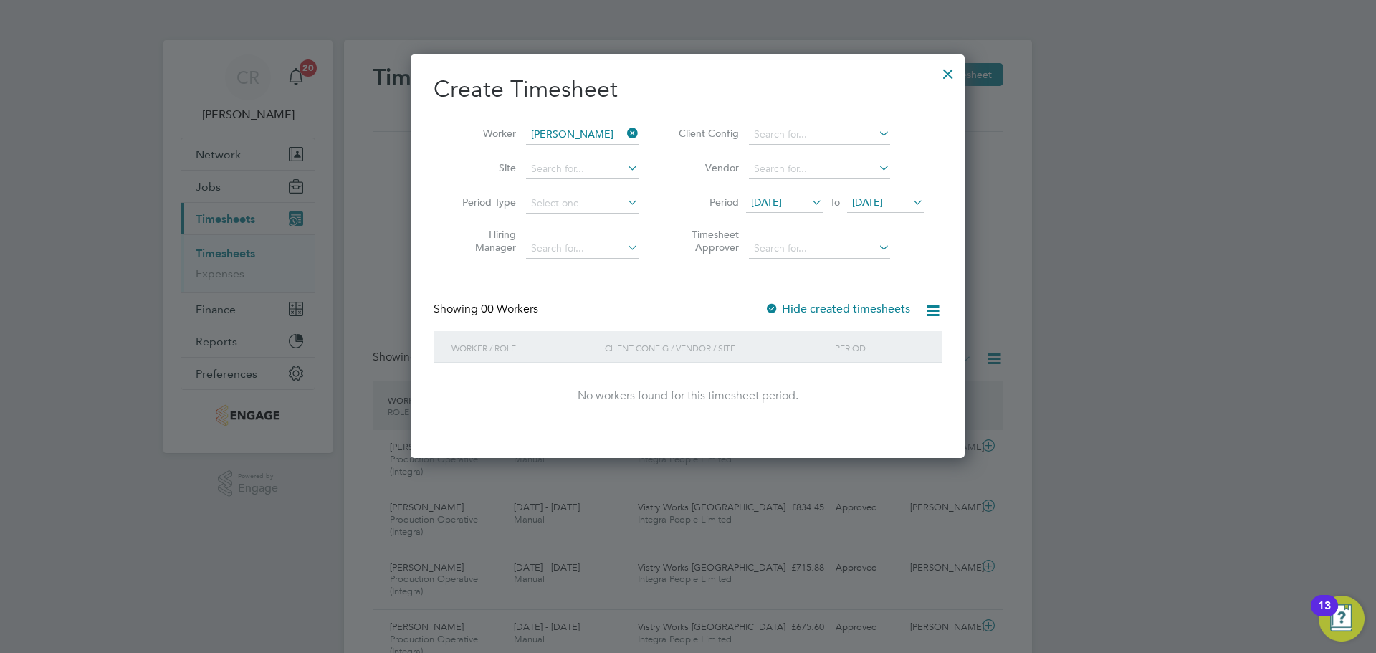
click at [883, 207] on span "19 Aug 2025" at bounding box center [867, 202] width 31 height 13
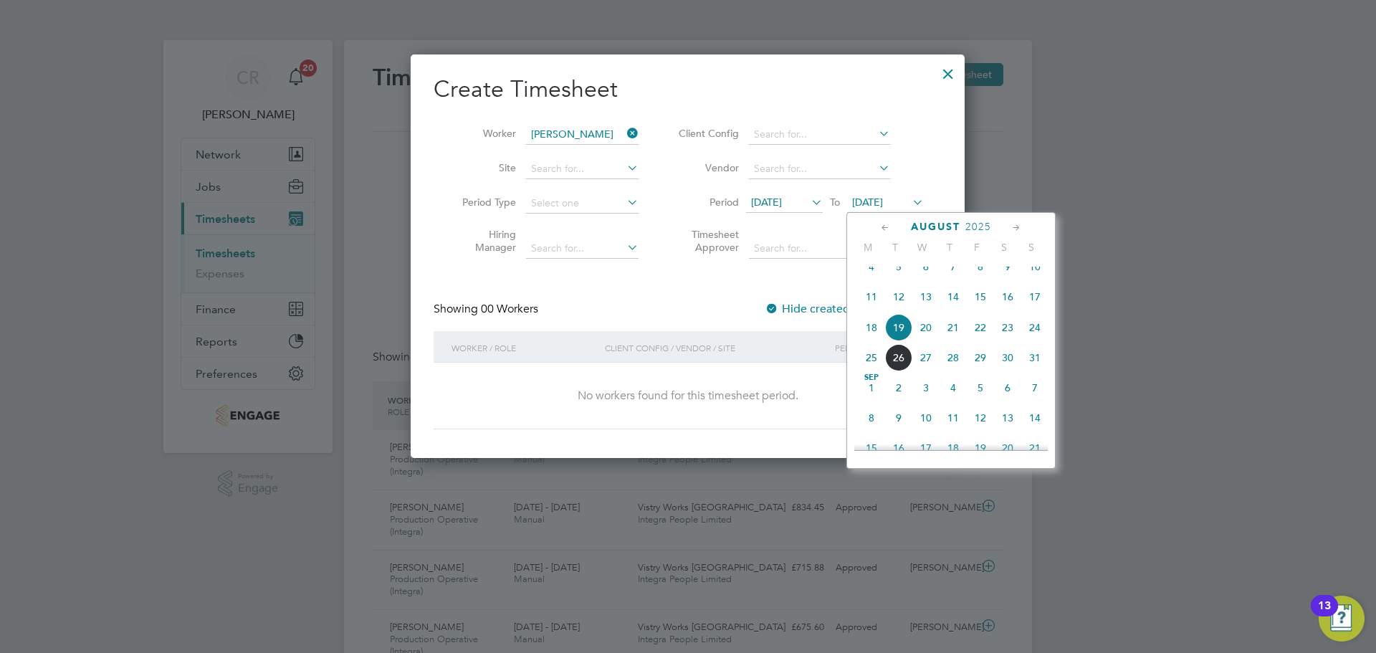
click at [1038, 340] on span "24" at bounding box center [1034, 327] width 27 height 27
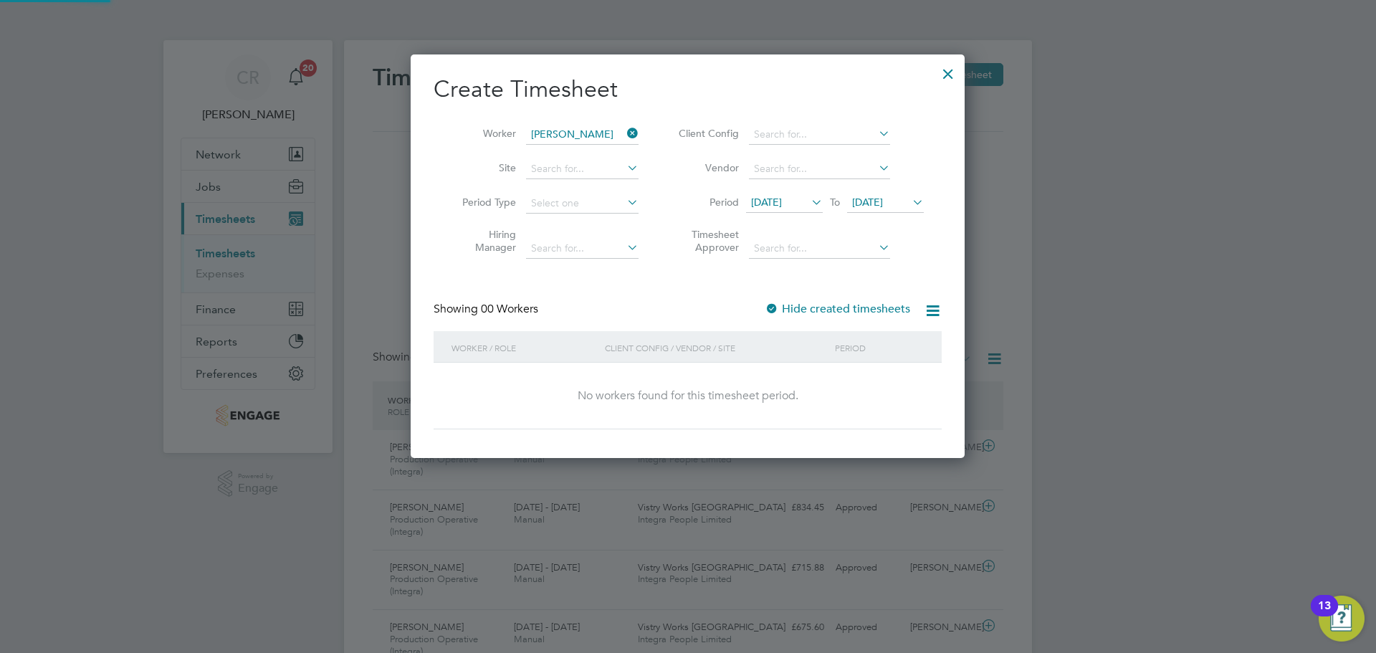
click at [883, 204] on span "24 Aug 2025" at bounding box center [867, 202] width 31 height 13
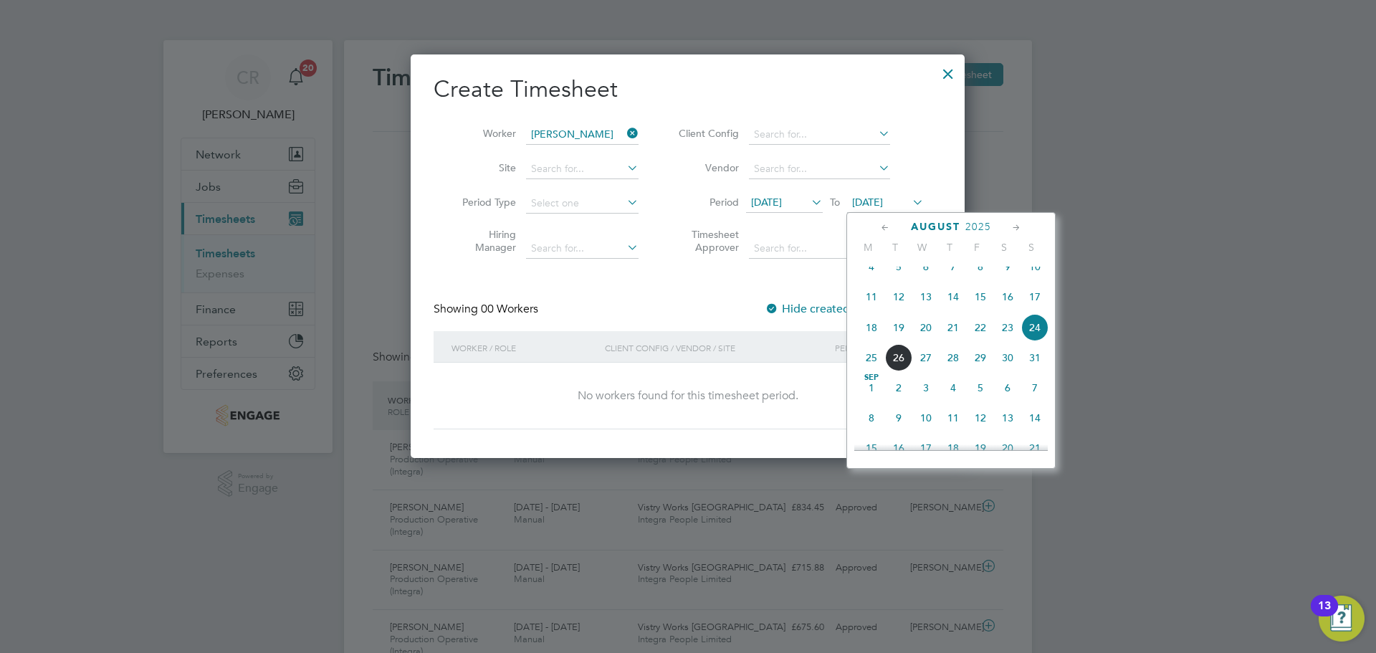
click at [869, 371] on span "25" at bounding box center [871, 357] width 27 height 27
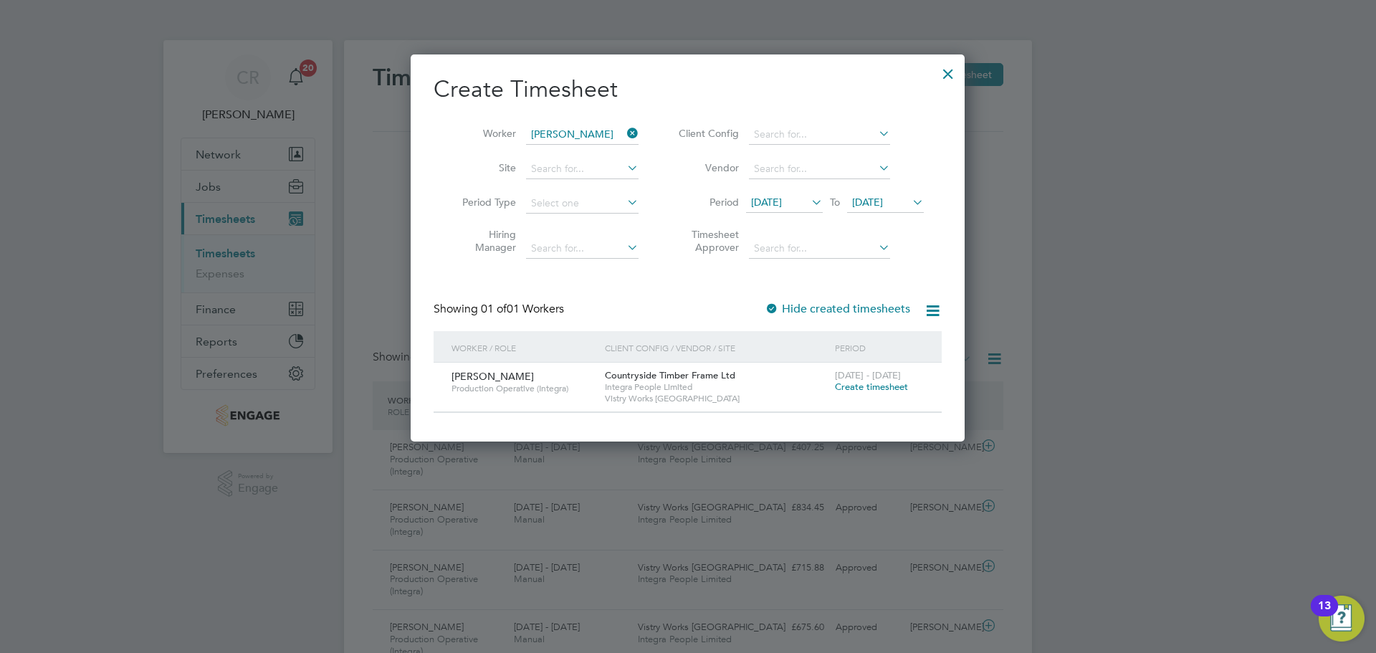
click at [949, 69] on div at bounding box center [948, 70] width 26 height 26
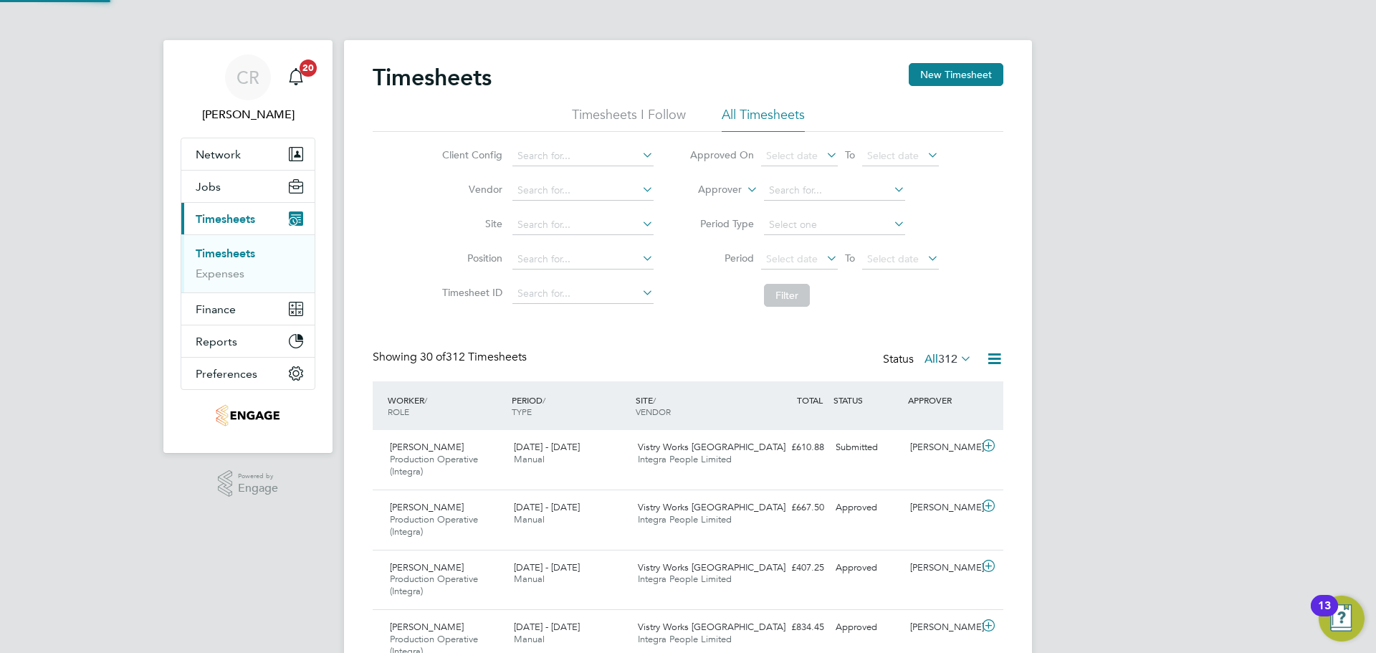
scroll to position [48, 125]
click at [943, 76] on button "New Timesheet" at bounding box center [956, 74] width 95 height 23
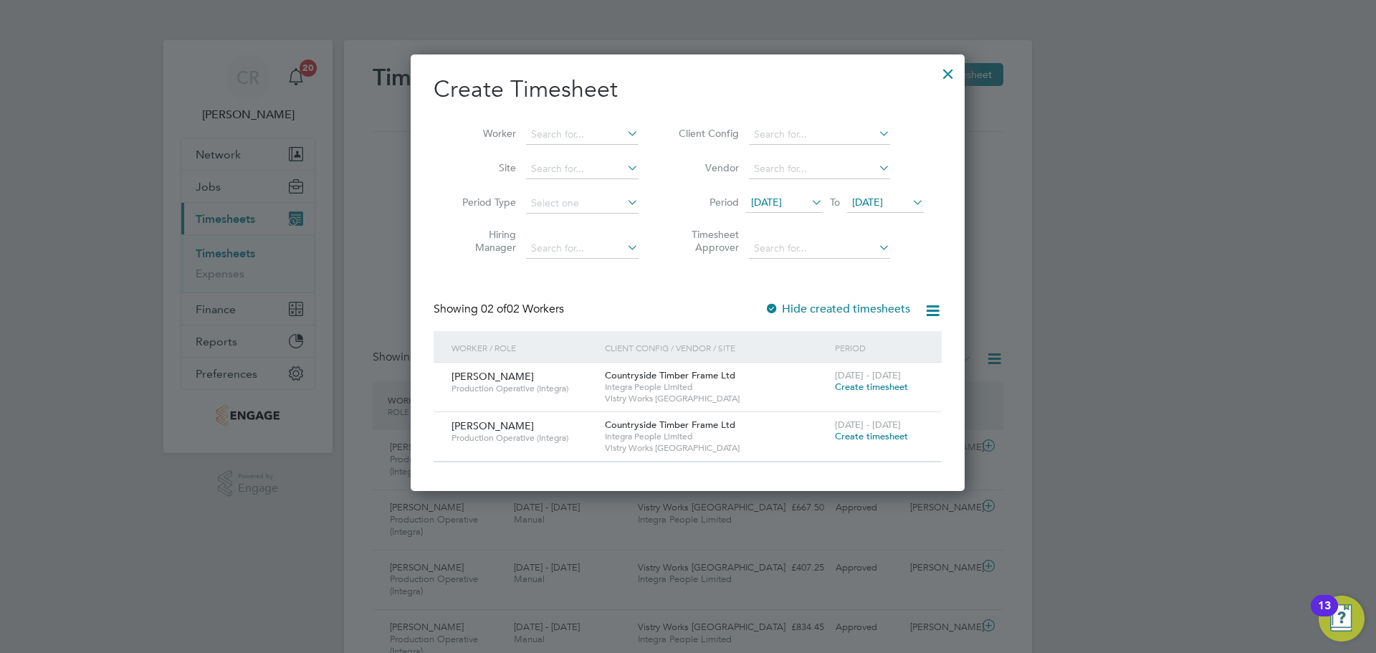
click at [951, 82] on div at bounding box center [948, 70] width 26 height 26
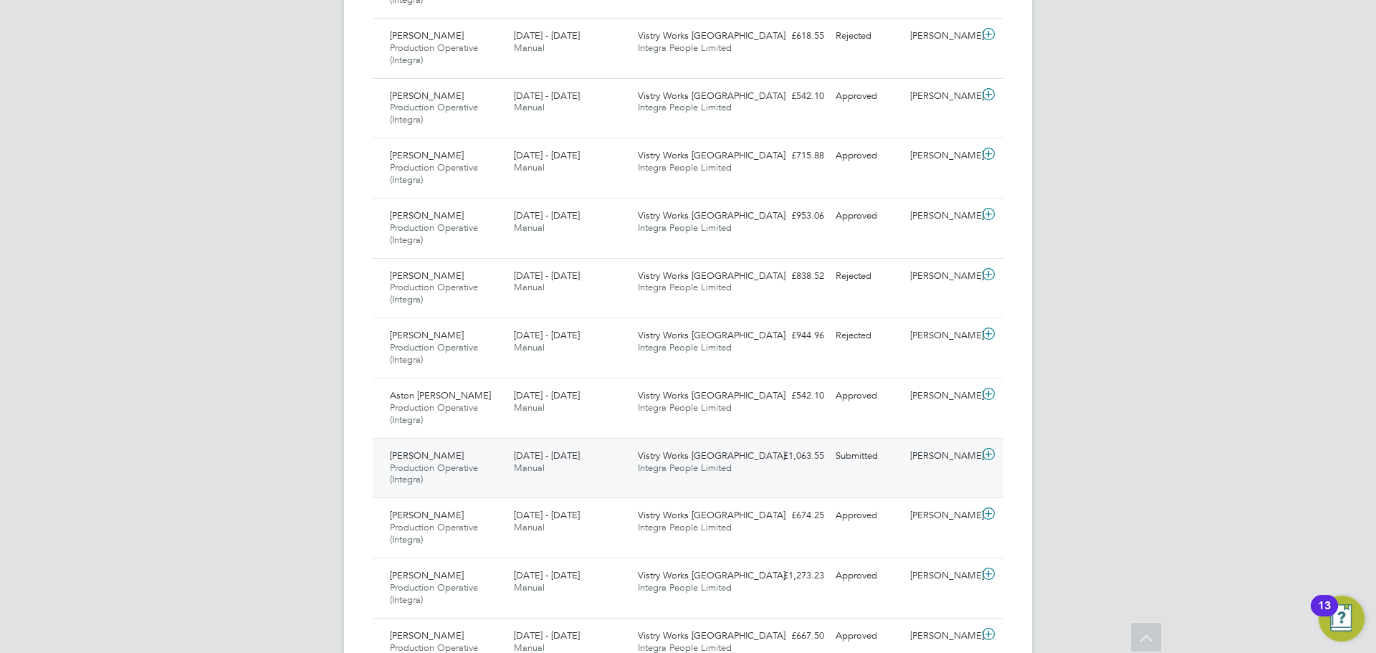
click at [480, 469] on div "Wayne Molloy Production Operative (Integra) 18 - 24 Aug 2025" at bounding box center [446, 468] width 124 height 48
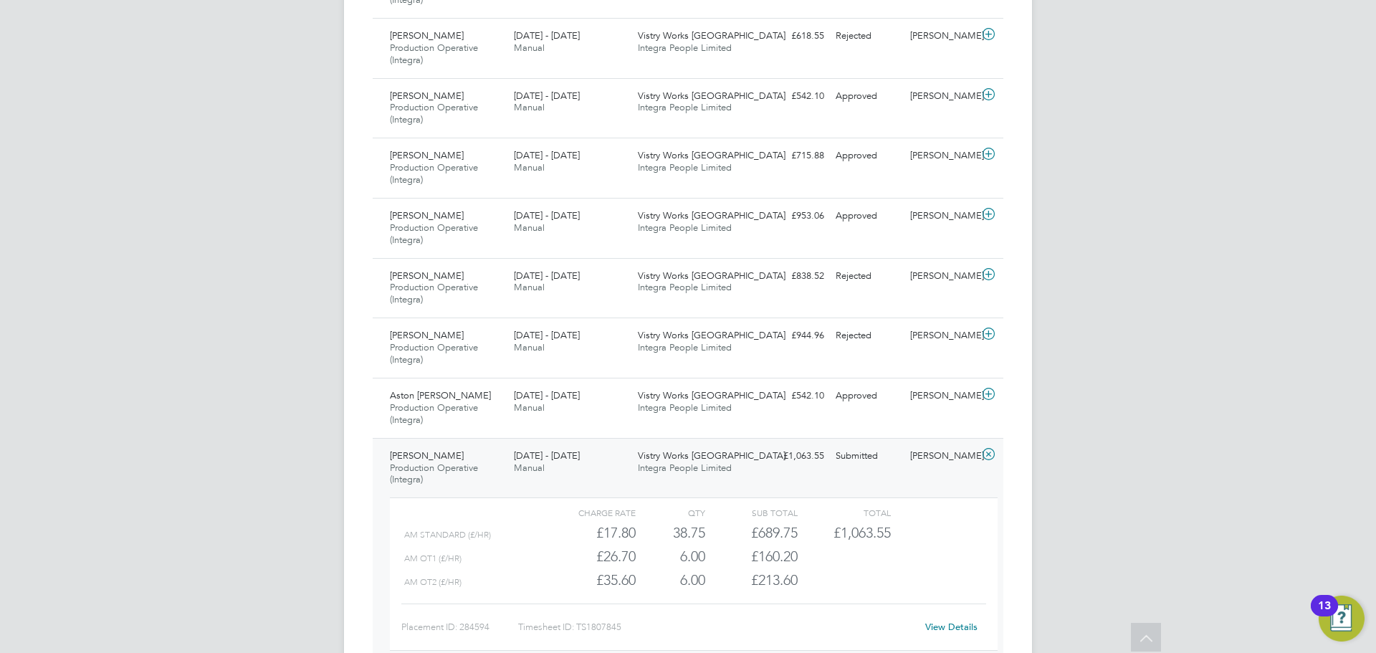
click at [725, 468] on span "Integra People Limited" at bounding box center [685, 468] width 94 height 12
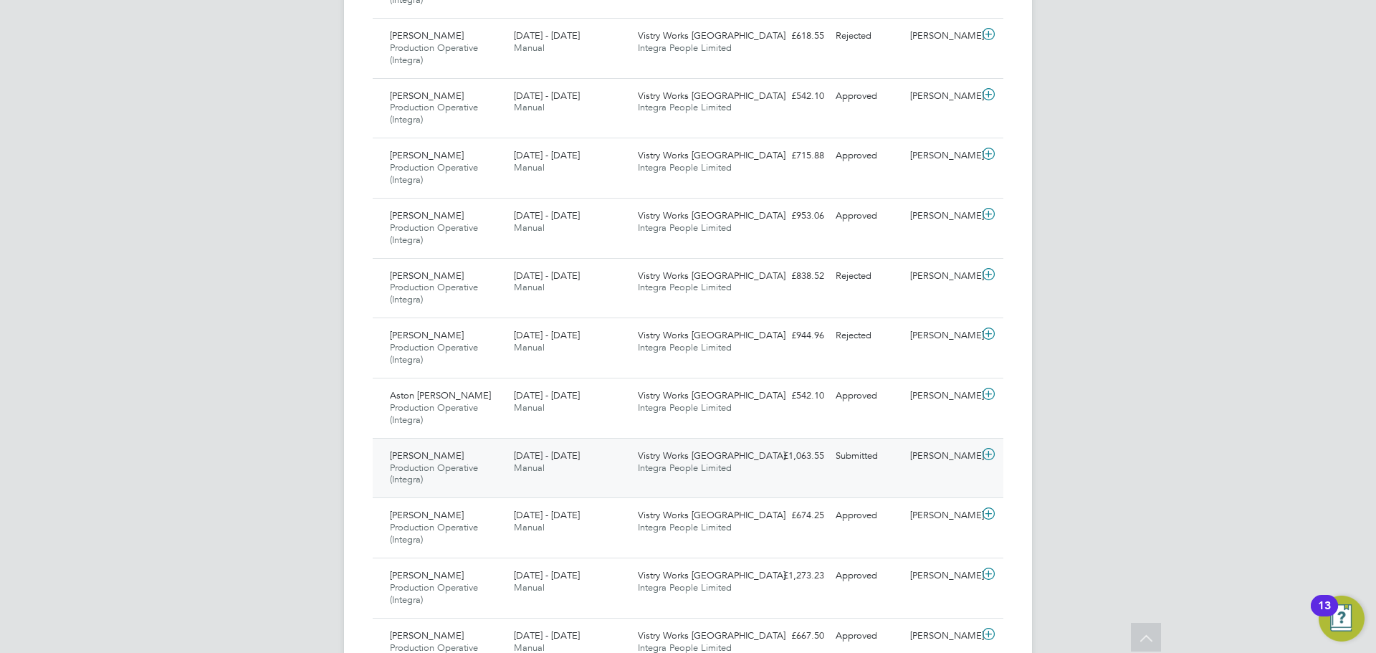
click at [962, 456] on div "Naomi Mutter" at bounding box center [941, 456] width 75 height 24
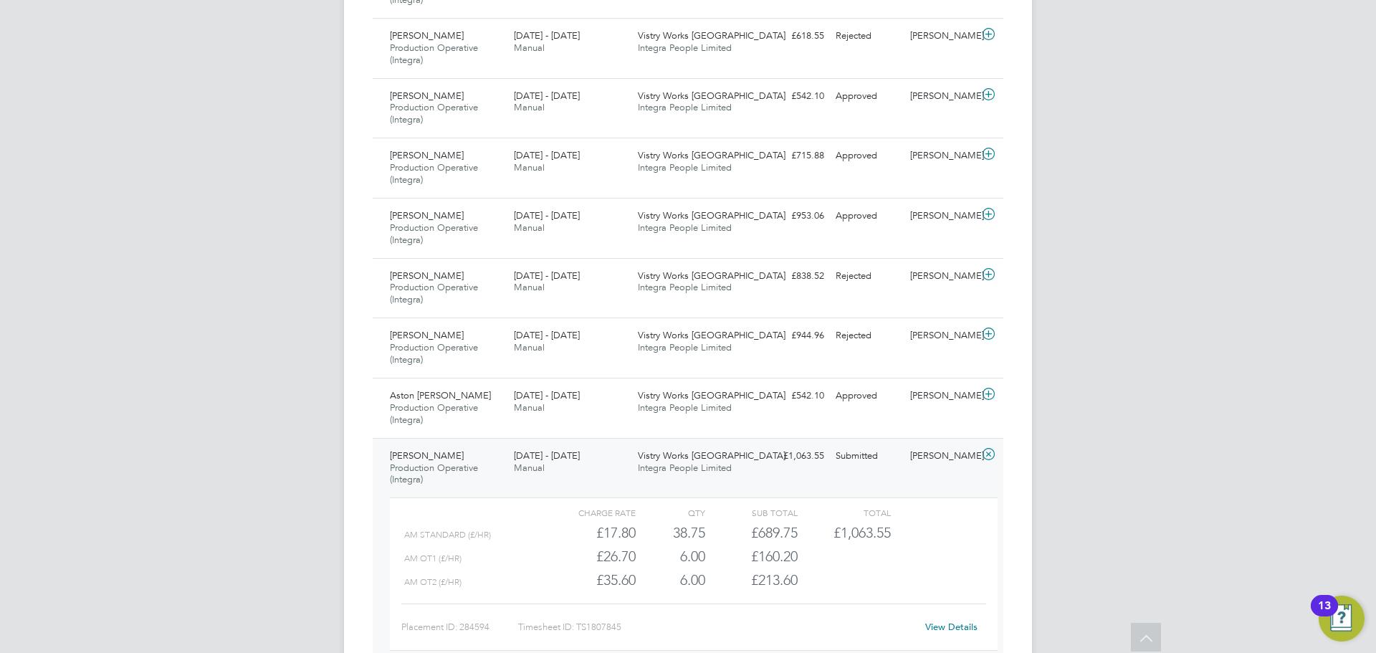
click at [962, 456] on div "Naomi Mutter" at bounding box center [941, 456] width 75 height 24
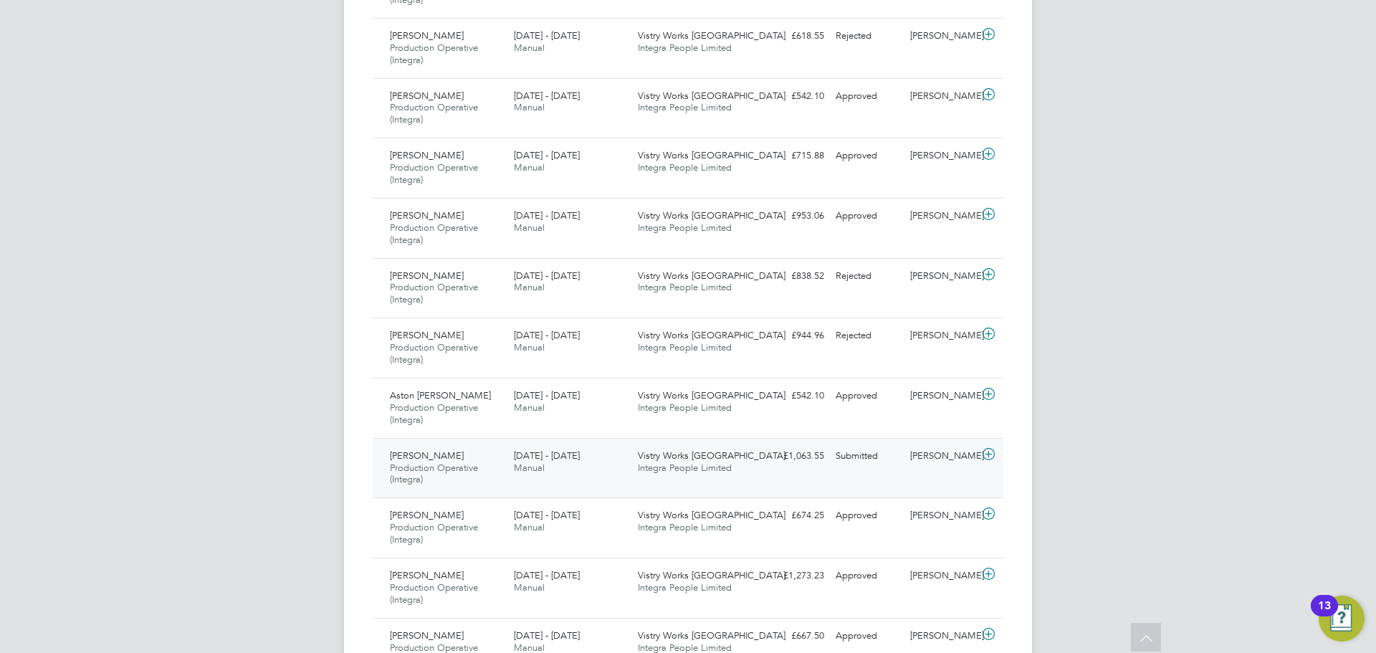
click at [730, 467] on span "Integra People Limited" at bounding box center [685, 468] width 94 height 12
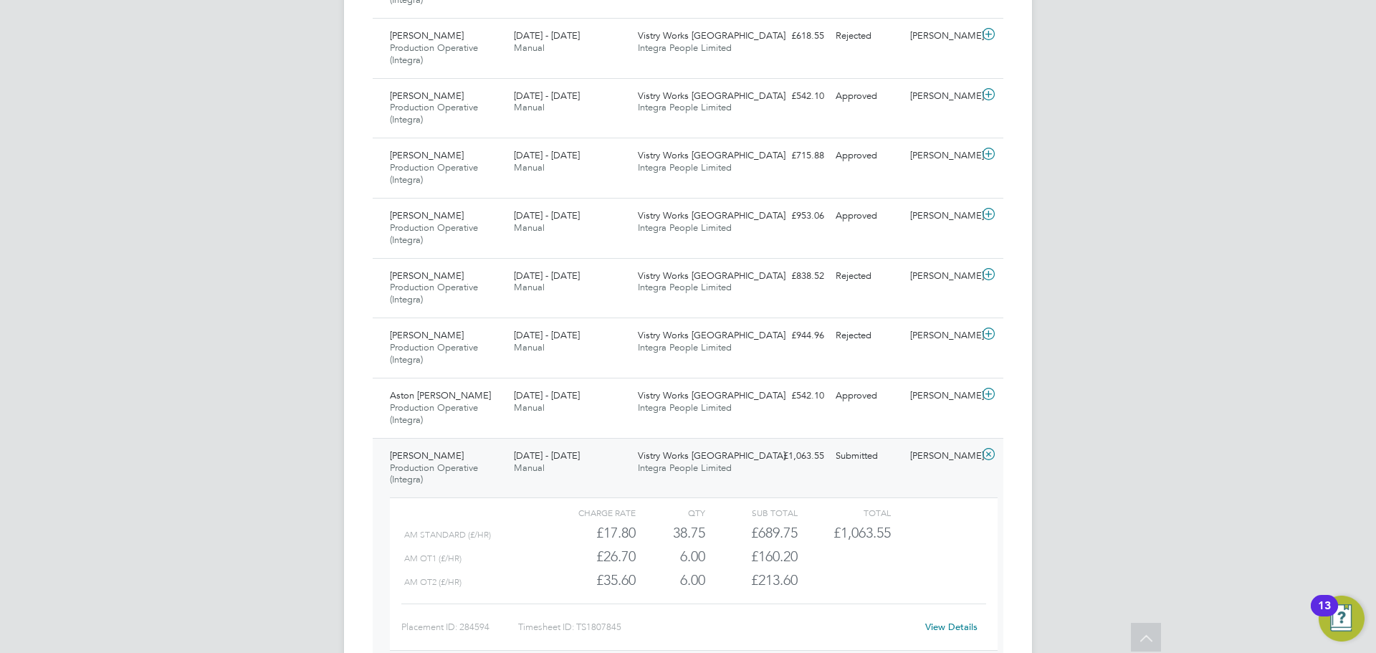
click at [940, 627] on link "View Details" at bounding box center [951, 627] width 52 height 12
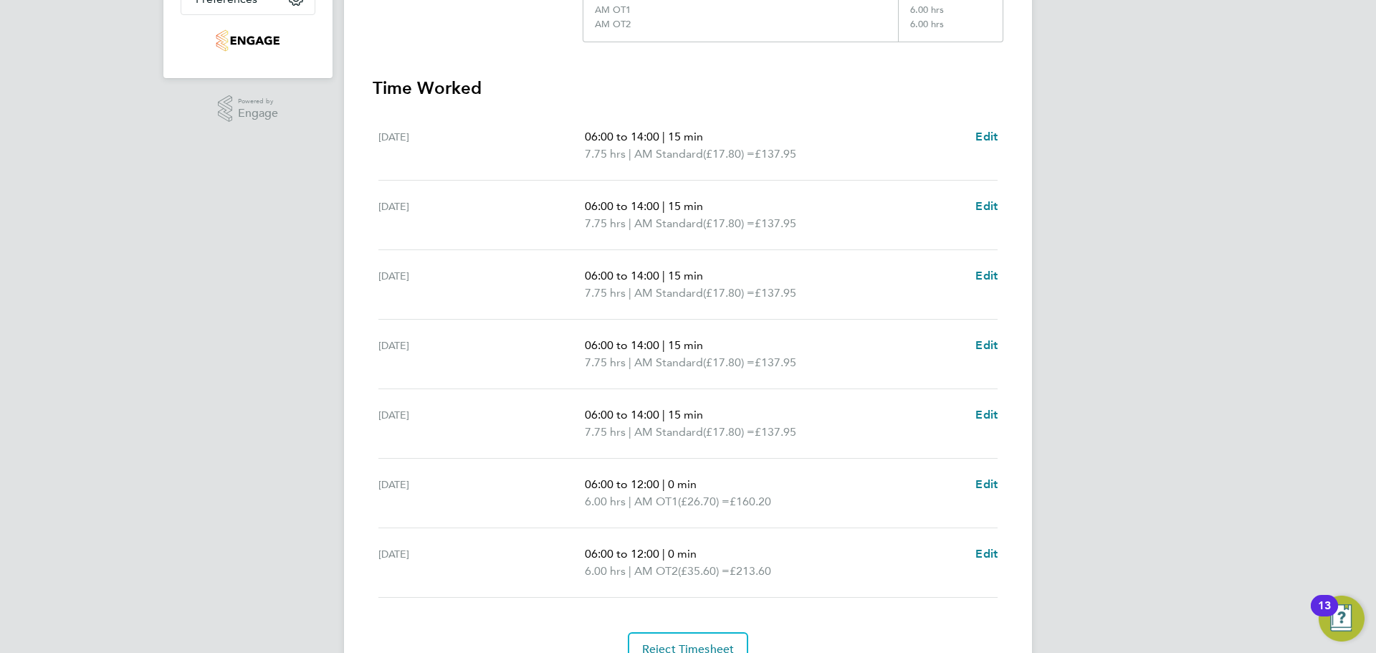
scroll to position [446, 0]
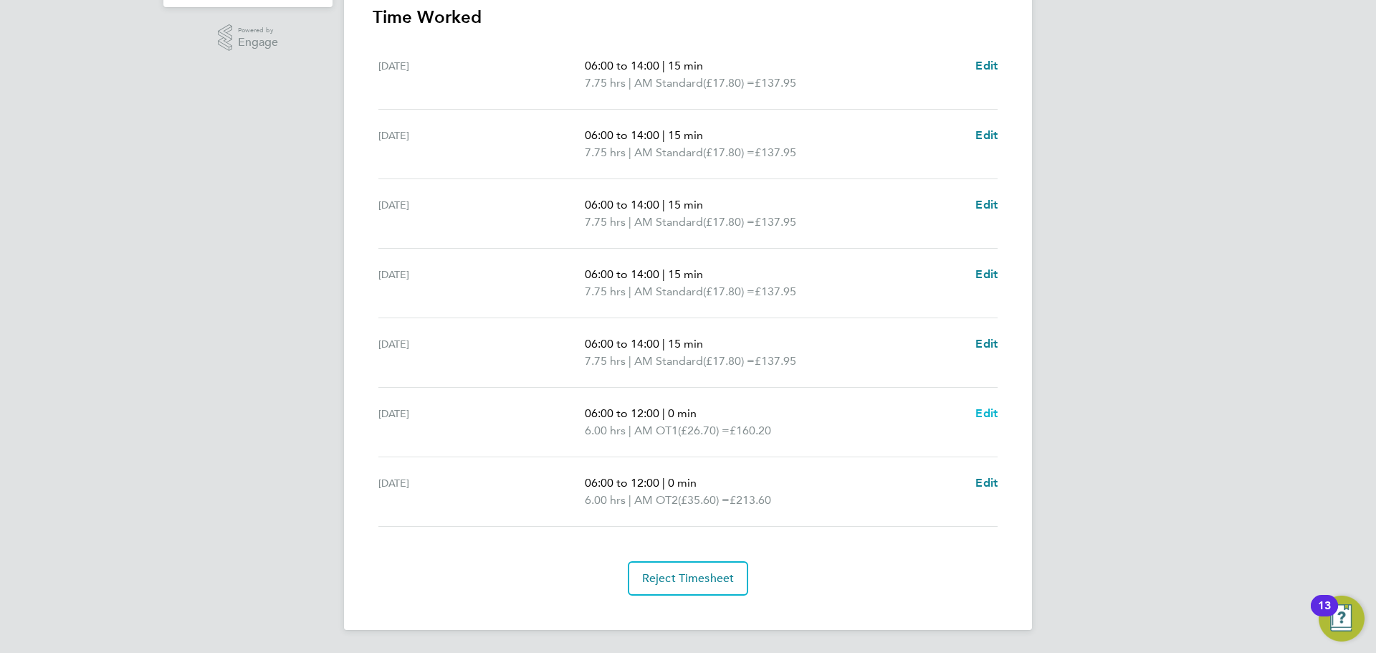
click at [990, 409] on span "Edit" at bounding box center [986, 413] width 22 height 14
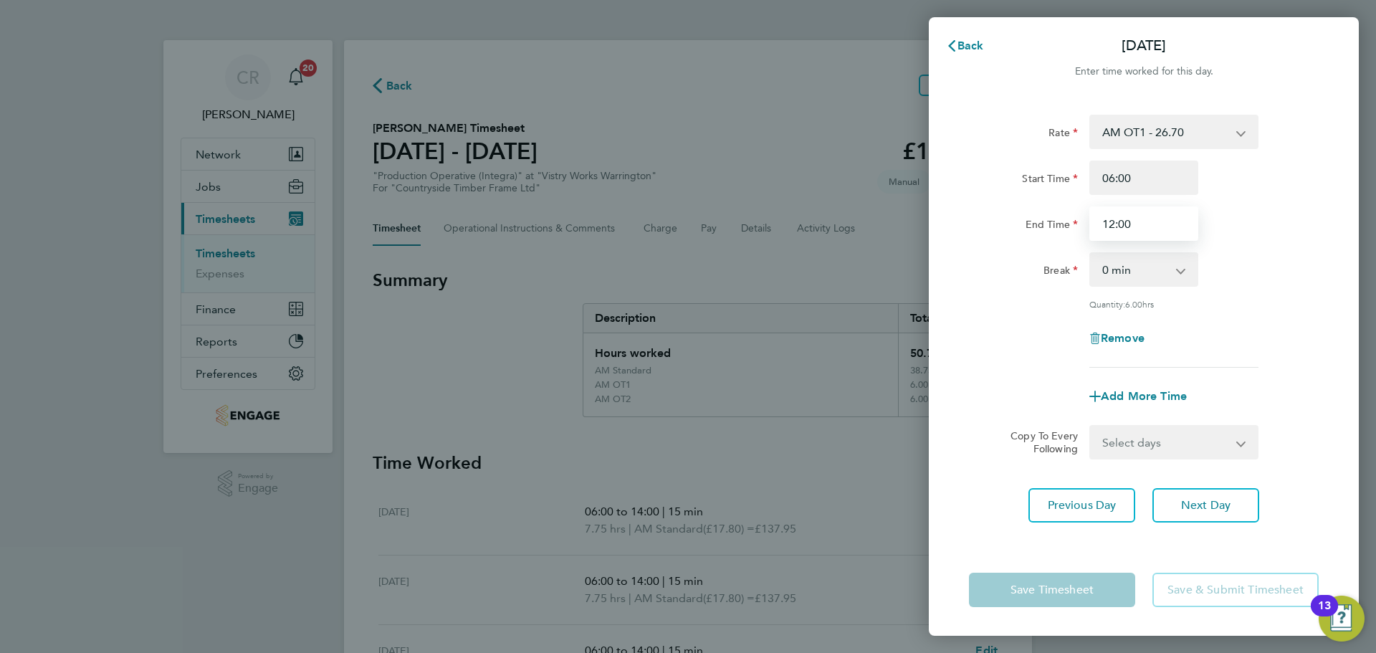
click at [1145, 216] on input "12:00" at bounding box center [1143, 223] width 109 height 34
drag, startPoint x: 1145, startPoint y: 216, endPoint x: 1074, endPoint y: 216, distance: 71.0
click at [1074, 216] on div "End Time 12:00" at bounding box center [1143, 223] width 361 height 34
type input "11:00"
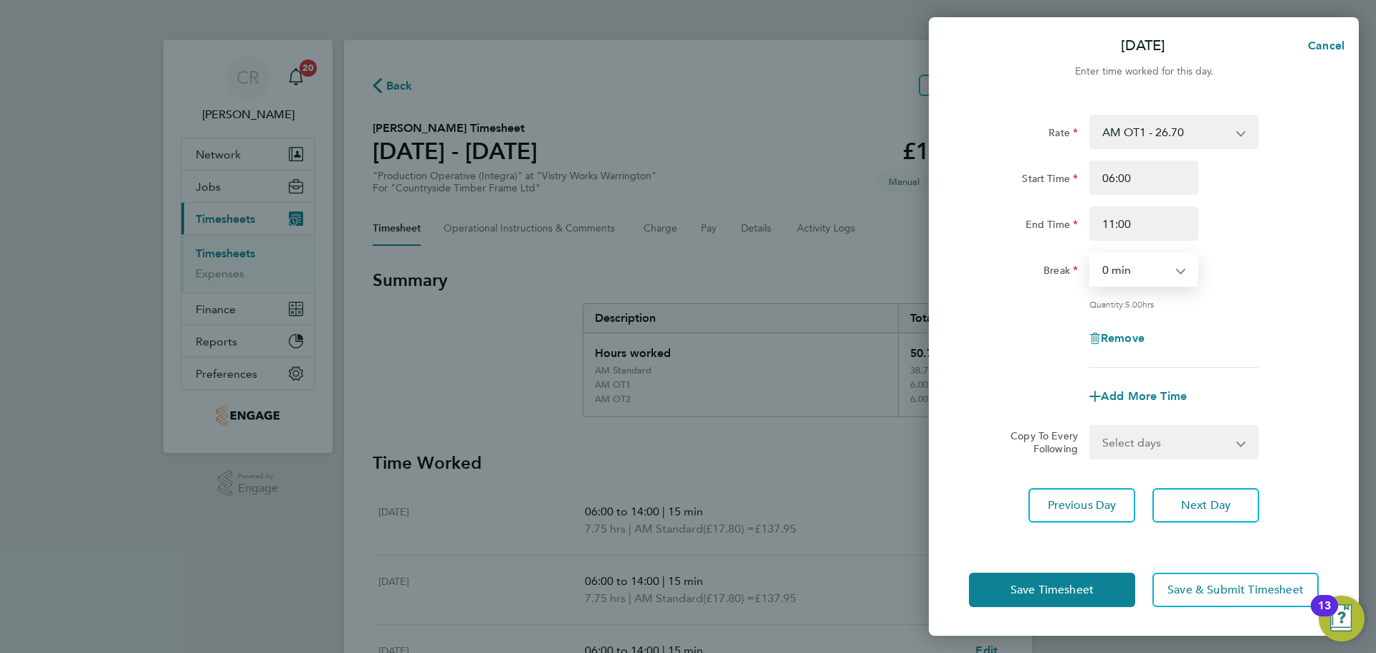
drag, startPoint x: 1164, startPoint y: 270, endPoint x: 1170, endPoint y: 285, distance: 15.7
click at [1164, 270] on select "0 min 15 min 30 min 45 min 60 min 75 min 90 min" at bounding box center [1135, 270] width 89 height 32
click at [1091, 254] on select "0 min 15 min 30 min 45 min 60 min 75 min 90 min" at bounding box center [1135, 270] width 89 height 32
click at [1077, 596] on span "Save Timesheet" at bounding box center [1052, 590] width 83 height 14
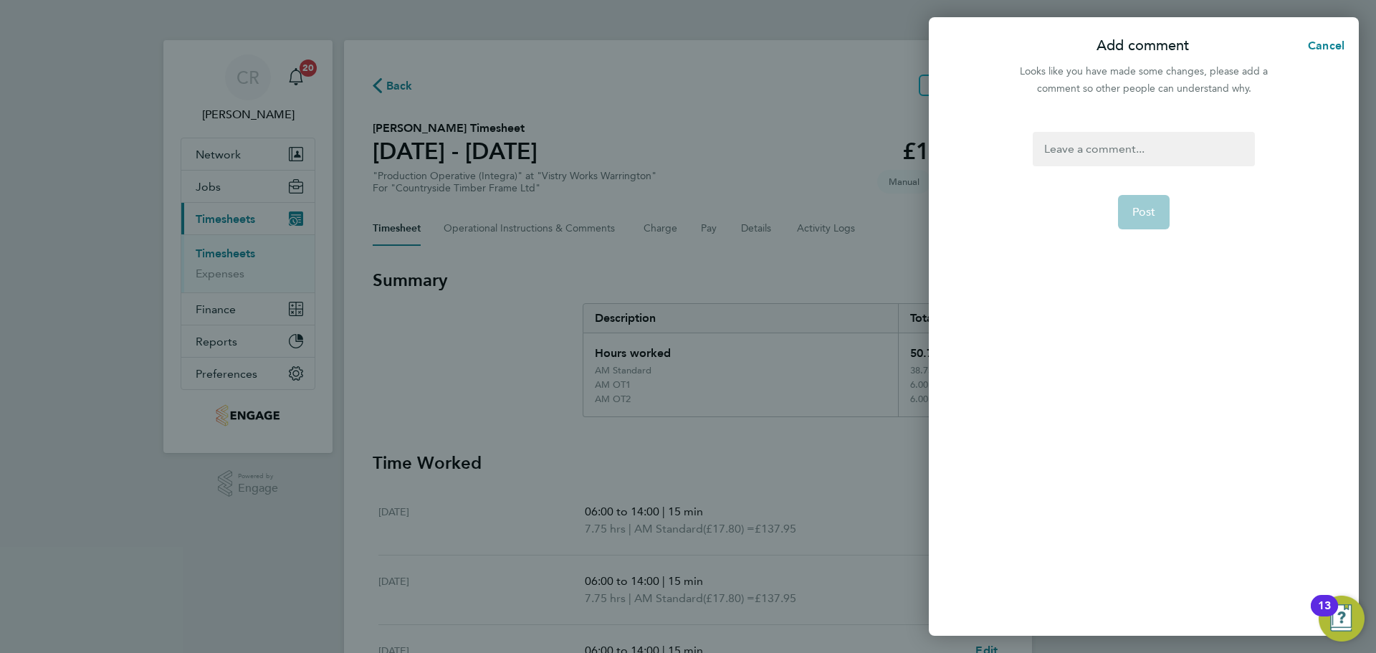
click at [1185, 139] on div at bounding box center [1143, 149] width 221 height 34
click at [1145, 215] on span "Post" at bounding box center [1144, 212] width 24 height 14
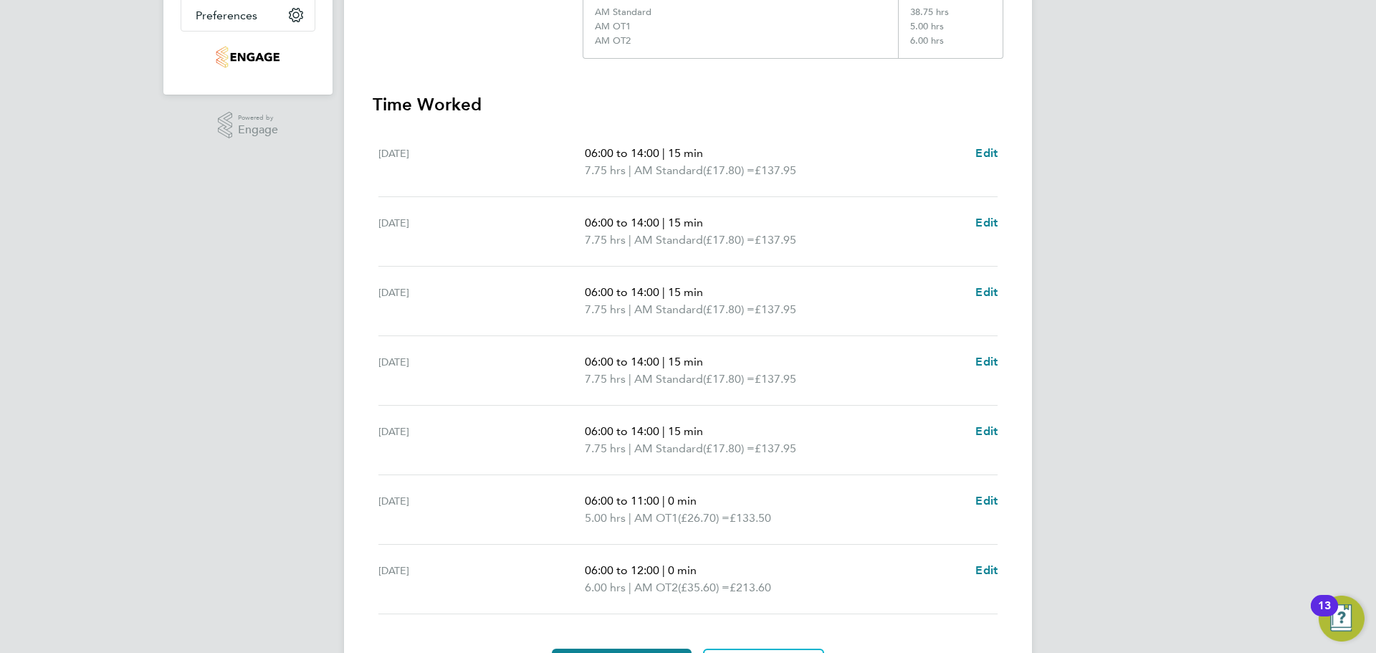
scroll to position [446, 0]
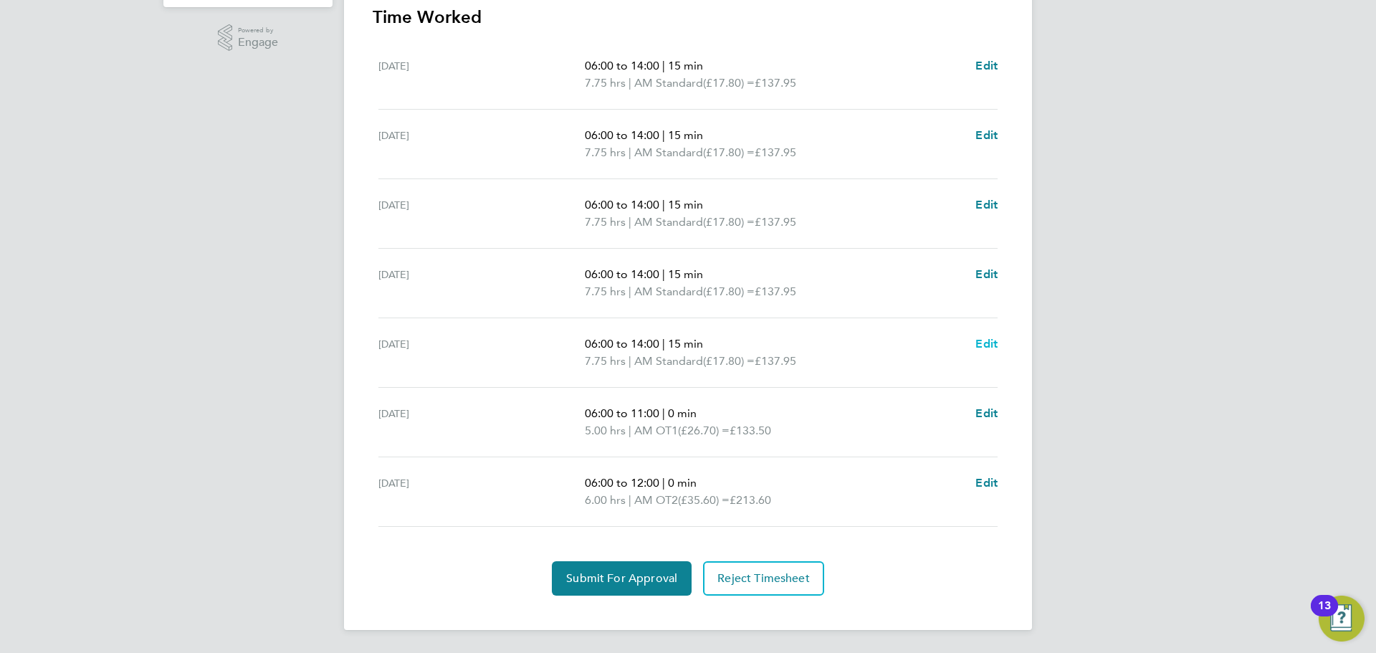
click at [978, 346] on span "Edit" at bounding box center [986, 344] width 22 height 14
select select "15"
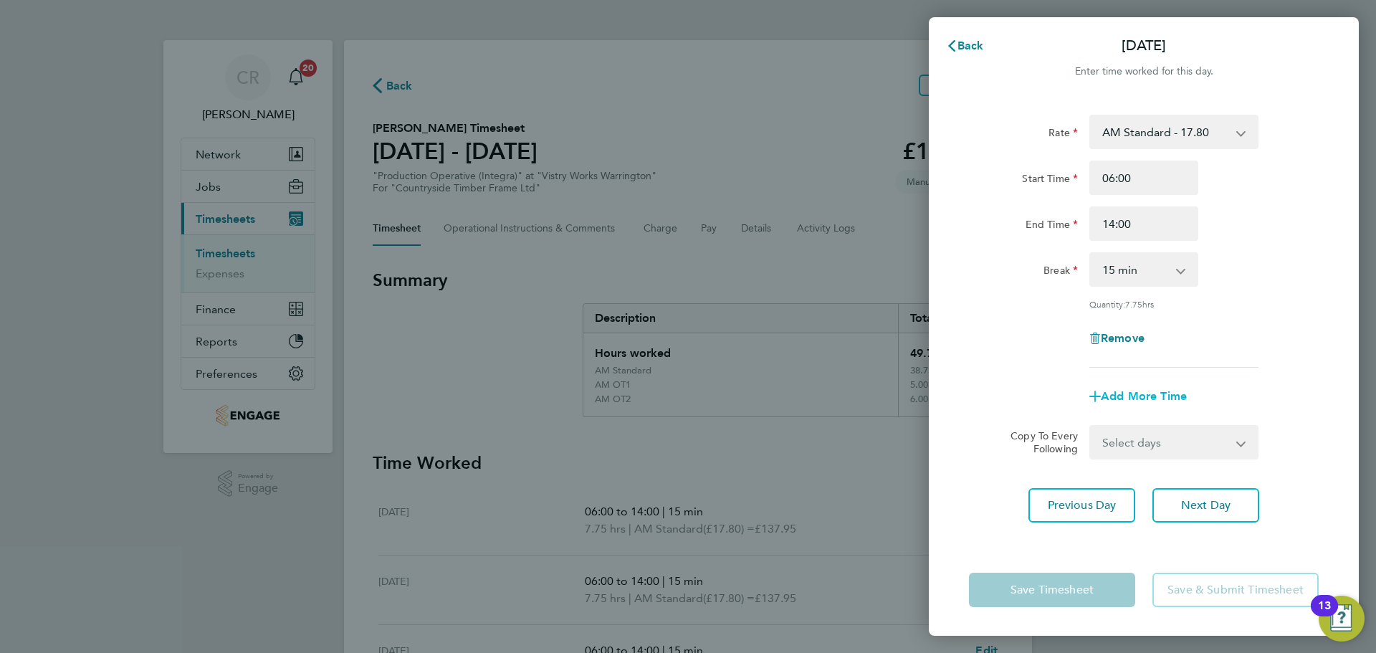
click at [1147, 397] on span "Add More Time" at bounding box center [1144, 396] width 86 height 14
select select "null"
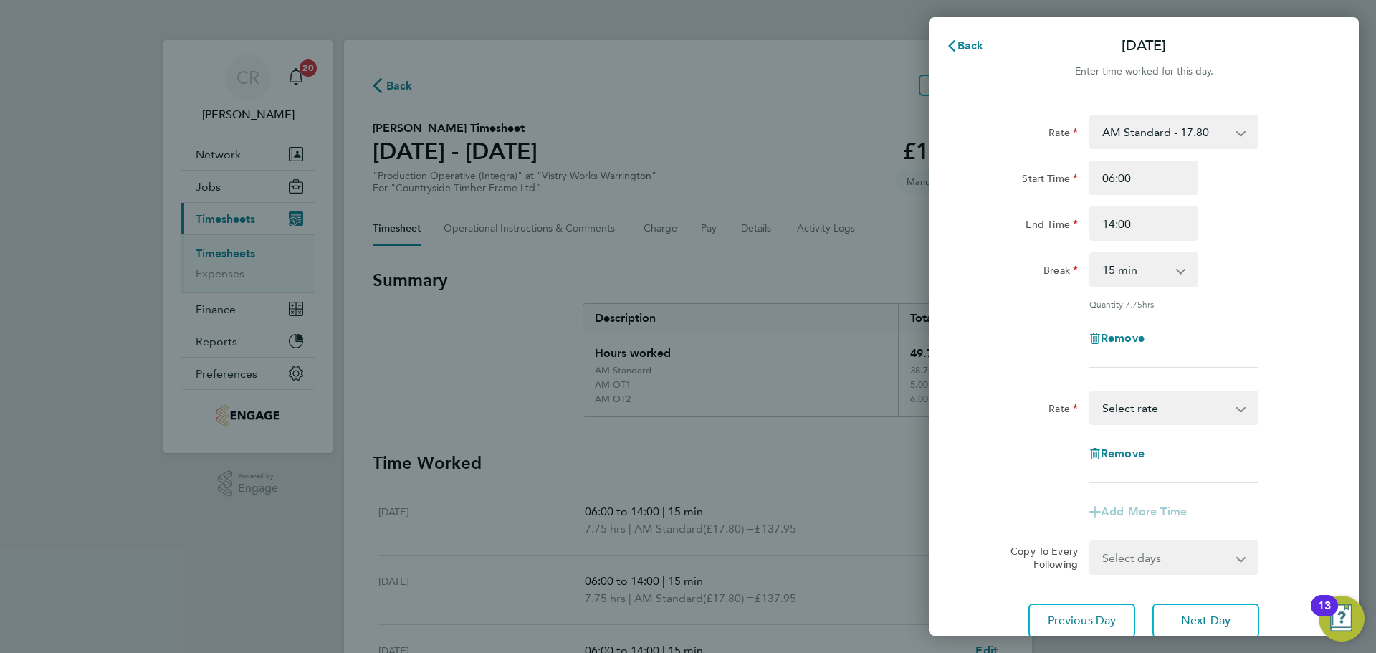
click at [1149, 414] on select "BONUS - 13.50 AM Standard - 17.80 PM OT1 - 28.64 PM Standard - 19.09 AM OT1 - 2…" at bounding box center [1165, 408] width 149 height 32
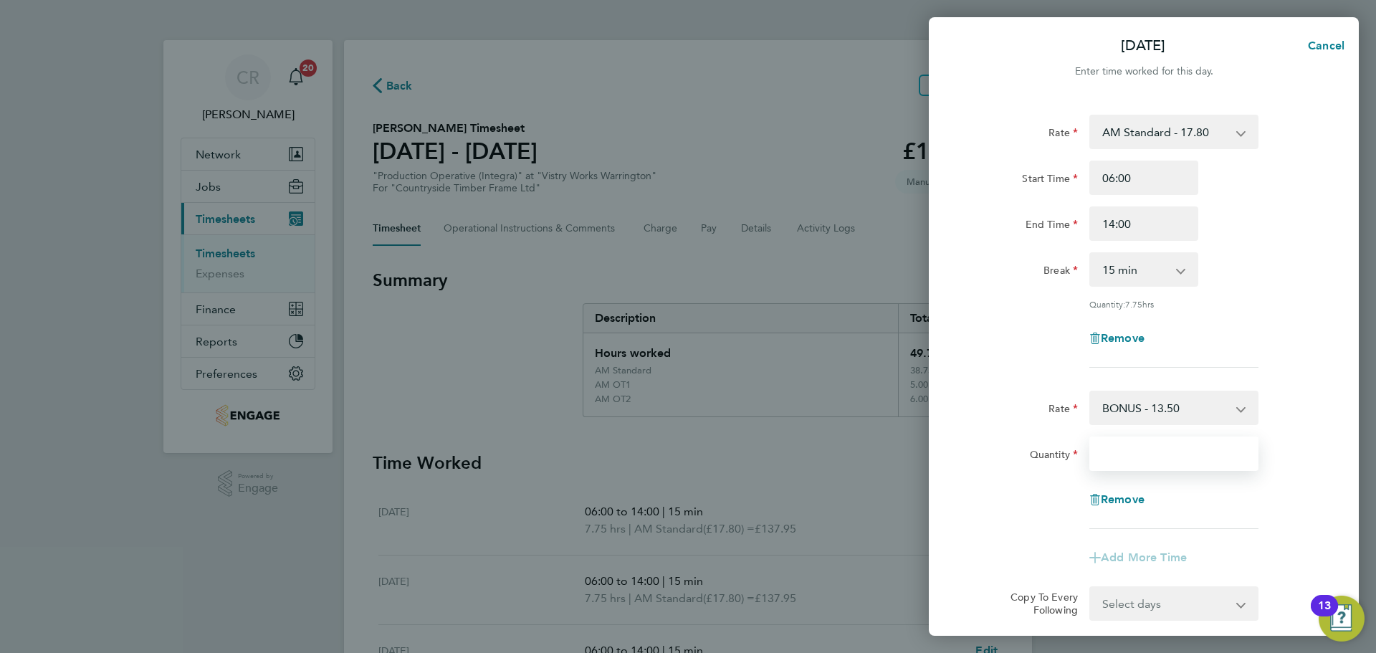
click at [1170, 449] on input "Quantity" at bounding box center [1173, 453] width 169 height 34
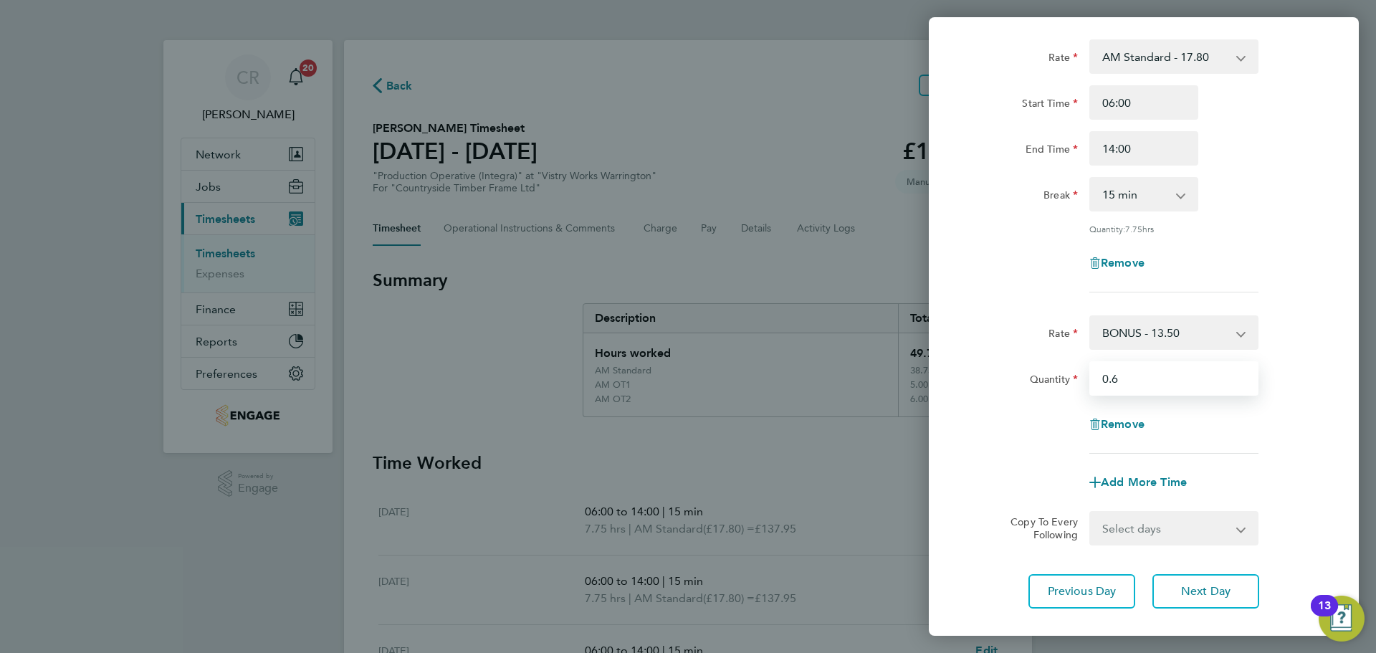
scroll to position [156, 0]
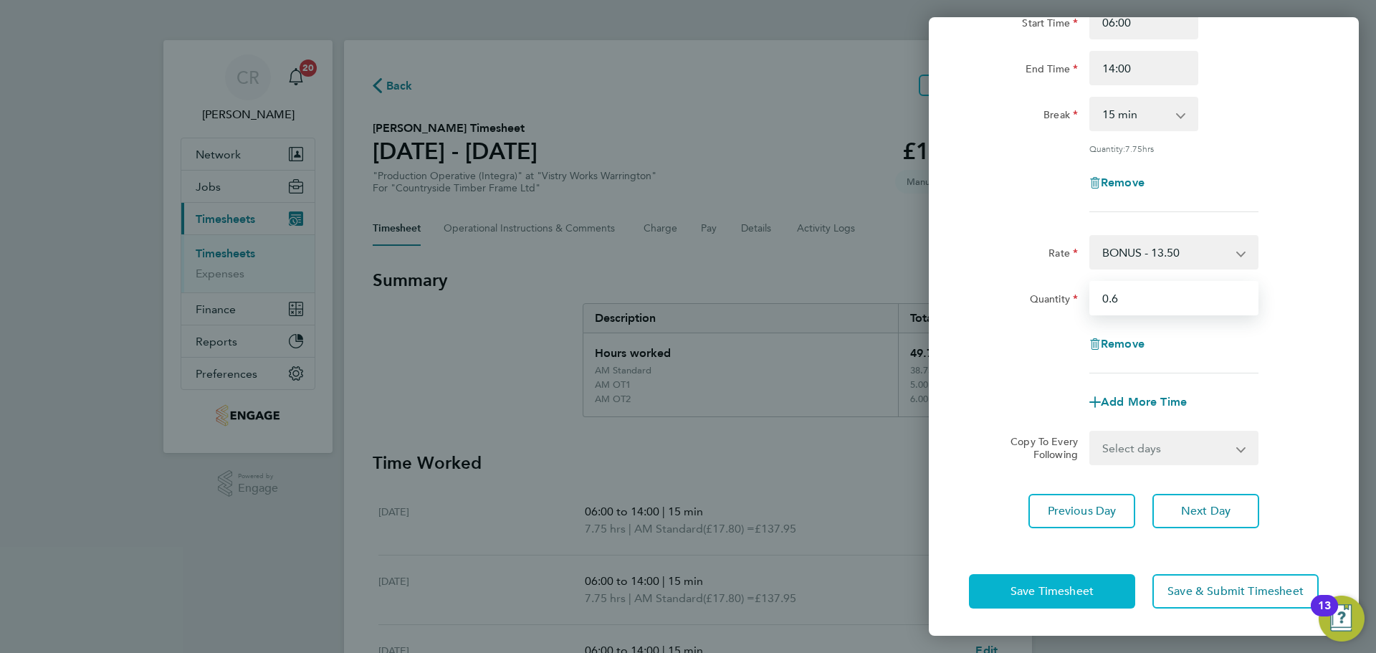
type input "0.6"
click at [1045, 586] on span "Save Timesheet" at bounding box center [1052, 591] width 83 height 14
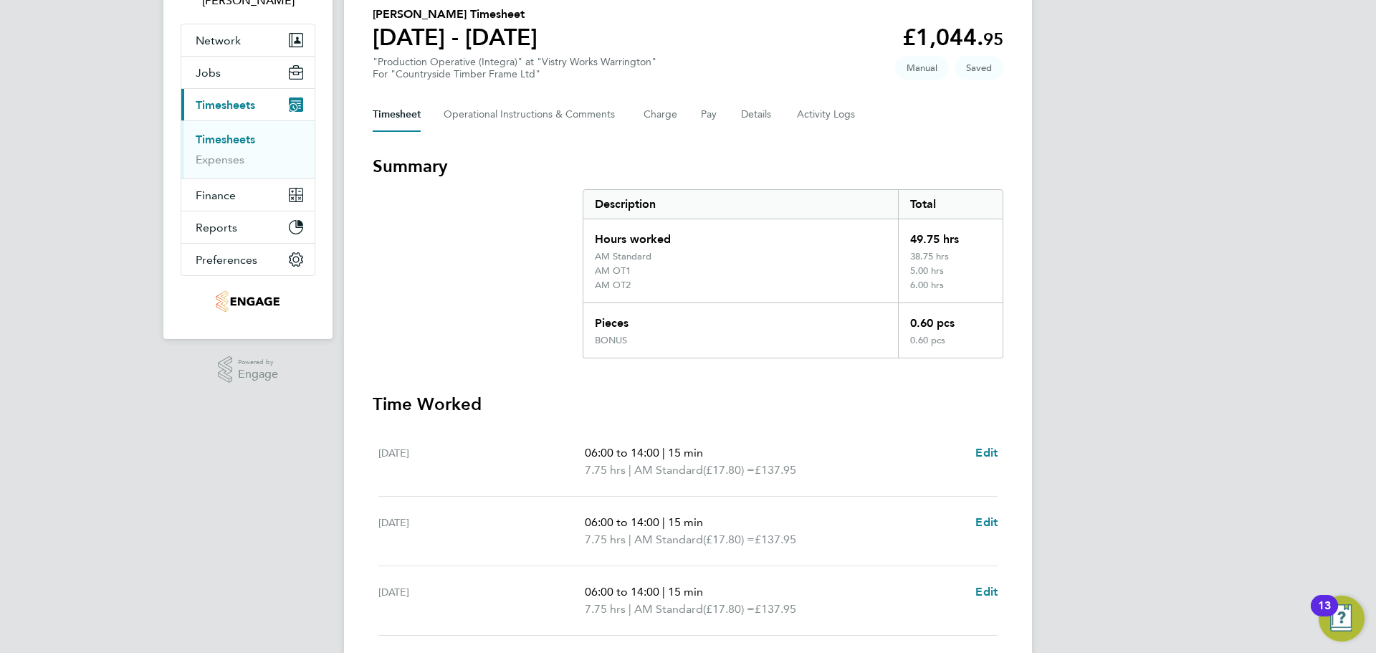
scroll to position [215, 0]
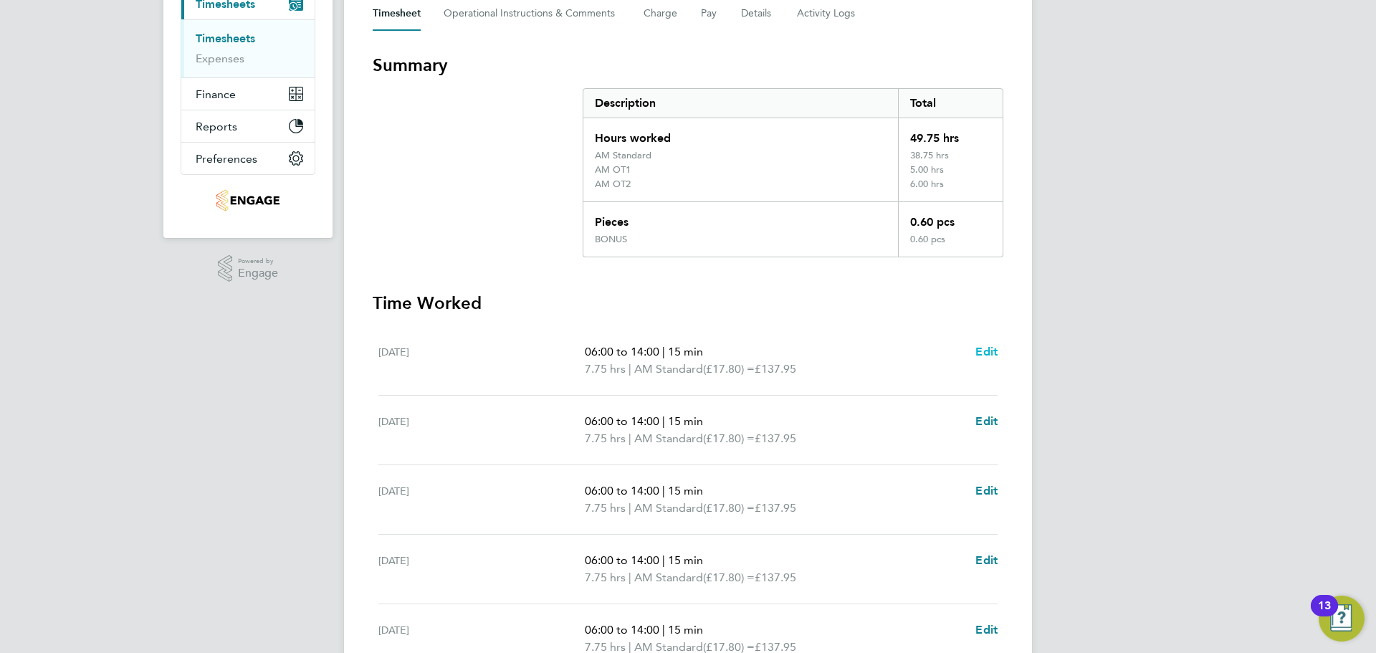
click at [990, 353] on span "Edit" at bounding box center [986, 352] width 22 height 14
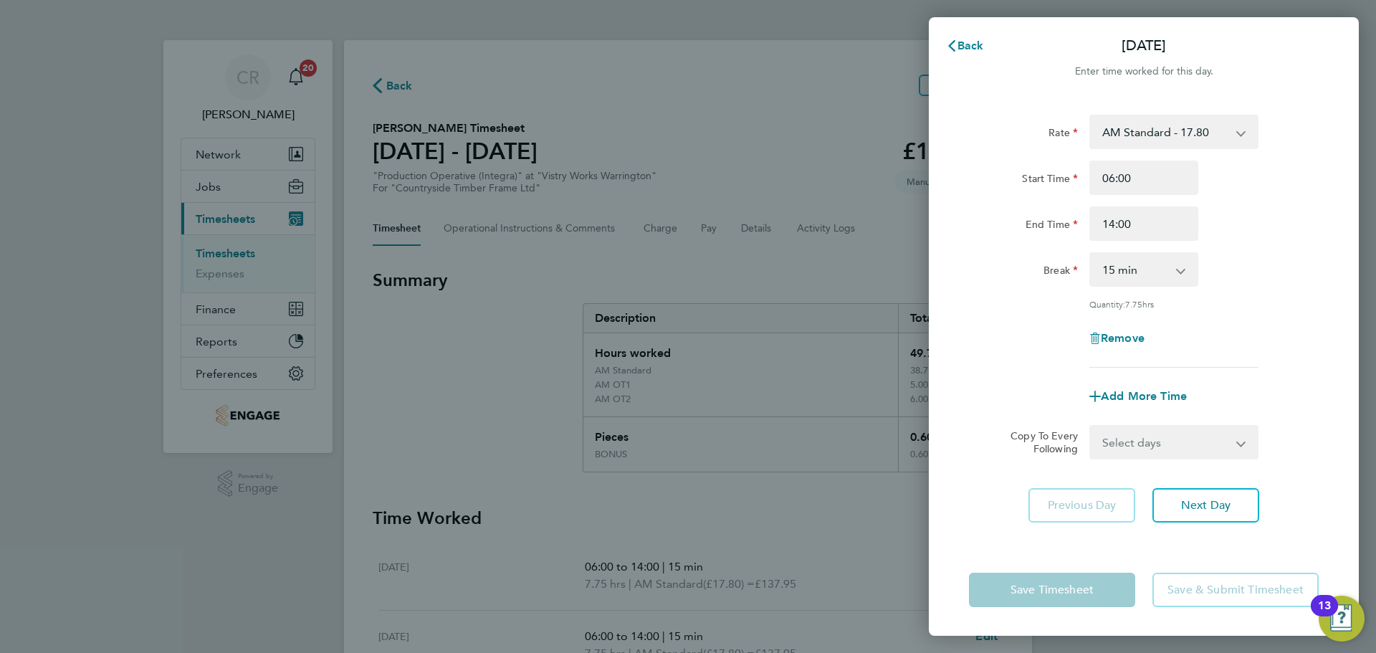
click at [1144, 253] on div "0 min 15 min 30 min 45 min 60 min 75 min 90 min" at bounding box center [1143, 269] width 109 height 34
drag, startPoint x: 1144, startPoint y: 269, endPoint x: 1145, endPoint y: 279, distance: 10.1
click at [1145, 269] on select "0 min 15 min 30 min 45 min 60 min 75 min 90 min" at bounding box center [1135, 270] width 89 height 32
select select "30"
click at [1091, 254] on select "0 min 15 min 30 min 45 min 60 min 75 min 90 min" at bounding box center [1135, 270] width 89 height 32
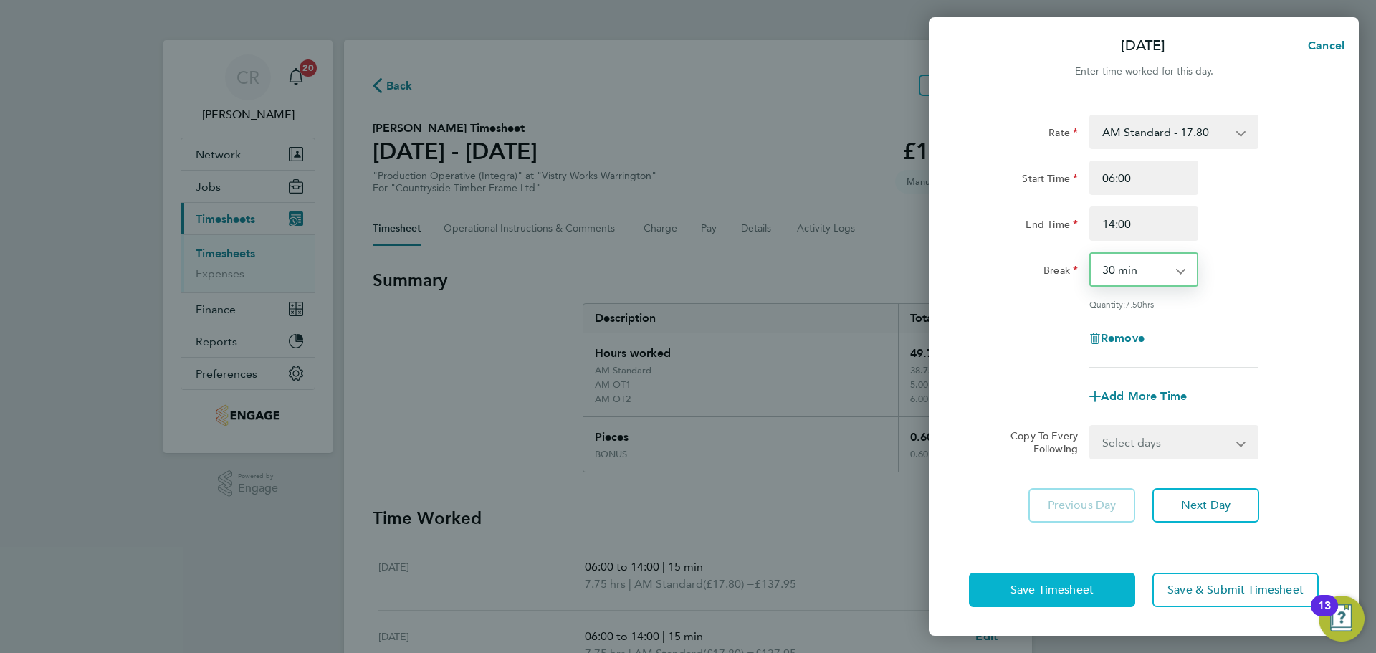
click at [1089, 598] on button "Save Timesheet" at bounding box center [1052, 590] width 166 height 34
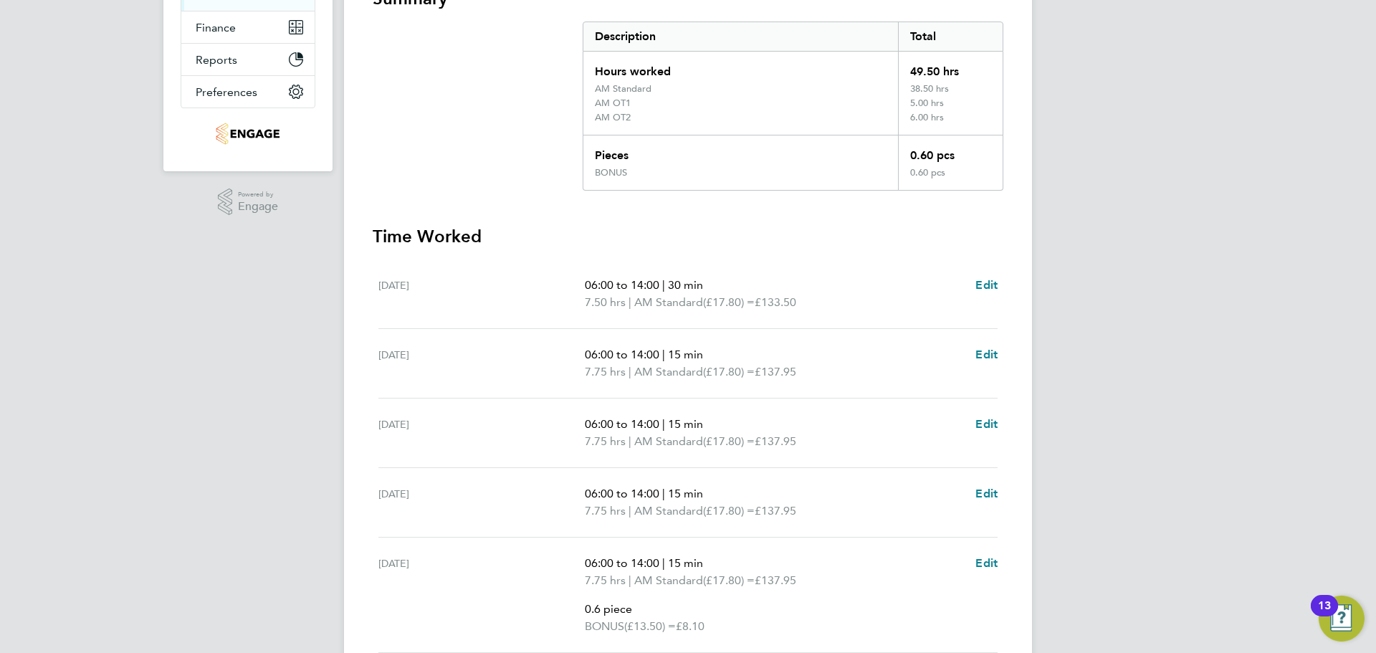
scroll to position [287, 0]
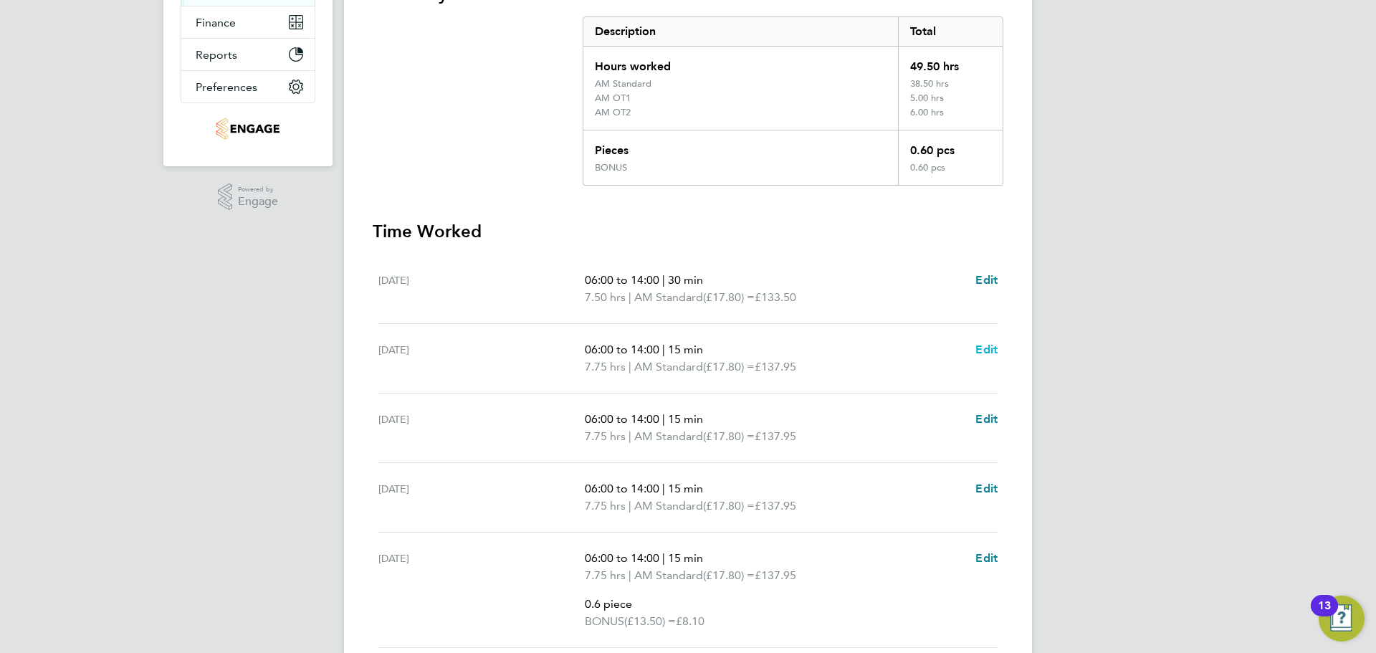
click at [987, 353] on span "Edit" at bounding box center [986, 350] width 22 height 14
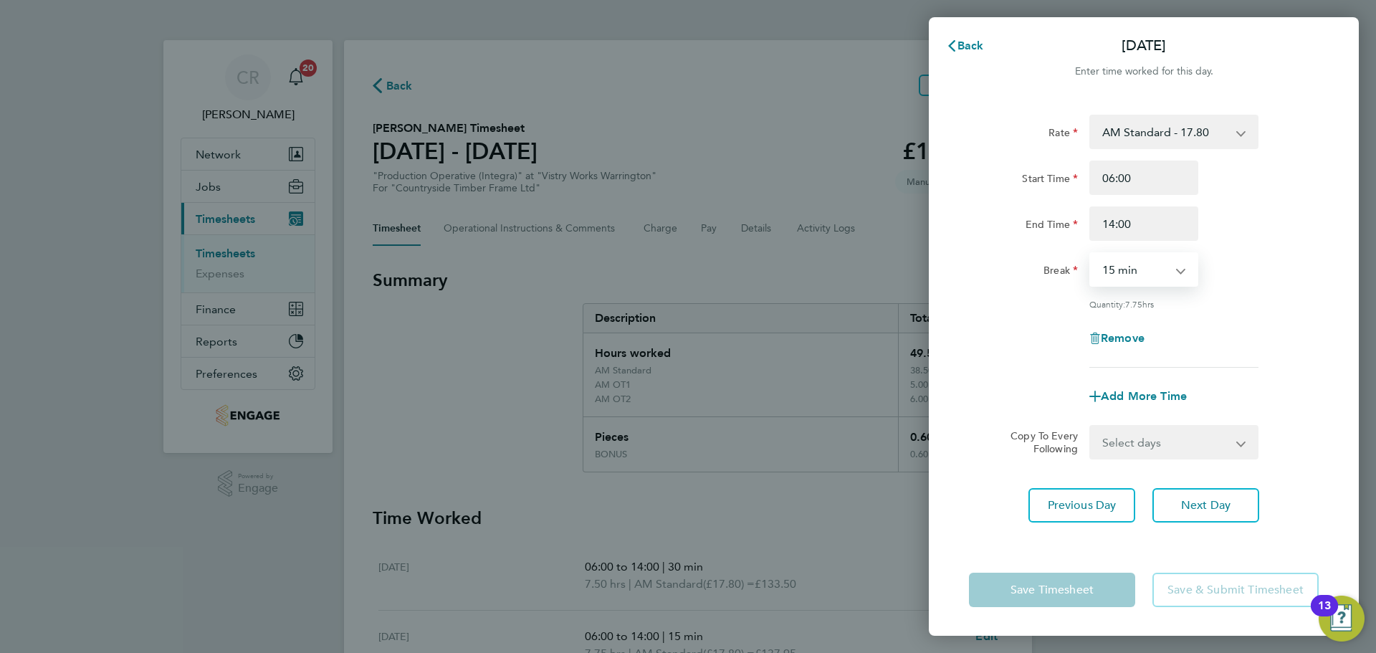
click at [1140, 274] on select "0 min 15 min 30 min 45 min 60 min 75 min 90 min" at bounding box center [1135, 270] width 89 height 32
select select "30"
click at [1091, 254] on select "0 min 15 min 30 min 45 min 60 min 75 min 90 min" at bounding box center [1135, 270] width 89 height 32
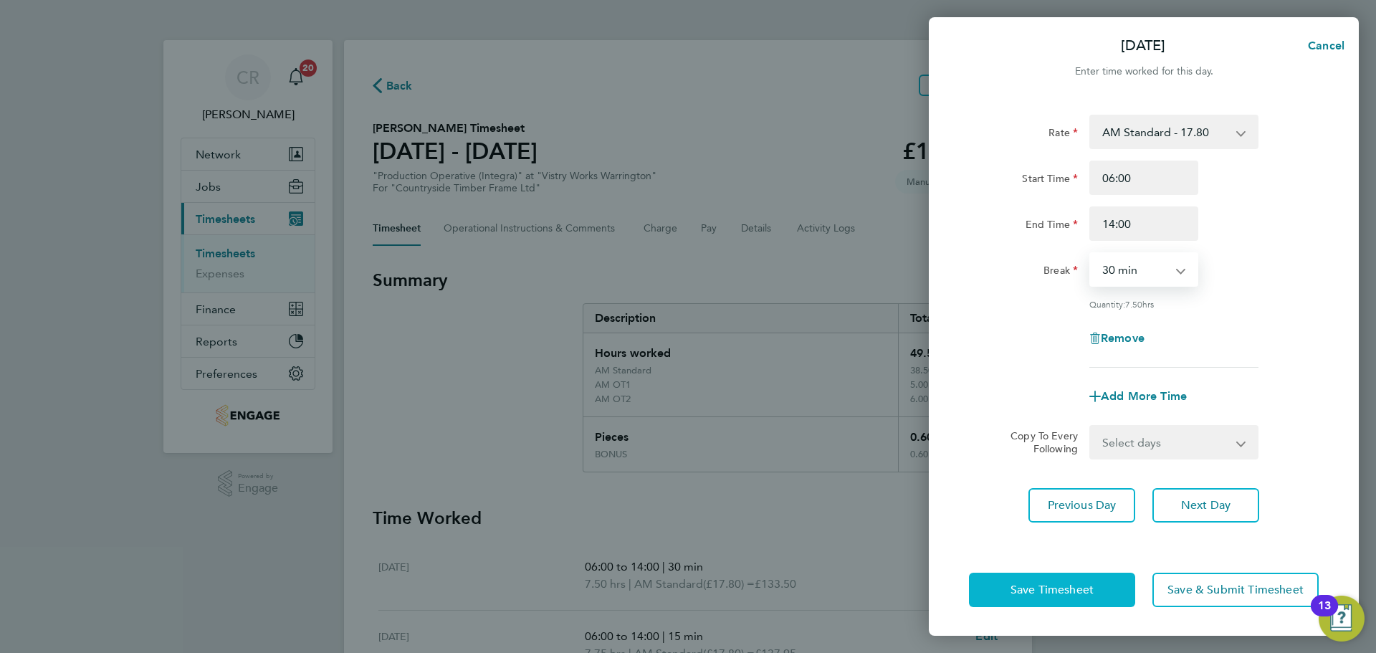
click at [1096, 588] on button "Save Timesheet" at bounding box center [1052, 590] width 166 height 34
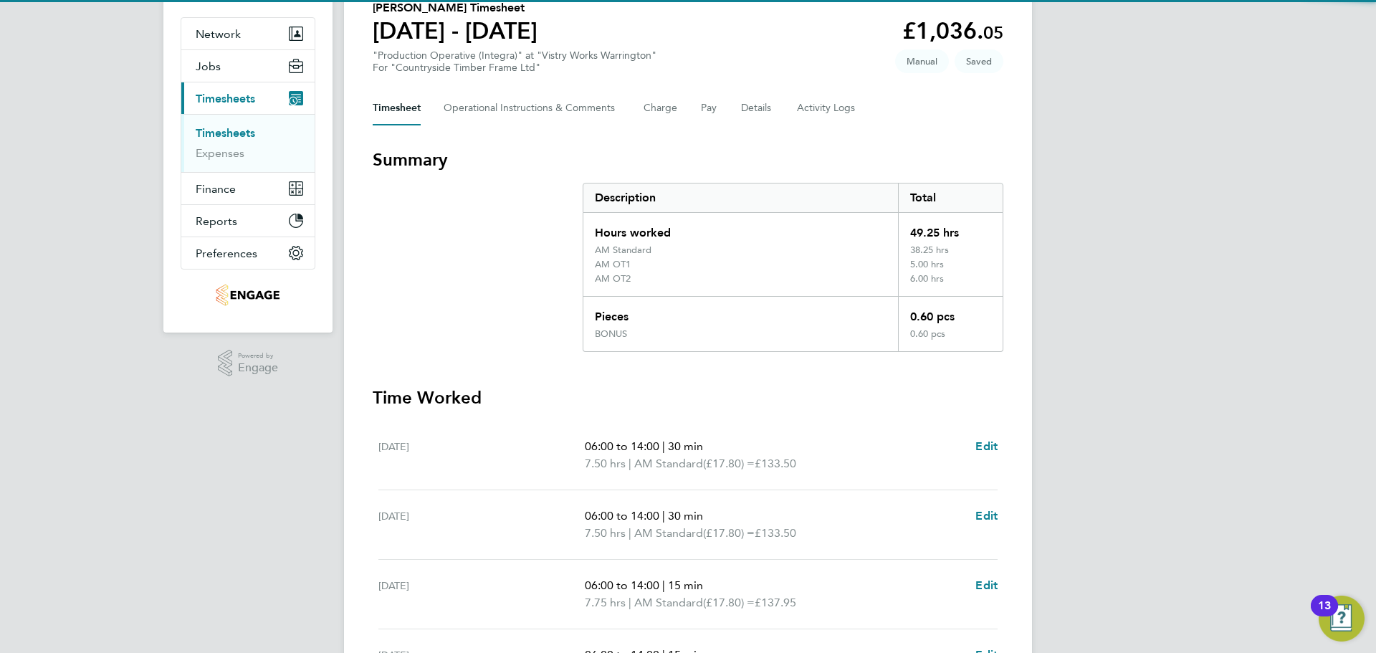
scroll to position [143, 0]
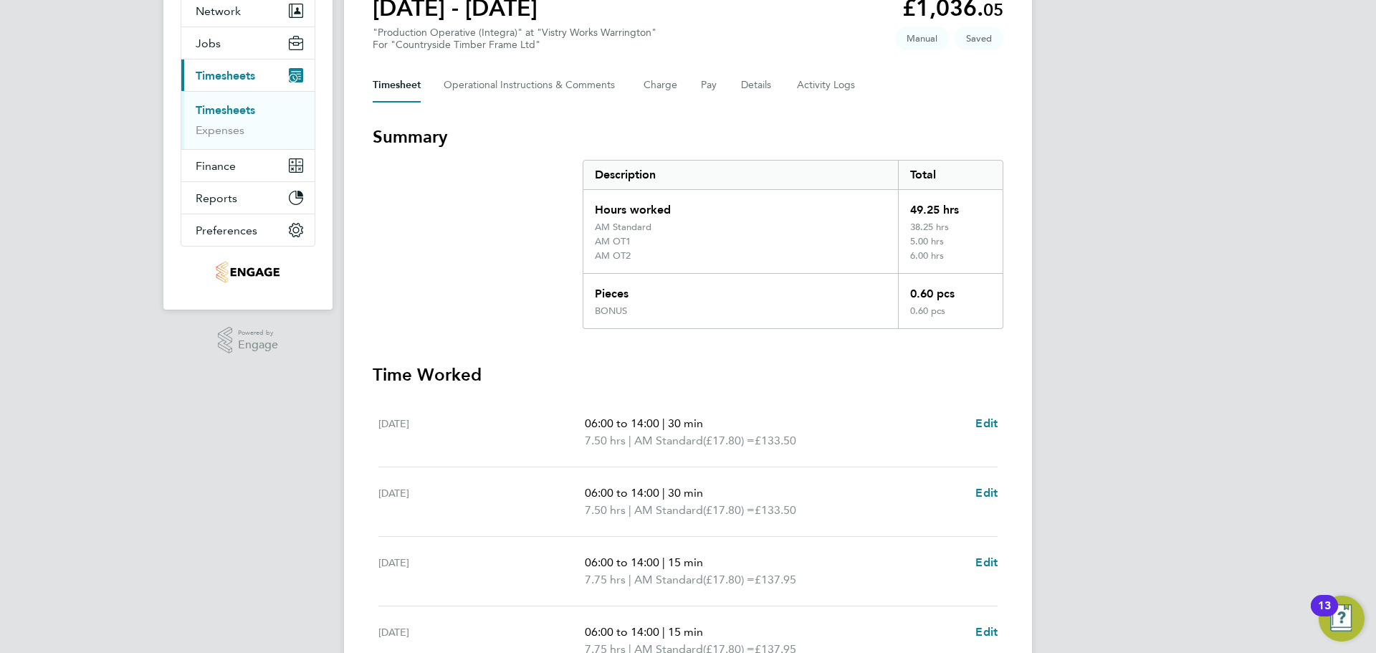
click at [635, 565] on span "06:00 to 14:00" at bounding box center [622, 562] width 75 height 14
click at [980, 558] on span "Edit" at bounding box center [986, 562] width 22 height 14
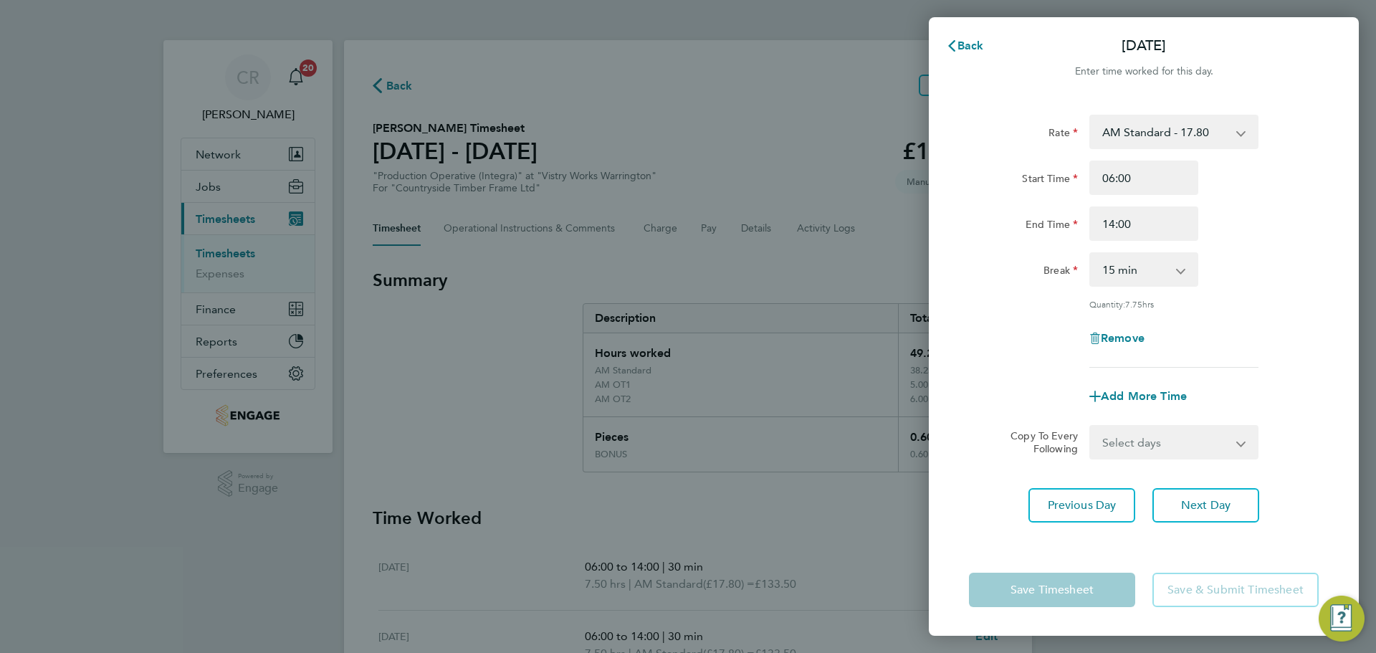
click at [1151, 254] on div "0 min 15 min 30 min 45 min 60 min 75 min 90 min" at bounding box center [1143, 269] width 109 height 34
click at [1160, 270] on select "0 min 15 min 30 min 45 min 60 min 75 min 90 min" at bounding box center [1135, 270] width 89 height 32
select select "30"
click at [1091, 254] on select "0 min 15 min 30 min 45 min 60 min 75 min 90 min" at bounding box center [1135, 270] width 89 height 32
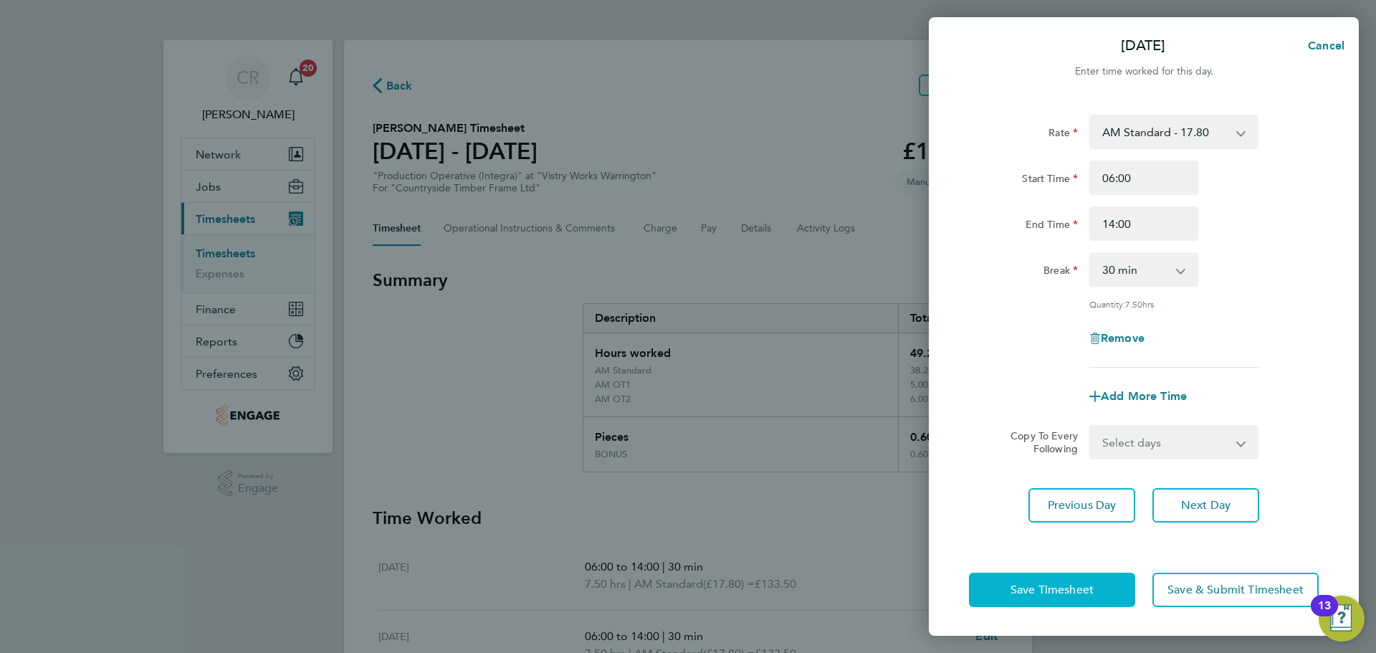
click at [1101, 596] on button "Save Timesheet" at bounding box center [1052, 590] width 166 height 34
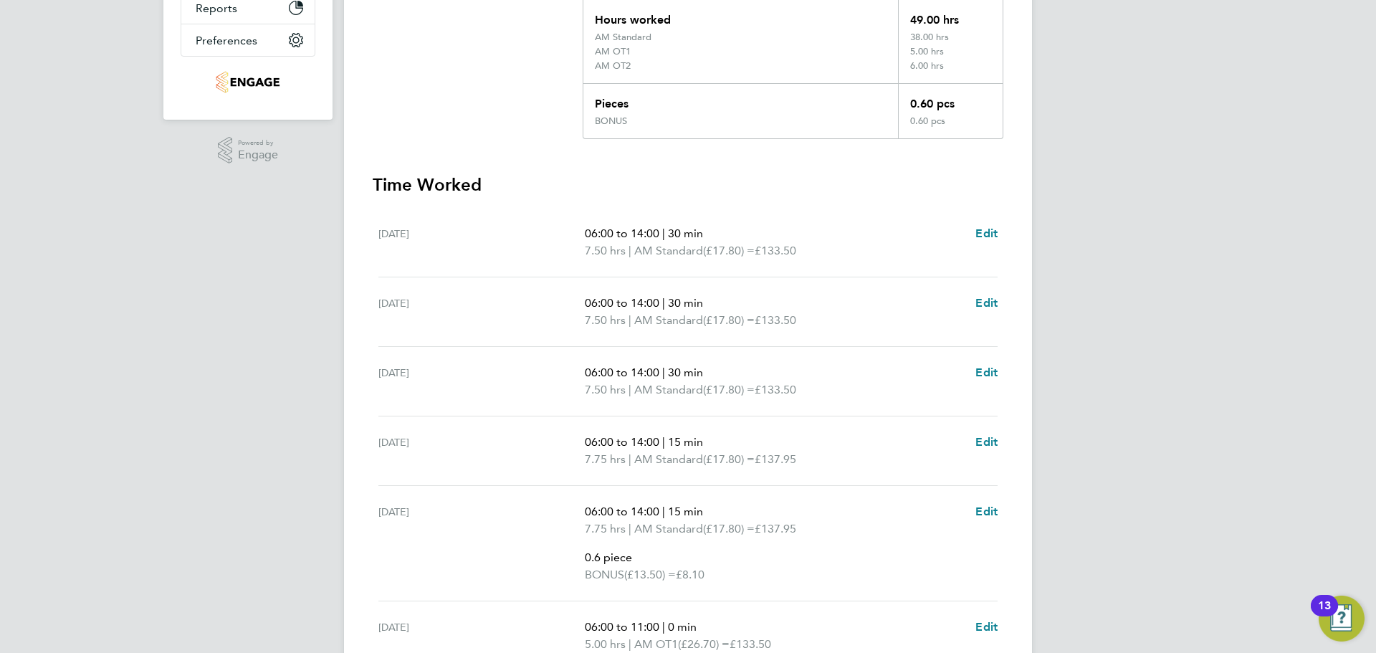
scroll to position [358, 0]
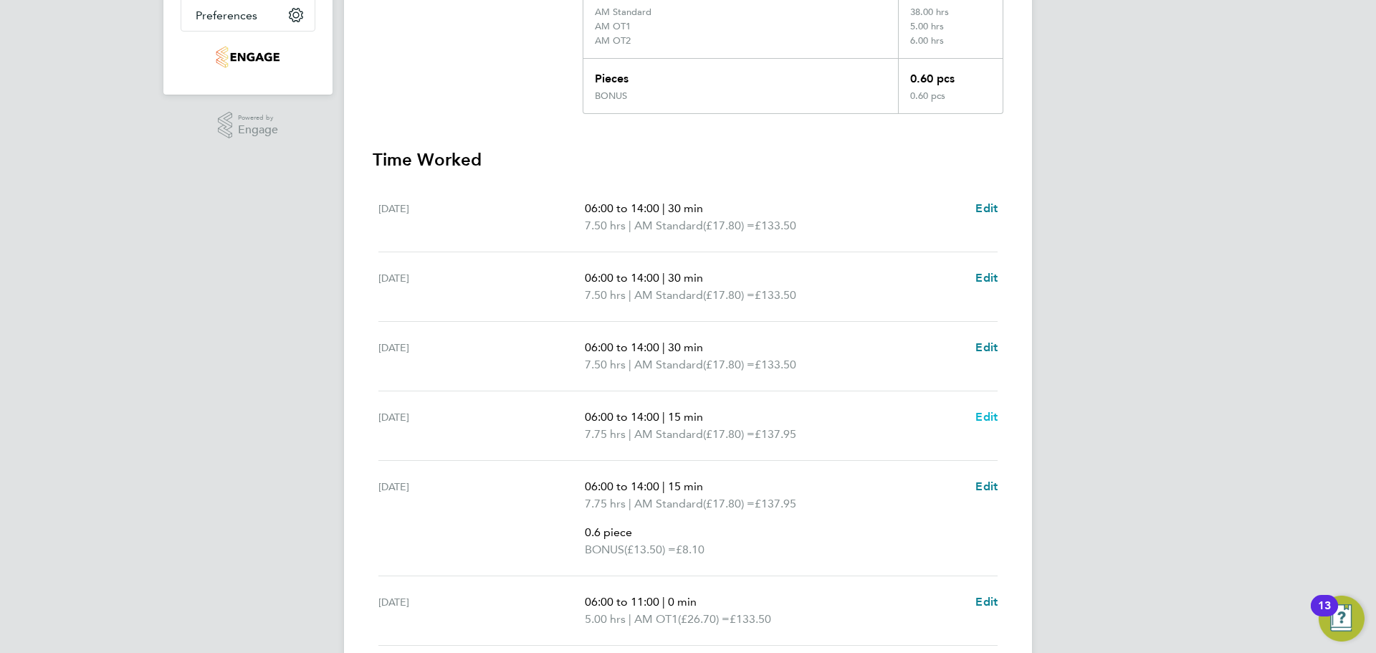
click at [975, 420] on span "Edit" at bounding box center [986, 417] width 22 height 14
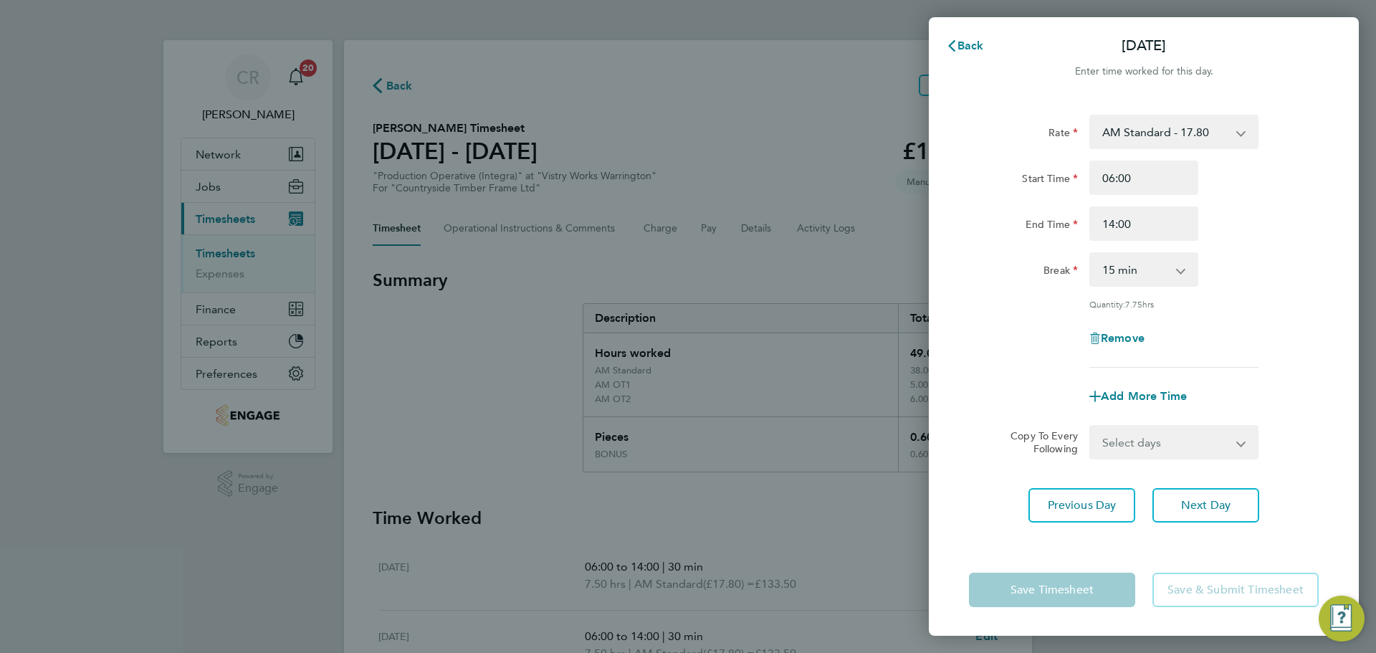
click at [1167, 258] on select "0 min 15 min 30 min 45 min 60 min 75 min 90 min" at bounding box center [1135, 270] width 89 height 32
select select "30"
click at [1091, 254] on select "0 min 15 min 30 min 45 min 60 min 75 min 90 min" at bounding box center [1135, 270] width 89 height 32
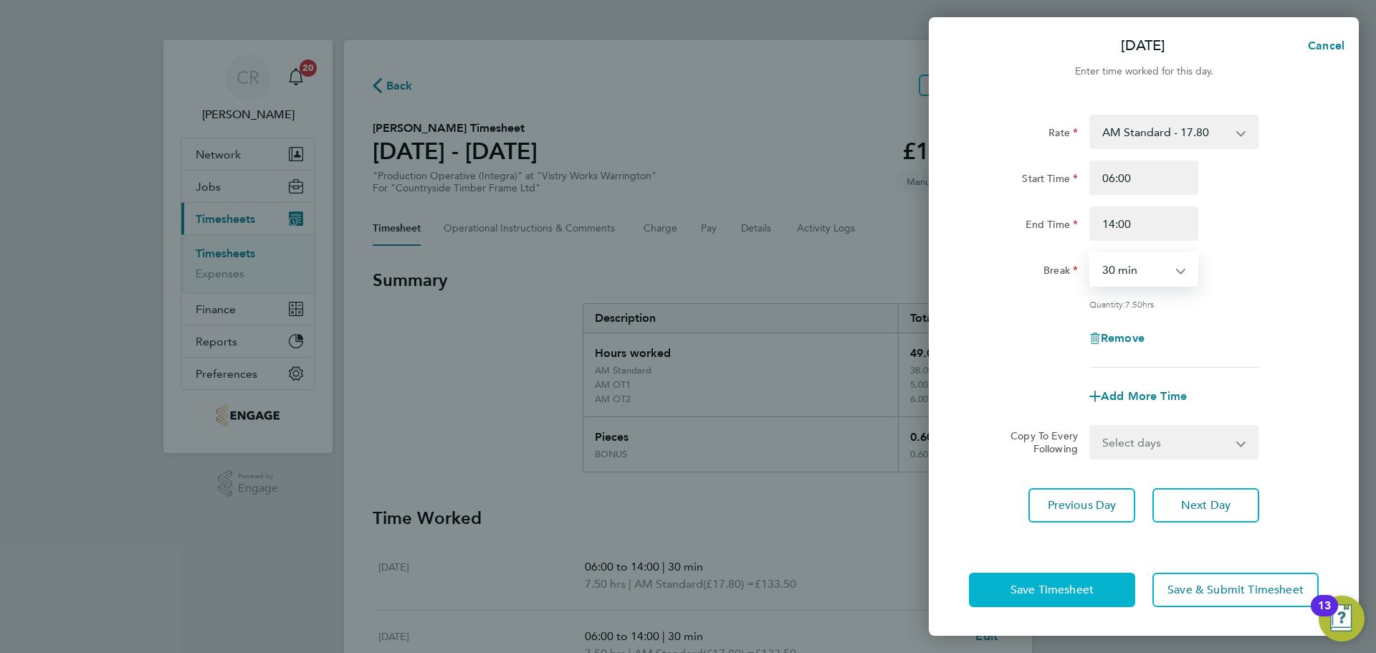
click at [1097, 589] on button "Save Timesheet" at bounding box center [1052, 590] width 166 height 34
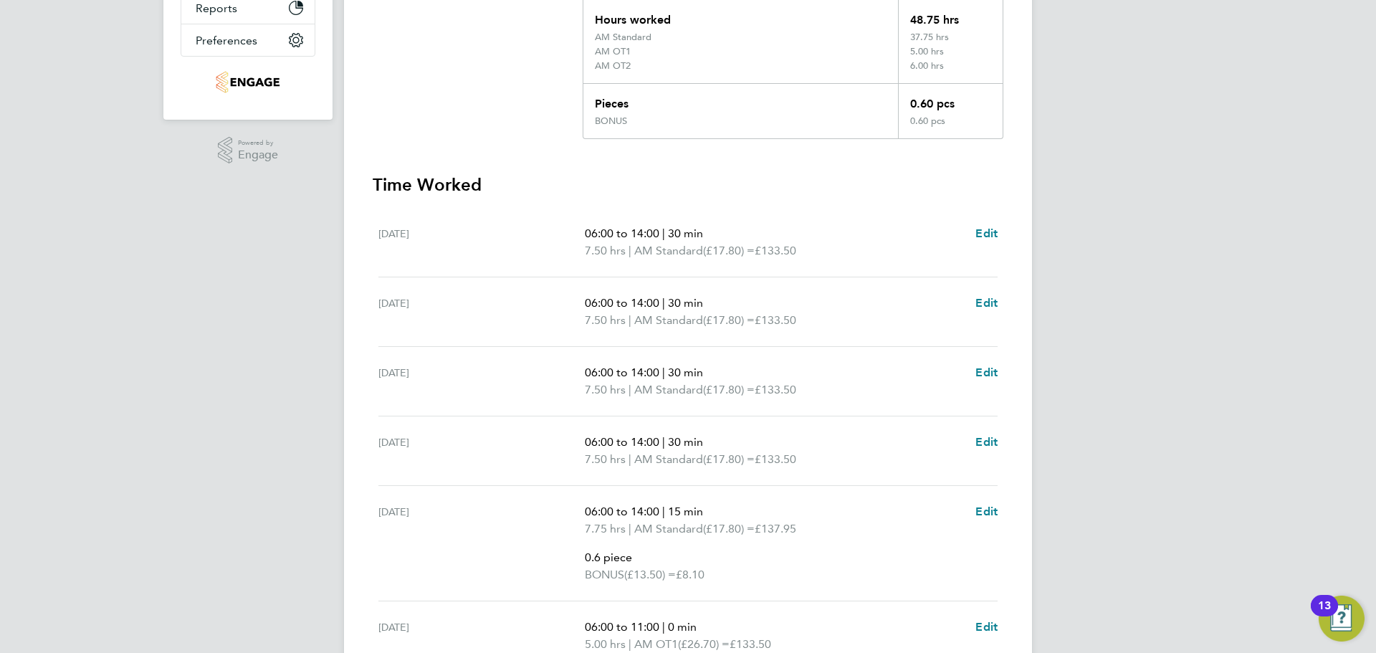
scroll to position [358, 0]
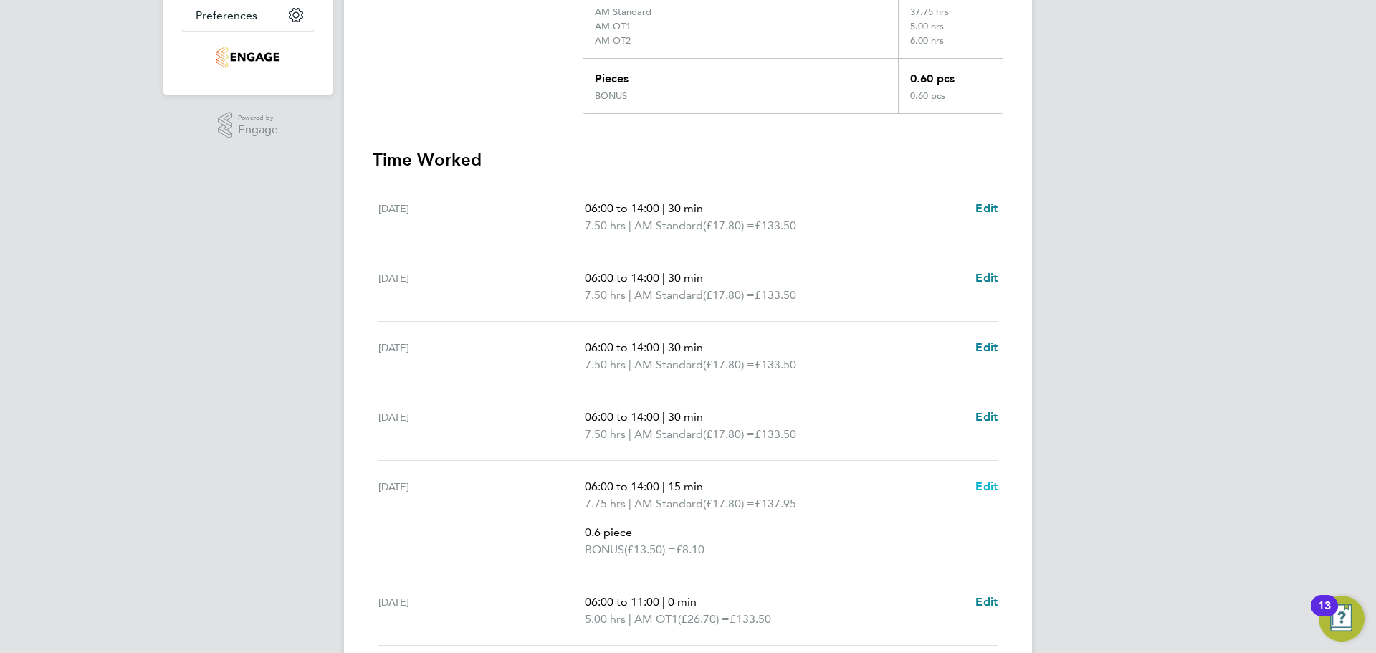
click at [991, 487] on span "Edit" at bounding box center [986, 486] width 22 height 14
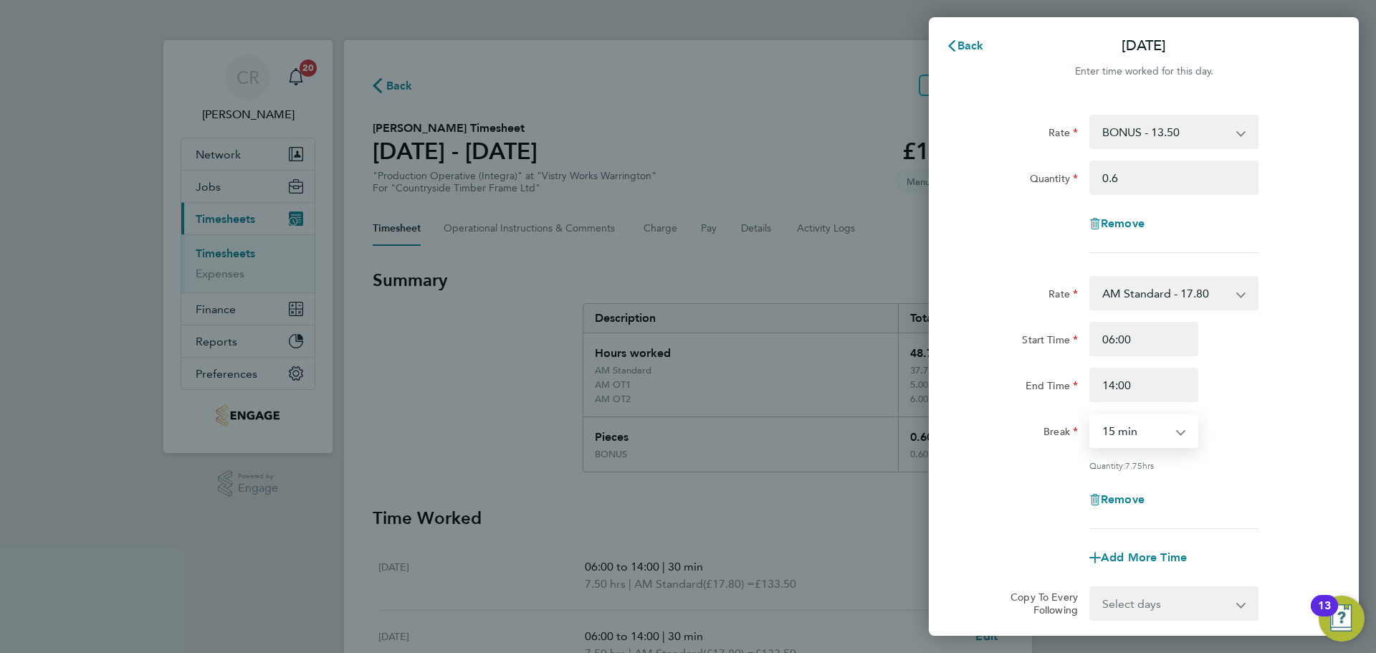
click at [1142, 426] on select "0 min 15 min 30 min 45 min 60 min 75 min 90 min" at bounding box center [1135, 431] width 89 height 32
select select "30"
click at [1091, 415] on select "0 min 15 min 30 min 45 min 60 min 75 min 90 min" at bounding box center [1135, 431] width 89 height 32
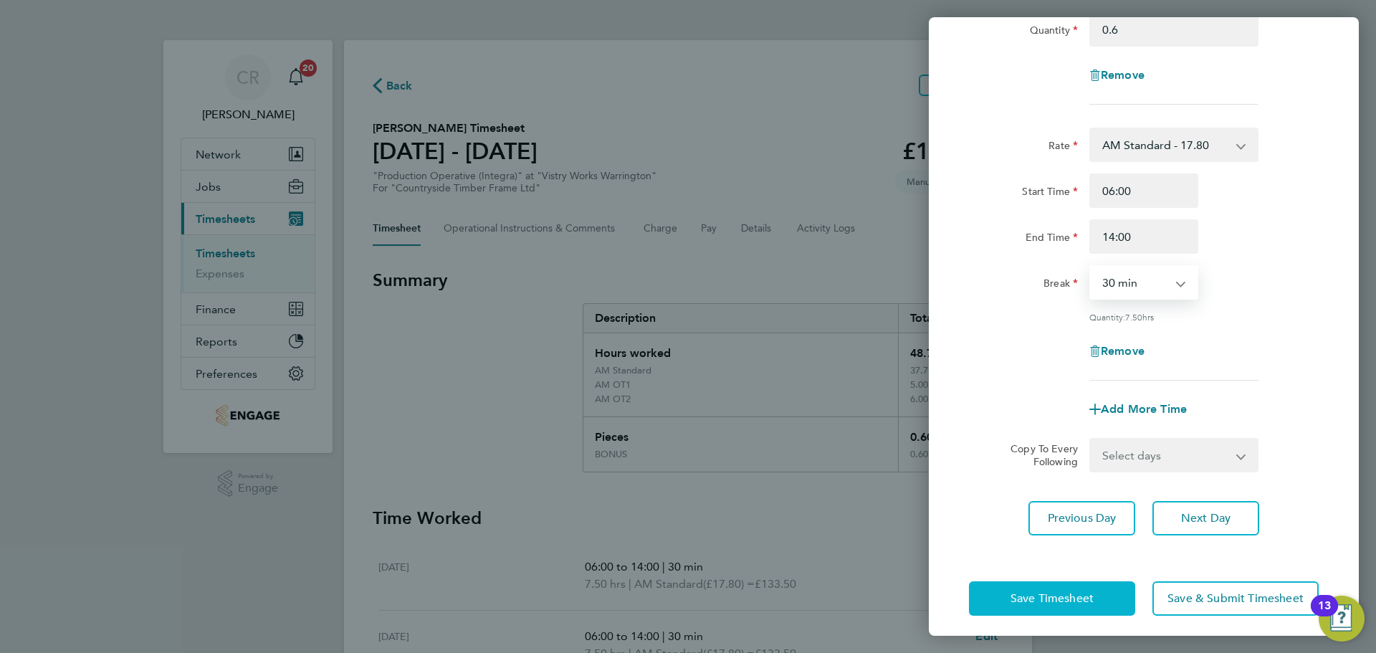
scroll to position [156, 0]
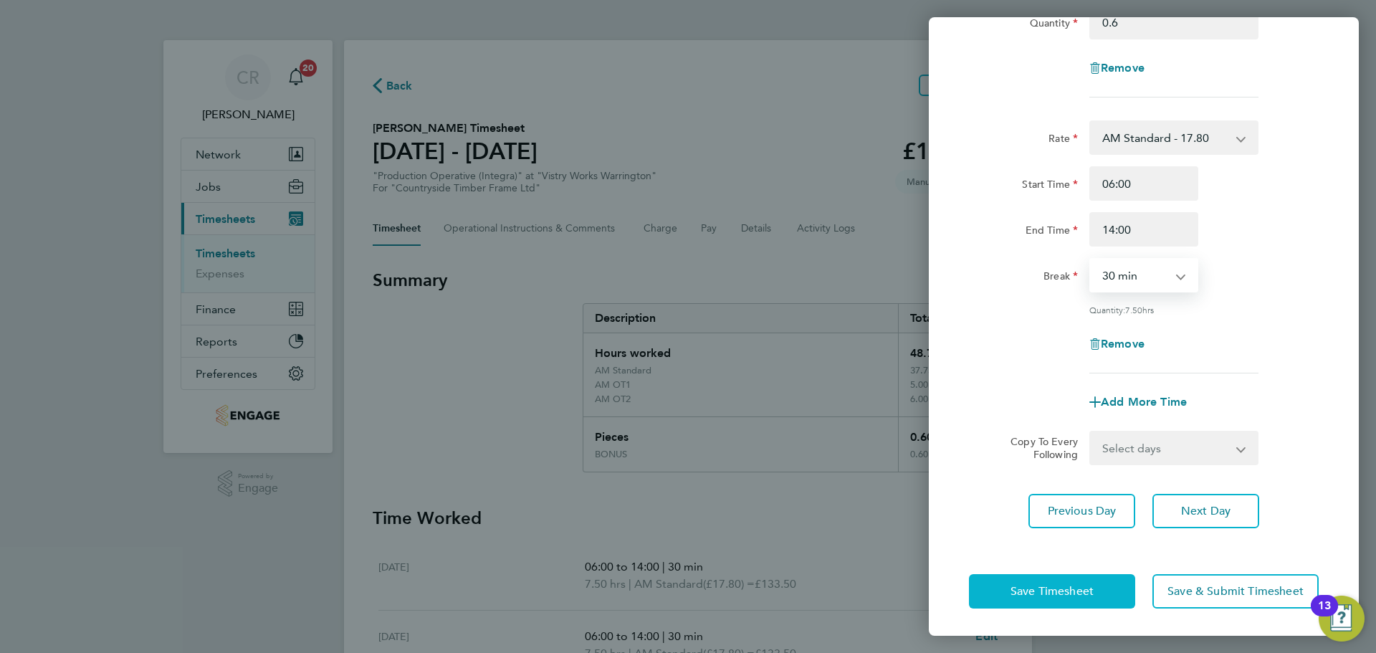
click at [1060, 598] on button "Save Timesheet" at bounding box center [1052, 591] width 166 height 34
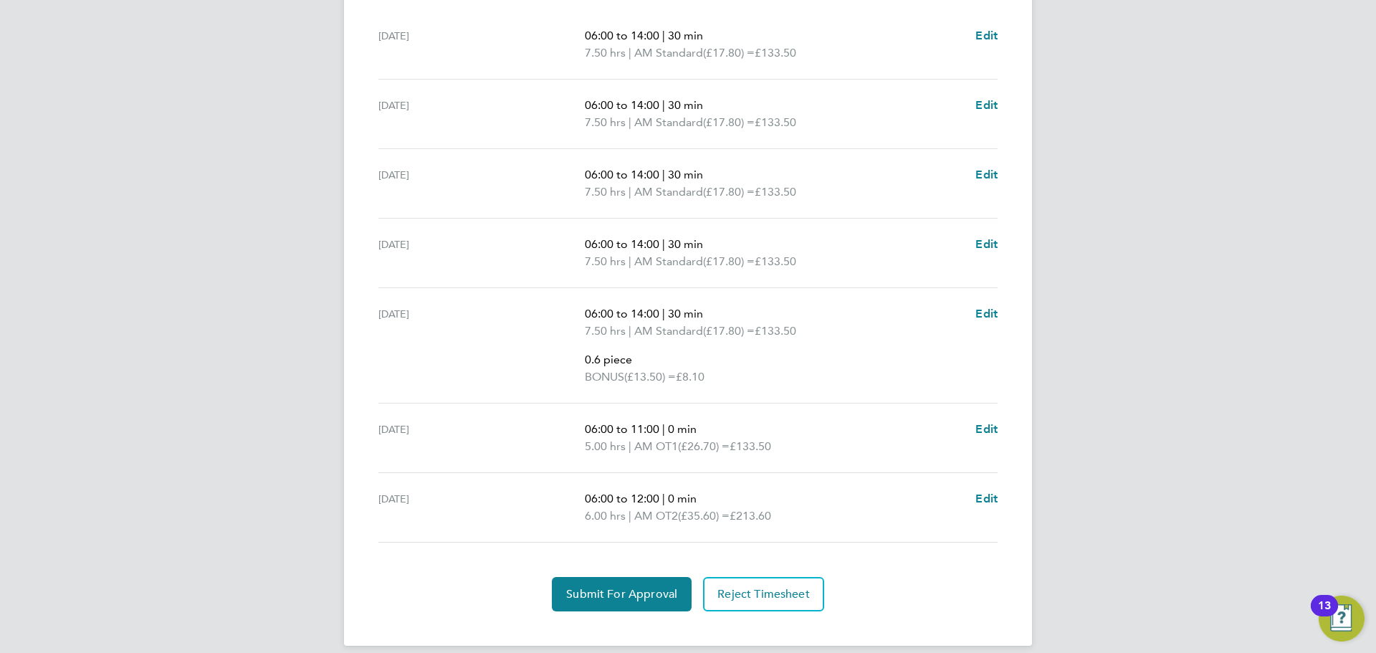
scroll to position [547, 0]
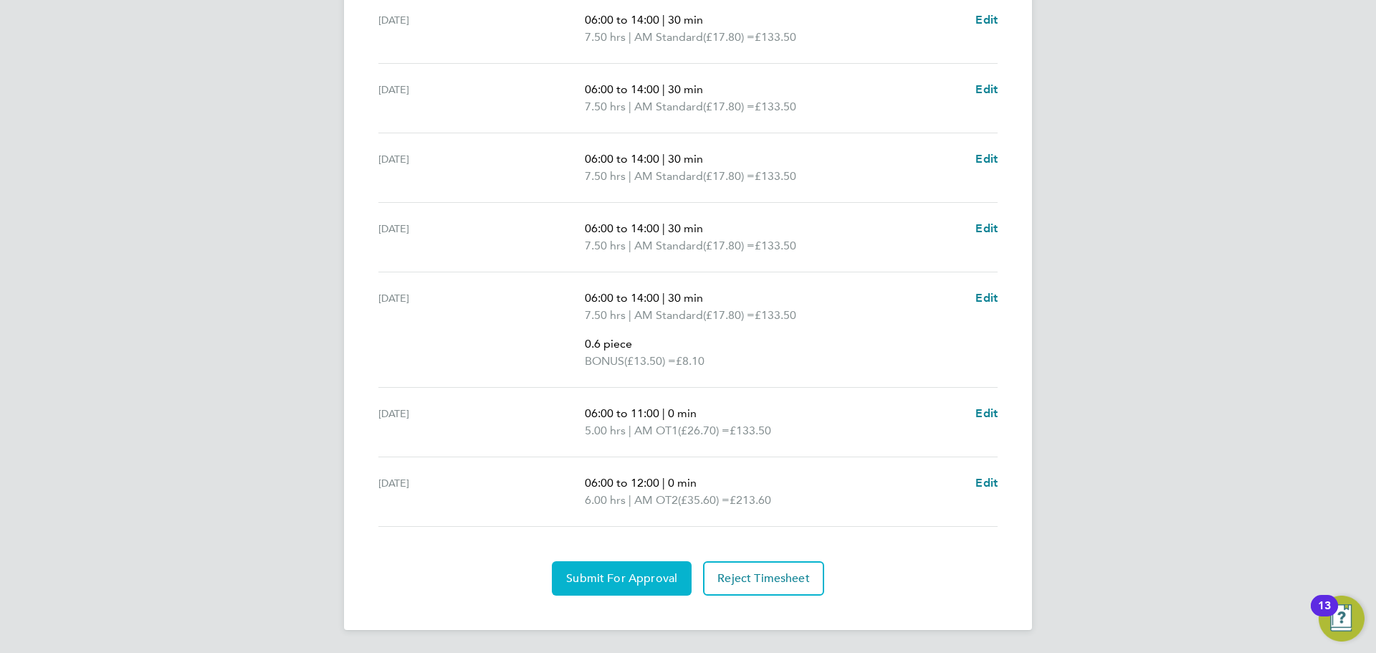
click at [659, 568] on button "Submit For Approval" at bounding box center [622, 578] width 140 height 34
